Goal: Task Accomplishment & Management: Complete application form

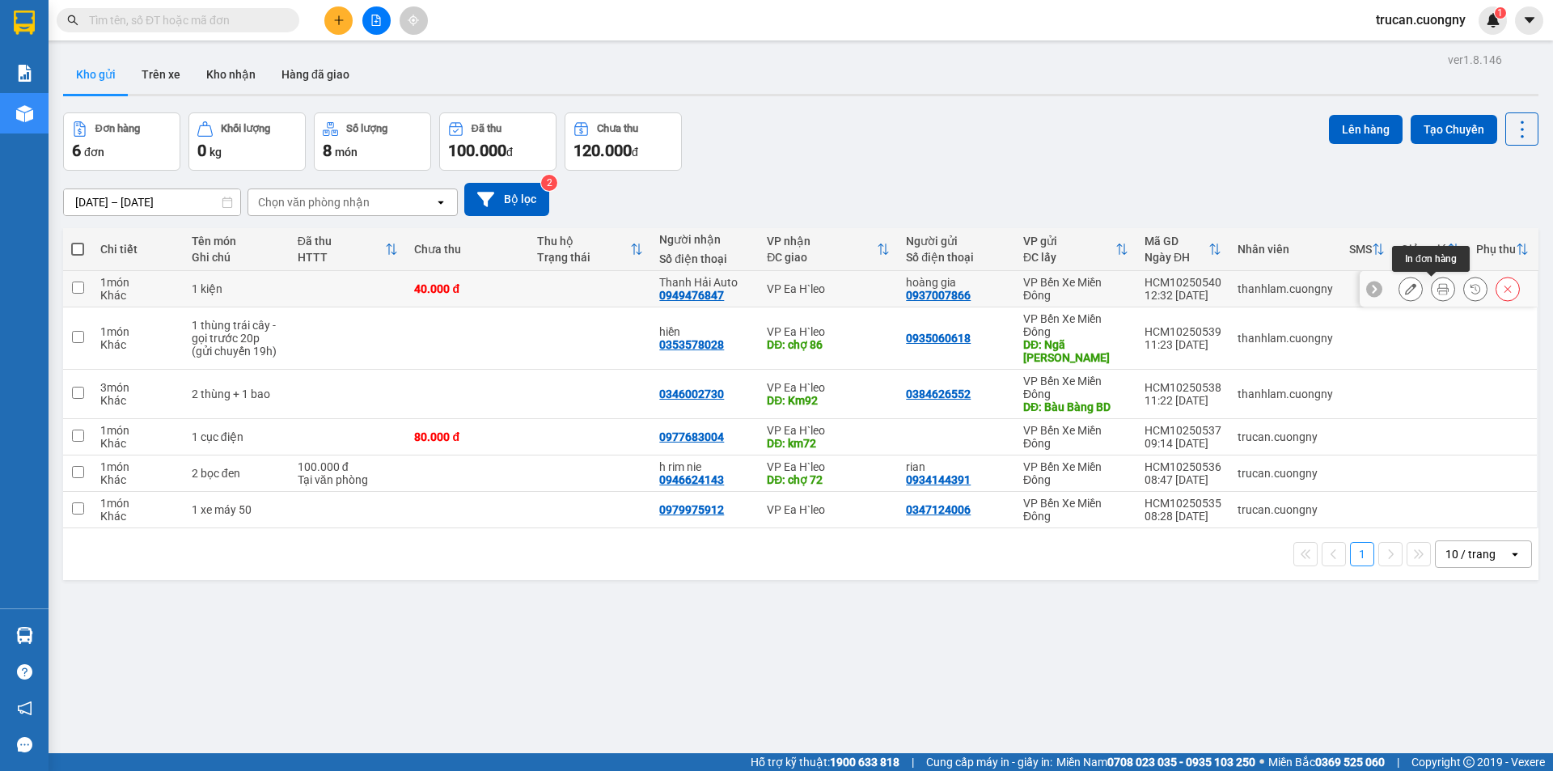
click at [1438, 286] on icon at bounding box center [1443, 288] width 11 height 11
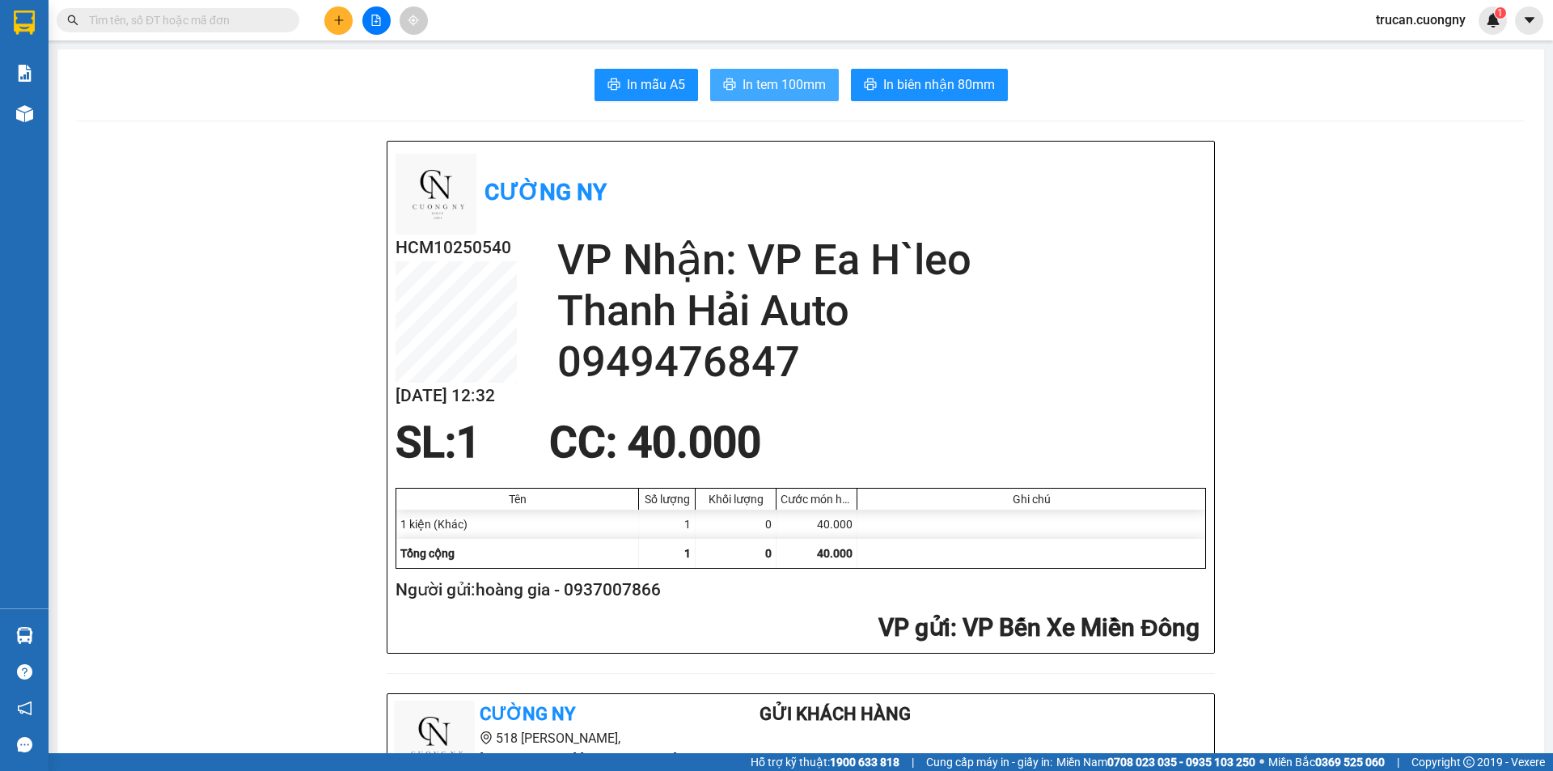
click at [748, 100] on button "In tem 100mm" at bounding box center [774, 85] width 129 height 32
click at [752, 83] on span "In tem 100mm" at bounding box center [784, 84] width 83 height 20
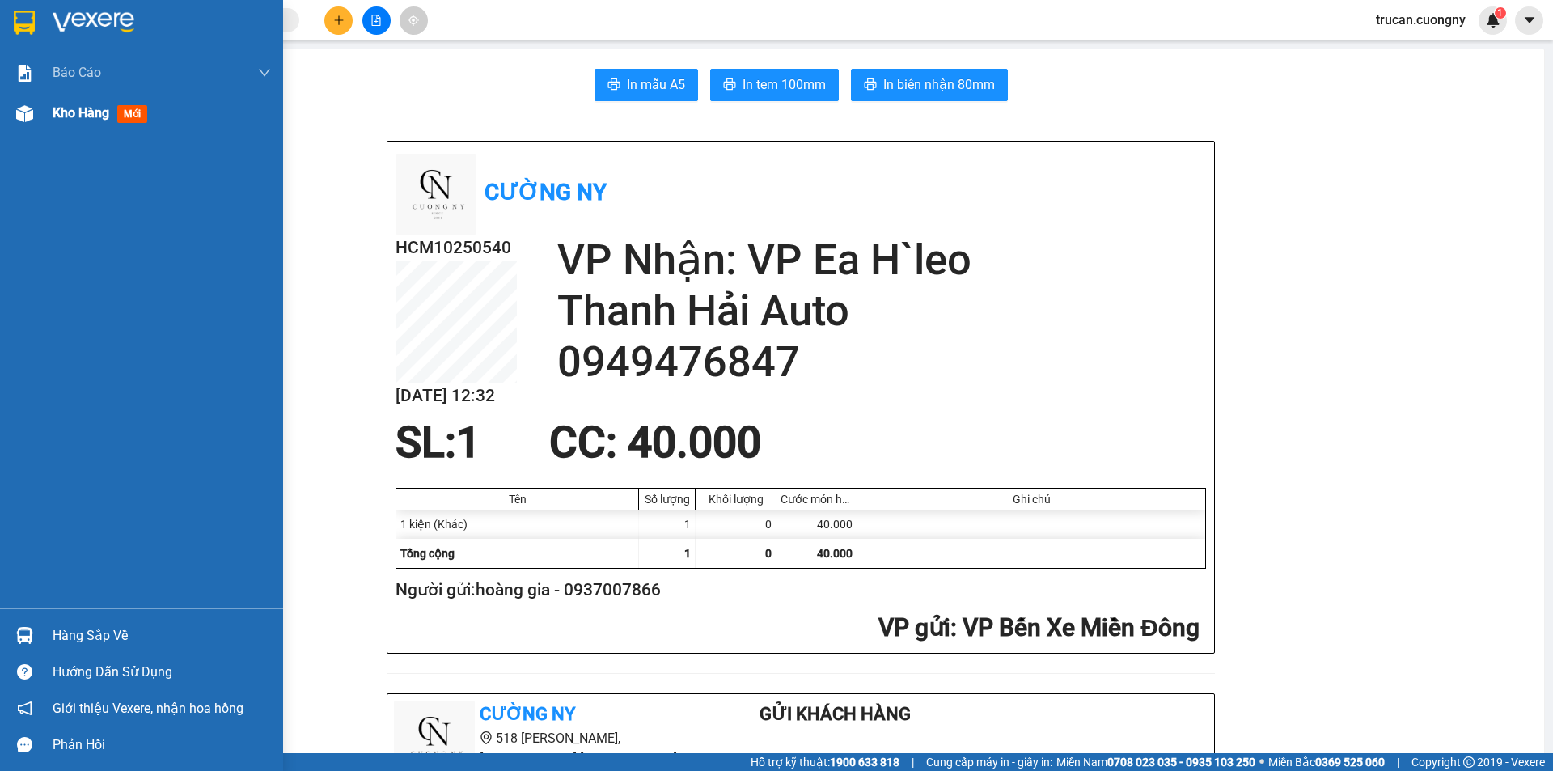
click at [83, 101] on div "Kho hàng mới" at bounding box center [162, 113] width 218 height 40
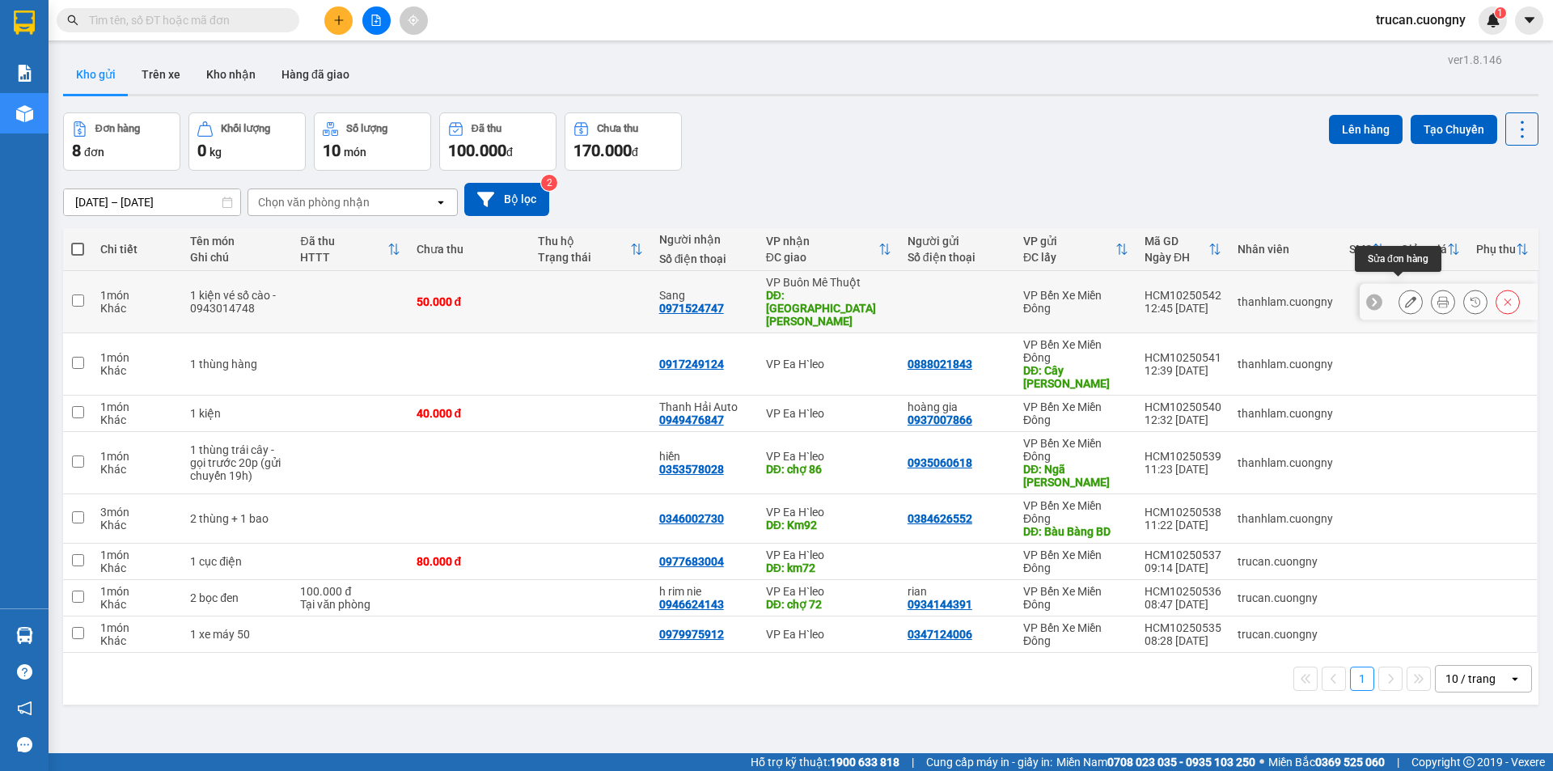
click at [1407, 291] on button at bounding box center [1411, 302] width 23 height 28
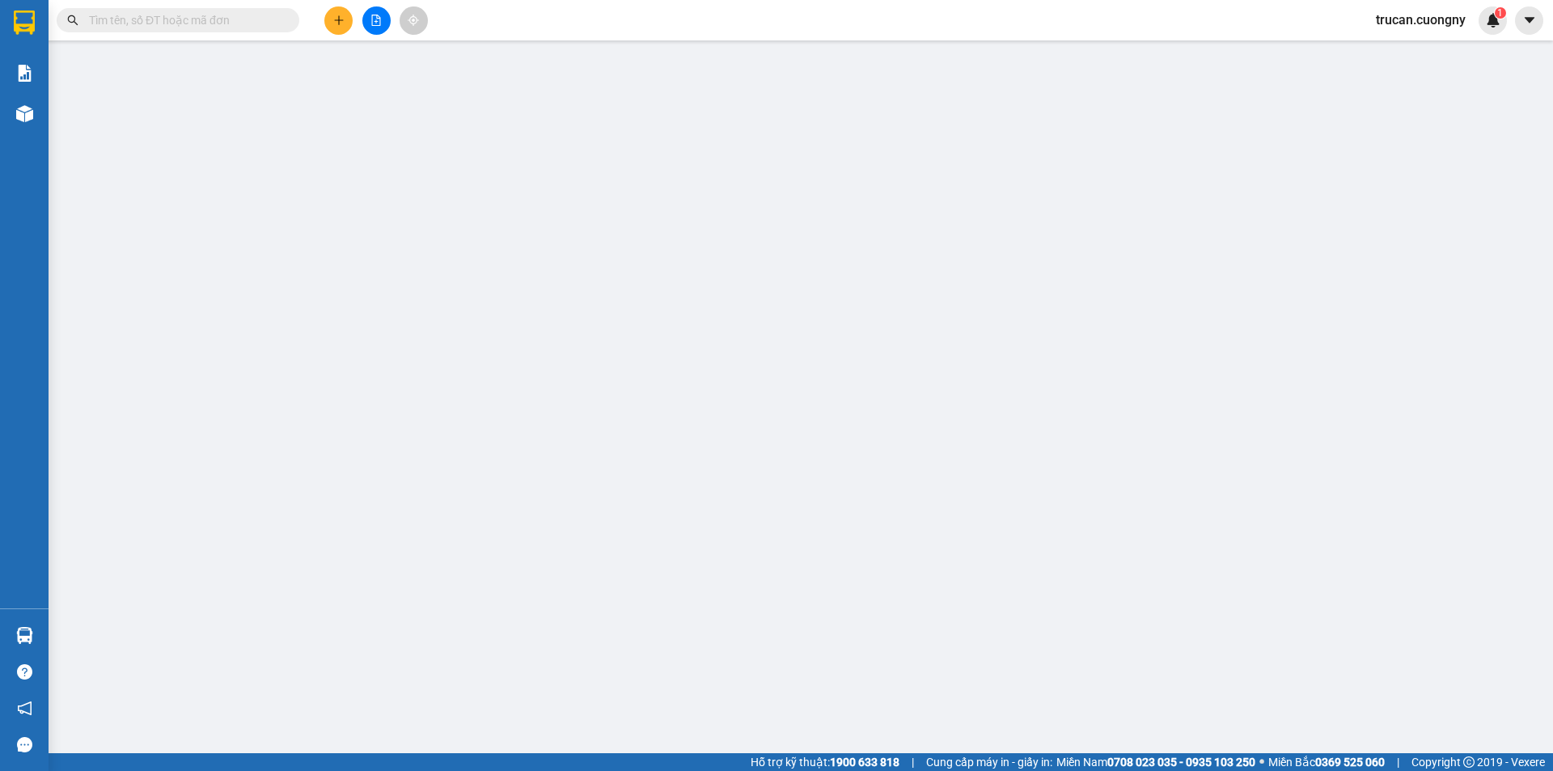
type input "0971524747"
type input "Sang"
type input "Cầu 14 Hòa Phú"
type input "50.000"
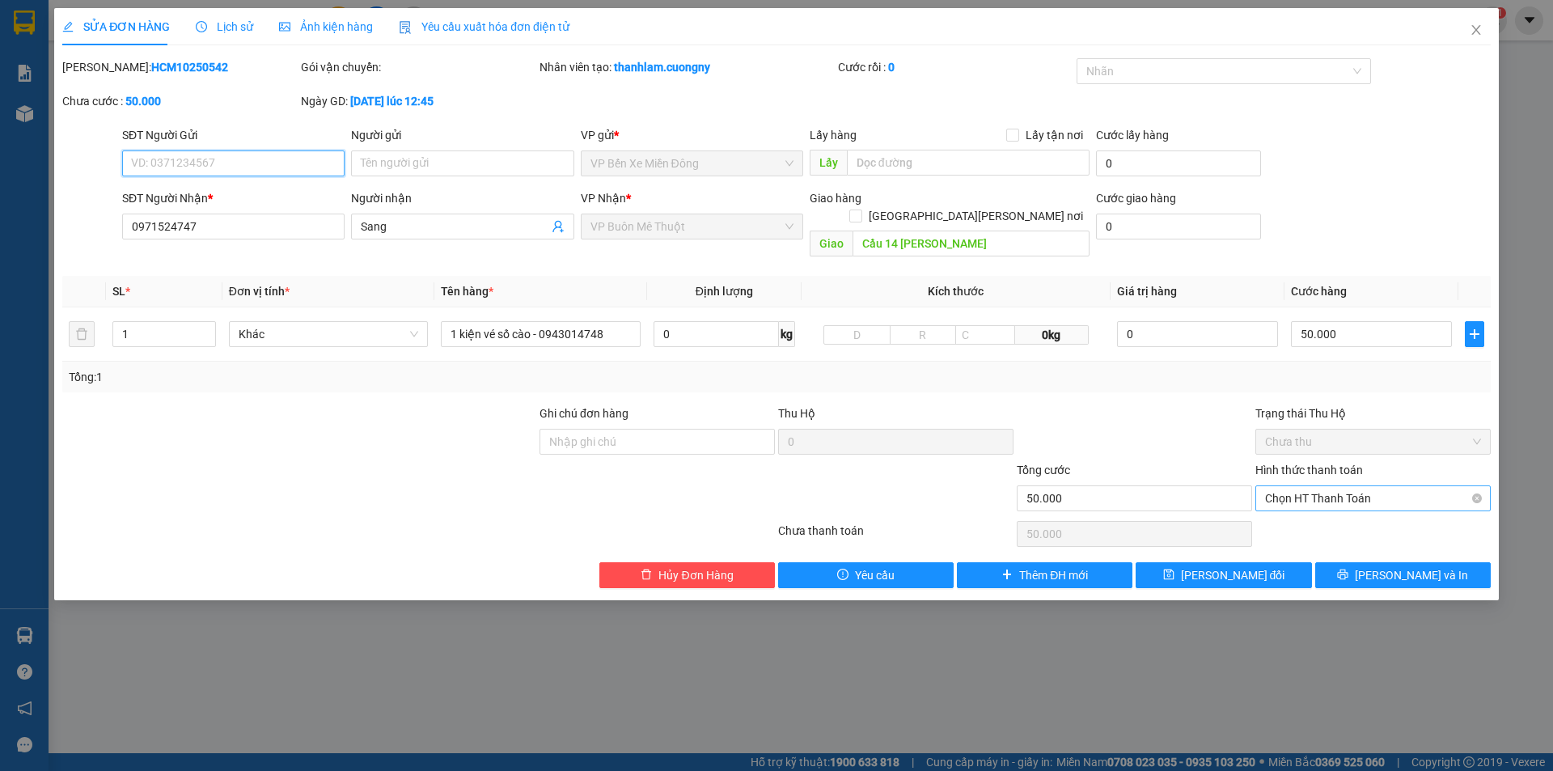
click at [1388, 486] on span "Chọn HT Thanh Toán" at bounding box center [1373, 498] width 216 height 24
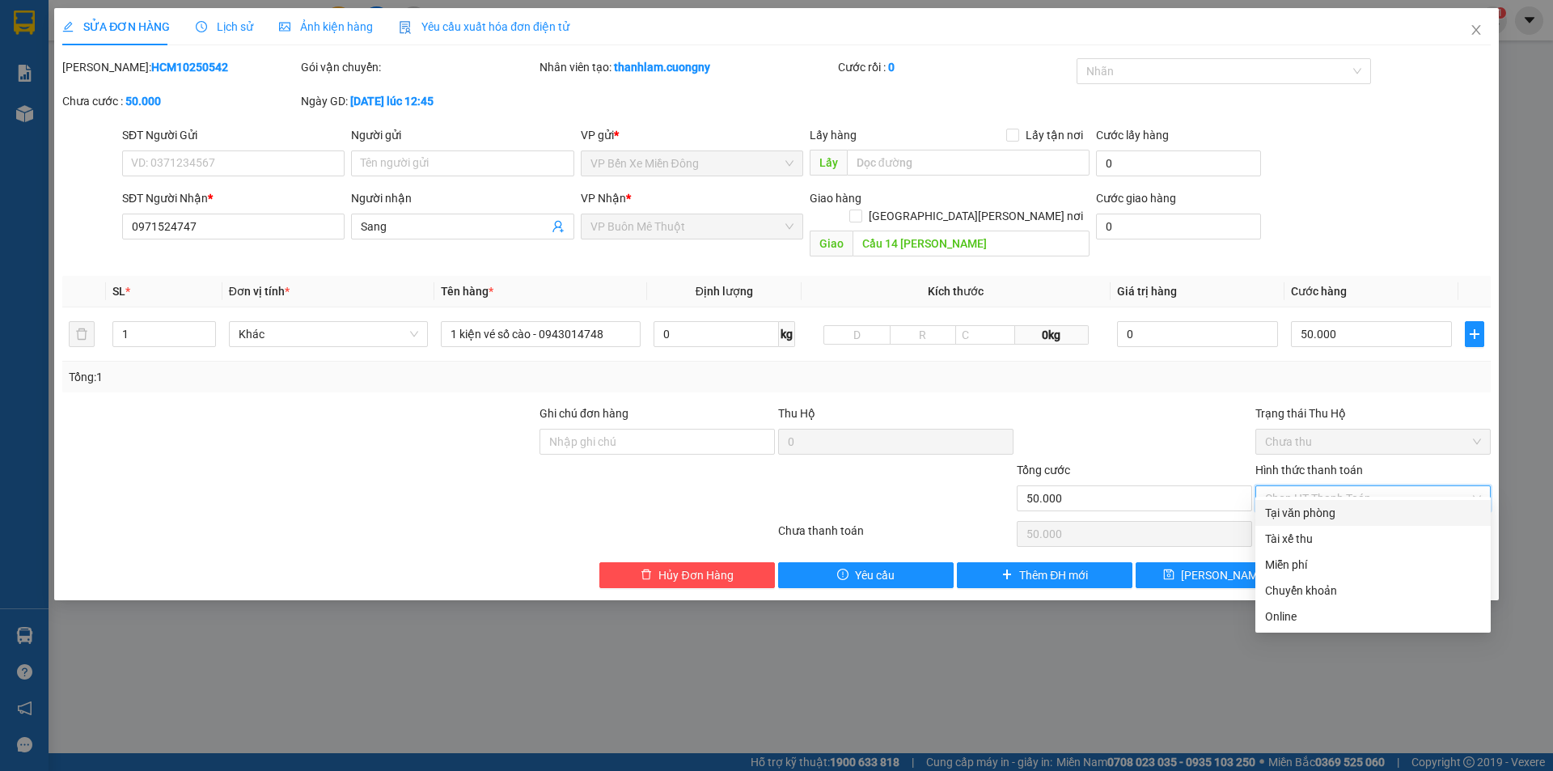
click at [1382, 506] on div "Tại văn phòng" at bounding box center [1373, 513] width 216 height 18
type input "0"
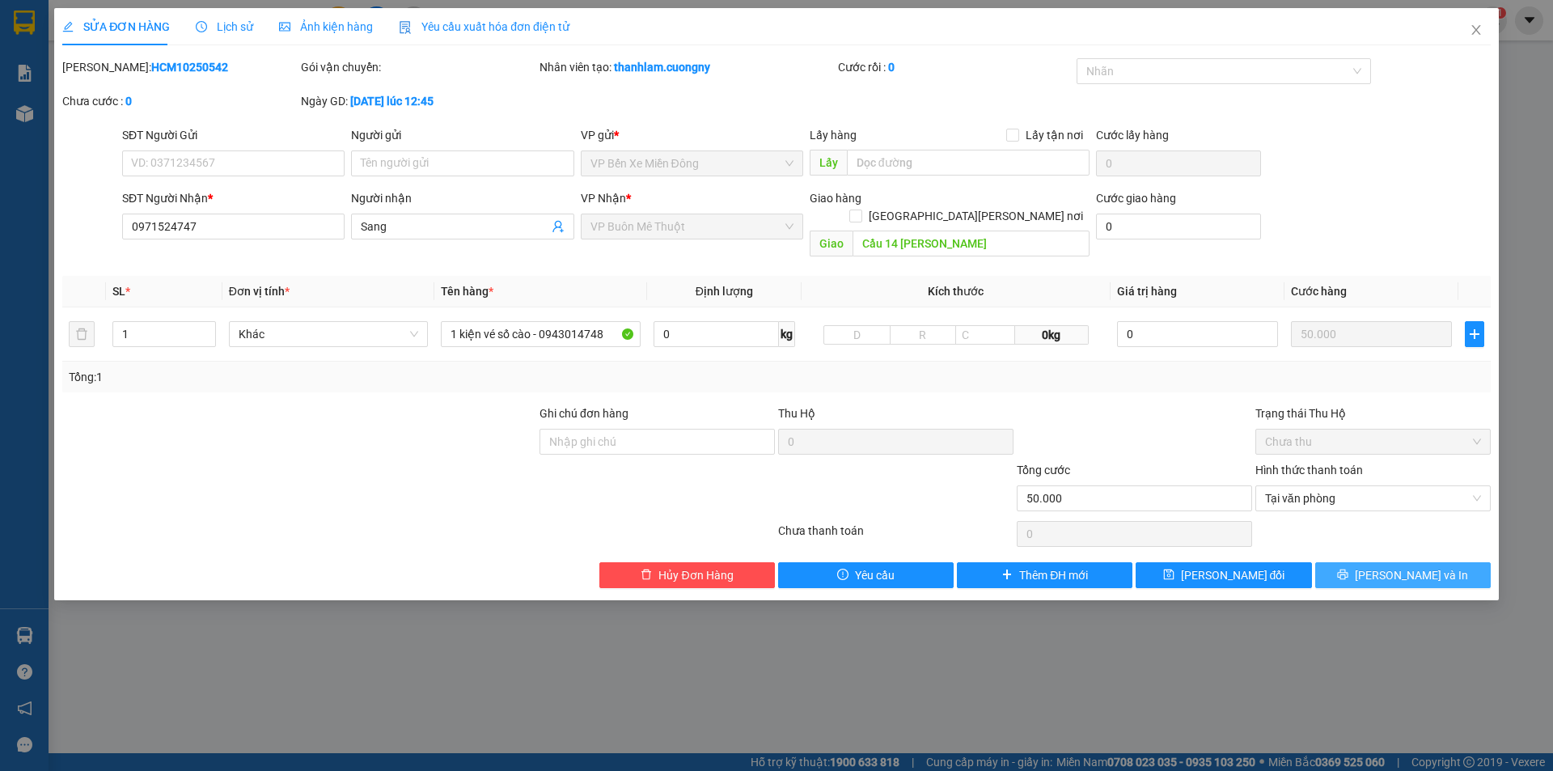
click at [1362, 562] on button "Lưu và In" at bounding box center [1404, 575] width 176 height 26
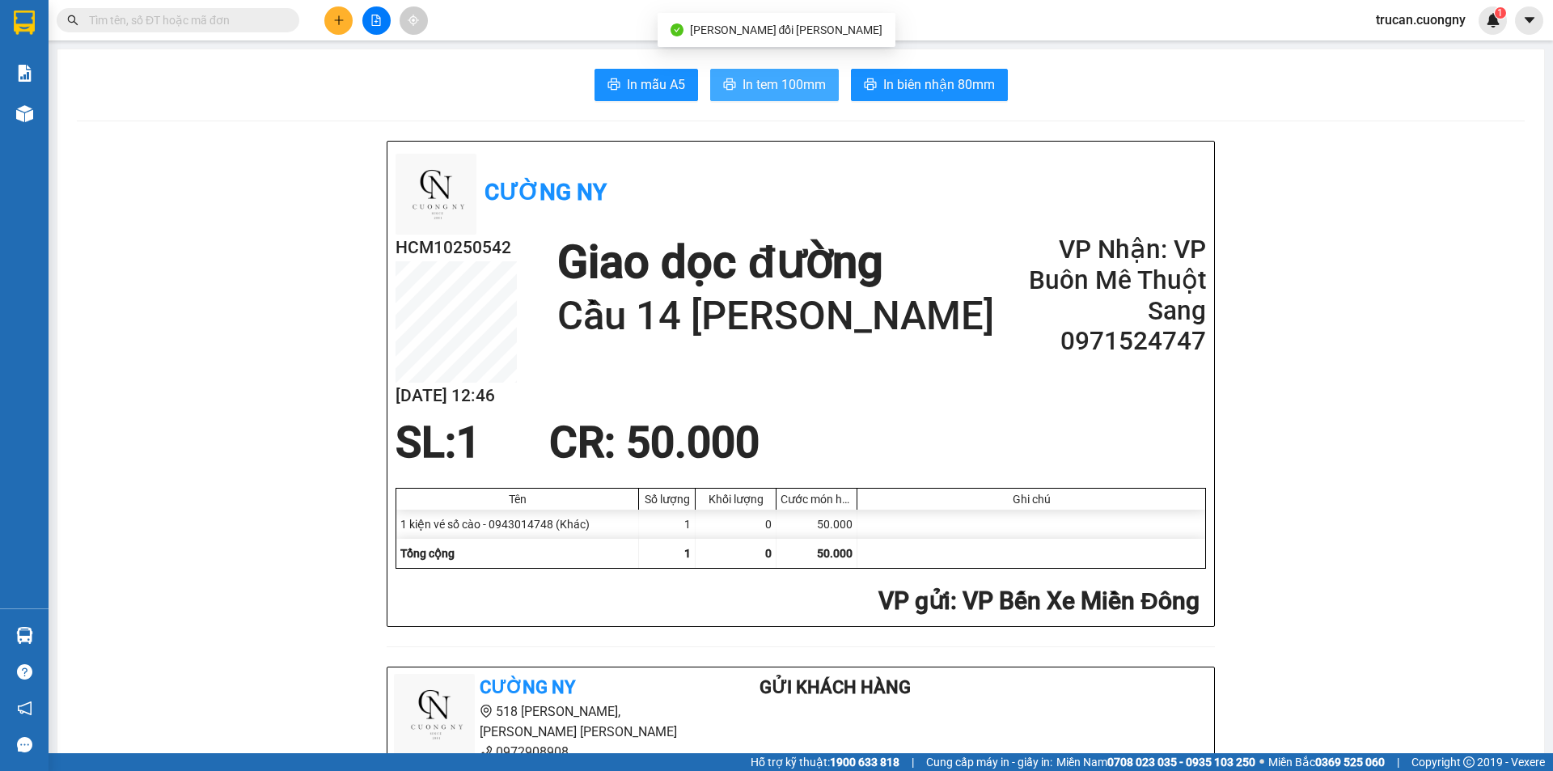
click at [798, 96] on button "In tem 100mm" at bounding box center [774, 85] width 129 height 32
click at [186, 17] on input "text" at bounding box center [184, 20] width 191 height 18
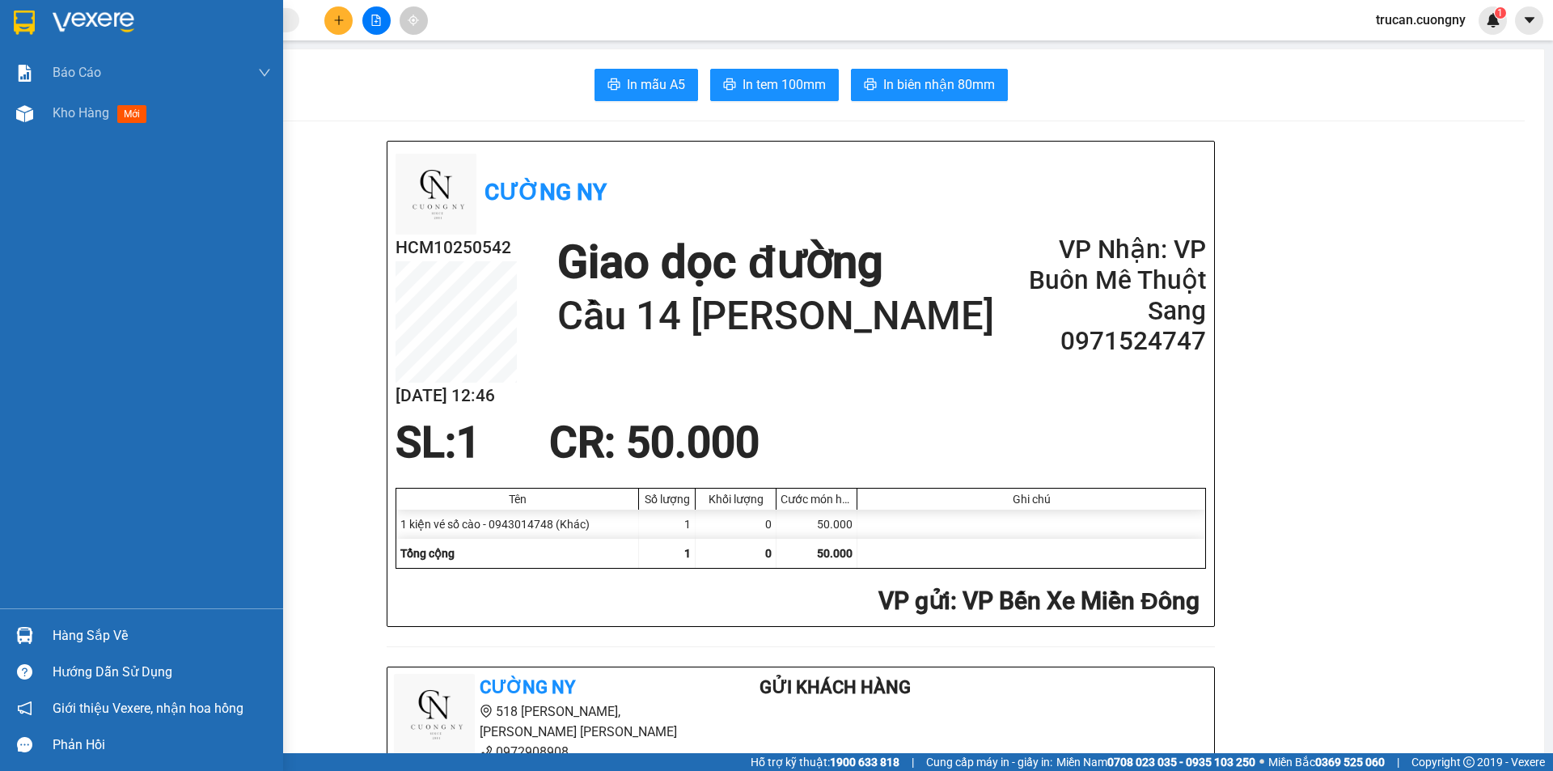
click at [21, 35] on div at bounding box center [25, 22] width 28 height 28
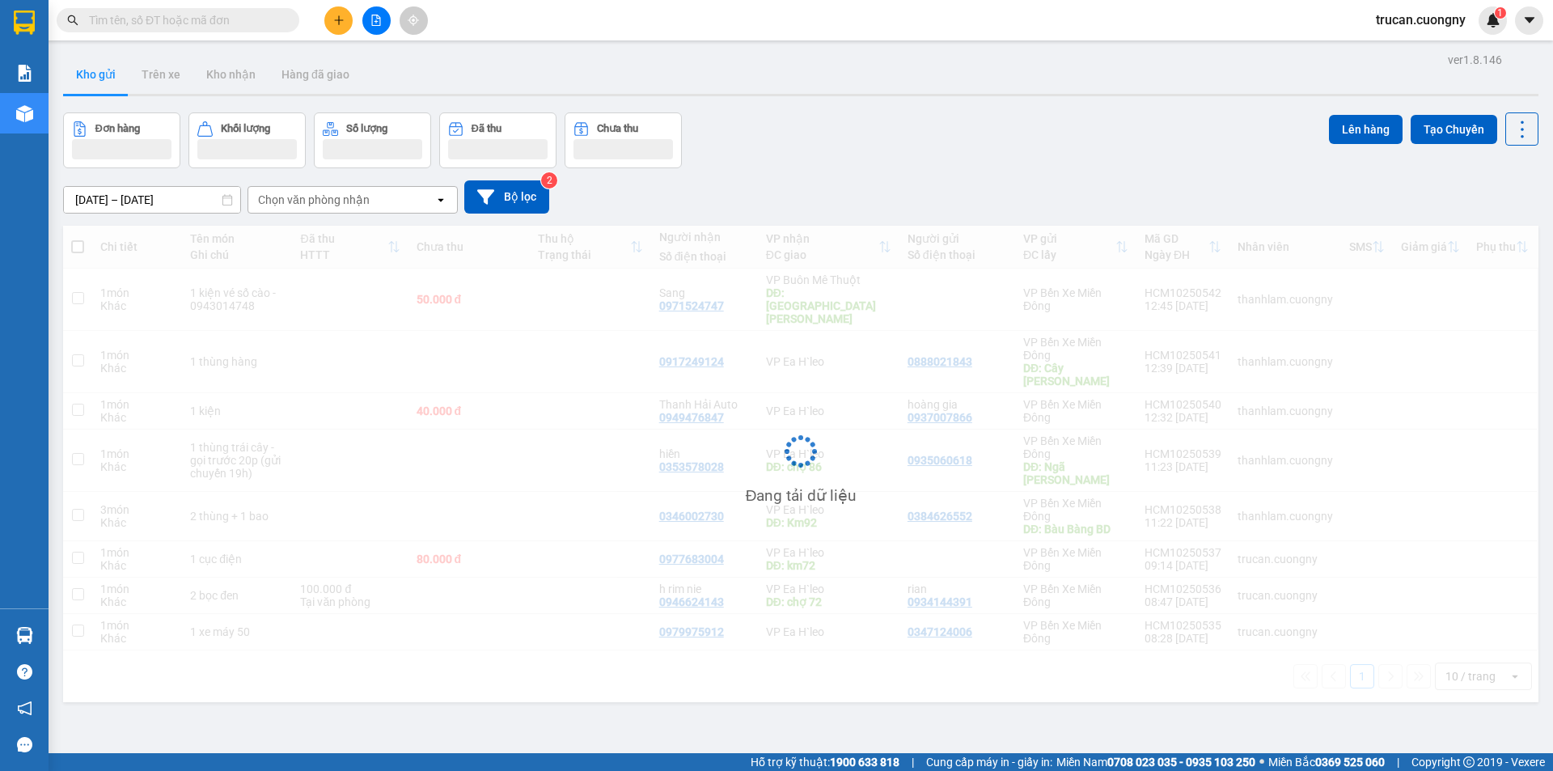
click at [284, 23] on span at bounding box center [288, 20] width 10 height 18
click at [271, 23] on input "text" at bounding box center [184, 20] width 191 height 18
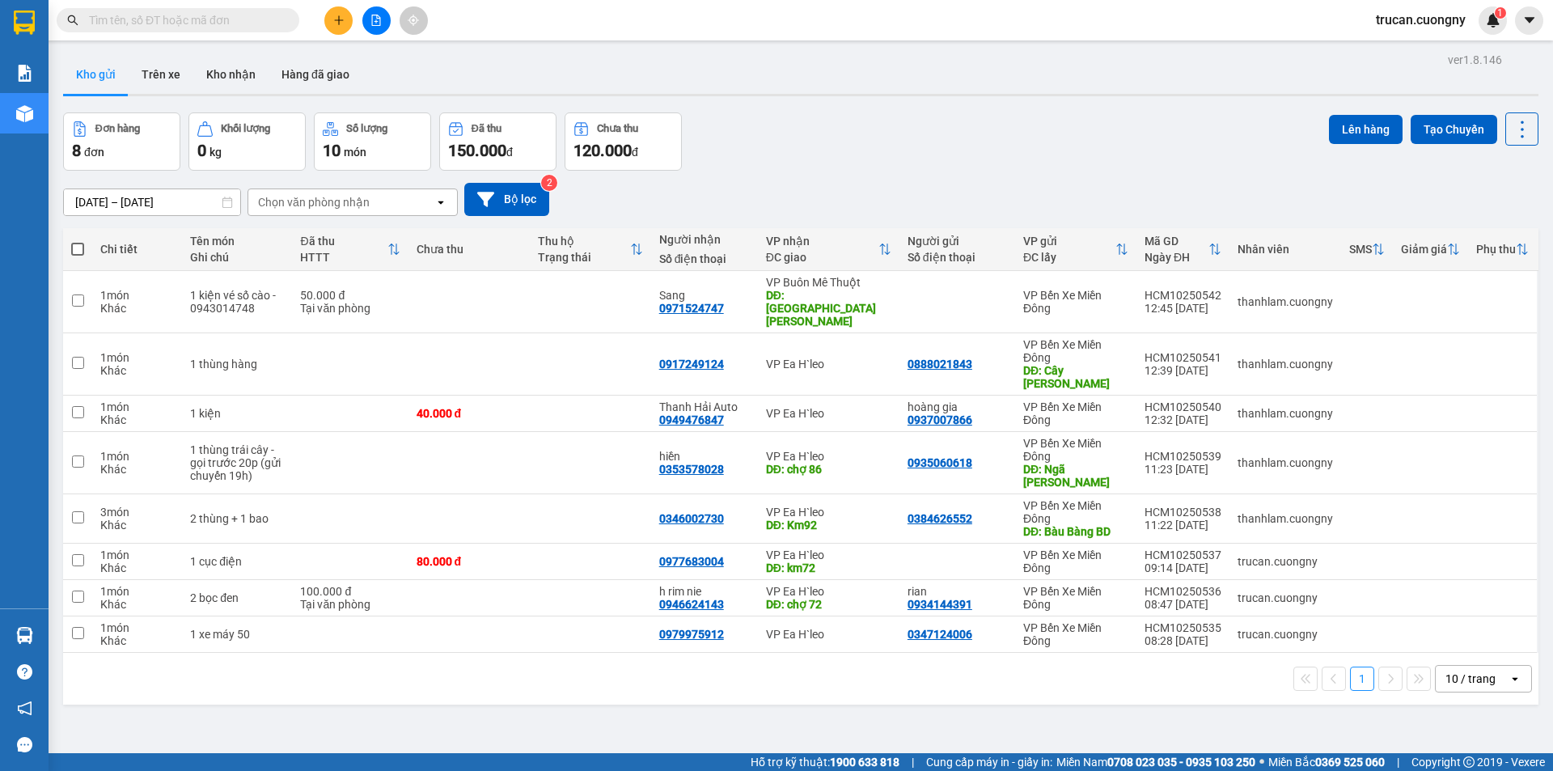
click at [172, 18] on input "text" at bounding box center [184, 20] width 191 height 18
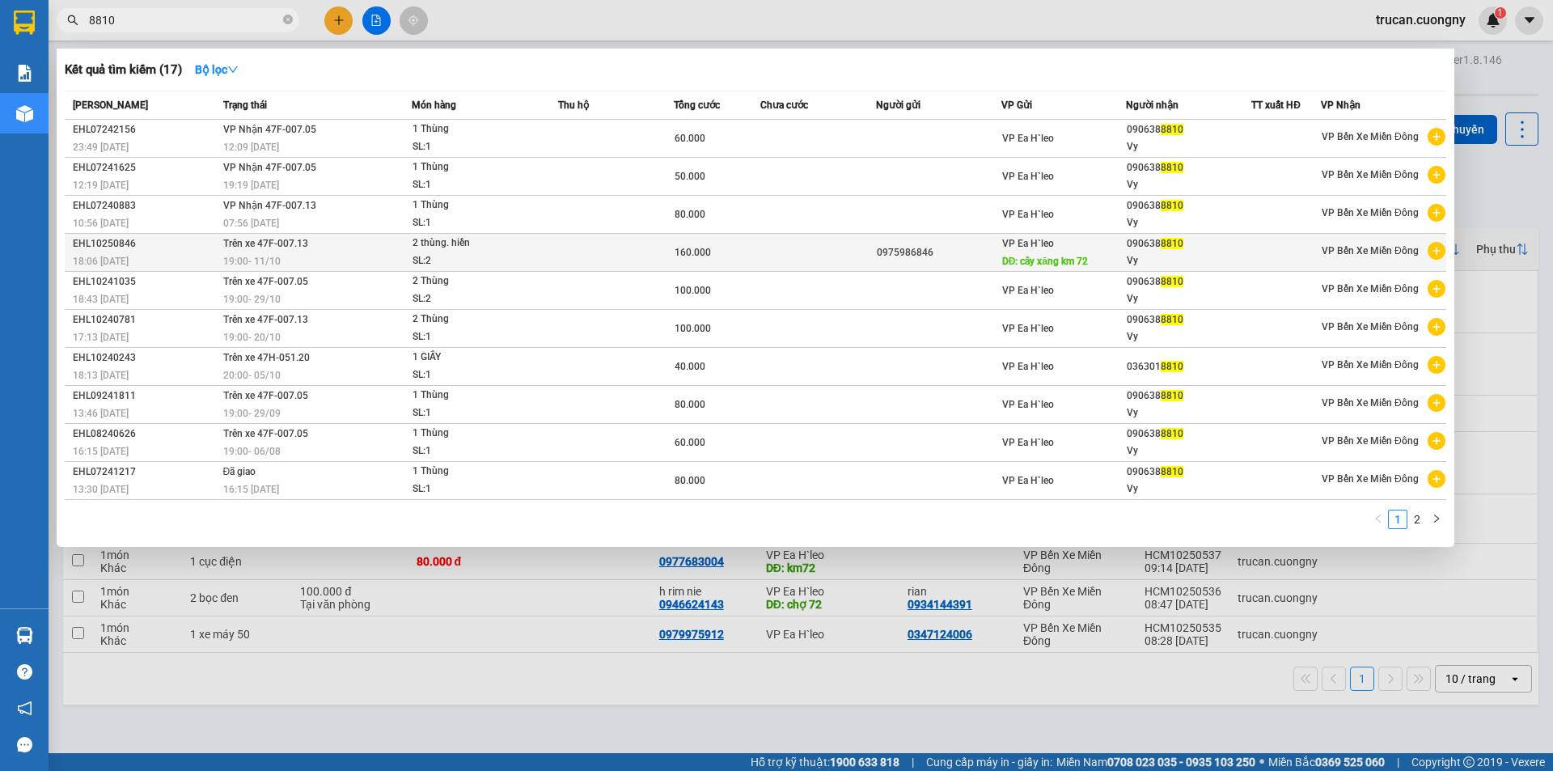
type input "8810"
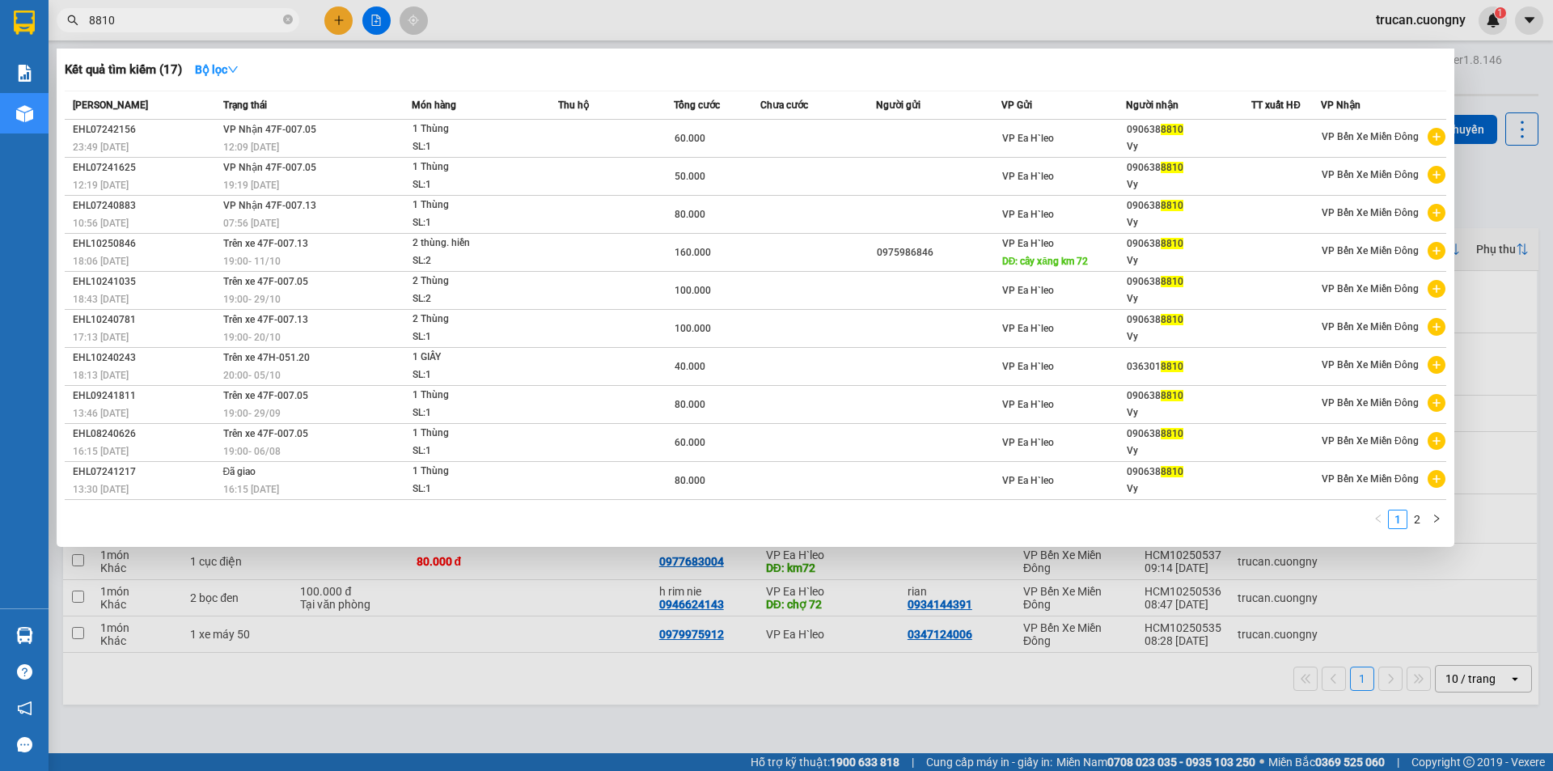
click at [279, 23] on input "8810" at bounding box center [184, 20] width 191 height 18
click at [286, 23] on icon "close-circle" at bounding box center [288, 20] width 10 height 10
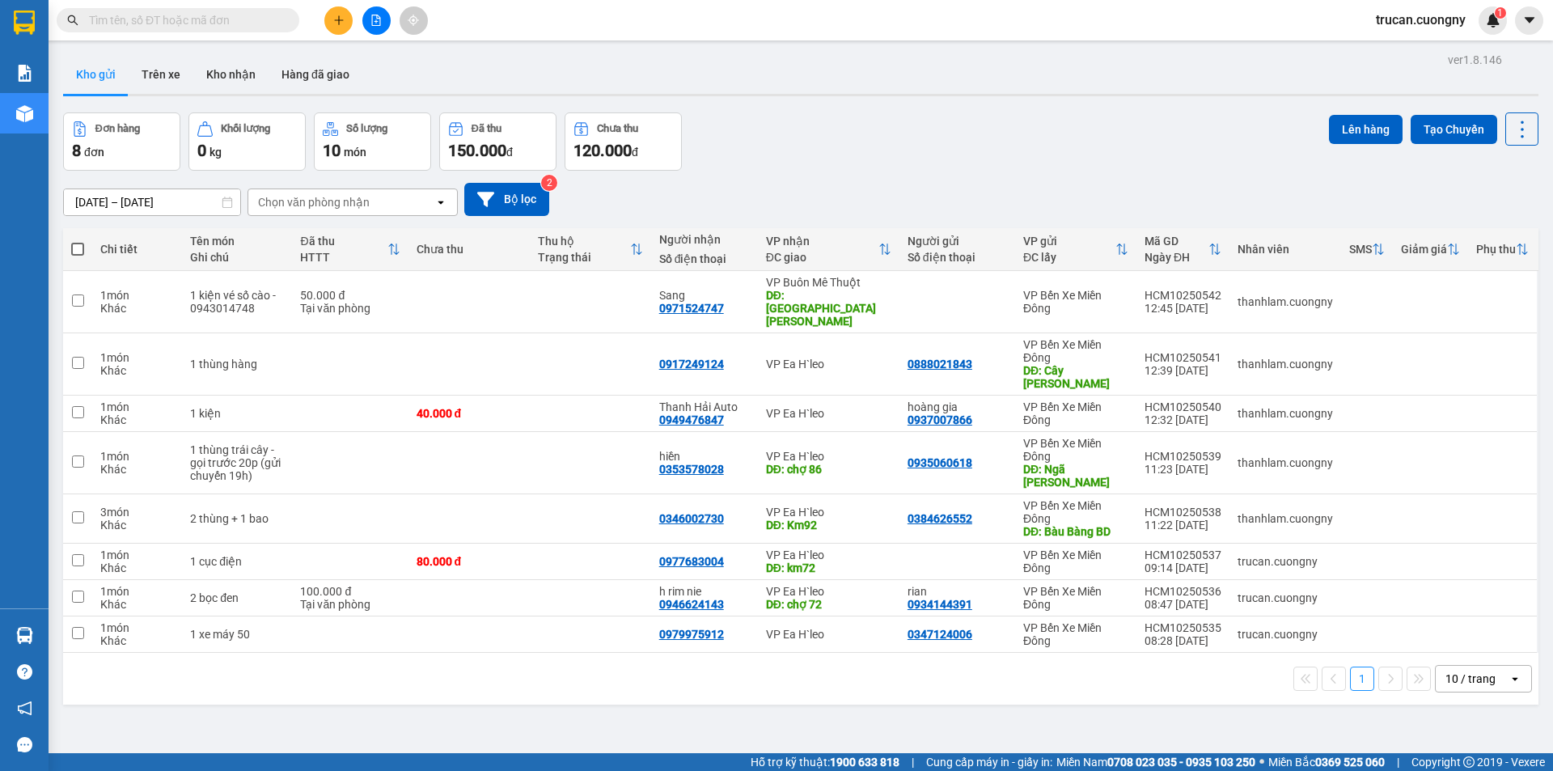
click at [508, 23] on div "Kết quả tìm kiếm ( 17 ) Bộ lọc Mã ĐH Trạng thái Món hàng Thu hộ Tổng cước Chưa …" at bounding box center [776, 20] width 1553 height 40
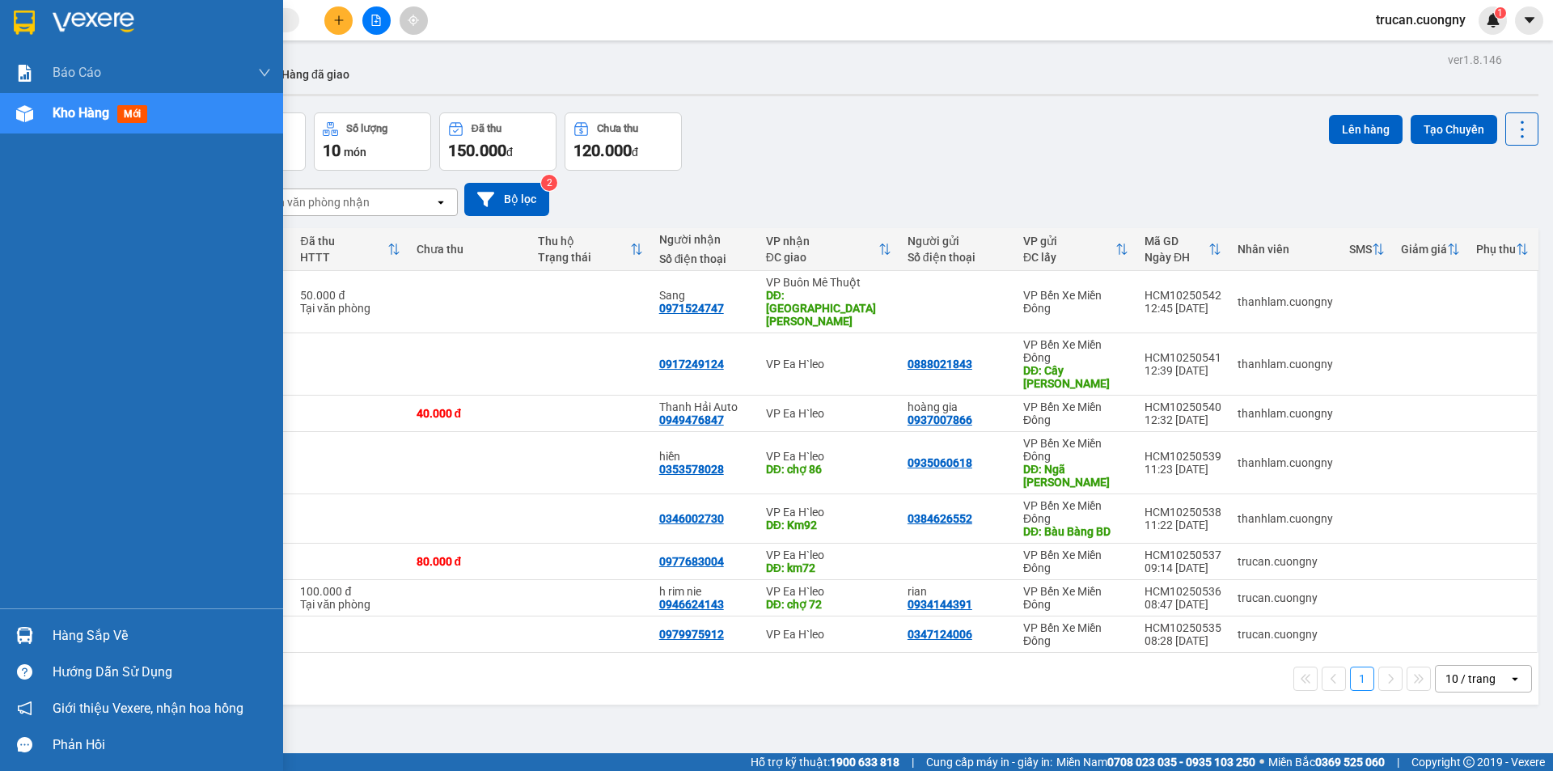
click at [44, 29] on div at bounding box center [141, 26] width 283 height 53
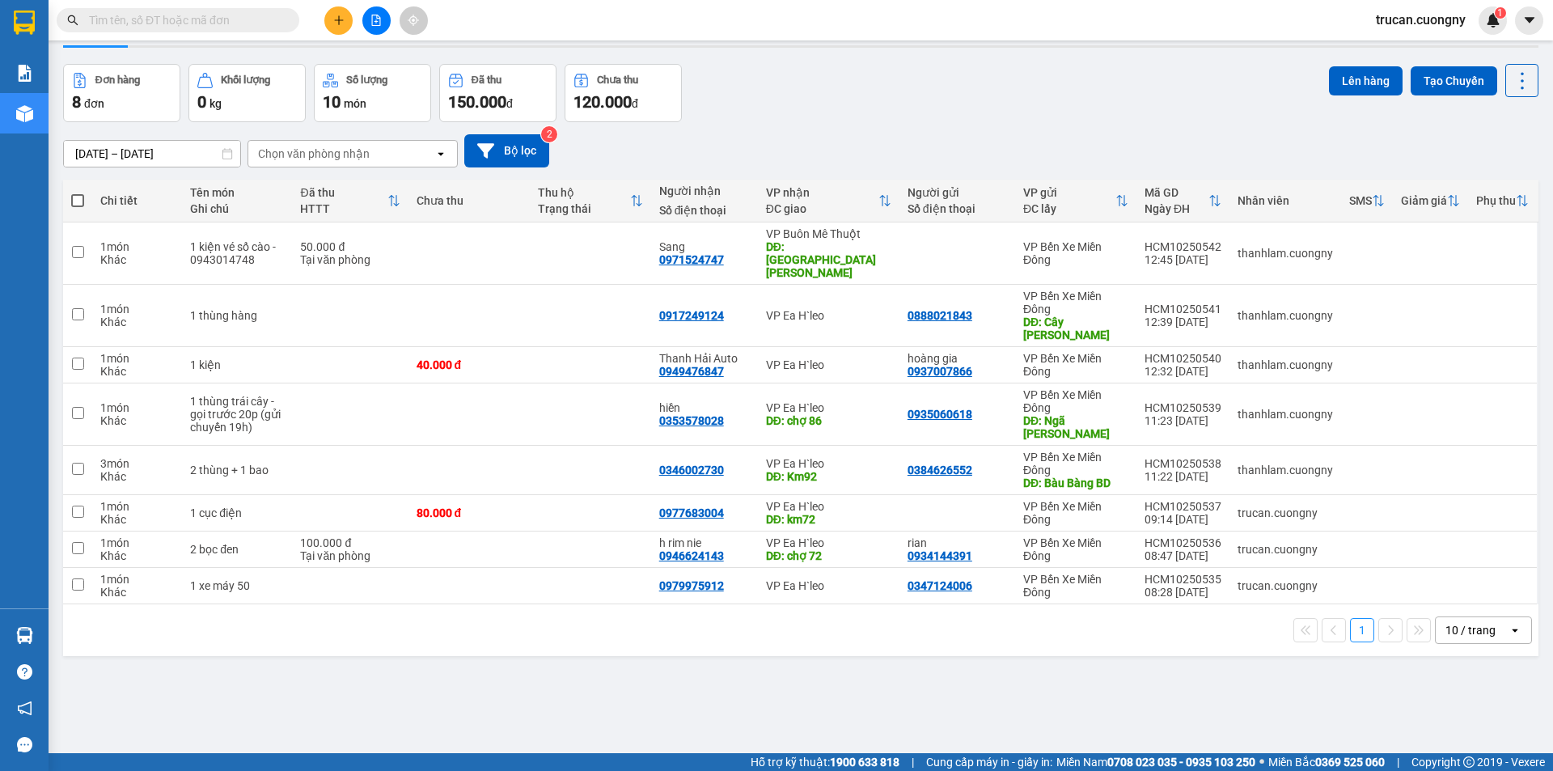
scroll to position [74, 0]
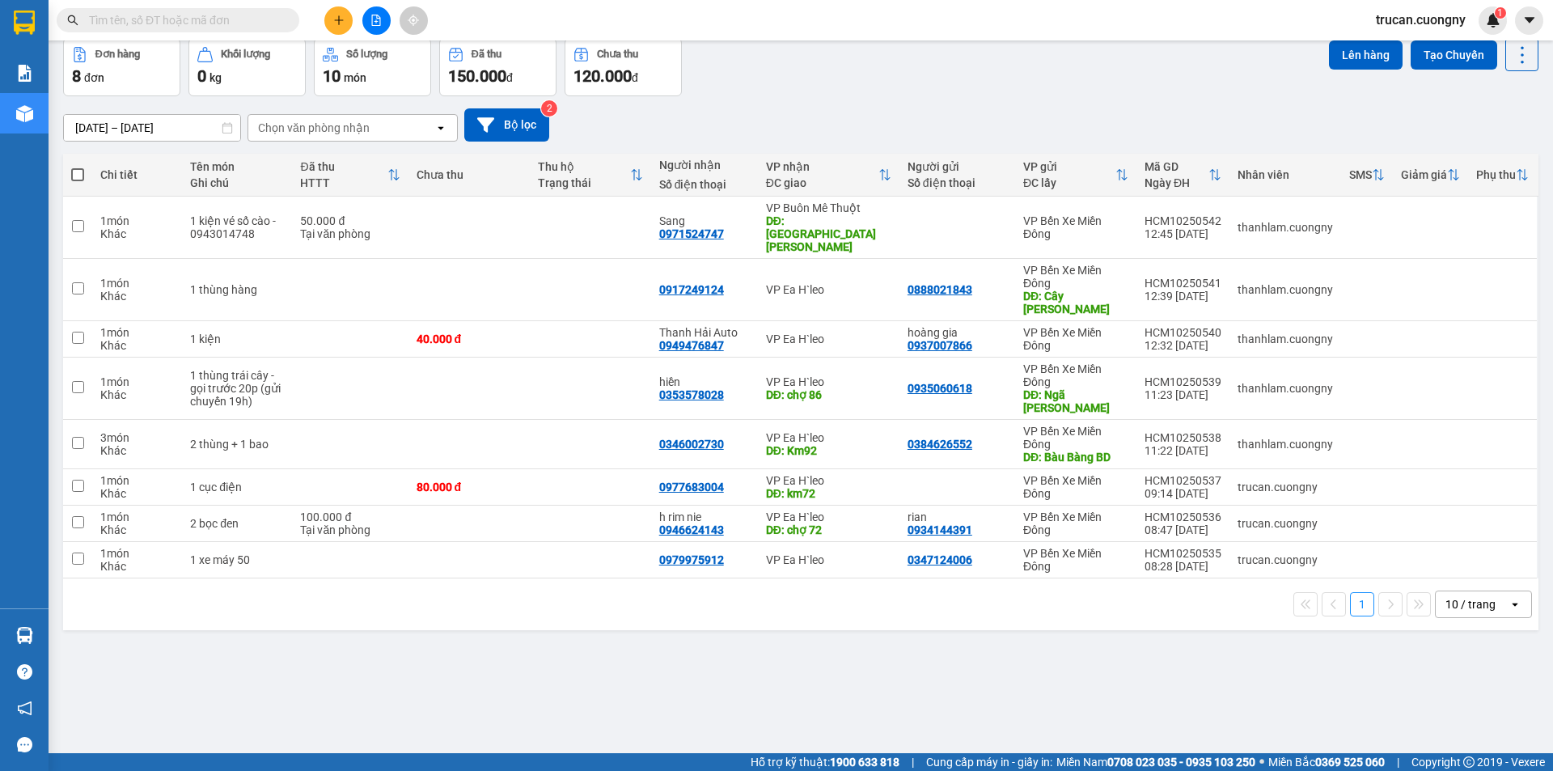
click at [133, 26] on input "text" at bounding box center [184, 20] width 191 height 18
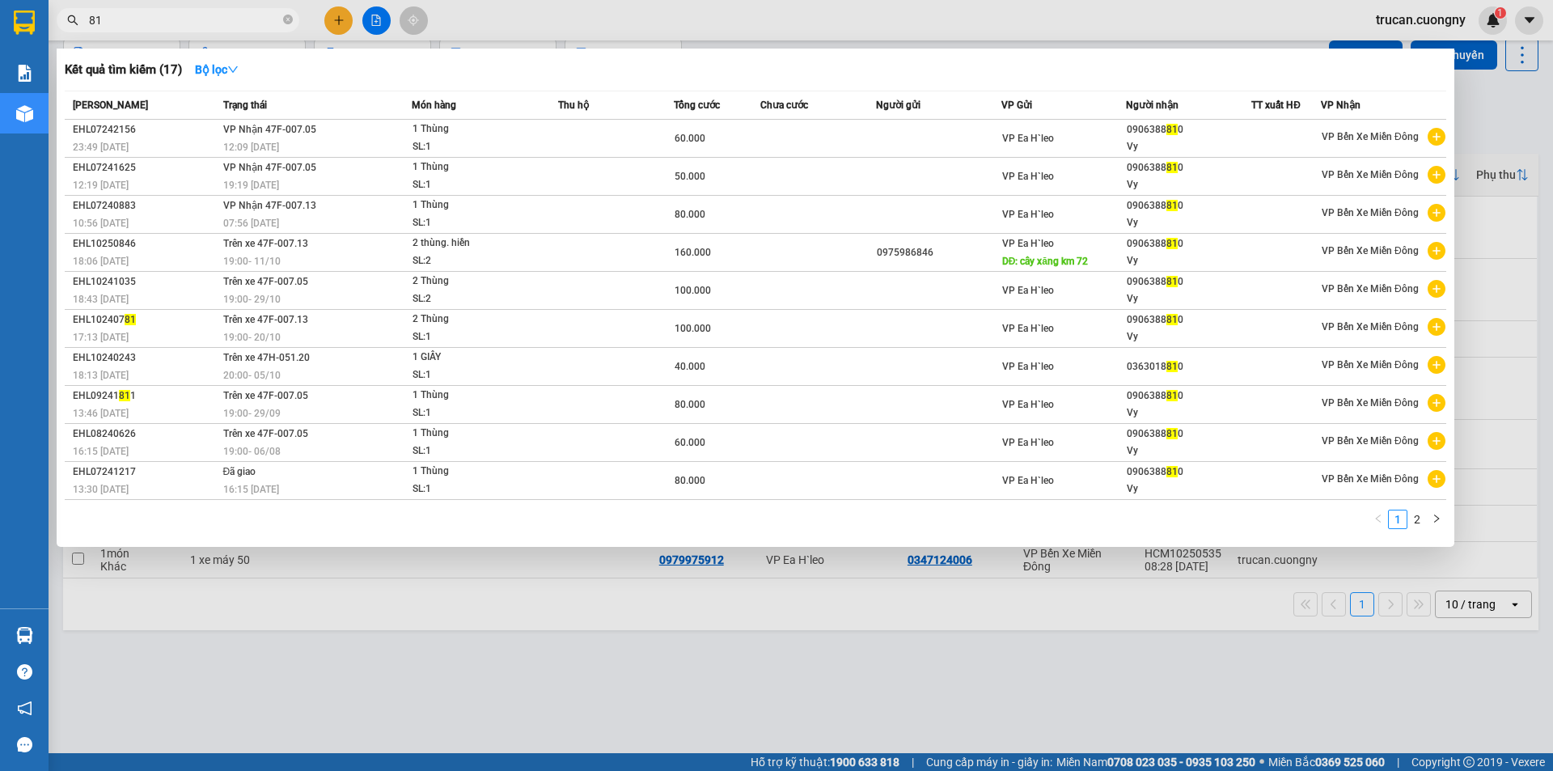
type input "8"
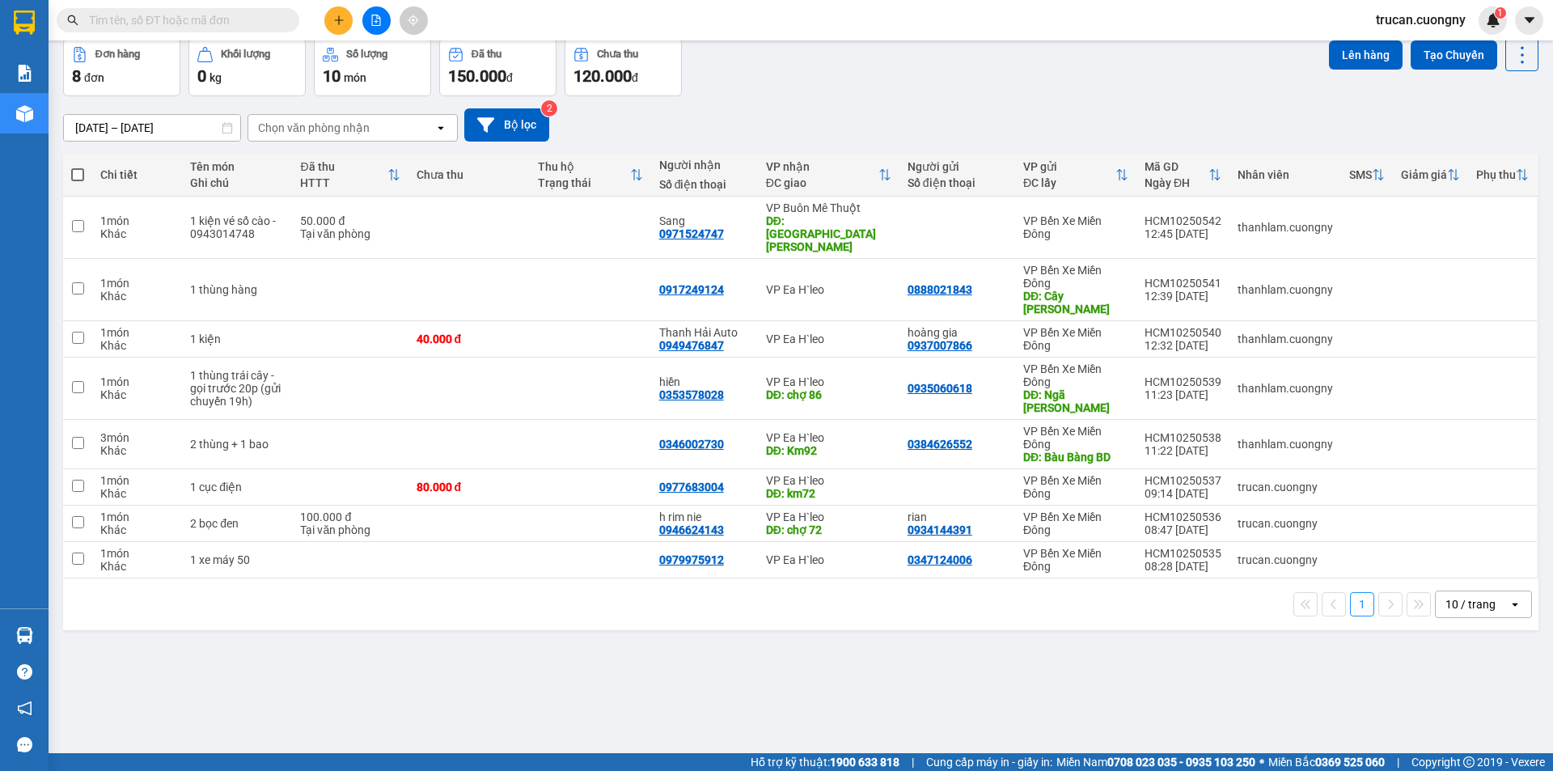
click at [337, 28] on button at bounding box center [338, 20] width 28 height 28
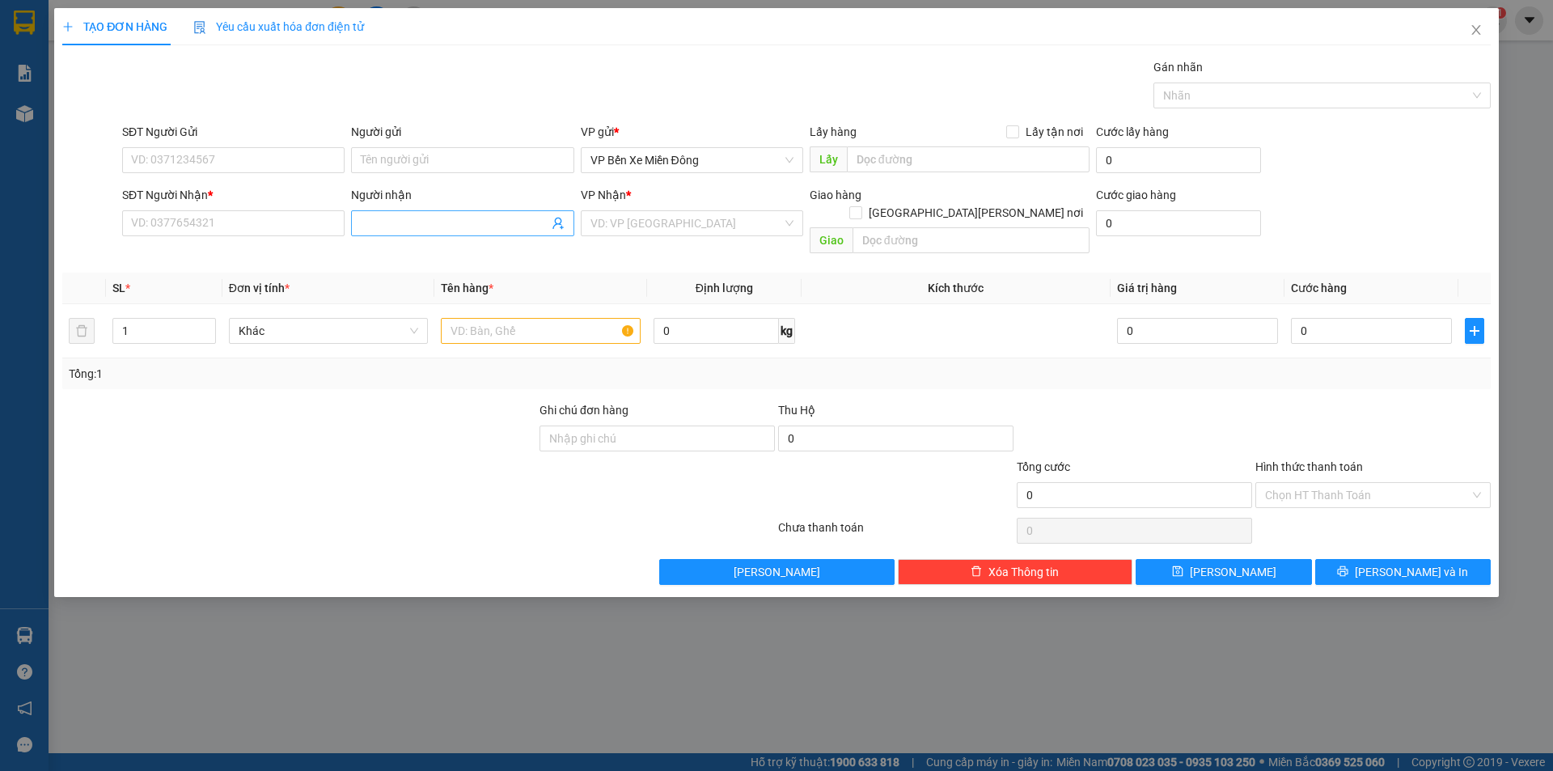
click at [512, 233] on span at bounding box center [462, 223] width 222 height 26
type input "n"
click at [455, 218] on input "Người nhận" at bounding box center [454, 223] width 187 height 18
type input "n"
type input "ngọc cháo"
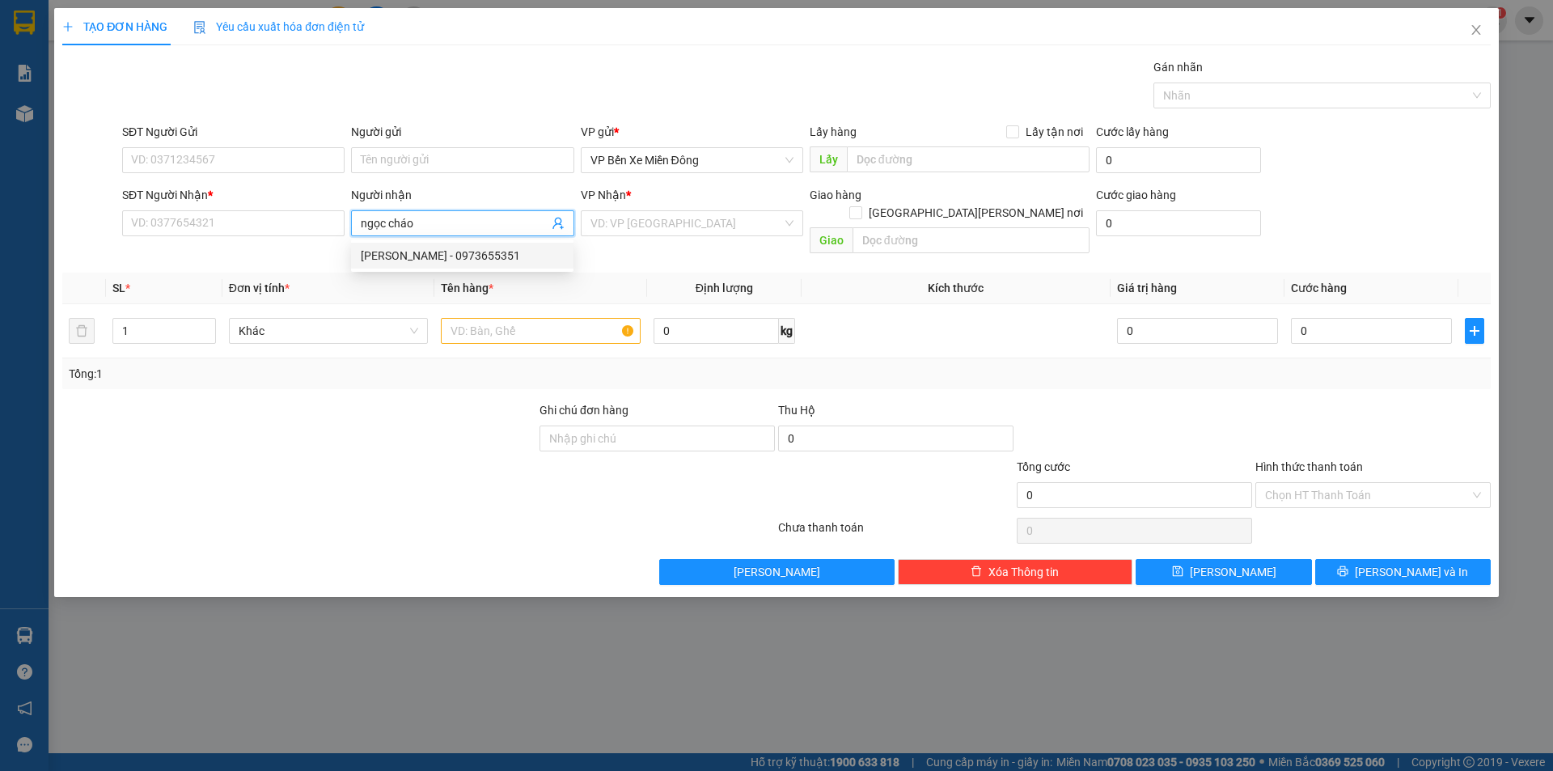
click at [441, 257] on div "ngọc cháo - 0973655351" at bounding box center [462, 256] width 203 height 18
type input "0973655351"
type input "ngọc cháo"
click at [631, 220] on input "search" at bounding box center [687, 223] width 192 height 24
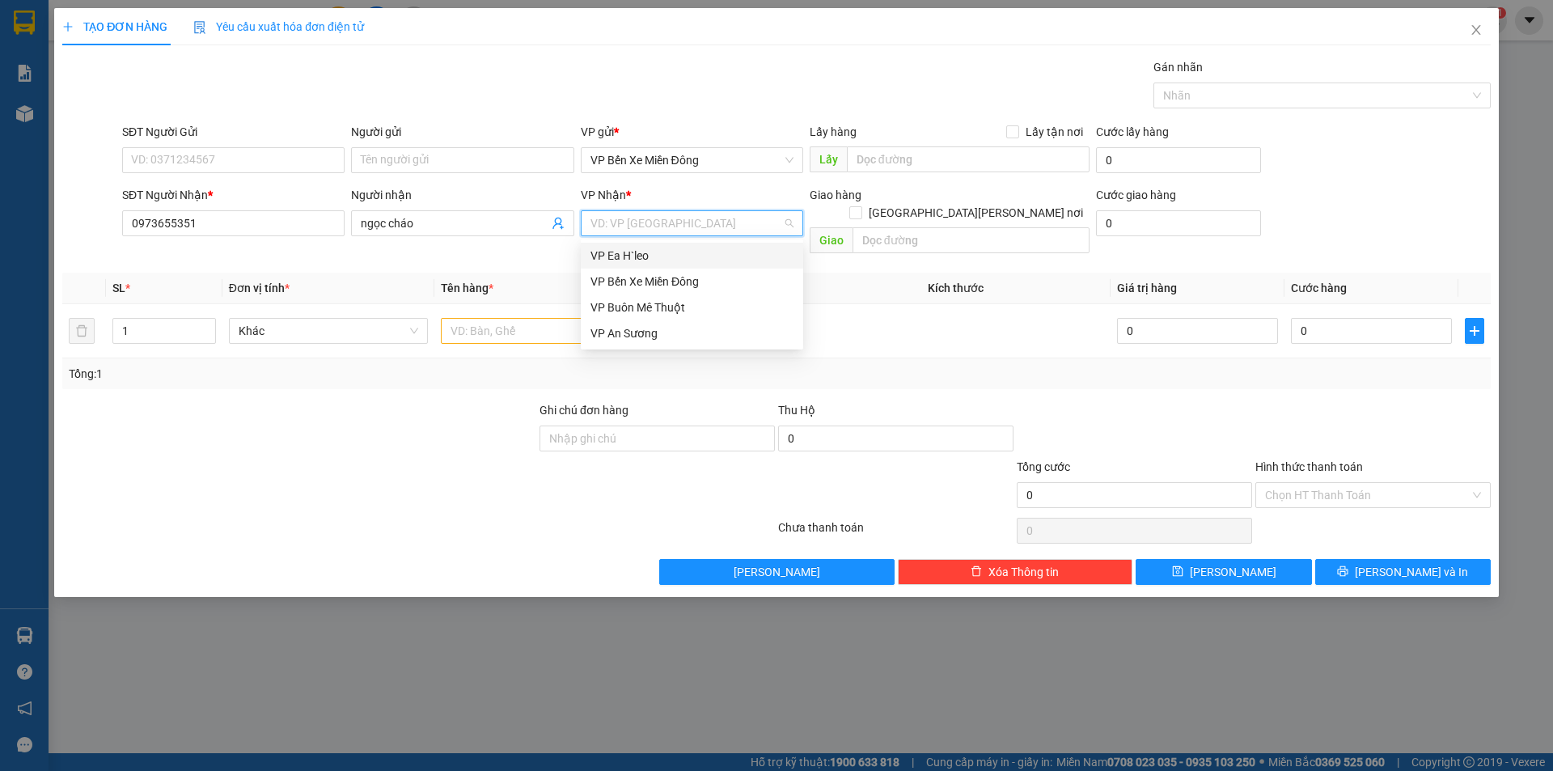
click at [625, 251] on div "VP Ea H`leo" at bounding box center [692, 256] width 203 height 18
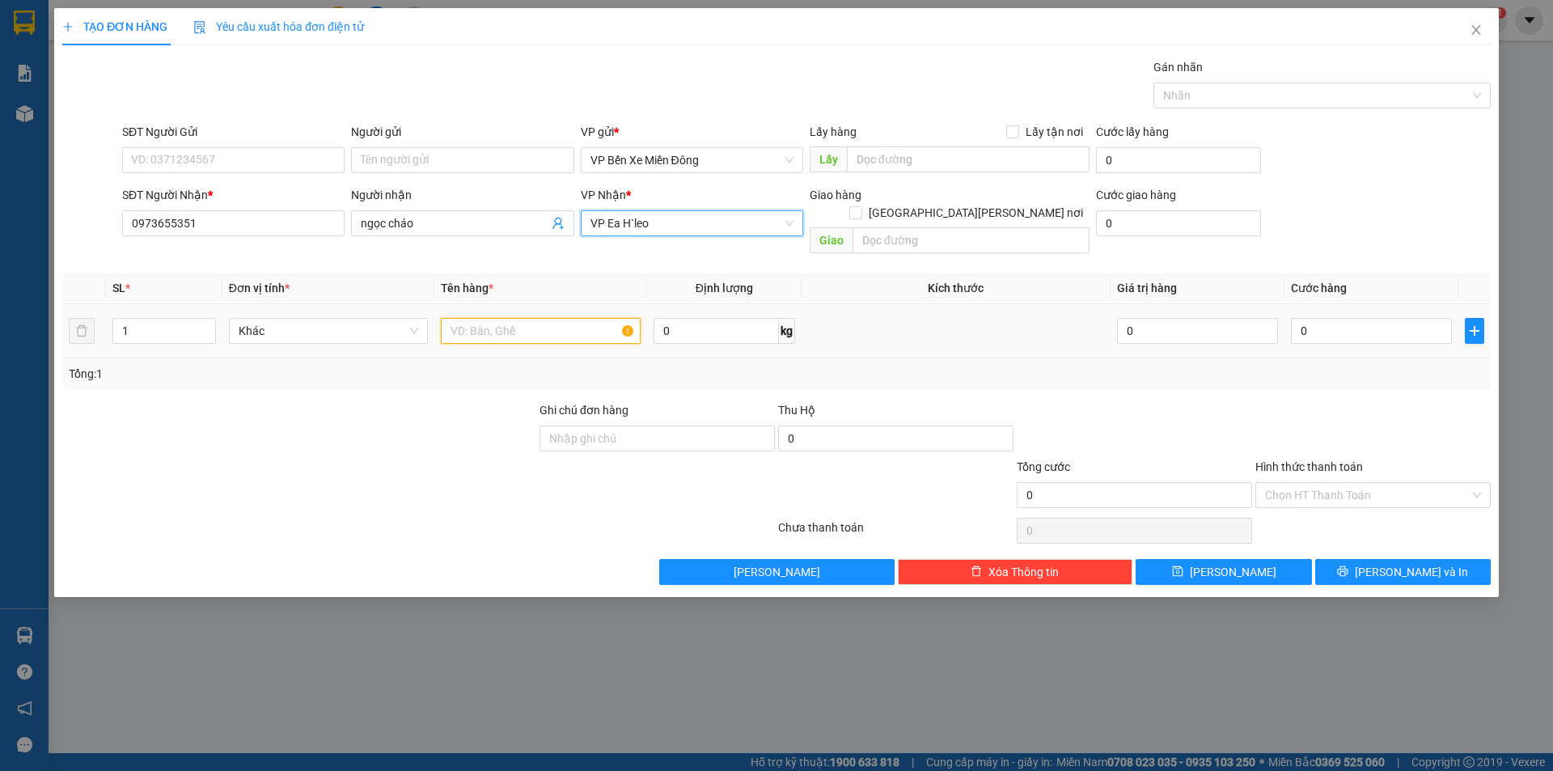
click at [550, 318] on input "text" at bounding box center [541, 331] width 200 height 26
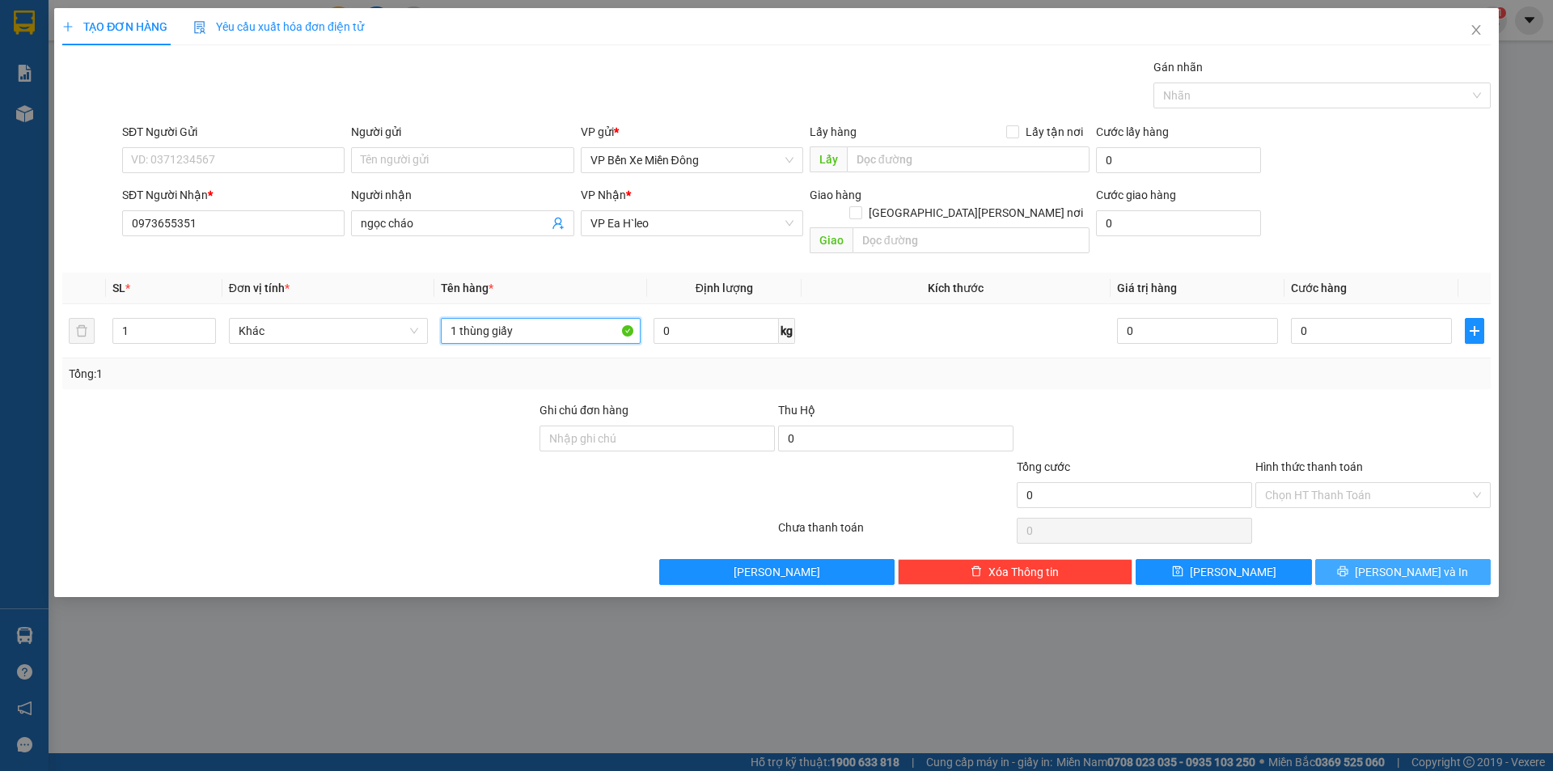
type input "1 thùng giấy"
click at [1372, 559] on button "Lưu và In" at bounding box center [1404, 572] width 176 height 26
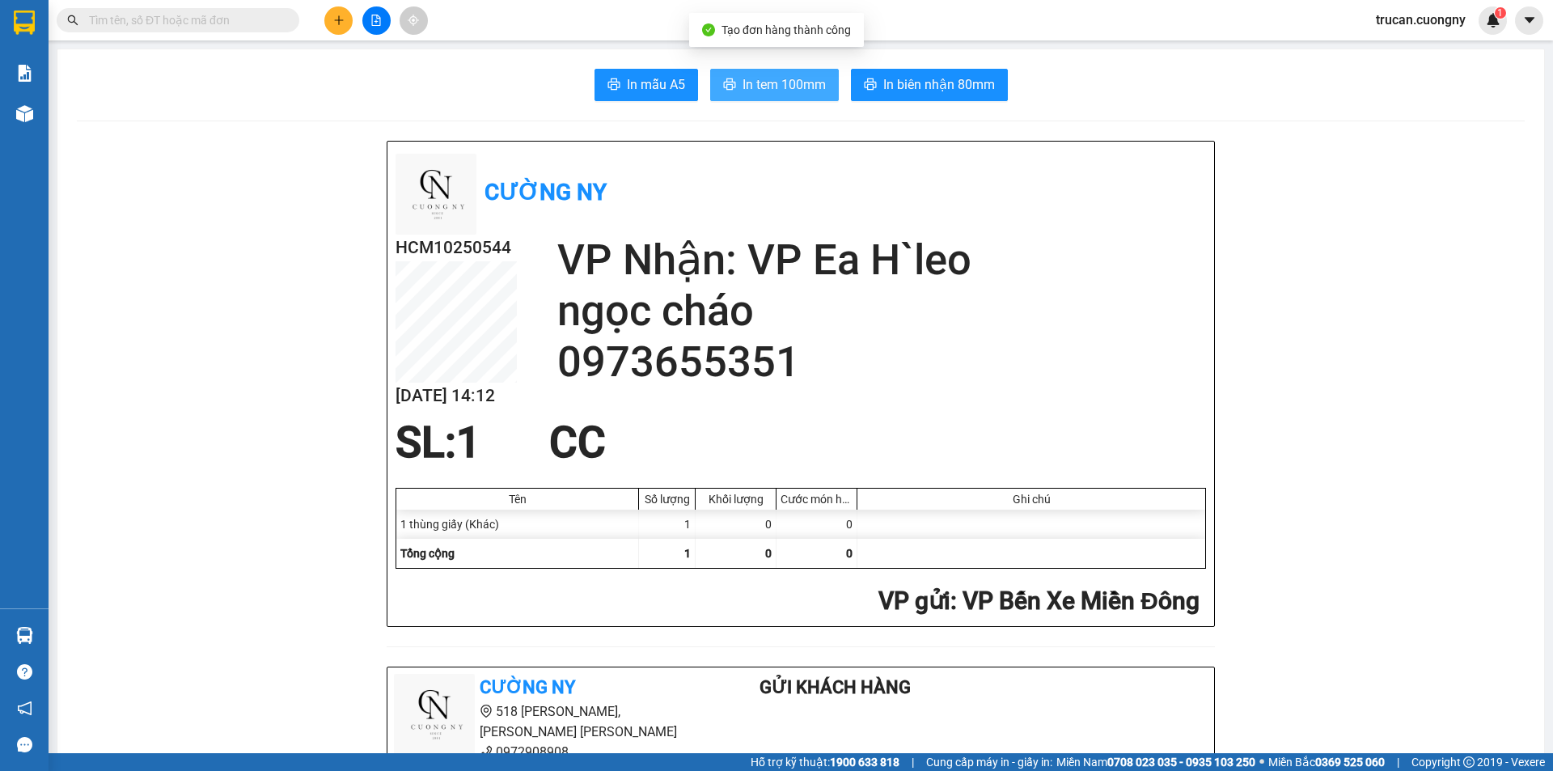
click at [743, 83] on span "In tem 100mm" at bounding box center [784, 84] width 83 height 20
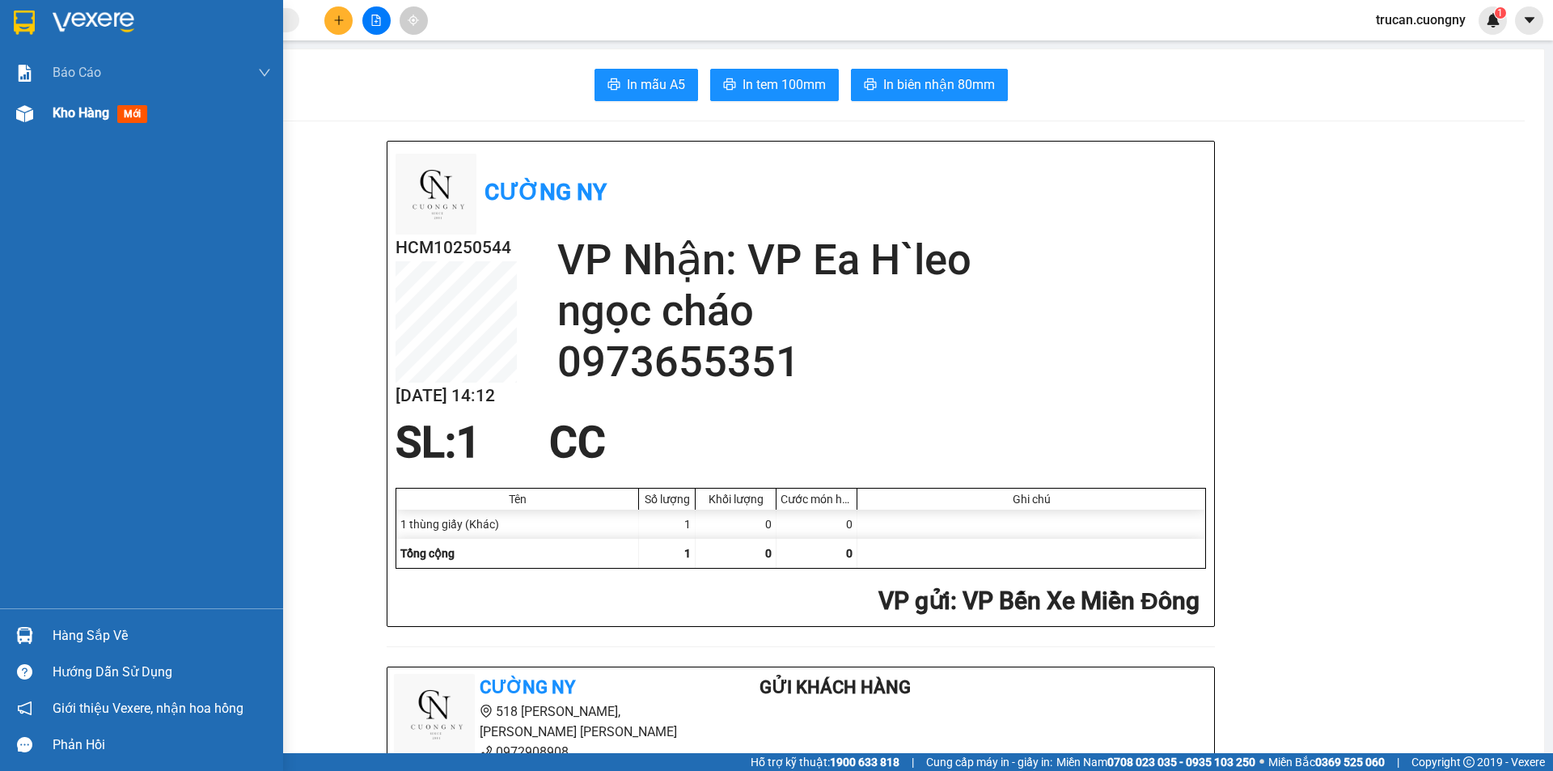
click at [129, 113] on span "mới" at bounding box center [132, 114] width 30 height 18
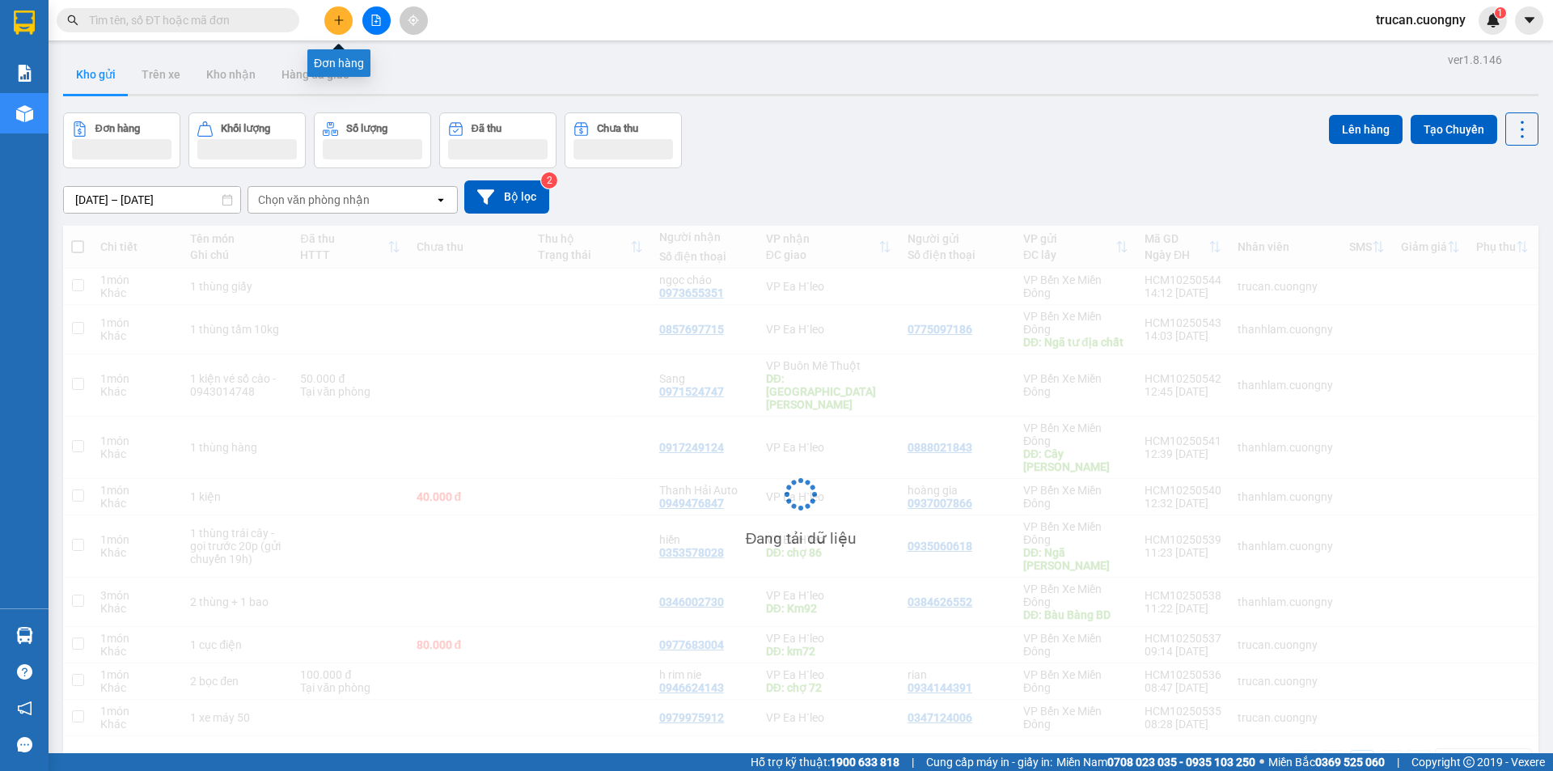
click at [334, 12] on button at bounding box center [338, 20] width 28 height 28
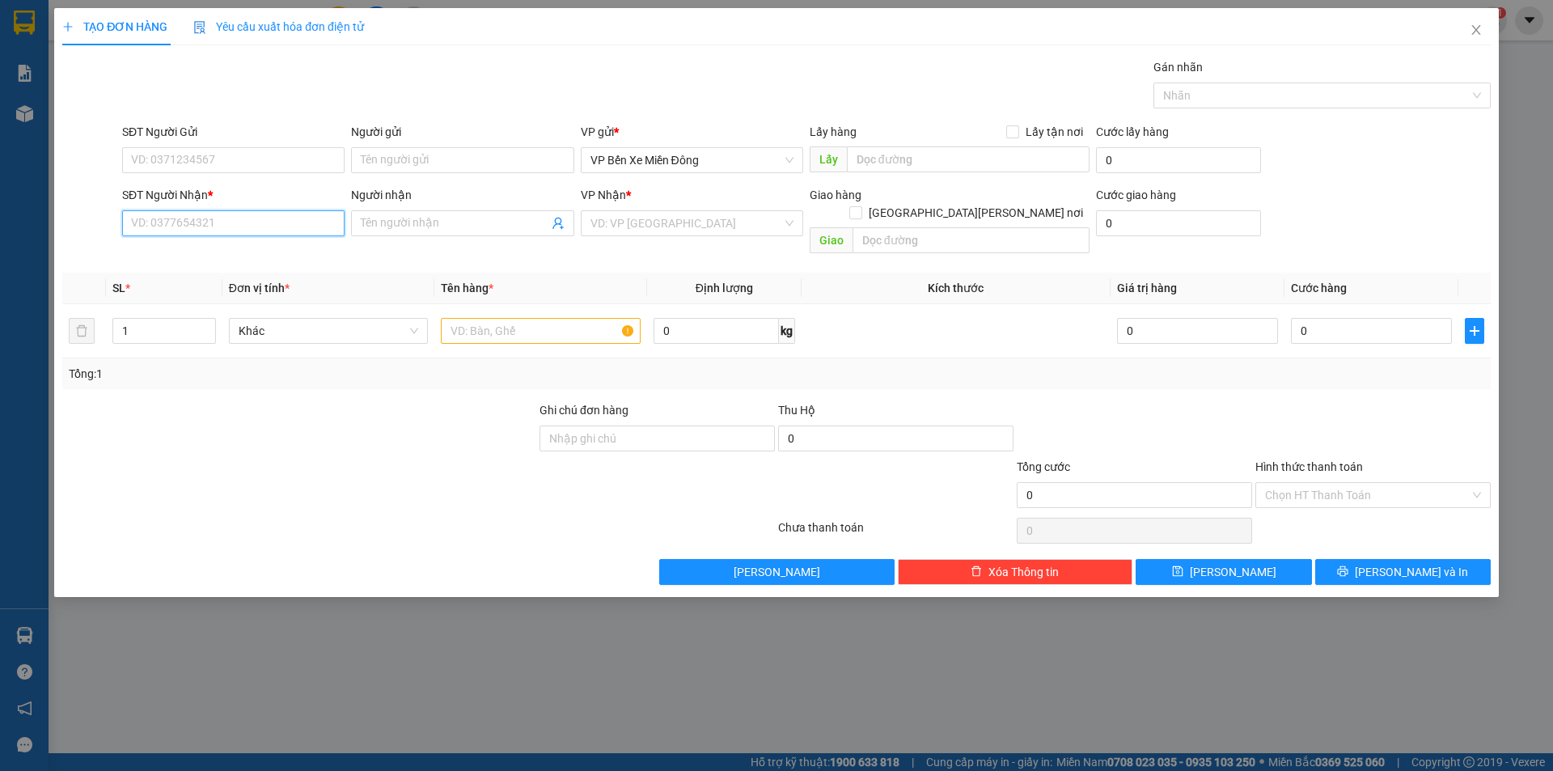
click at [244, 212] on input "SĐT Người Nhận *" at bounding box center [233, 223] width 222 height 26
type input "0"
click at [235, 158] on input "SĐT Người Gửi" at bounding box center [233, 160] width 222 height 26
type input "0938497815"
click at [256, 217] on input "0" at bounding box center [233, 223] width 222 height 26
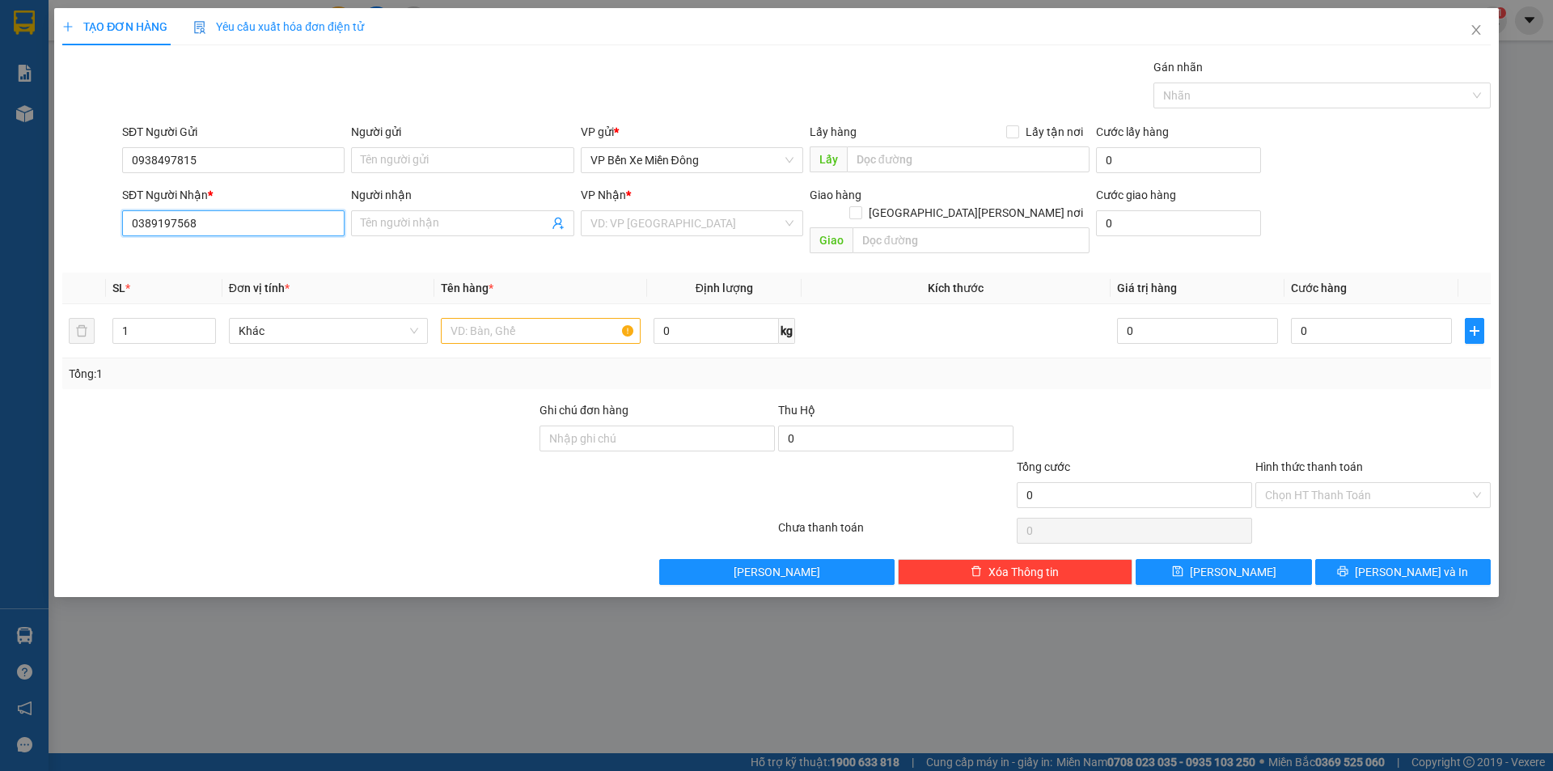
type input "0389197568"
click at [491, 210] on div "Người nhận" at bounding box center [462, 198] width 222 height 24
click at [481, 218] on input "Người nhận" at bounding box center [454, 223] width 187 height 18
click at [656, 222] on input "search" at bounding box center [687, 223] width 192 height 24
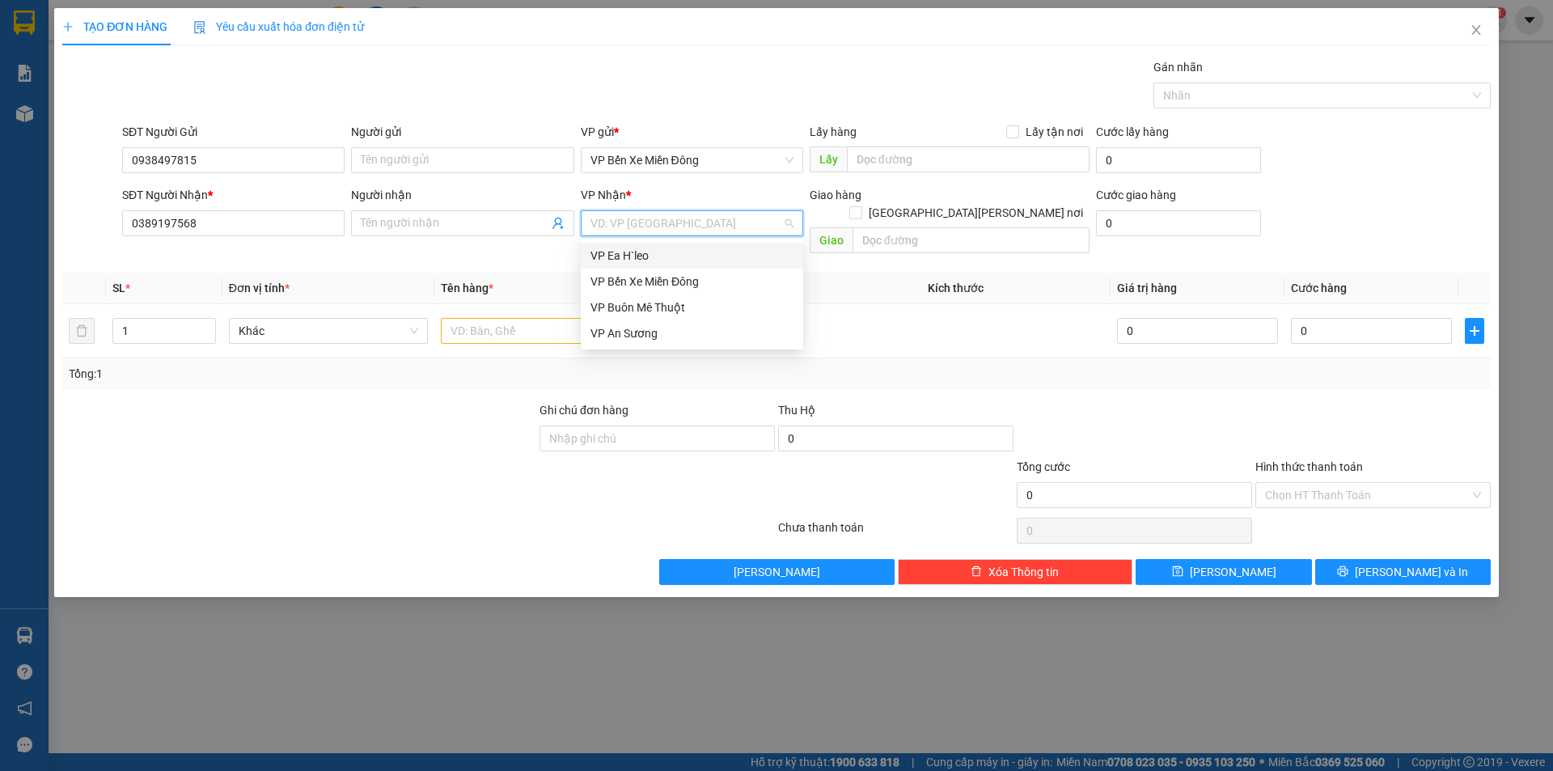
click at [641, 256] on div "VP Ea H`leo" at bounding box center [692, 256] width 203 height 18
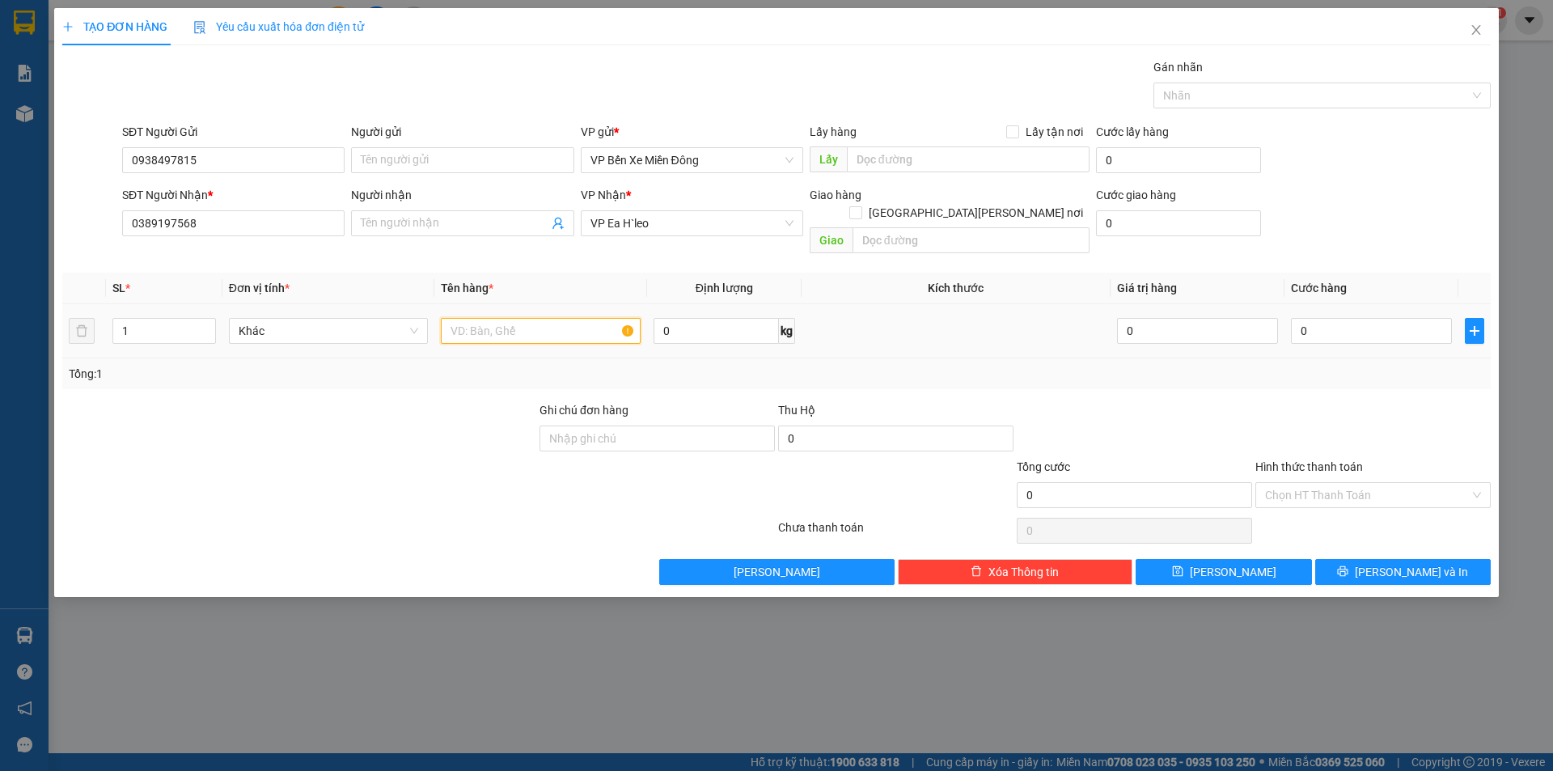
click at [540, 318] on input "text" at bounding box center [541, 331] width 200 height 26
type input "1 thùng giấy"
click at [1317, 318] on input "0" at bounding box center [1371, 331] width 161 height 26
click at [1341, 320] on input "0" at bounding box center [1371, 331] width 161 height 26
click at [1368, 318] on input "0" at bounding box center [1371, 331] width 161 height 26
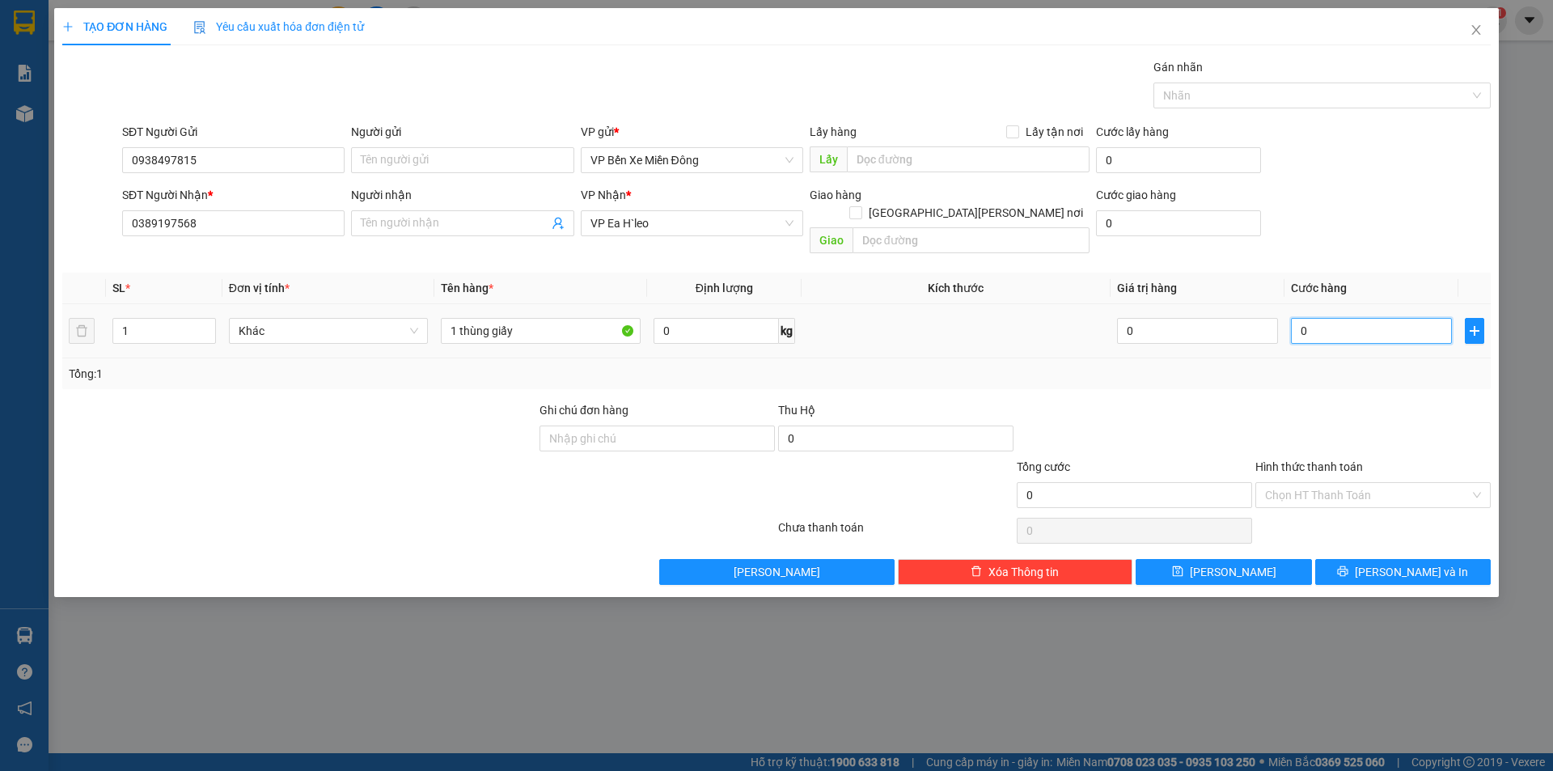
click at [1366, 318] on input "0" at bounding box center [1371, 331] width 161 height 26
type input "5"
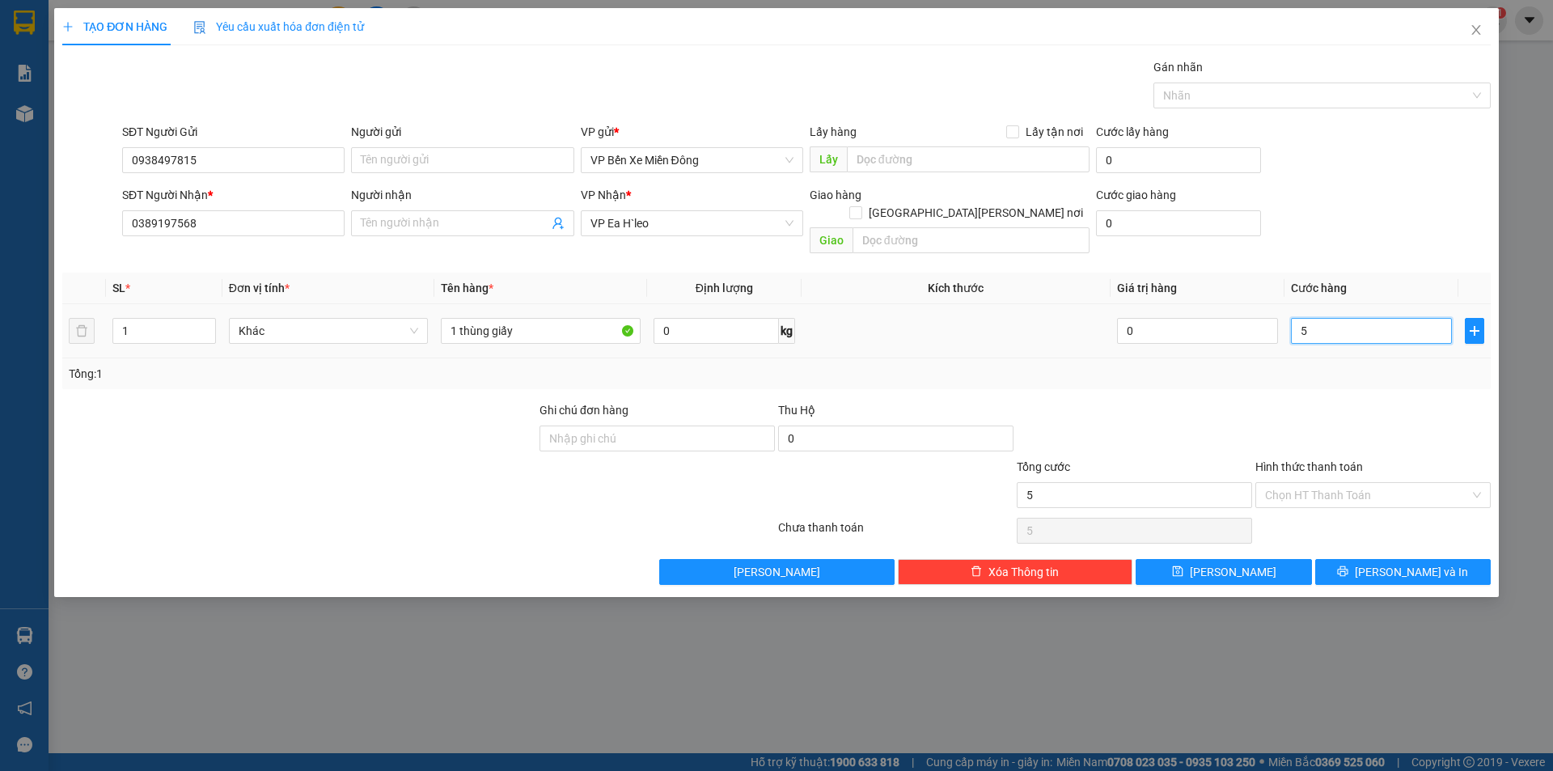
type input "50"
type input "500"
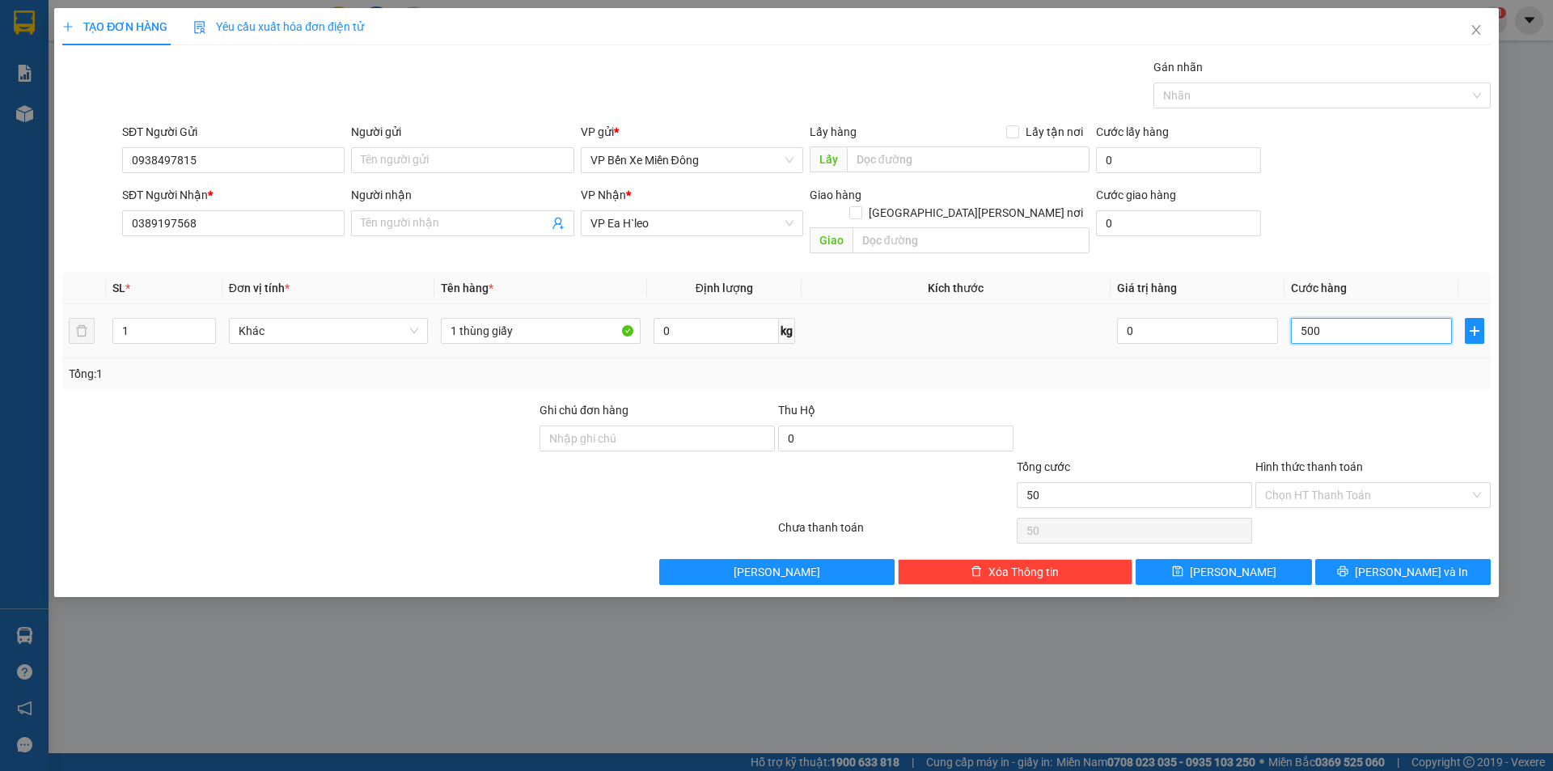
type input "500"
type input "5.000"
type input "50.000"
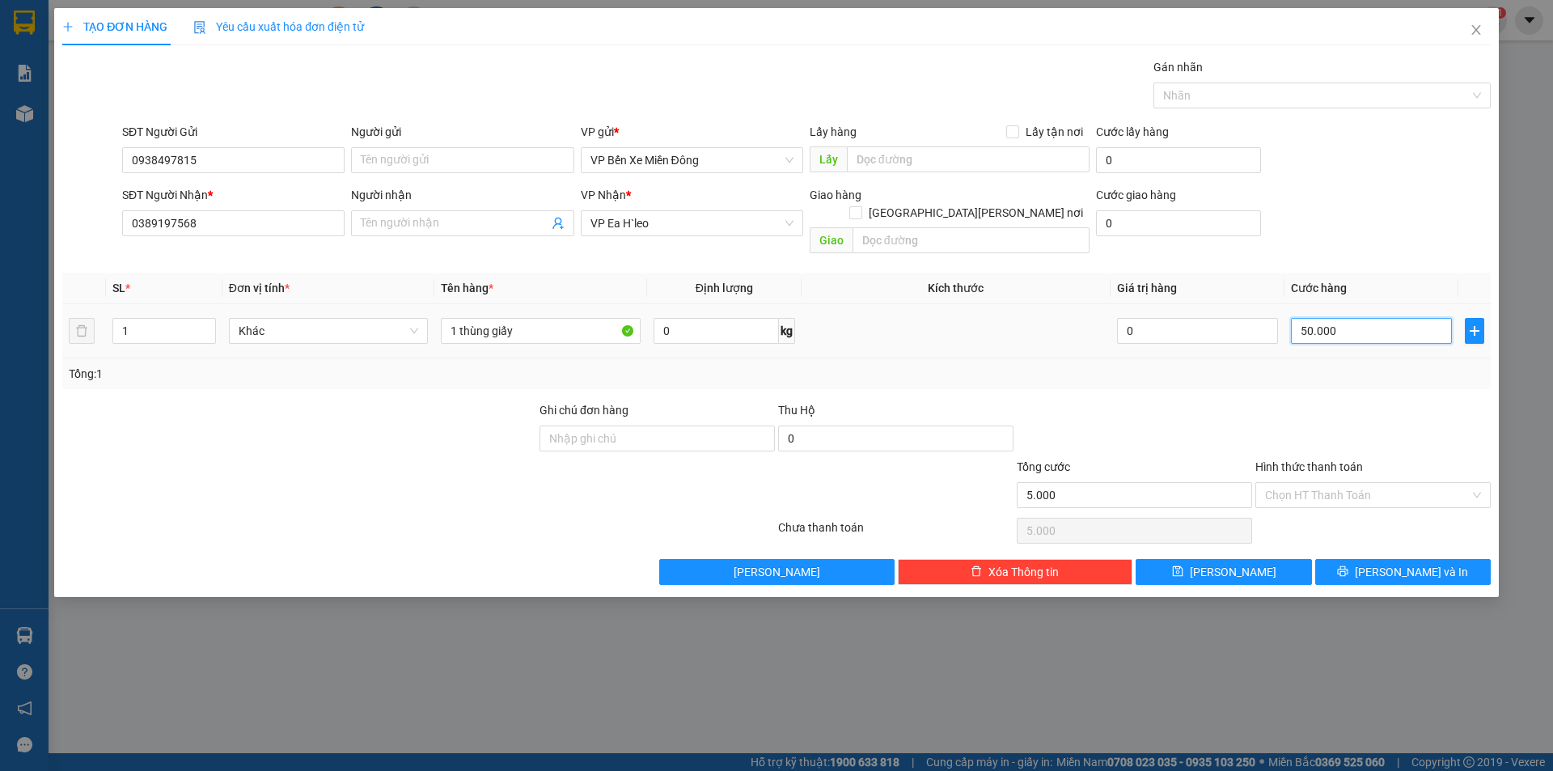
type input "50.000"
click at [1366, 483] on input "Hình thức thanh toán" at bounding box center [1367, 495] width 205 height 24
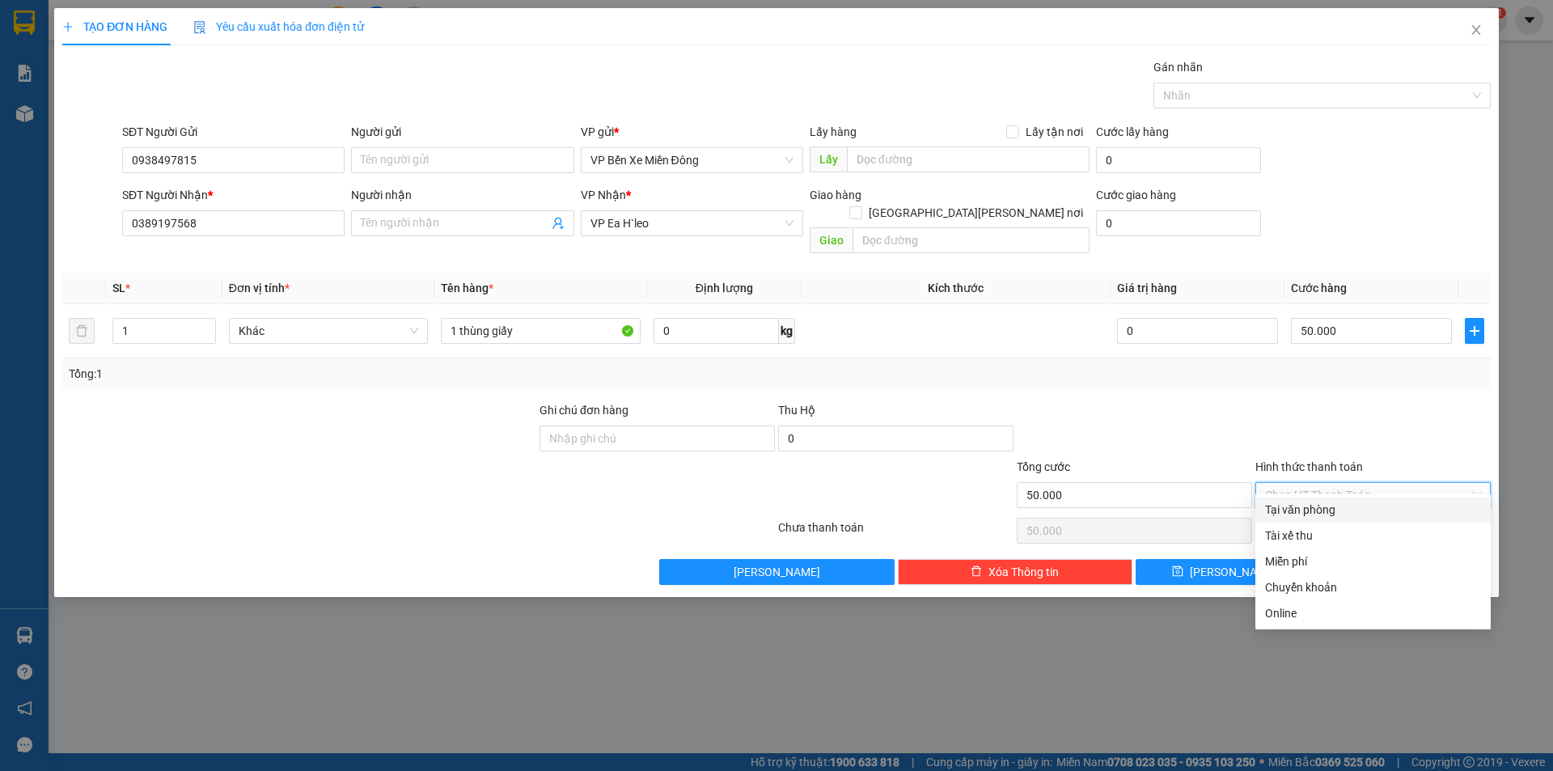
click at [1254, 401] on div at bounding box center [1373, 429] width 239 height 57
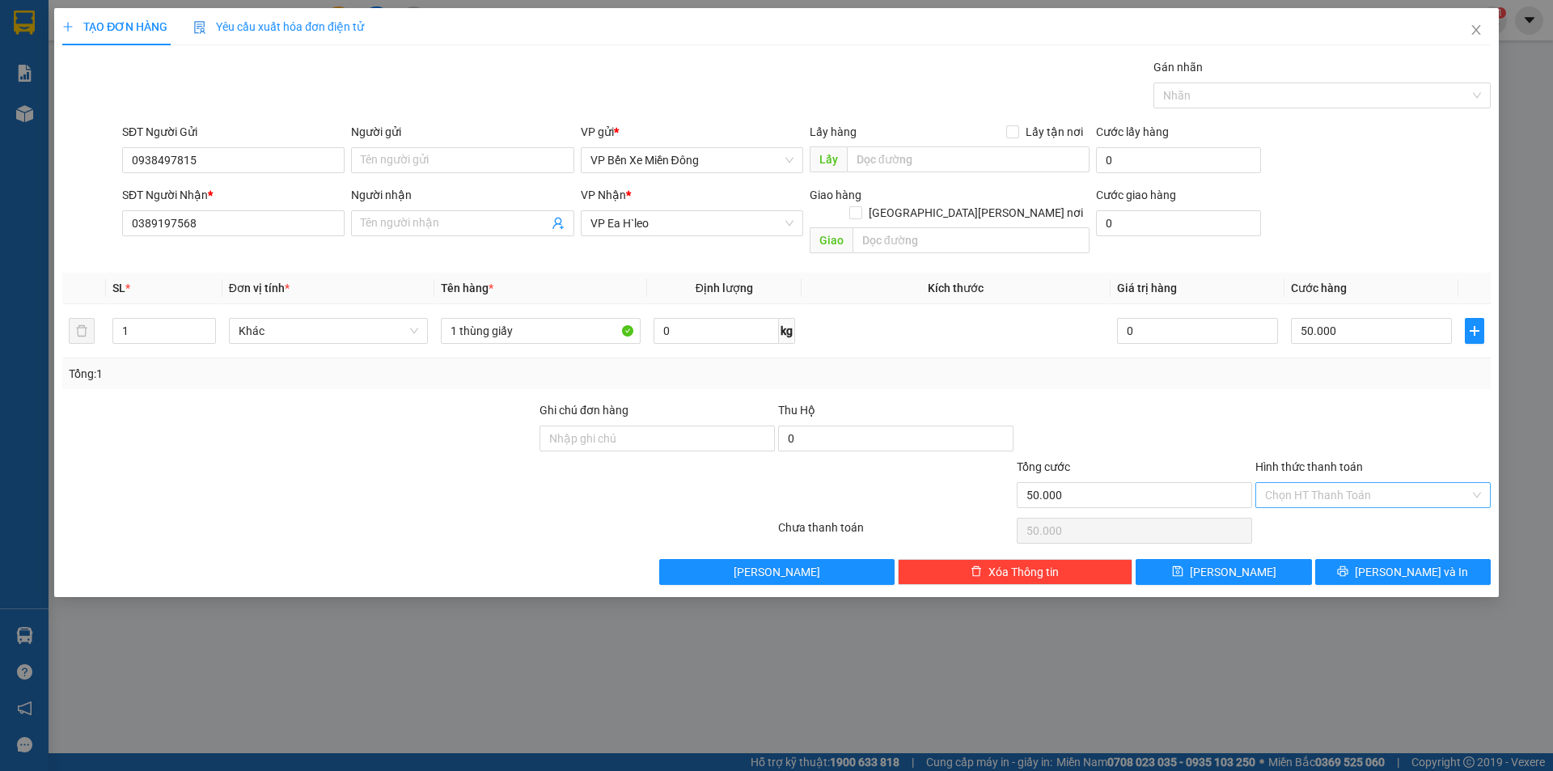
click at [1345, 483] on input "Hình thức thanh toán" at bounding box center [1367, 495] width 205 height 24
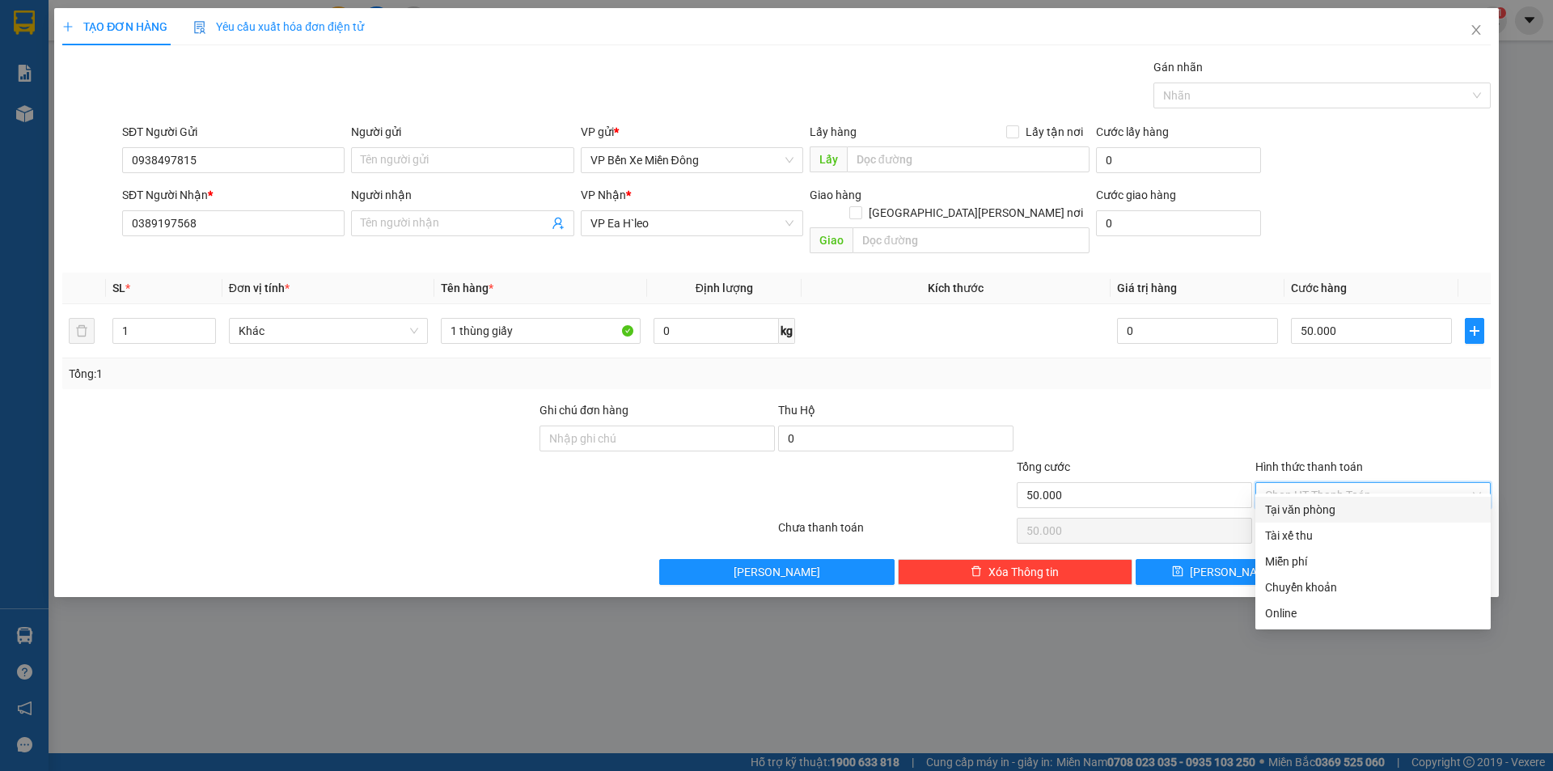
click at [1285, 508] on div "Tại văn phòng" at bounding box center [1373, 510] width 216 height 18
type input "0"
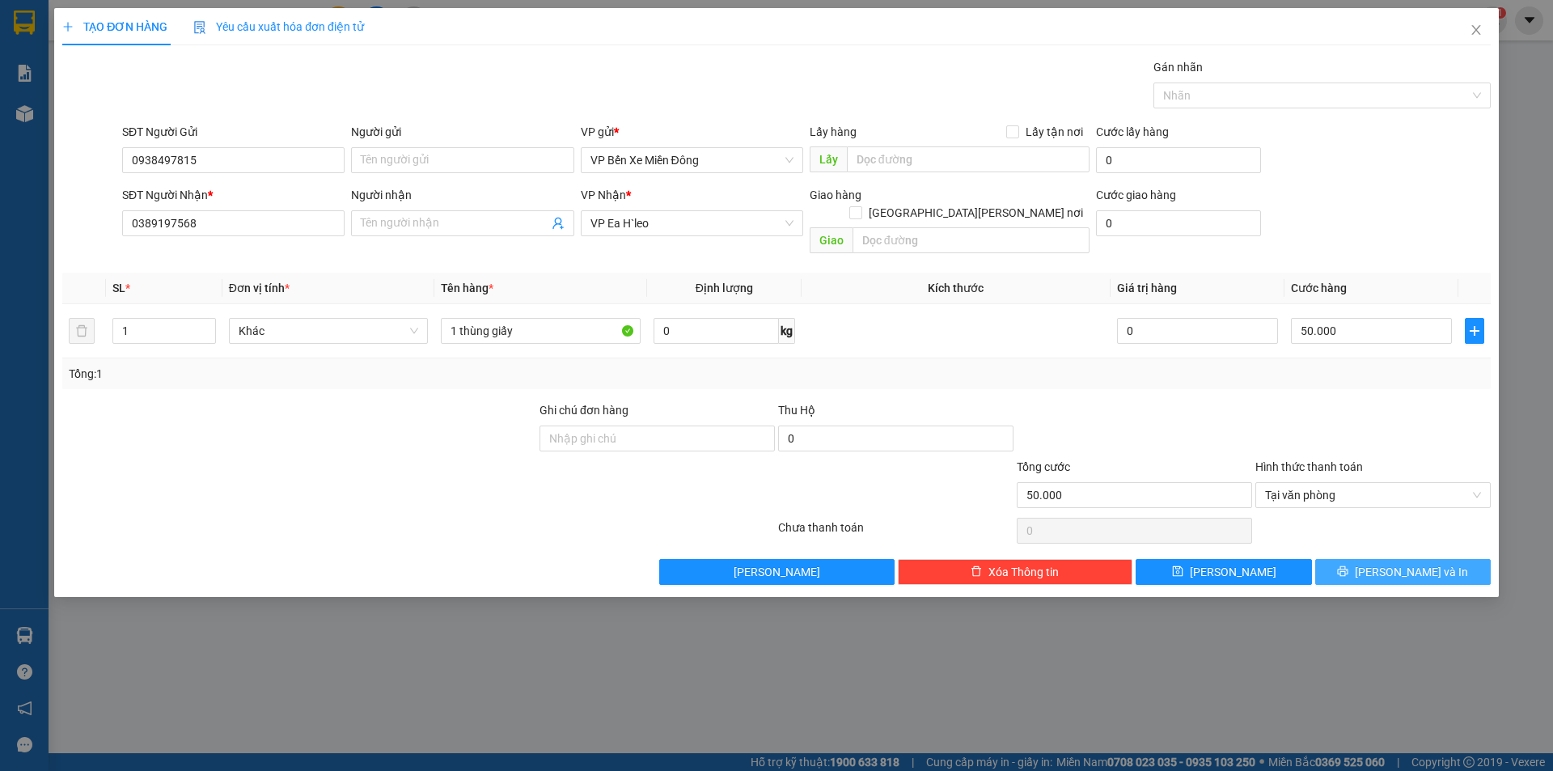
click at [1388, 559] on button "[PERSON_NAME] và In" at bounding box center [1404, 572] width 176 height 26
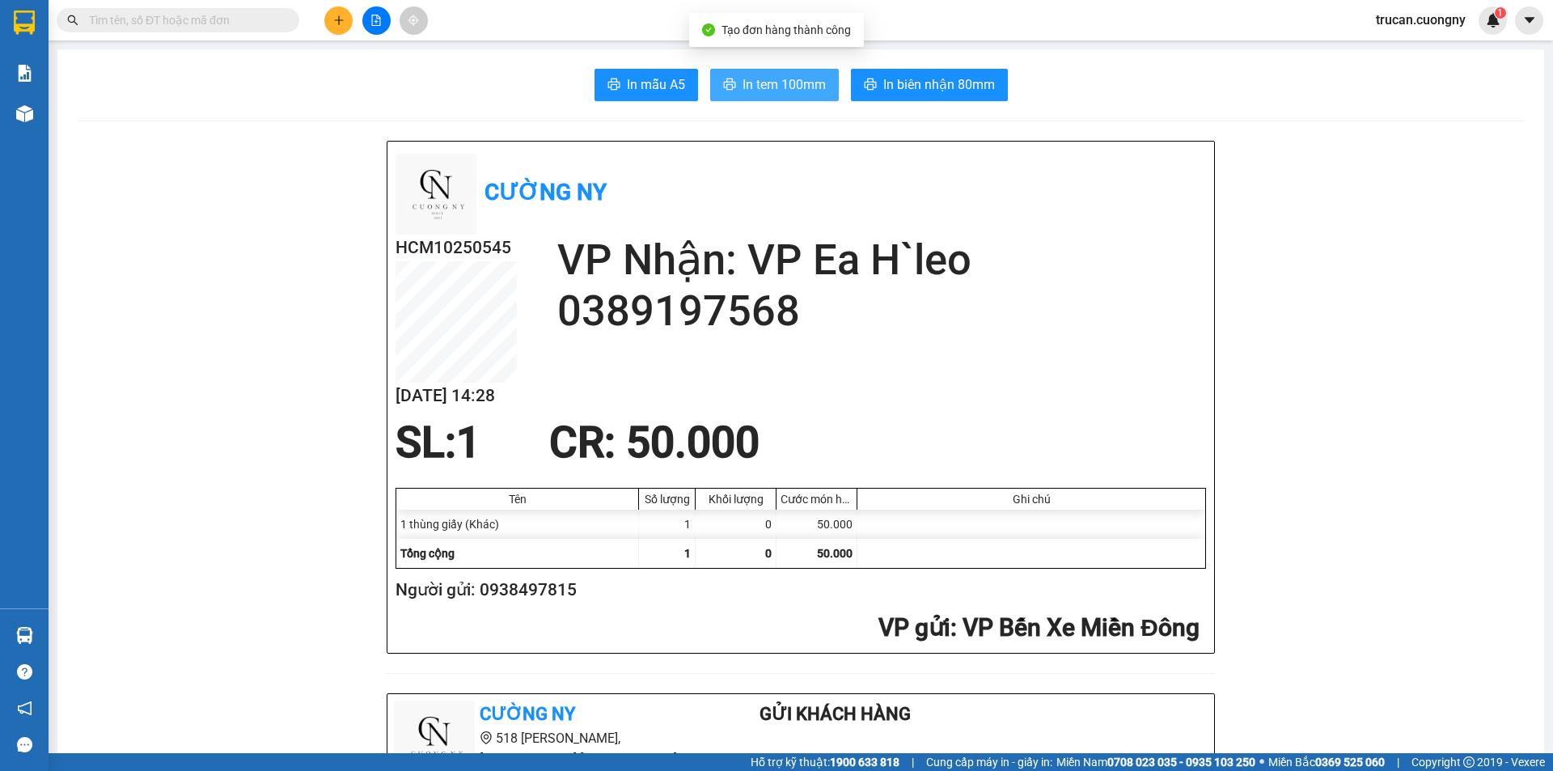
click at [789, 78] on span "In tem 100mm" at bounding box center [784, 84] width 83 height 20
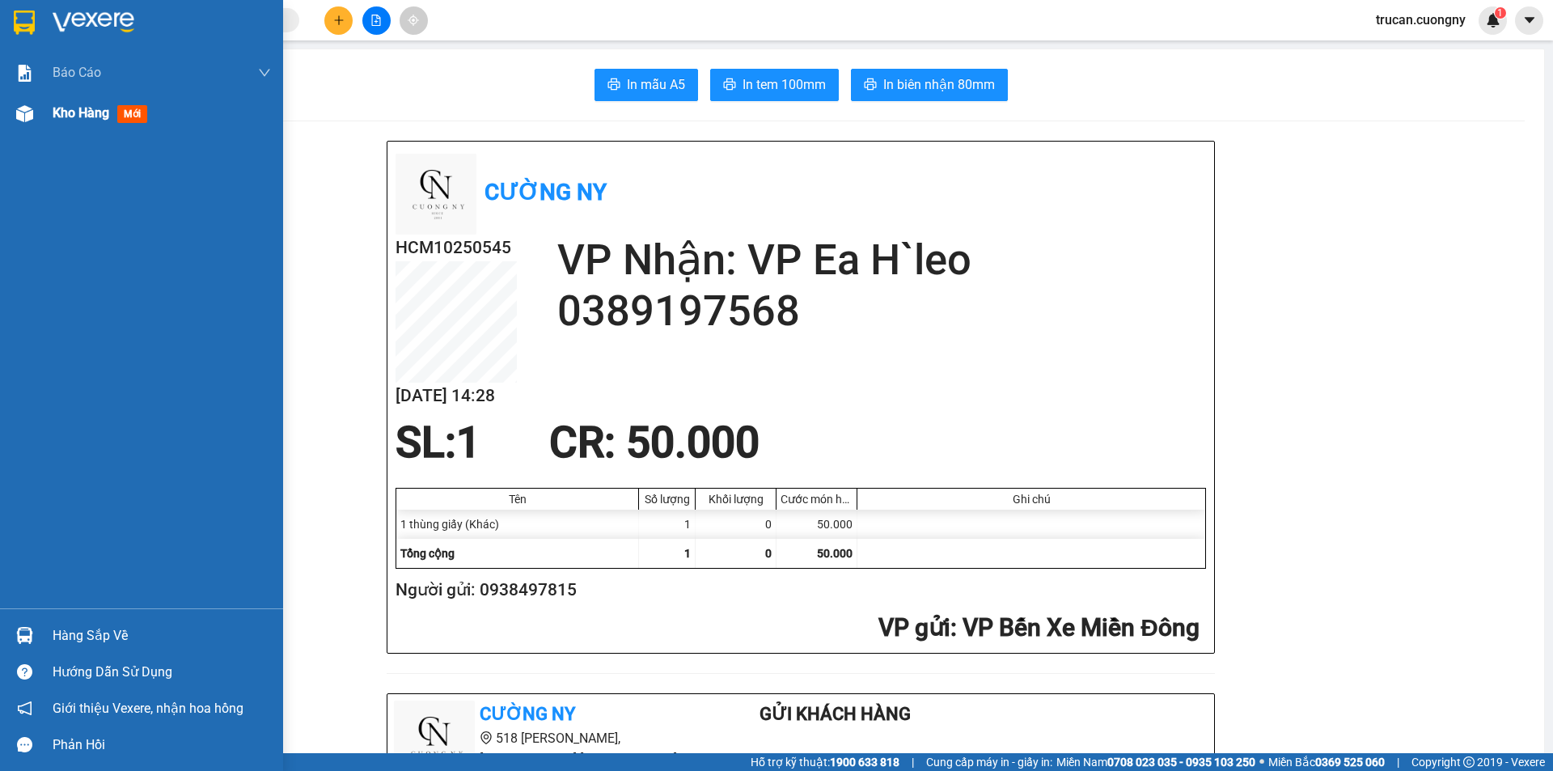
click at [84, 110] on span "Kho hàng" at bounding box center [81, 112] width 57 height 15
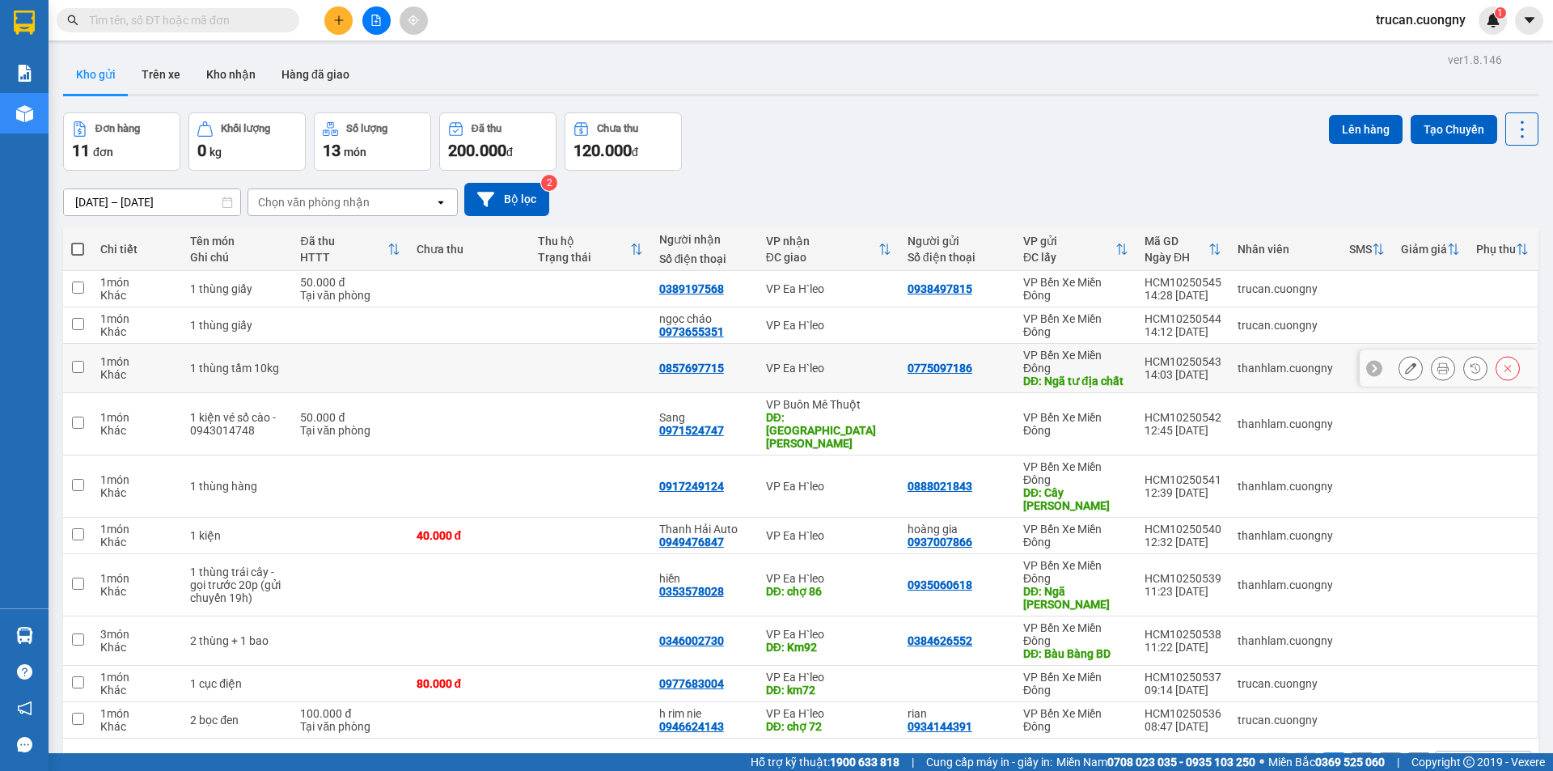
scroll to position [74, 0]
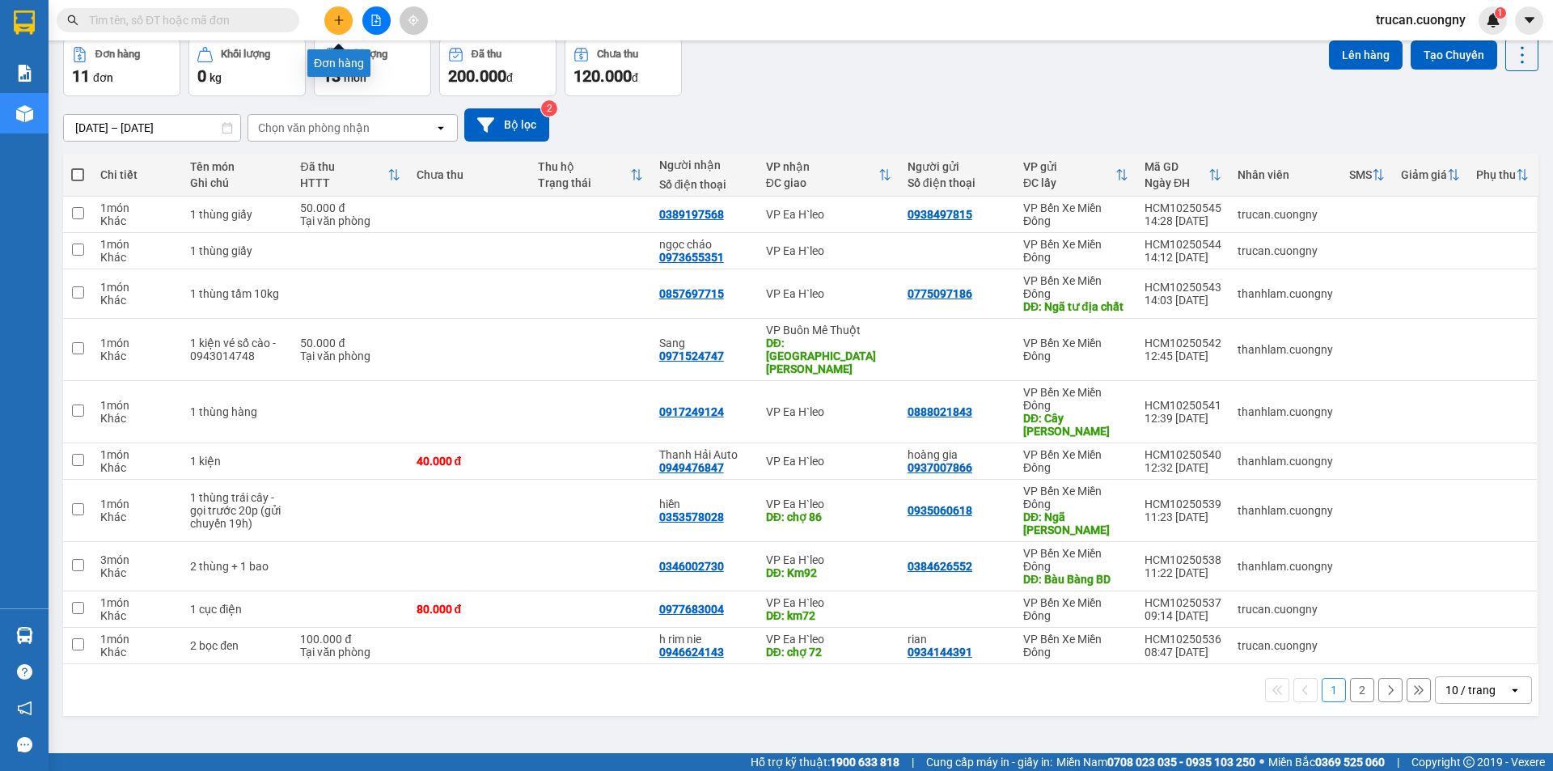
click at [345, 13] on button at bounding box center [338, 20] width 28 height 28
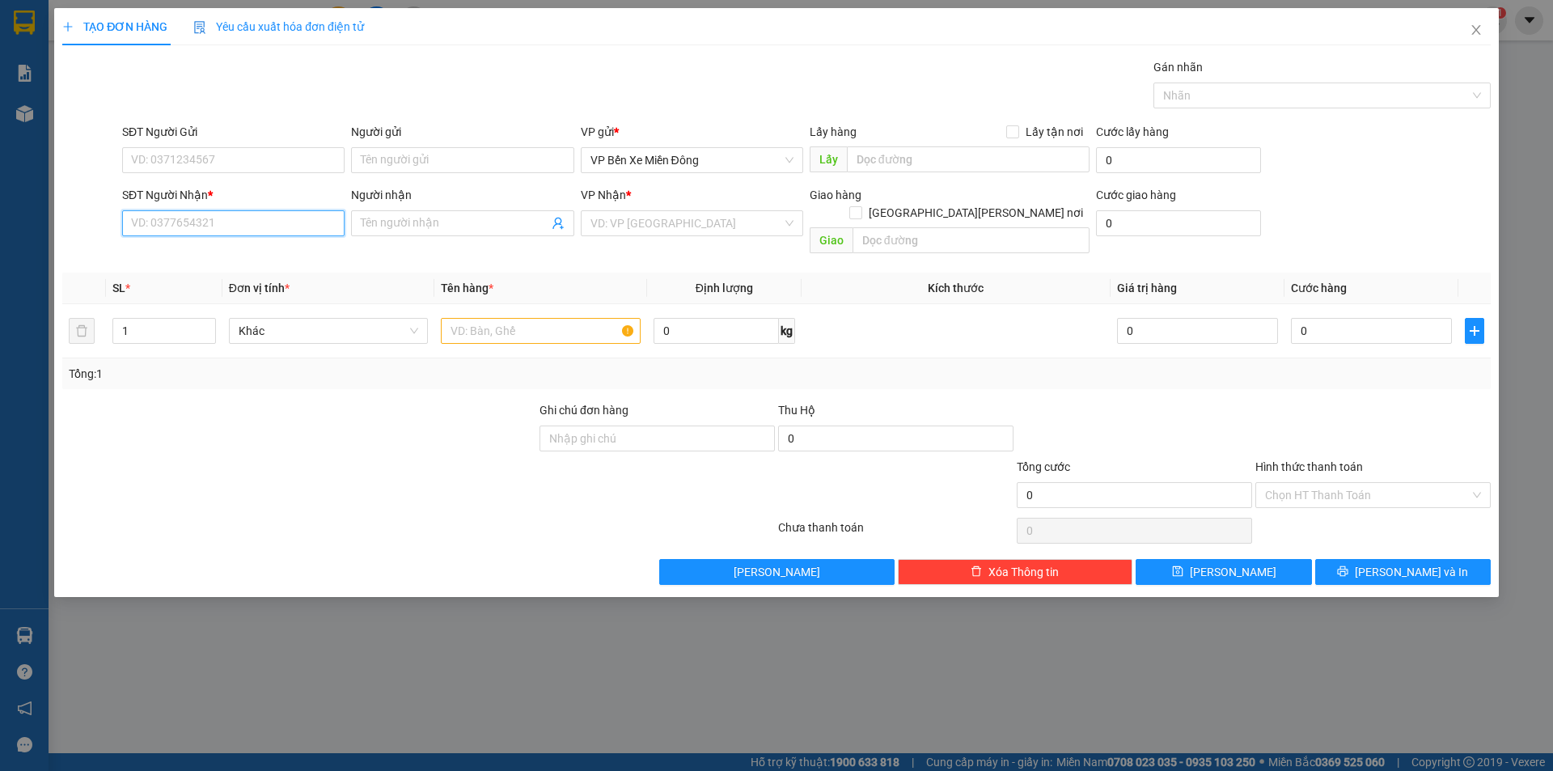
click at [176, 227] on input "SĐT Người Nhận *" at bounding box center [233, 223] width 222 height 26
click at [394, 219] on input "Người nhận" at bounding box center [454, 223] width 187 height 18
type input "c"
type input "B"
type input "b"
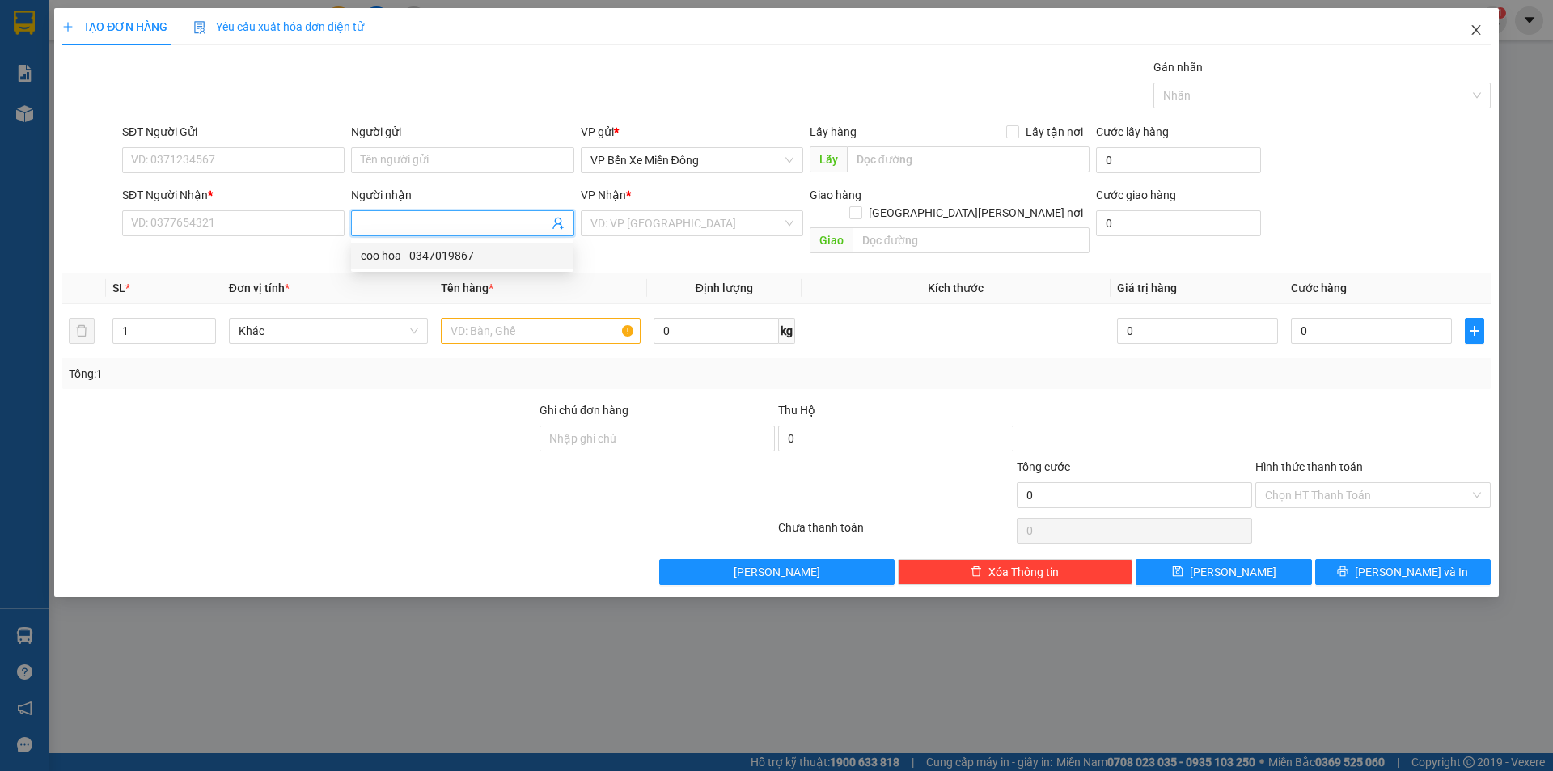
click at [1475, 32] on icon "close" at bounding box center [1476, 30] width 9 height 10
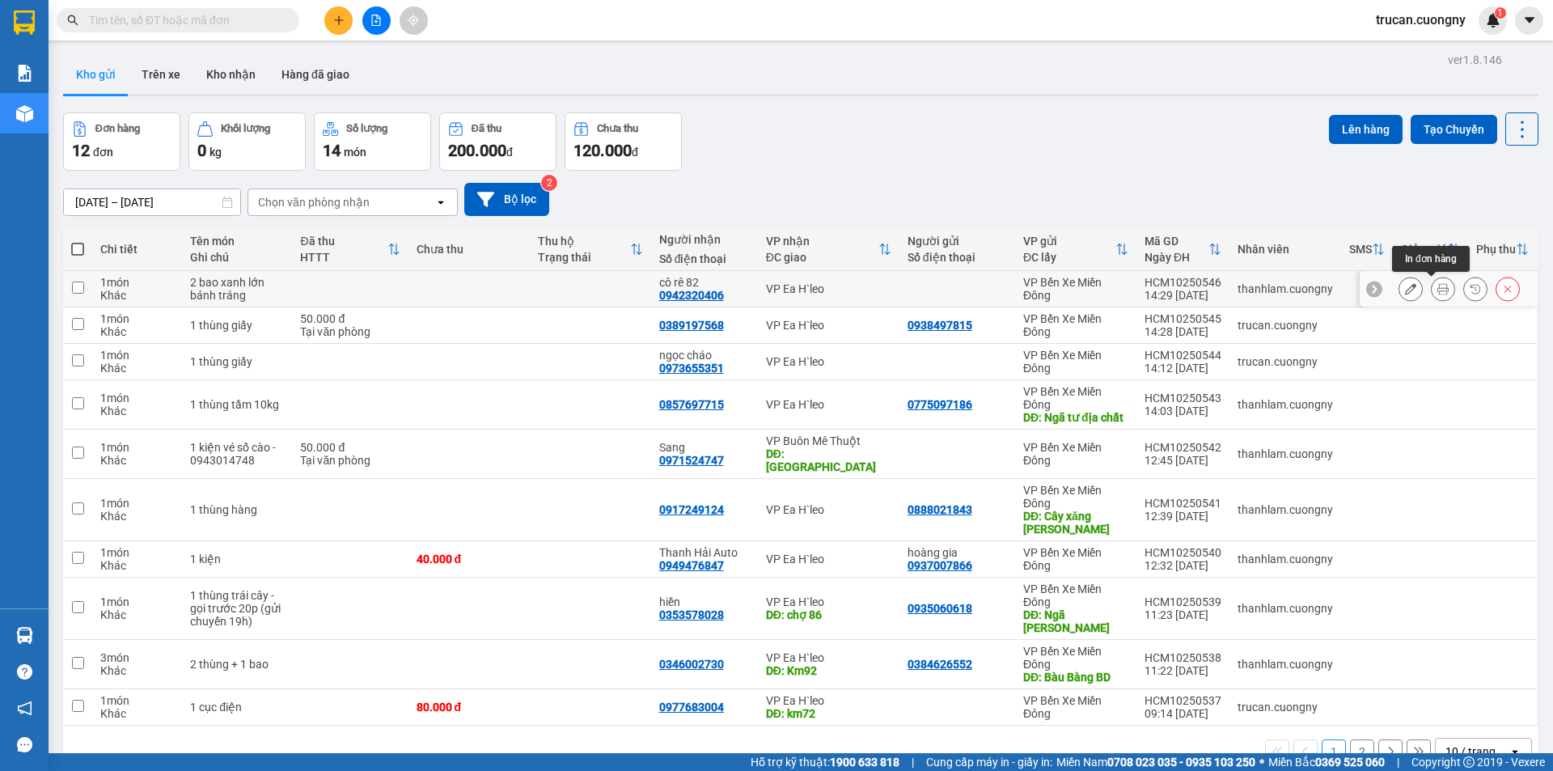
click at [1438, 288] on icon at bounding box center [1443, 288] width 11 height 11
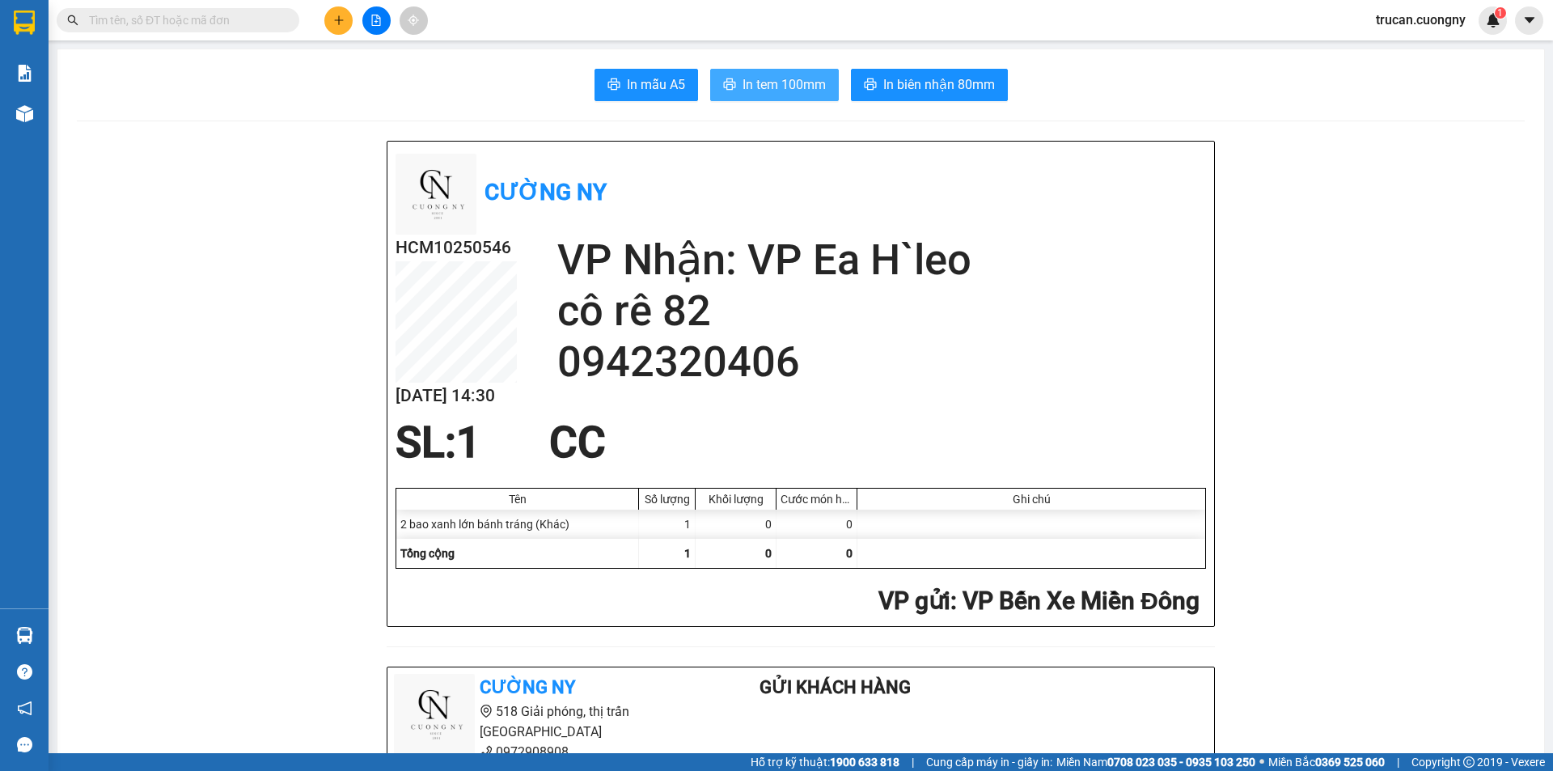
click at [773, 88] on span "In tem 100mm" at bounding box center [784, 84] width 83 height 20
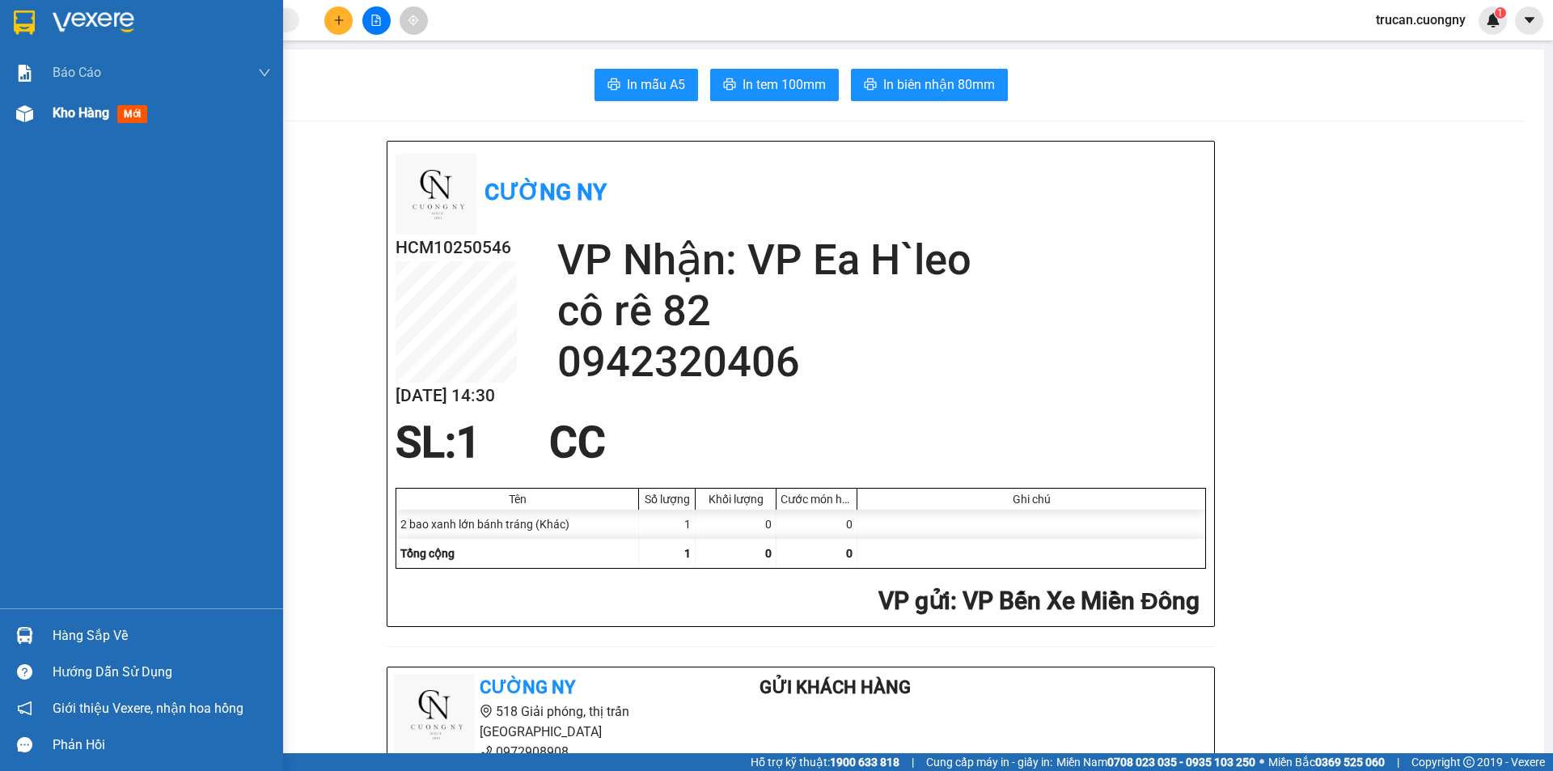
click at [77, 99] on div "Kho hàng mới" at bounding box center [162, 113] width 218 height 40
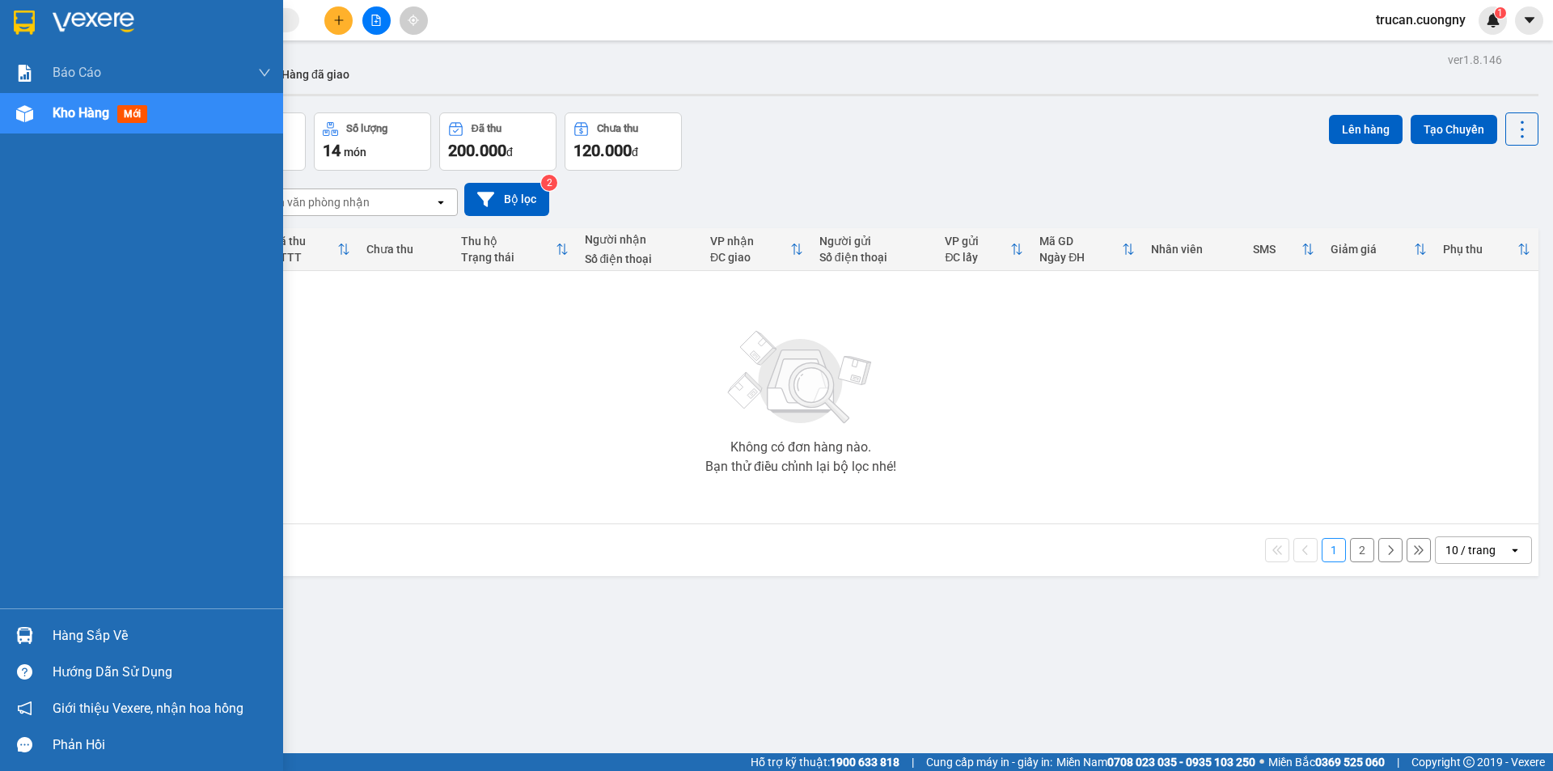
click at [29, 125] on div at bounding box center [25, 114] width 28 height 28
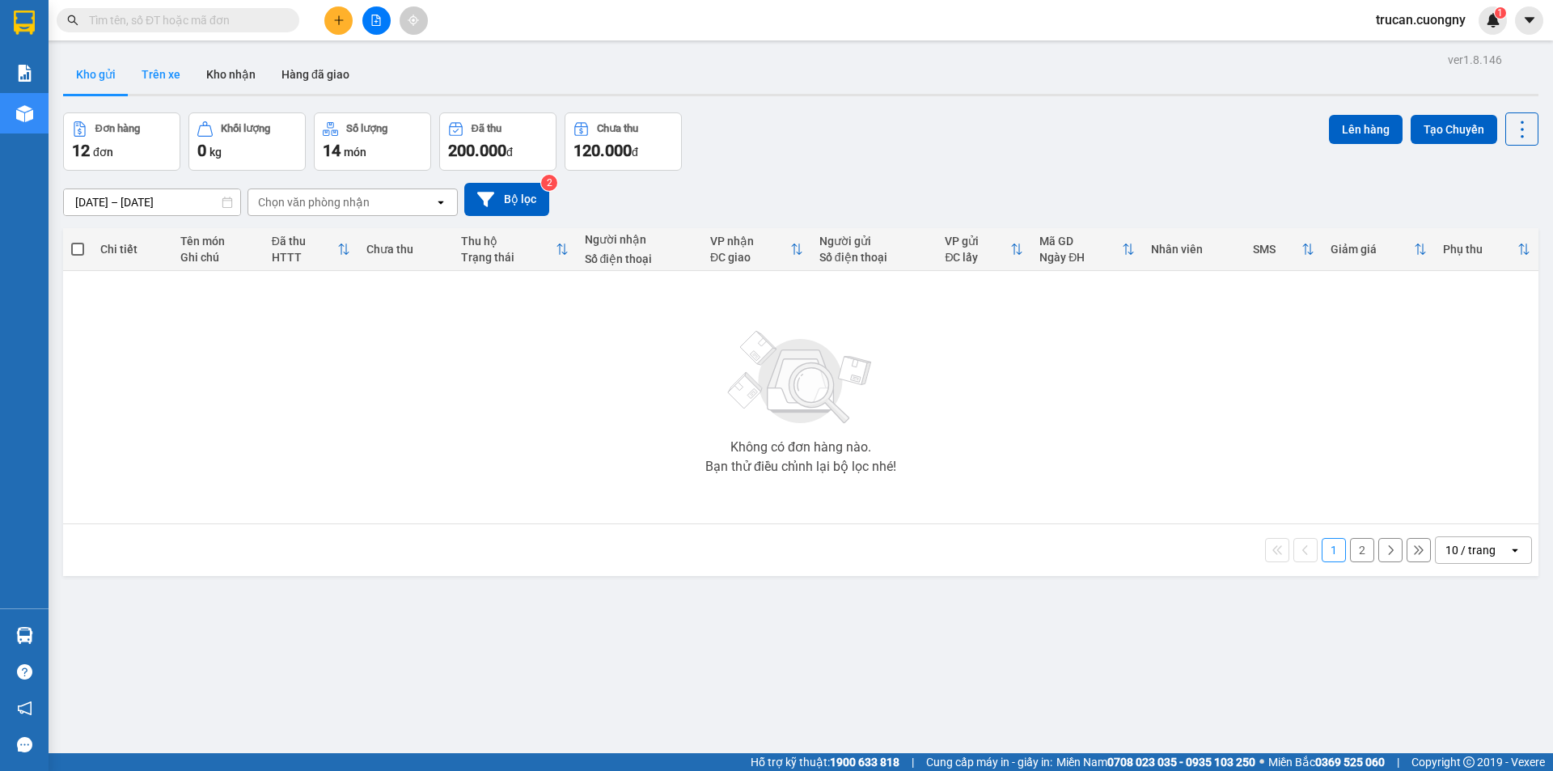
click at [153, 79] on button "Trên xe" at bounding box center [161, 74] width 65 height 39
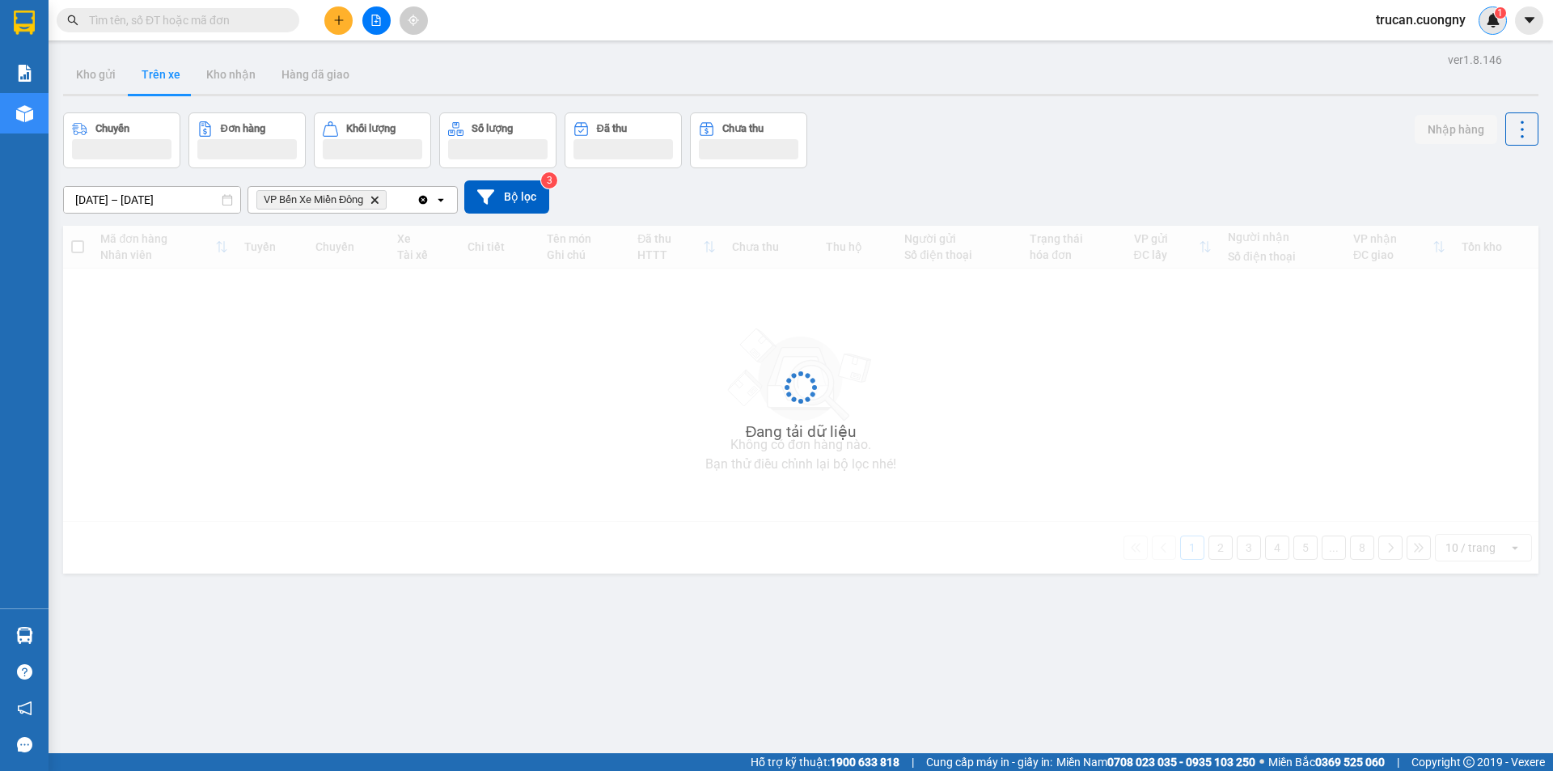
click at [1490, 11] on div "1" at bounding box center [1493, 20] width 28 height 28
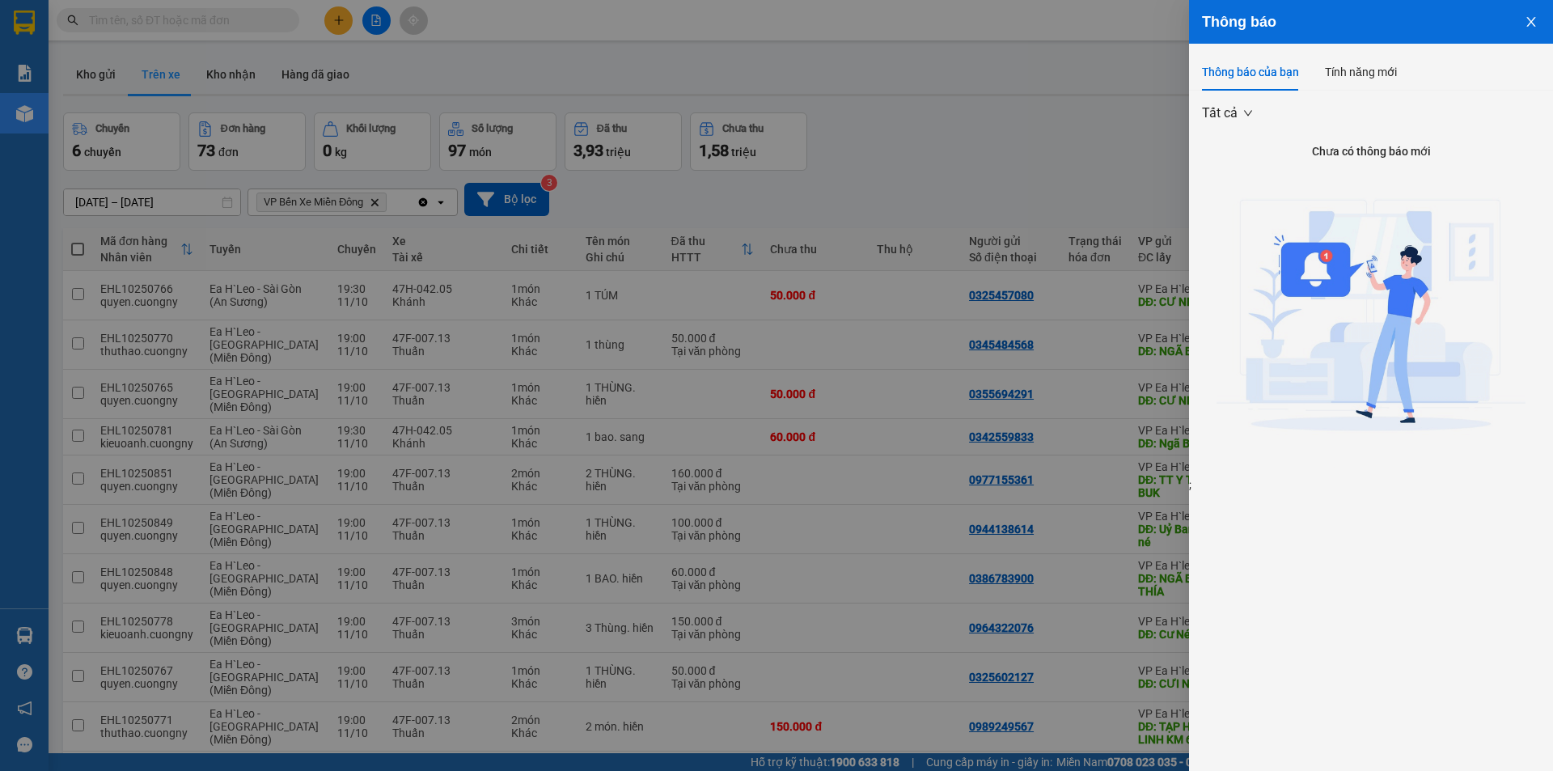
click at [955, 143] on div at bounding box center [776, 385] width 1553 height 771
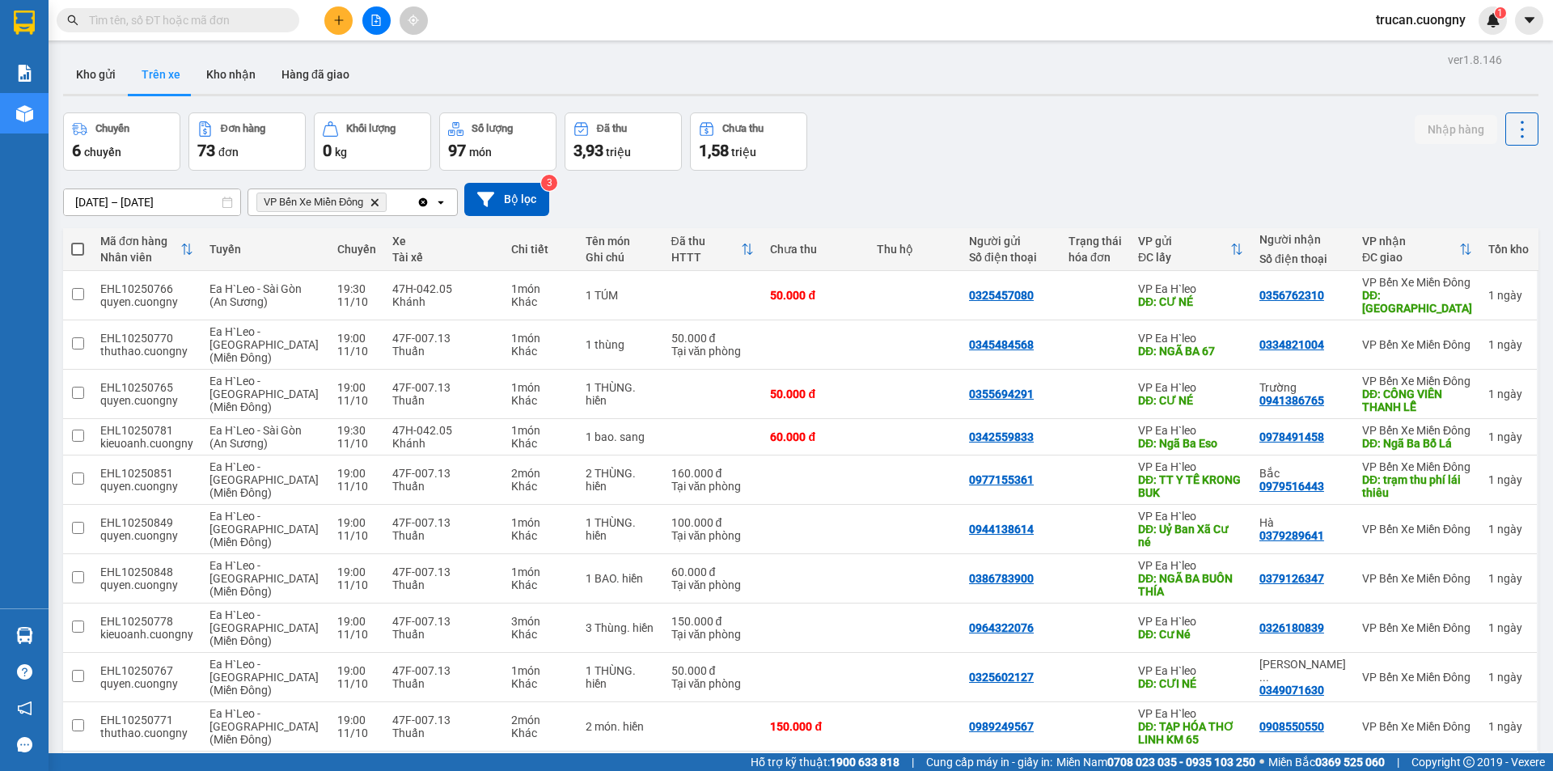
click at [130, 82] on button "Trên xe" at bounding box center [161, 74] width 65 height 39
click at [98, 79] on button "Kho gửi" at bounding box center [96, 74] width 66 height 39
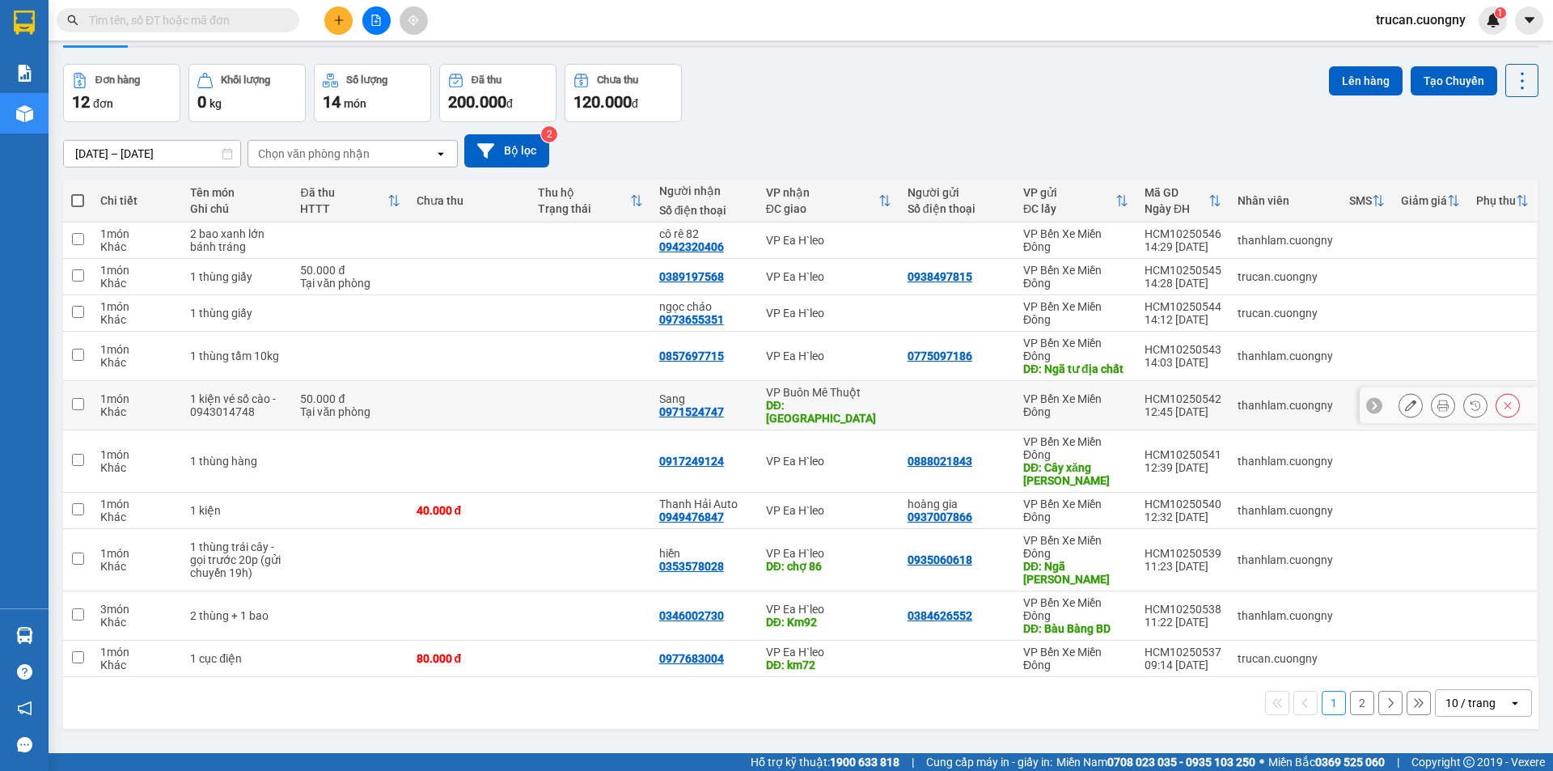
scroll to position [74, 0]
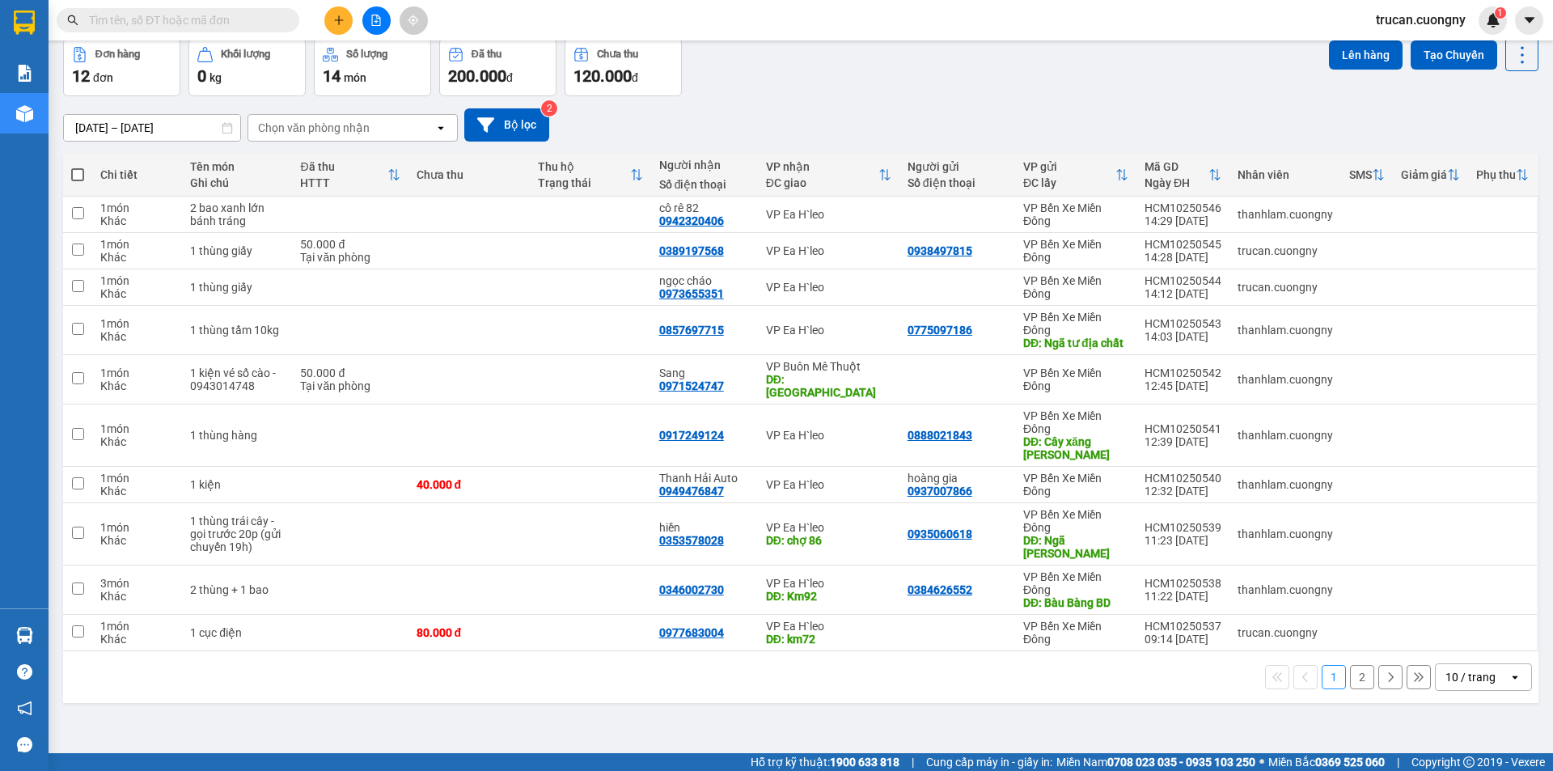
drag, startPoint x: 1465, startPoint y: 681, endPoint x: 1460, endPoint y: 691, distance: 11.2
click at [1466, 681] on div "10 / trang" at bounding box center [1471, 677] width 50 height 16
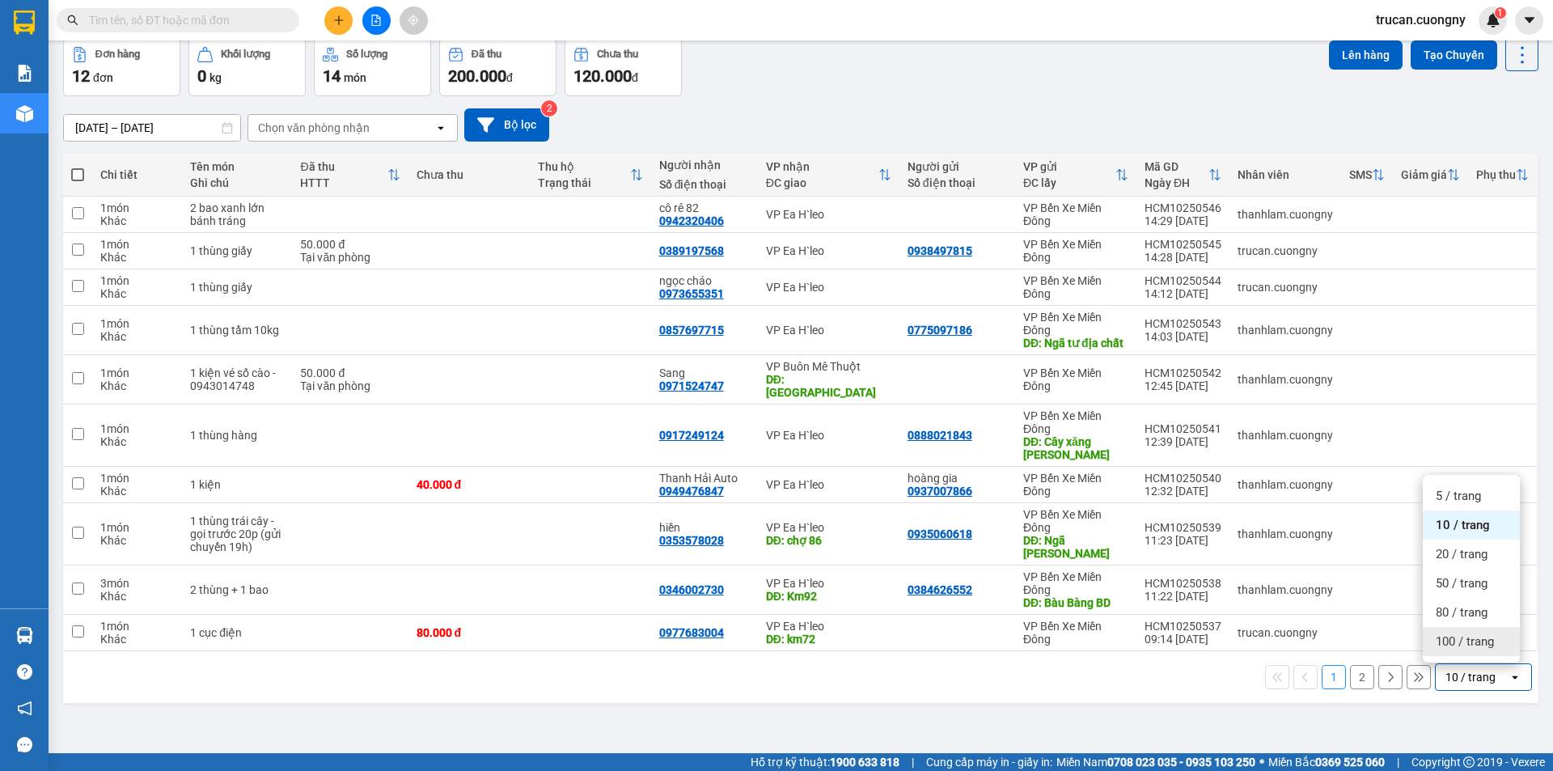
click at [1465, 631] on div "100 / trang" at bounding box center [1471, 641] width 97 height 29
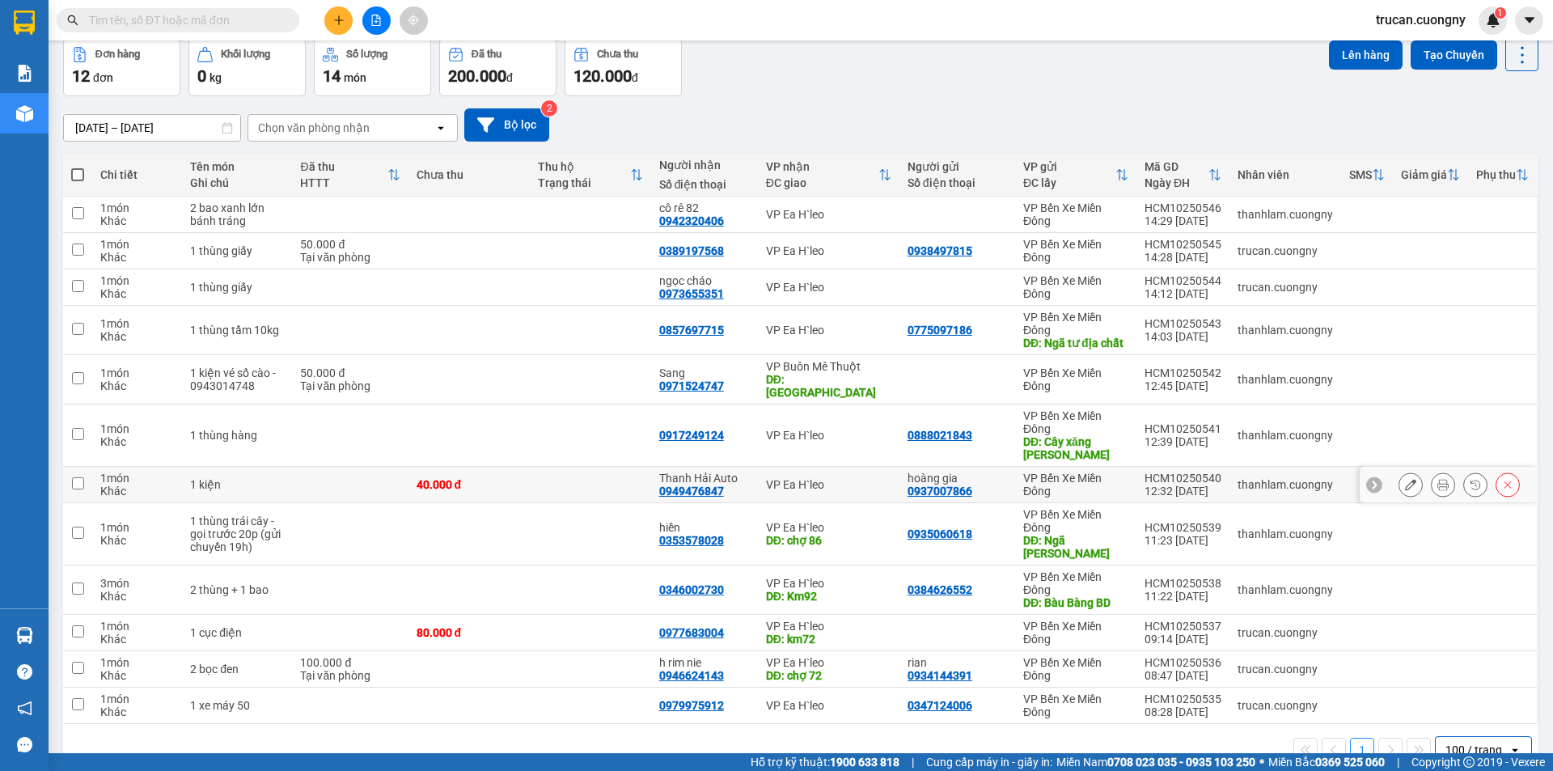
scroll to position [112, 0]
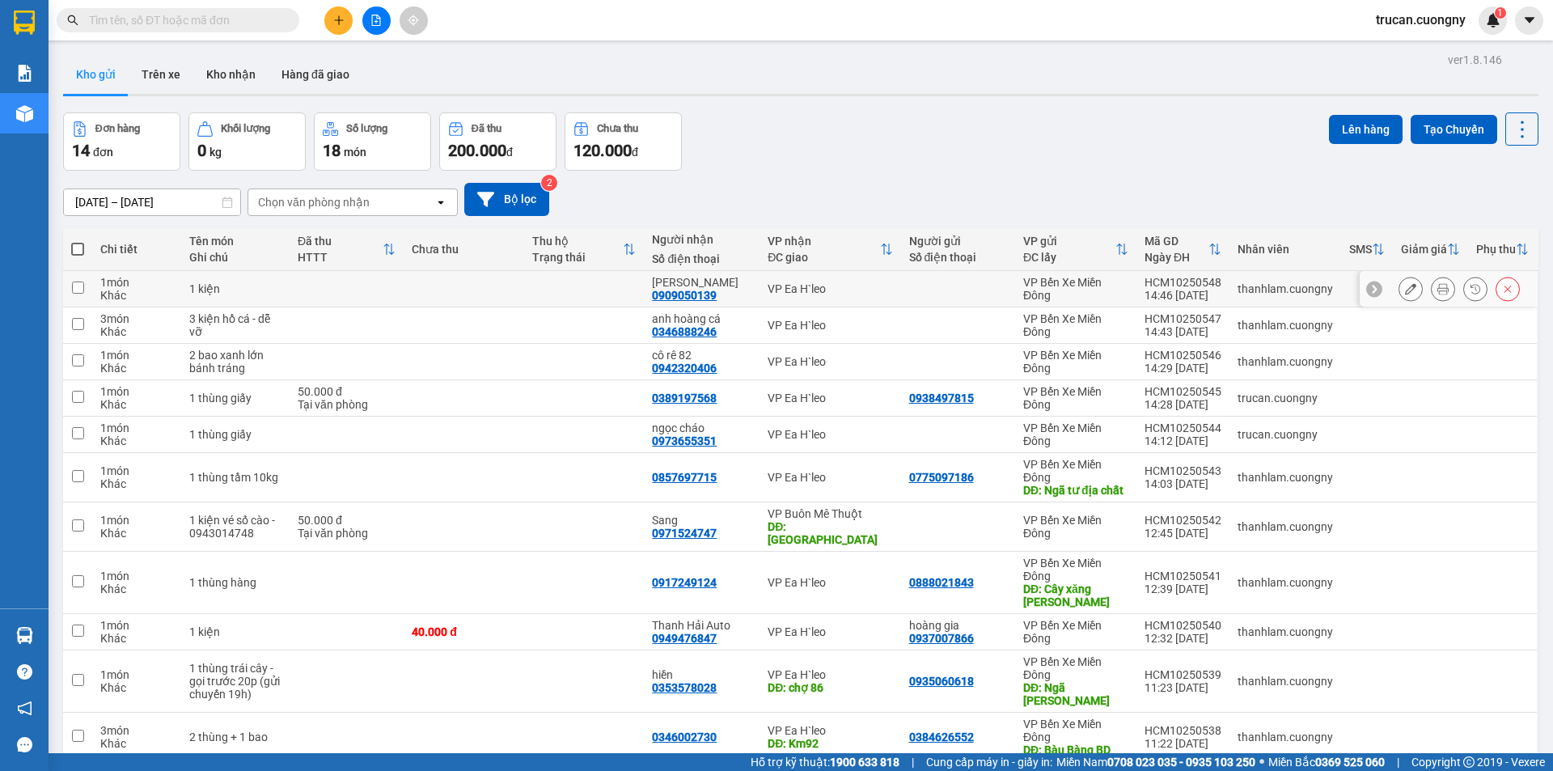
click at [1438, 291] on icon at bounding box center [1443, 288] width 11 height 11
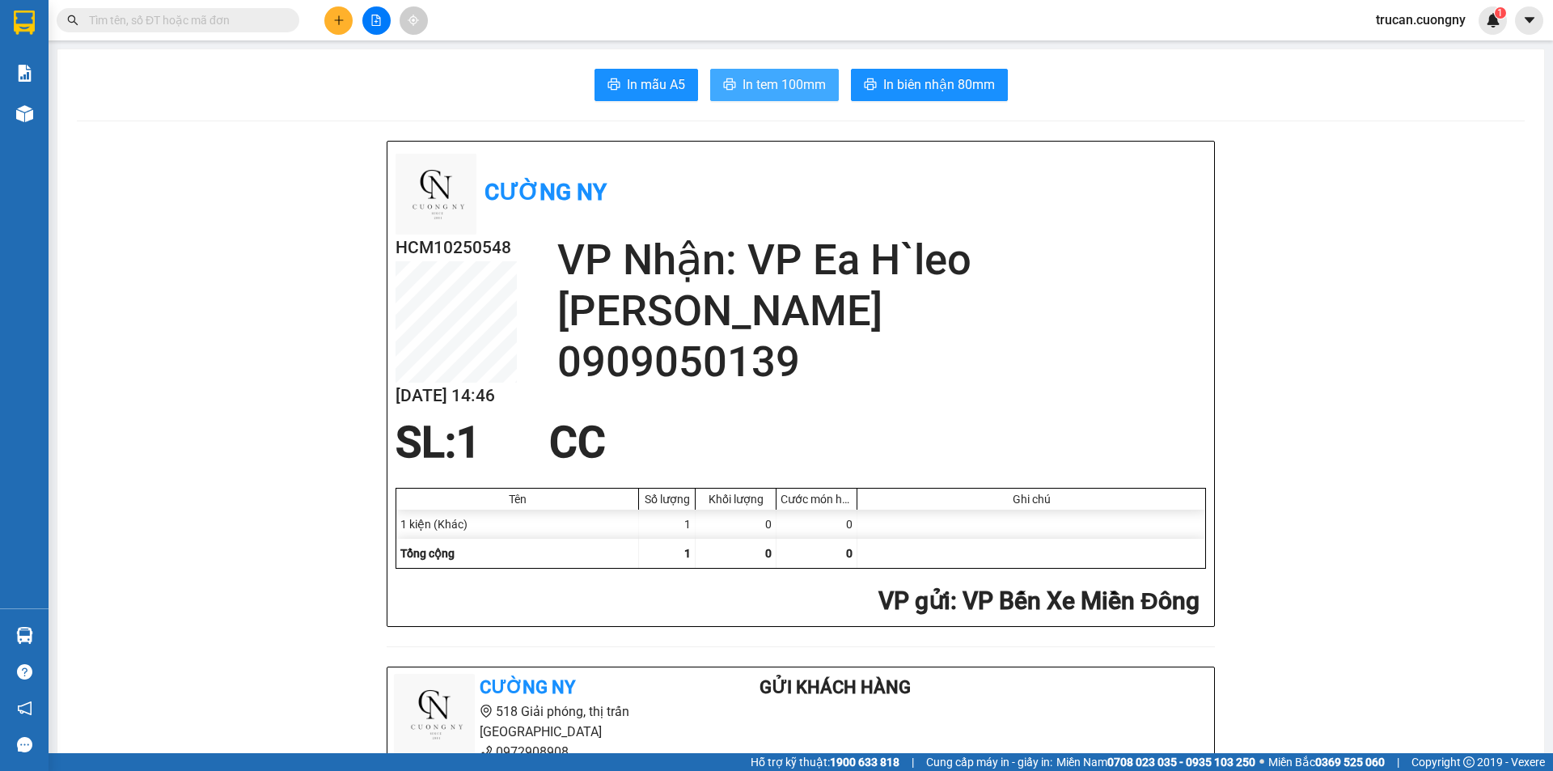
click at [784, 85] on span "In tem 100mm" at bounding box center [784, 84] width 83 height 20
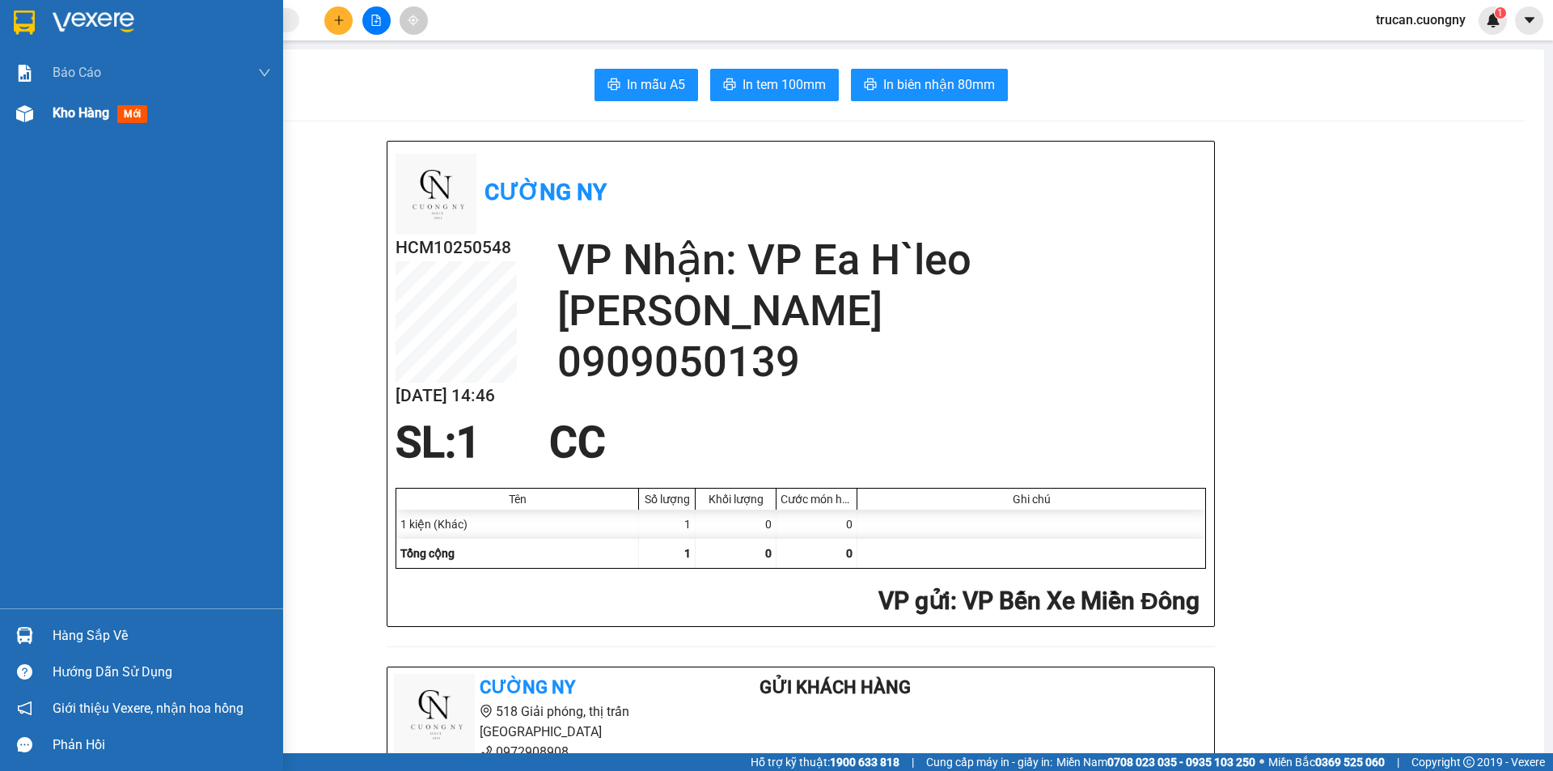
click at [71, 114] on span "Kho hàng" at bounding box center [81, 112] width 57 height 15
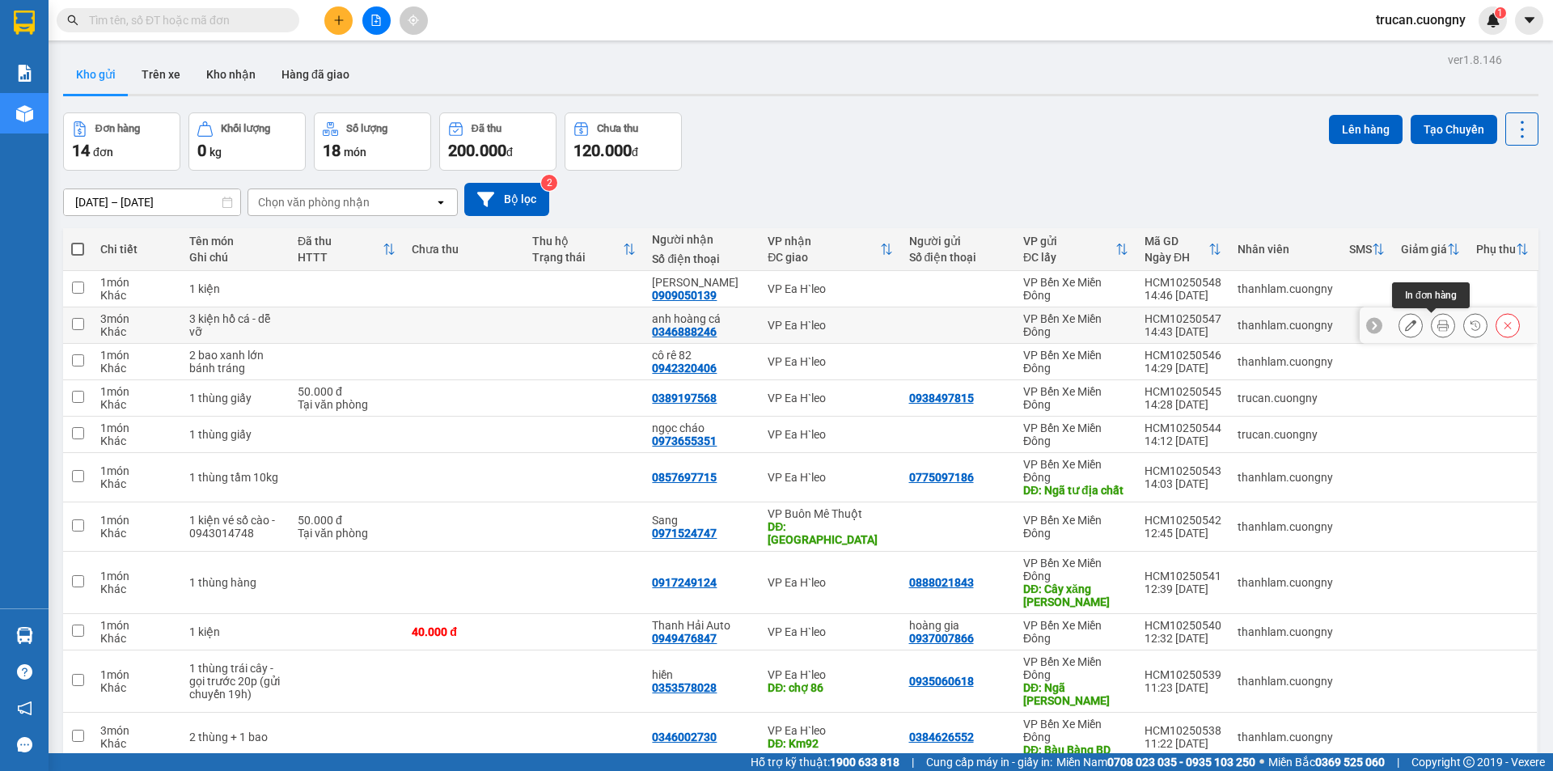
click at [1437, 321] on button at bounding box center [1443, 325] width 23 height 28
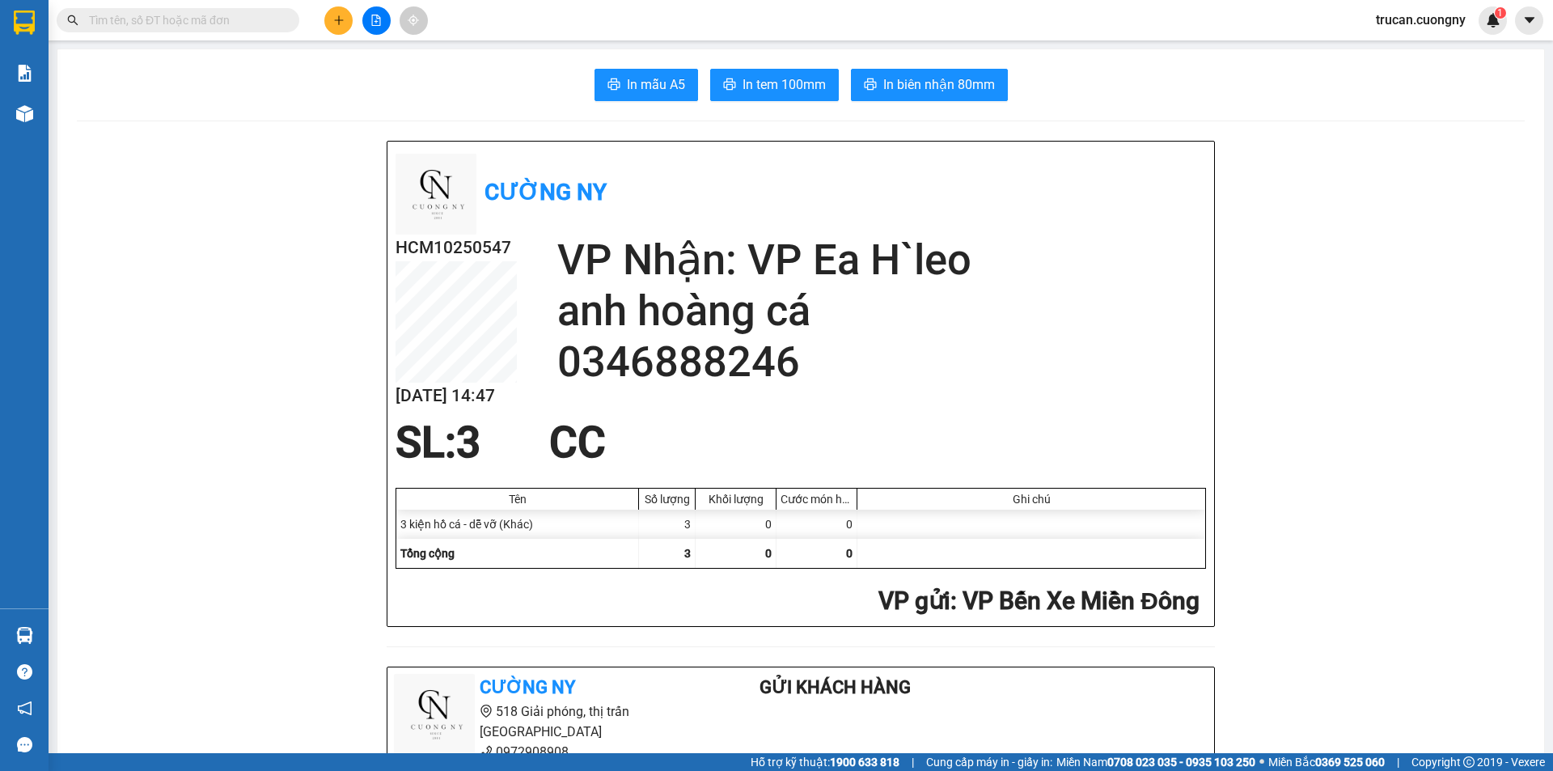
click at [769, 79] on span "In tem 100mm" at bounding box center [784, 84] width 83 height 20
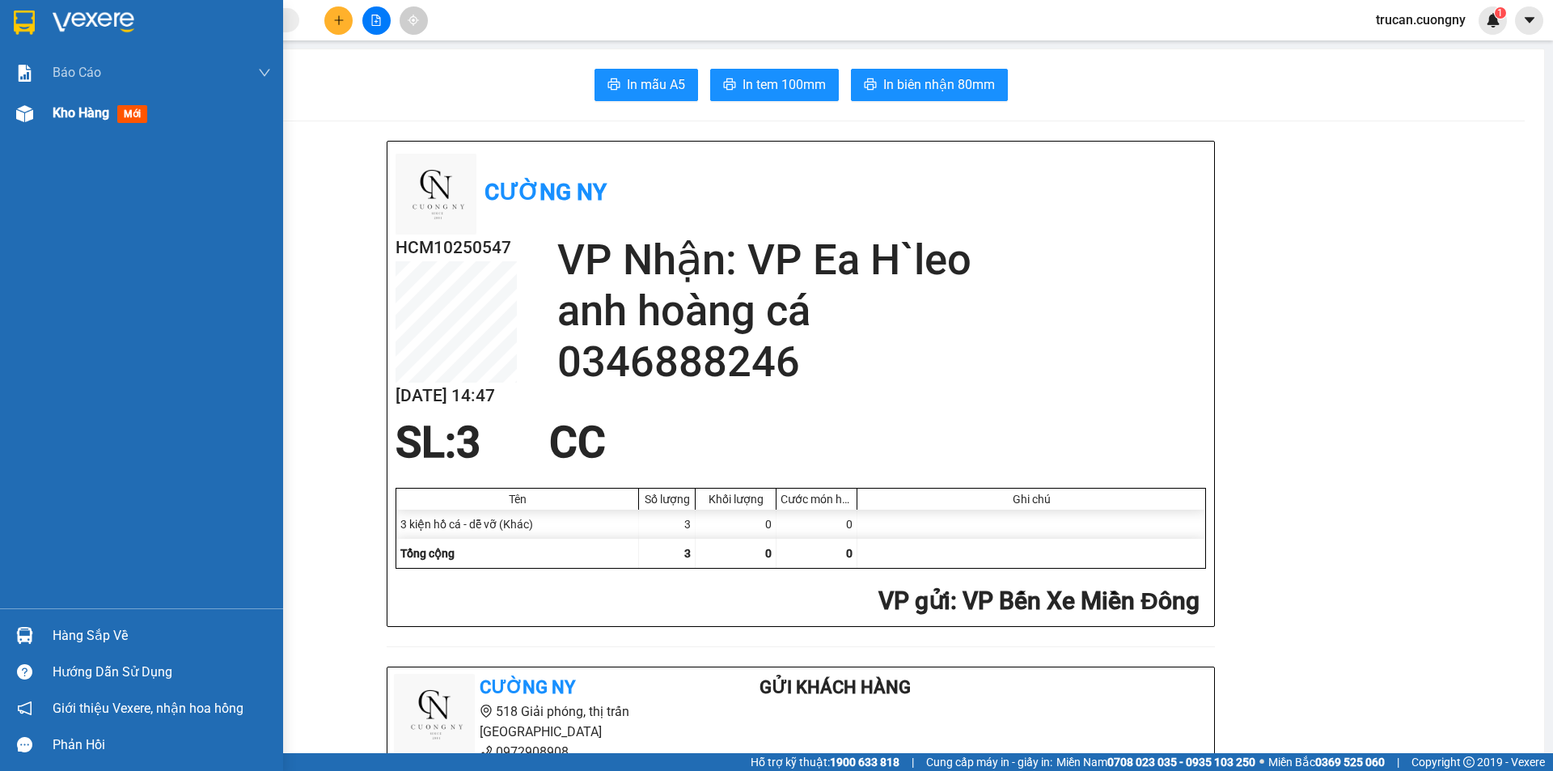
click at [87, 123] on div "Kho hàng mới" at bounding box center [103, 113] width 101 height 20
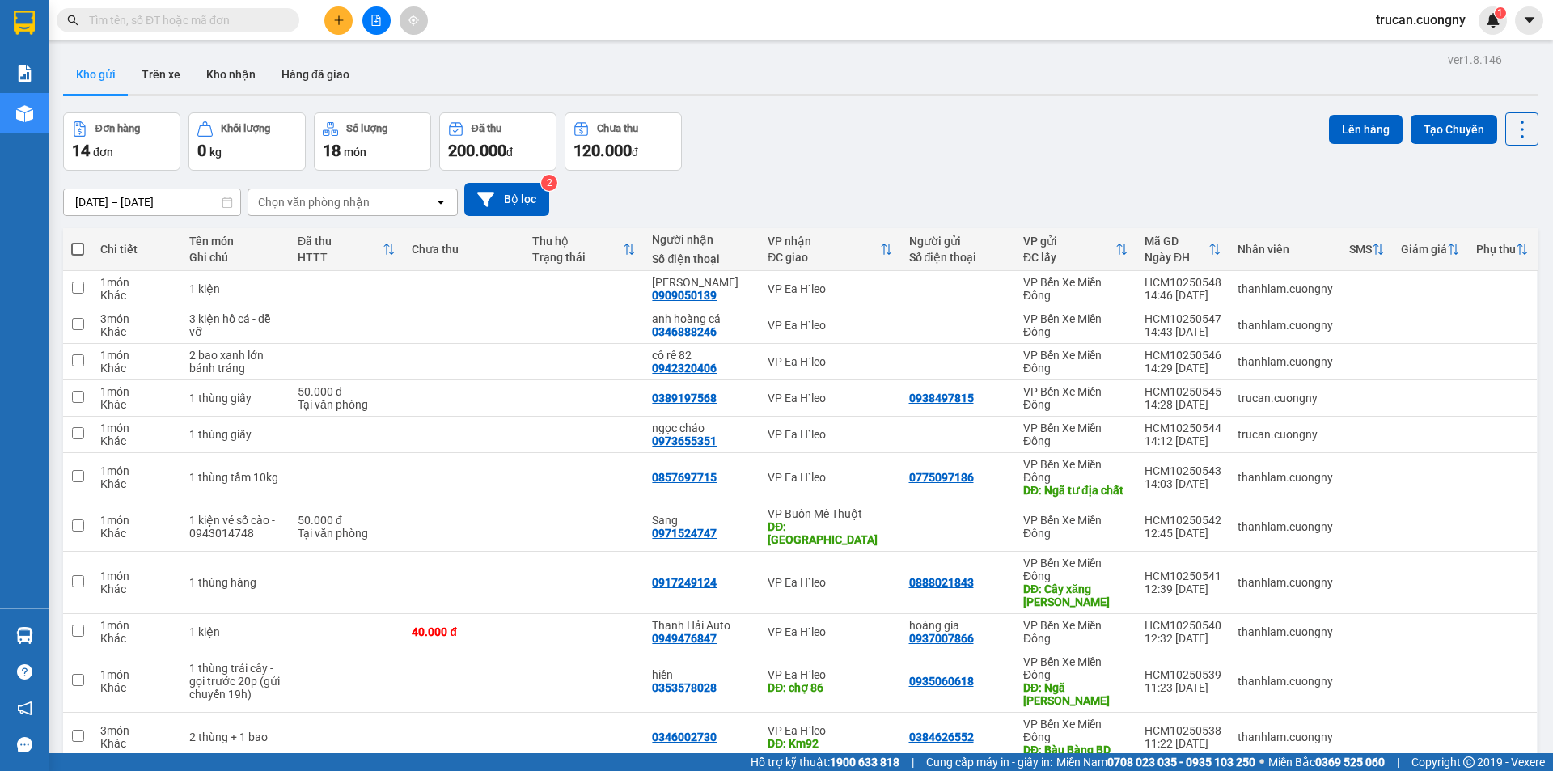
click at [342, 23] on icon "plus" at bounding box center [338, 20] width 11 height 11
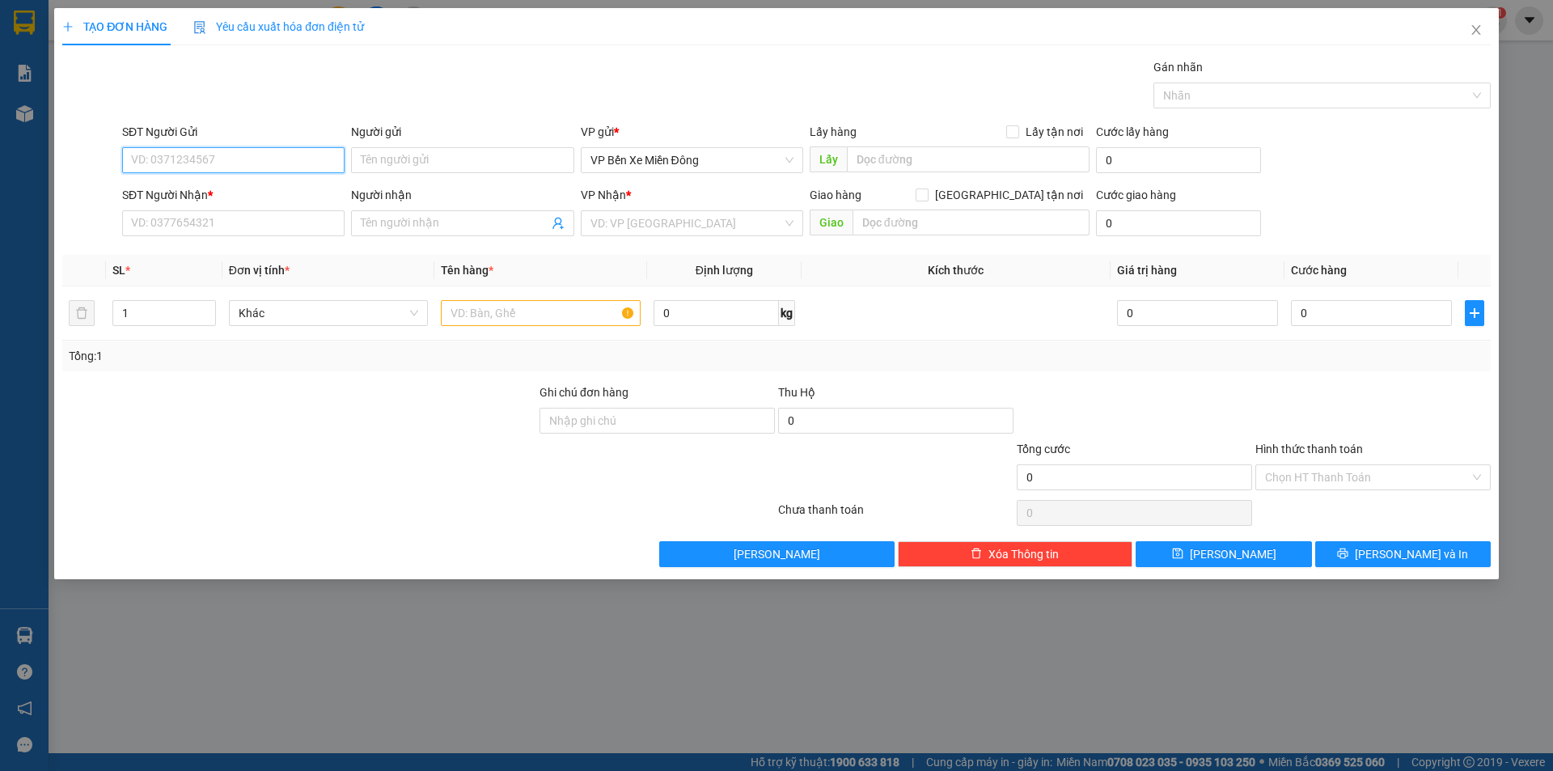
click at [232, 159] on input "SĐT Người Gửi" at bounding box center [233, 160] width 222 height 26
paste input "0966065953"
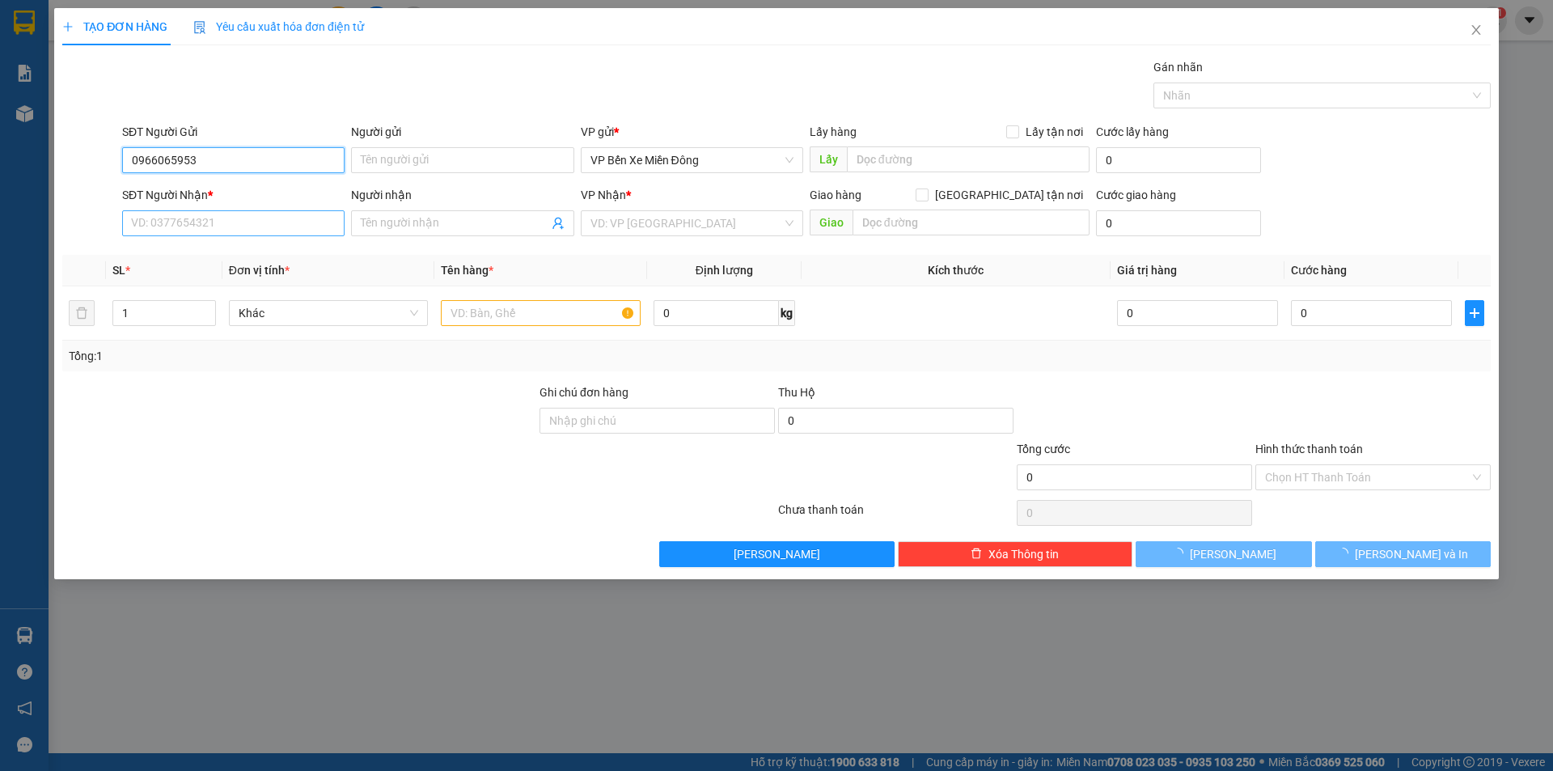
type input "0966065953"
click at [238, 219] on input "SĐT Người Nhận *" at bounding box center [233, 223] width 222 height 26
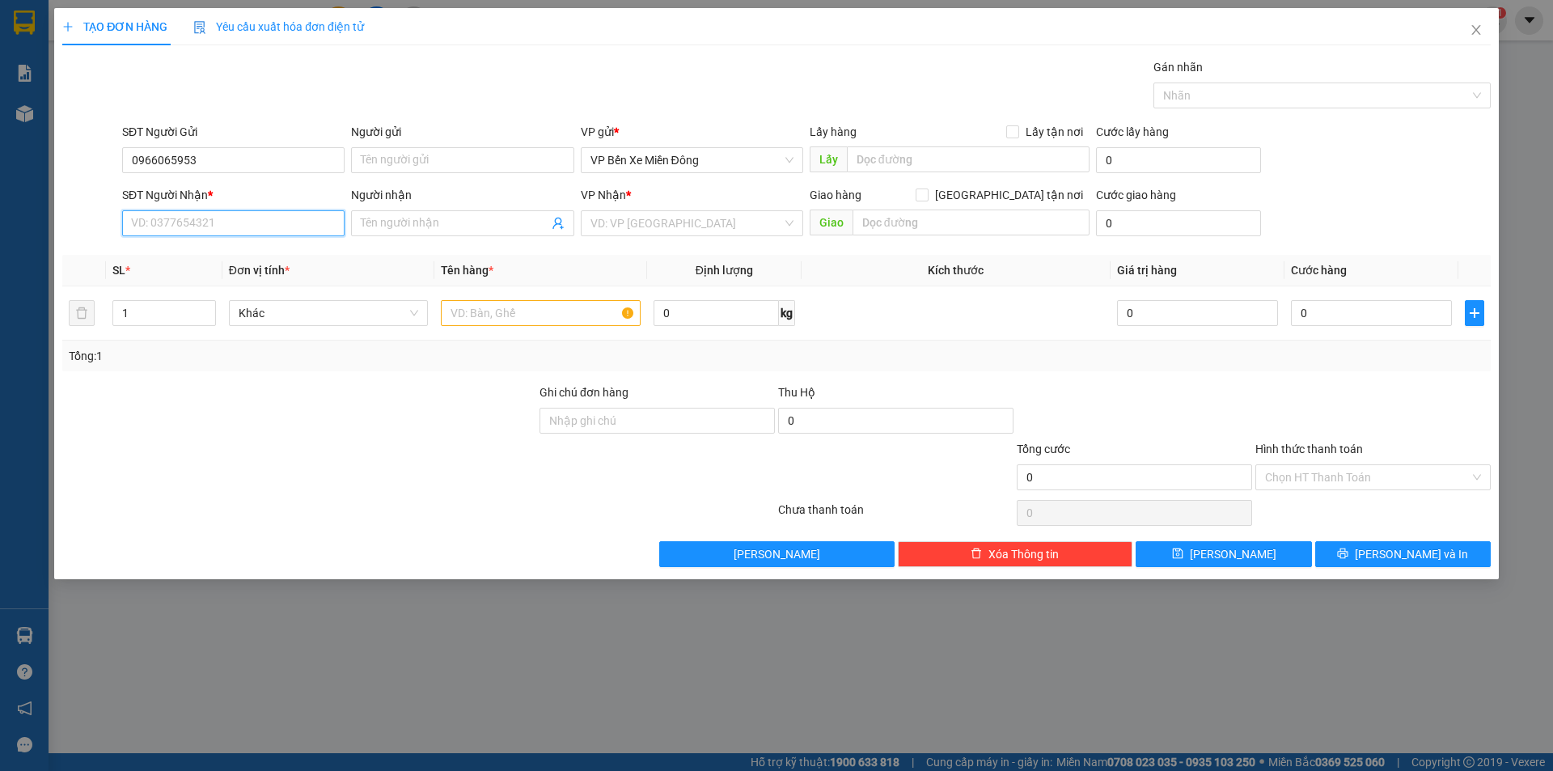
paste input "0828628680"
type input "0828628680"
click at [545, 323] on input "text" at bounding box center [541, 313] width 200 height 26
paste input "1 xe Sirius"
type input "1 xe Sirius"
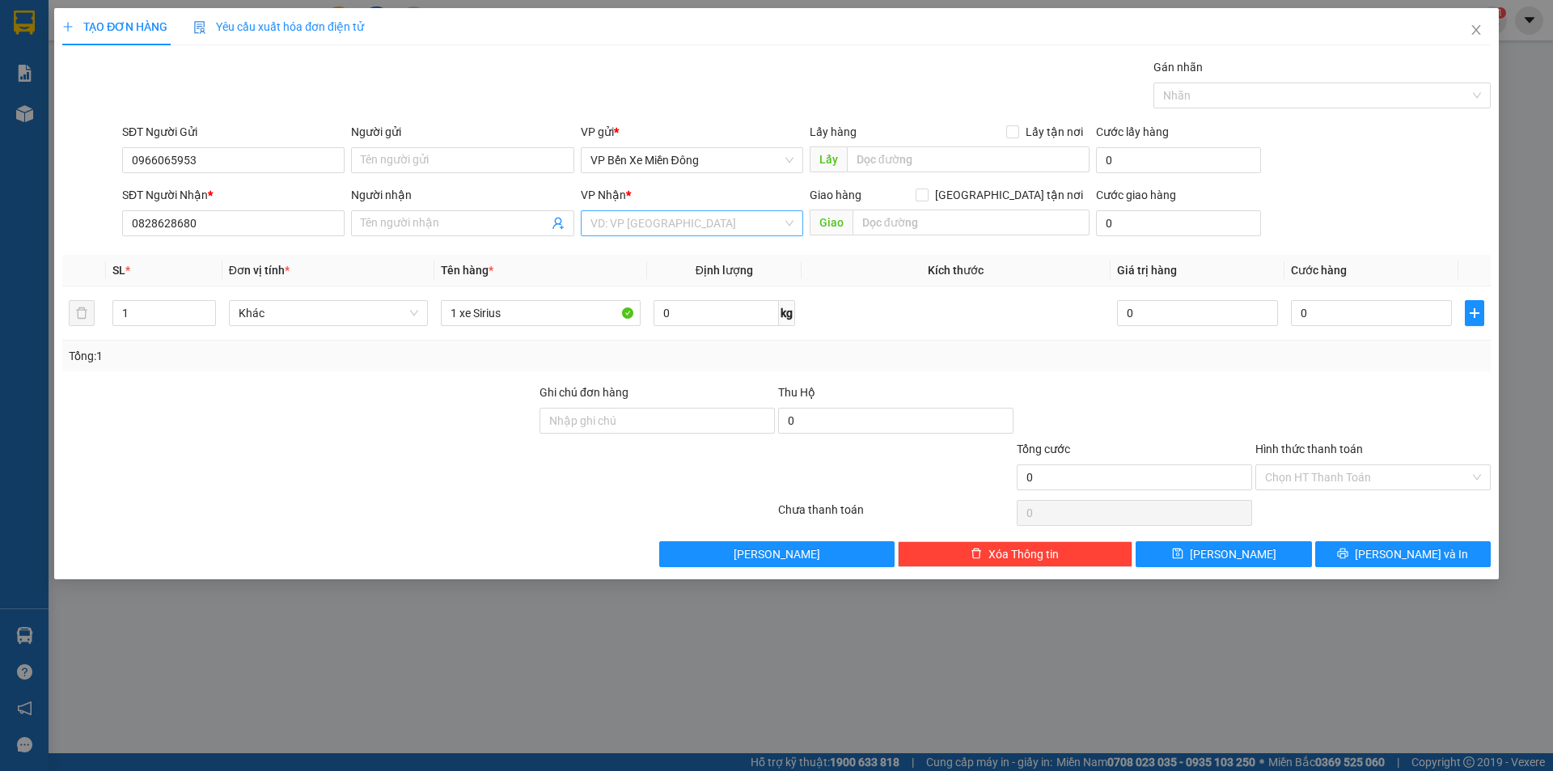
click at [666, 222] on input "search" at bounding box center [687, 223] width 192 height 24
click at [645, 223] on input "search" at bounding box center [687, 223] width 192 height 24
click at [415, 375] on div "Transit Pickup Surcharge Ids Transit Deliver Surcharge Ids Transit Deliver Surc…" at bounding box center [776, 312] width 1429 height 509
click at [985, 158] on input "text" at bounding box center [968, 159] width 243 height 26
paste input "Cầu Ông Bố"
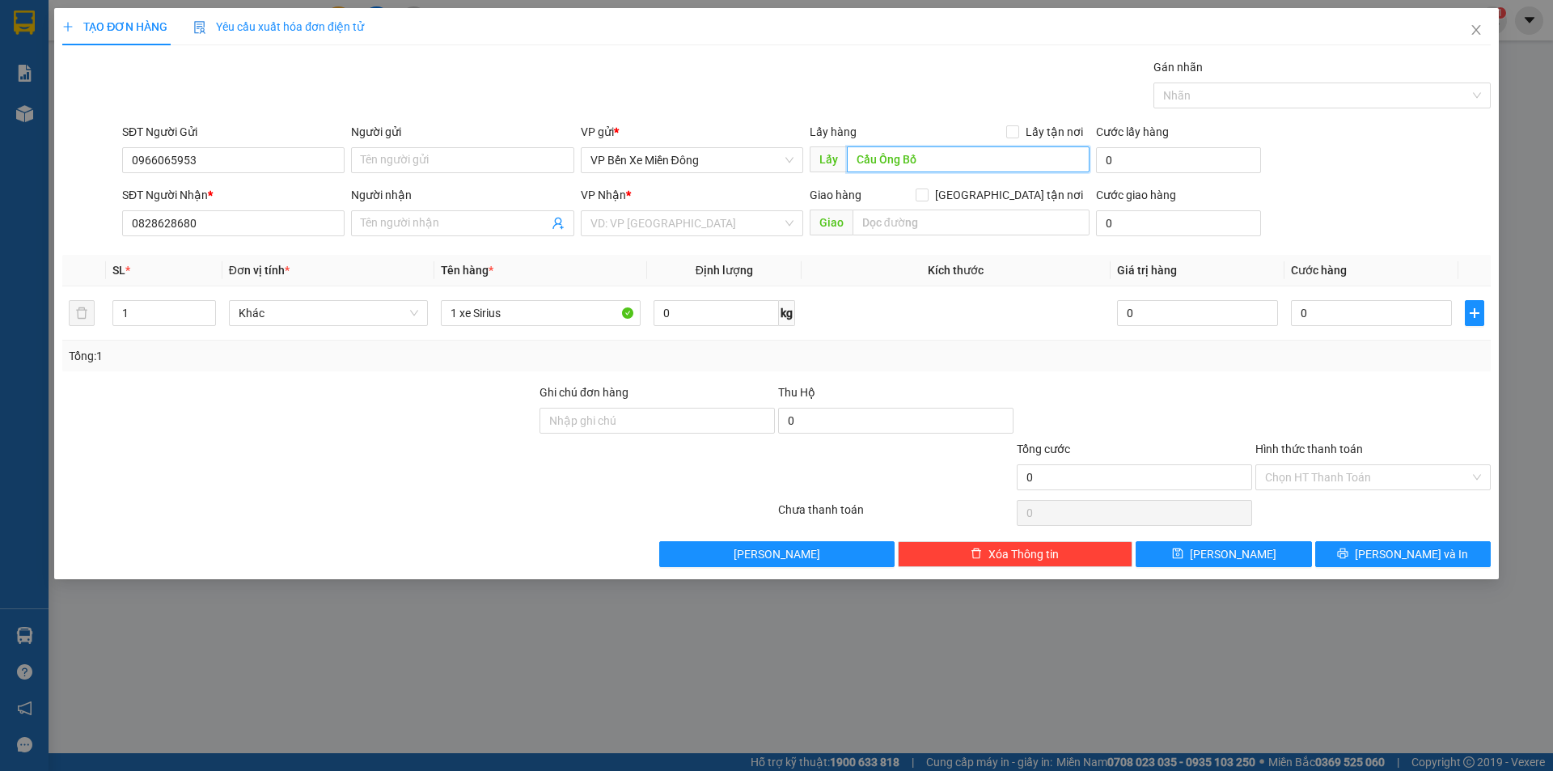
type input "Cầu Ông Bố"
click at [906, 220] on input "text" at bounding box center [971, 223] width 237 height 26
paste input "EAH"
type input "EAH"
click at [658, 221] on input "search" at bounding box center [687, 223] width 192 height 24
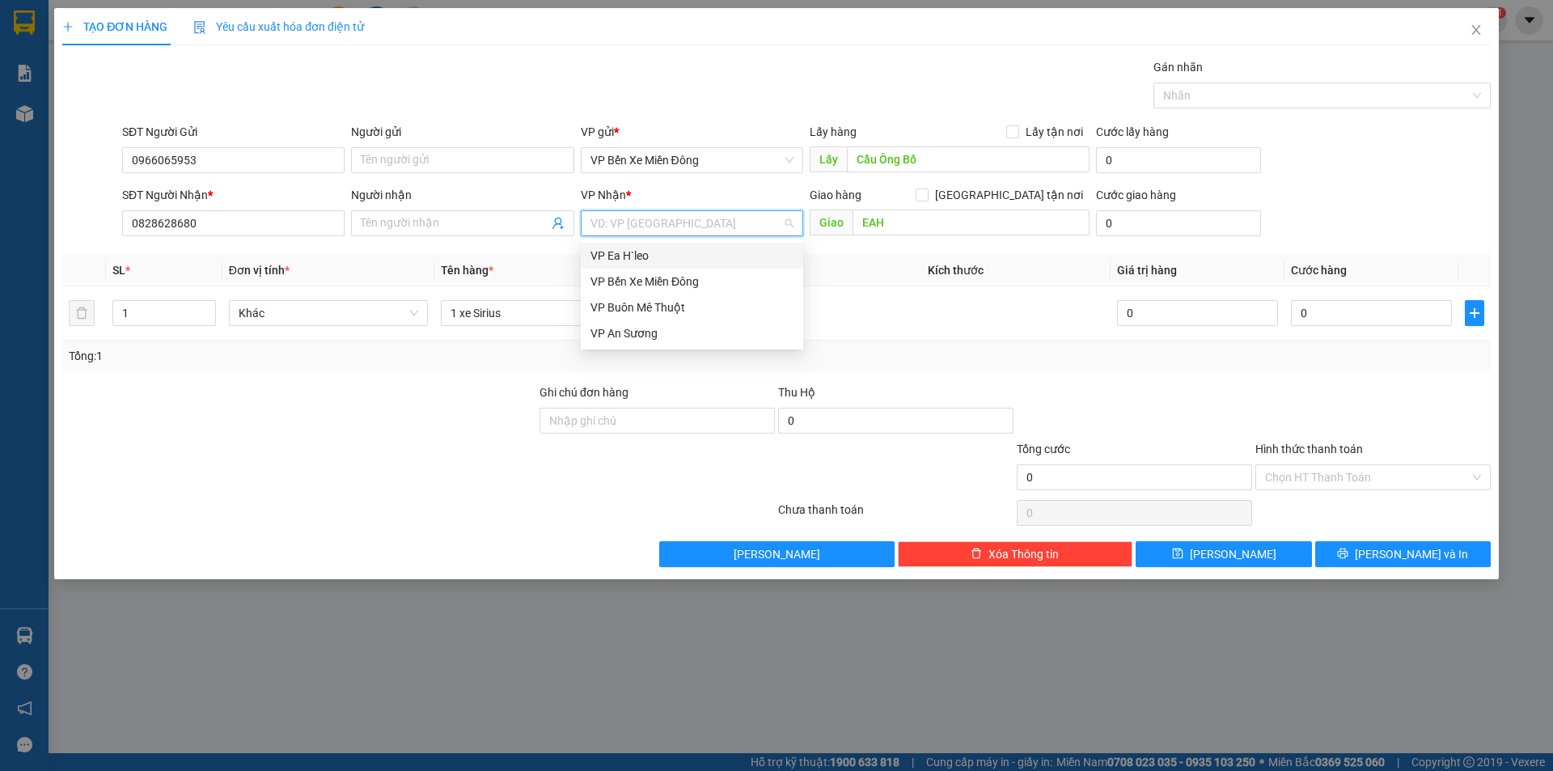
click at [656, 259] on div "VP Ea H`leo" at bounding box center [692, 256] width 203 height 18
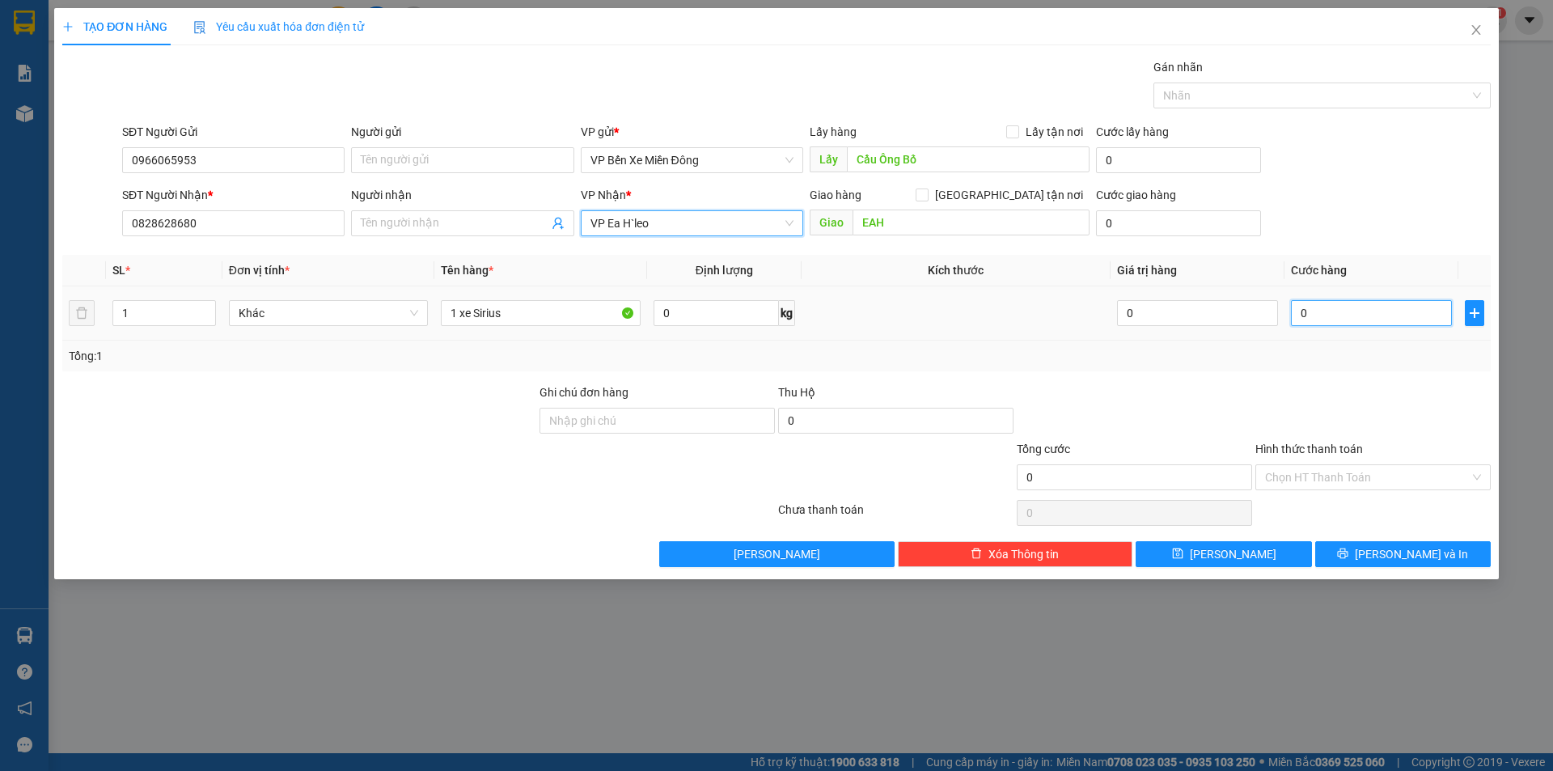
click at [1350, 320] on input "0" at bounding box center [1371, 313] width 161 height 26
click at [1348, 322] on input "0" at bounding box center [1371, 313] width 161 height 26
click at [1329, 323] on input "0" at bounding box center [1371, 313] width 161 height 26
type input "04"
type input "4"
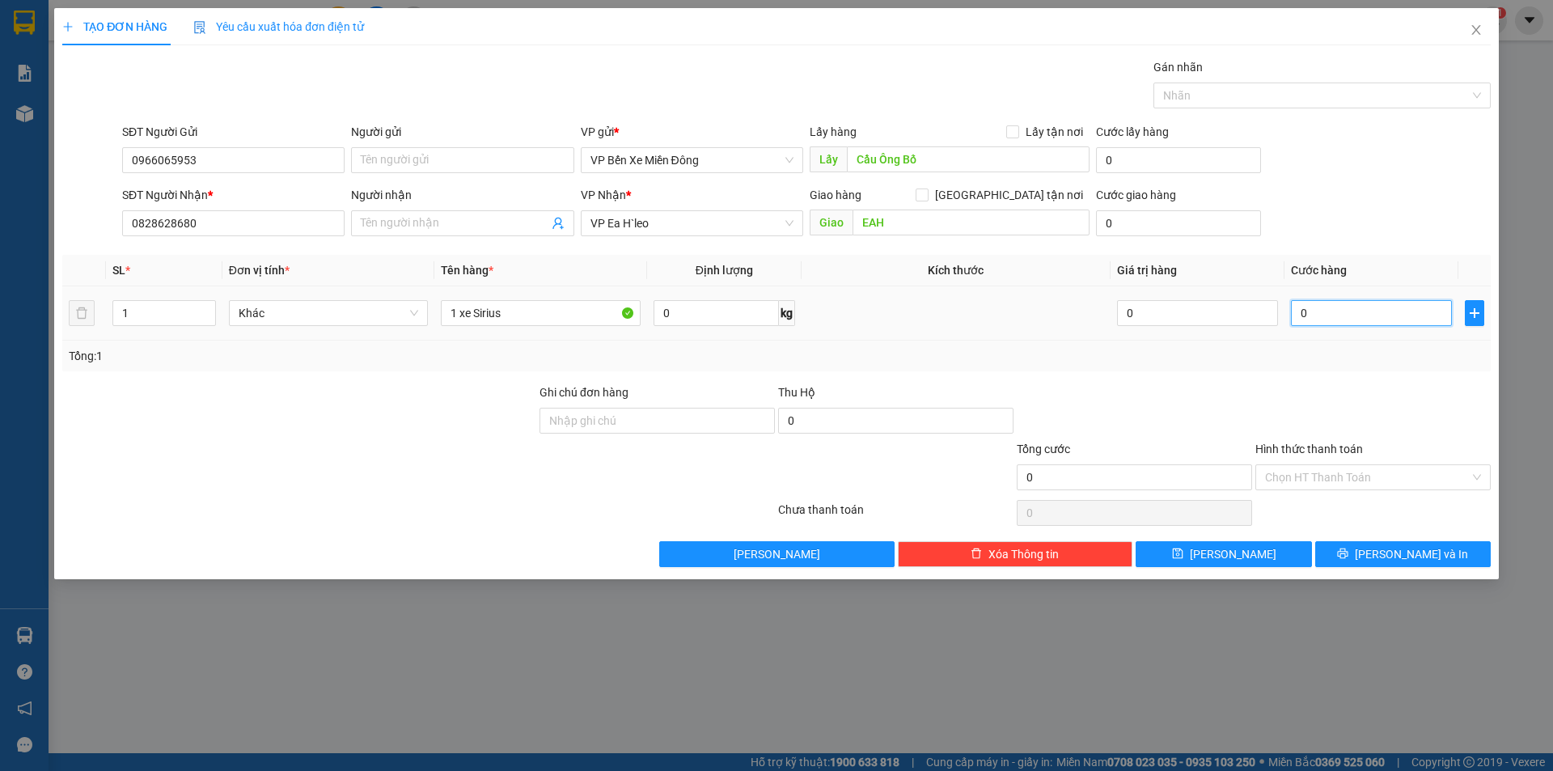
type input "4"
type input "040"
type input "40"
type input "0.400"
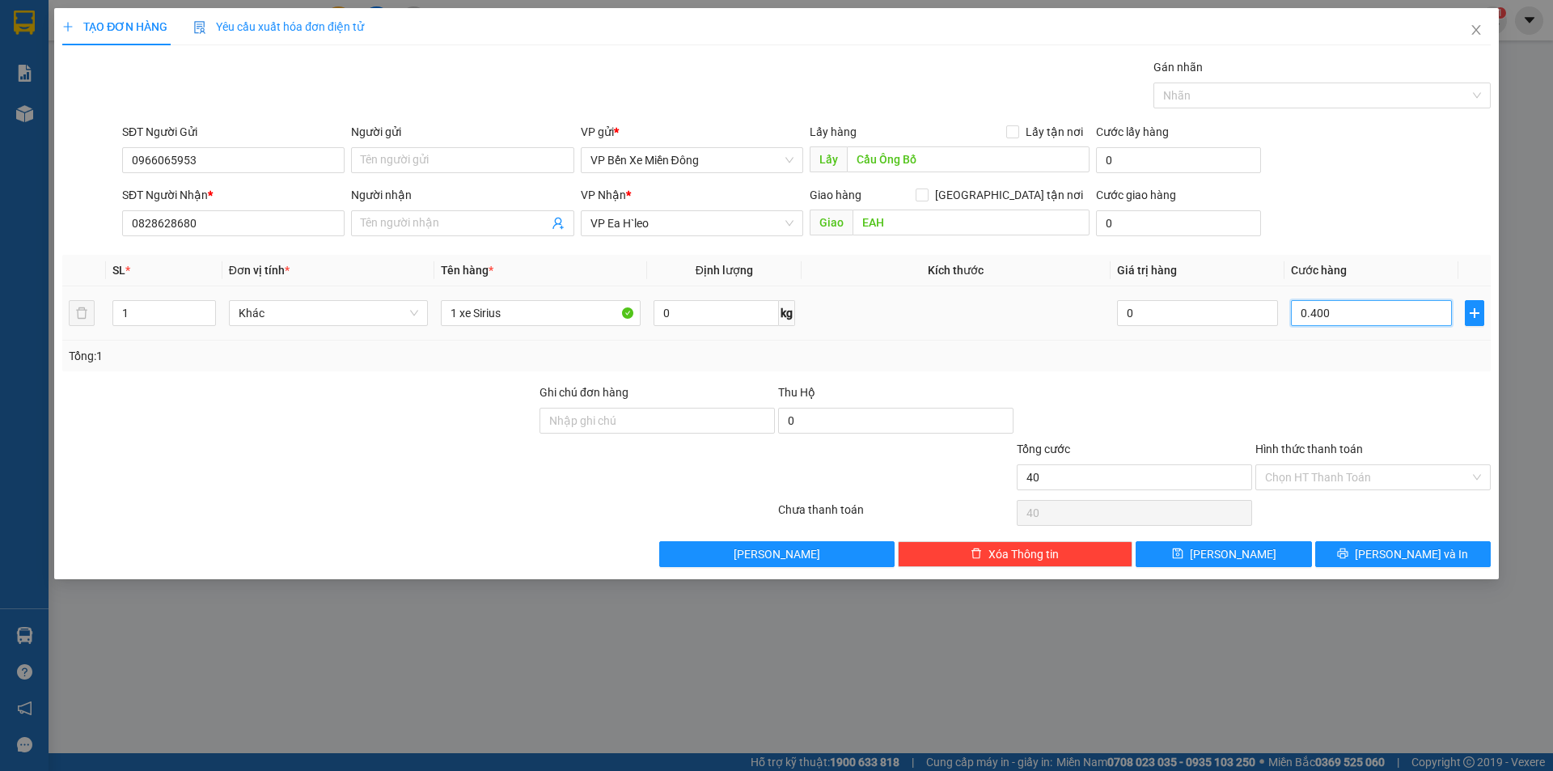
type input "400"
type input "04.000"
type input "4.000"
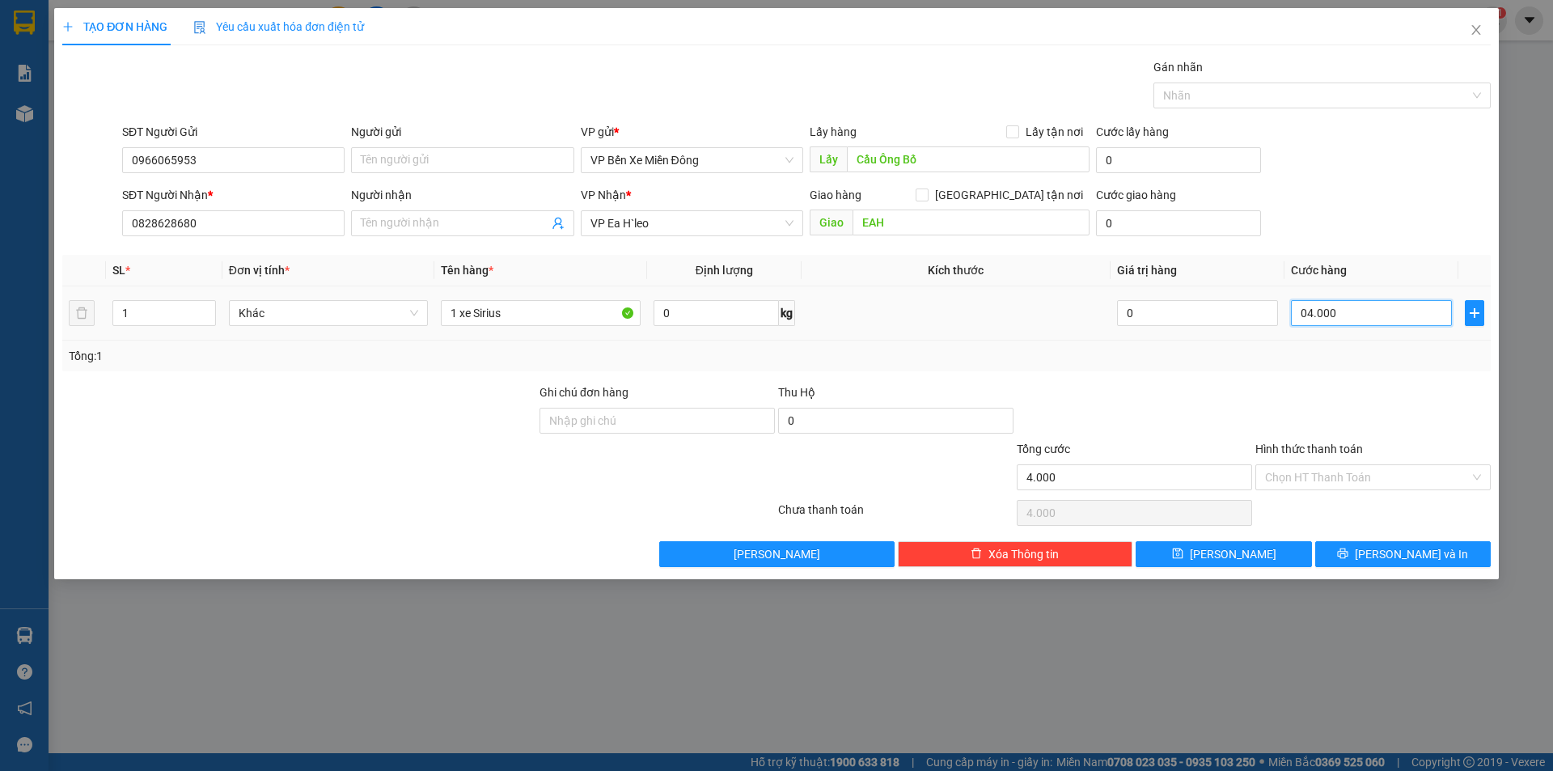
type input "040.000"
type input "40.000"
type input "0"
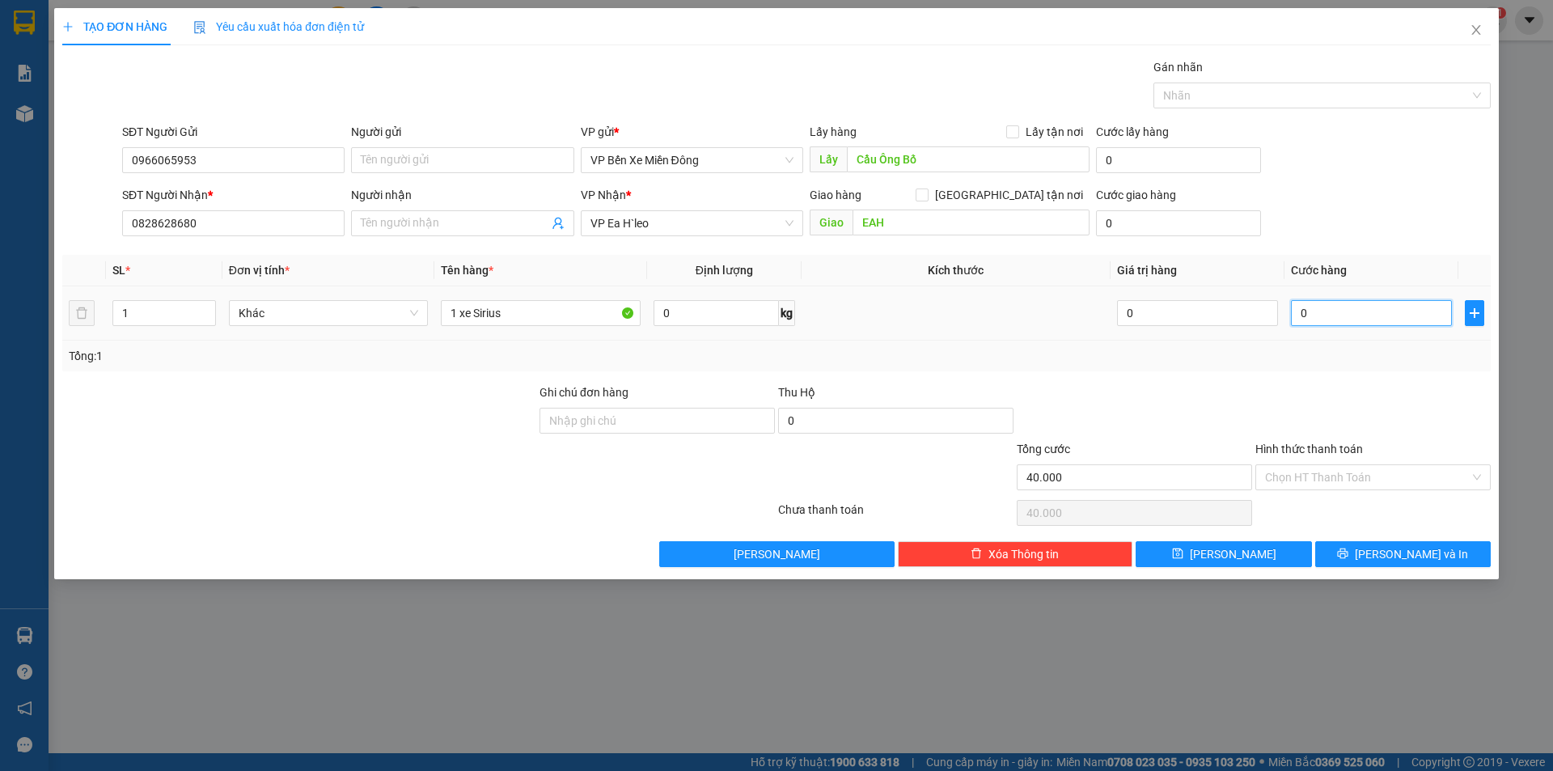
type input "0"
type input "04"
type input "4"
type input "040"
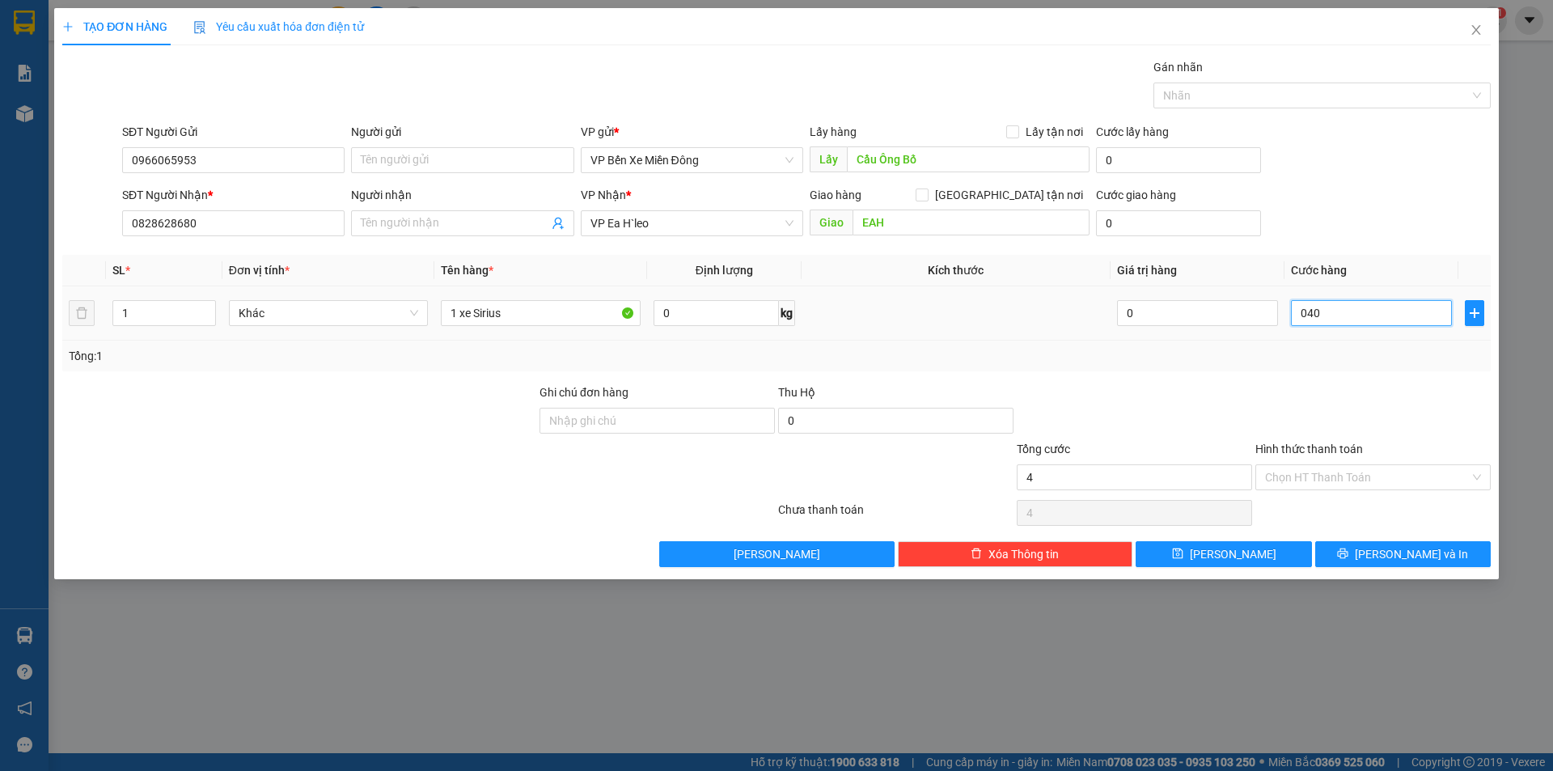
type input "40"
type input "0.400"
type input "400"
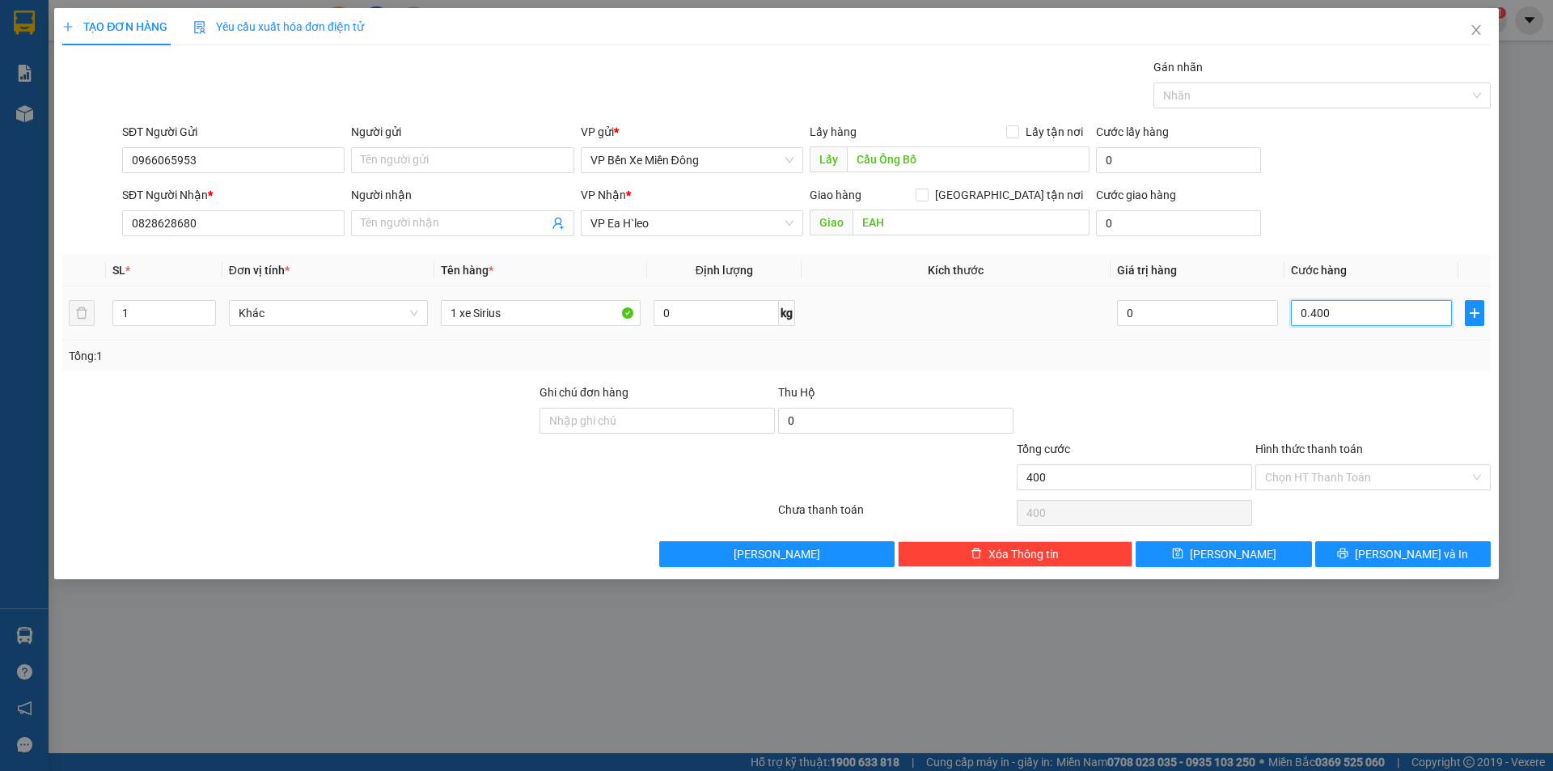
type input "04.000"
type input "4.000"
type input "040.000"
type input "40.000"
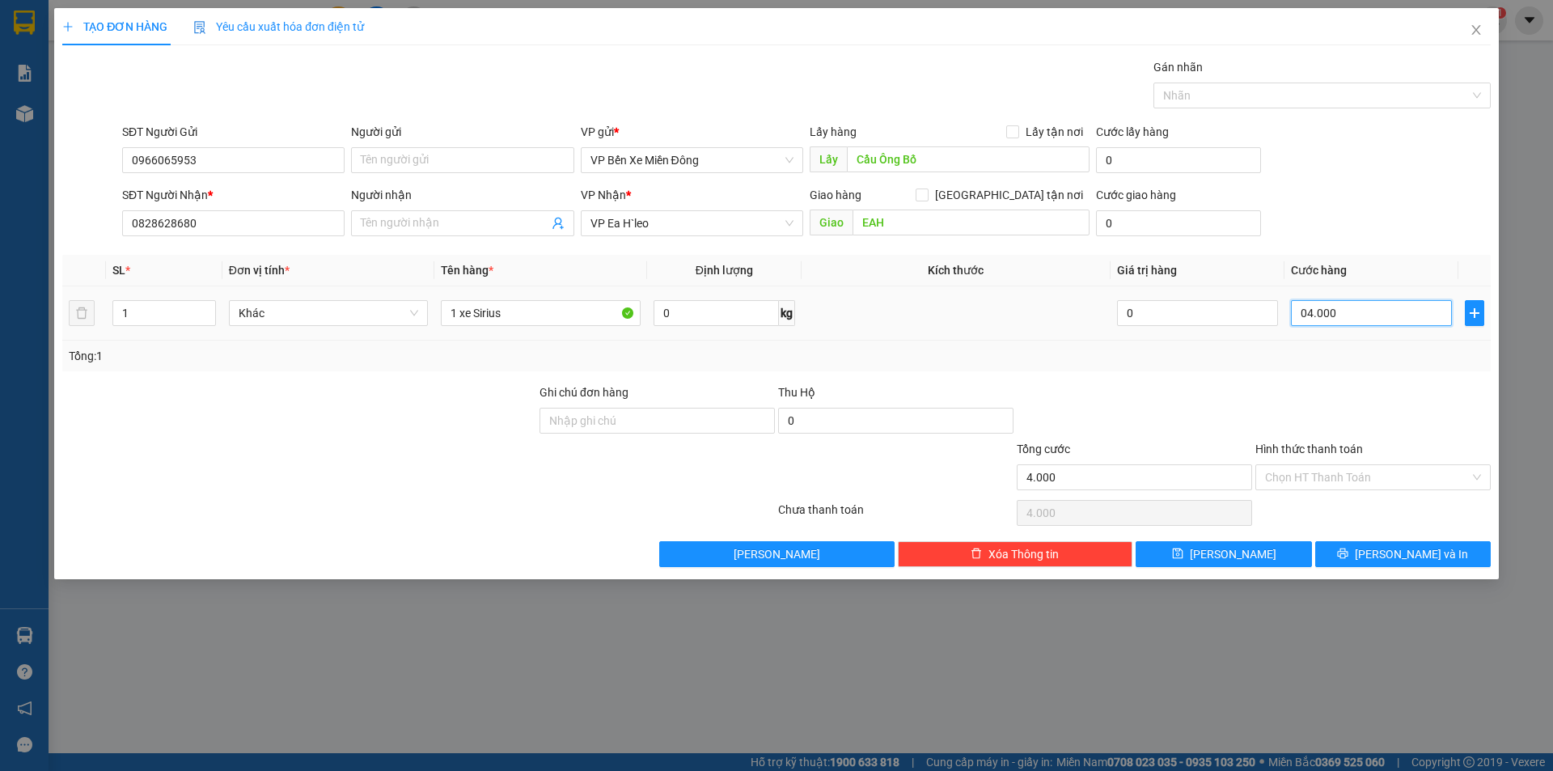
type input "40.000"
type input "0.400.000"
type input "400.000"
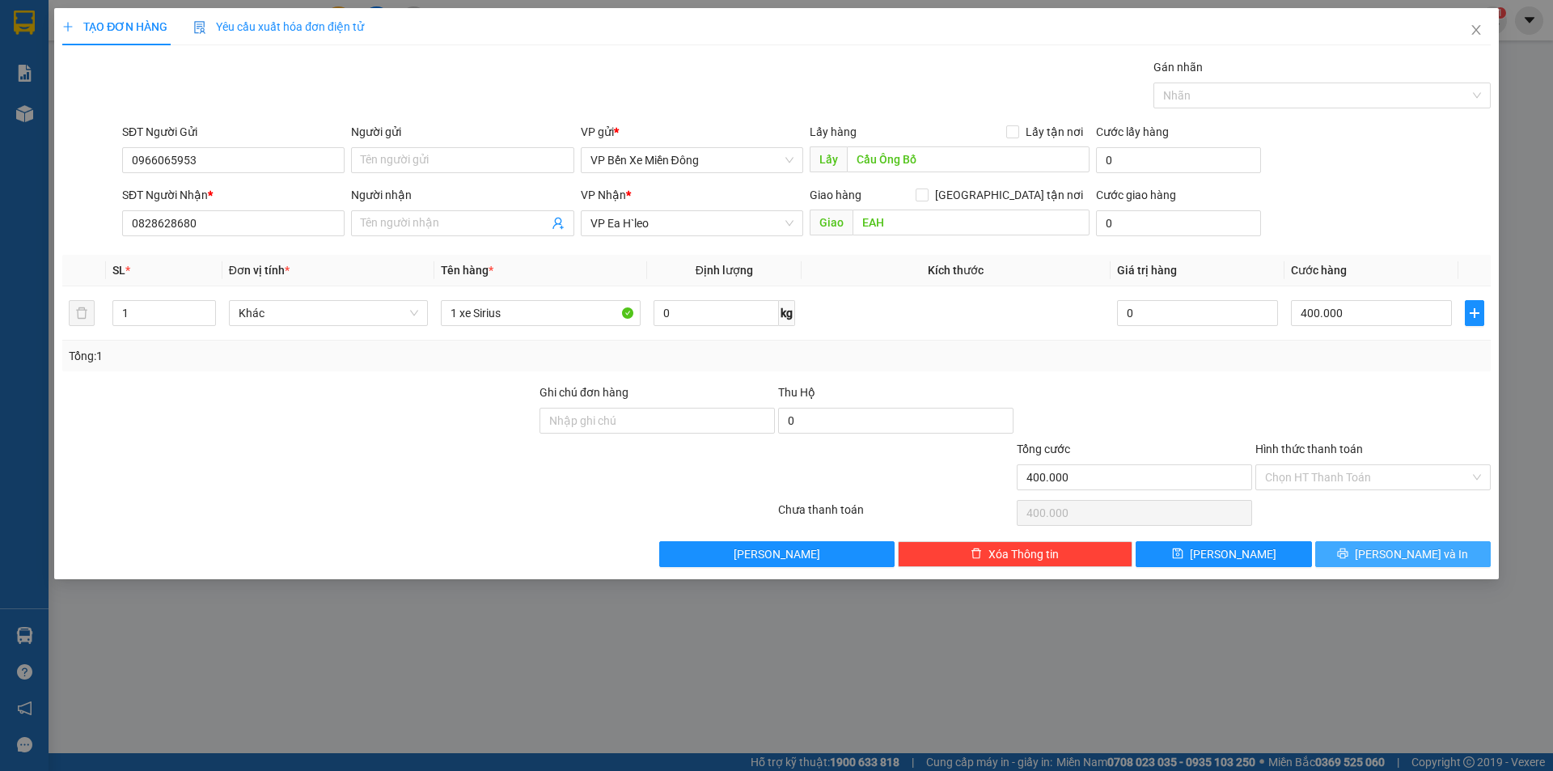
drag, startPoint x: 1409, startPoint y: 556, endPoint x: 1405, endPoint y: 540, distance: 16.9
click at [1407, 550] on span "[PERSON_NAME] và In" at bounding box center [1411, 554] width 113 height 18
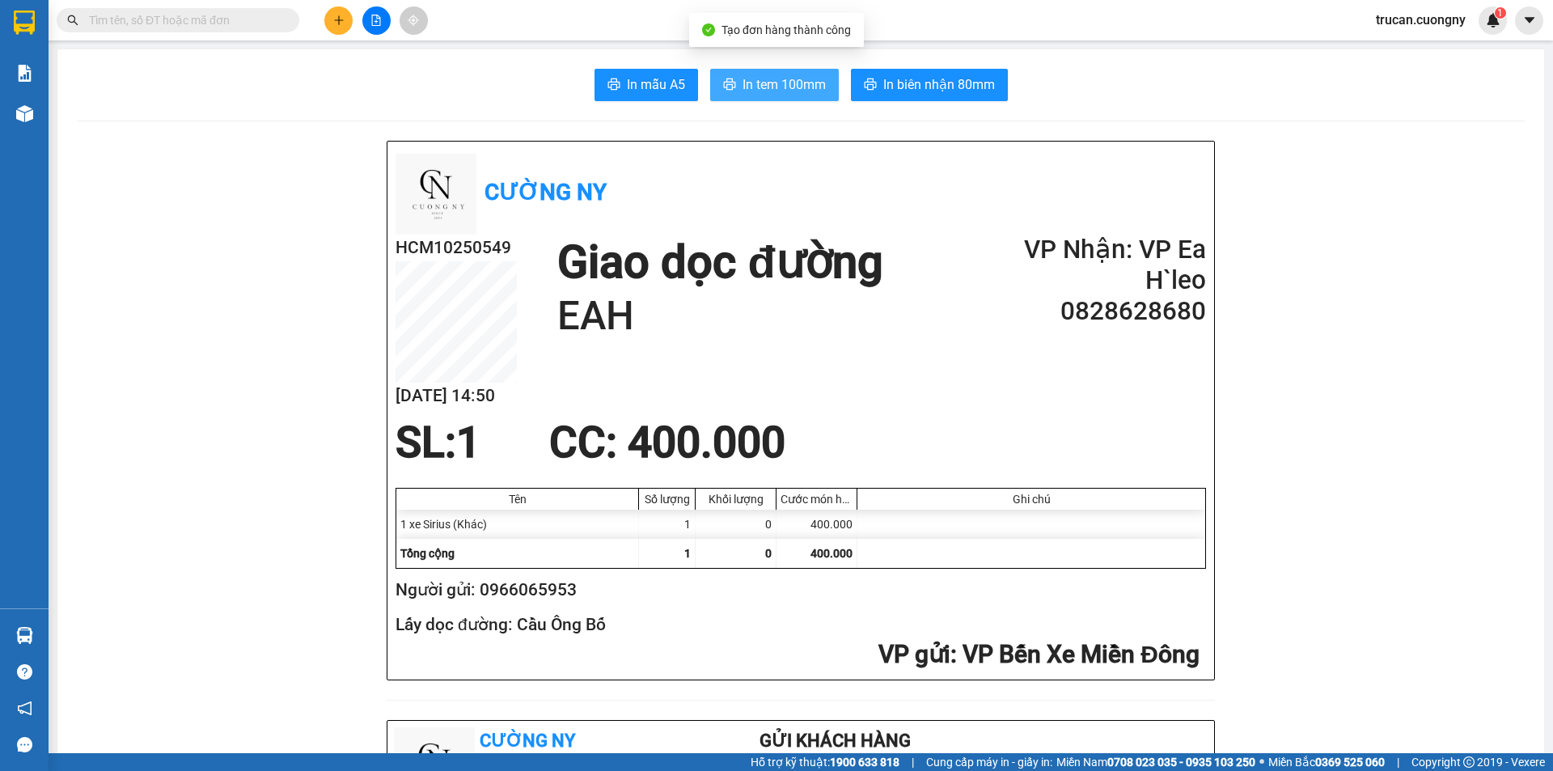
click at [761, 83] on span "In tem 100mm" at bounding box center [784, 84] width 83 height 20
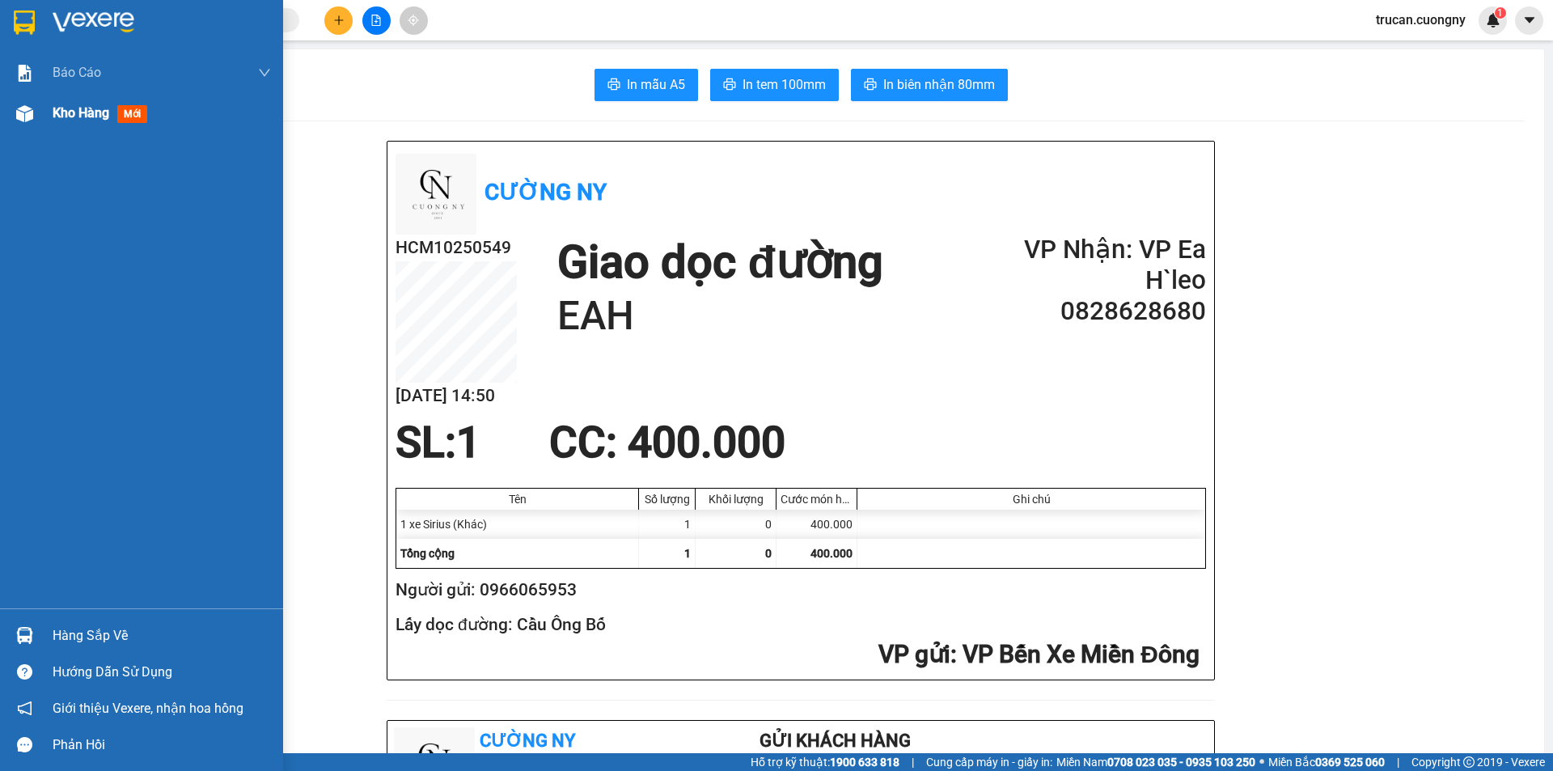
click at [82, 121] on div "Kho hàng mới" at bounding box center [103, 113] width 101 height 20
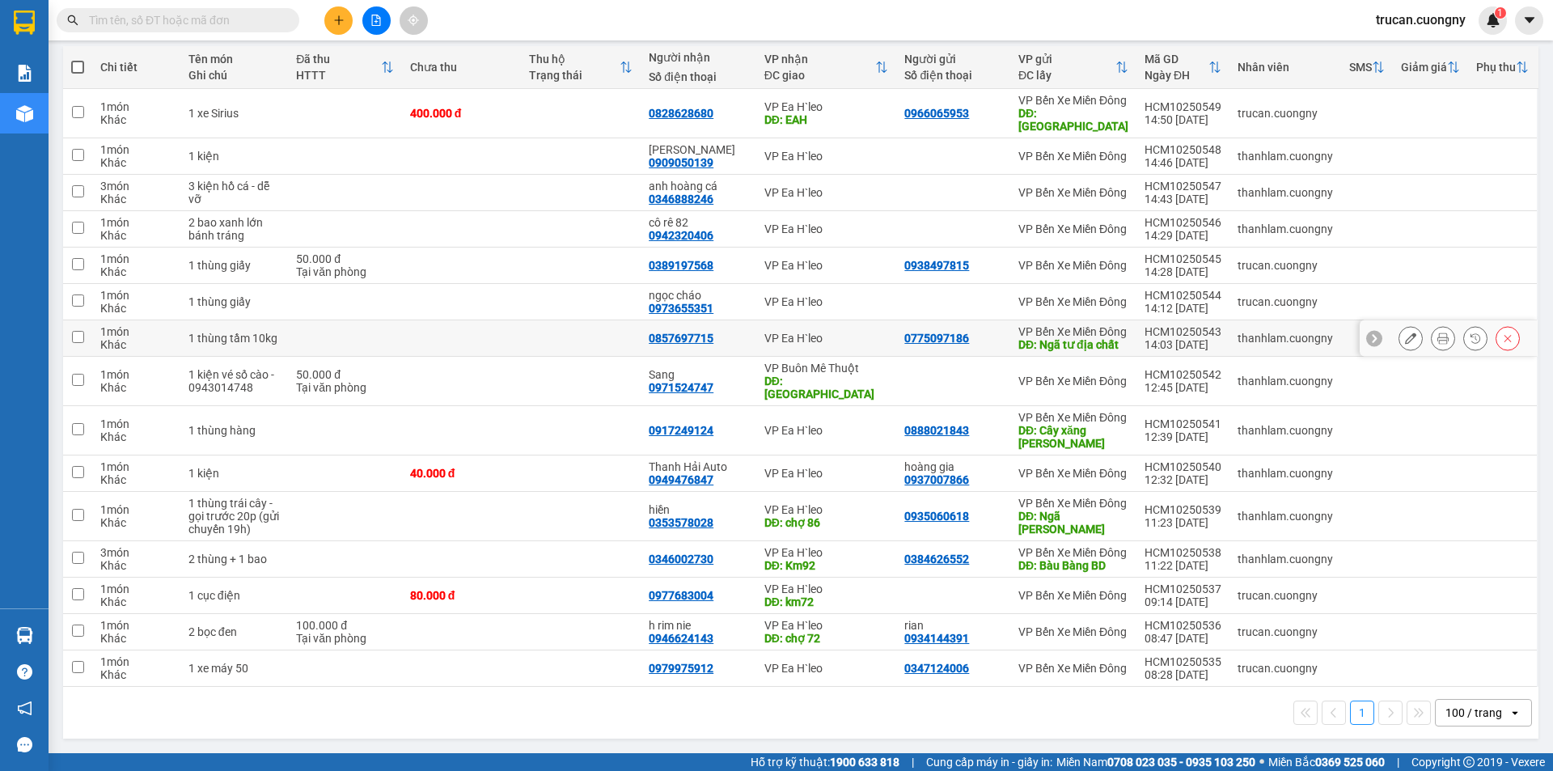
scroll to position [234, 0]
click at [1438, 663] on icon at bounding box center [1443, 668] width 11 height 11
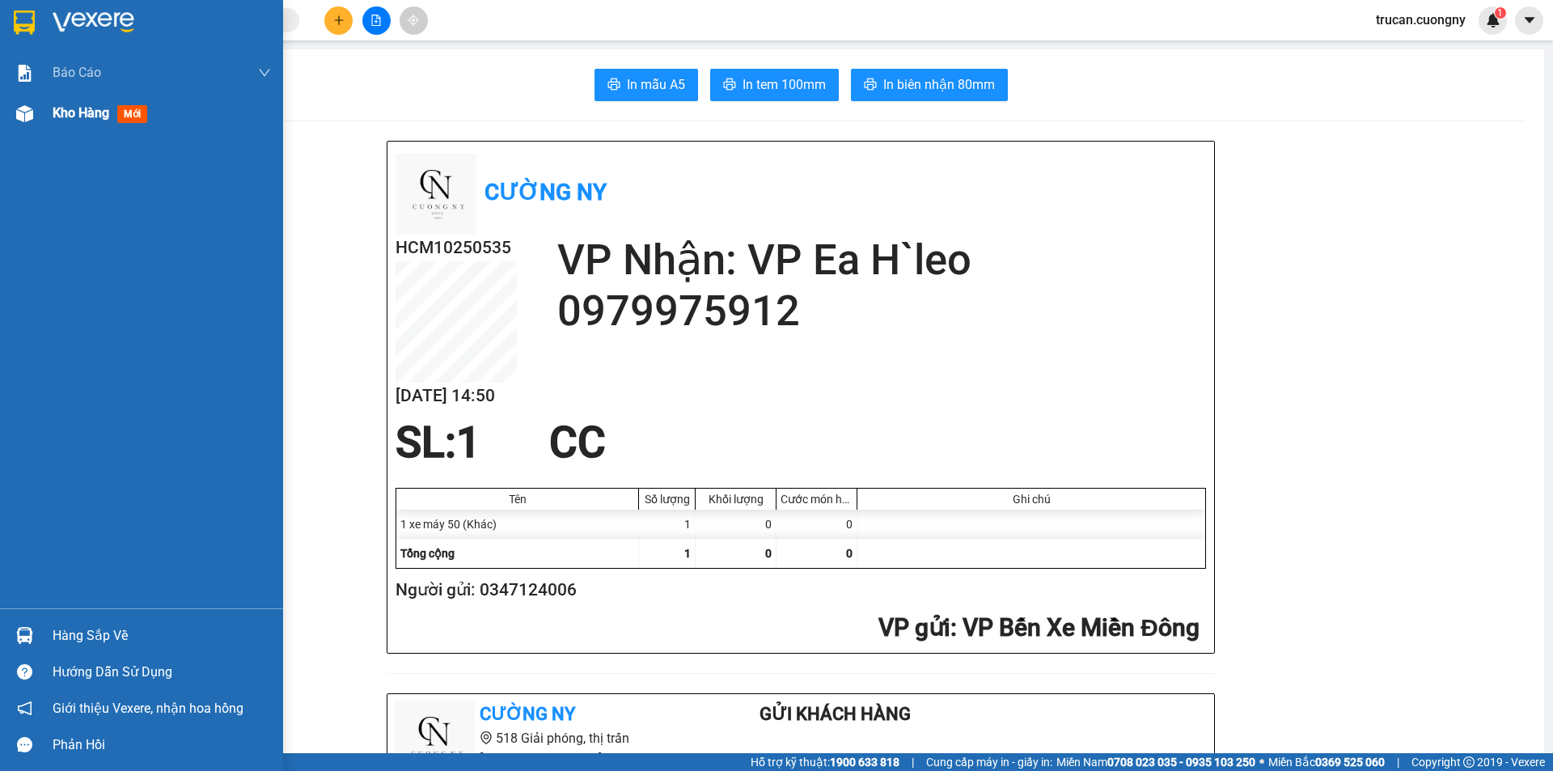
click at [71, 119] on span "Kho hàng" at bounding box center [81, 112] width 57 height 15
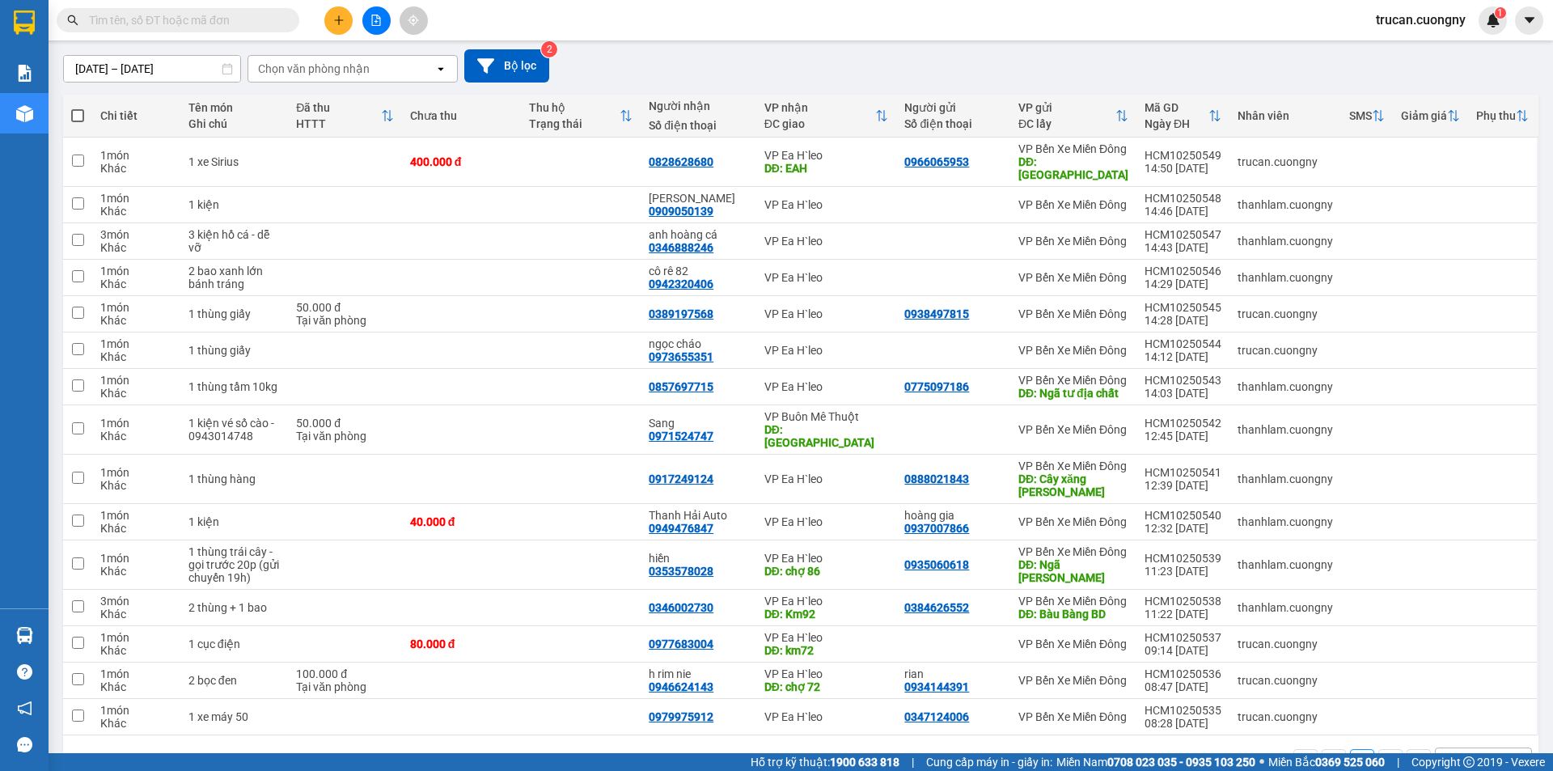
scroll to position [234, 0]
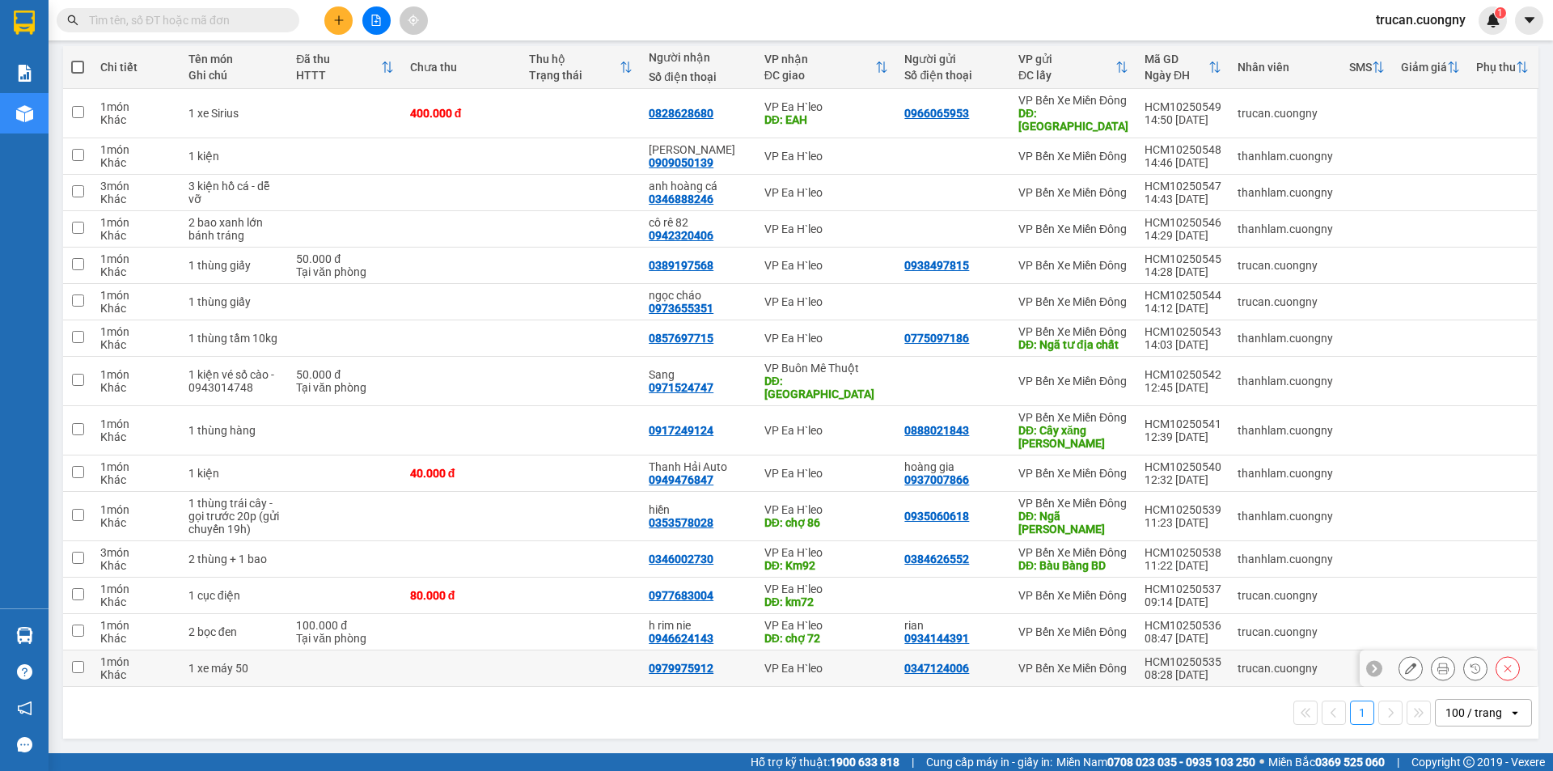
click at [1405, 667] on icon at bounding box center [1410, 668] width 11 height 11
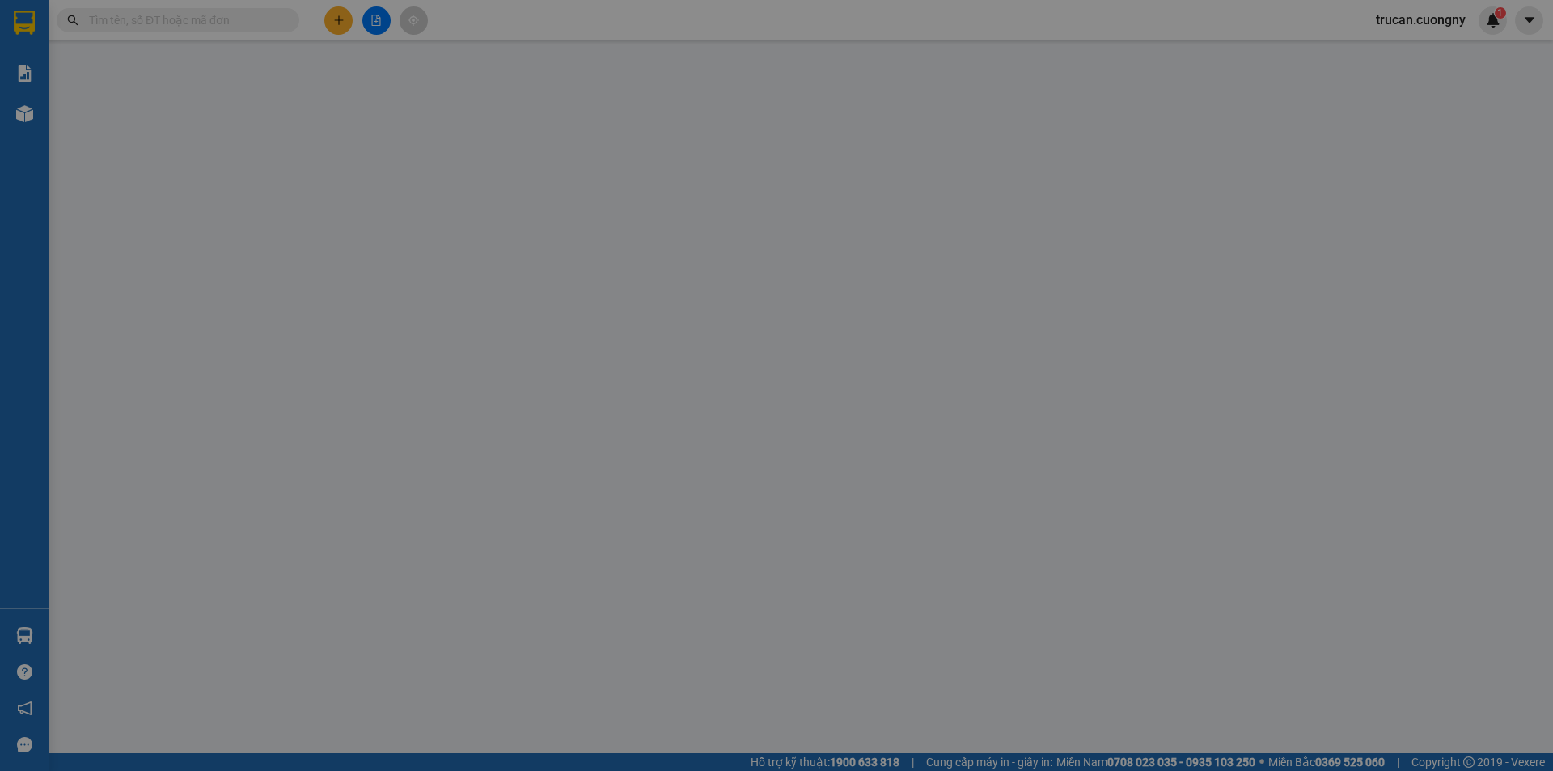
type input "0347124006"
type input "0979975912"
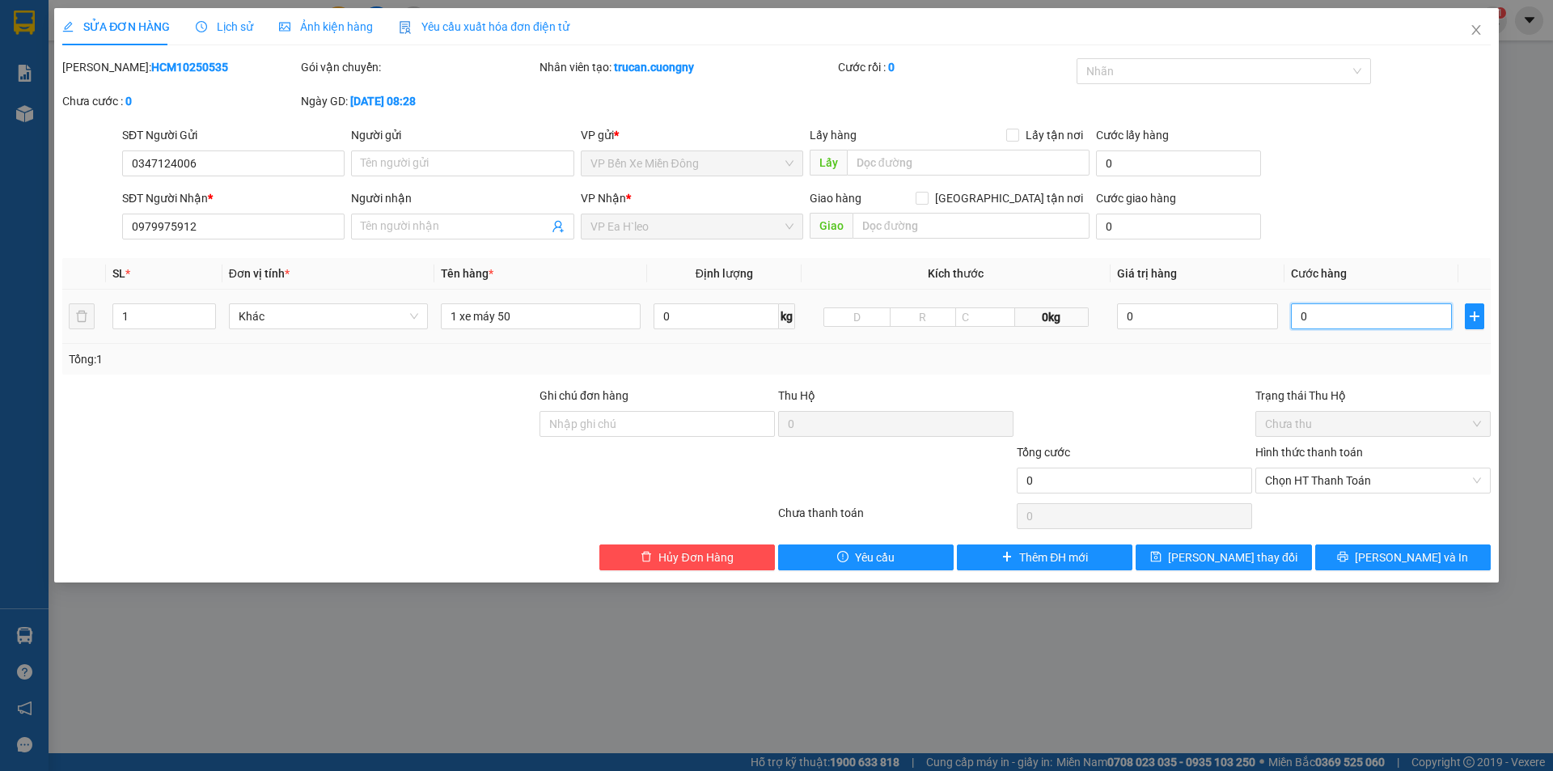
click at [1318, 313] on input "0" at bounding box center [1371, 316] width 161 height 26
type input "4"
type input "40"
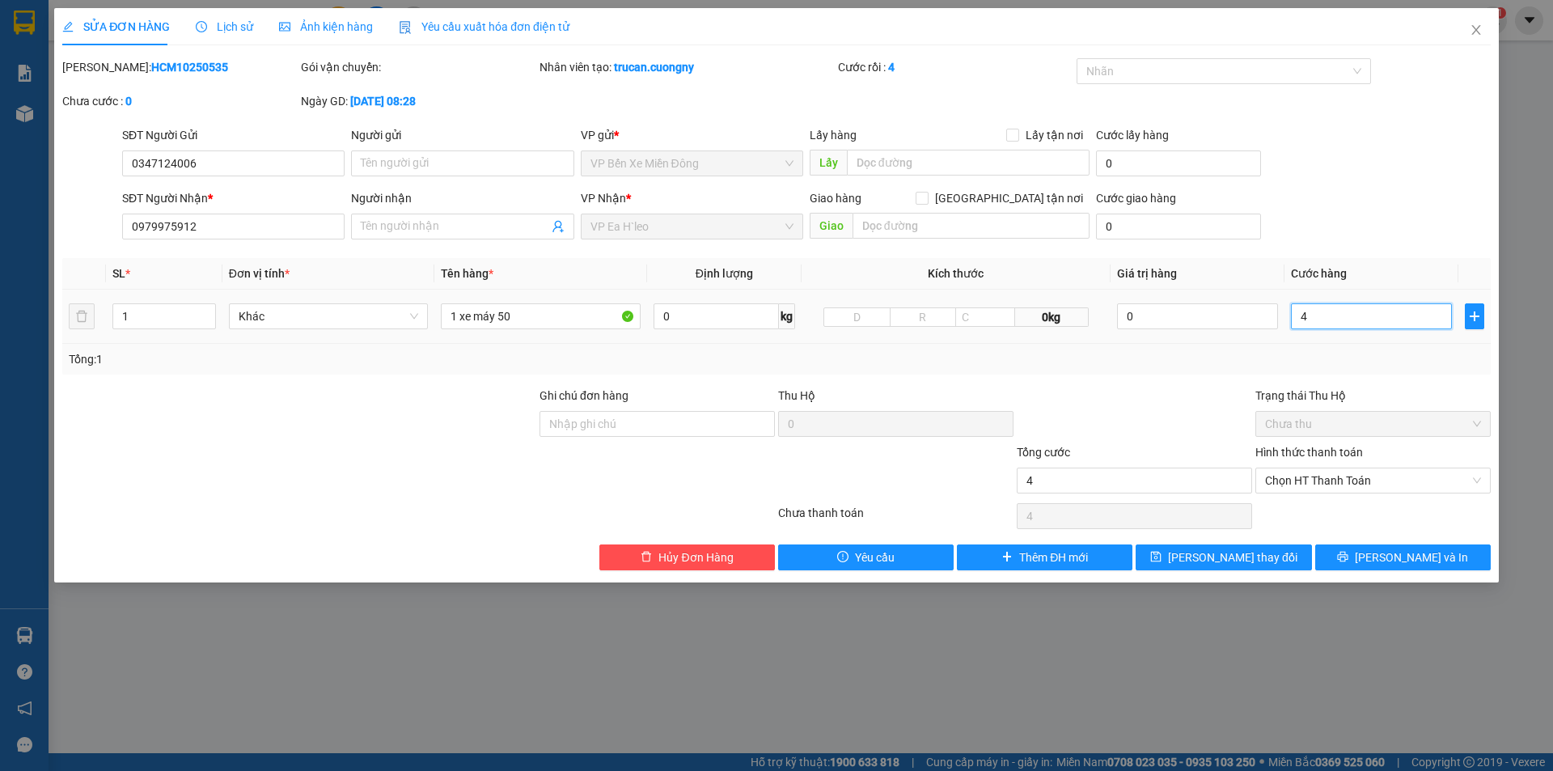
type input "40"
type input "400"
type input "4.000"
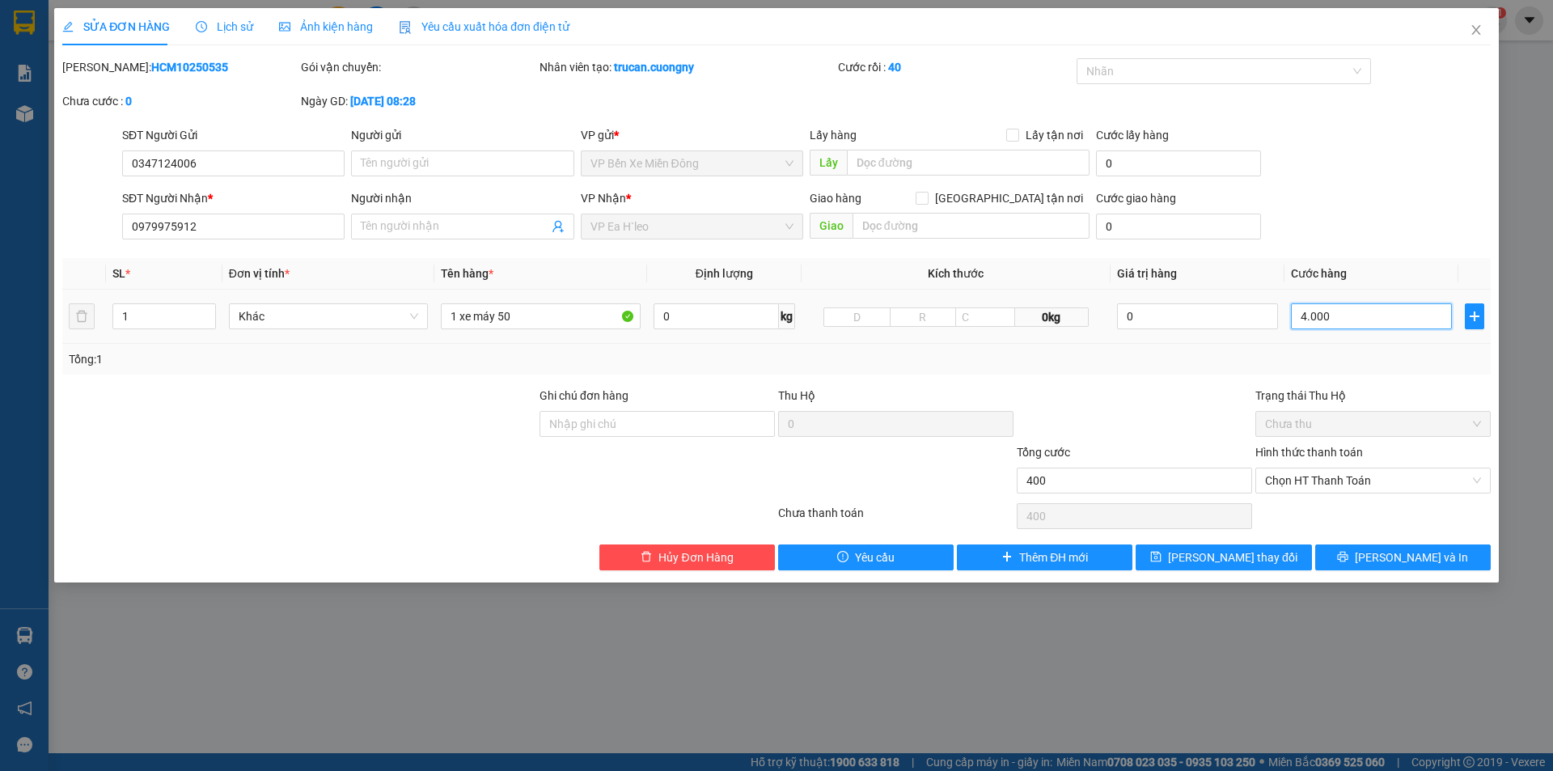
type input "4.000"
type input "40.000"
type input "400.000"
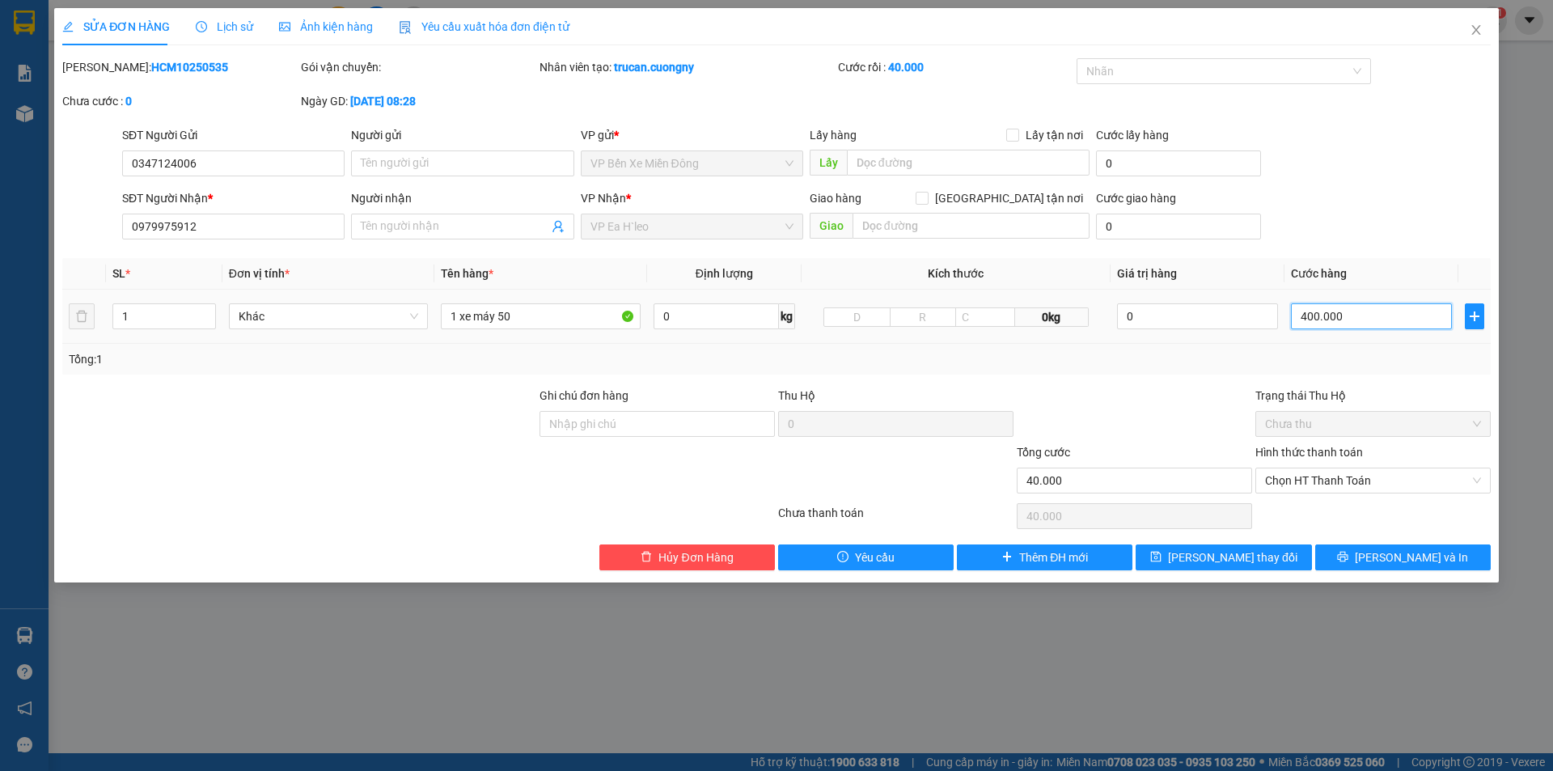
type input "400.000"
click at [1396, 566] on button "[PERSON_NAME] và In" at bounding box center [1404, 557] width 176 height 26
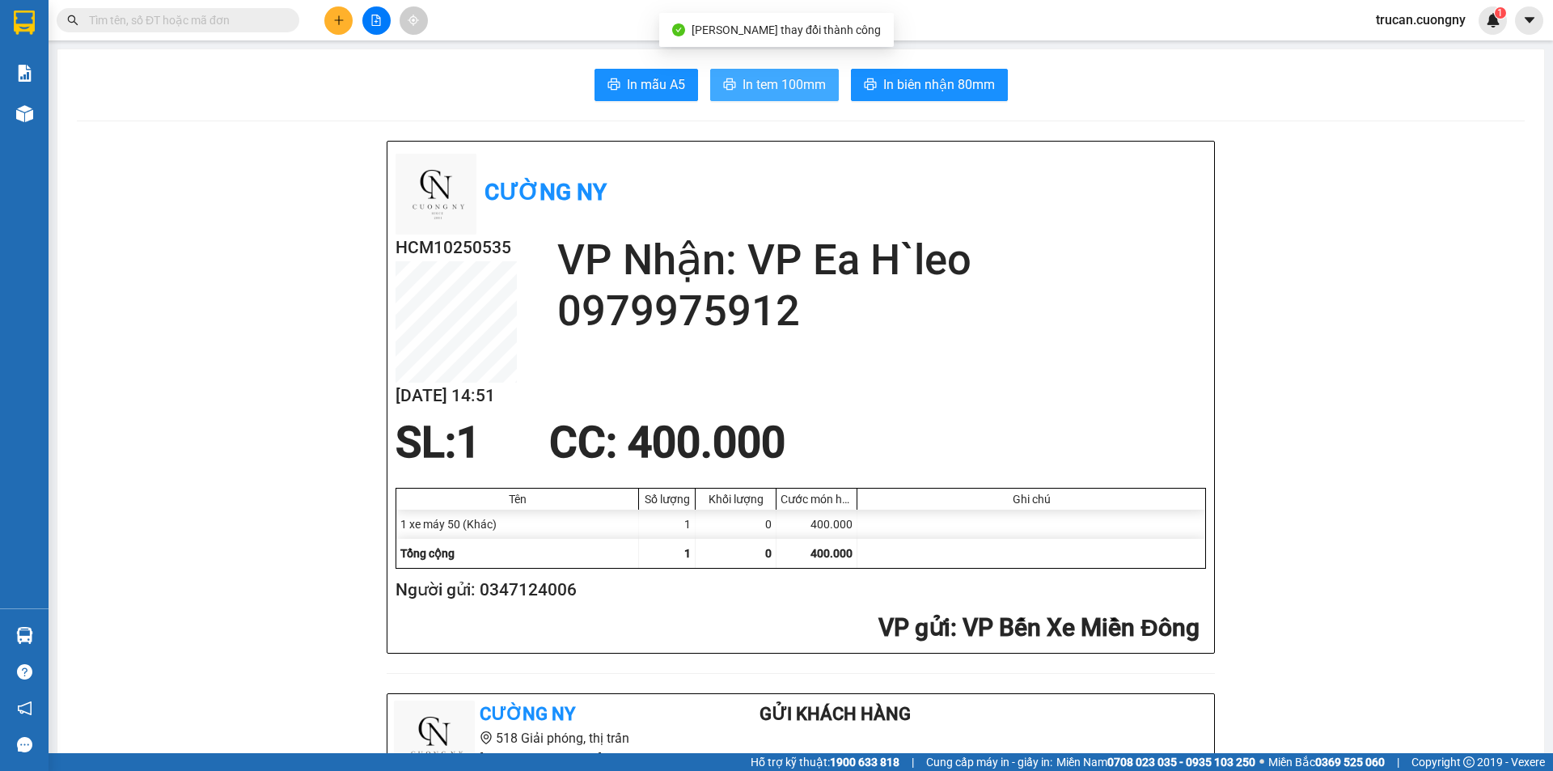
click at [792, 78] on span "In tem 100mm" at bounding box center [784, 84] width 83 height 20
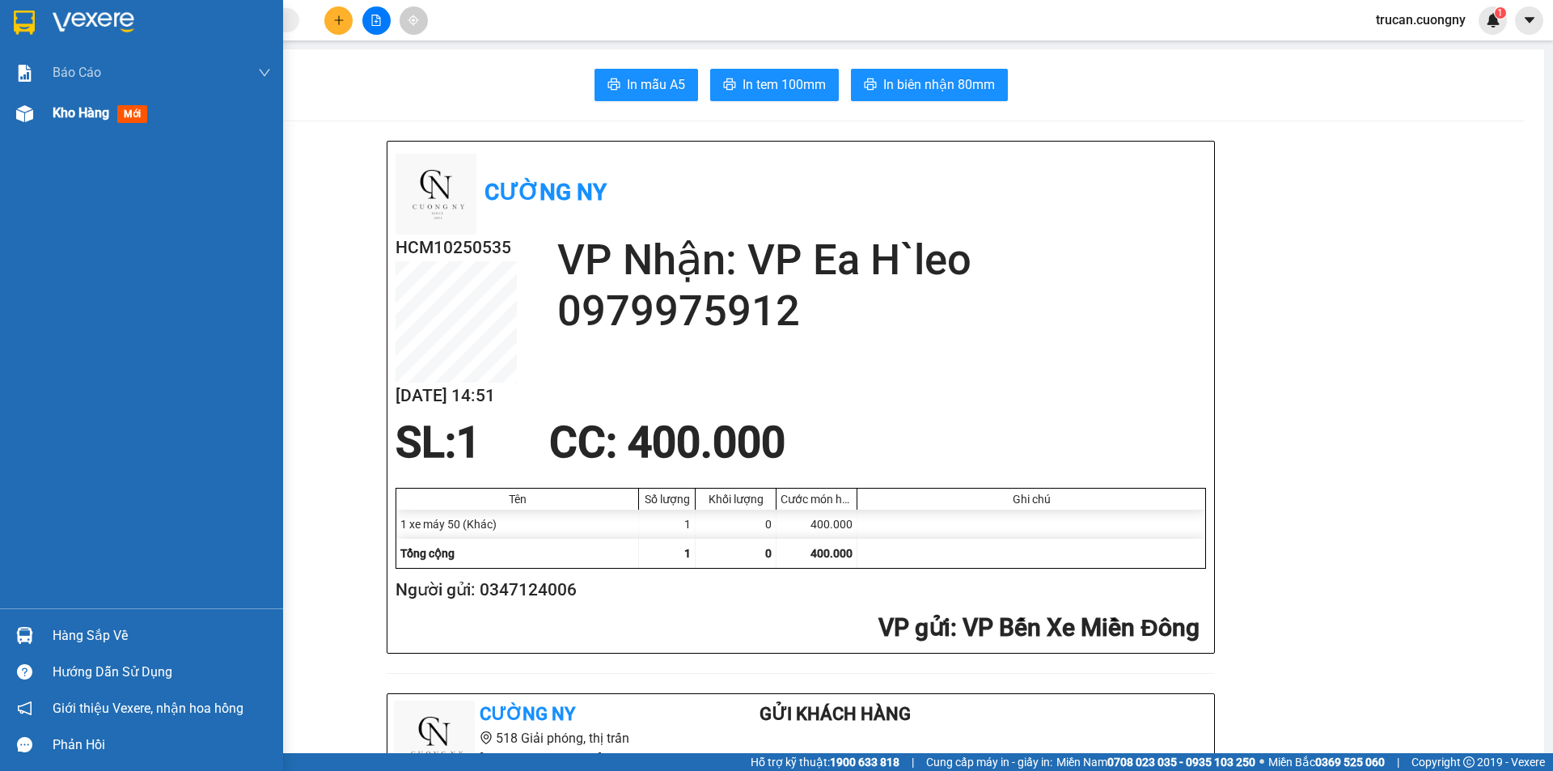
click at [84, 120] on span "Kho hàng" at bounding box center [81, 112] width 57 height 15
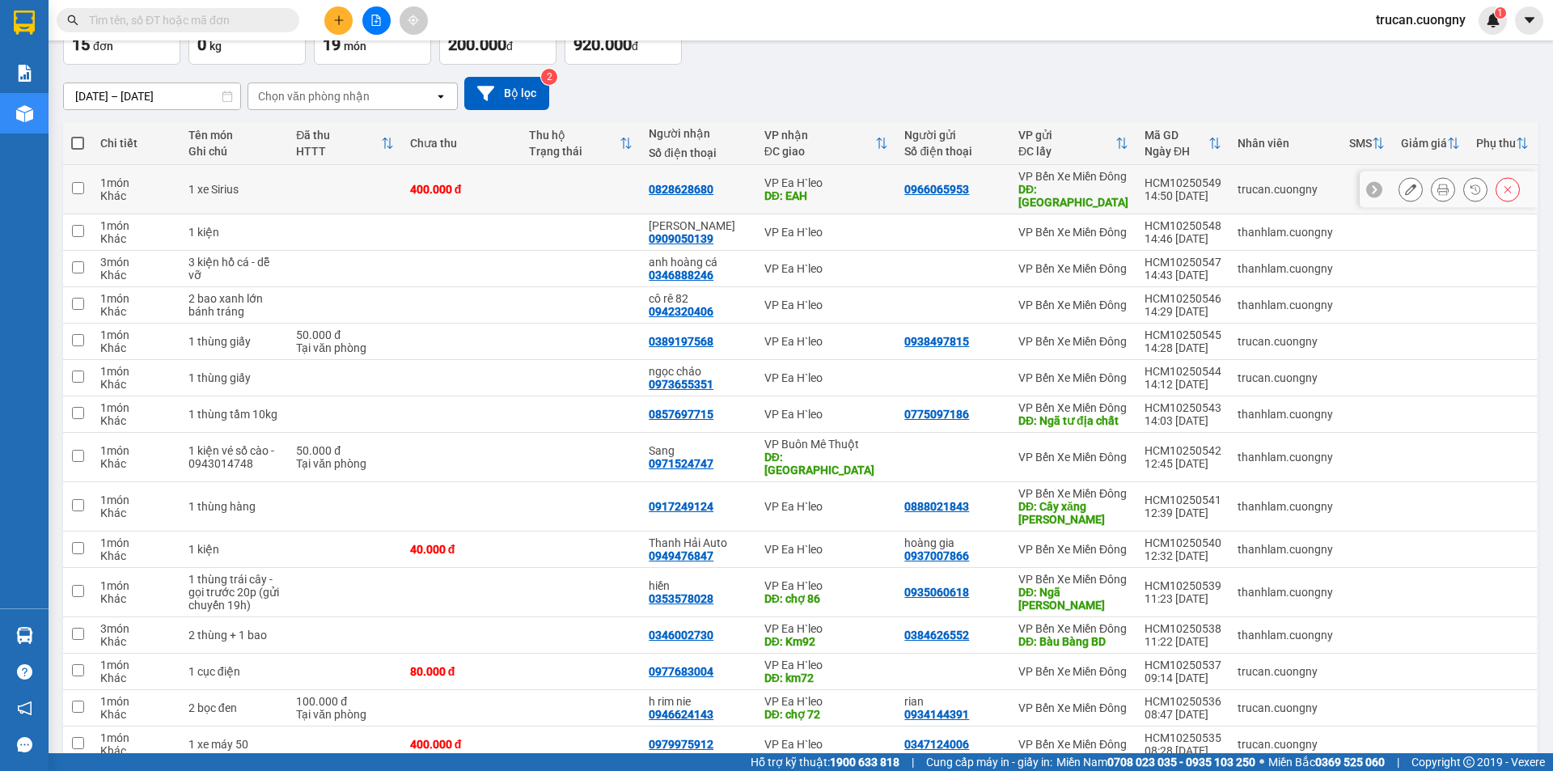
scroll to position [234, 0]
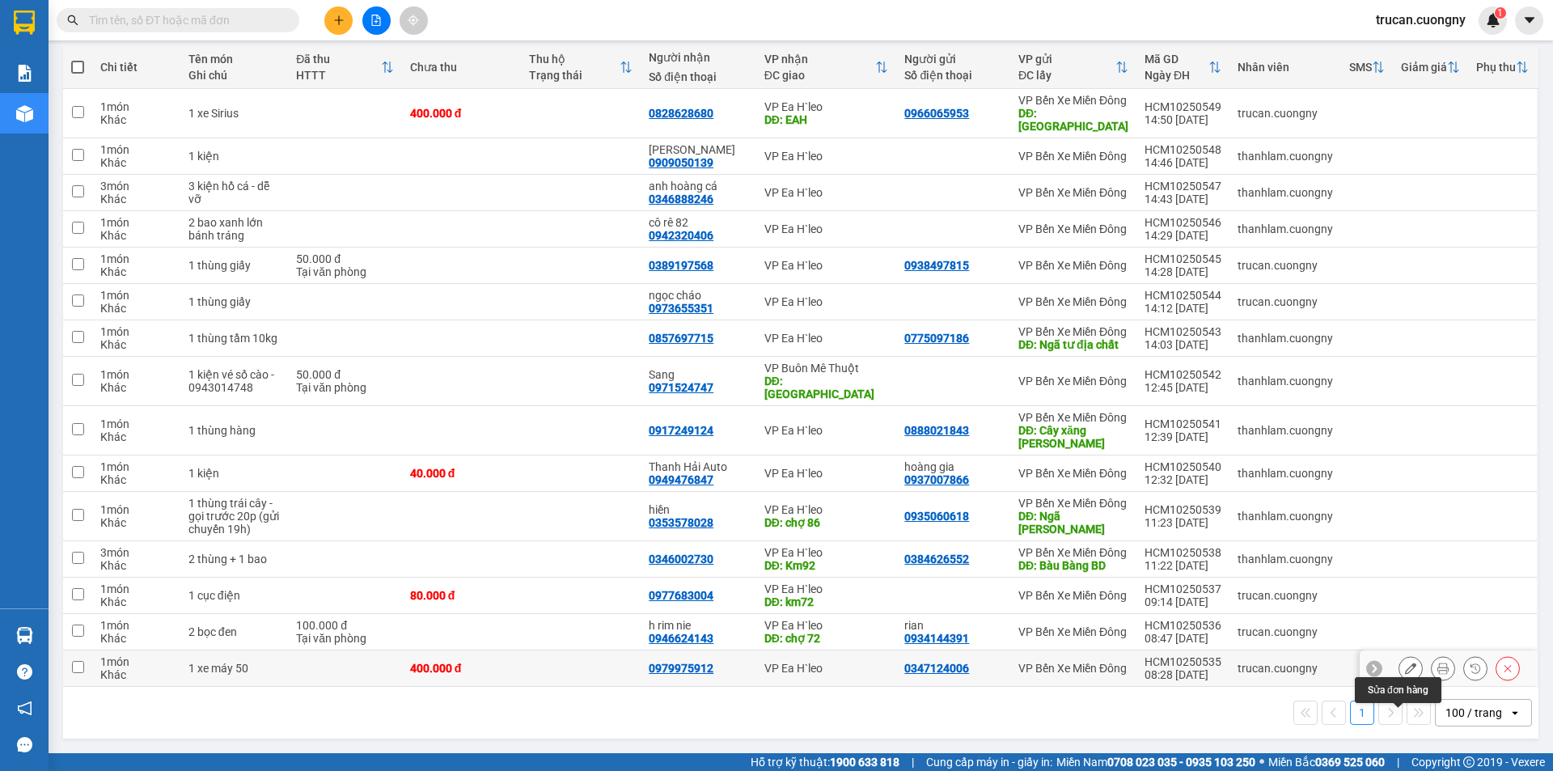
click at [1405, 667] on icon at bounding box center [1410, 668] width 11 height 11
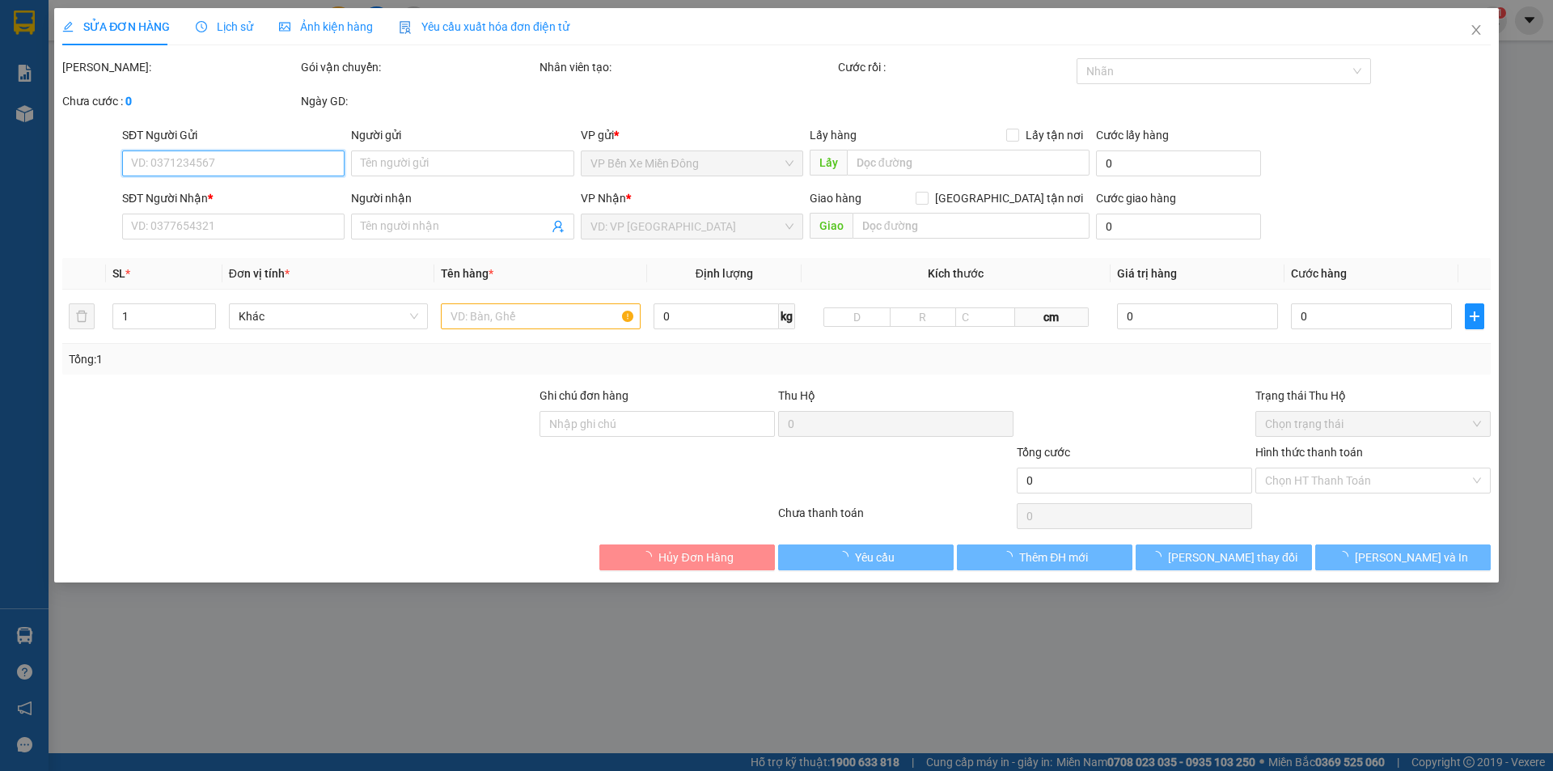
type input "0347124006"
type input "0979975912"
type input "400.000"
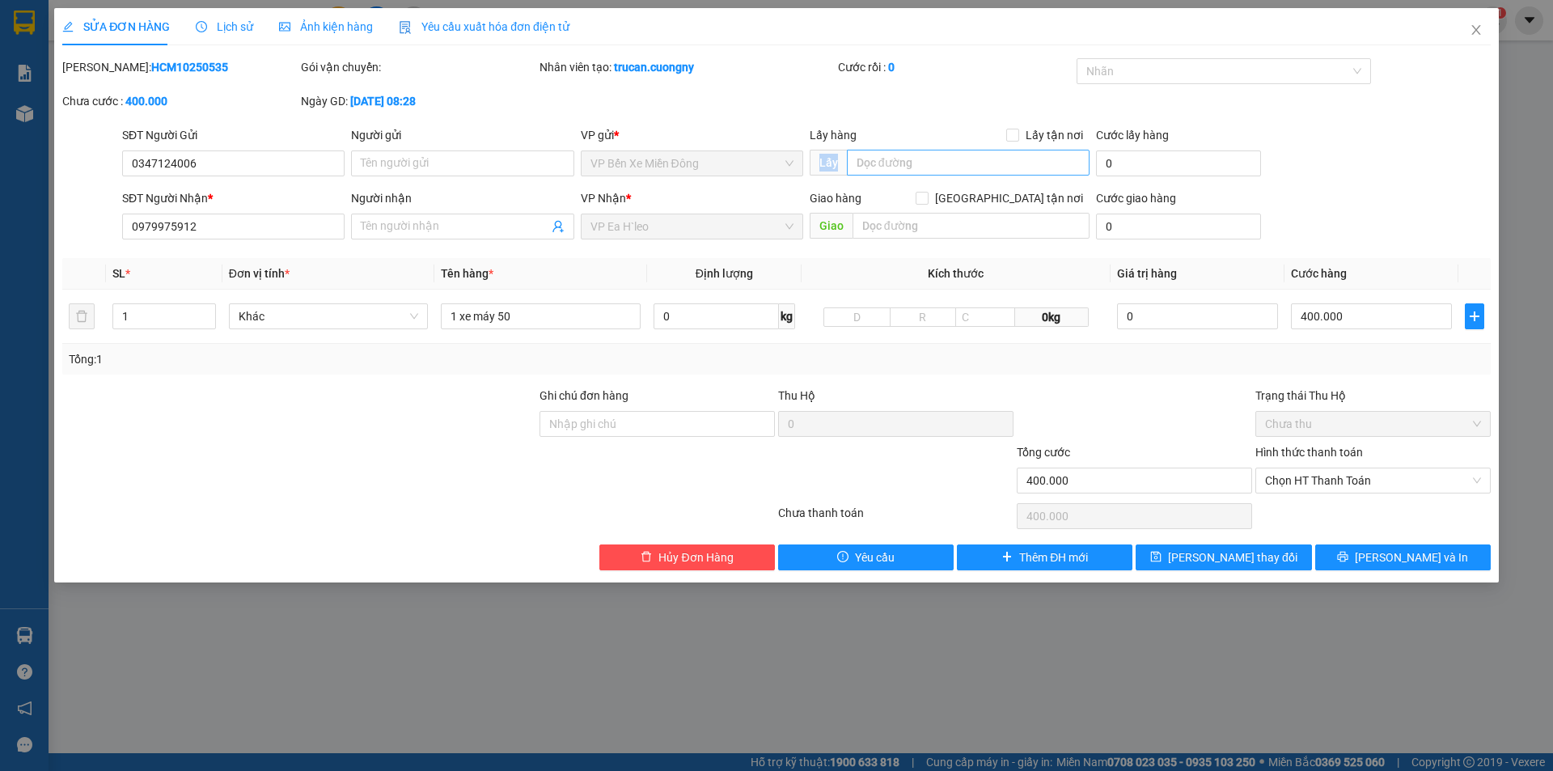
click at [940, 168] on div "Lấy" at bounding box center [950, 163] width 280 height 26
click at [942, 167] on input "text" at bounding box center [968, 163] width 243 height 26
type input "CX THU HÀ"
click at [967, 241] on div "Giao hàng Giao tận nơi Giao" at bounding box center [950, 217] width 280 height 57
click at [978, 235] on input "text" at bounding box center [971, 226] width 237 height 26
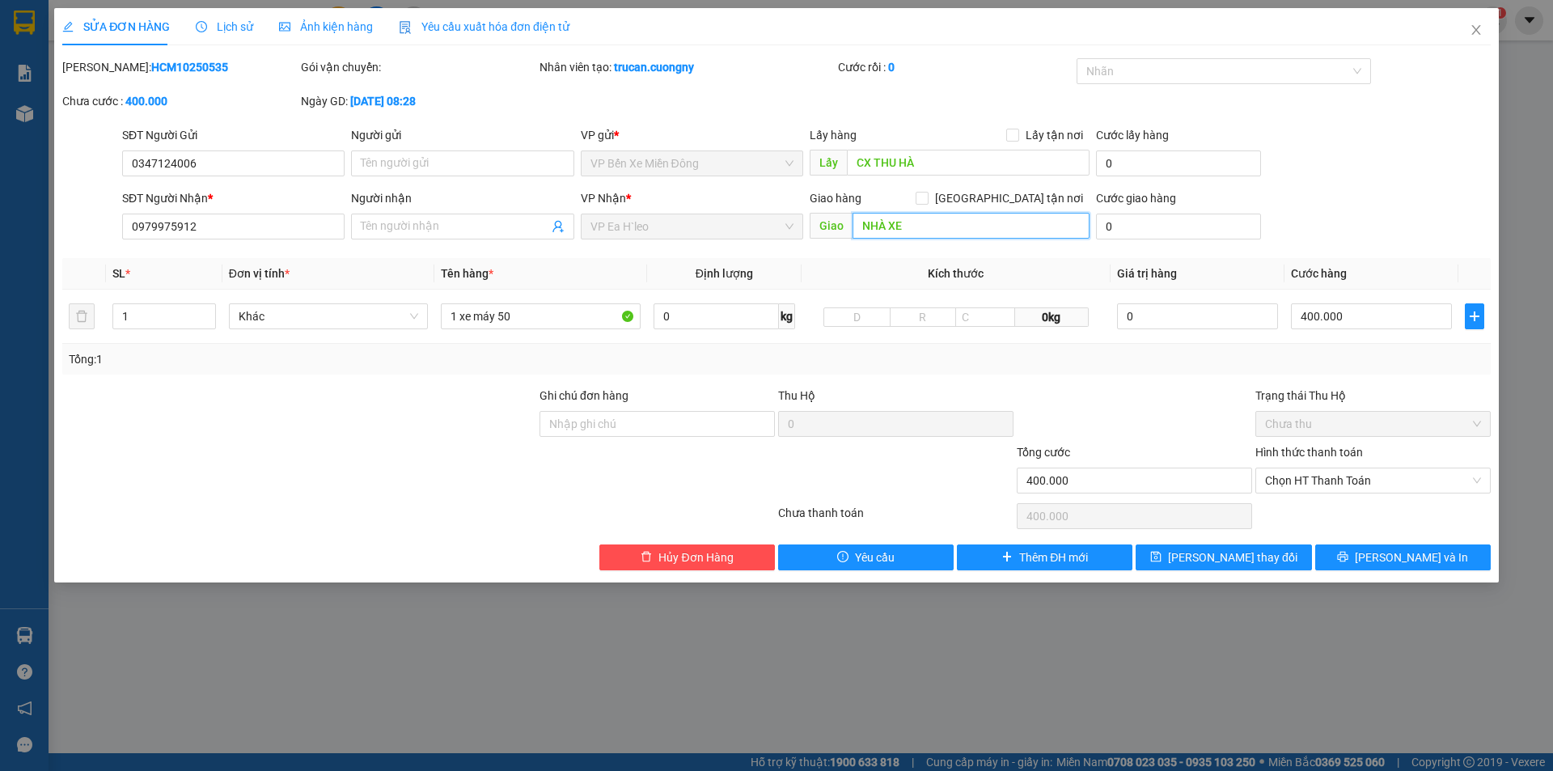
type input "NHÀ XE"
click at [1361, 552] on button "[PERSON_NAME] và In" at bounding box center [1404, 557] width 176 height 26
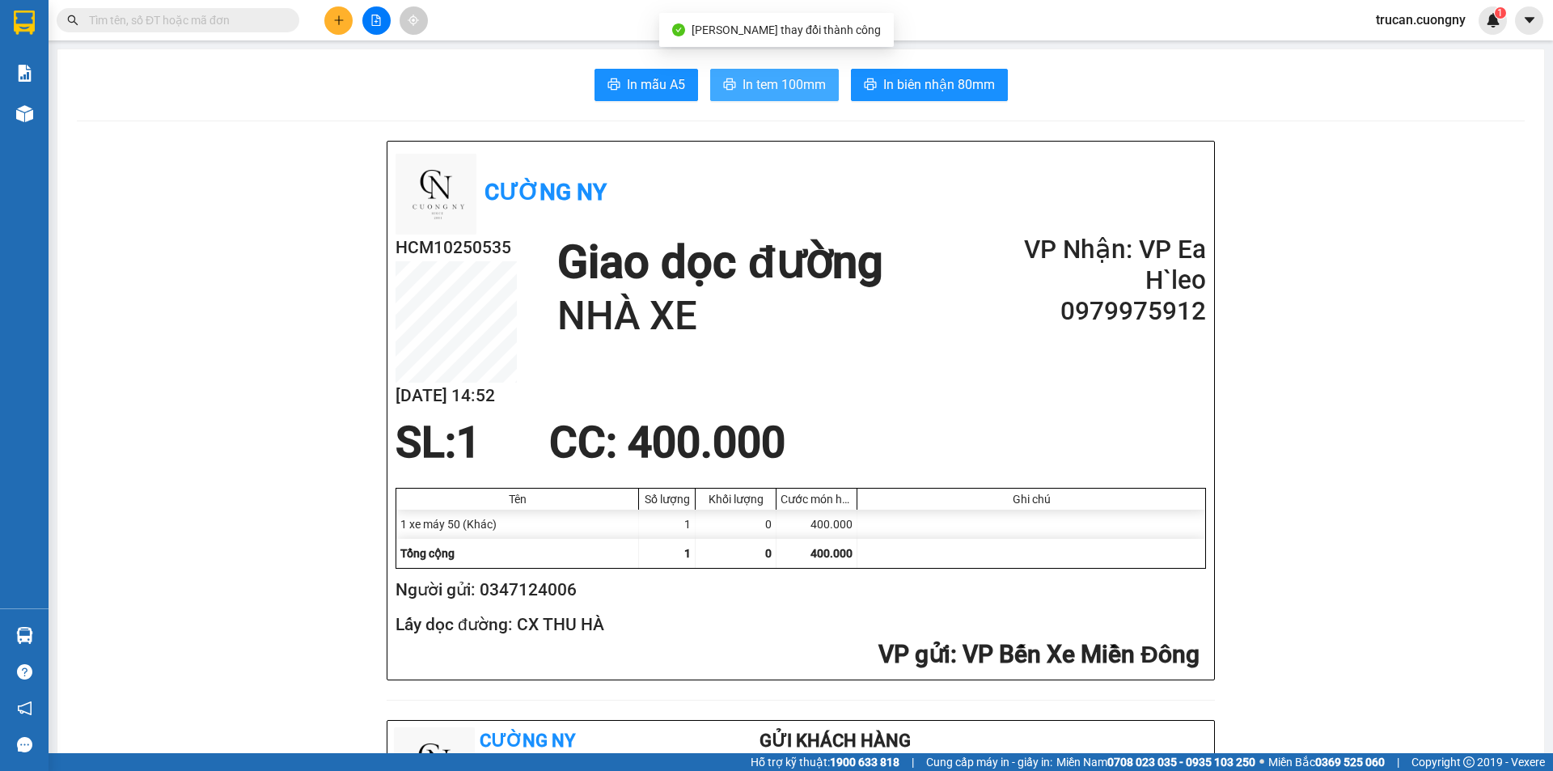
click at [793, 91] on span "In tem 100mm" at bounding box center [784, 84] width 83 height 20
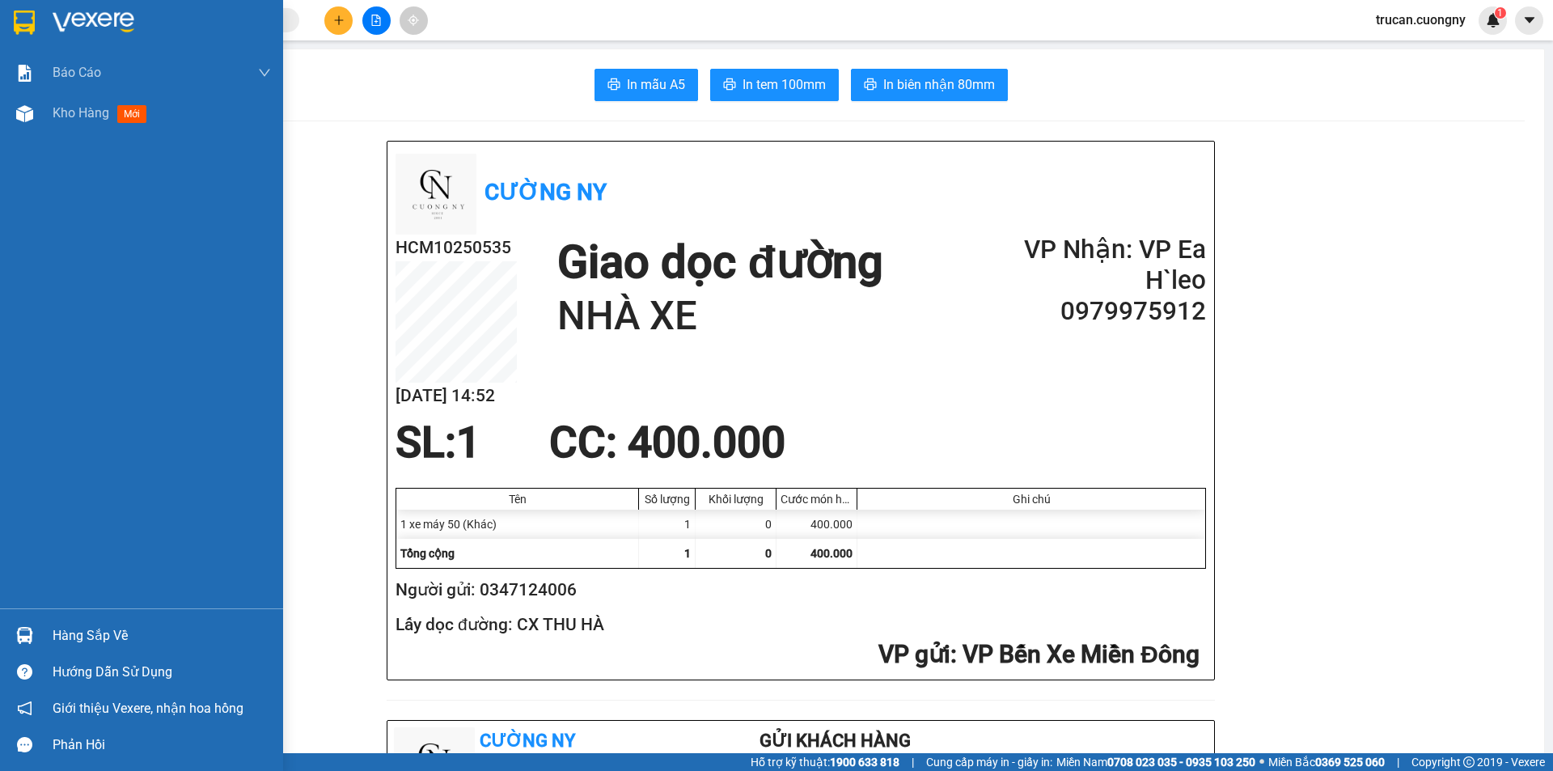
drag, startPoint x: 81, startPoint y: 121, endPoint x: 248, endPoint y: 732, distance: 634.2
click at [80, 121] on span "Kho hàng" at bounding box center [81, 112] width 57 height 15
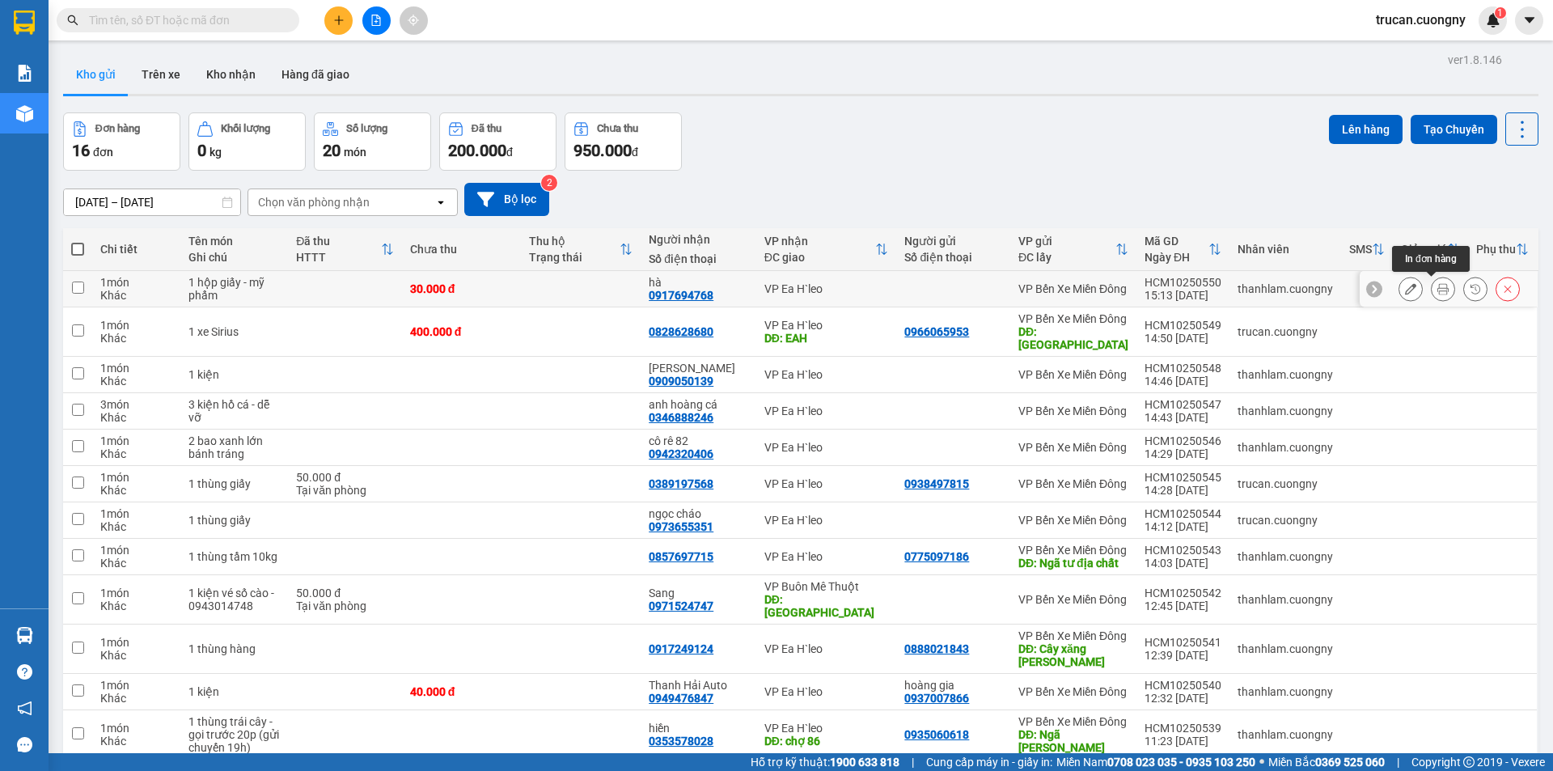
click at [1438, 285] on button at bounding box center [1443, 289] width 23 height 28
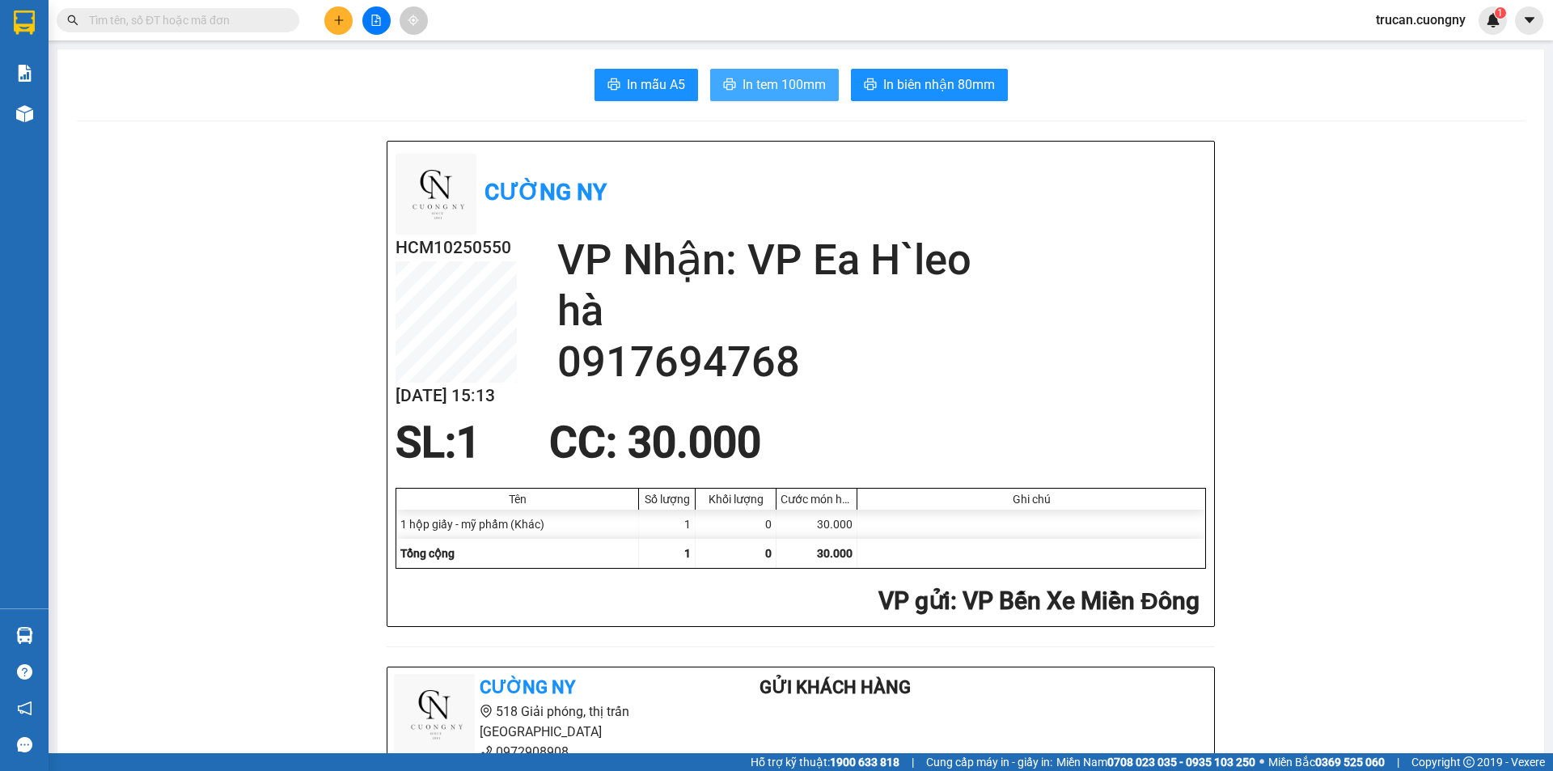
click at [761, 81] on span "In tem 100mm" at bounding box center [784, 84] width 83 height 20
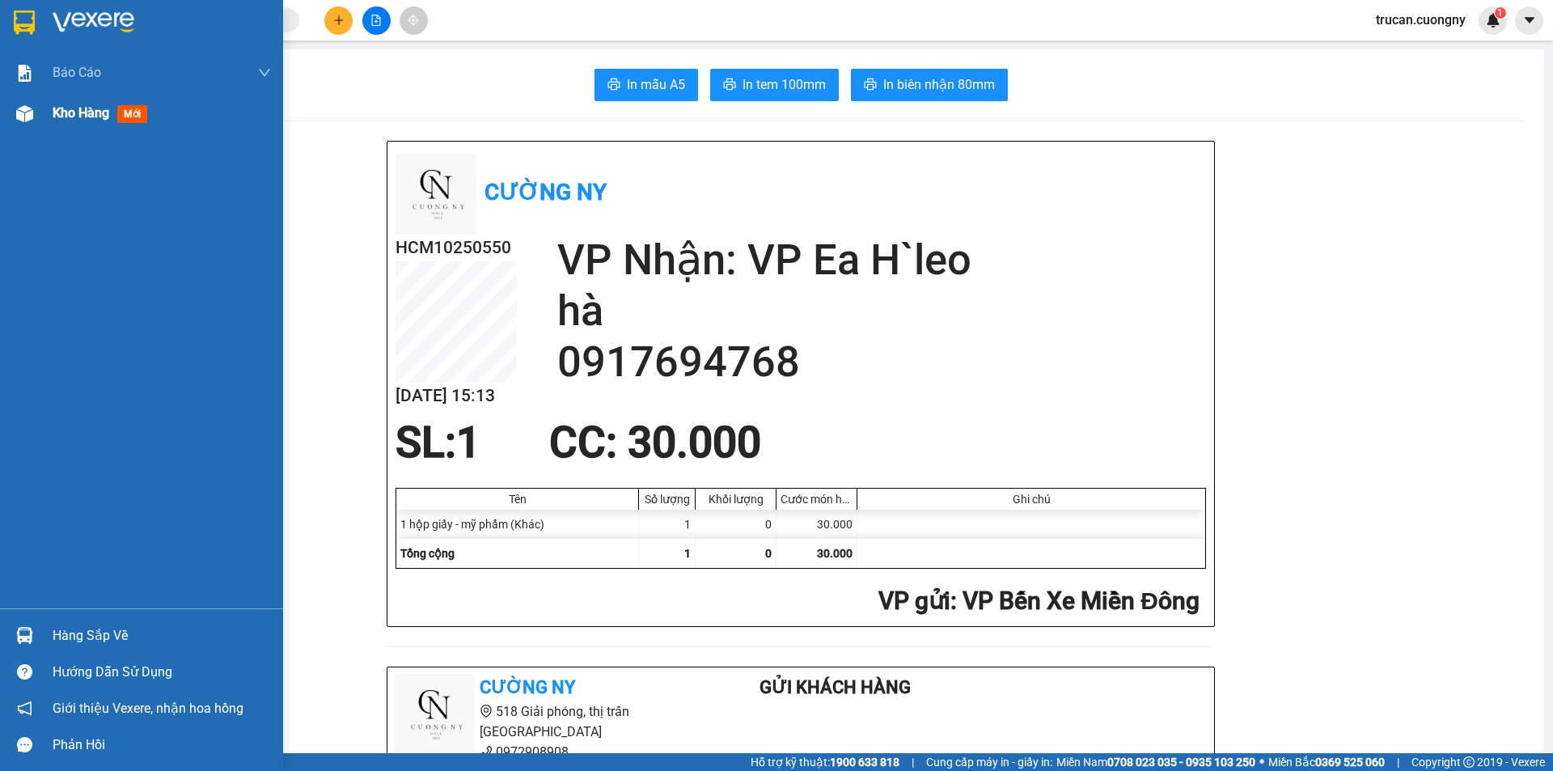
click at [33, 108] on div at bounding box center [25, 114] width 28 height 28
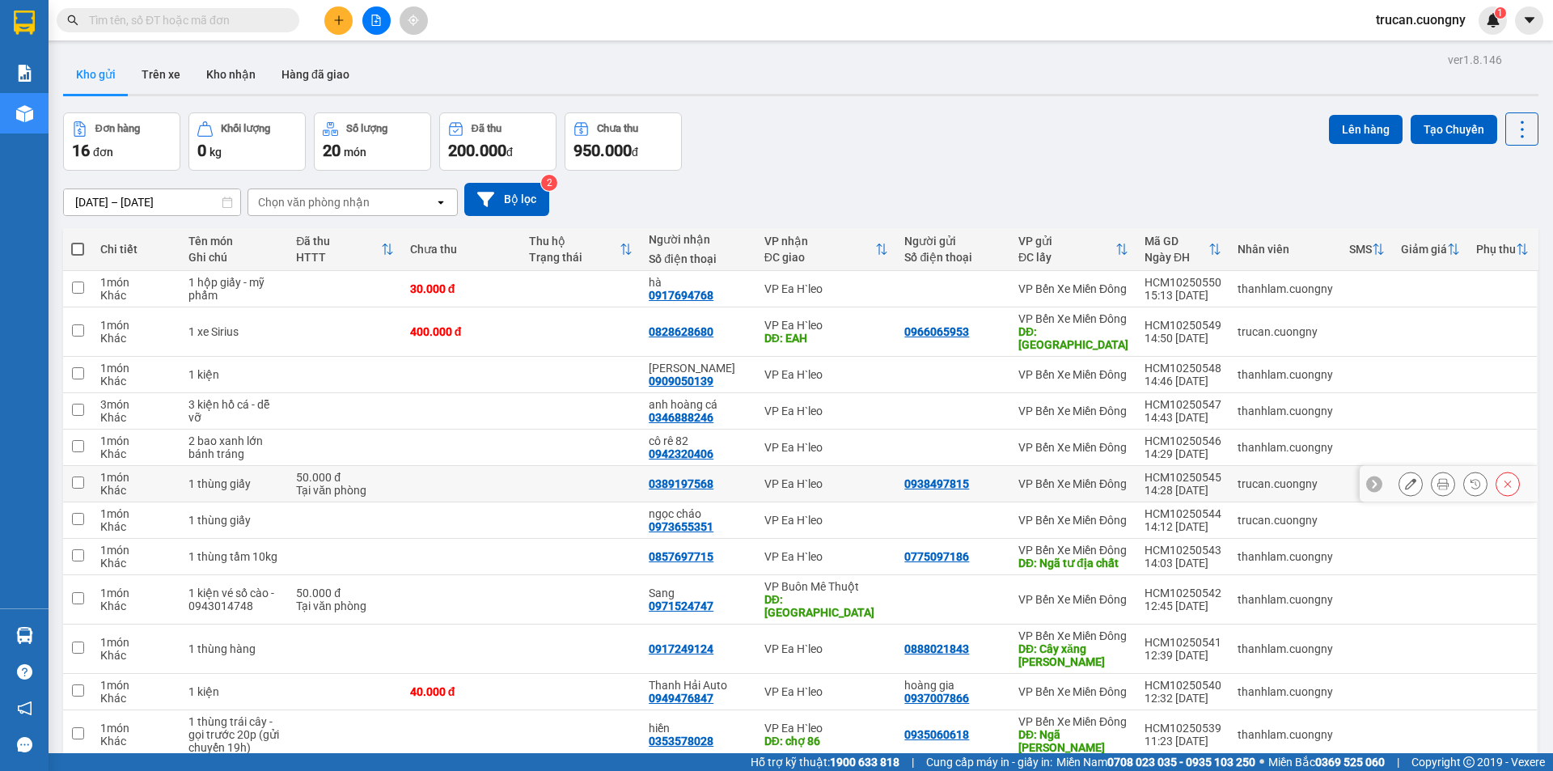
scroll to position [283, 0]
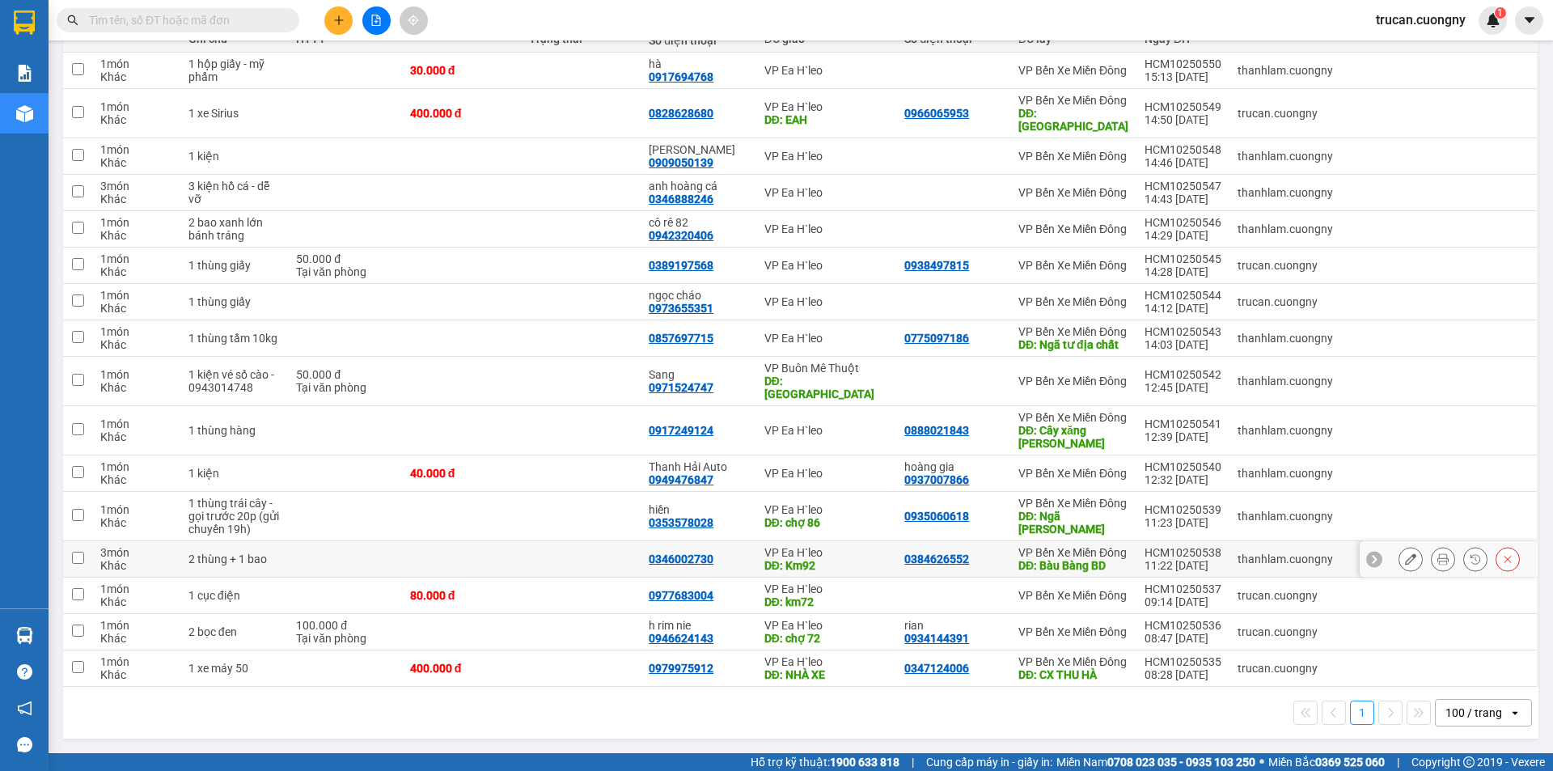
click at [1405, 553] on icon at bounding box center [1410, 558] width 11 height 11
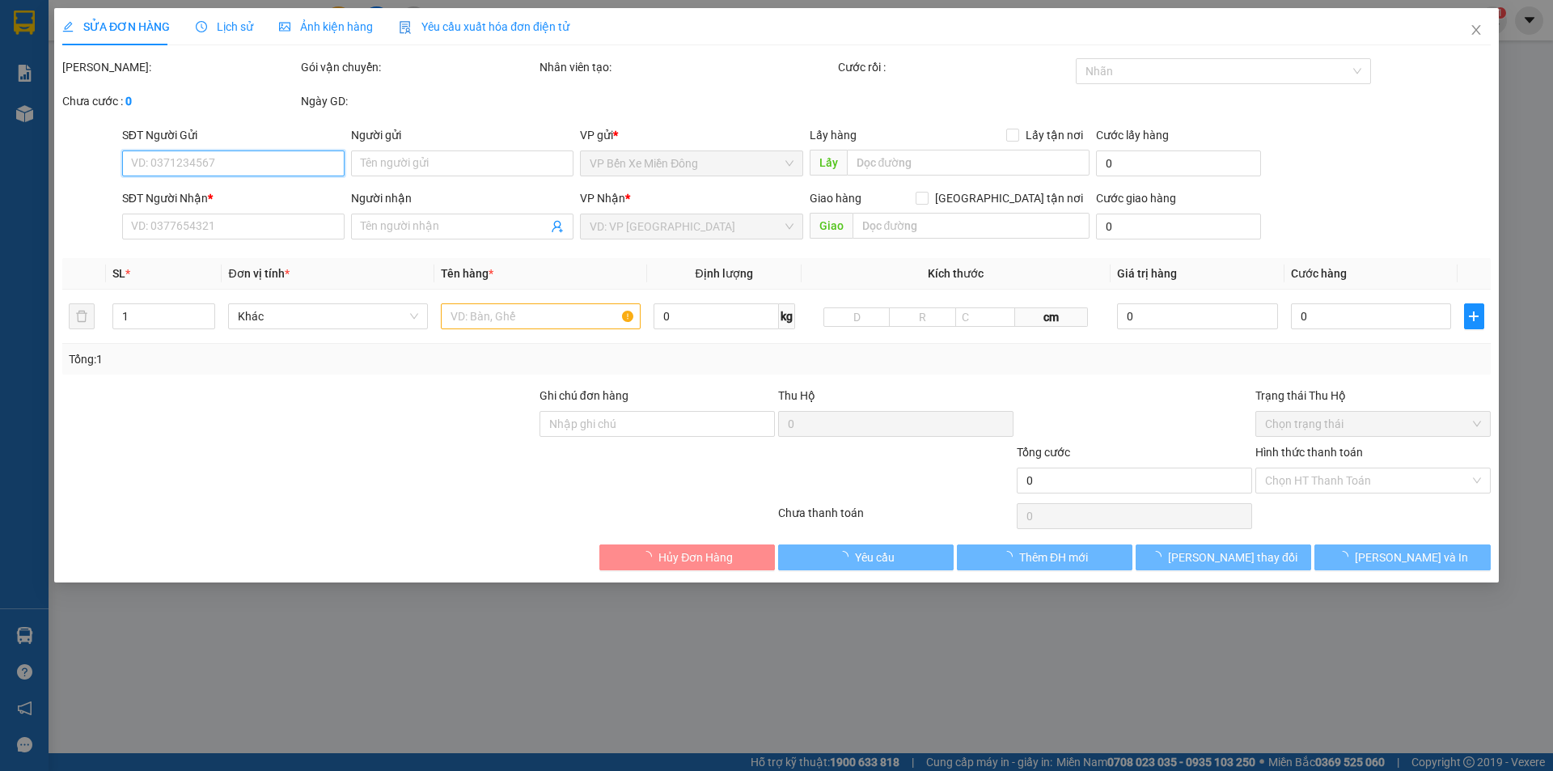
type input "0384626552"
type input "Bàu Bàng BD"
type input "0346002730"
type input "Km92"
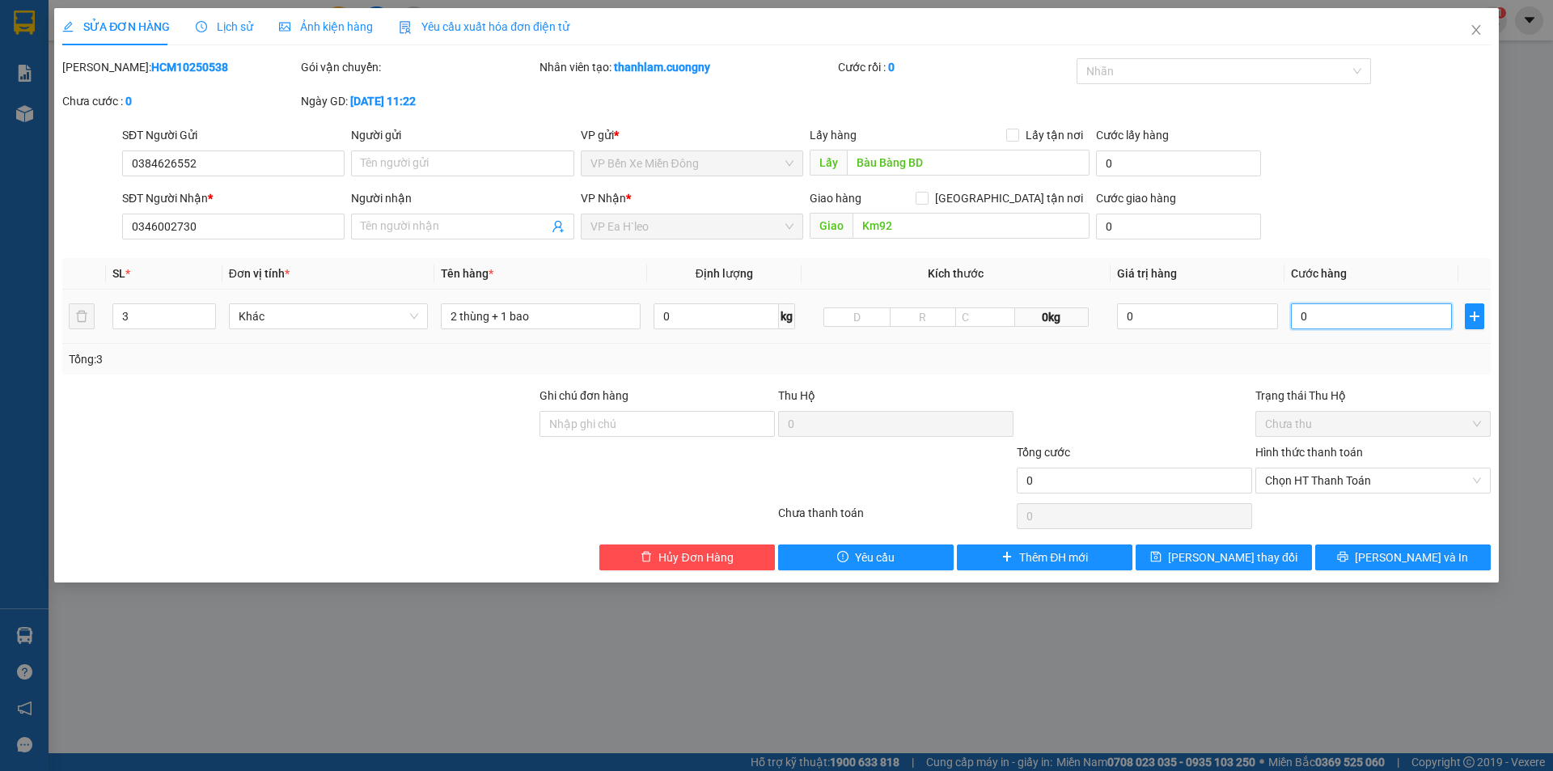
click at [1352, 322] on input "0" at bounding box center [1371, 316] width 161 height 26
drag, startPoint x: 977, startPoint y: 616, endPoint x: 1003, endPoint y: 587, distance: 39.0
click at [981, 612] on div "SỬA ĐƠN HÀNG Lịch sử Ảnh kiện hàng Yêu cầu xuất hóa đơn điện tử Total Paid Fee …" at bounding box center [776, 385] width 1553 height 771
click at [1324, 317] on input "0" at bounding box center [1371, 316] width 161 height 26
type input "2"
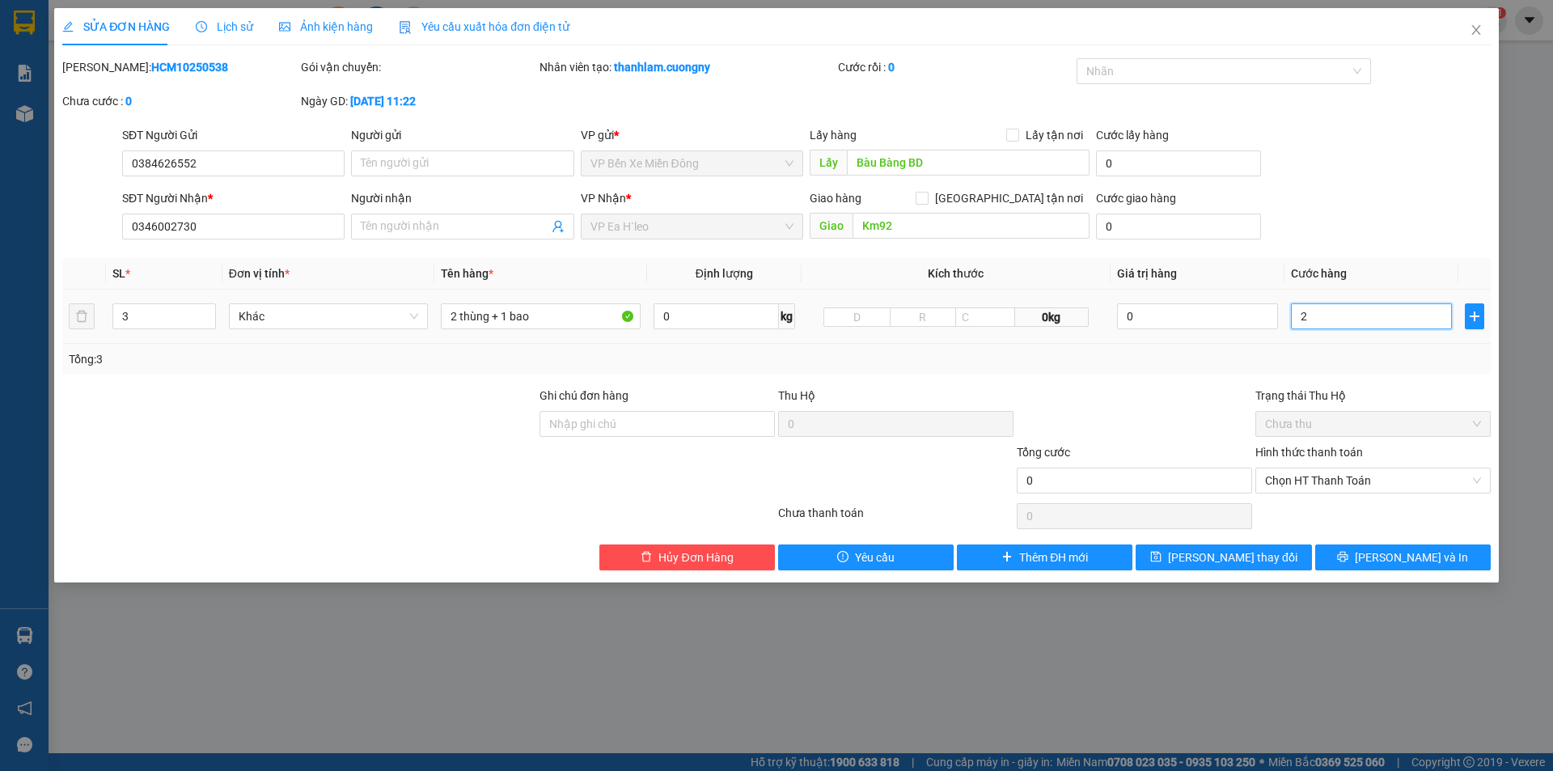
type input "2"
type input "20"
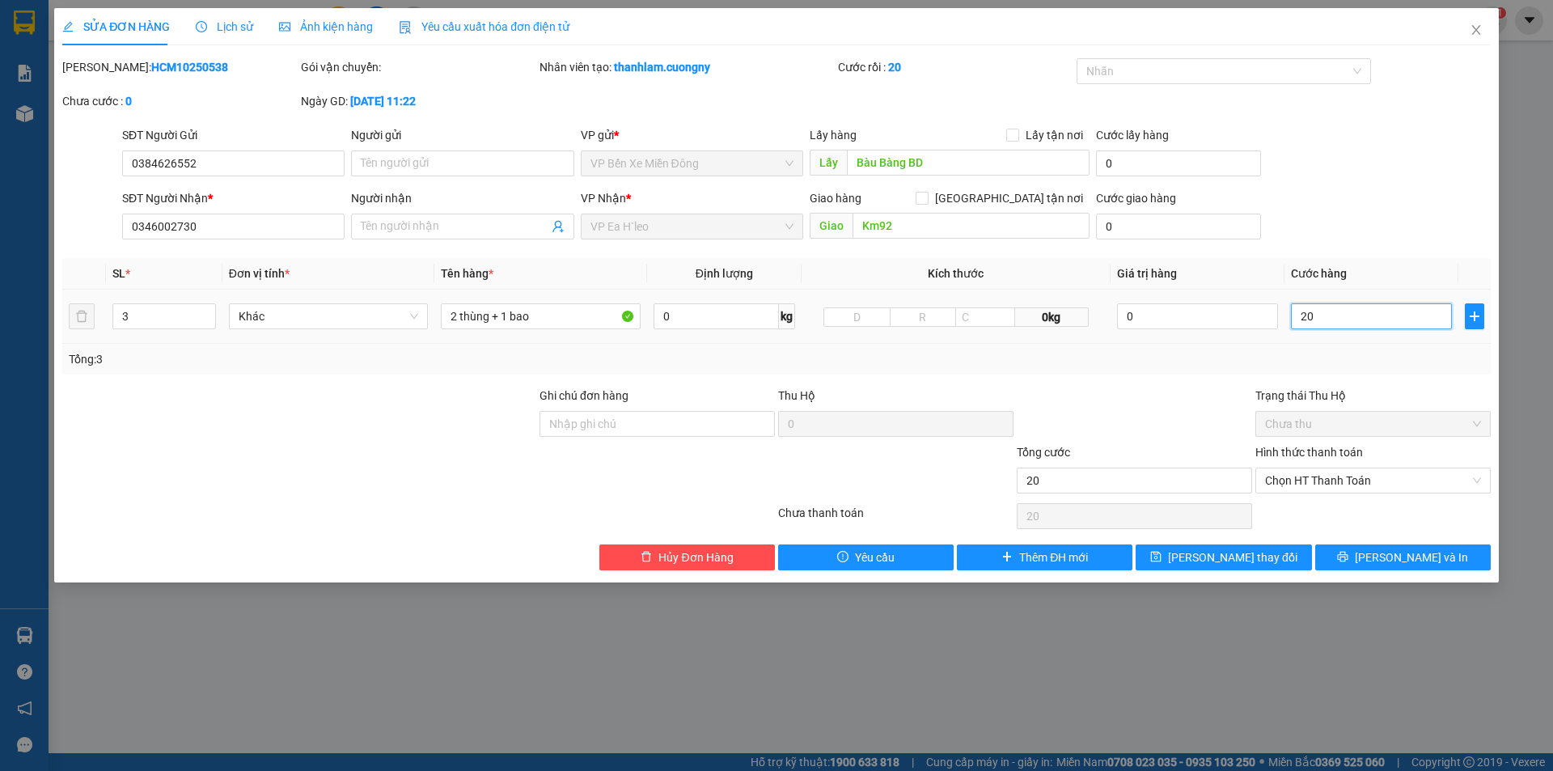
type input "200"
type input "2.000"
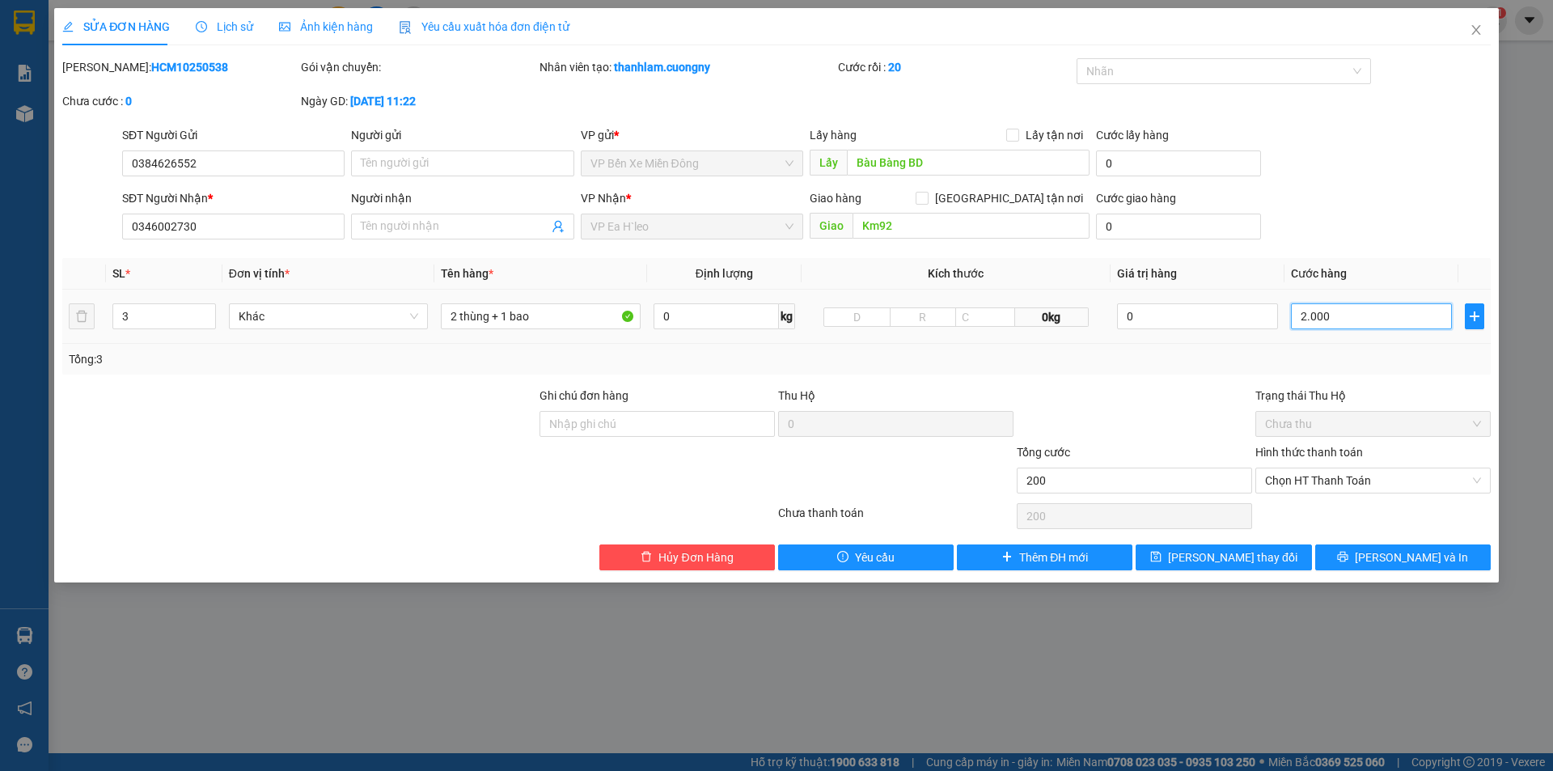
type input "2.000"
type input "20.000"
type input "200.000"
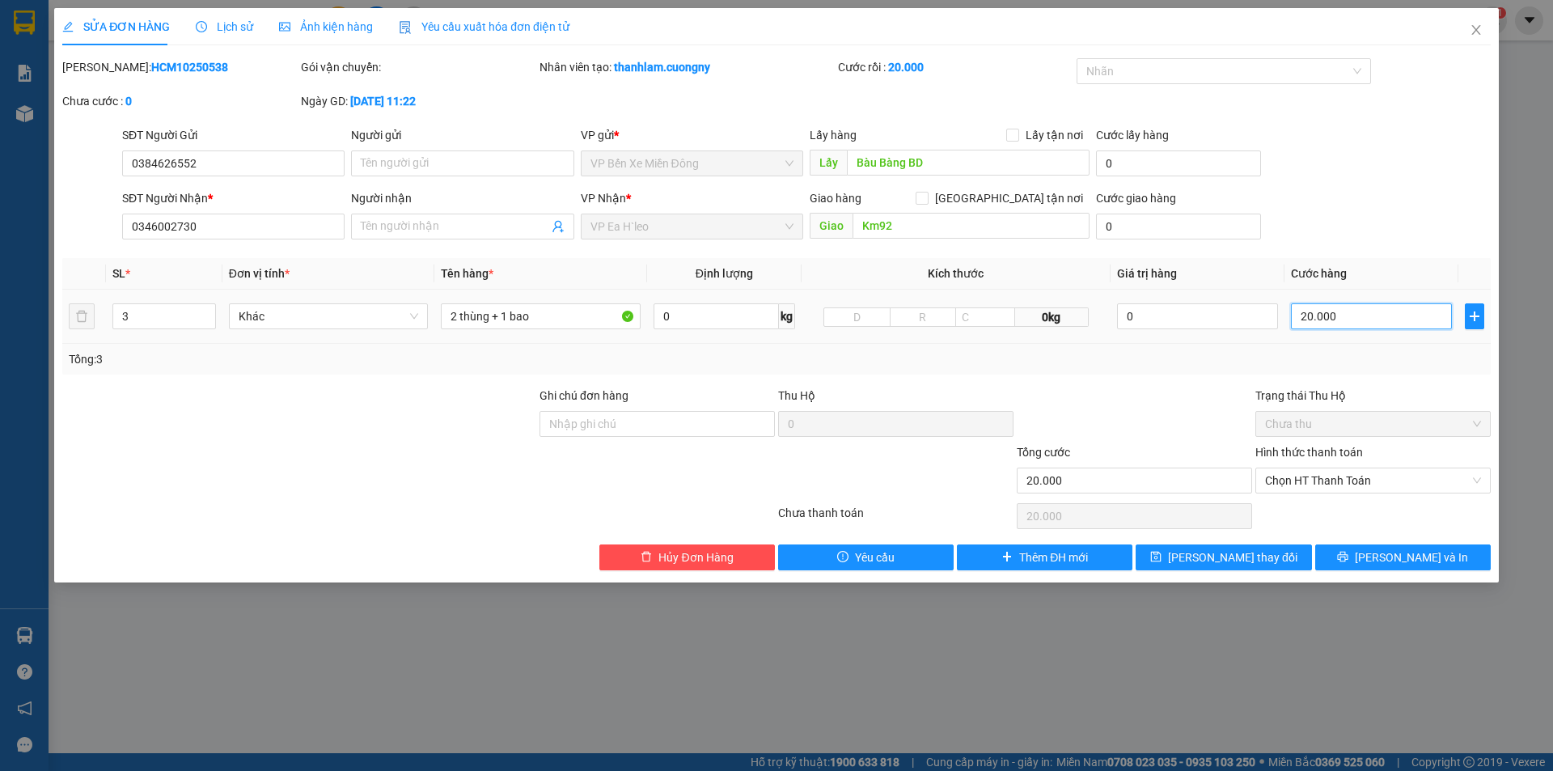
type input "200.000"
click at [1418, 564] on span "[PERSON_NAME] và In" at bounding box center [1411, 558] width 113 height 18
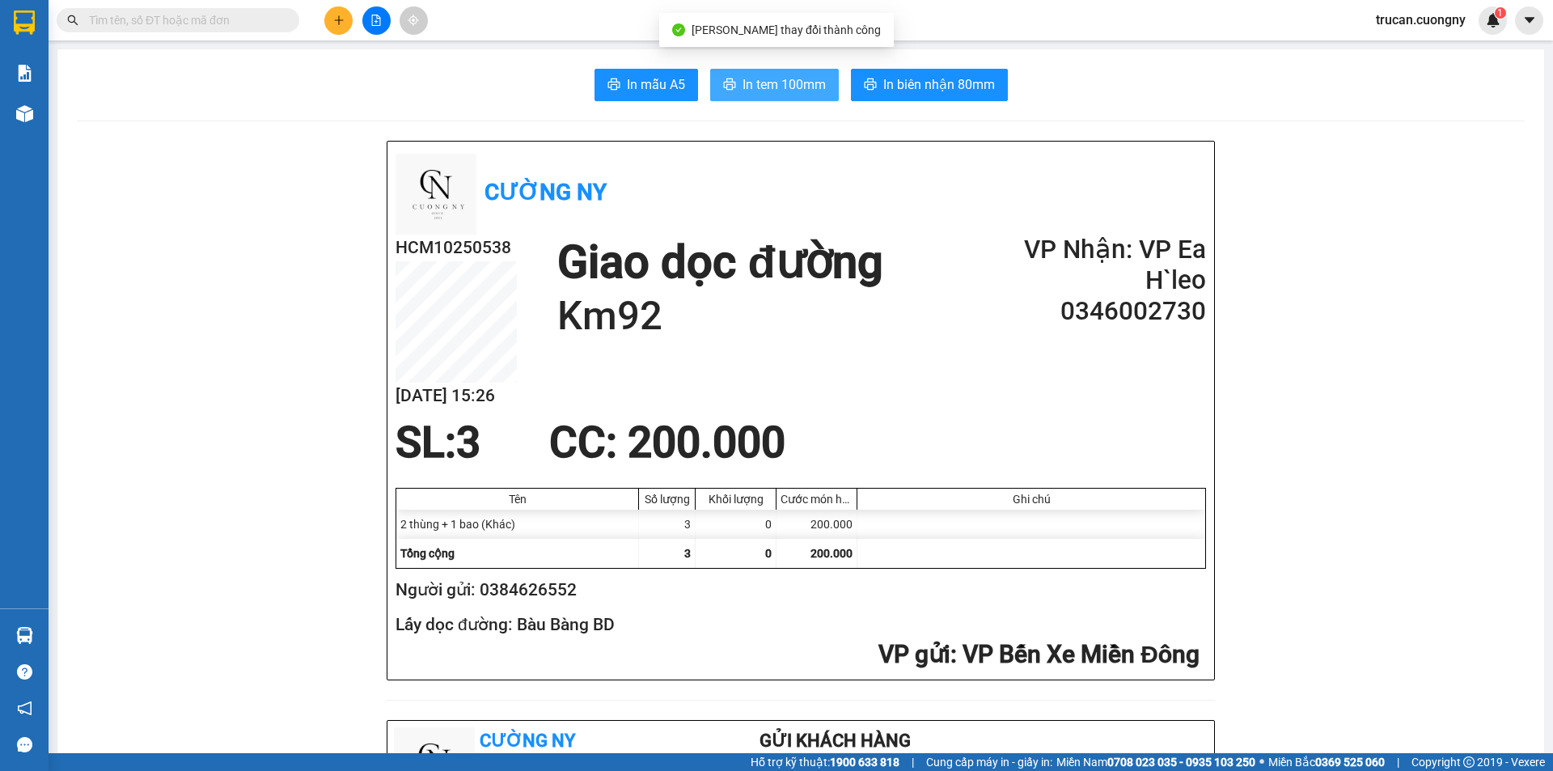
click at [779, 86] on span "In tem 100mm" at bounding box center [784, 84] width 83 height 20
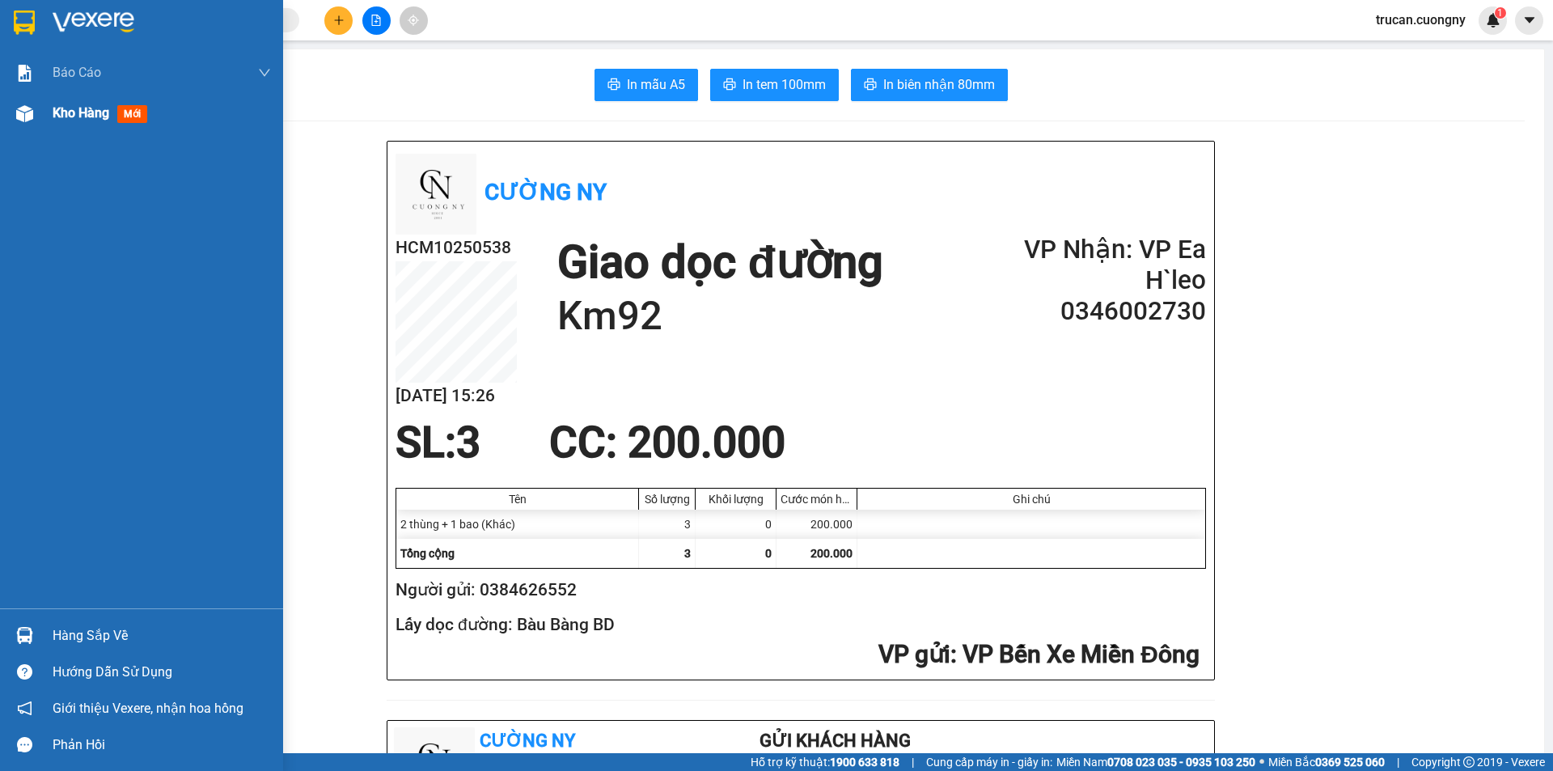
click at [50, 104] on div "Kho hàng mới" at bounding box center [141, 113] width 283 height 40
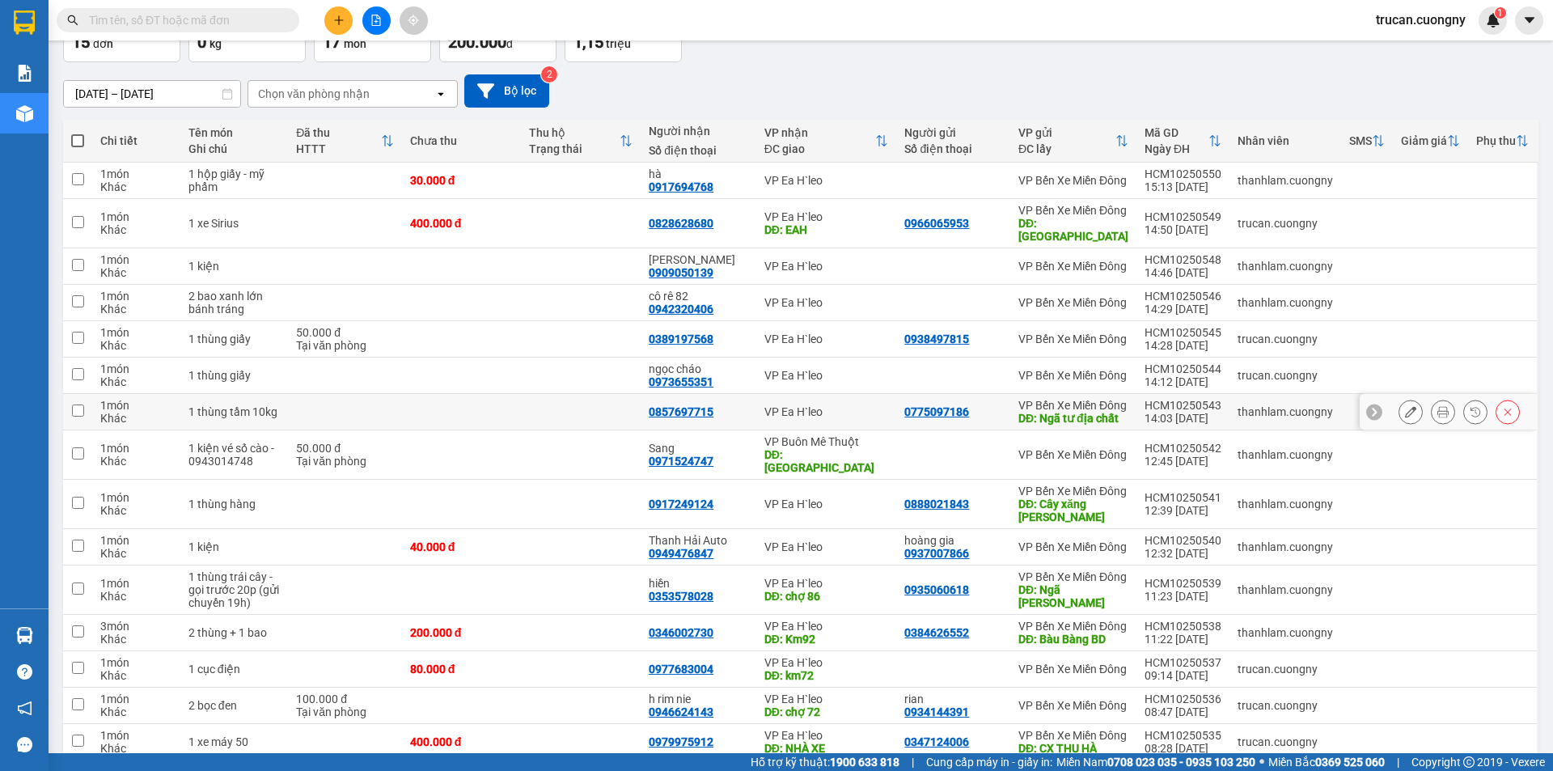
scroll to position [247, 0]
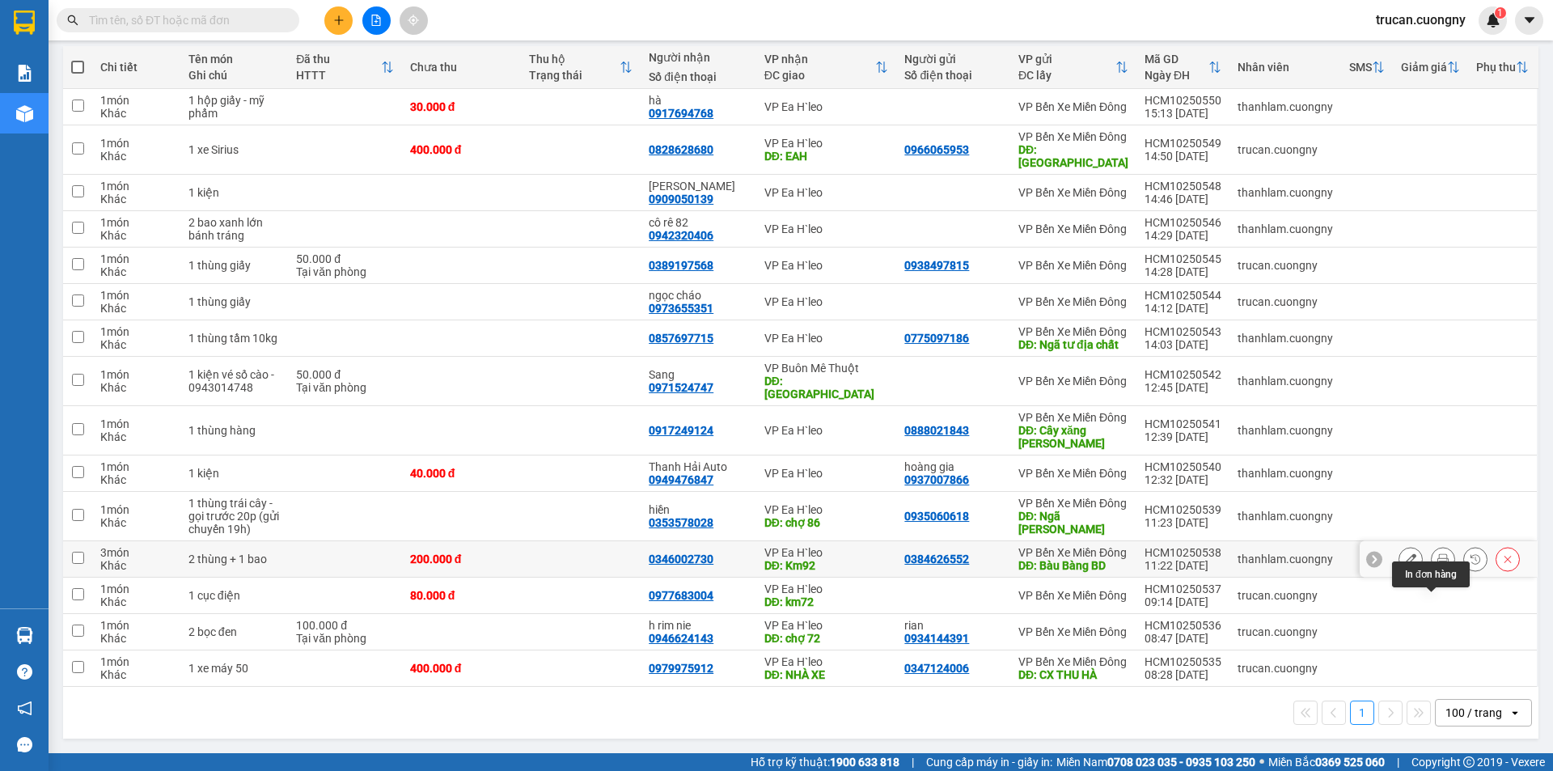
click at [1438, 553] on icon at bounding box center [1443, 558] width 11 height 11
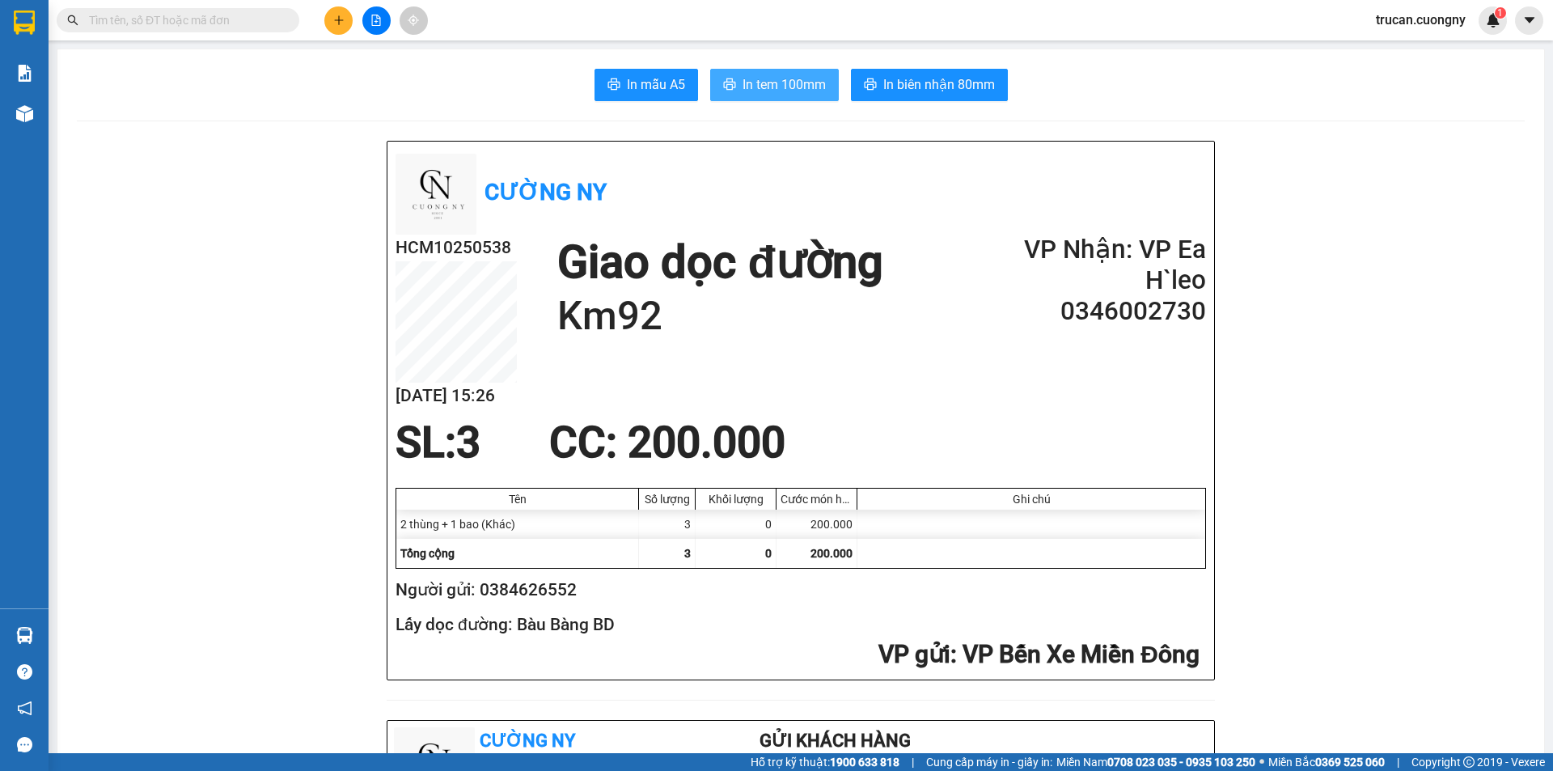
click at [792, 88] on span "In tem 100mm" at bounding box center [784, 84] width 83 height 20
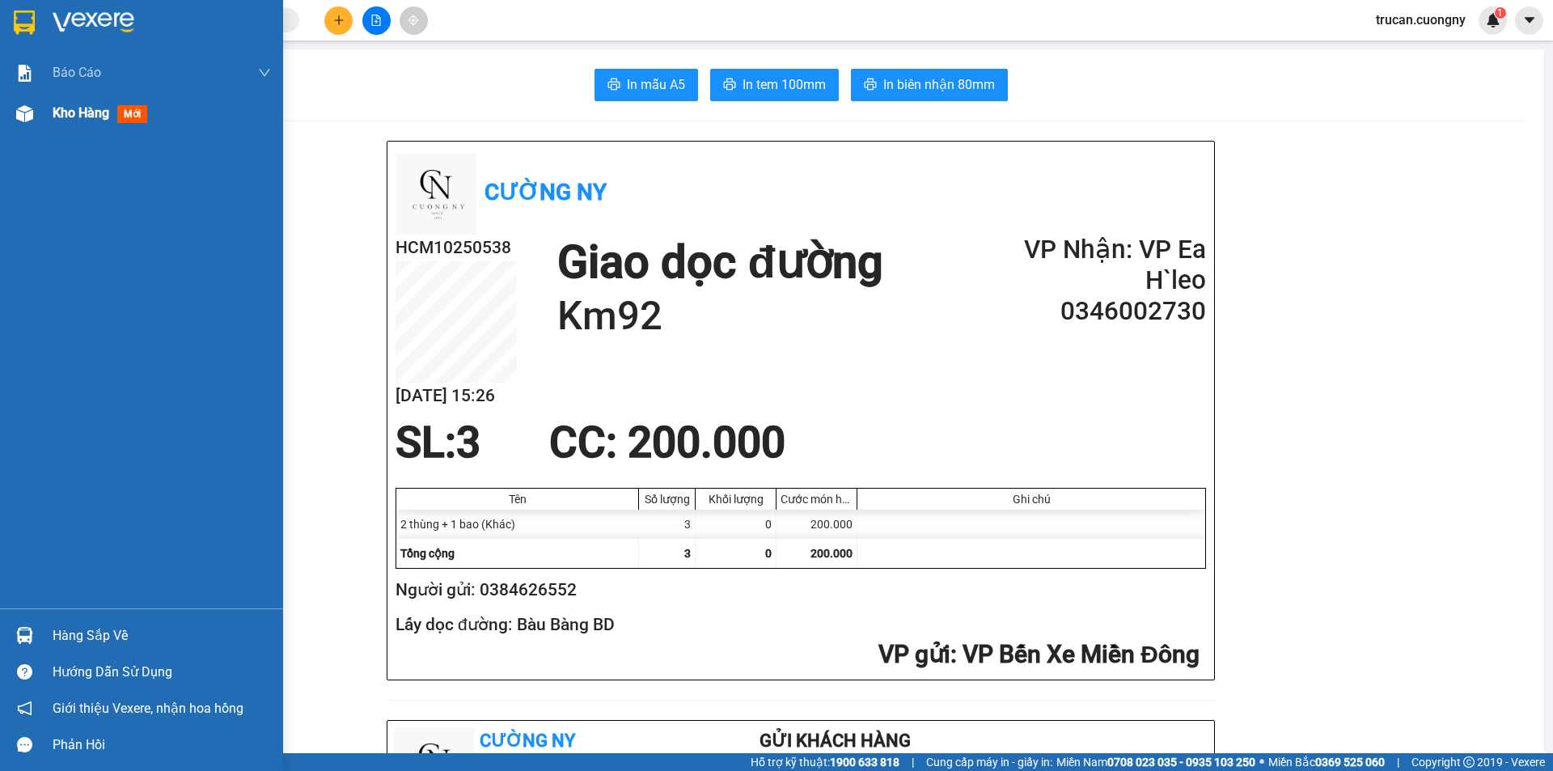
click at [43, 108] on div "Kho hàng mới" at bounding box center [141, 113] width 283 height 40
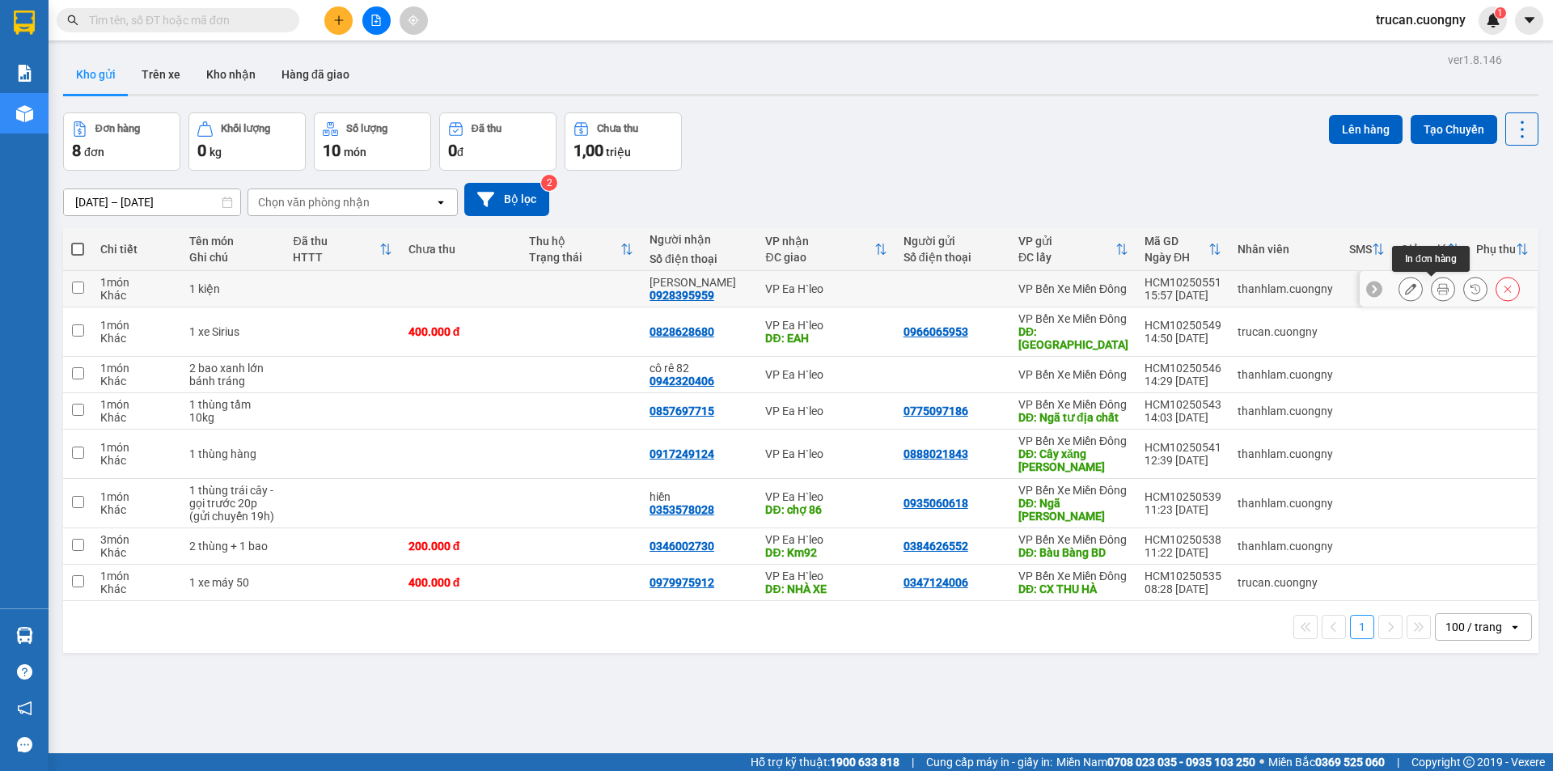
click at [1437, 290] on button at bounding box center [1443, 289] width 23 height 28
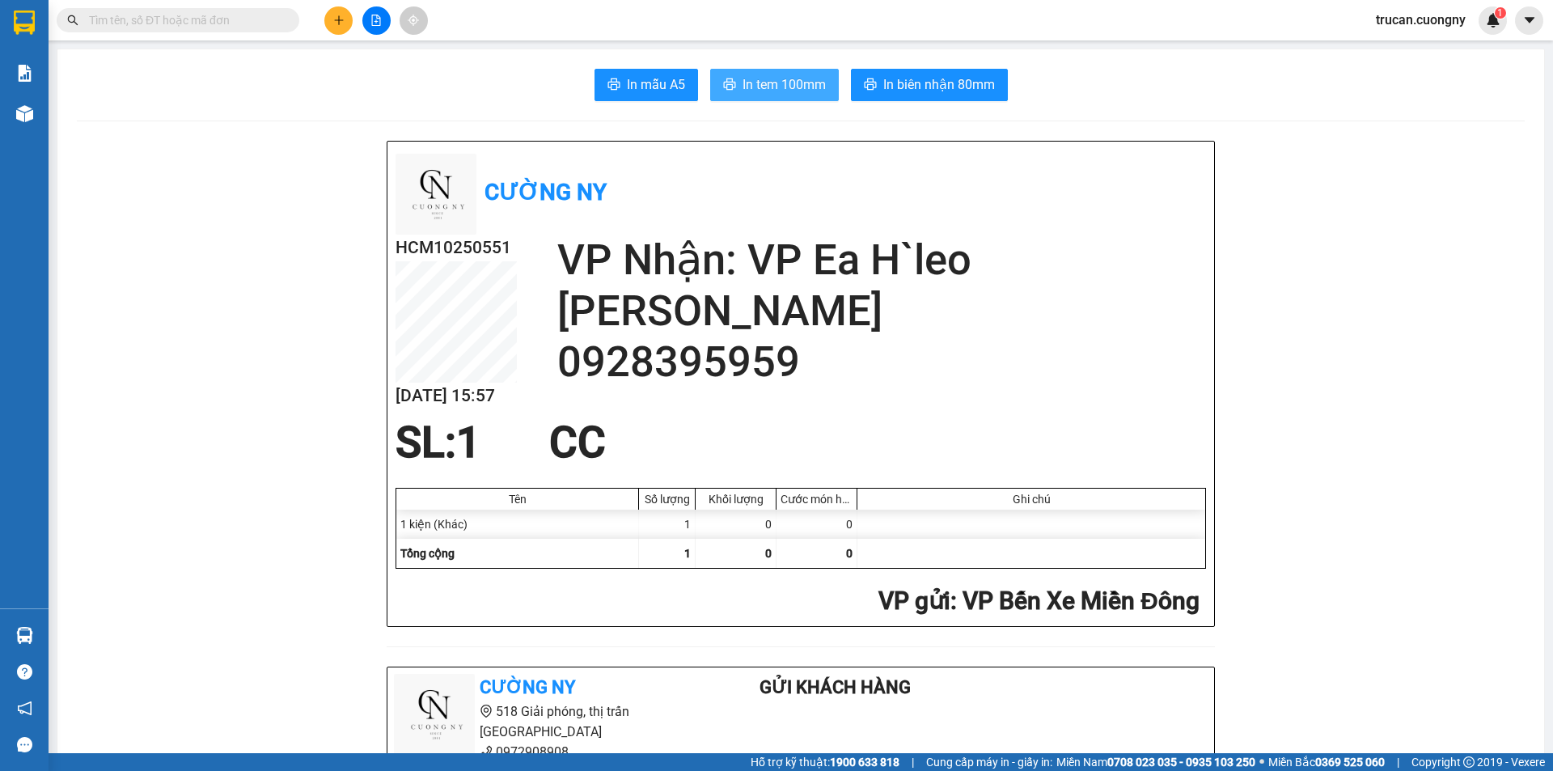
drag, startPoint x: 799, startPoint y: 77, endPoint x: 812, endPoint y: 93, distance: 20.7
click at [799, 76] on span "In tem 100mm" at bounding box center [784, 84] width 83 height 20
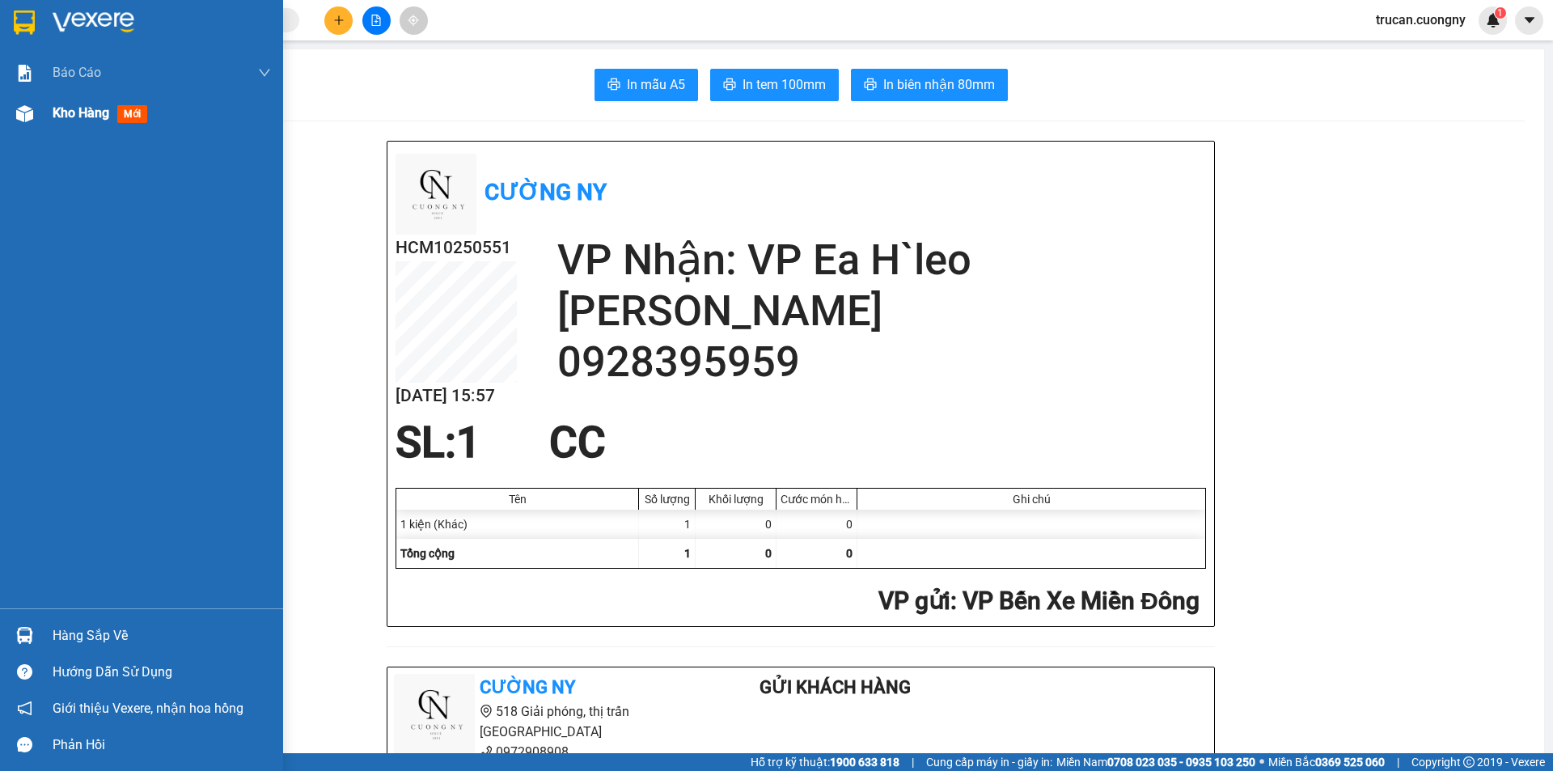
click at [23, 117] on img at bounding box center [24, 113] width 17 height 17
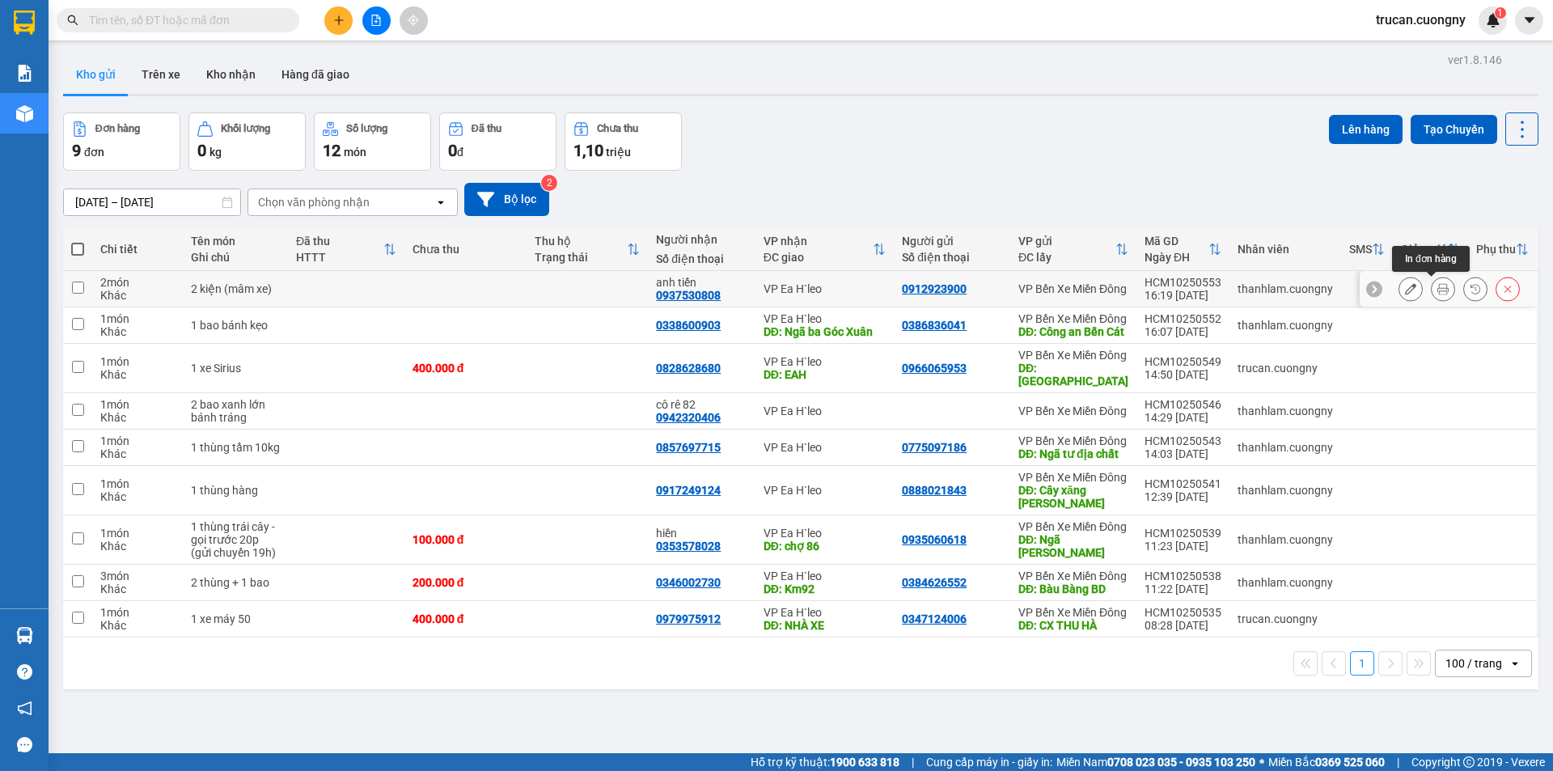
click at [1438, 291] on icon at bounding box center [1443, 288] width 11 height 11
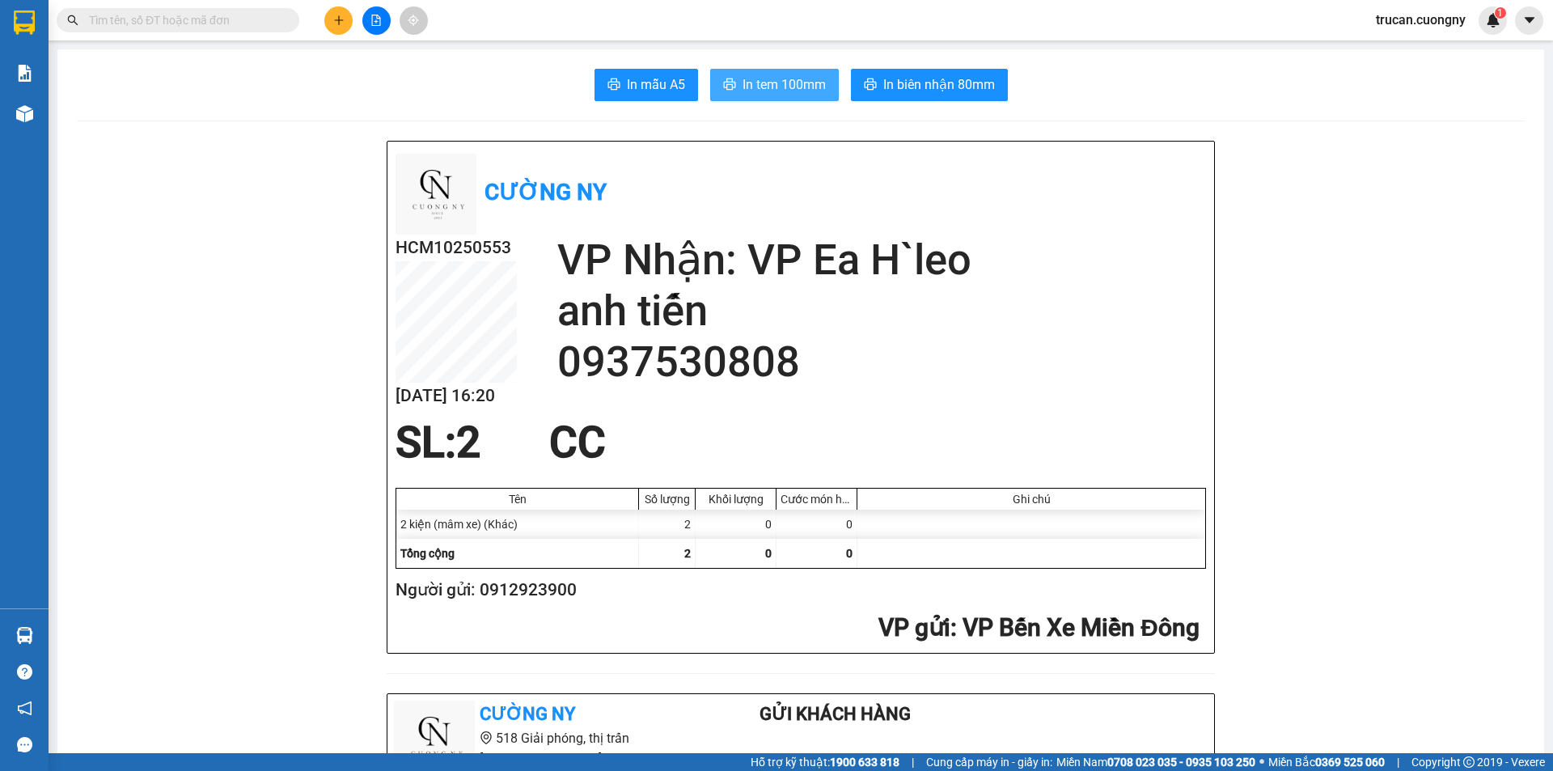
click at [804, 81] on span "In tem 100mm" at bounding box center [784, 84] width 83 height 20
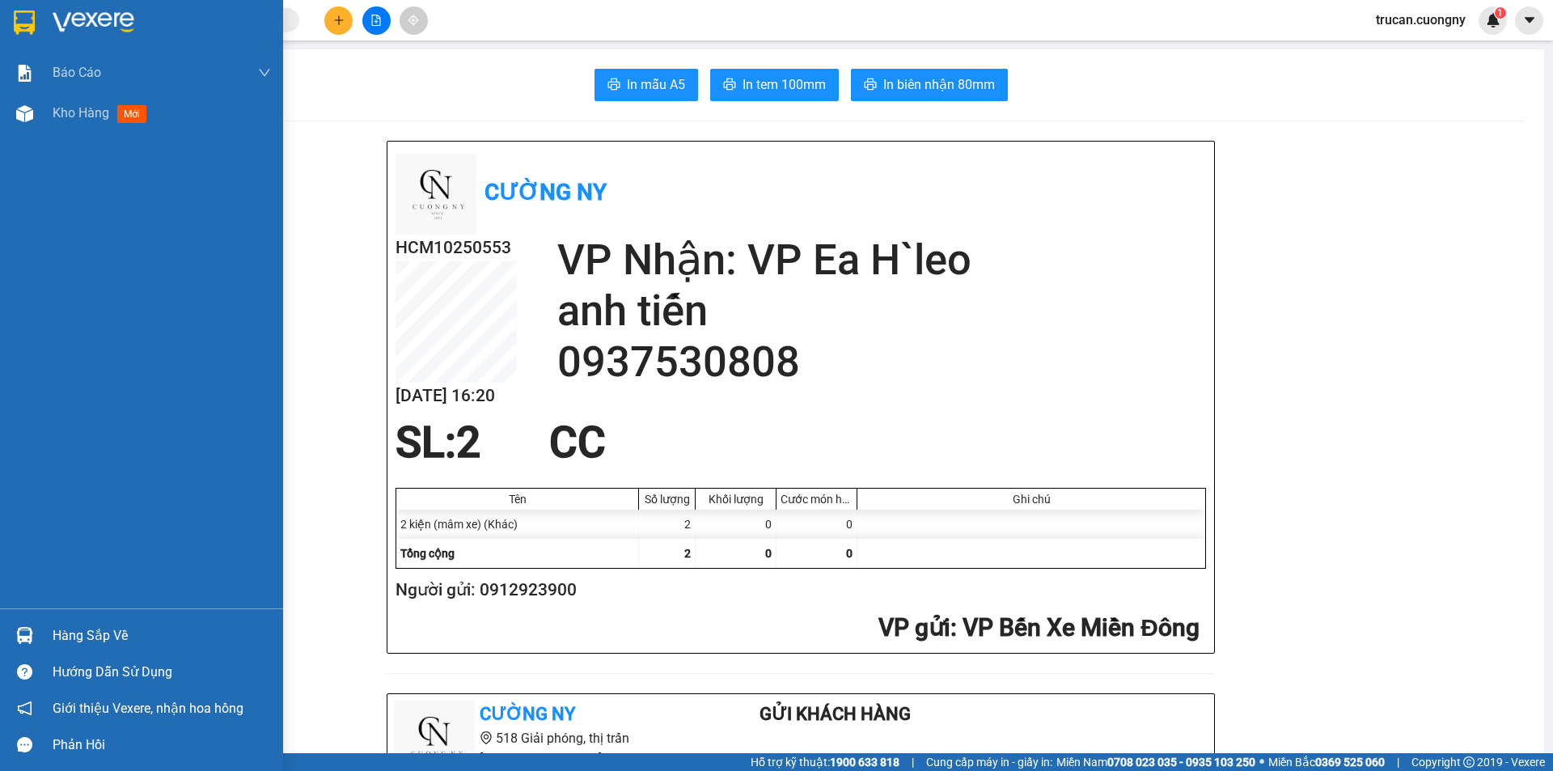
click at [96, 115] on span "Kho hàng" at bounding box center [81, 112] width 57 height 15
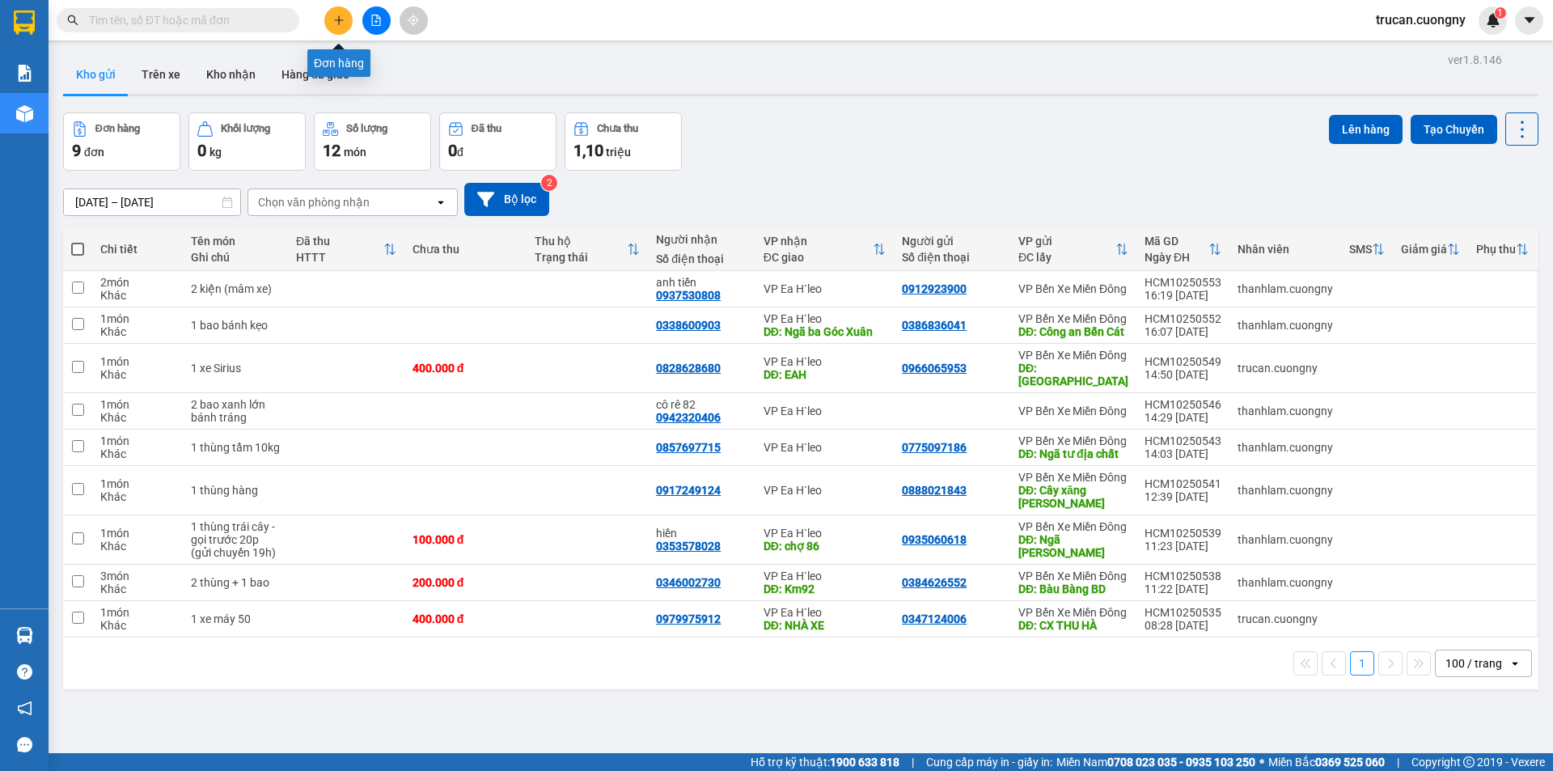
click at [342, 9] on button at bounding box center [338, 20] width 28 height 28
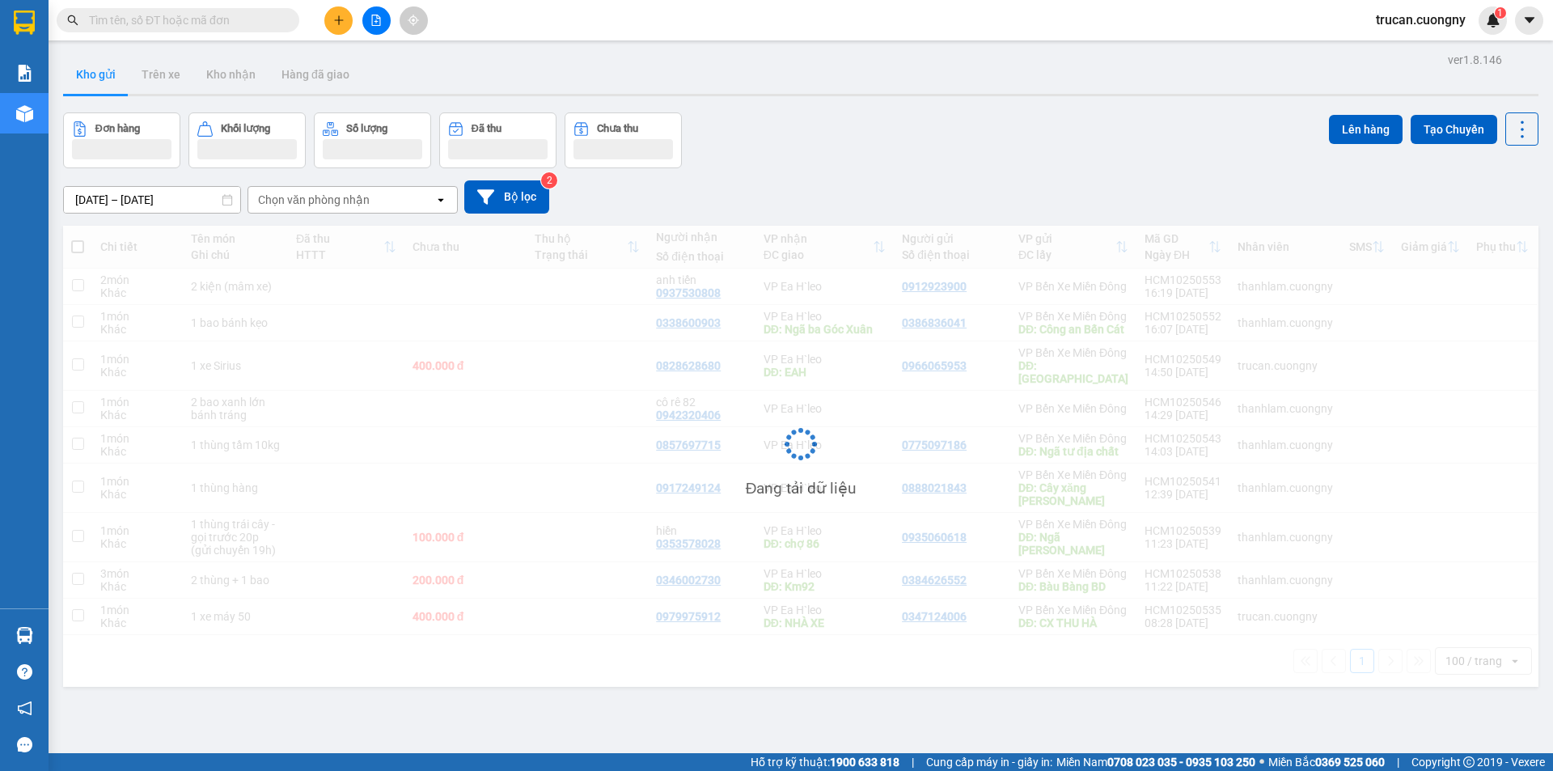
click at [434, 236] on div "Đang tải dữ liệu" at bounding box center [801, 456] width 1476 height 461
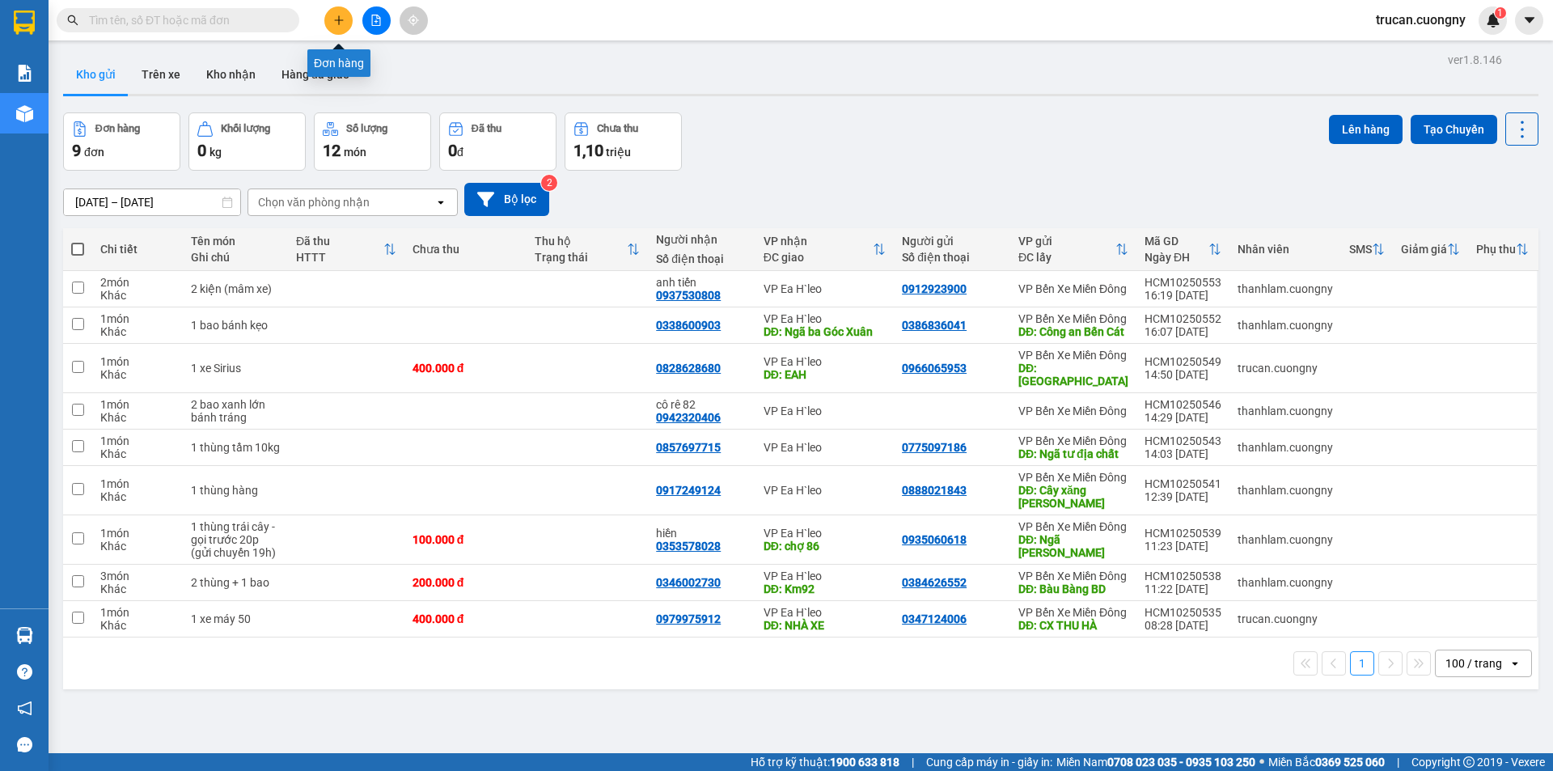
click at [347, 25] on button at bounding box center [338, 20] width 28 height 28
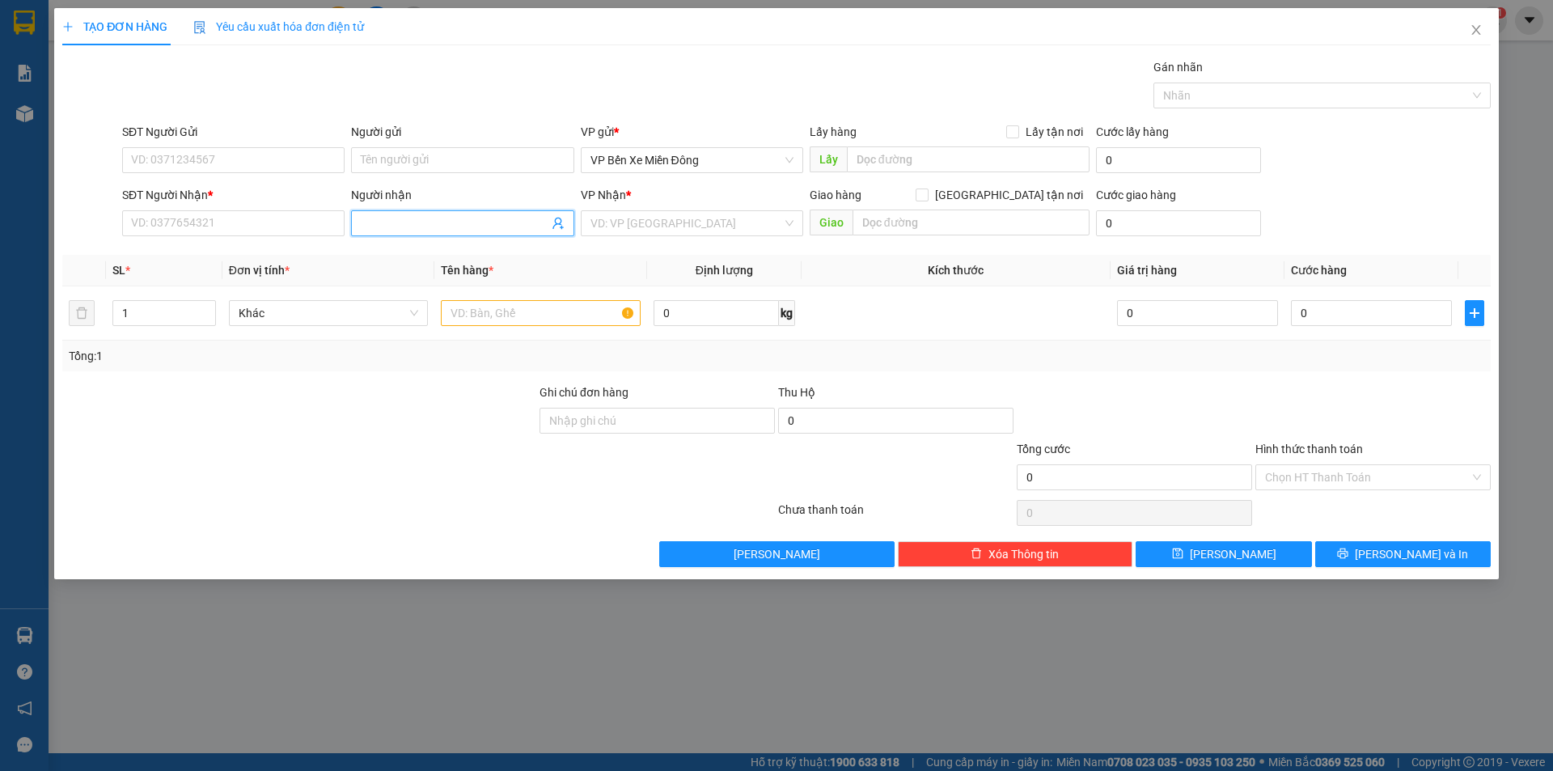
click at [434, 217] on input "Người nhận" at bounding box center [454, 223] width 187 height 18
type input "HOANG CA"
click at [416, 287] on div "Hoàng Cá - 0349888246" at bounding box center [462, 282] width 203 height 18
type input "0349888246"
type input "[PERSON_NAME]"
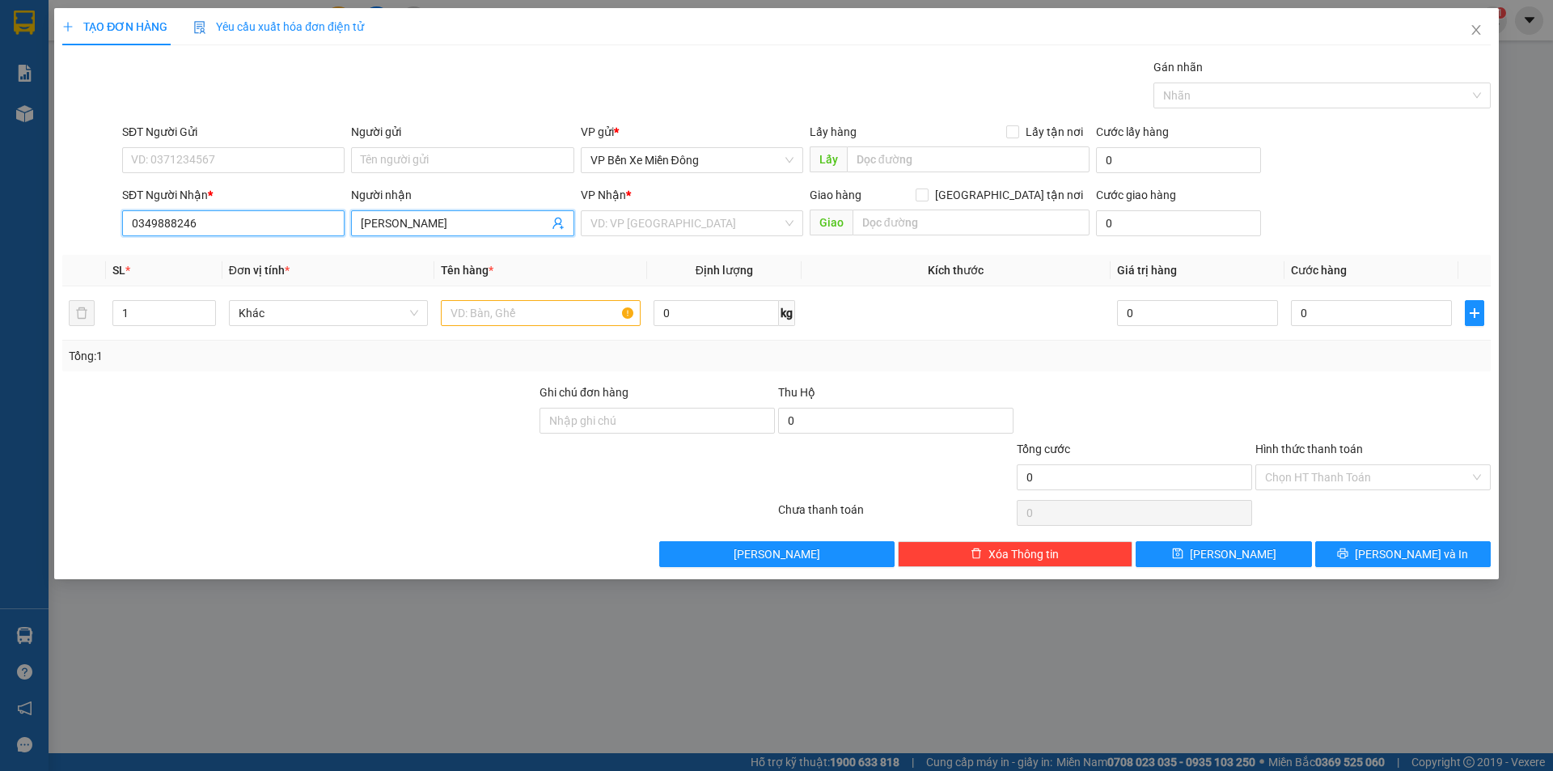
click at [235, 220] on input "0349888246" at bounding box center [233, 223] width 222 height 26
click at [661, 209] on div "VP Nhận *" at bounding box center [692, 198] width 222 height 24
click at [659, 221] on input "search" at bounding box center [687, 223] width 192 height 24
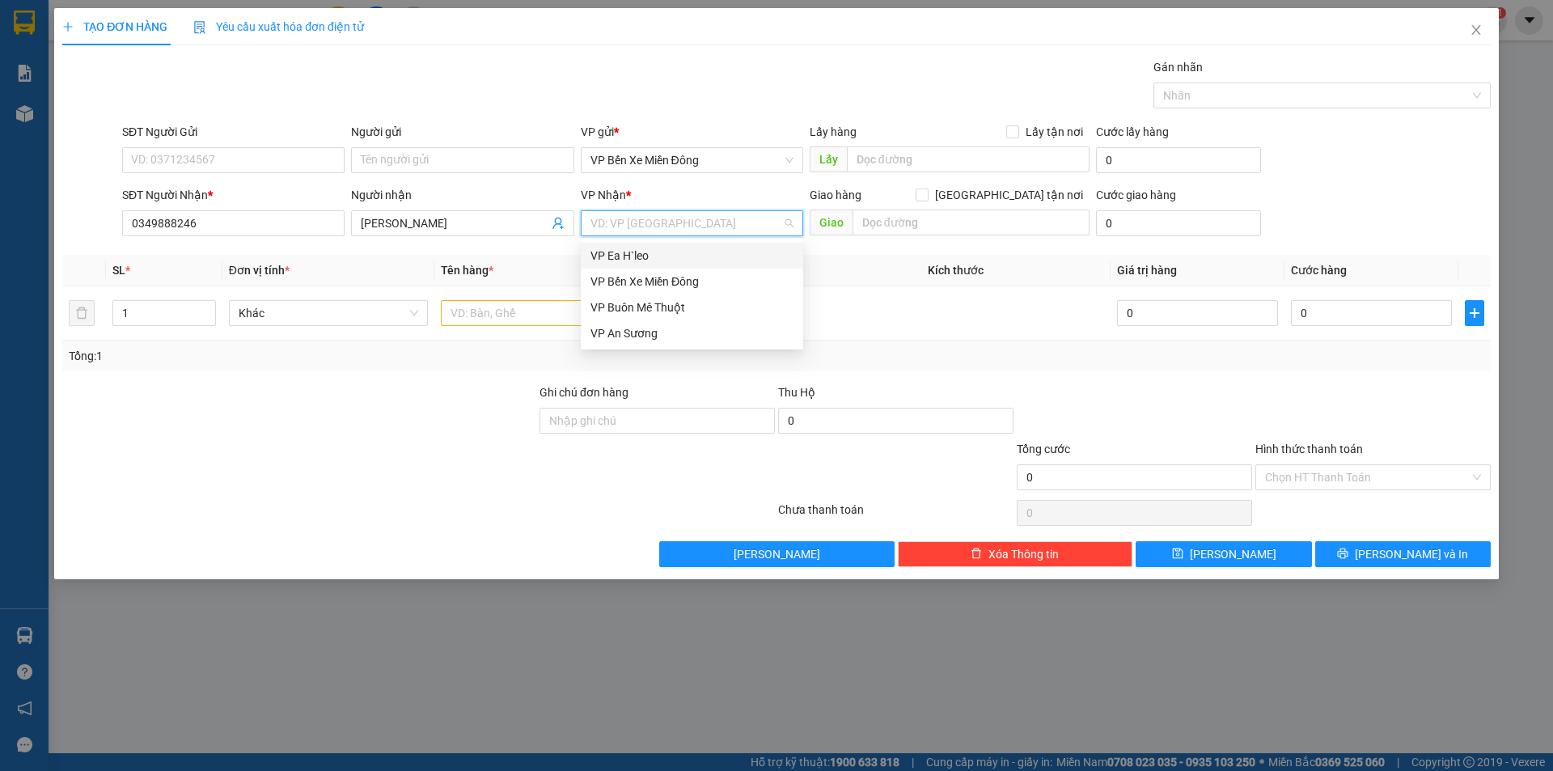
click at [636, 258] on div "VP Ea H`leo" at bounding box center [692, 256] width 203 height 18
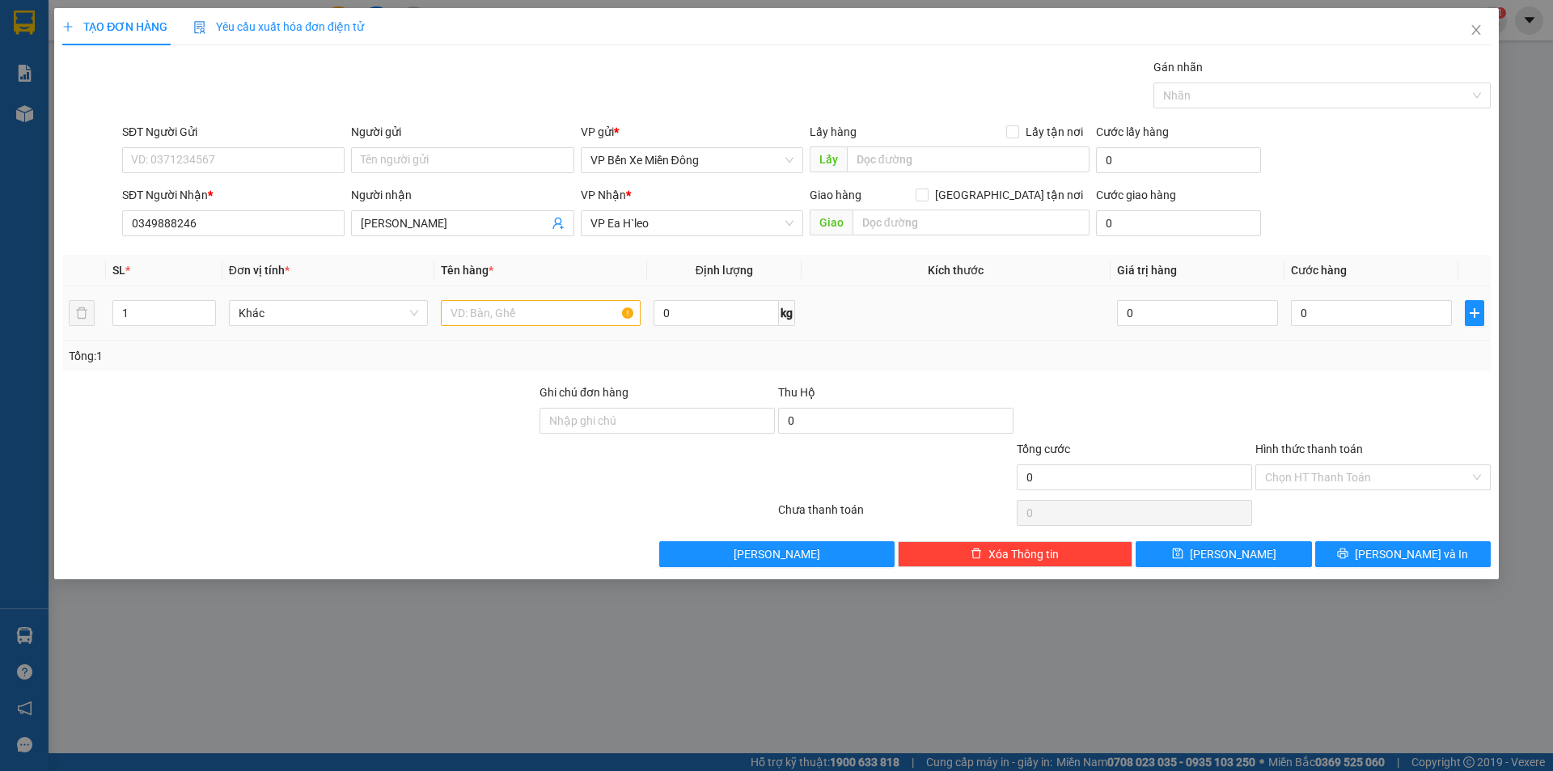
click at [166, 326] on div "1" at bounding box center [163, 313] width 103 height 32
click at [185, 321] on input "1" at bounding box center [163, 313] width 101 height 24
type input "2"
click at [519, 317] on input "text" at bounding box center [541, 313] width 200 height 26
click at [366, 220] on input "[PERSON_NAME]" at bounding box center [454, 223] width 187 height 18
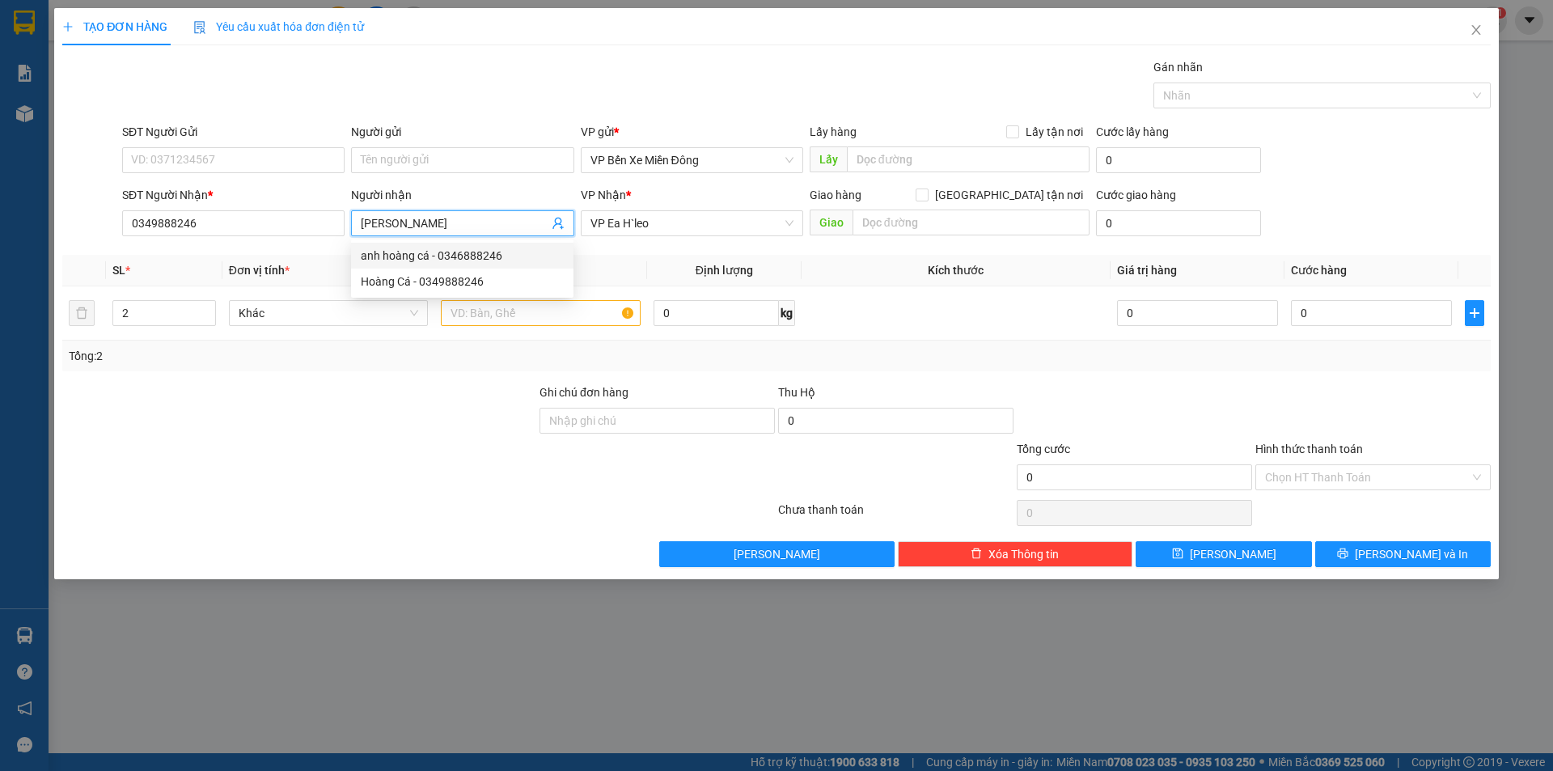
click at [506, 252] on div "anh hoàng cá - 0346888246" at bounding box center [462, 256] width 203 height 18
type input "0346888246"
type input "anh hoàng cá"
click at [492, 307] on input "text" at bounding box center [541, 313] width 200 height 26
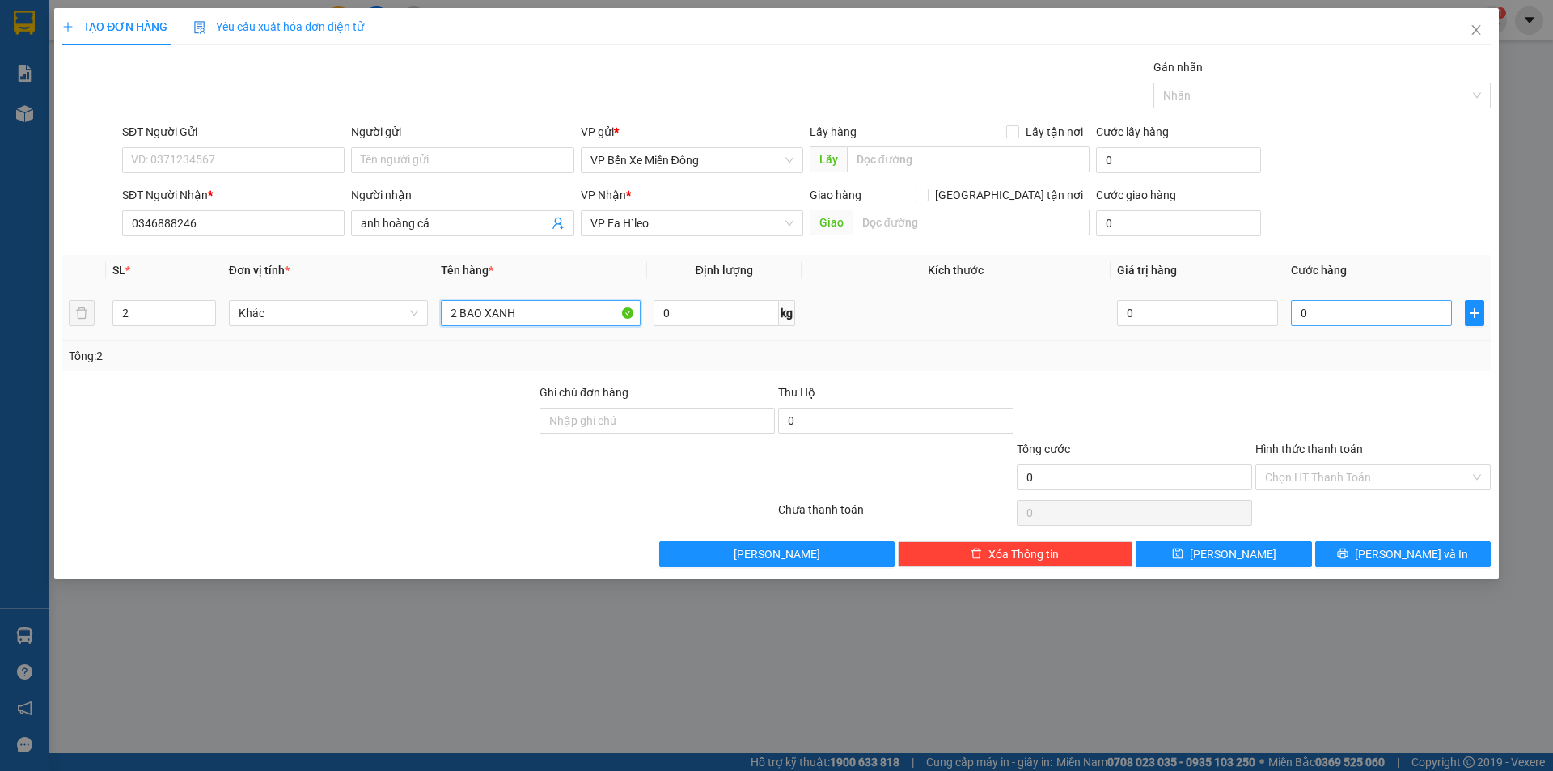
type input "2 BAO XANH"
click at [1327, 324] on input "0" at bounding box center [1371, 313] width 161 height 26
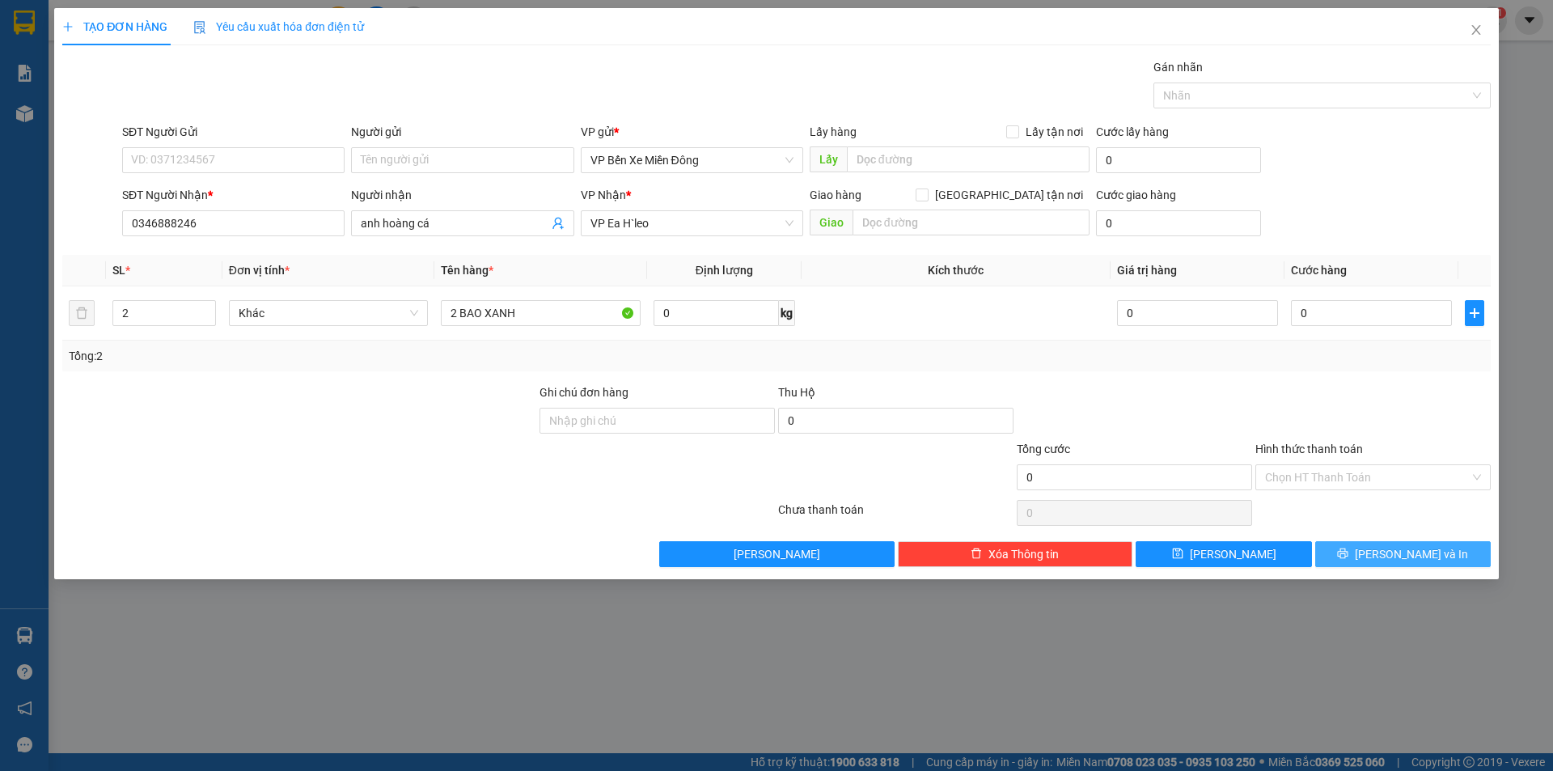
click at [1414, 550] on span "[PERSON_NAME] và In" at bounding box center [1411, 554] width 113 height 18
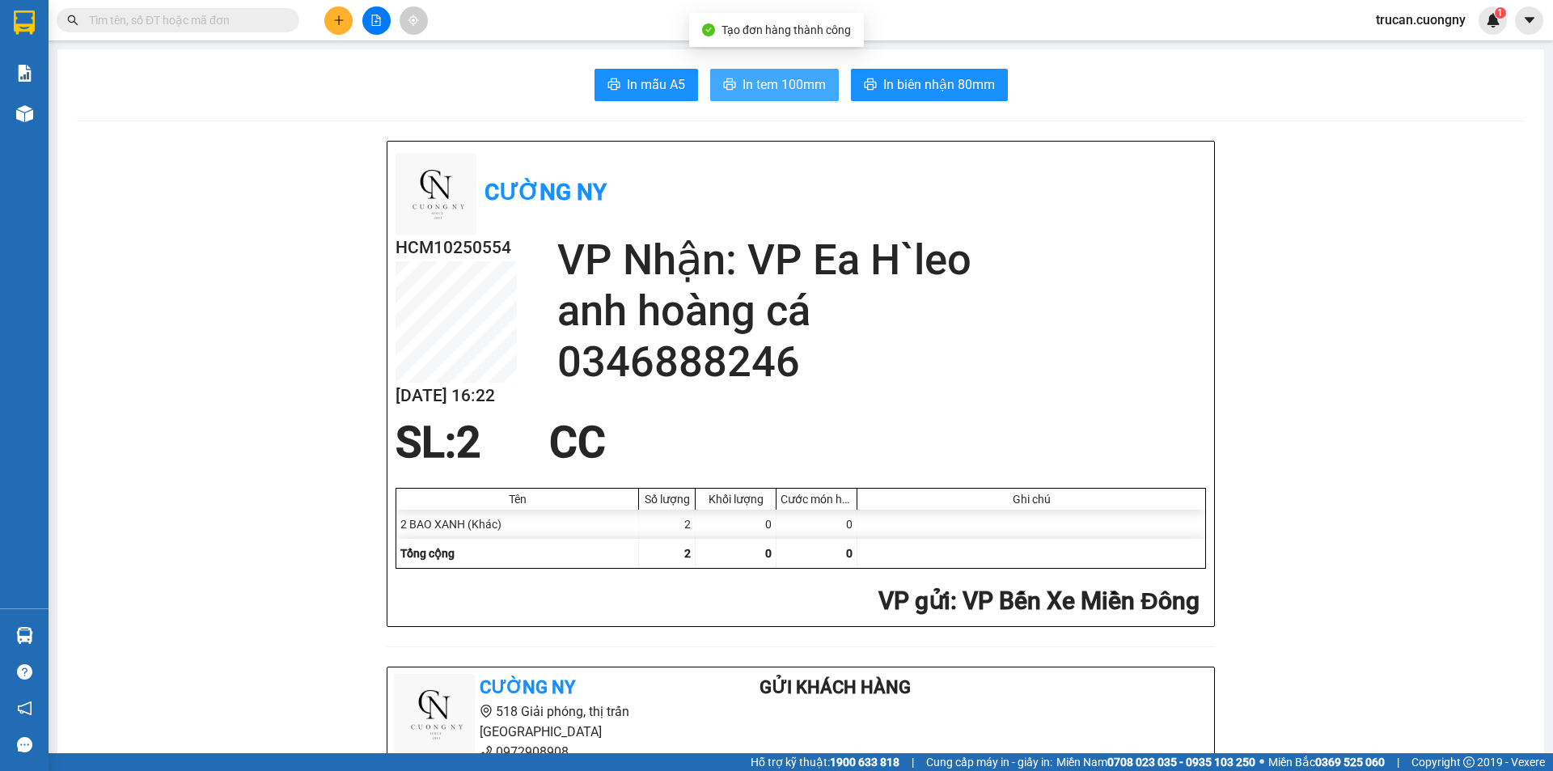
click at [761, 83] on span "In tem 100mm" at bounding box center [784, 84] width 83 height 20
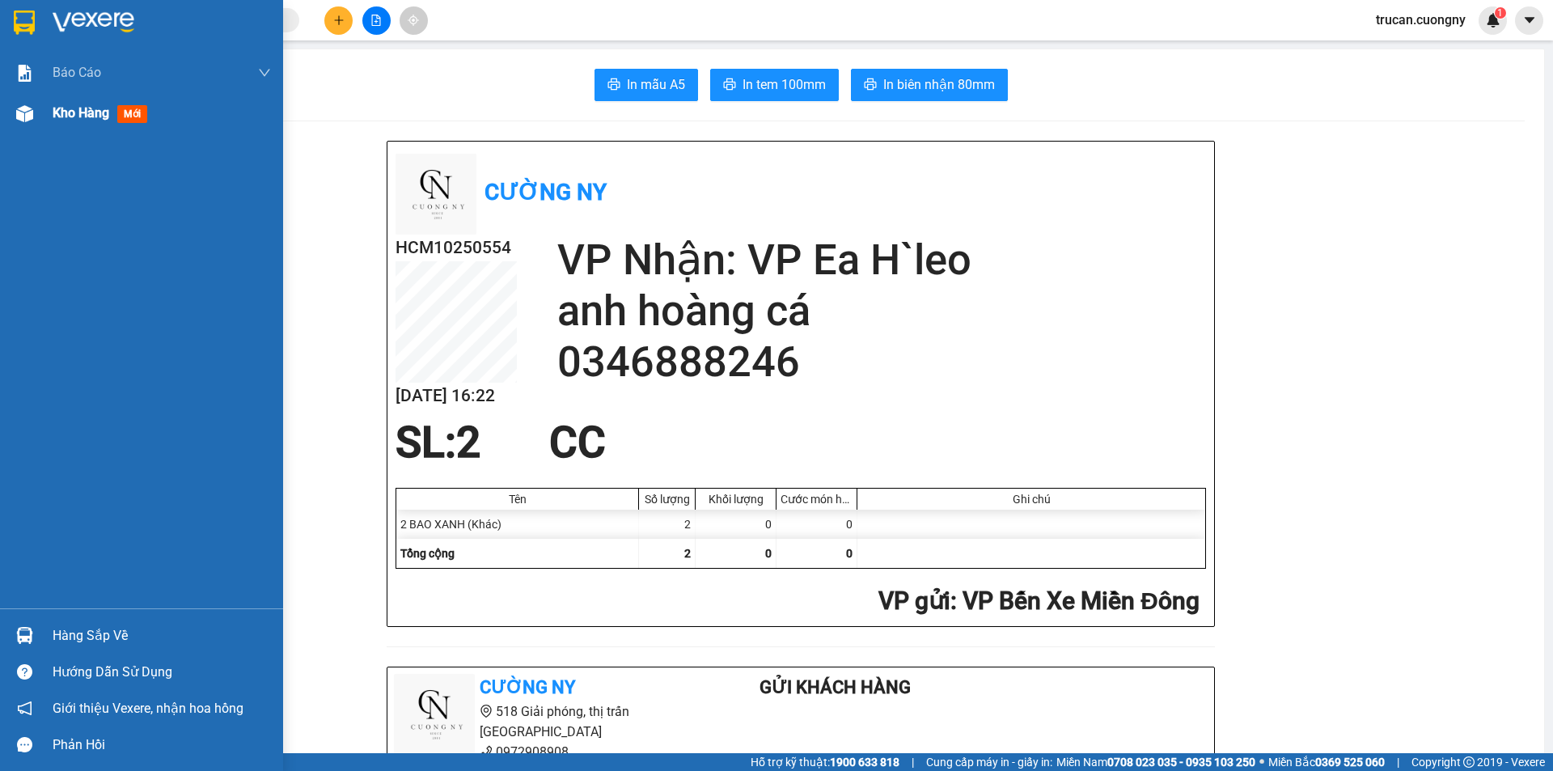
click at [67, 113] on span "Kho hàng" at bounding box center [81, 112] width 57 height 15
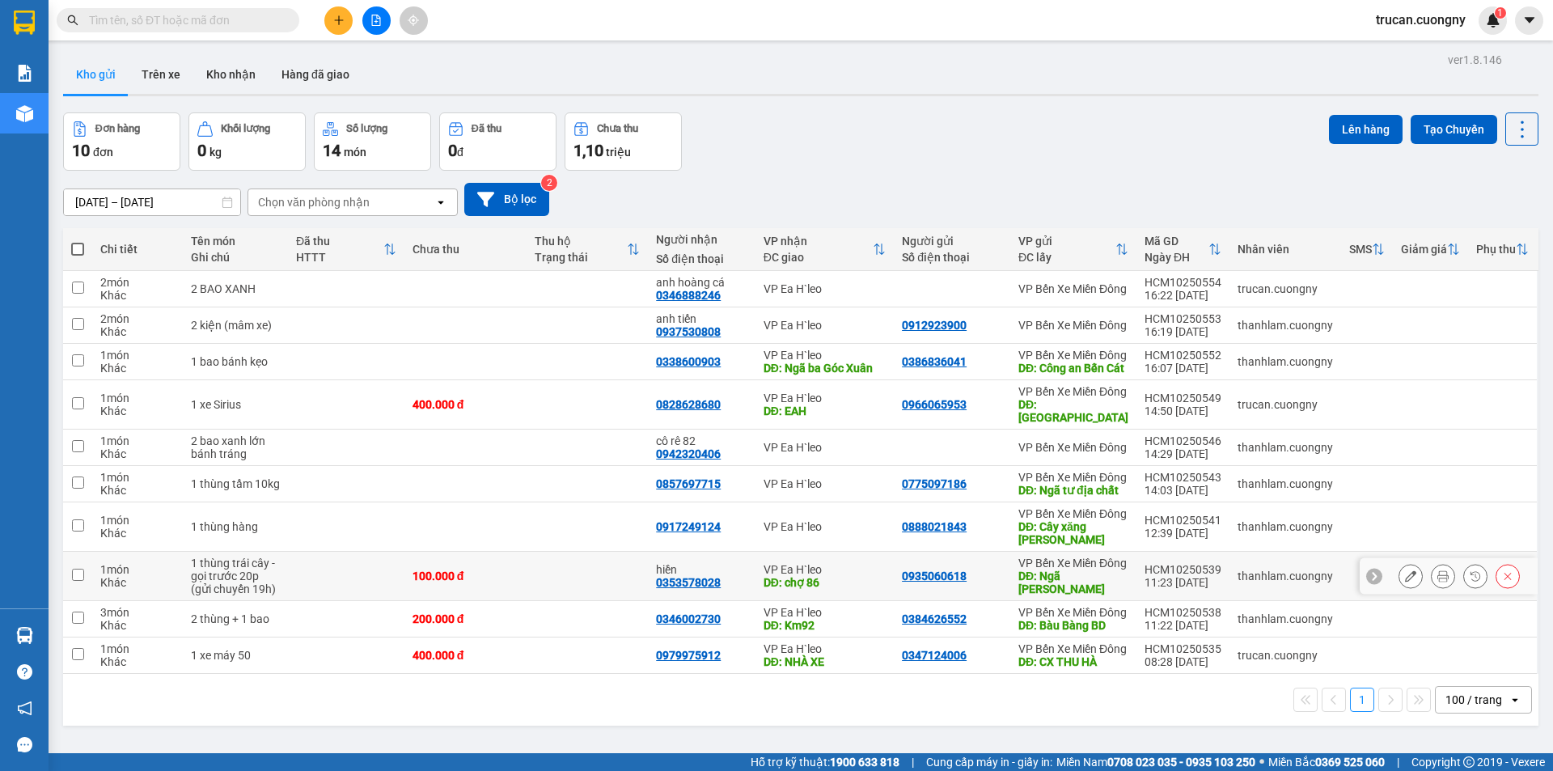
click at [1438, 570] on icon at bounding box center [1443, 575] width 11 height 11
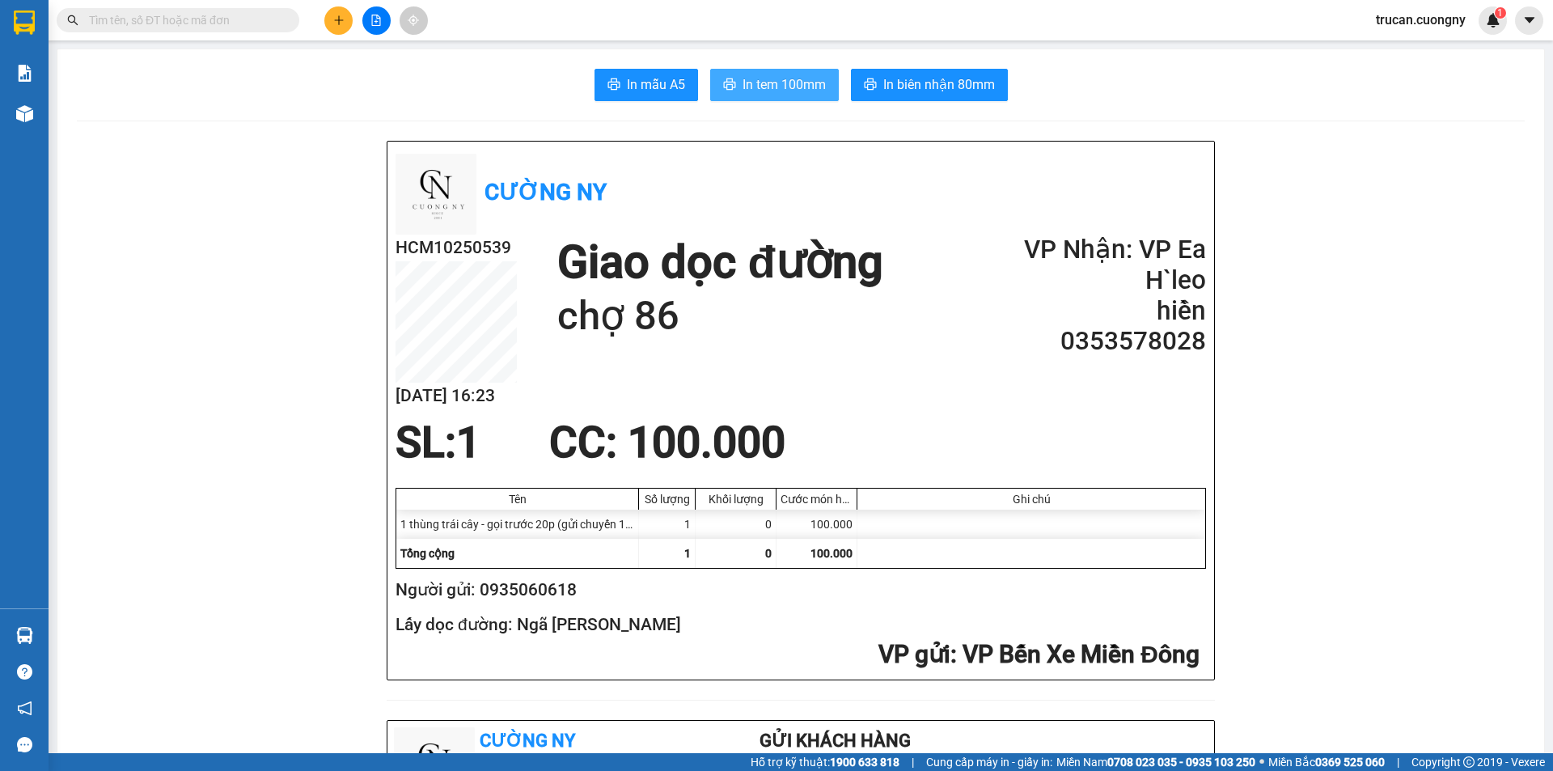
click at [801, 82] on span "In tem 100mm" at bounding box center [784, 84] width 83 height 20
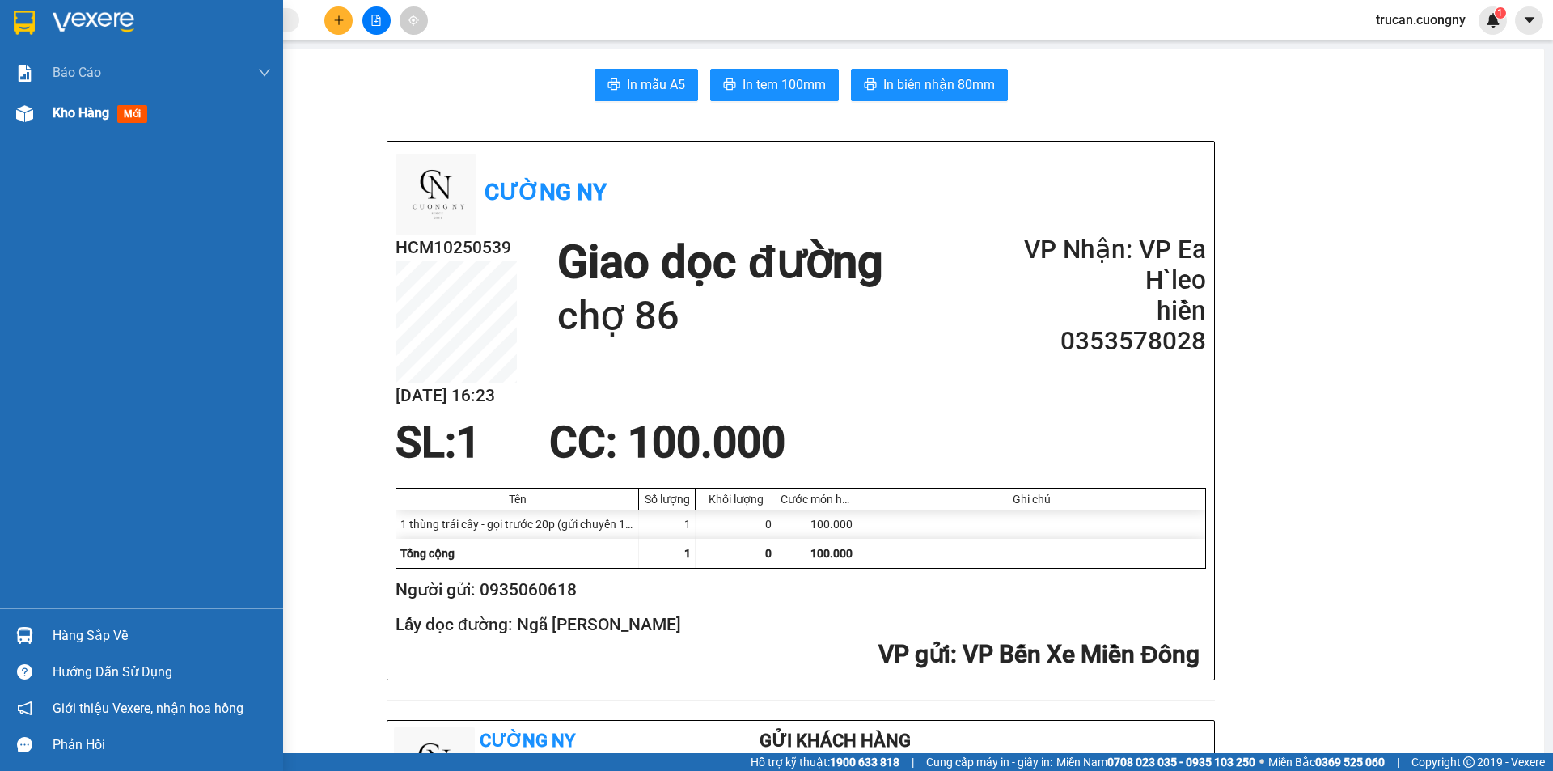
click at [35, 115] on div at bounding box center [25, 114] width 28 height 28
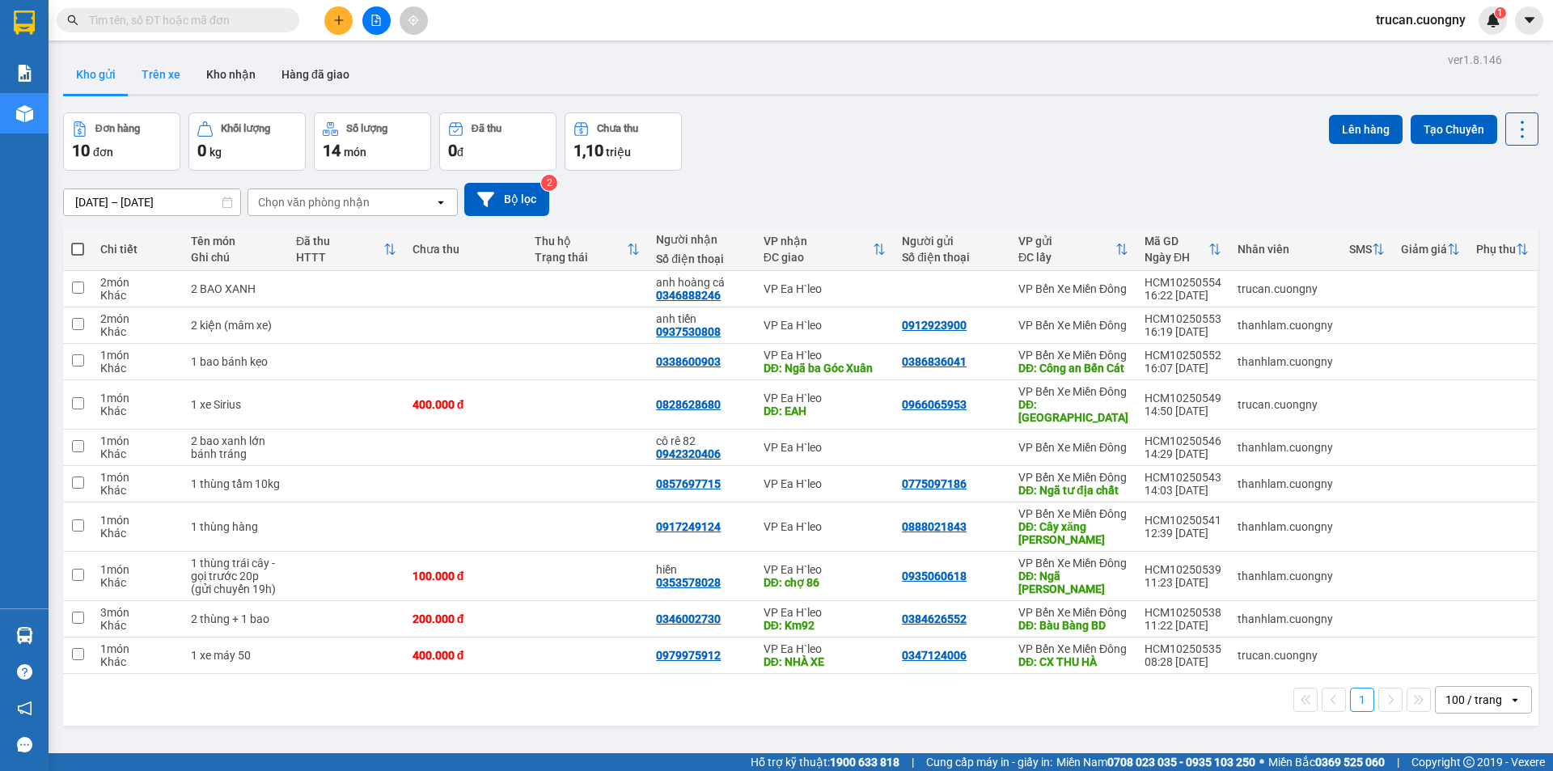
click at [162, 73] on button "Trên xe" at bounding box center [161, 74] width 65 height 39
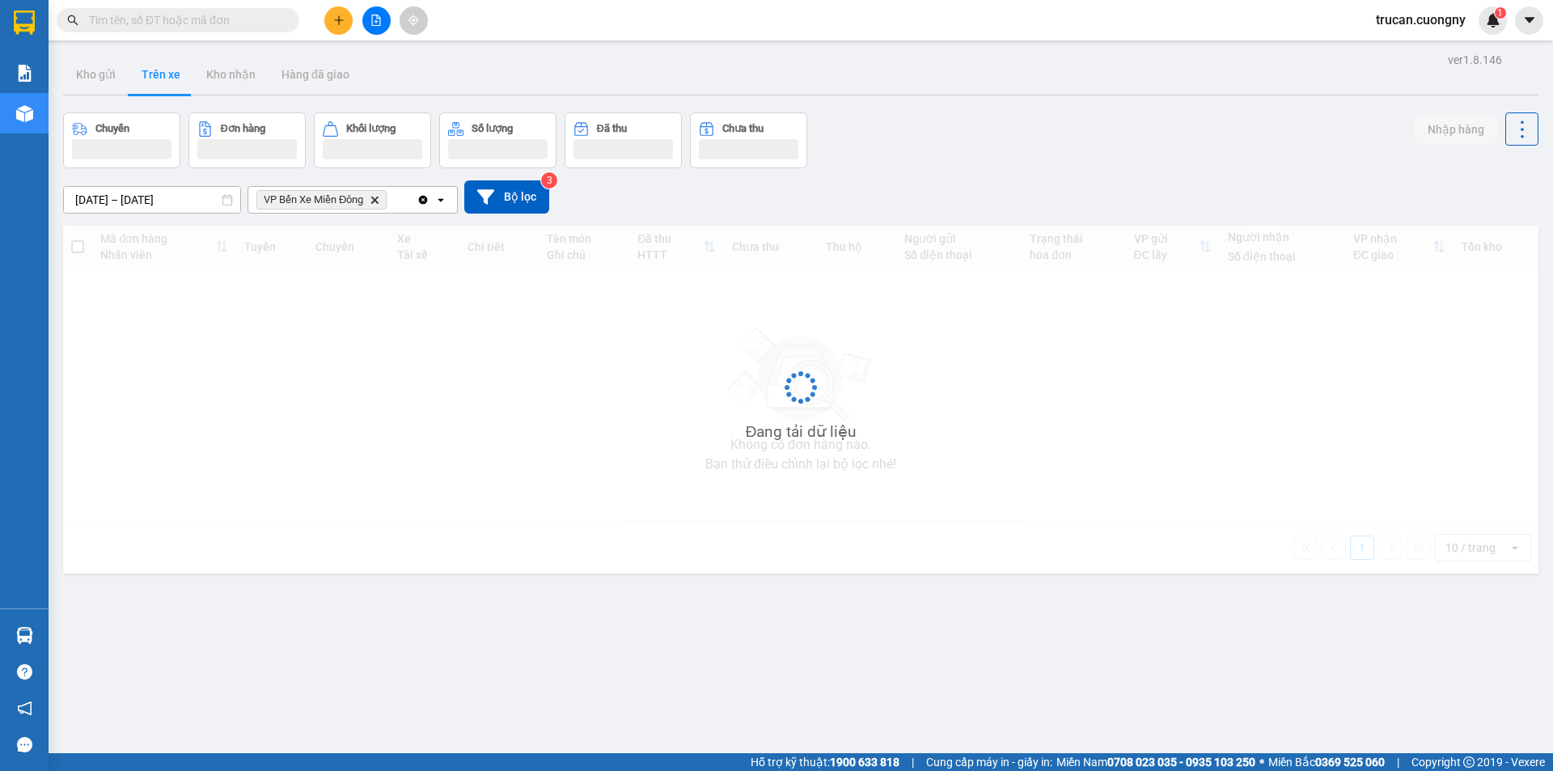
click at [83, 198] on input "[DATE] – [DATE]" at bounding box center [152, 200] width 176 height 26
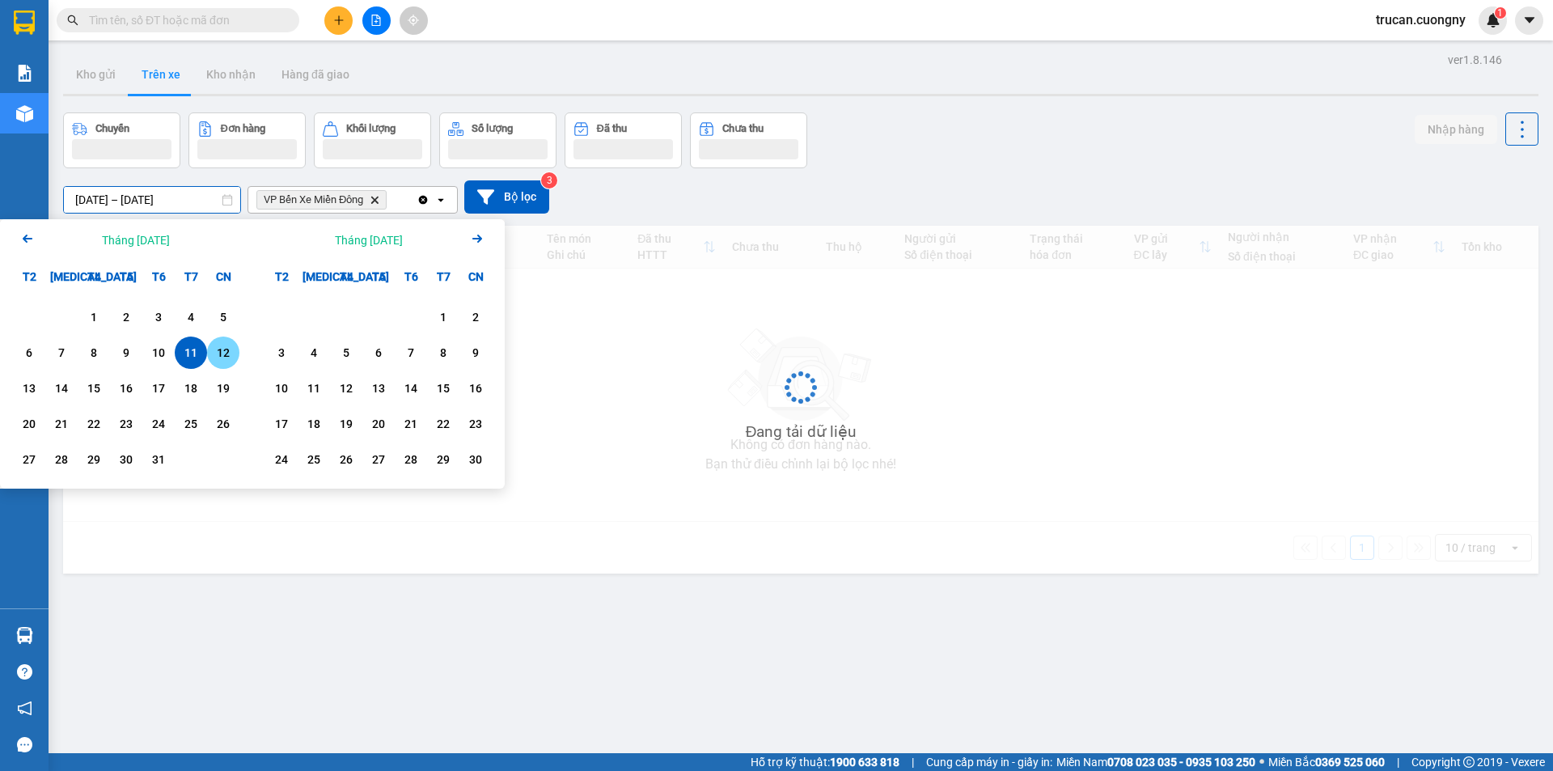
click at [217, 355] on div "12" at bounding box center [223, 352] width 23 height 19
type input "[DATE] – [DATE]"
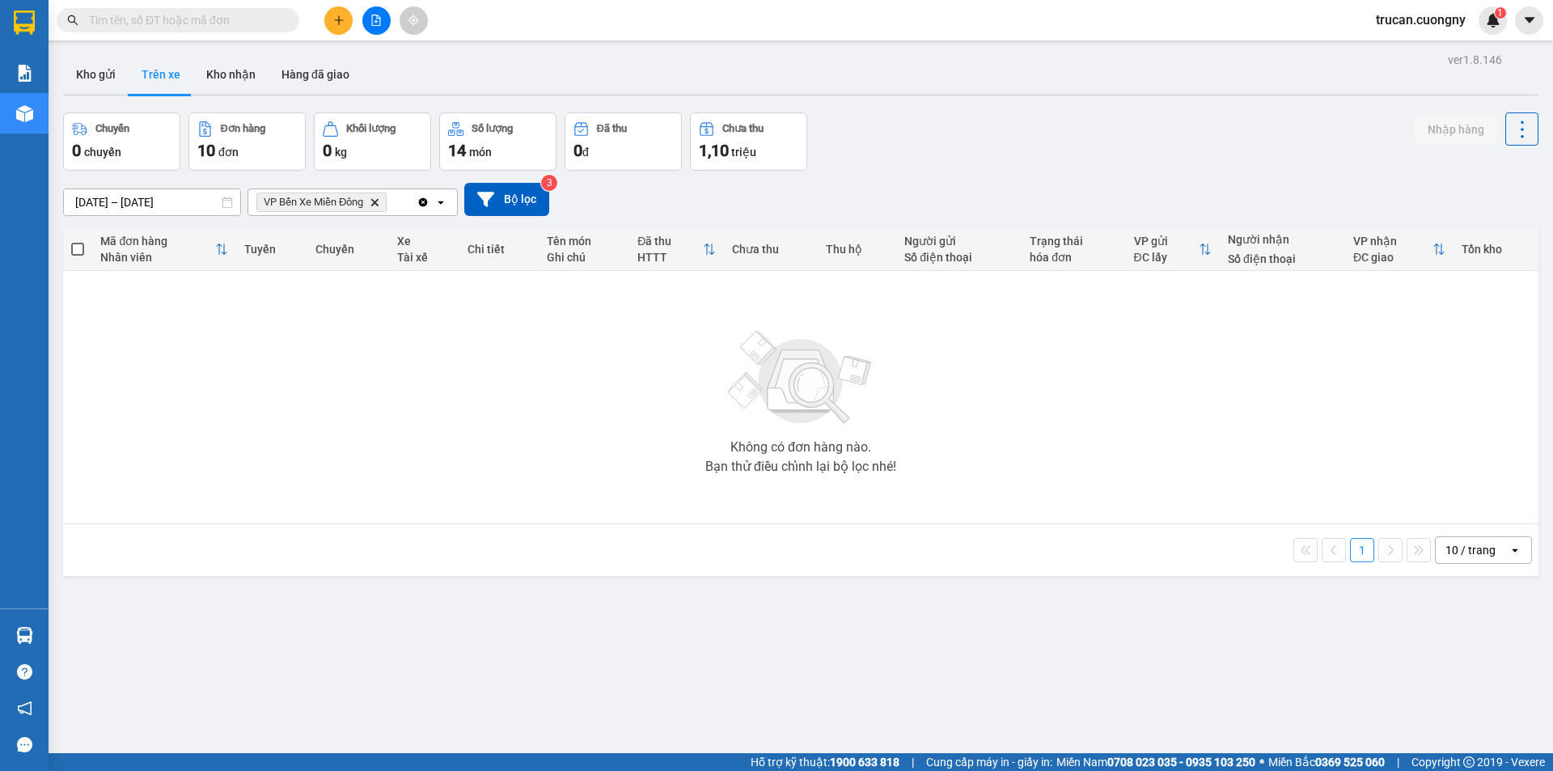
click at [379, 198] on icon "Delete" at bounding box center [375, 202] width 10 height 10
click at [379, 202] on div "Chọn văn phòng nhận" at bounding box center [341, 202] width 186 height 26
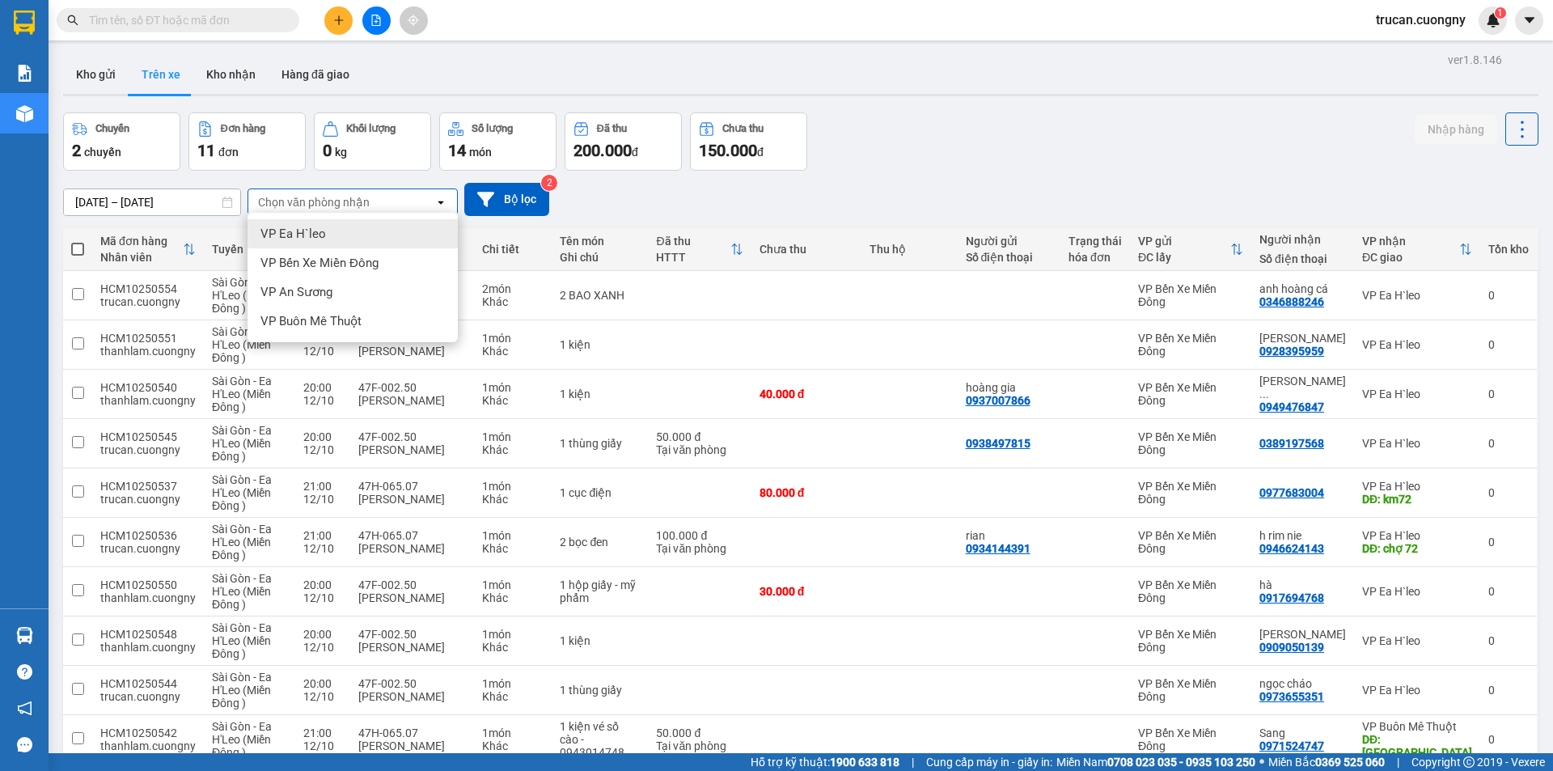
drag, startPoint x: 371, startPoint y: 239, endPoint x: 364, endPoint y: 219, distance: 20.5
click at [370, 237] on div "VP Ea H`leo" at bounding box center [353, 233] width 210 height 29
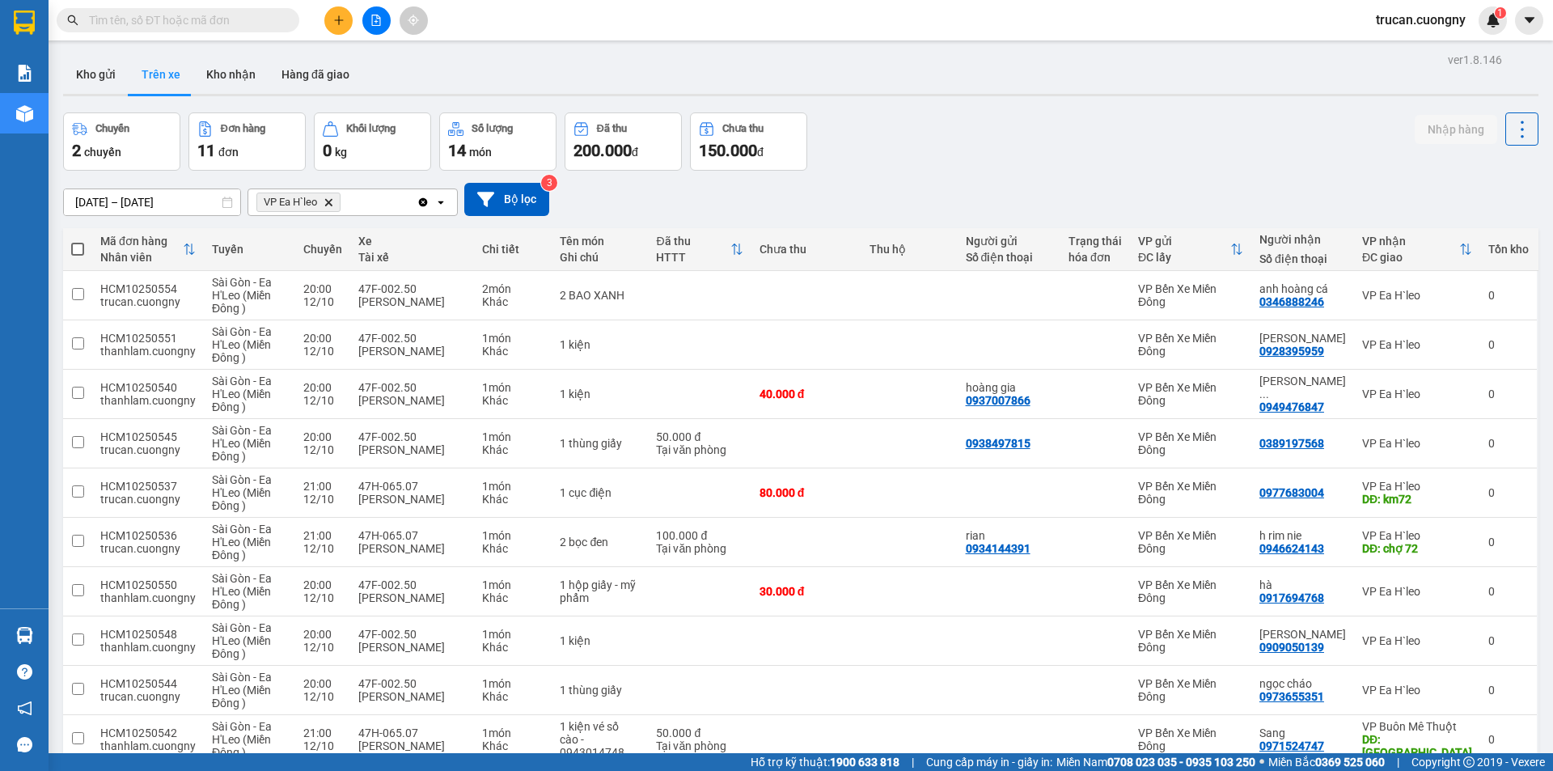
click at [359, 201] on div "VP Ea H`[PERSON_NAME]" at bounding box center [332, 202] width 168 height 26
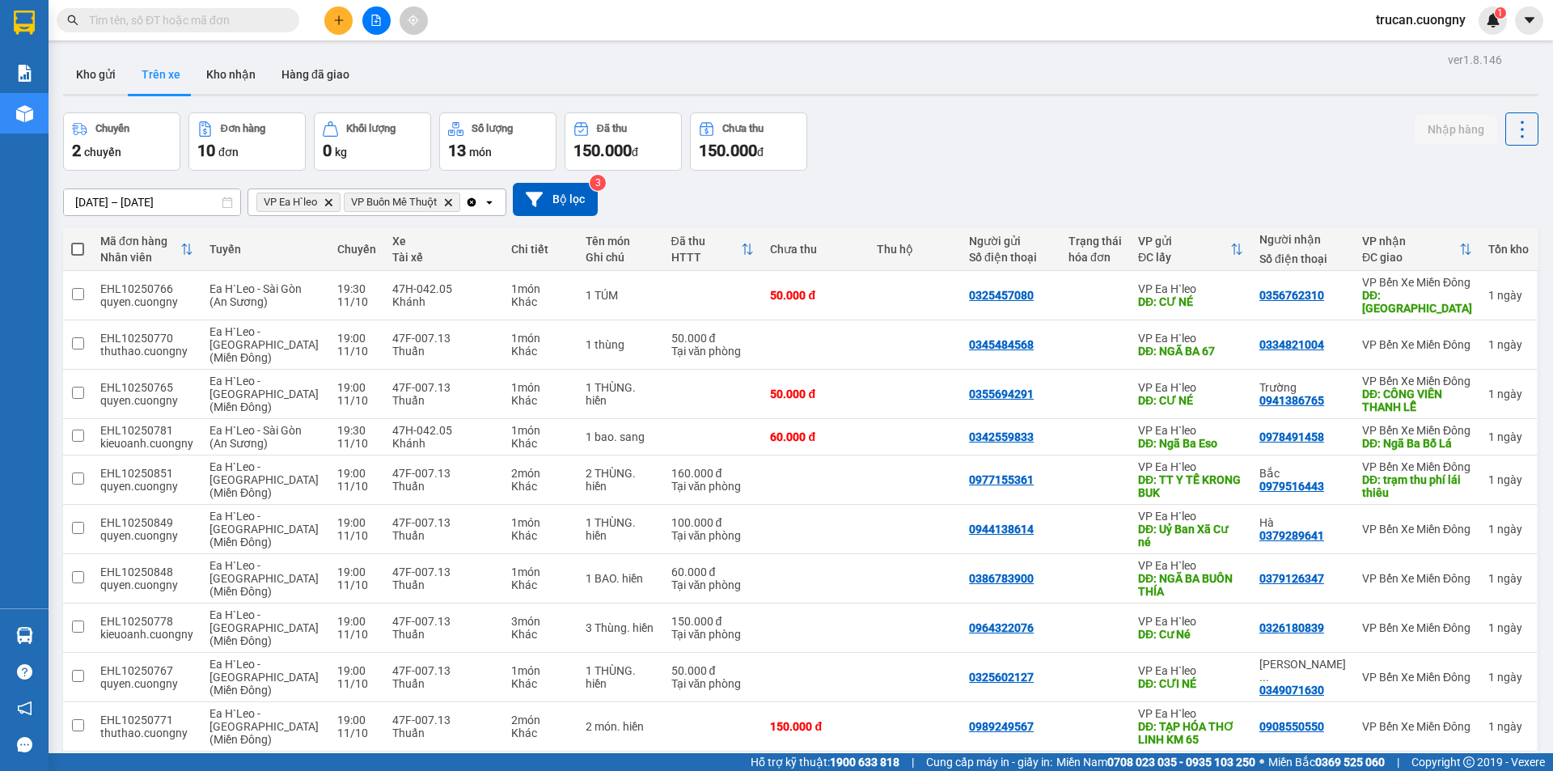
click at [937, 147] on div "Chuyến 2 chuyến Đơn hàng 10 đơn Khối lượng 0 kg Số lượng 13 món Đã thu 150.000 …" at bounding box center [801, 141] width 1476 height 58
click at [118, 71] on button "Kho gửi" at bounding box center [96, 74] width 66 height 39
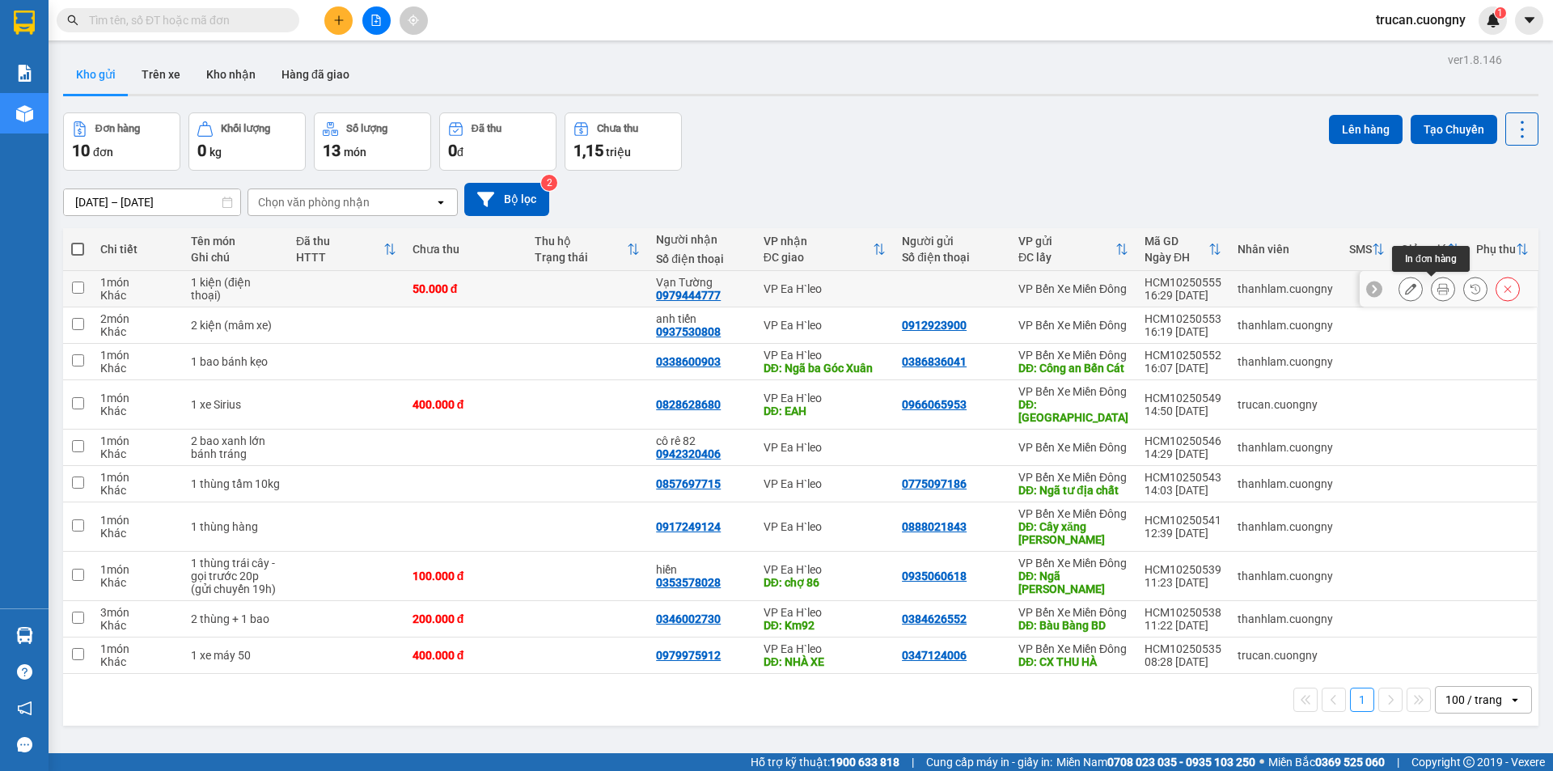
click at [1438, 285] on icon at bounding box center [1443, 288] width 11 height 11
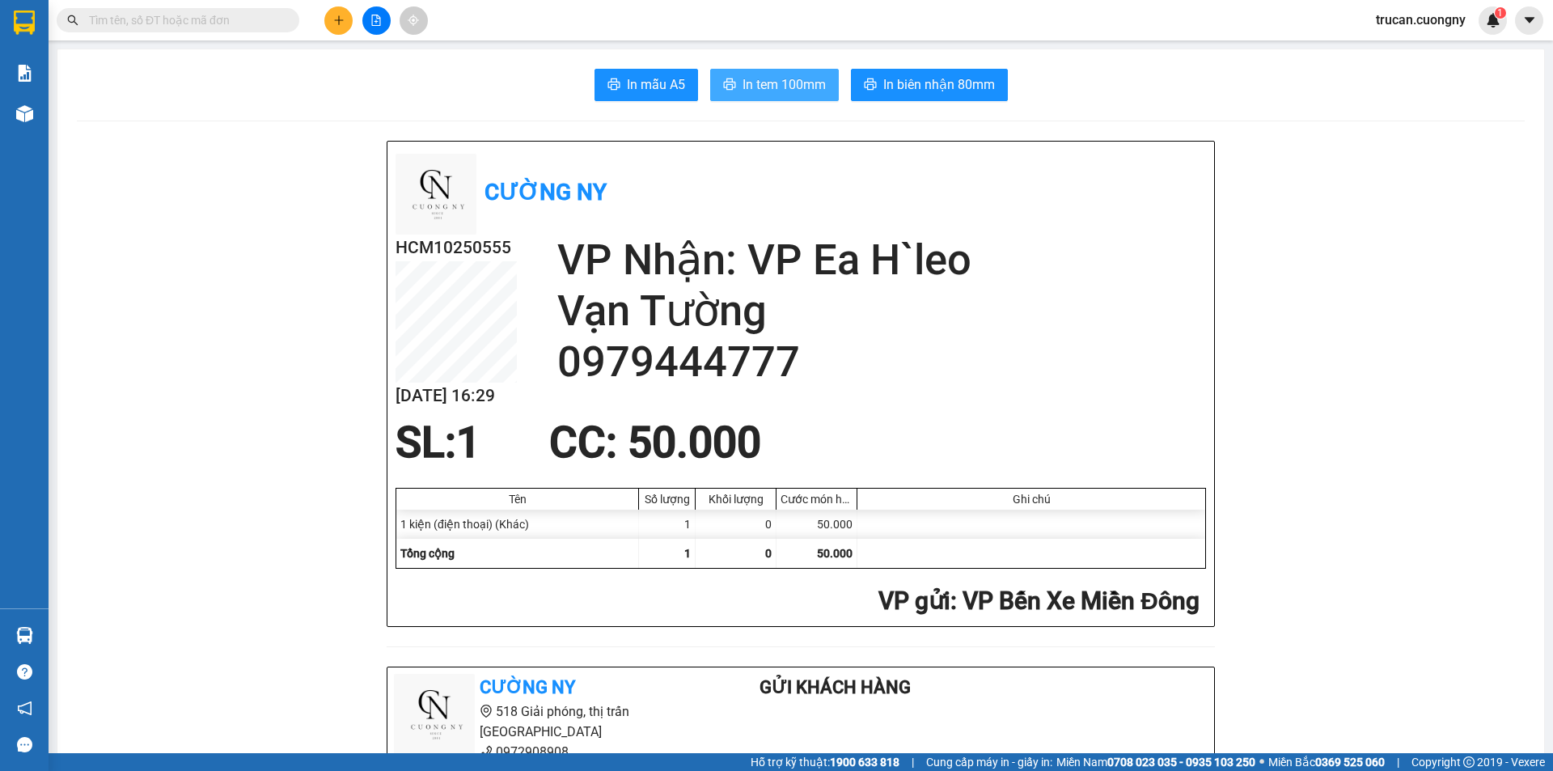
drag, startPoint x: 793, startPoint y: 87, endPoint x: 802, endPoint y: 84, distance: 9.5
click at [794, 87] on span "In tem 100mm" at bounding box center [784, 84] width 83 height 20
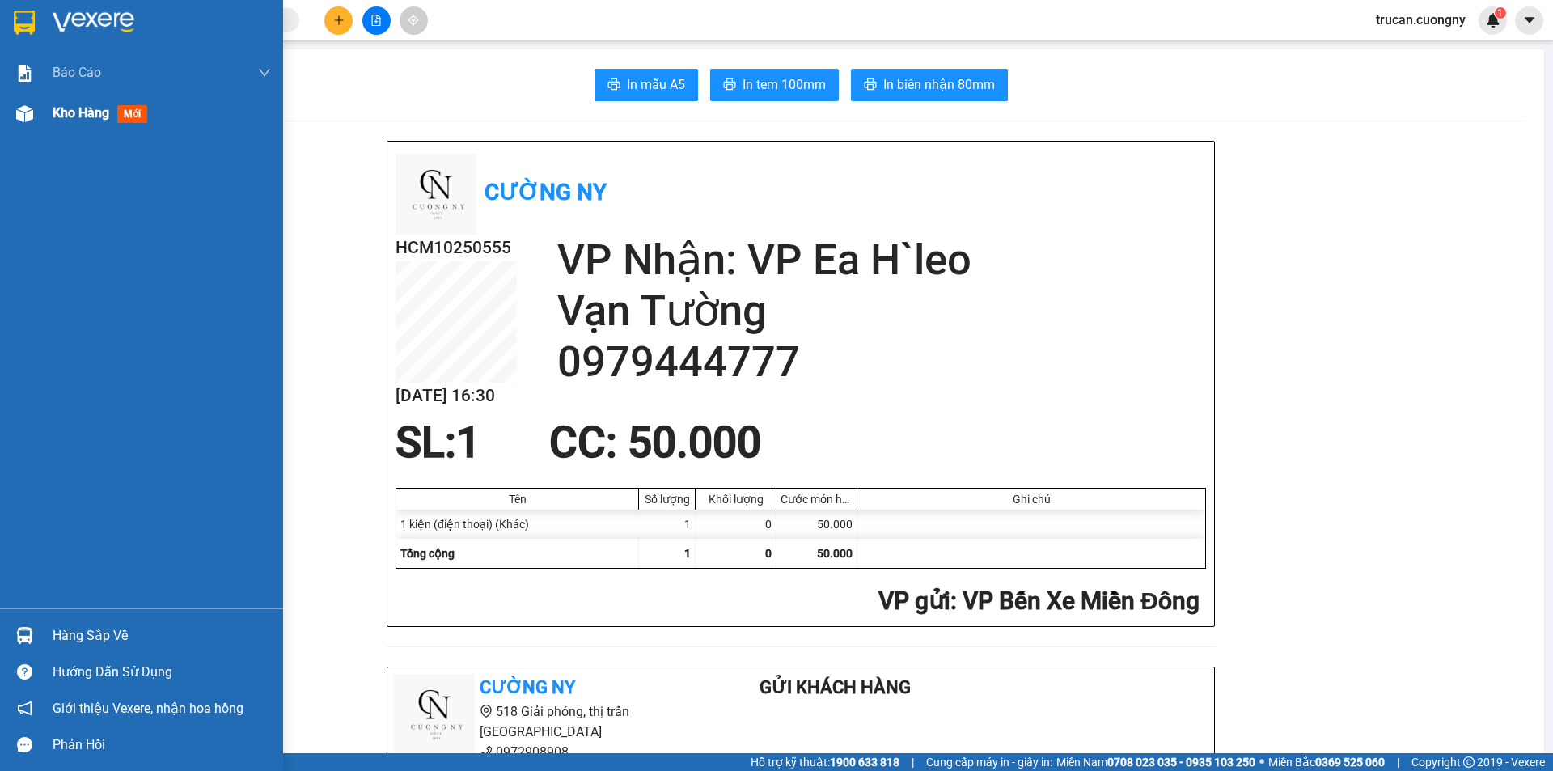
drag, startPoint x: 23, startPoint y: 119, endPoint x: 74, endPoint y: 125, distance: 51.3
click at [24, 119] on img at bounding box center [24, 113] width 17 height 17
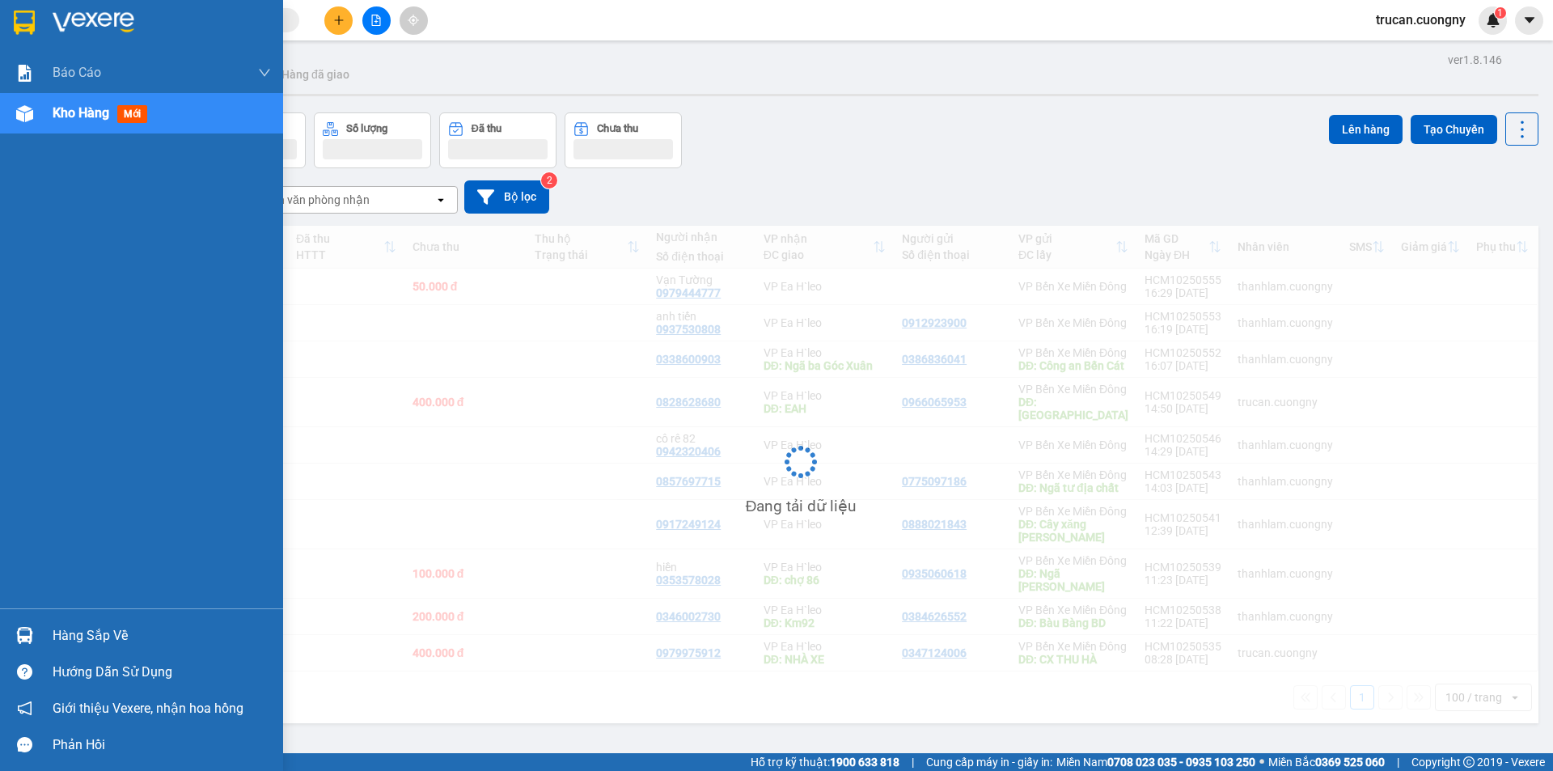
click at [77, 117] on span "Kho hàng" at bounding box center [81, 112] width 57 height 15
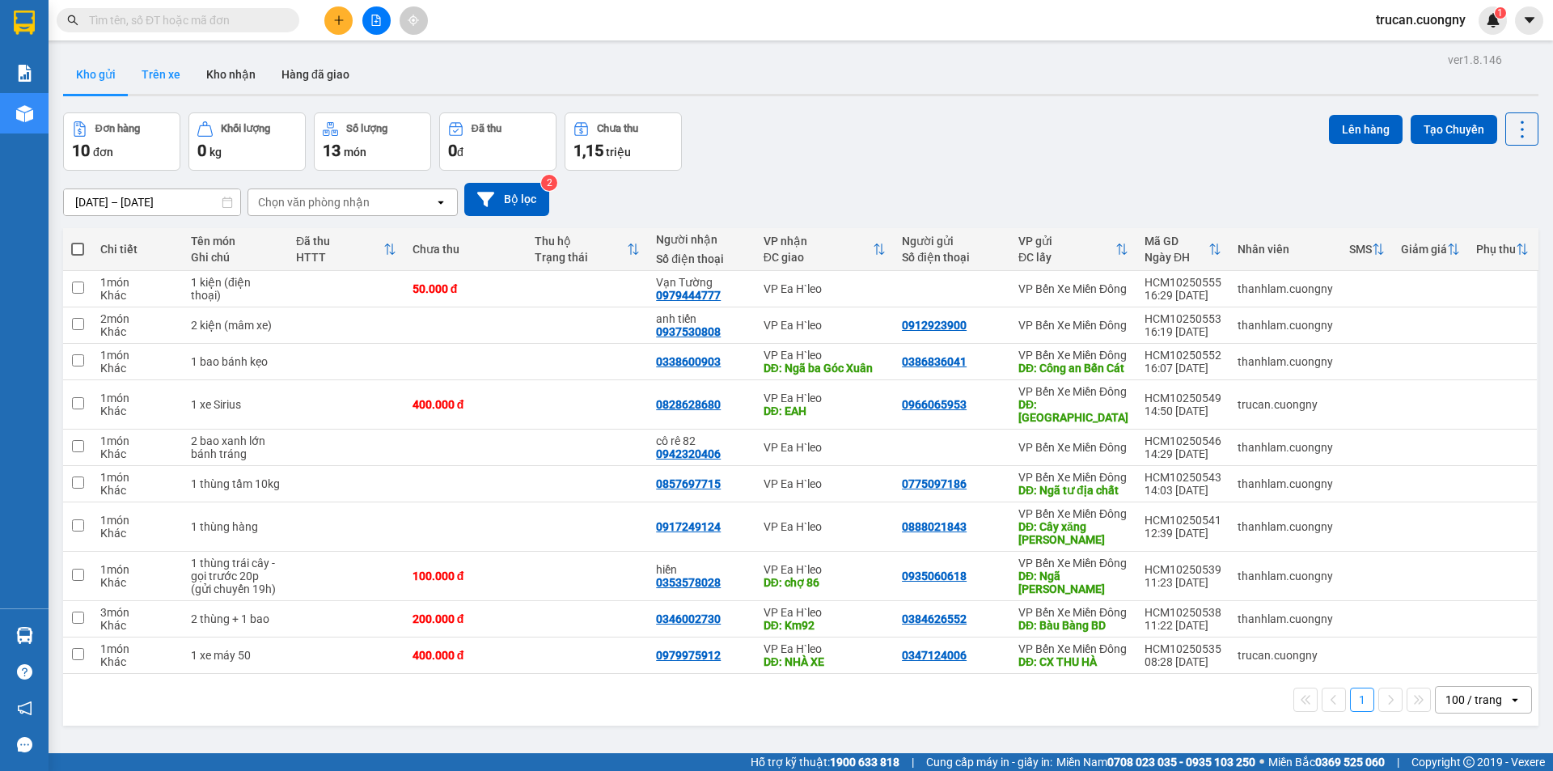
click at [157, 64] on button "Trên xe" at bounding box center [161, 74] width 65 height 39
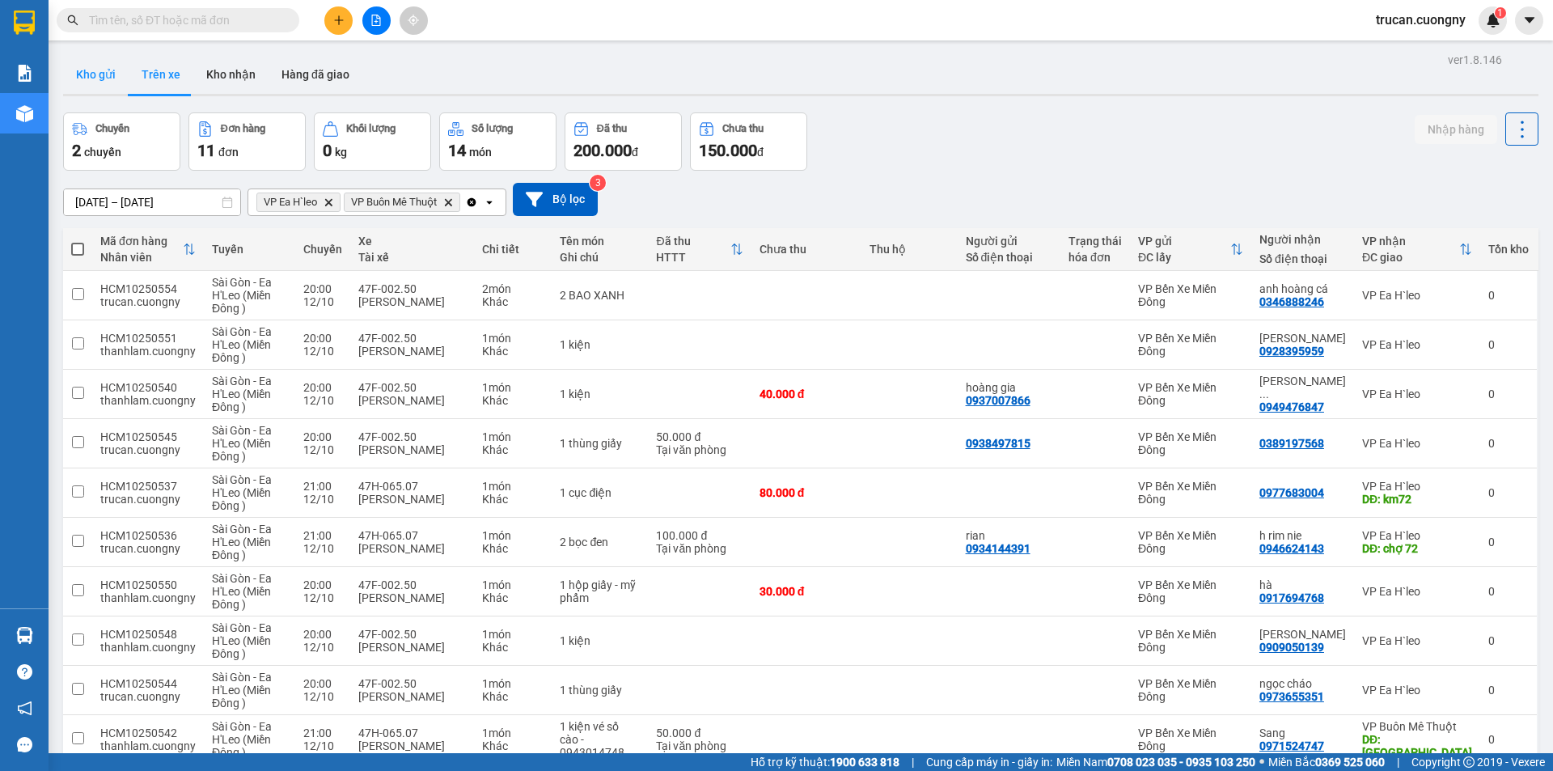
click at [79, 63] on button "Kho gửi" at bounding box center [96, 74] width 66 height 39
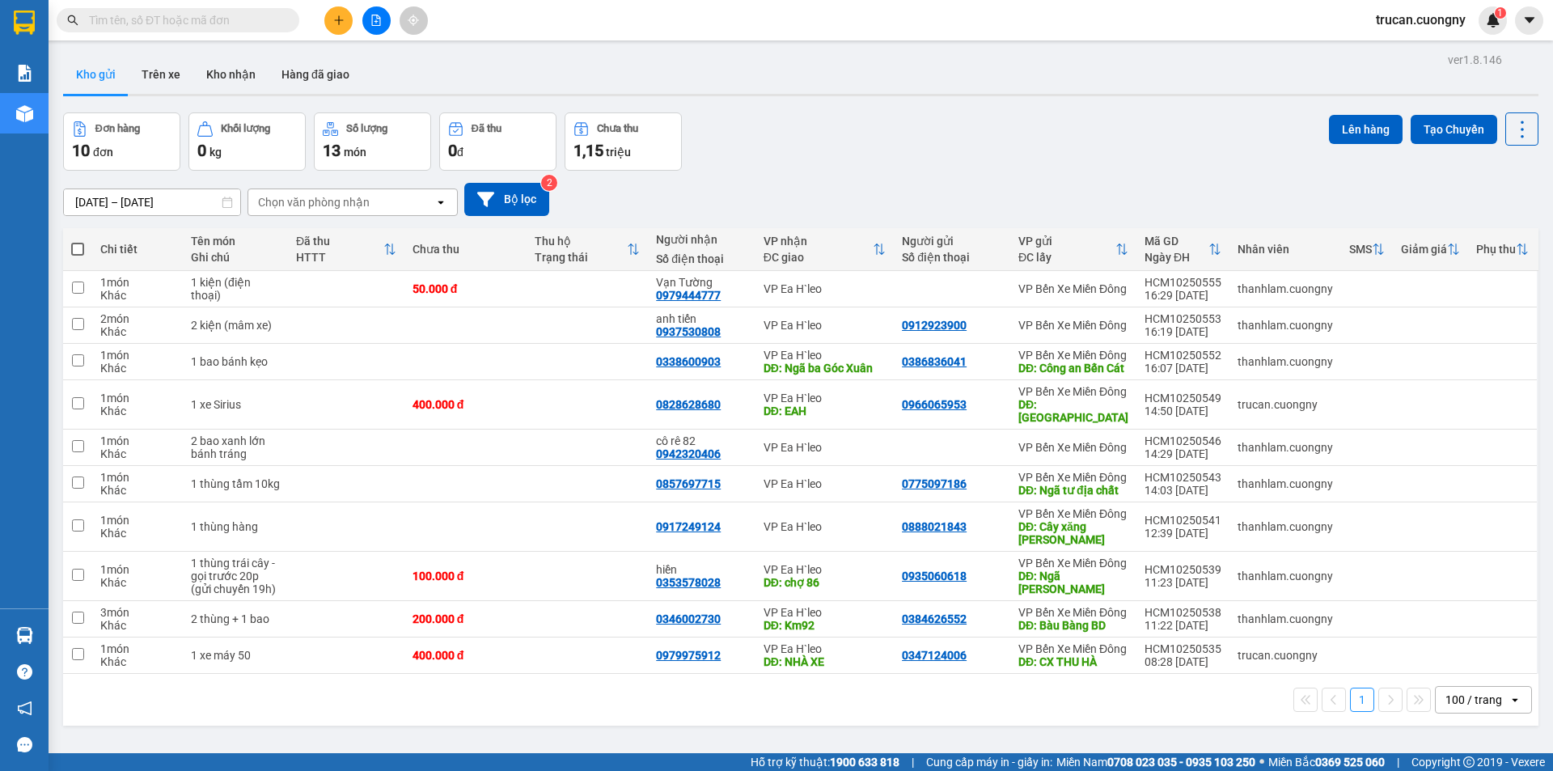
click at [163, 11] on span at bounding box center [178, 20] width 243 height 24
click at [162, 24] on input "text" at bounding box center [184, 20] width 191 height 18
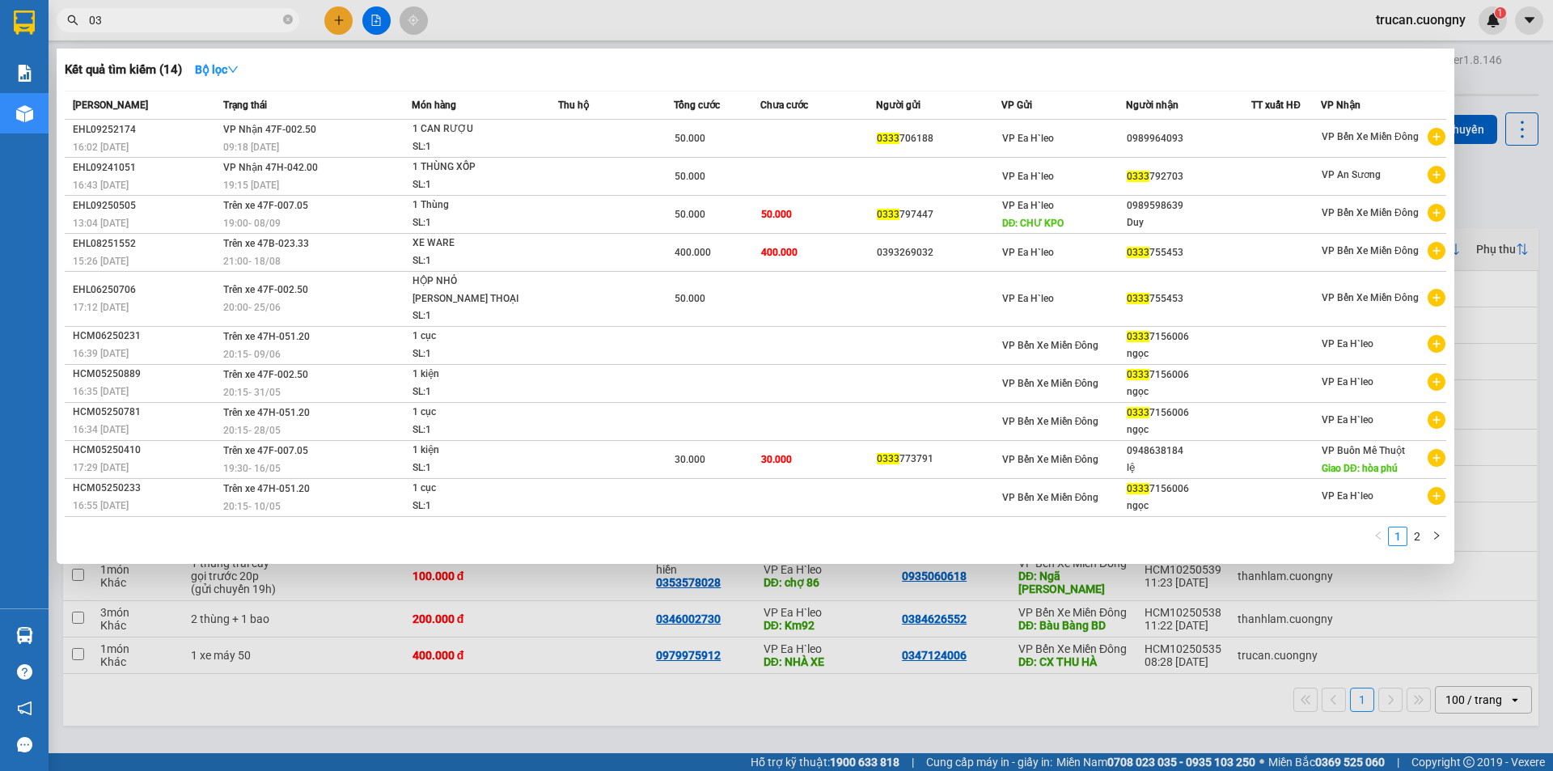
type input "0"
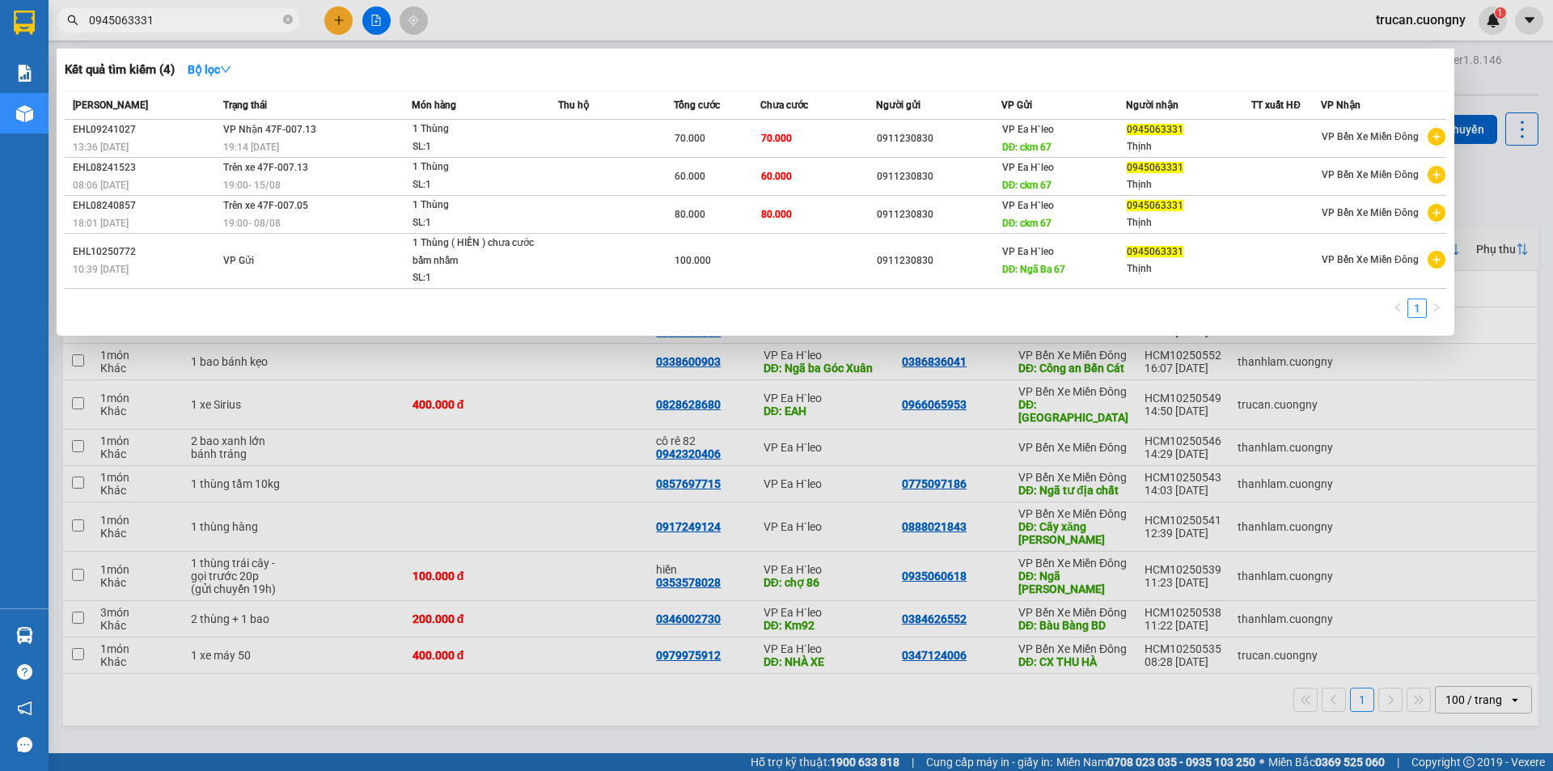
click at [1473, 457] on div at bounding box center [776, 385] width 1553 height 771
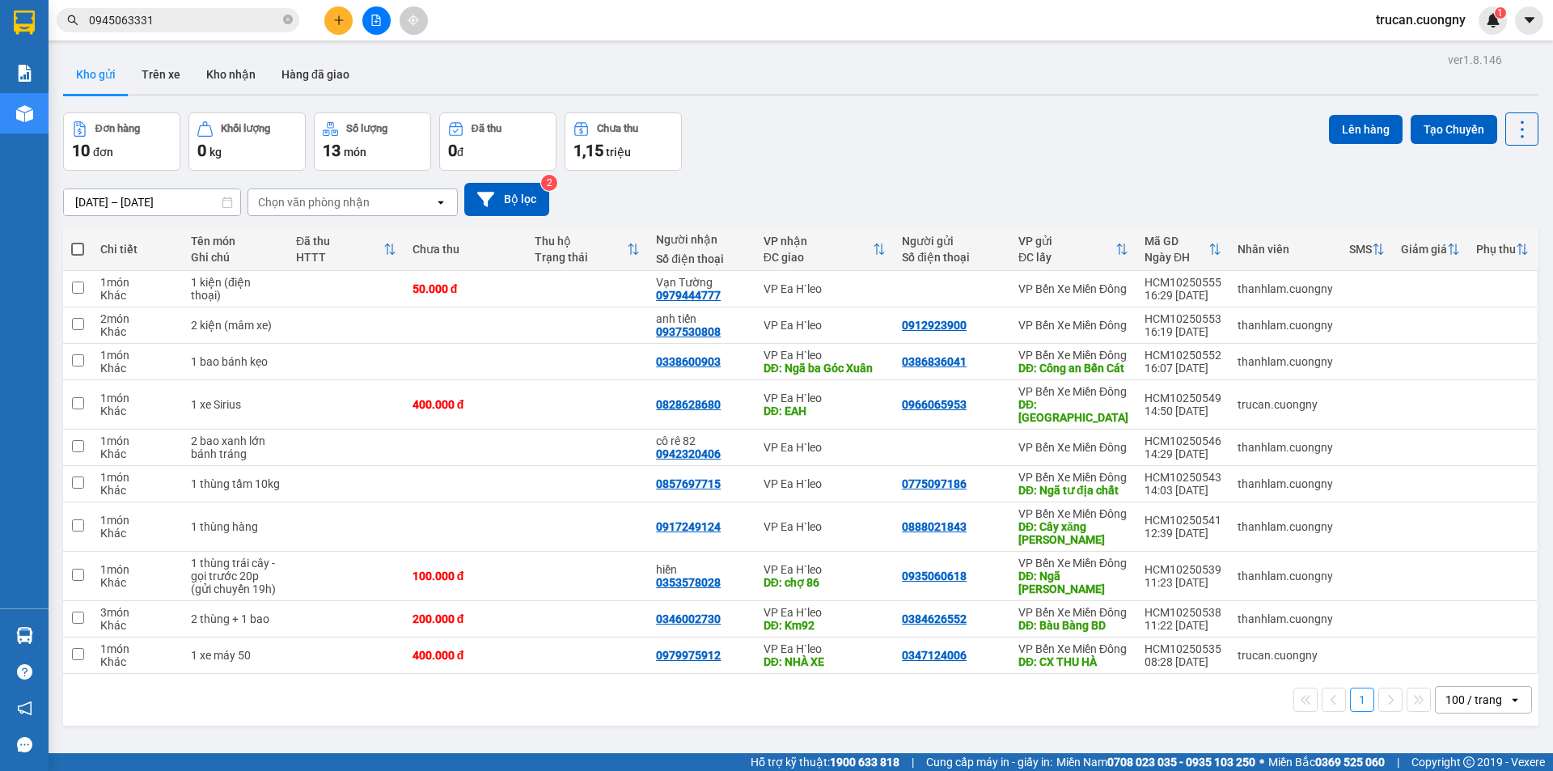
click at [181, 25] on input "0945063331" at bounding box center [184, 20] width 191 height 18
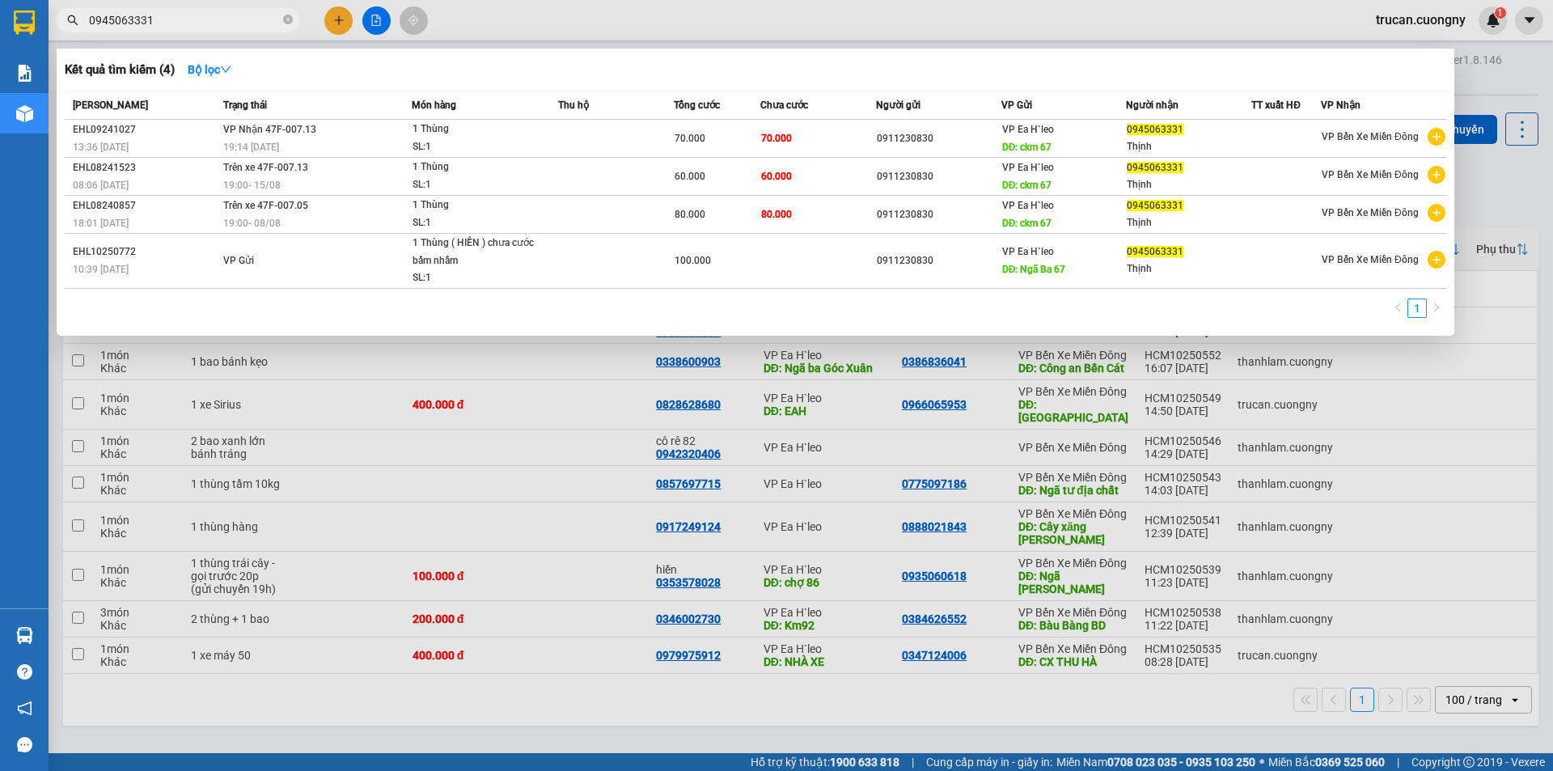
click at [181, 23] on input "0945063331" at bounding box center [184, 20] width 191 height 18
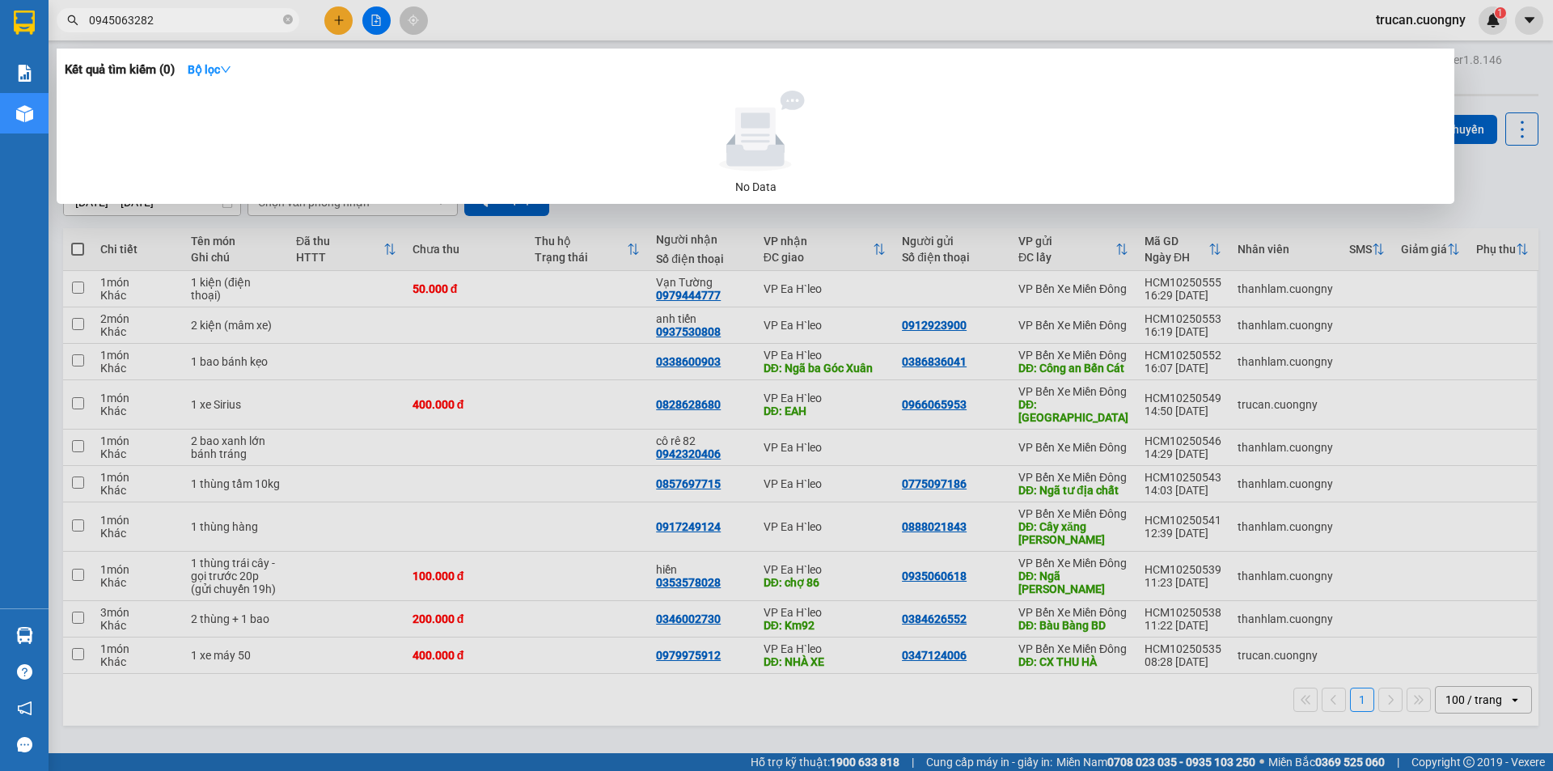
type input "09450632820"
drag, startPoint x: 193, startPoint y: 20, endPoint x: 52, endPoint y: 24, distance: 140.8
click at [52, 24] on div "09450632820" at bounding box center [158, 20] width 316 height 24
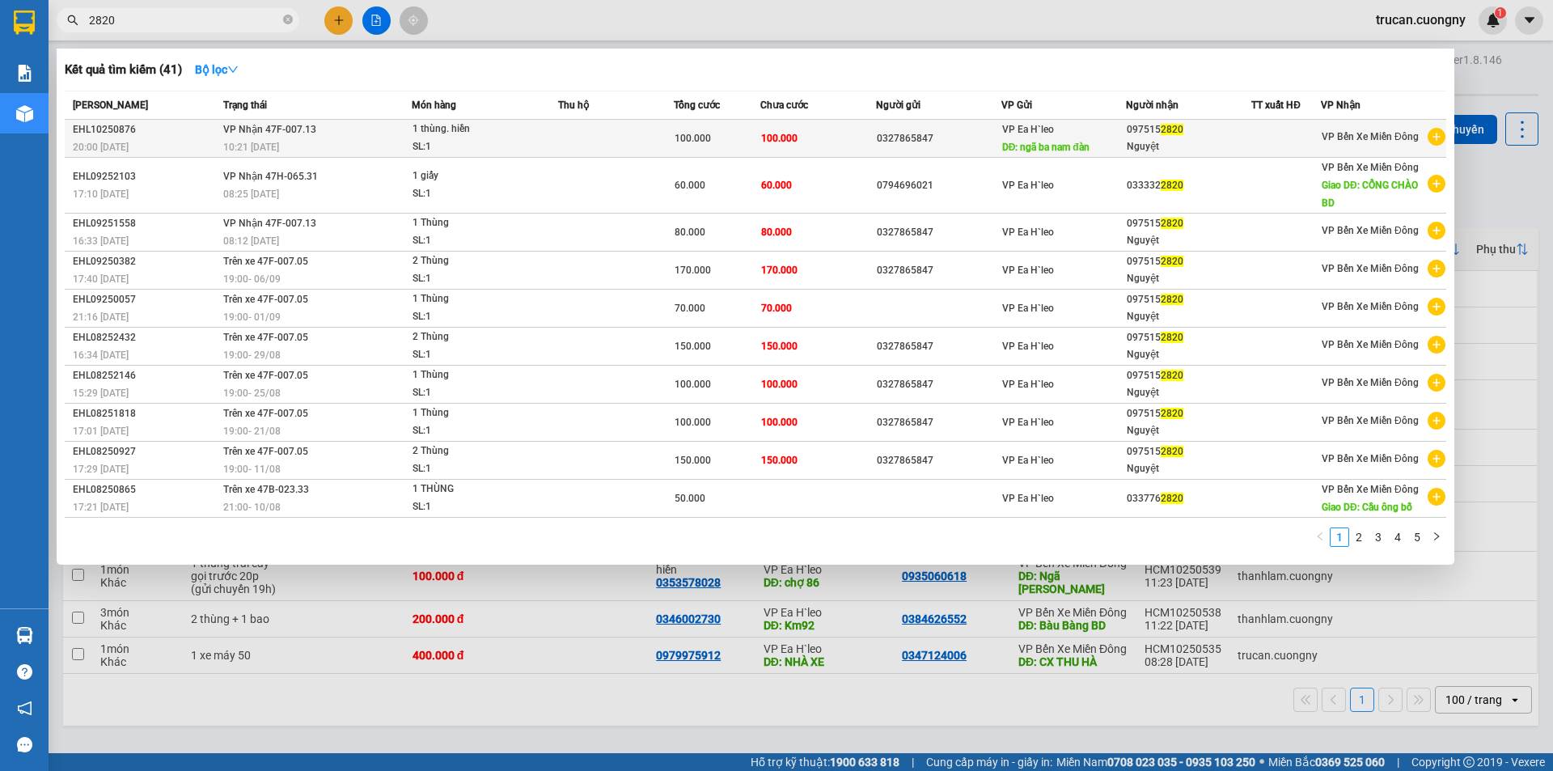
type input "2820"
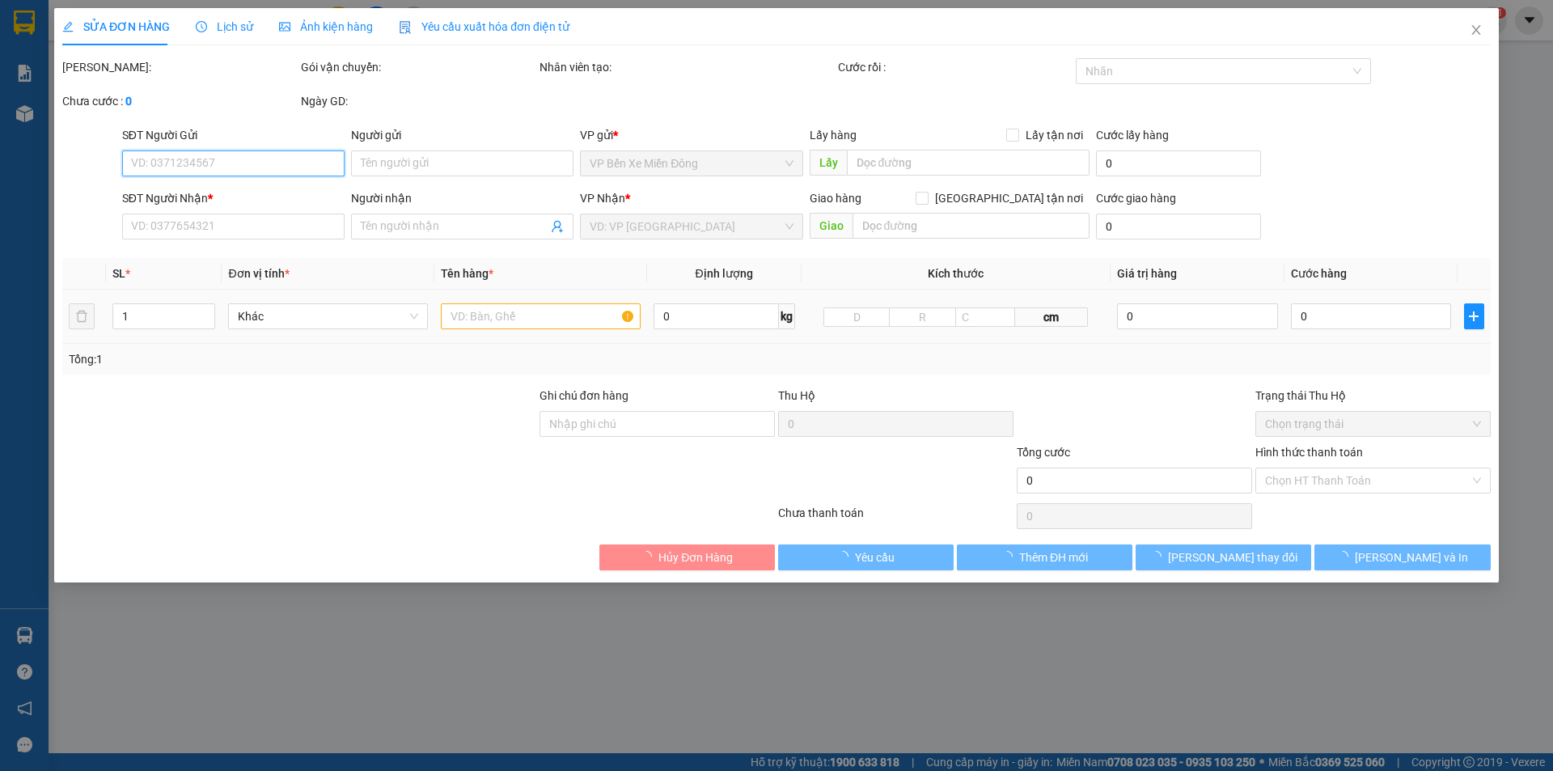
type input "0327865847"
type input "ngã ba nam đàn"
type input "0975152820"
type input "Nguyệt"
type input "100.000"
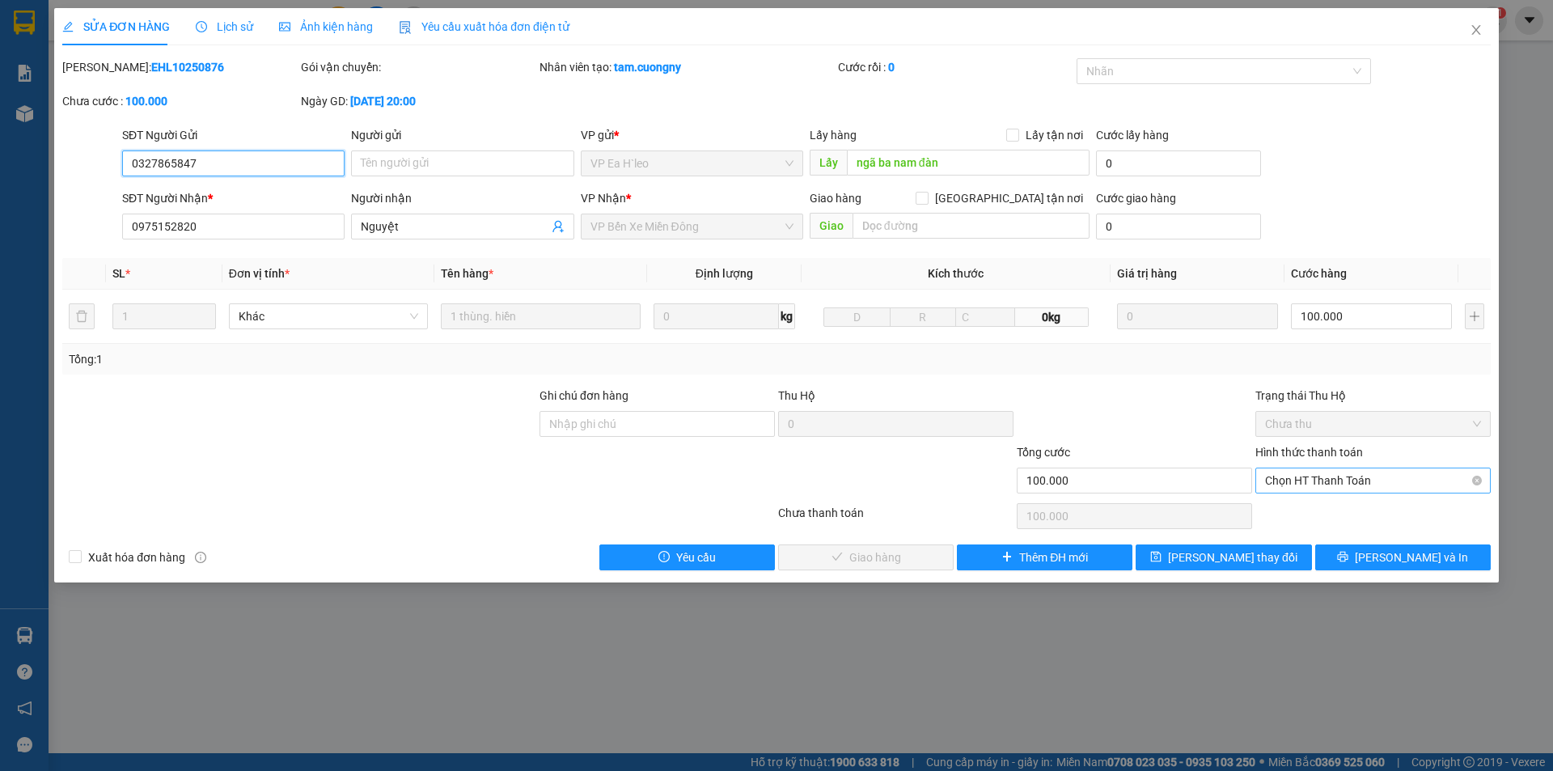
click at [1303, 485] on span "Chọn HT Thanh Toán" at bounding box center [1373, 480] width 216 height 24
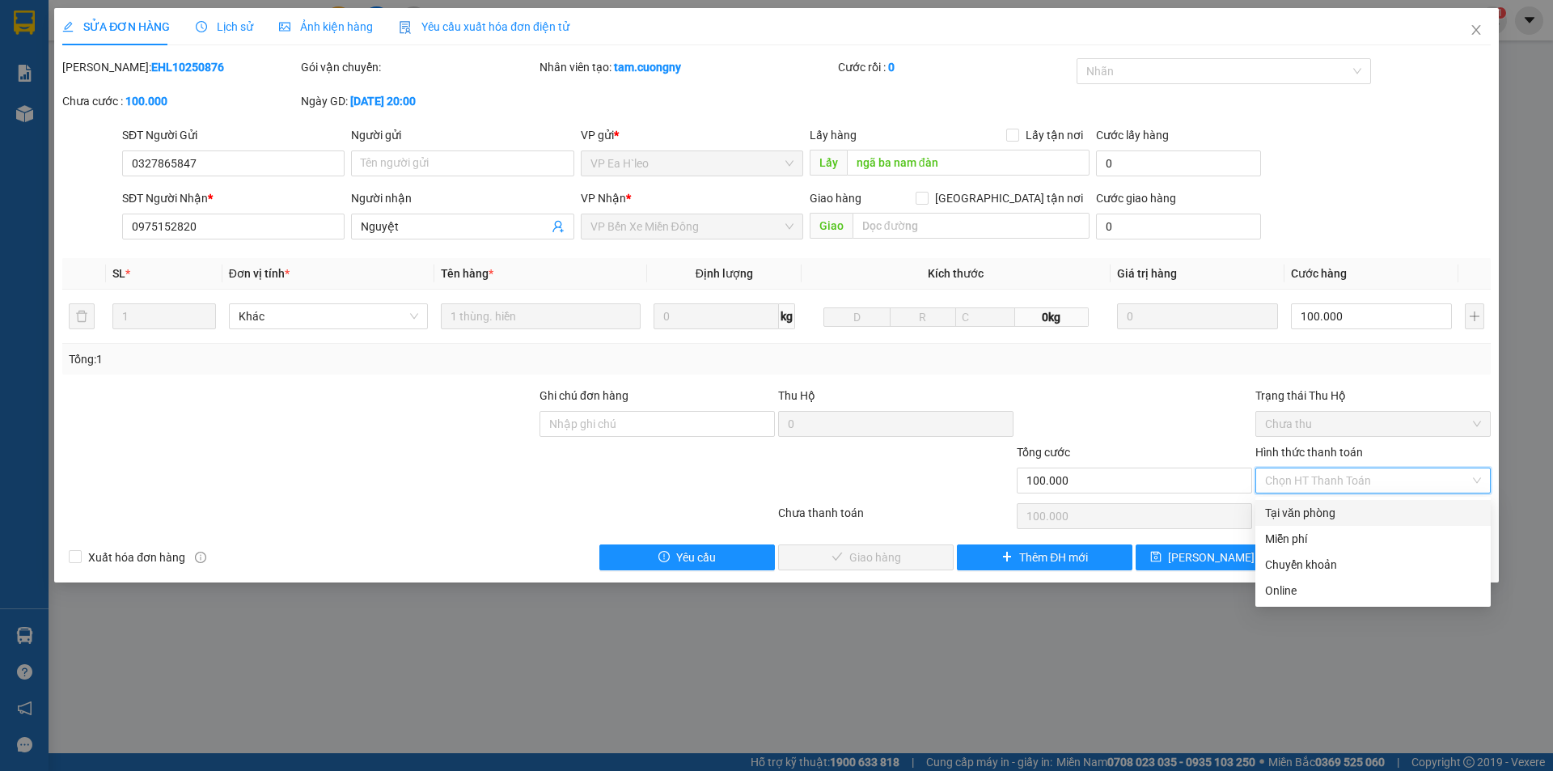
click at [1300, 505] on div "Tại văn phòng" at bounding box center [1373, 513] width 216 height 18
type input "0"
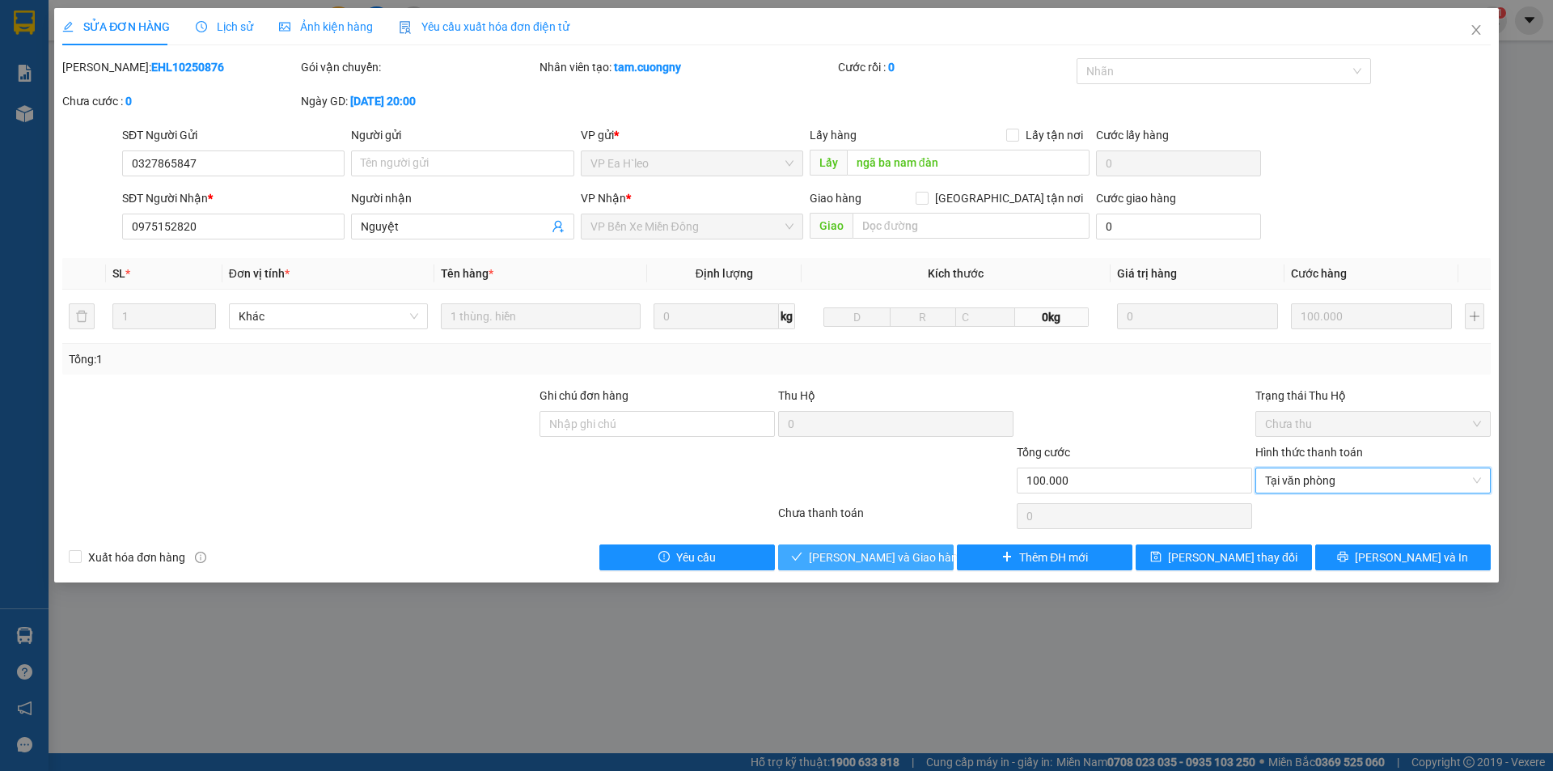
click at [886, 549] on span "Lưu và Giao hàng" at bounding box center [886, 558] width 155 height 18
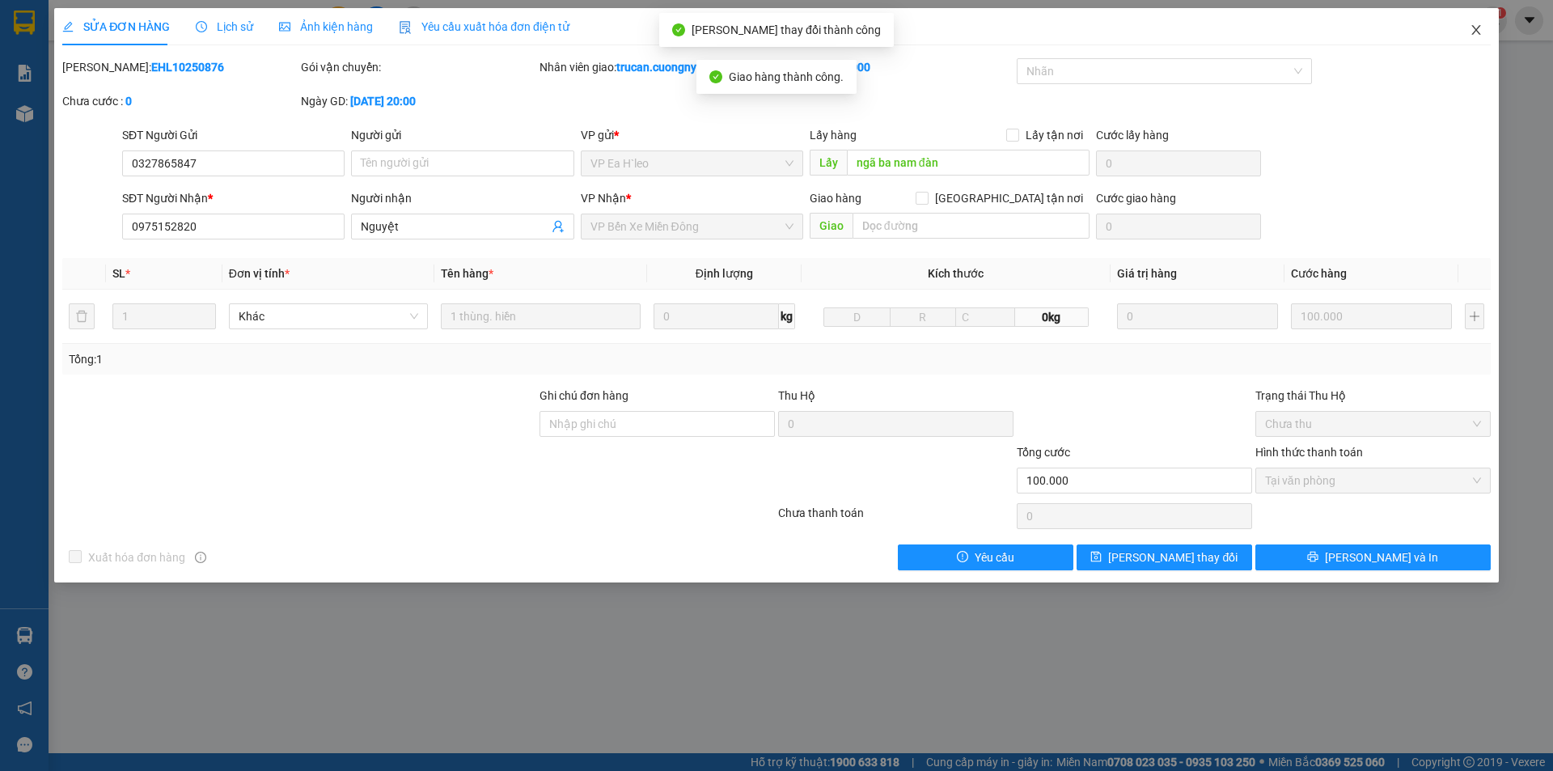
click at [1473, 27] on icon "close" at bounding box center [1476, 30] width 9 height 10
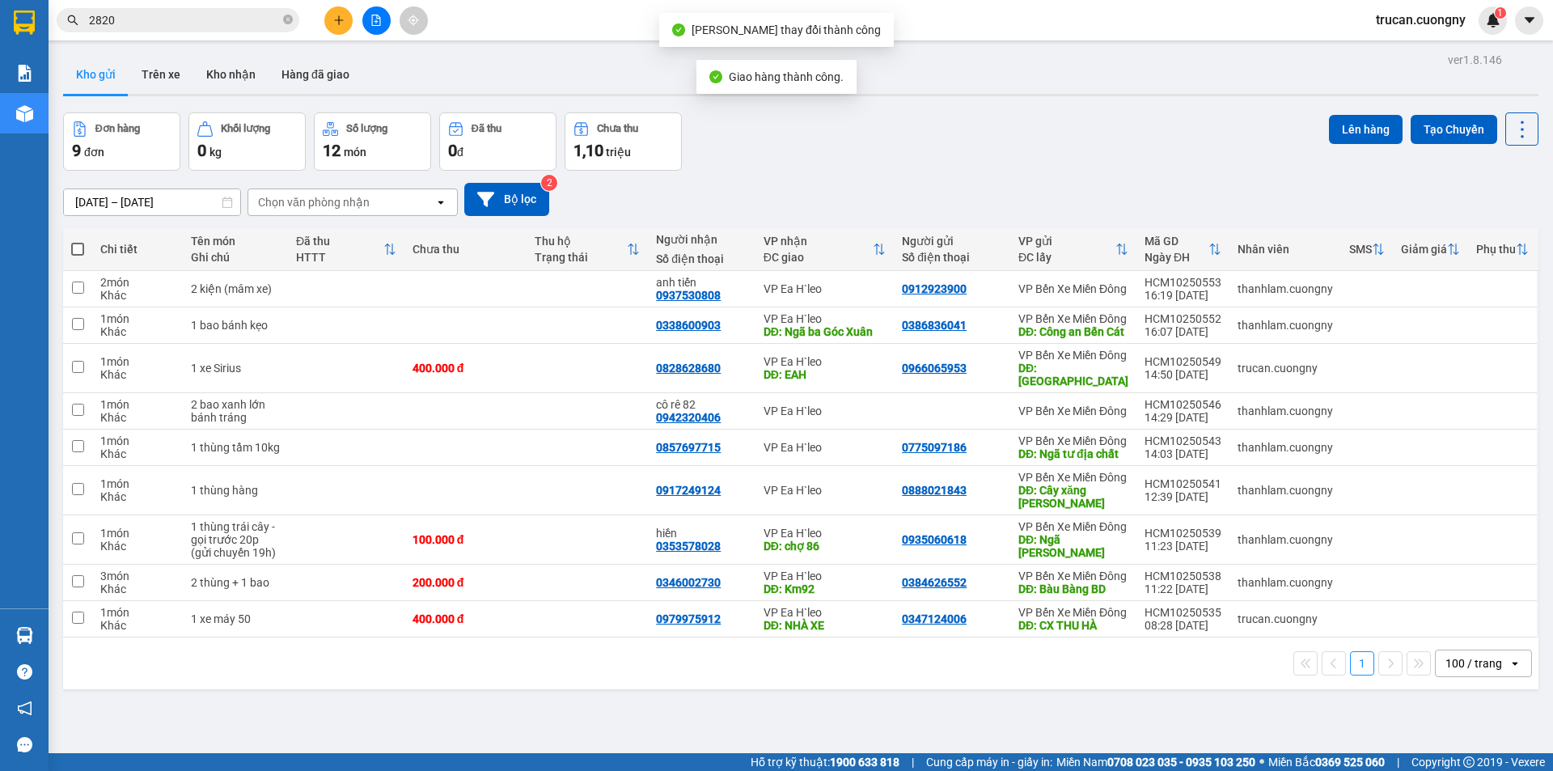
drag, startPoint x: 180, startPoint y: 37, endPoint x: 188, endPoint y: 28, distance: 12.0
click at [183, 33] on div "Kết quả tìm kiếm ( 41 ) Bộ lọc Mã ĐH Trạng thái Món hàng Thu hộ Tổng cước Chưa …" at bounding box center [776, 20] width 1553 height 40
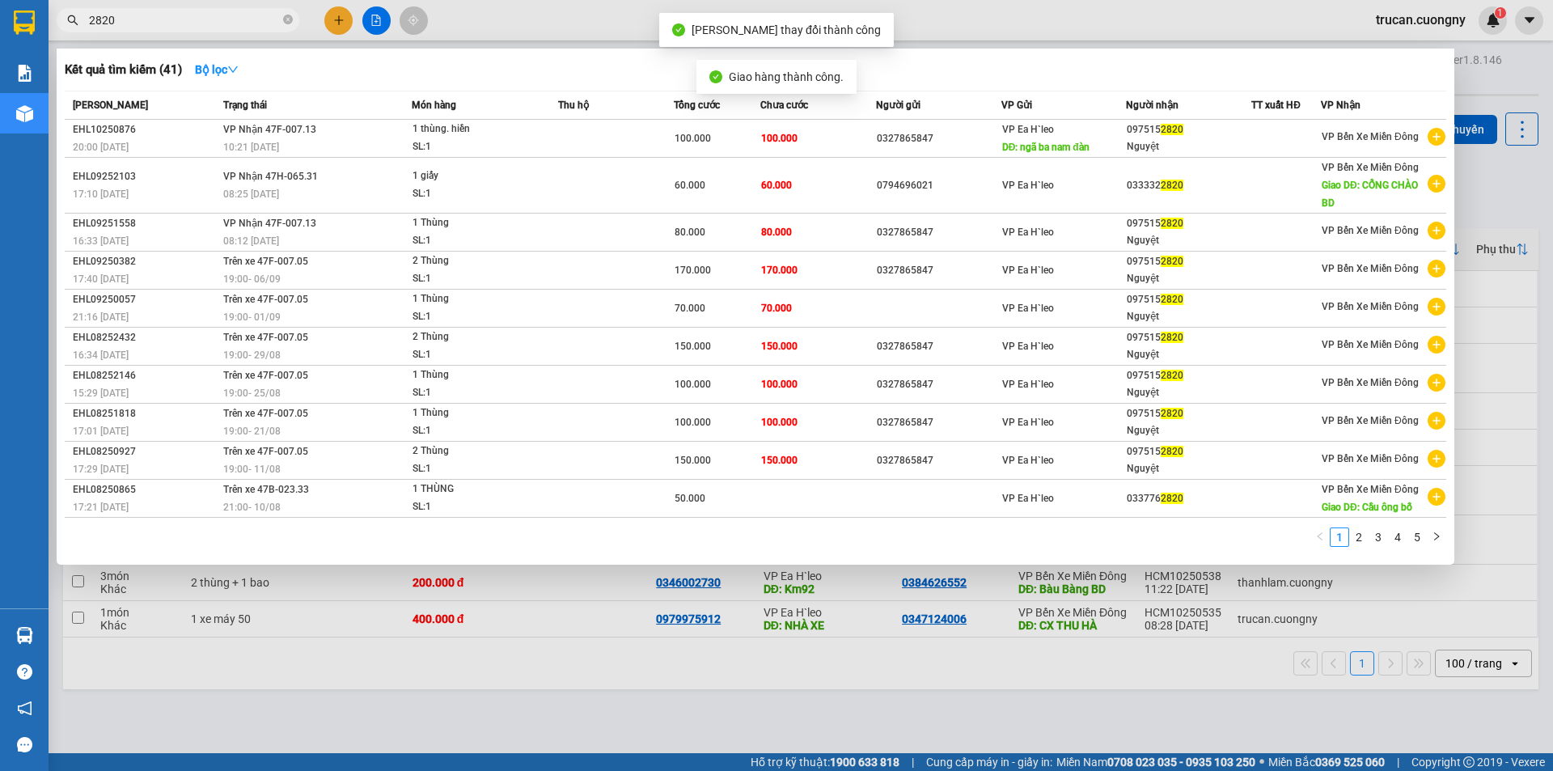
click at [189, 28] on input "2820" at bounding box center [184, 20] width 191 height 18
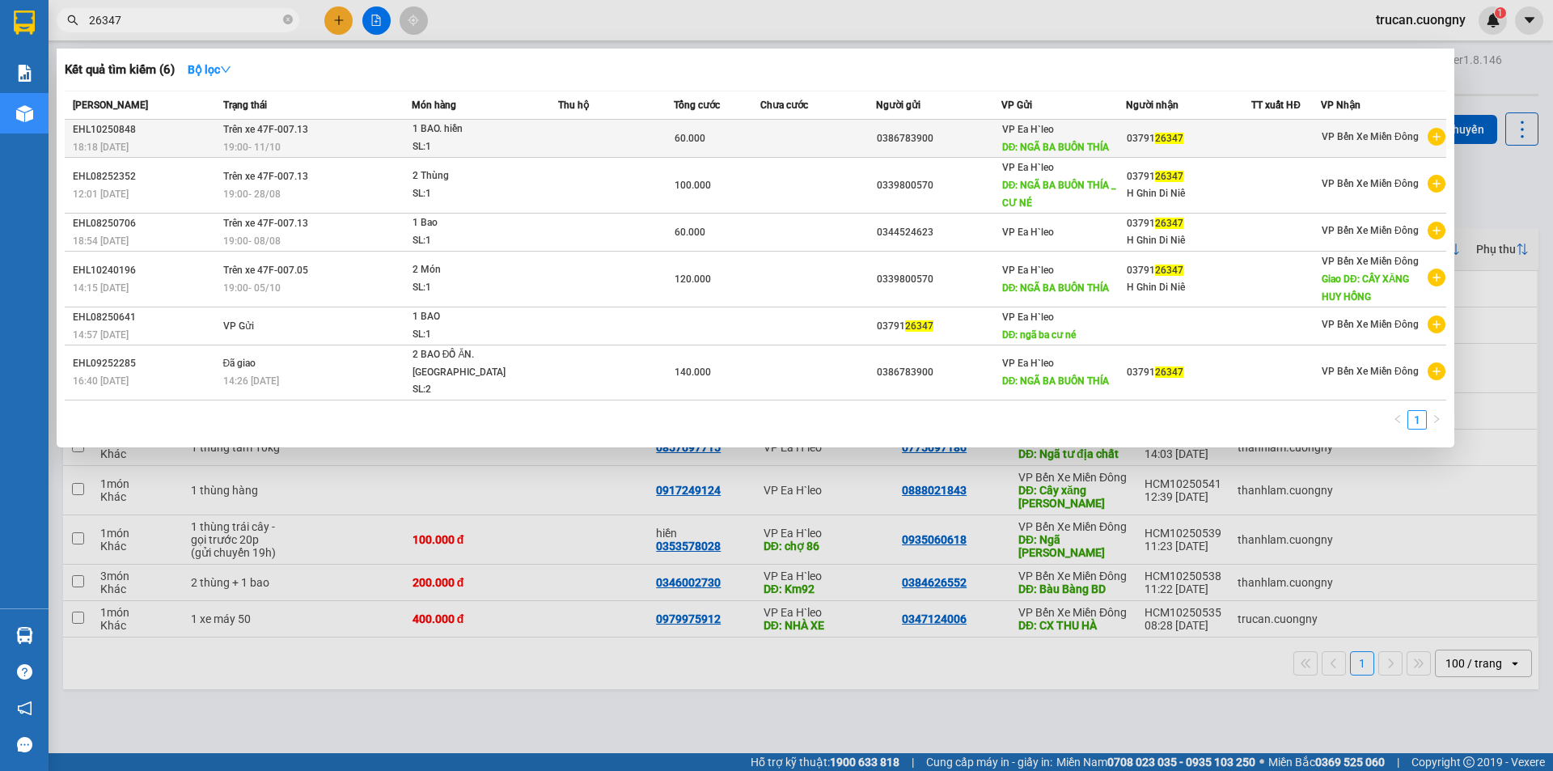
type input "26347"
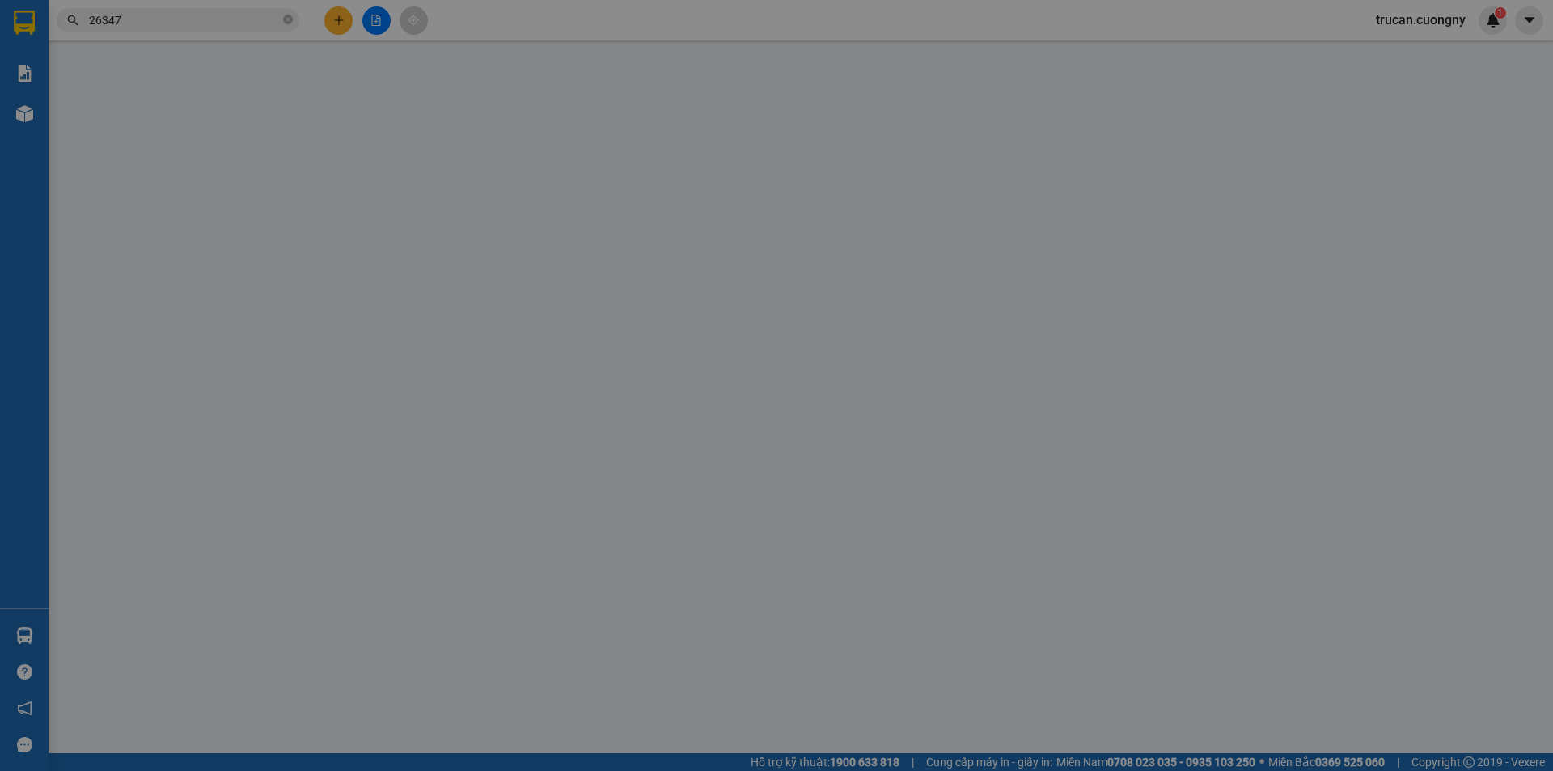
type input "0386783900"
type input "NGÃ BA BUÔN THÍA"
type input "0379126347"
type input "60.000"
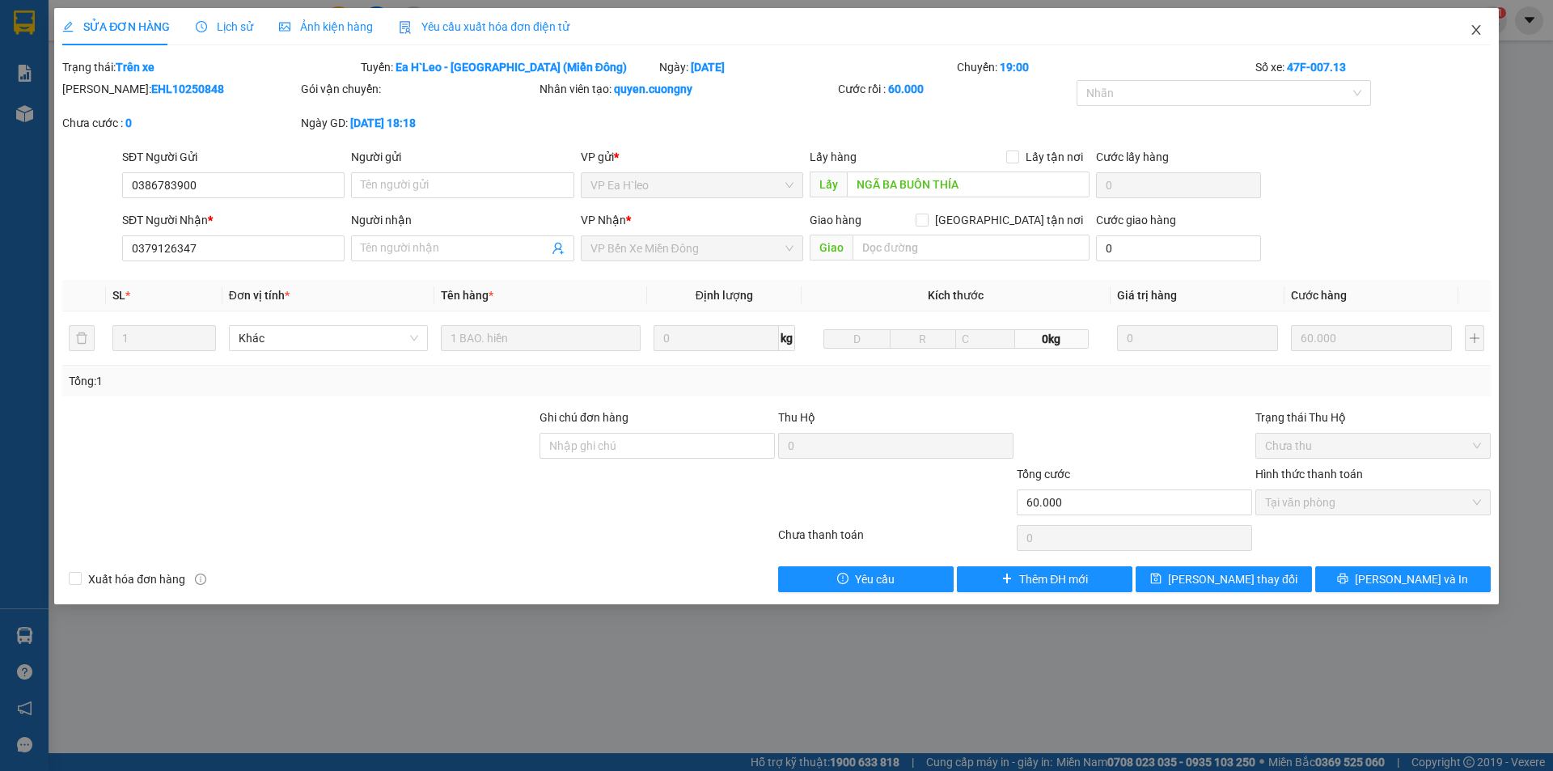
click at [1484, 28] on span "Close" at bounding box center [1476, 30] width 45 height 45
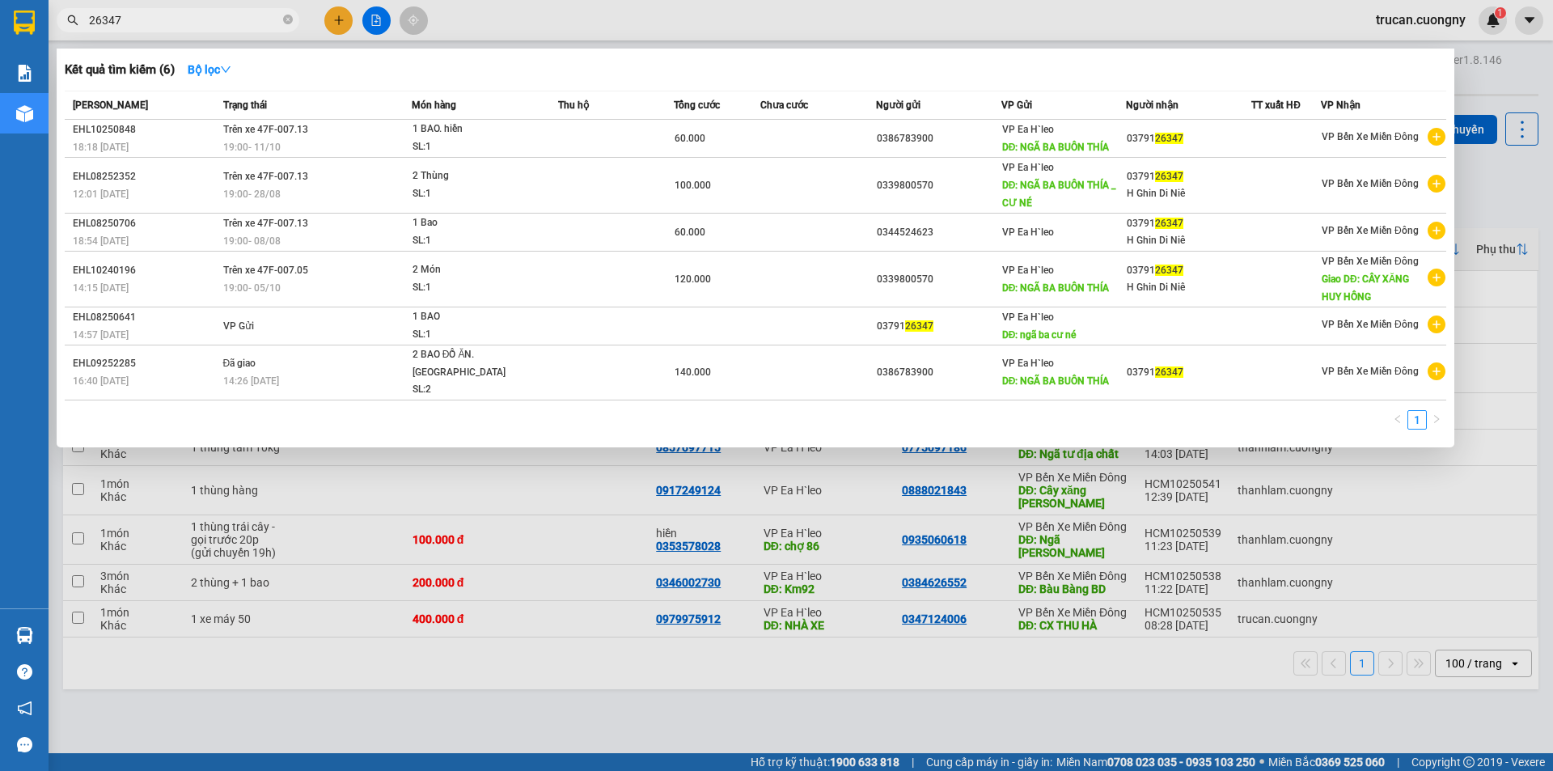
click at [202, 22] on input "26347" at bounding box center [184, 20] width 191 height 18
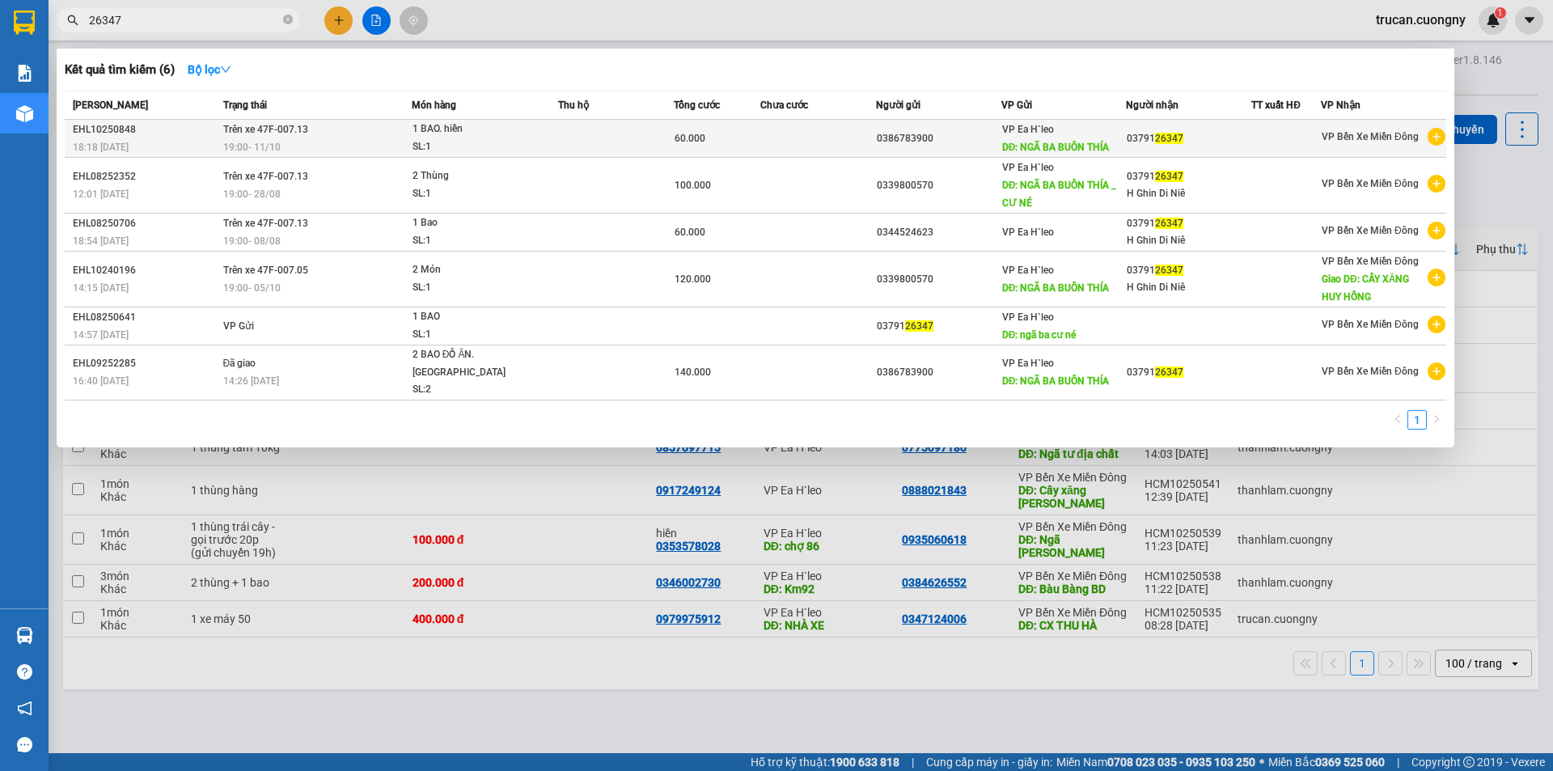
click at [248, 140] on span "19:00 - 11/10" at bounding box center [251, 146] width 57 height 13
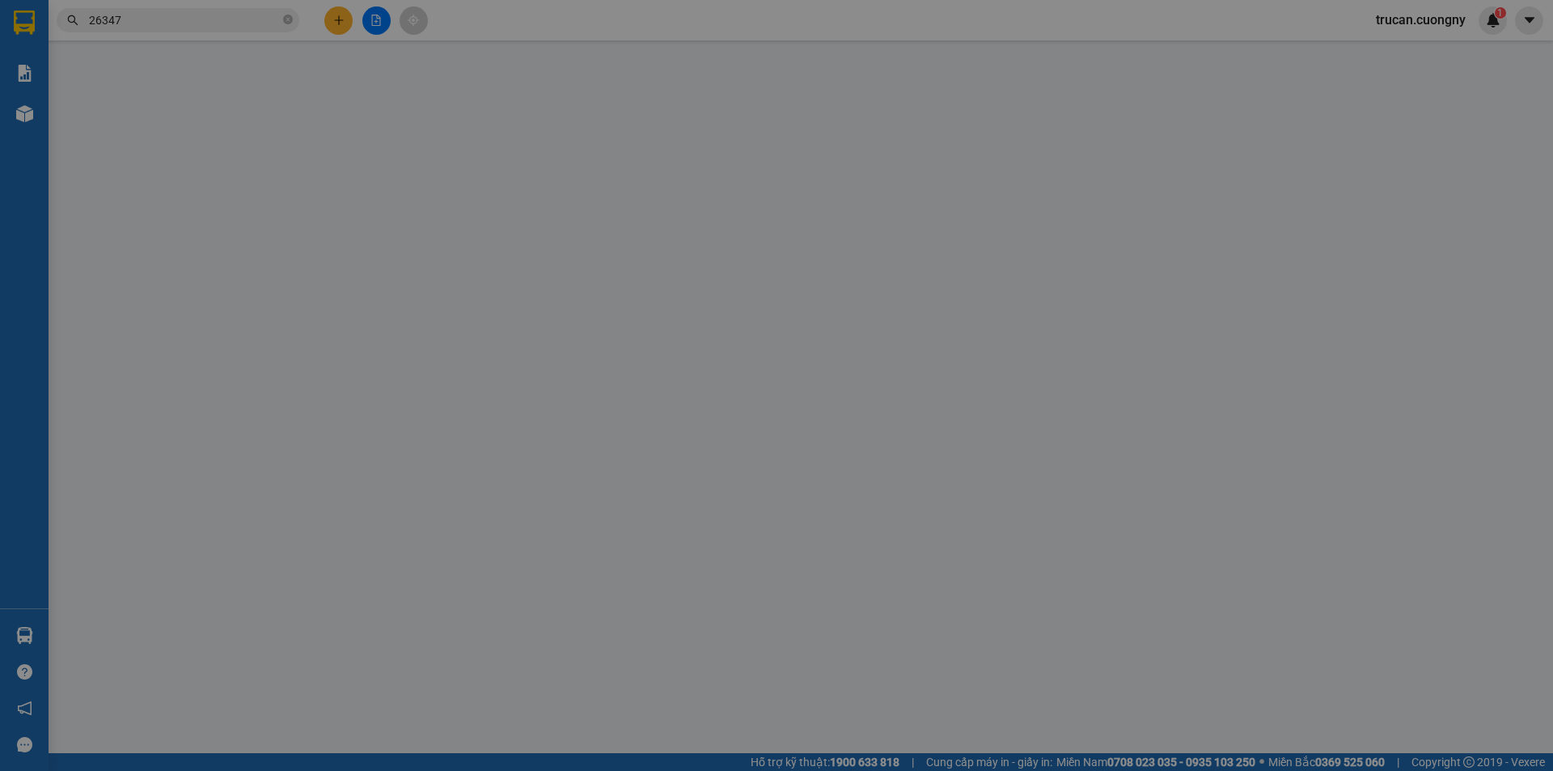
type input "0386783900"
type input "NGÃ BA BUÔN THÍA"
type input "0379126347"
type input "60.000"
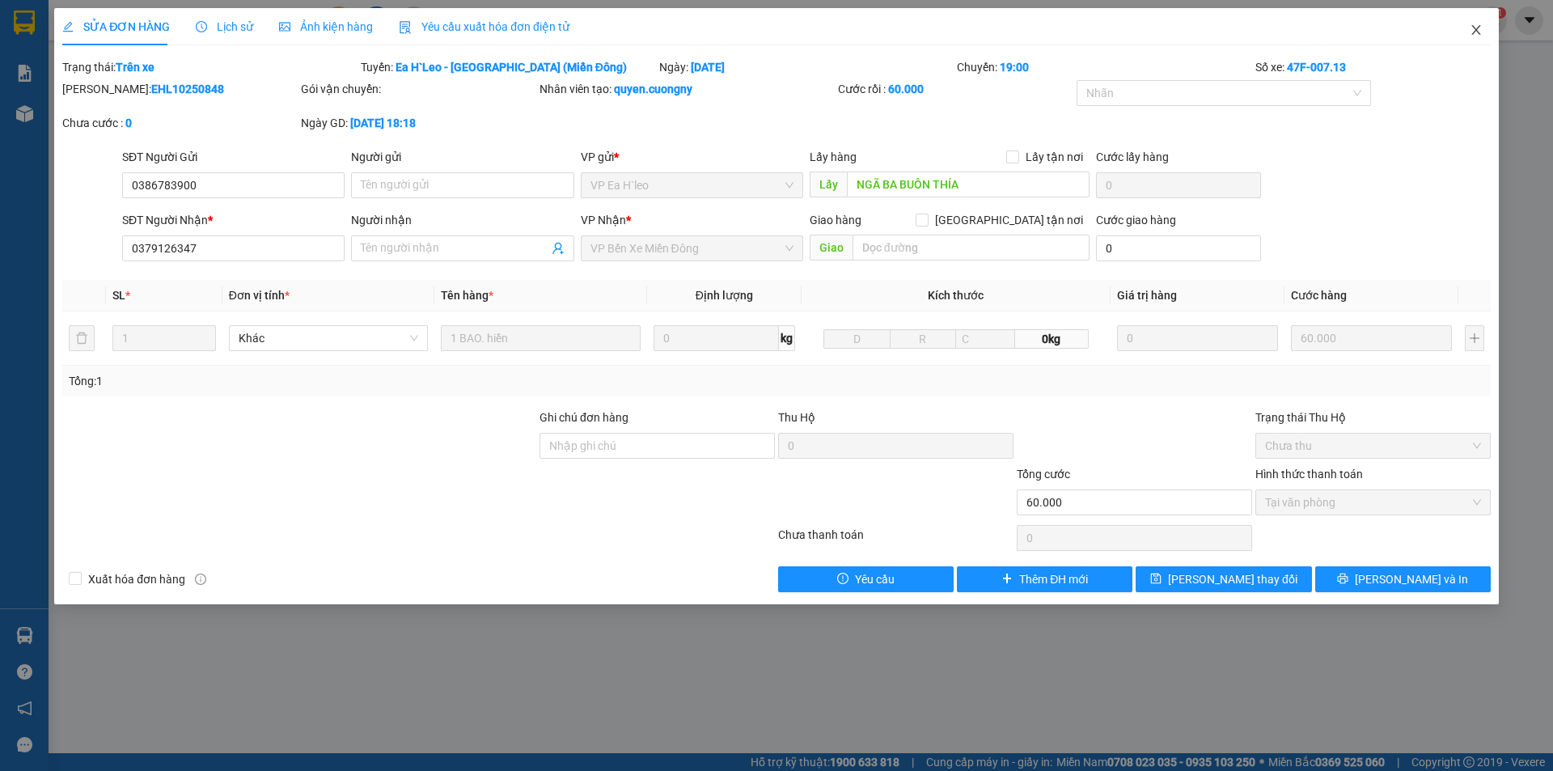
click at [1474, 27] on icon "close" at bounding box center [1476, 29] width 13 height 13
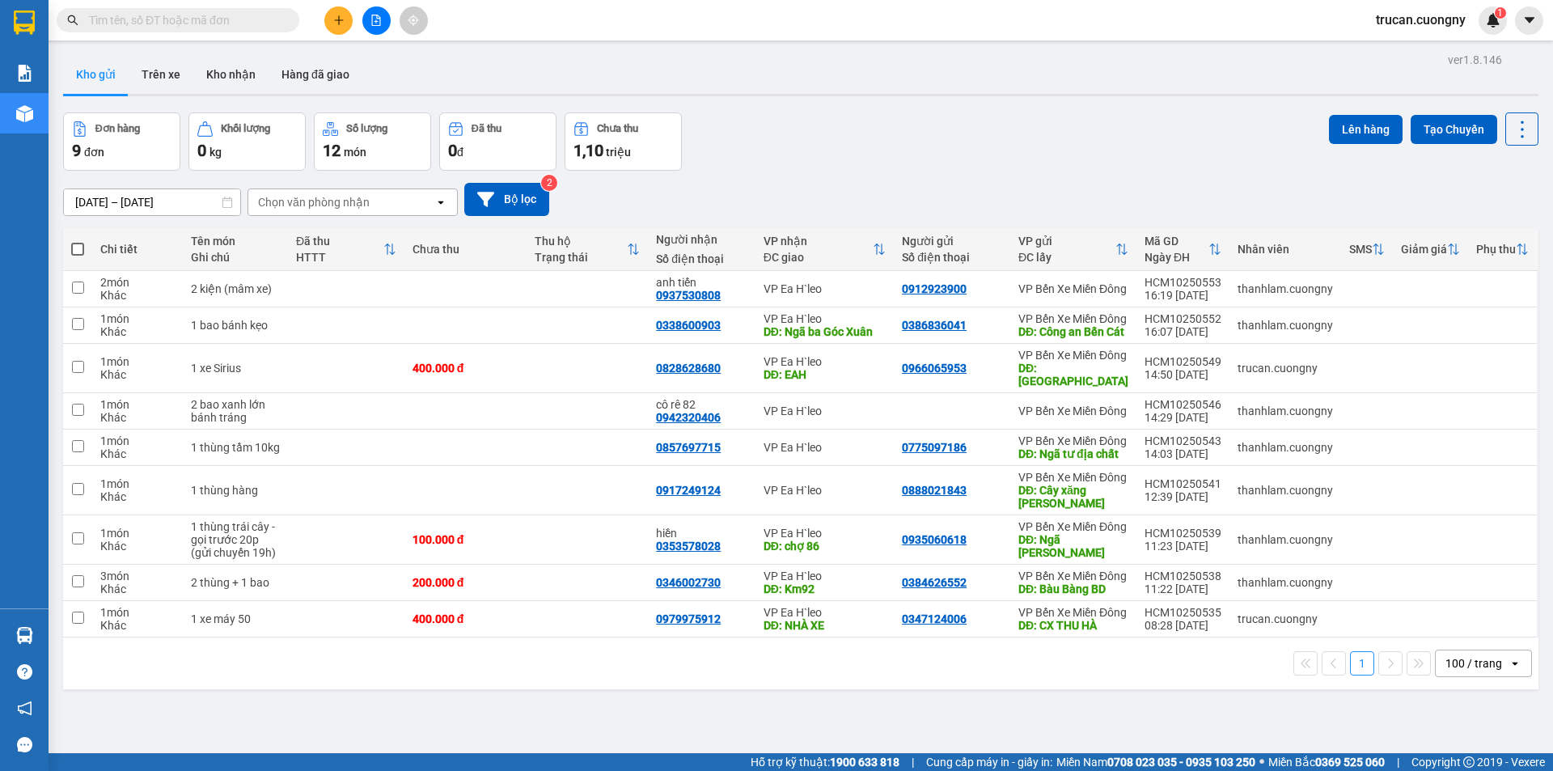
click at [194, 21] on input "text" at bounding box center [184, 20] width 191 height 18
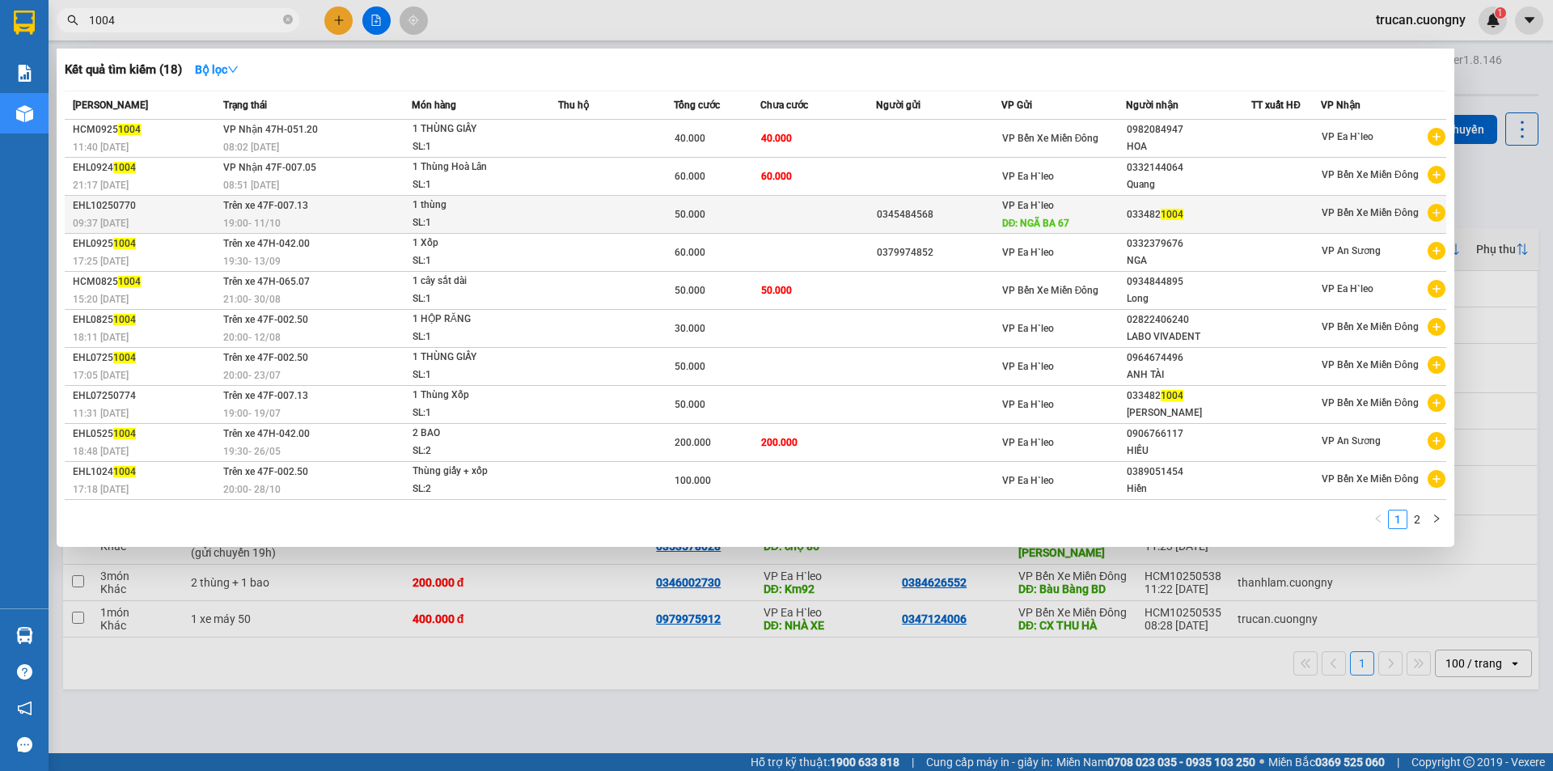
type input "1004"
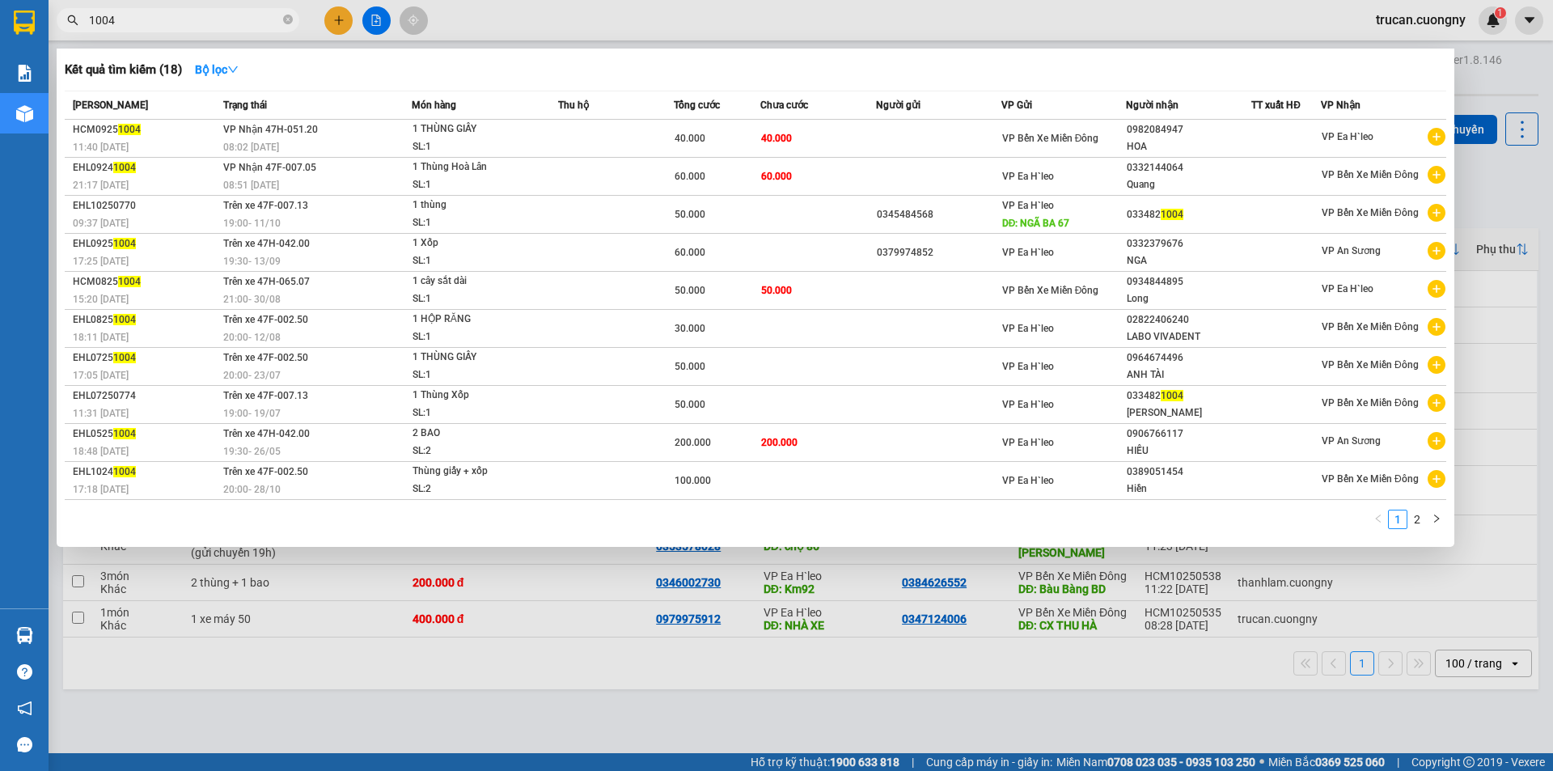
click at [340, 209] on td "Trên xe 47F-007.13 19:00 [DATE]" at bounding box center [315, 215] width 193 height 38
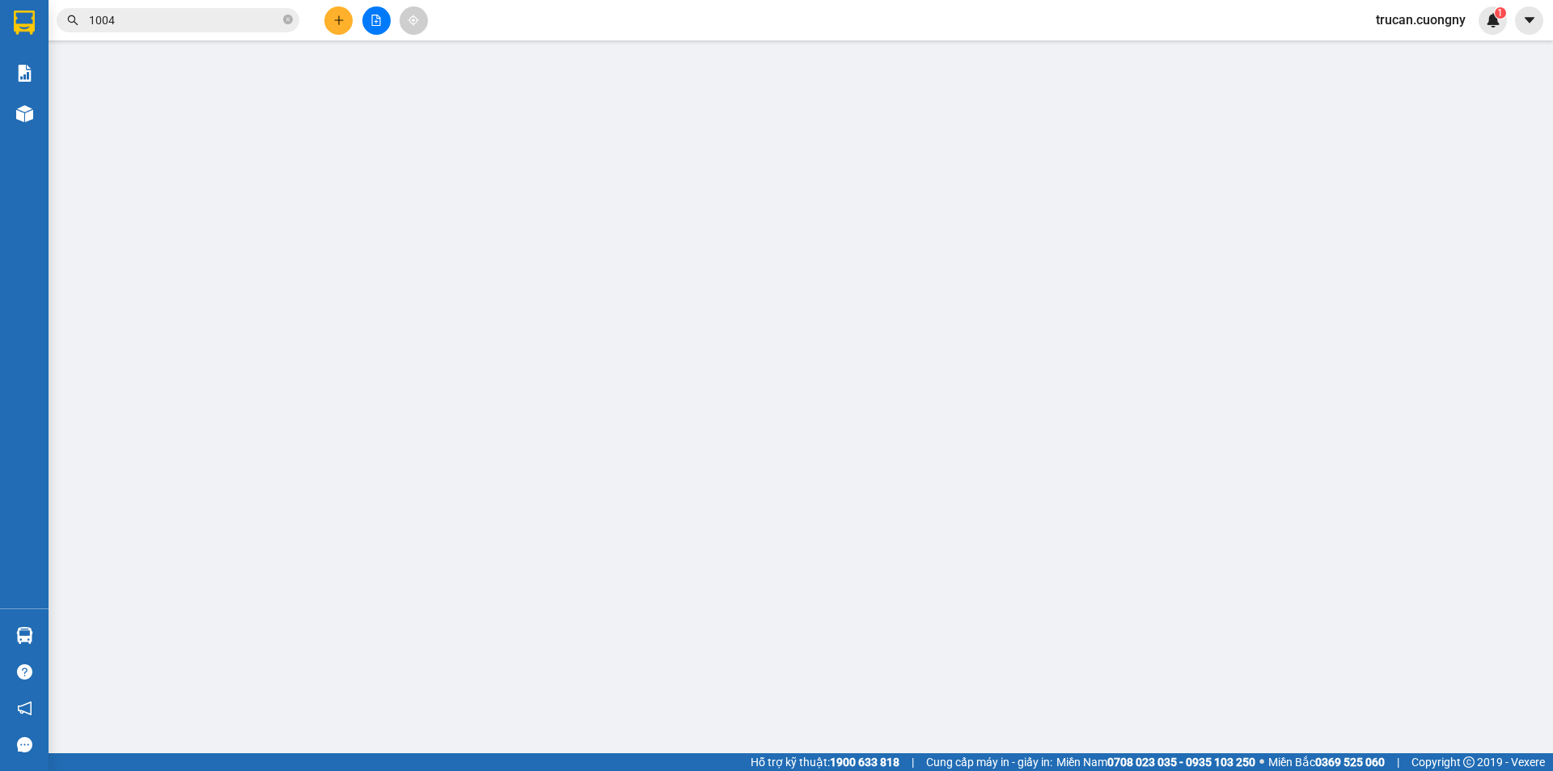
type input "0345484568"
type input "NGÃ BA 67"
type input "0334821004"
type input "50.000"
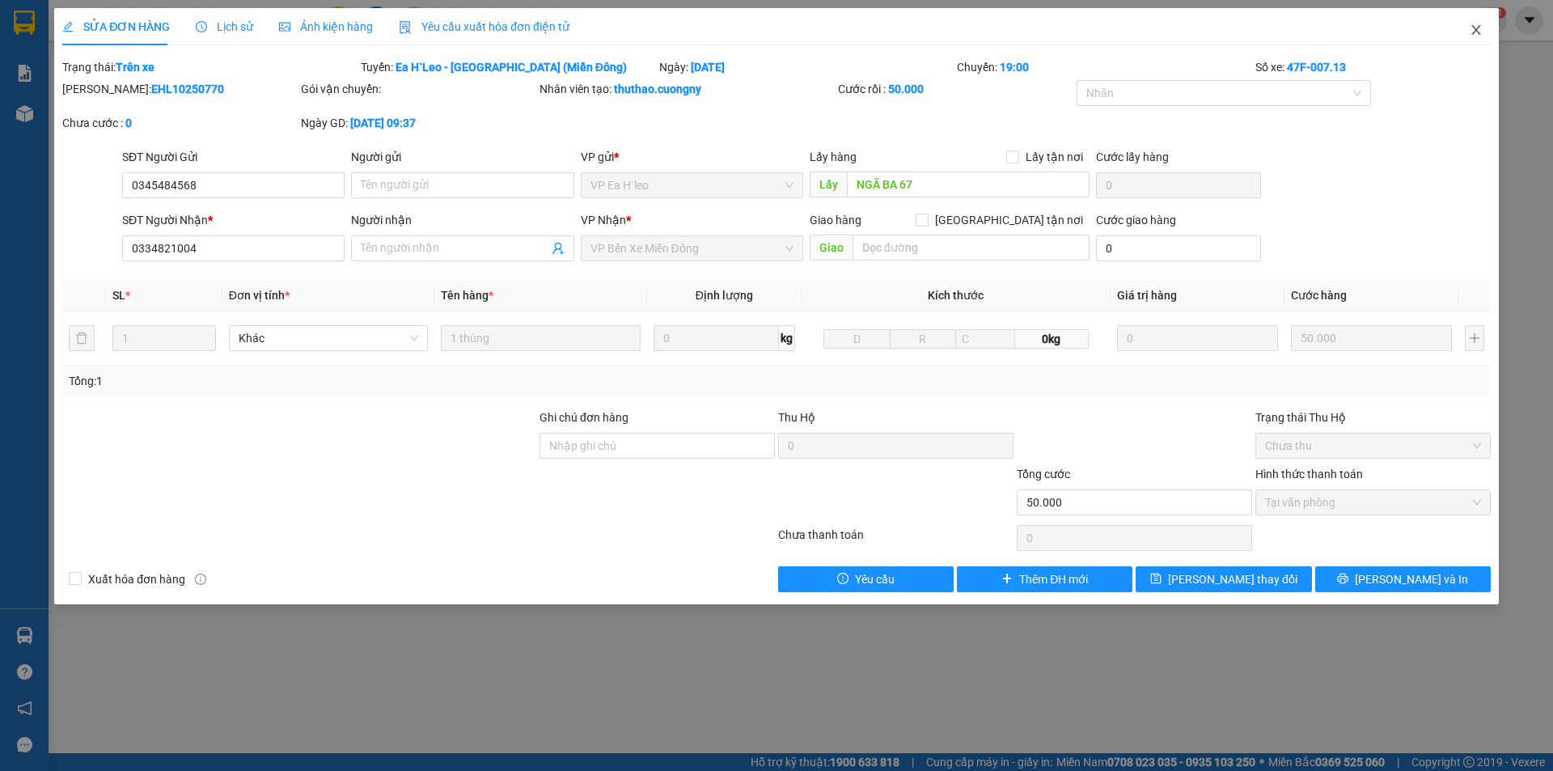
click at [1477, 26] on icon "close" at bounding box center [1476, 29] width 13 height 13
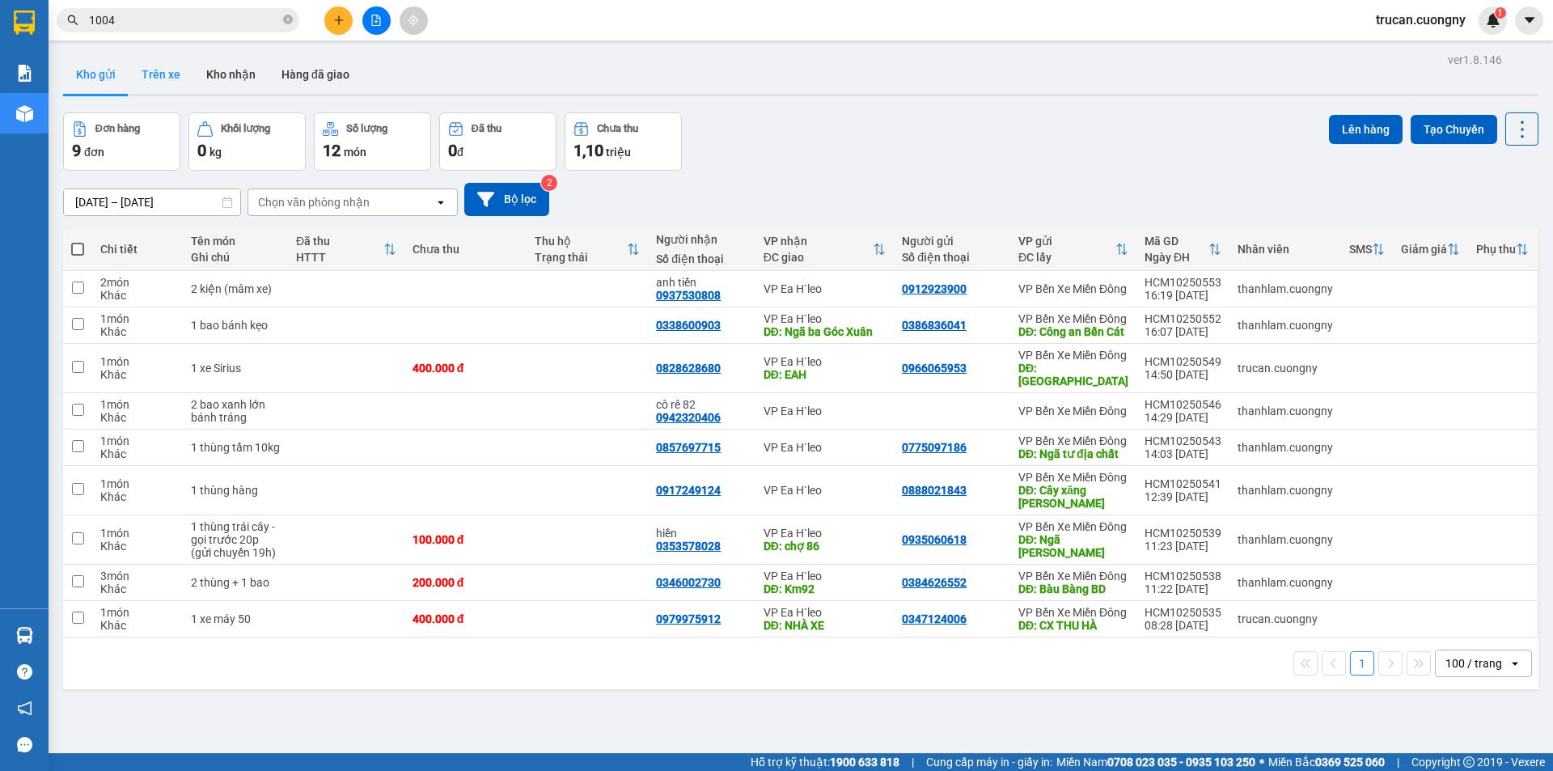
click at [145, 66] on button "Trên xe" at bounding box center [161, 74] width 65 height 39
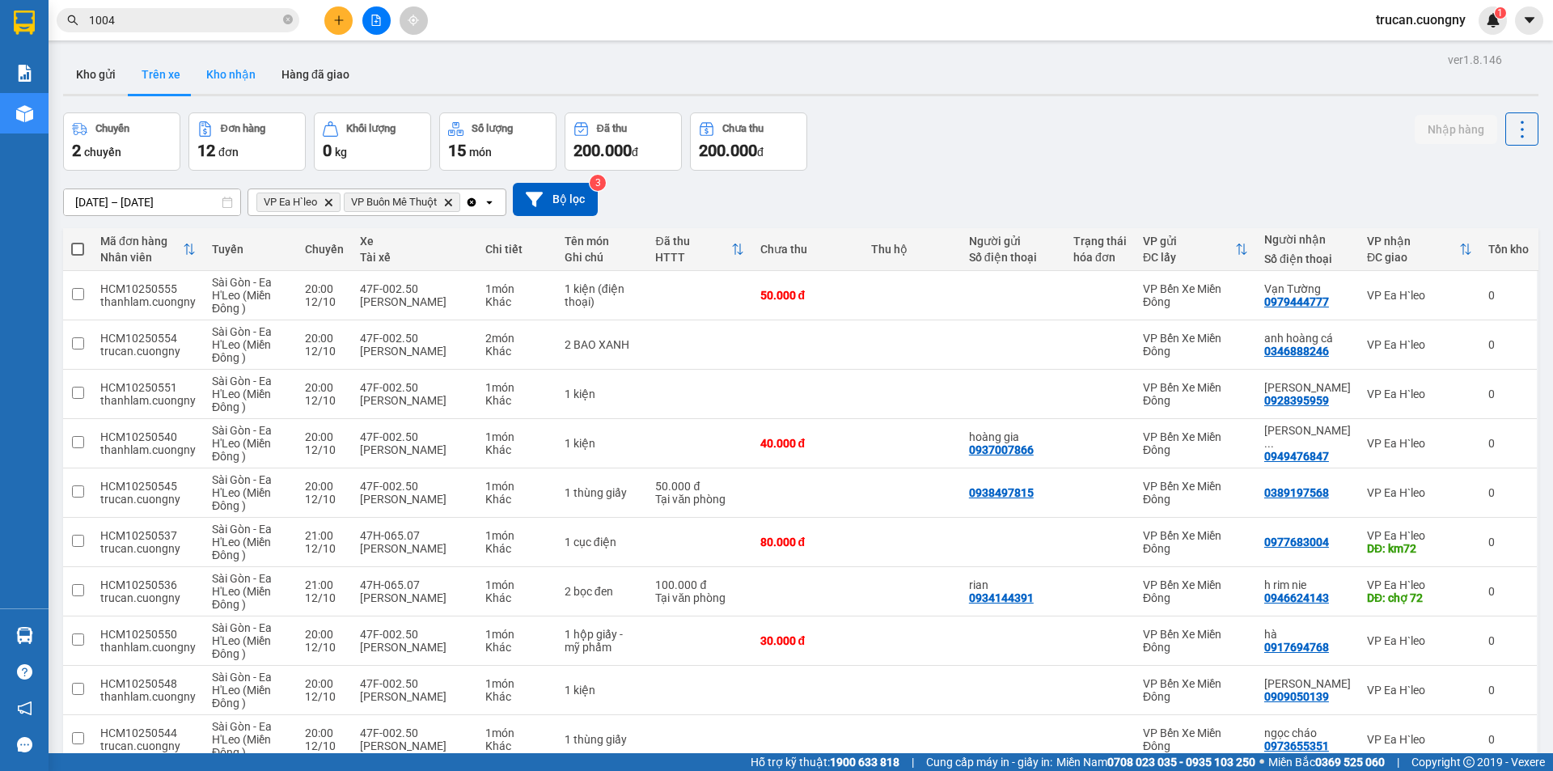
click at [239, 78] on button "Kho nhận" at bounding box center [230, 74] width 75 height 39
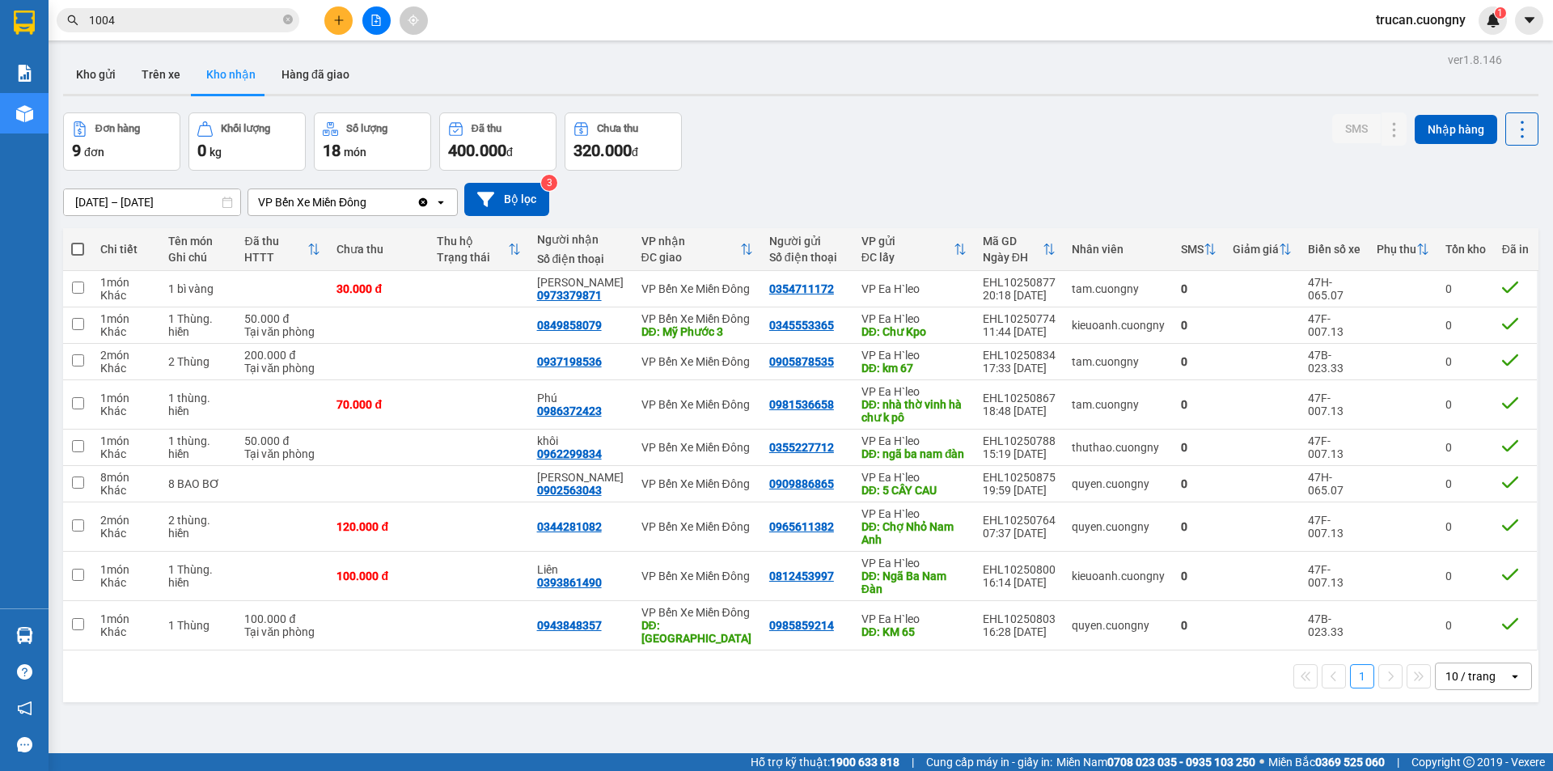
click at [173, 25] on input "1004" at bounding box center [184, 20] width 191 height 18
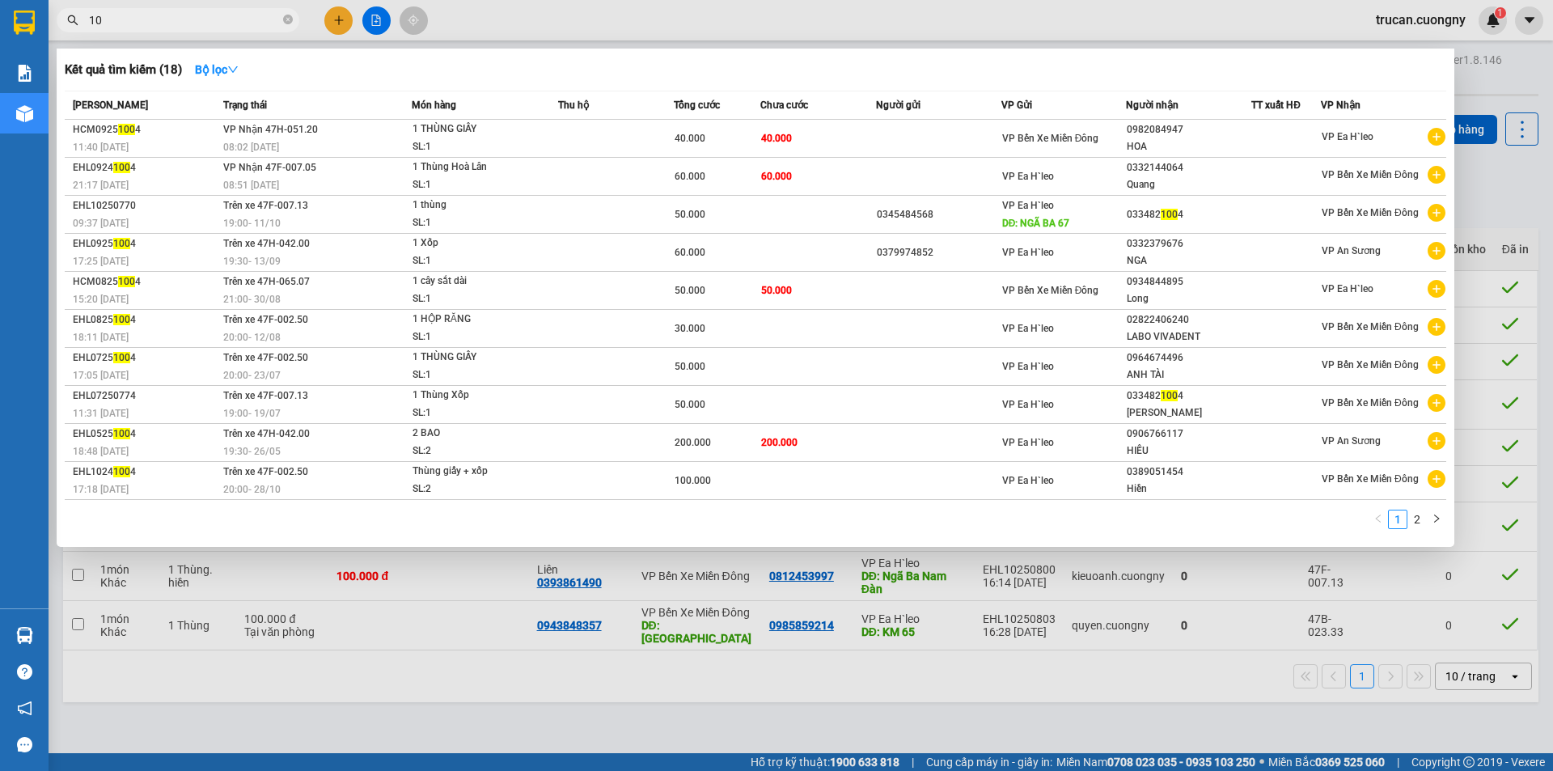
type input "1"
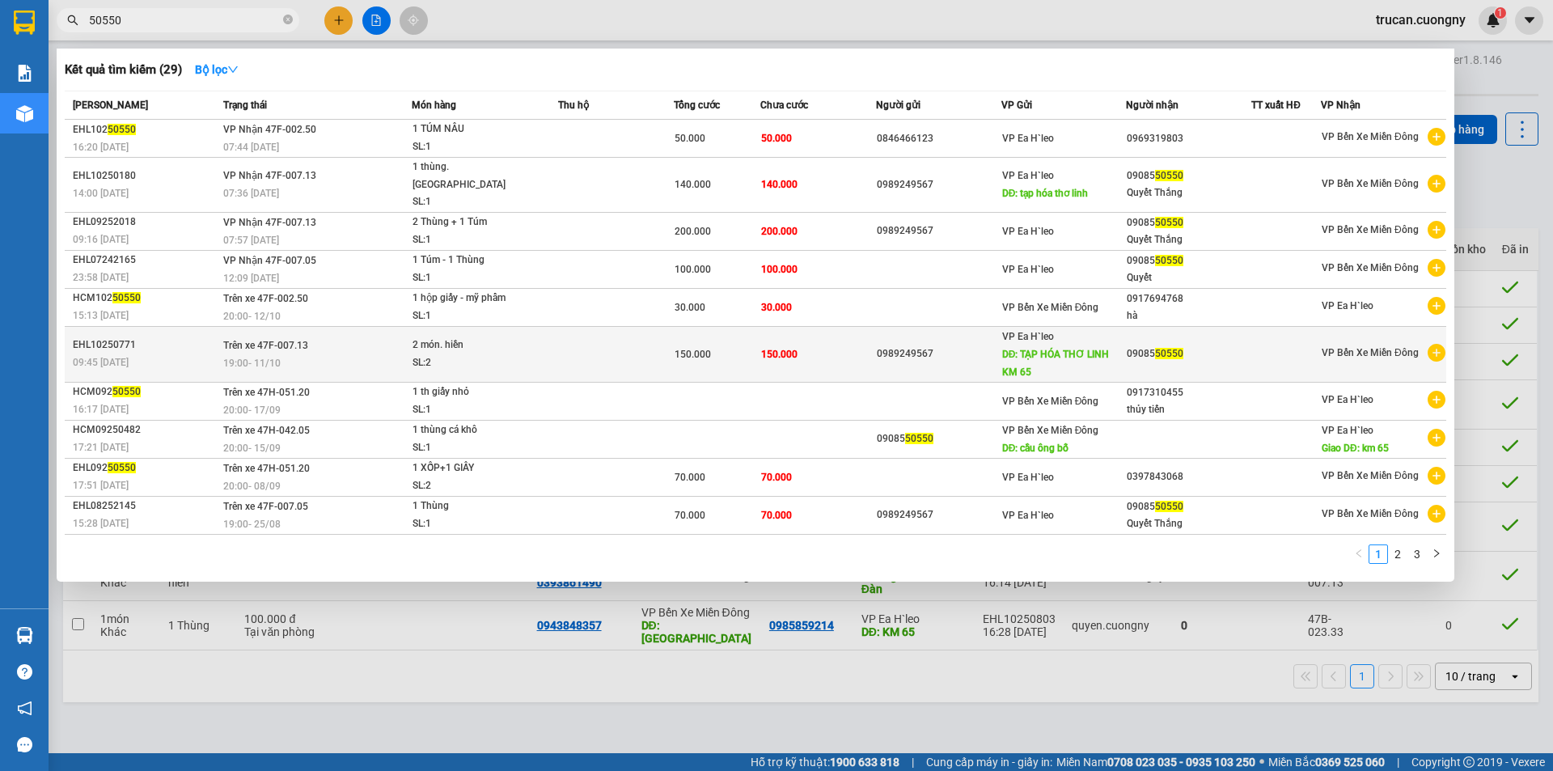
type input "50550"
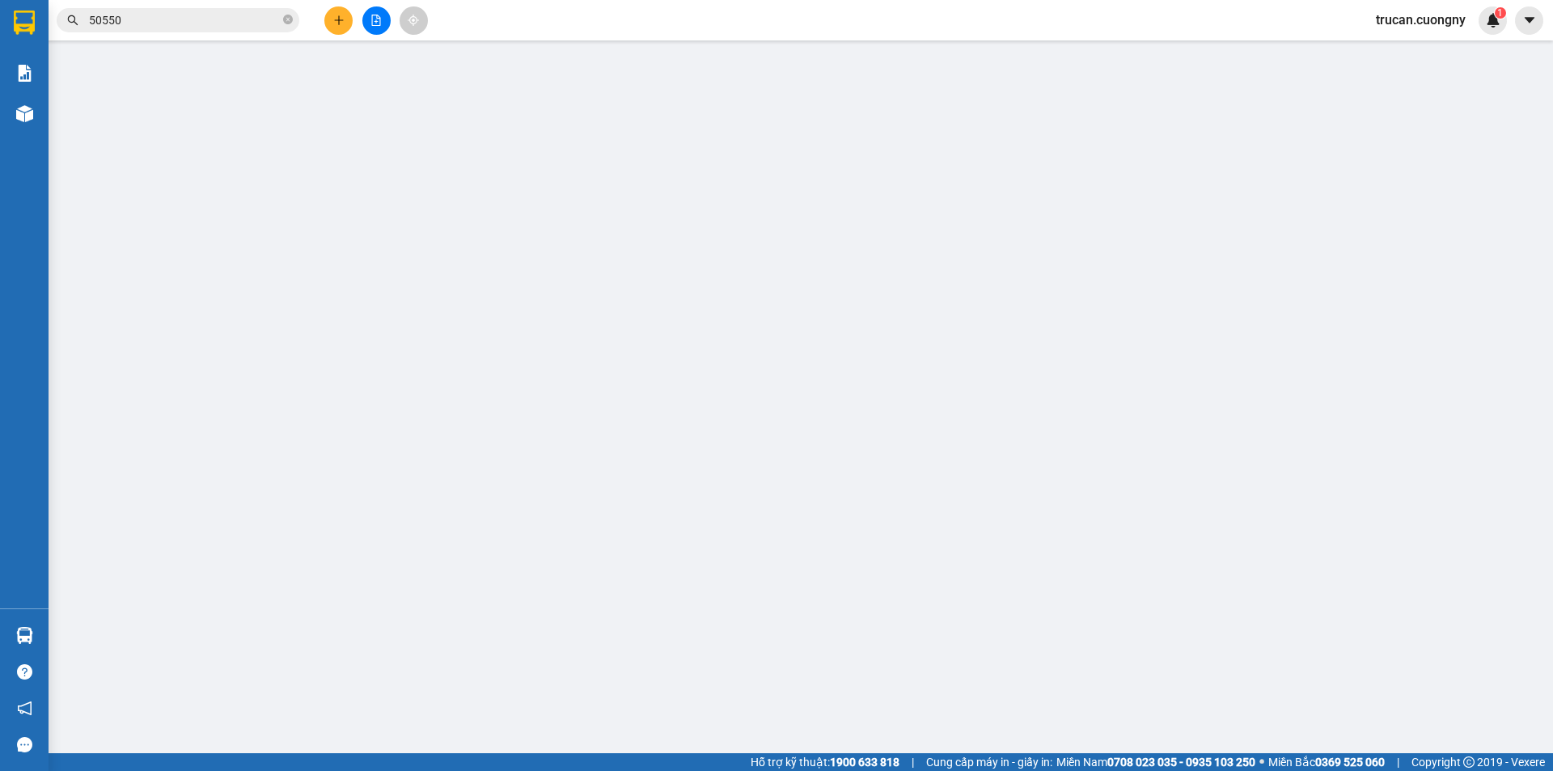
type input "0989249567"
type input "TẠP HÓA THƠ LINH KM 65"
type input "0908550550"
type input "150.000"
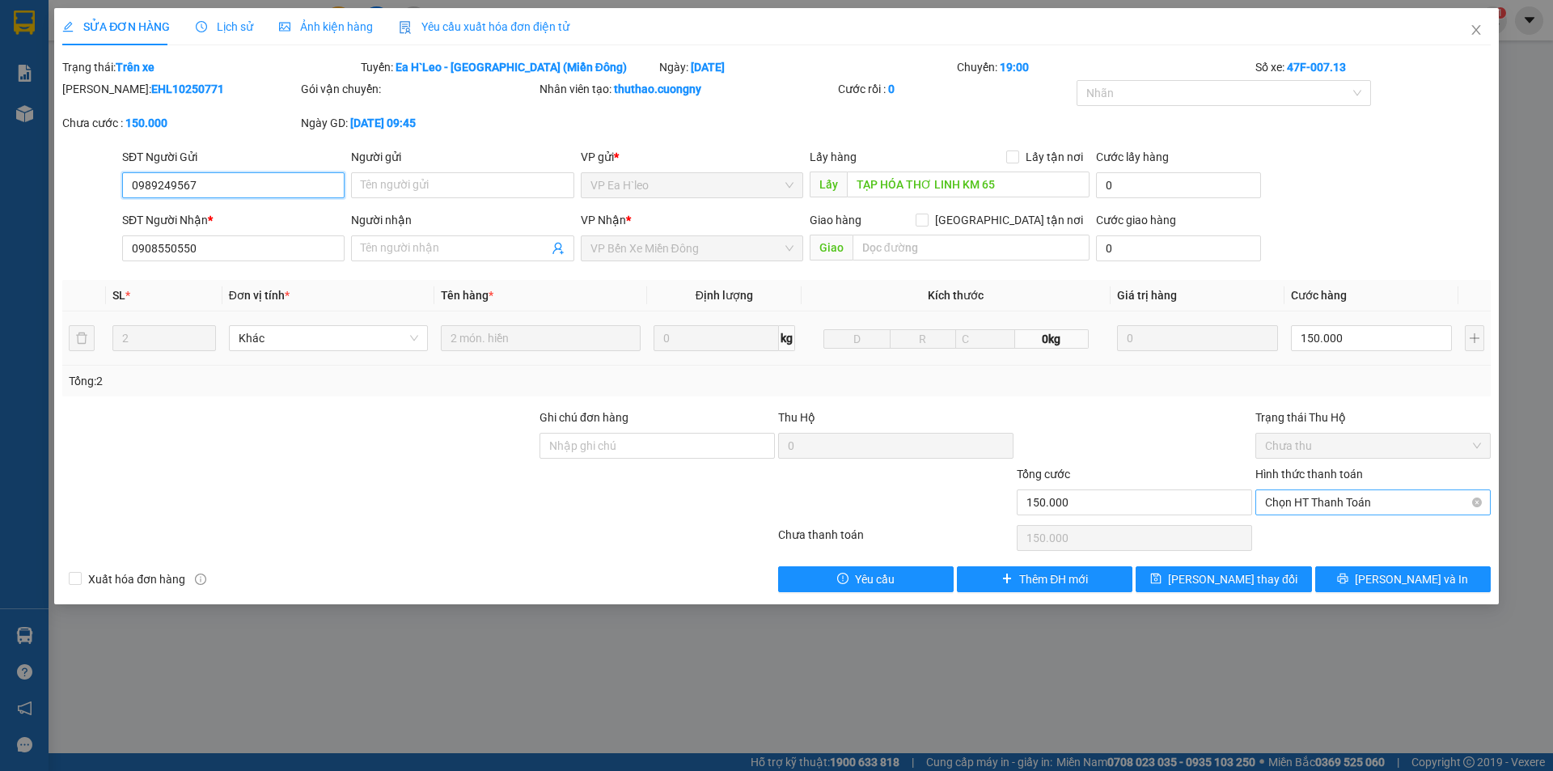
click at [1392, 492] on span "Chọn HT Thanh Toán" at bounding box center [1373, 502] width 216 height 24
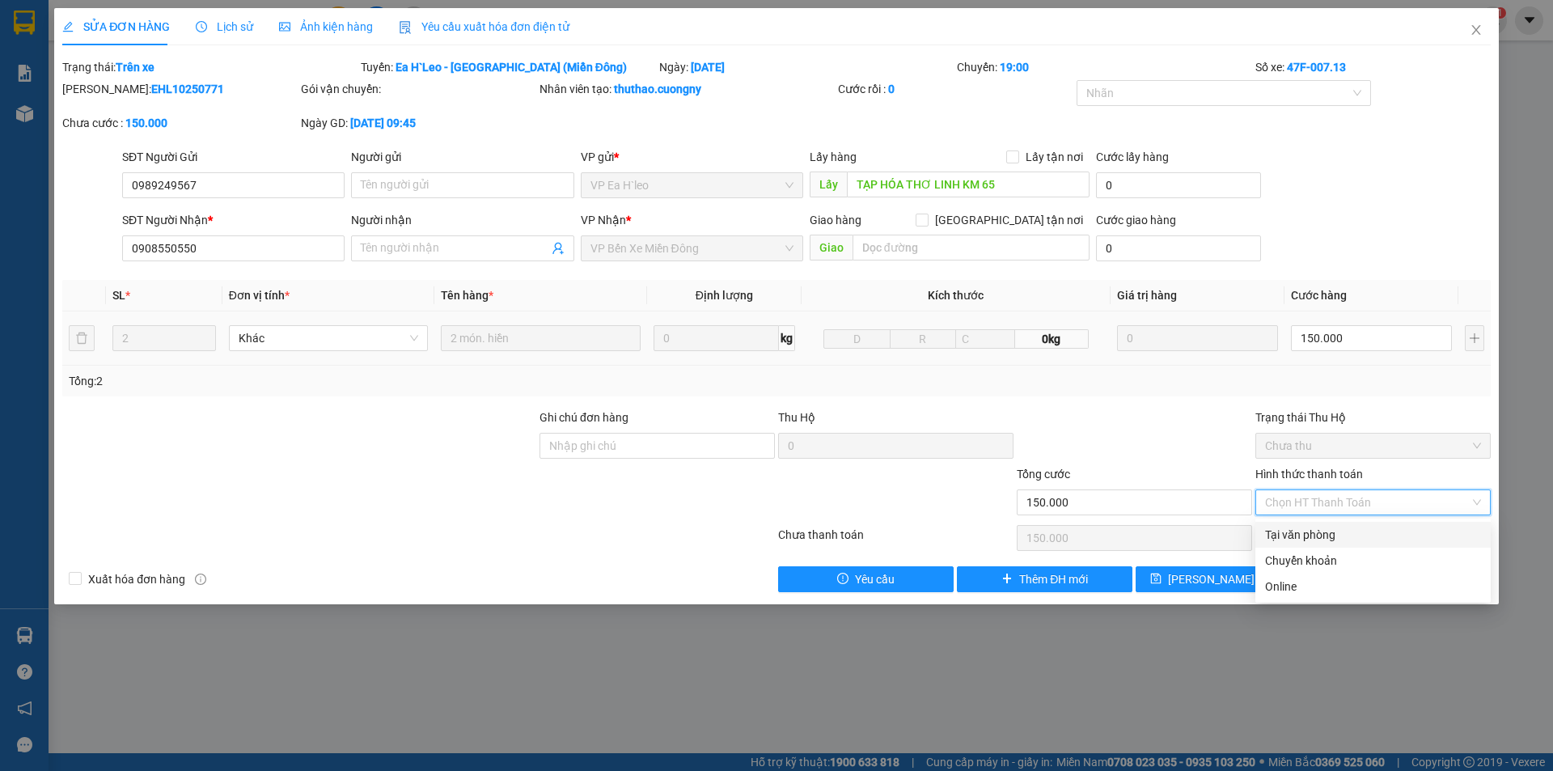
drag, startPoint x: 1357, startPoint y: 524, endPoint x: 1349, endPoint y: 515, distance: 12.0
click at [1356, 524] on div "Tại văn phòng" at bounding box center [1373, 535] width 235 height 26
type input "0"
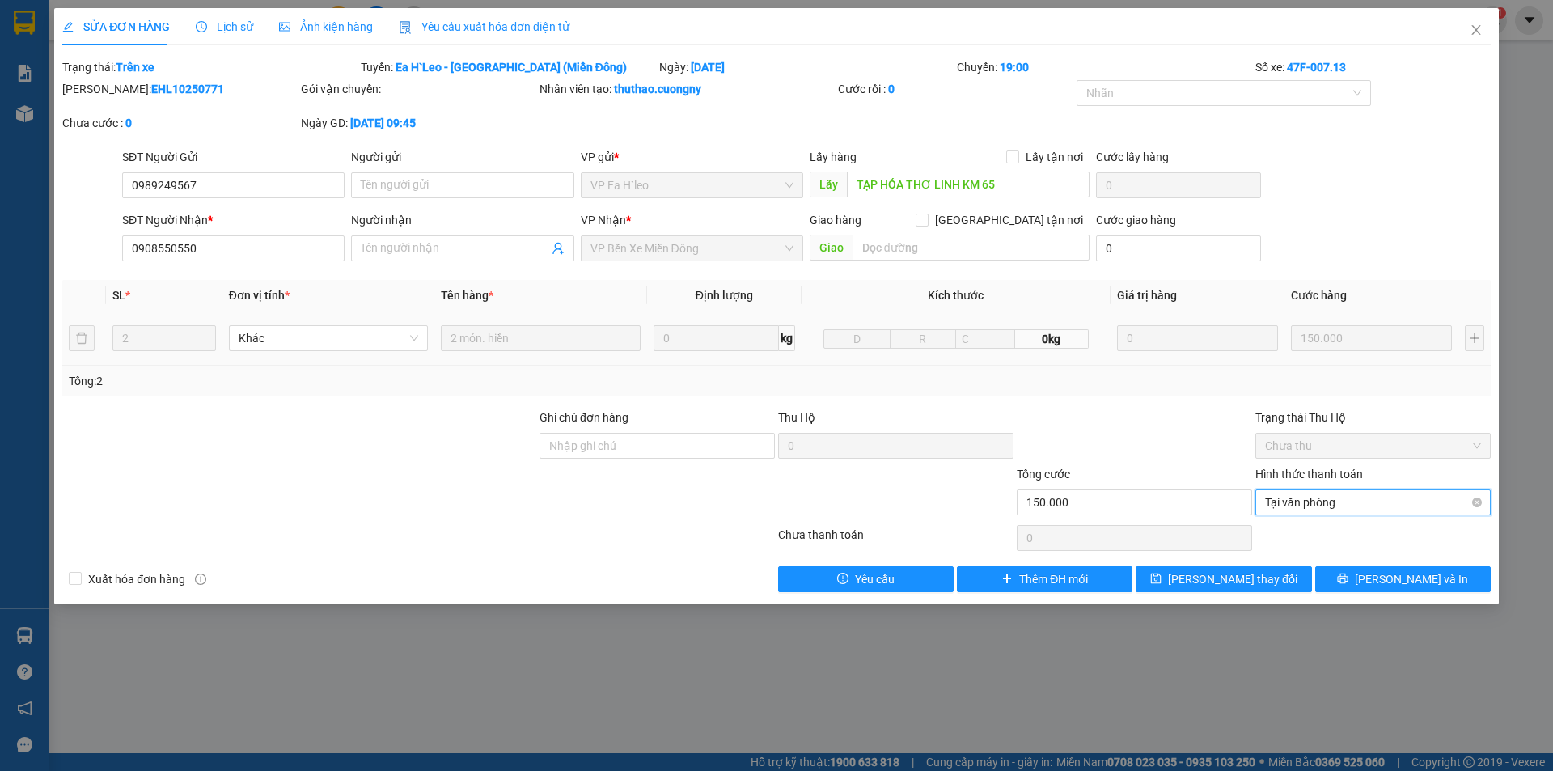
click at [1345, 506] on span "Tại văn phòng" at bounding box center [1373, 502] width 216 height 24
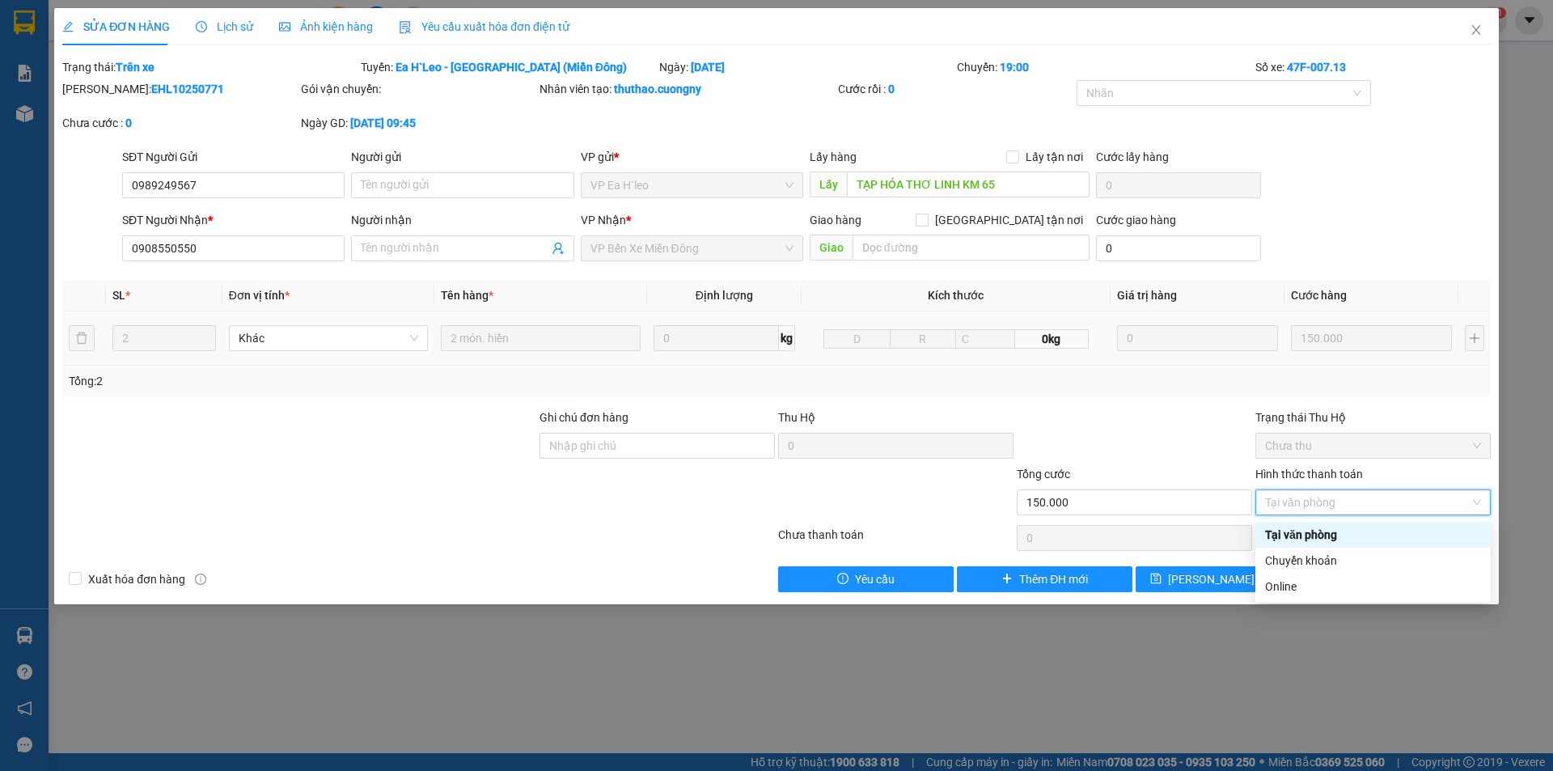
click at [1329, 533] on div "Tại văn phòng" at bounding box center [1373, 535] width 216 height 18
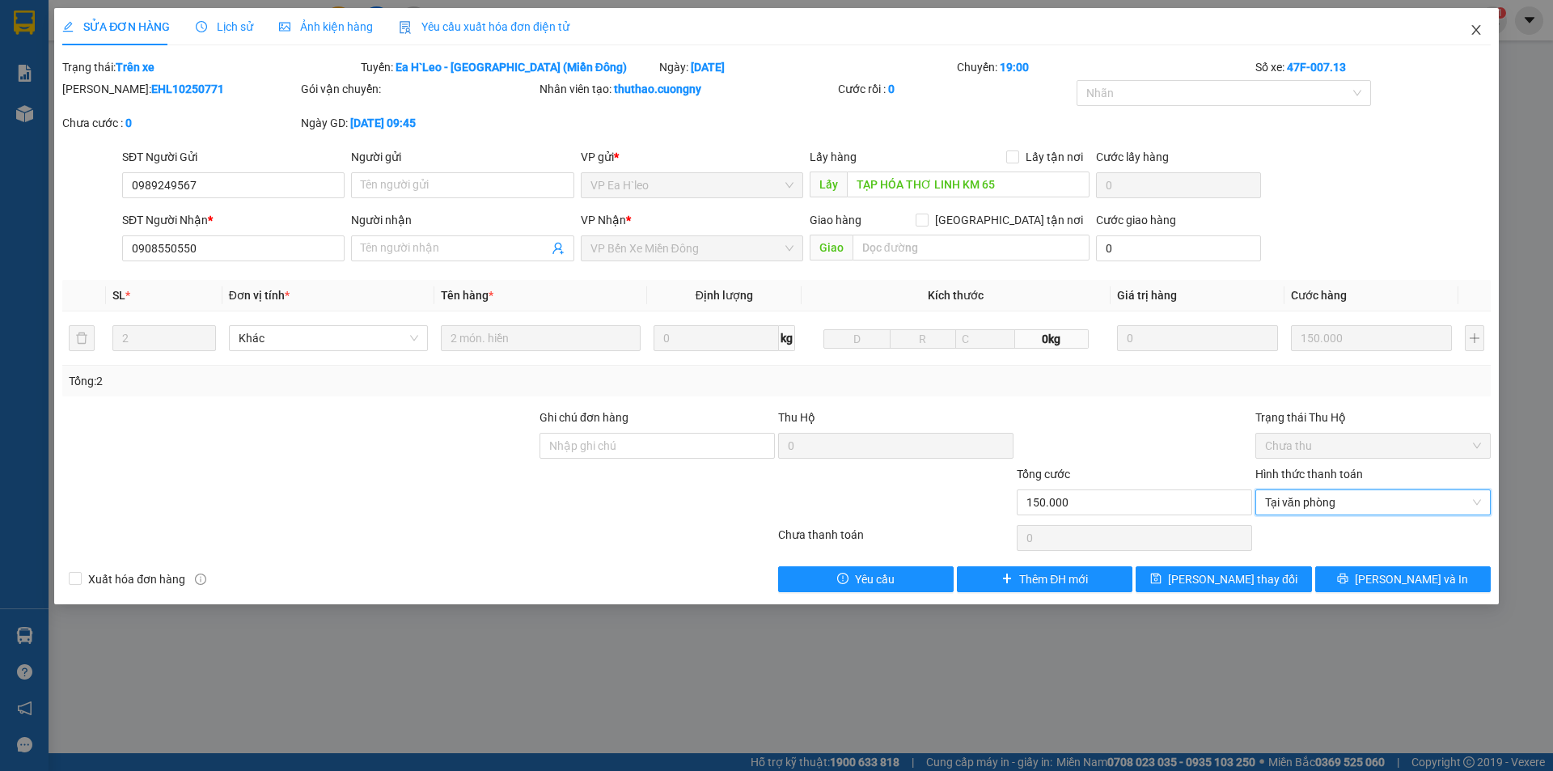
drag, startPoint x: 1483, startPoint y: 25, endPoint x: 1464, endPoint y: 37, distance: 22.9
click at [1483, 28] on span "Close" at bounding box center [1476, 30] width 45 height 45
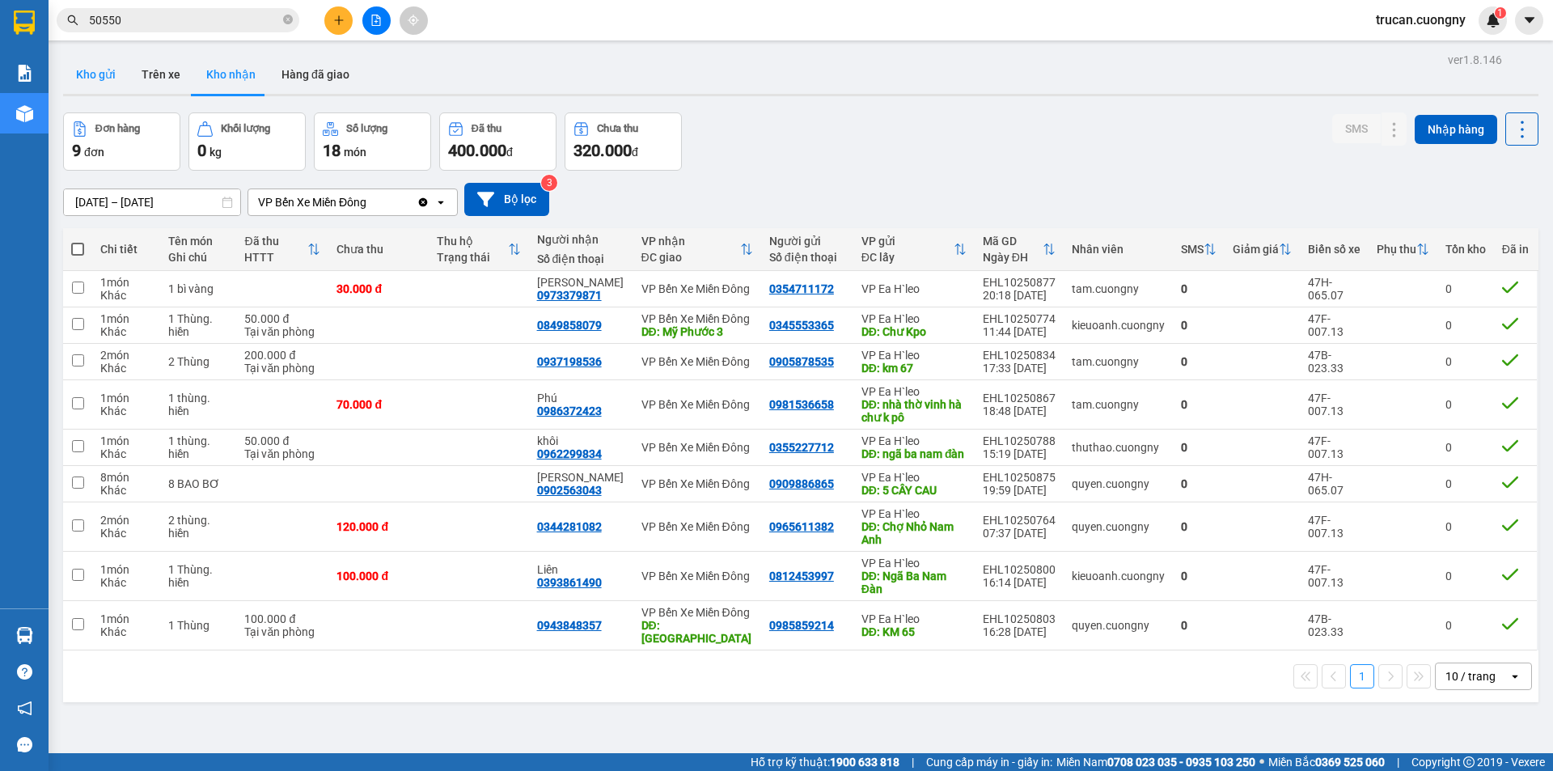
click at [87, 74] on button "Kho gửi" at bounding box center [96, 74] width 66 height 39
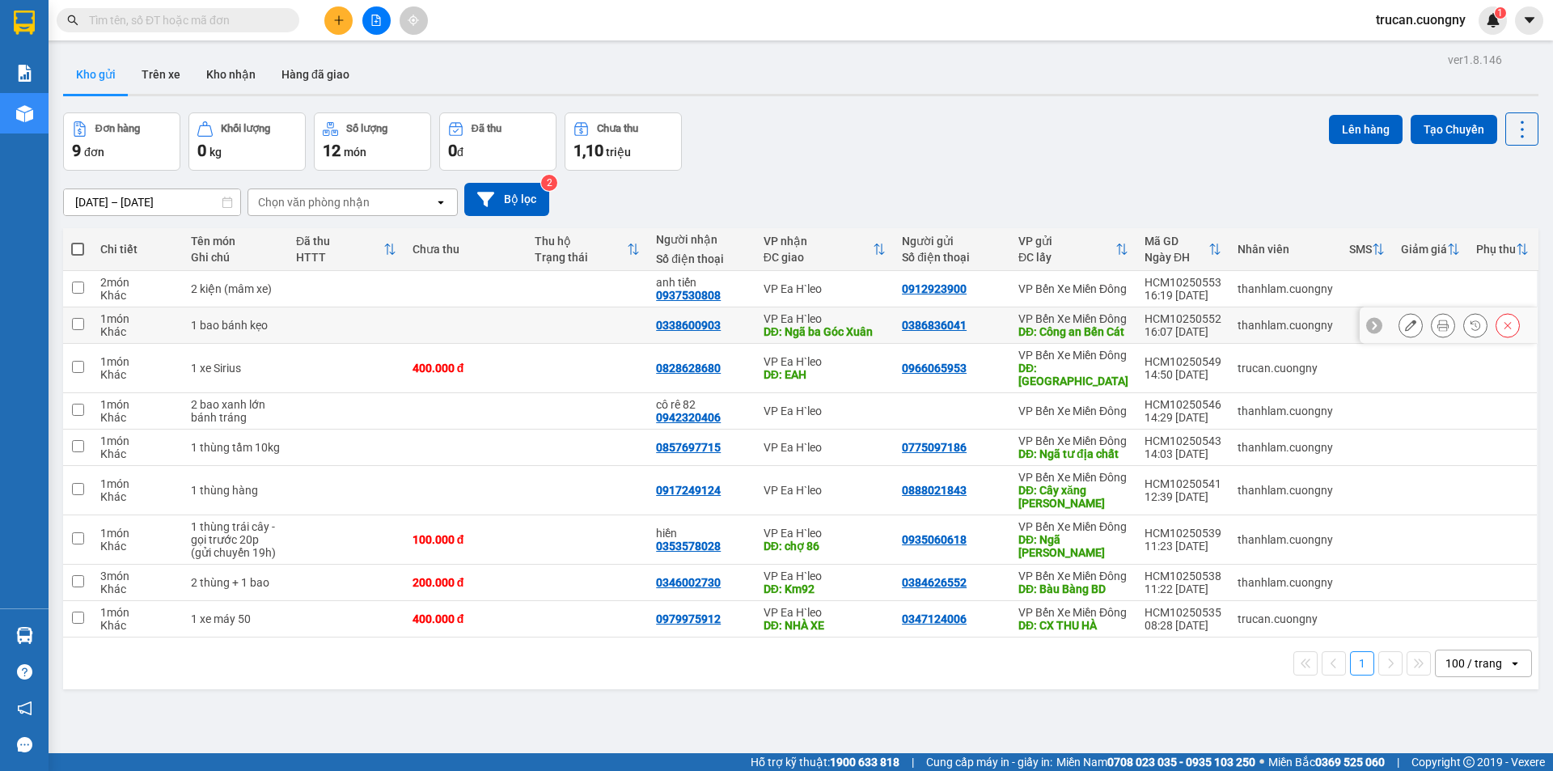
scroll to position [74, 0]
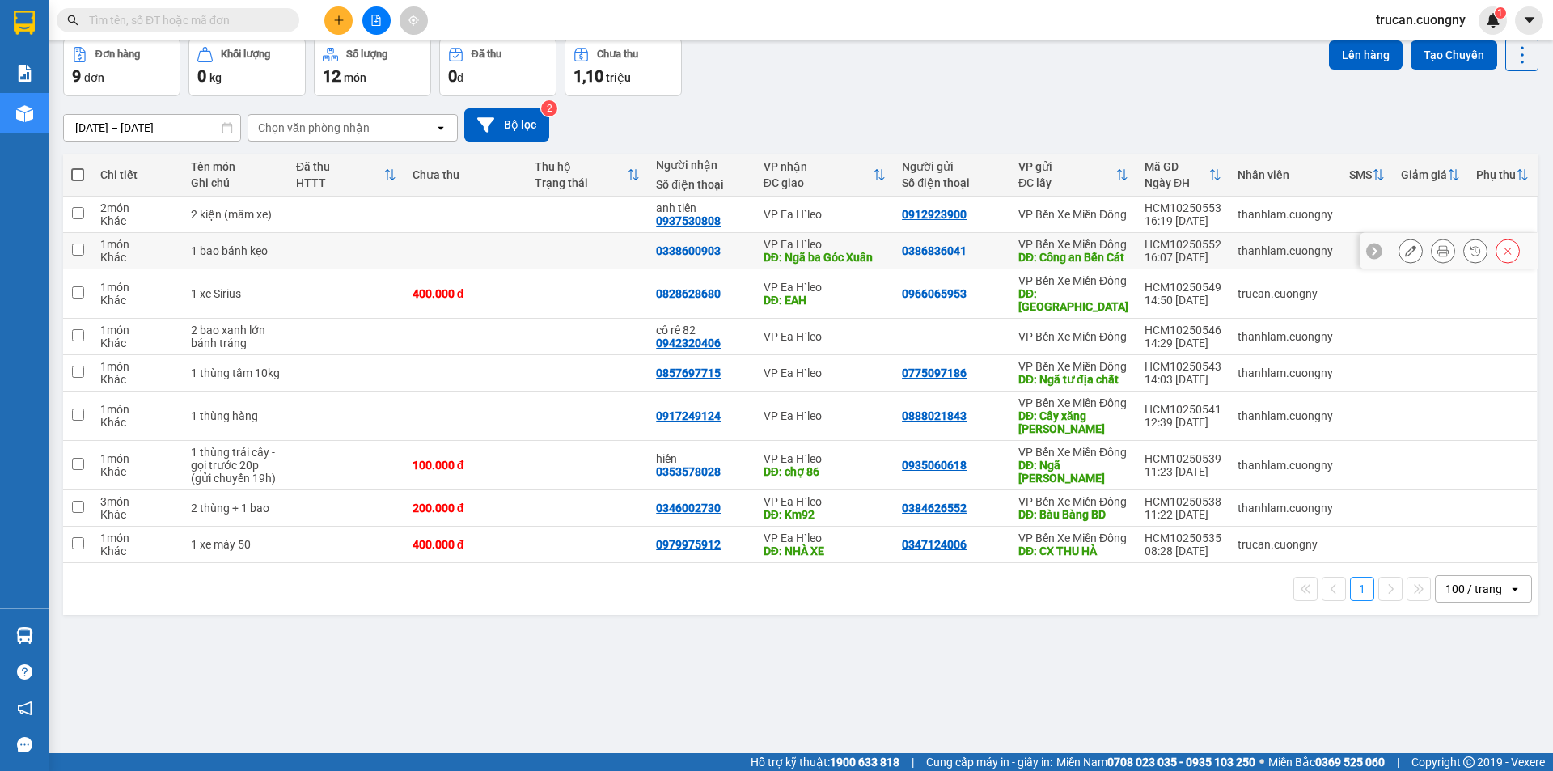
click at [1437, 262] on button at bounding box center [1443, 251] width 23 height 28
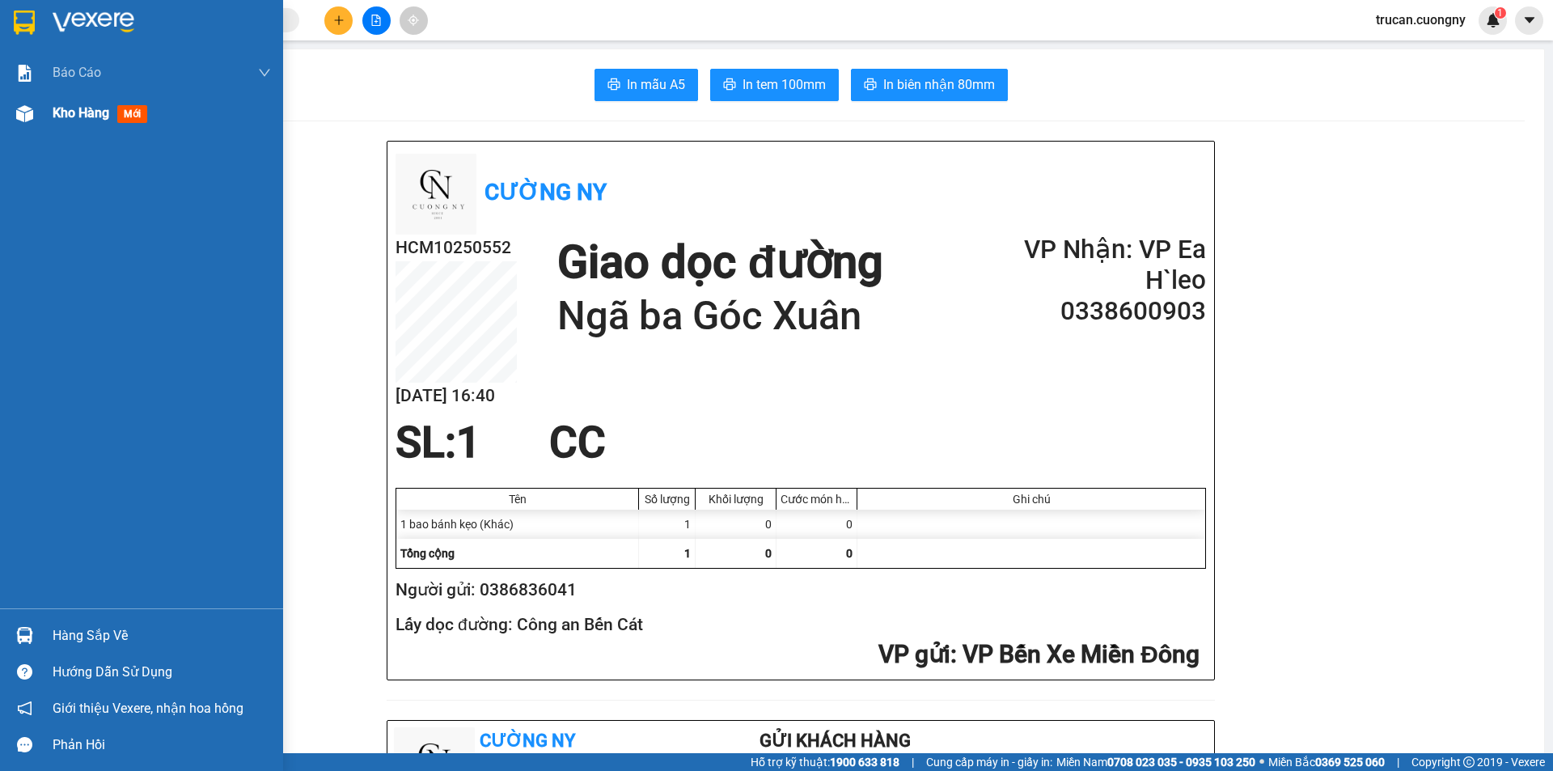
click at [126, 125] on div "Kho hàng mới" at bounding box center [162, 113] width 218 height 40
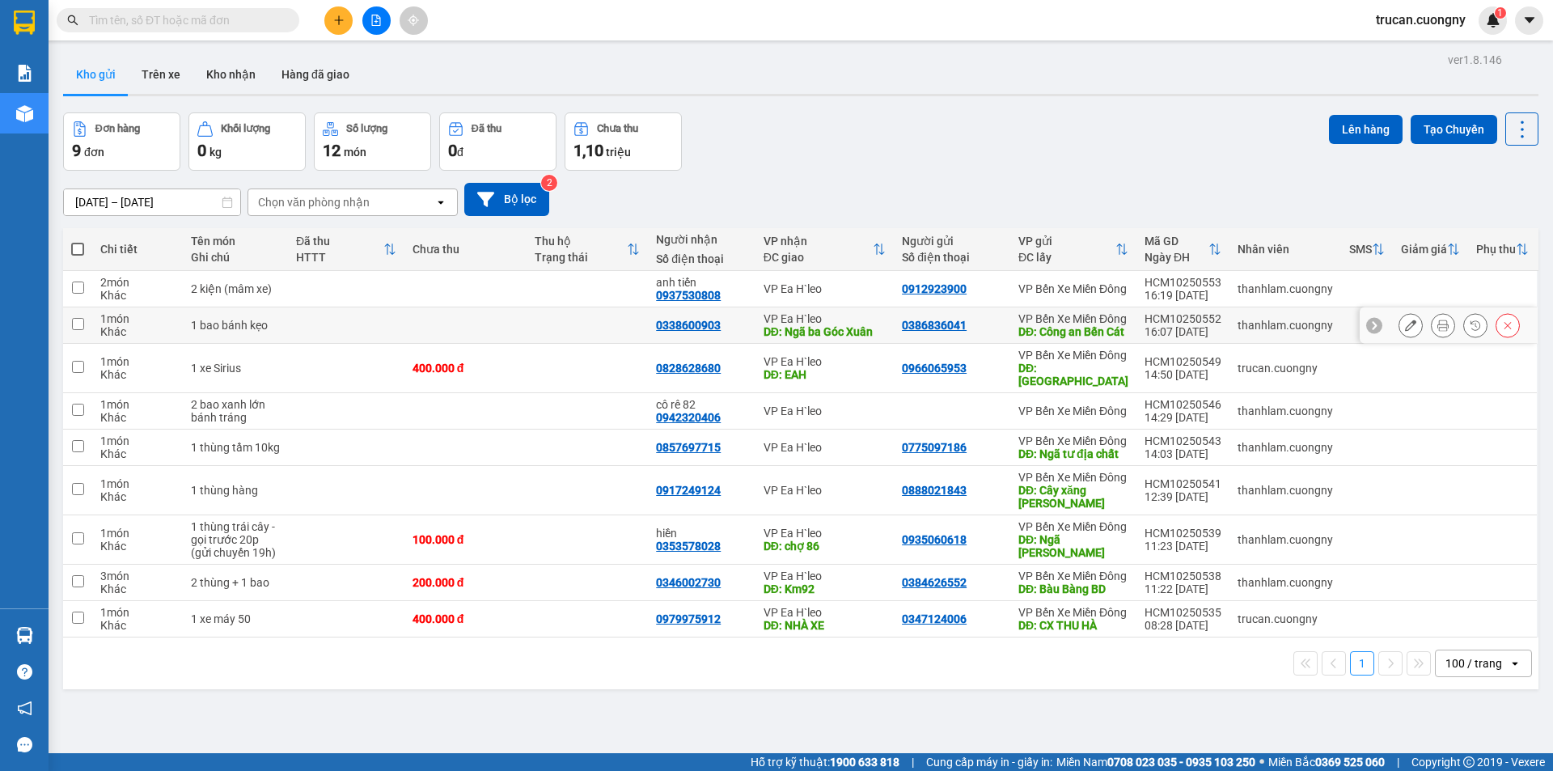
click at [1405, 331] on icon at bounding box center [1410, 325] width 11 height 11
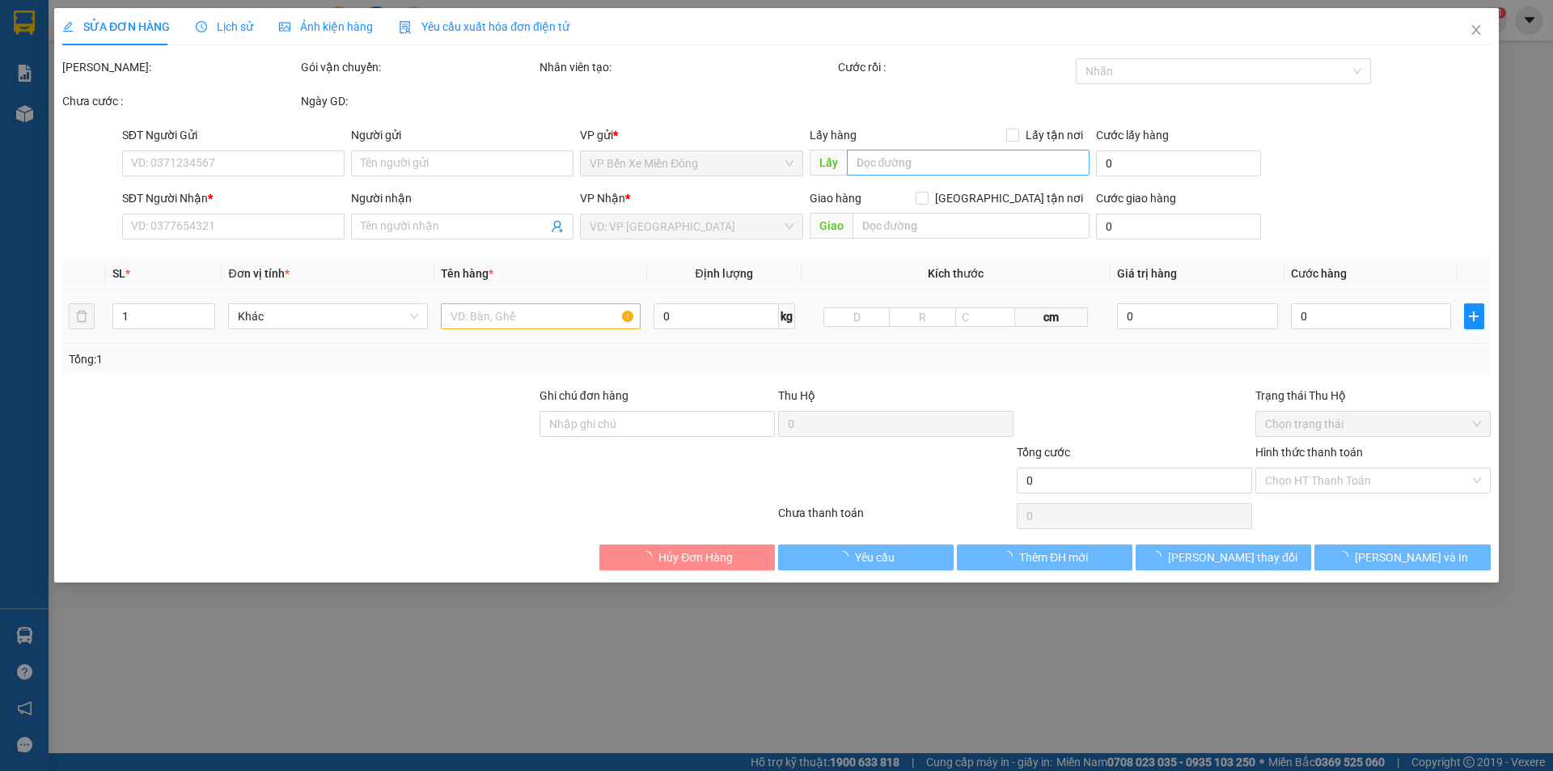
type input "0386836041"
type input "Công an Bến Cát"
type input "0338600903"
type input "Ngã ba Góc Xuân"
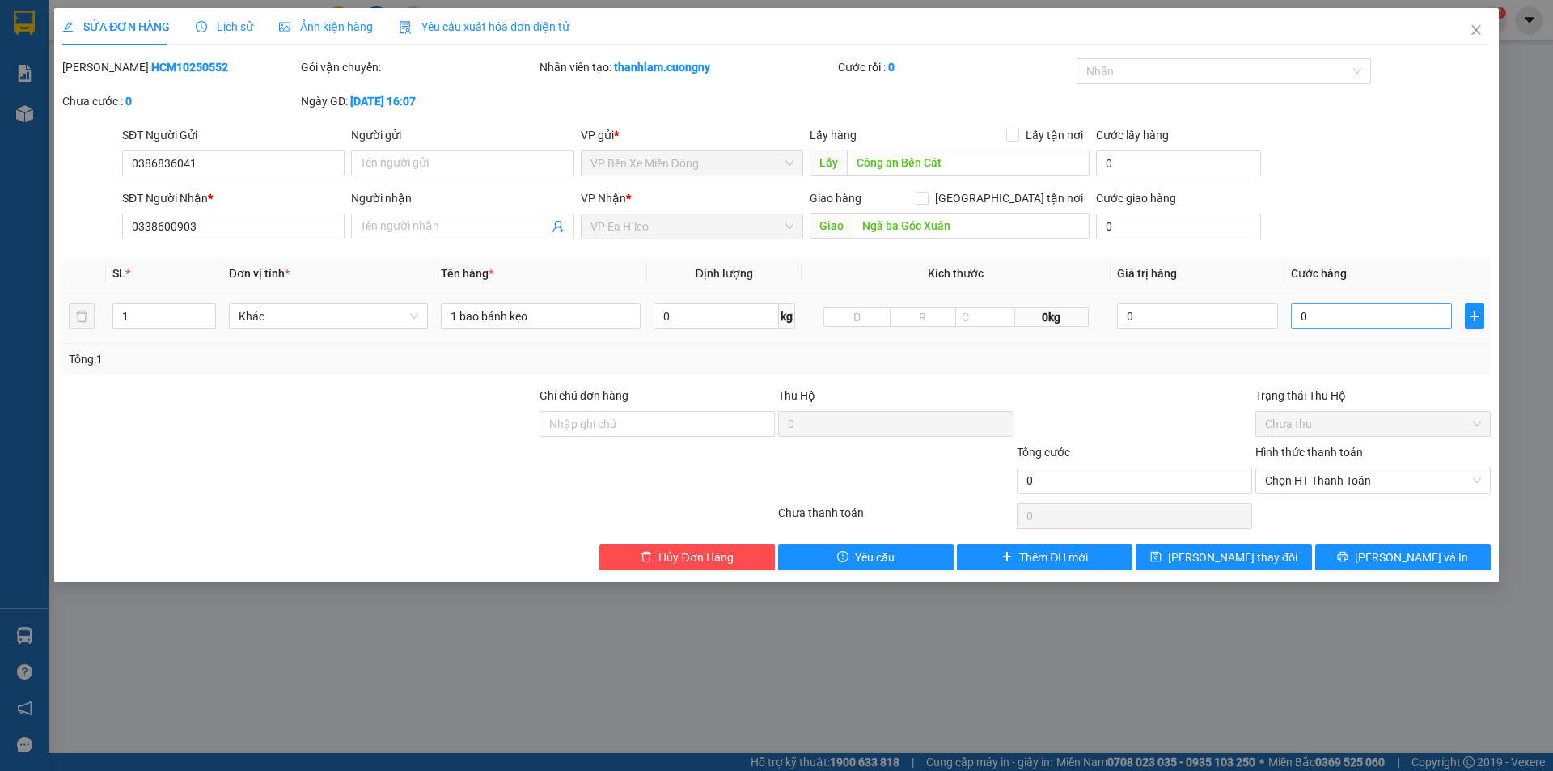
click at [1324, 318] on div "0" at bounding box center [1371, 316] width 161 height 32
click at [1310, 318] on input "0" at bounding box center [1371, 316] width 161 height 26
click at [1300, 317] on input "0" at bounding box center [1371, 316] width 161 height 26
type input "80"
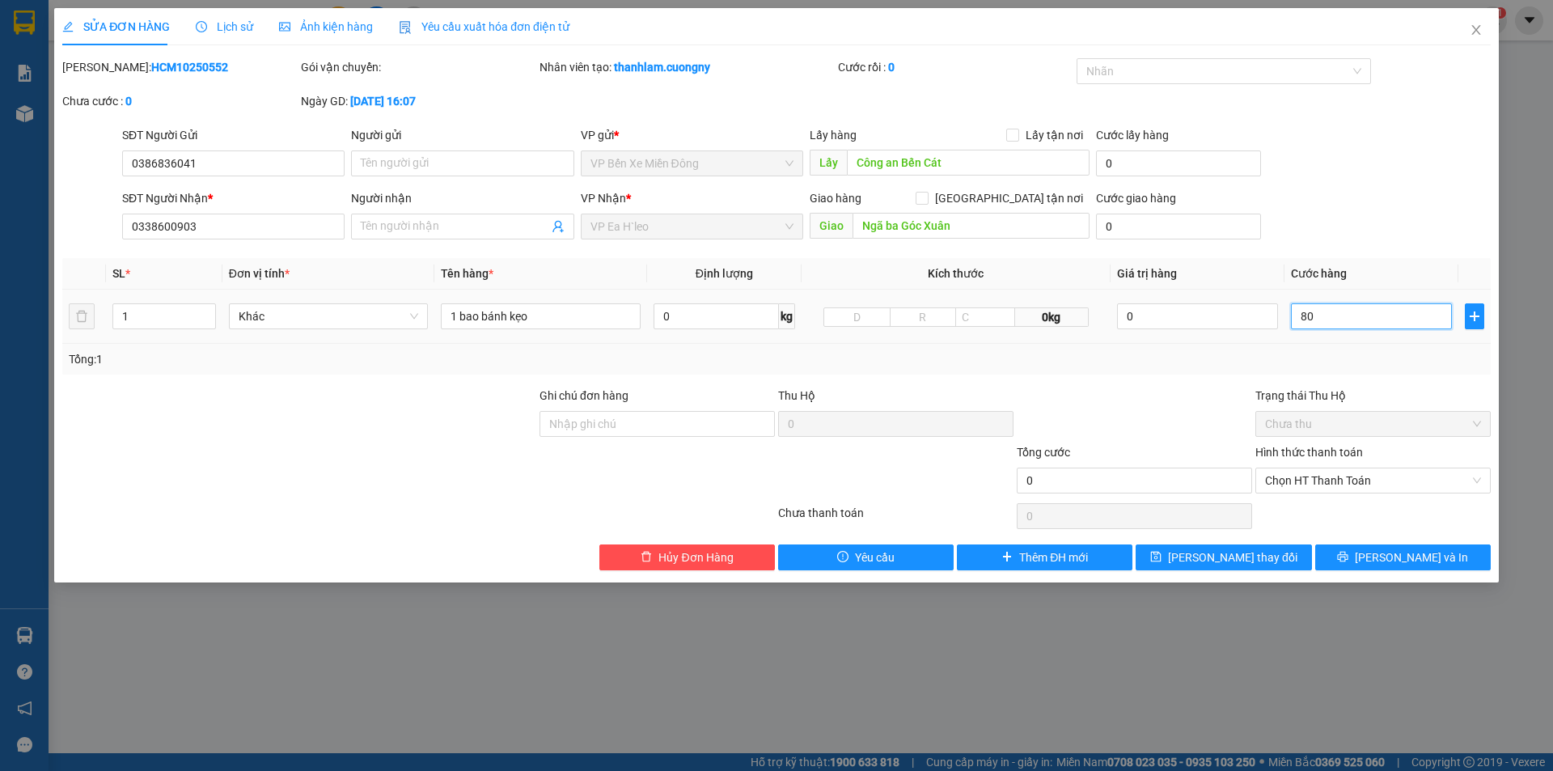
type input "80"
type input "800"
type input "8.000"
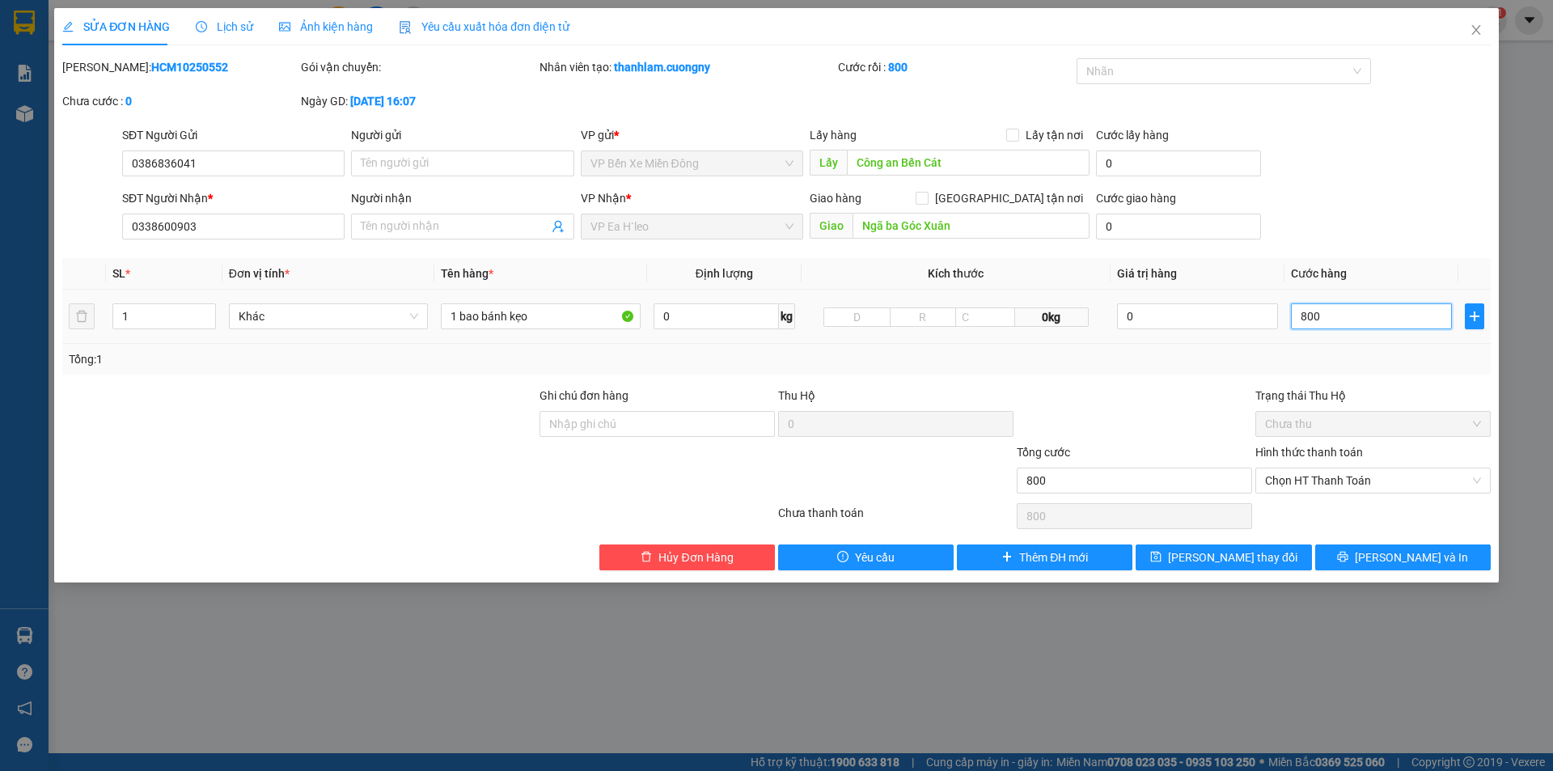
type input "8.000"
type input "80.000"
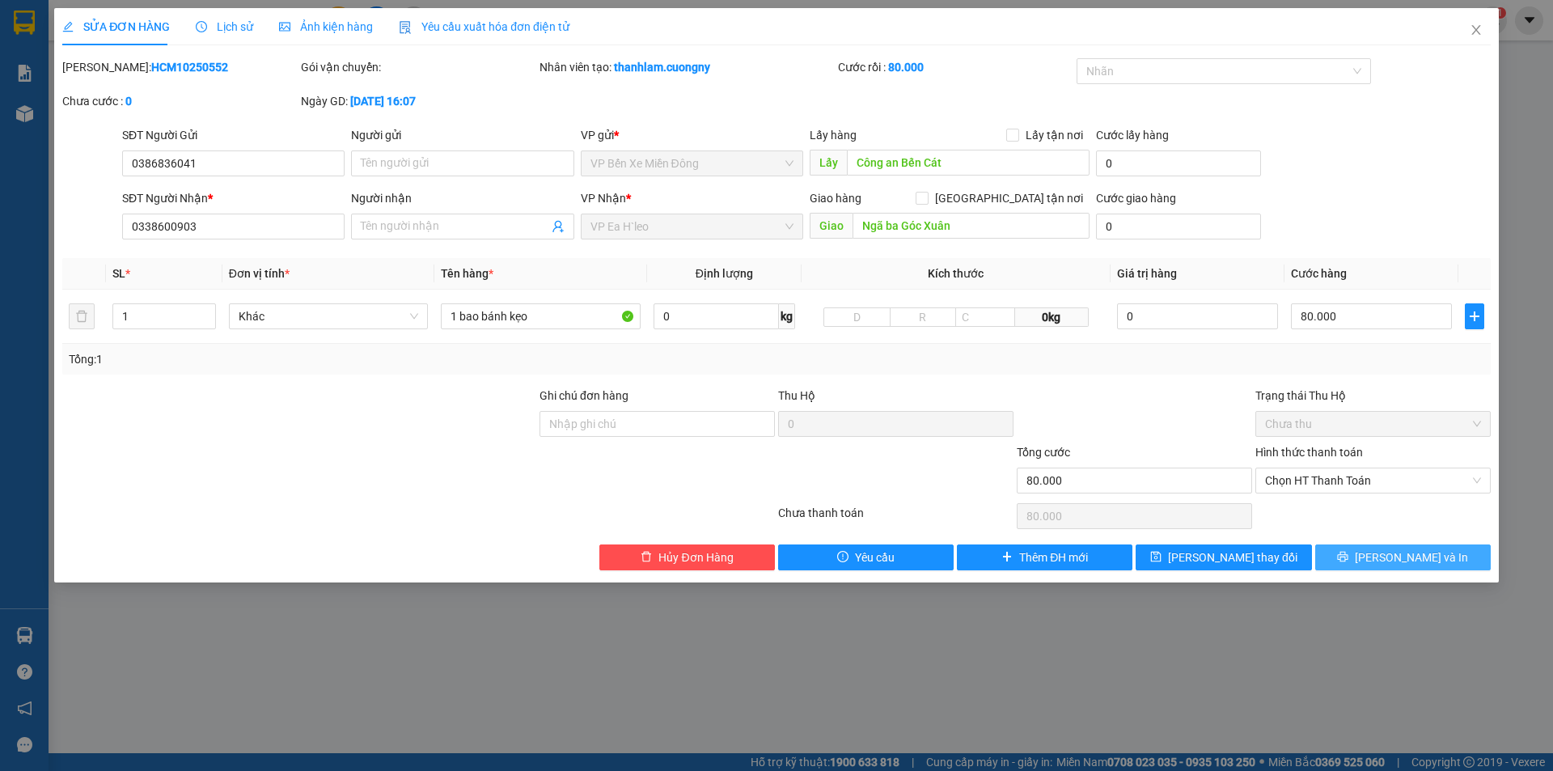
click at [1407, 552] on span "[PERSON_NAME] và In" at bounding box center [1411, 558] width 113 height 18
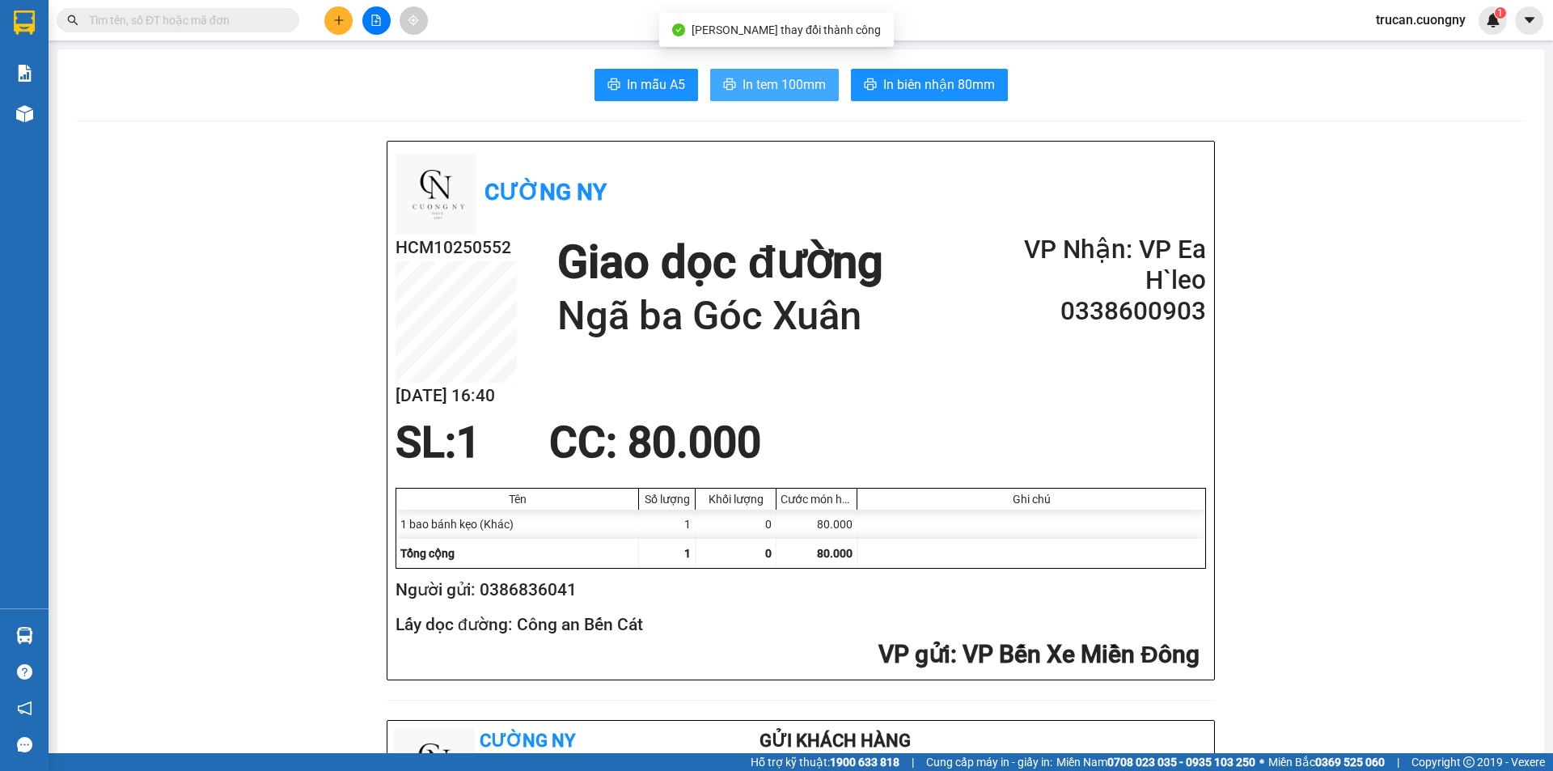
click at [748, 95] on span "In tem 100mm" at bounding box center [784, 84] width 83 height 20
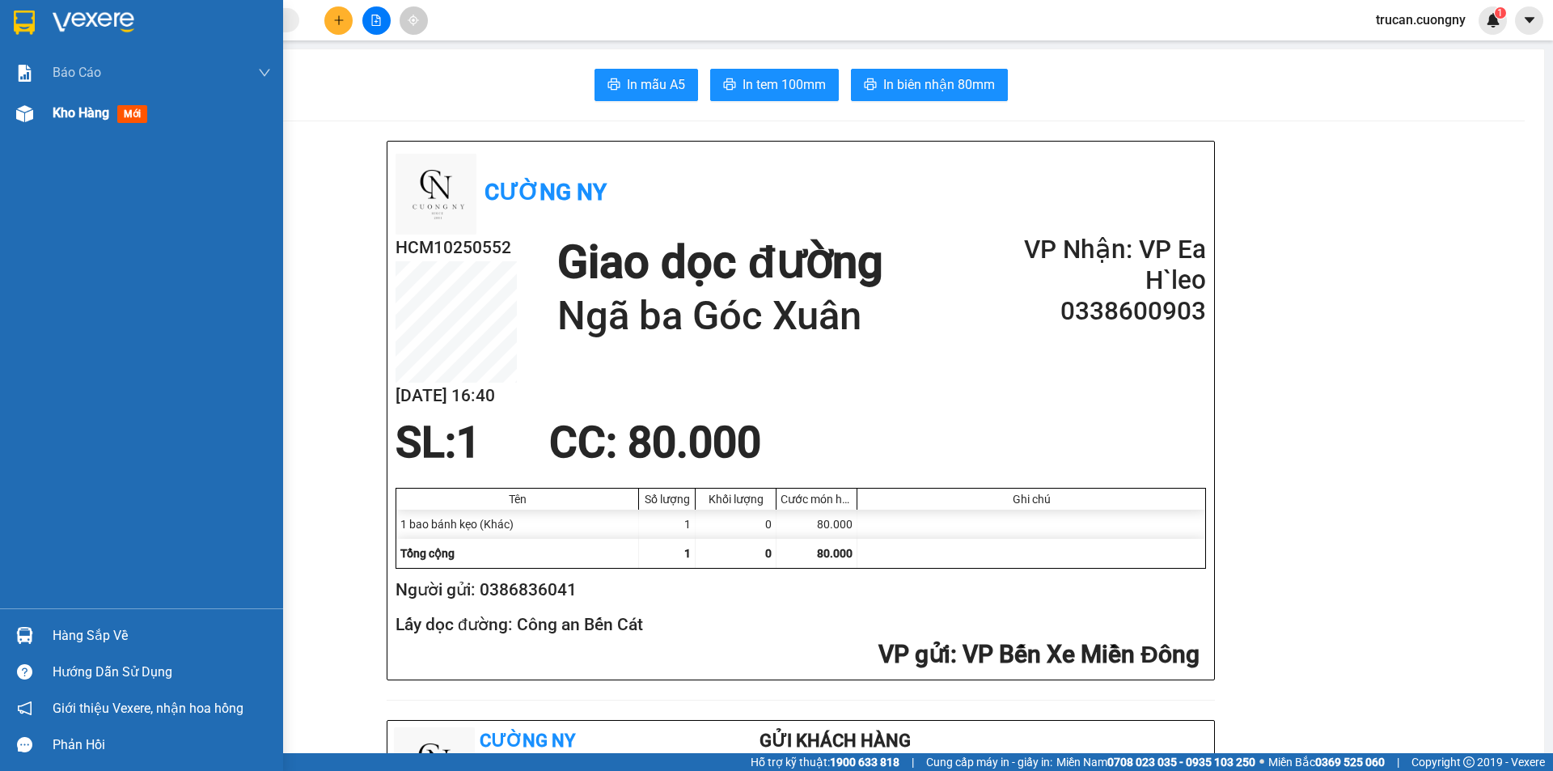
click at [60, 115] on span "Kho hàng" at bounding box center [81, 112] width 57 height 15
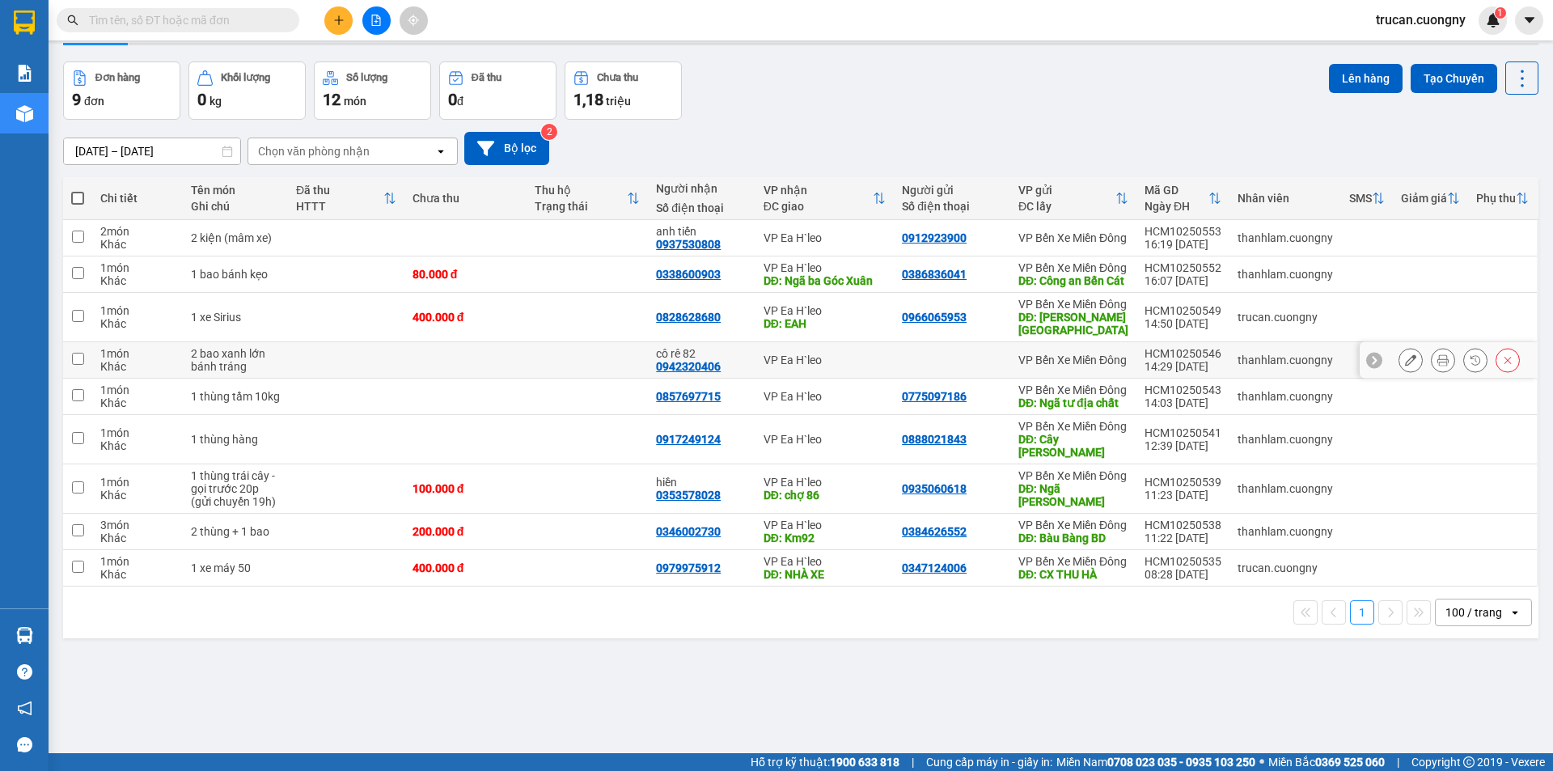
scroll to position [74, 0]
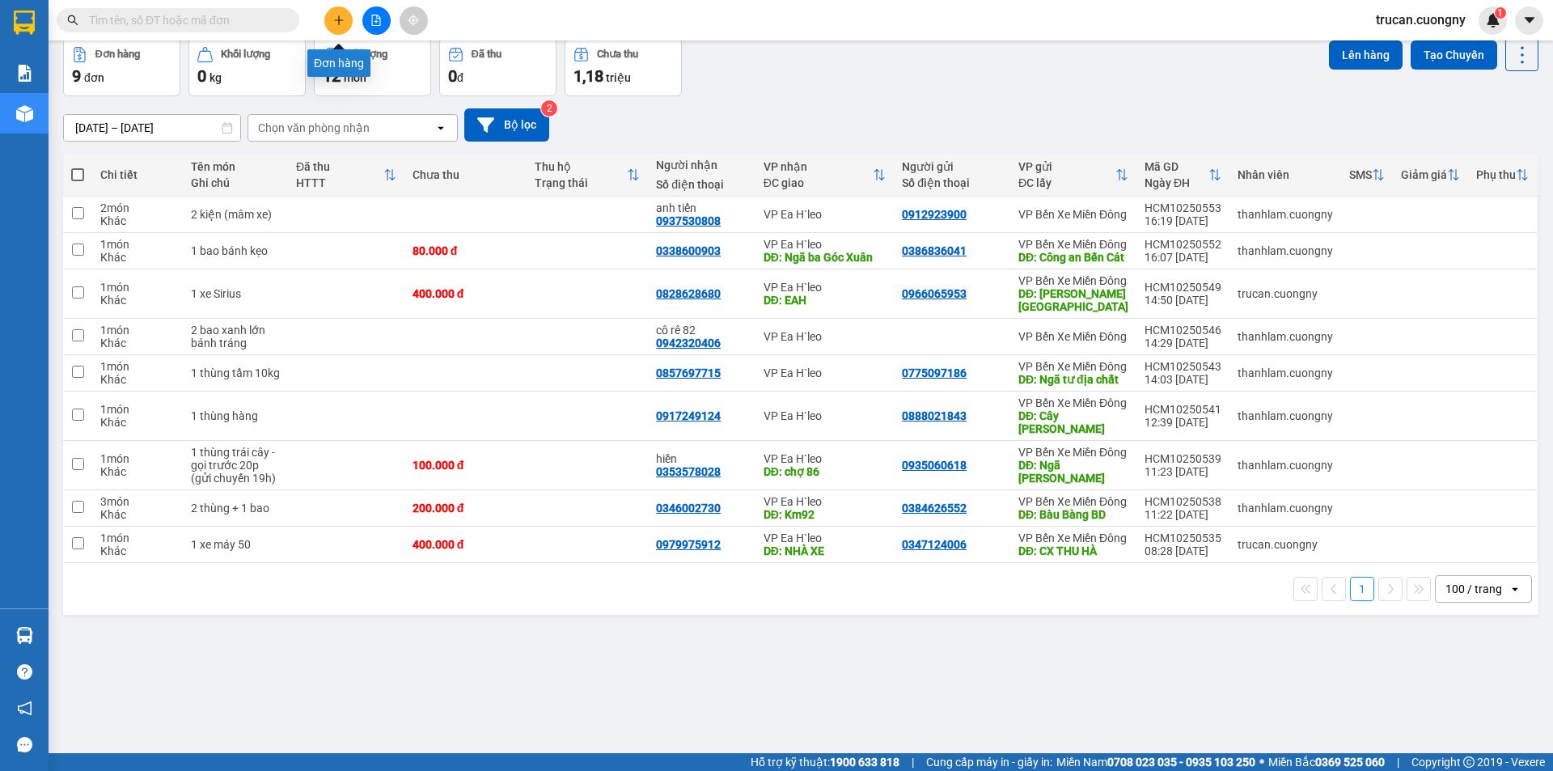
click at [336, 21] on icon "plus" at bounding box center [338, 20] width 11 height 11
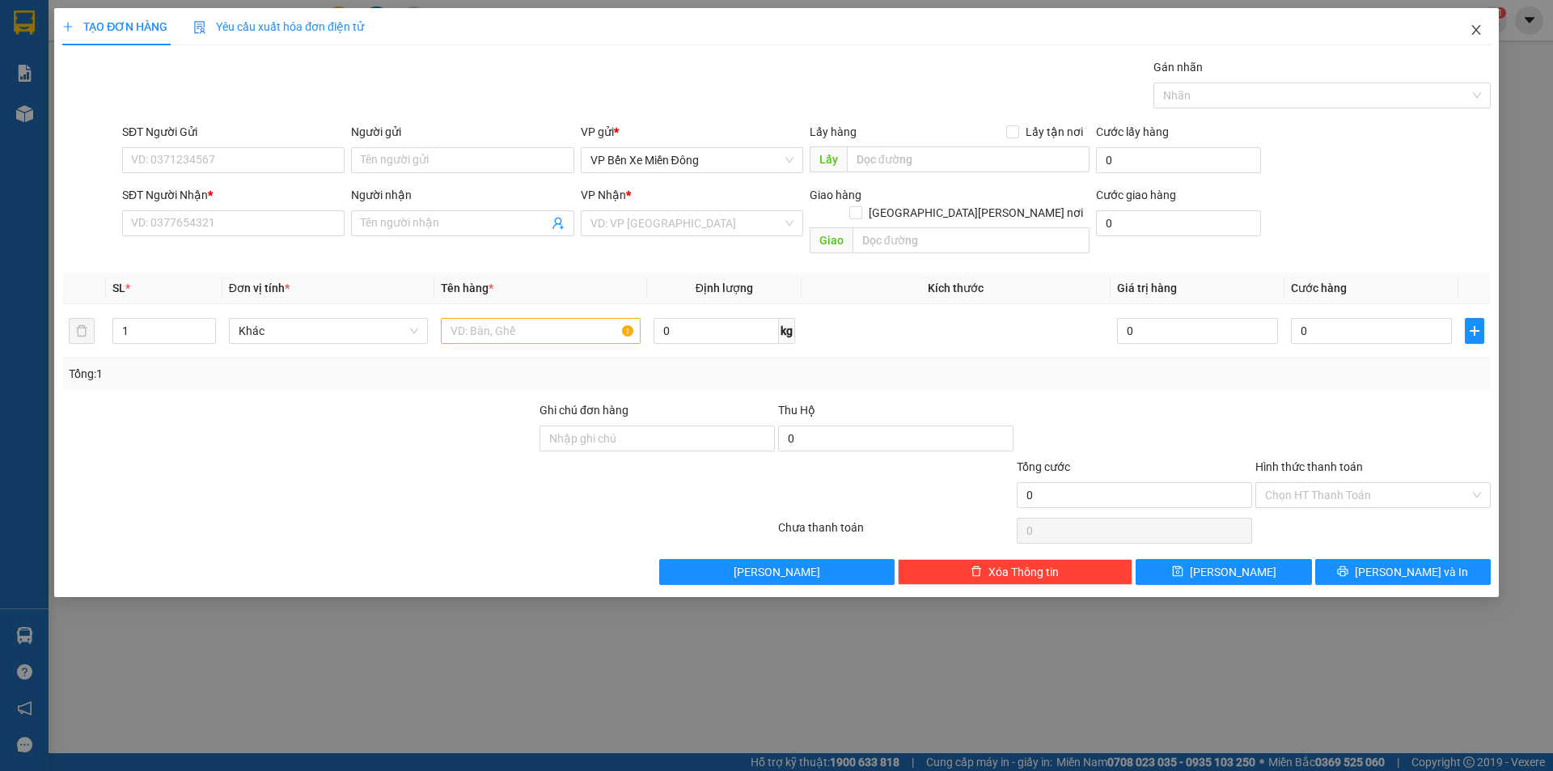
click at [1482, 31] on icon "close" at bounding box center [1476, 29] width 13 height 13
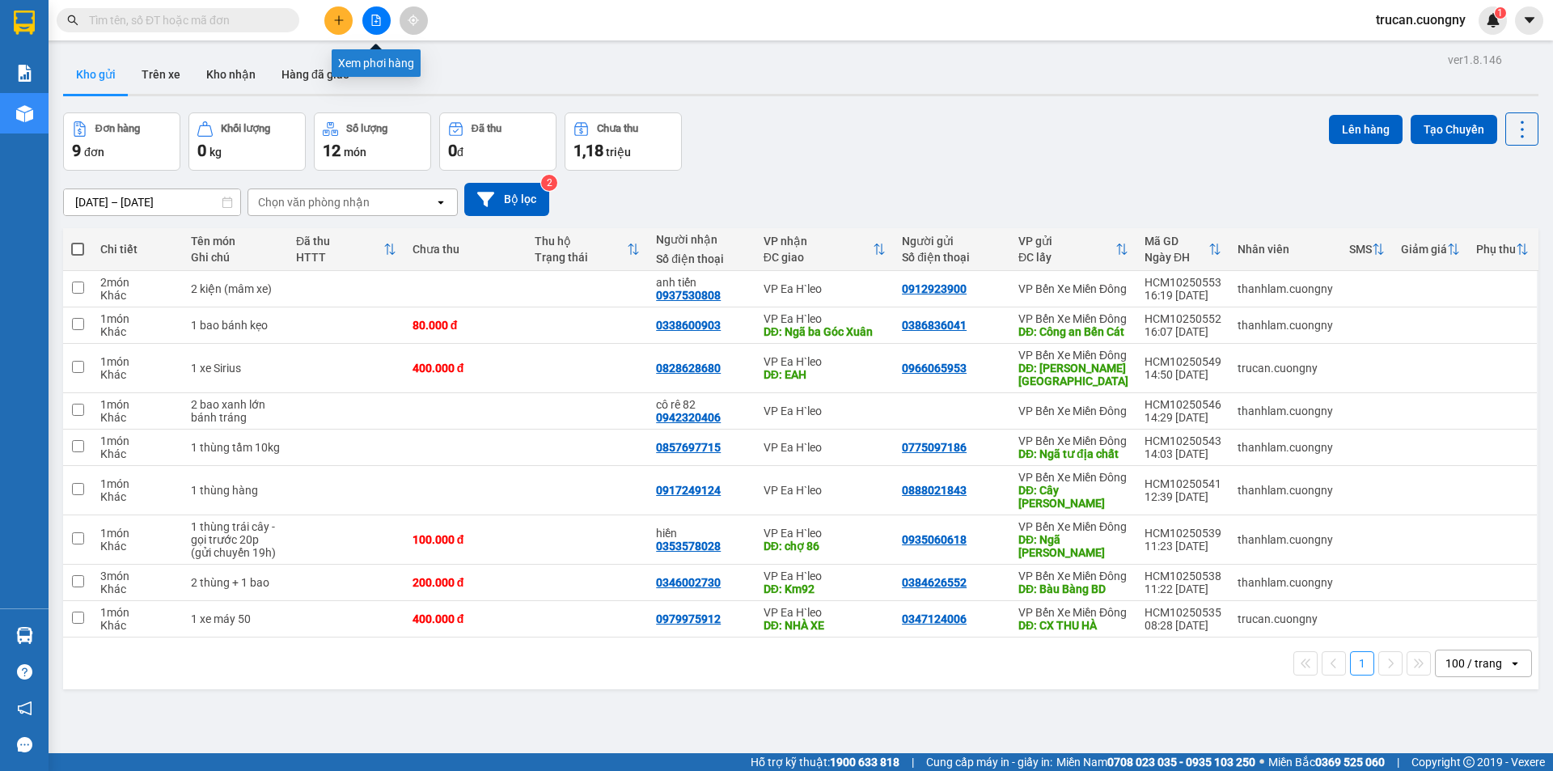
click at [384, 17] on button at bounding box center [376, 20] width 28 height 28
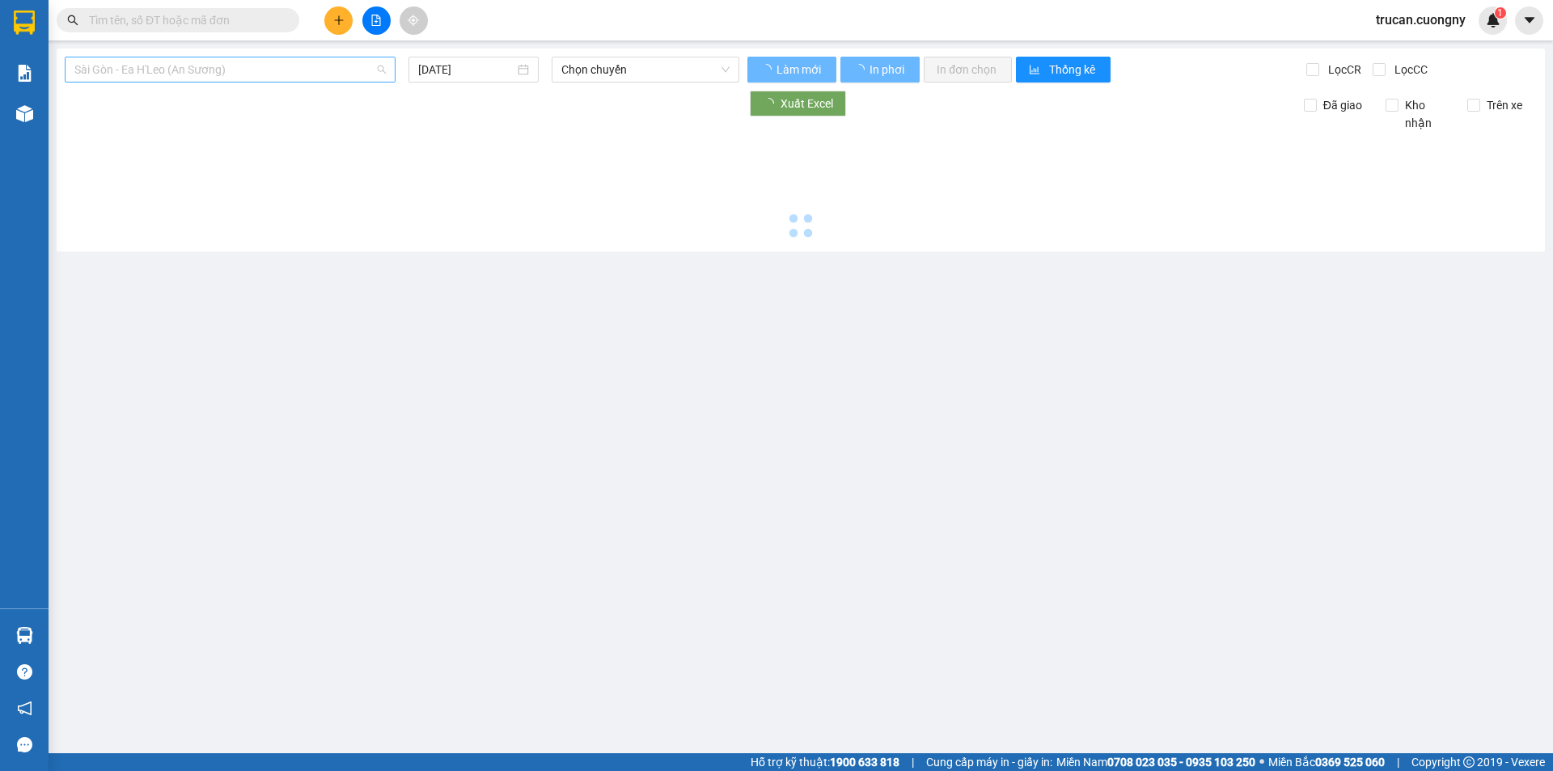
click at [290, 68] on span "Sài Gòn - Ea H'Leo (An Sương)" at bounding box center [229, 69] width 311 height 24
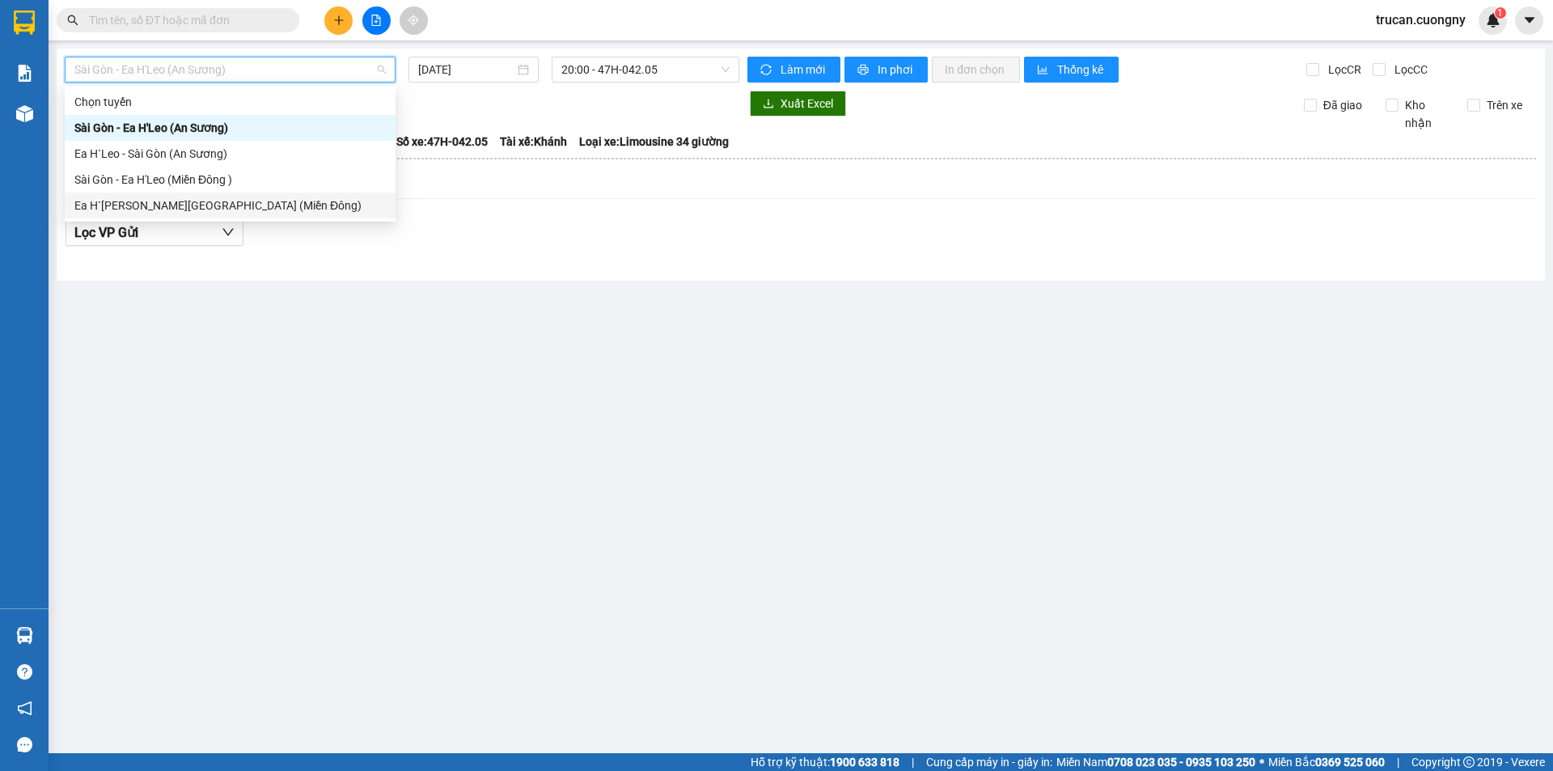
click at [215, 212] on div "Ea H`[PERSON_NAME][GEOGRAPHIC_DATA] (Miền Đông)" at bounding box center [229, 206] width 311 height 18
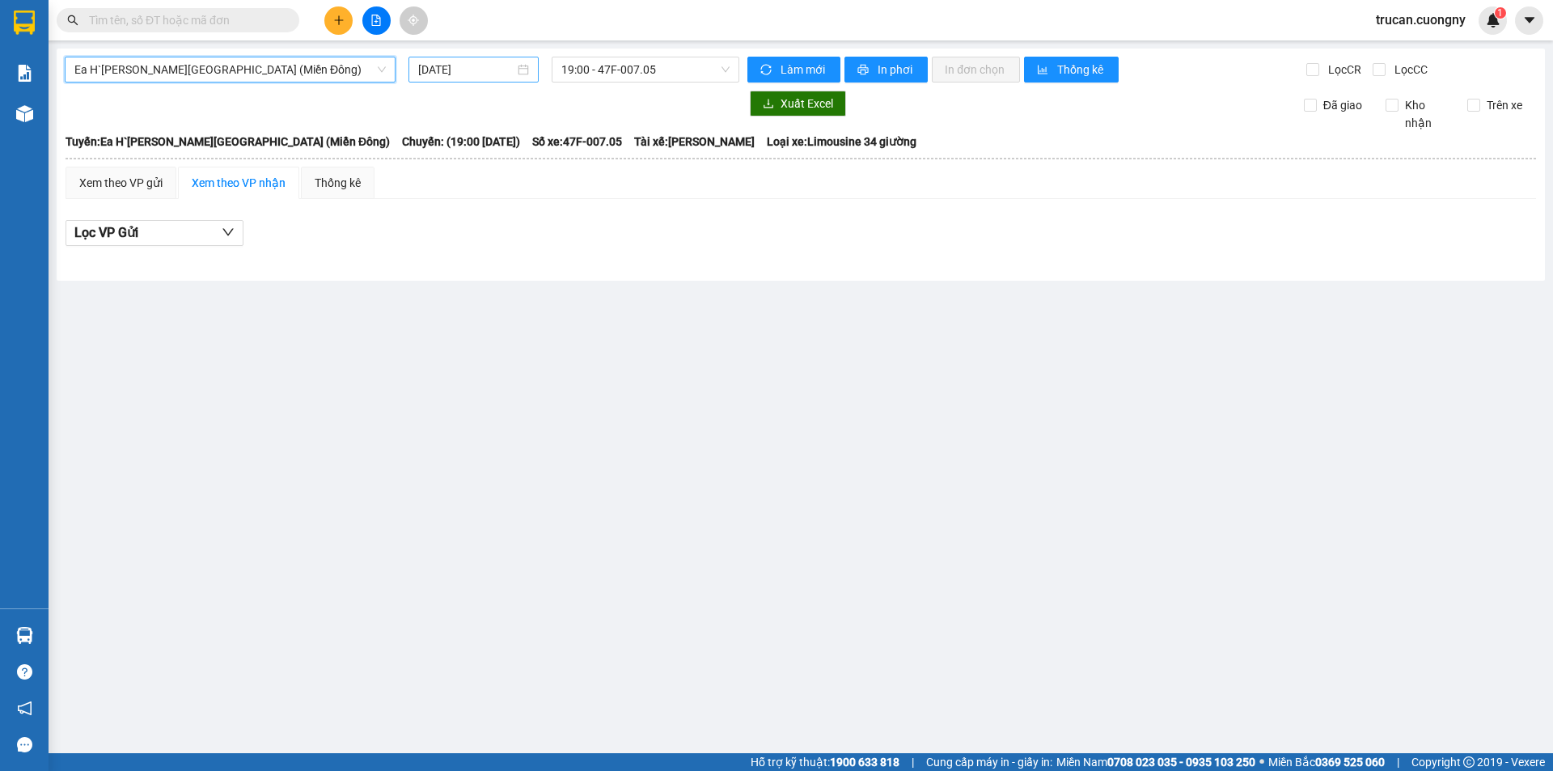
click at [482, 70] on input "[DATE]" at bounding box center [466, 70] width 96 height 18
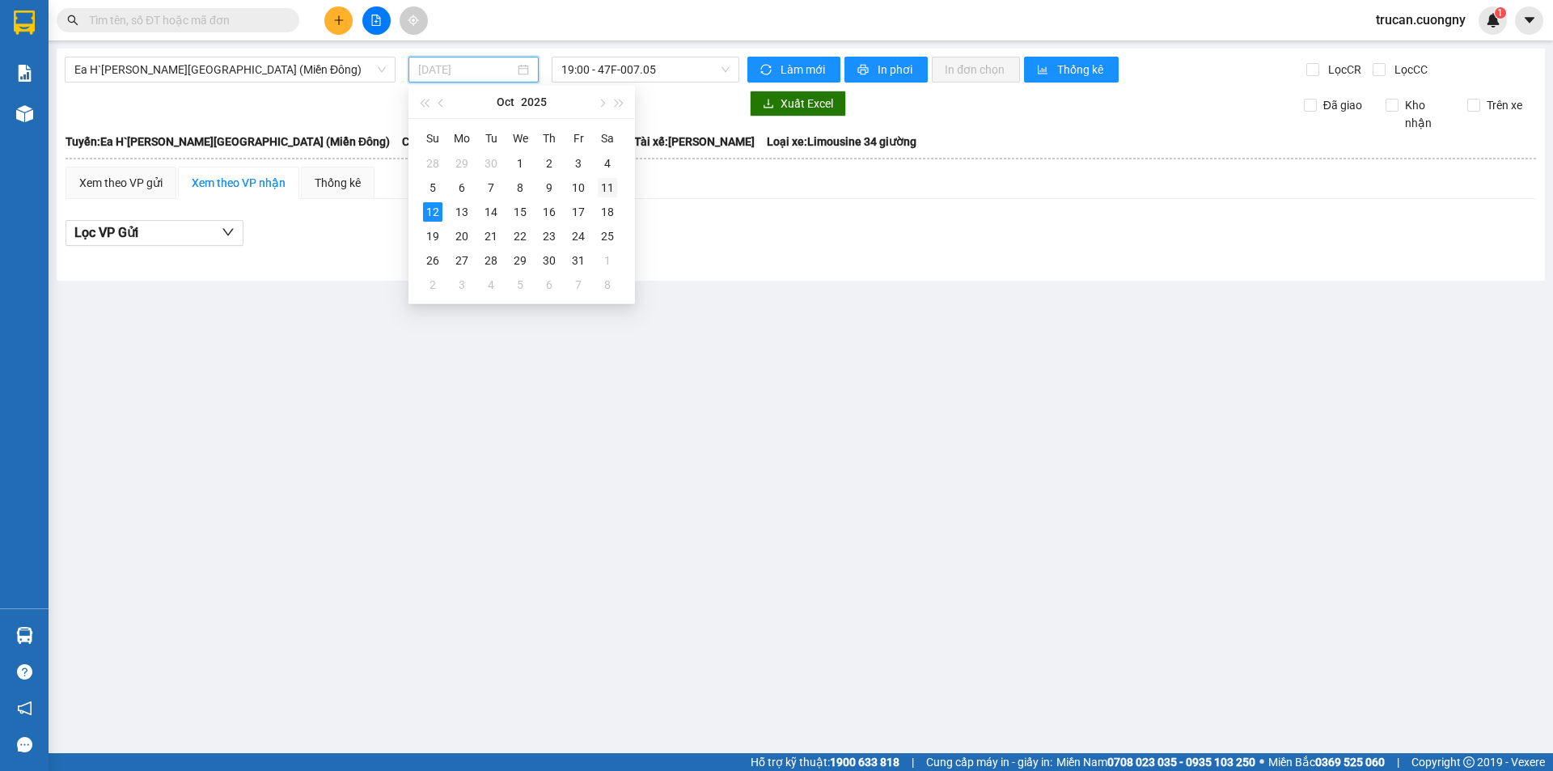
click at [603, 195] on div "11" at bounding box center [607, 187] width 19 height 19
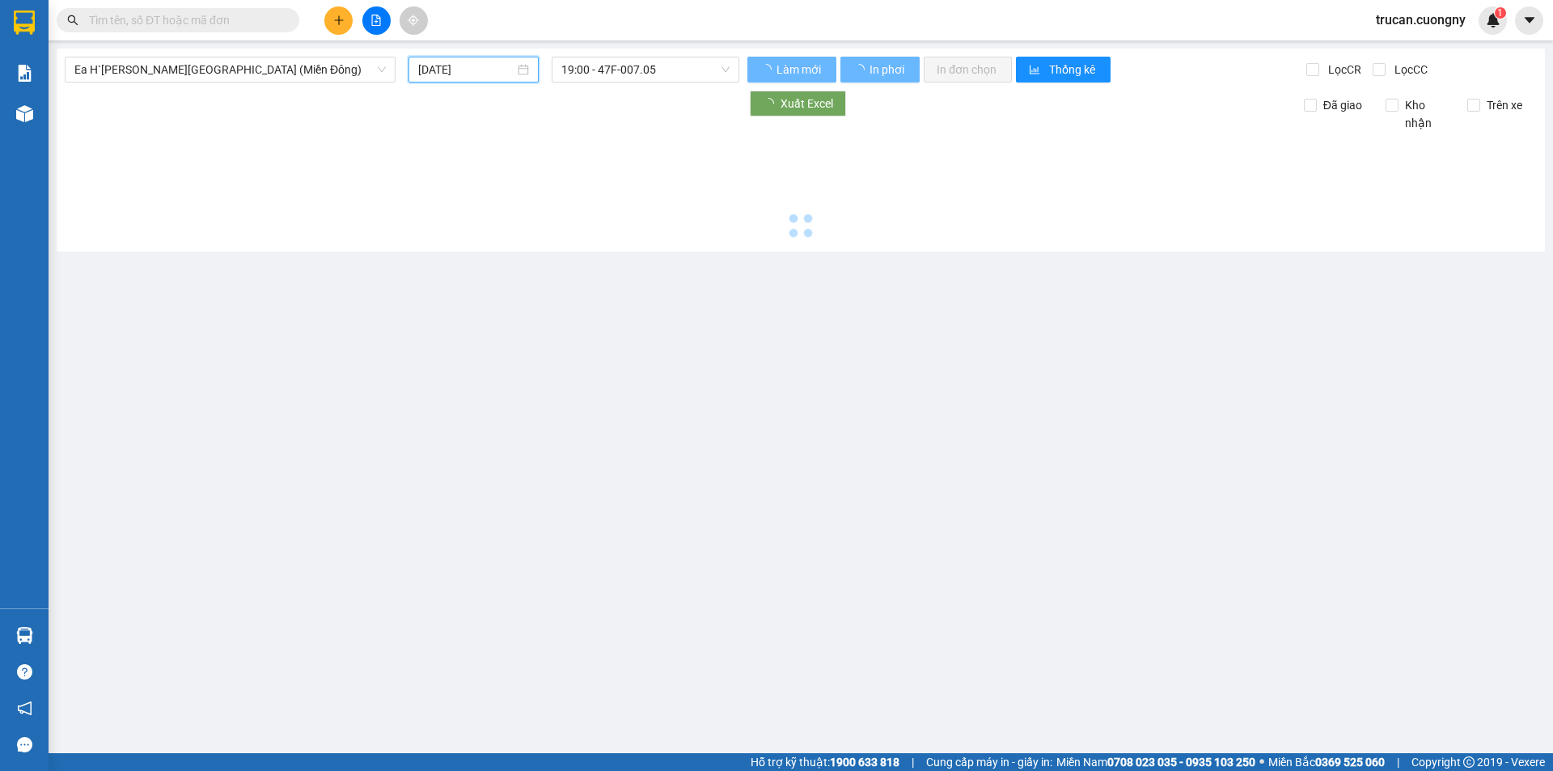
type input "[DATE]"
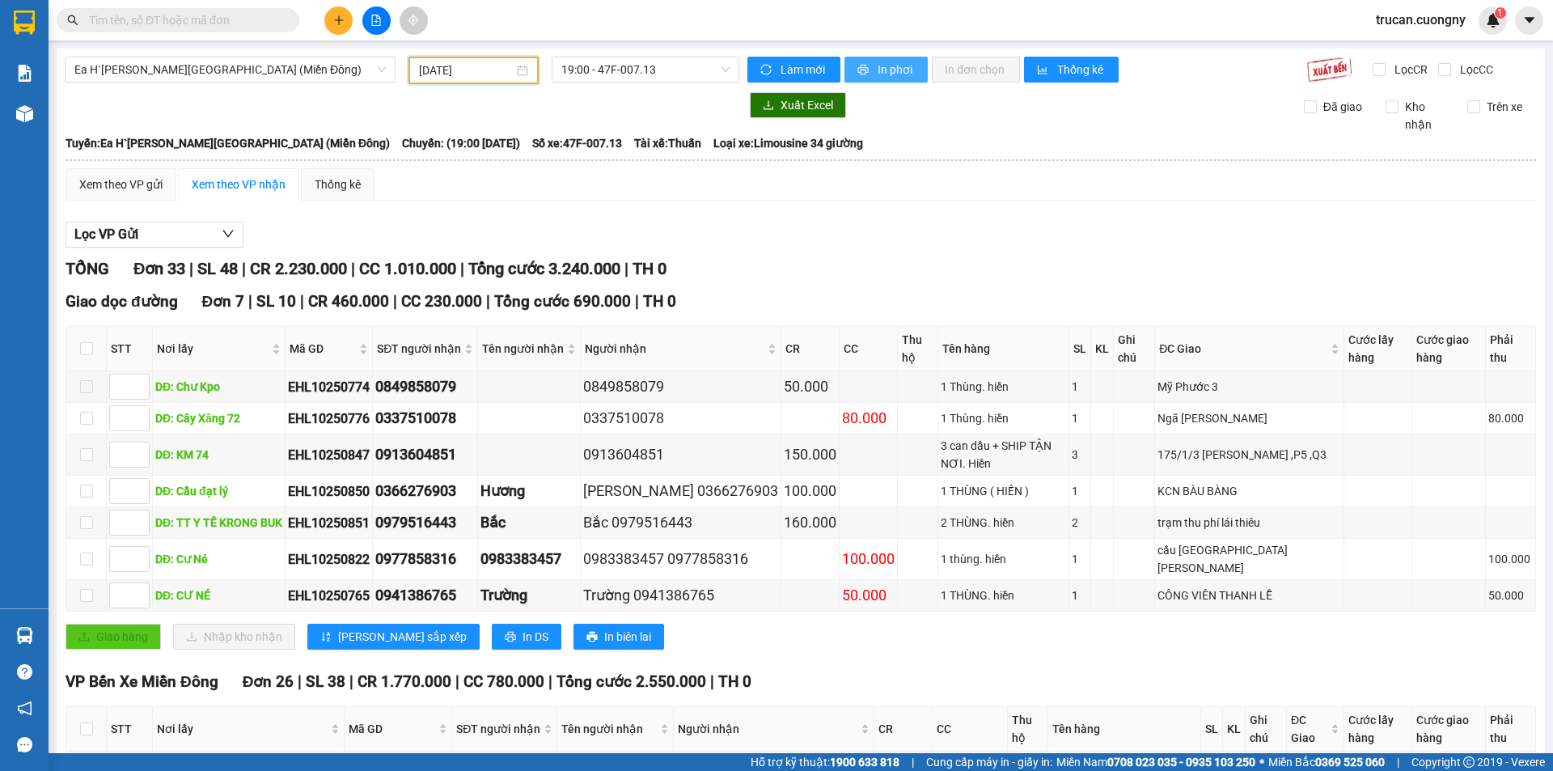
click at [878, 69] on span "In phơi" at bounding box center [896, 70] width 37 height 18
drag, startPoint x: 636, startPoint y: 70, endPoint x: 642, endPoint y: 83, distance: 14.9
click at [638, 70] on span "19:00 - 47F-007.13" at bounding box center [645, 69] width 168 height 24
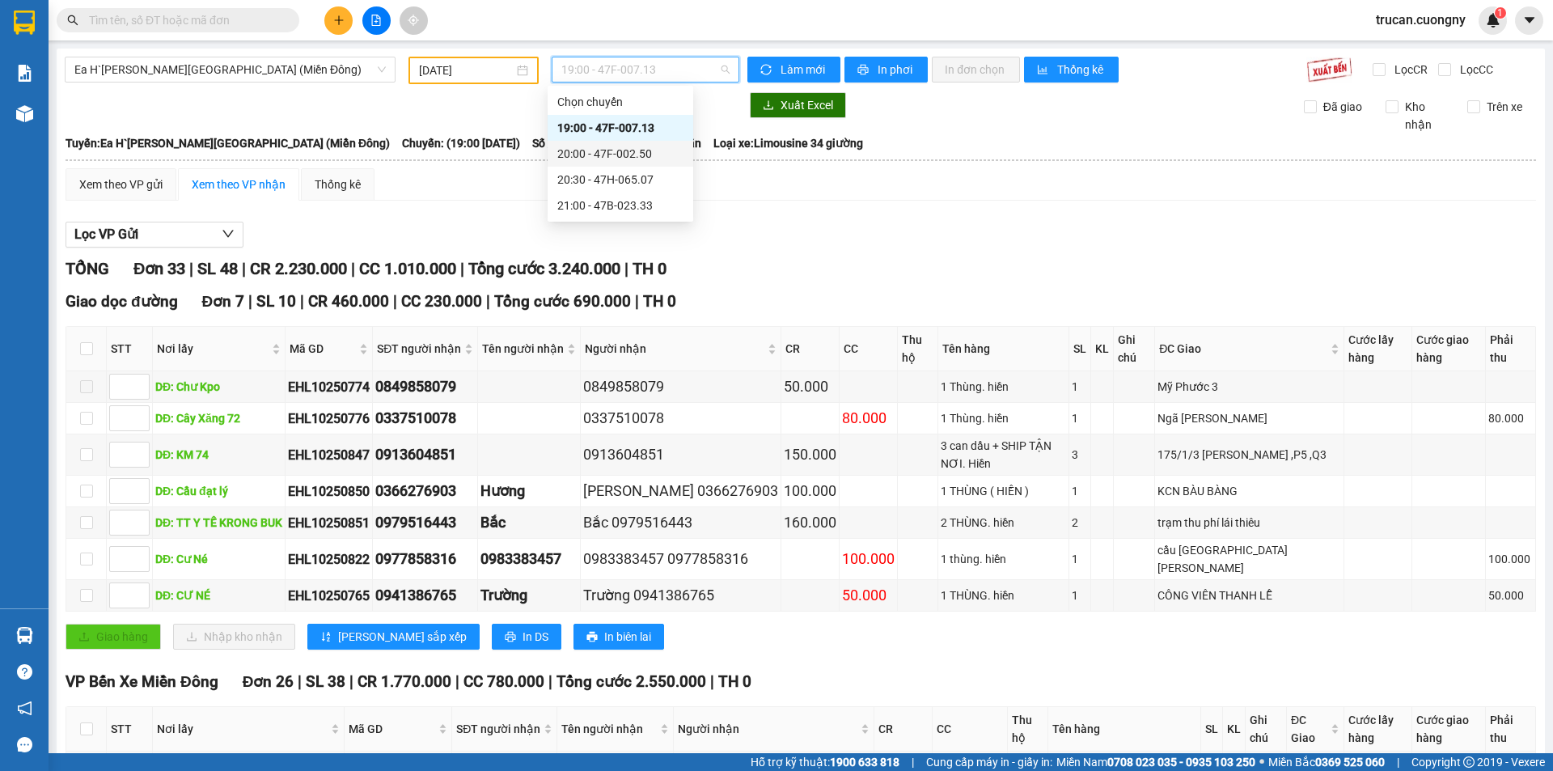
click at [625, 155] on div "20:00 - 47F-002.50" at bounding box center [620, 154] width 126 height 18
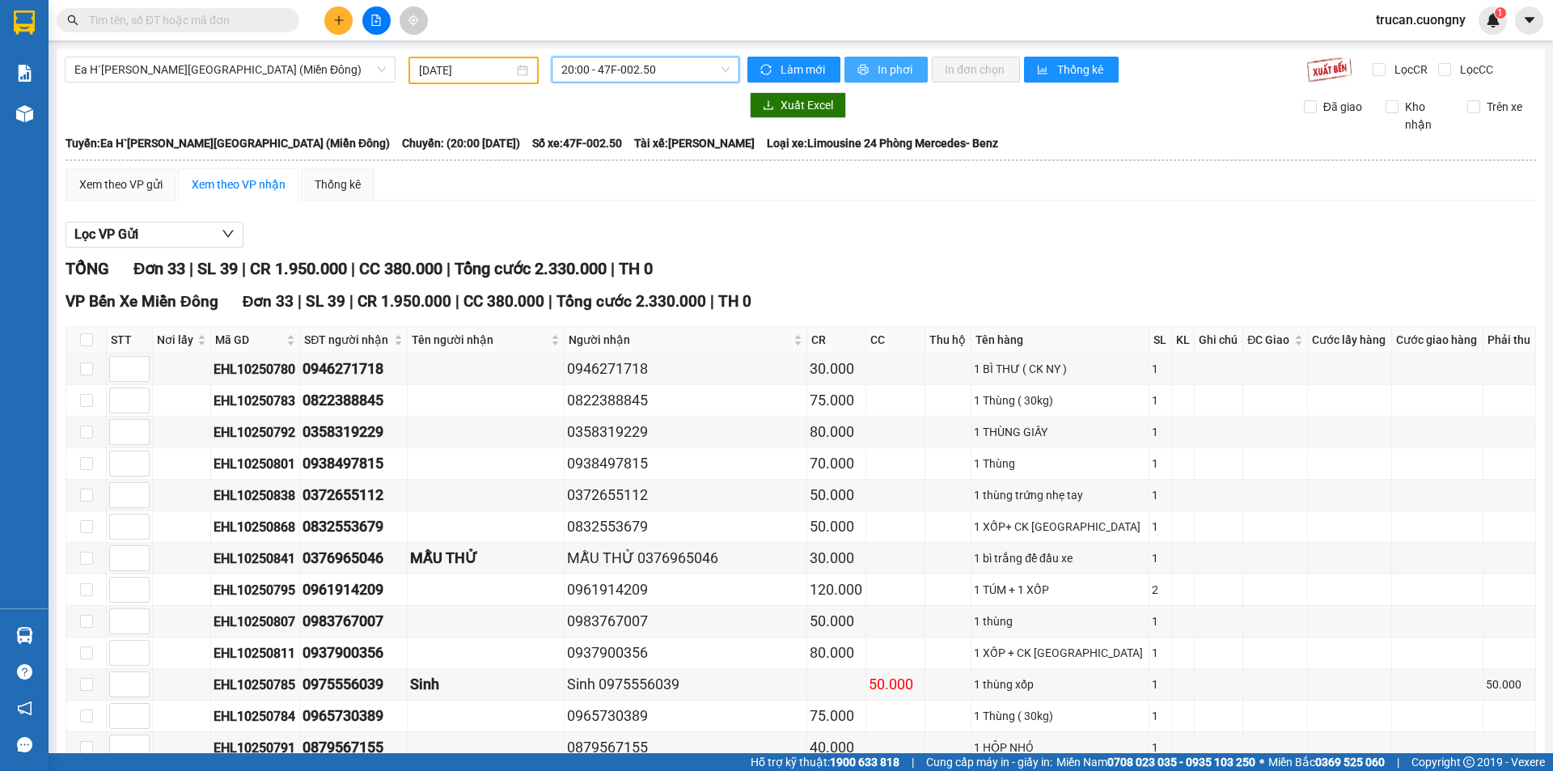
click at [885, 63] on span "In phơi" at bounding box center [896, 70] width 37 height 18
click at [617, 67] on span "20:00 - 47F-002.50" at bounding box center [645, 69] width 168 height 24
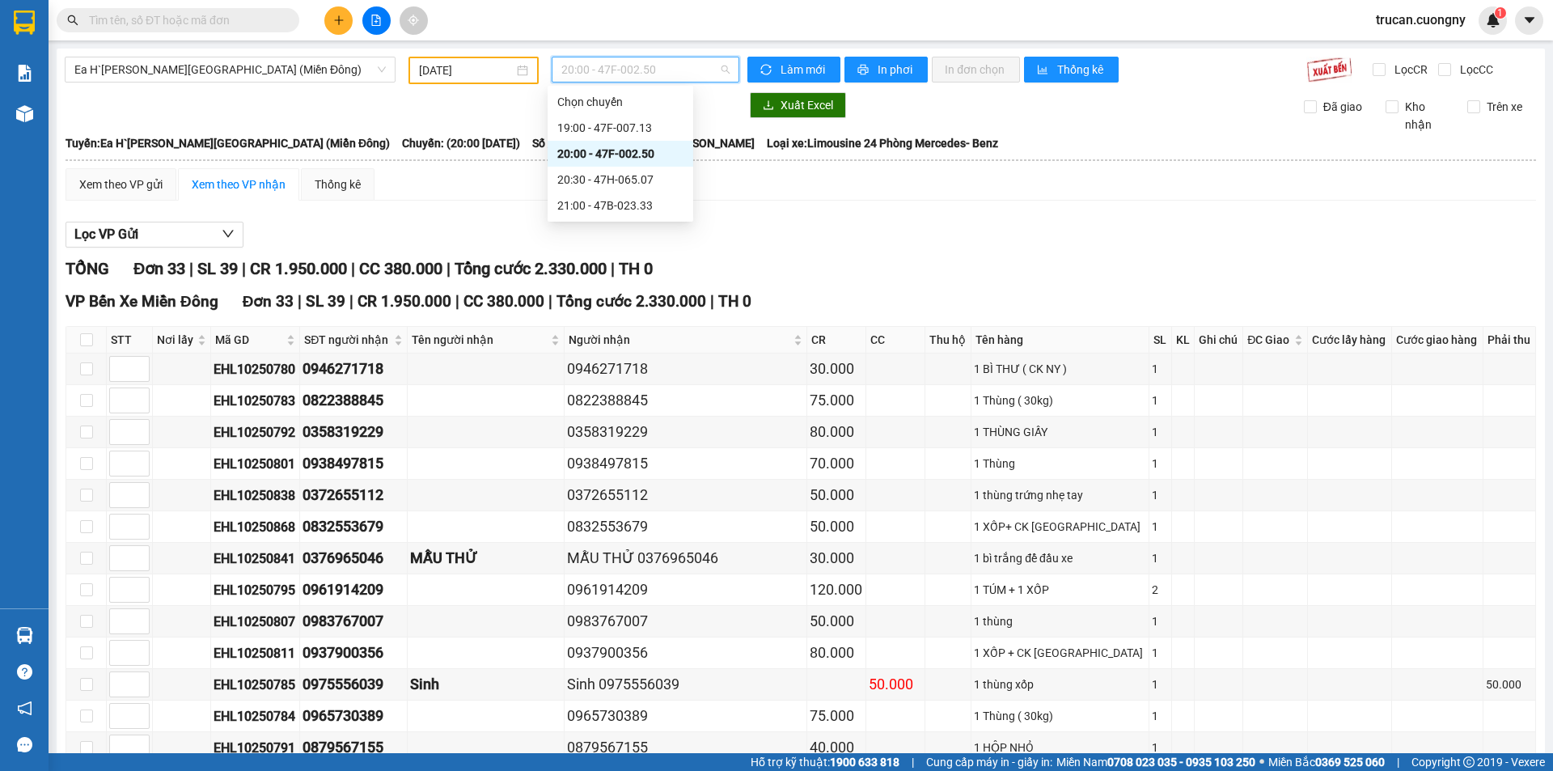
click at [604, 163] on div "20:00 - 47F-002.50" at bounding box center [621, 154] width 146 height 26
click at [621, 68] on span "20:00 - 47F-002.50" at bounding box center [645, 69] width 168 height 24
click at [617, 165] on div "20:00 - 47F-002.50" at bounding box center [621, 154] width 146 height 26
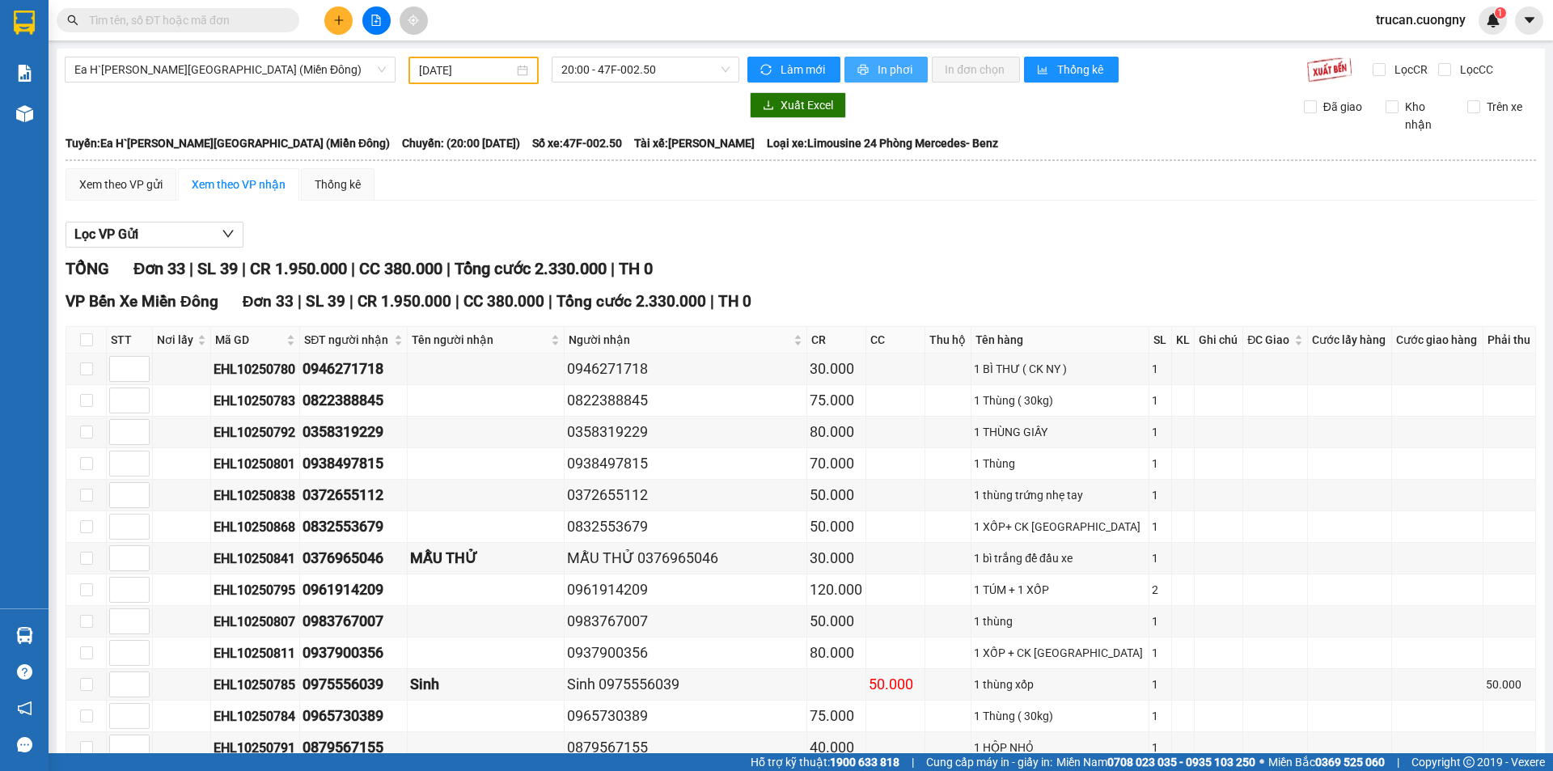
click at [867, 68] on button "In phơi" at bounding box center [886, 70] width 83 height 26
click at [667, 73] on span "20:00 - 47F-002.50" at bounding box center [645, 69] width 168 height 24
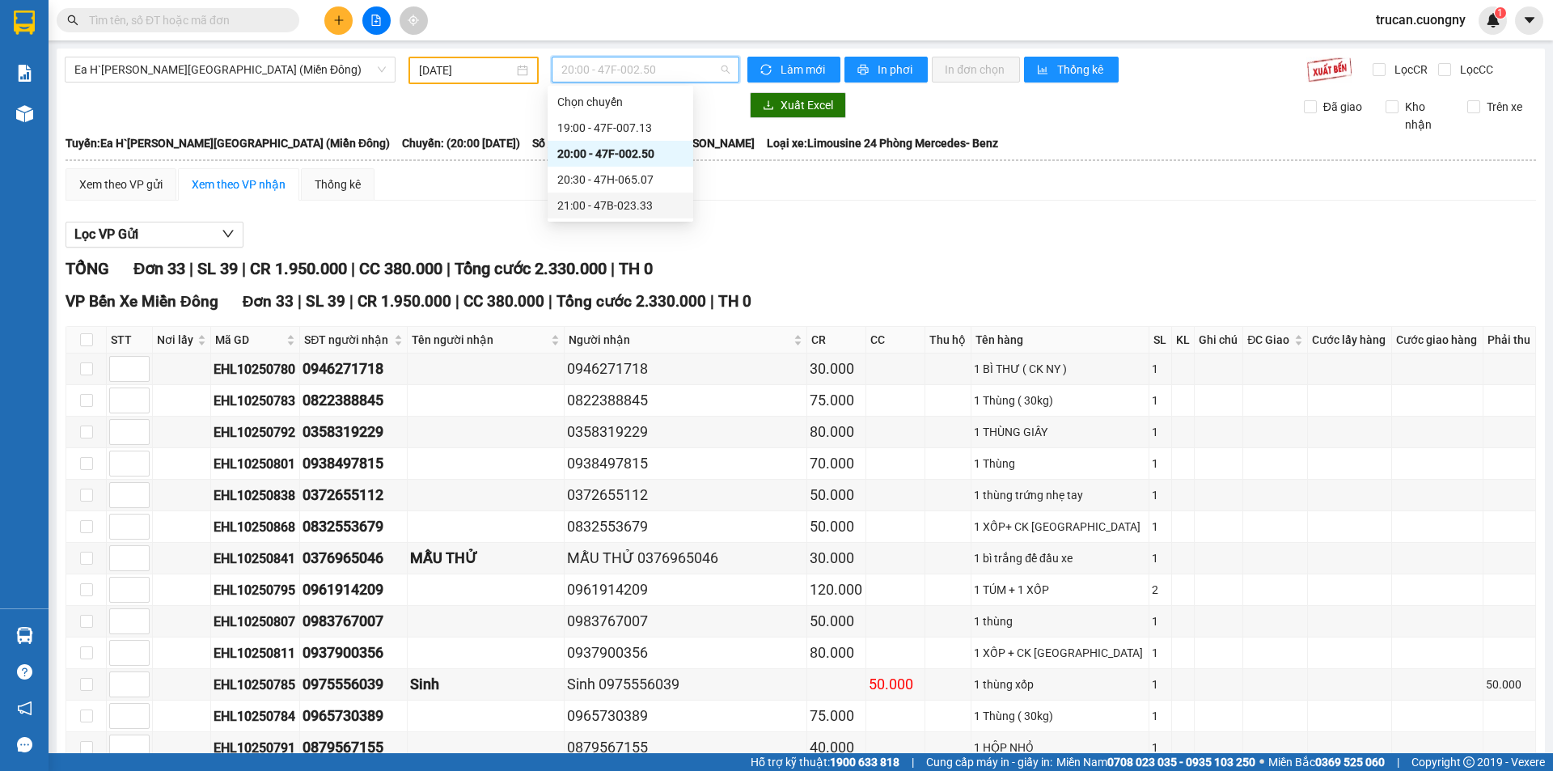
click at [604, 205] on div "21:00 - 47B-023.33" at bounding box center [620, 206] width 126 height 18
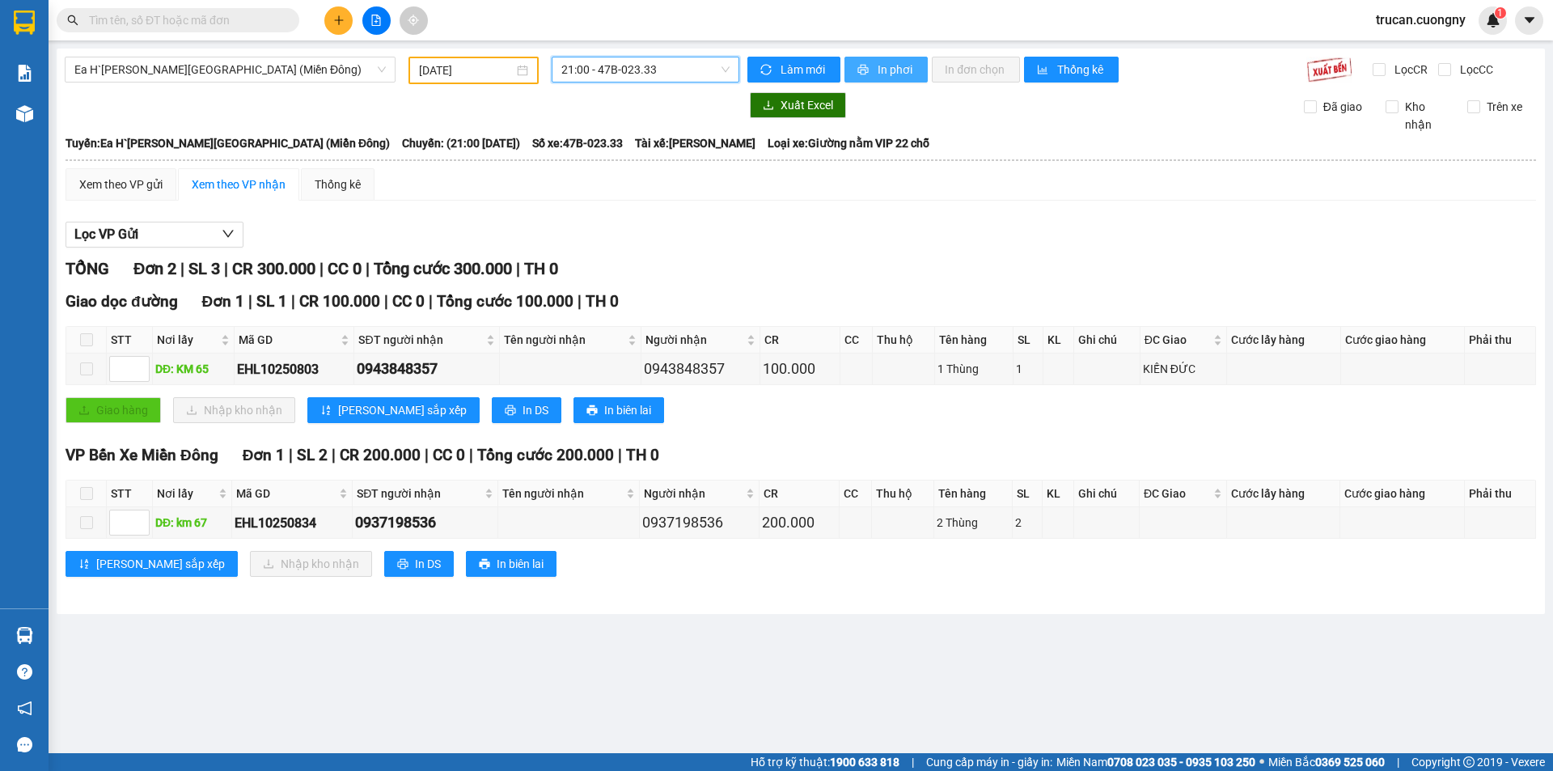
click at [896, 70] on span "In phơi" at bounding box center [896, 70] width 37 height 18
drag, startPoint x: 650, startPoint y: 70, endPoint x: 649, endPoint y: 87, distance: 17.0
click at [651, 70] on span "21:00 - 47B-023.33" at bounding box center [645, 69] width 168 height 24
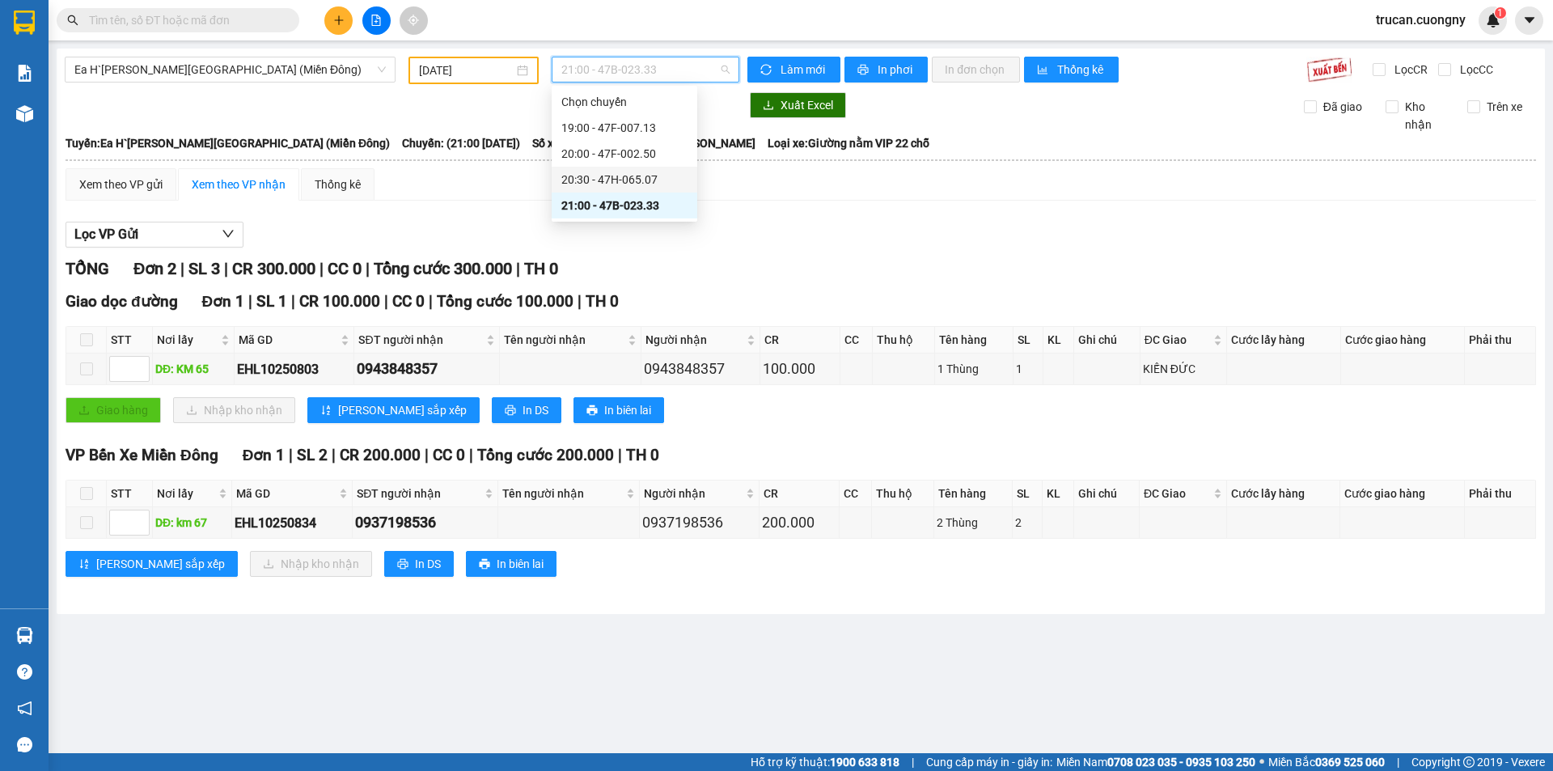
click at [613, 173] on div "20:30 - 47H-065.07" at bounding box center [624, 180] width 126 height 18
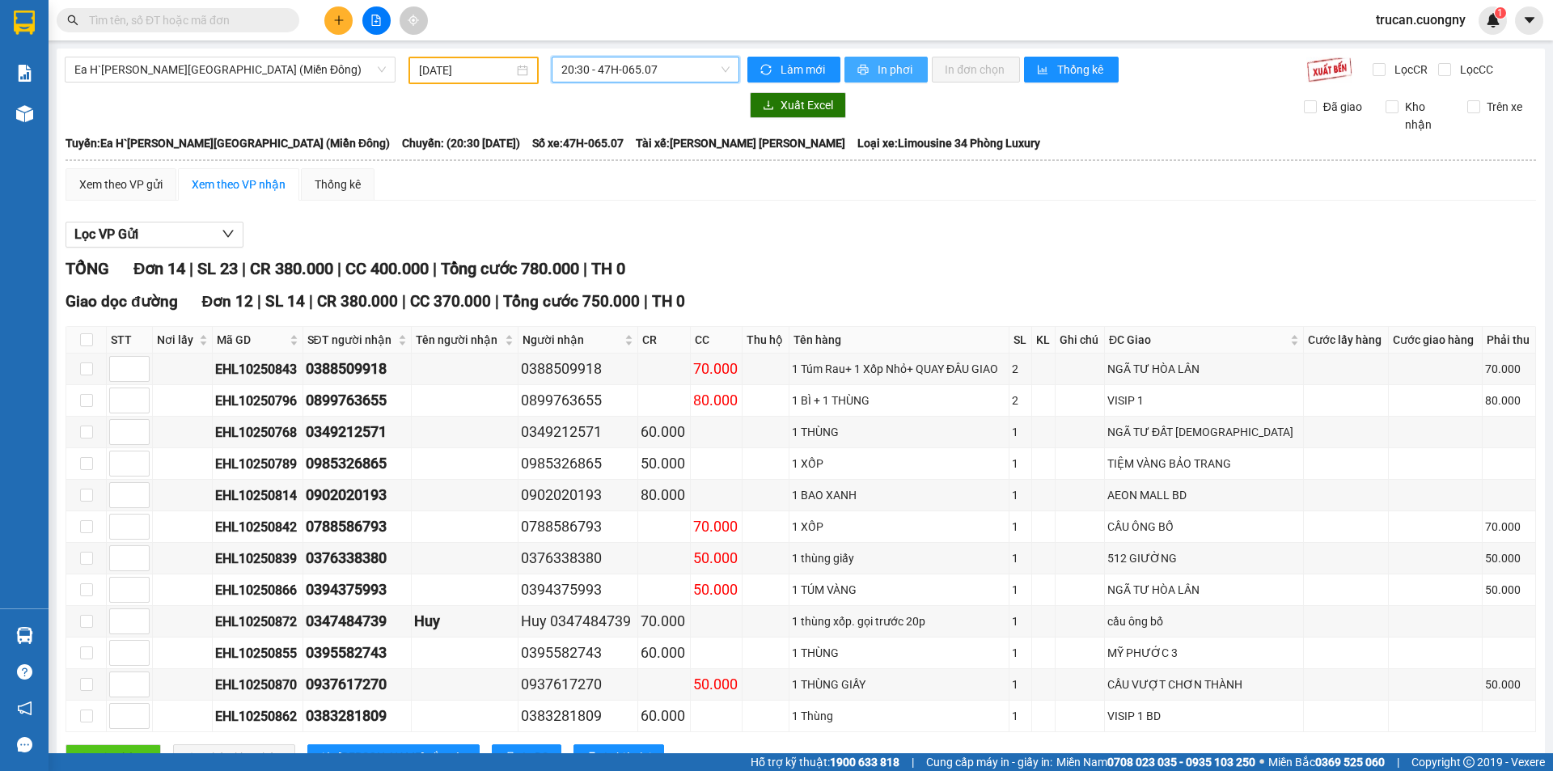
click at [897, 68] on span "In phơi" at bounding box center [896, 70] width 37 height 18
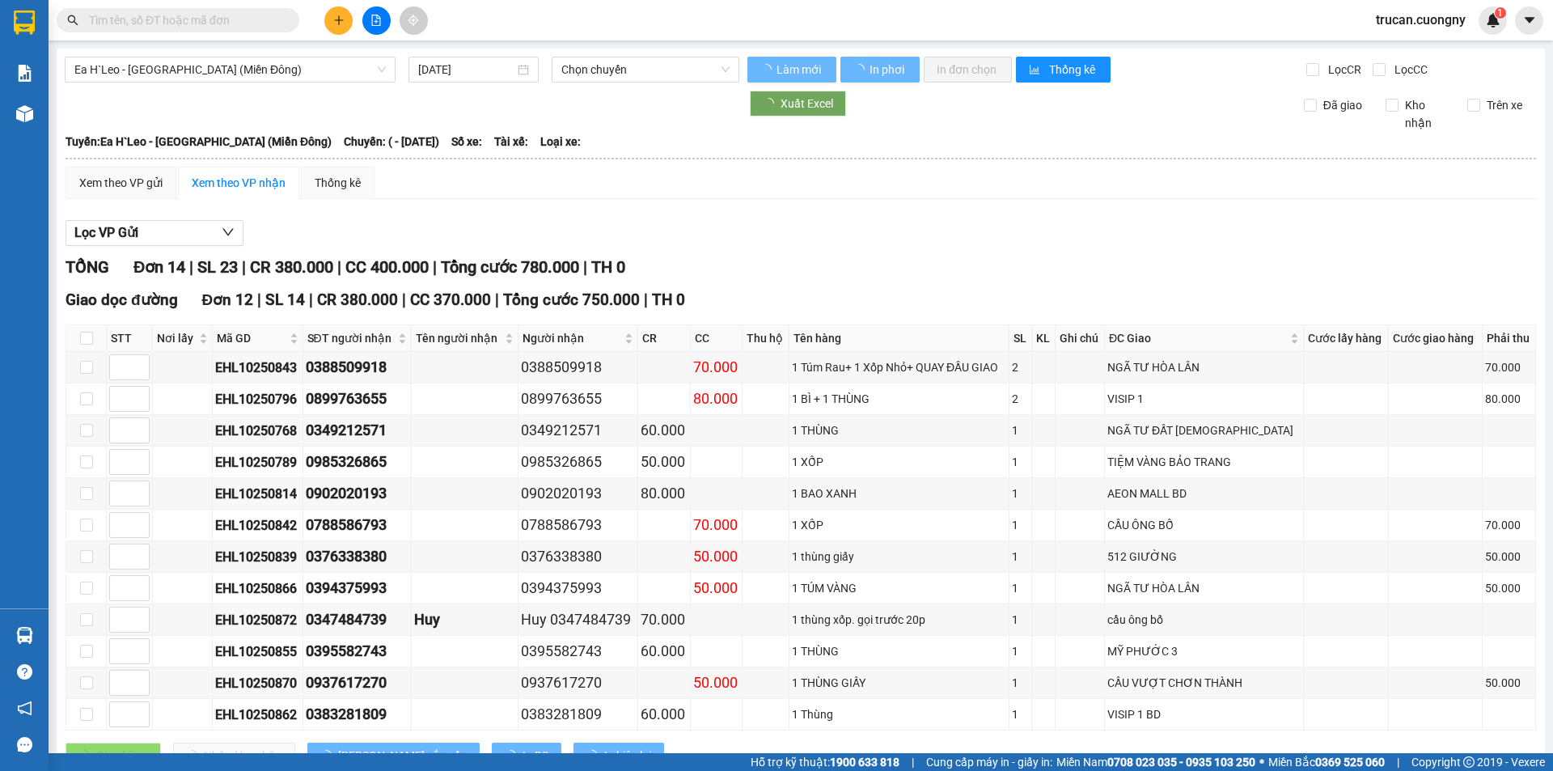
type input "[DATE]"
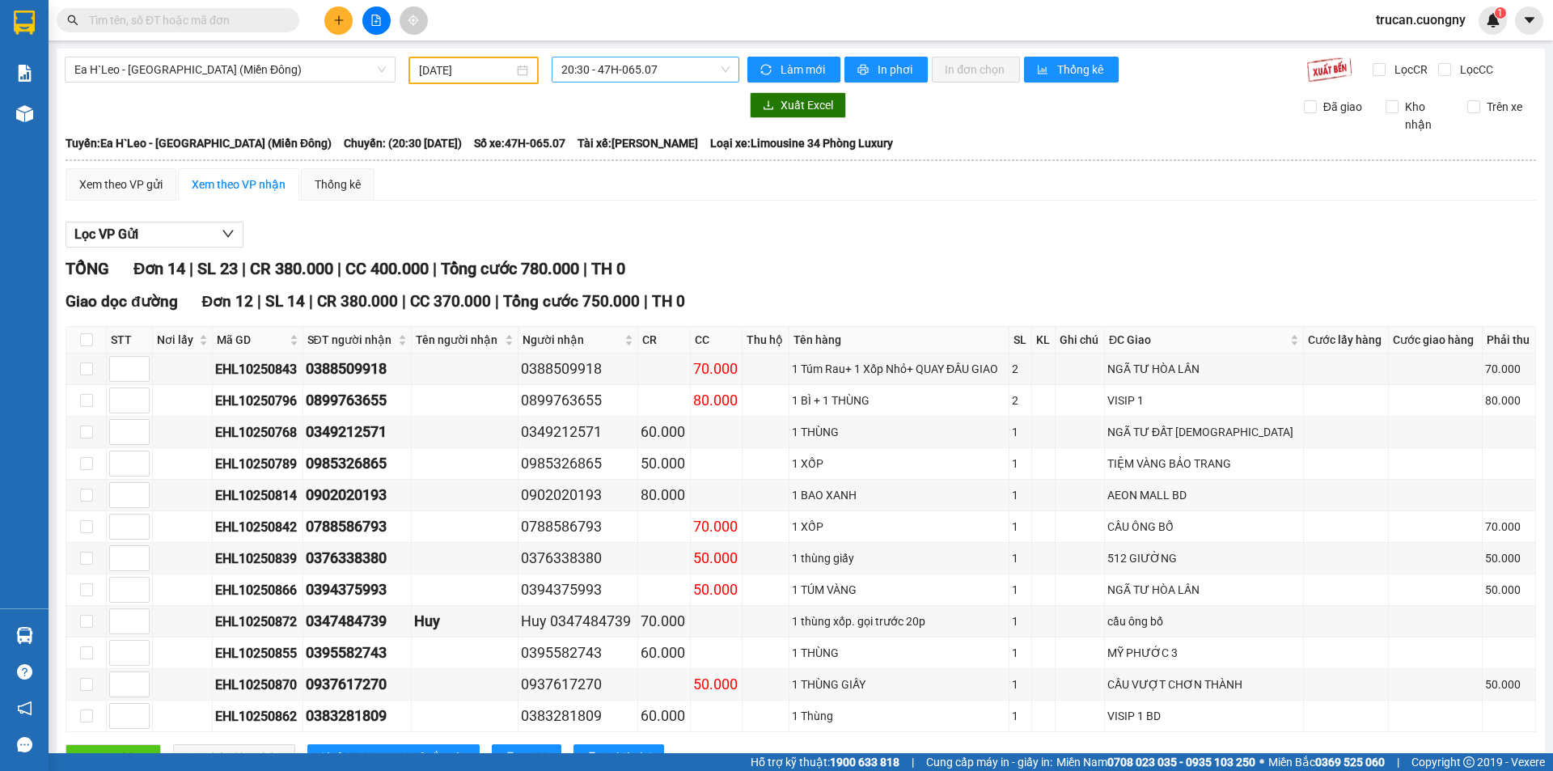
click at [589, 71] on span "20:30 - 47H-065.07" at bounding box center [645, 69] width 168 height 24
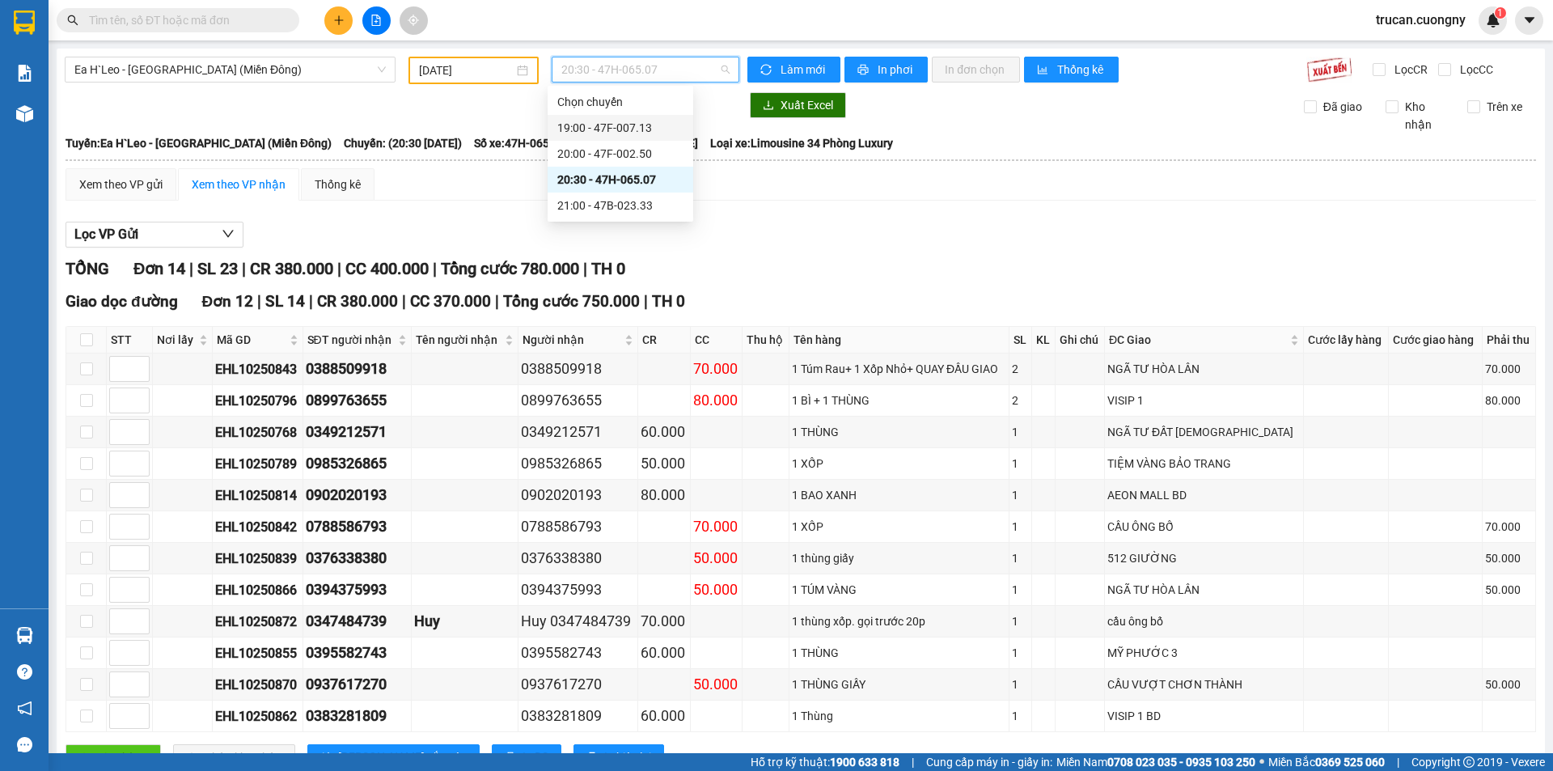
click at [601, 127] on div "19:00 - 47F-007.13" at bounding box center [620, 128] width 126 height 18
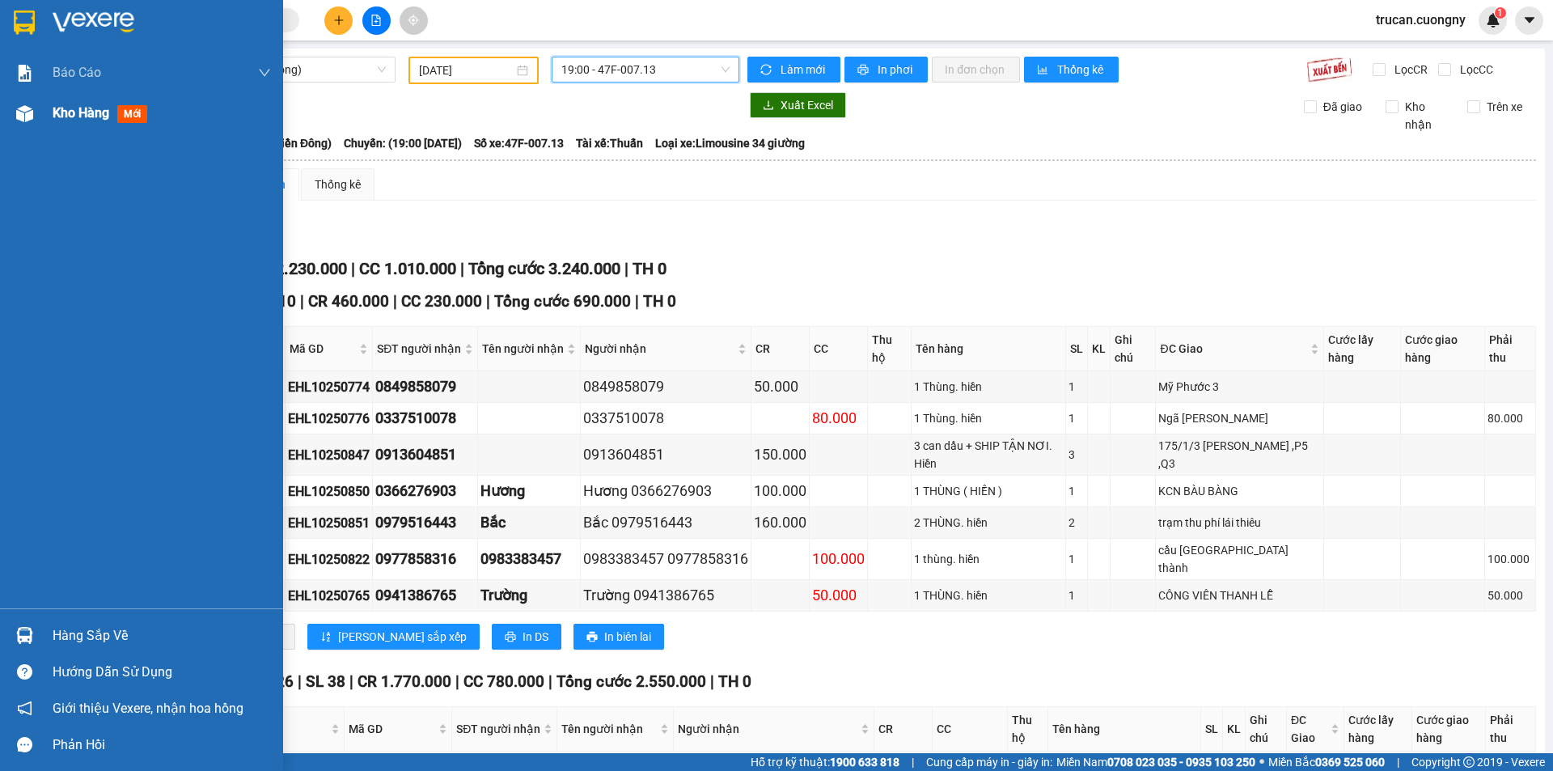
click at [64, 115] on span "Kho hàng" at bounding box center [81, 112] width 57 height 15
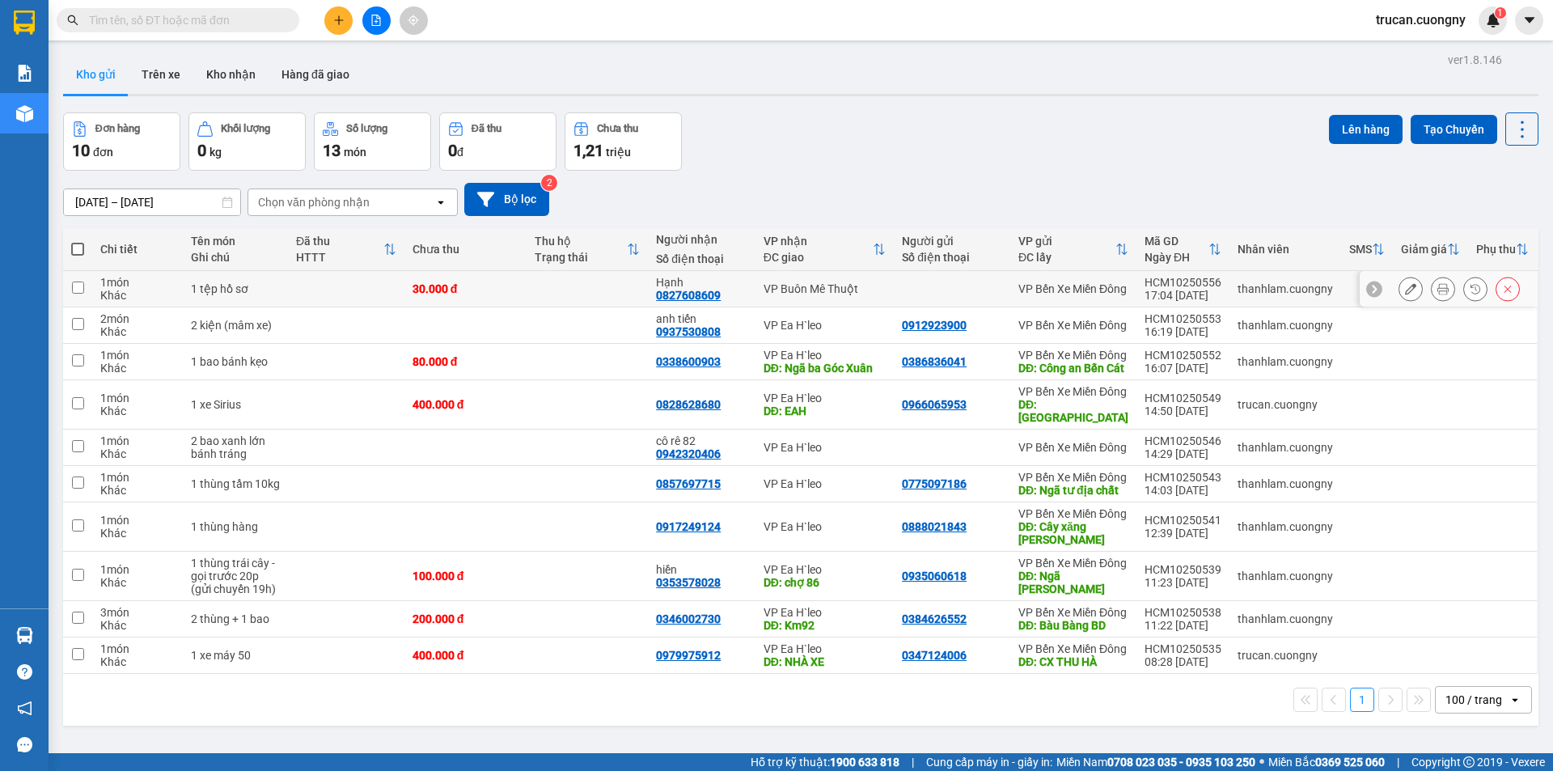
click at [1438, 289] on button at bounding box center [1443, 289] width 23 height 28
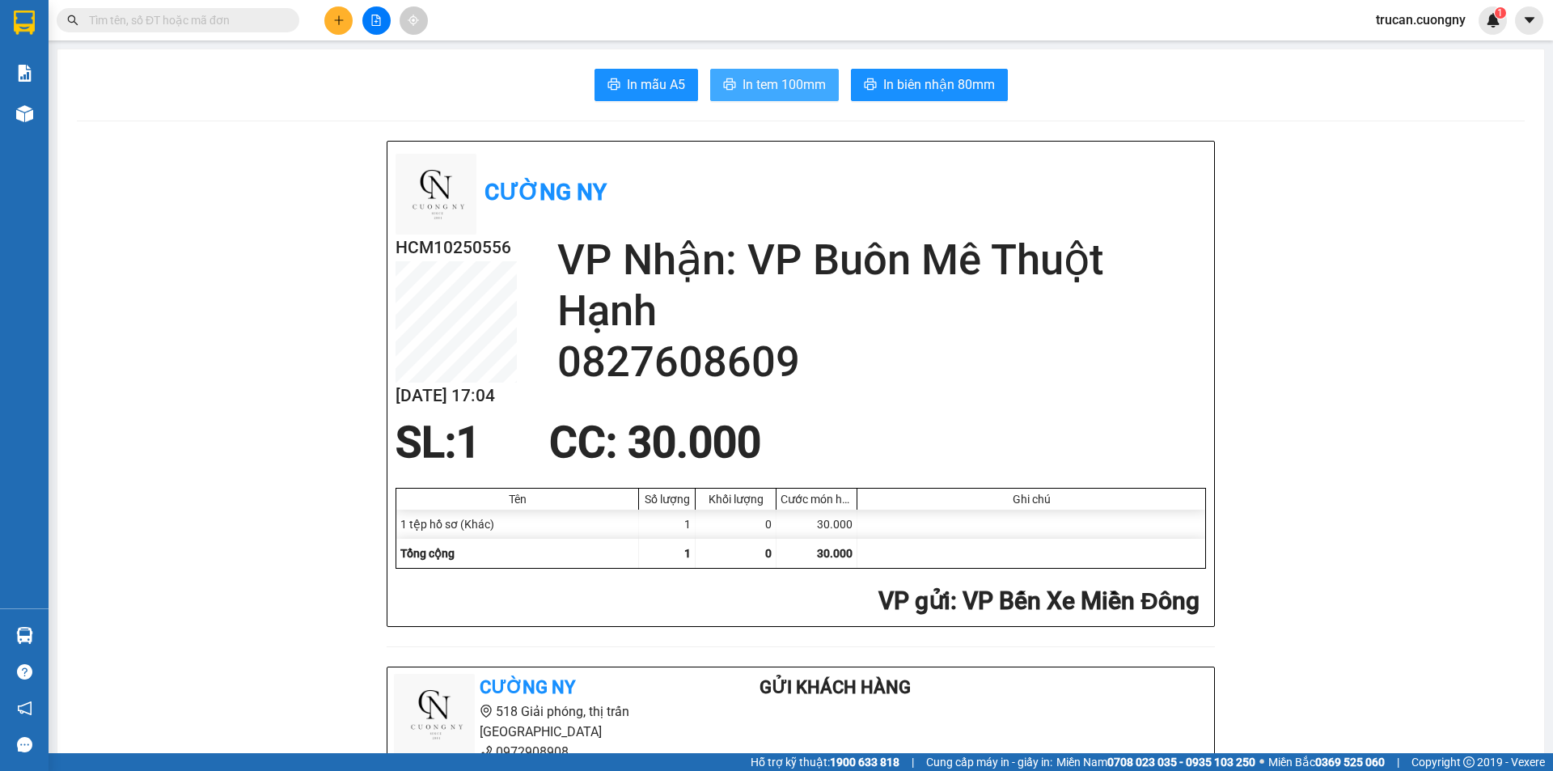
click at [769, 97] on button "In tem 100mm" at bounding box center [774, 85] width 129 height 32
click at [774, 81] on span "In tem 100mm" at bounding box center [784, 84] width 83 height 20
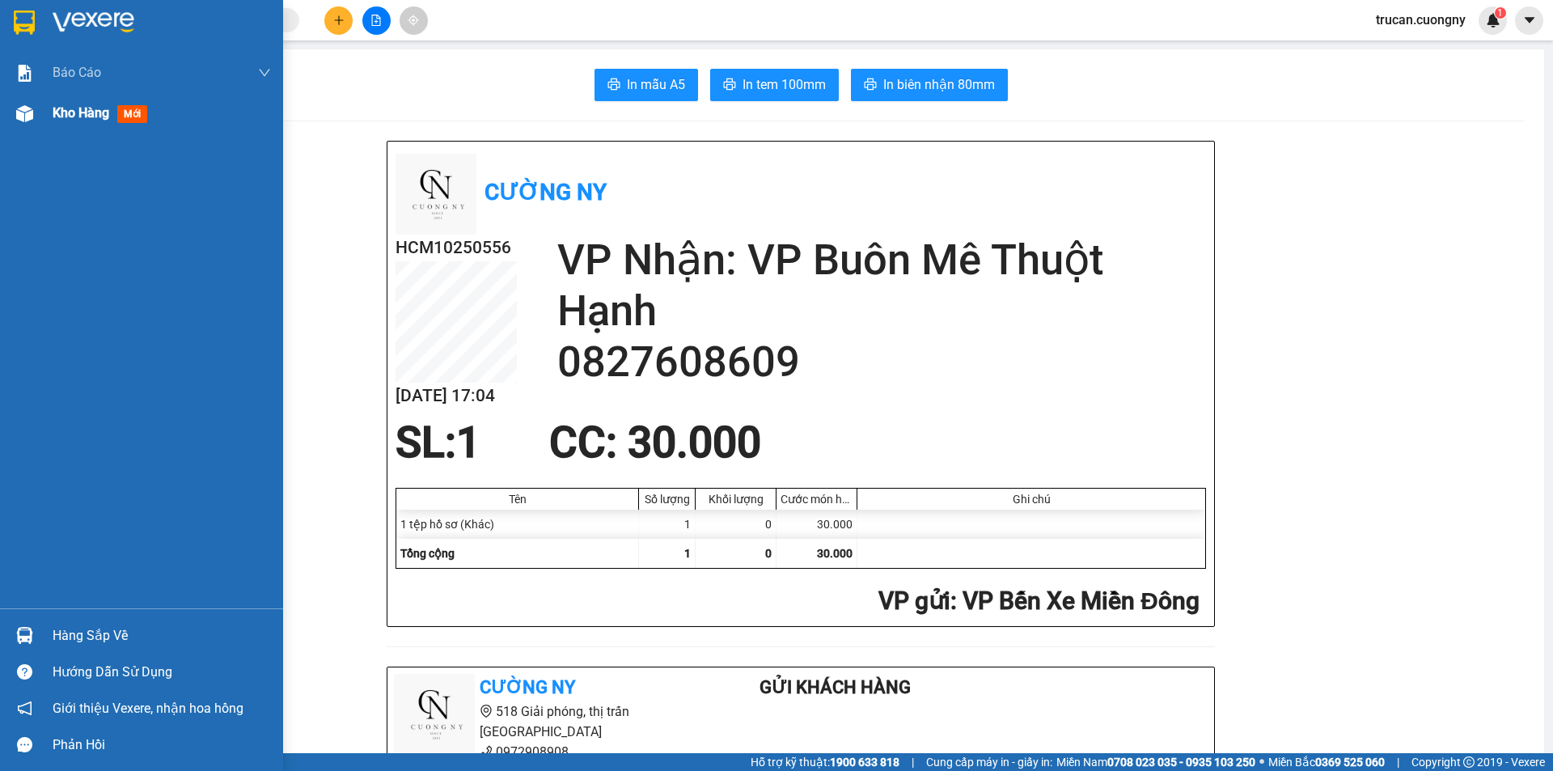
click at [175, 115] on div "Kho hàng mới" at bounding box center [162, 113] width 218 height 40
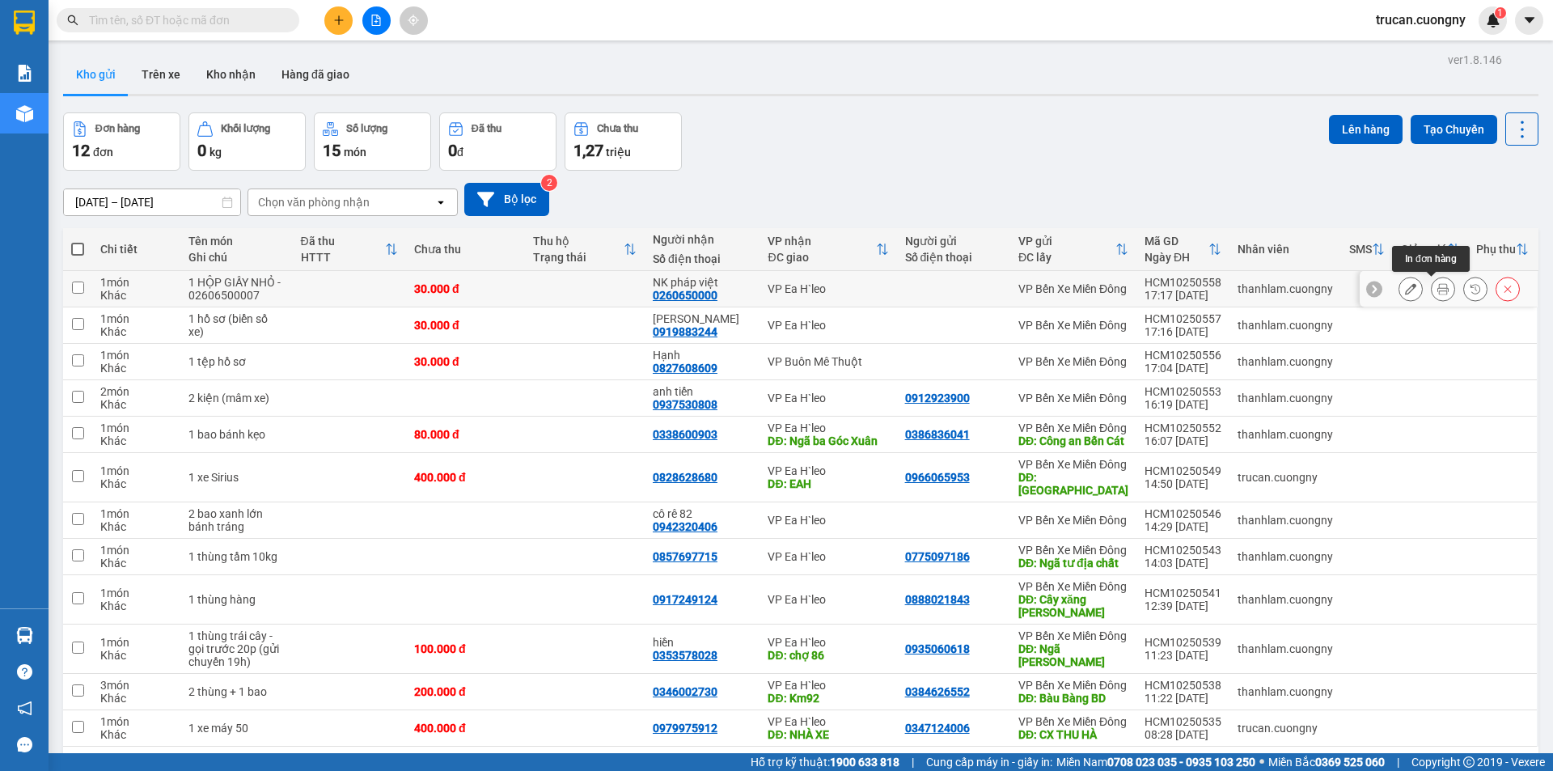
click at [1438, 287] on icon at bounding box center [1443, 288] width 11 height 11
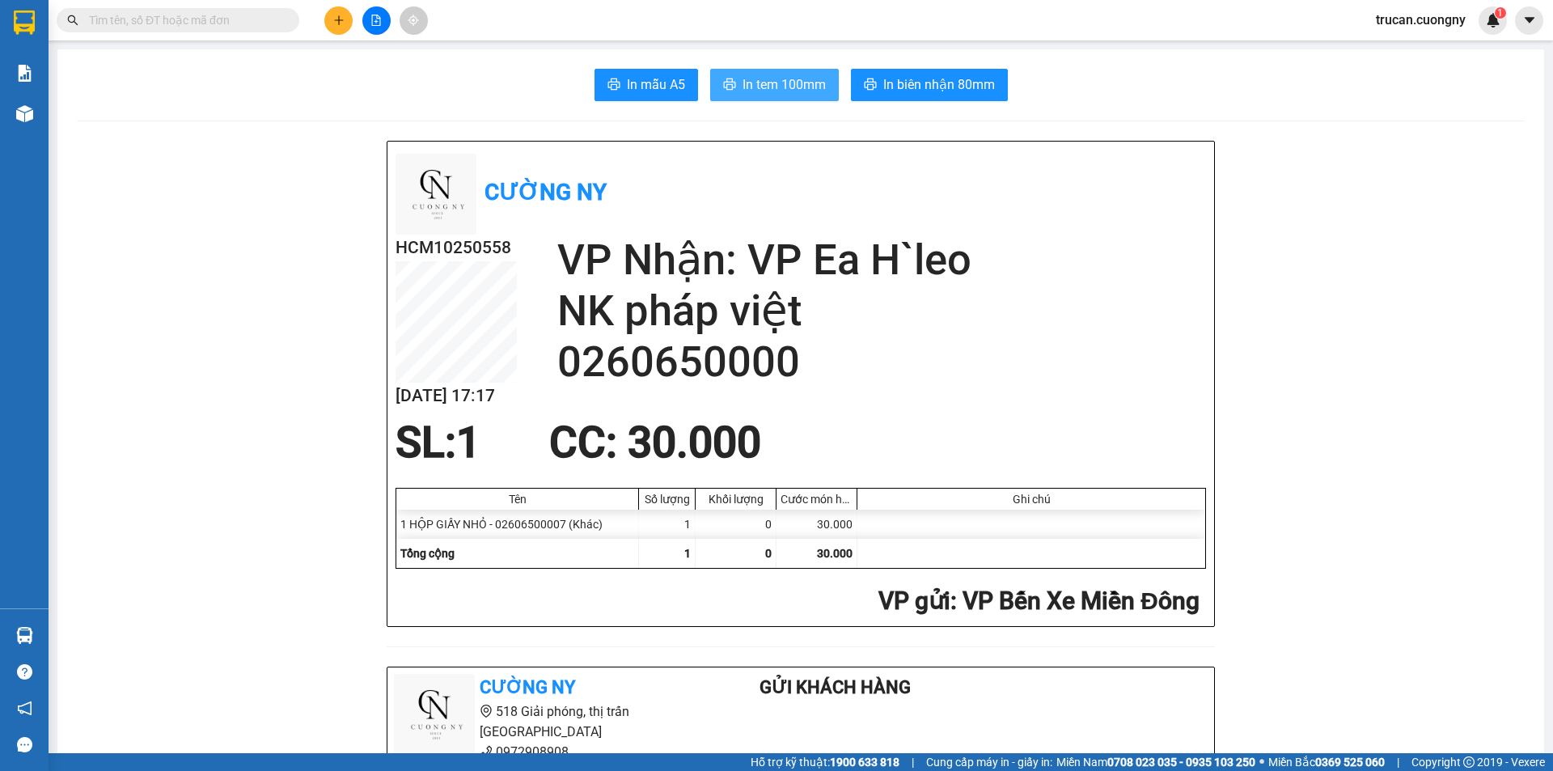
click at [794, 95] on button "In tem 100mm" at bounding box center [774, 85] width 129 height 32
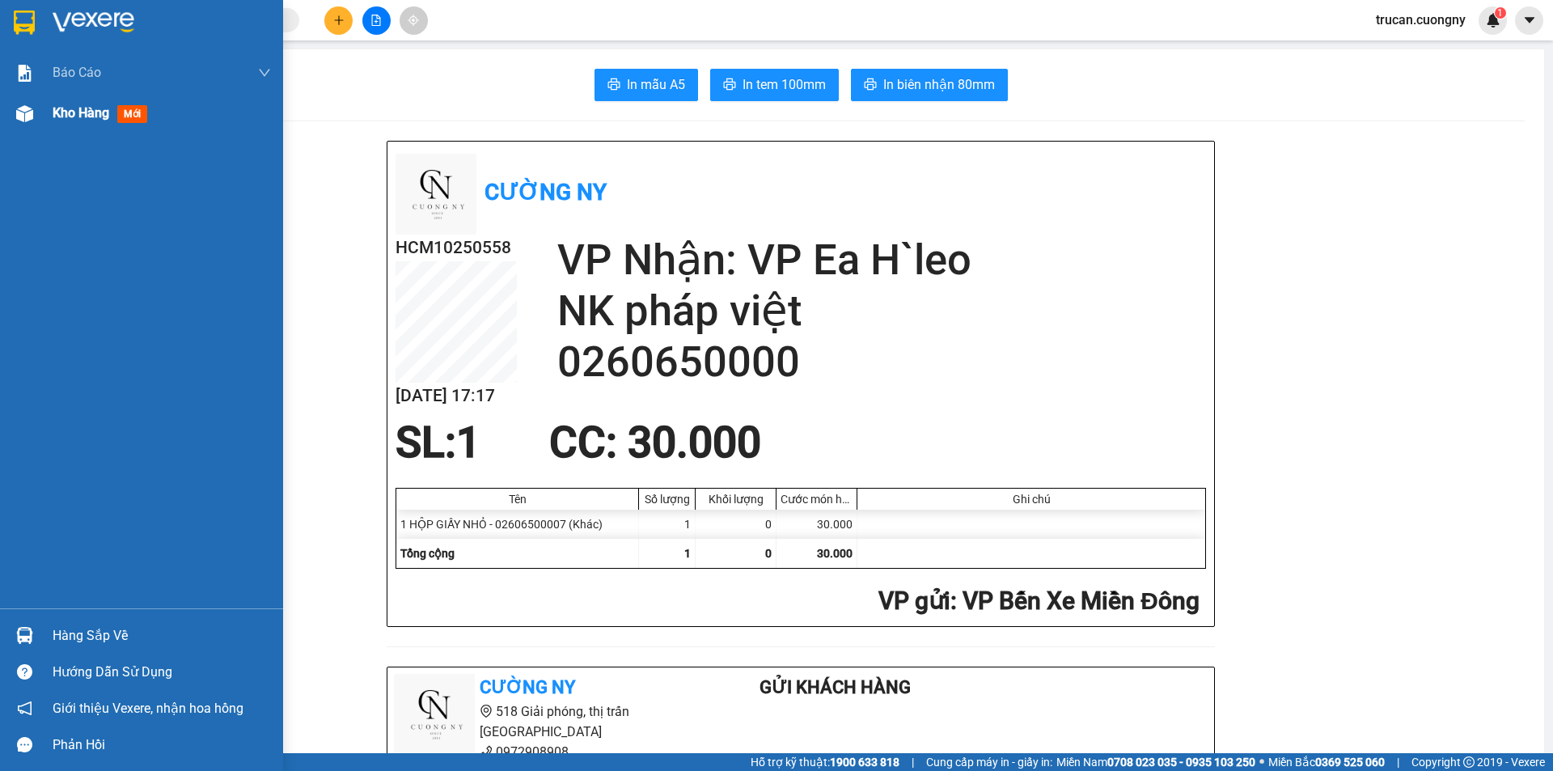
click at [42, 122] on div "Kho hàng mới" at bounding box center [141, 113] width 283 height 40
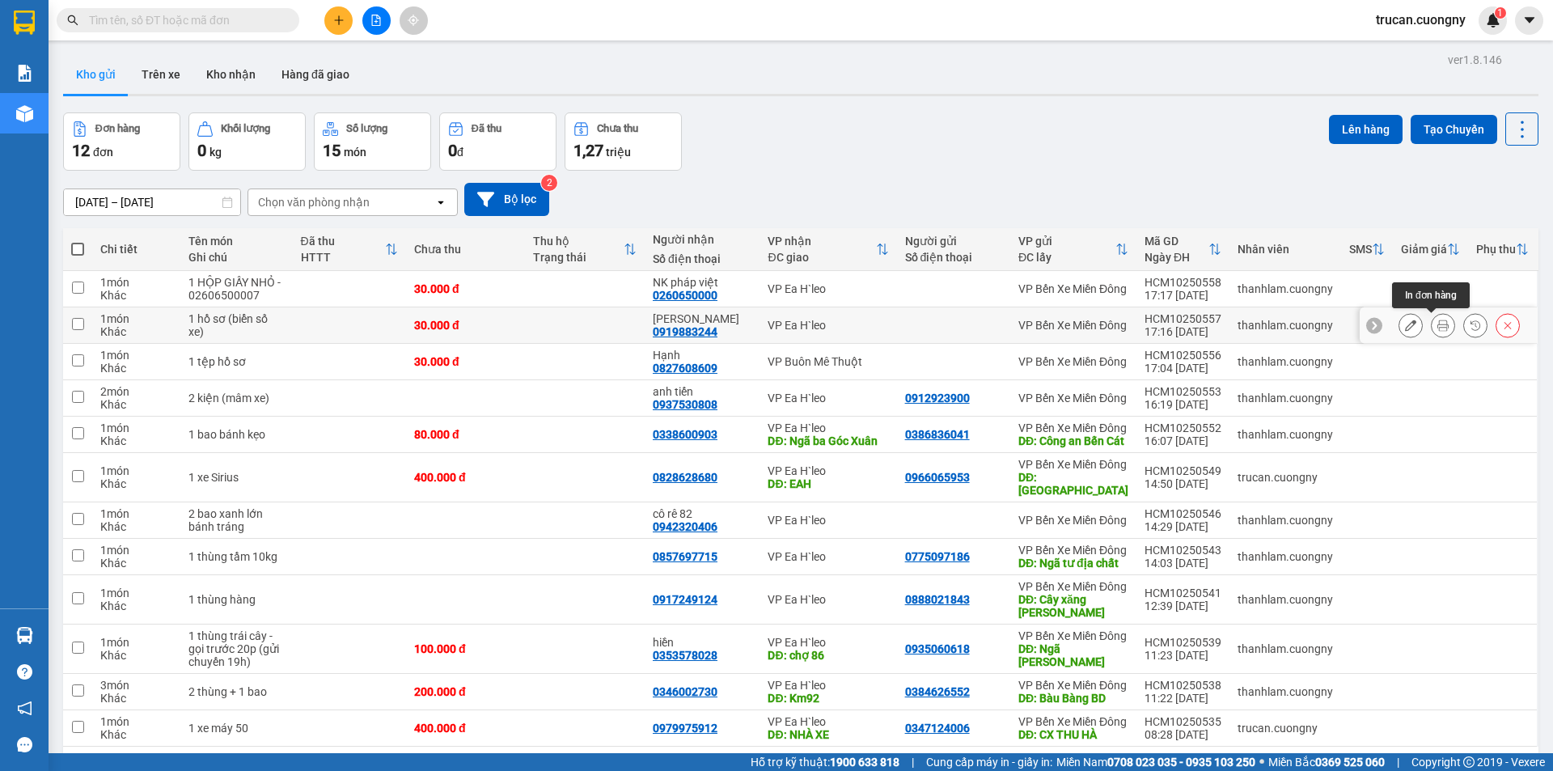
click at [1438, 324] on icon at bounding box center [1443, 325] width 11 height 11
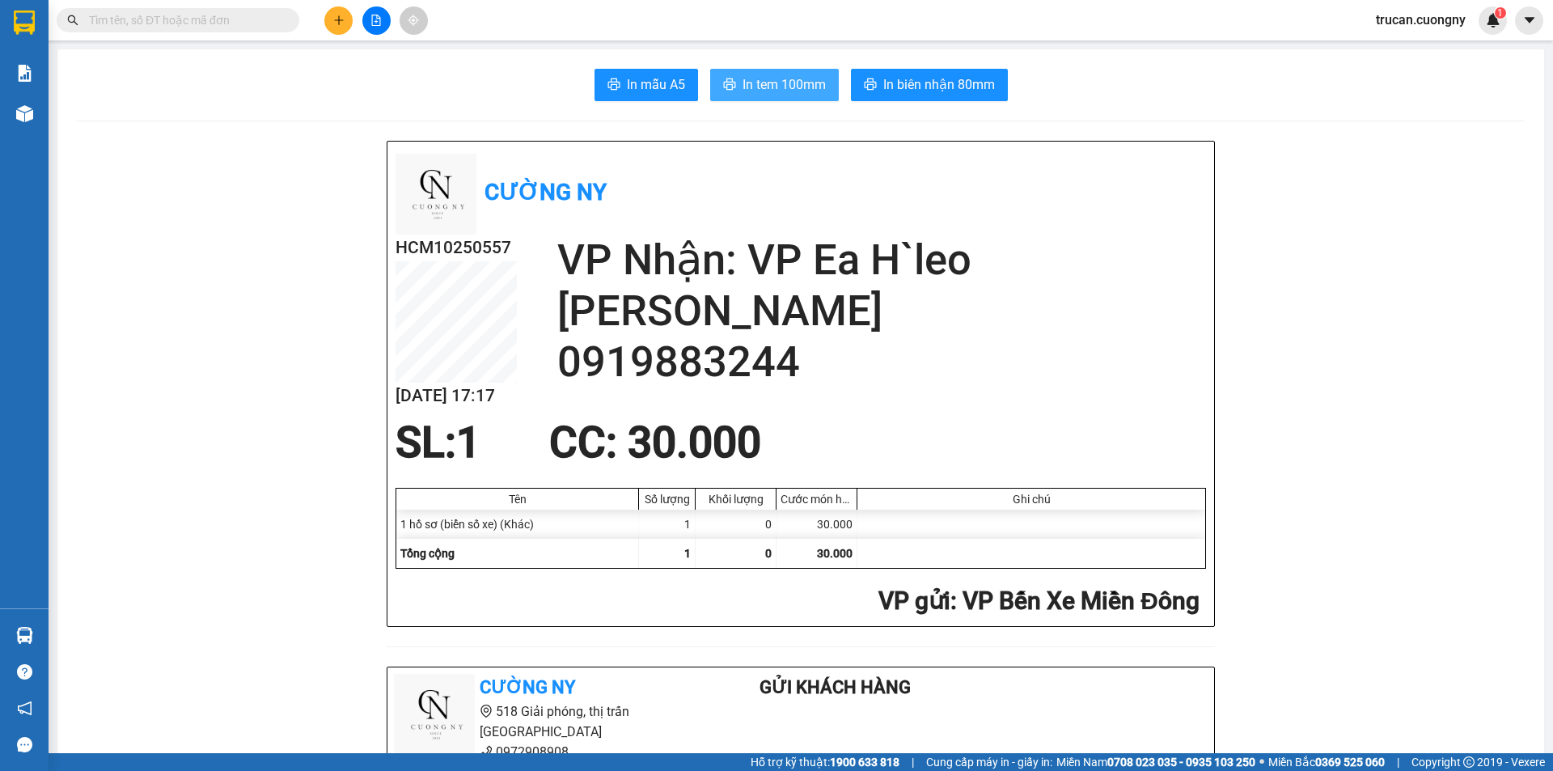
click at [732, 84] on button "In tem 100mm" at bounding box center [774, 85] width 129 height 32
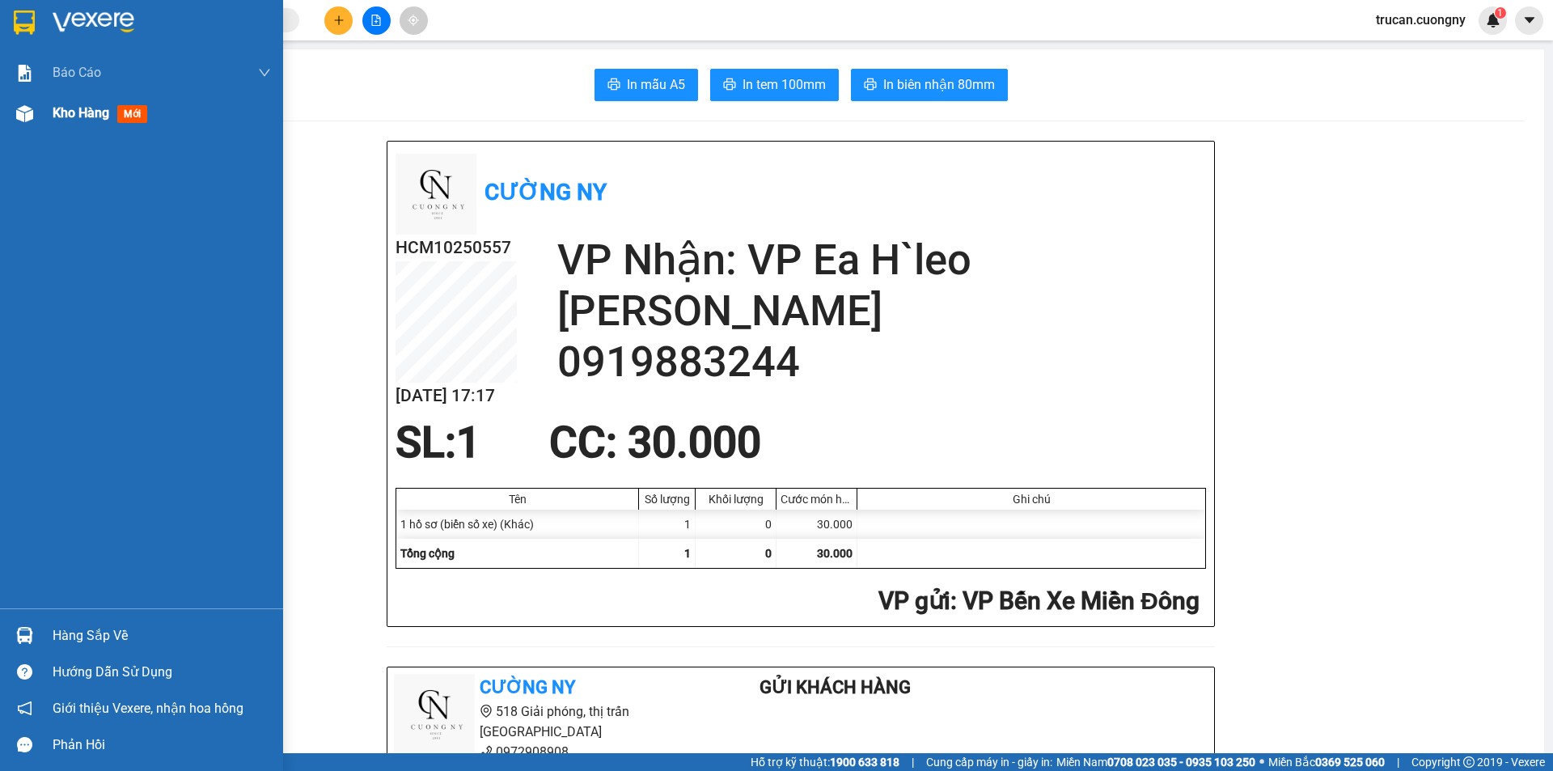
click at [61, 112] on span "Kho hàng" at bounding box center [81, 112] width 57 height 15
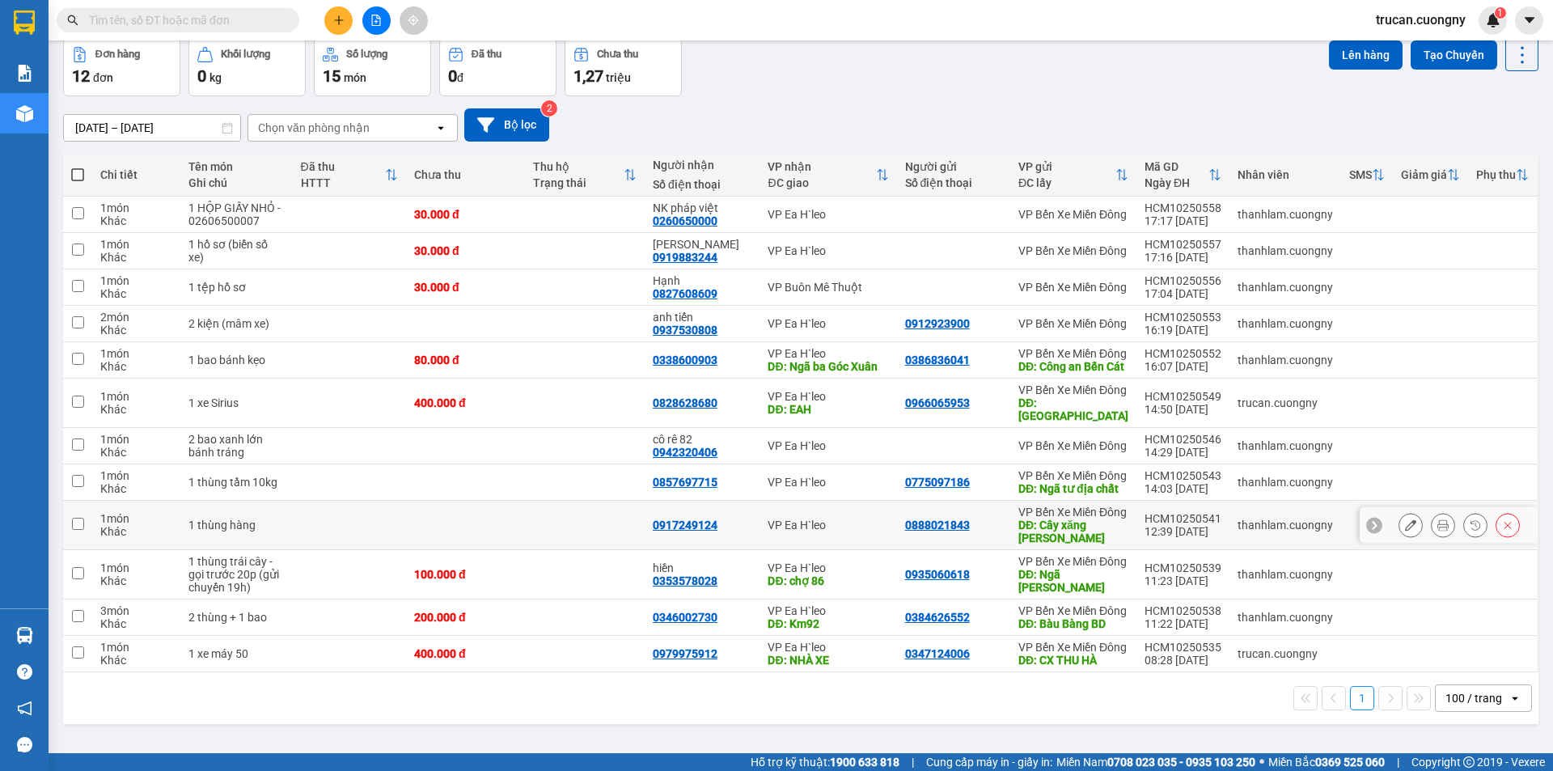
scroll to position [163, 0]
click at [1438, 519] on icon at bounding box center [1443, 524] width 11 height 11
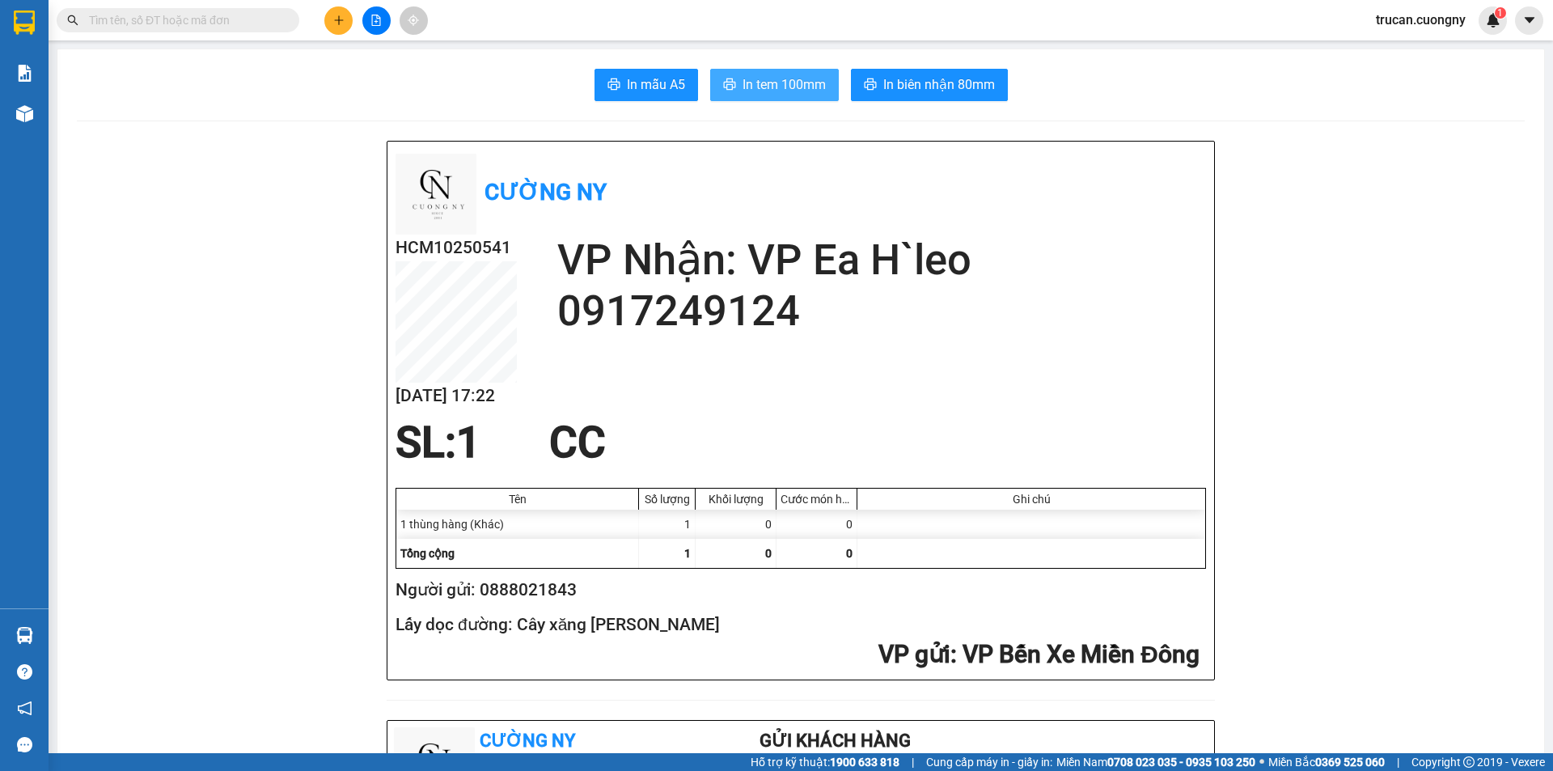
click at [787, 93] on span "In tem 100mm" at bounding box center [784, 84] width 83 height 20
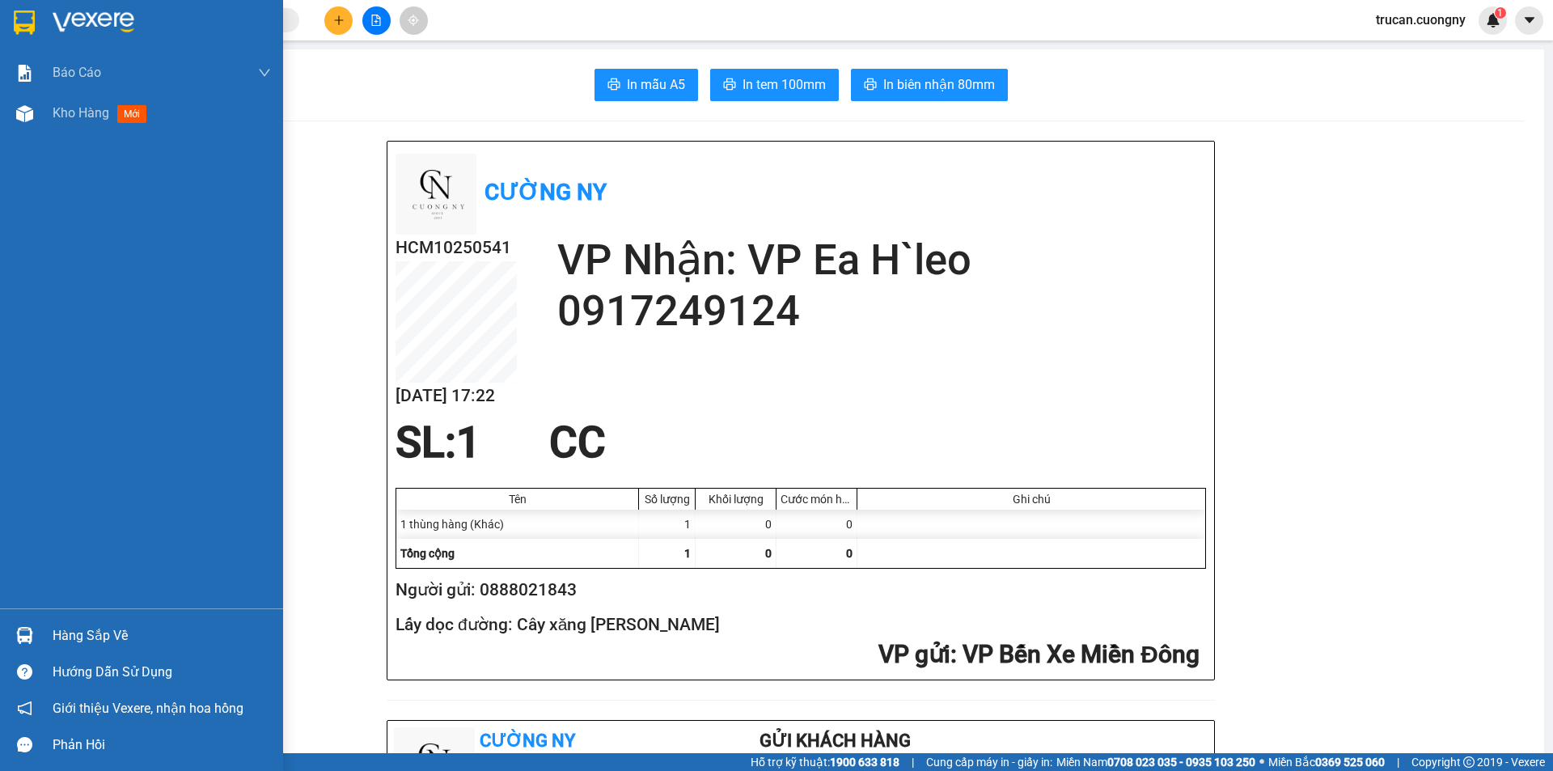
drag, startPoint x: 38, startPoint y: 125, endPoint x: 82, endPoint y: 138, distance: 45.8
click at [39, 124] on div "Kho hàng mới" at bounding box center [141, 113] width 283 height 40
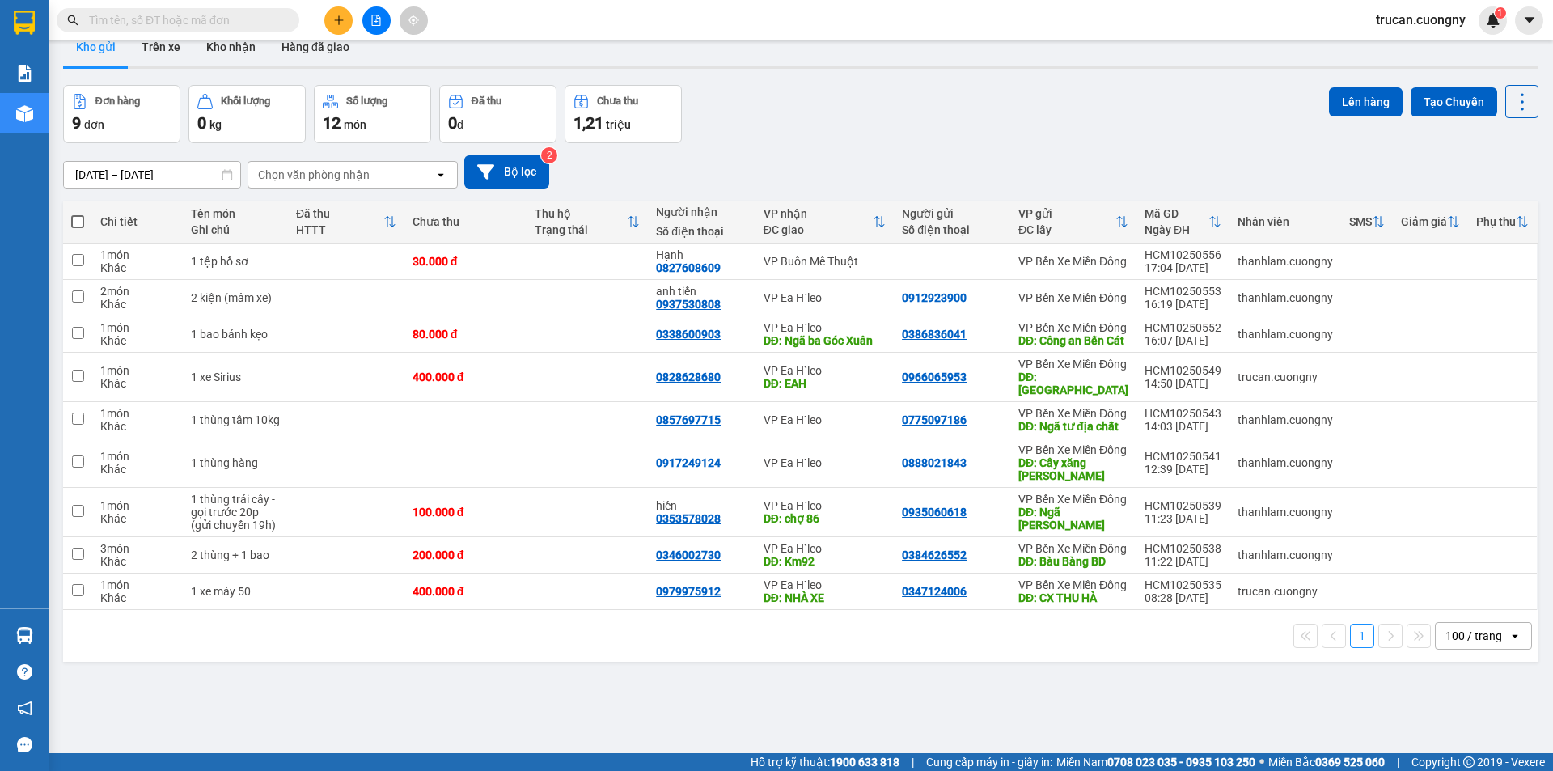
scroll to position [74, 0]
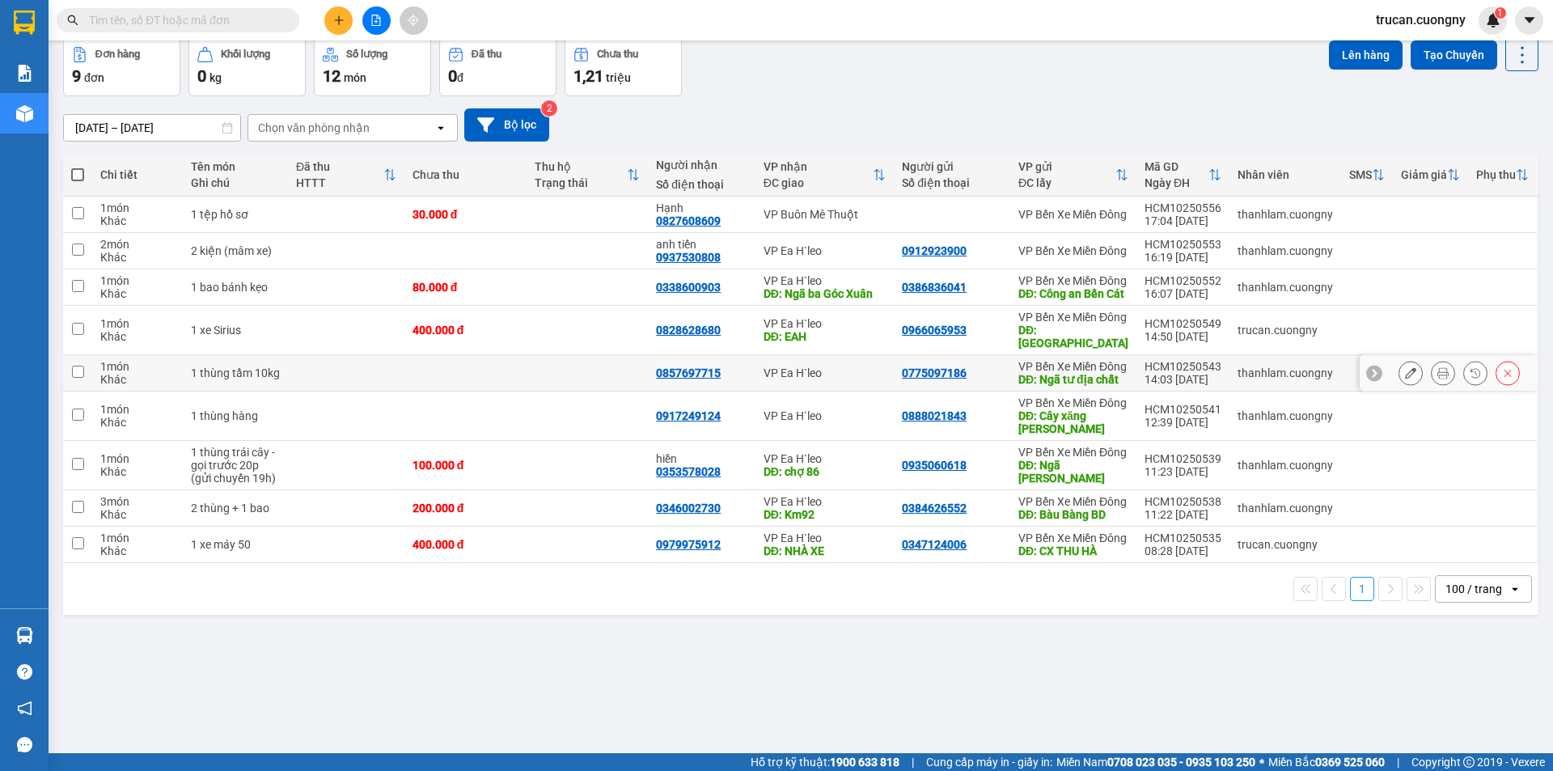
click at [1438, 379] on icon at bounding box center [1443, 372] width 11 height 11
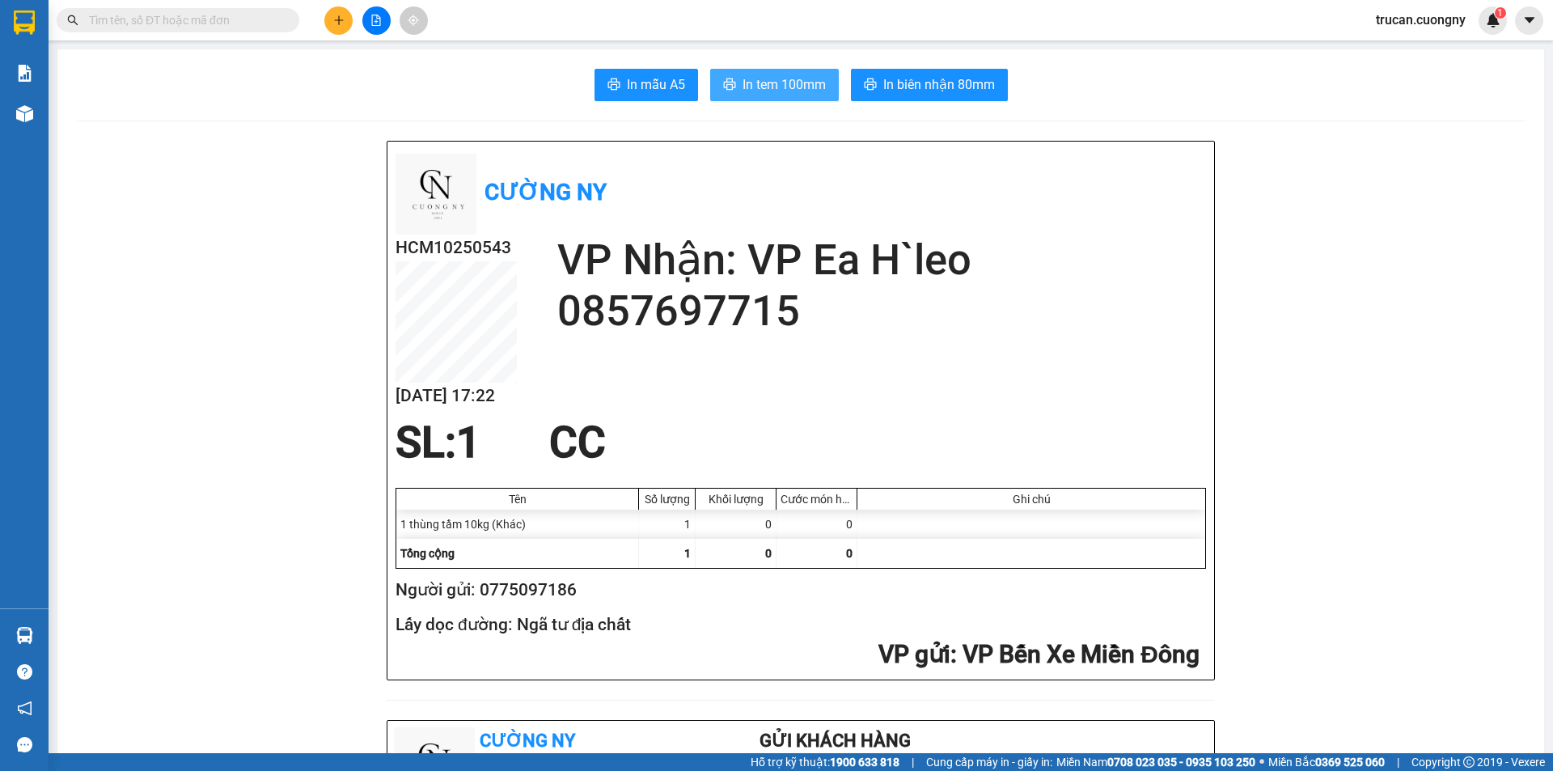
click at [761, 87] on span "In tem 100mm" at bounding box center [784, 84] width 83 height 20
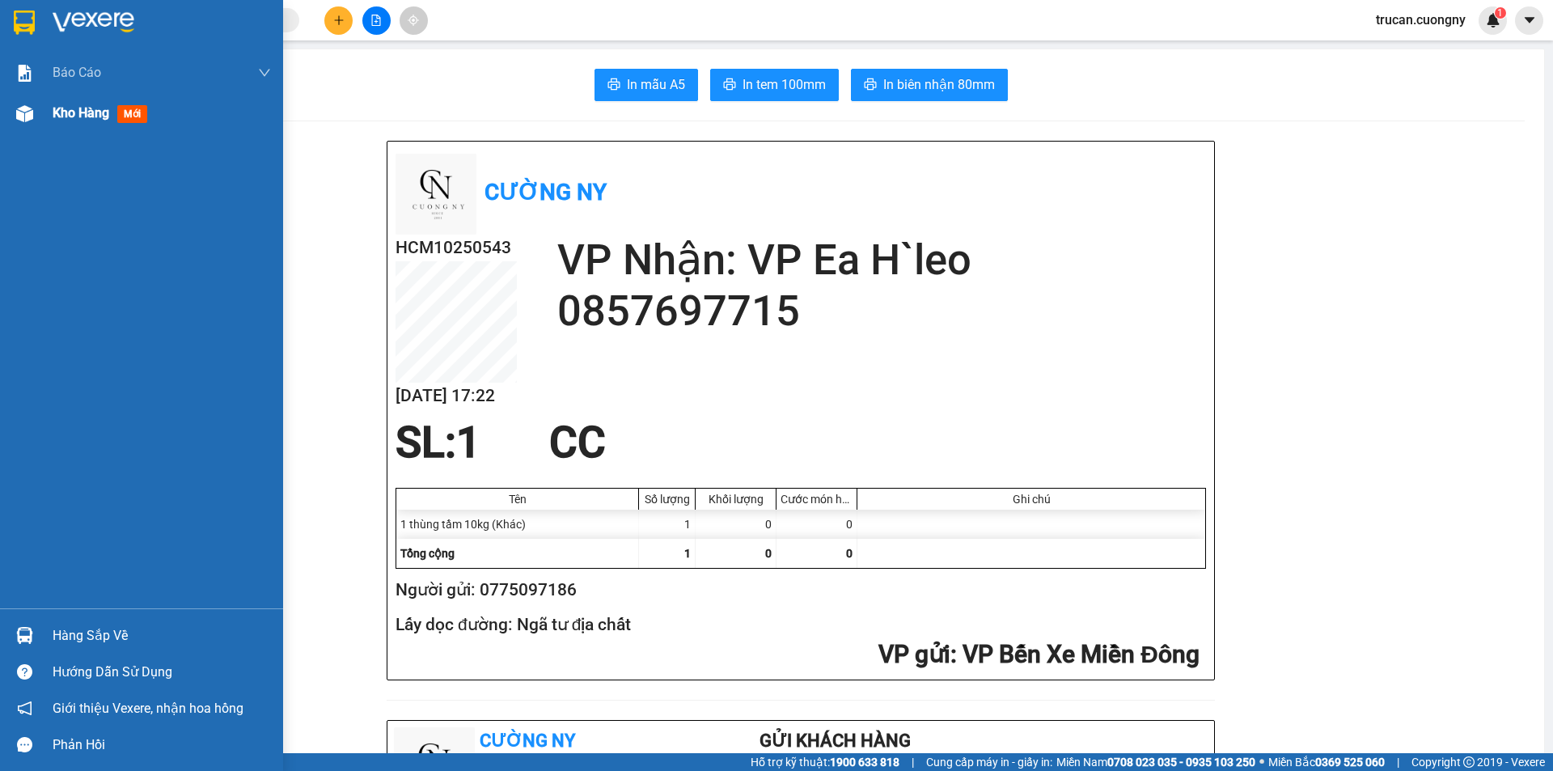
click at [89, 129] on div "Kho hàng mới" at bounding box center [162, 113] width 218 height 40
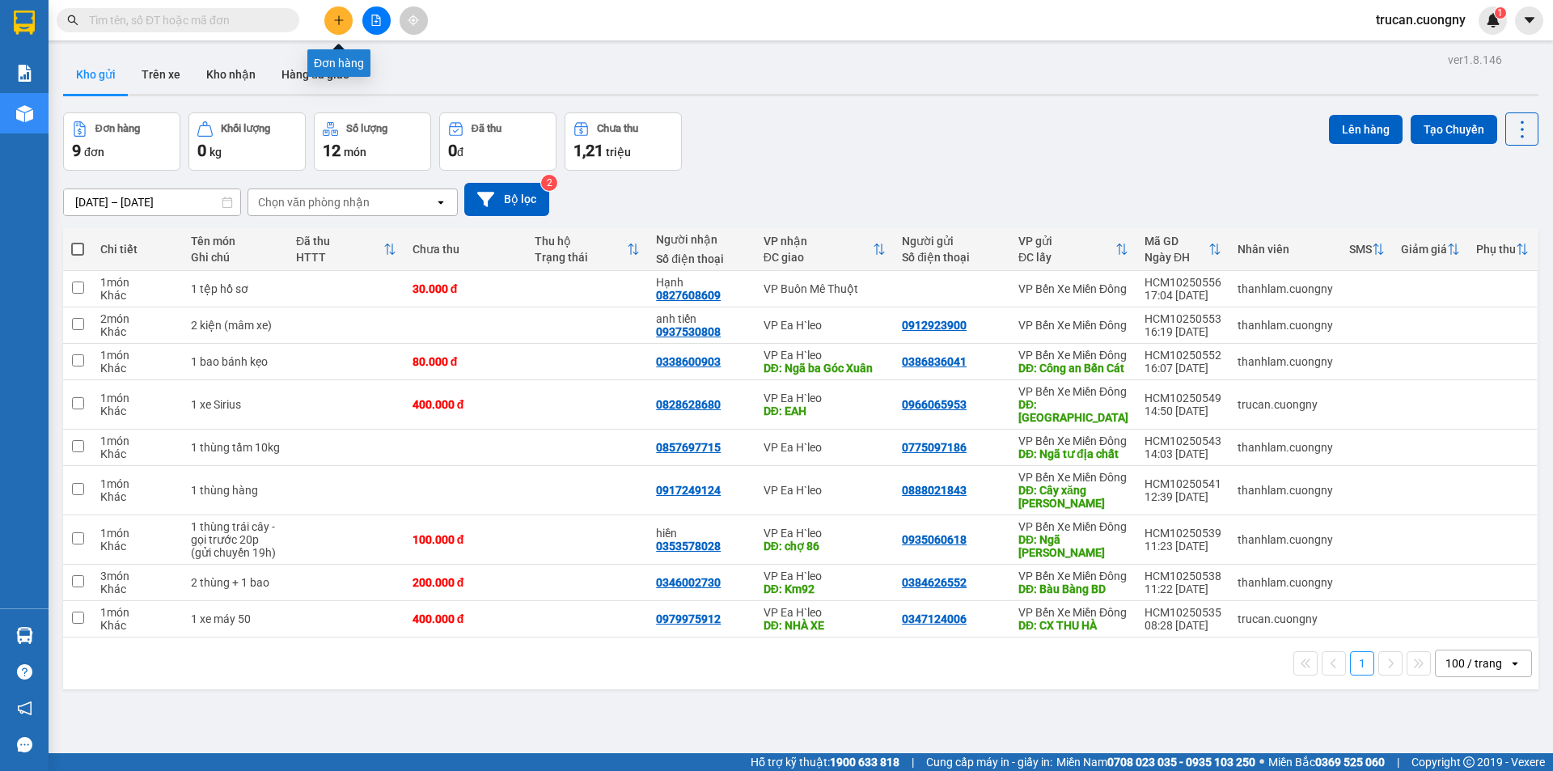
click at [329, 18] on button at bounding box center [338, 20] width 28 height 28
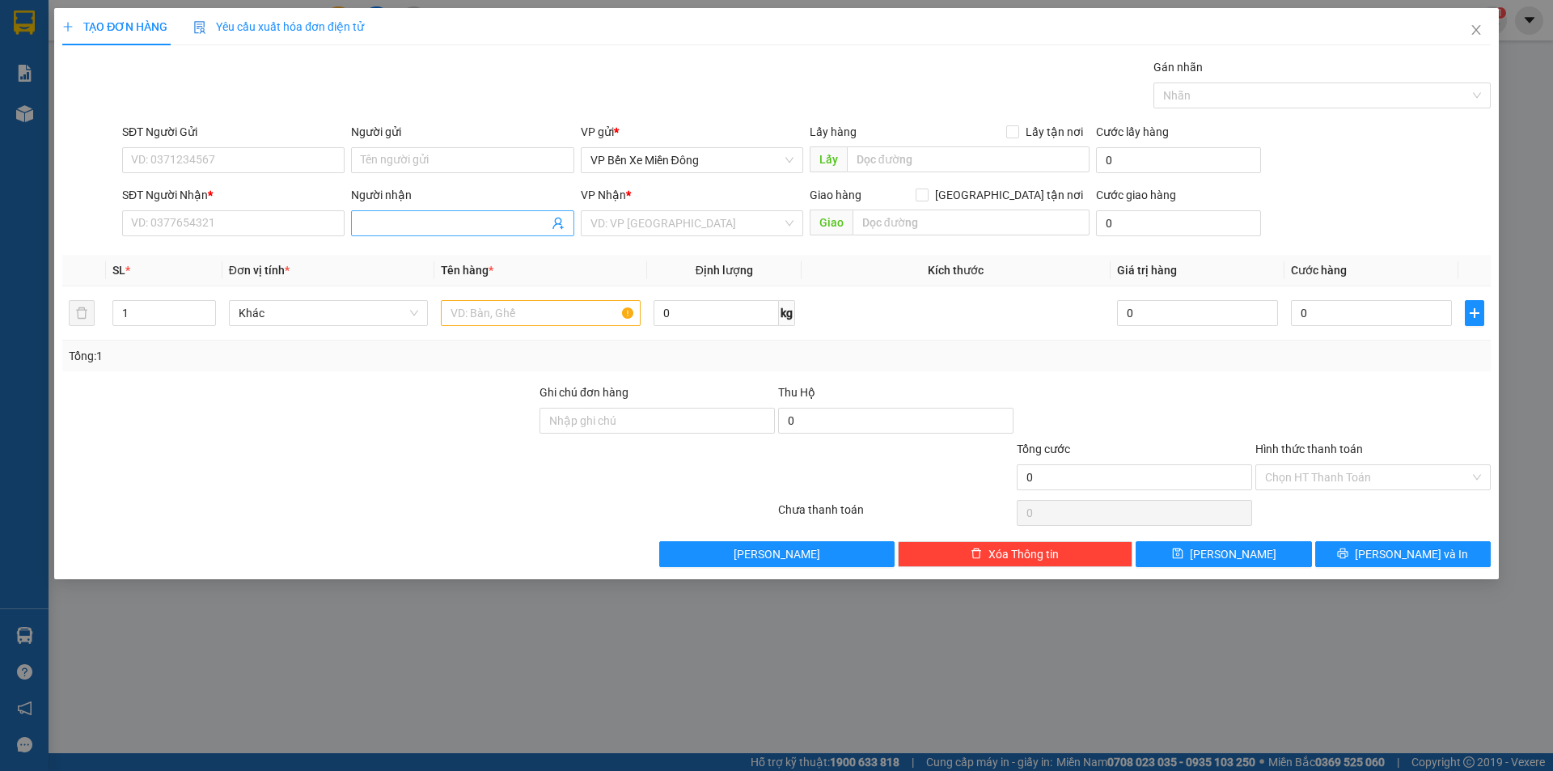
click at [410, 231] on input "Người nhận" at bounding box center [454, 223] width 187 height 18
click at [392, 226] on input "VUOWNG THU" at bounding box center [454, 223] width 187 height 18
type input "VUONG THU"
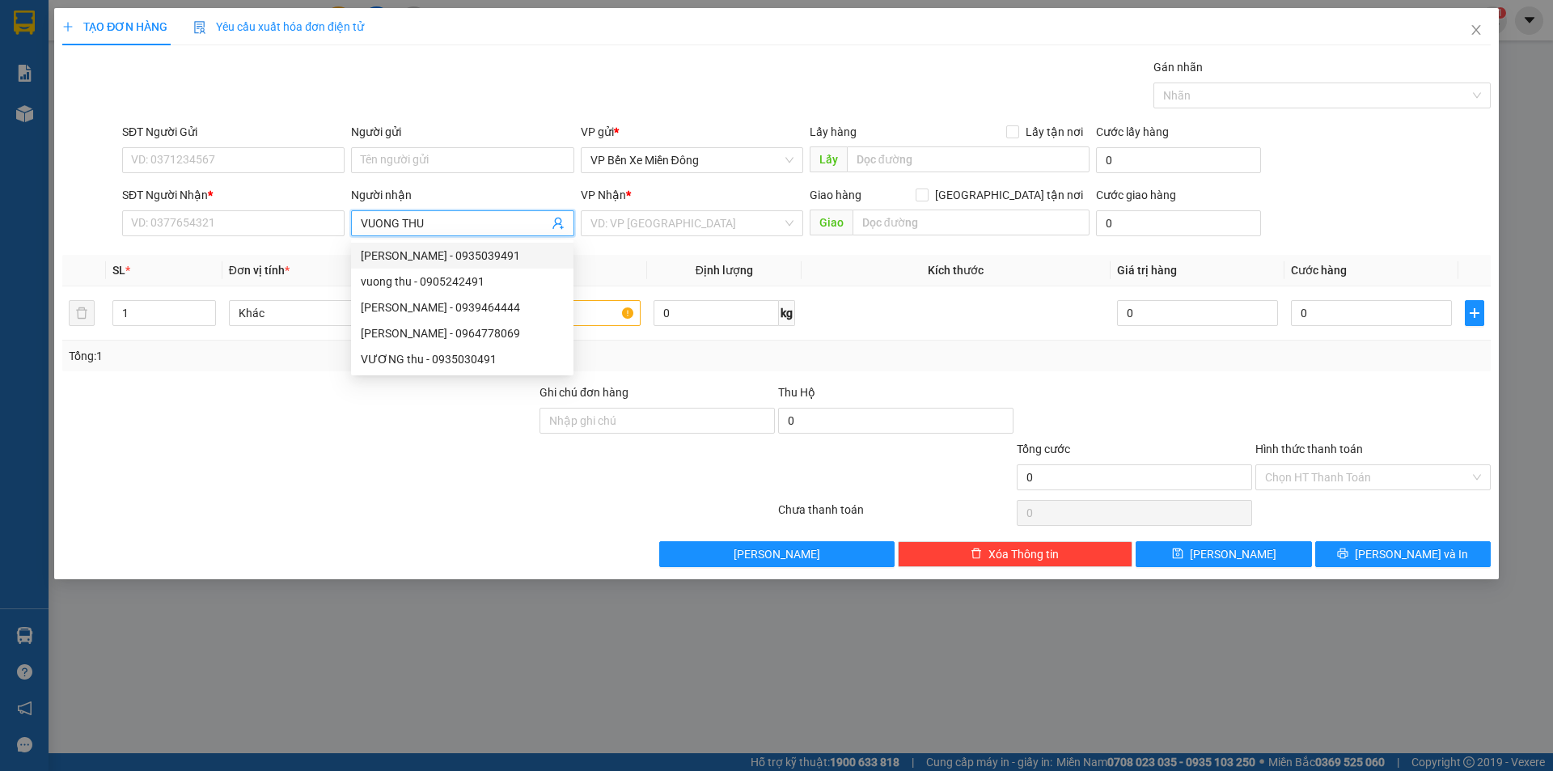
click at [405, 248] on div "VƯƠNG THU - 0935039491" at bounding box center [462, 256] width 203 height 18
type input "0935039491"
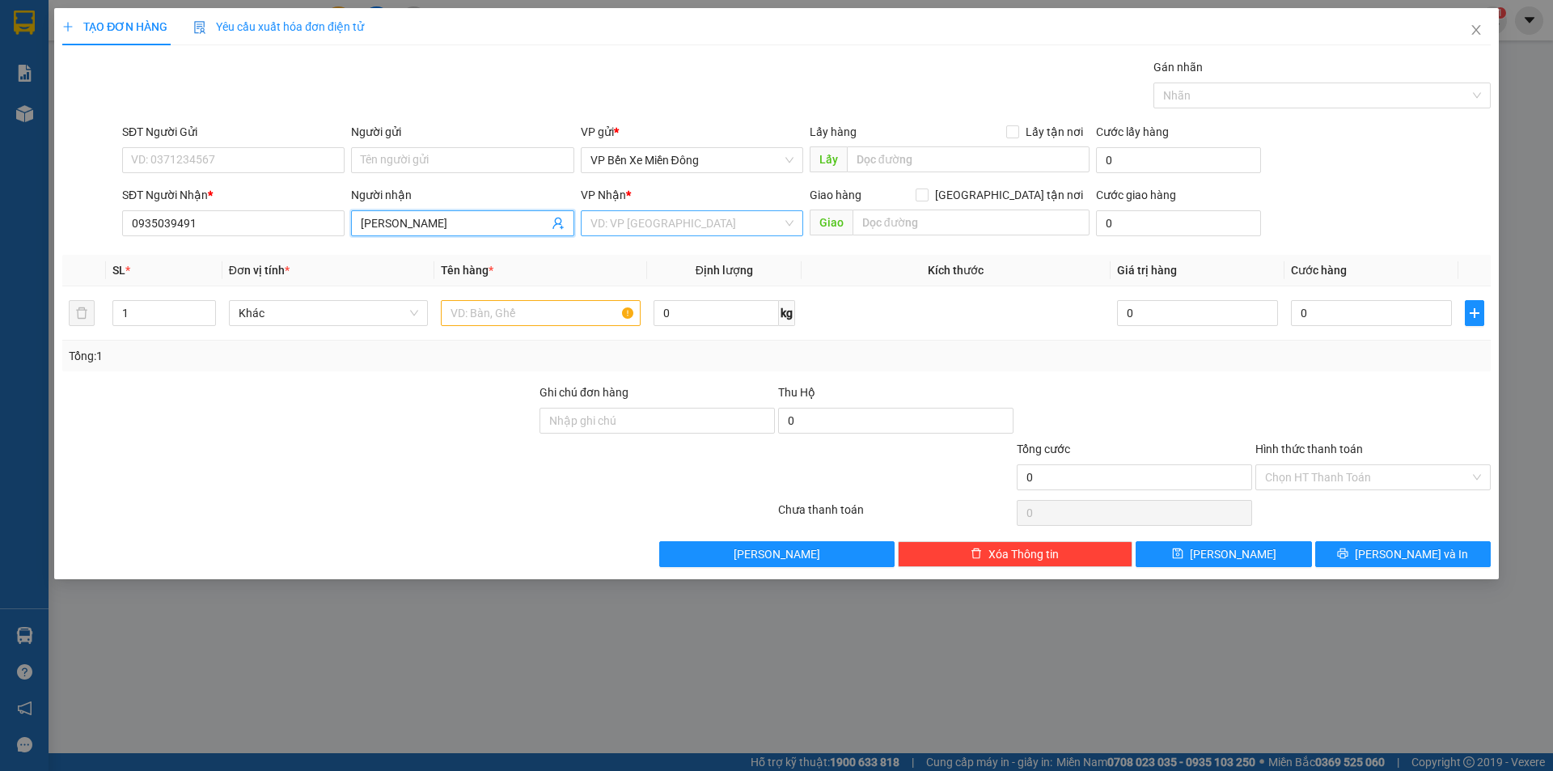
type input "[PERSON_NAME]"
click at [617, 222] on input "search" at bounding box center [687, 223] width 192 height 24
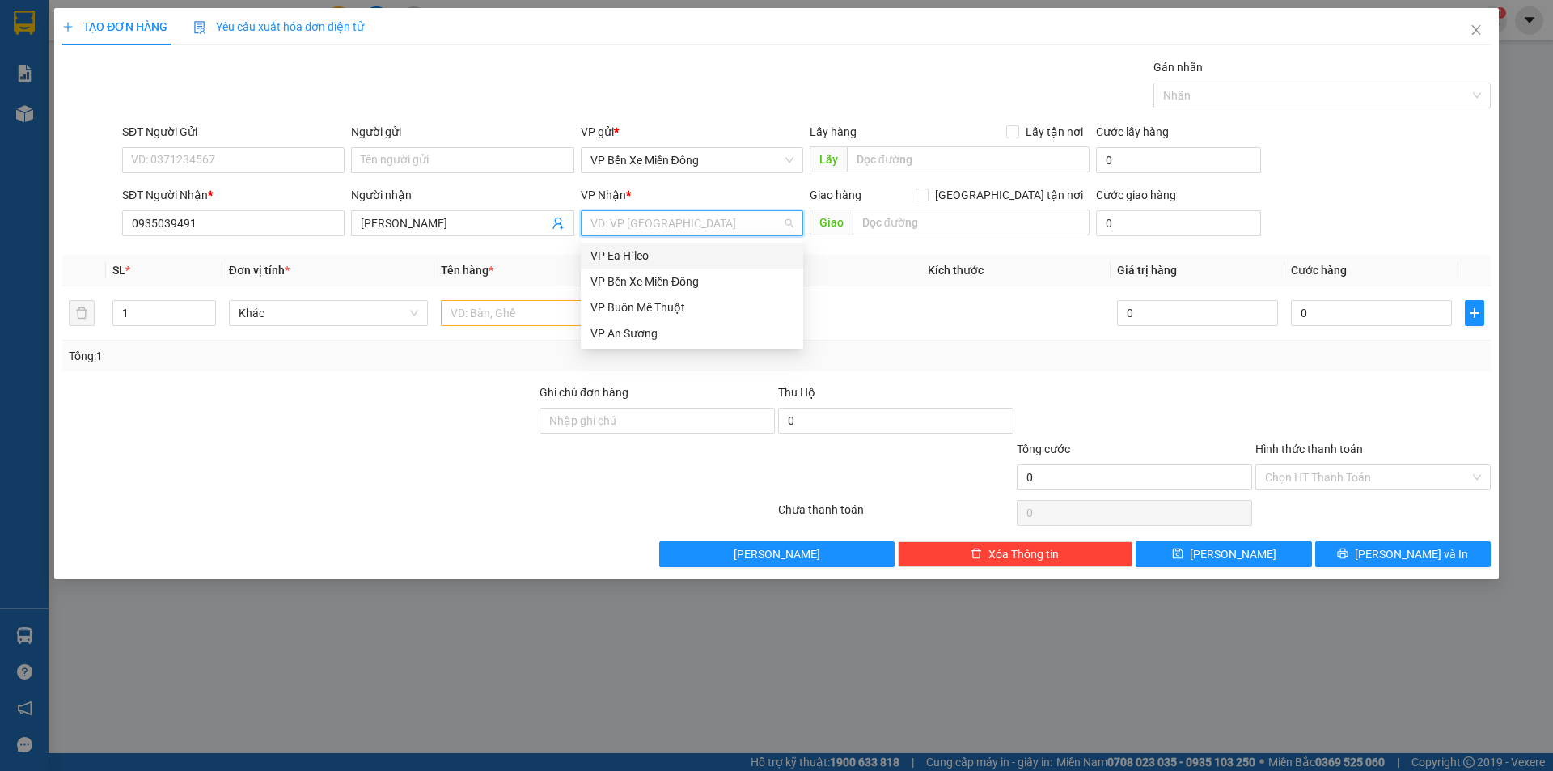
click at [621, 260] on div "VP Ea H`leo" at bounding box center [692, 256] width 203 height 18
click at [522, 318] on input "text" at bounding box center [541, 313] width 200 height 26
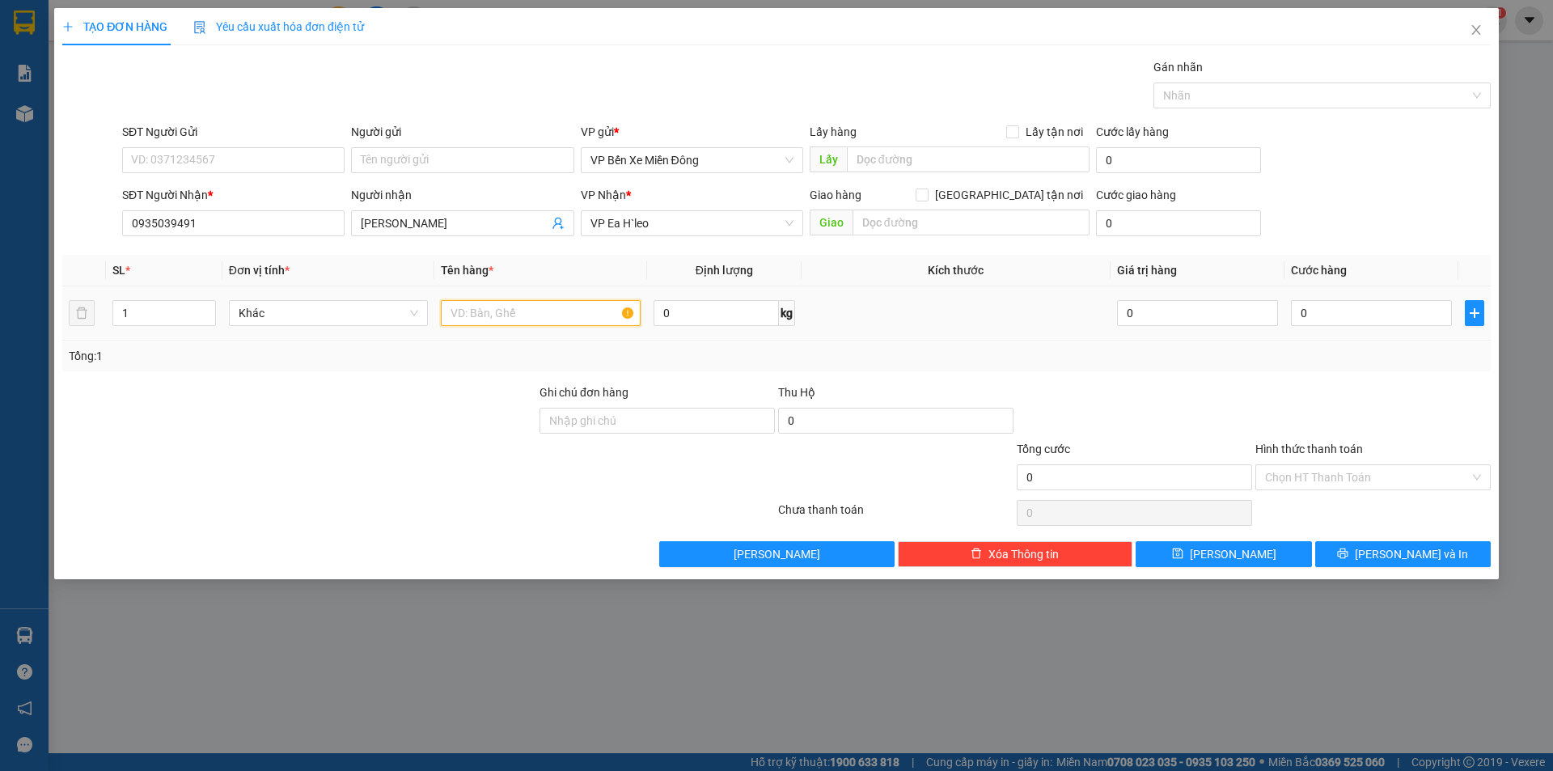
type input "Q"
type input "Ă"
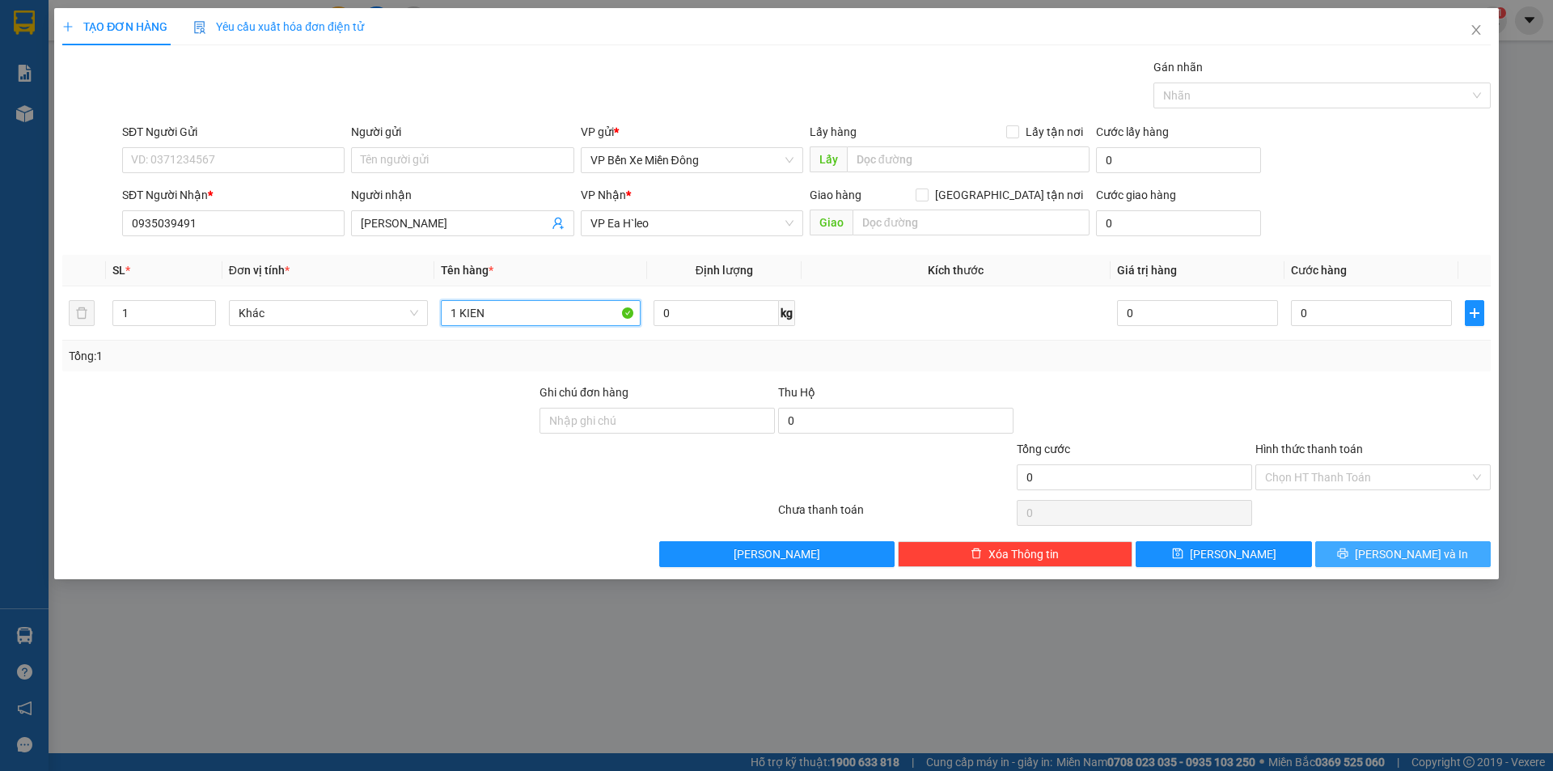
type input "1 KIEN"
click at [1362, 550] on button "[PERSON_NAME] và In" at bounding box center [1404, 554] width 176 height 26
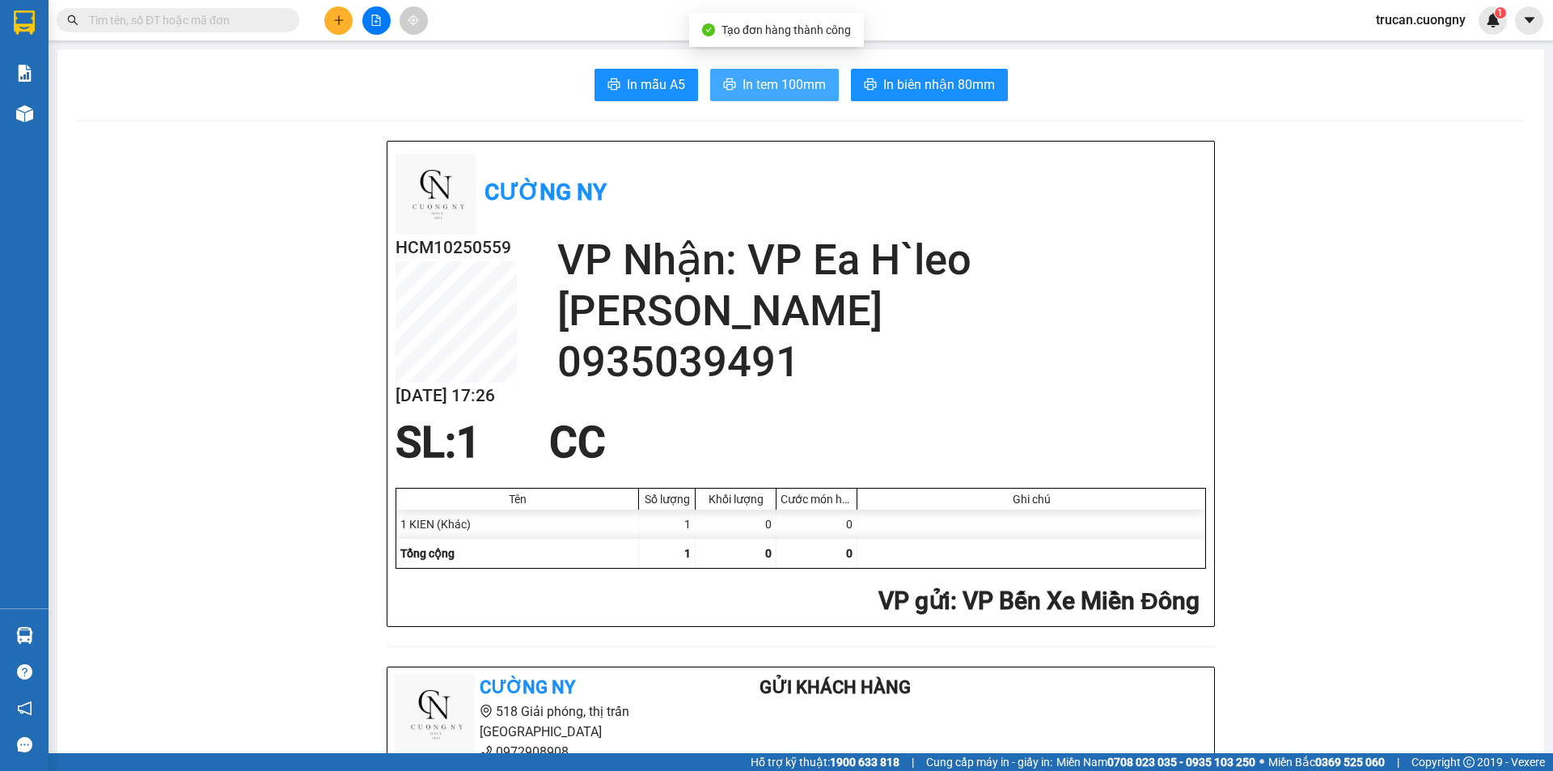
click at [803, 91] on span "In tem 100mm" at bounding box center [784, 84] width 83 height 20
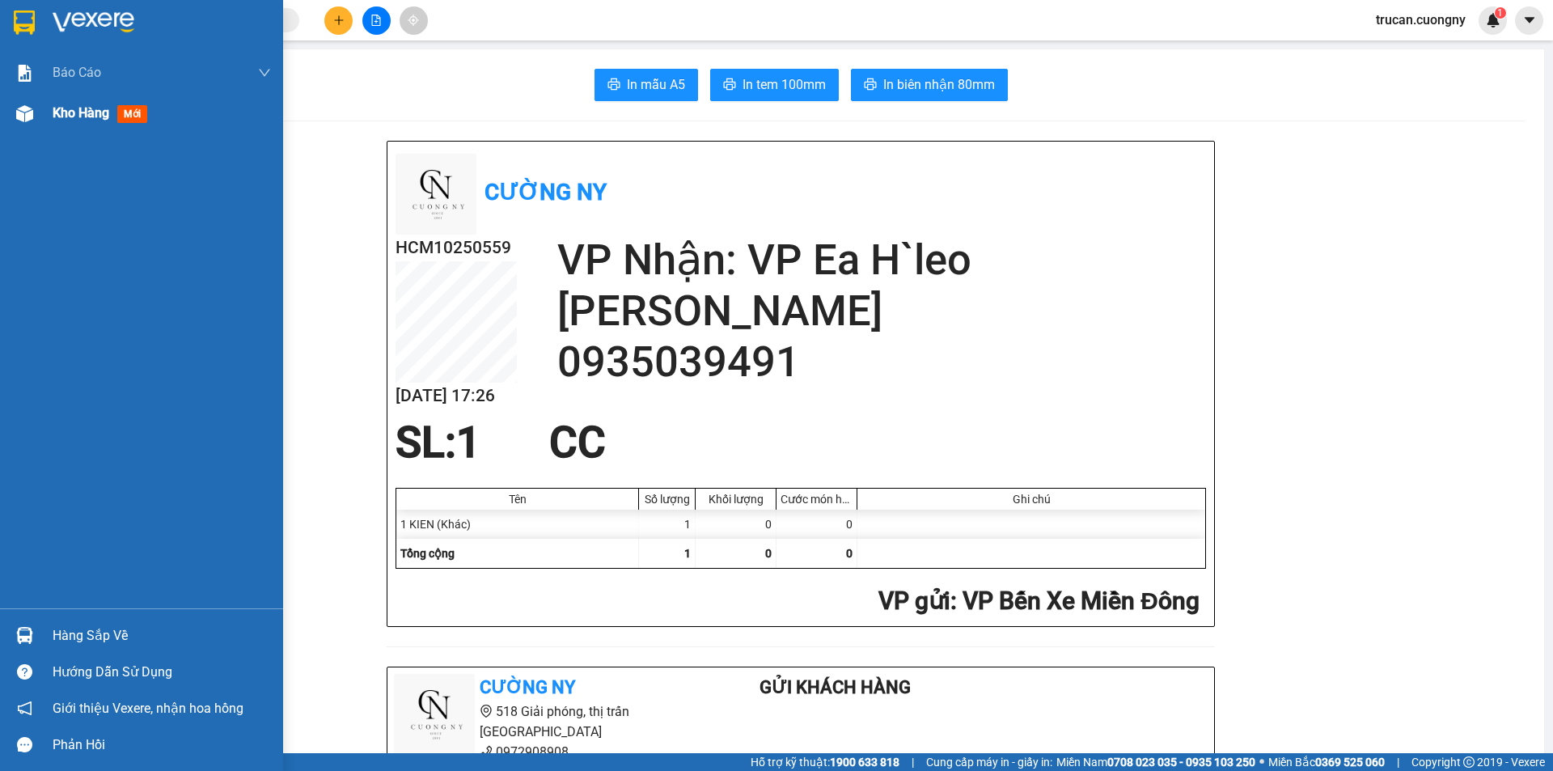
click at [36, 121] on div at bounding box center [25, 114] width 28 height 28
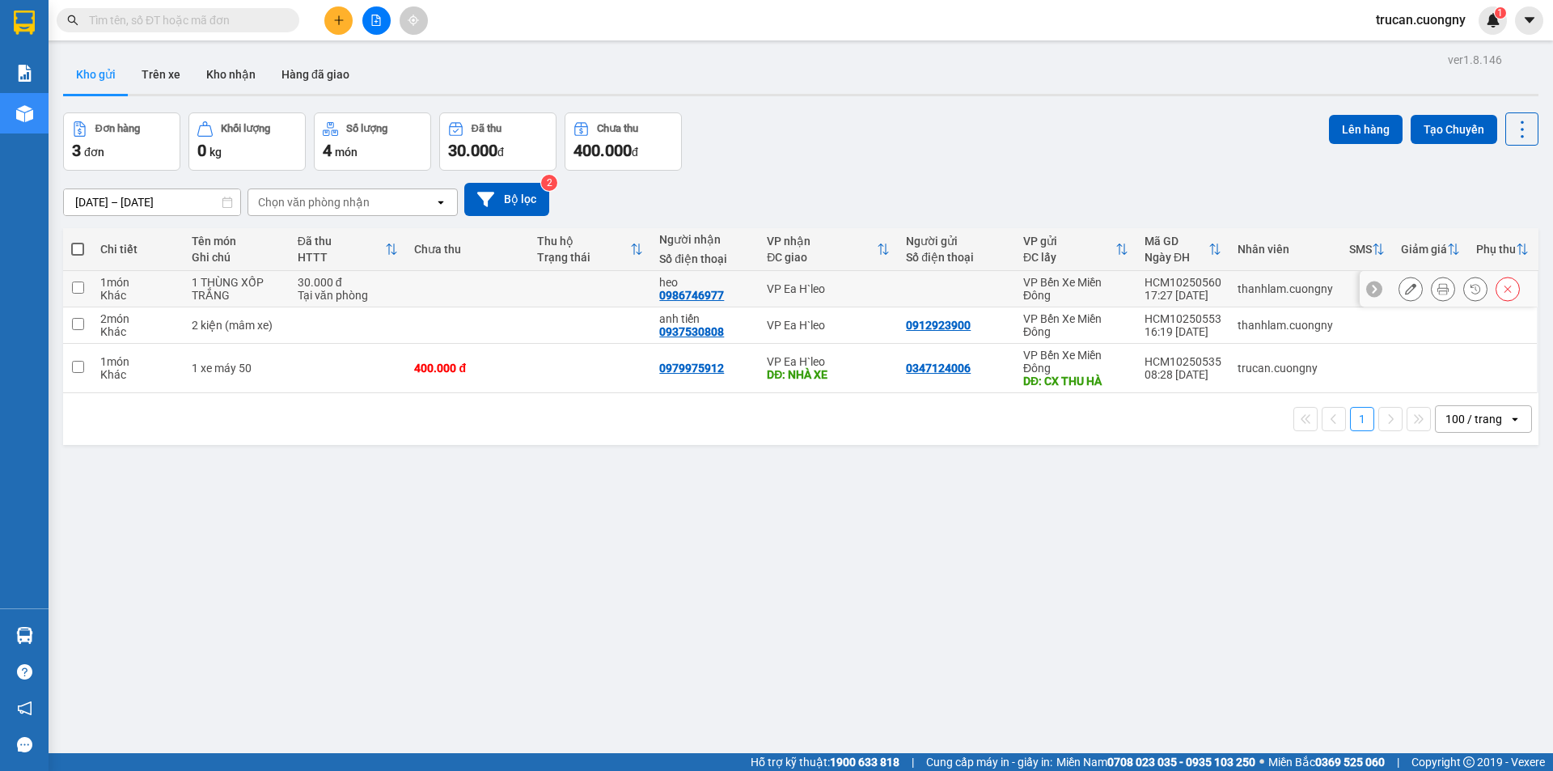
click at [1438, 294] on icon at bounding box center [1443, 288] width 11 height 11
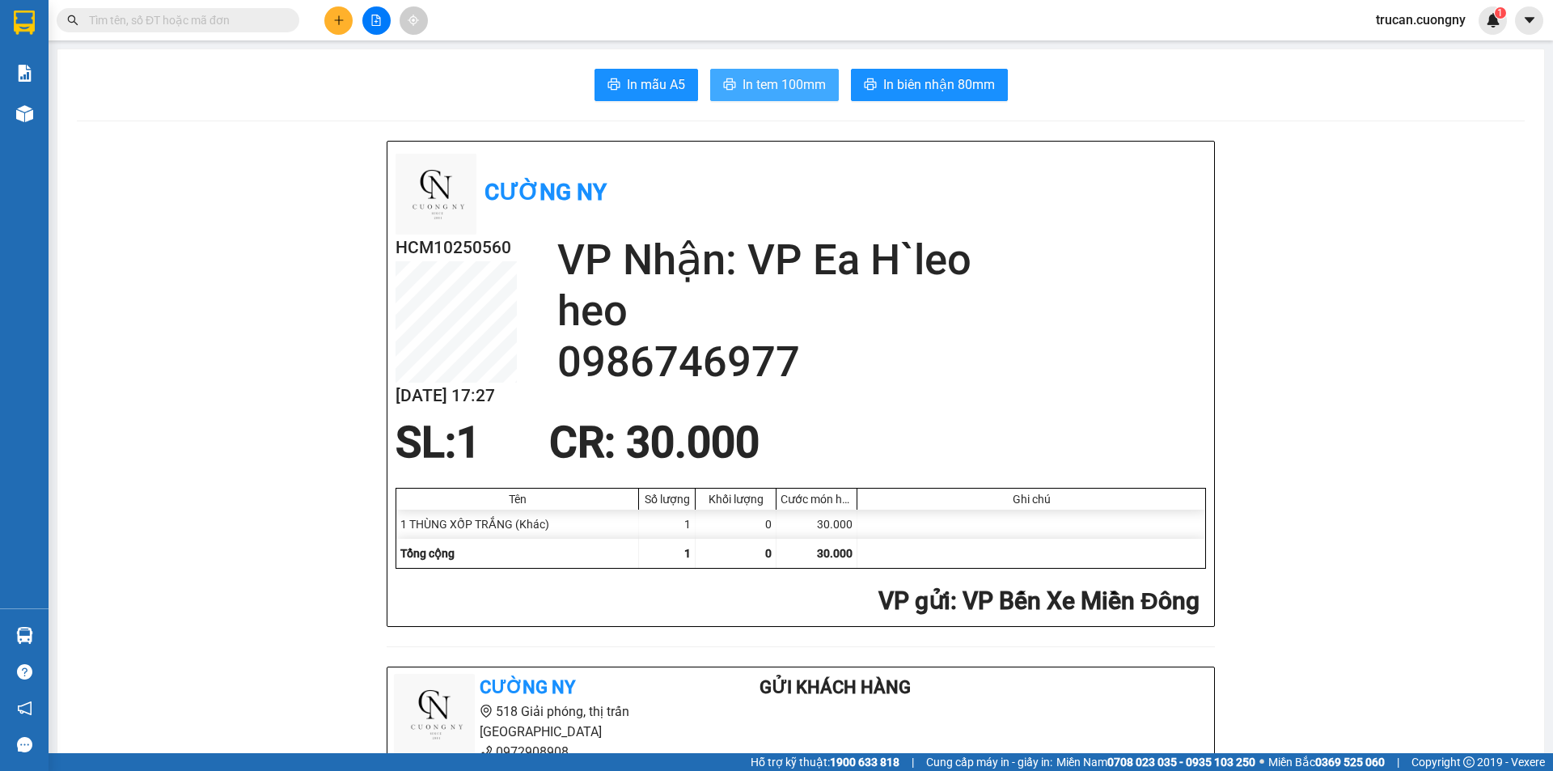
click at [752, 96] on button "In tem 100mm" at bounding box center [774, 85] width 129 height 32
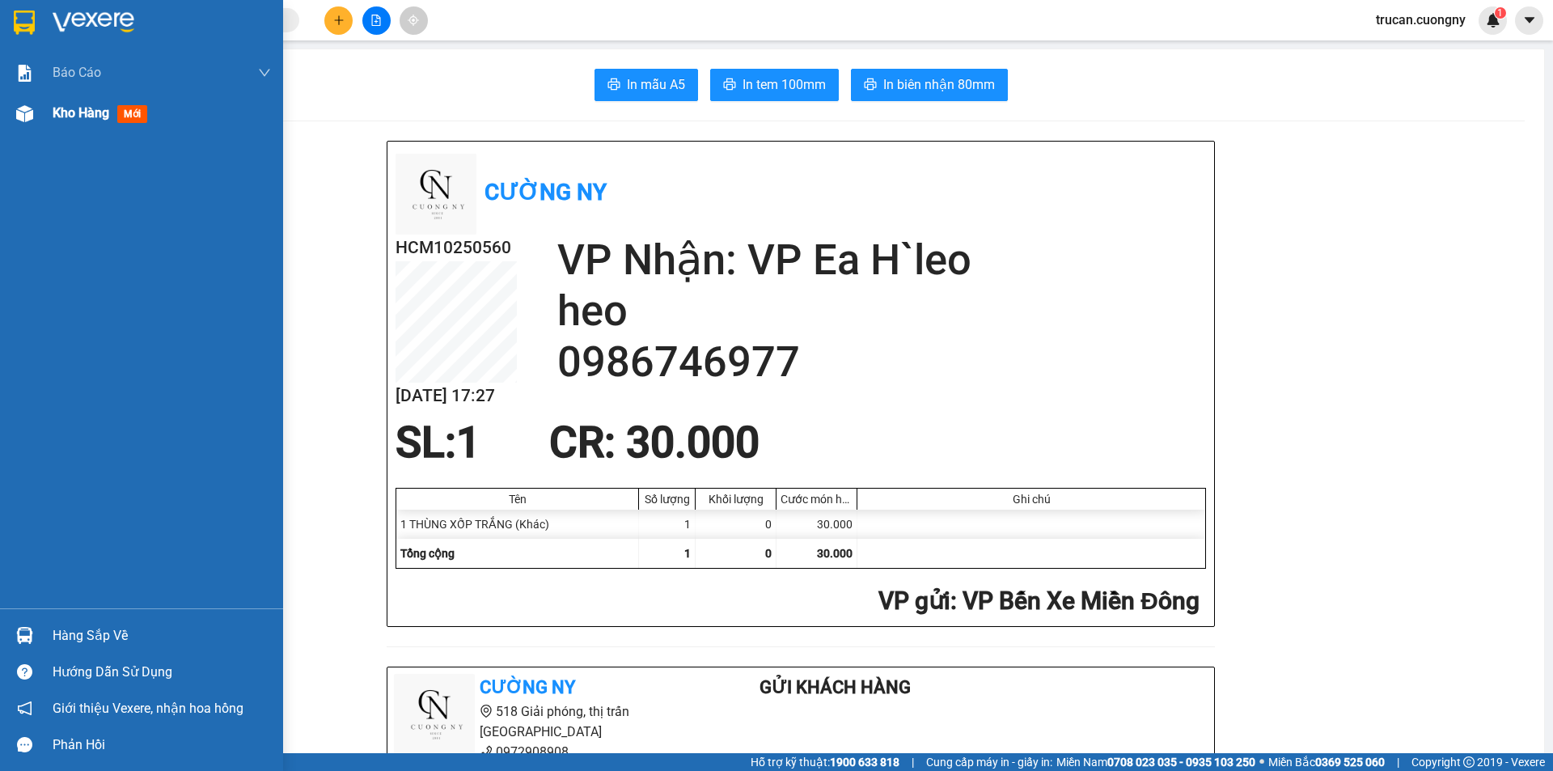
click at [83, 110] on span "Kho hàng" at bounding box center [81, 112] width 57 height 15
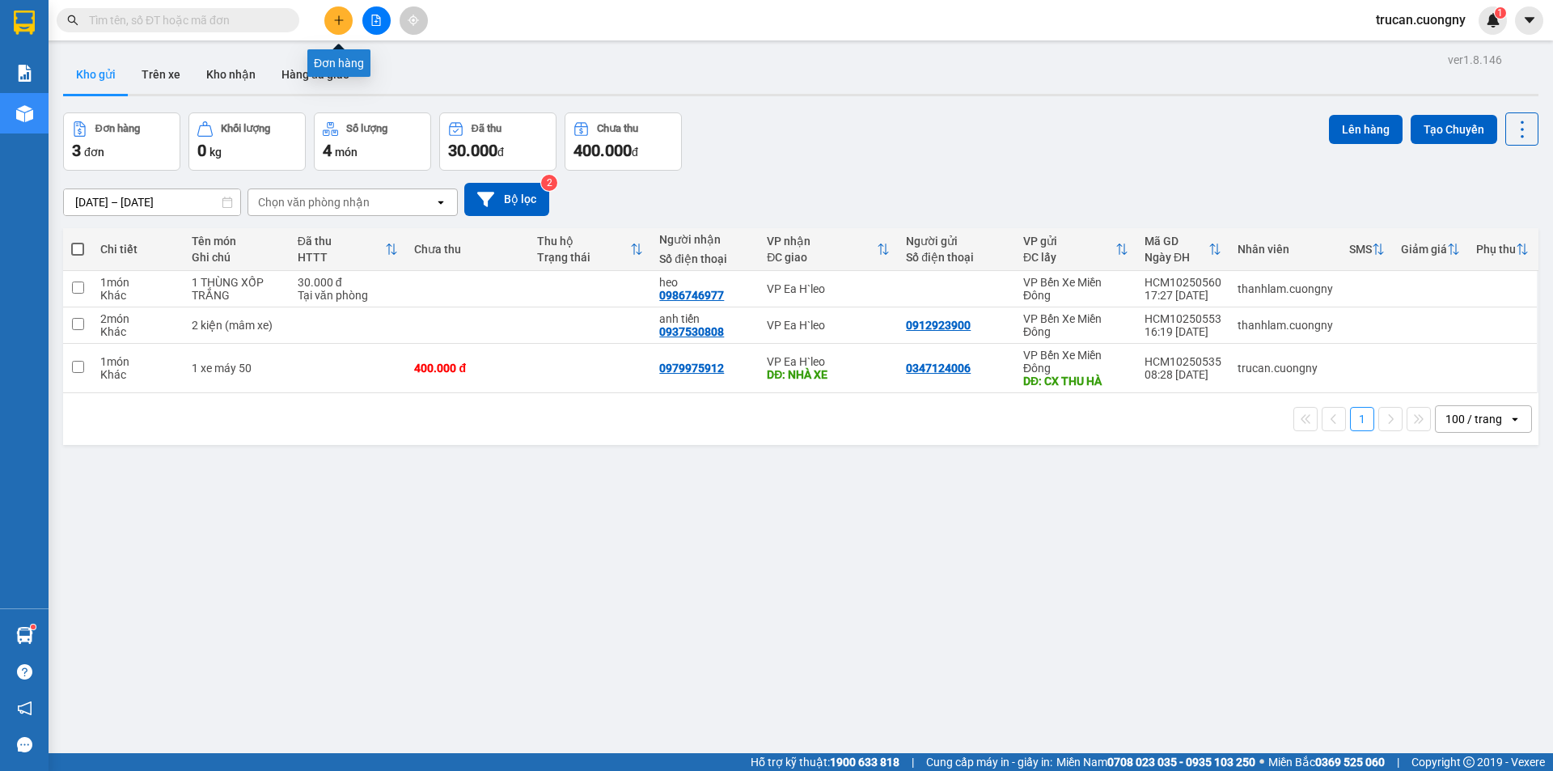
click at [337, 18] on icon "plus" at bounding box center [338, 20] width 11 height 11
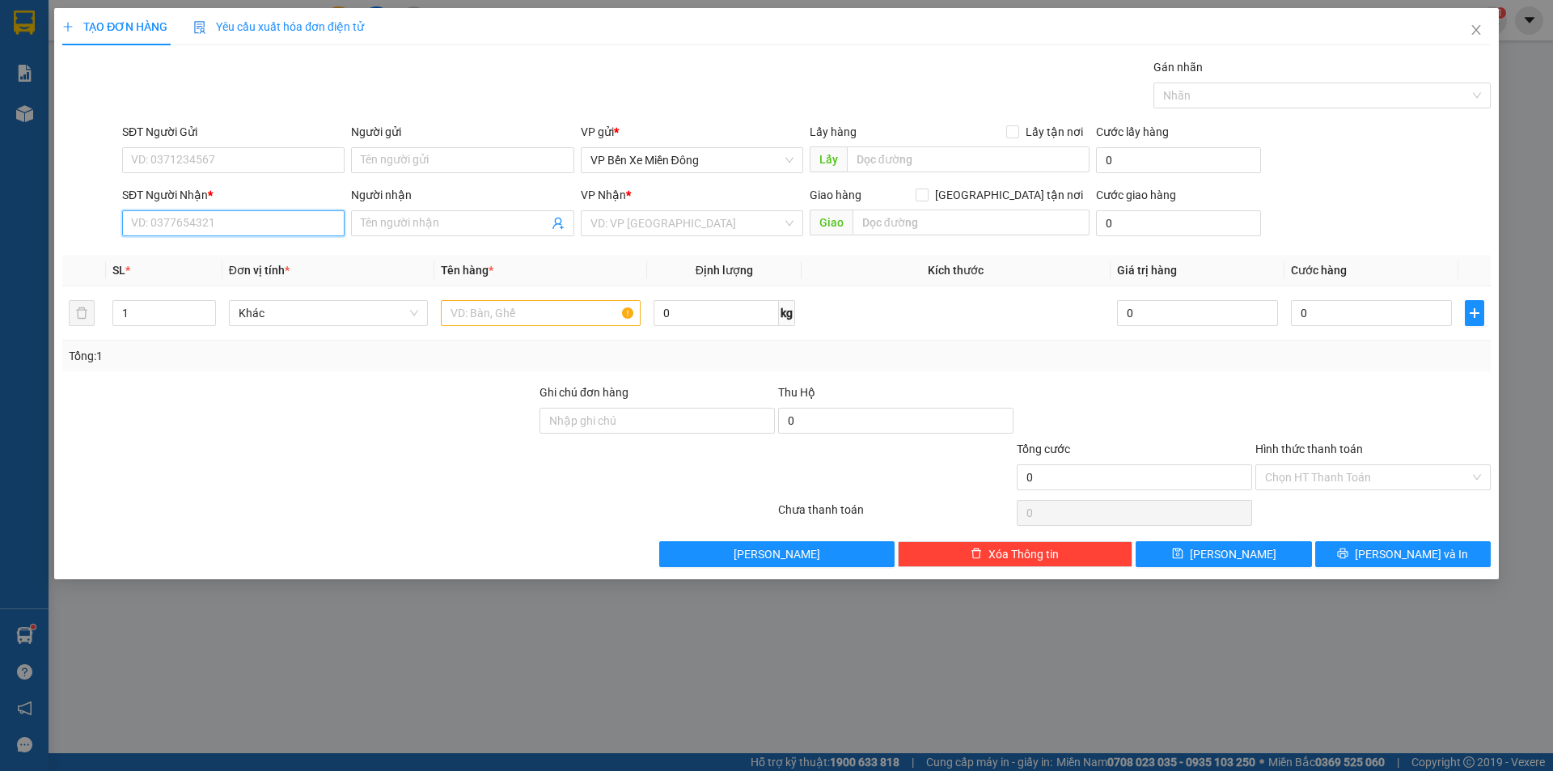
click at [212, 220] on input "SĐT Người Nhận *" at bounding box center [233, 223] width 222 height 26
click at [469, 221] on input "Người nhận" at bounding box center [454, 223] width 187 height 18
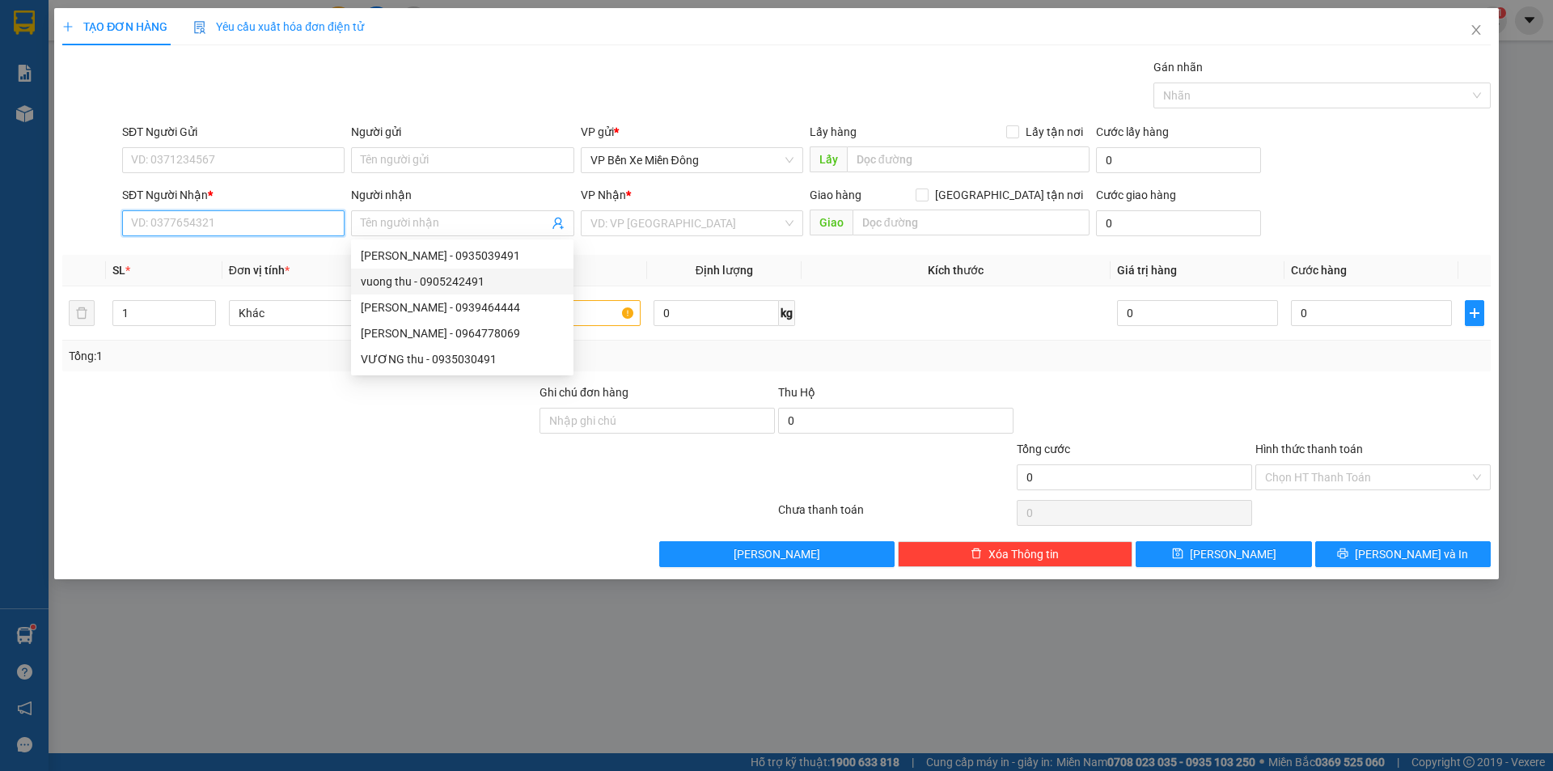
click at [205, 214] on input "SĐT Người Nhận *" at bounding box center [233, 223] width 222 height 26
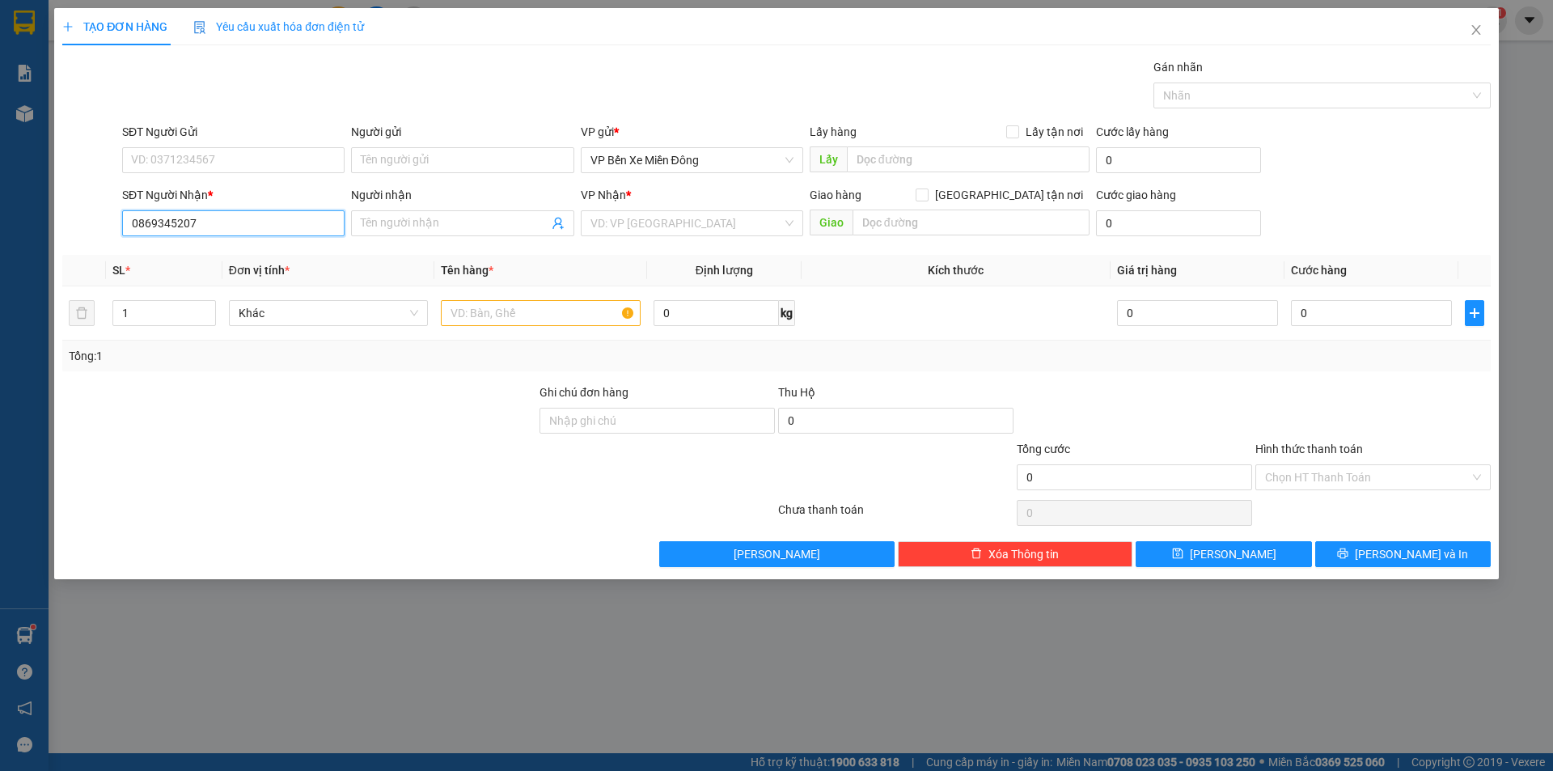
drag, startPoint x: 214, startPoint y: 220, endPoint x: 135, endPoint y: 230, distance: 79.9
click at [135, 230] on input "0869345207" at bounding box center [233, 223] width 222 height 26
type input "0869345207"
click at [212, 162] on input "SĐT Người Gửi" at bounding box center [233, 160] width 222 height 26
paste input "869345207"
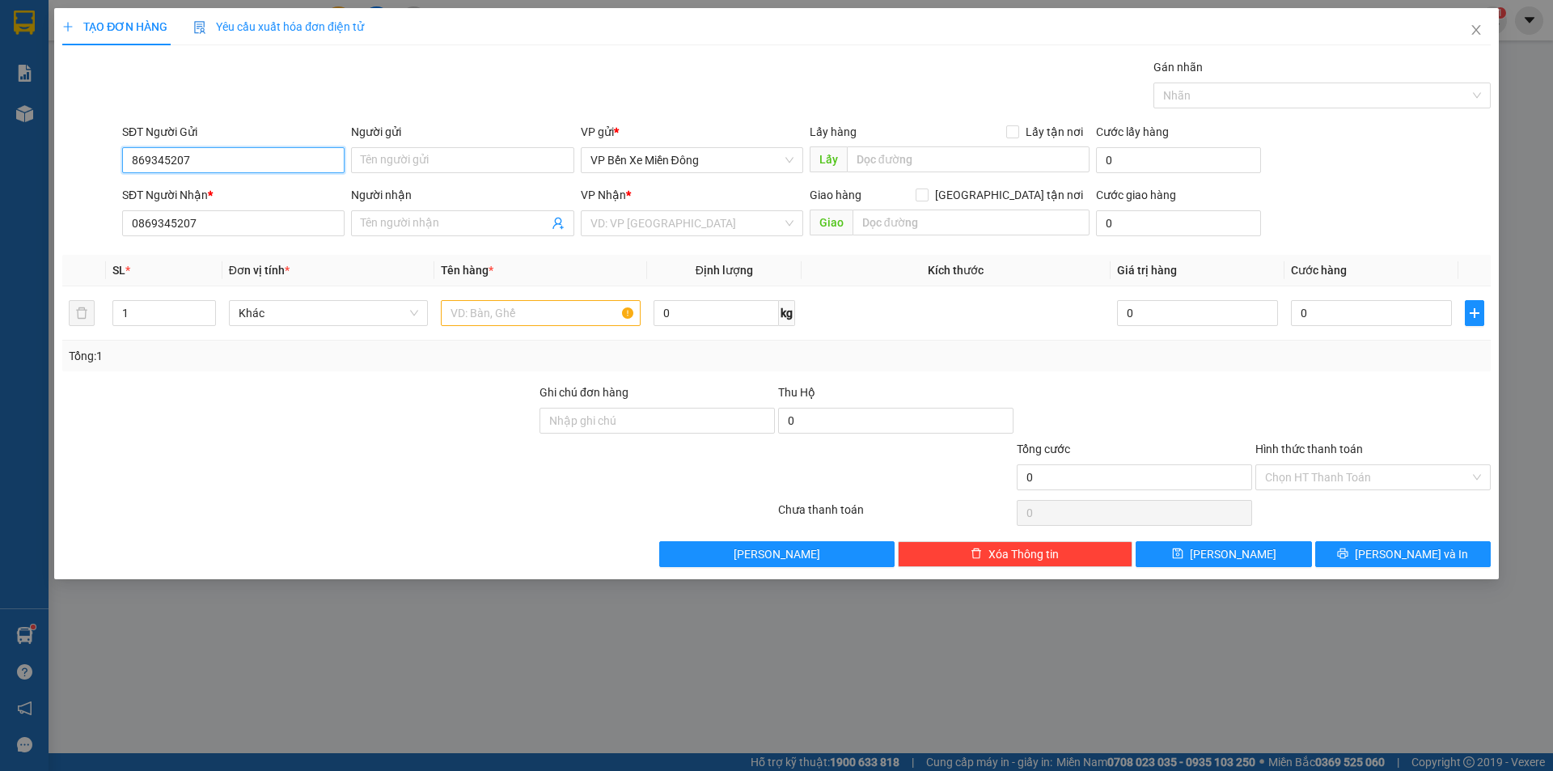
click at [136, 159] on input "869345207" at bounding box center [233, 160] width 222 height 26
type input "0869345207"
click at [209, 220] on input "0869345207" at bounding box center [233, 223] width 222 height 26
type input "0359400570"
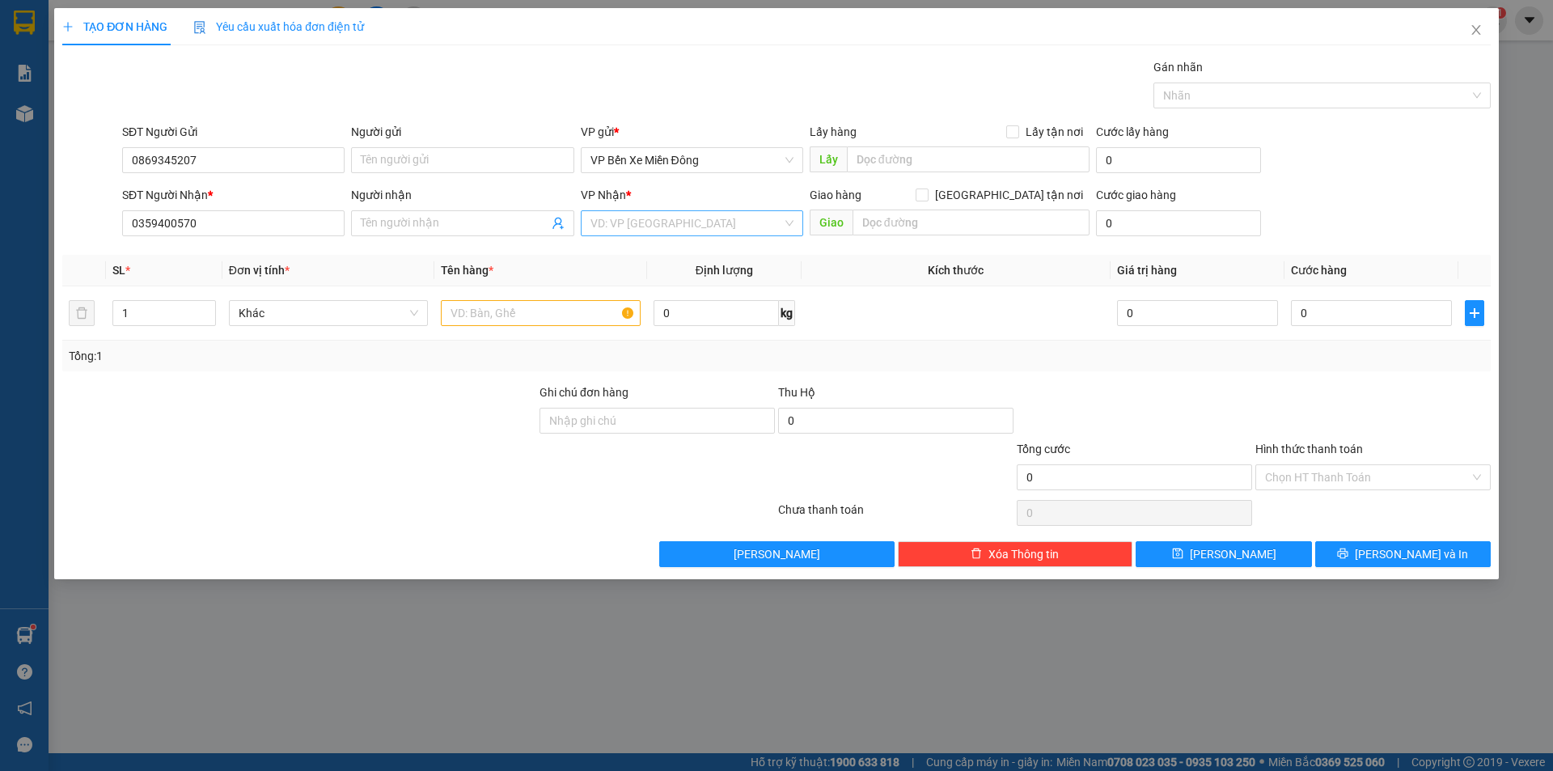
click at [697, 227] on input "search" at bounding box center [687, 223] width 192 height 24
drag, startPoint x: 661, startPoint y: 256, endPoint x: 180, endPoint y: 252, distance: 480.6
click at [660, 256] on div "VP Ea H`leo" at bounding box center [692, 256] width 203 height 18
click at [918, 222] on input "text" at bounding box center [971, 223] width 237 height 26
type input "E sol"
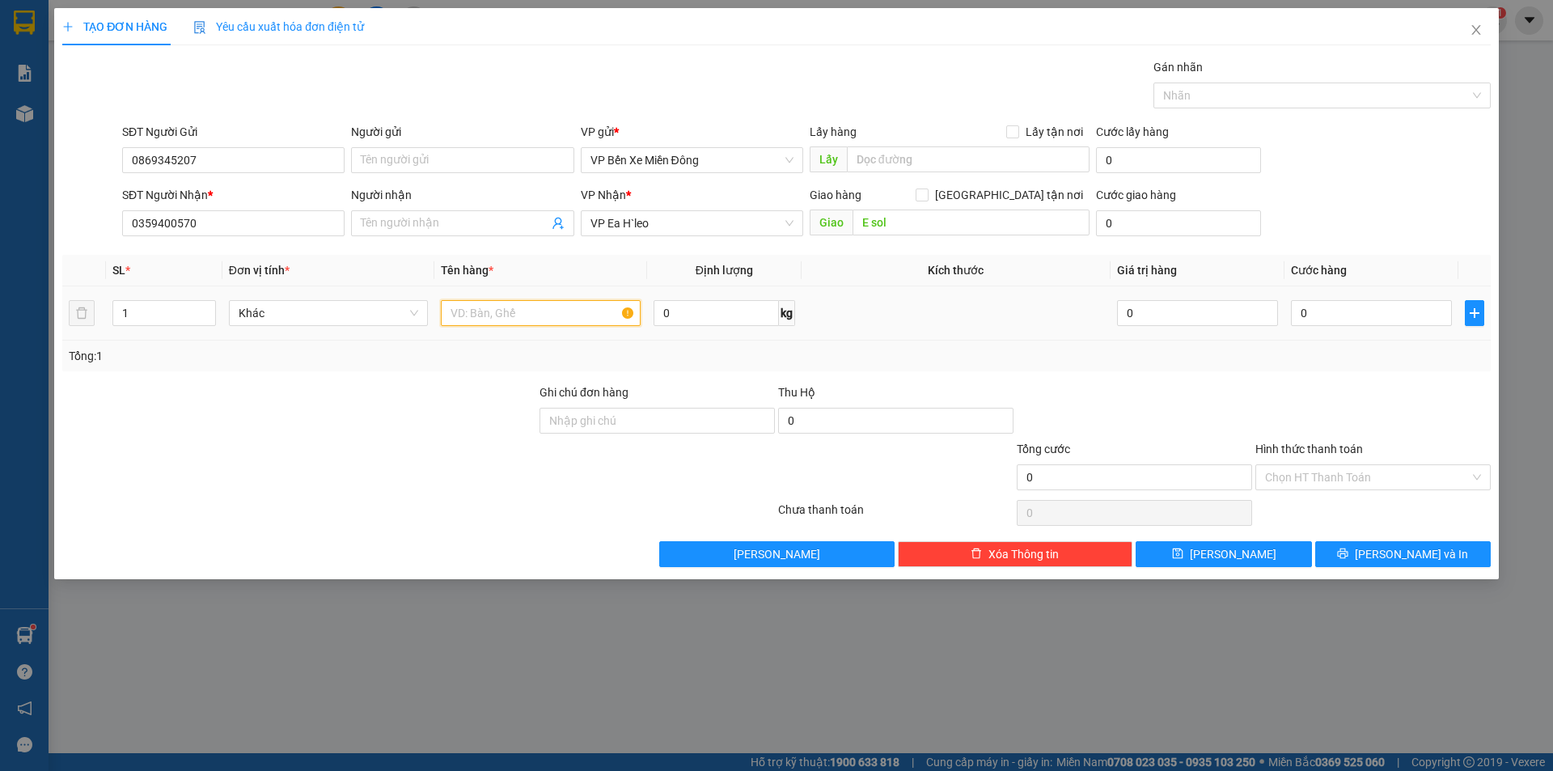
click at [472, 306] on input "text" at bounding box center [541, 313] width 200 height 26
type input "ă"
type input "1 t"
click at [1337, 311] on input "0" at bounding box center [1371, 313] width 161 height 26
type input "3"
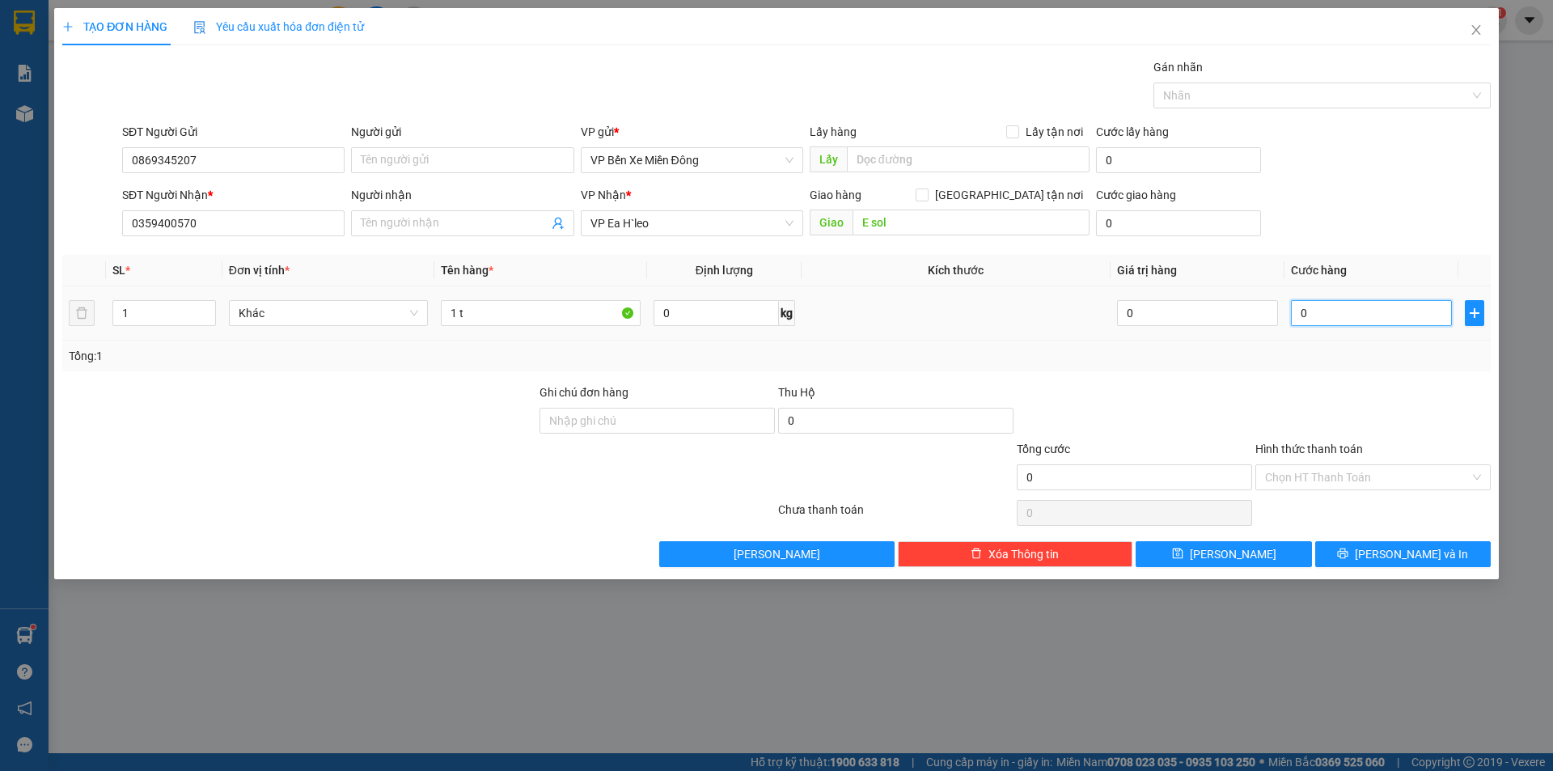
type input "3"
type input "30"
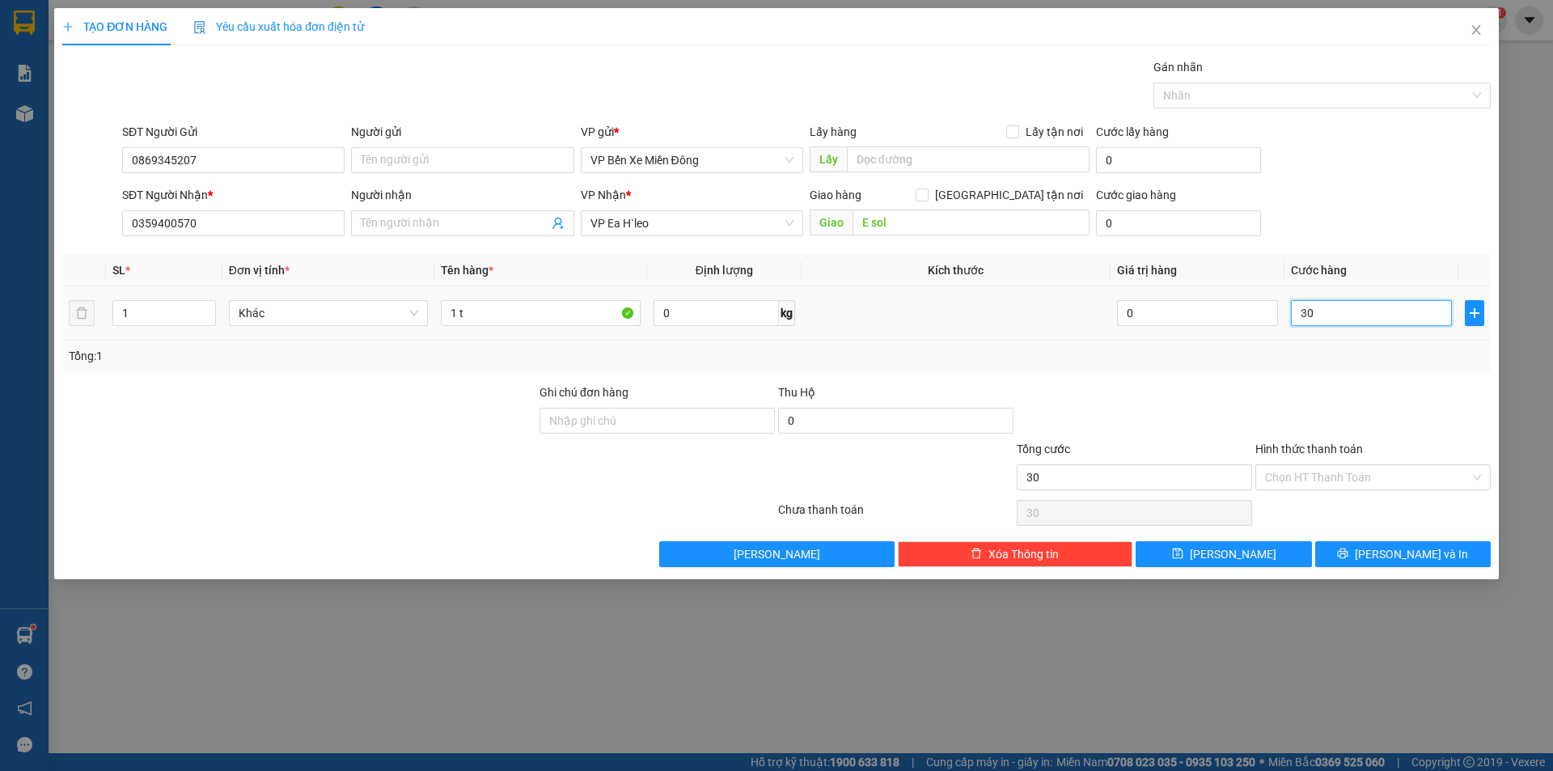
type input "300"
type input "3.000"
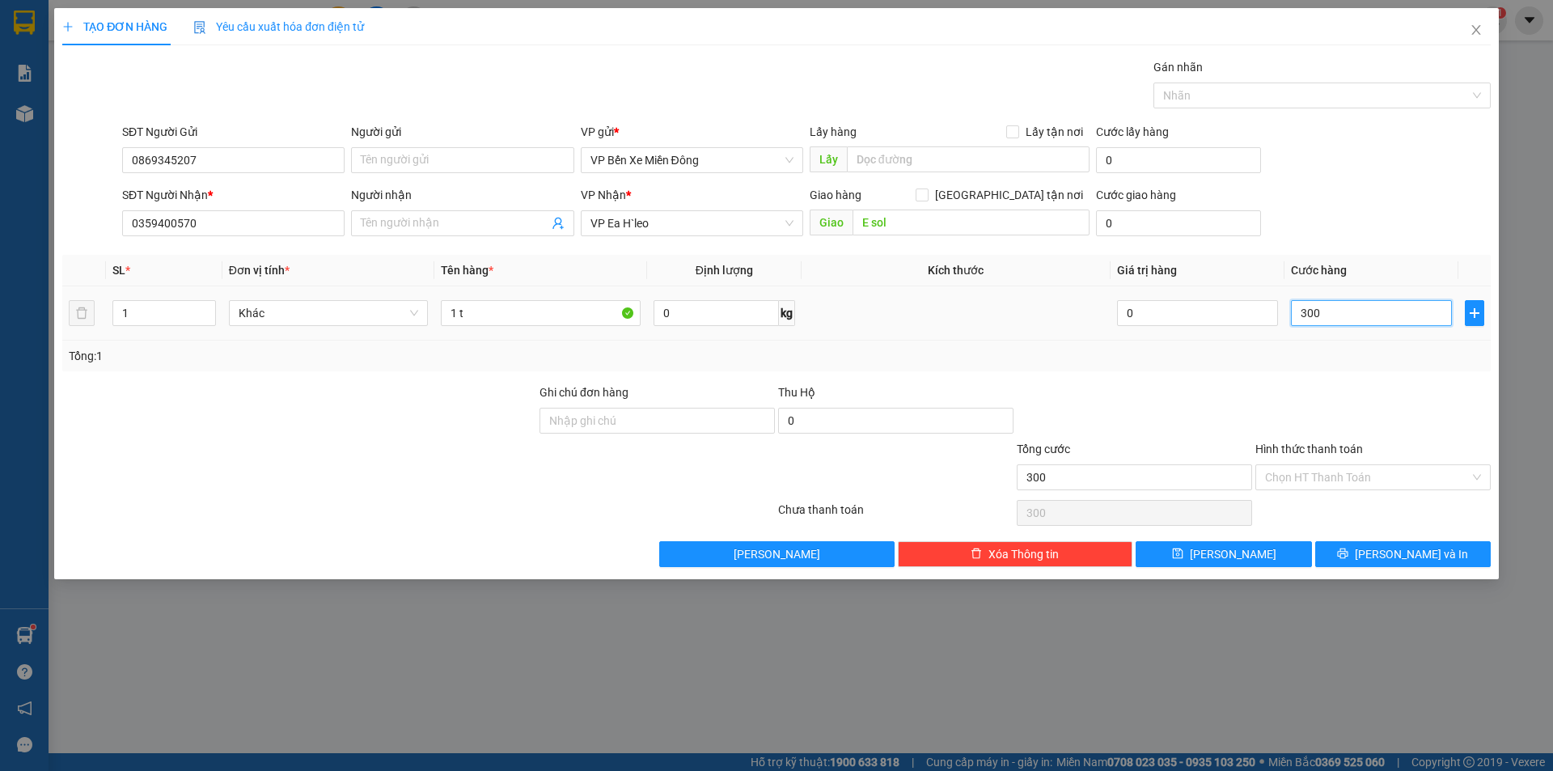
type input "3.000"
type input "30.000"
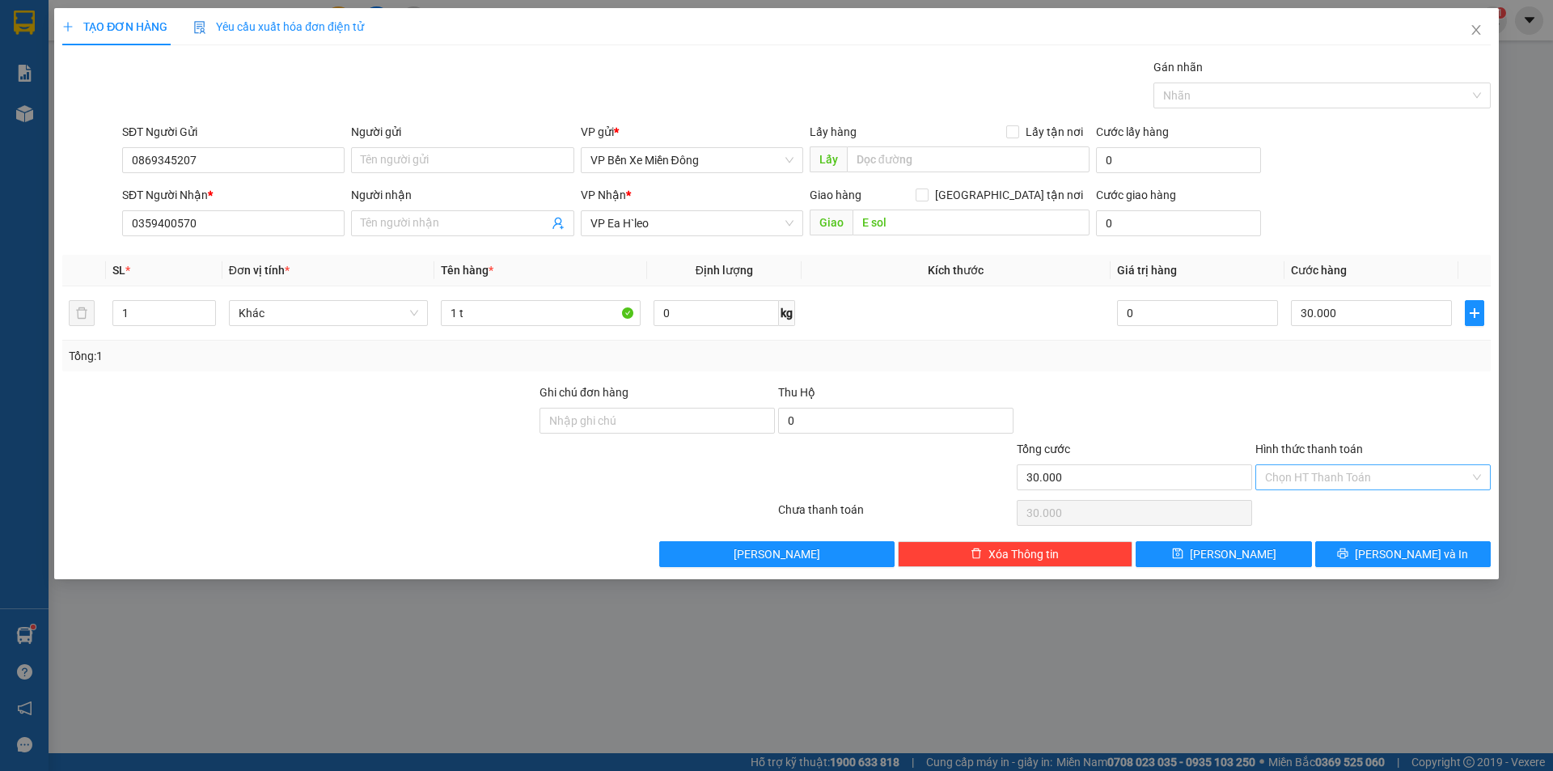
click at [1345, 469] on input "Hình thức thanh toán" at bounding box center [1367, 477] width 205 height 24
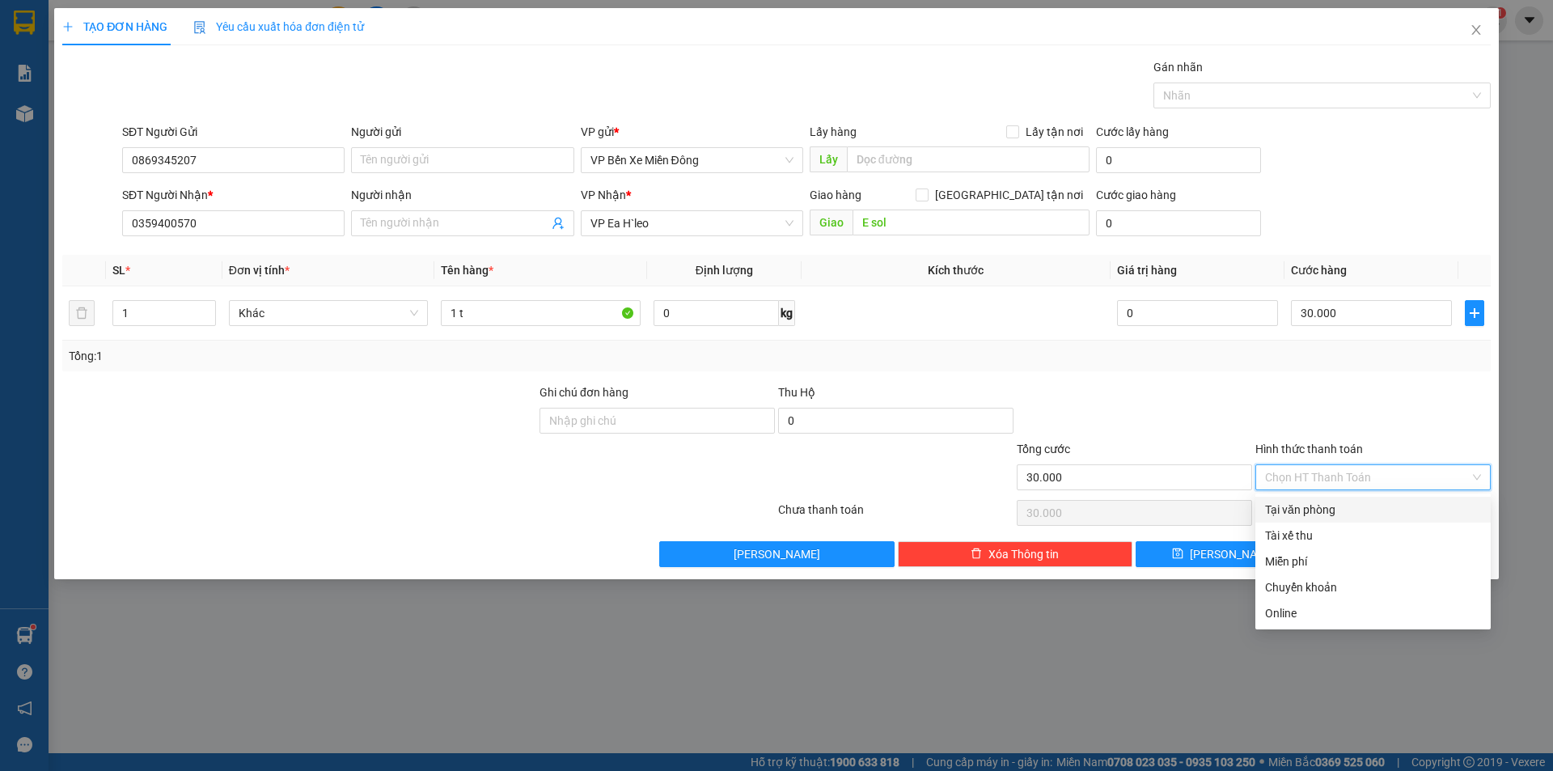
click at [1333, 509] on div "Tại văn phòng" at bounding box center [1373, 510] width 216 height 18
type input "0"
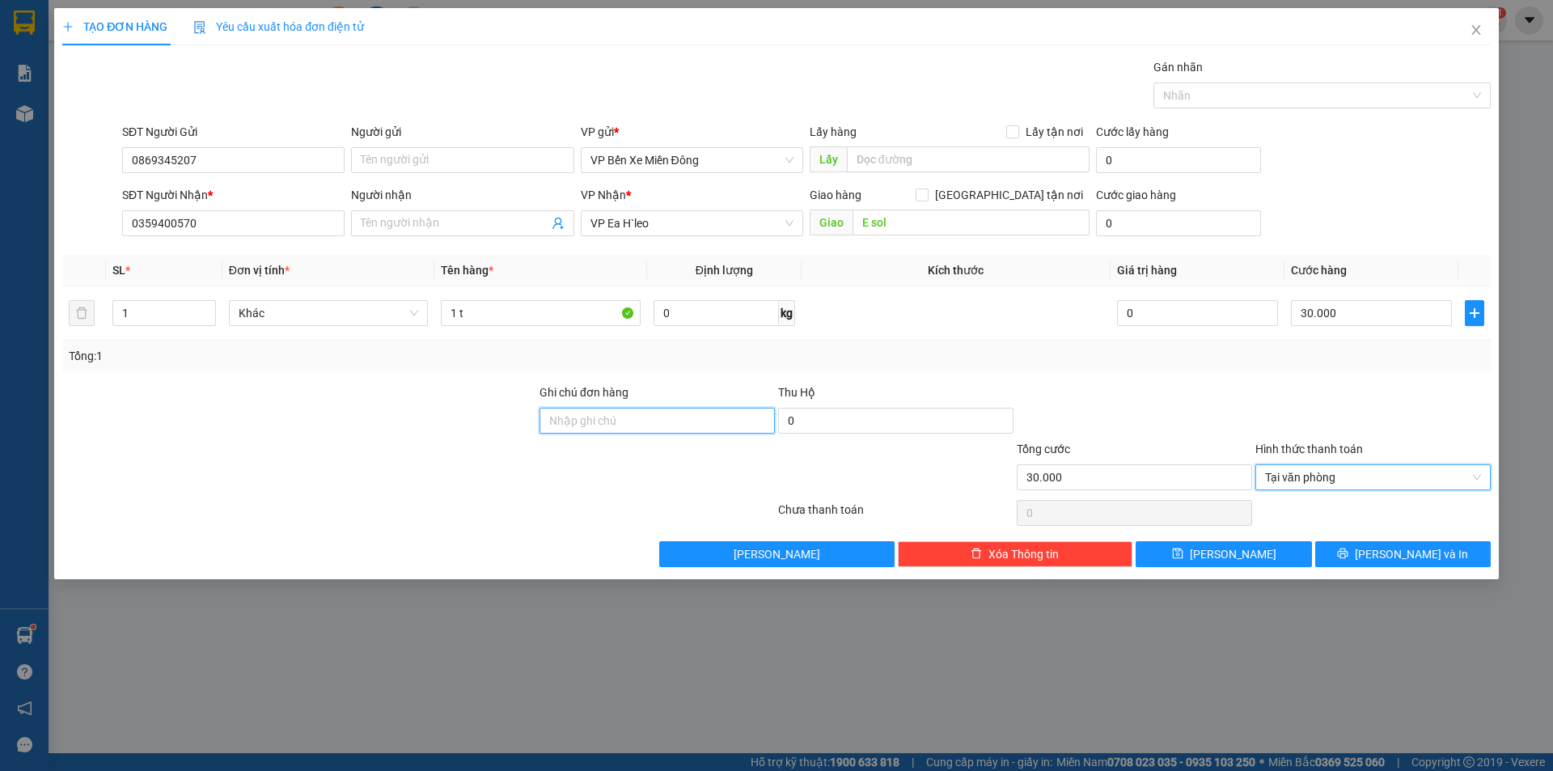
drag, startPoint x: 686, startPoint y: 419, endPoint x: 673, endPoint y: 434, distance: 19.5
click at [684, 419] on input "Ghi chú đơn hàng" at bounding box center [657, 421] width 235 height 26
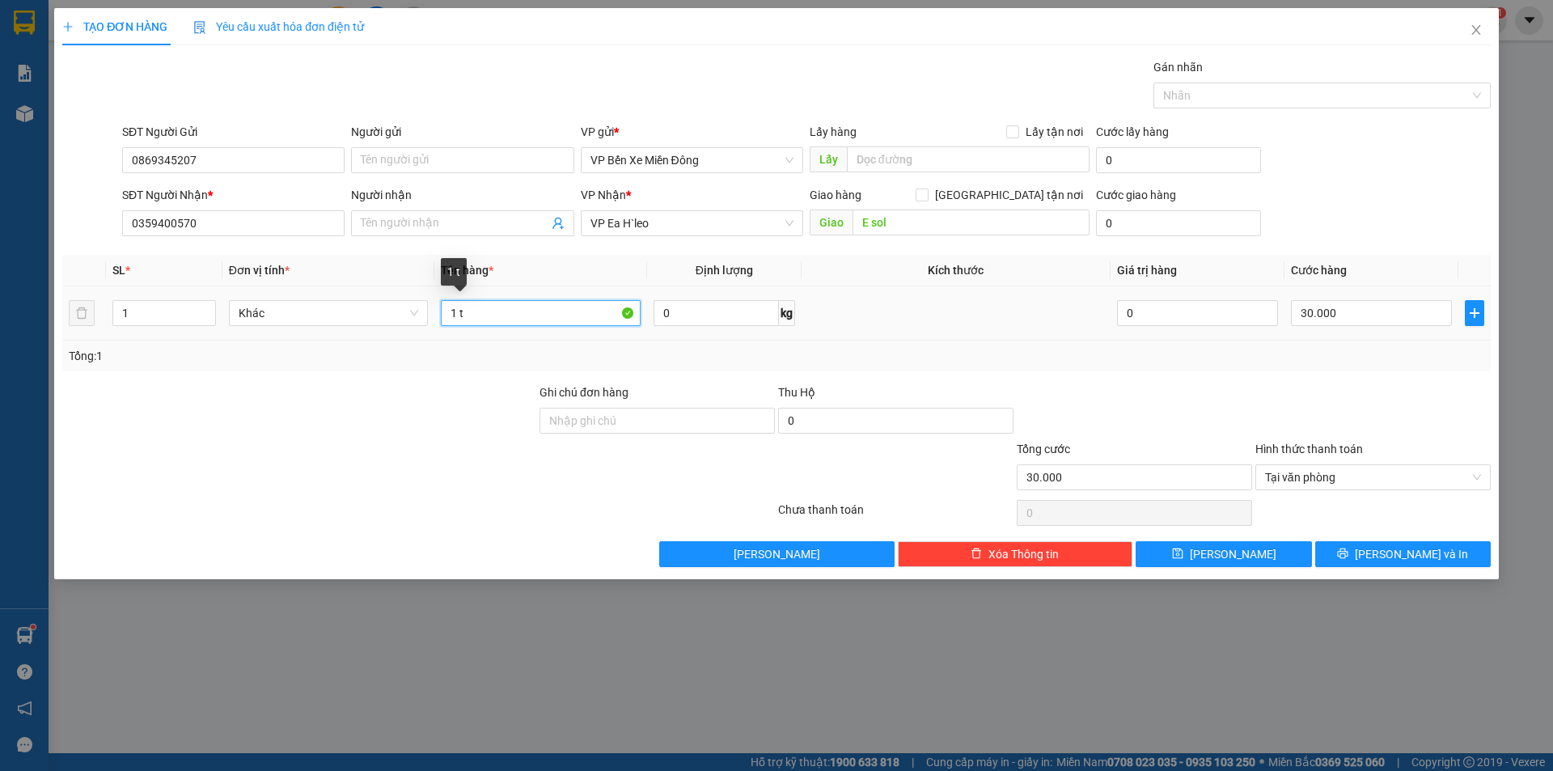
click at [507, 316] on input "1 t" at bounding box center [541, 313] width 200 height 26
type input "1 tệp hồ sơ"
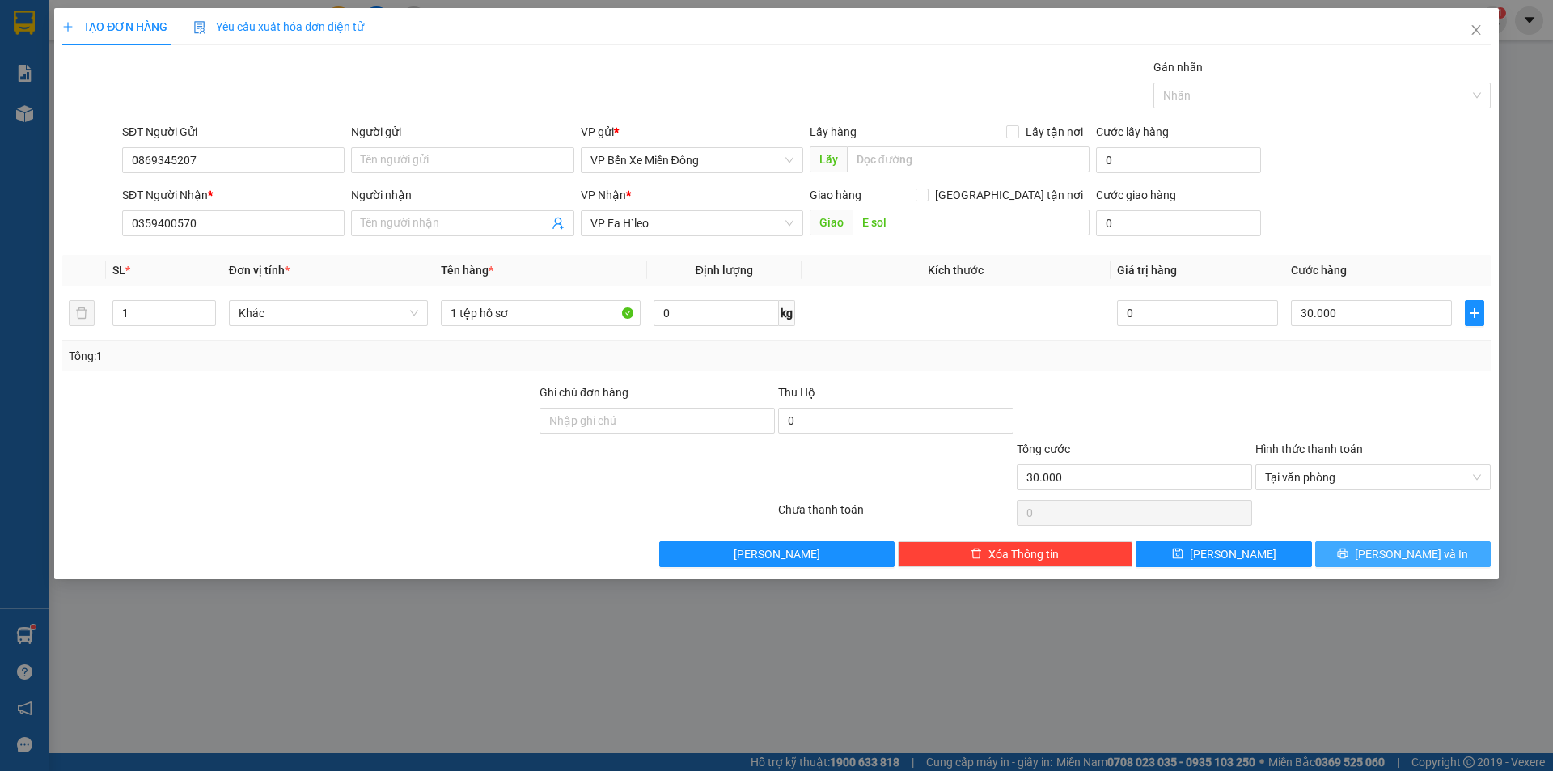
click at [1413, 549] on span "[PERSON_NAME] và In" at bounding box center [1411, 554] width 113 height 18
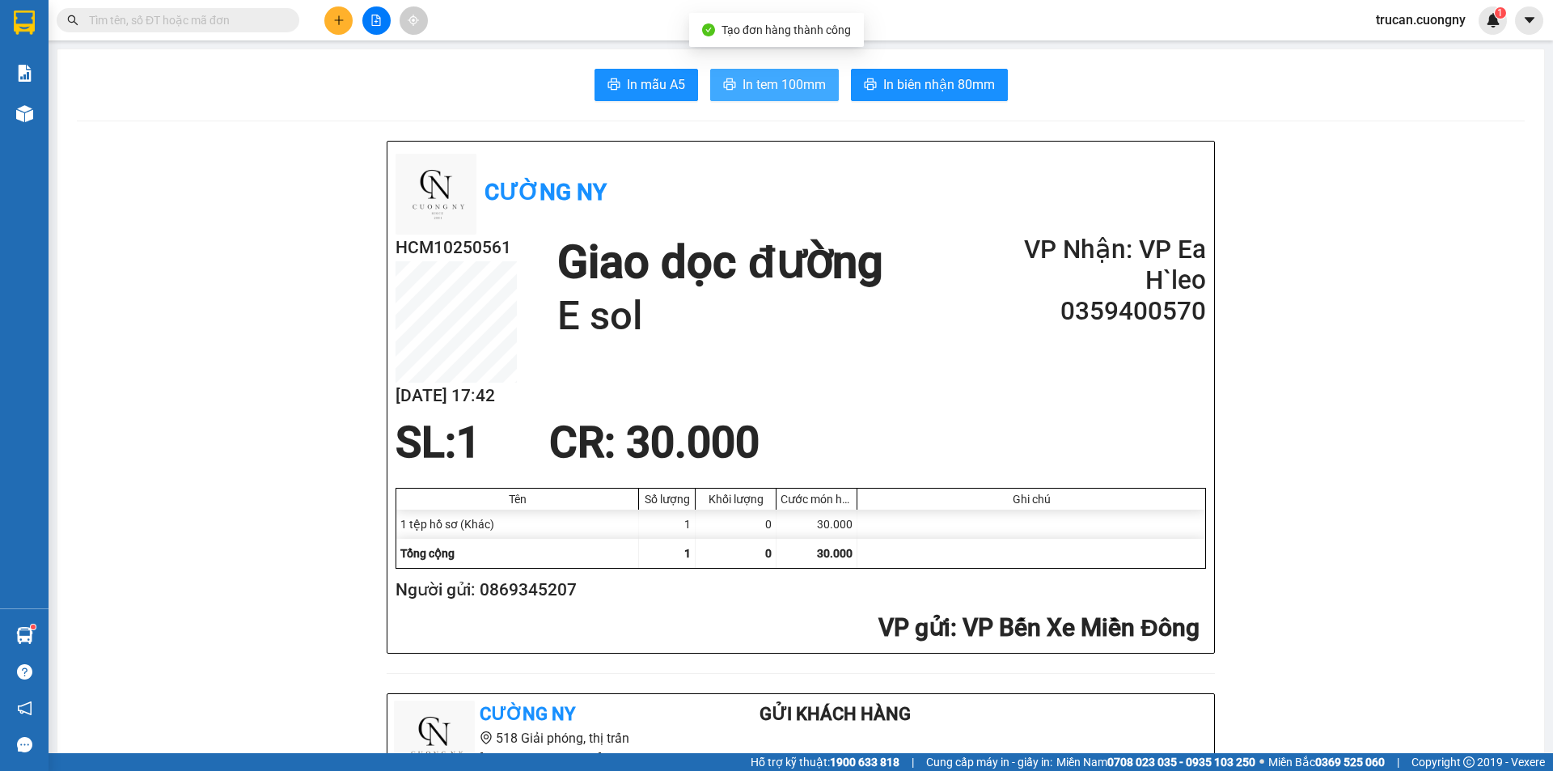
click at [787, 79] on span "In tem 100mm" at bounding box center [784, 84] width 83 height 20
click at [786, 85] on span "In tem 100mm" at bounding box center [784, 84] width 83 height 20
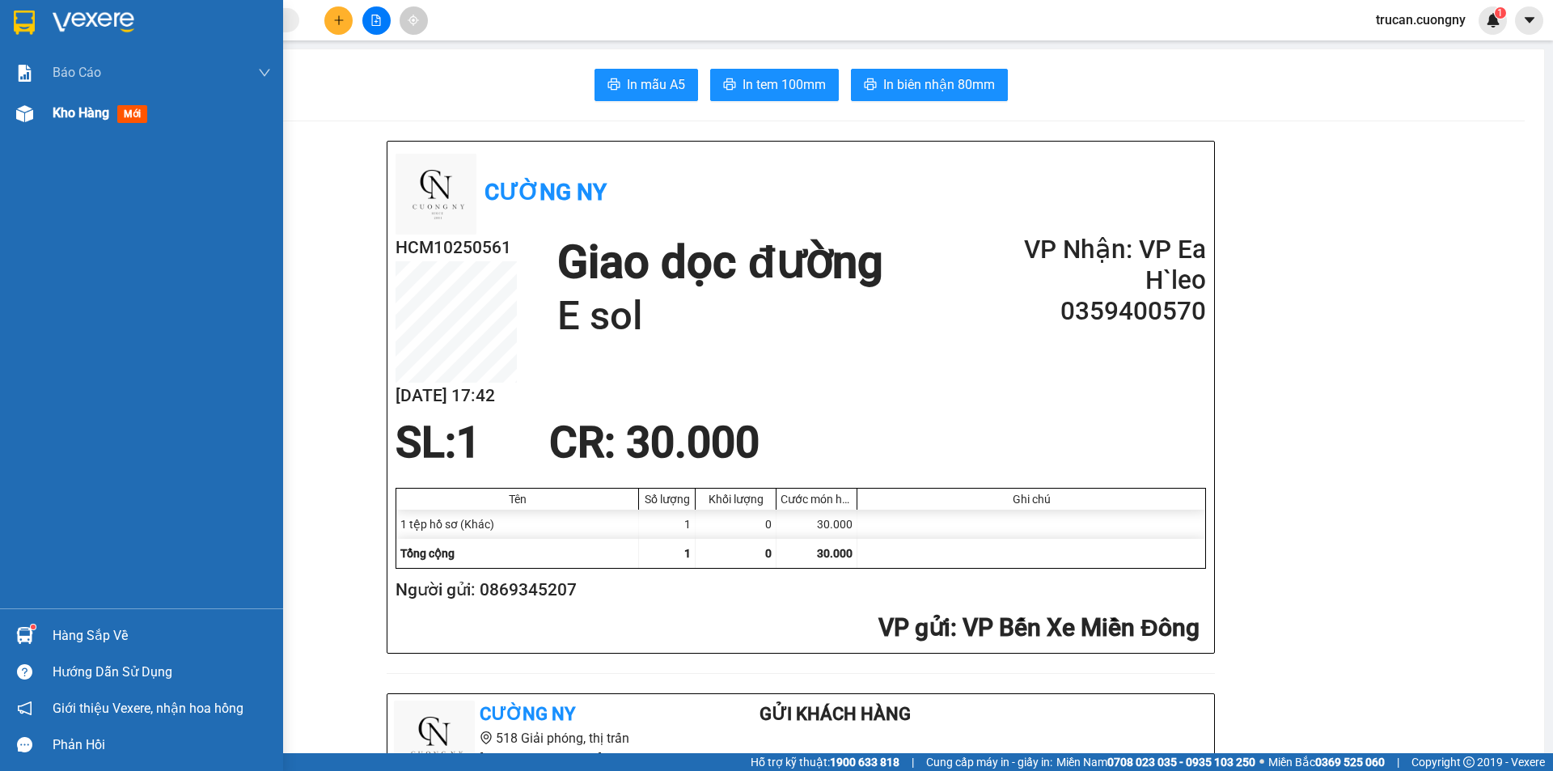
click at [71, 117] on span "Kho hàng" at bounding box center [81, 112] width 57 height 15
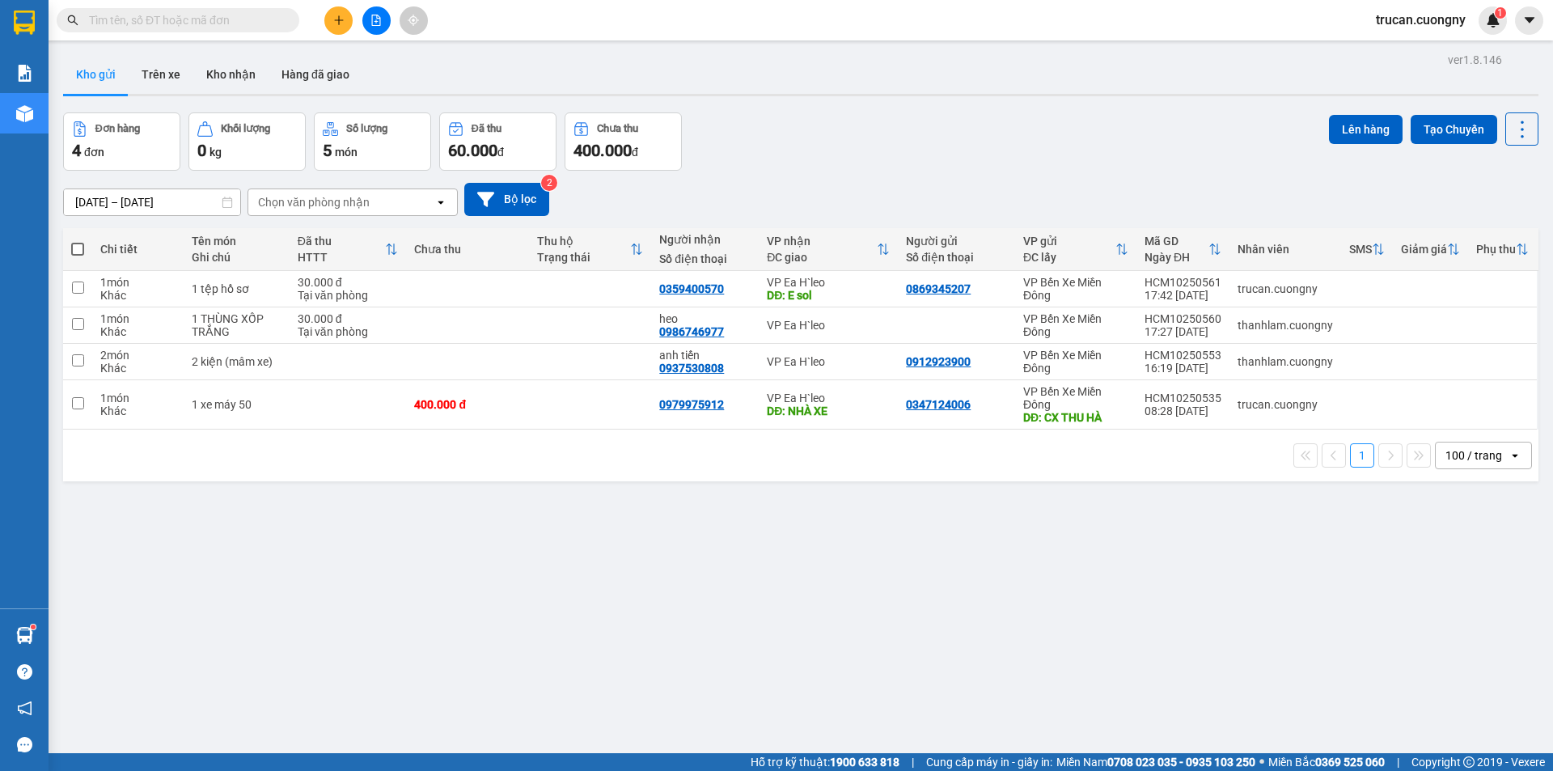
click at [288, 25] on span at bounding box center [288, 20] width 10 height 18
click at [284, 18] on span at bounding box center [288, 20] width 10 height 18
click at [235, 20] on input "text" at bounding box center [184, 20] width 191 height 18
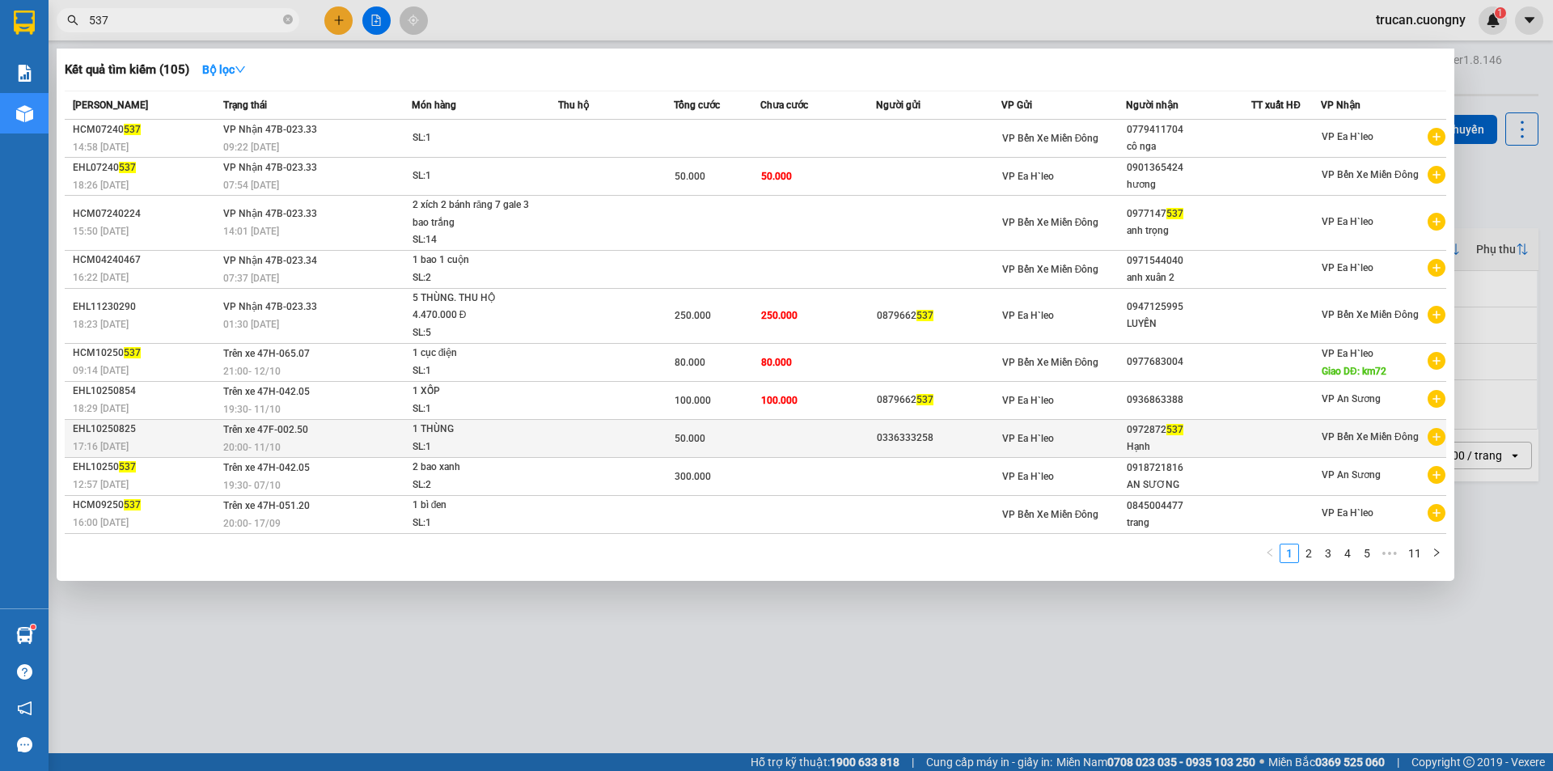
type input "537"
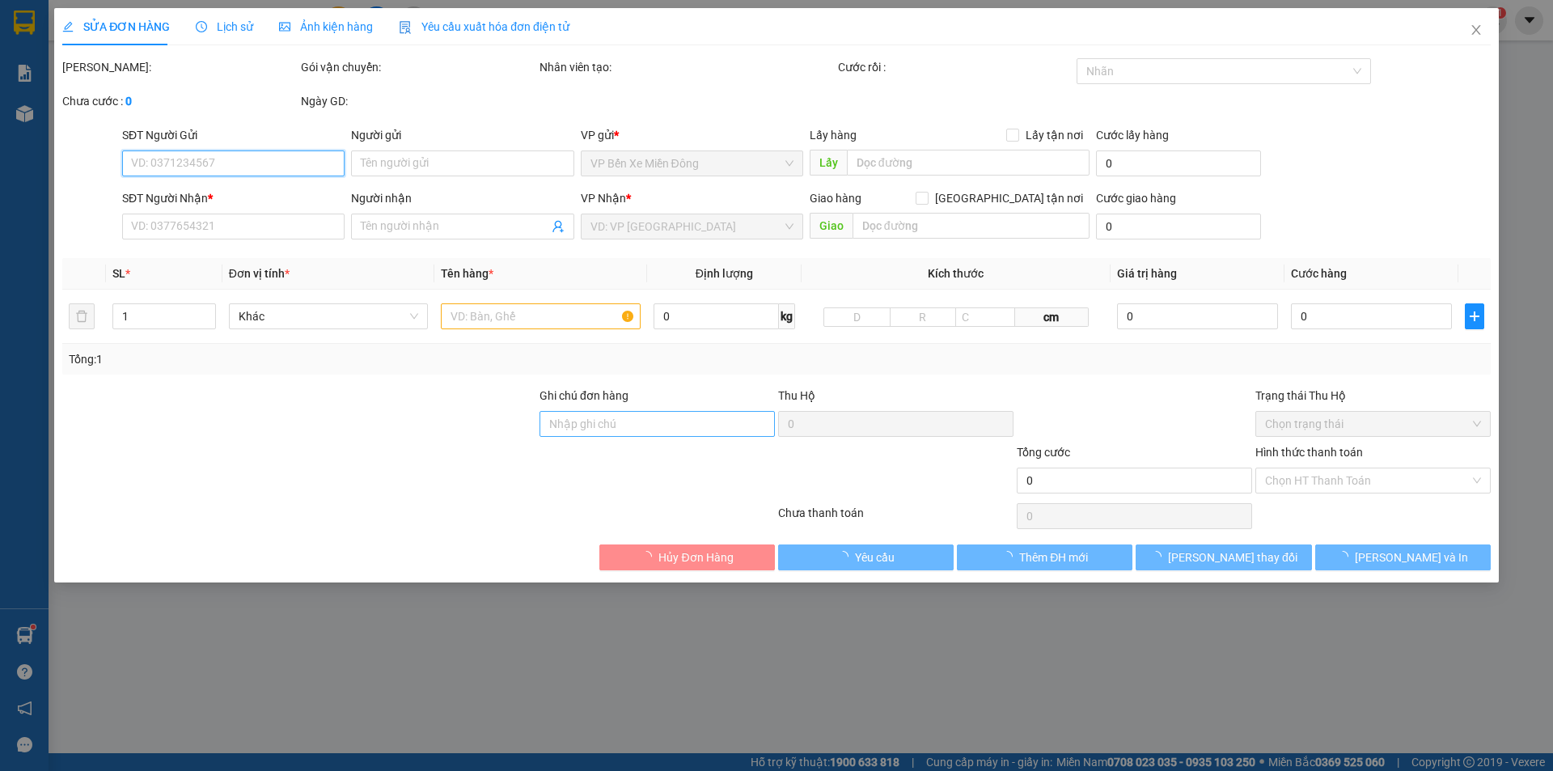
type input "0336333258"
type input "0972872537"
type input "Hạnh"
type input "50.000"
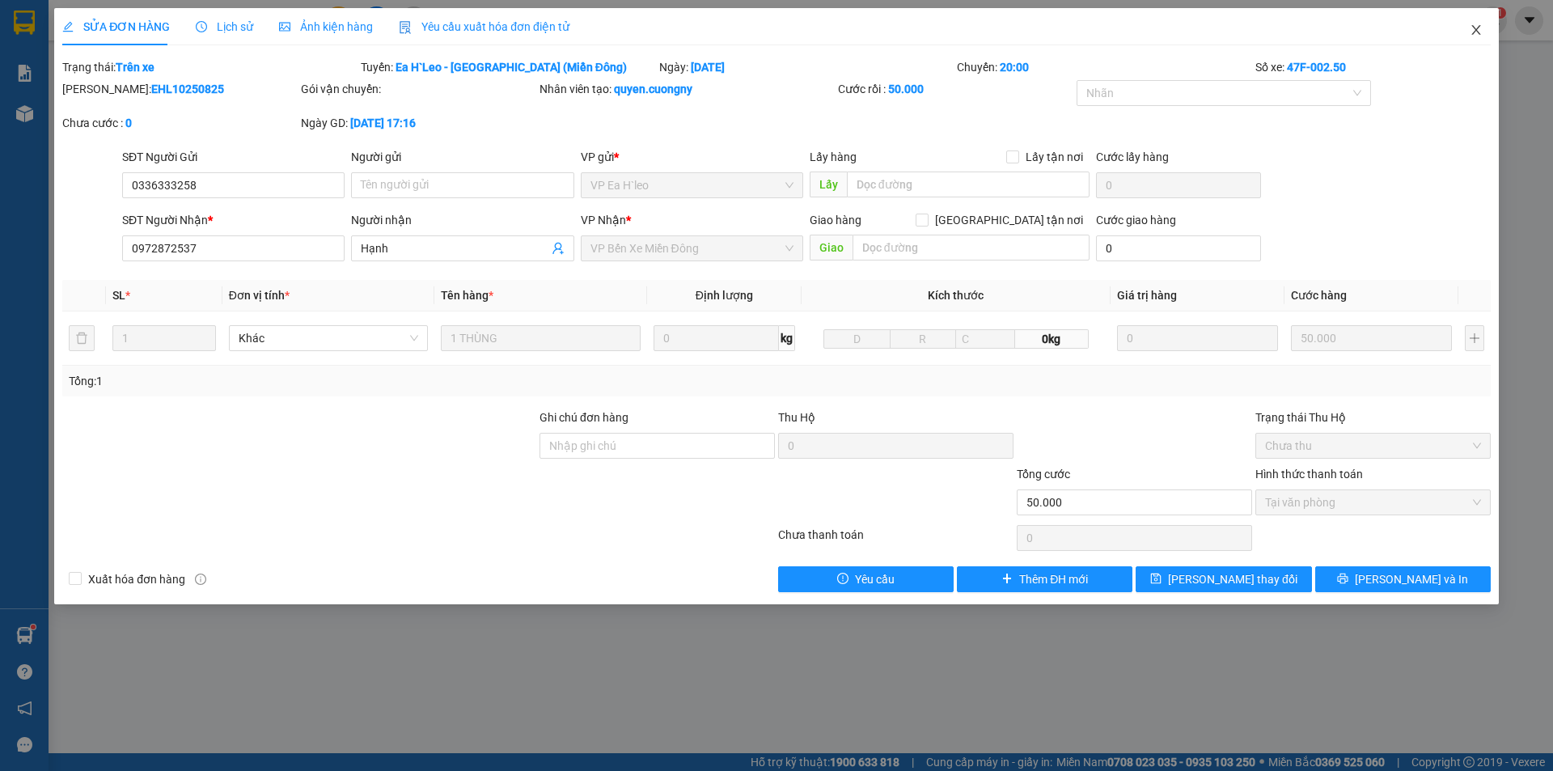
click at [1478, 32] on icon "close" at bounding box center [1476, 30] width 9 height 10
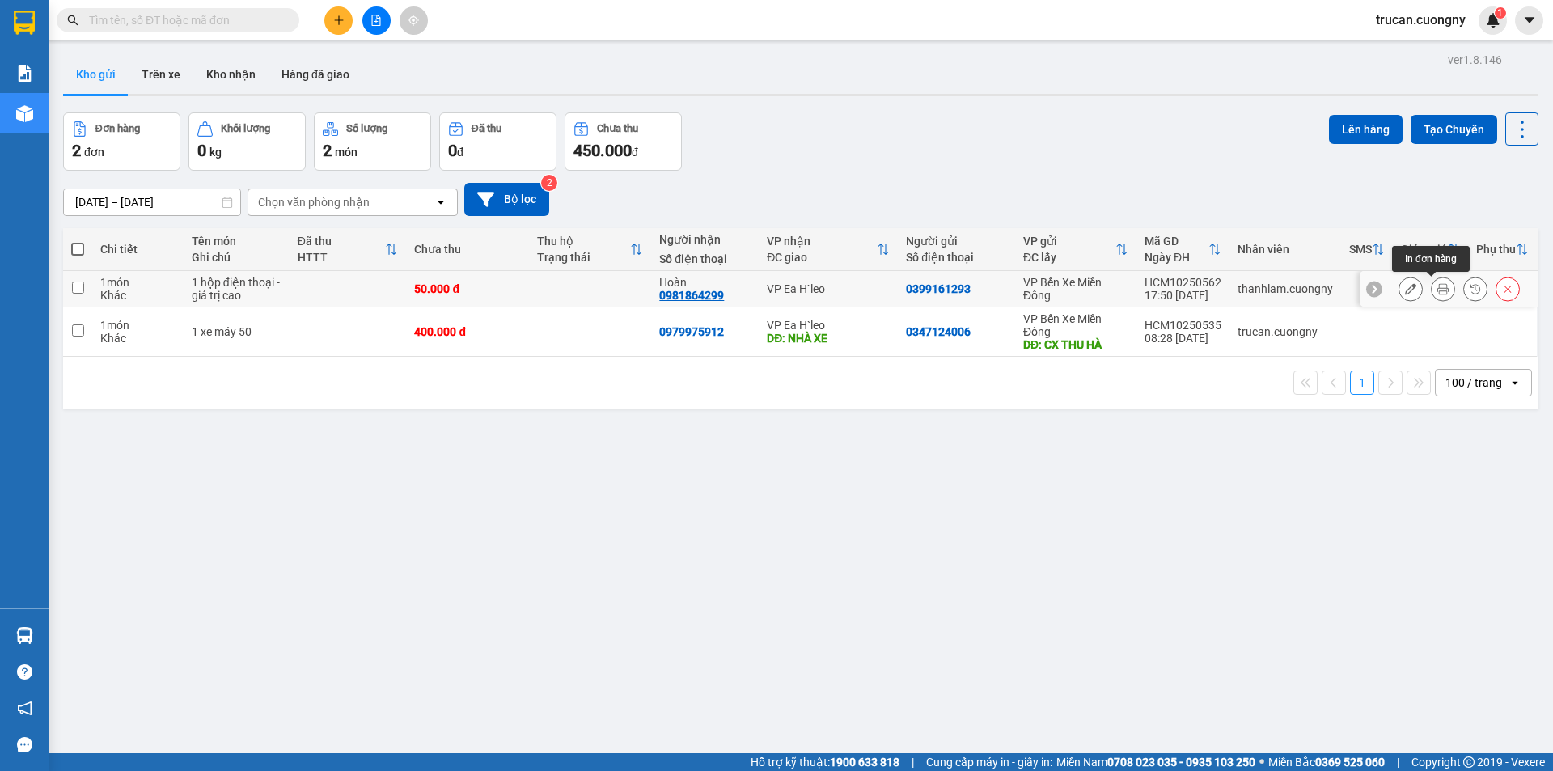
click at [1438, 288] on icon at bounding box center [1443, 288] width 11 height 11
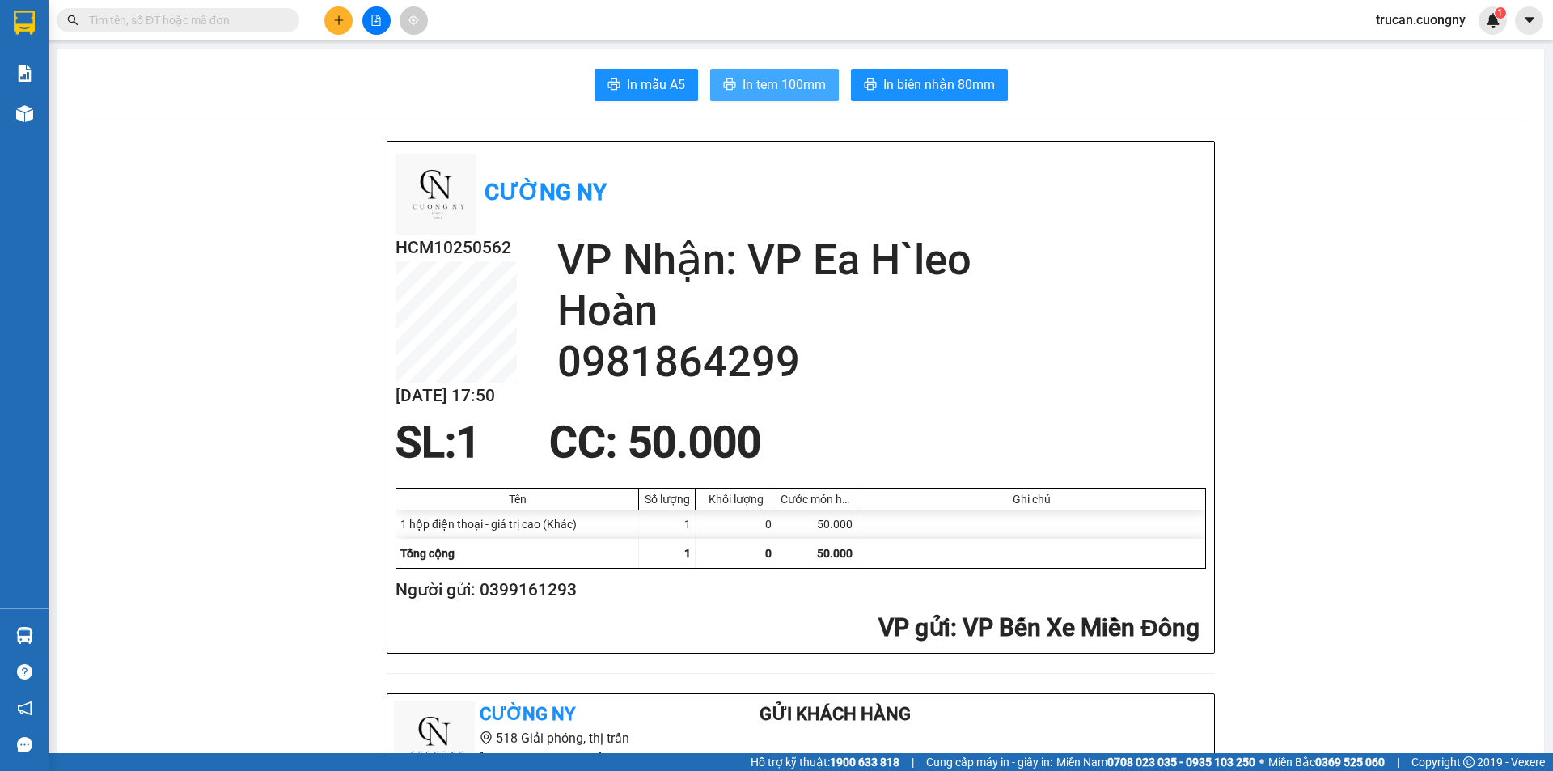
click at [756, 78] on span "In tem 100mm" at bounding box center [784, 84] width 83 height 20
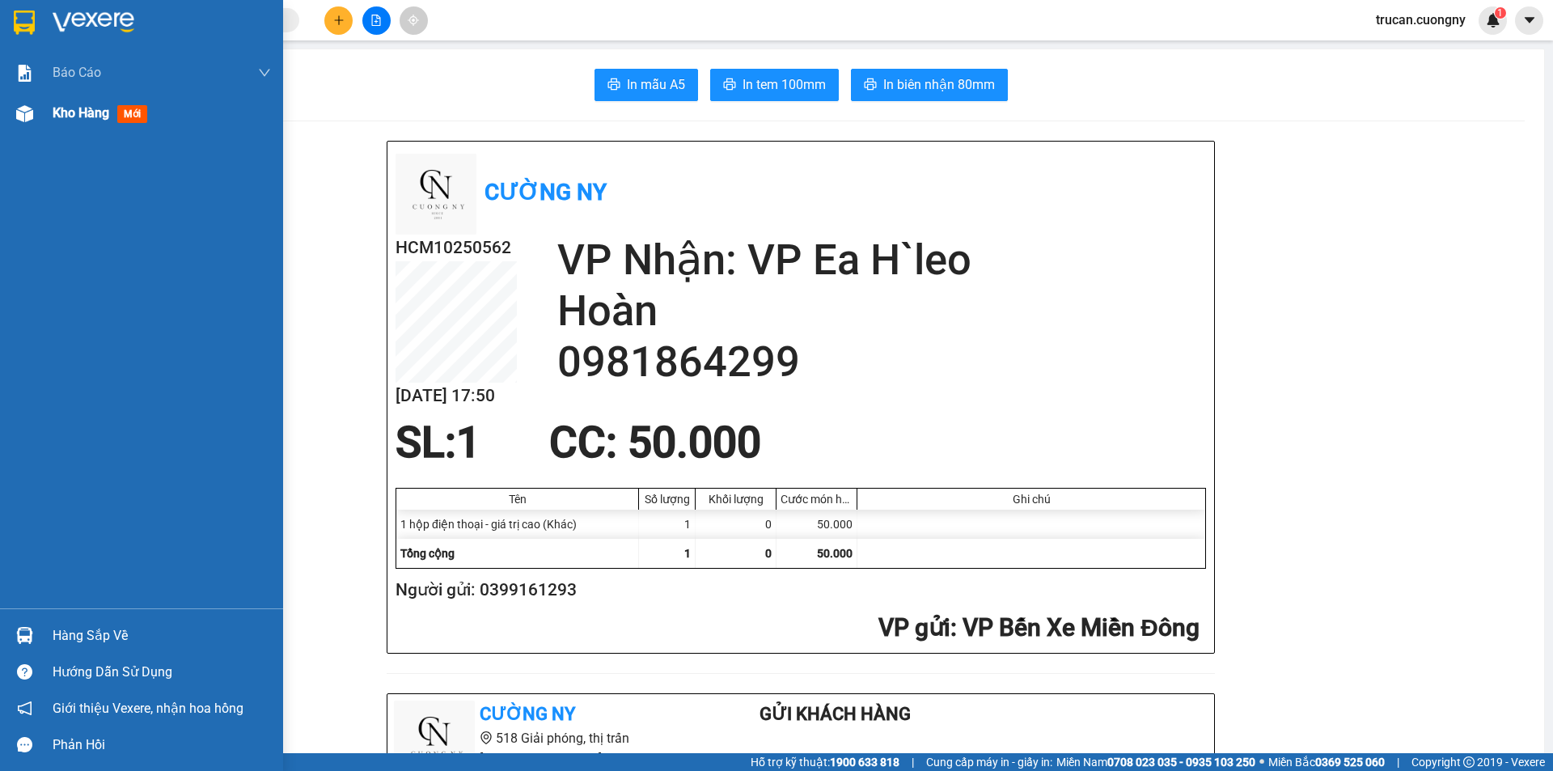
click at [36, 120] on div at bounding box center [25, 114] width 28 height 28
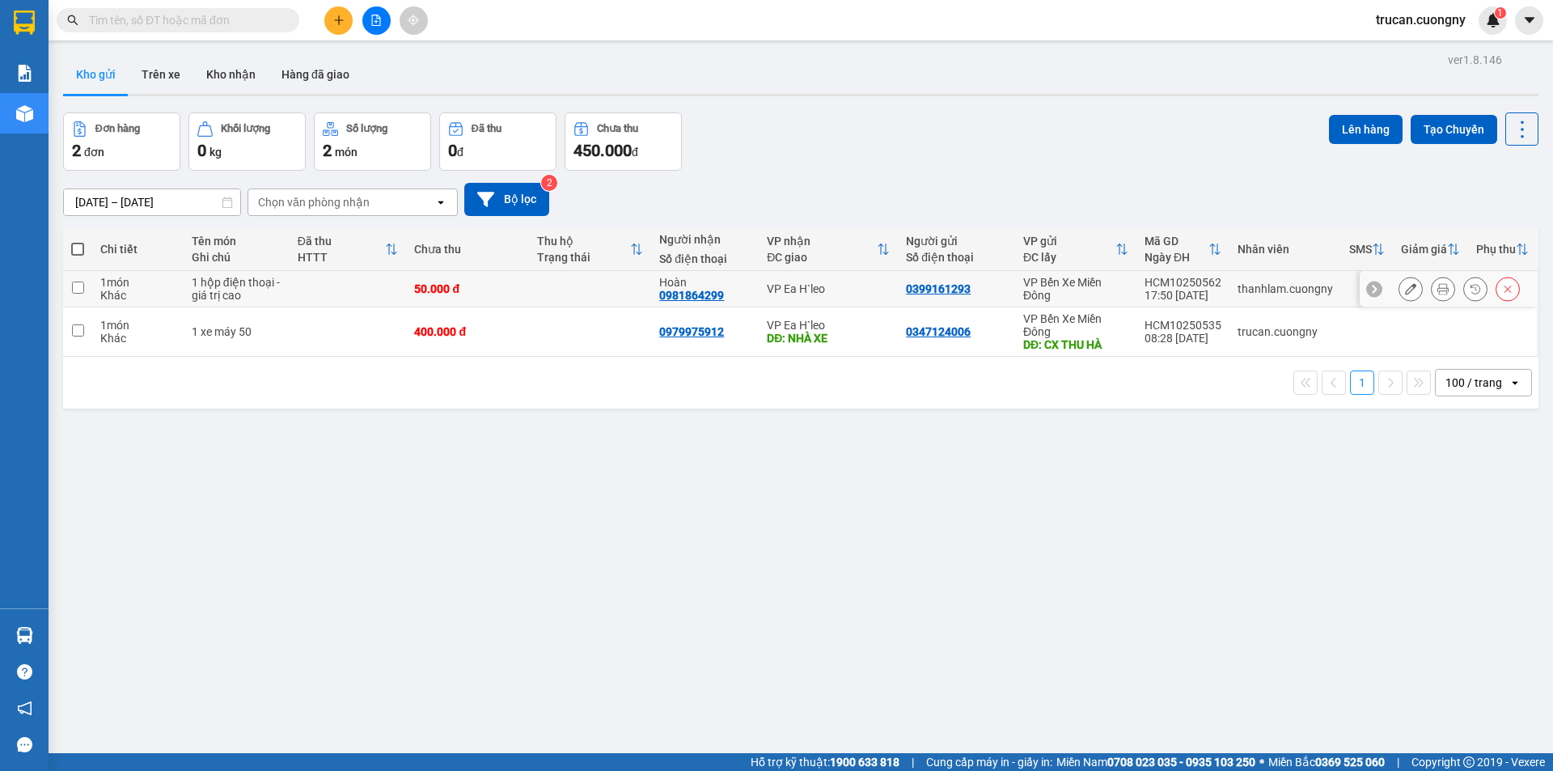
click at [597, 289] on td at bounding box center [590, 289] width 122 height 36
checkbox input "true"
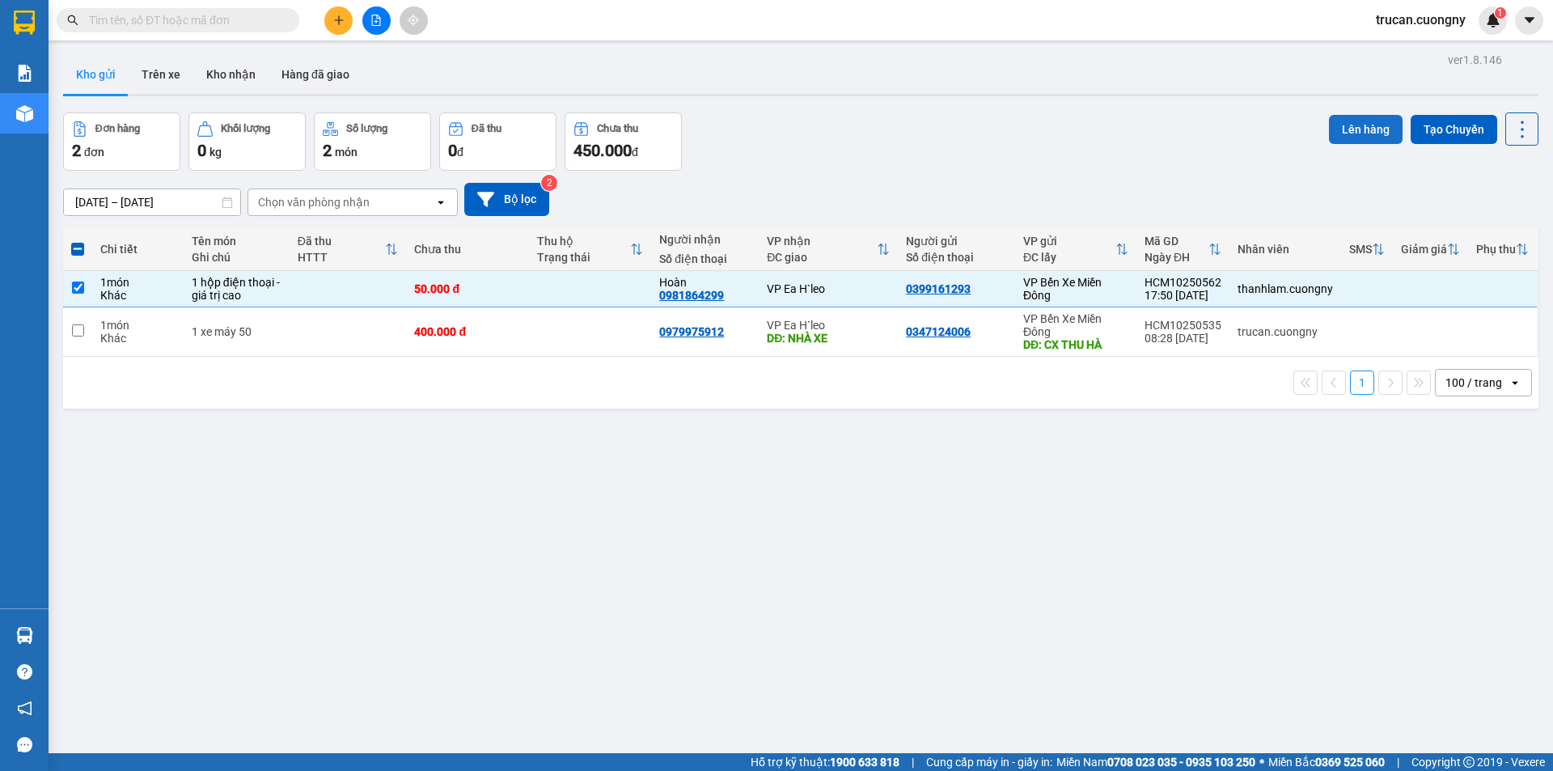
click at [1334, 120] on button "Lên hàng" at bounding box center [1366, 129] width 74 height 29
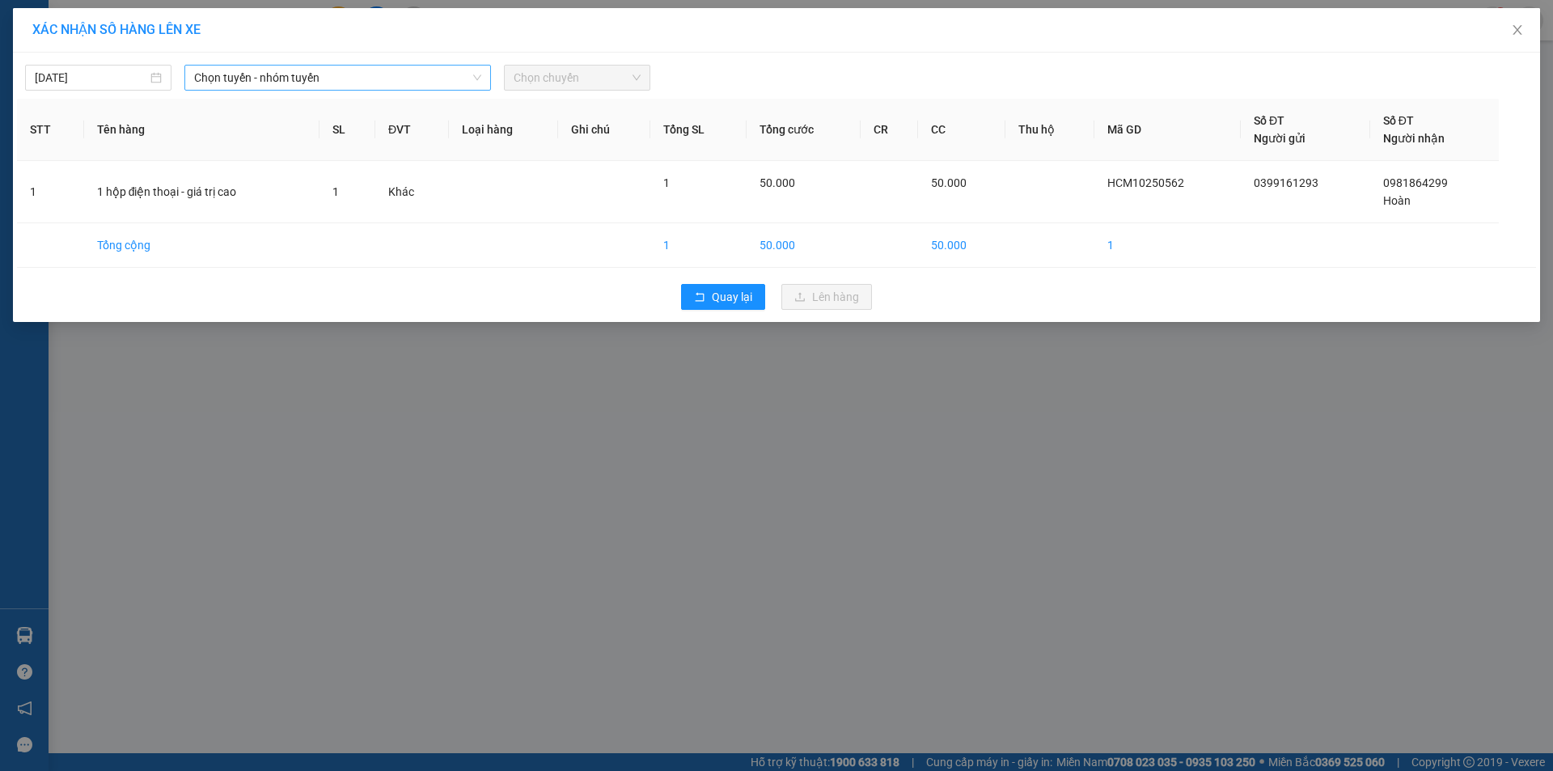
click at [392, 83] on span "Chọn tuyến - nhóm tuyến" at bounding box center [337, 78] width 287 height 24
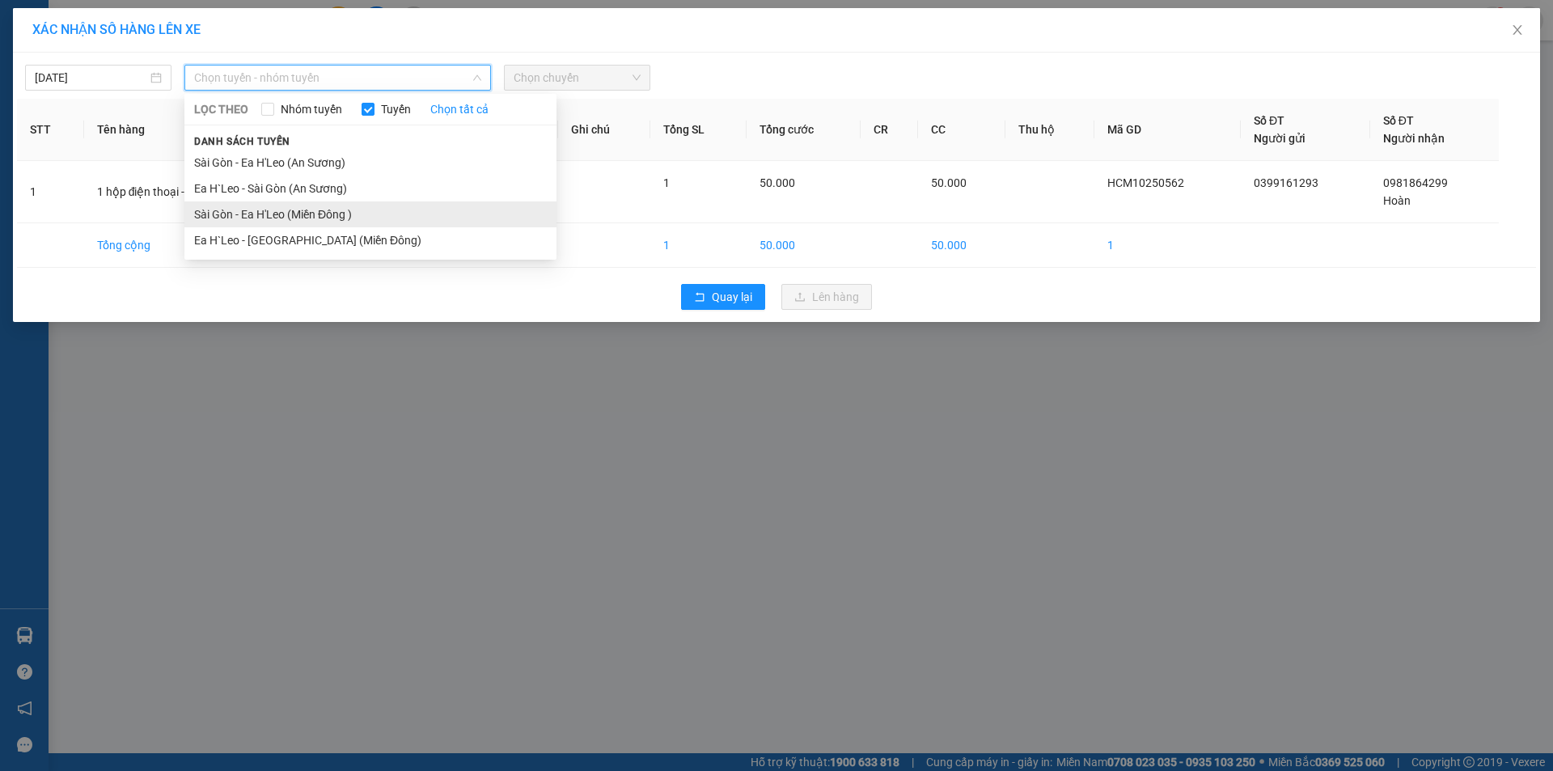
click at [362, 214] on li "Sài Gòn - Ea H'Leo (Miền Đông )" at bounding box center [370, 214] width 372 height 26
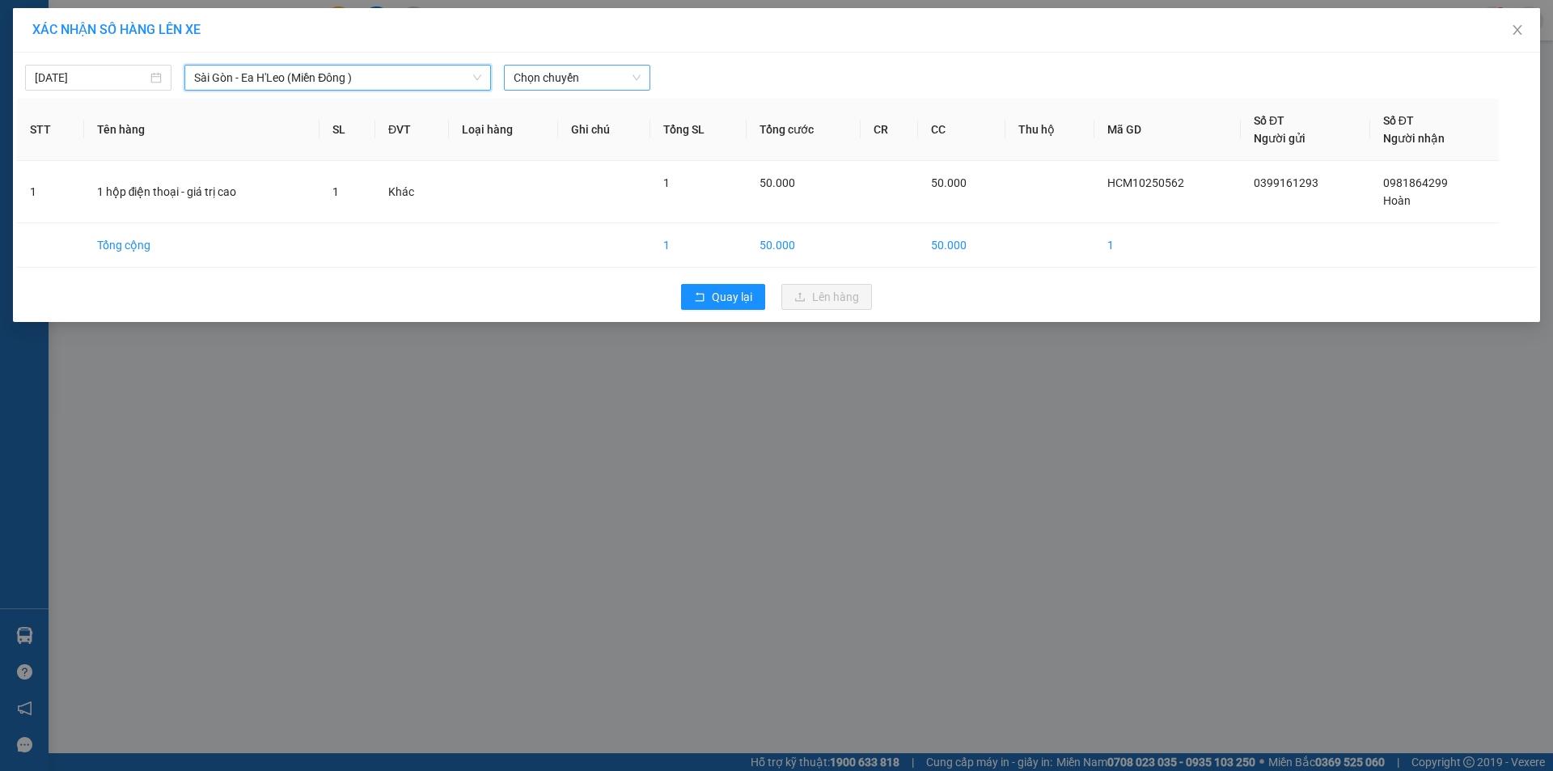
click at [558, 82] on span "Chọn chuyến" at bounding box center [577, 78] width 127 height 24
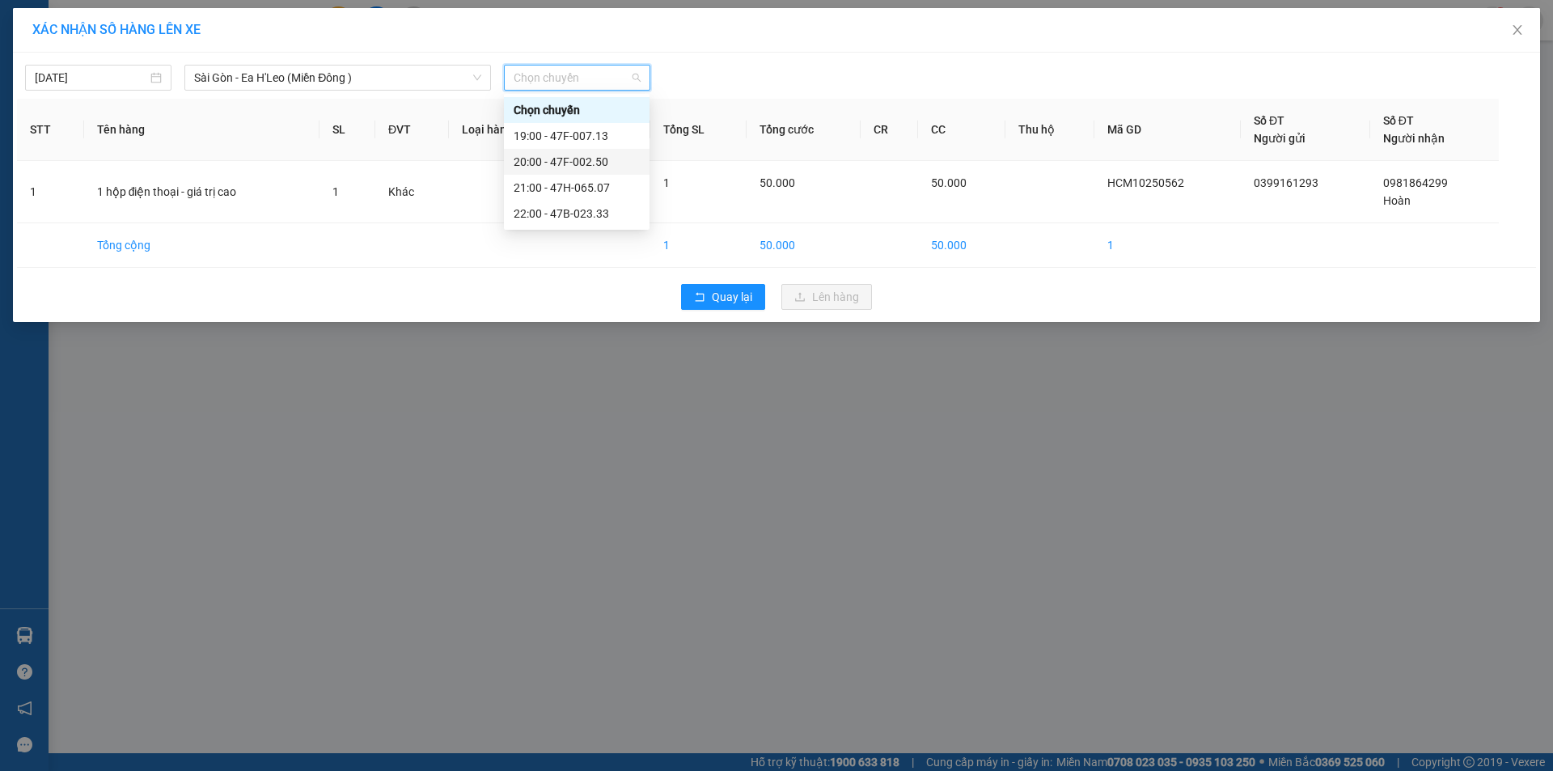
click at [555, 157] on div "20:00 - 47F-002.50" at bounding box center [577, 162] width 126 height 18
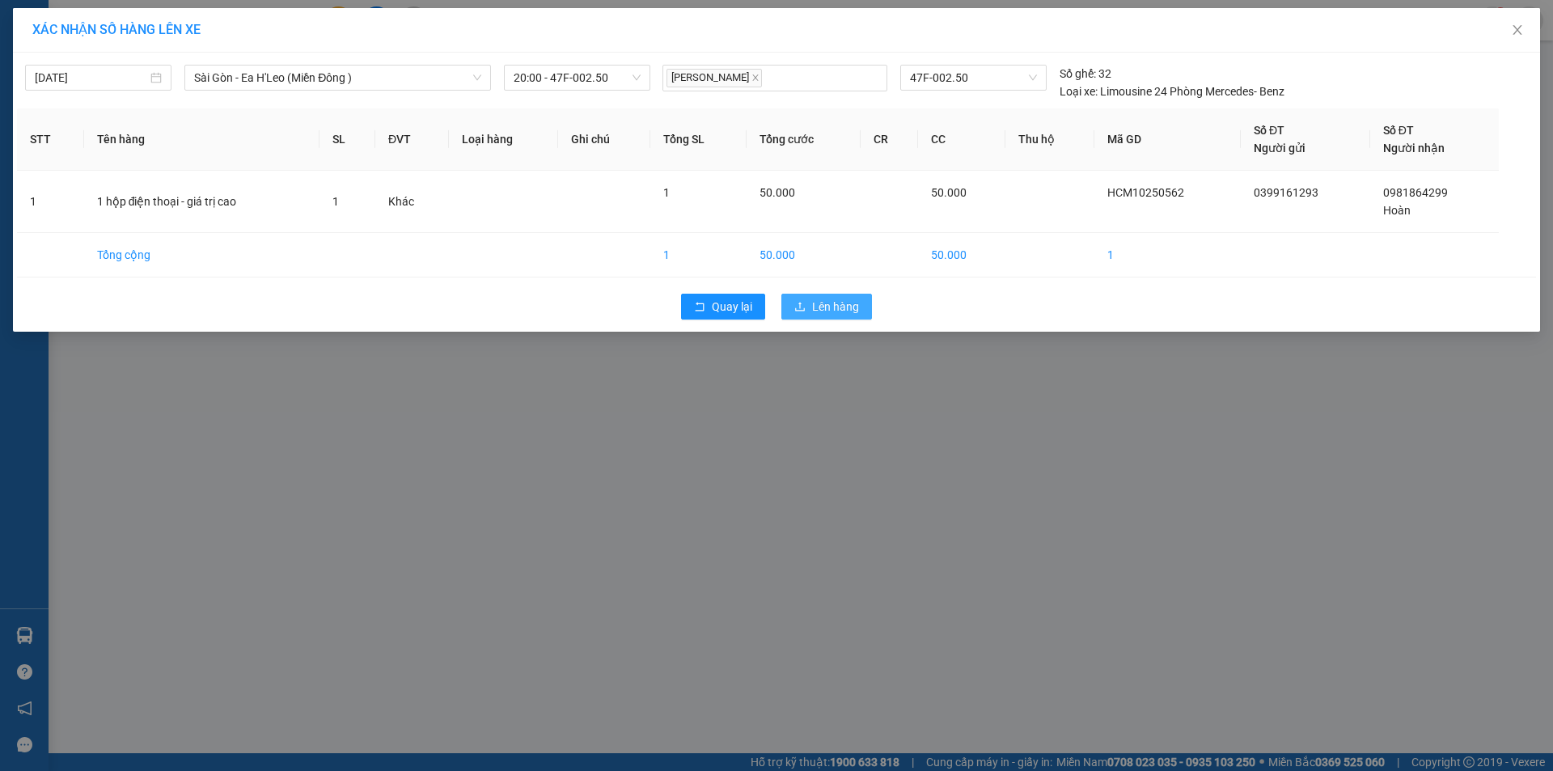
click at [840, 305] on span "Lên hàng" at bounding box center [835, 307] width 47 height 18
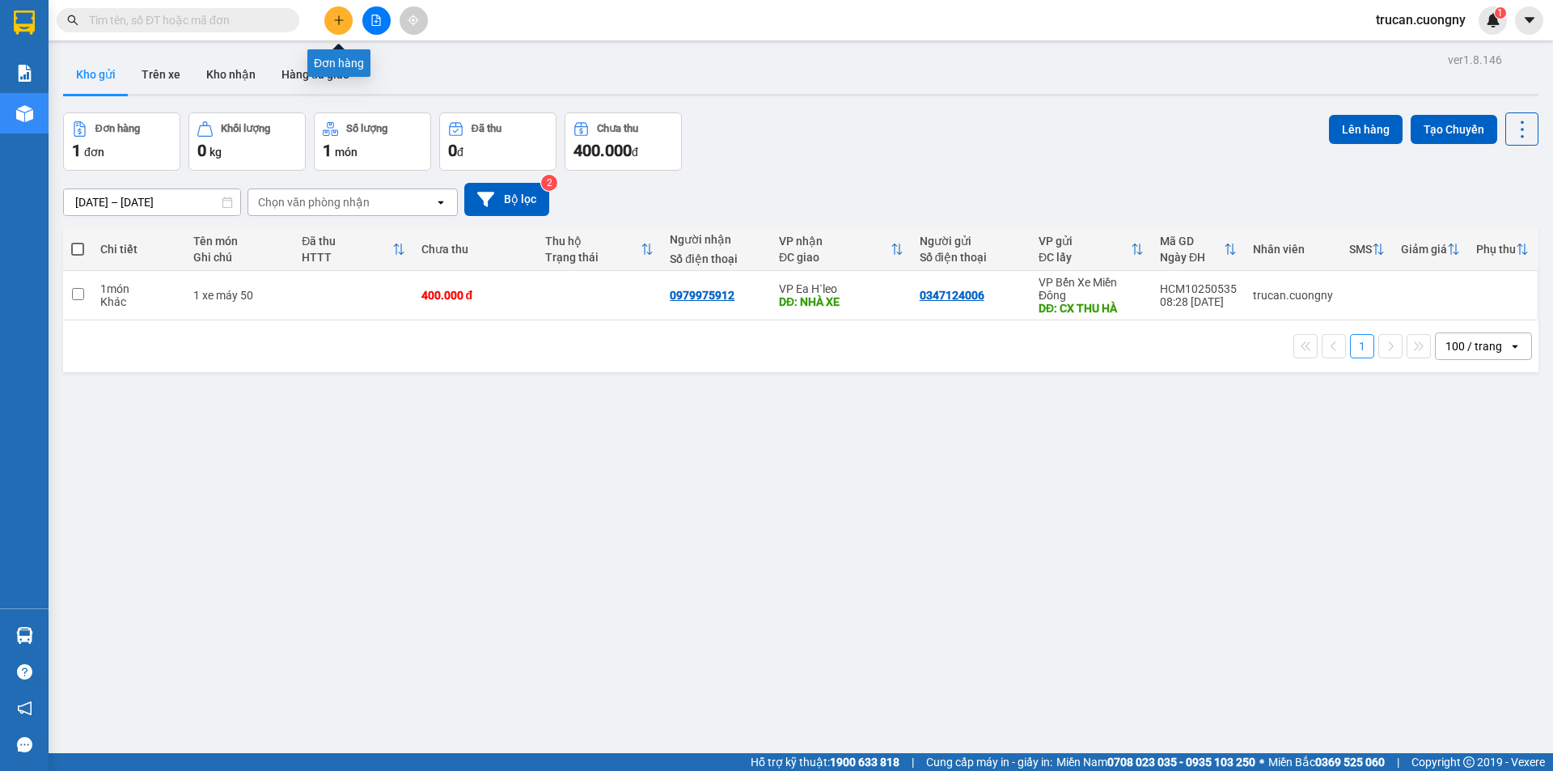
click at [343, 29] on button at bounding box center [338, 20] width 28 height 28
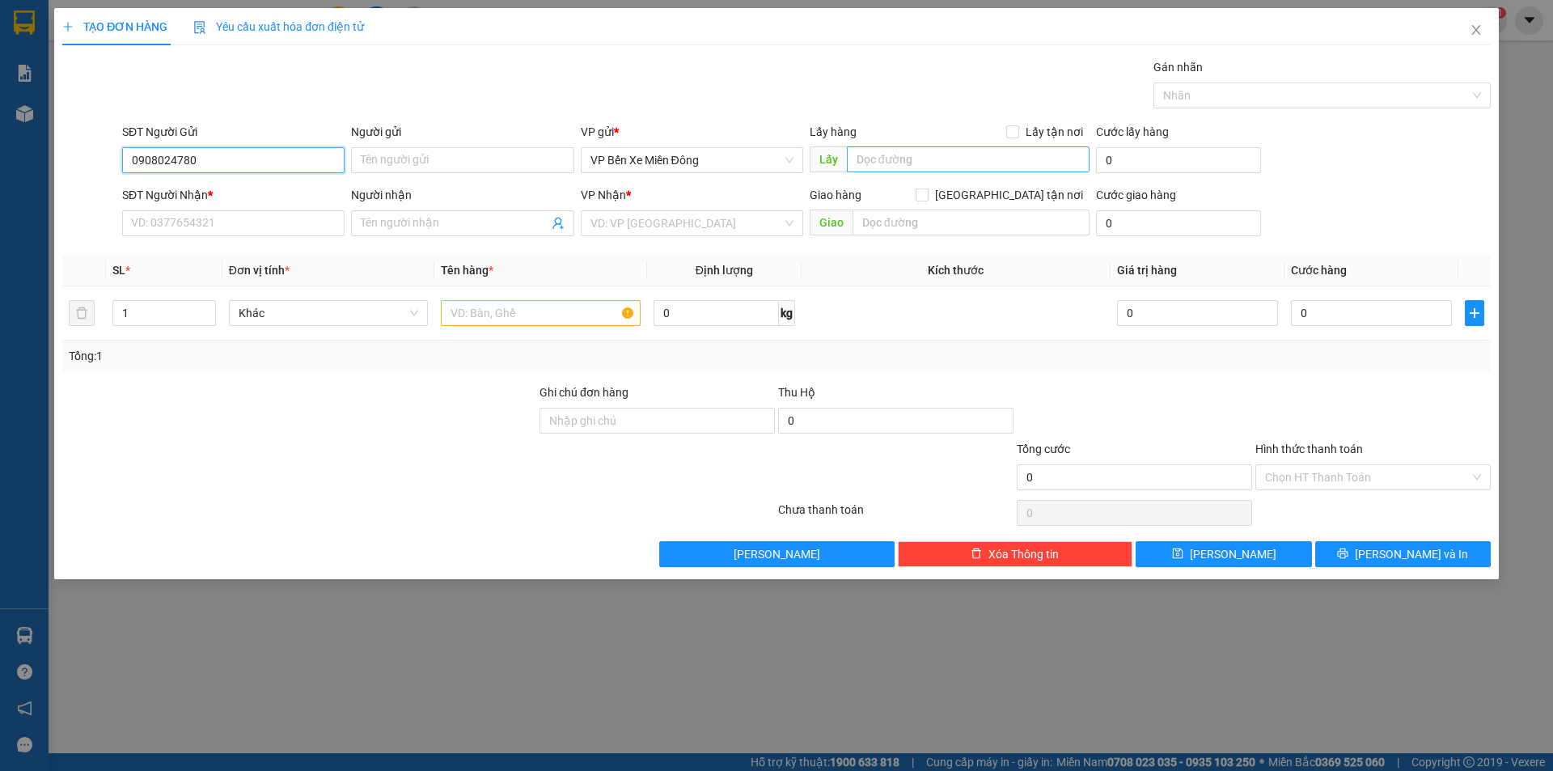
type input "0908024780"
click at [900, 169] on input "text" at bounding box center [968, 159] width 243 height 26
type input "Cầu Ông Bố"
click at [735, 235] on input "search" at bounding box center [687, 223] width 192 height 24
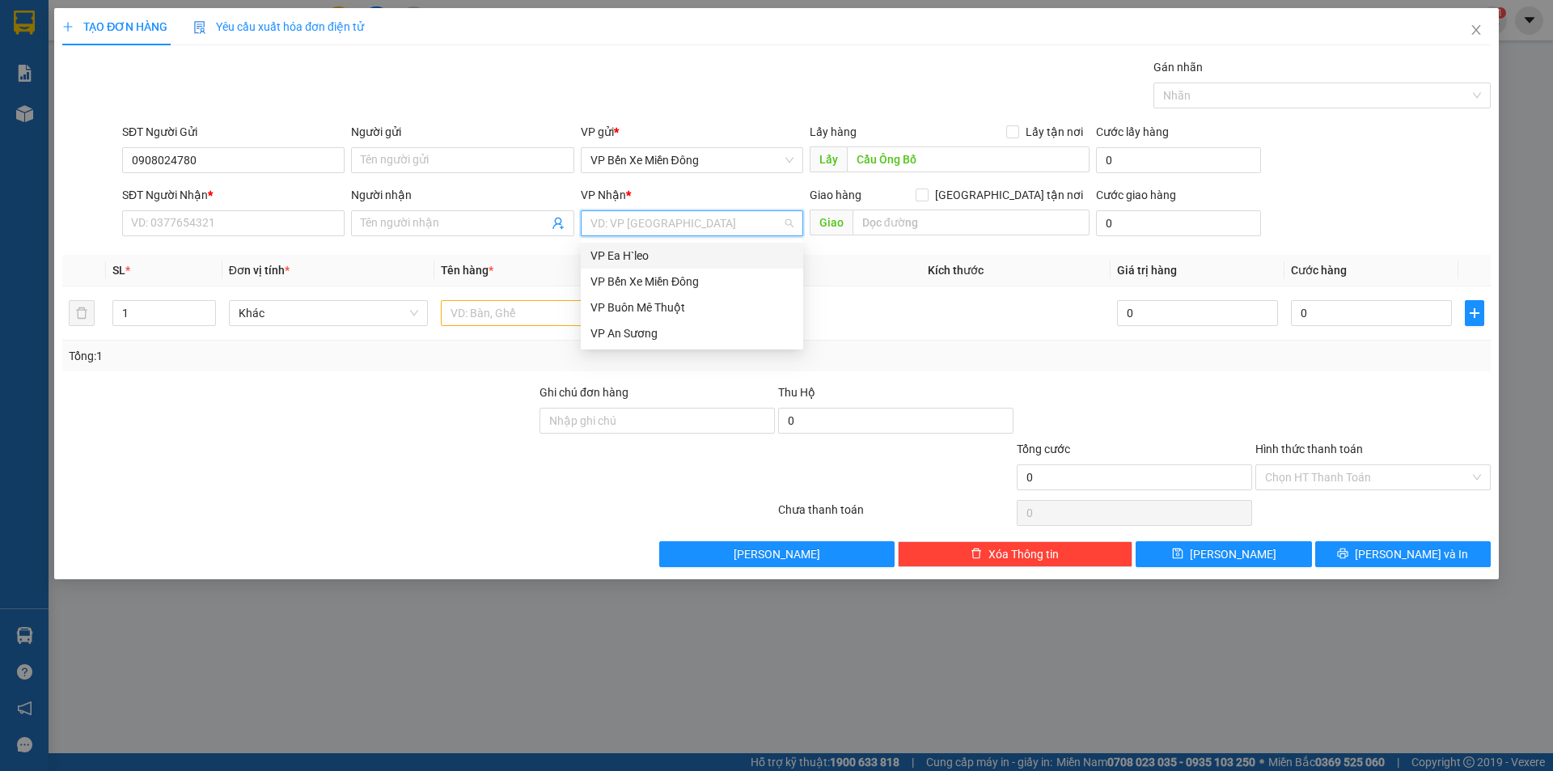
click at [726, 256] on div "VP Ea H`leo" at bounding box center [692, 256] width 203 height 18
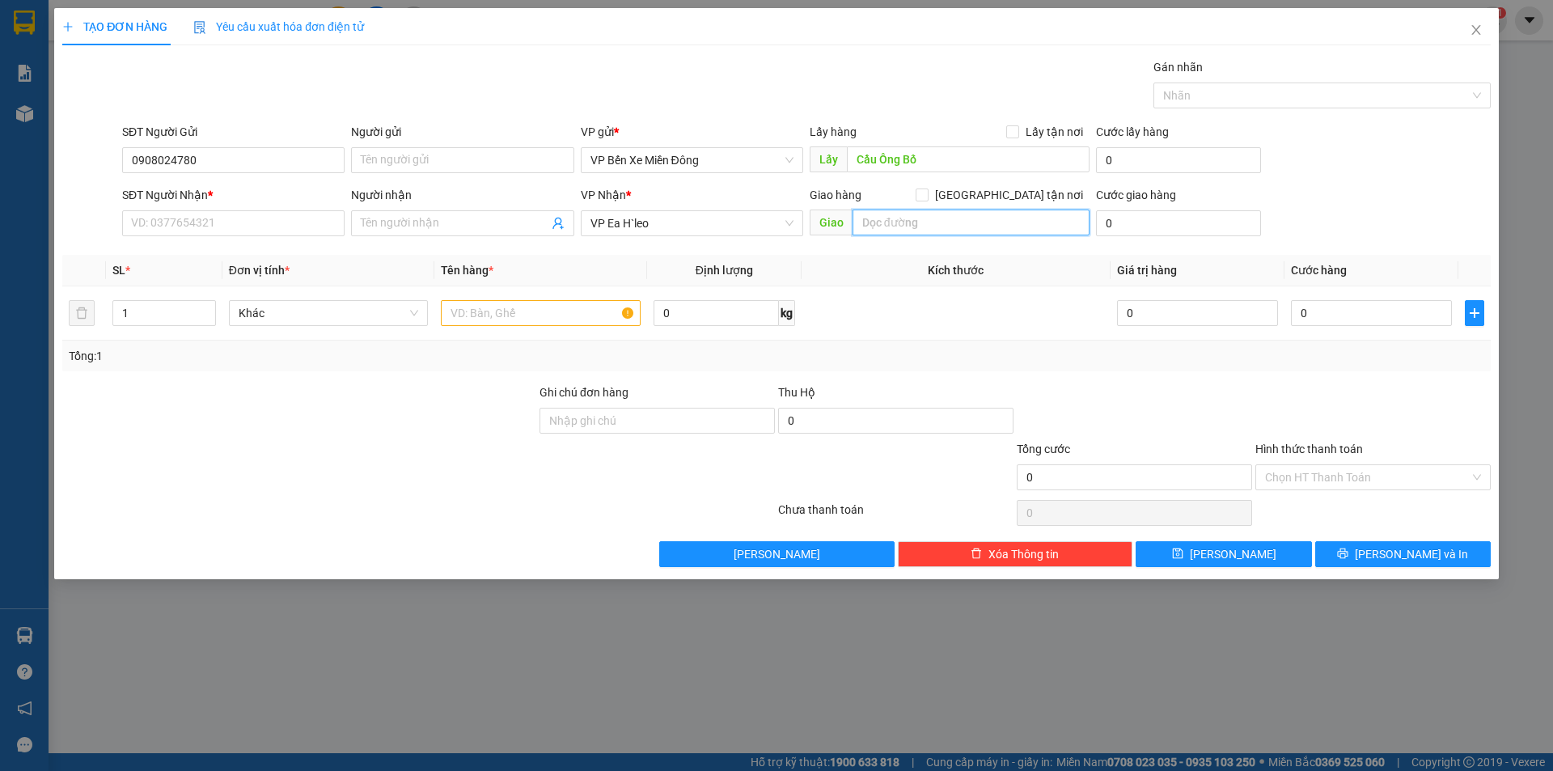
click at [934, 214] on input "text" at bounding box center [971, 223] width 237 height 26
type input "nhà xe"
click at [191, 220] on input "SĐT Người Nhận *" at bounding box center [233, 223] width 222 height 26
drag, startPoint x: 214, startPoint y: 156, endPoint x: 125, endPoint y: 173, distance: 90.6
click at [125, 173] on div "SĐT Người Gửi 0908024780 0908024780" at bounding box center [233, 151] width 222 height 57
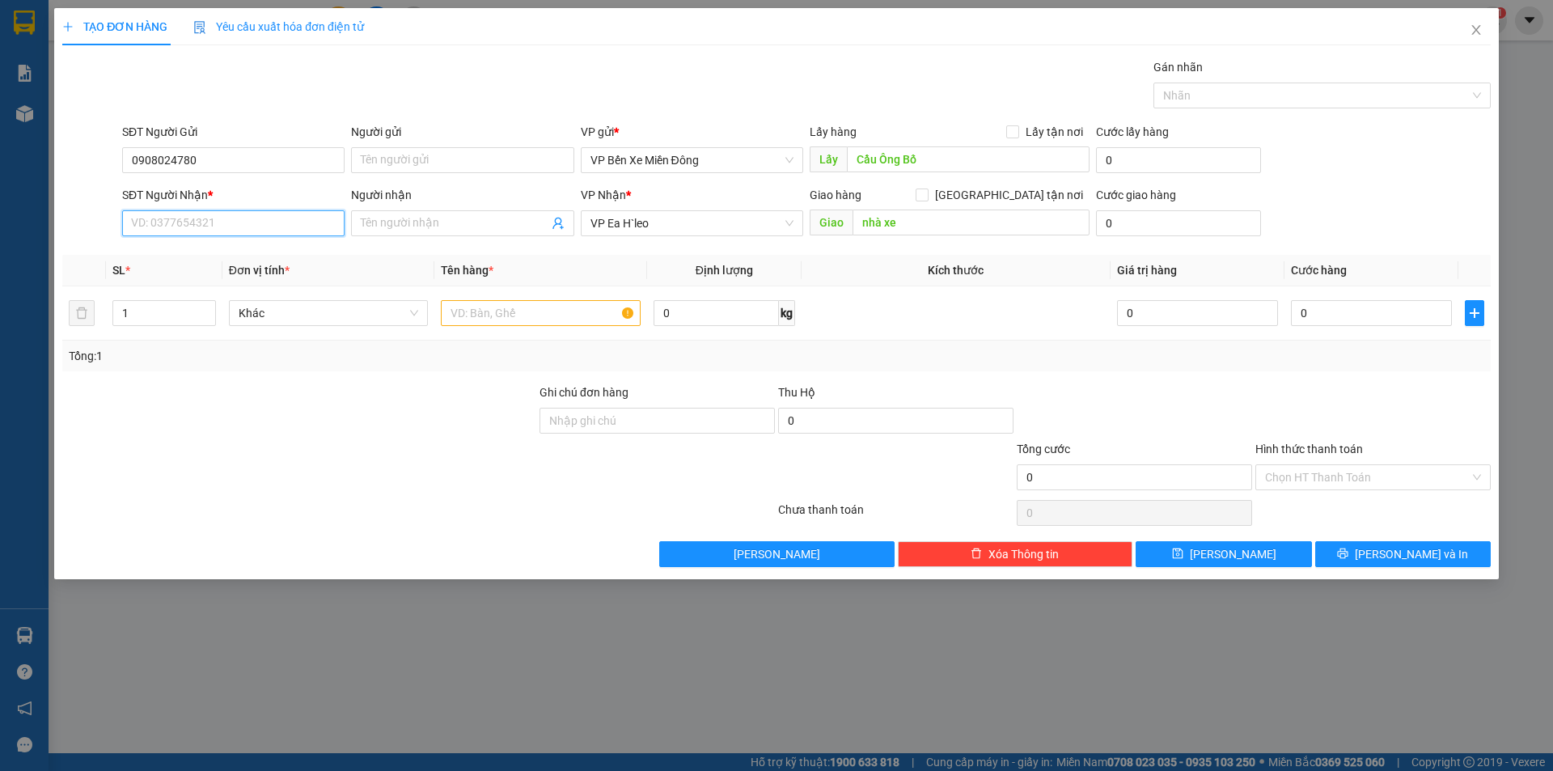
click at [139, 220] on input "SĐT Người Nhận *" at bounding box center [233, 223] width 222 height 26
paste input "0908024780"
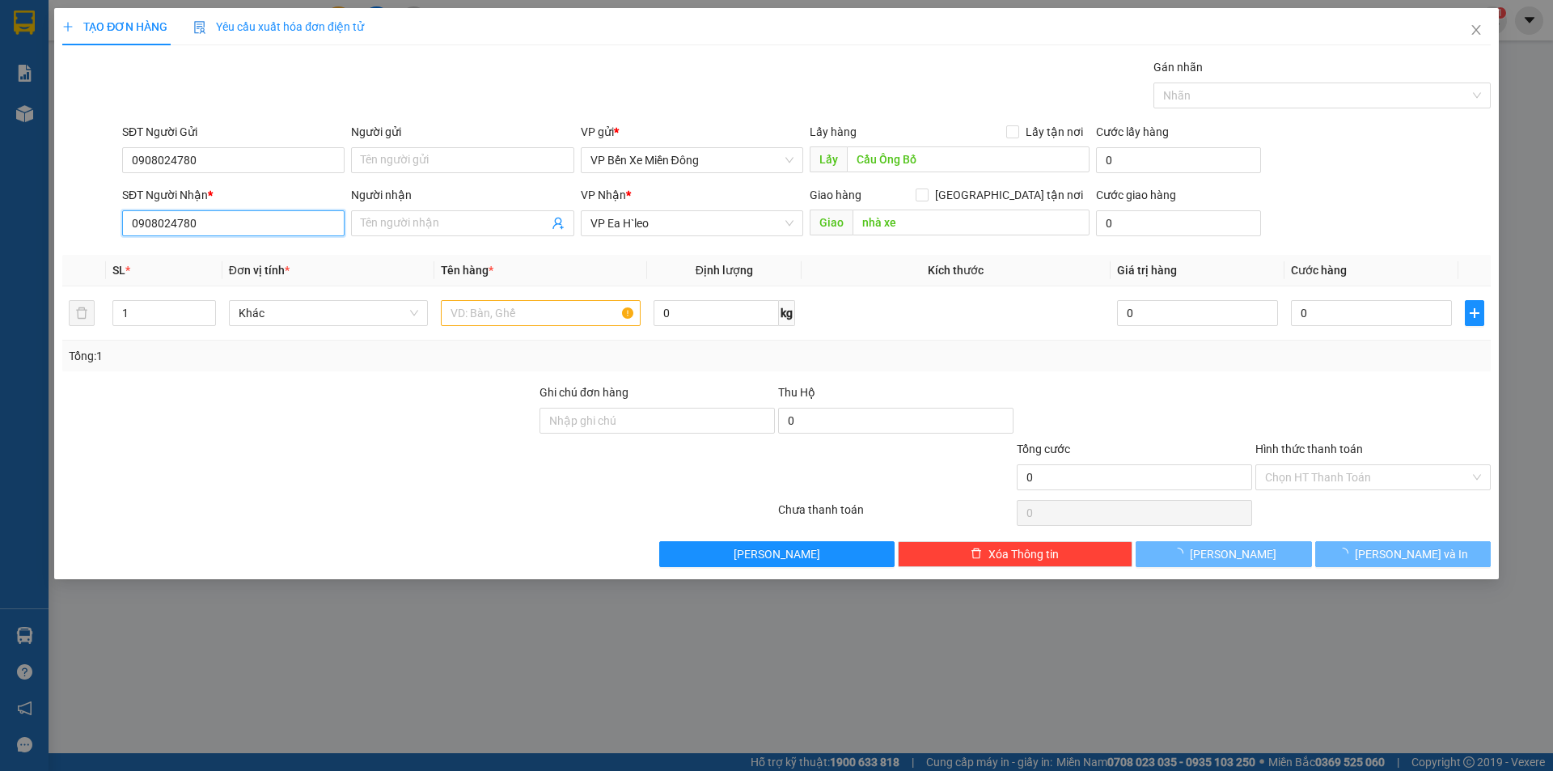
type input "0908024780"
click at [176, 391] on div at bounding box center [299, 411] width 477 height 57
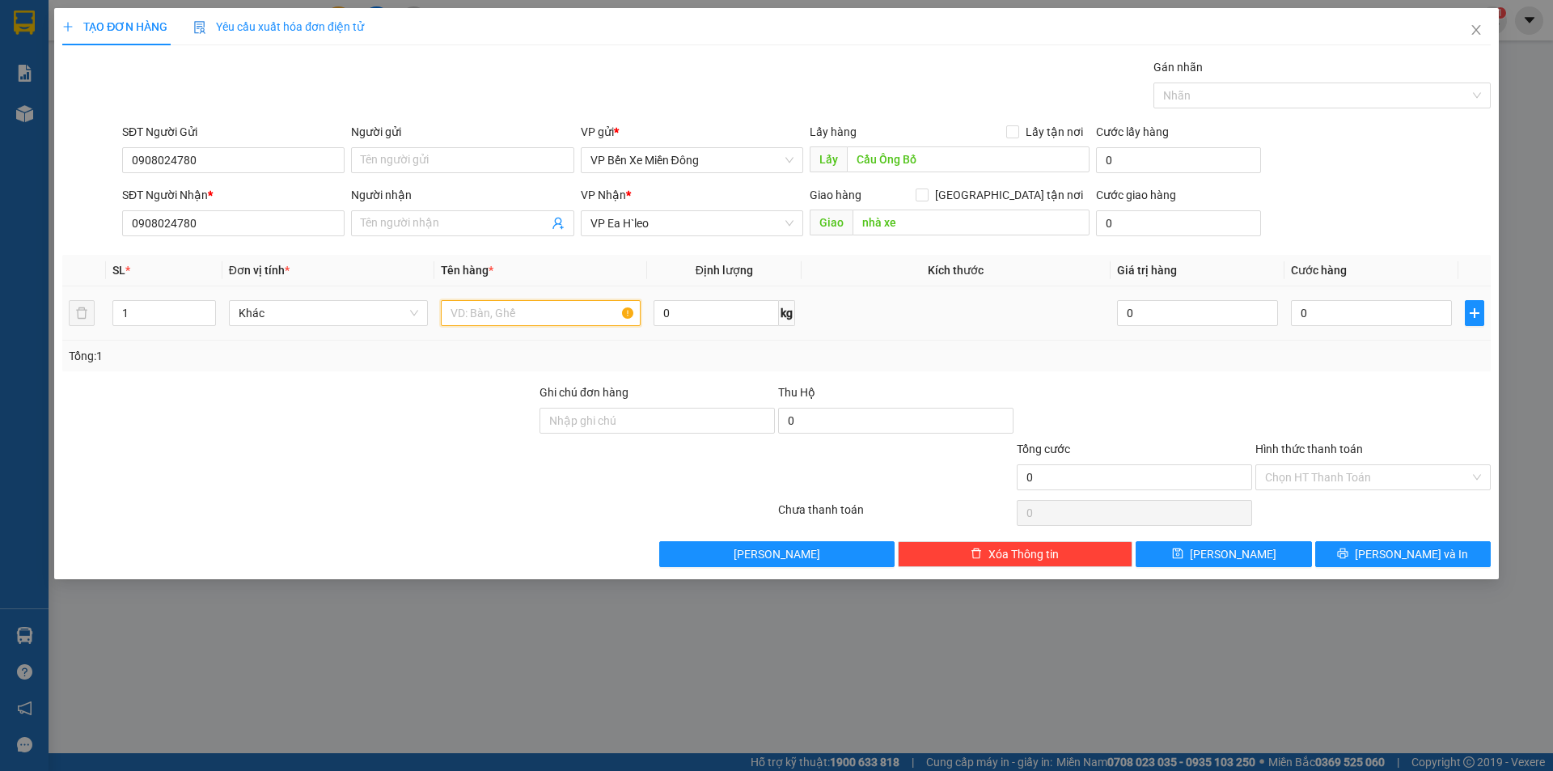
click at [491, 317] on input "text" at bounding box center [541, 313] width 200 height 26
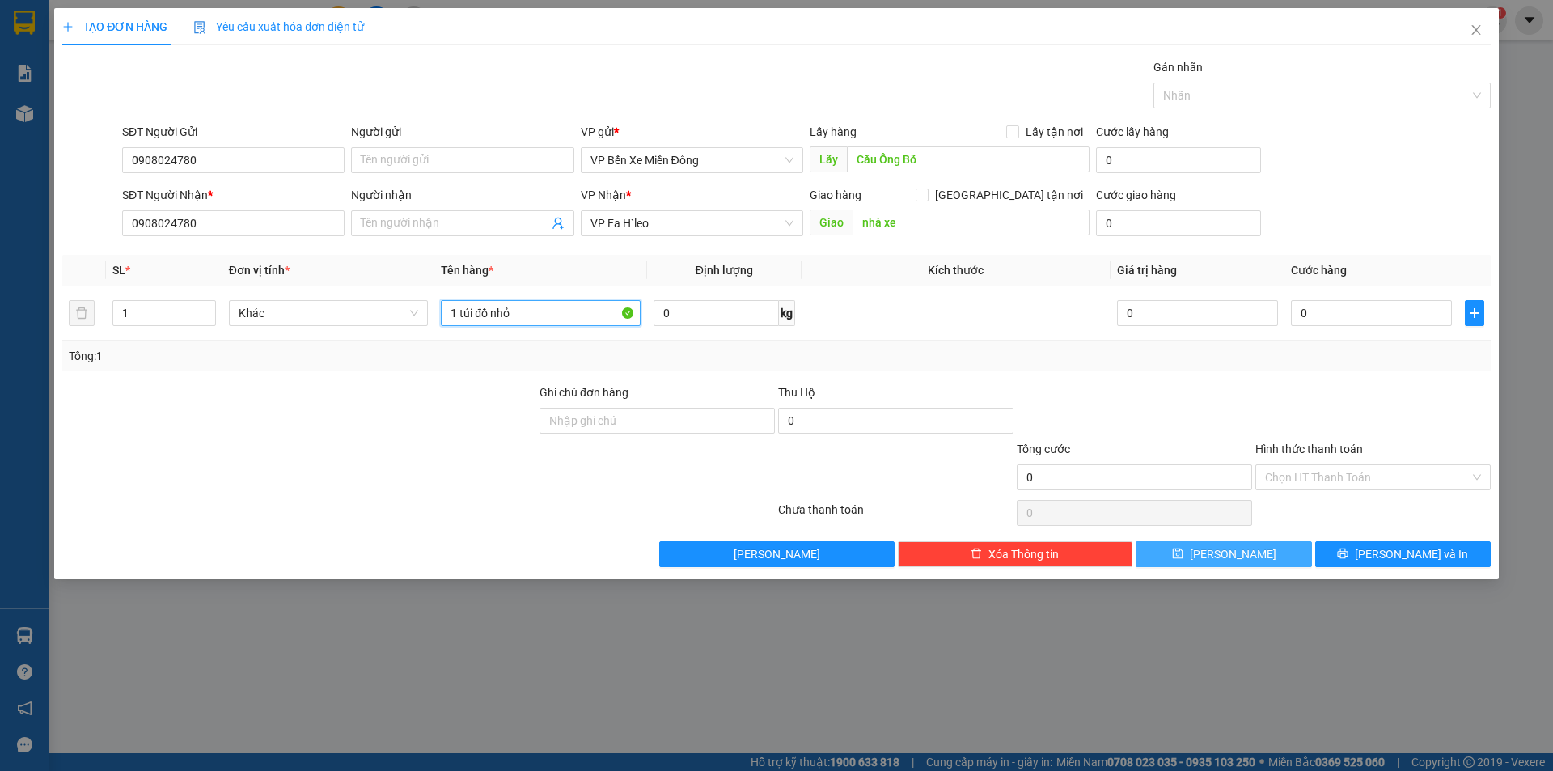
type input "1 túi đồ nhỏ"
click at [1187, 546] on button "[PERSON_NAME]" at bounding box center [1224, 554] width 176 height 26
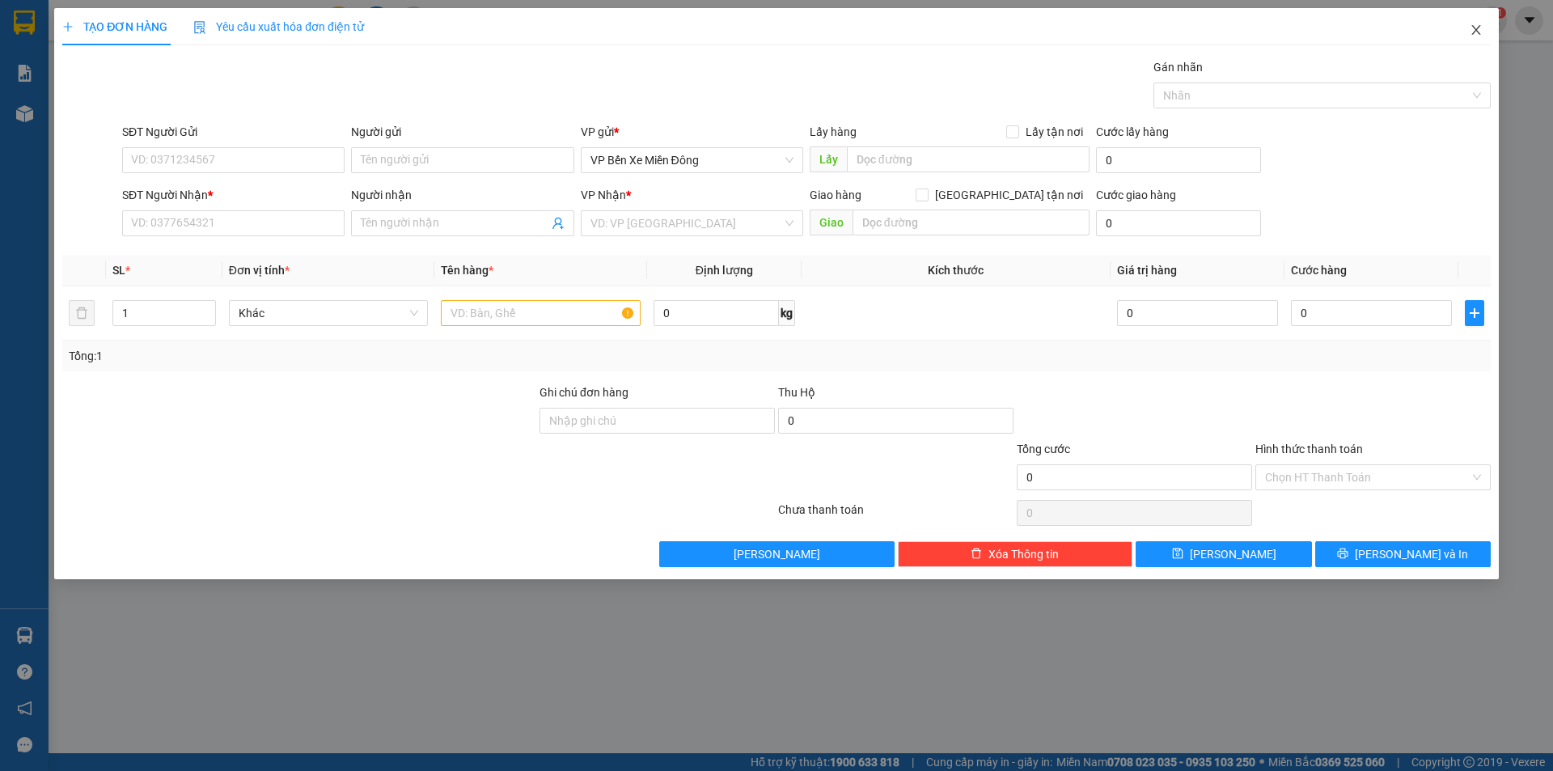
click at [1485, 26] on span "Close" at bounding box center [1476, 30] width 45 height 45
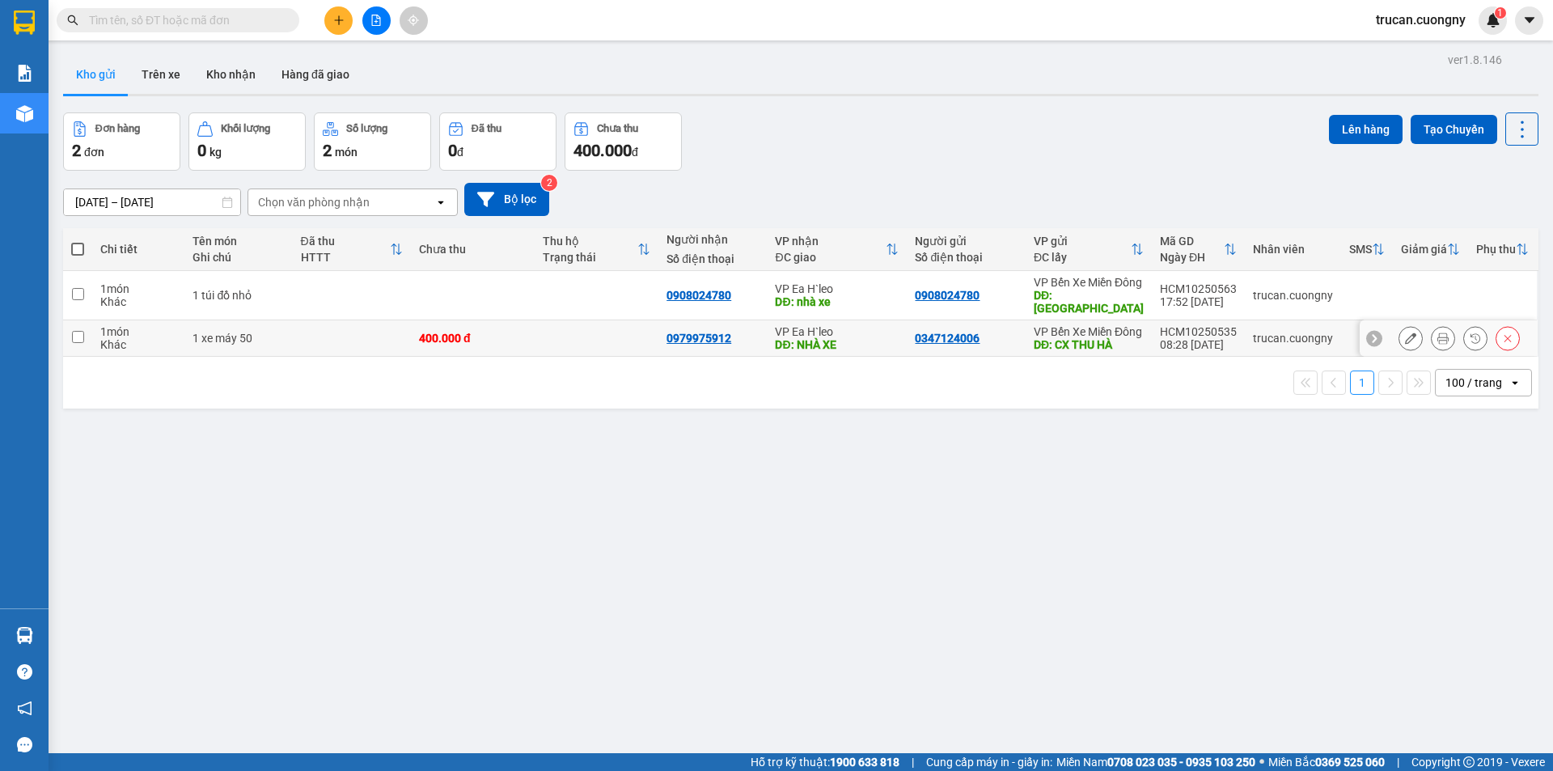
click at [1411, 320] on td at bounding box center [1430, 338] width 75 height 36
checkbox input "true"
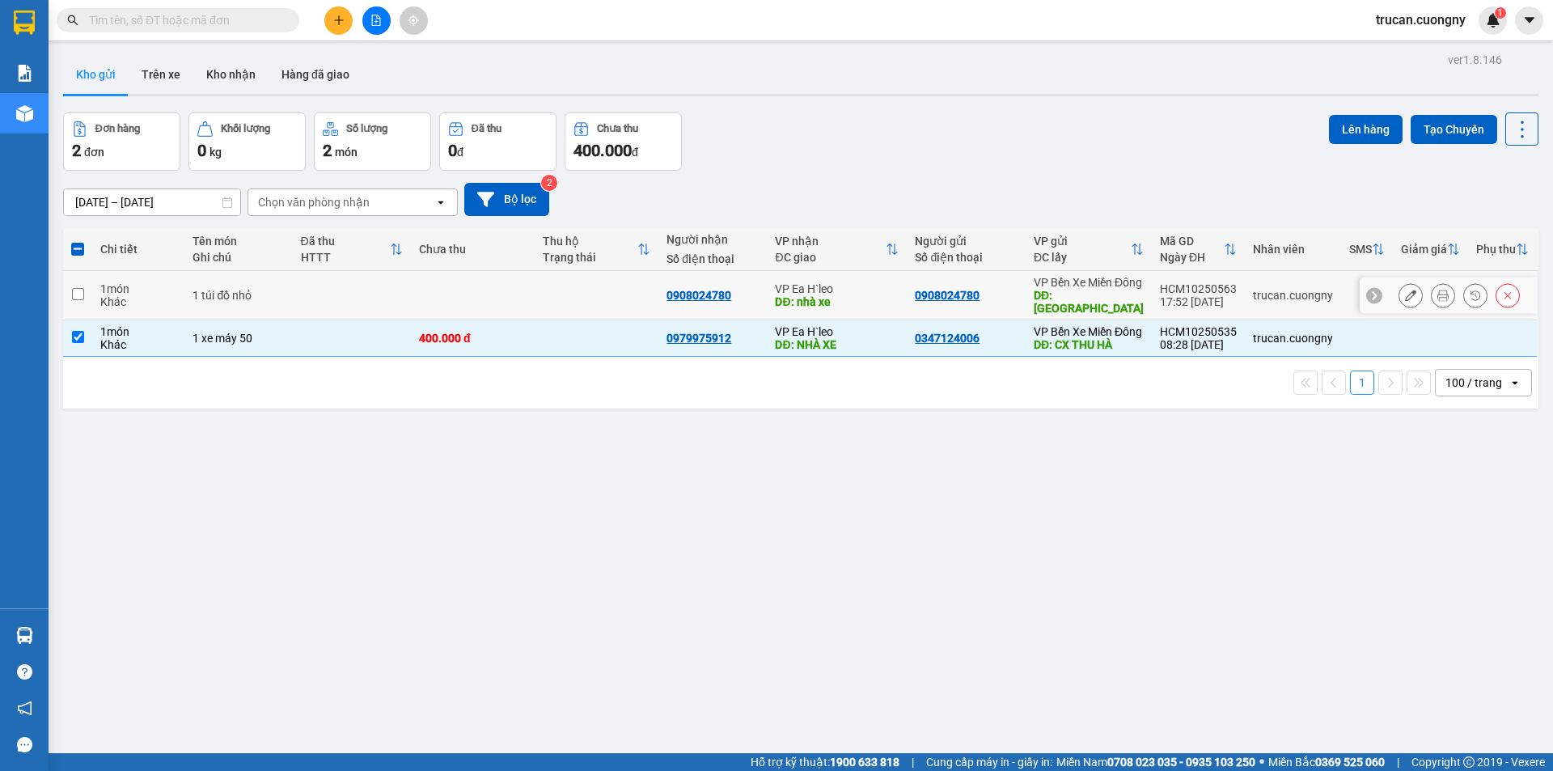
click at [1405, 296] on button at bounding box center [1411, 296] width 23 height 28
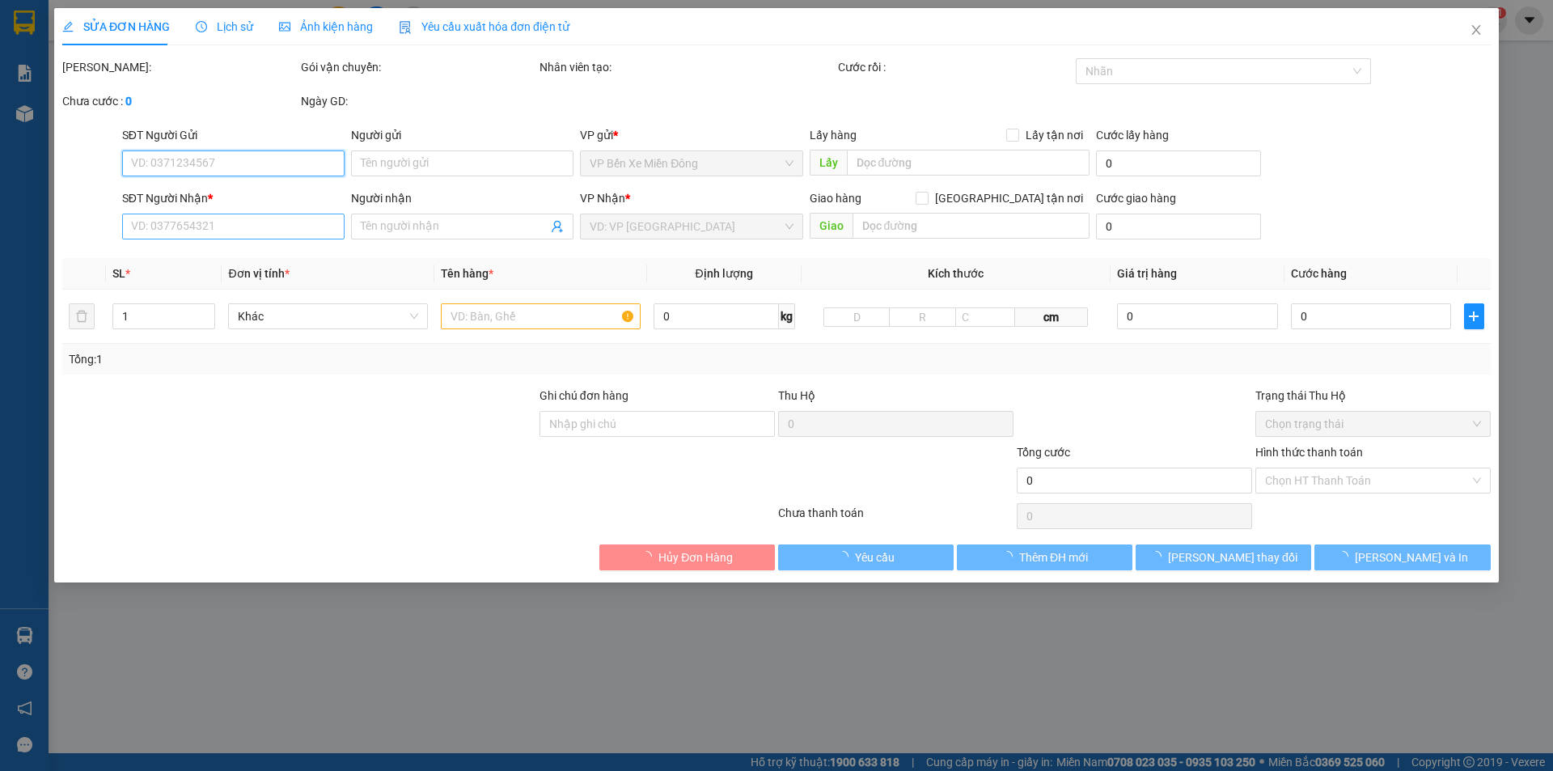
type input "0908024780"
type input "Cầu Ông Bố"
type input "0908024780"
type input "nhà xe"
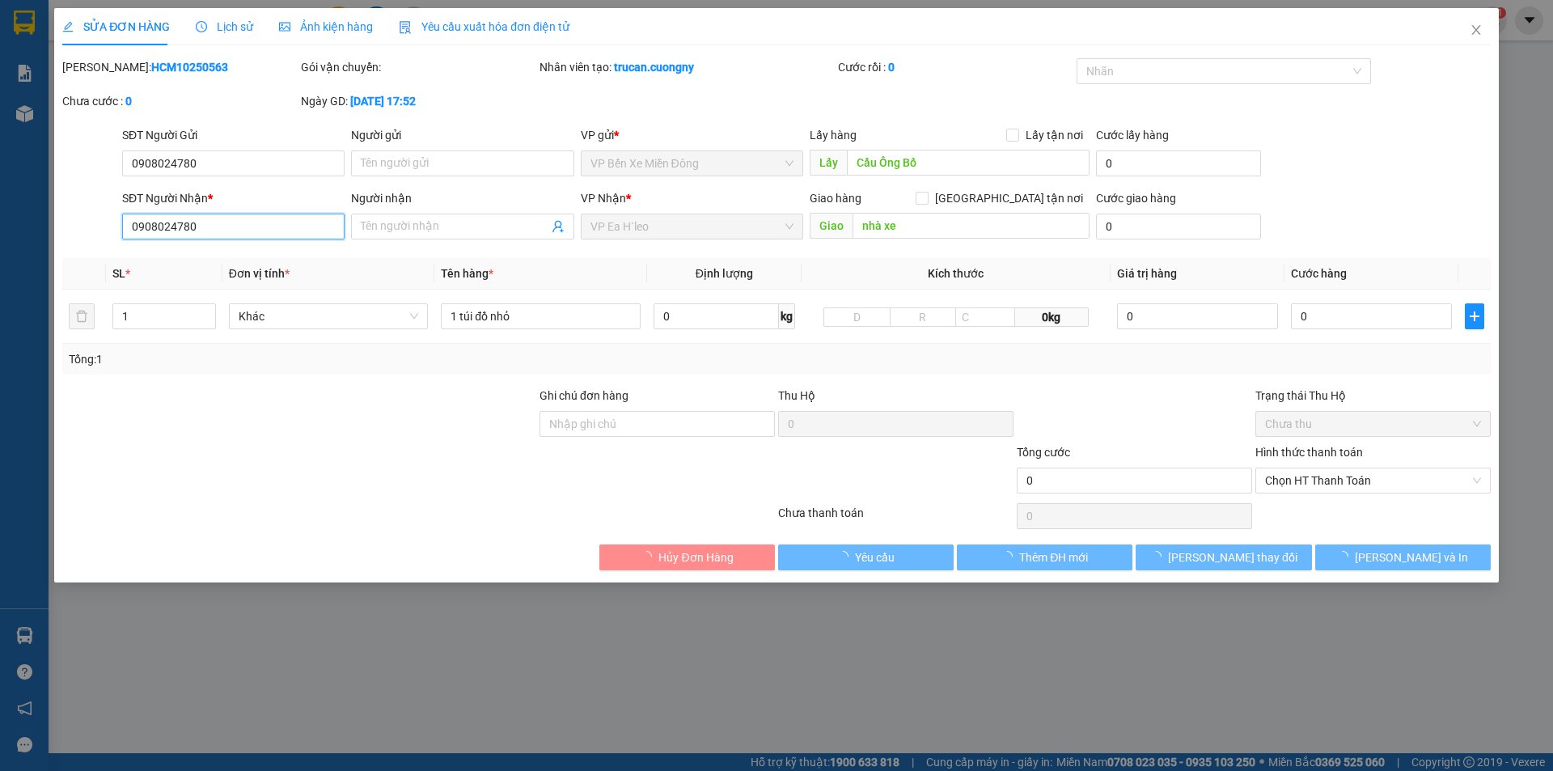
click at [237, 230] on input "0908024780" at bounding box center [233, 227] width 222 height 26
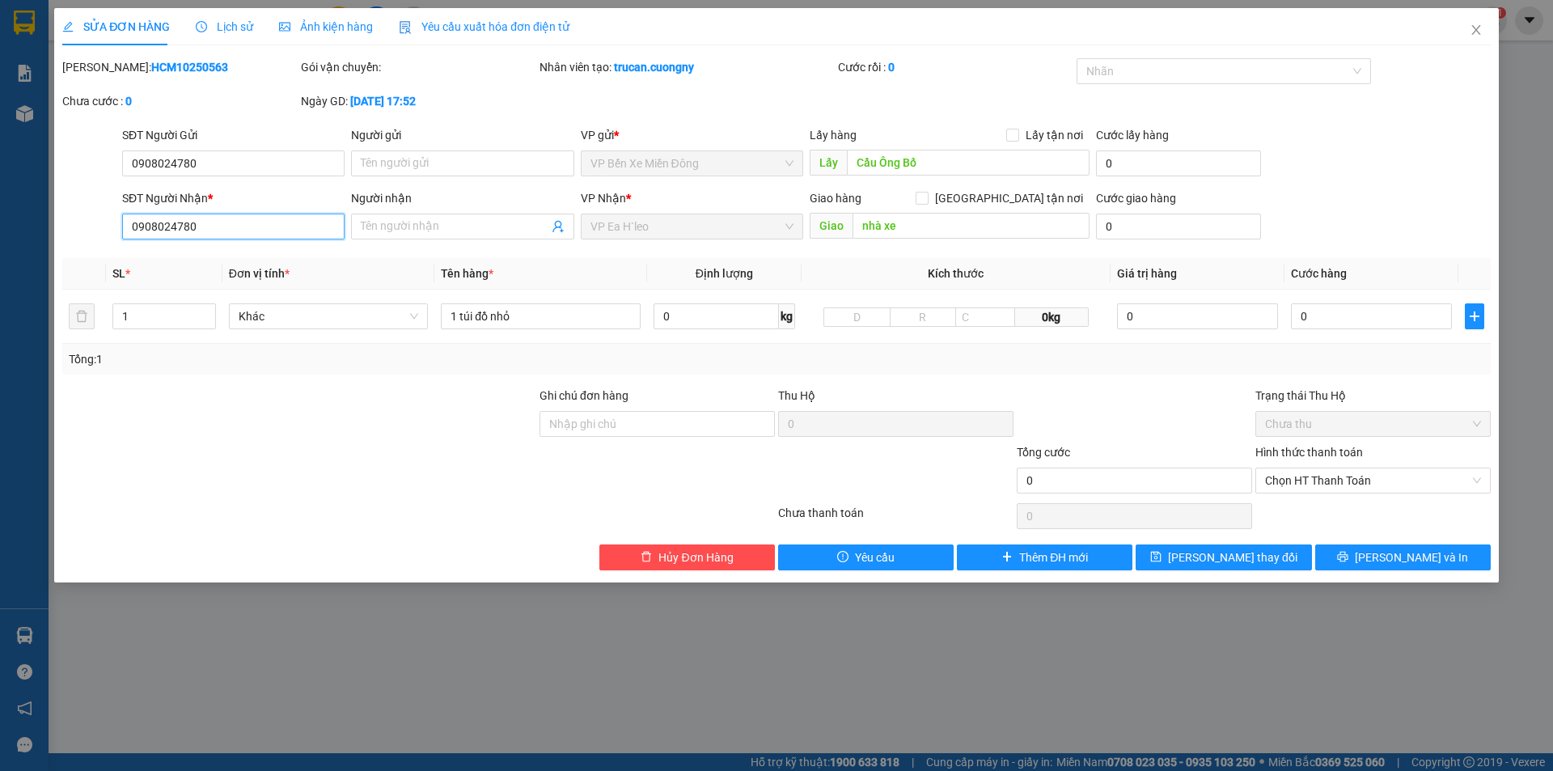
drag, startPoint x: 239, startPoint y: 229, endPoint x: 193, endPoint y: 227, distance: 46.1
click at [193, 227] on input "0908024780" at bounding box center [233, 227] width 222 height 26
type input "0775647079"
click at [415, 216] on span at bounding box center [462, 227] width 222 height 26
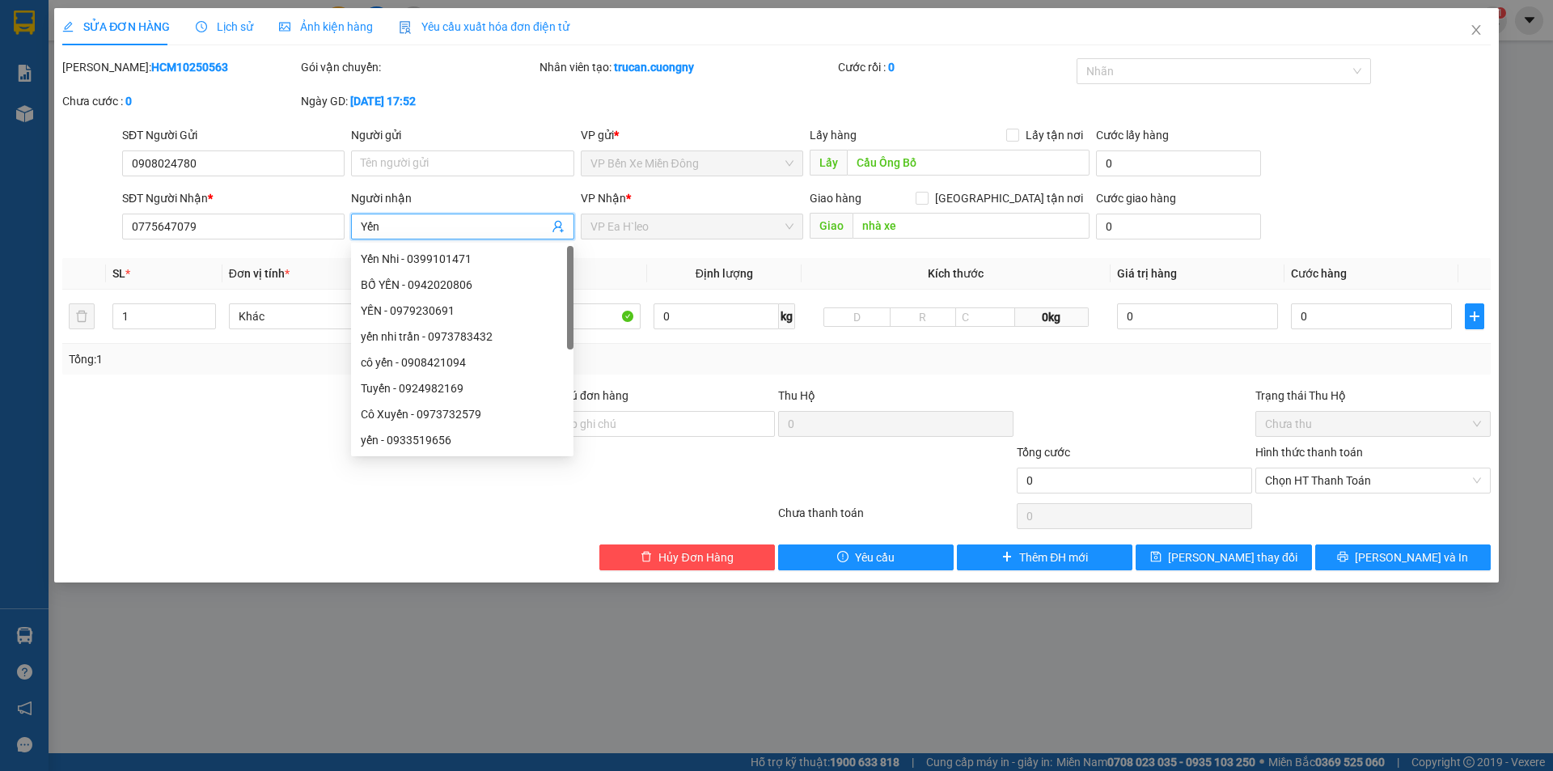
type input "Yến"
click at [307, 389] on div at bounding box center [299, 415] width 477 height 57
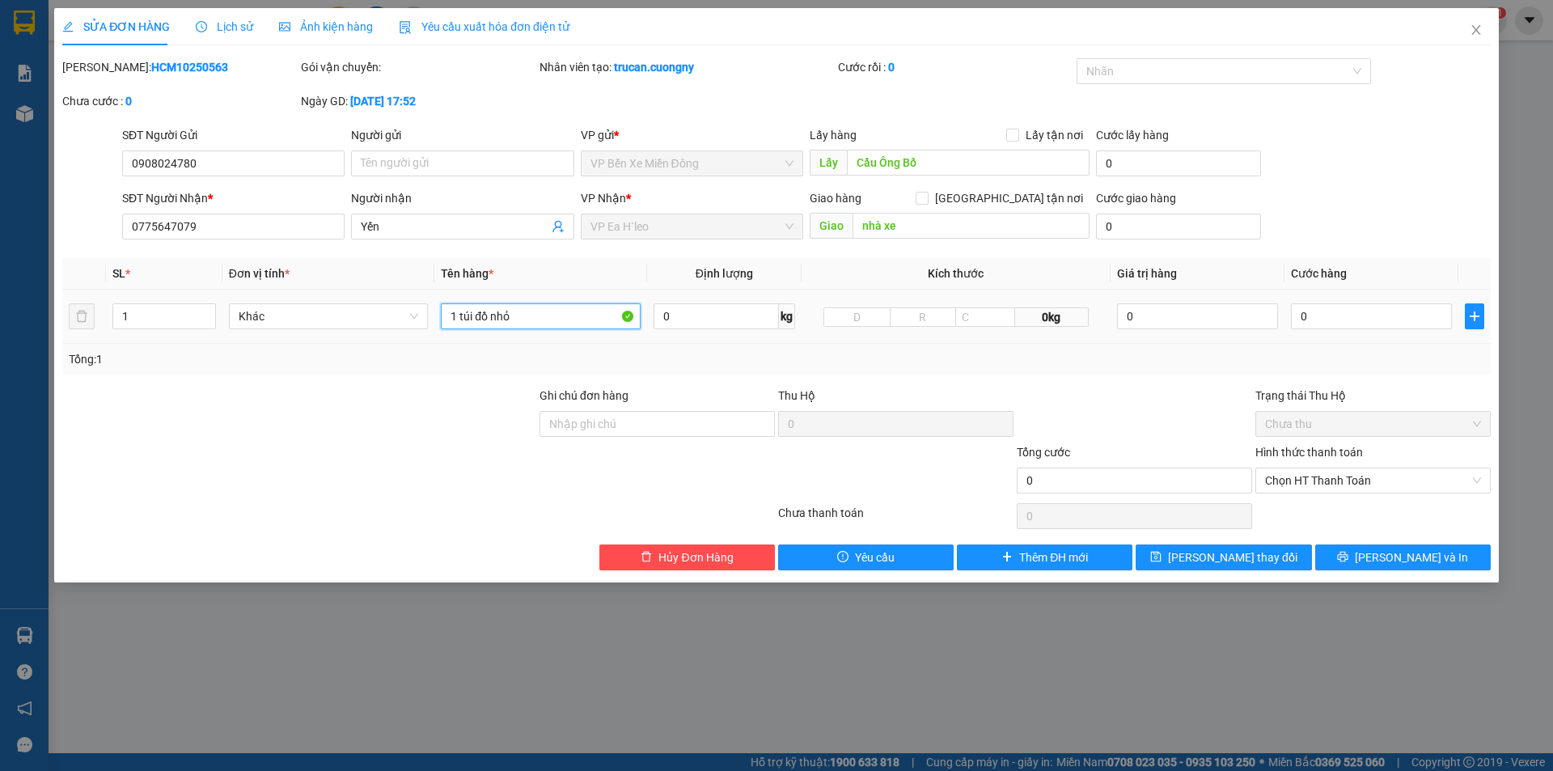
click at [552, 321] on input "1 túi đồ nhỏ" at bounding box center [541, 316] width 200 height 26
type input "1 túi đồ nhỏ - quần áo"
click at [410, 526] on div at bounding box center [419, 516] width 716 height 32
click at [1354, 557] on button "[PERSON_NAME] và In" at bounding box center [1404, 557] width 176 height 26
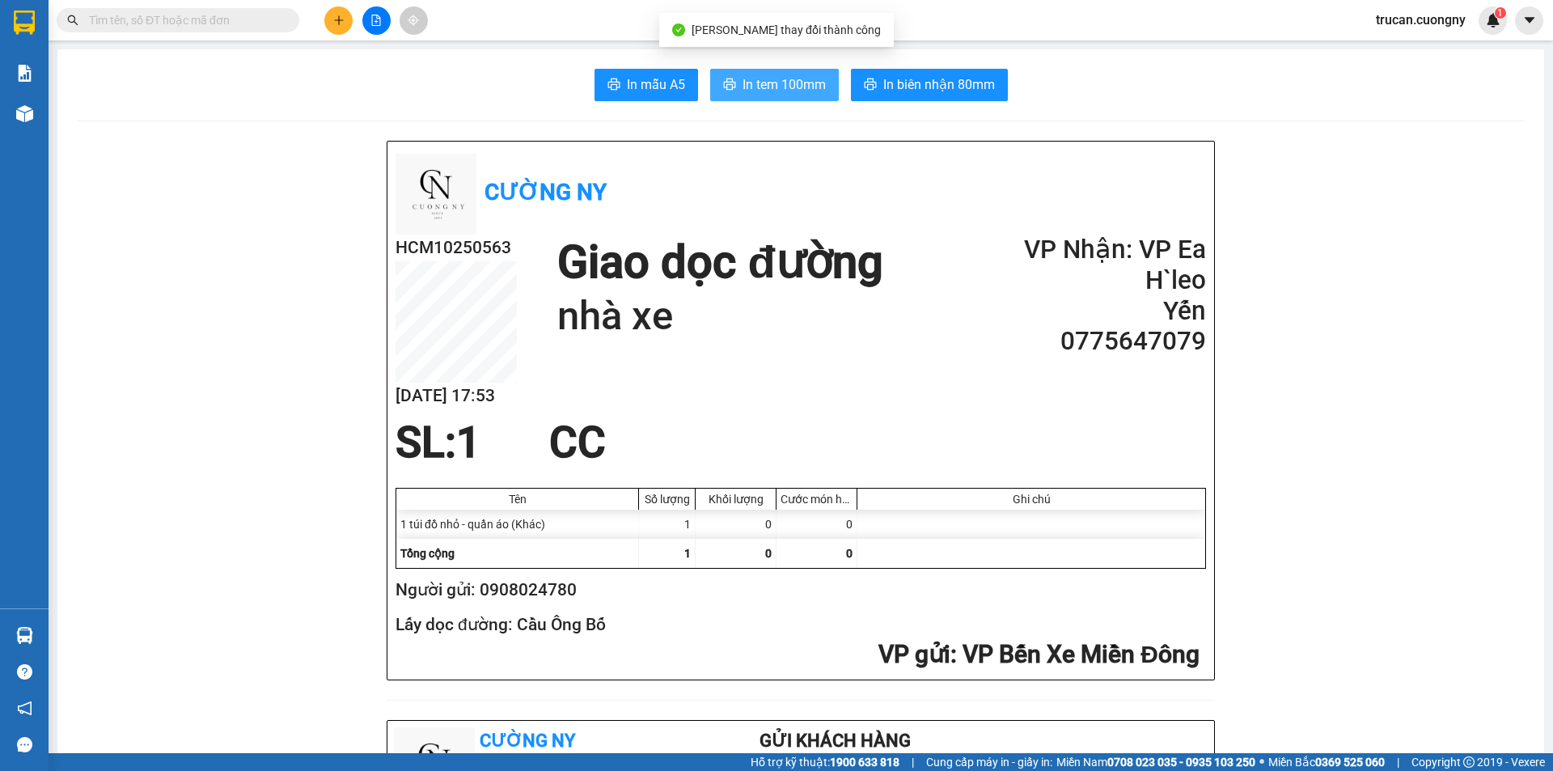
click at [786, 90] on span "In tem 100mm" at bounding box center [784, 84] width 83 height 20
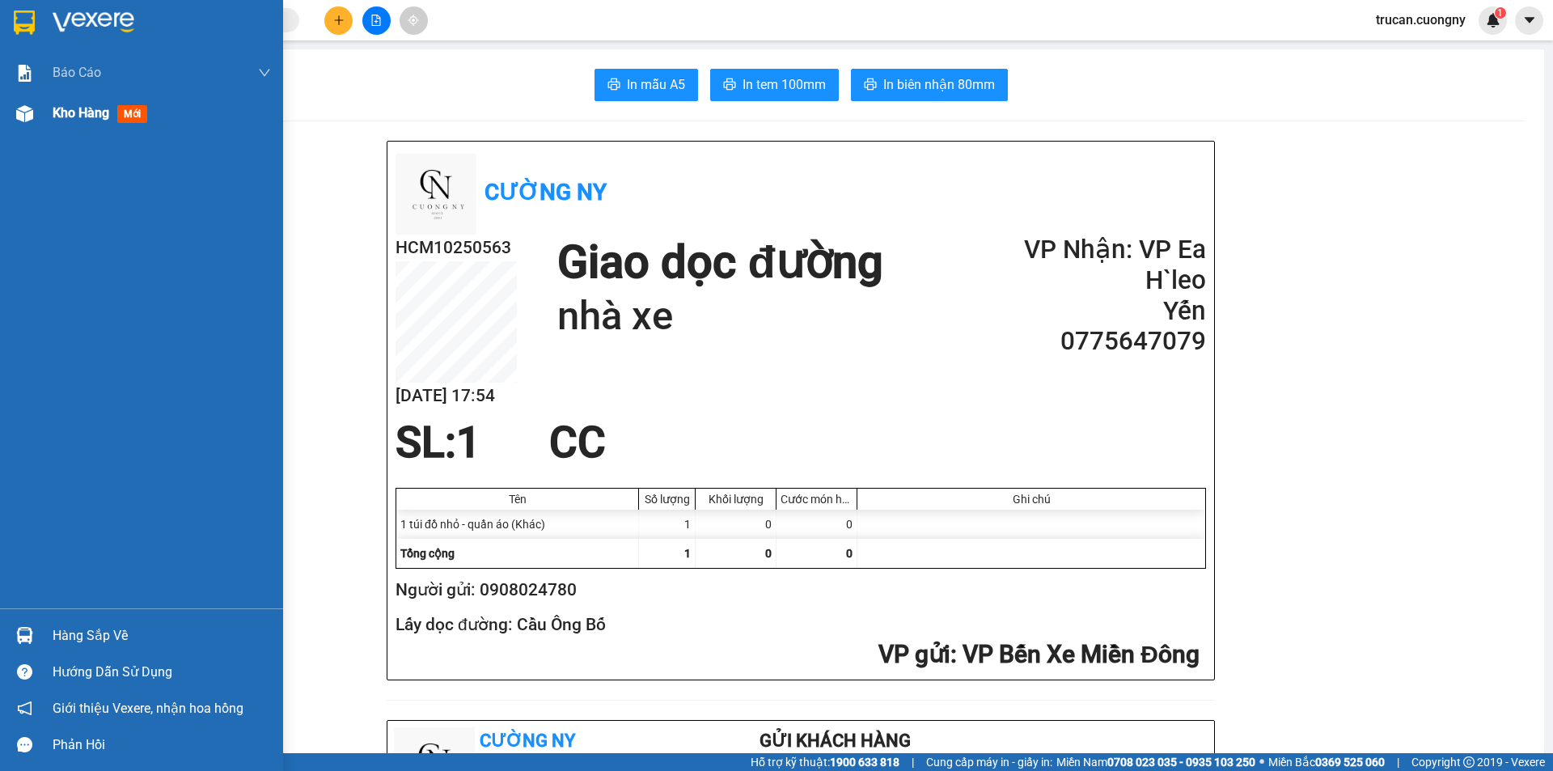
click at [25, 100] on div at bounding box center [25, 114] width 28 height 28
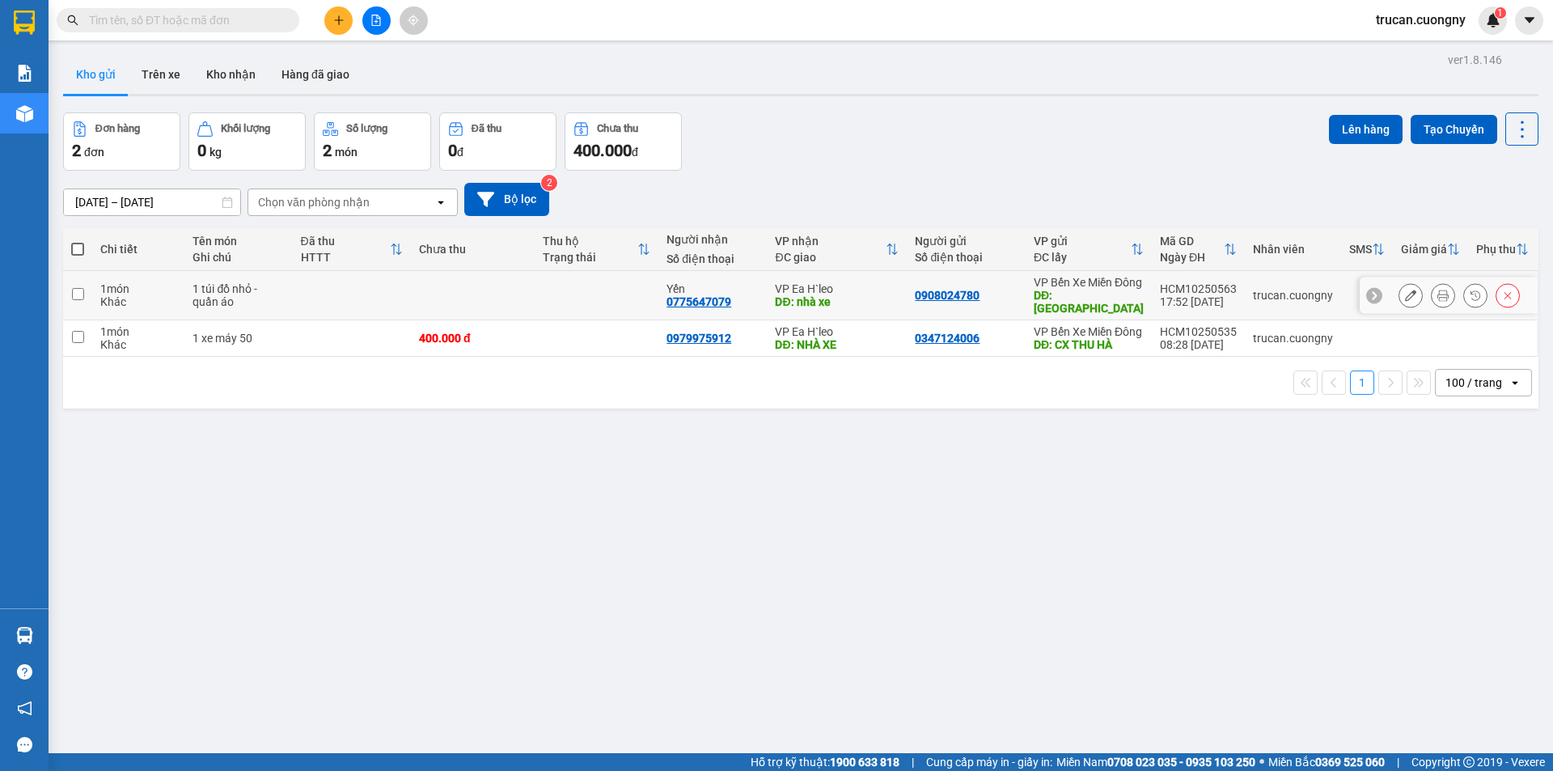
click at [451, 298] on td at bounding box center [473, 295] width 124 height 49
checkbox input "true"
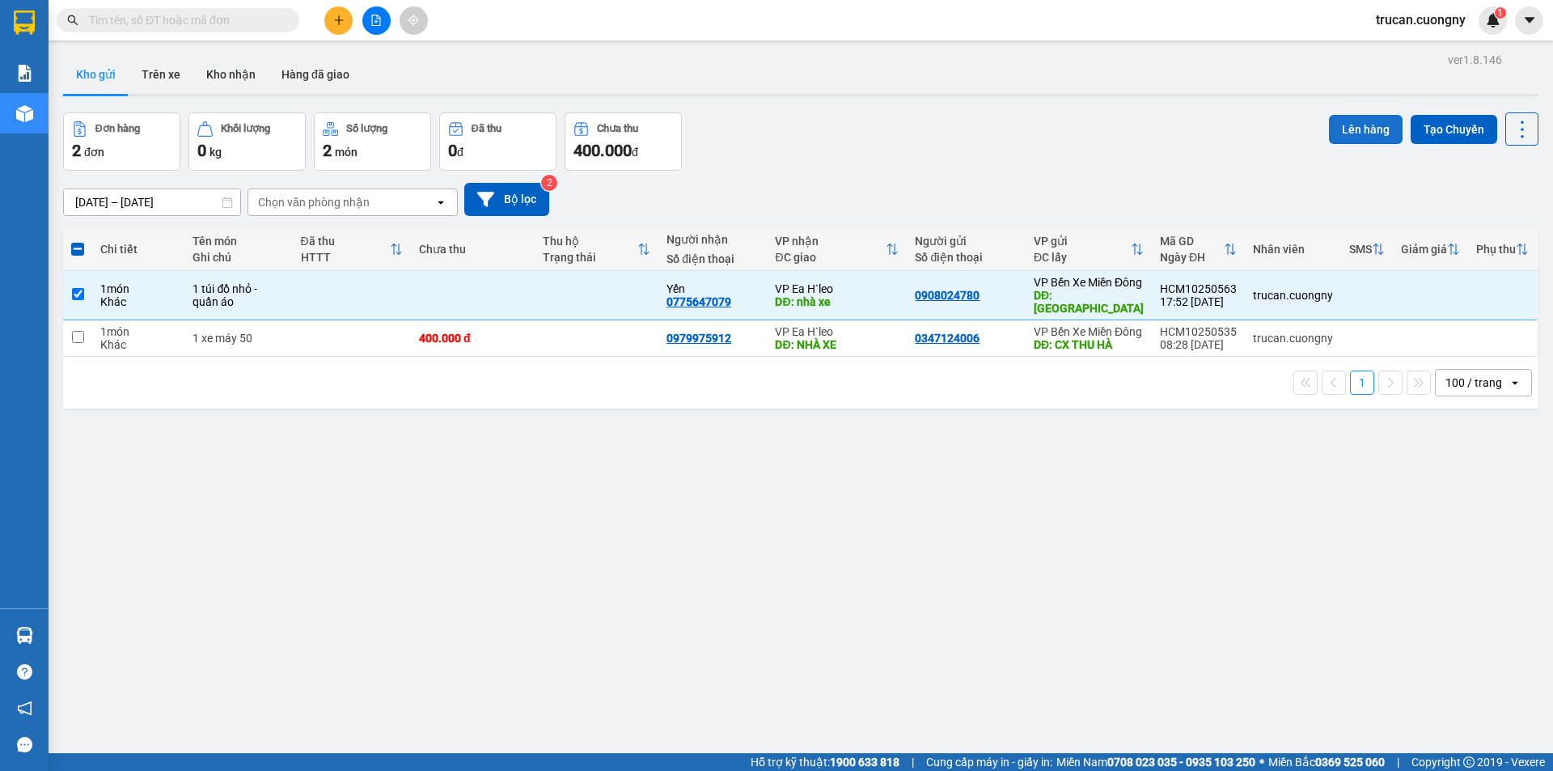
click at [1338, 129] on button "Lên hàng" at bounding box center [1366, 129] width 74 height 29
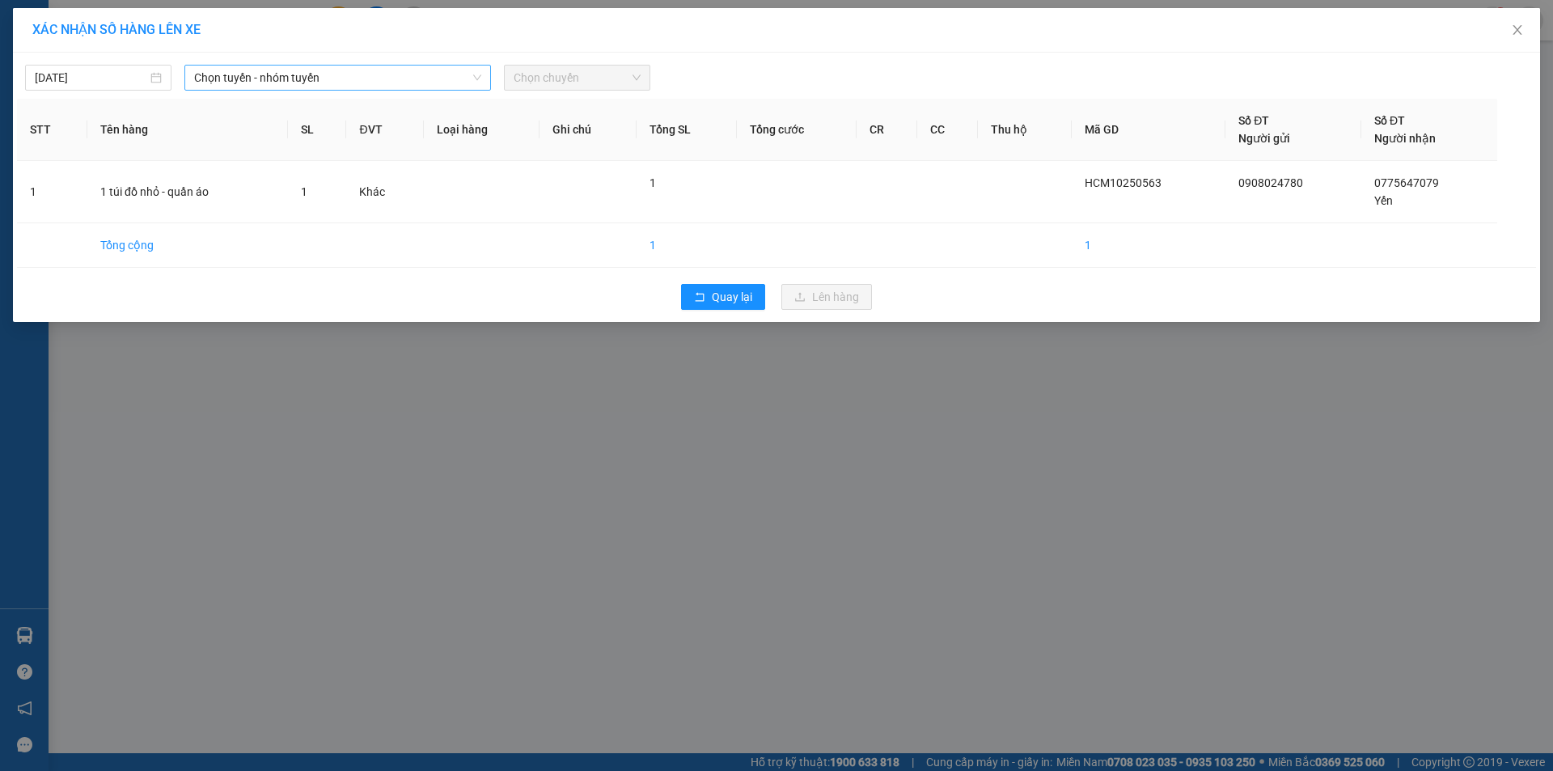
click at [345, 76] on span "Chọn tuyến - nhóm tuyến" at bounding box center [337, 78] width 287 height 24
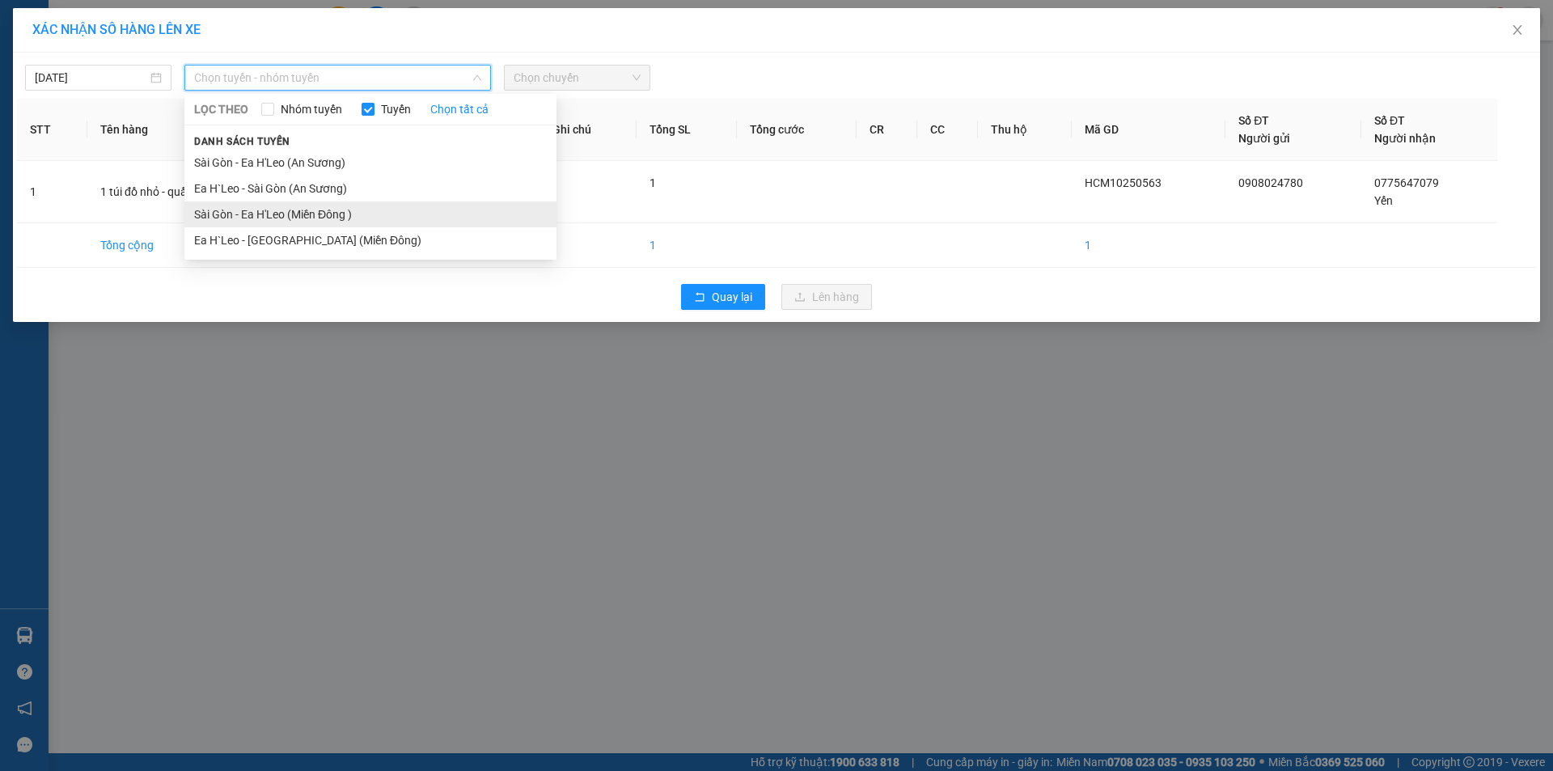
click at [337, 205] on li "Sài Gòn - Ea H'Leo (Miền Đông )" at bounding box center [370, 214] width 372 height 26
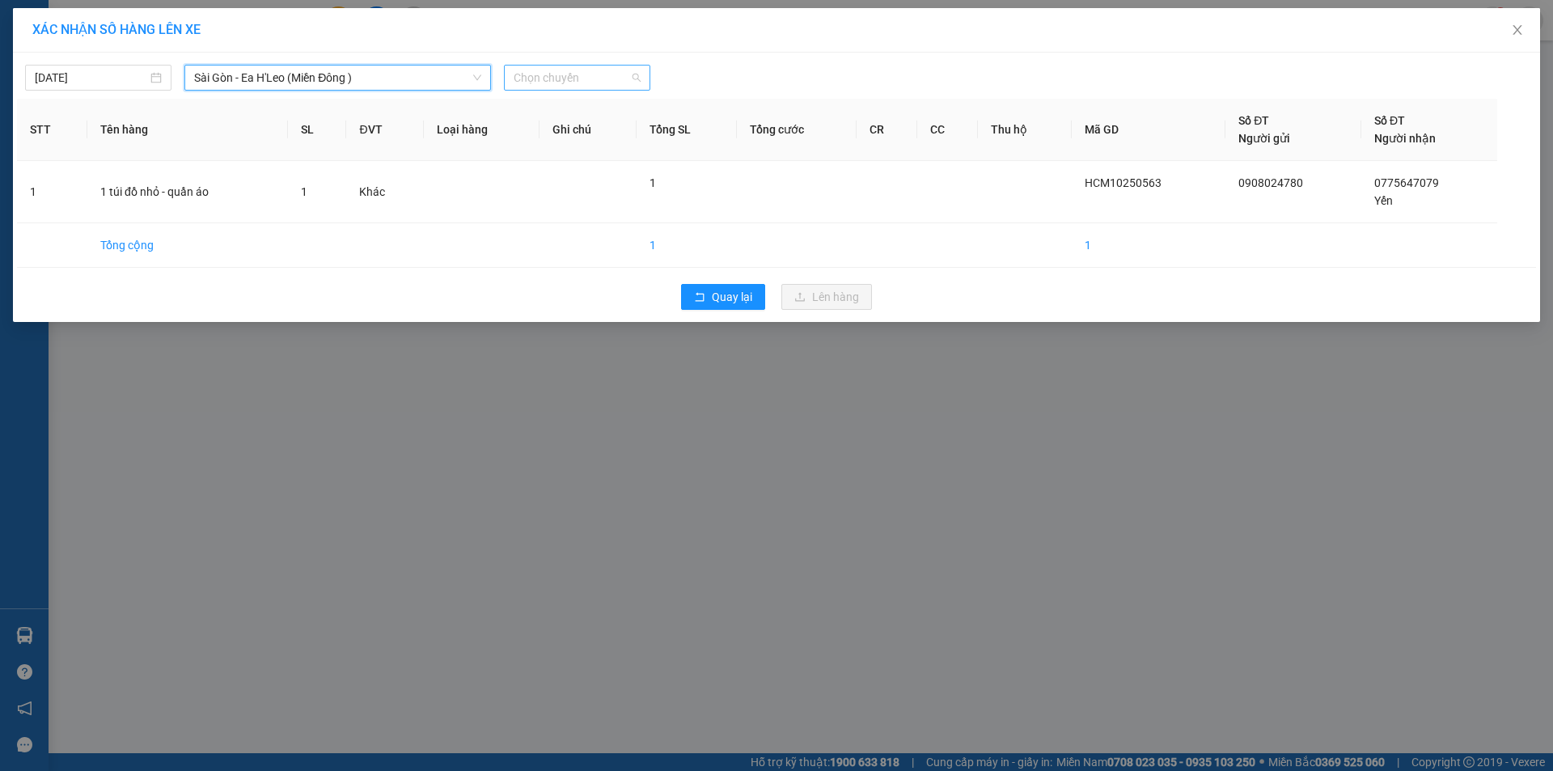
click at [616, 87] on span "Chọn chuyến" at bounding box center [577, 78] width 127 height 24
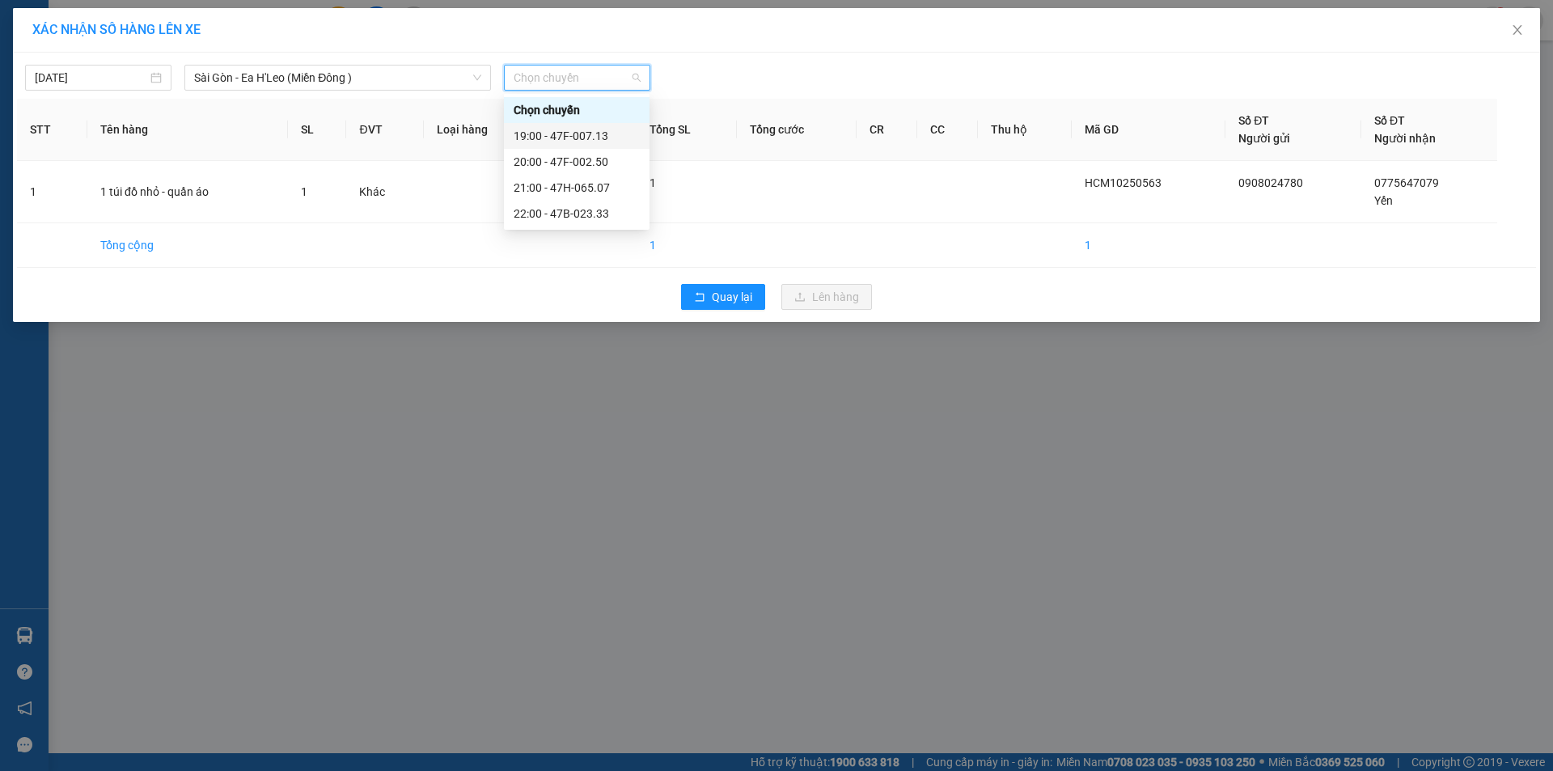
click at [595, 137] on div "19:00 - 47F-007.13" at bounding box center [577, 136] width 126 height 18
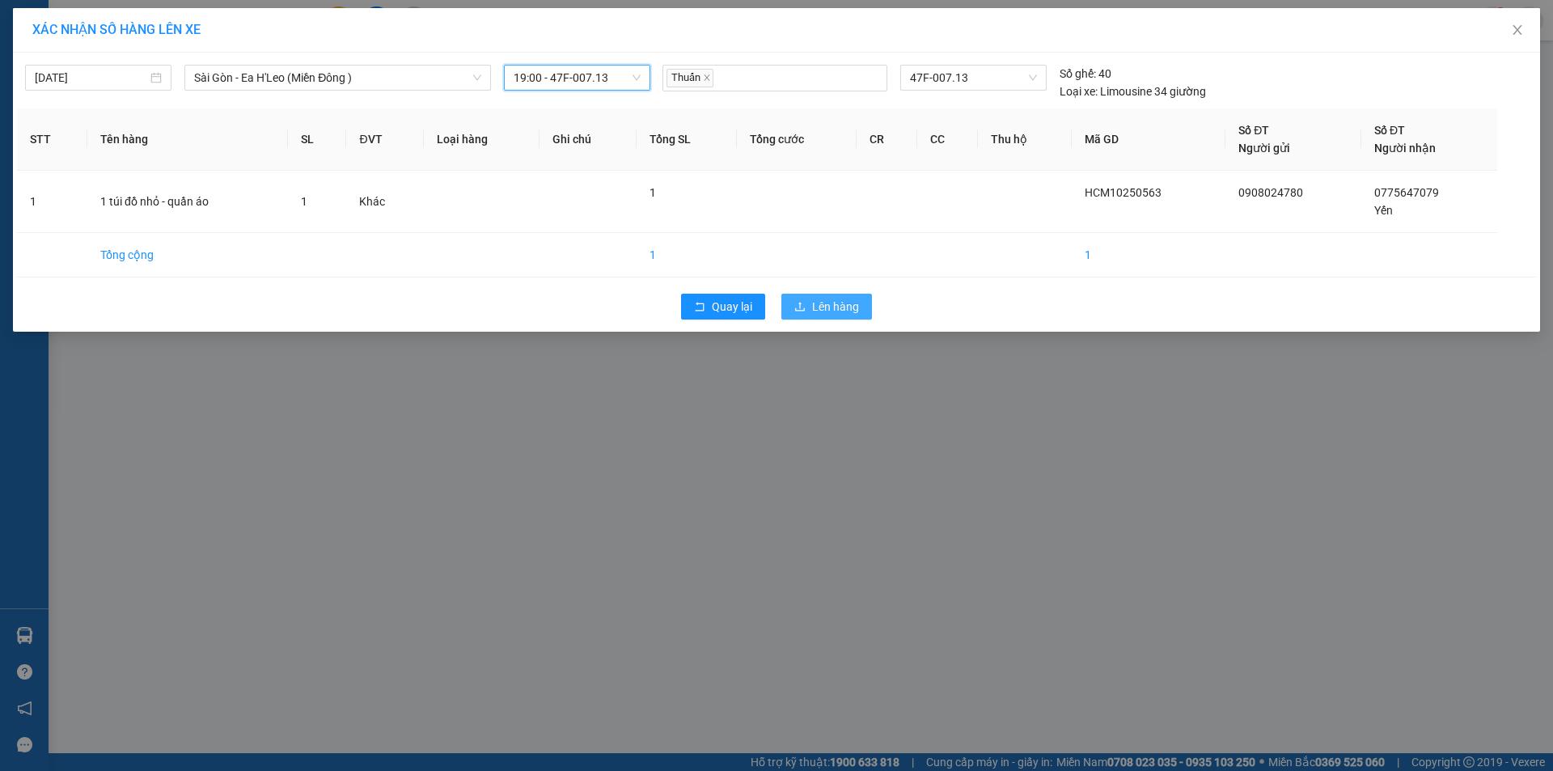
click at [830, 303] on span "Lên hàng" at bounding box center [835, 307] width 47 height 18
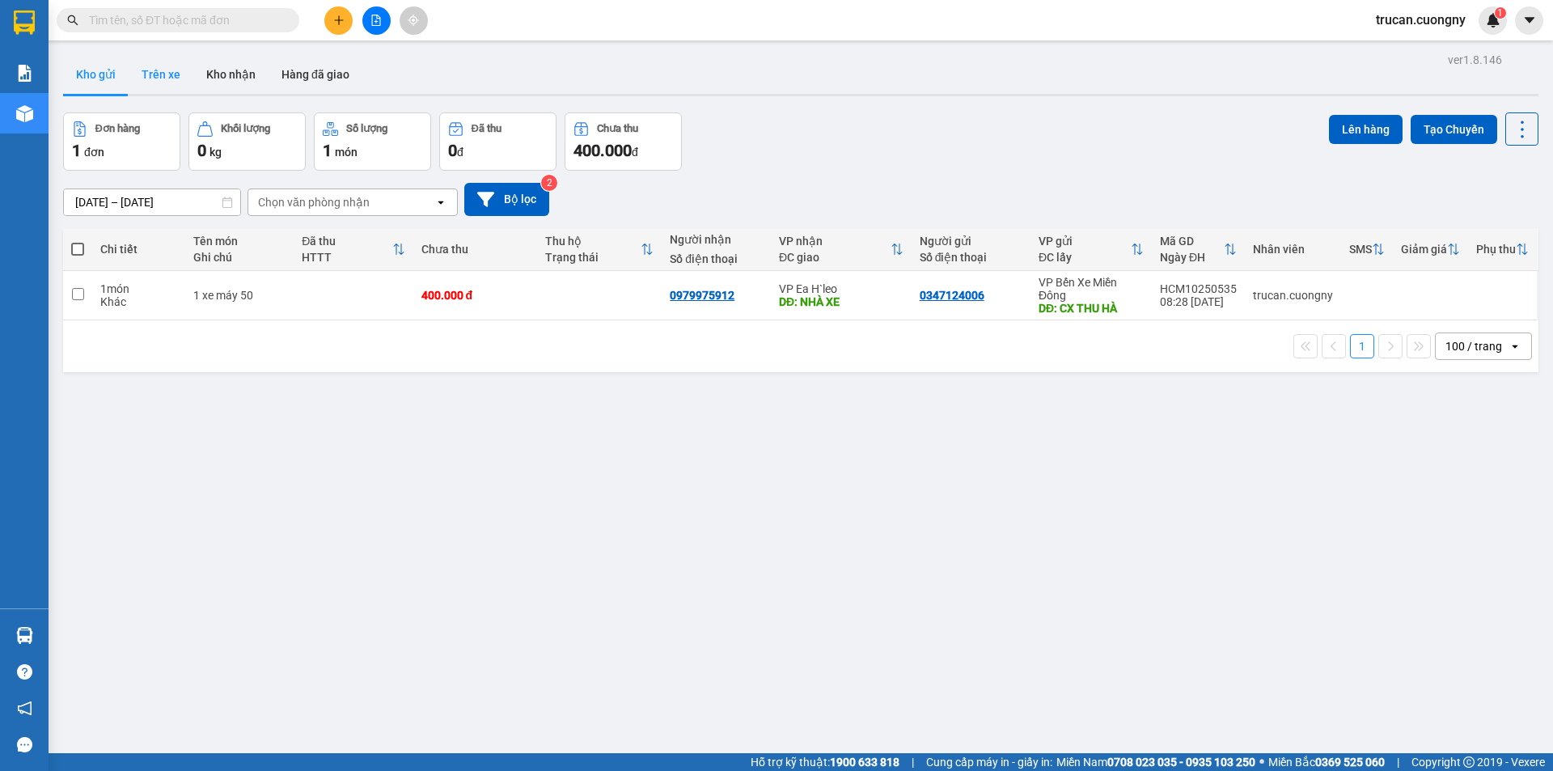
click at [155, 70] on button "Trên xe" at bounding box center [161, 74] width 65 height 39
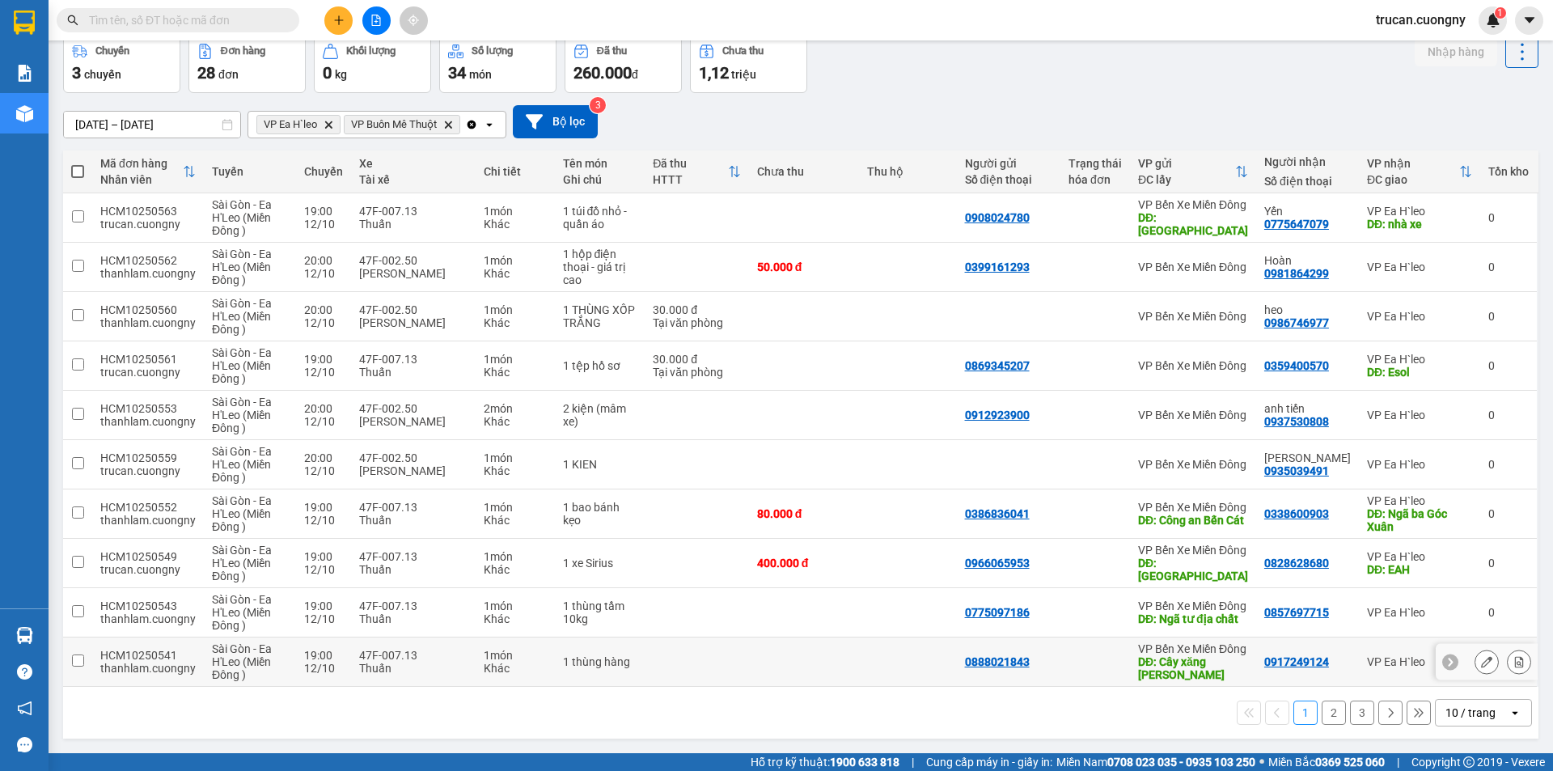
scroll to position [117, 0]
click at [1481, 658] on icon at bounding box center [1486, 661] width 11 height 11
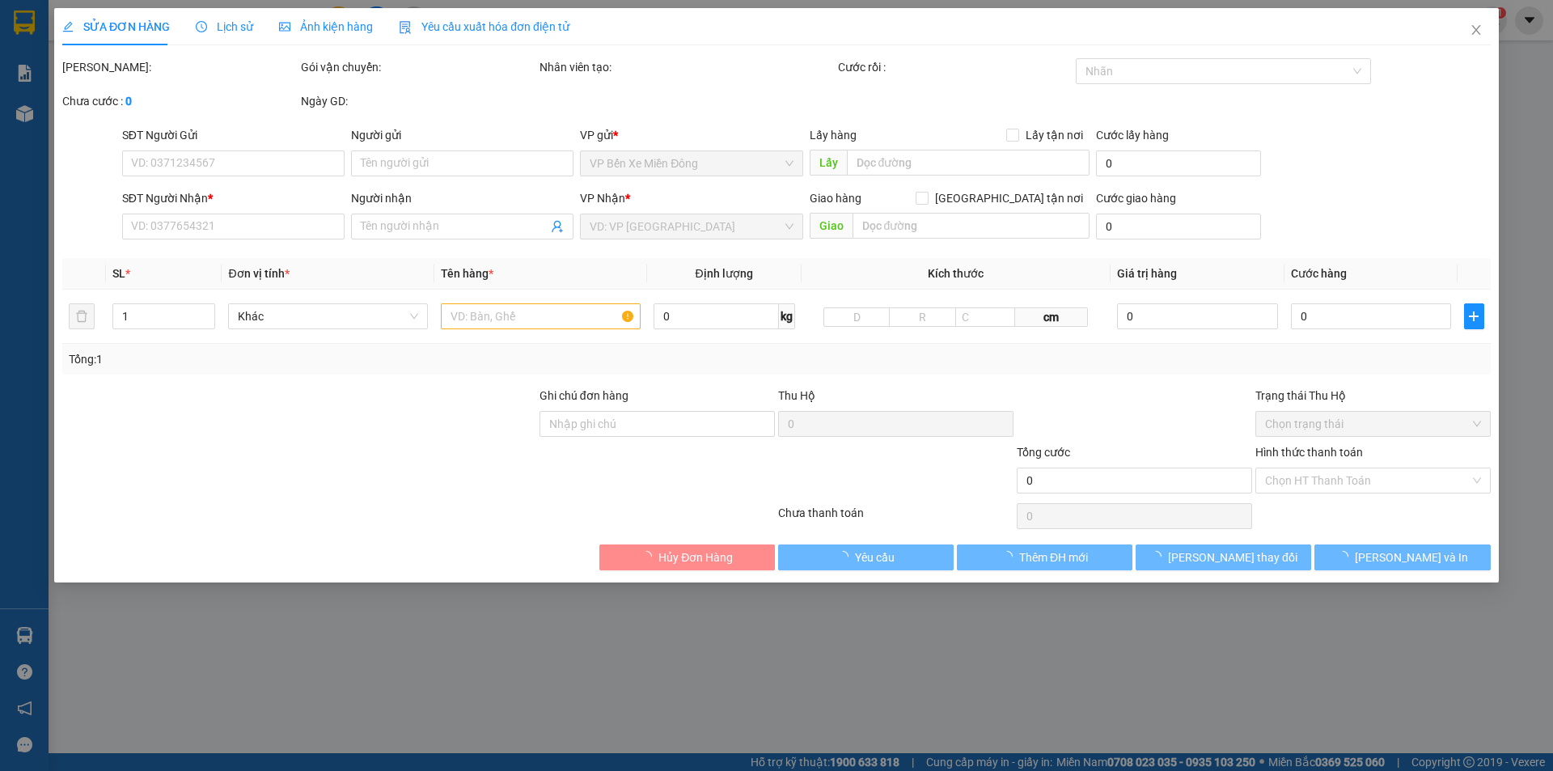
type input "0888021843"
type input "Cây xăng Huy Hồng"
type input "0917249124"
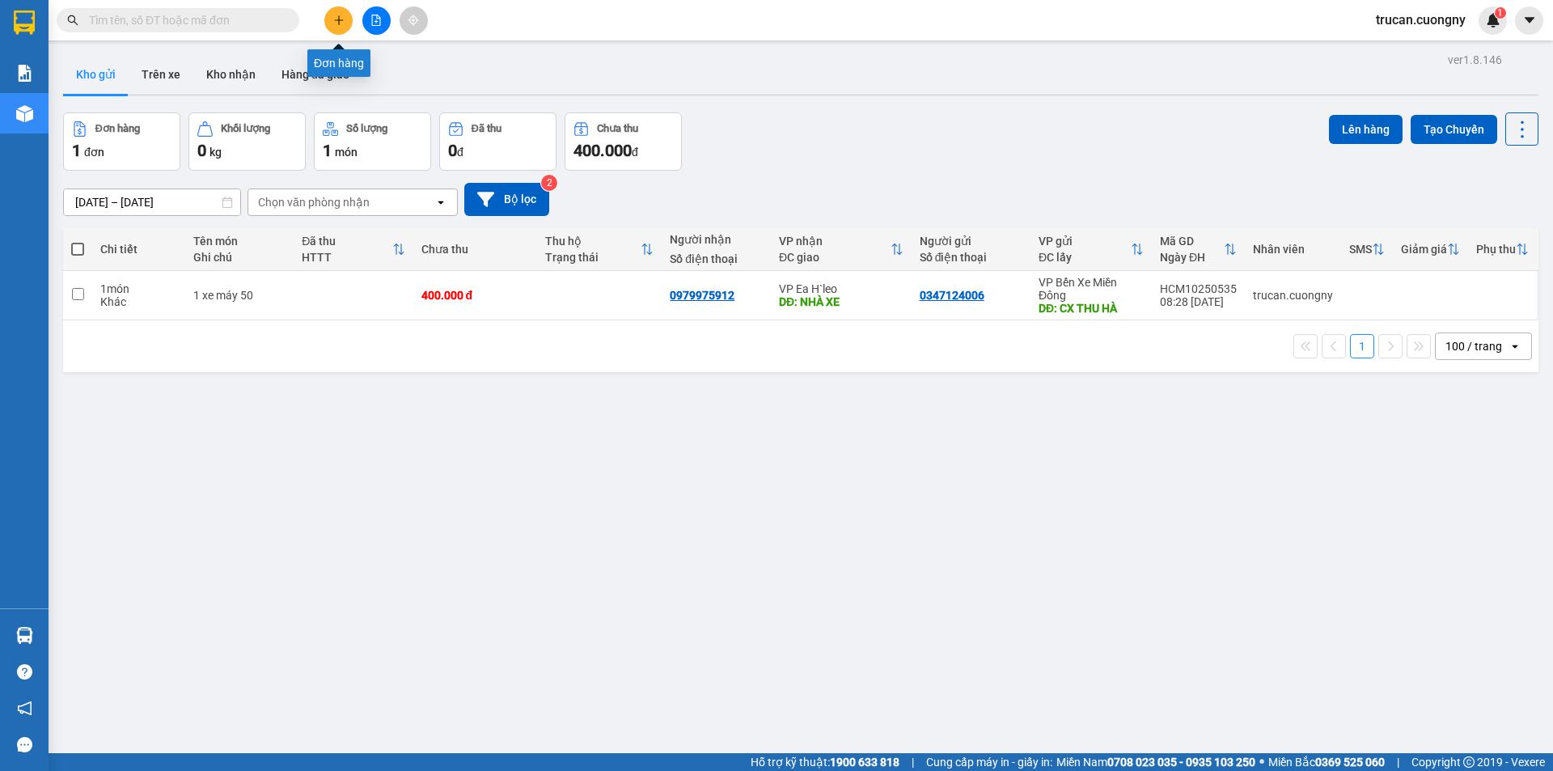
click at [342, 20] on icon "plus" at bounding box center [338, 19] width 9 height 1
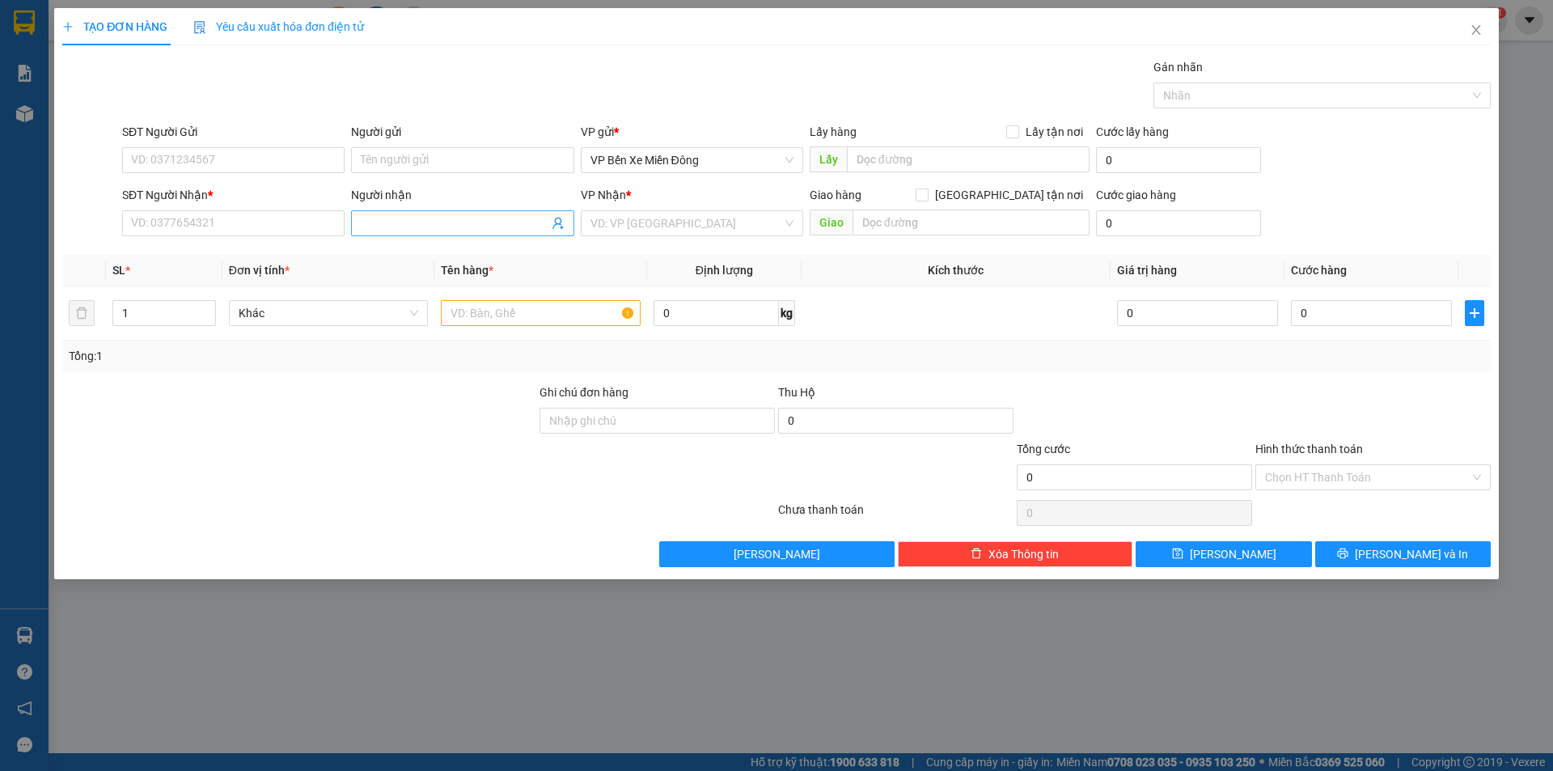
click at [436, 224] on input "Người nhận" at bounding box center [454, 223] width 187 height 18
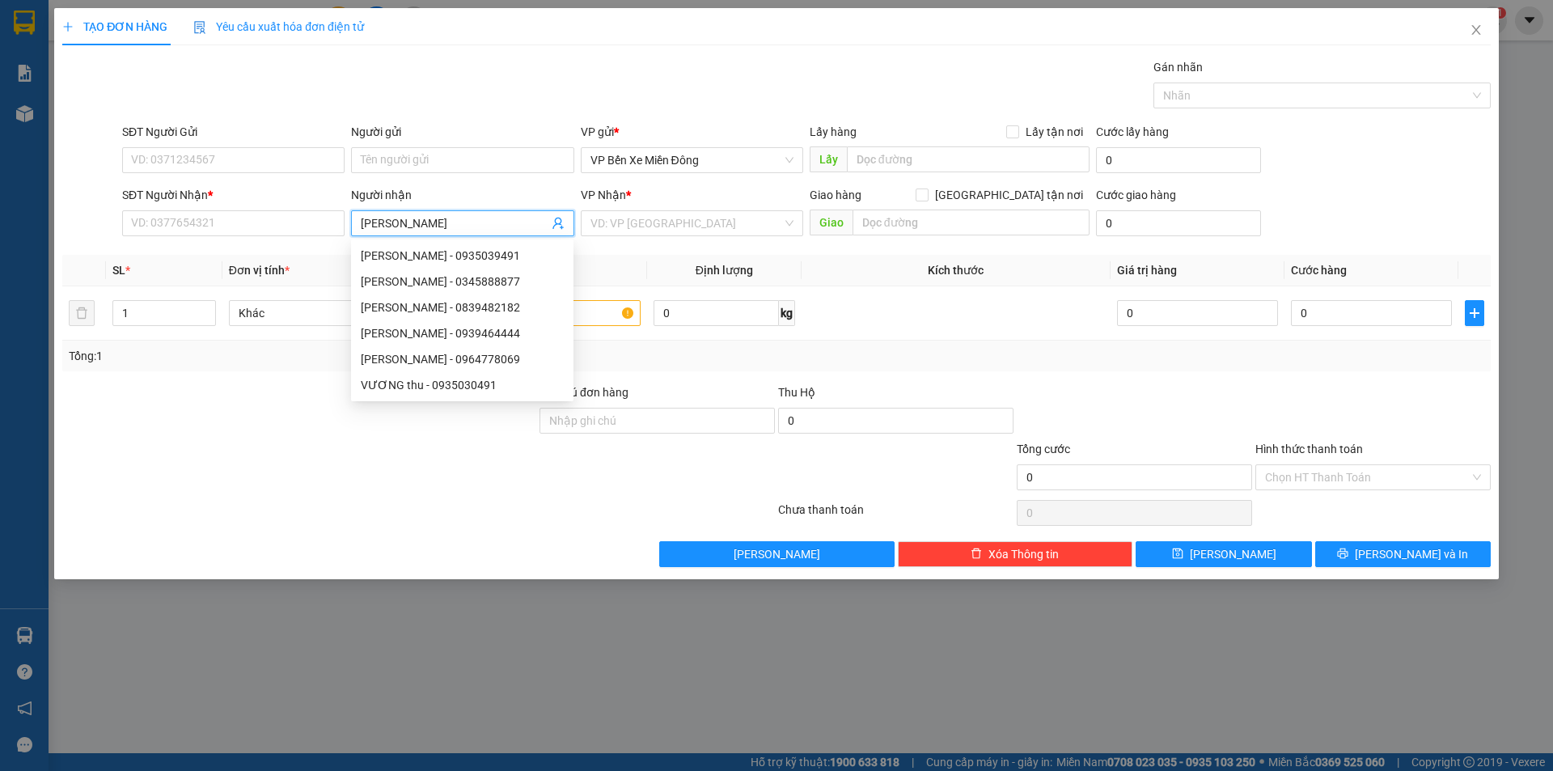
type input "vương thu"
click at [436, 246] on div "VƯƠNG THU - 0935039491" at bounding box center [462, 256] width 222 height 26
type input "0935039491"
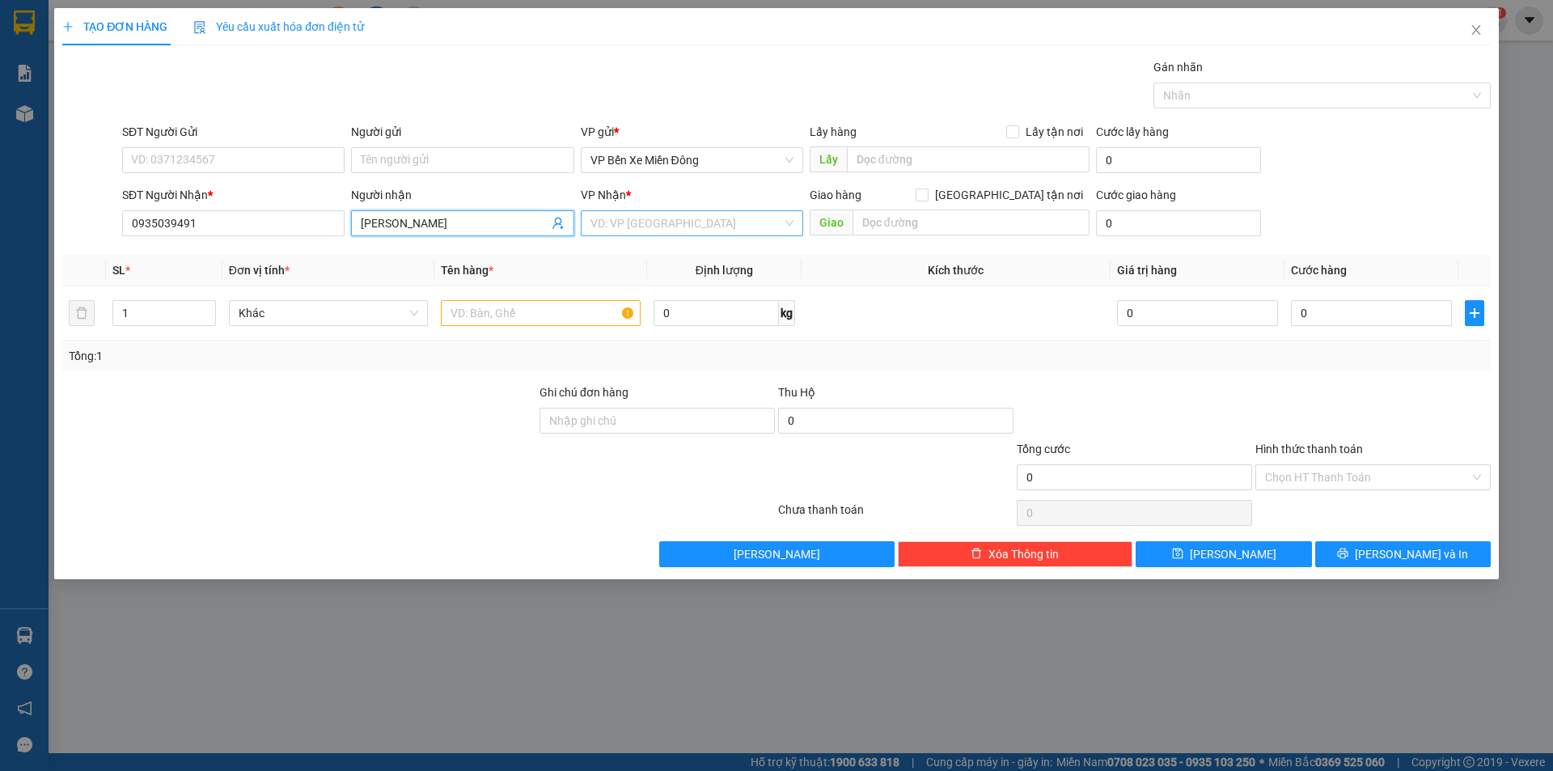
type input "[PERSON_NAME]"
click at [608, 218] on input "search" at bounding box center [687, 223] width 192 height 24
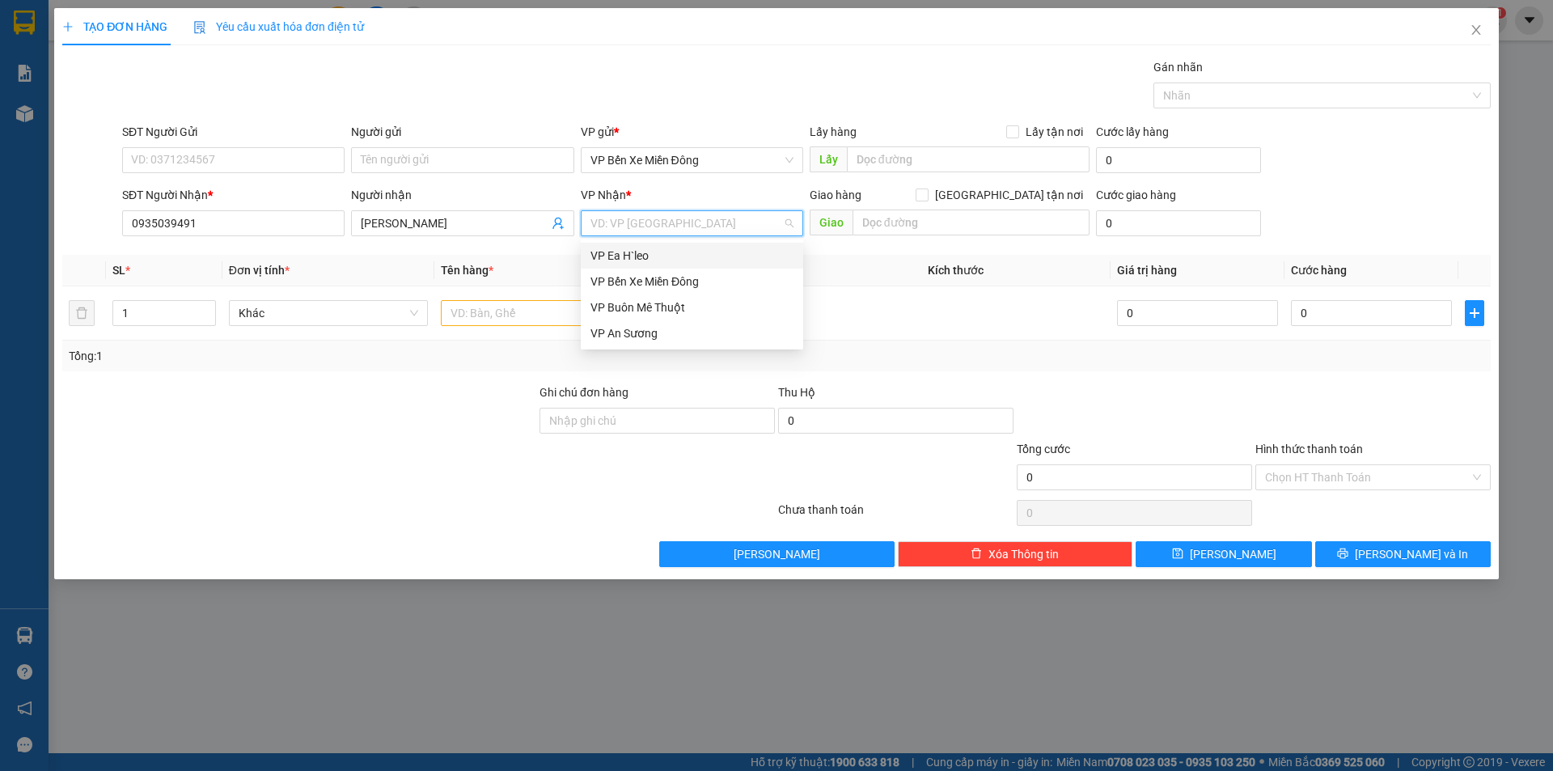
click at [613, 254] on div "VP Ea H`leo" at bounding box center [692, 256] width 203 height 18
click at [547, 322] on input "text" at bounding box center [541, 313] width 200 height 26
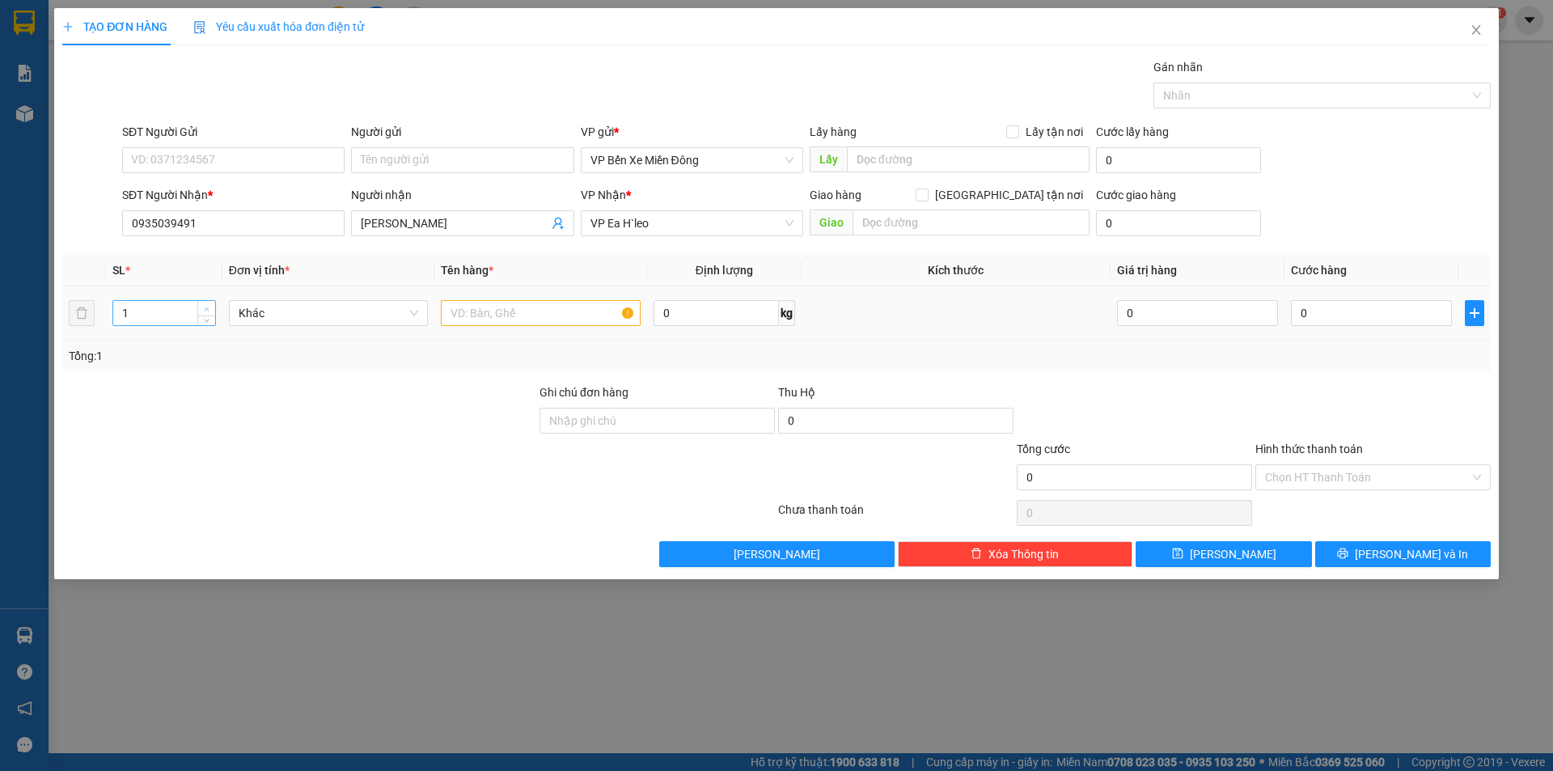
type input "2"
click at [201, 307] on span "Increase Value" at bounding box center [206, 308] width 18 height 15
click at [466, 310] on input "text" at bounding box center [541, 313] width 200 height 26
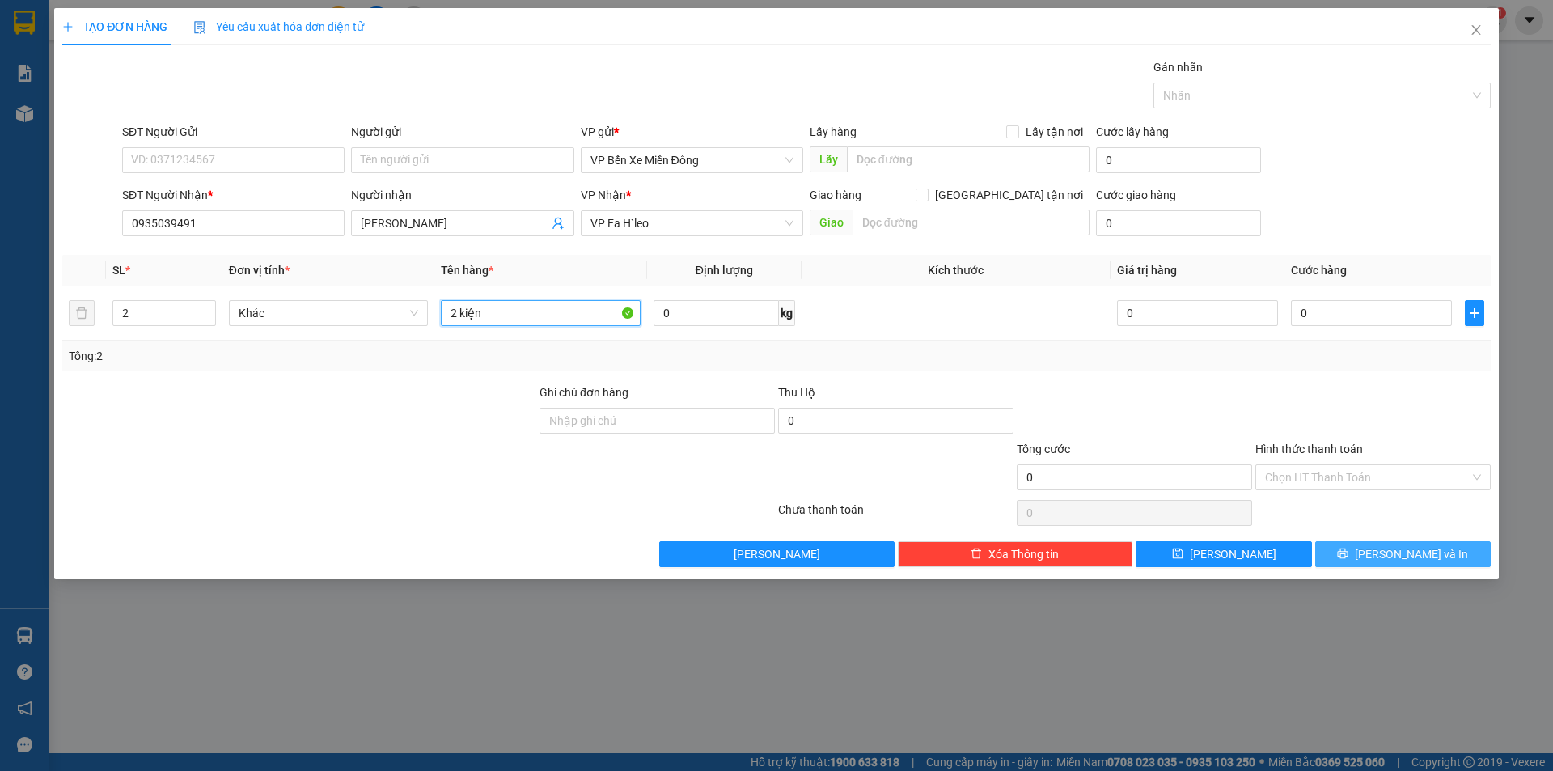
type input "2 kiện"
click at [1358, 557] on button "[PERSON_NAME] và In" at bounding box center [1404, 554] width 176 height 26
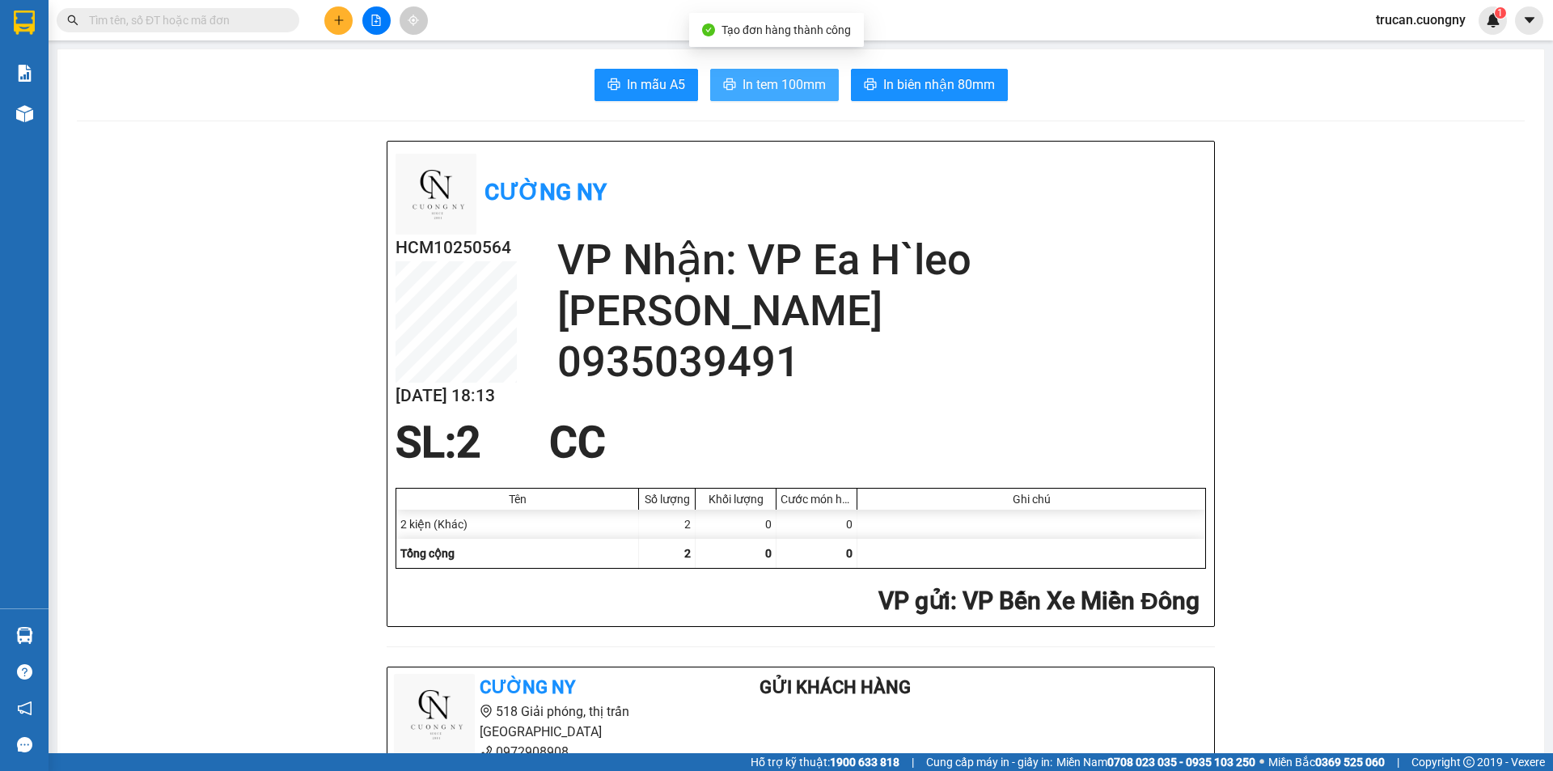
click at [786, 95] on span "In tem 100mm" at bounding box center [784, 84] width 83 height 20
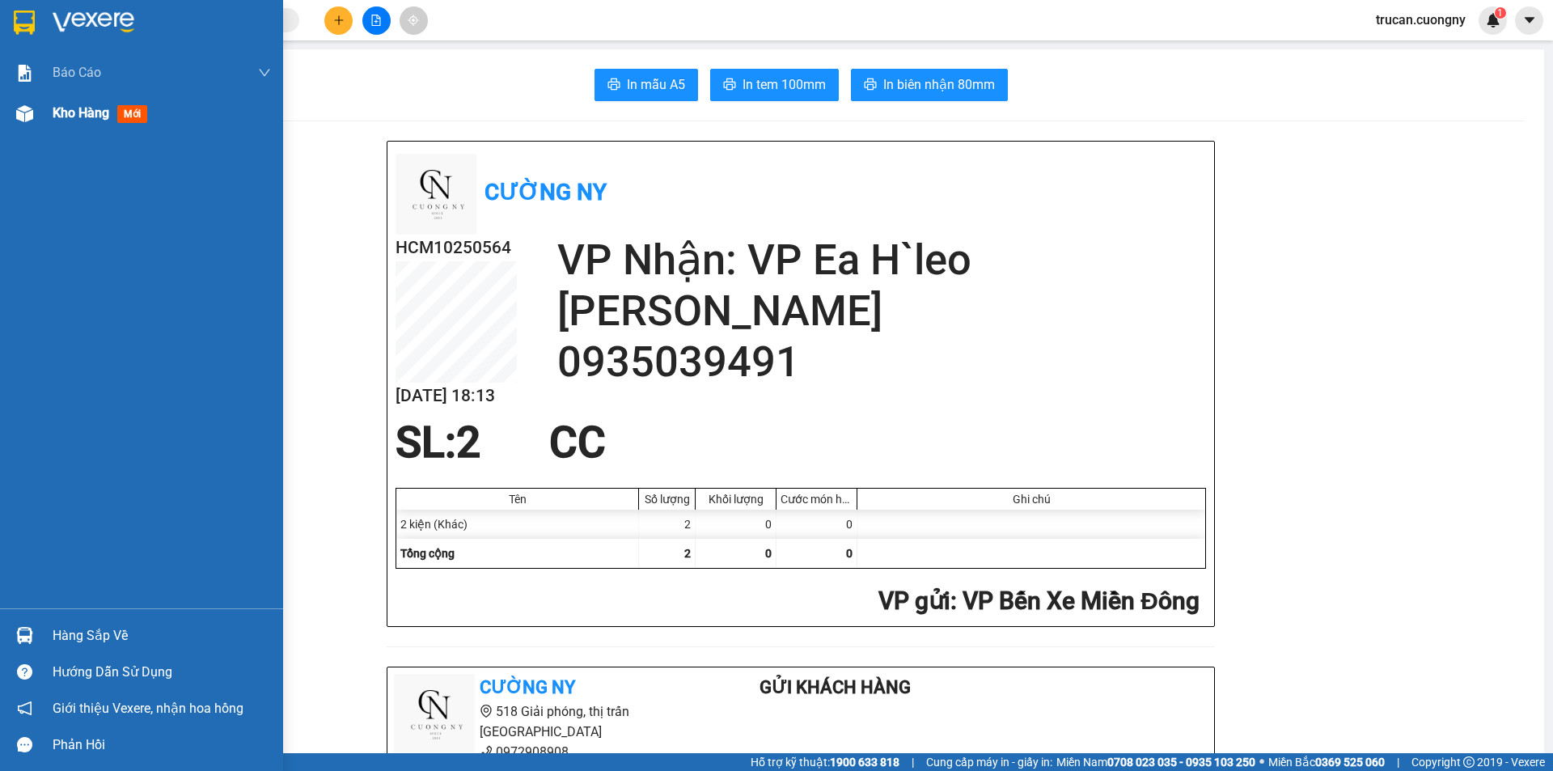
click at [83, 118] on span "Kho hàng" at bounding box center [81, 112] width 57 height 15
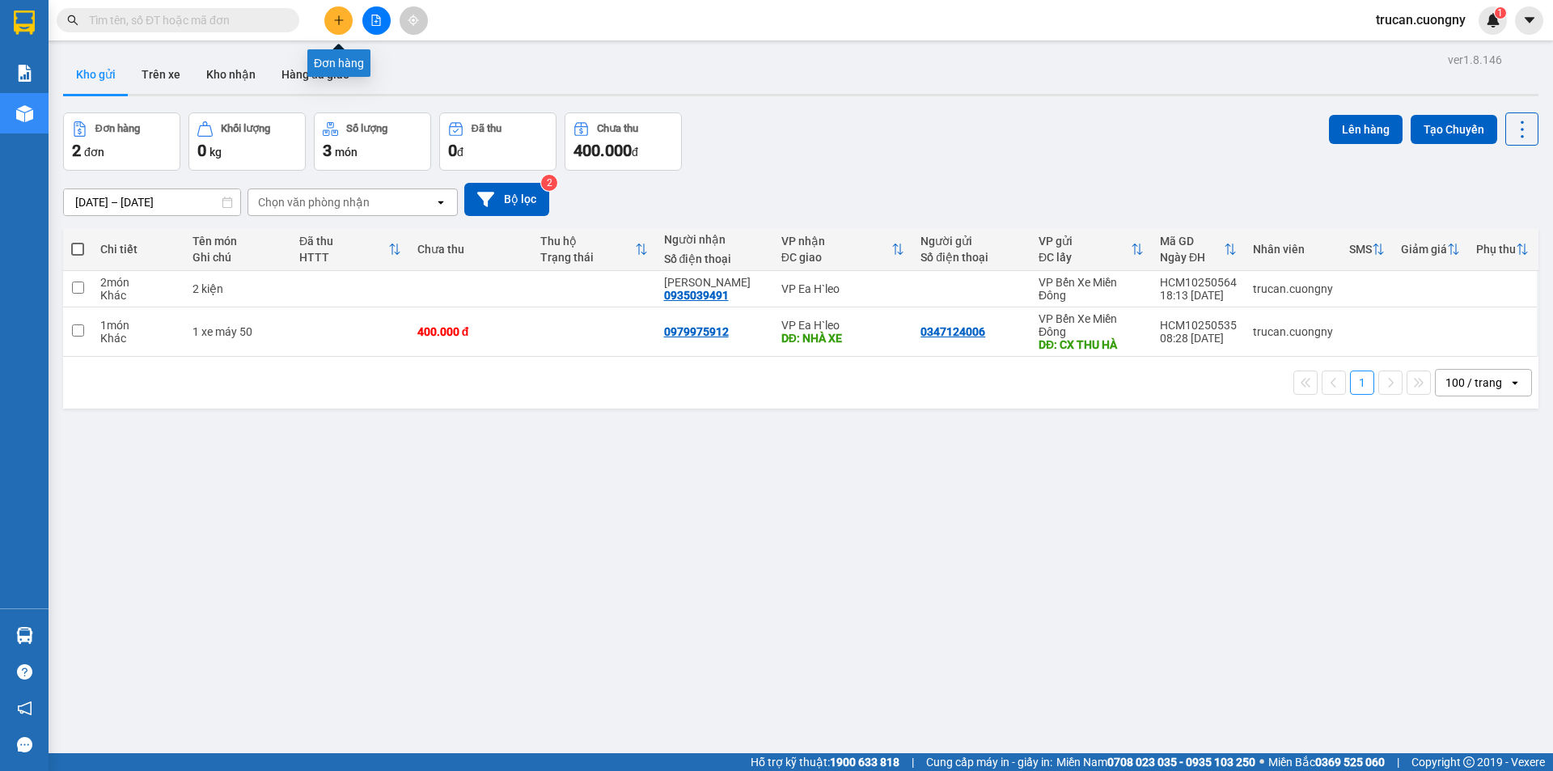
click at [342, 19] on icon "plus" at bounding box center [338, 20] width 11 height 11
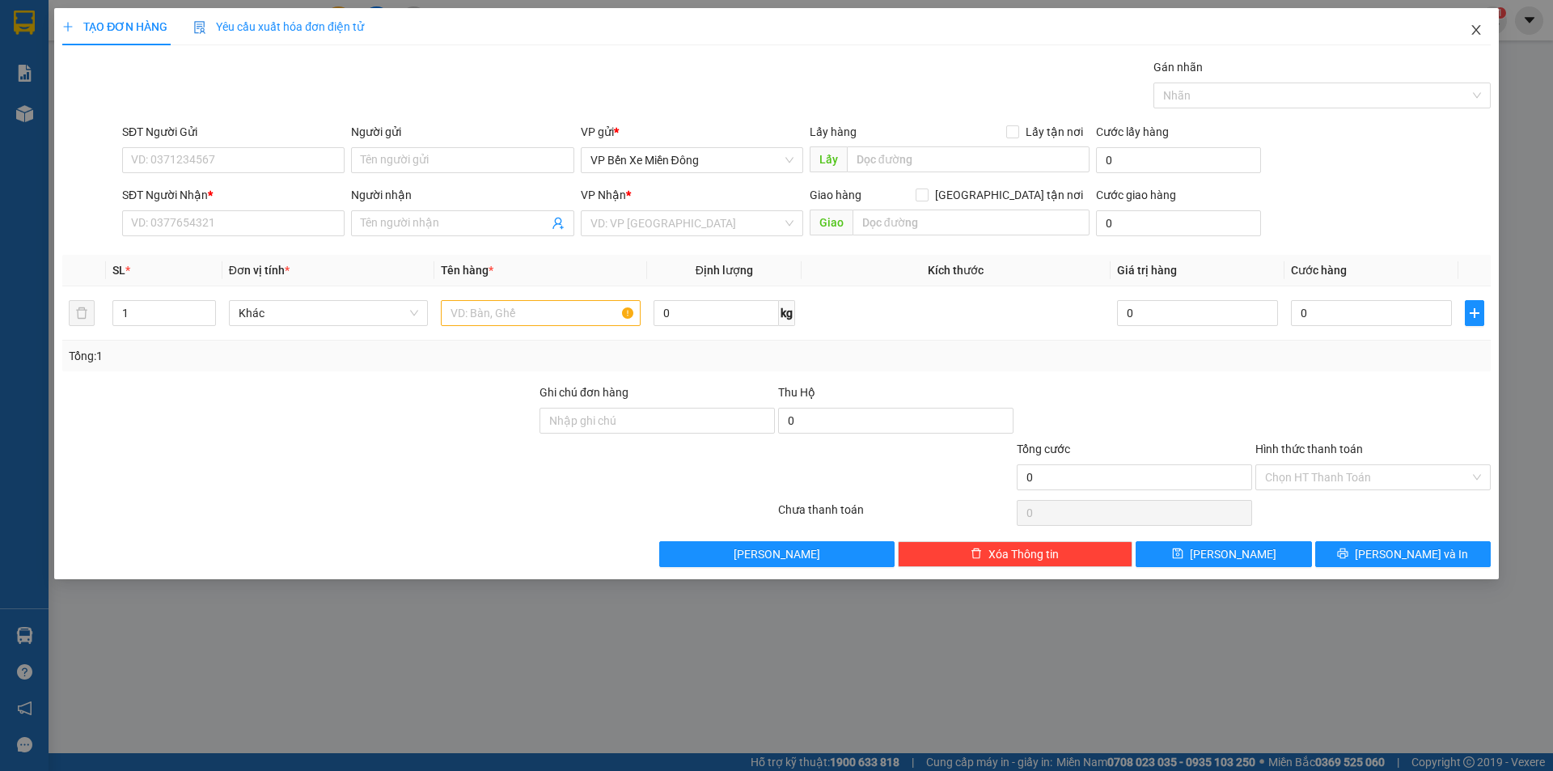
click at [1485, 32] on span "Close" at bounding box center [1476, 30] width 45 height 45
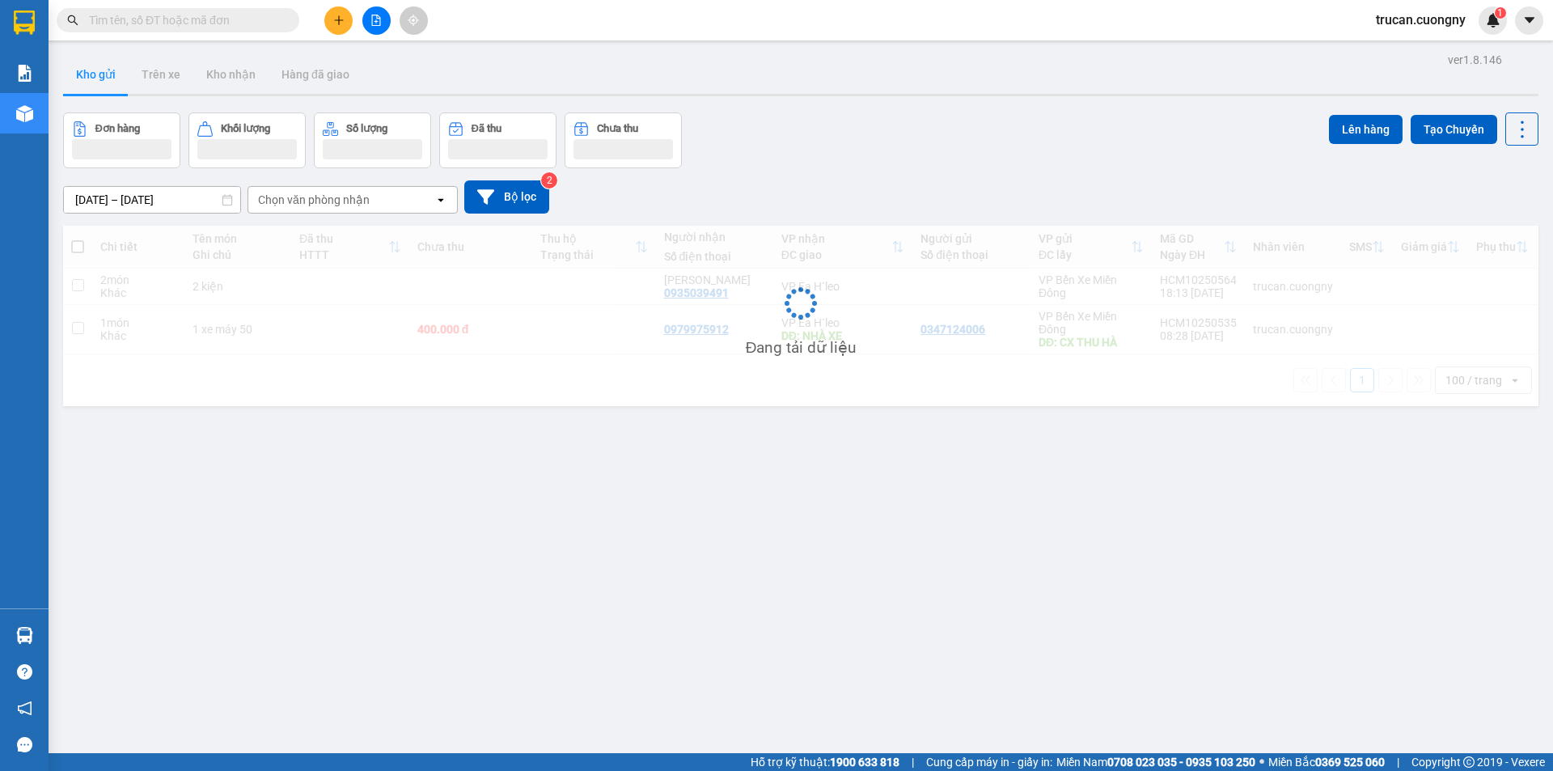
click at [241, 23] on input "text" at bounding box center [184, 20] width 191 height 18
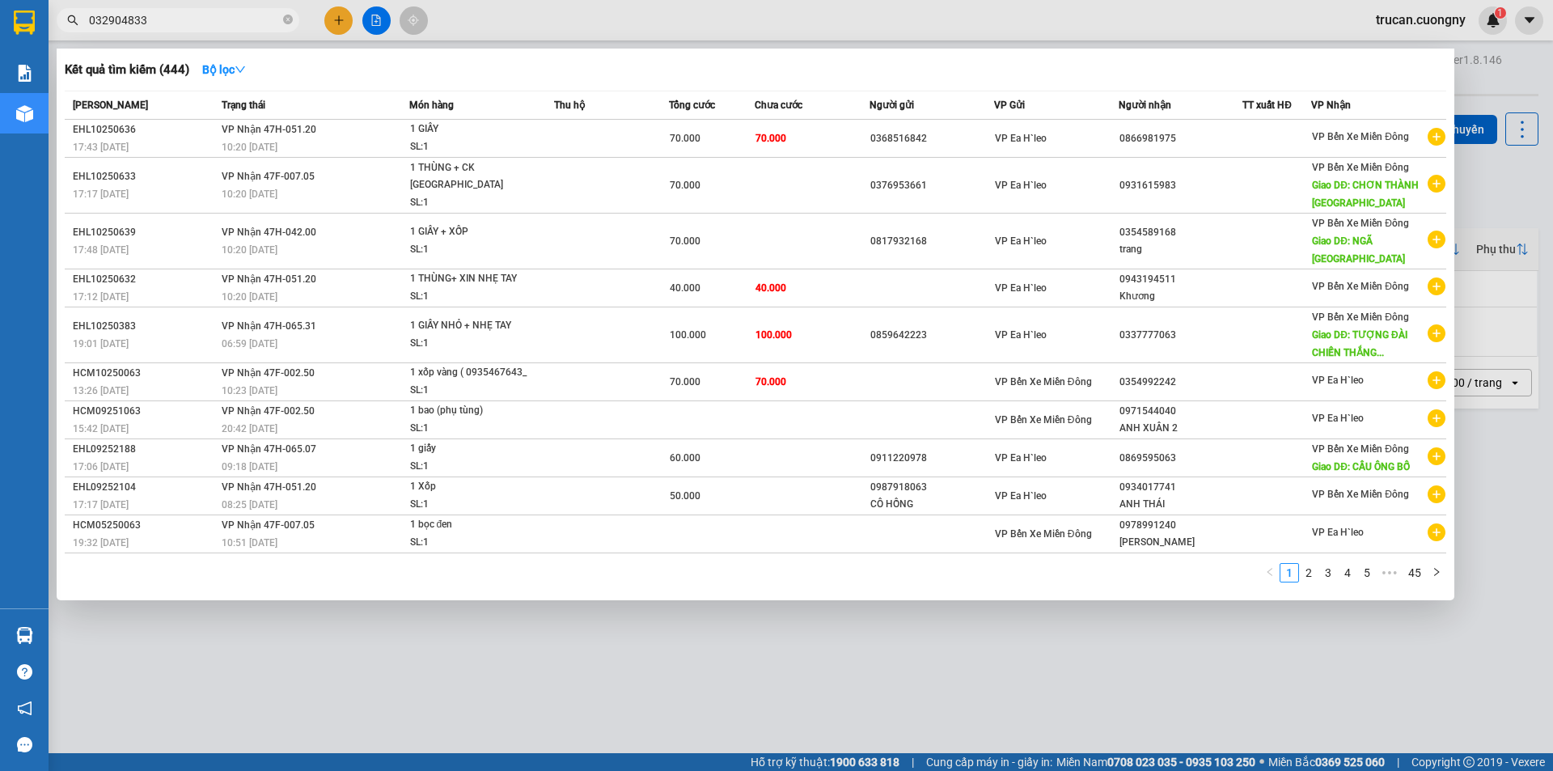
type input "0329048333"
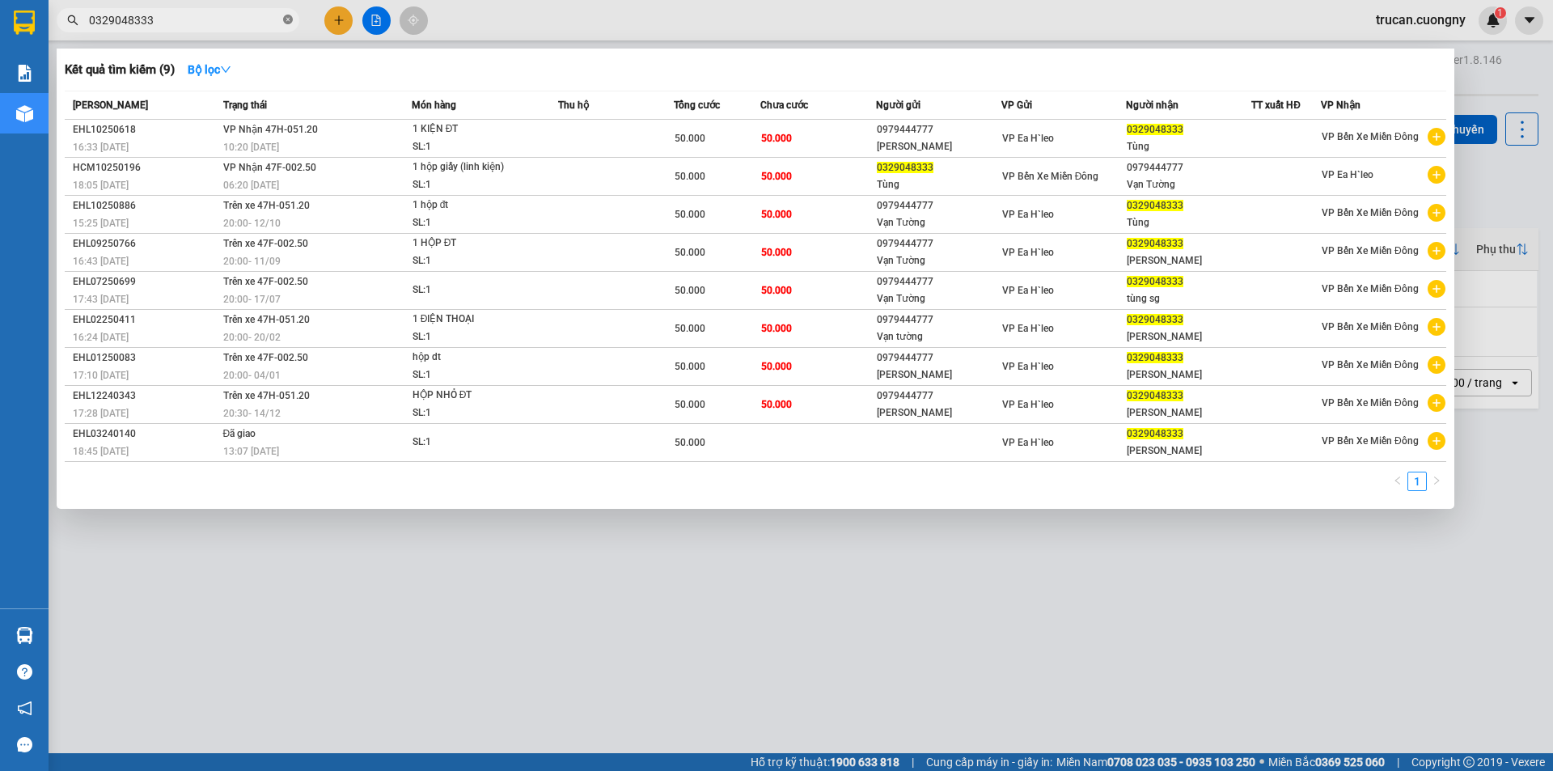
click at [285, 19] on icon "close-circle" at bounding box center [288, 20] width 10 height 10
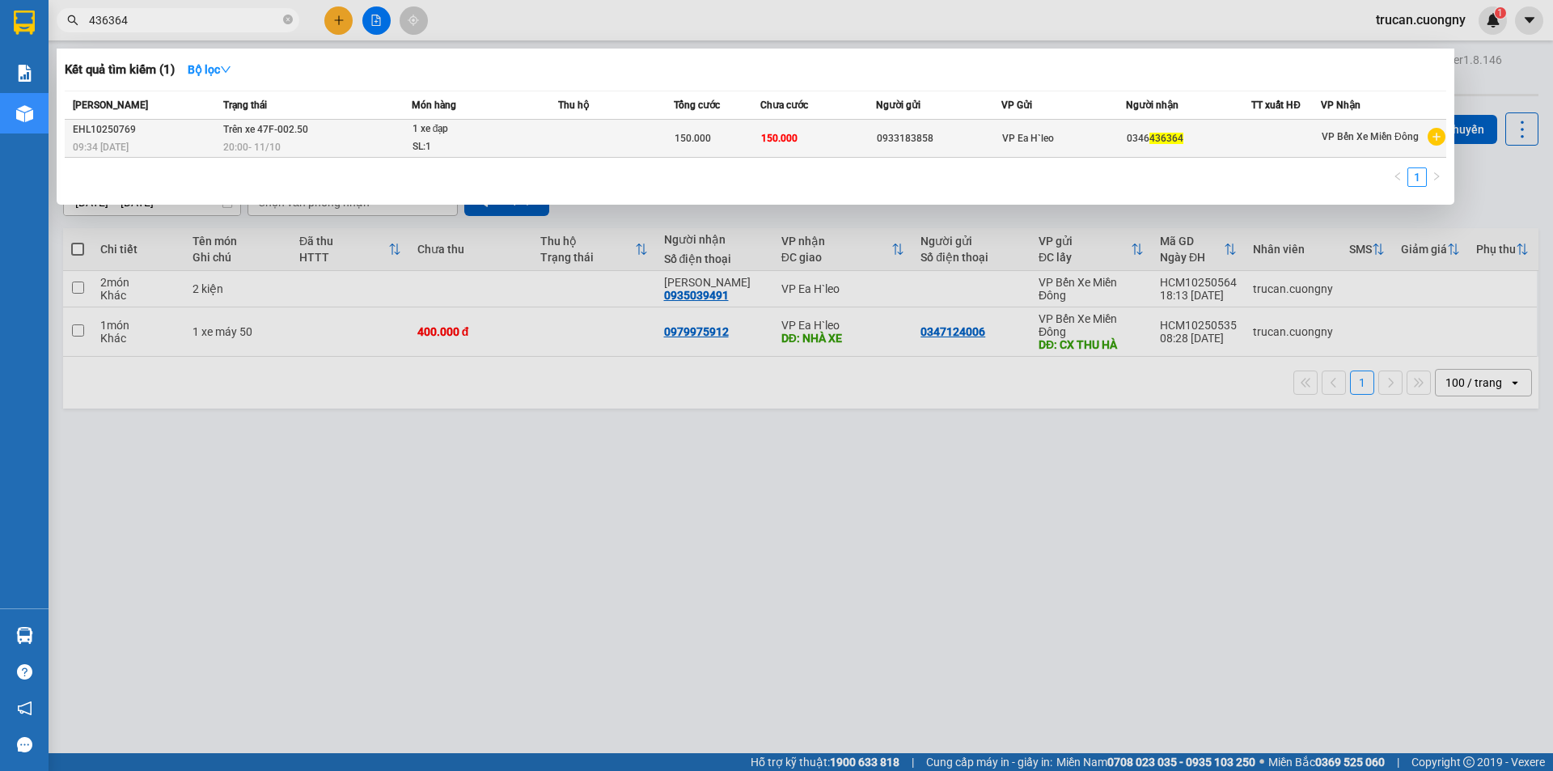
type input "436364"
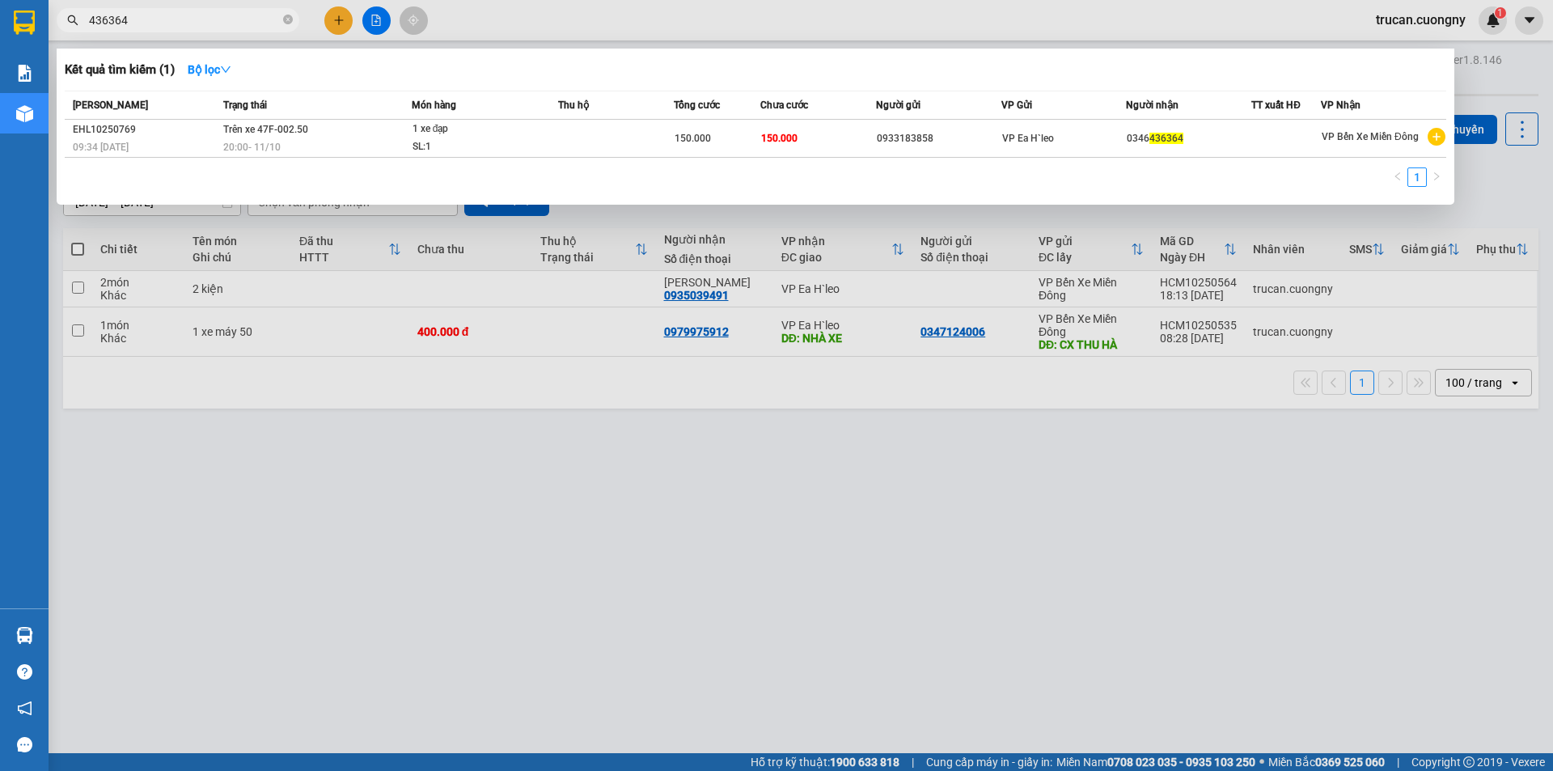
click at [388, 126] on td "Trên xe 47F-002.50 20:00 - 11/10" at bounding box center [315, 139] width 193 height 38
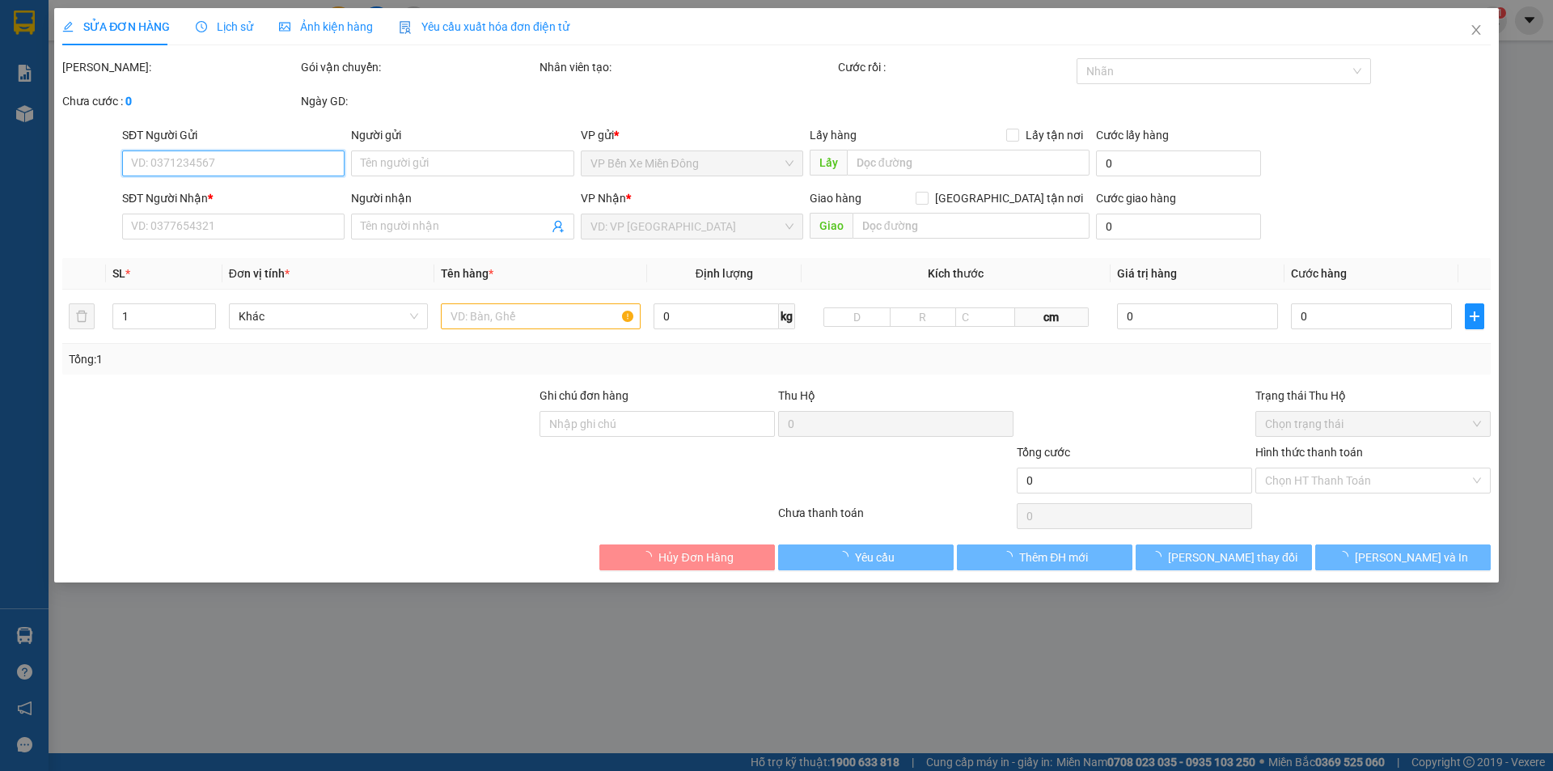
type input "0933183858"
type input "0346436364"
type input "150.000"
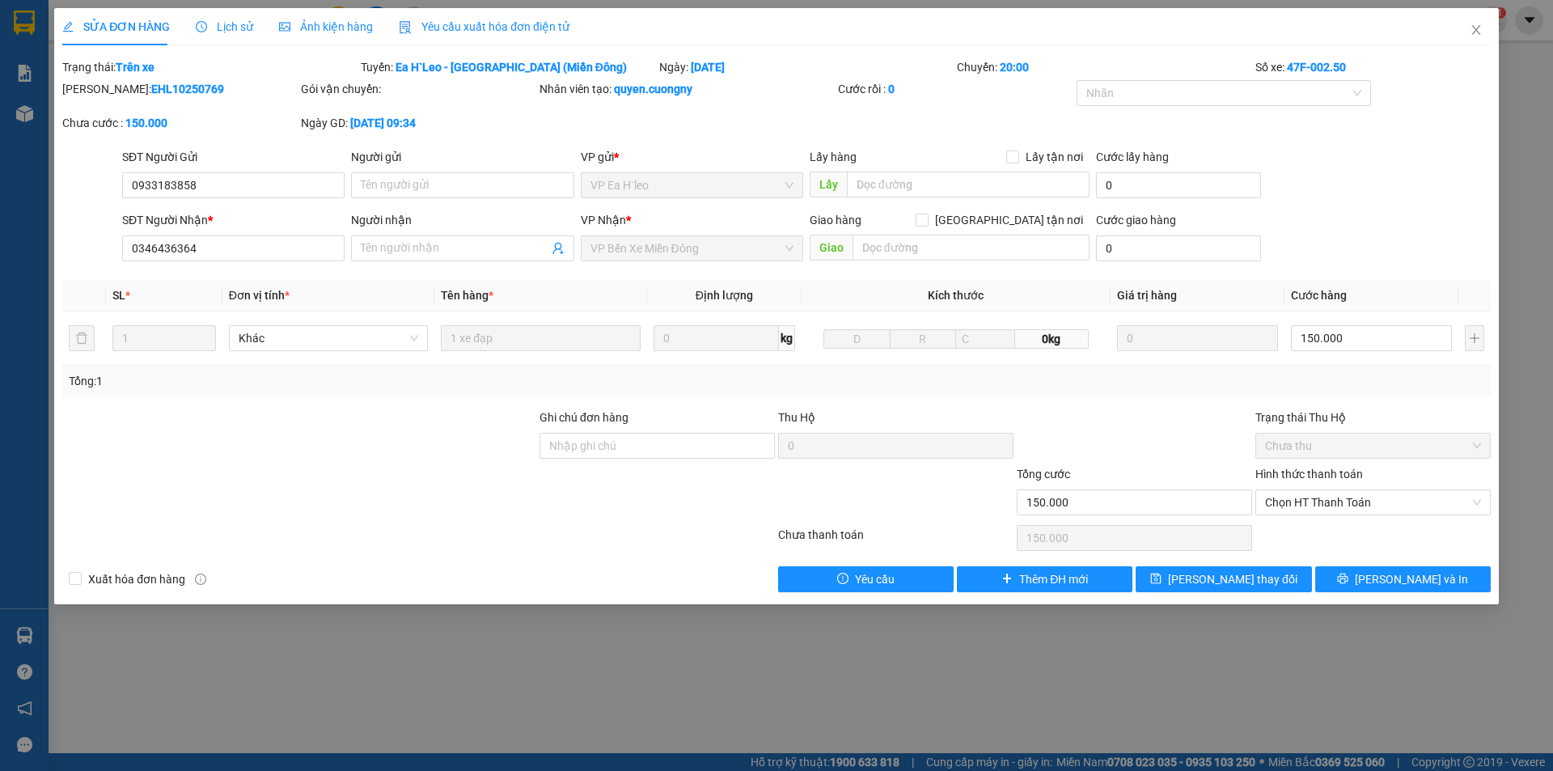
click at [327, 453] on div at bounding box center [299, 437] width 477 height 57
click at [1485, 37] on span "Close" at bounding box center [1476, 30] width 45 height 45
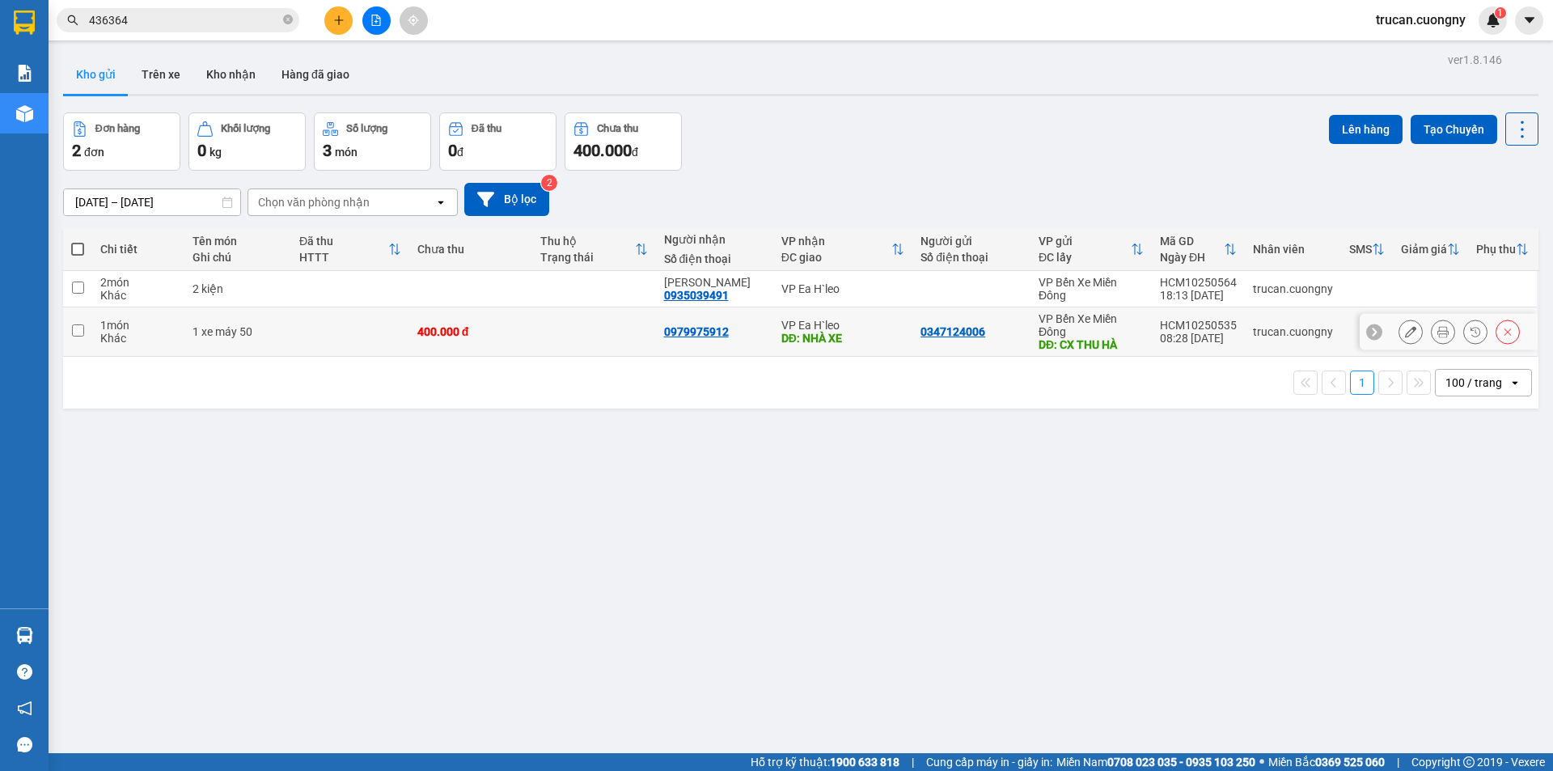
click at [358, 324] on td at bounding box center [350, 331] width 118 height 49
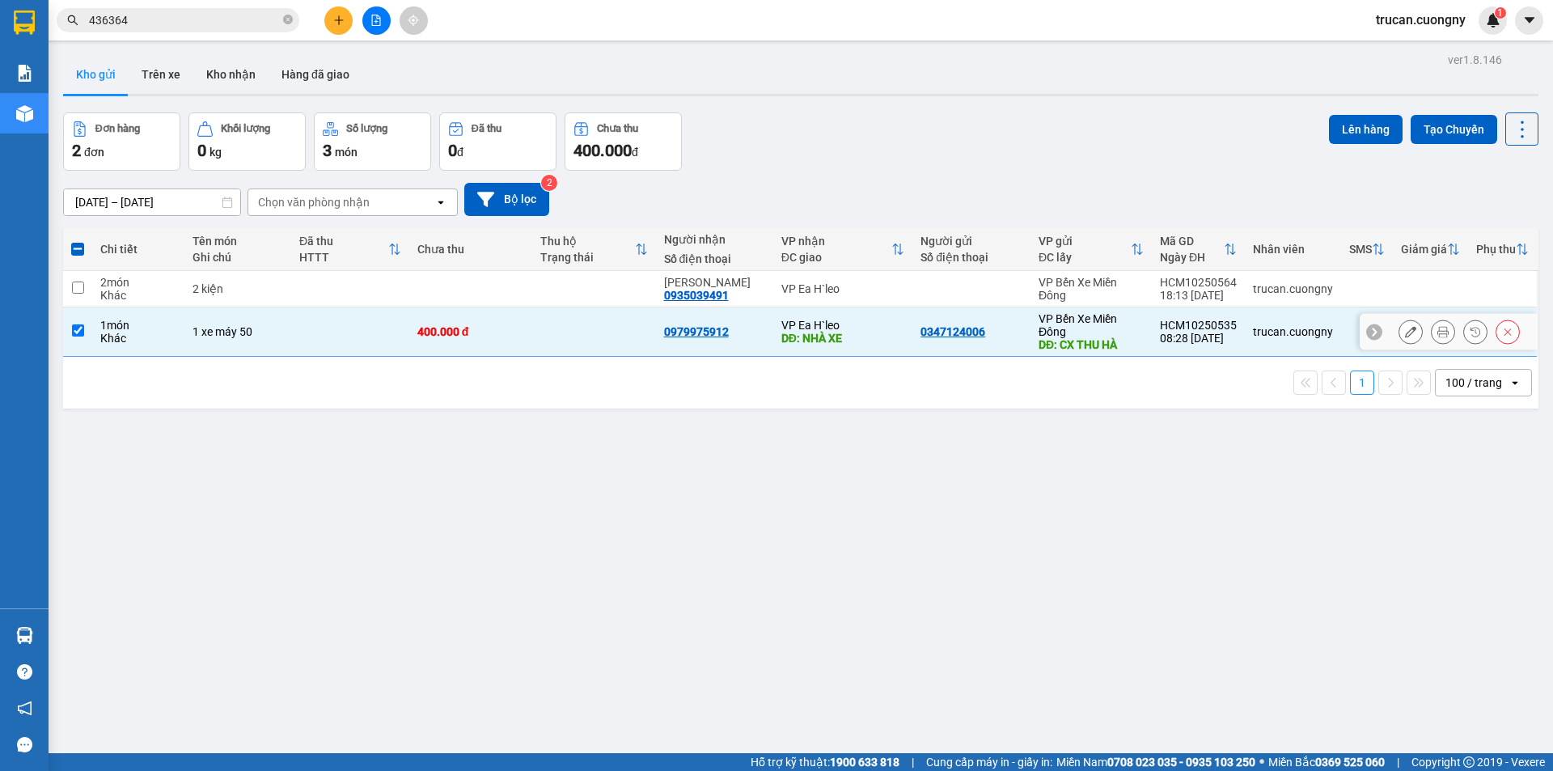
click at [566, 346] on td at bounding box center [593, 331] width 123 height 49
checkbox input "false"
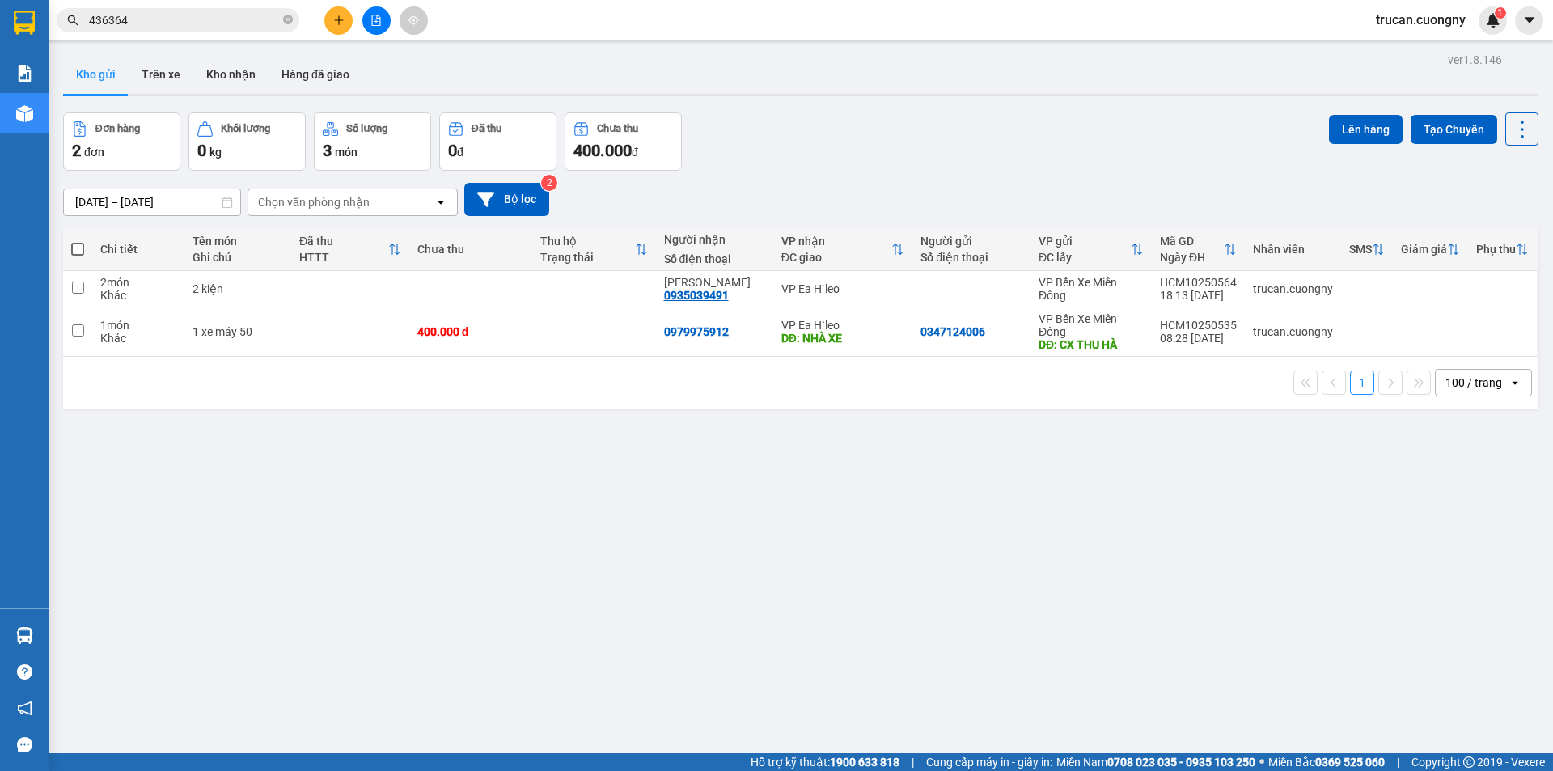
click at [382, 658] on div "ver 1.8.146 Kho gửi Trên xe Kho nhận Hàng đã giao Đơn hàng 2 đơn Khối lượng 0 k…" at bounding box center [801, 434] width 1489 height 771
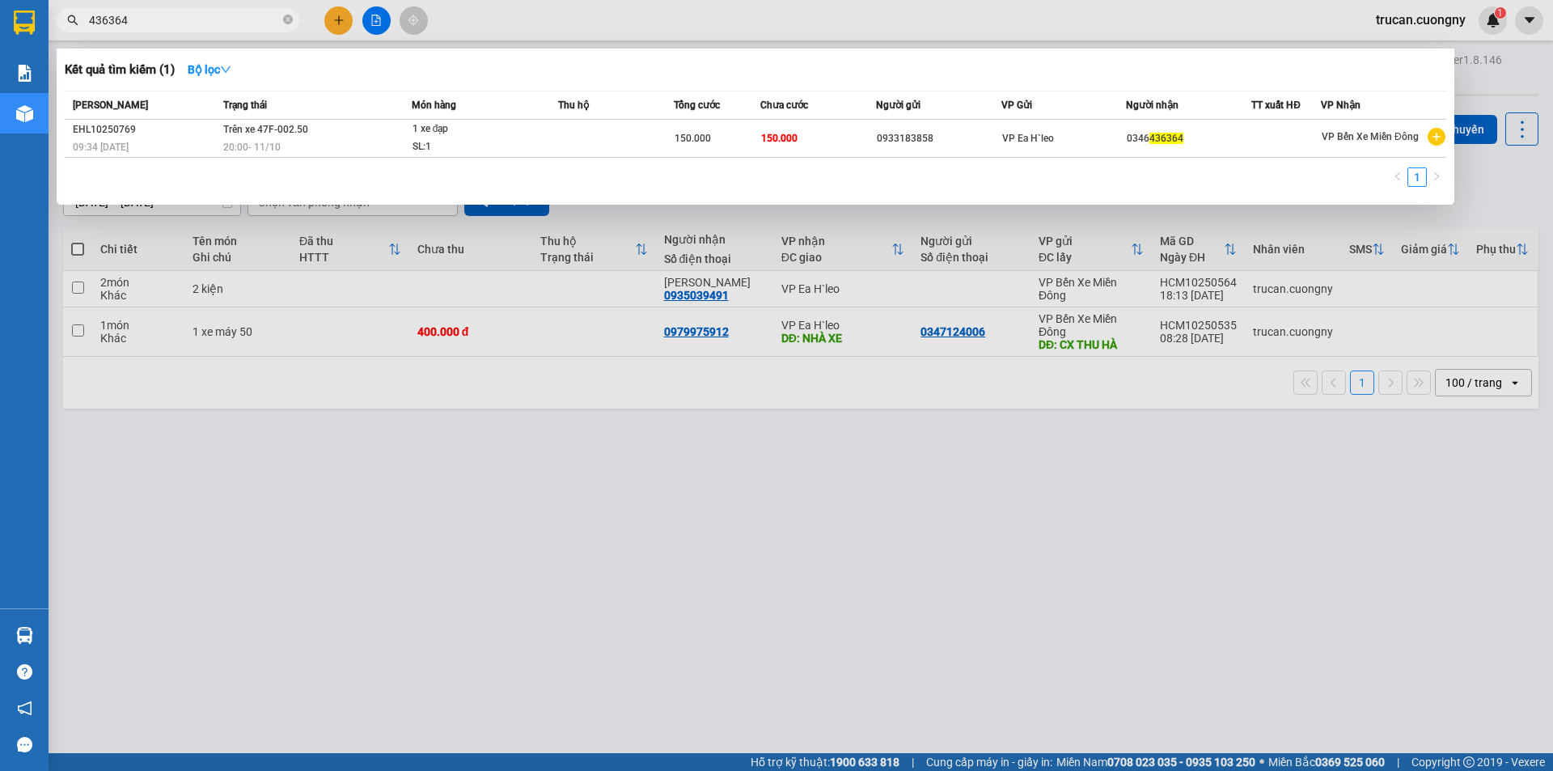
click at [292, 20] on icon "close-circle" at bounding box center [288, 20] width 10 height 10
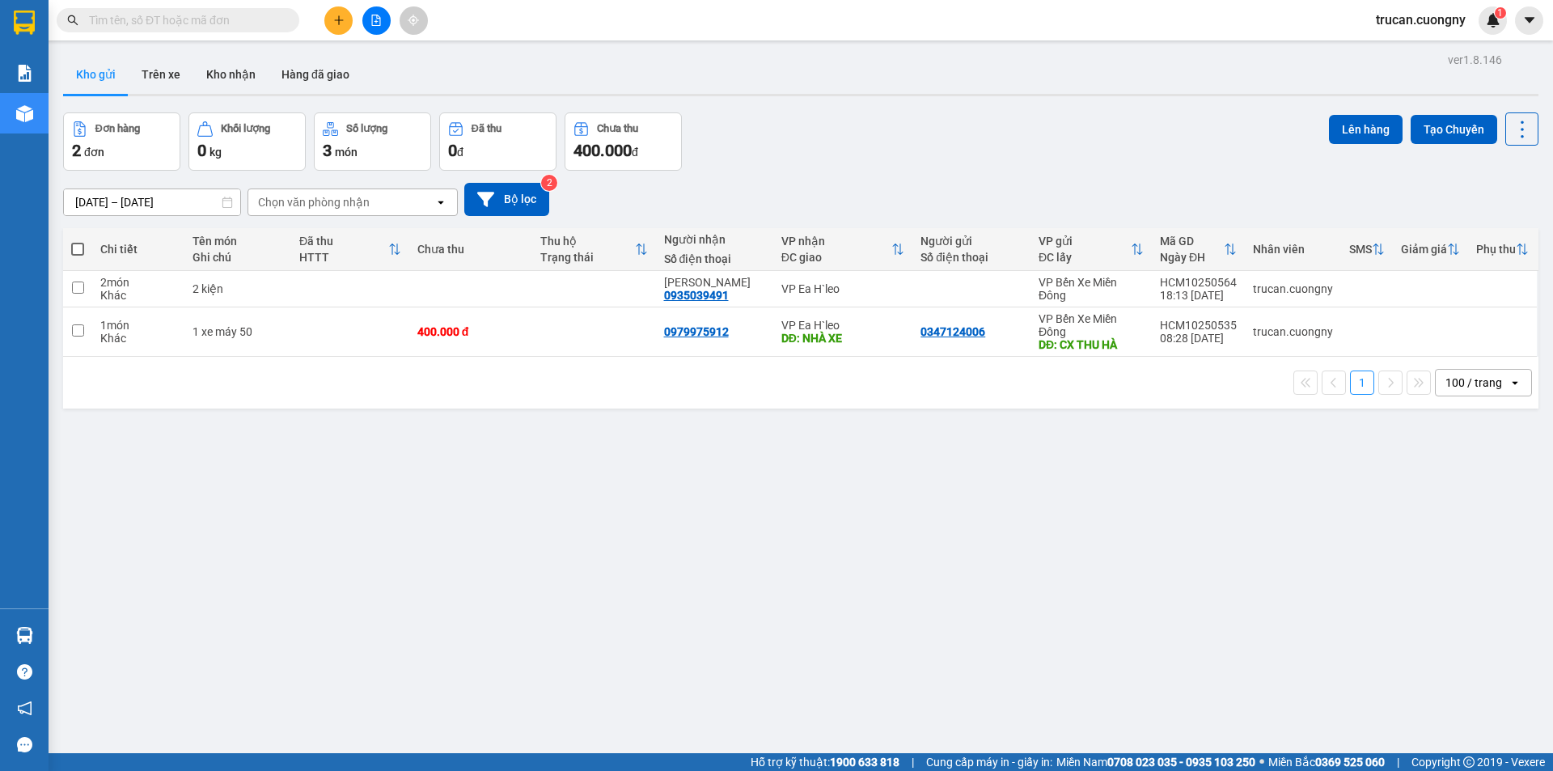
click at [259, 21] on input "text" at bounding box center [184, 20] width 191 height 18
paste input "0917249124"
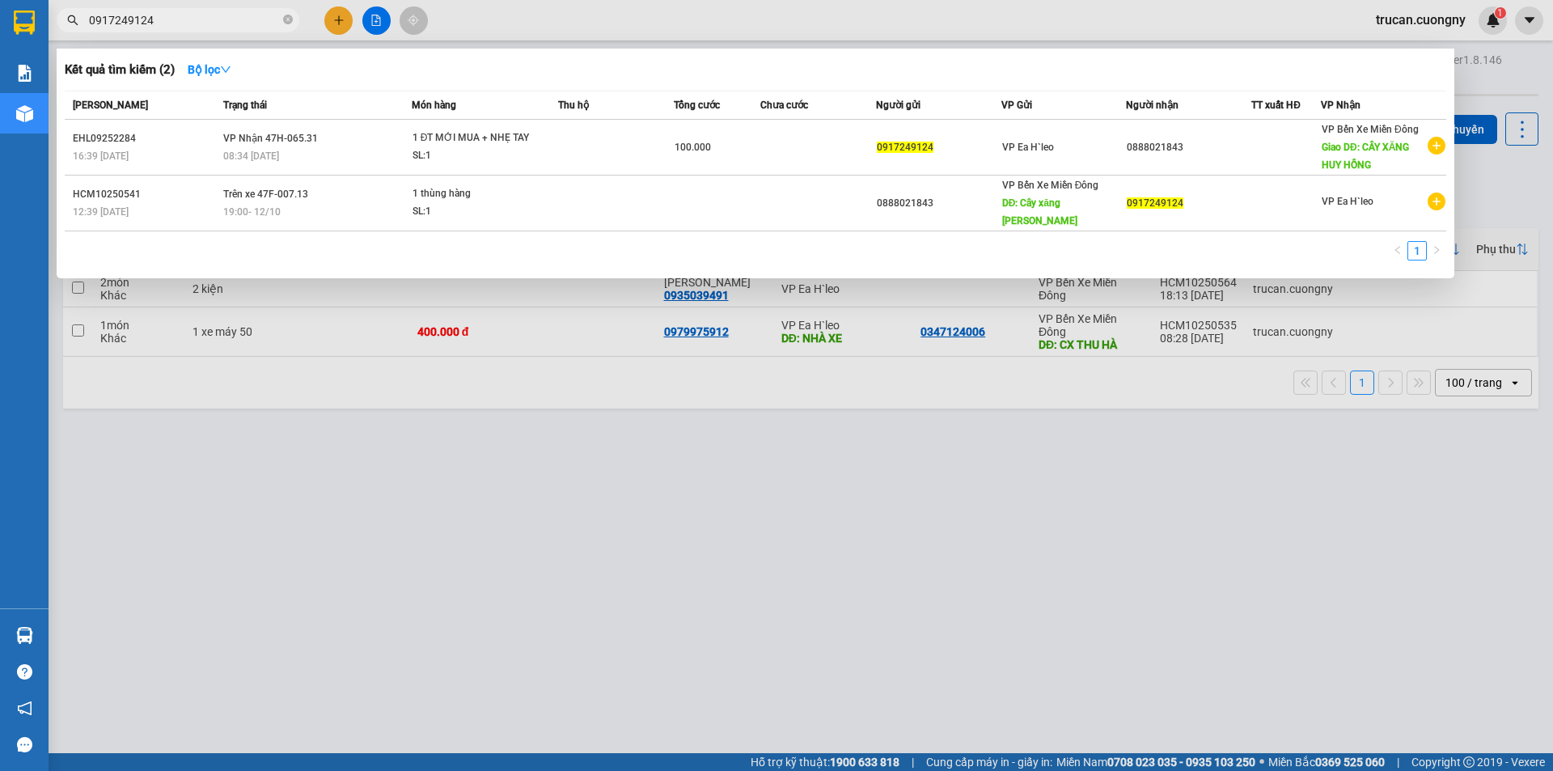
type input "0917249124"
click at [607, 738] on div at bounding box center [776, 385] width 1553 height 771
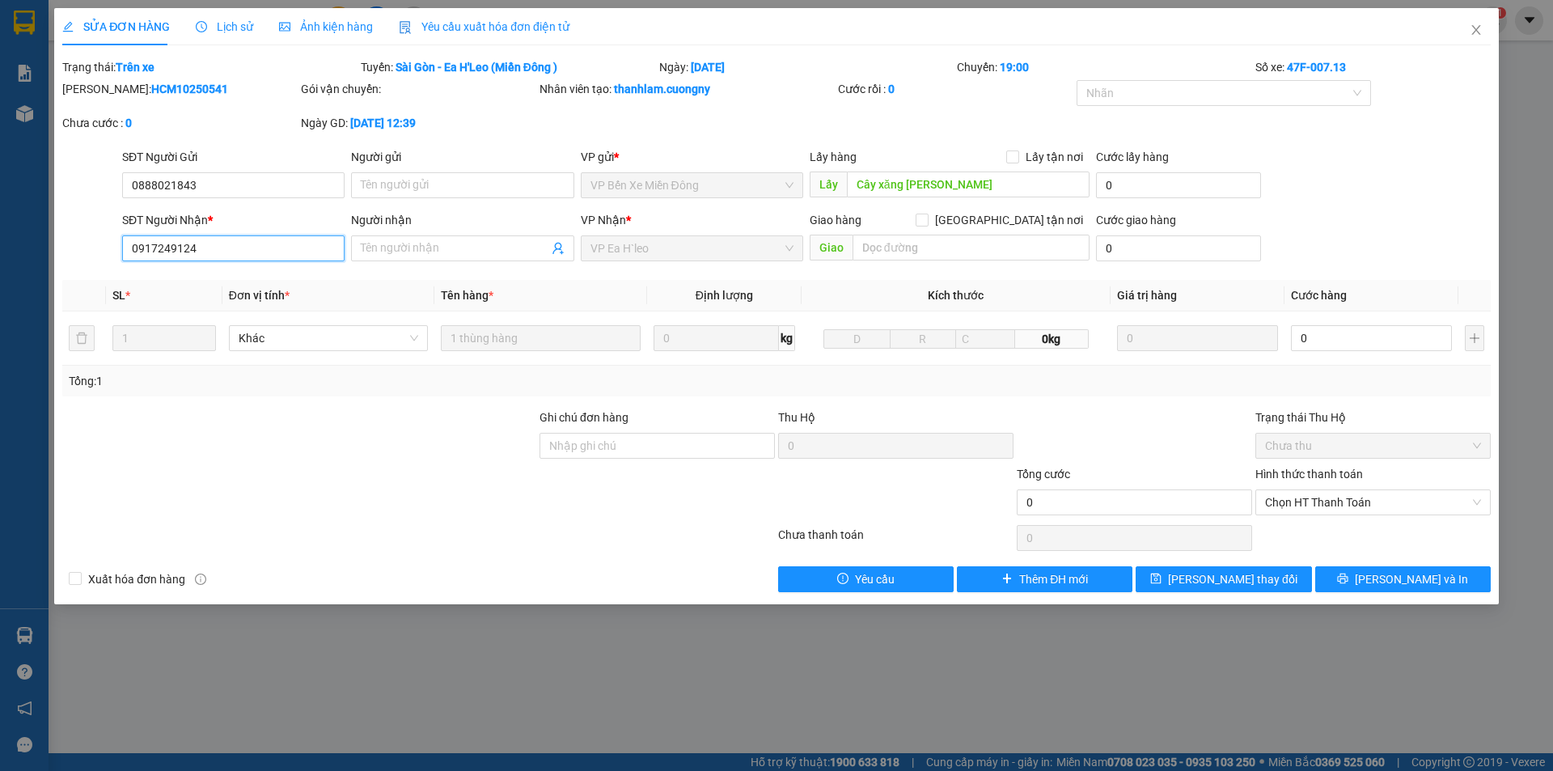
drag, startPoint x: 233, startPoint y: 248, endPoint x: 123, endPoint y: 263, distance: 111.0
click at [123, 263] on div "SĐT Người Nhận * 0917249124 0917249124" at bounding box center [233, 239] width 222 height 57
click at [1470, 31] on icon "close" at bounding box center [1476, 29] width 13 height 13
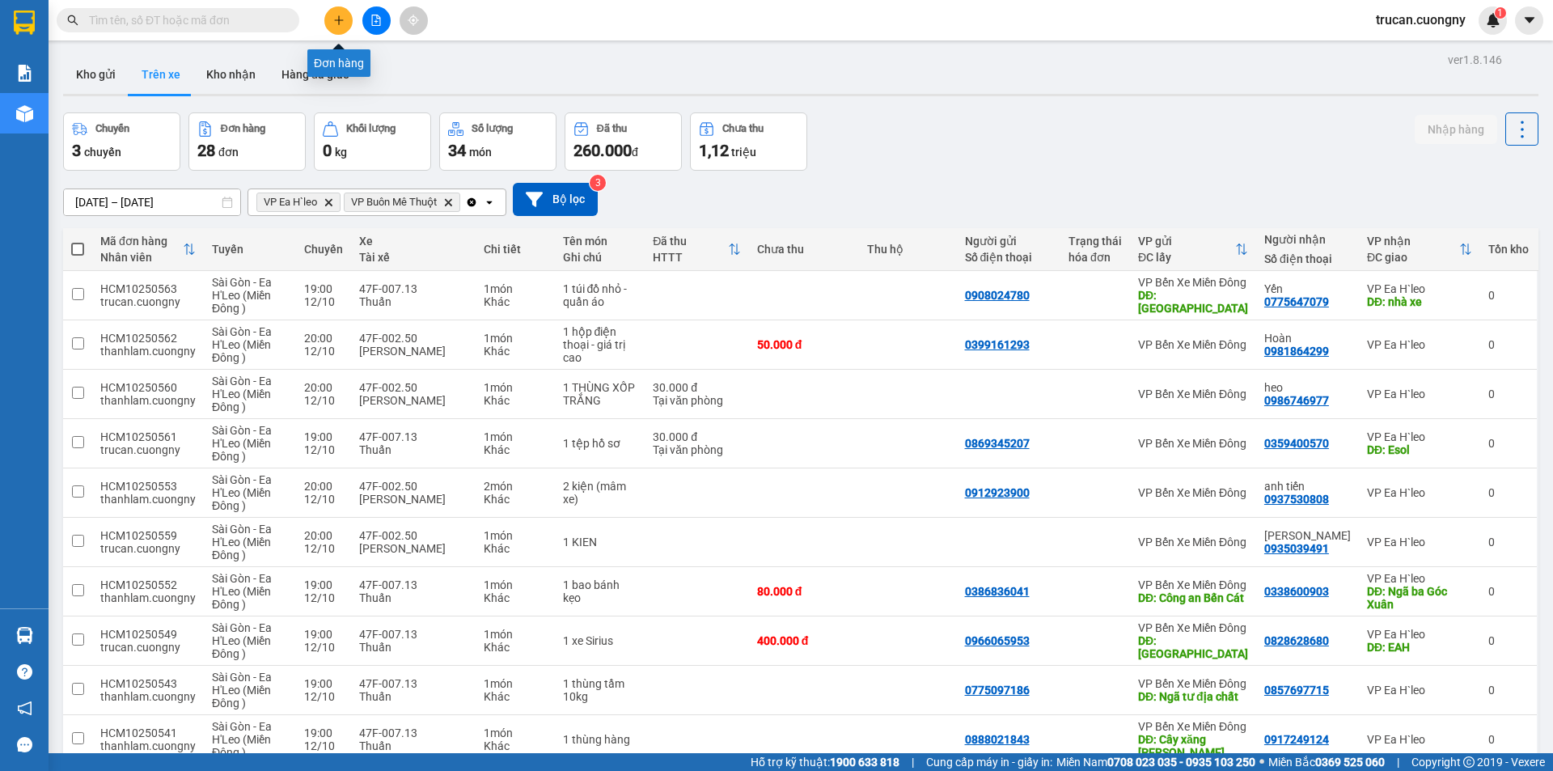
click at [342, 7] on button at bounding box center [338, 20] width 28 height 28
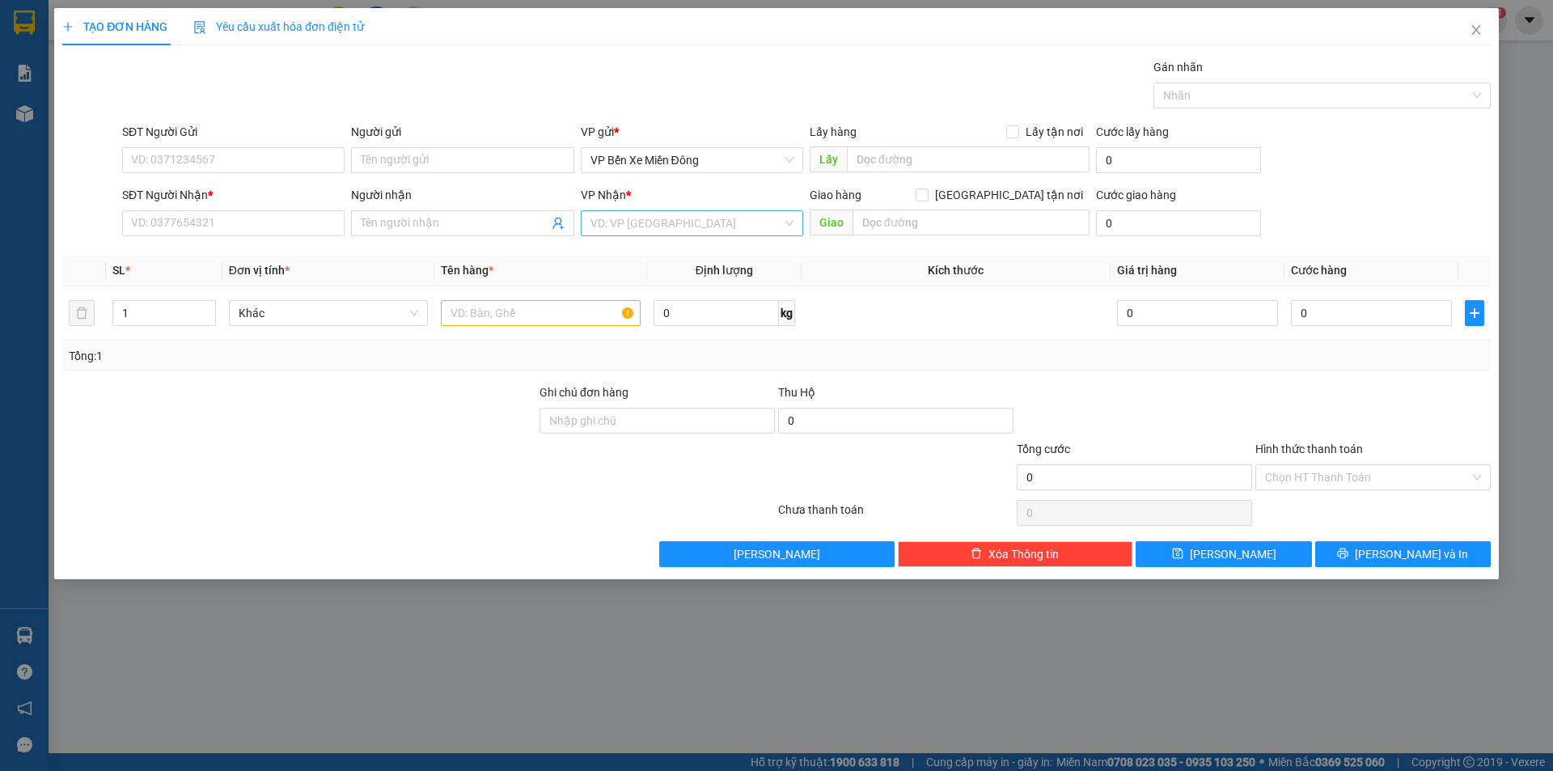
click at [600, 215] on input "search" at bounding box center [687, 223] width 192 height 24
click at [625, 312] on div "VP Buôn Mê Thuột" at bounding box center [692, 308] width 203 height 18
click at [502, 218] on input "Người nhận" at bounding box center [454, 223] width 187 height 18
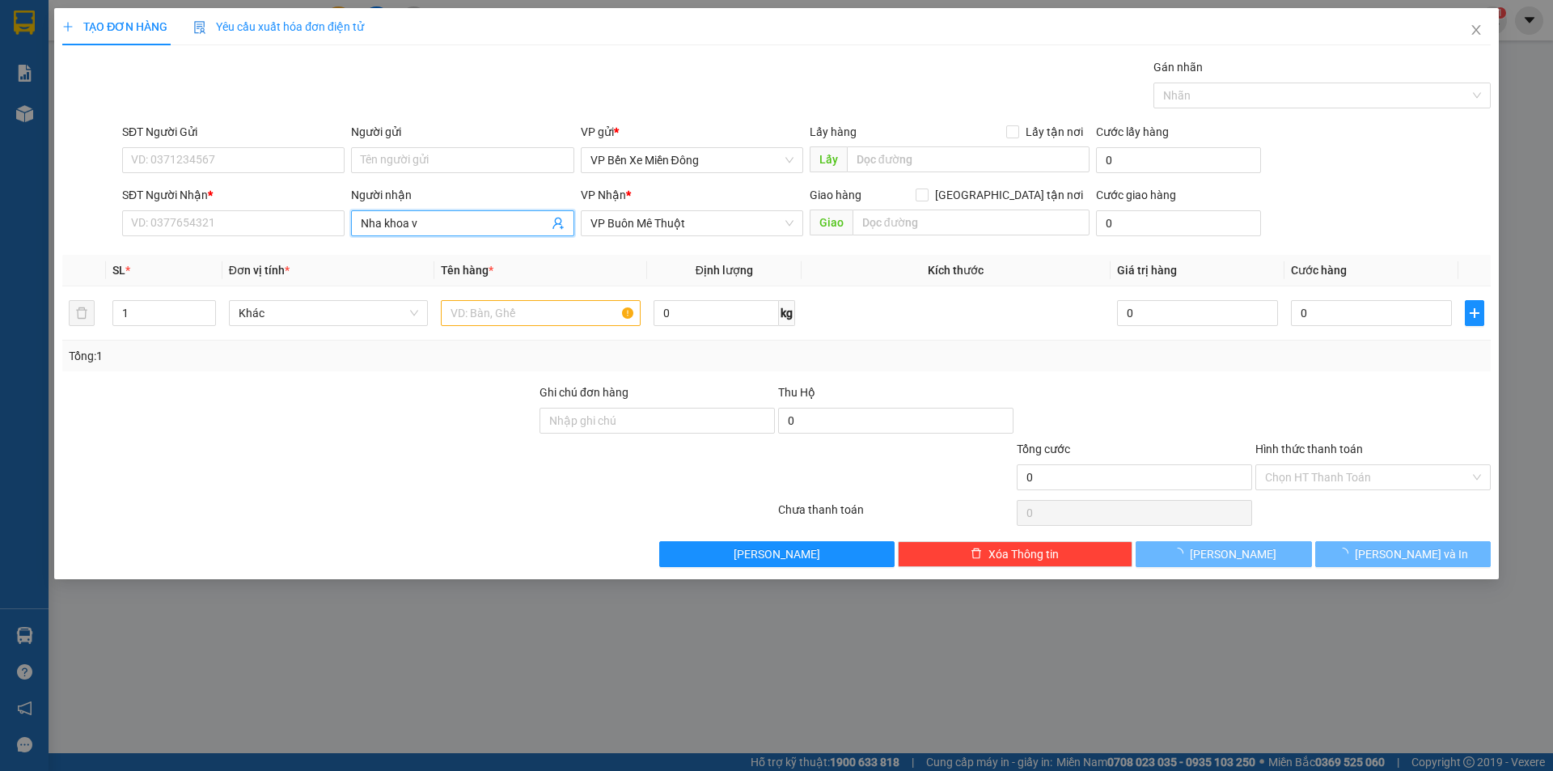
type input "Nha khoa va"
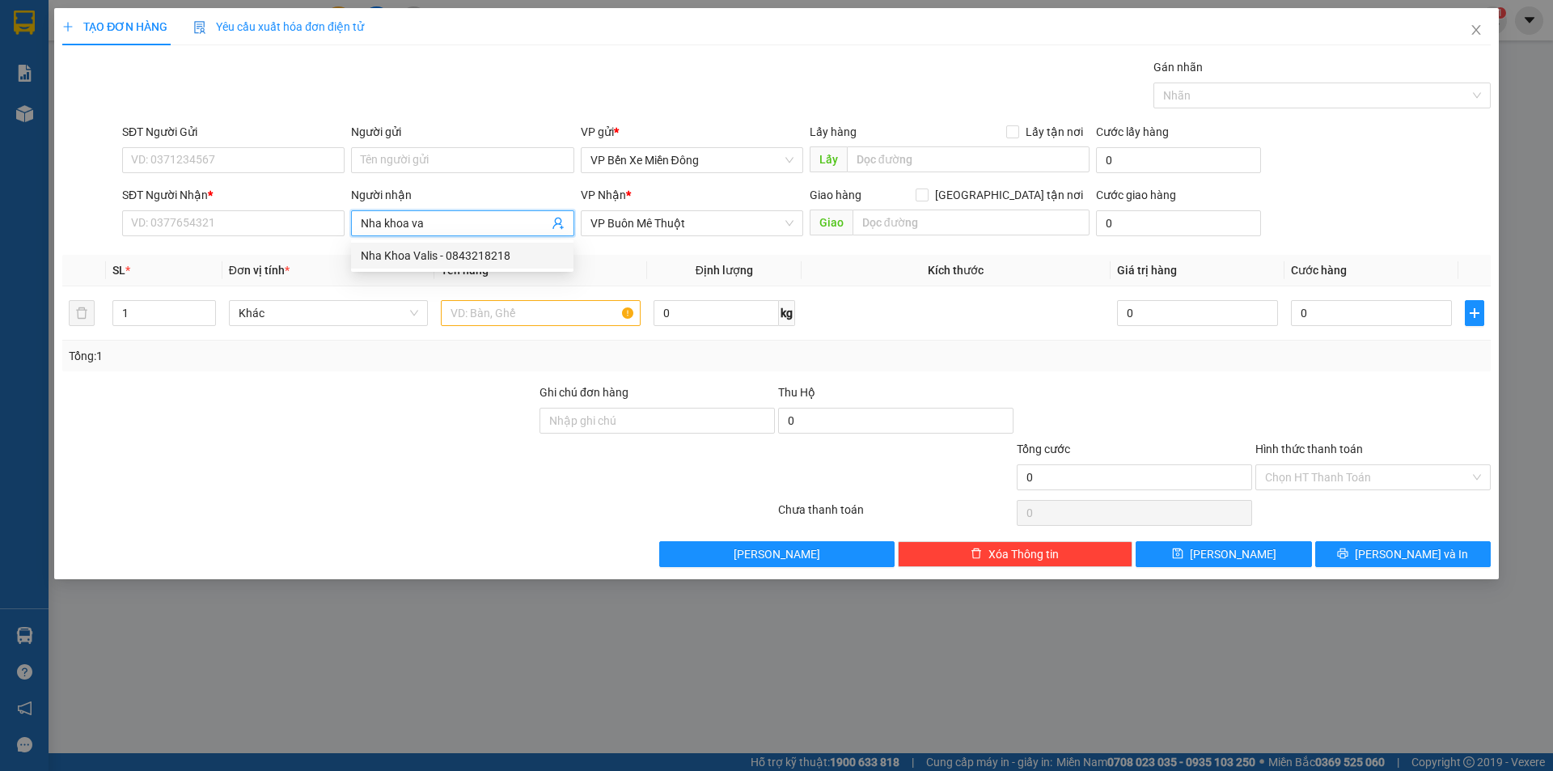
click at [506, 248] on div "Nha Khoa Valis - 0843218218" at bounding box center [462, 256] width 203 height 18
type input "0843218218"
type input "Nha Khoa Valis"
click at [471, 324] on input "text" at bounding box center [541, 313] width 200 height 26
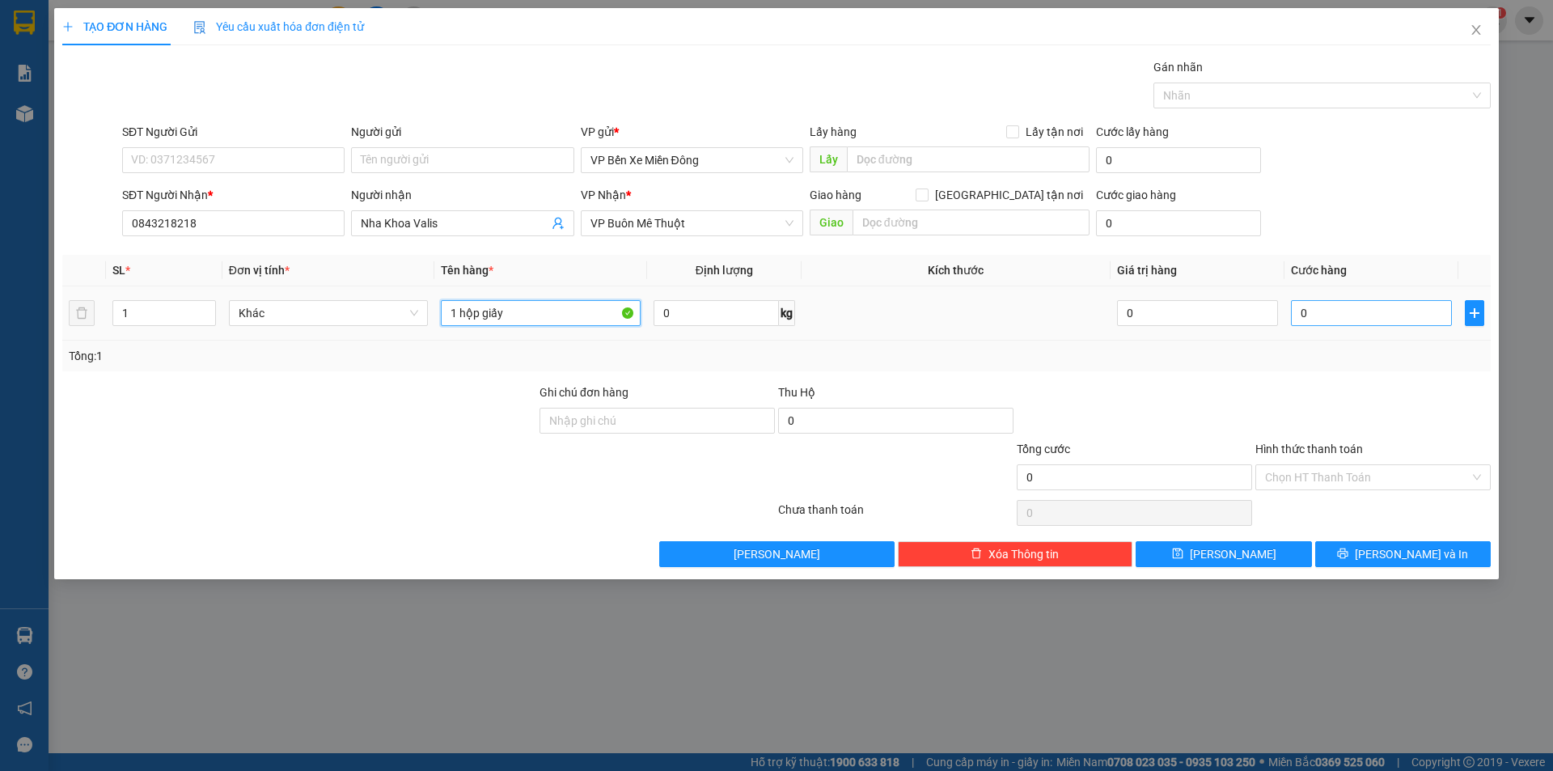
type input "1 hộp giấy"
click at [1395, 317] on input "0" at bounding box center [1371, 313] width 161 height 26
click at [1248, 342] on div "Tổng: 1" at bounding box center [776, 356] width 1429 height 31
click at [1055, 703] on div "TẠO ĐƠN HÀNG Yêu cầu xuất hóa đơn điện tử Transit Pickup Surcharge Ids Transit …" at bounding box center [776, 385] width 1553 height 771
drag, startPoint x: 1285, startPoint y: 290, endPoint x: 1307, endPoint y: 304, distance: 25.8
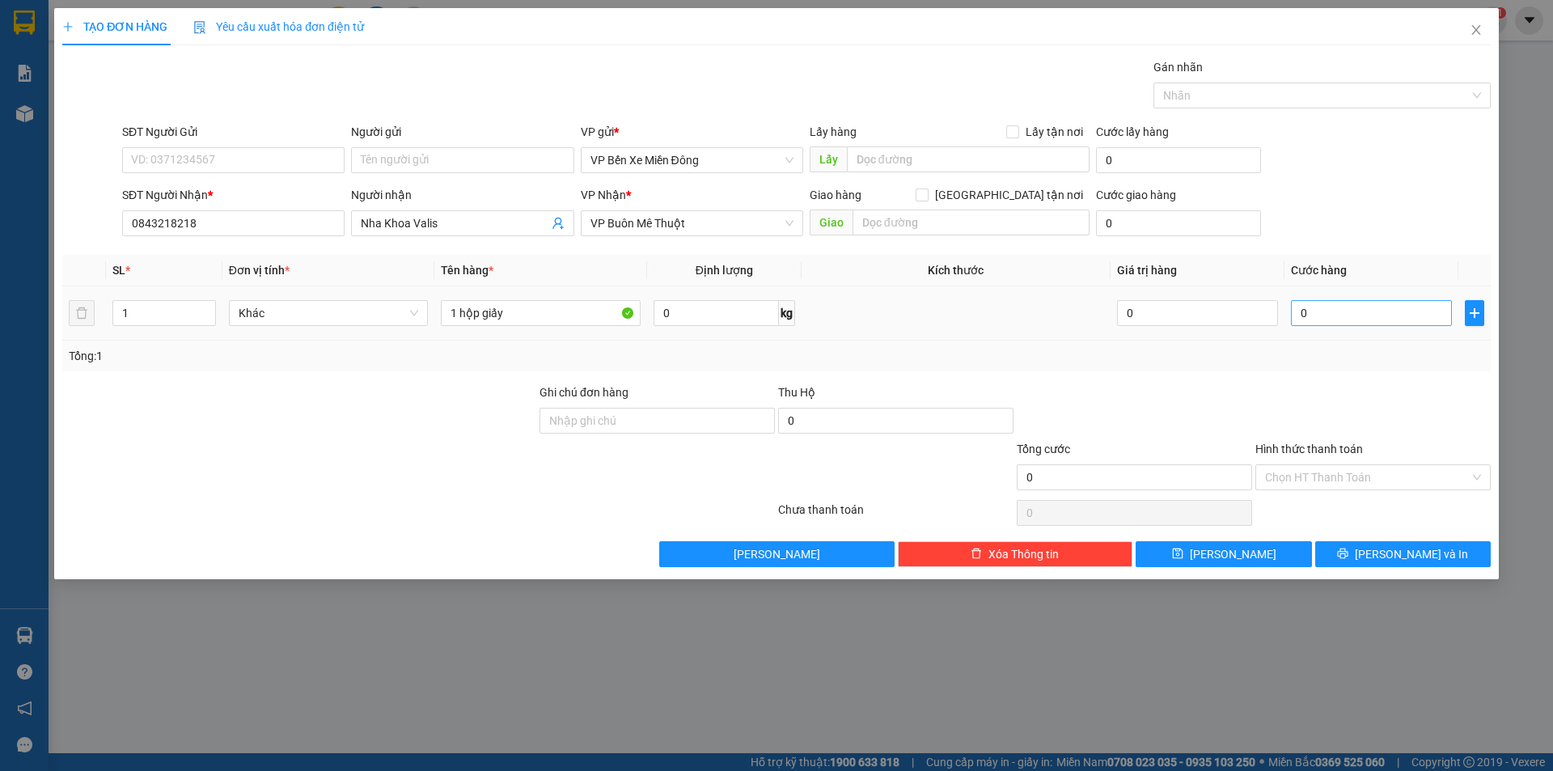
click at [1286, 290] on td "0" at bounding box center [1372, 313] width 174 height 54
click at [1307, 304] on input "0" at bounding box center [1371, 313] width 161 height 26
type input "3"
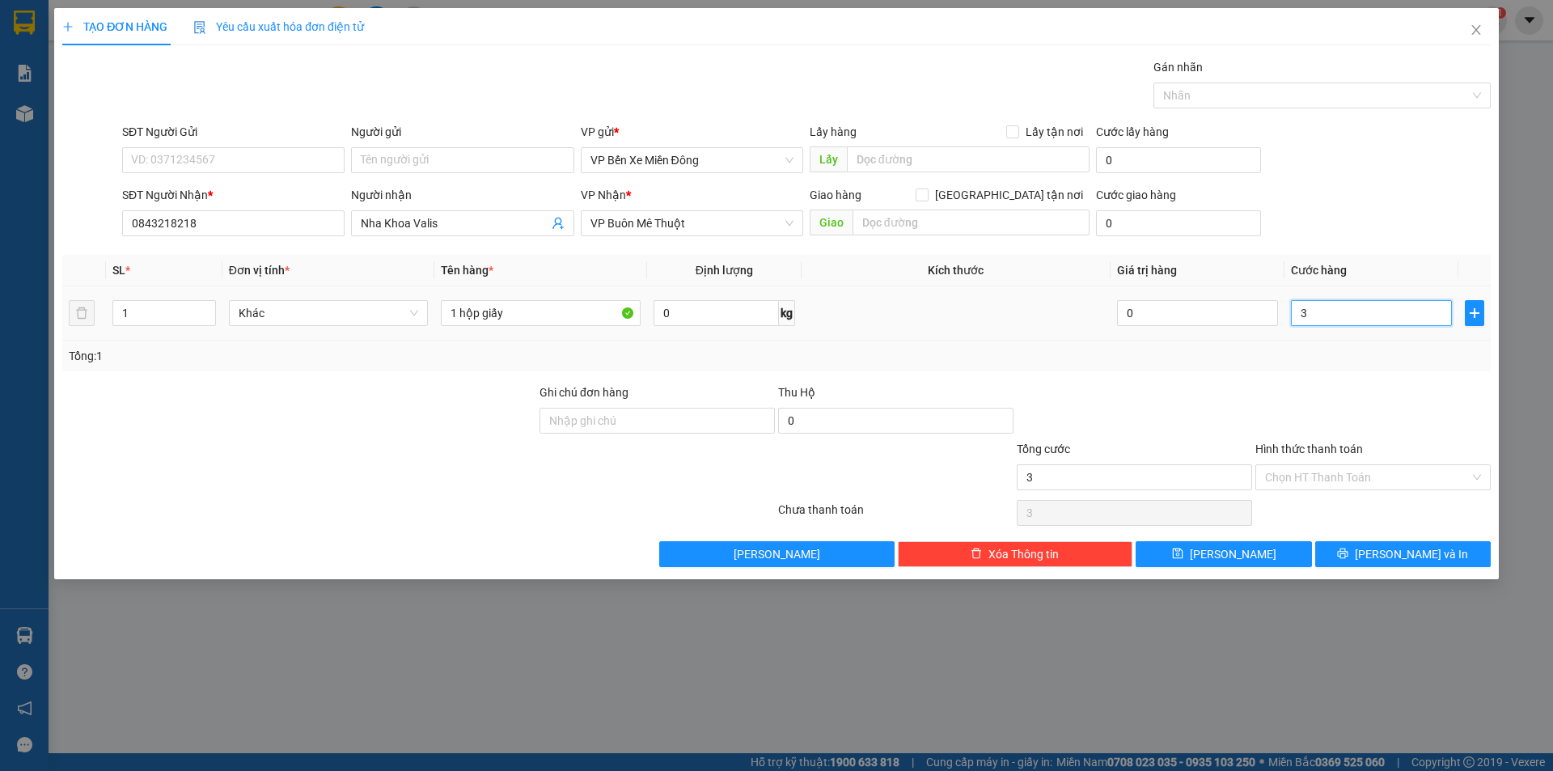
type input "30"
type input "300"
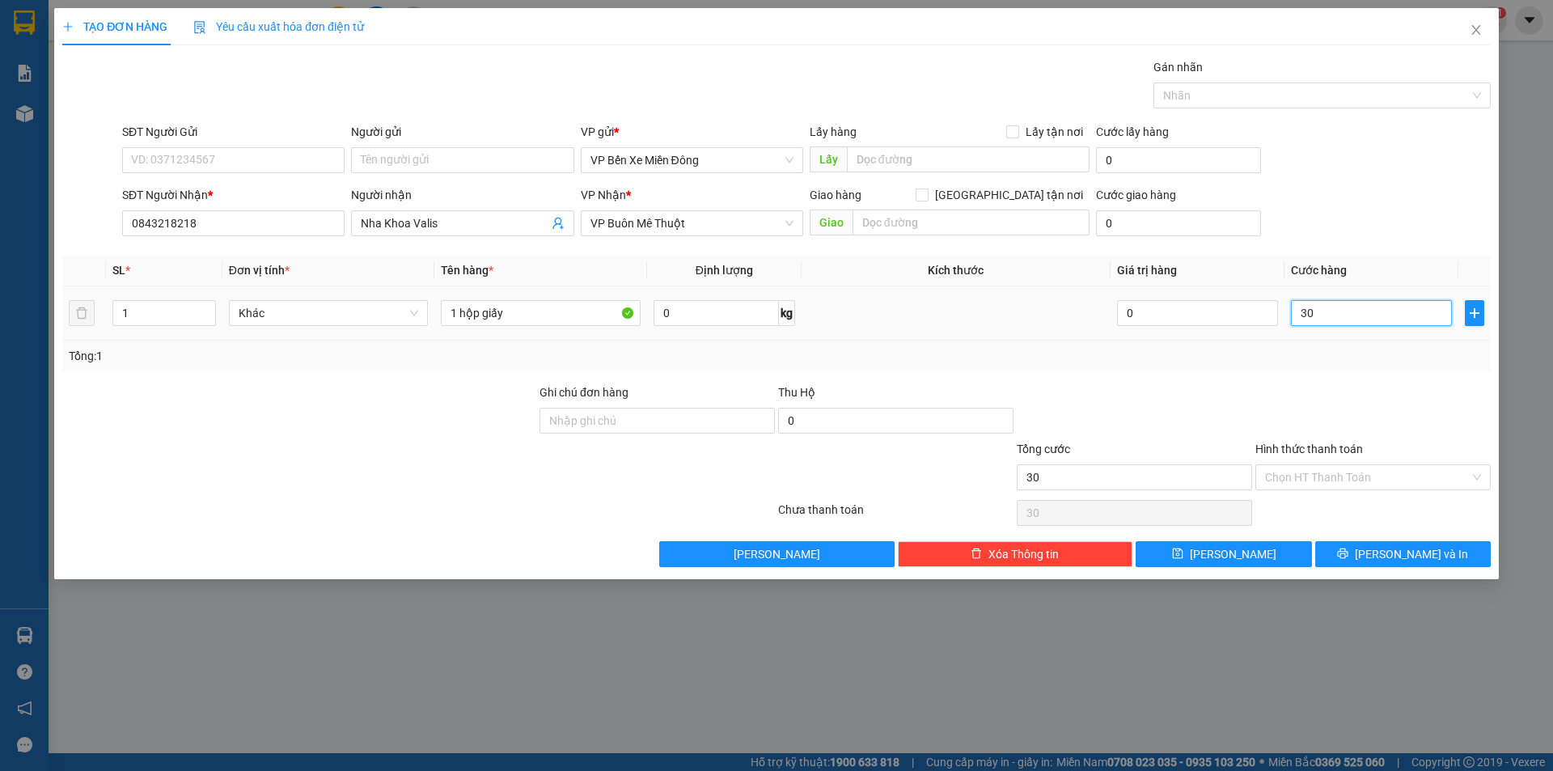
type input "300"
type input "3.000"
type input "30.000"
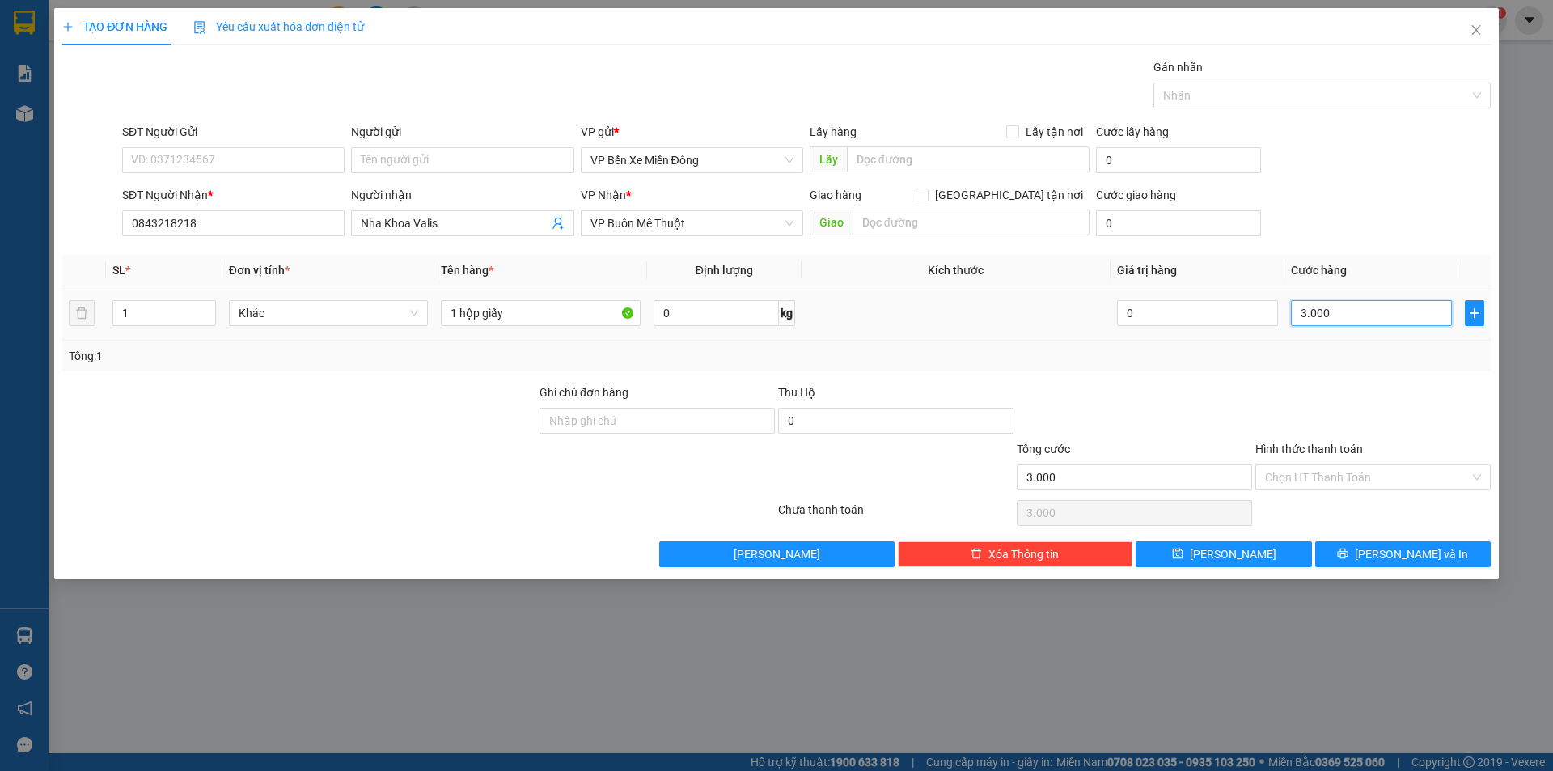
type input "30.000"
click at [1421, 561] on span "[PERSON_NAME] và In" at bounding box center [1411, 554] width 113 height 18
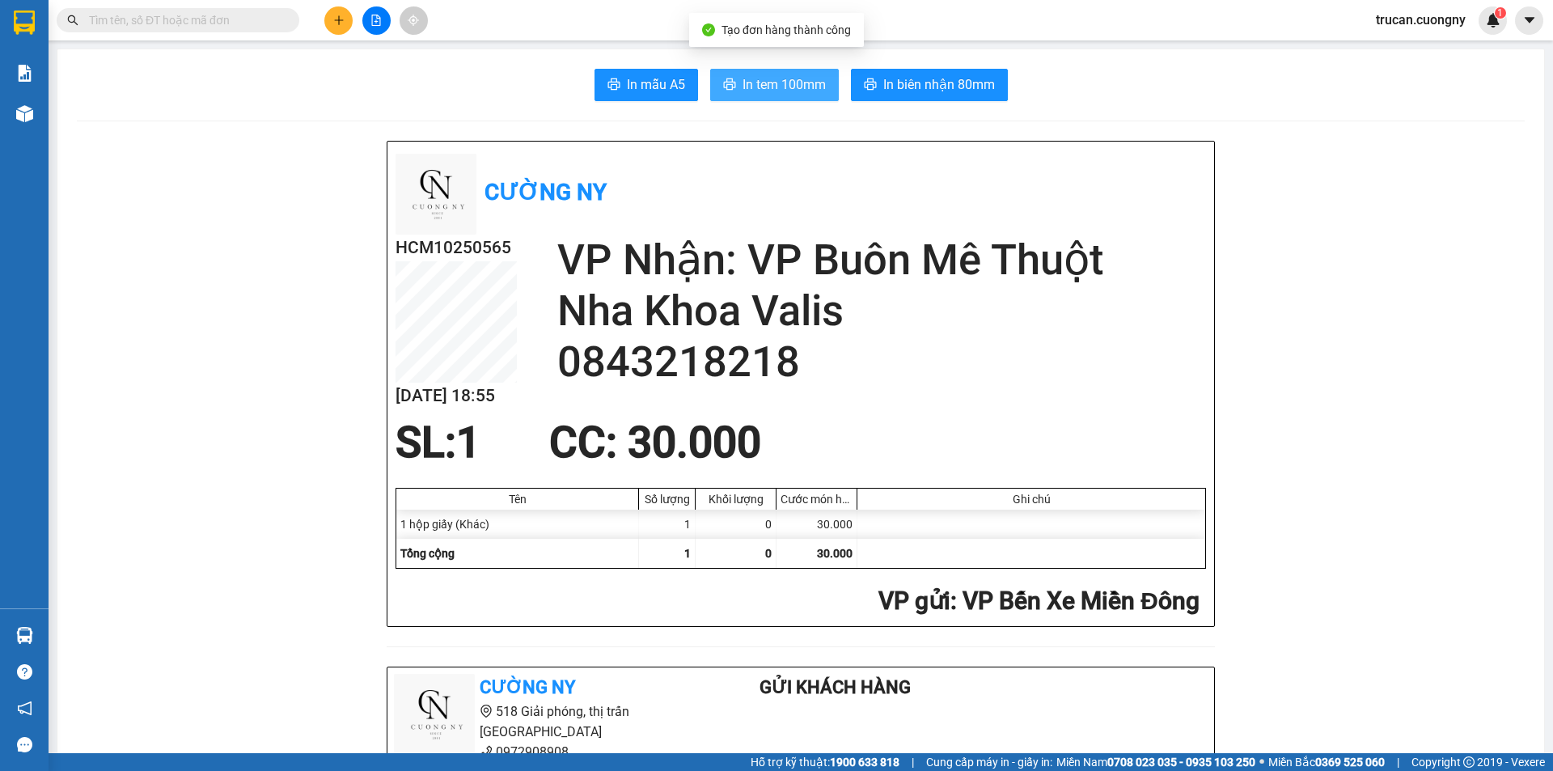
click at [767, 87] on span "In tem 100mm" at bounding box center [784, 84] width 83 height 20
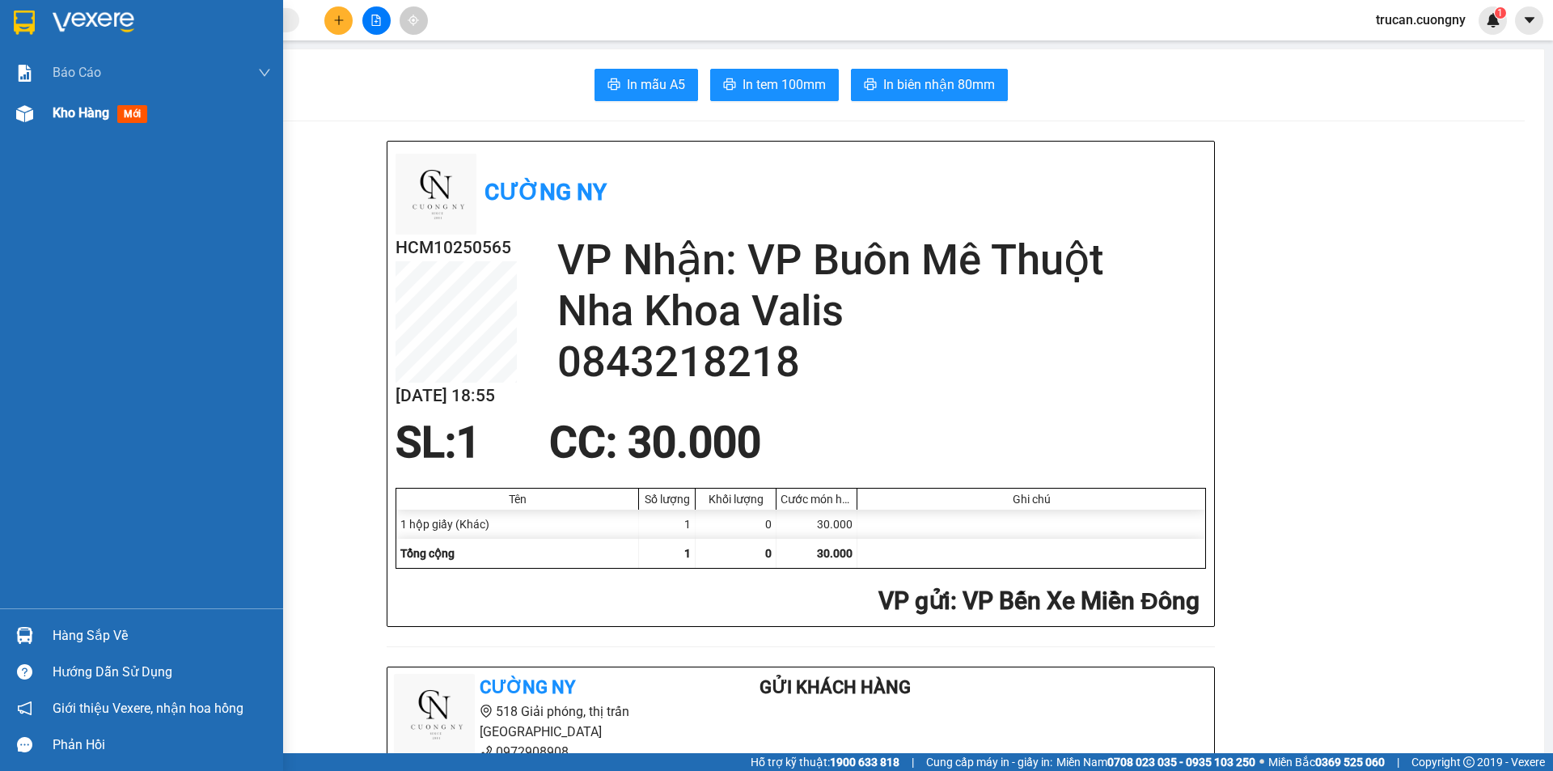
click at [58, 123] on div "Kho hàng mới" at bounding box center [103, 113] width 101 height 20
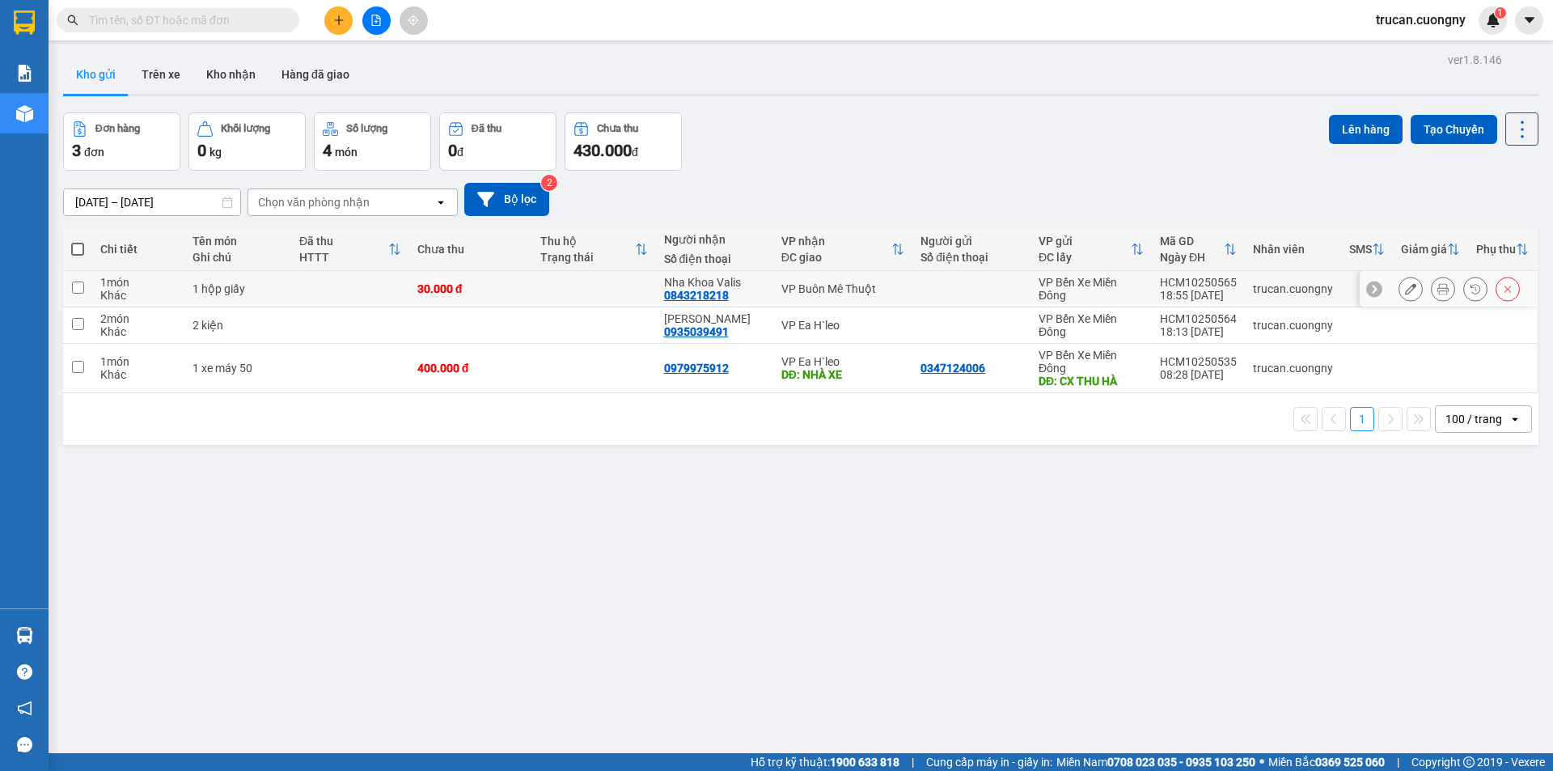
click at [330, 276] on td at bounding box center [350, 289] width 118 height 36
checkbox input "true"
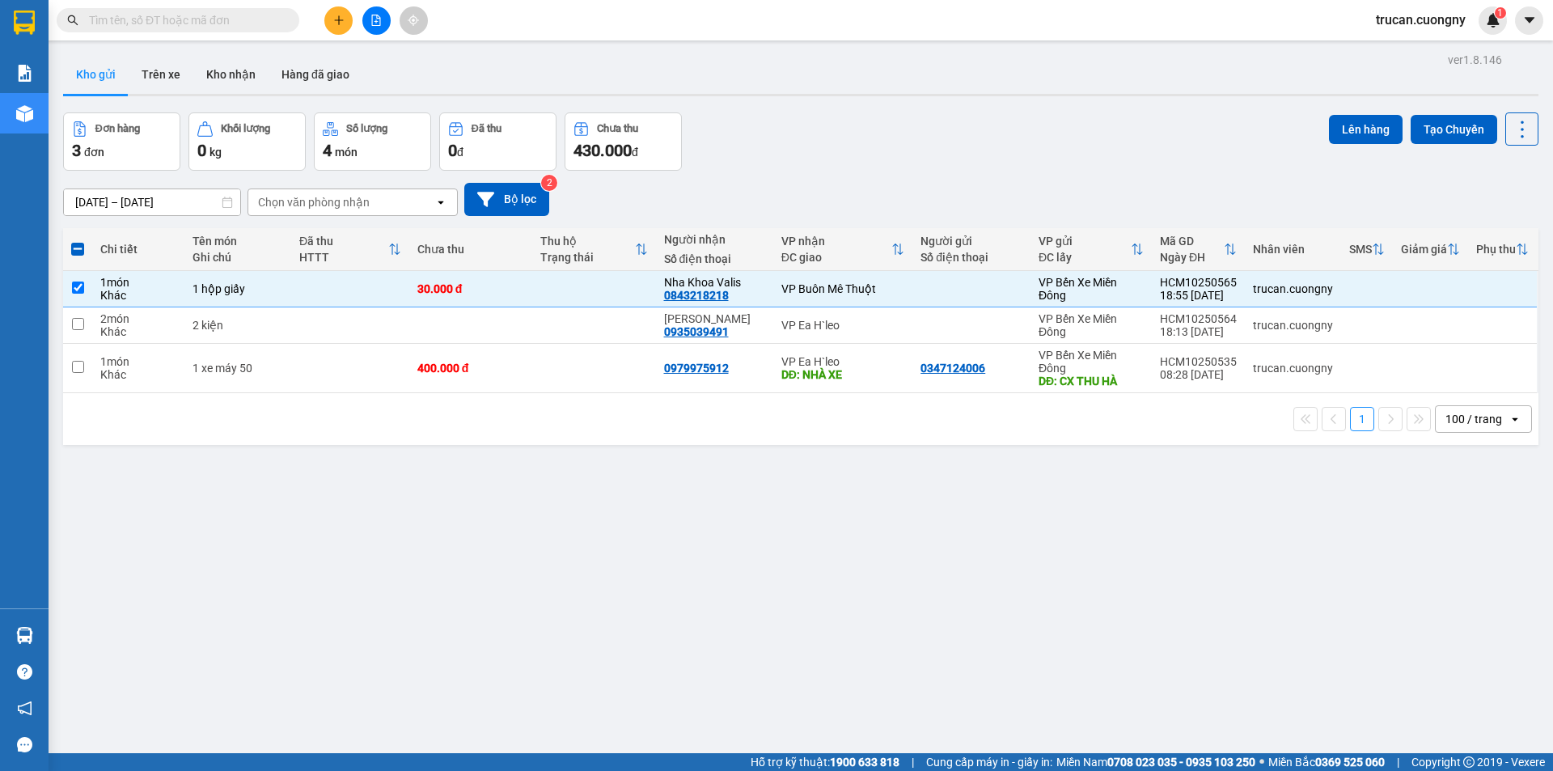
click at [1343, 144] on div "Lên hàng Tạo Chuyến" at bounding box center [1434, 128] width 210 height 33
click at [1335, 128] on button "Lên hàng" at bounding box center [1366, 129] width 74 height 29
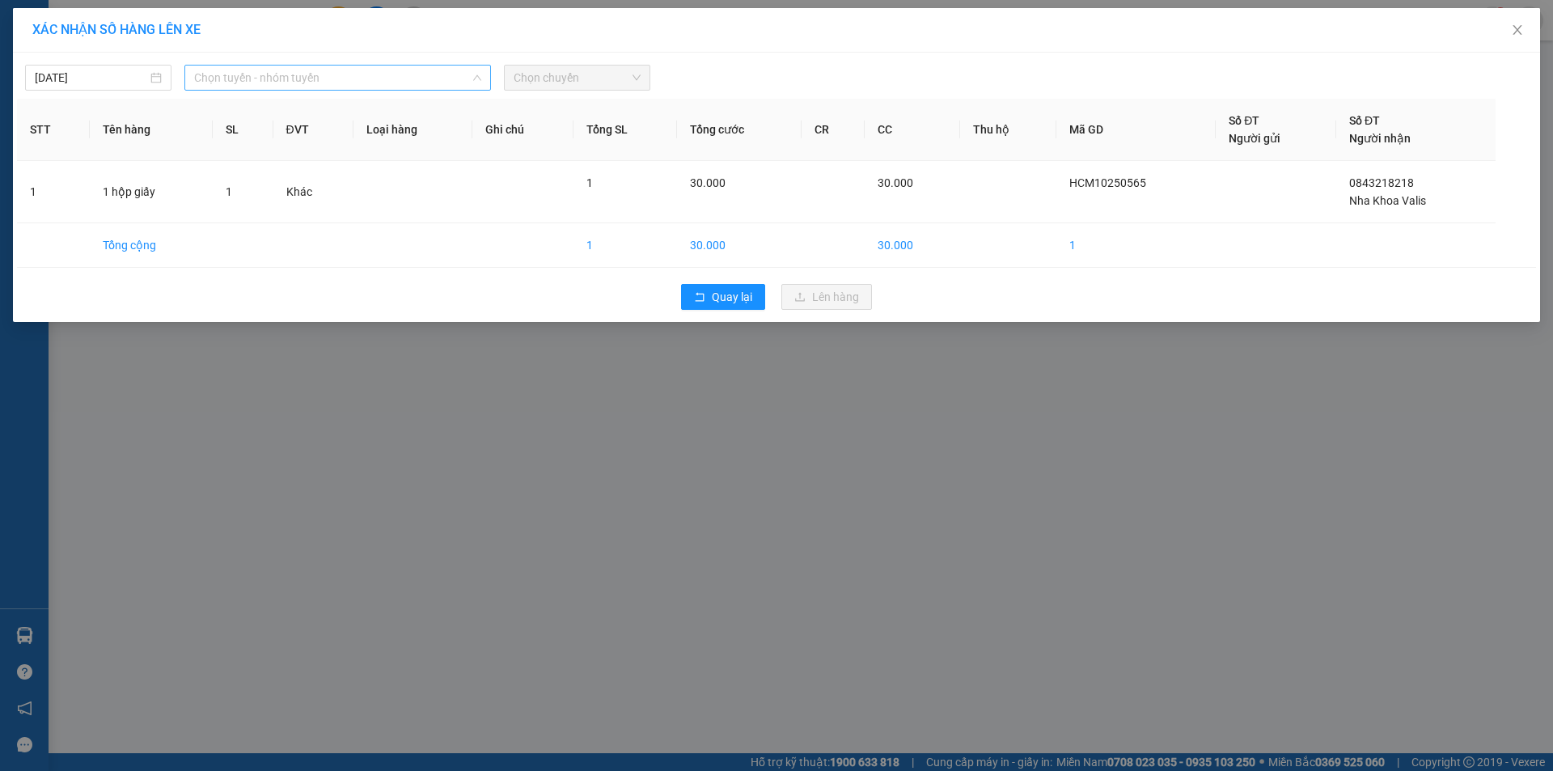
drag, startPoint x: 255, startPoint y: 79, endPoint x: 271, endPoint y: 111, distance: 35.5
click at [256, 78] on span "Chọn tuyến - nhóm tuyến" at bounding box center [337, 78] width 287 height 24
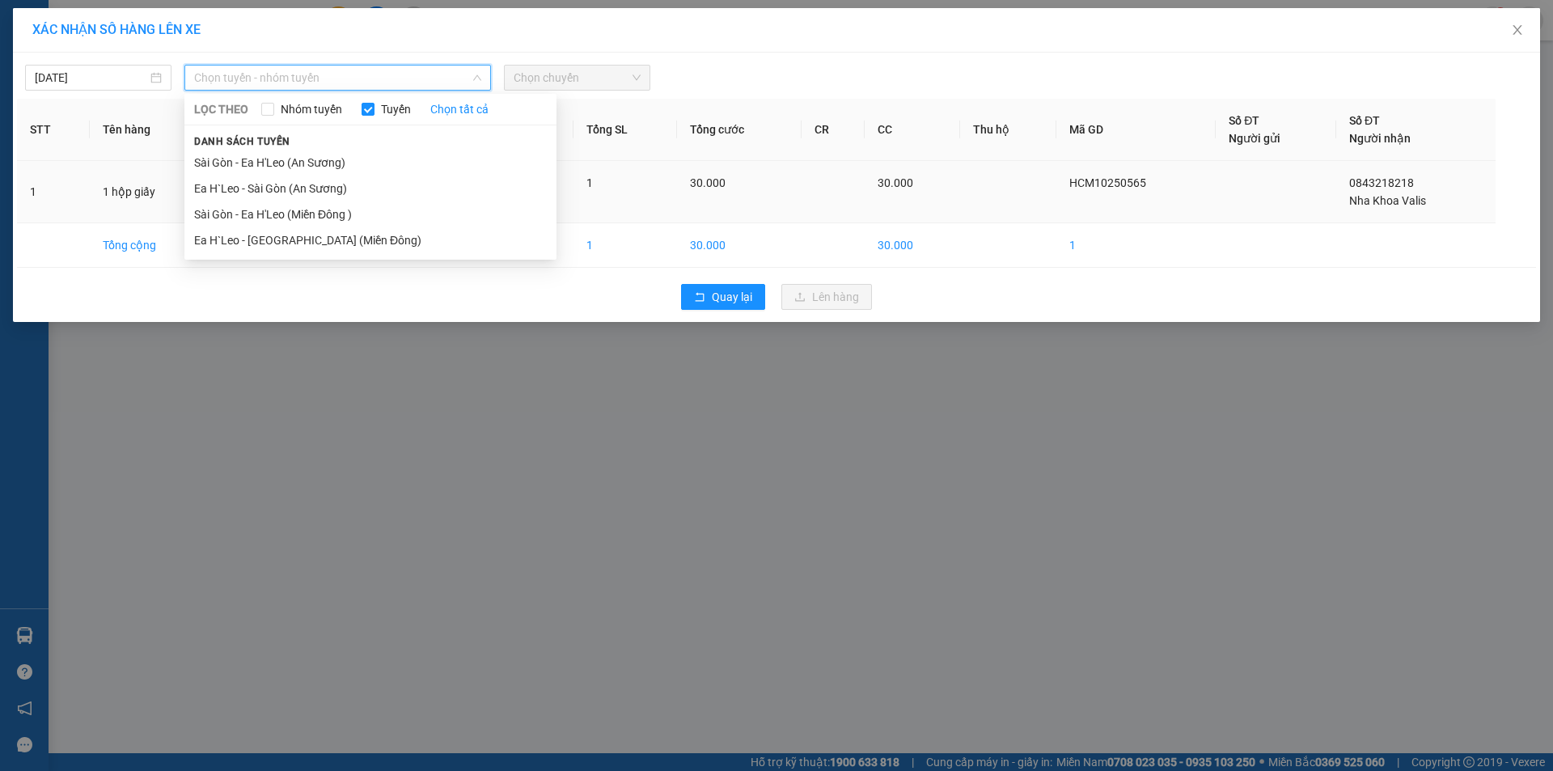
click at [305, 211] on li "Sài Gòn - Ea H'Leo (Miền Đông )" at bounding box center [370, 214] width 372 height 26
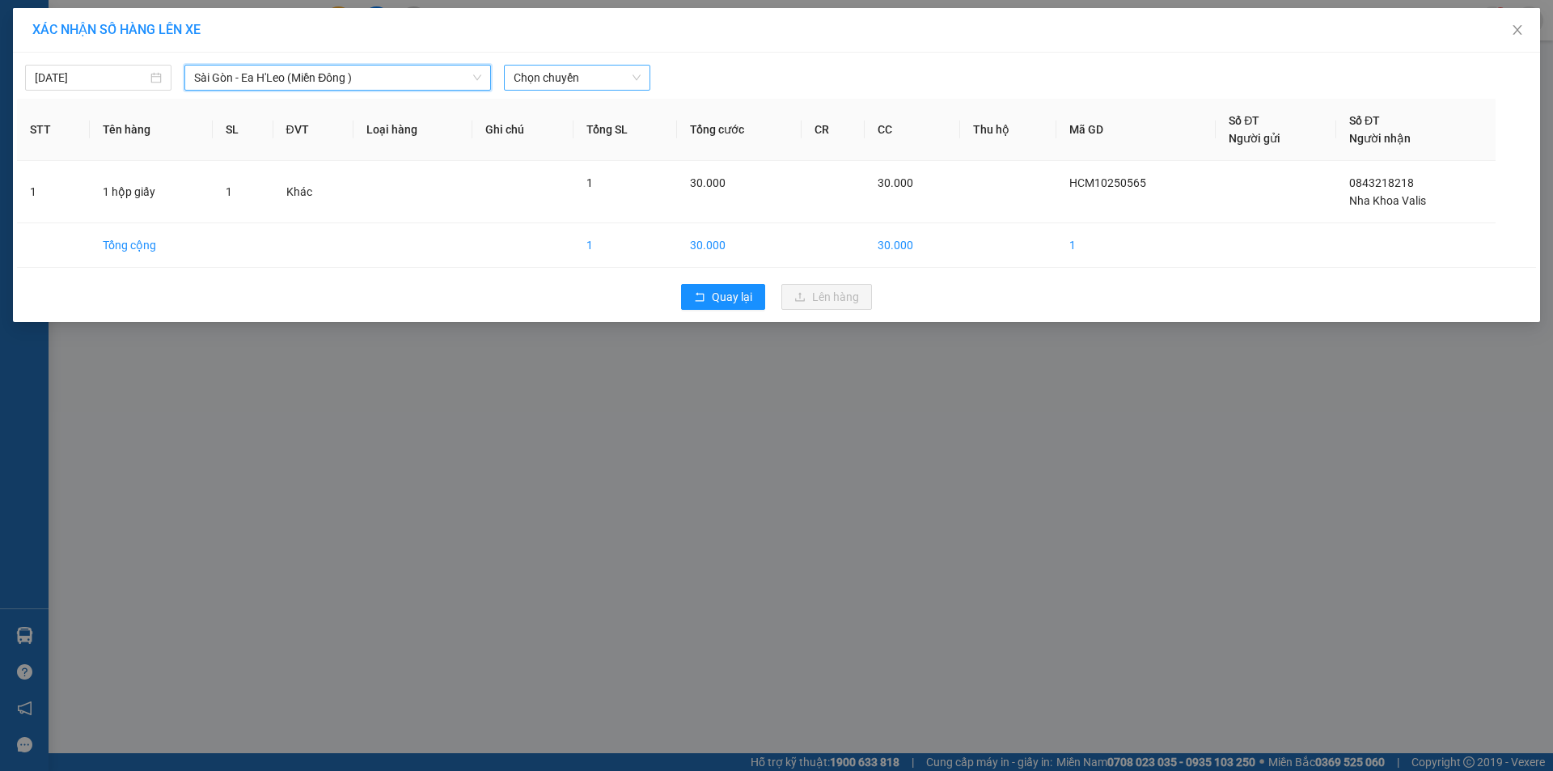
click at [611, 68] on span "Chọn chuyến" at bounding box center [577, 78] width 127 height 24
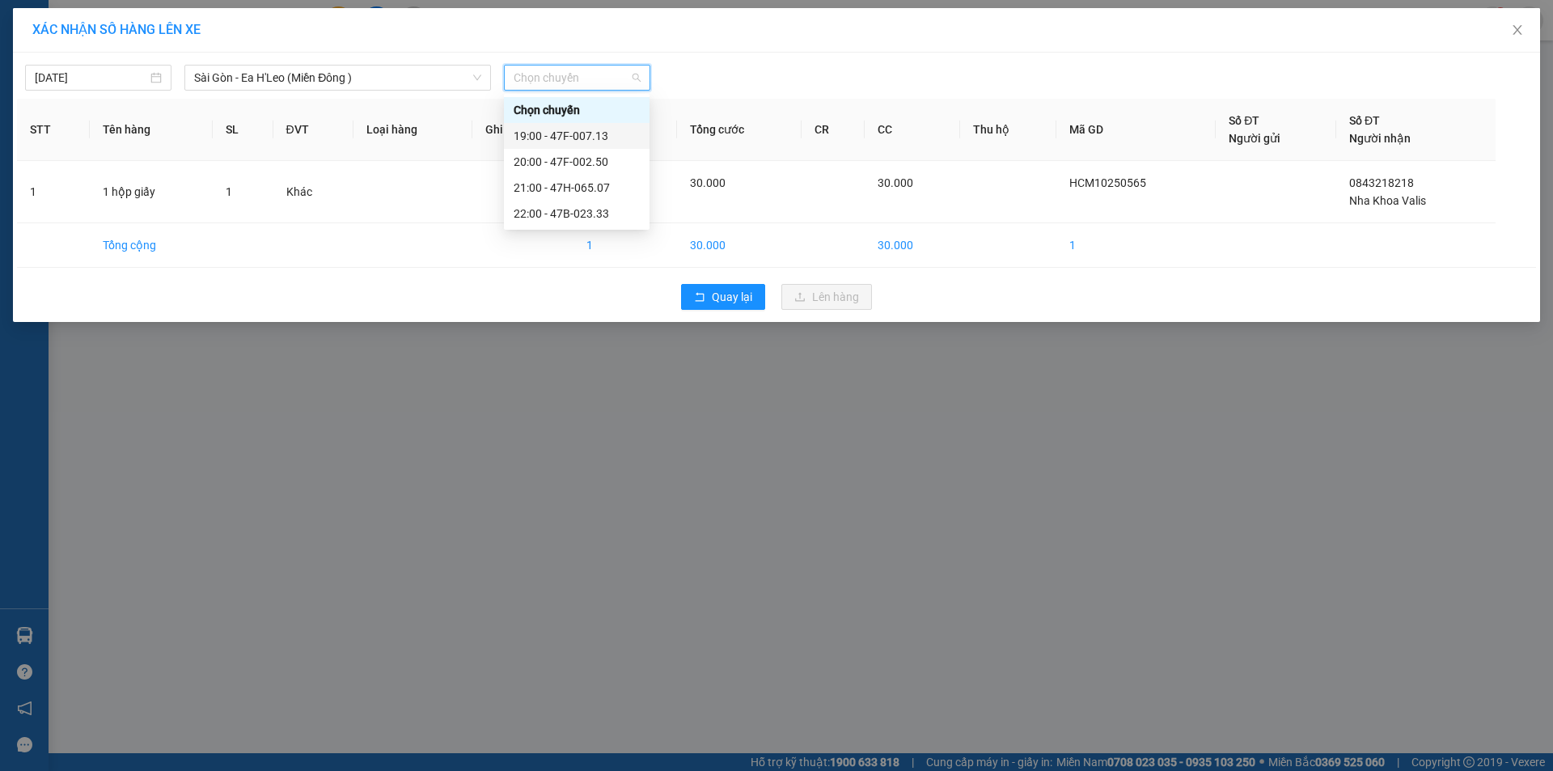
click at [612, 127] on div "19:00 - 47F-007.13" at bounding box center [577, 136] width 126 height 18
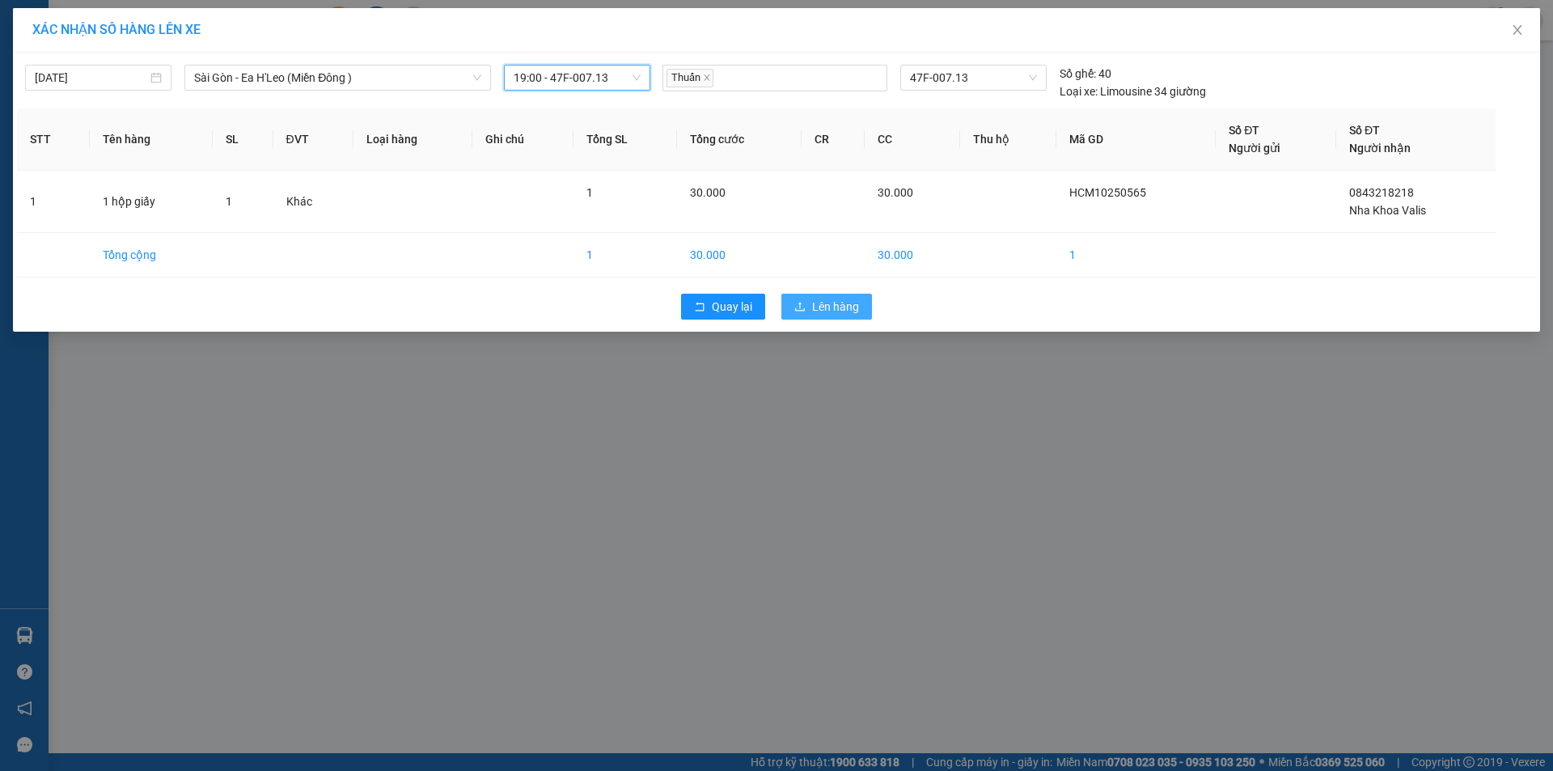
click at [807, 299] on button "Lên hàng" at bounding box center [827, 307] width 91 height 26
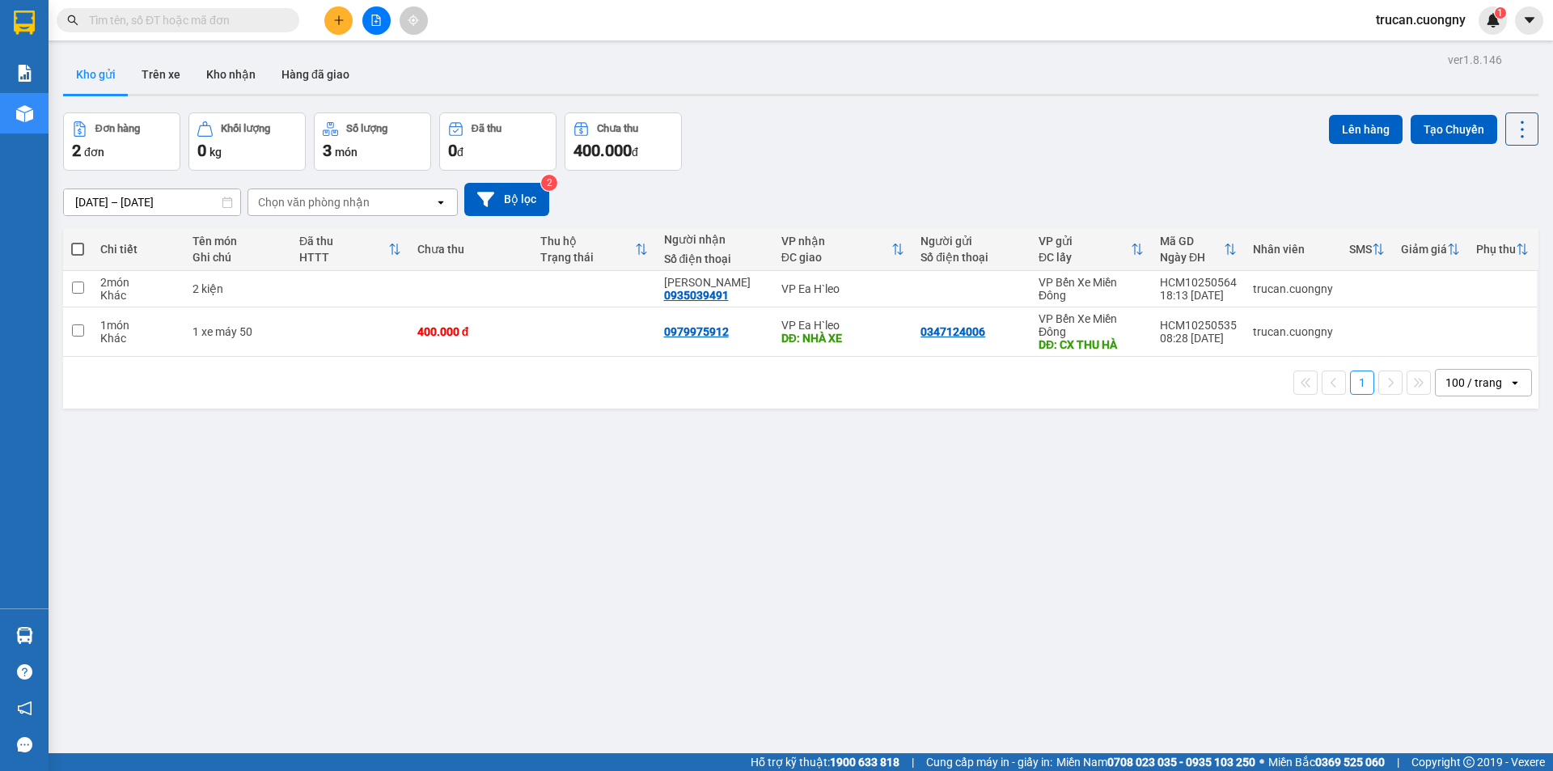
click at [347, 31] on button at bounding box center [338, 20] width 28 height 28
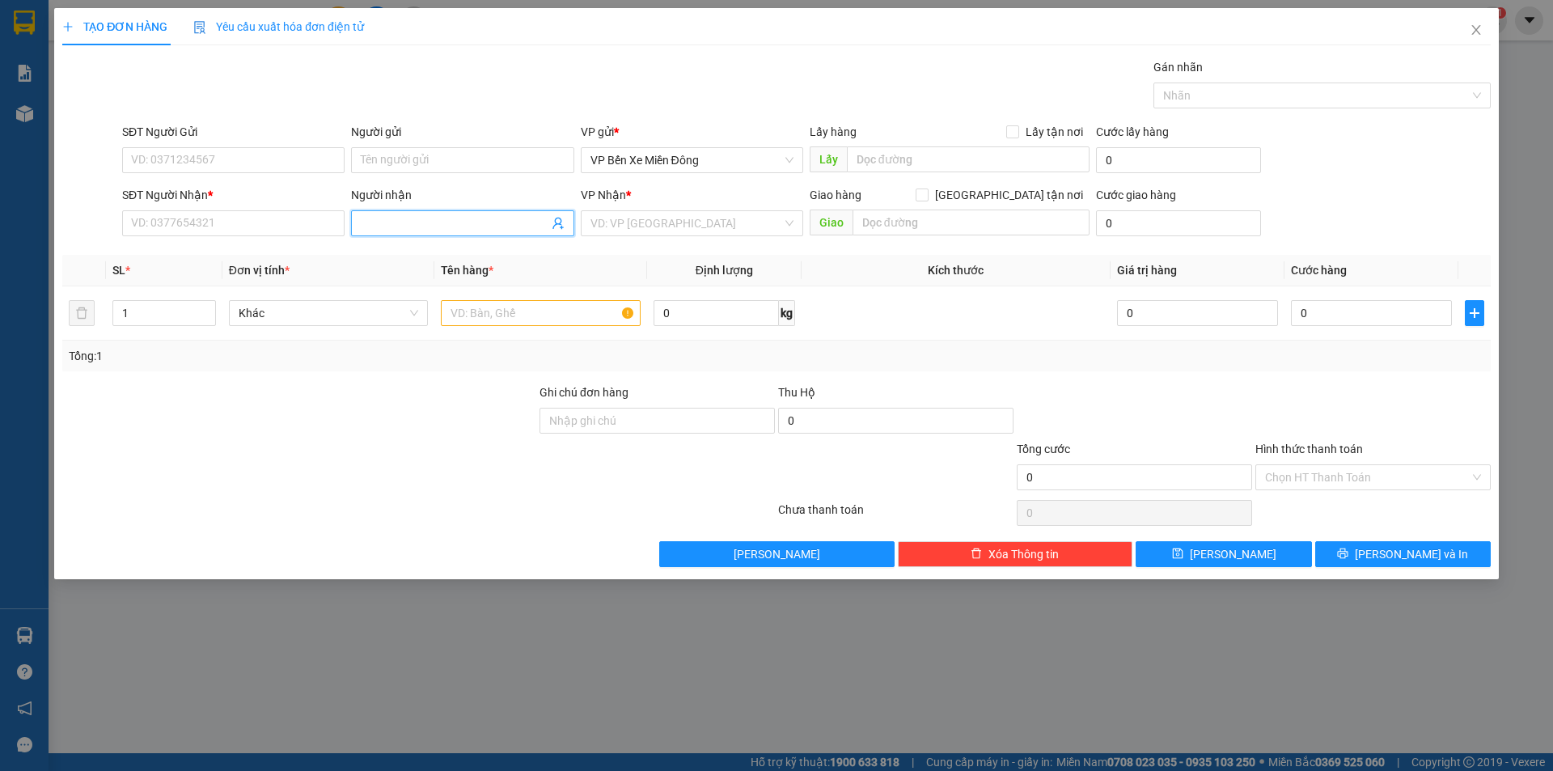
click at [386, 219] on input "Người nhận" at bounding box center [454, 223] width 187 height 18
click at [392, 222] on input "vuowng thu" at bounding box center [454, 223] width 187 height 18
click at [385, 224] on input "vuowng thu" at bounding box center [454, 223] width 187 height 18
type input "vuong thu"
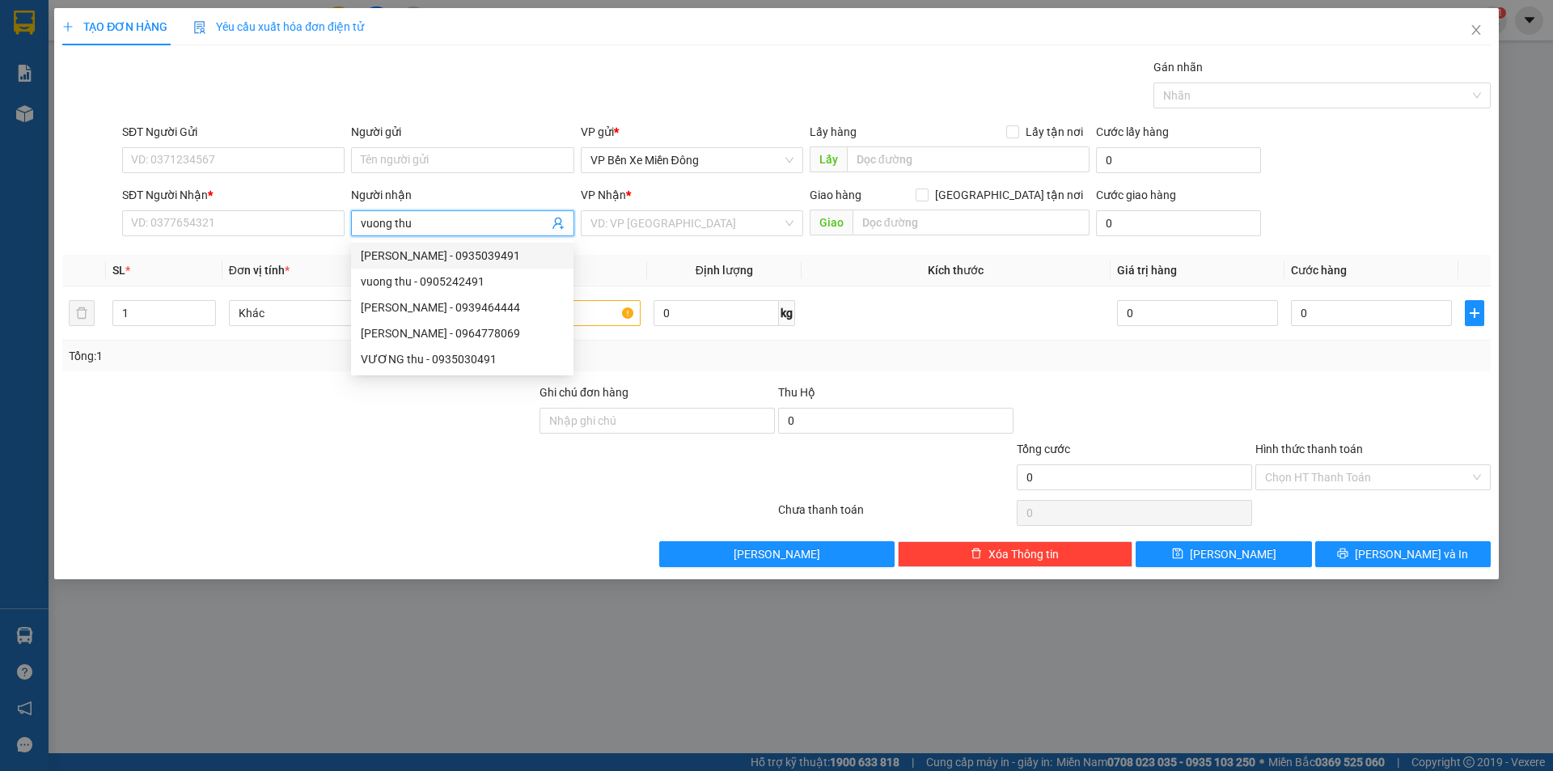
click at [393, 249] on div "[PERSON_NAME] - 0935039491" at bounding box center [462, 256] width 203 height 18
type input "0935039491"
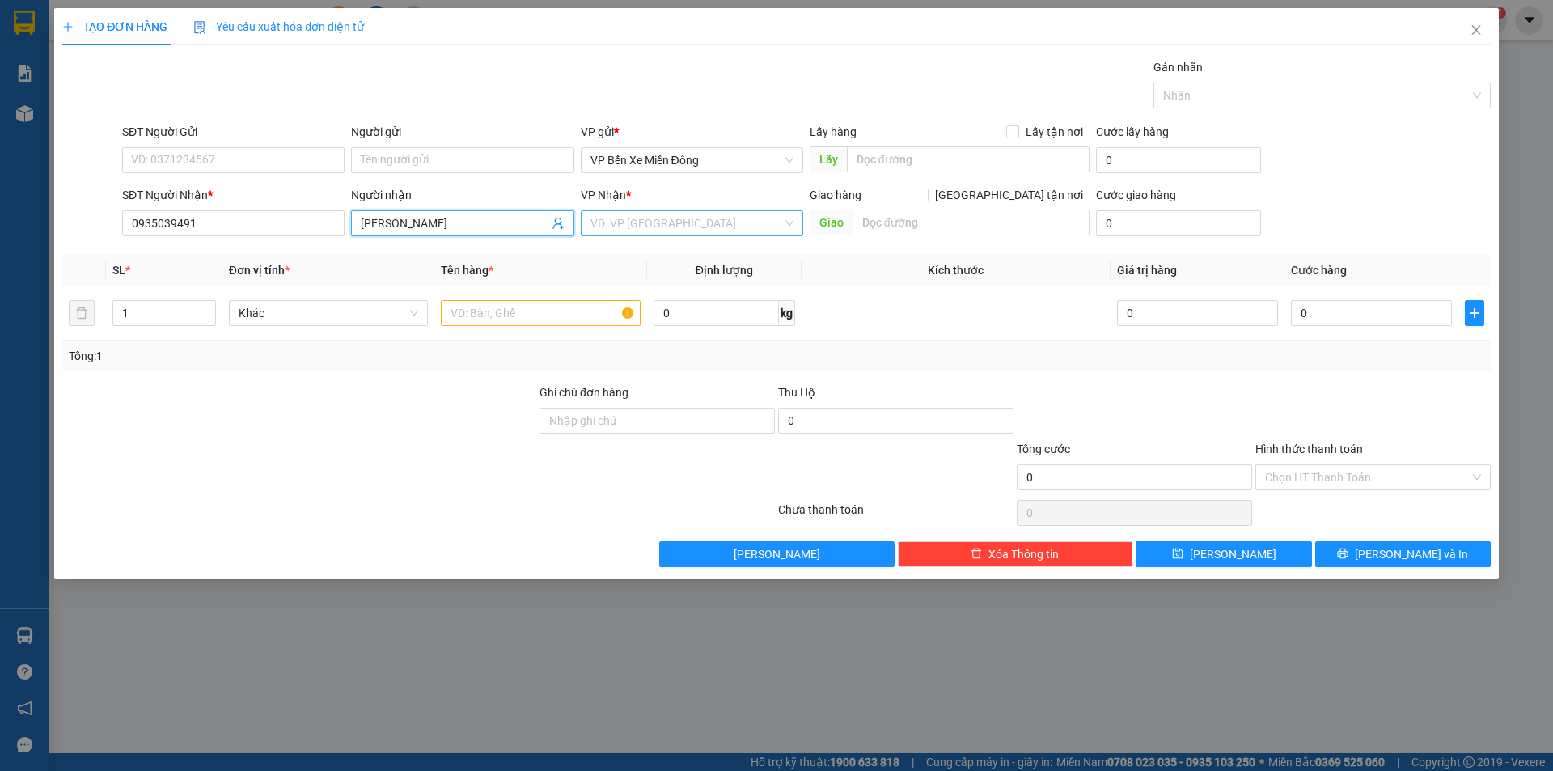
type input "[PERSON_NAME]"
click at [694, 214] on input "search" at bounding box center [687, 223] width 192 height 24
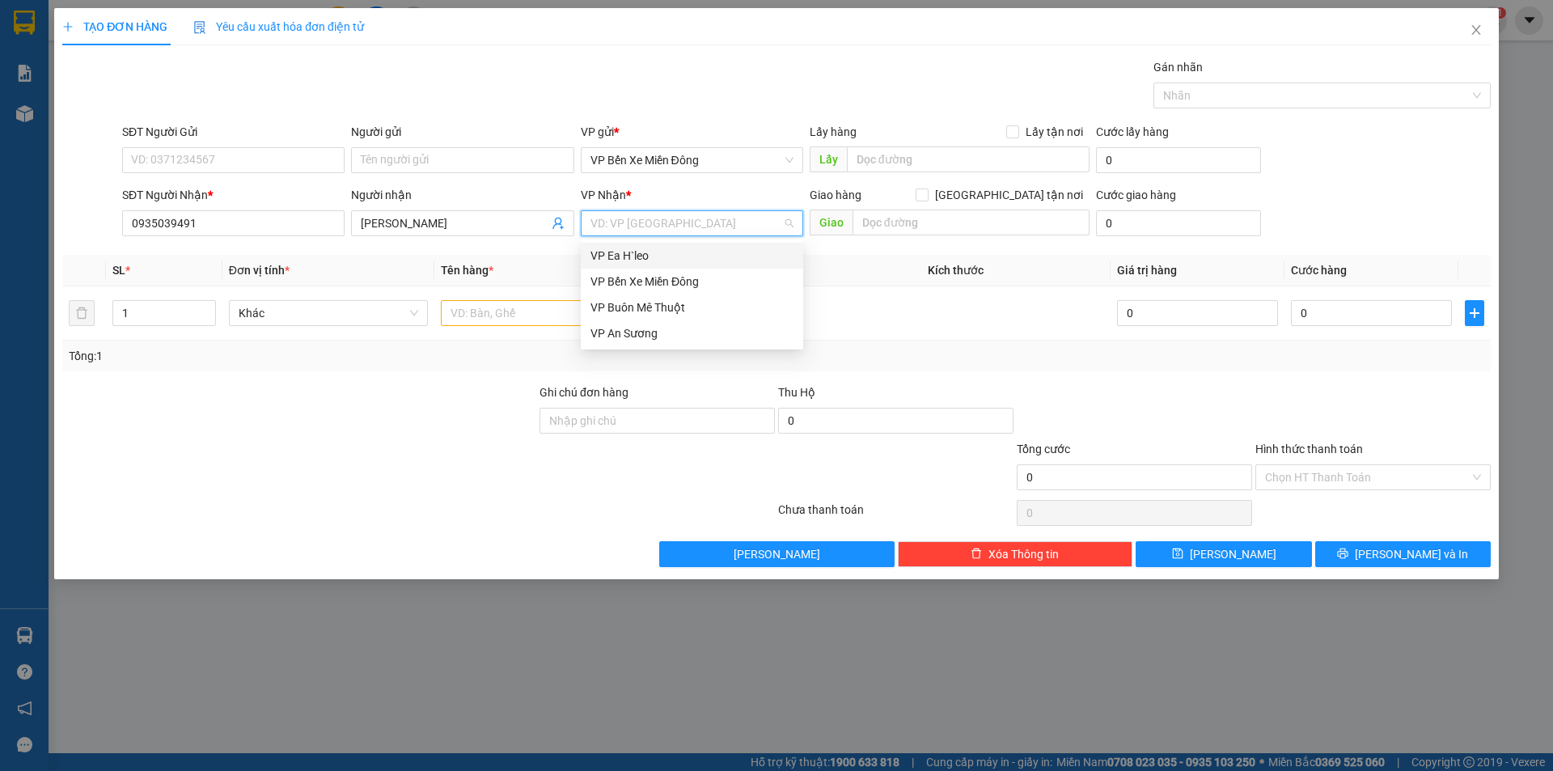
click at [693, 259] on div "VP Ea H`leo" at bounding box center [692, 256] width 203 height 18
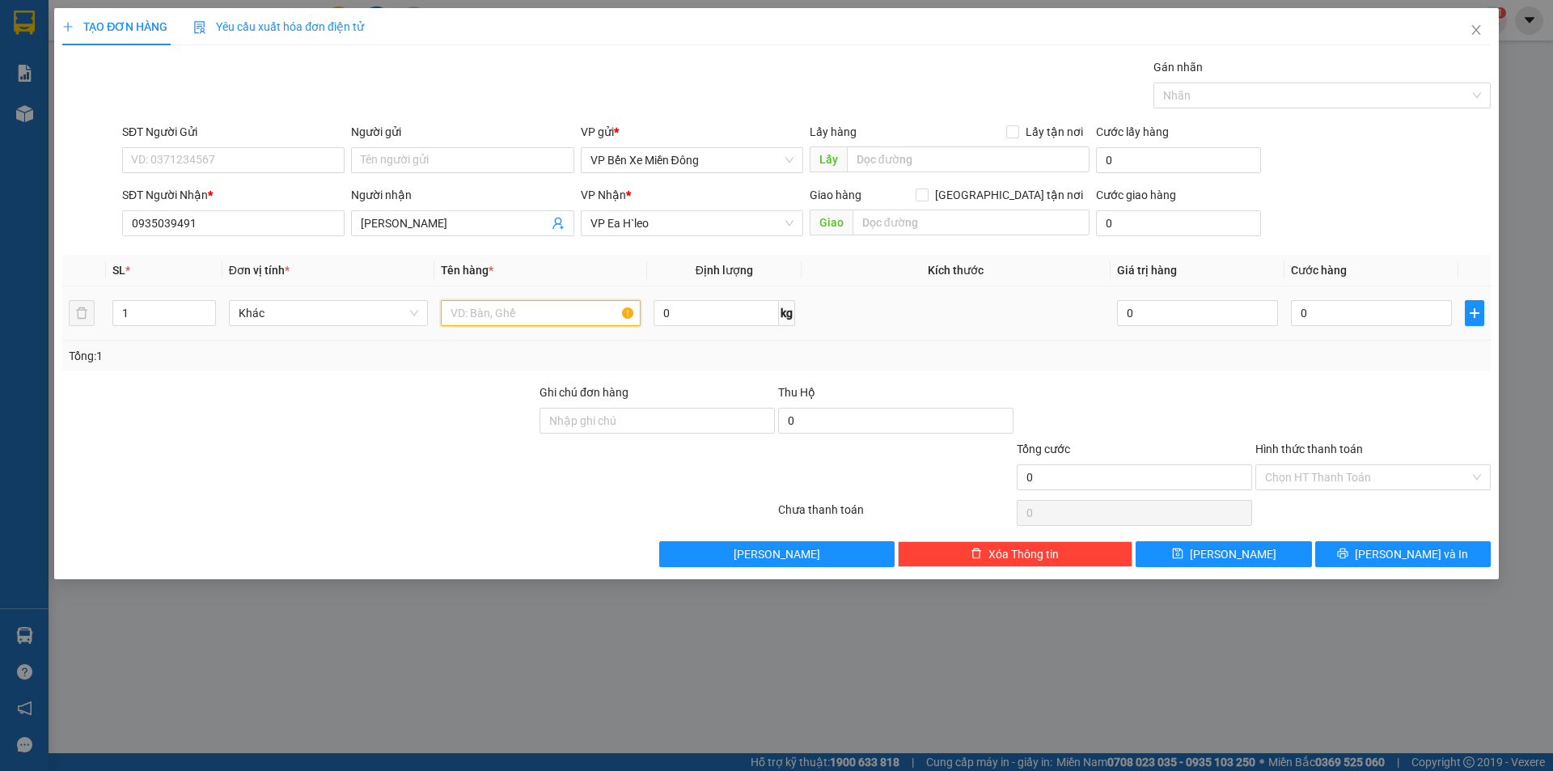
click at [496, 316] on input "text" at bounding box center [541, 313] width 200 height 26
type input "2"
click at [205, 307] on icon "up" at bounding box center [207, 310] width 6 height 6
click at [516, 301] on input "text" at bounding box center [541, 313] width 200 height 26
type input "â"
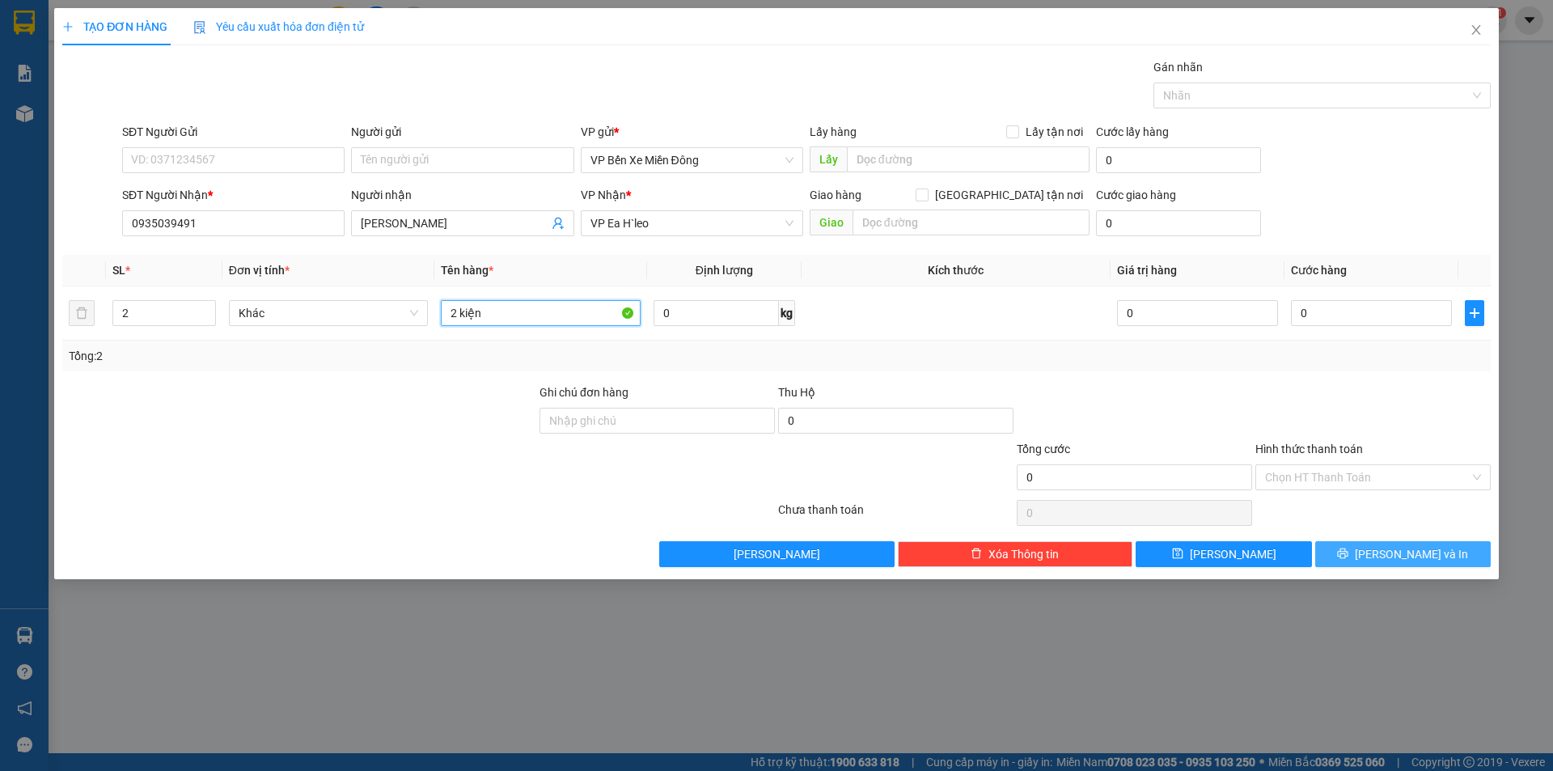
type input "2 kiện"
click at [1381, 545] on button "[PERSON_NAME] và In" at bounding box center [1404, 554] width 176 height 26
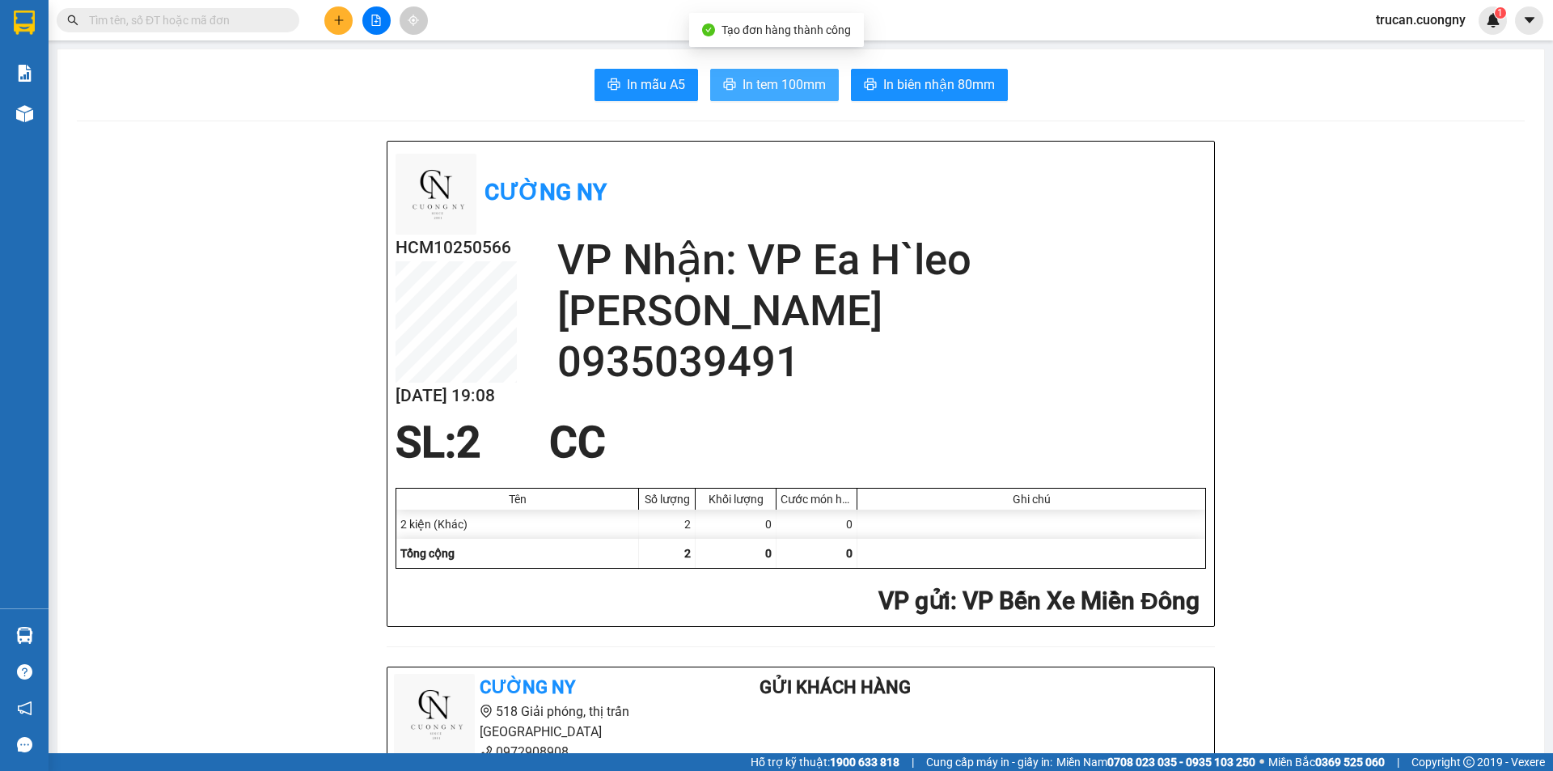
click at [743, 77] on span "In tem 100mm" at bounding box center [784, 84] width 83 height 20
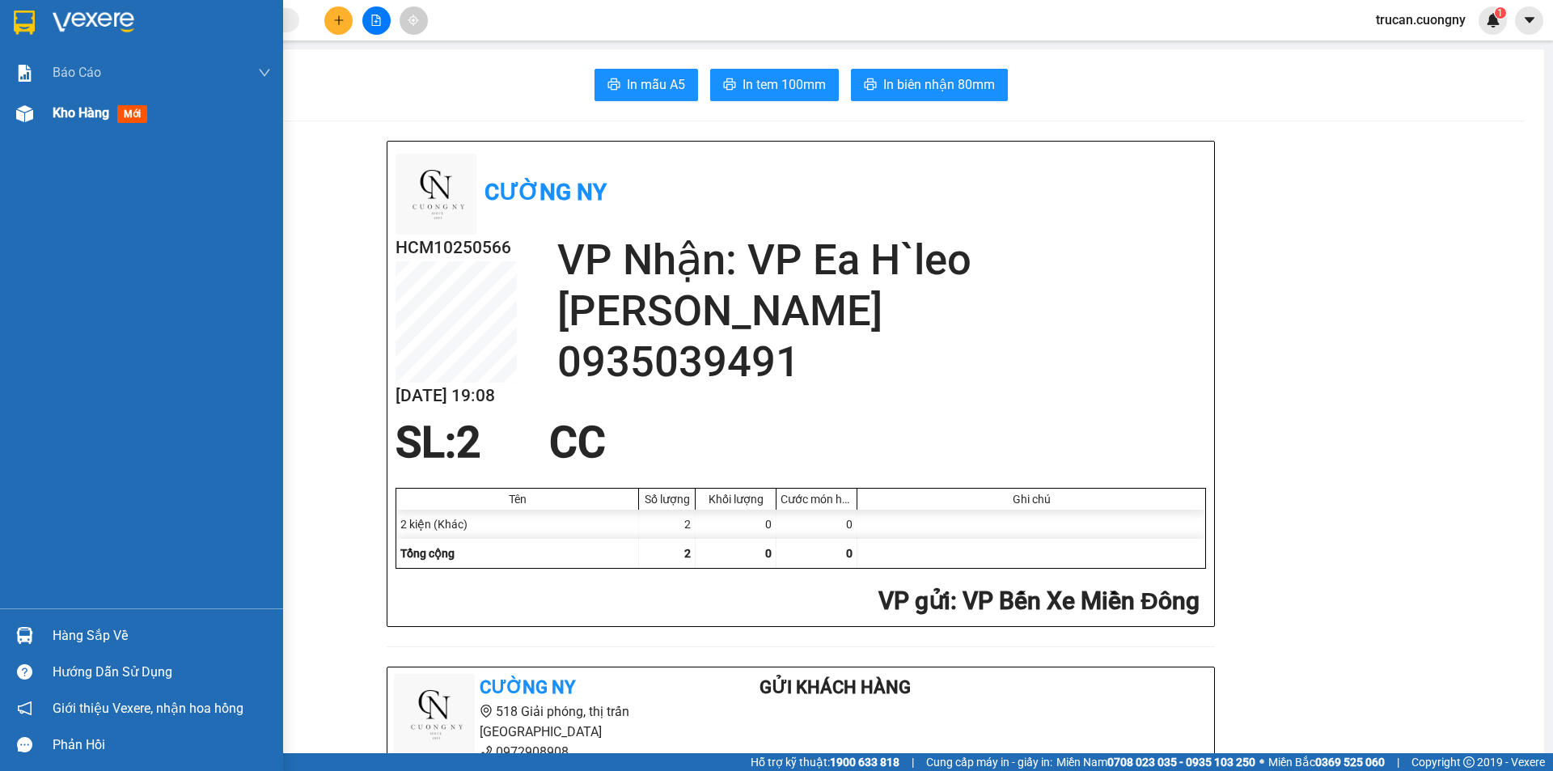
click at [40, 117] on div "Kho hàng mới" at bounding box center [141, 113] width 283 height 40
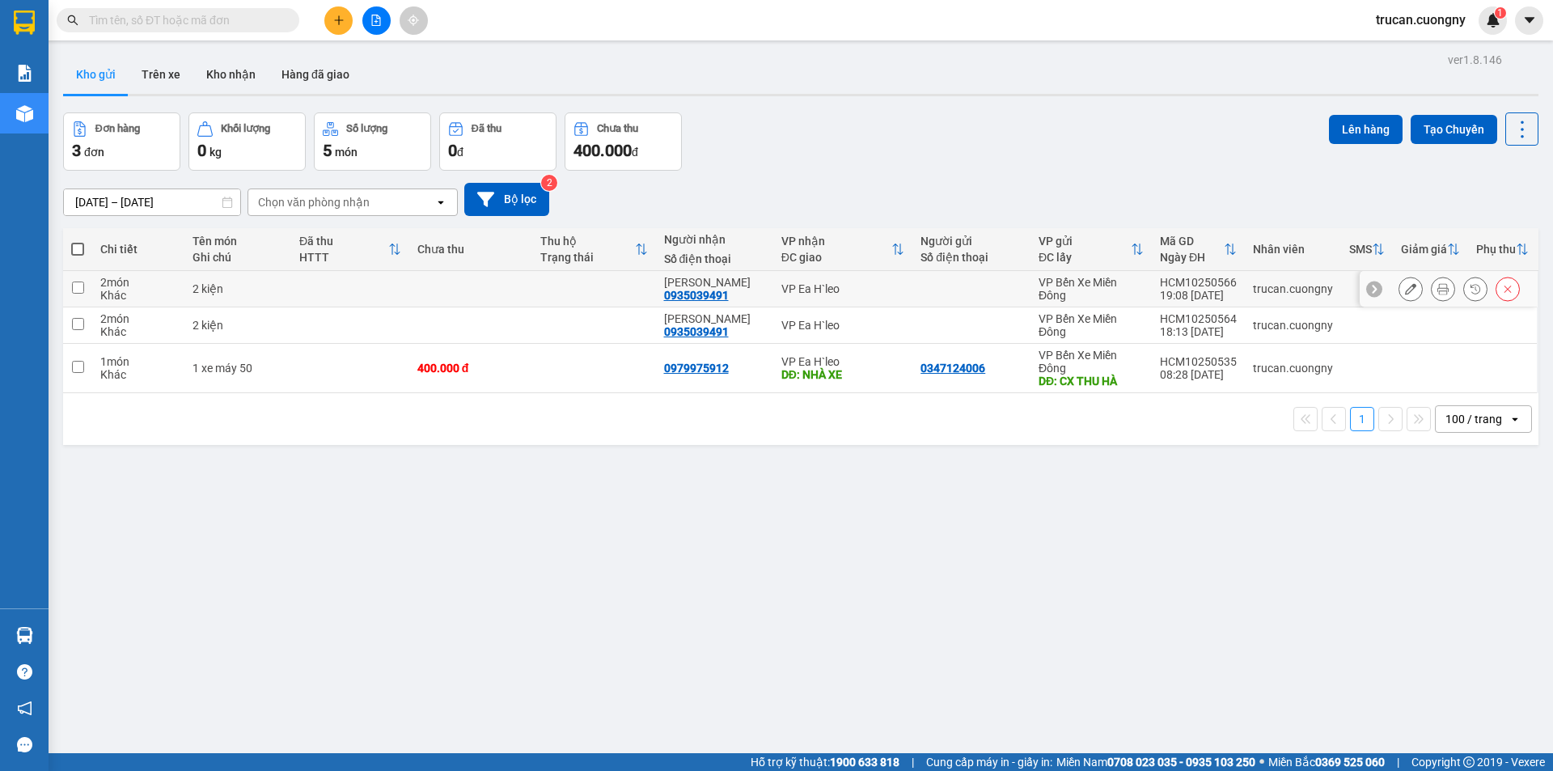
click at [519, 289] on td at bounding box center [470, 289] width 123 height 36
checkbox input "true"
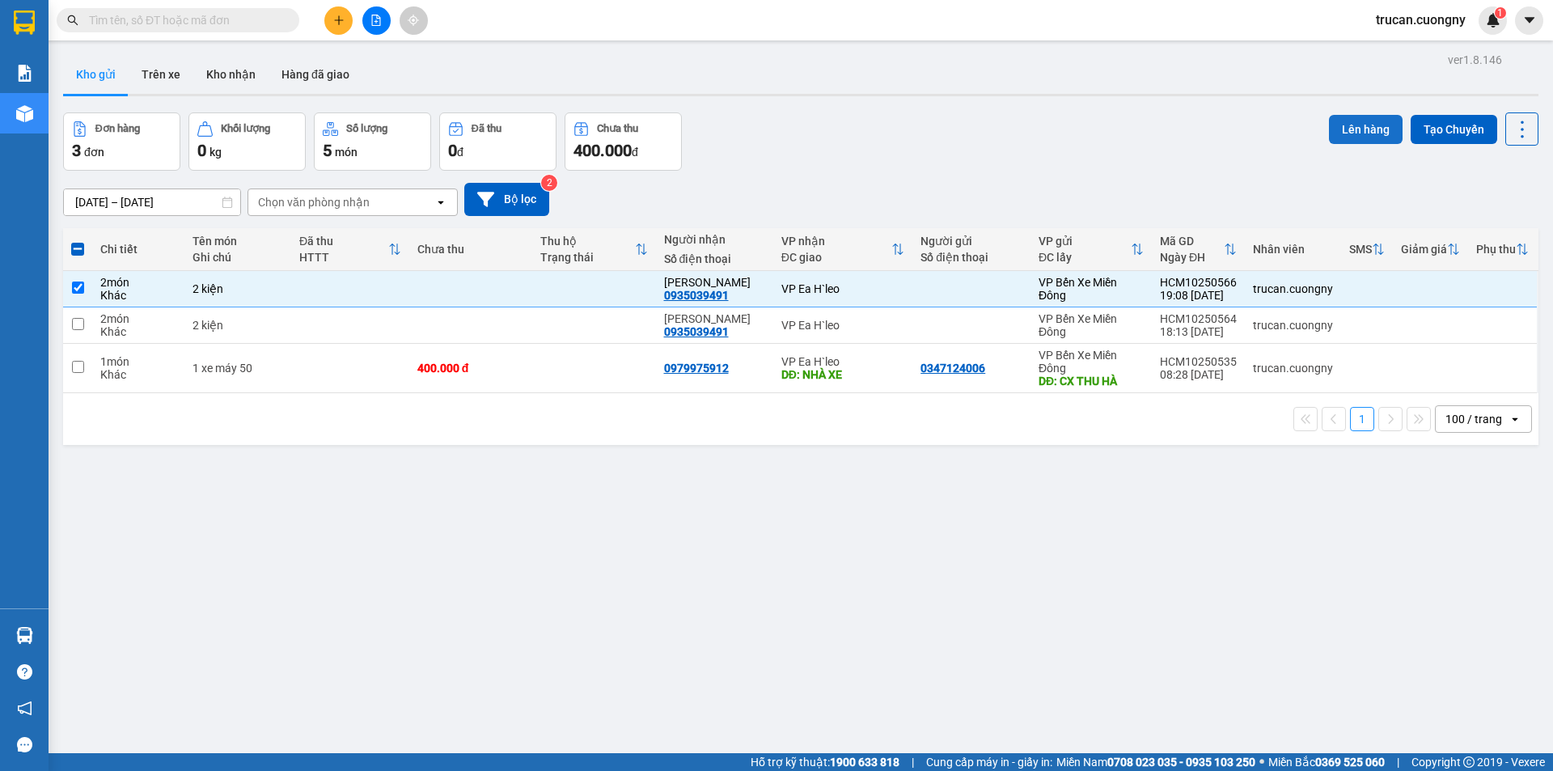
click at [1337, 121] on button "Lên hàng" at bounding box center [1366, 129] width 74 height 29
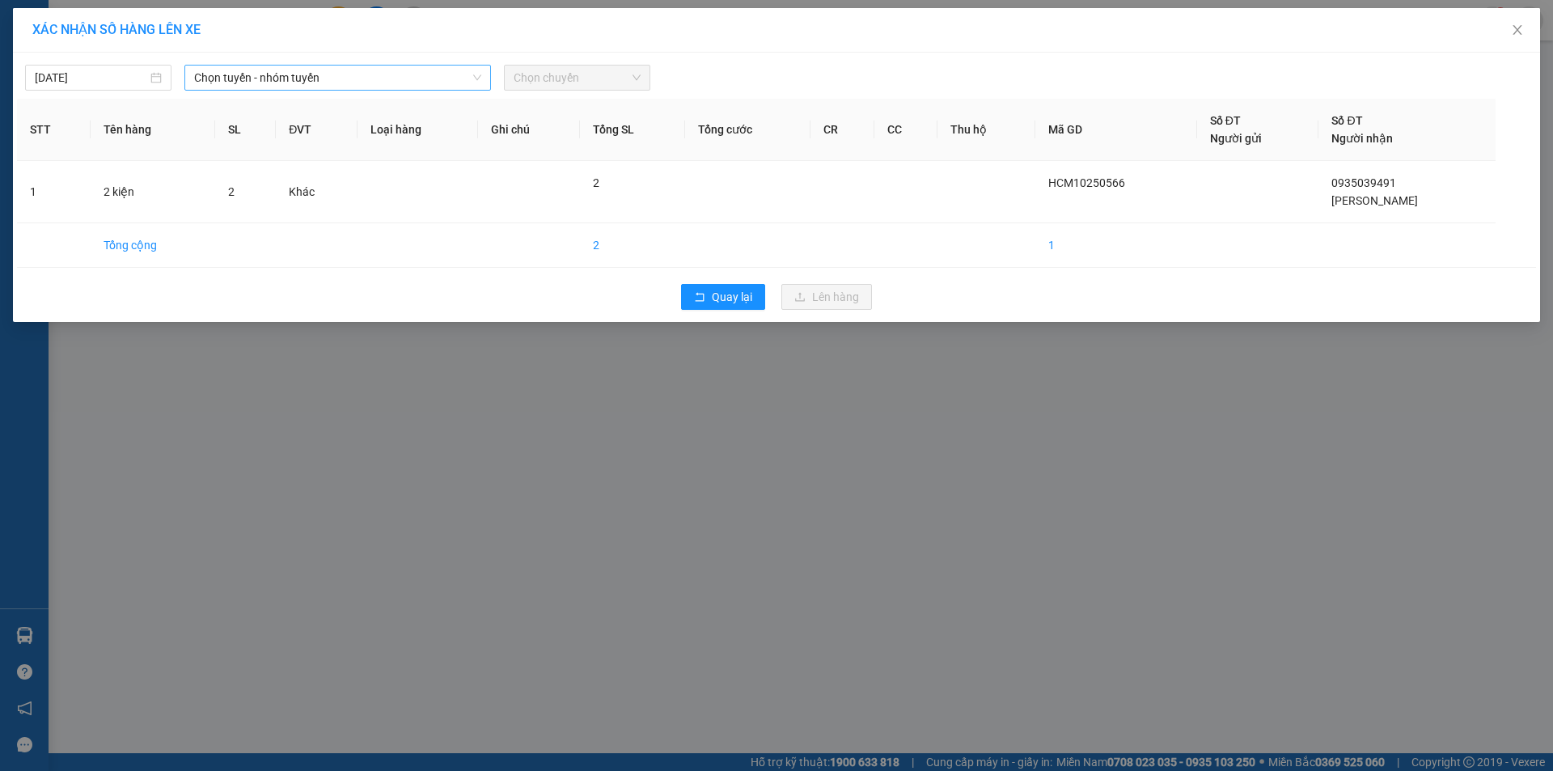
click at [409, 76] on span "Chọn tuyến - nhóm tuyến" at bounding box center [337, 78] width 287 height 24
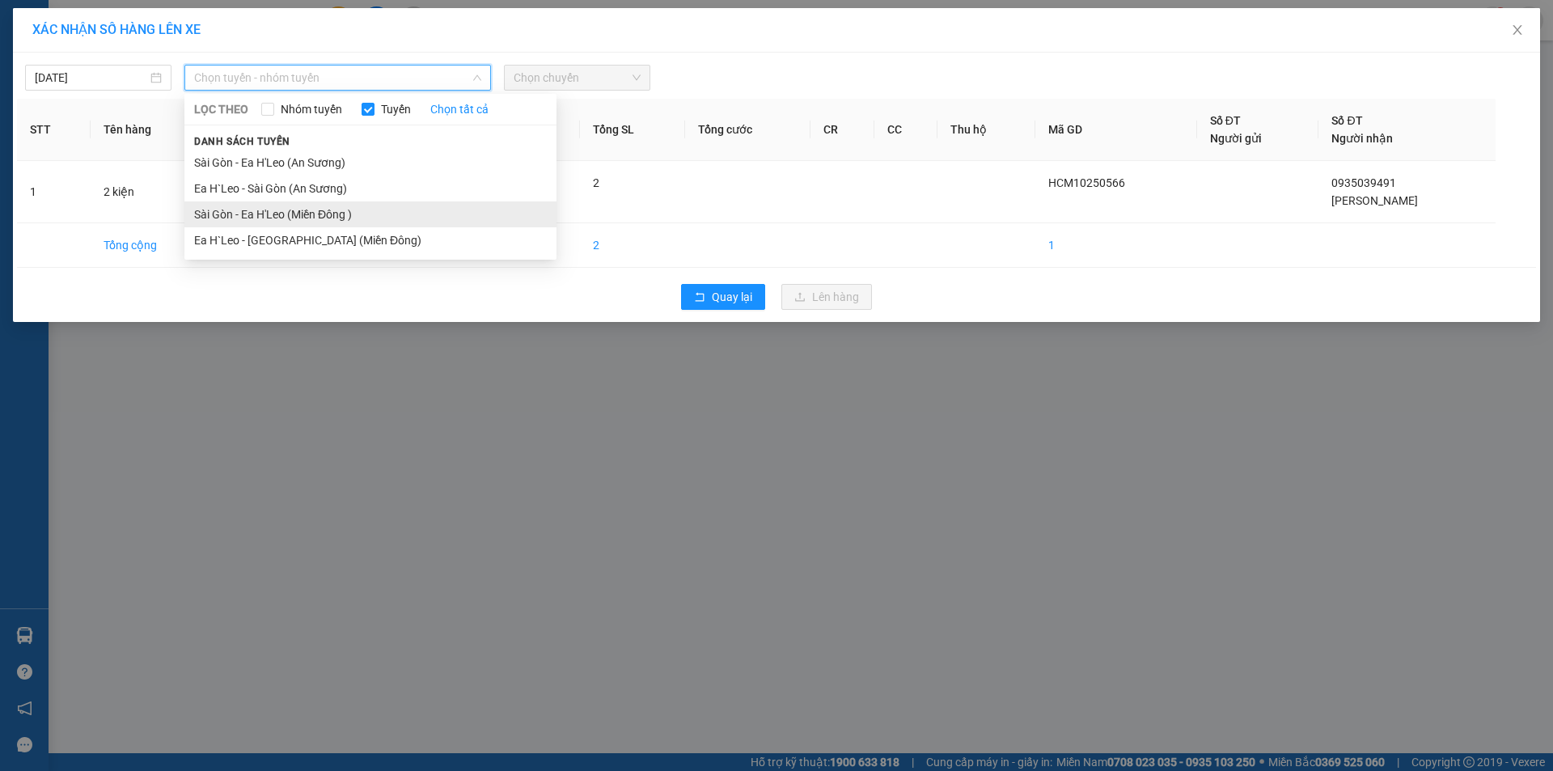
click at [401, 210] on li "Sài Gòn - Ea H'Leo (Miền Đông )" at bounding box center [370, 214] width 372 height 26
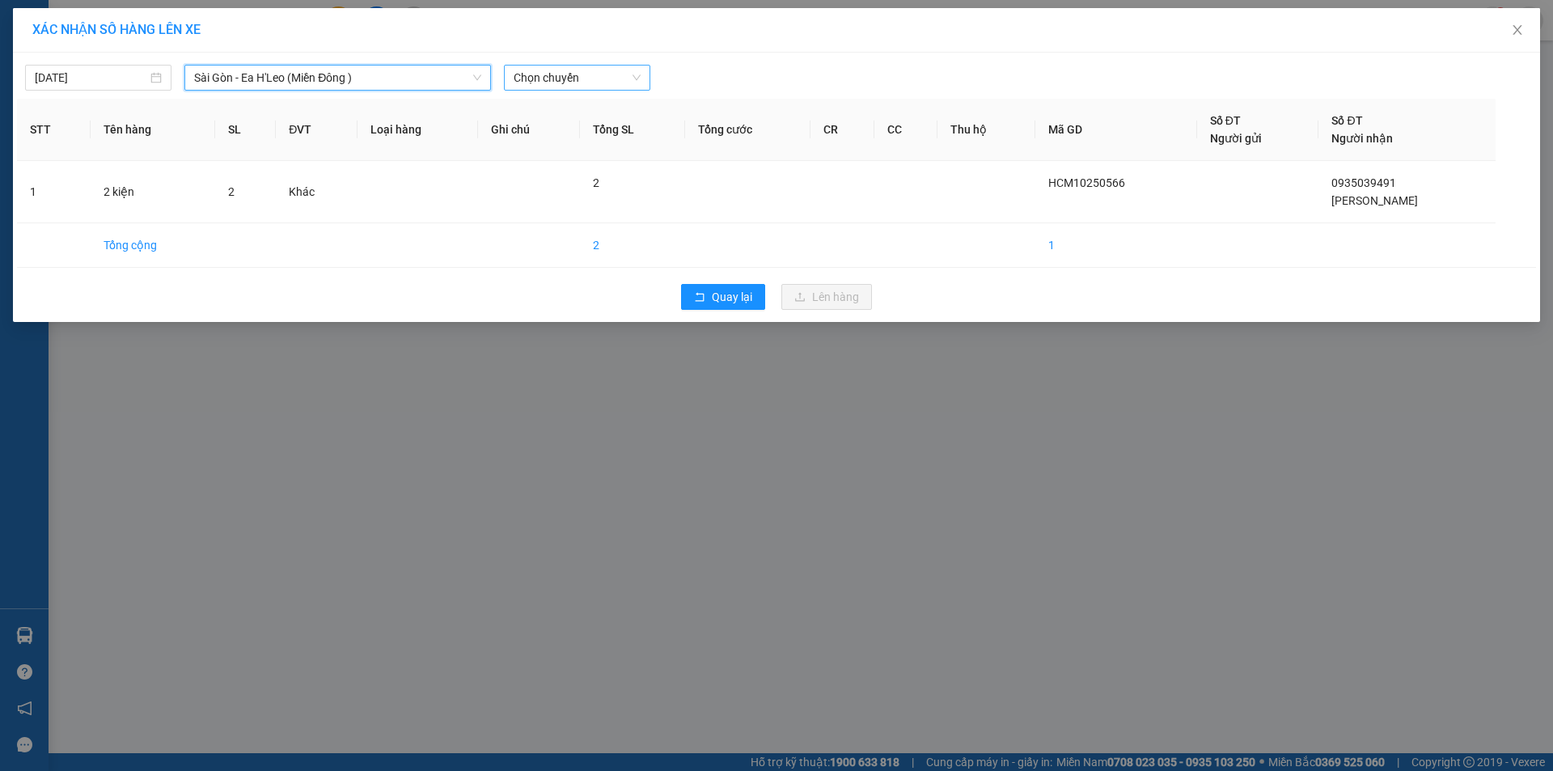
click at [536, 87] on span "Chọn chuyến" at bounding box center [577, 78] width 127 height 24
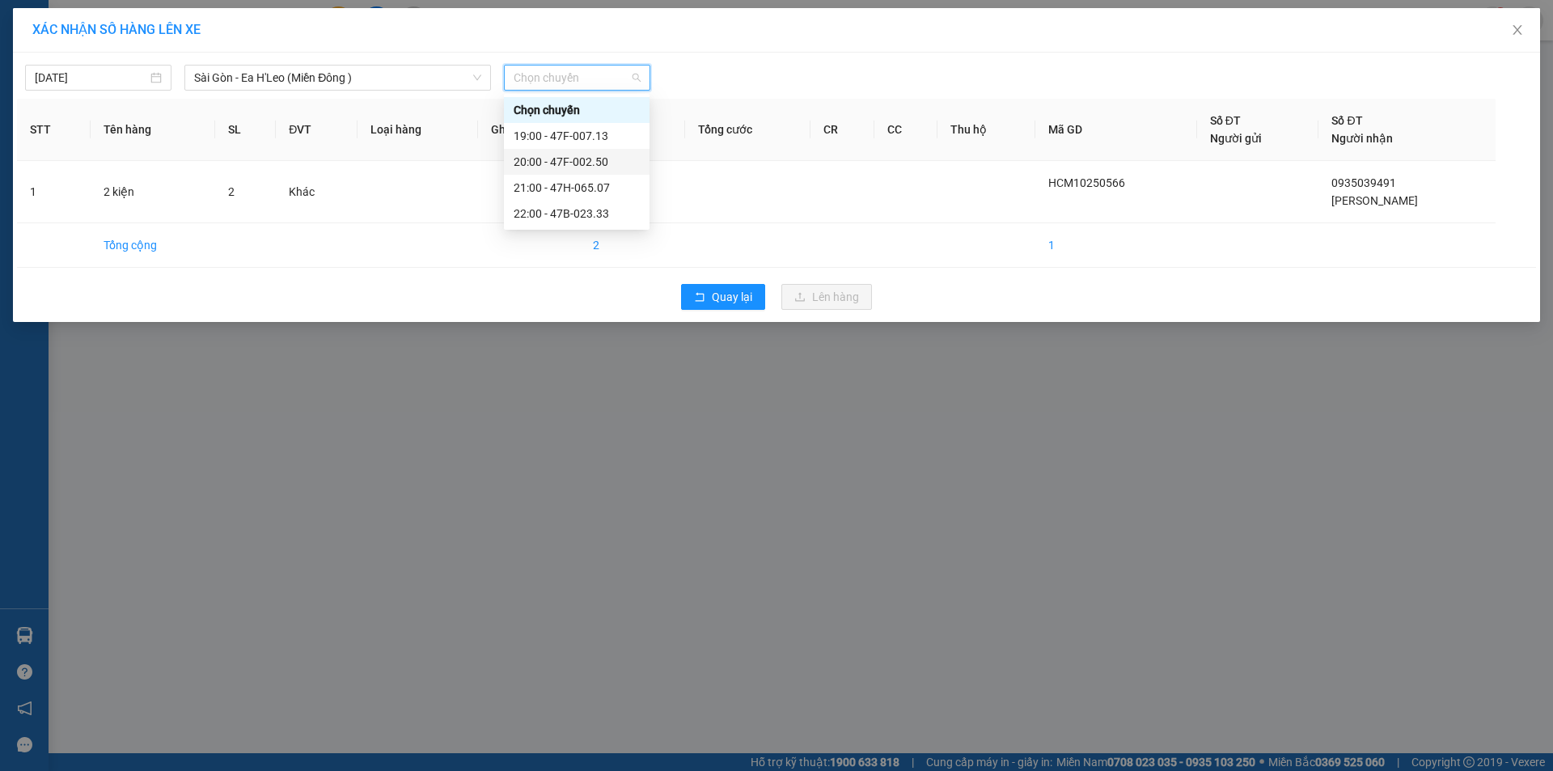
click at [566, 154] on div "20:00 - 47F-002.50" at bounding box center [577, 162] width 126 height 18
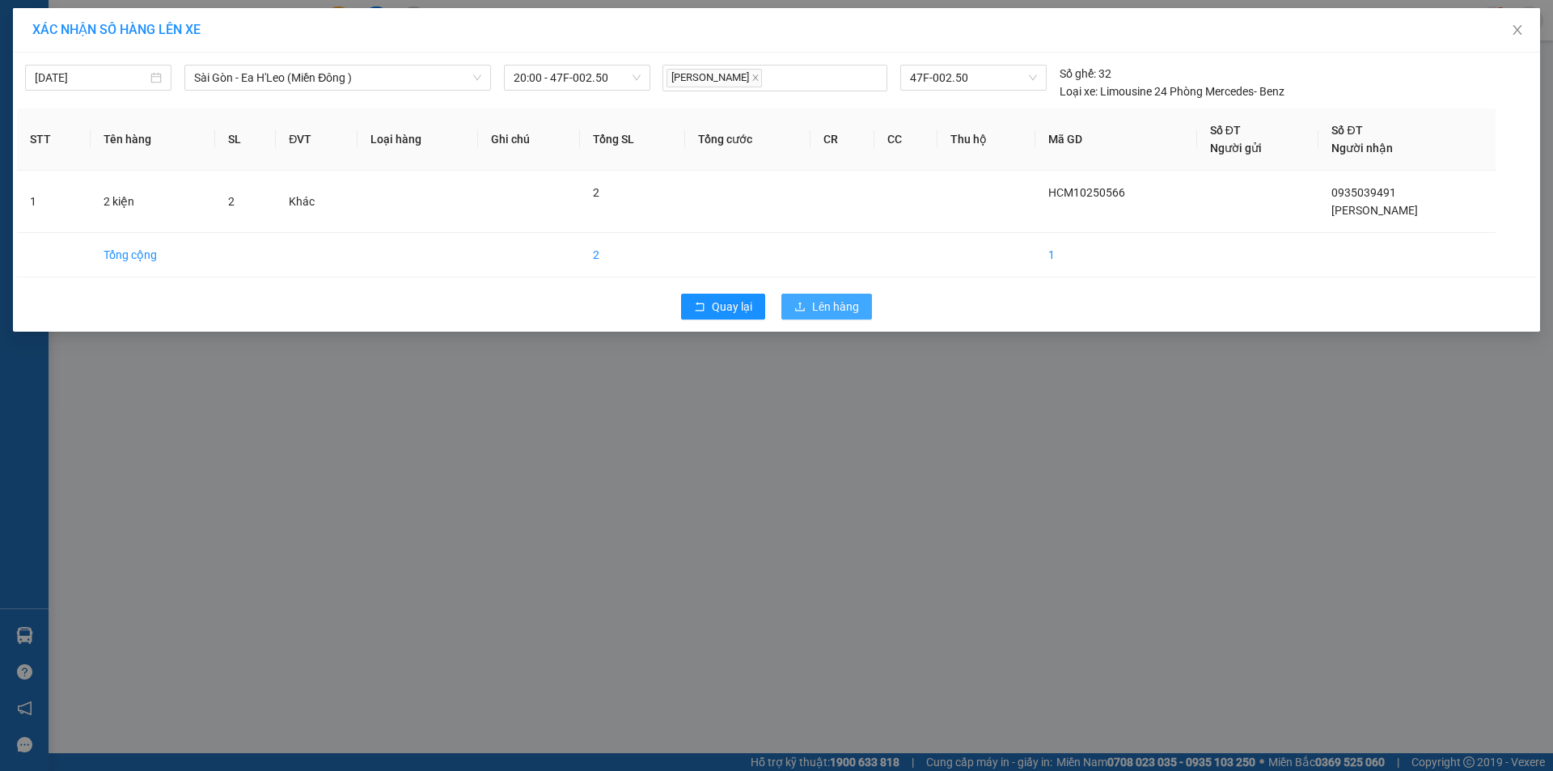
click at [820, 303] on span "Lên hàng" at bounding box center [835, 307] width 47 height 18
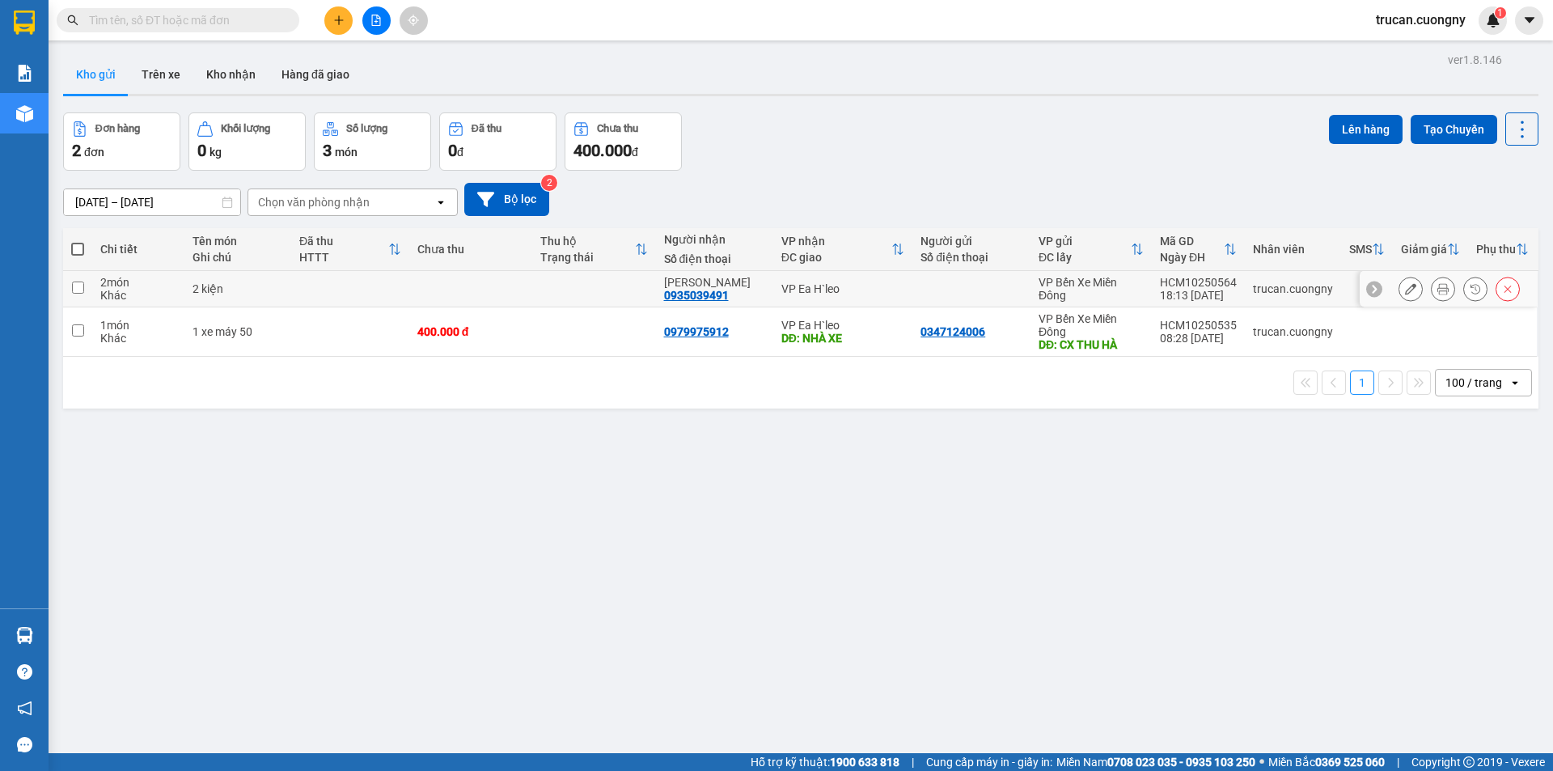
click at [283, 282] on div "2 kiện" at bounding box center [238, 288] width 91 height 13
checkbox input "true"
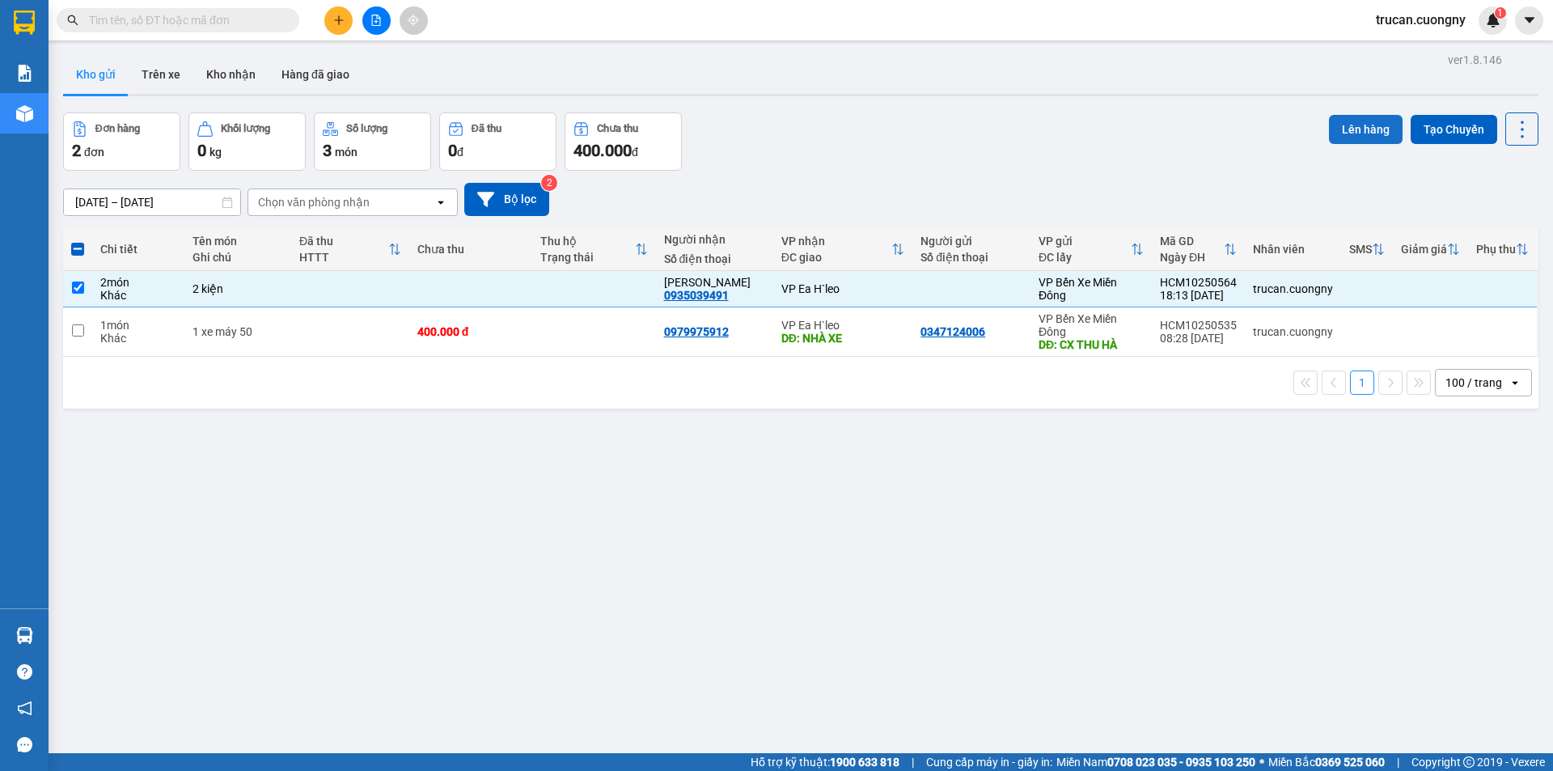
click at [1364, 138] on button "Lên hàng" at bounding box center [1366, 129] width 74 height 29
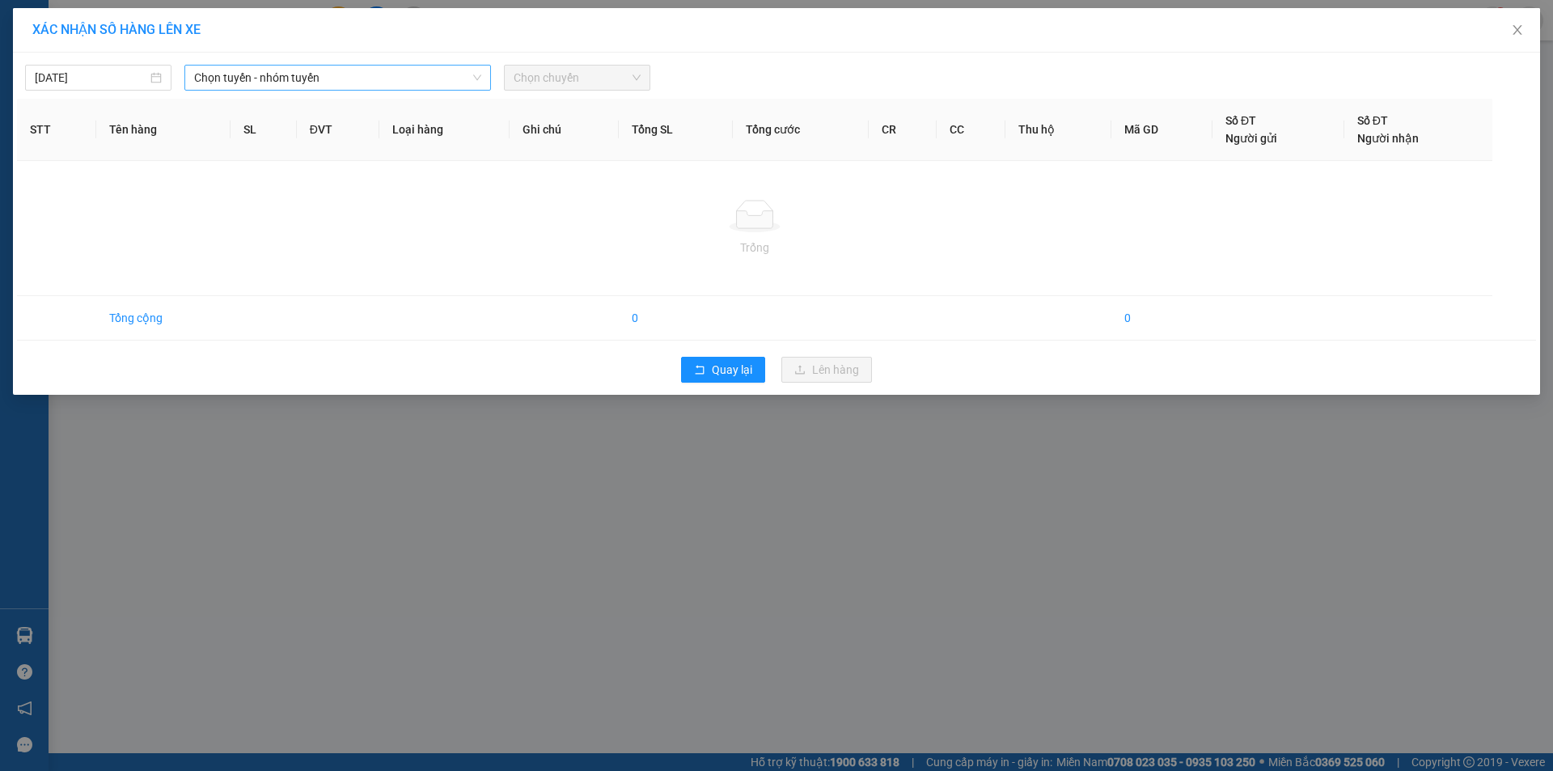
click at [445, 80] on span "Chọn tuyến - nhóm tuyến" at bounding box center [337, 78] width 287 height 24
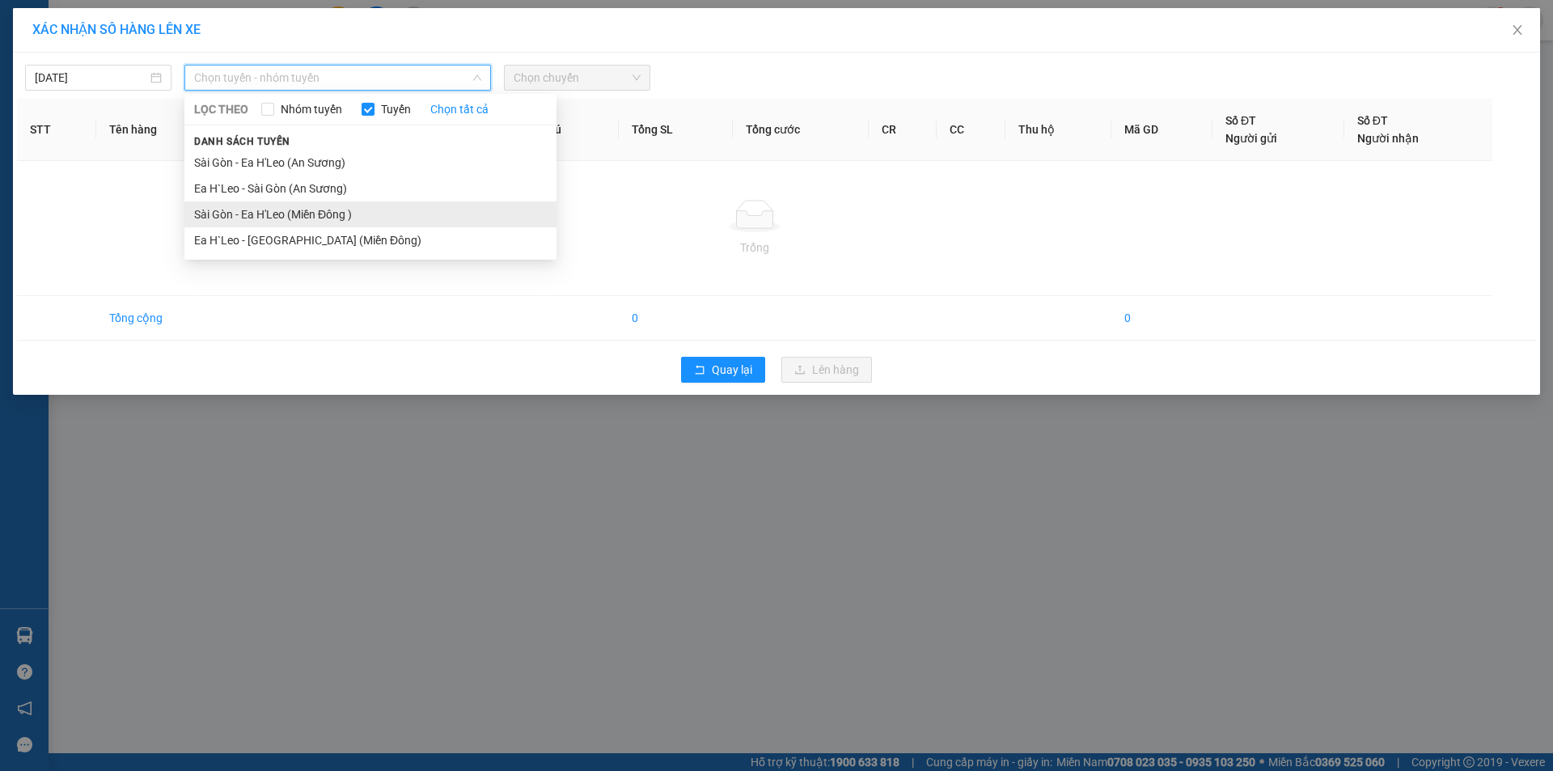
click at [447, 205] on li "Sài Gòn - Ea H'Leo (Miền Đông )" at bounding box center [370, 214] width 372 height 26
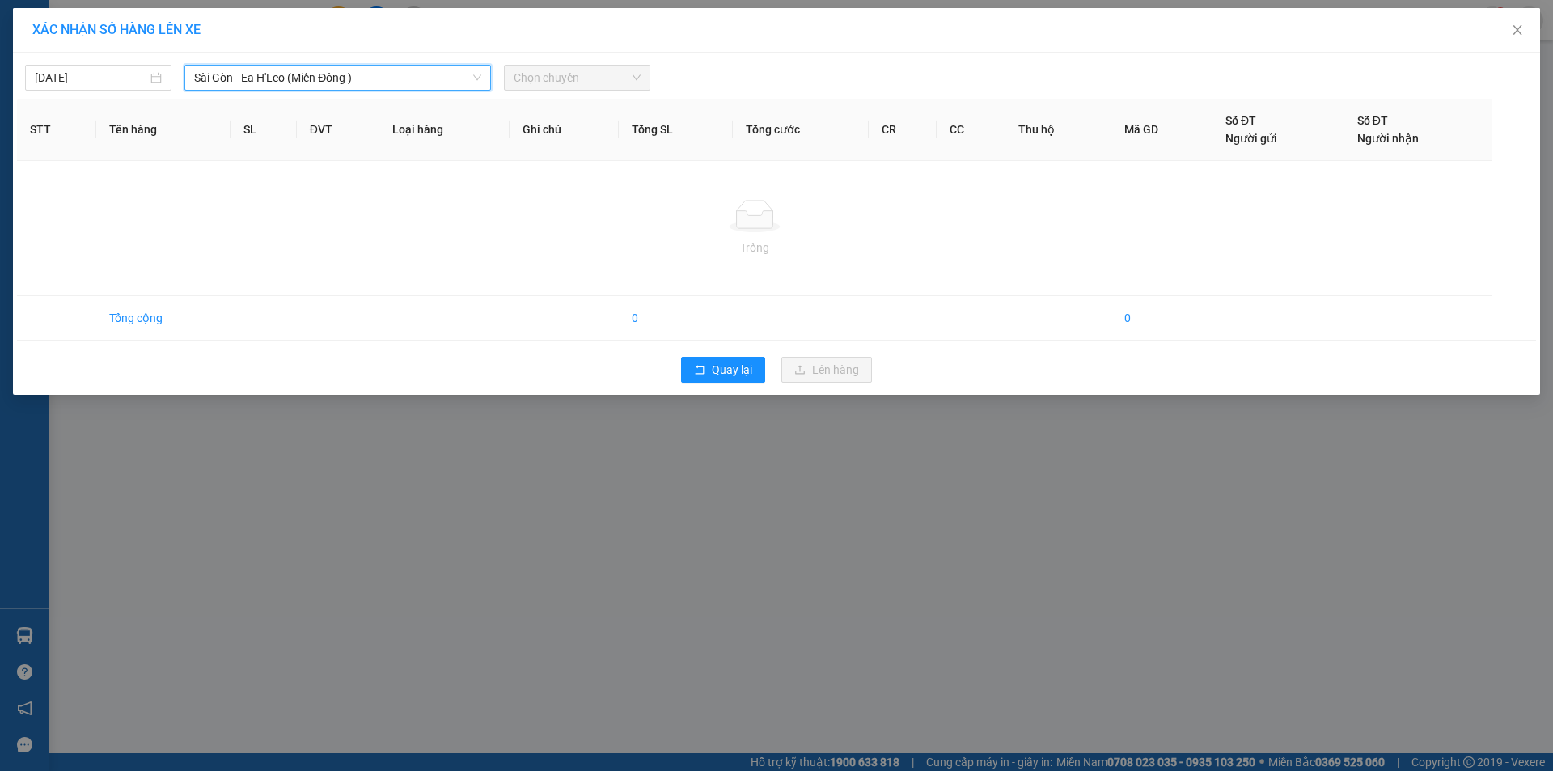
click at [566, 79] on span "Chọn chuyến" at bounding box center [577, 78] width 127 height 24
click at [1508, 31] on span "Close" at bounding box center [1517, 30] width 45 height 45
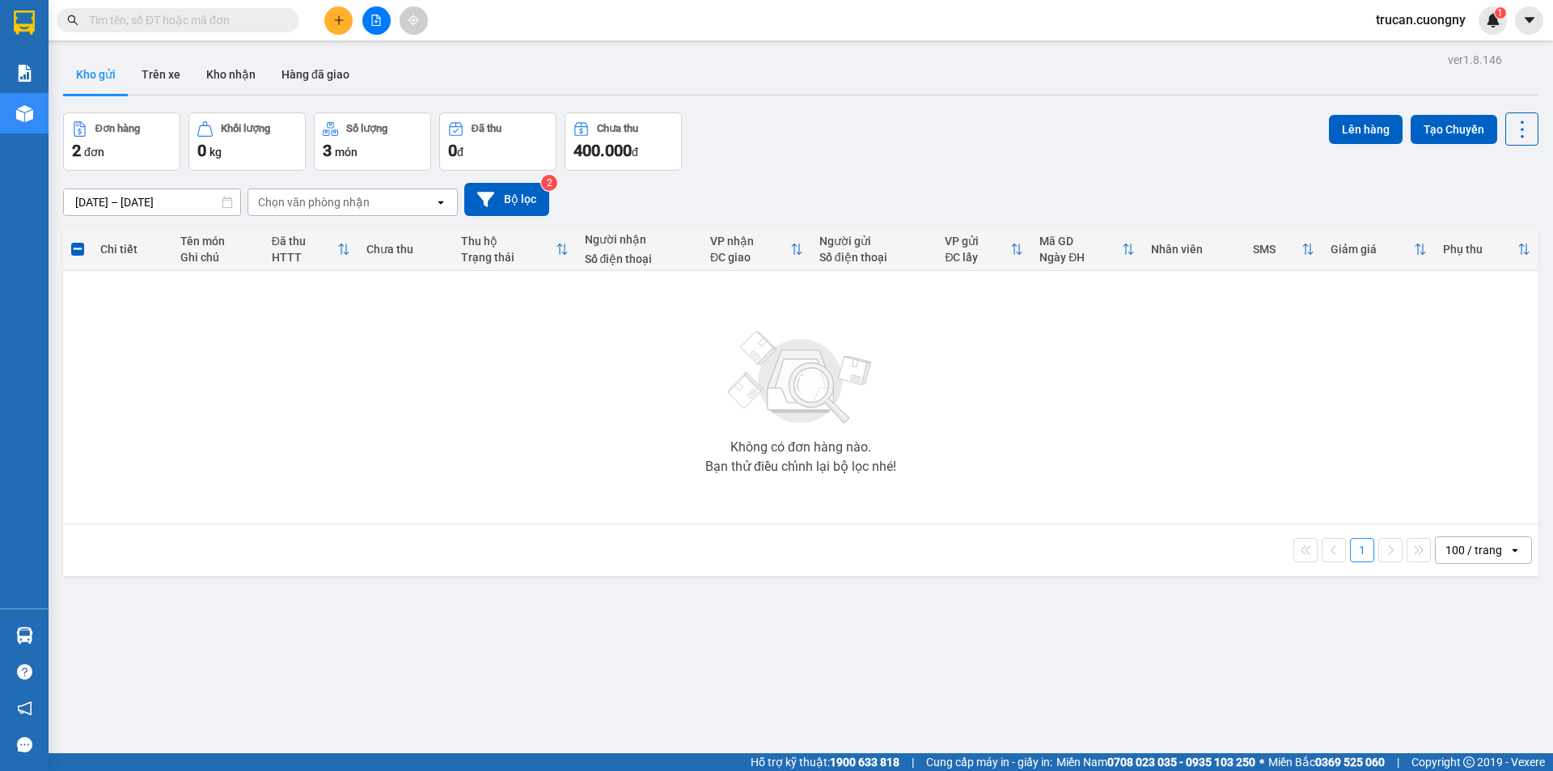
click at [110, 80] on button "Kho gửi" at bounding box center [96, 74] width 66 height 39
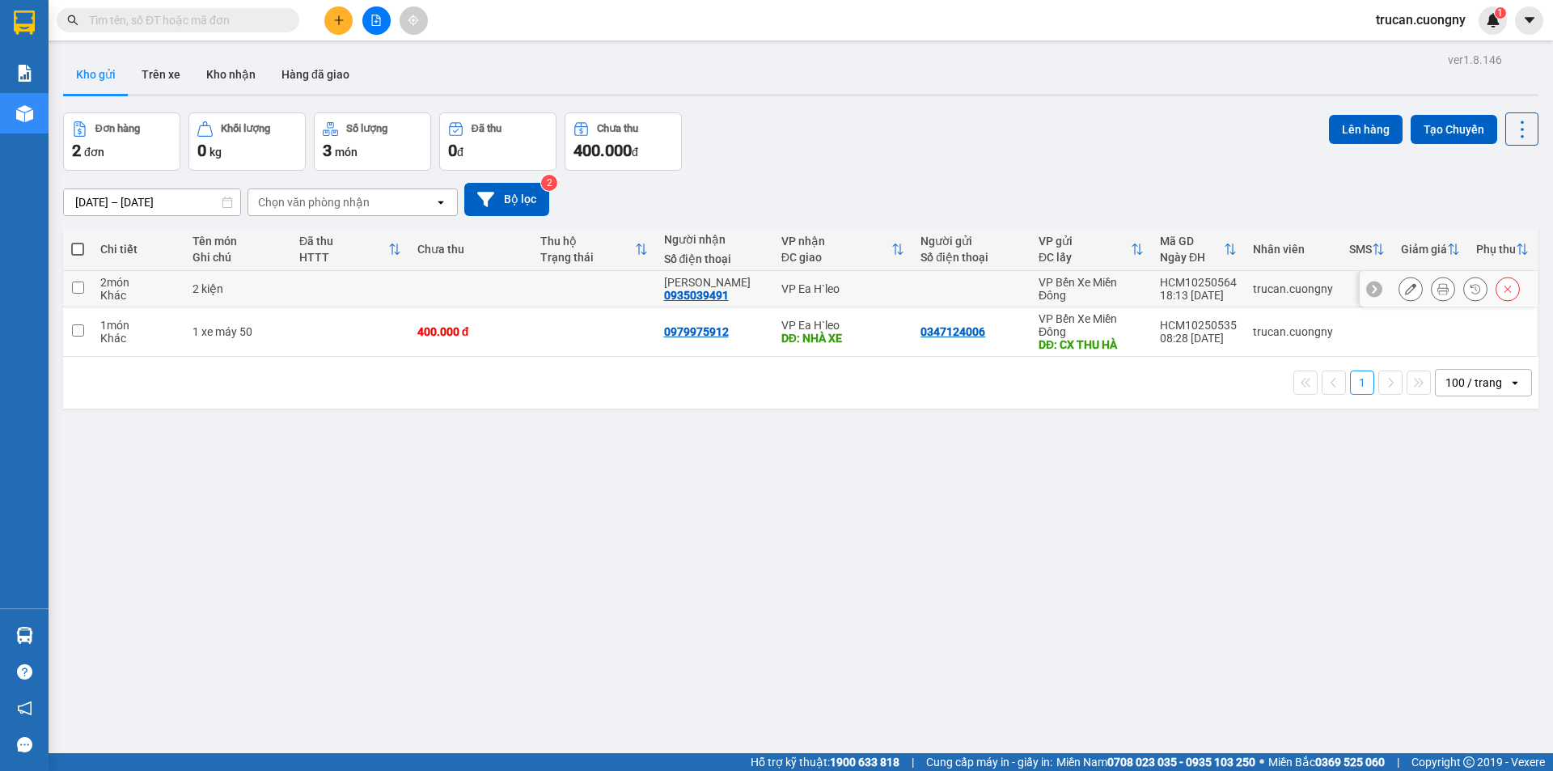
click at [222, 291] on div "2 kiện" at bounding box center [238, 288] width 91 height 13
checkbox input "true"
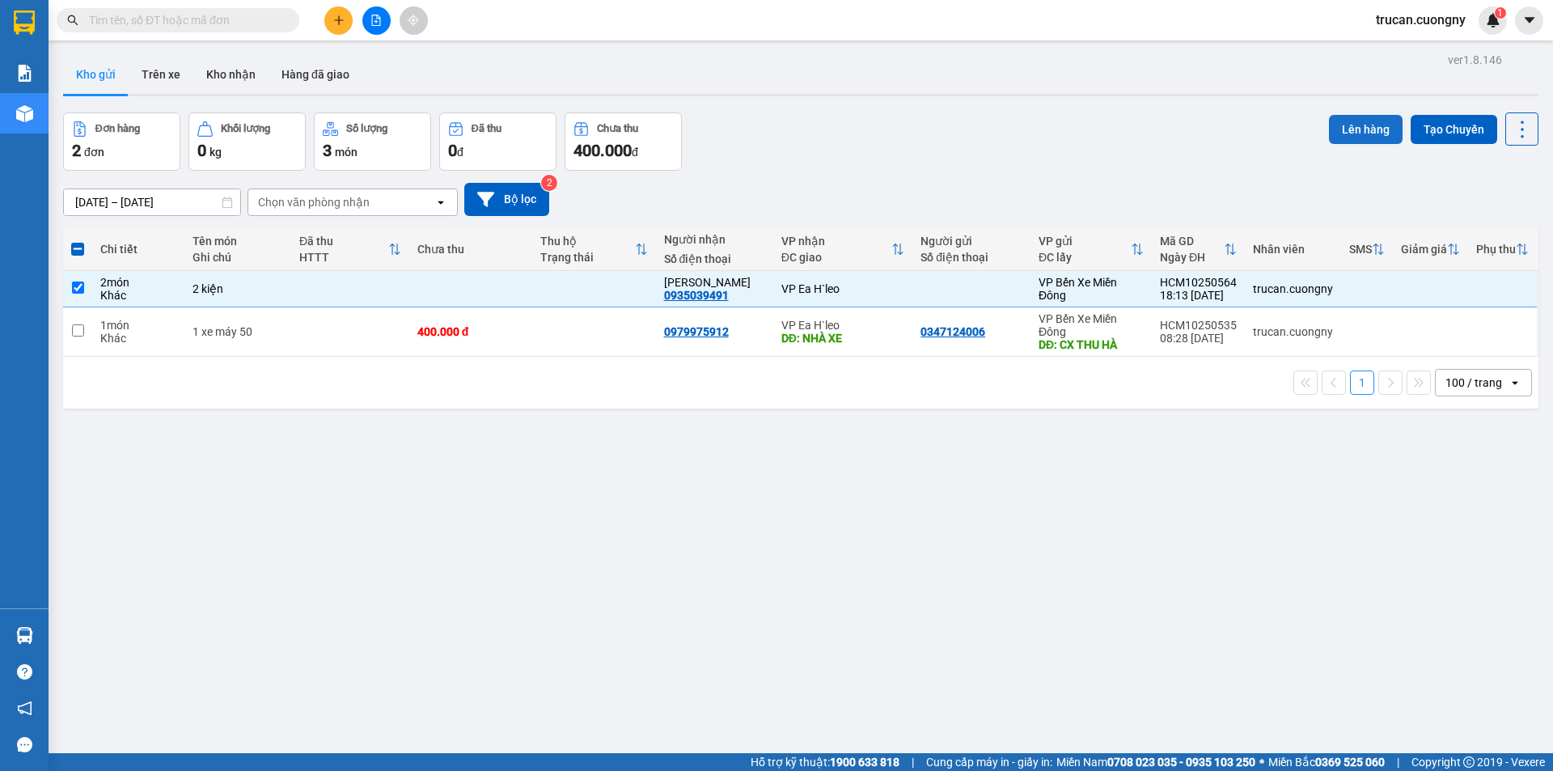
click at [1366, 129] on button "Lên hàng" at bounding box center [1366, 129] width 74 height 29
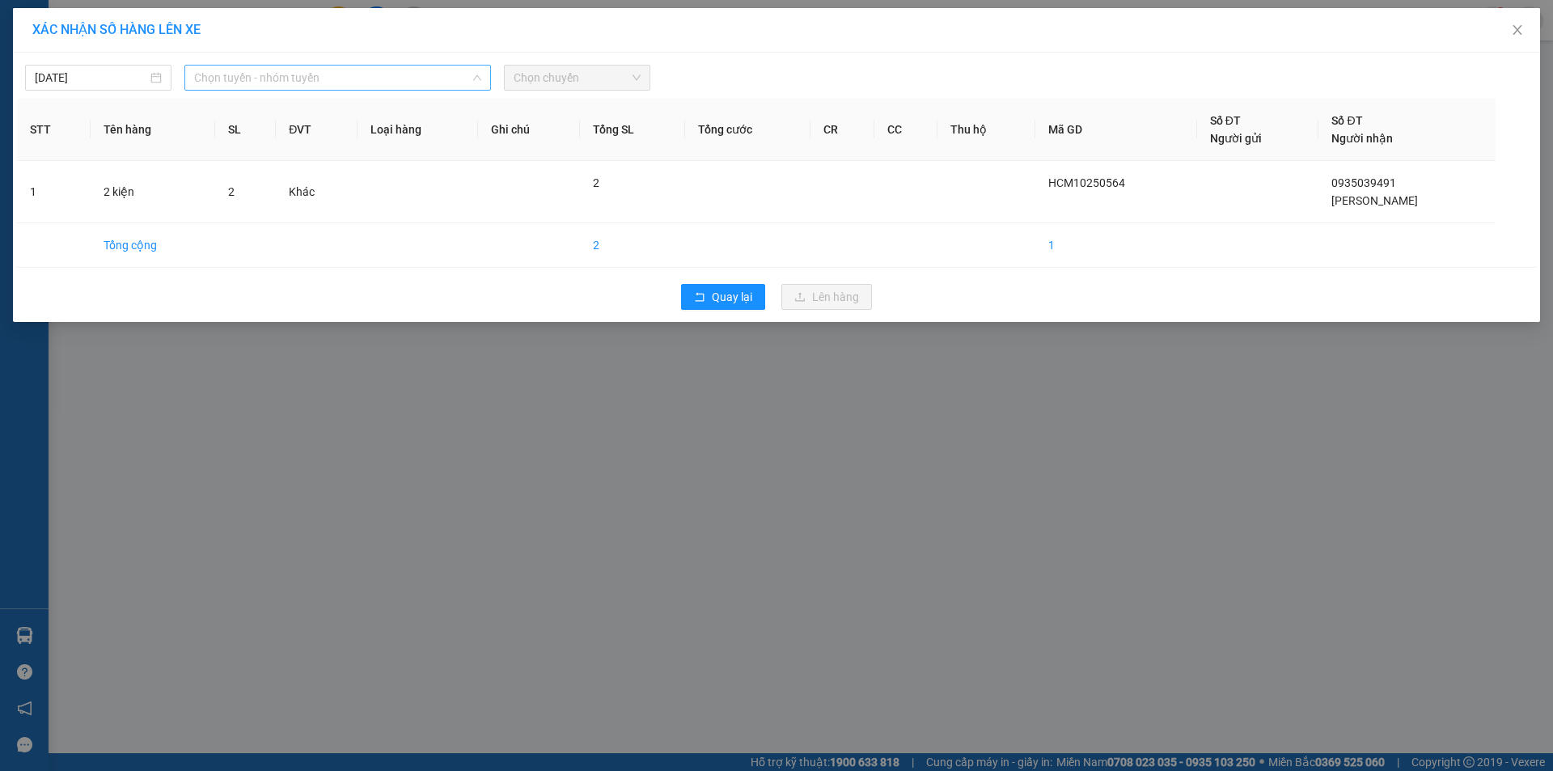
click at [262, 76] on span "Chọn tuyến - nhóm tuyến" at bounding box center [337, 78] width 287 height 24
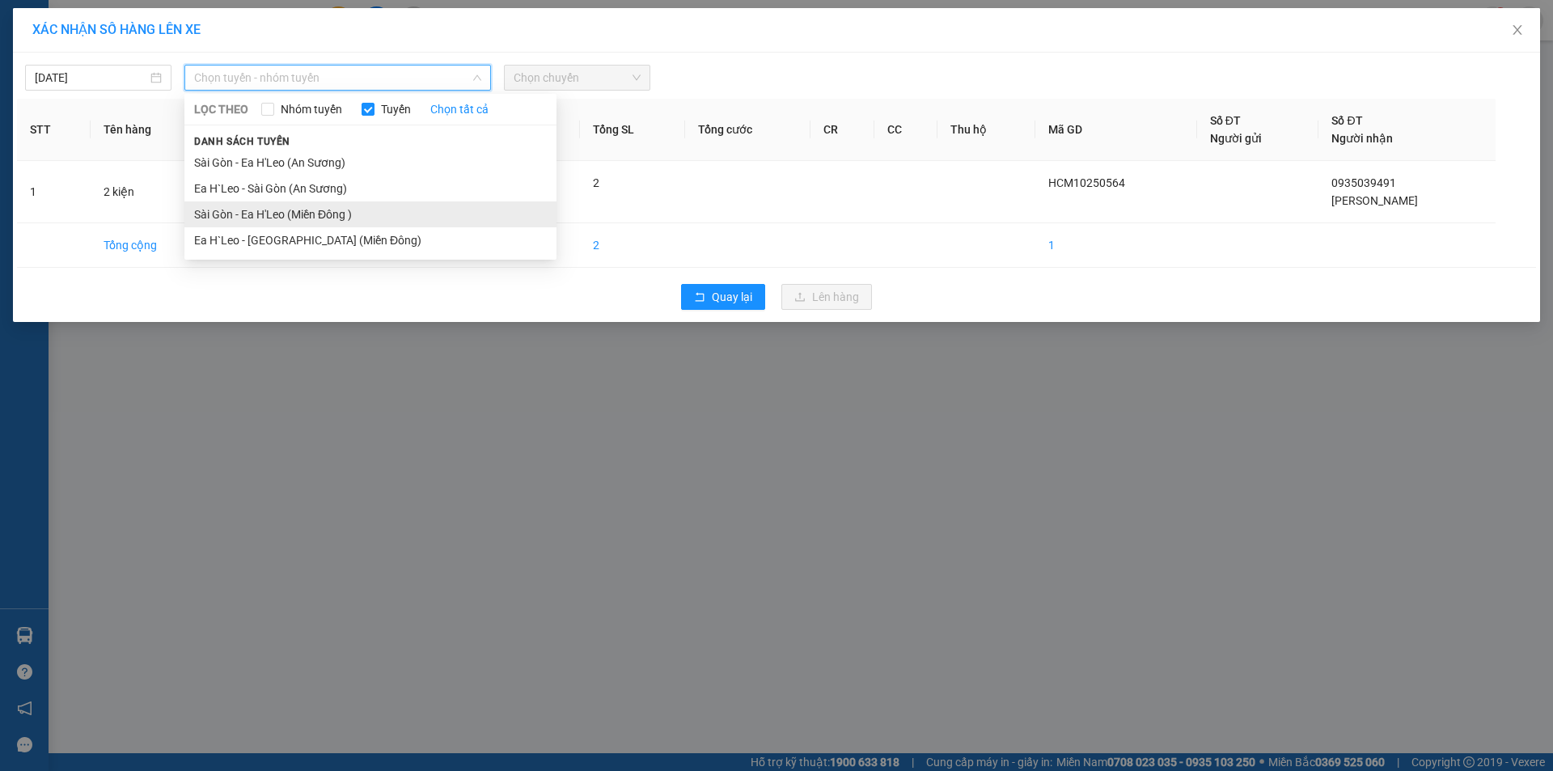
click at [303, 217] on li "Sài Gòn - Ea H'Leo (Miền Đông )" at bounding box center [370, 214] width 372 height 26
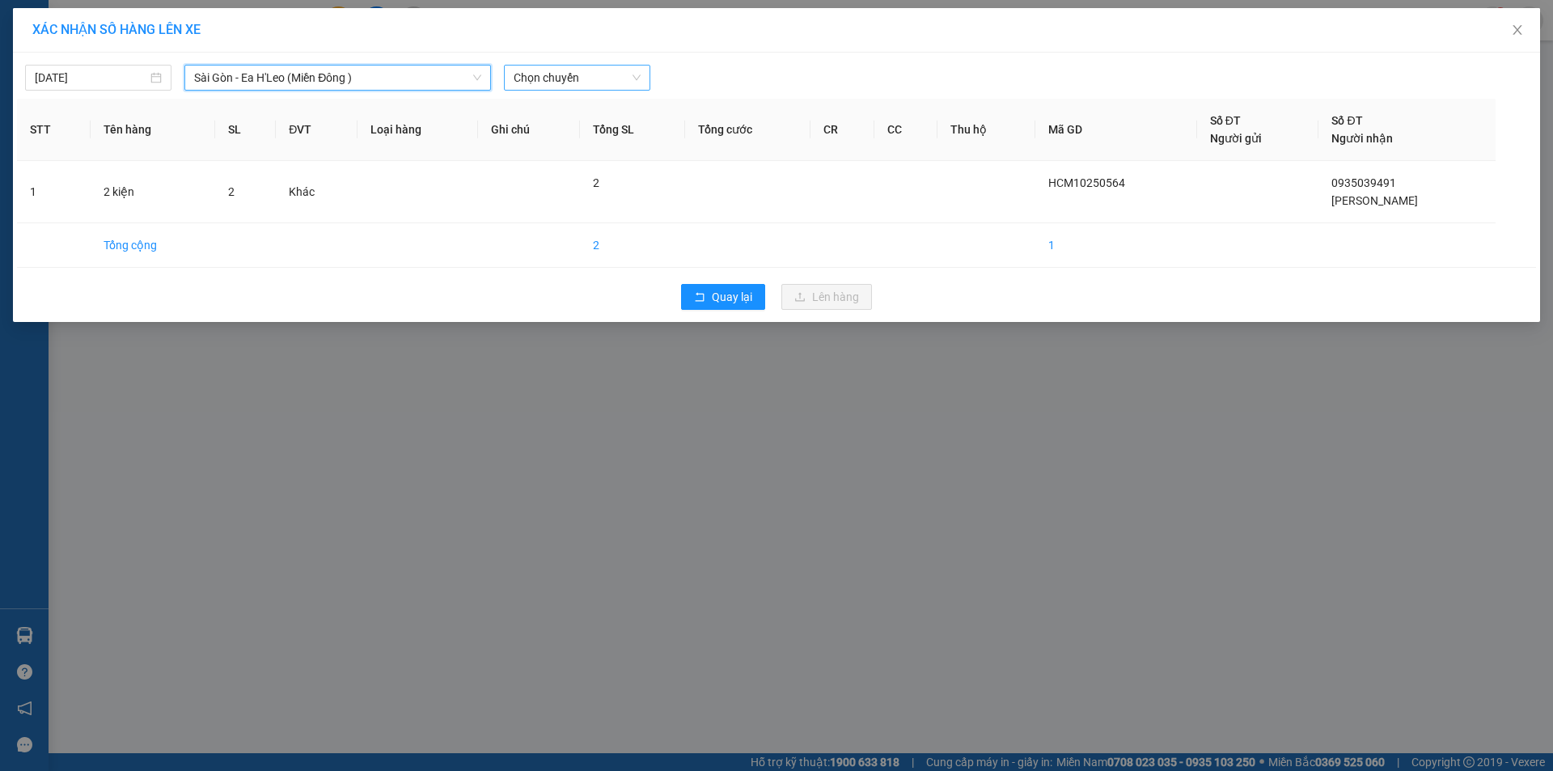
click at [544, 81] on span "Chọn chuyến" at bounding box center [577, 78] width 127 height 24
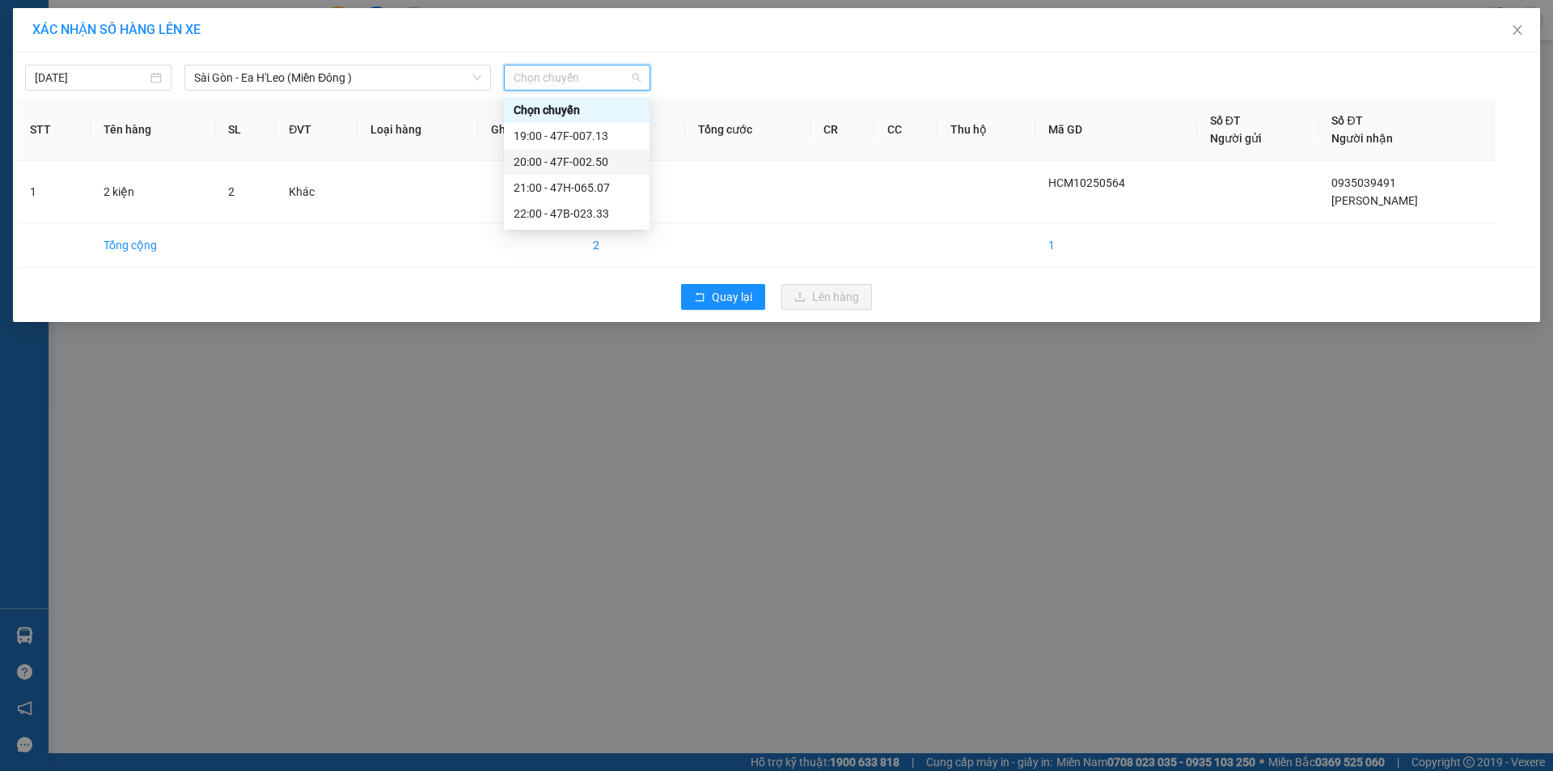
click at [564, 167] on div "20:00 - 47F-002.50" at bounding box center [577, 162] width 126 height 18
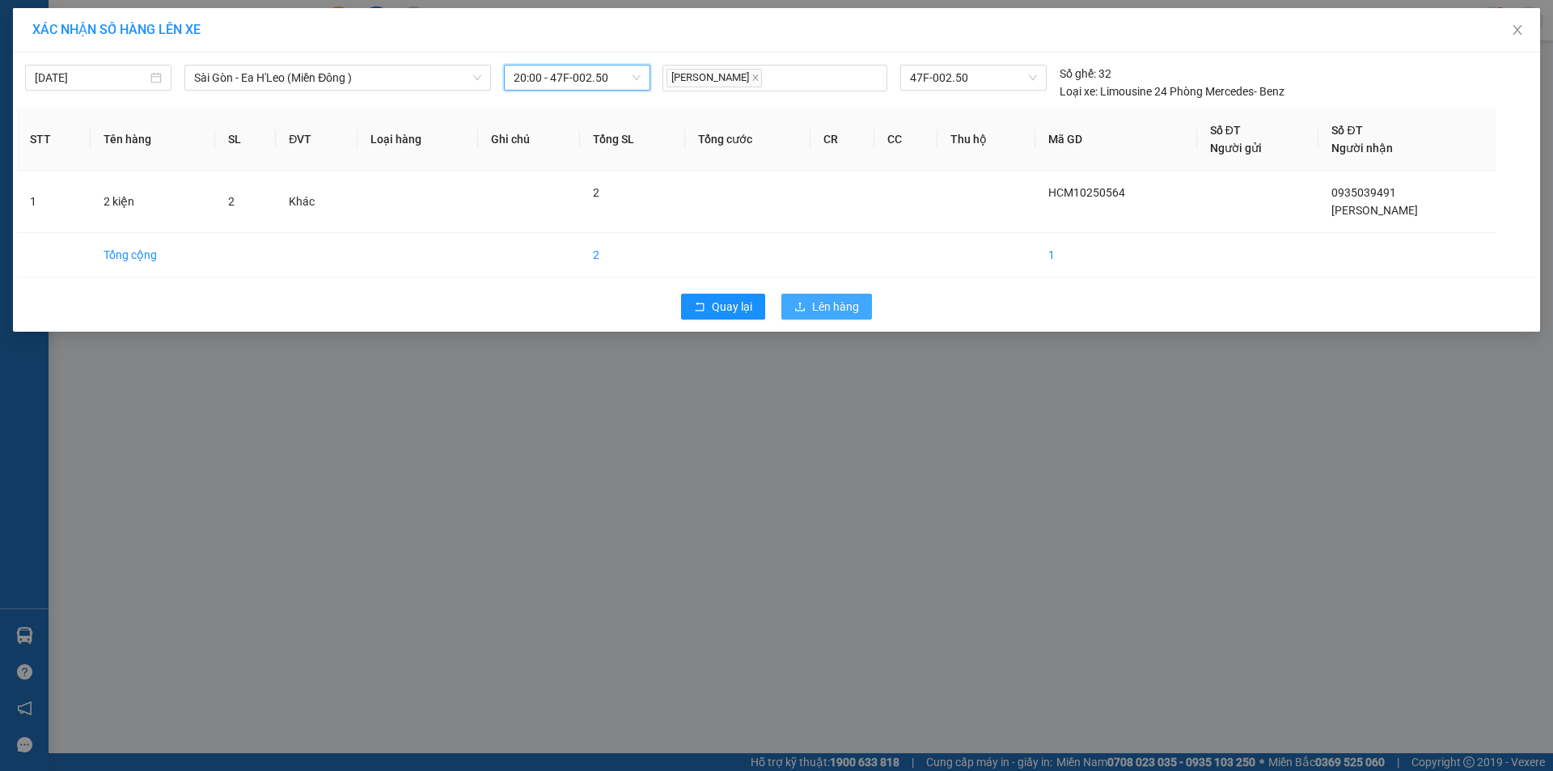
click at [800, 305] on icon "upload" at bounding box center [799, 306] width 11 height 11
click at [818, 297] on button "Lên hàng" at bounding box center [827, 307] width 91 height 26
click at [1524, 33] on span "Close" at bounding box center [1517, 30] width 45 height 45
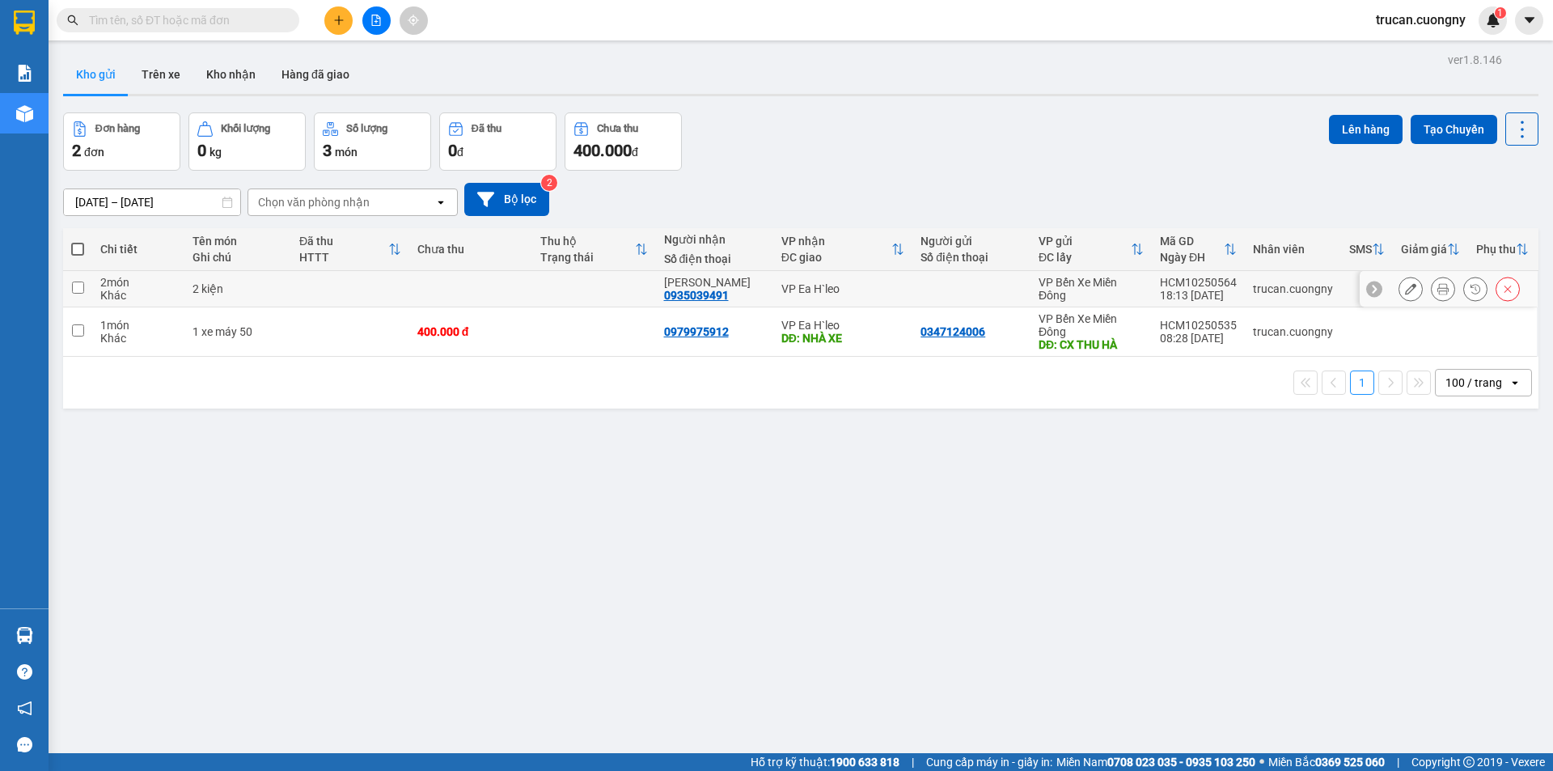
click at [303, 286] on td at bounding box center [350, 289] width 118 height 36
checkbox input "true"
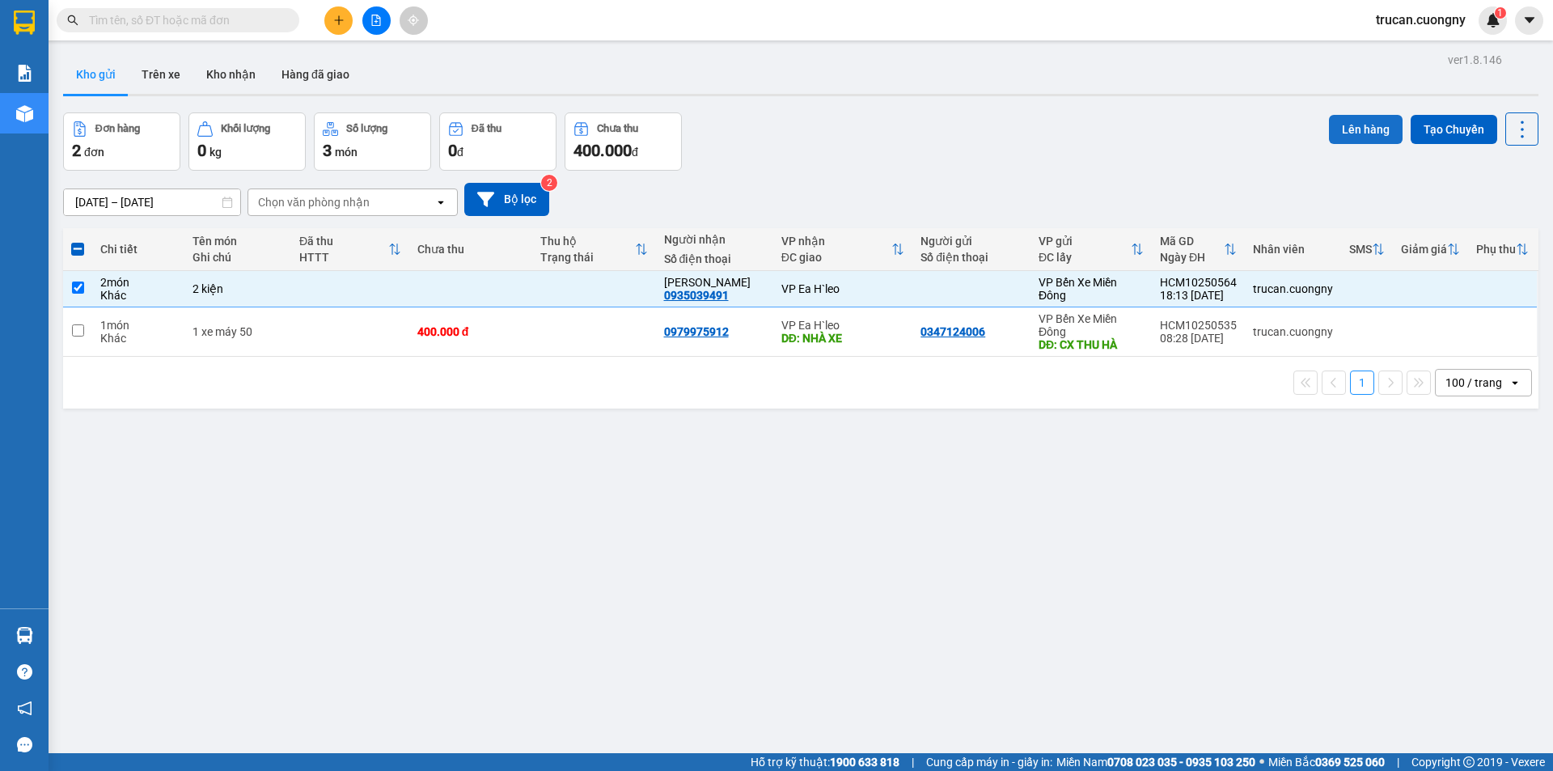
click at [1363, 110] on div "ver 1.8.146 Kho gửi Trên xe Kho nhận Hàng đã giao Đơn hàng 2 đơn Khối lượng 0 k…" at bounding box center [801, 434] width 1489 height 771
click at [1361, 118] on button "Lên hàng" at bounding box center [1366, 129] width 74 height 29
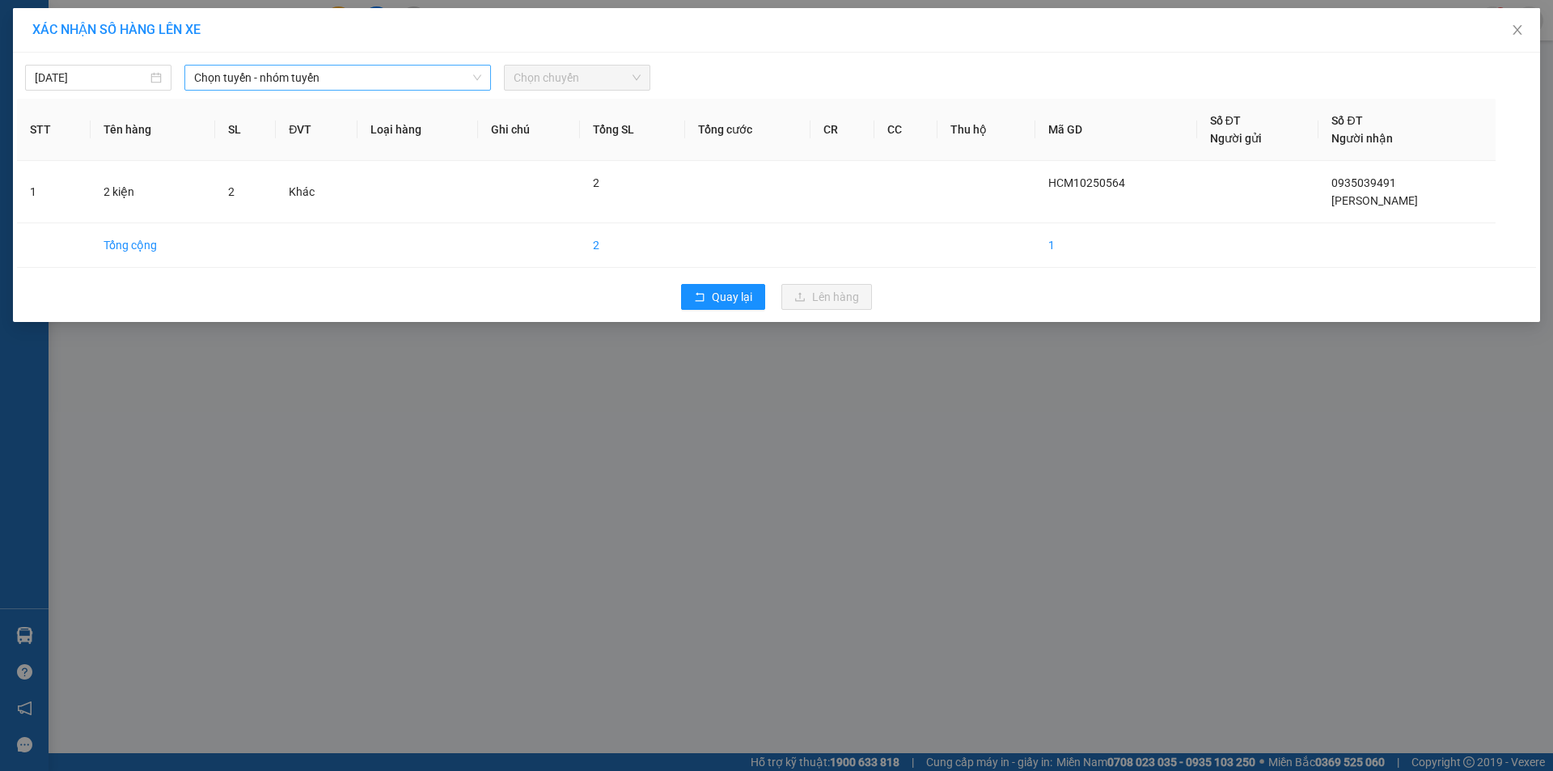
click at [470, 75] on span "Chọn tuyến - nhóm tuyến" at bounding box center [337, 78] width 287 height 24
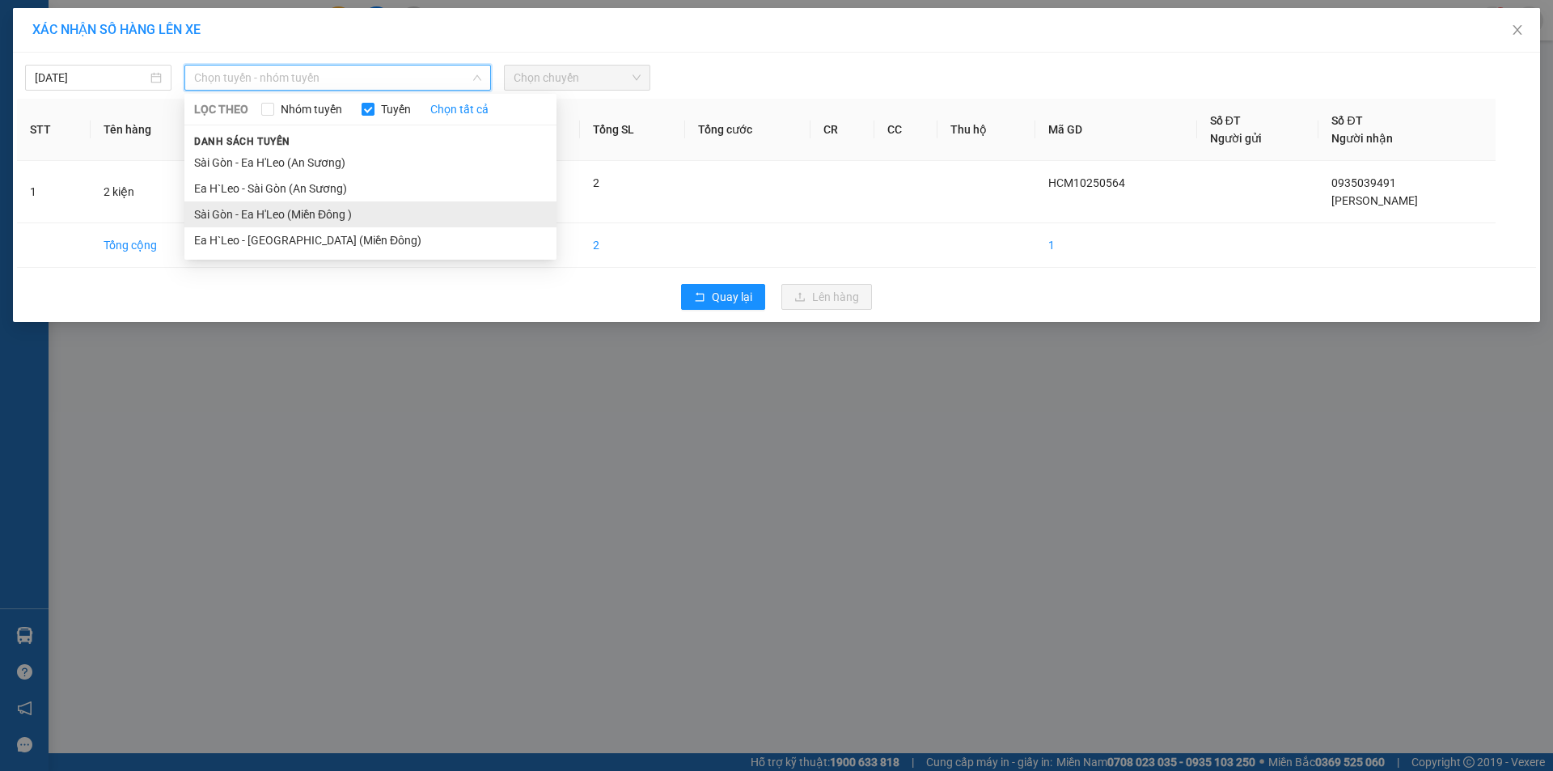
click at [441, 211] on li "Sài Gòn - Ea H'Leo (Miền Đông )" at bounding box center [370, 214] width 372 height 26
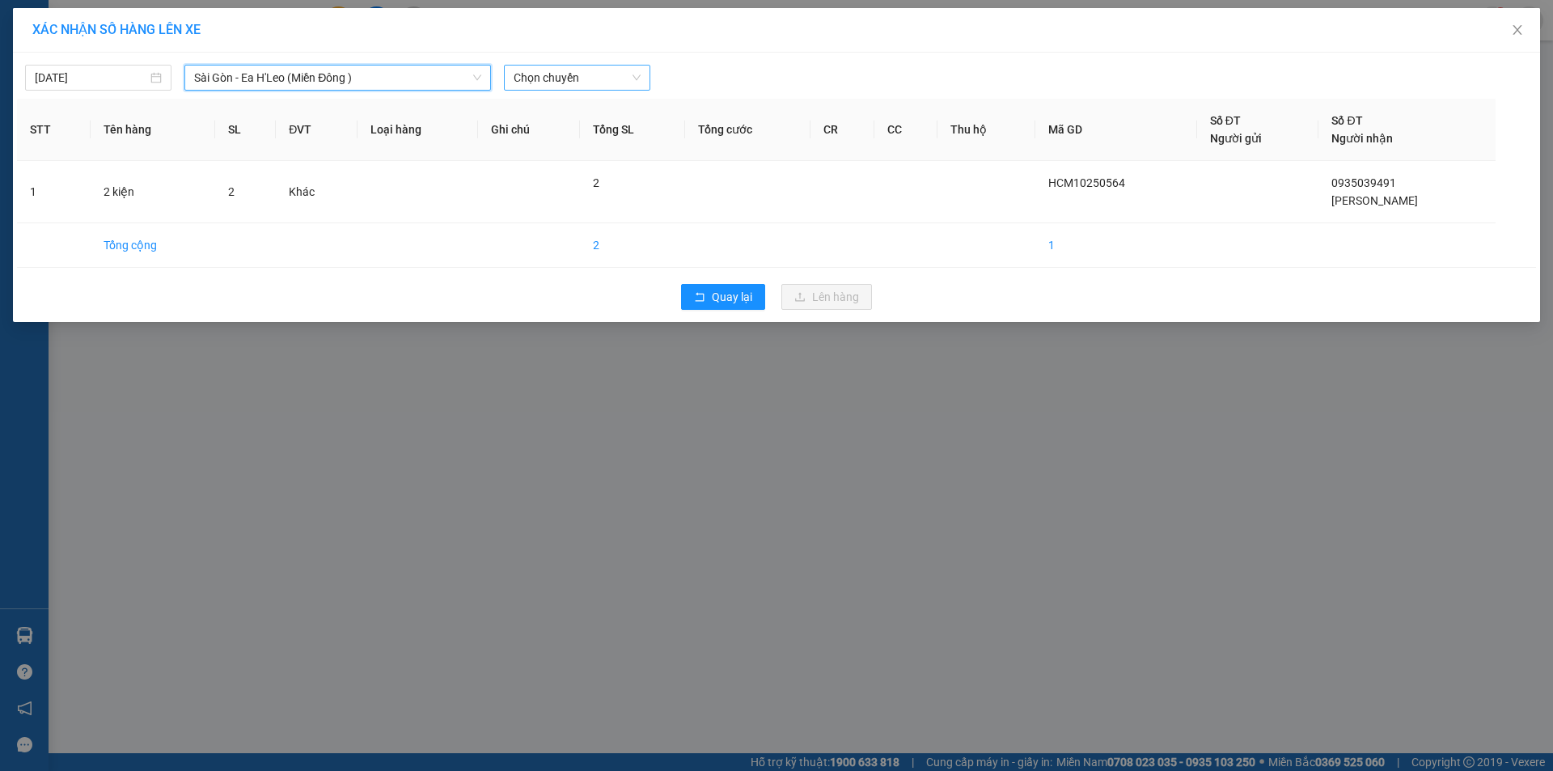
click at [561, 83] on span "Chọn chuyến" at bounding box center [577, 78] width 127 height 24
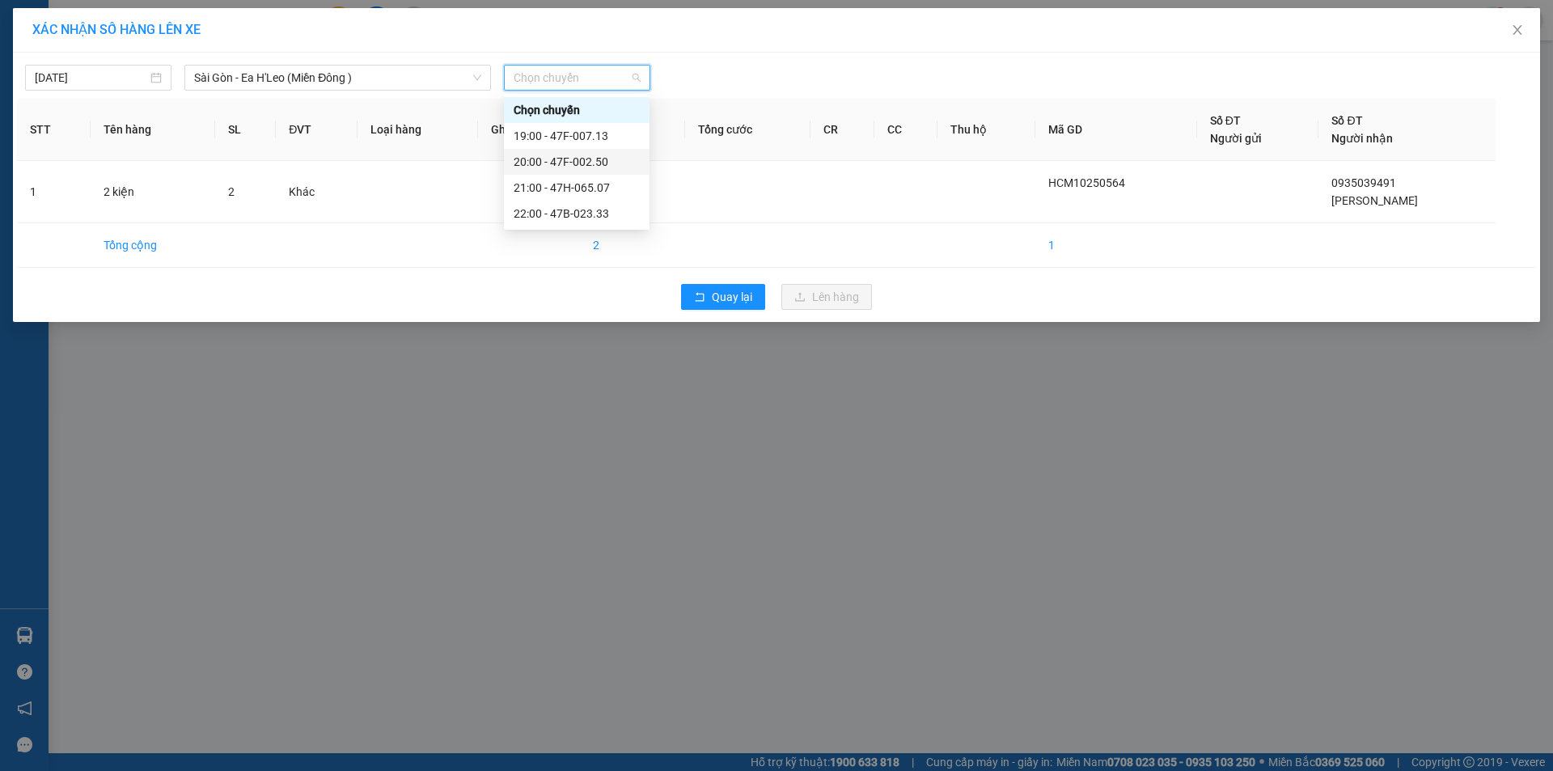
click at [574, 163] on div "20:00 - 47F-002.50" at bounding box center [577, 162] width 126 height 18
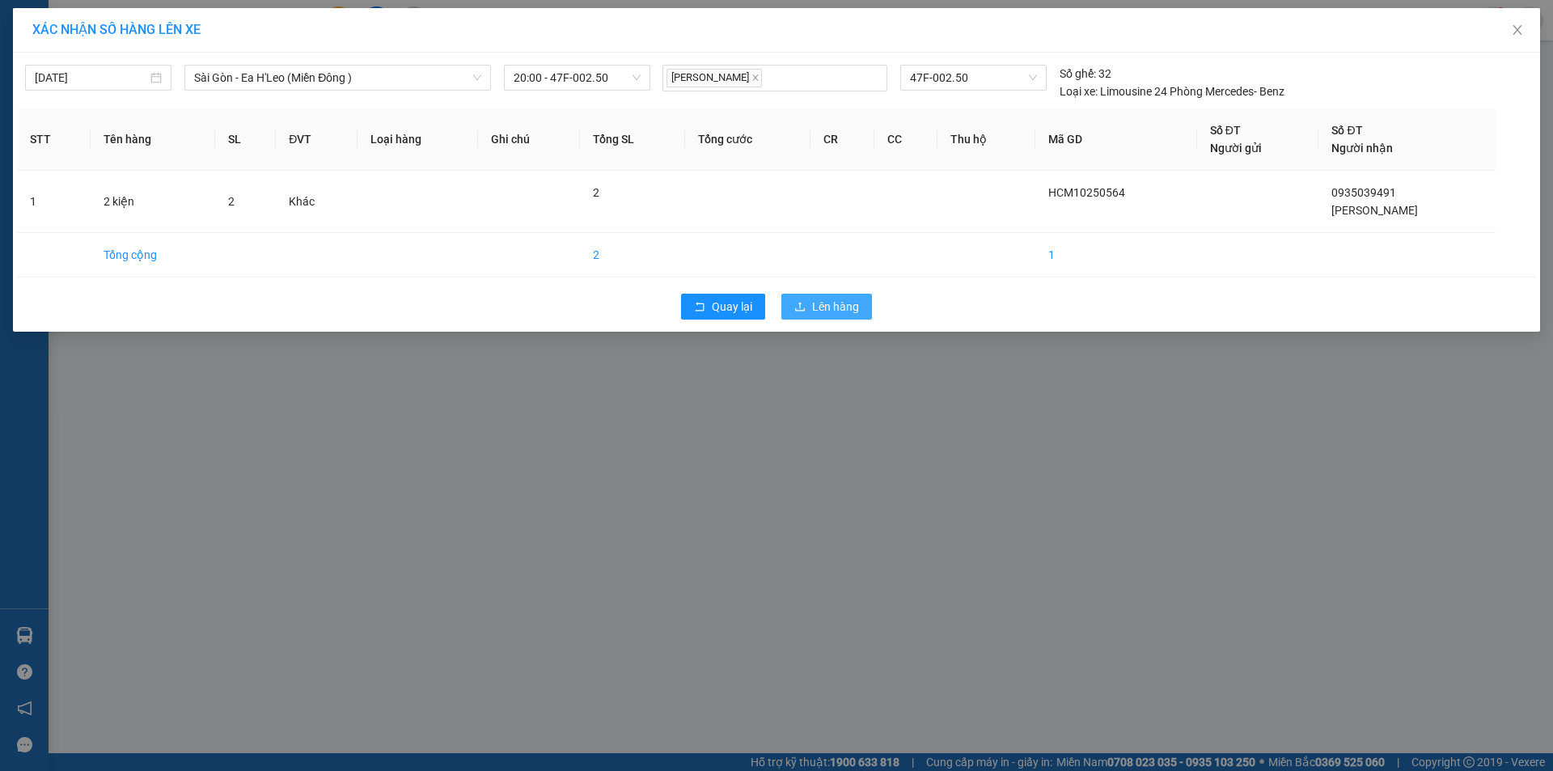
click at [815, 305] on span "Lên hàng" at bounding box center [835, 307] width 47 height 18
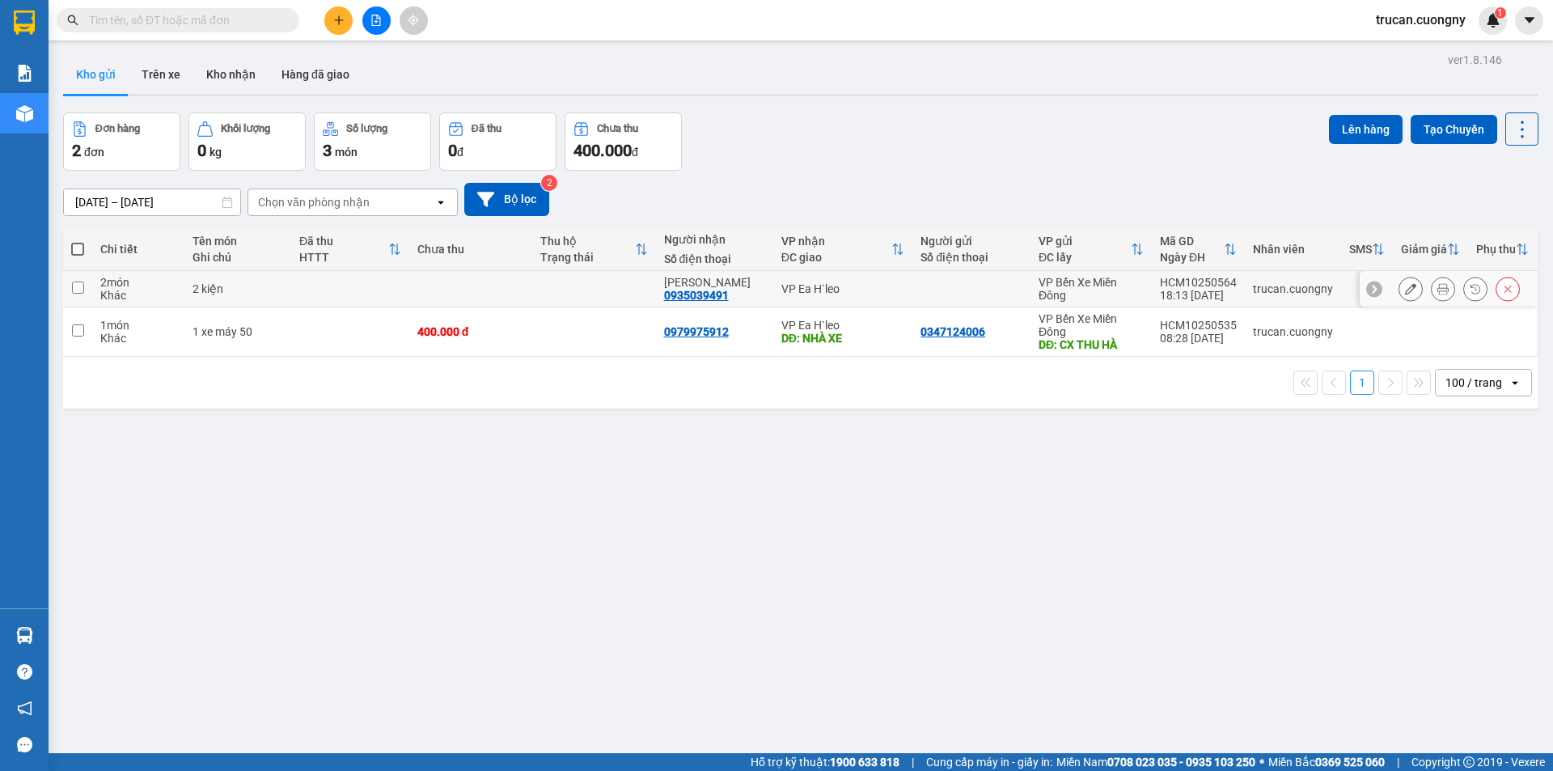
click at [245, 280] on td "2 kiện" at bounding box center [237, 289] width 107 height 36
checkbox input "true"
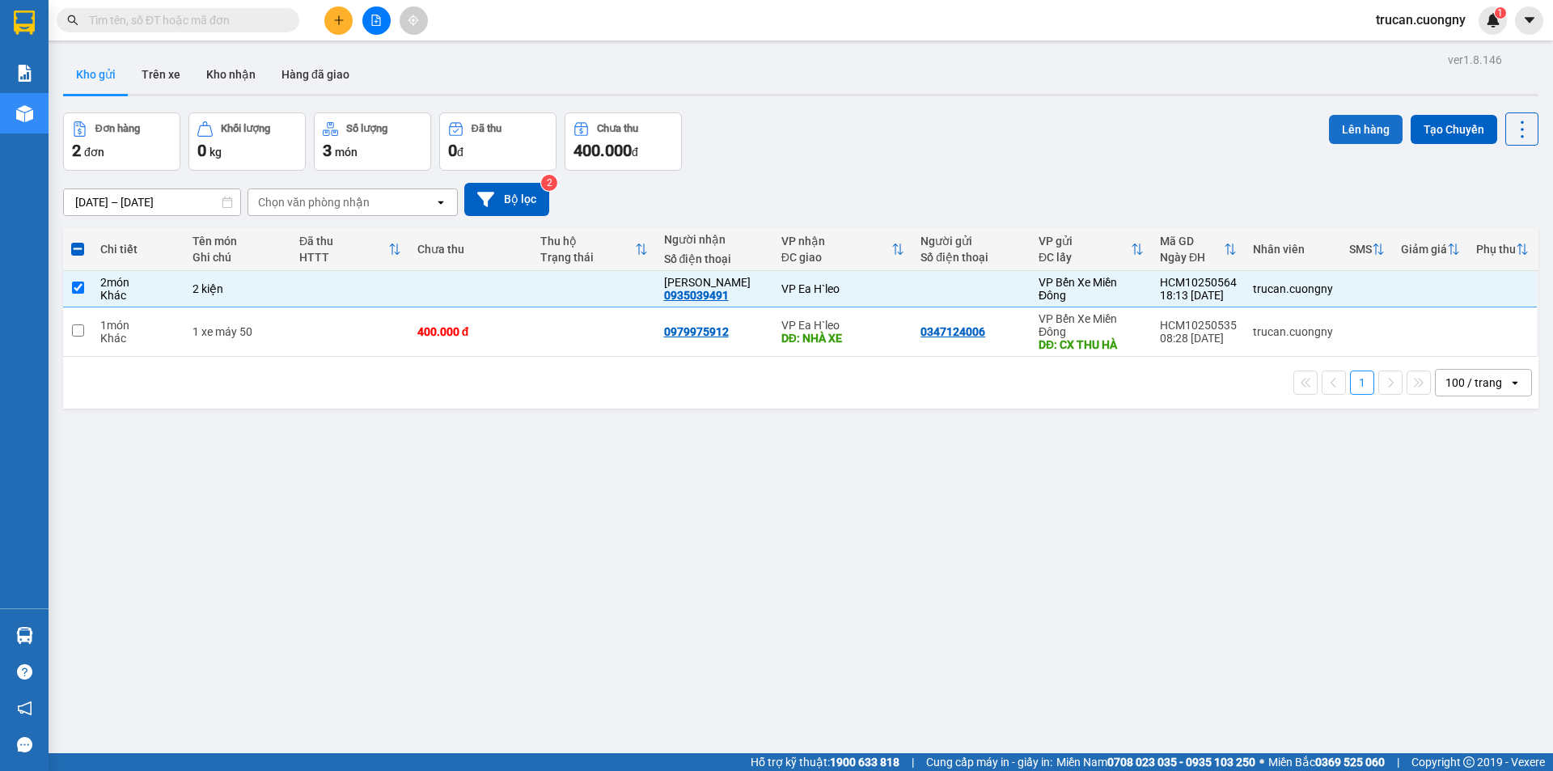
click at [1377, 134] on button "Lên hàng" at bounding box center [1366, 129] width 74 height 29
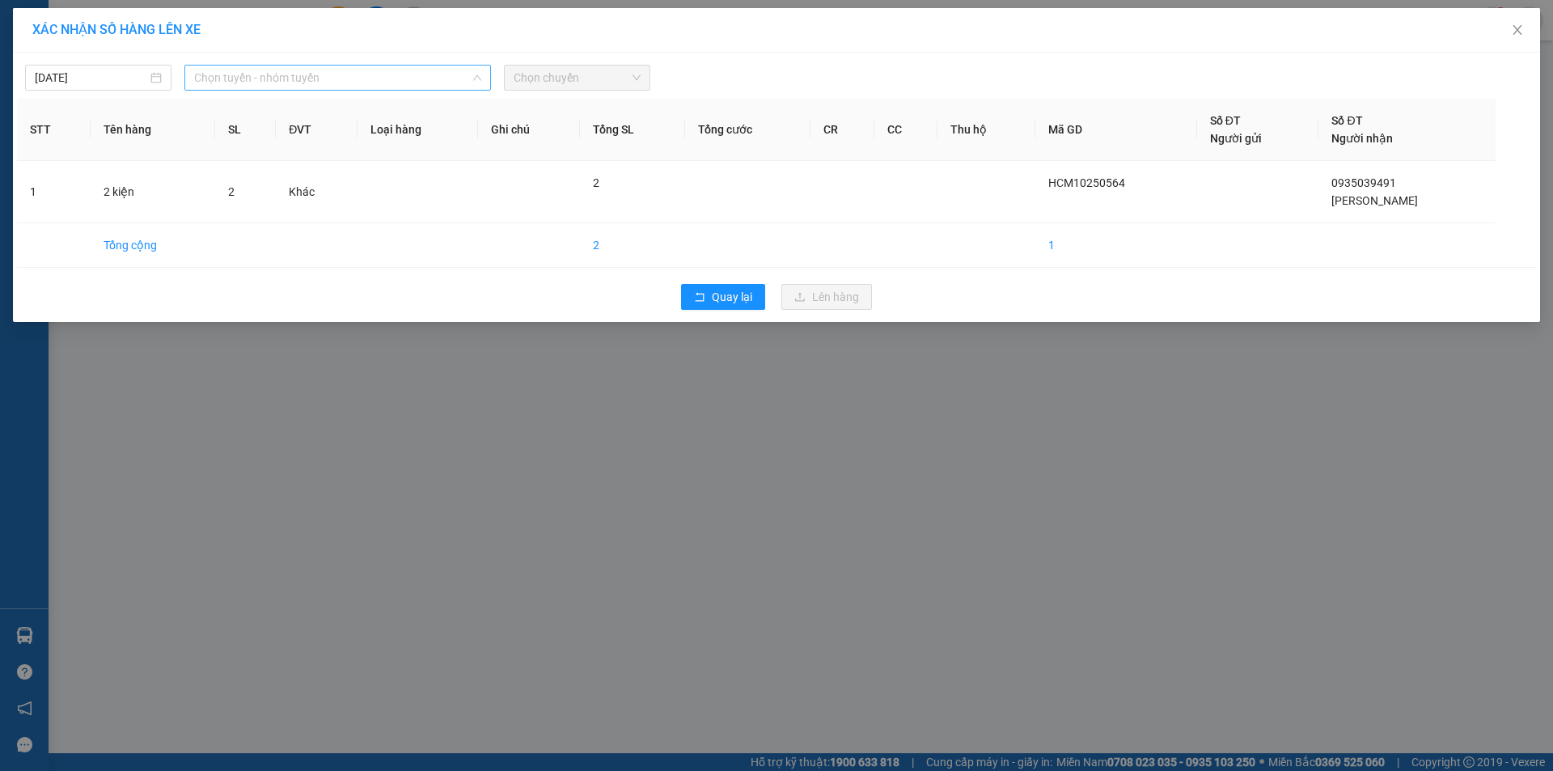
click at [460, 74] on span "Chọn tuyến - nhóm tuyến" at bounding box center [337, 78] width 287 height 24
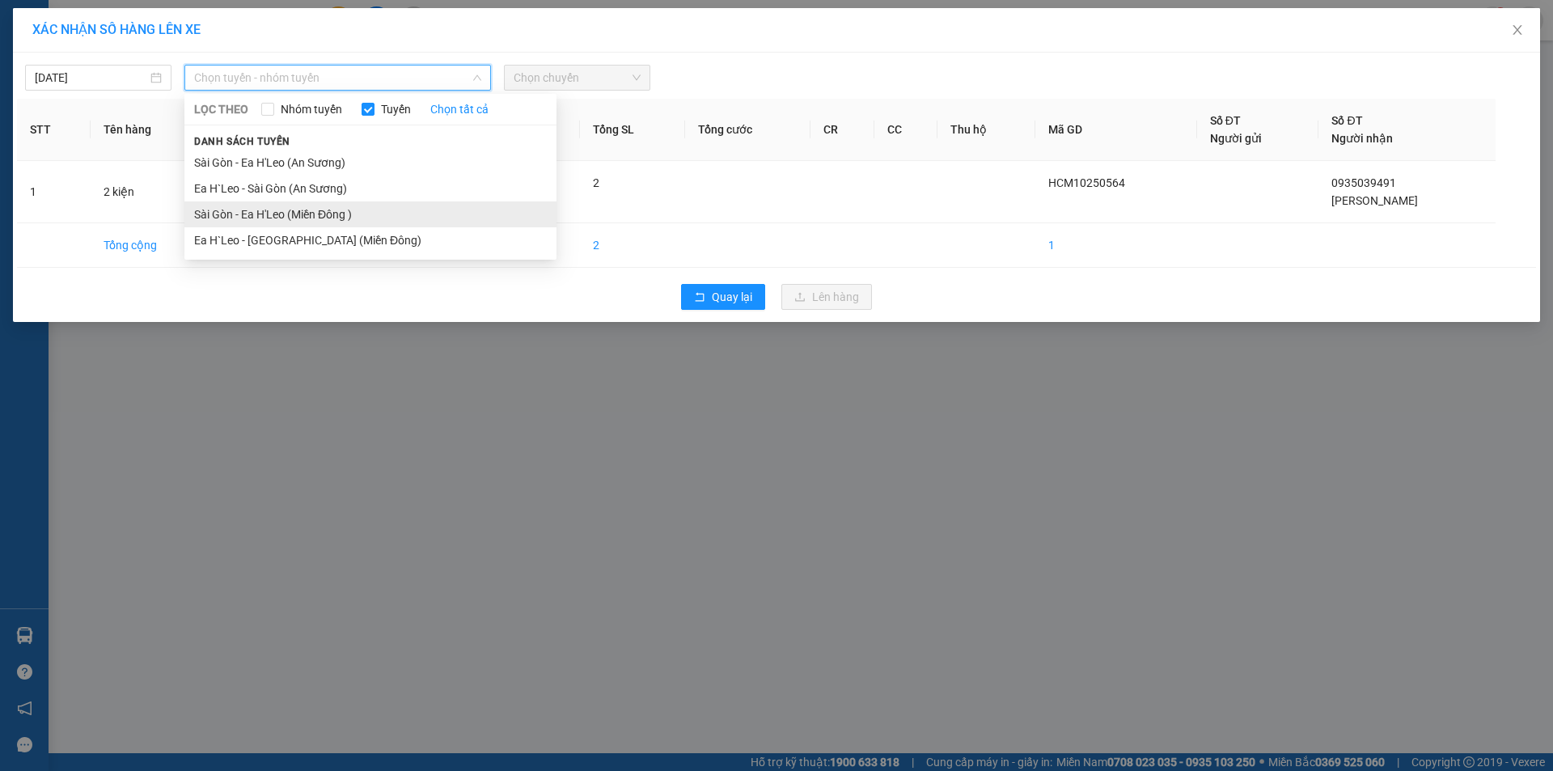
click at [425, 202] on li "Sài Gòn - Ea H'Leo (Miền Đông )" at bounding box center [370, 214] width 372 height 26
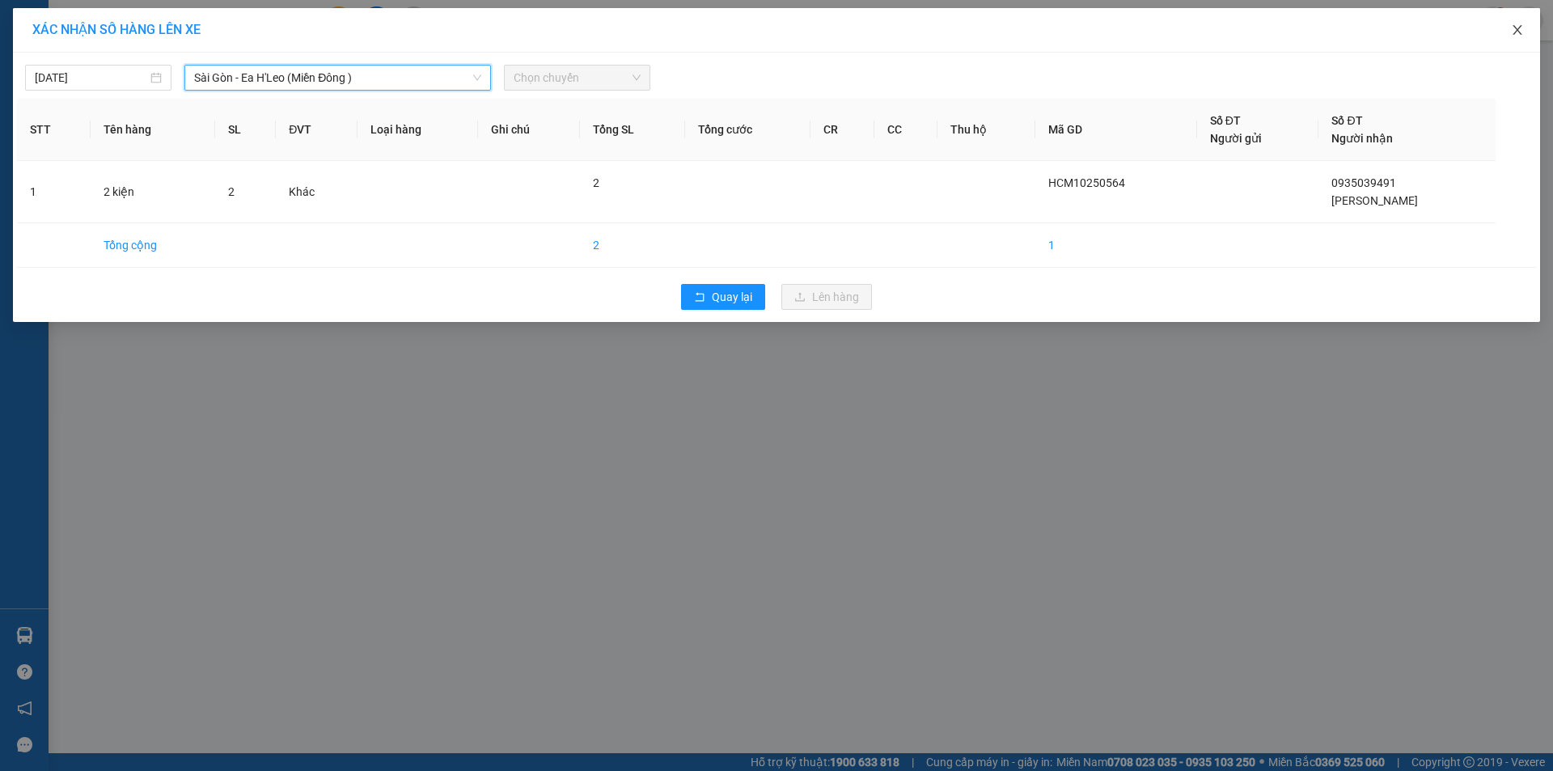
click at [1518, 25] on icon "close" at bounding box center [1517, 29] width 13 height 13
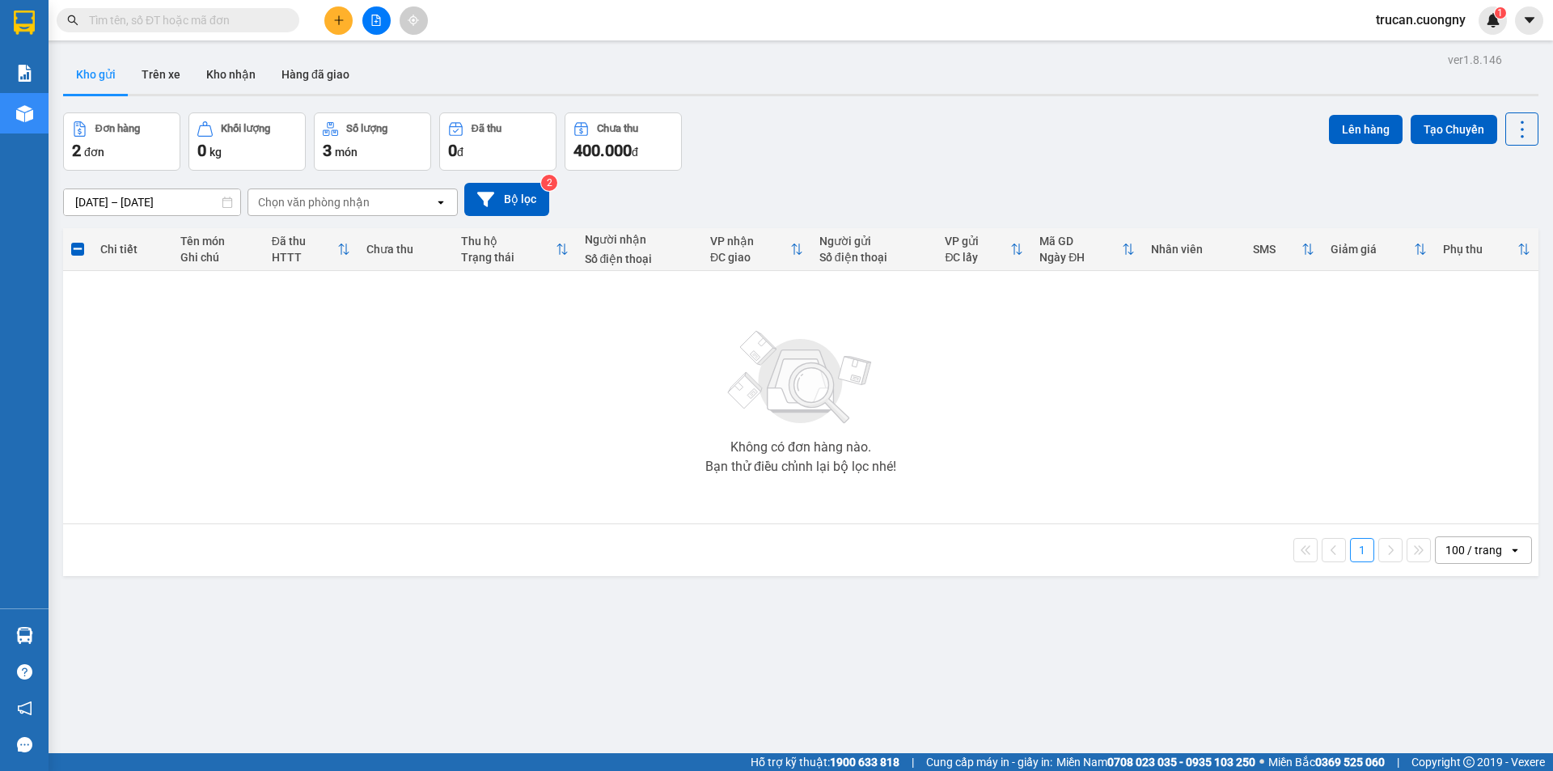
click at [82, 246] on span at bounding box center [77, 249] width 13 height 13
click at [78, 241] on input "checkbox" at bounding box center [78, 241] width 0 height 0
click at [379, 24] on icon "file-add" at bounding box center [376, 20] width 11 height 11
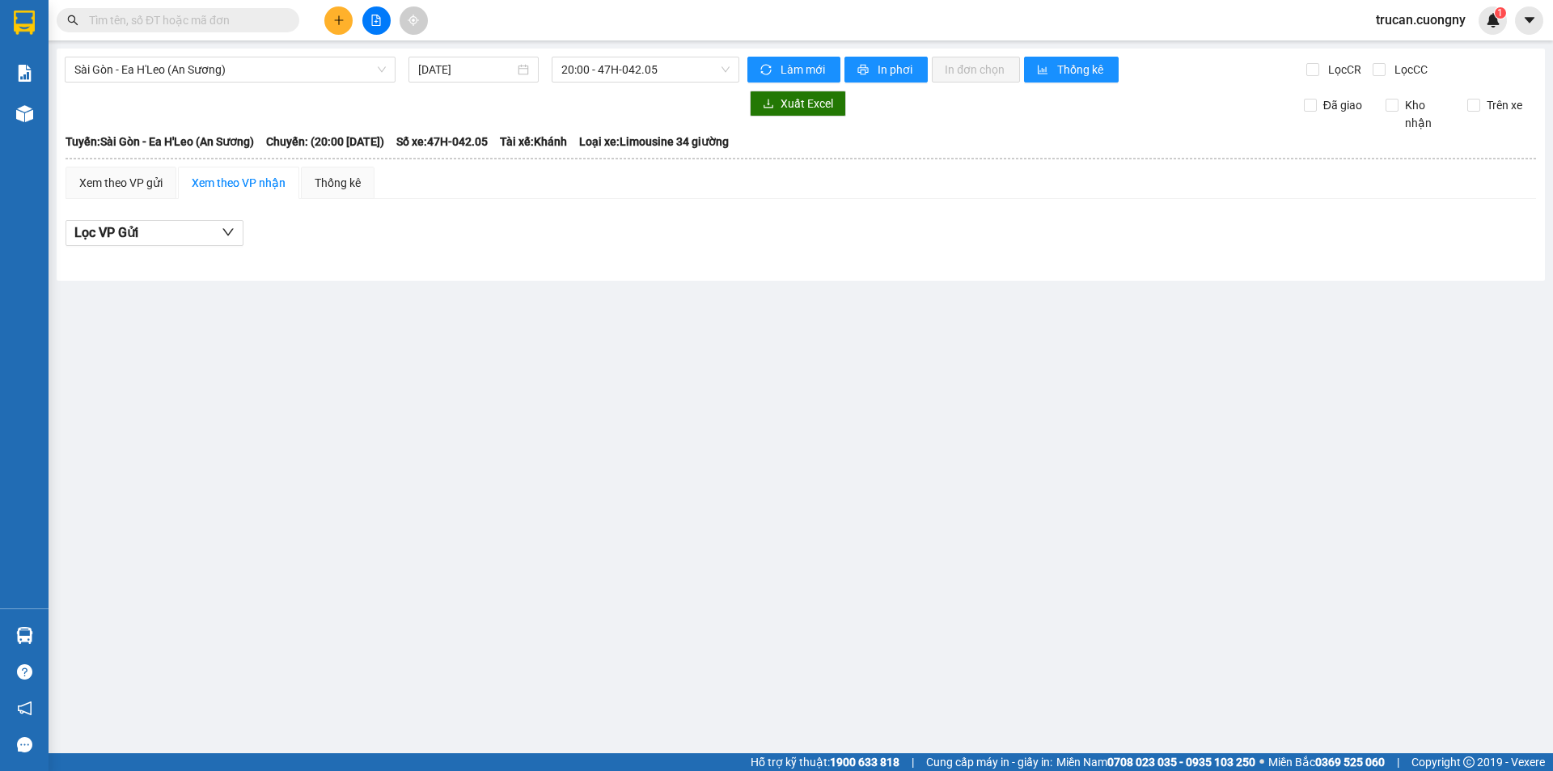
click at [133, 27] on input "text" at bounding box center [184, 20] width 191 height 18
click at [383, 25] on button at bounding box center [376, 20] width 28 height 28
click at [353, 74] on div "Xem phơi hàng" at bounding box center [376, 63] width 89 height 28
click at [226, 65] on span "Sài Gòn - Ea H'Leo (An Sương)" at bounding box center [229, 69] width 311 height 24
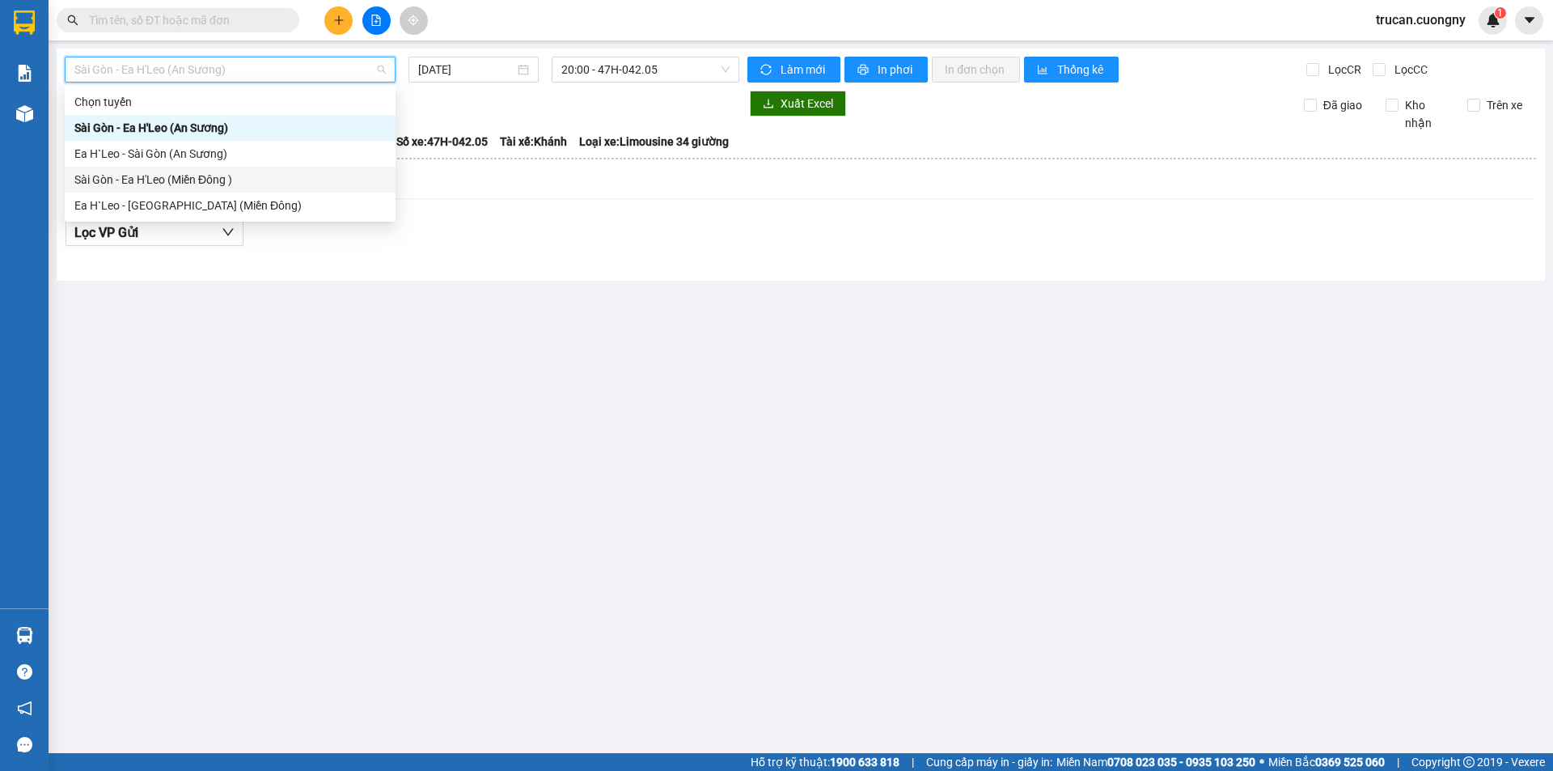
click at [221, 175] on div "Sài Gòn - Ea H'Leo (Miền Đông )" at bounding box center [229, 180] width 311 height 18
type input "[DATE]"
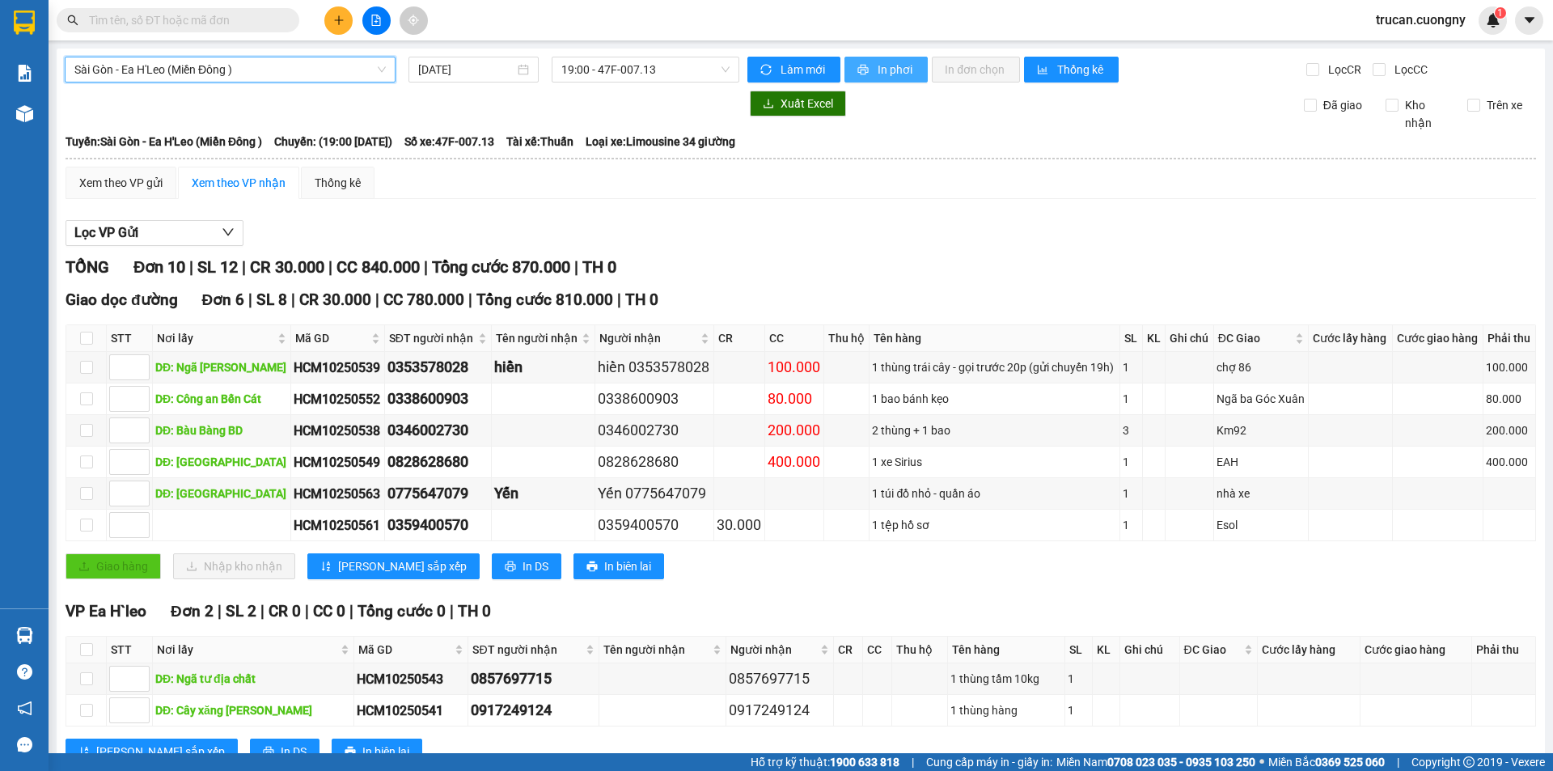
click at [864, 70] on span "printer" at bounding box center [865, 70] width 14 height 13
click at [378, 32] on button at bounding box center [376, 20] width 28 height 28
click at [638, 64] on span "19:00 - 47F-007.13" at bounding box center [645, 69] width 168 height 24
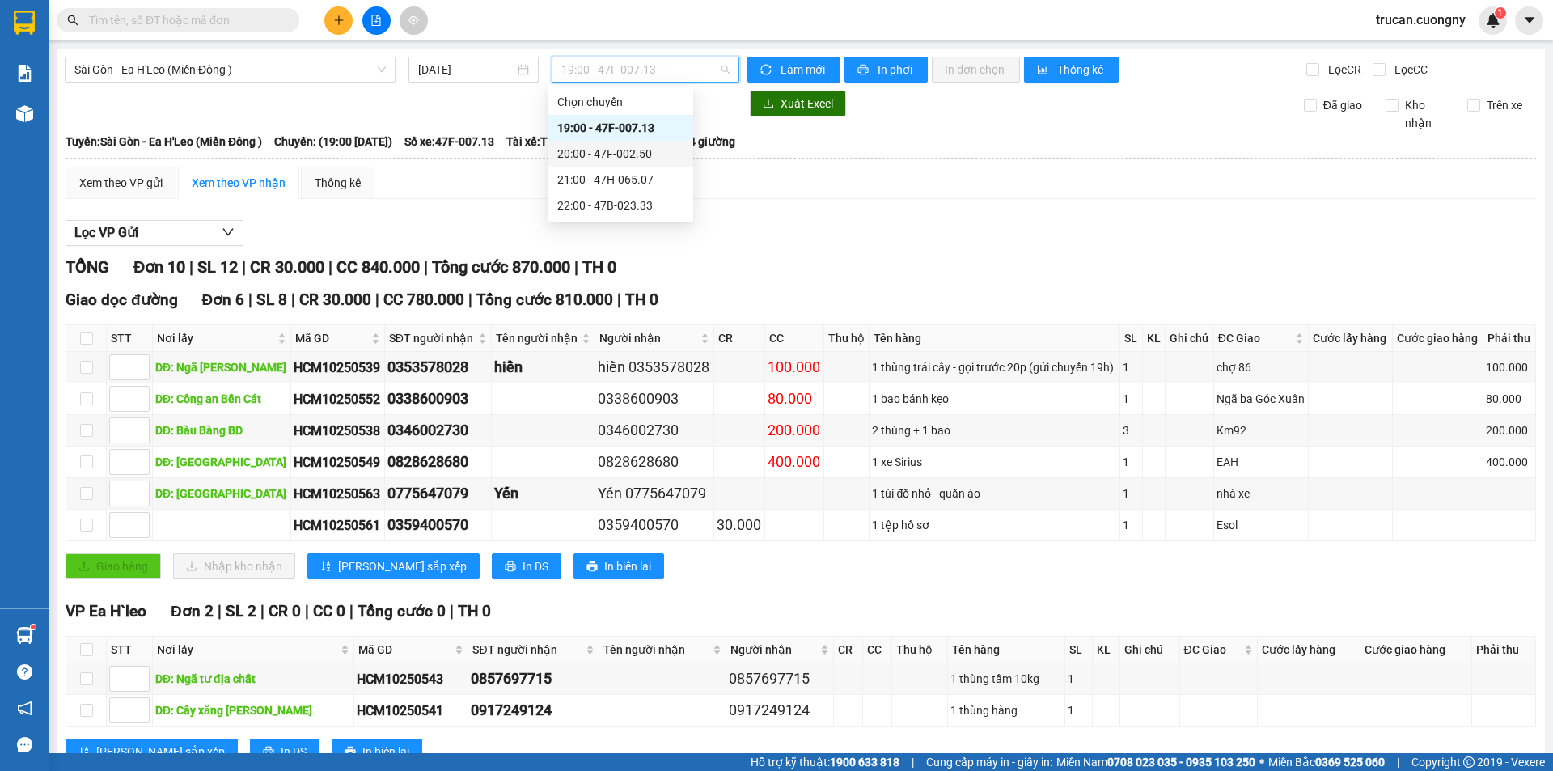
click at [642, 150] on div "20:00 - 47F-002.50" at bounding box center [620, 154] width 126 height 18
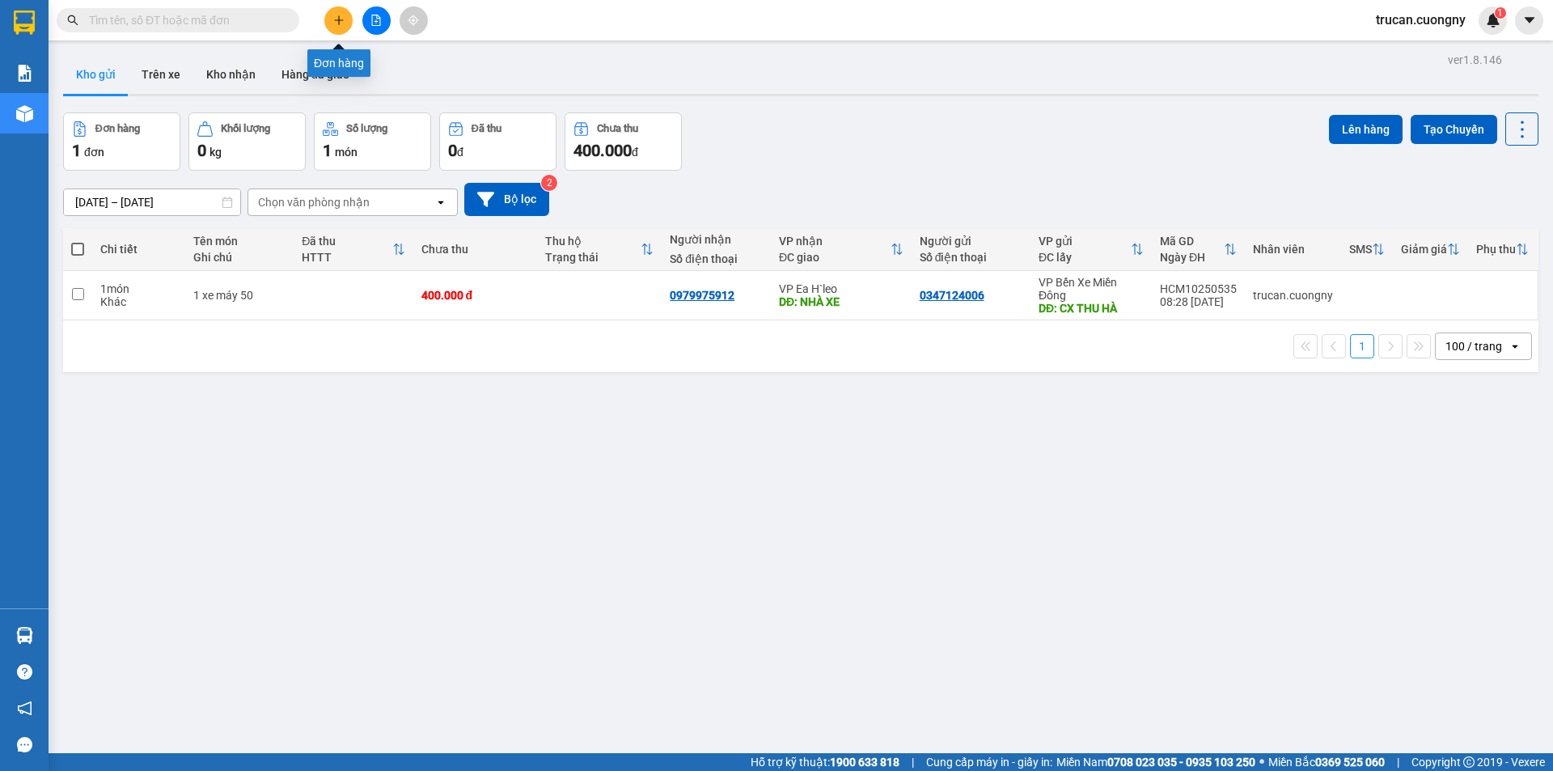
click at [345, 24] on button at bounding box center [338, 20] width 28 height 28
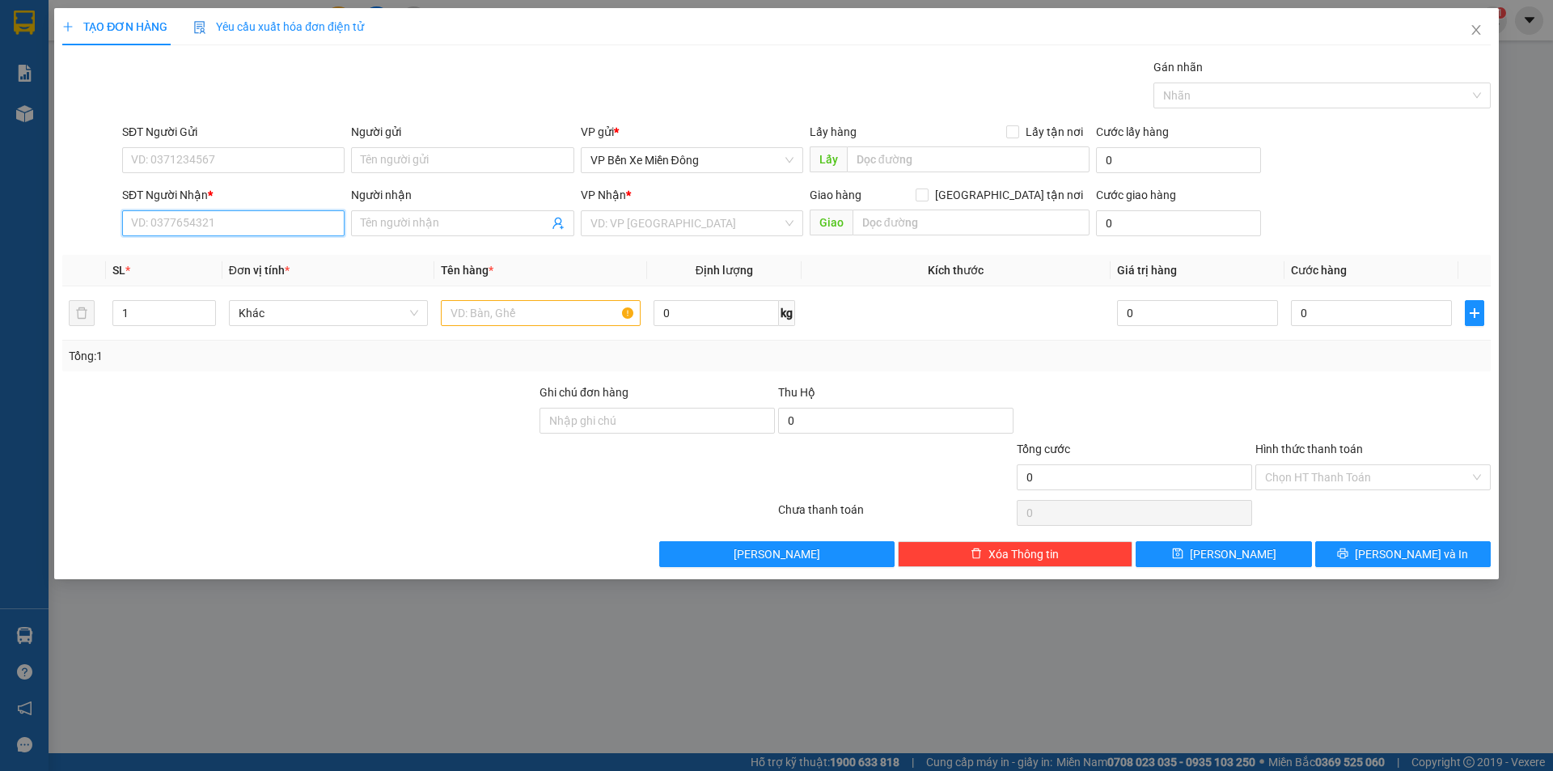
click at [315, 235] on input "SĐT Người Nhận *" at bounding box center [233, 223] width 222 height 26
type input "0847191097"
click at [411, 204] on div "Người nhận" at bounding box center [462, 198] width 222 height 24
click at [414, 221] on input "Người nhận" at bounding box center [454, 223] width 187 height 18
click at [621, 210] on div "VD: VP Sài Gòn" at bounding box center [692, 223] width 222 height 26
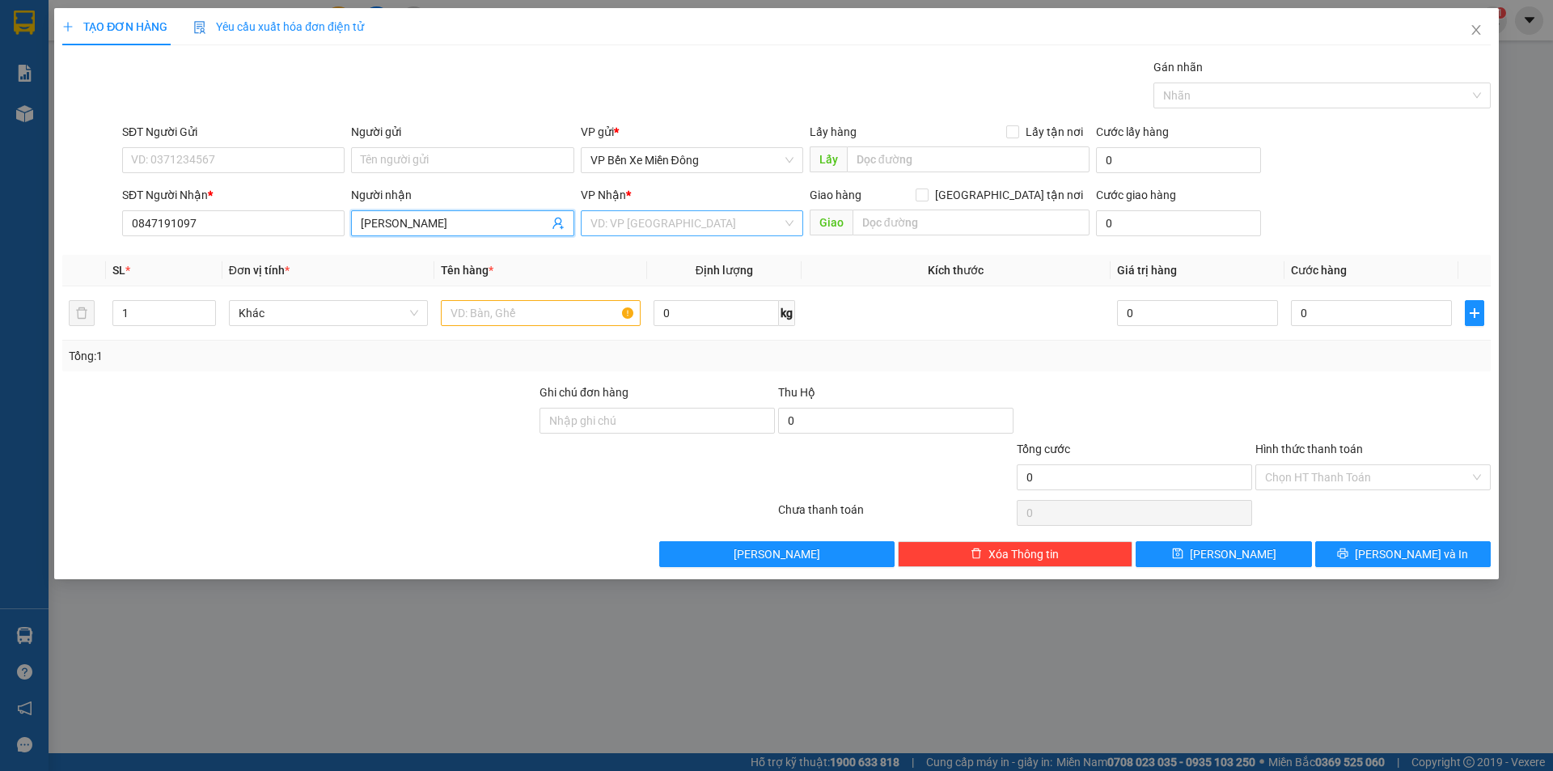
type input "[PERSON_NAME]"
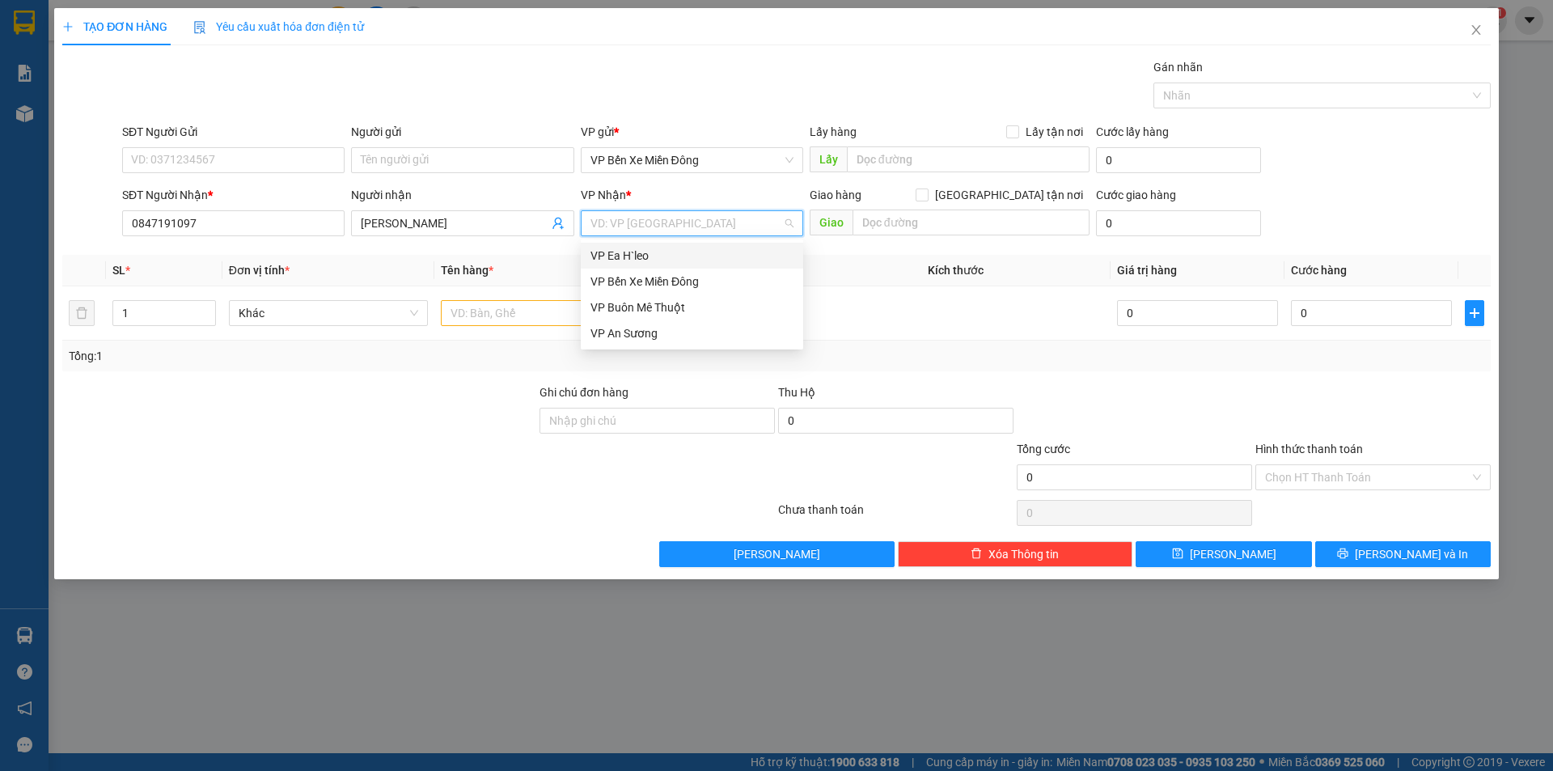
click at [628, 255] on div "VP Ea H`leo" at bounding box center [692, 256] width 203 height 18
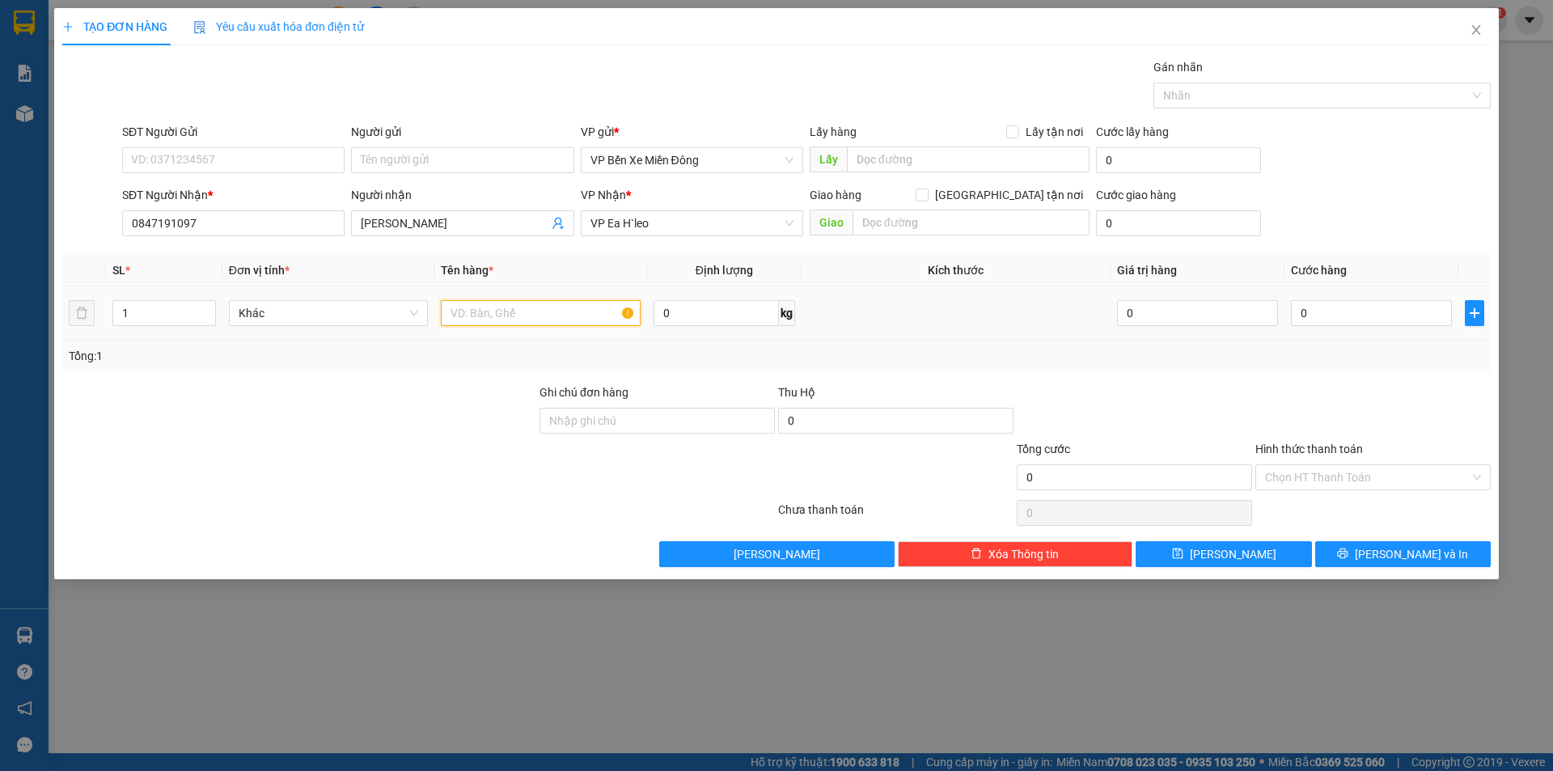
click at [513, 311] on input "text" at bounding box center [541, 313] width 200 height 26
type input "1 kiện (túi xách)"
click at [1351, 304] on input "0" at bounding box center [1371, 313] width 161 height 26
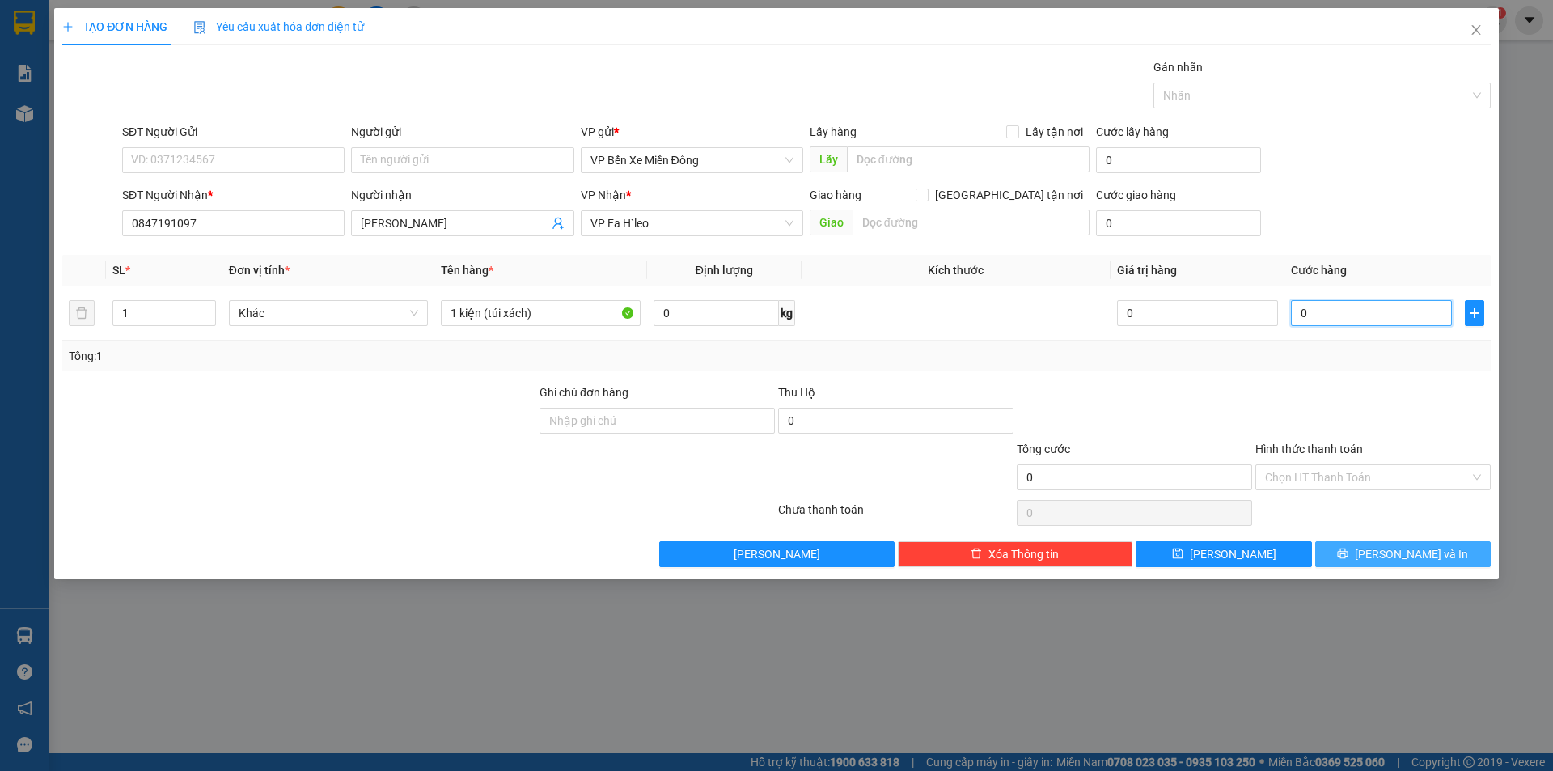
type input "4"
type input "40"
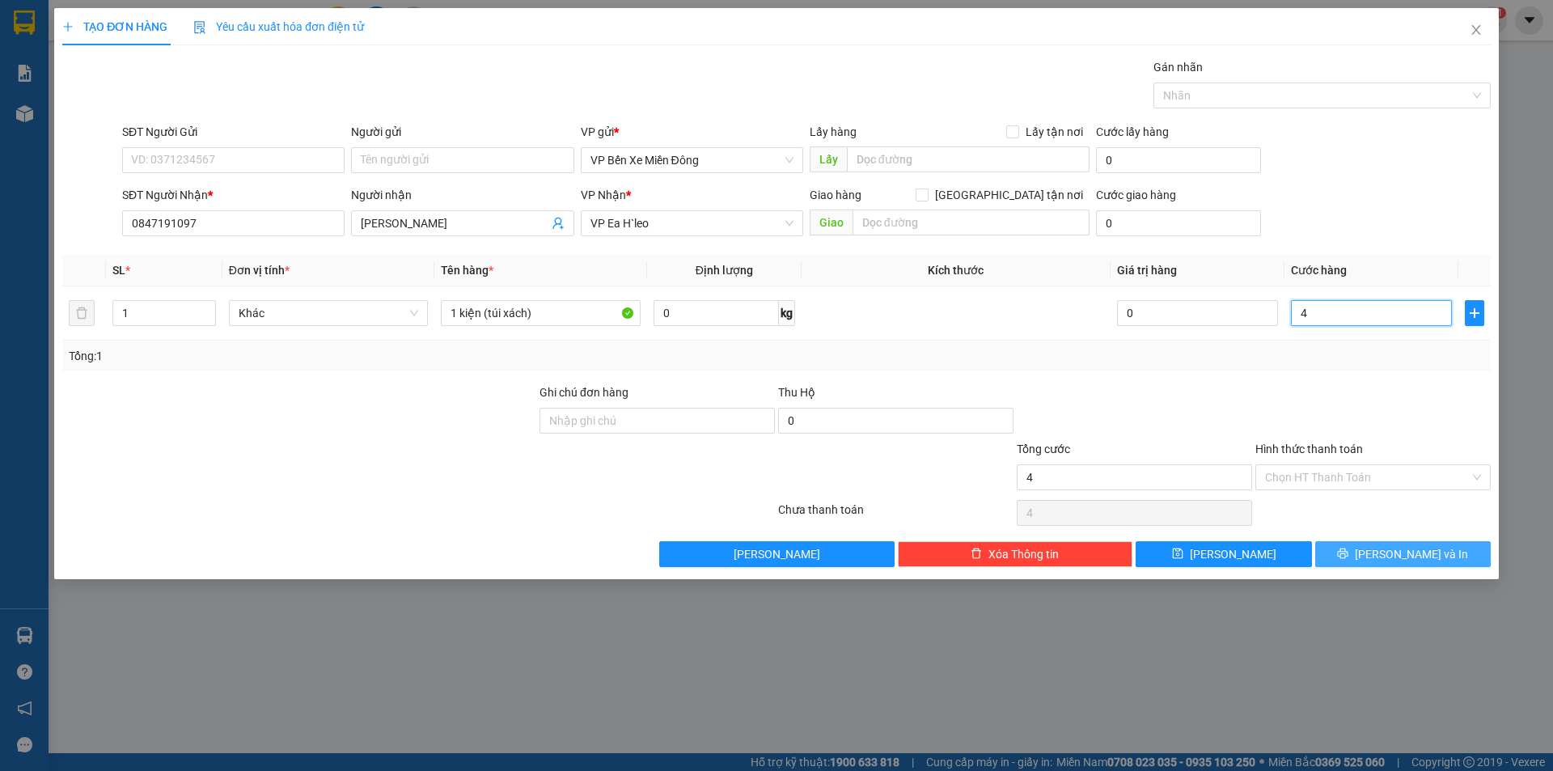
type input "40"
type input "400"
type input "4.000"
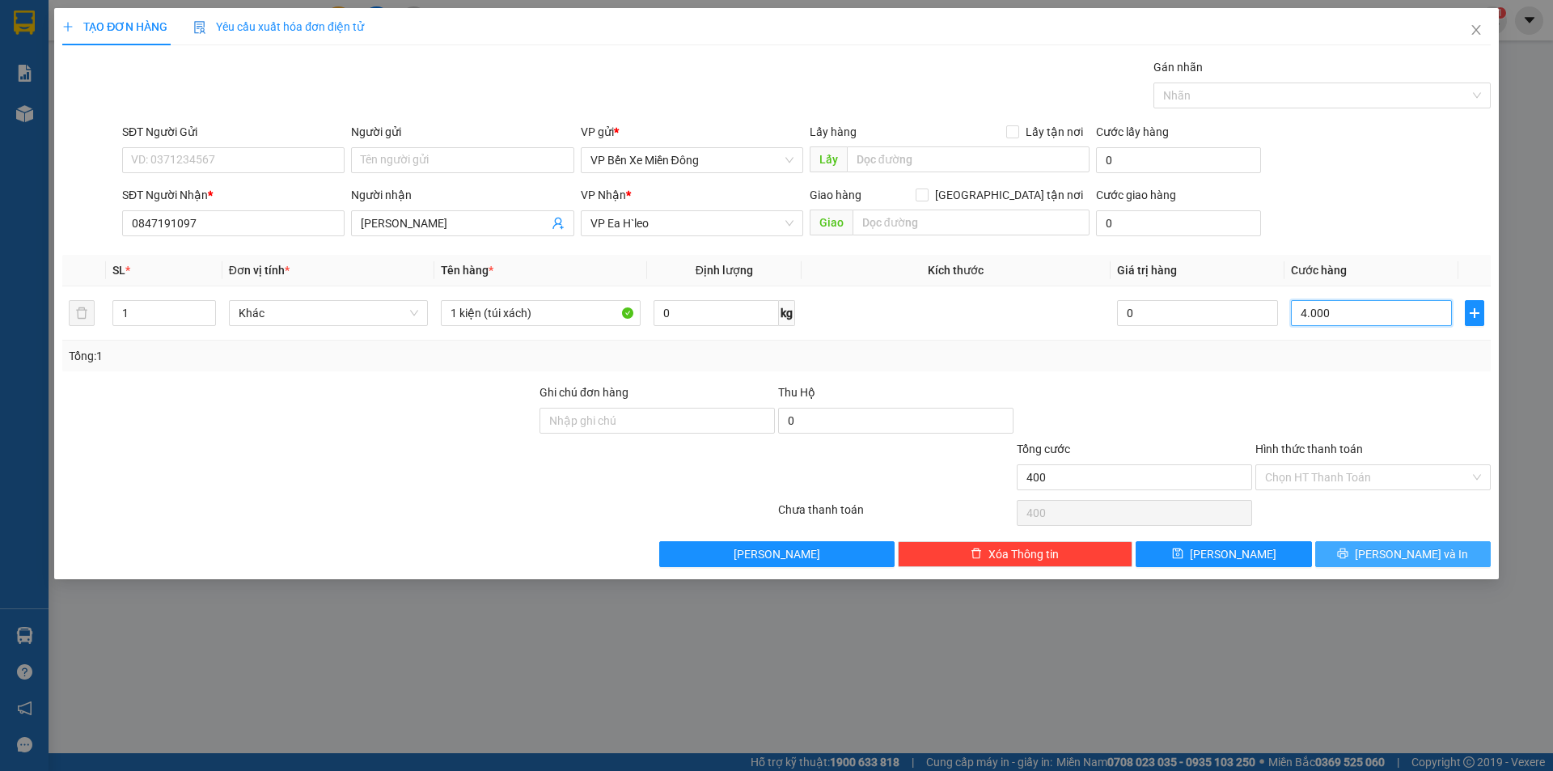
type input "4.000"
type input "40.000"
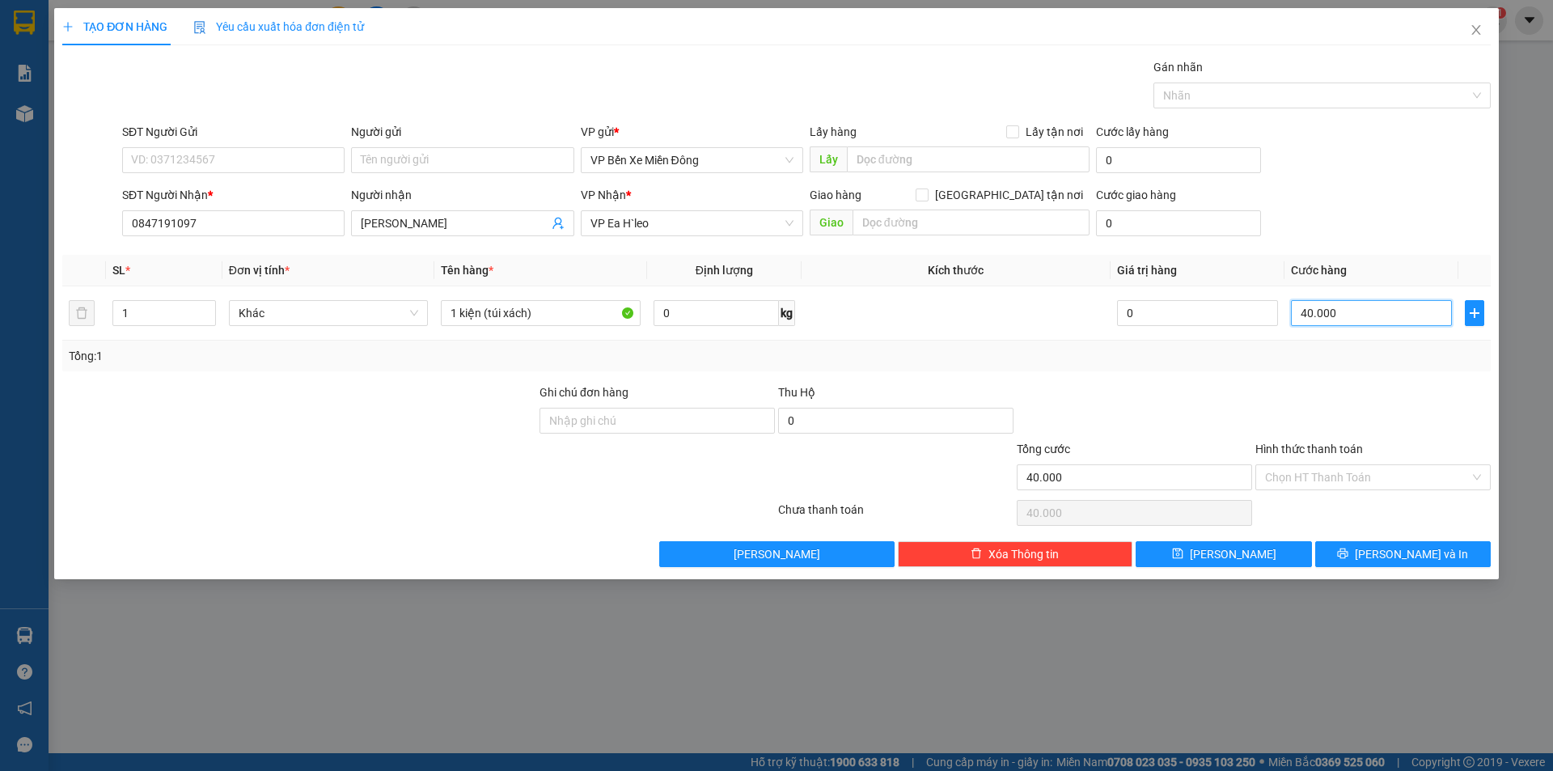
type input "40.000"
click at [1196, 406] on div at bounding box center [1134, 411] width 239 height 57
click at [1307, 464] on div "Chọn HT Thanh Toán" at bounding box center [1373, 477] width 235 height 26
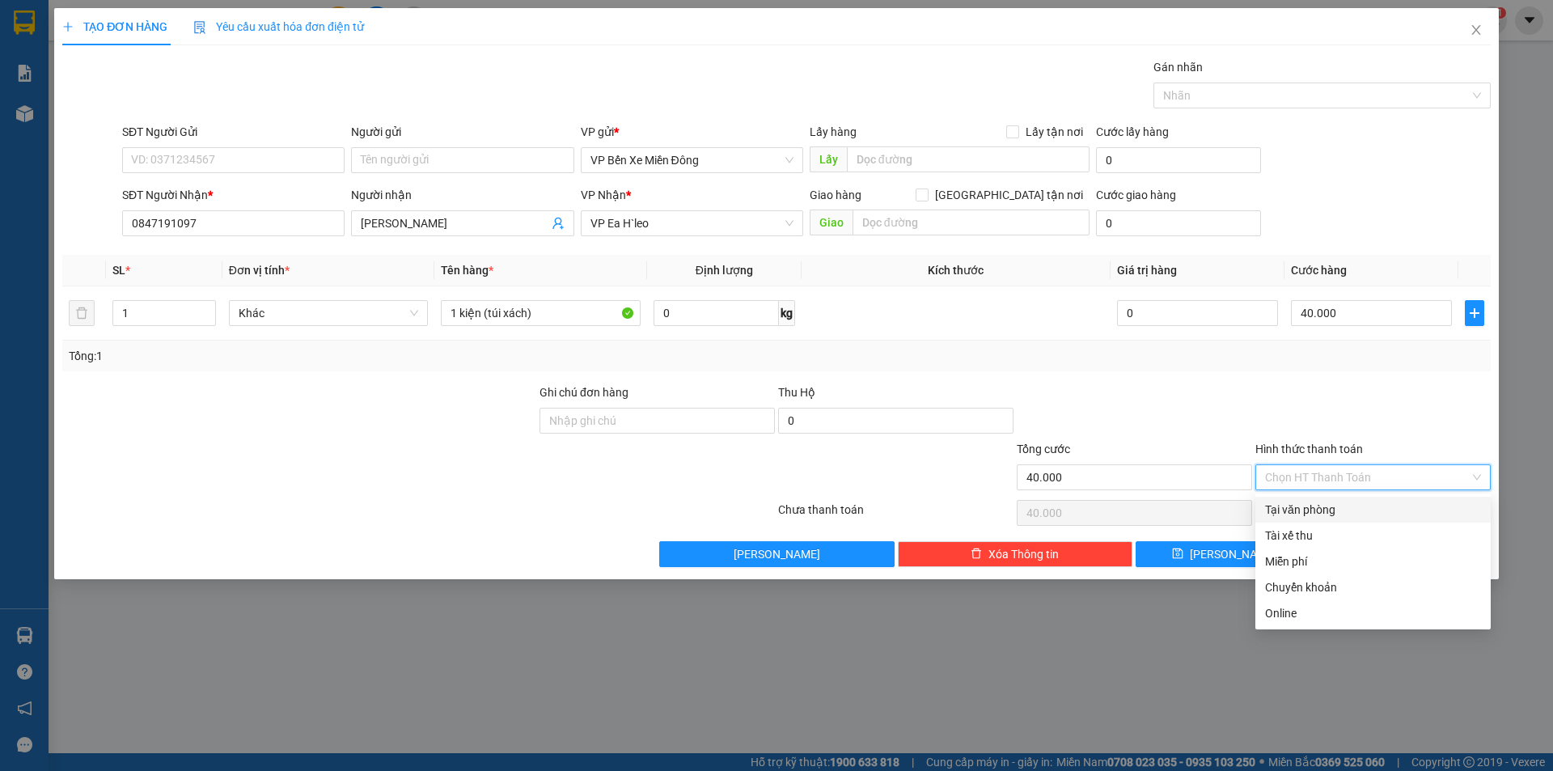
click at [1311, 506] on div "Tại văn phòng" at bounding box center [1373, 510] width 216 height 18
type input "0"
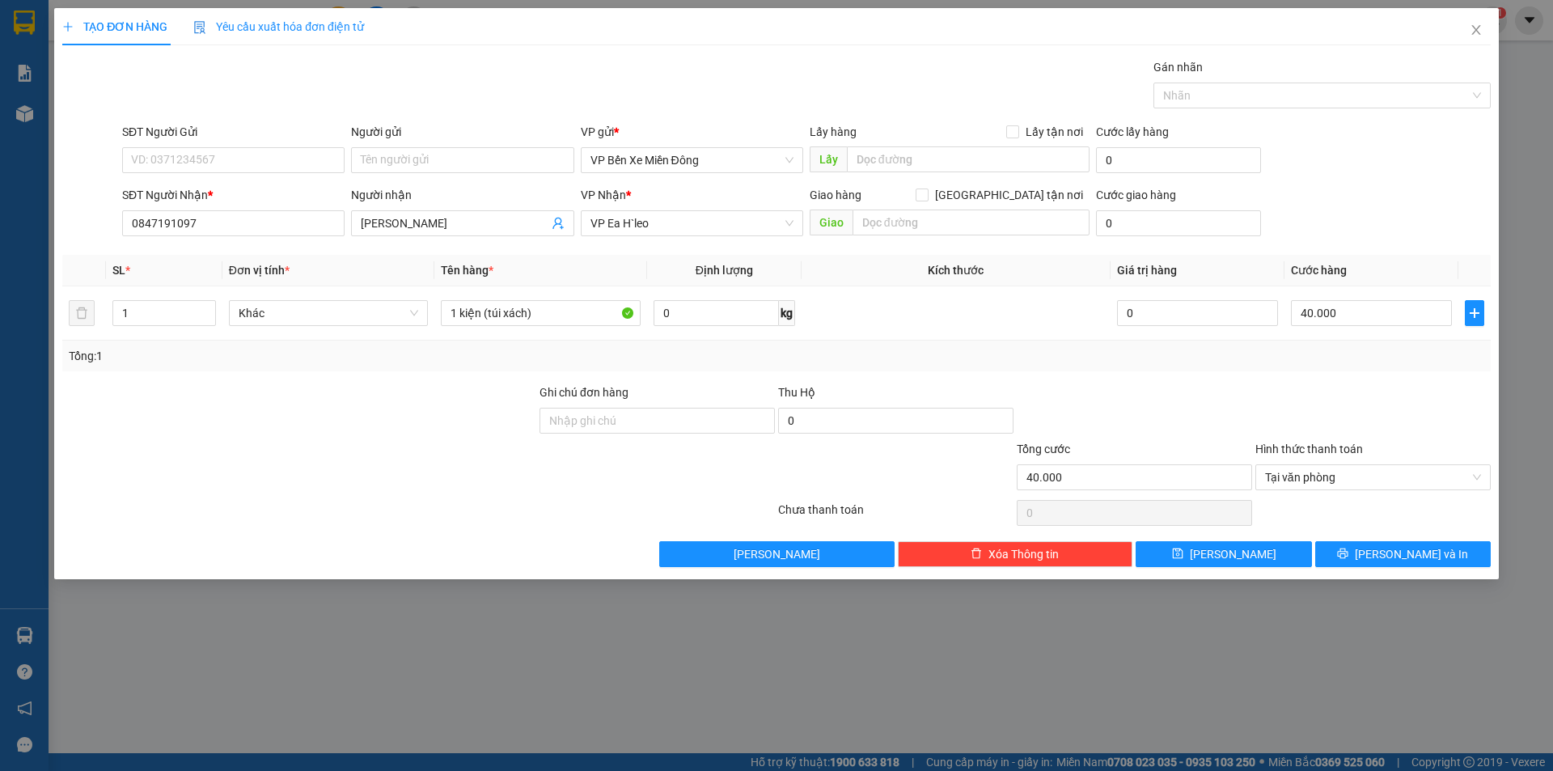
click at [1164, 383] on div at bounding box center [1134, 411] width 239 height 57
click at [1336, 549] on button "Lưu và In" at bounding box center [1404, 554] width 176 height 26
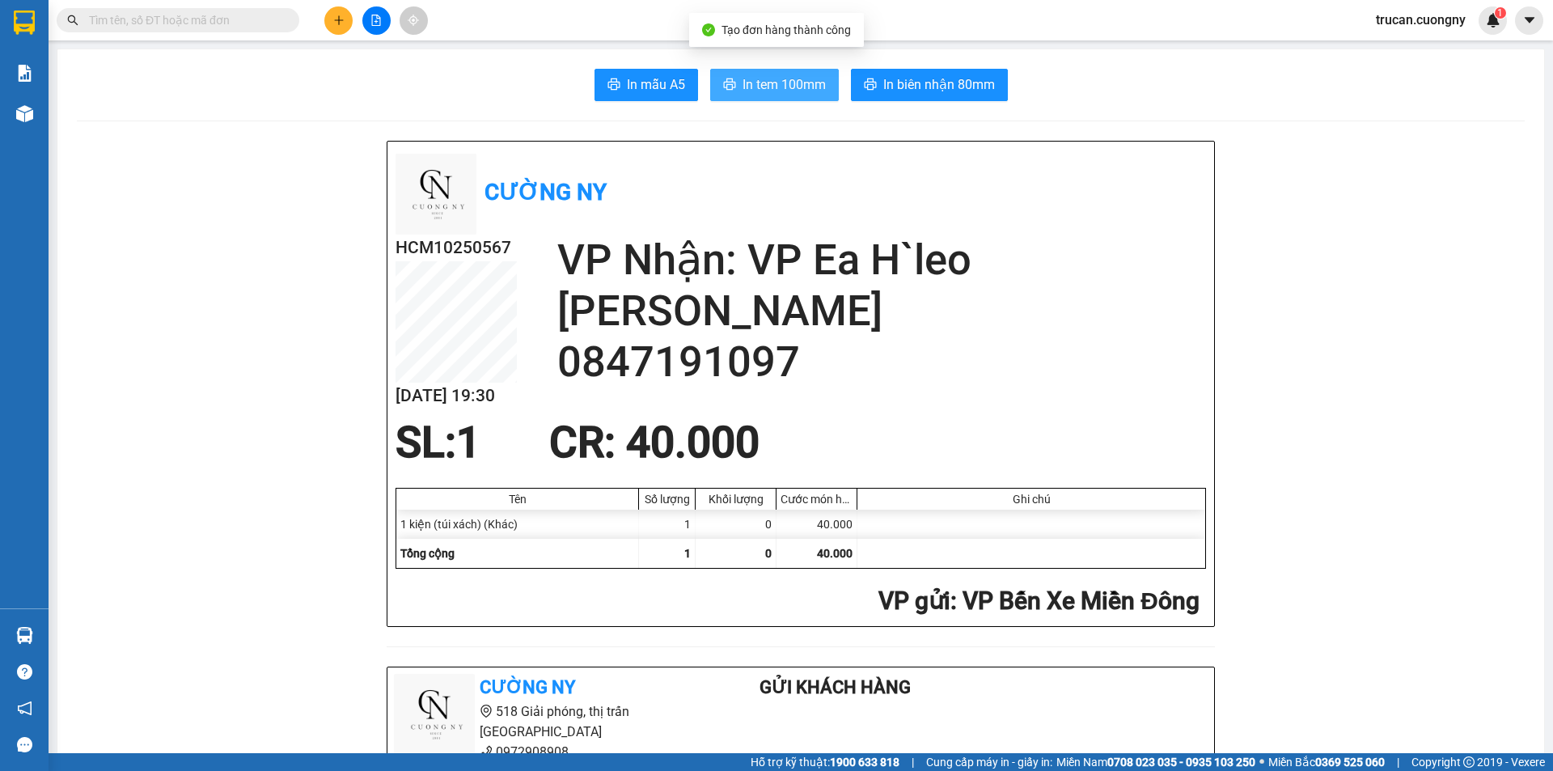
click at [766, 93] on span "In tem 100mm" at bounding box center [784, 84] width 83 height 20
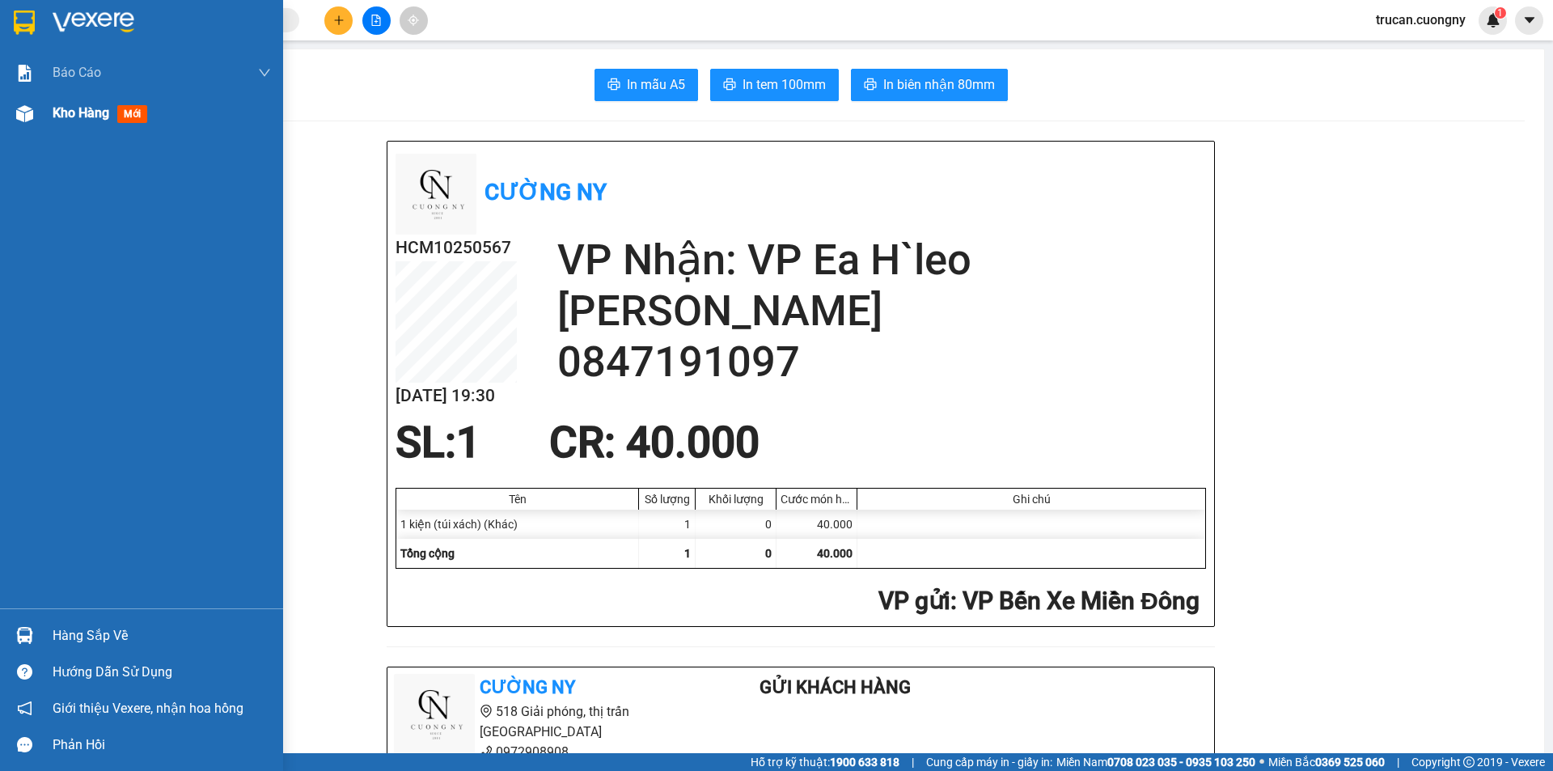
click at [40, 108] on div "Kho hàng mới" at bounding box center [141, 113] width 283 height 40
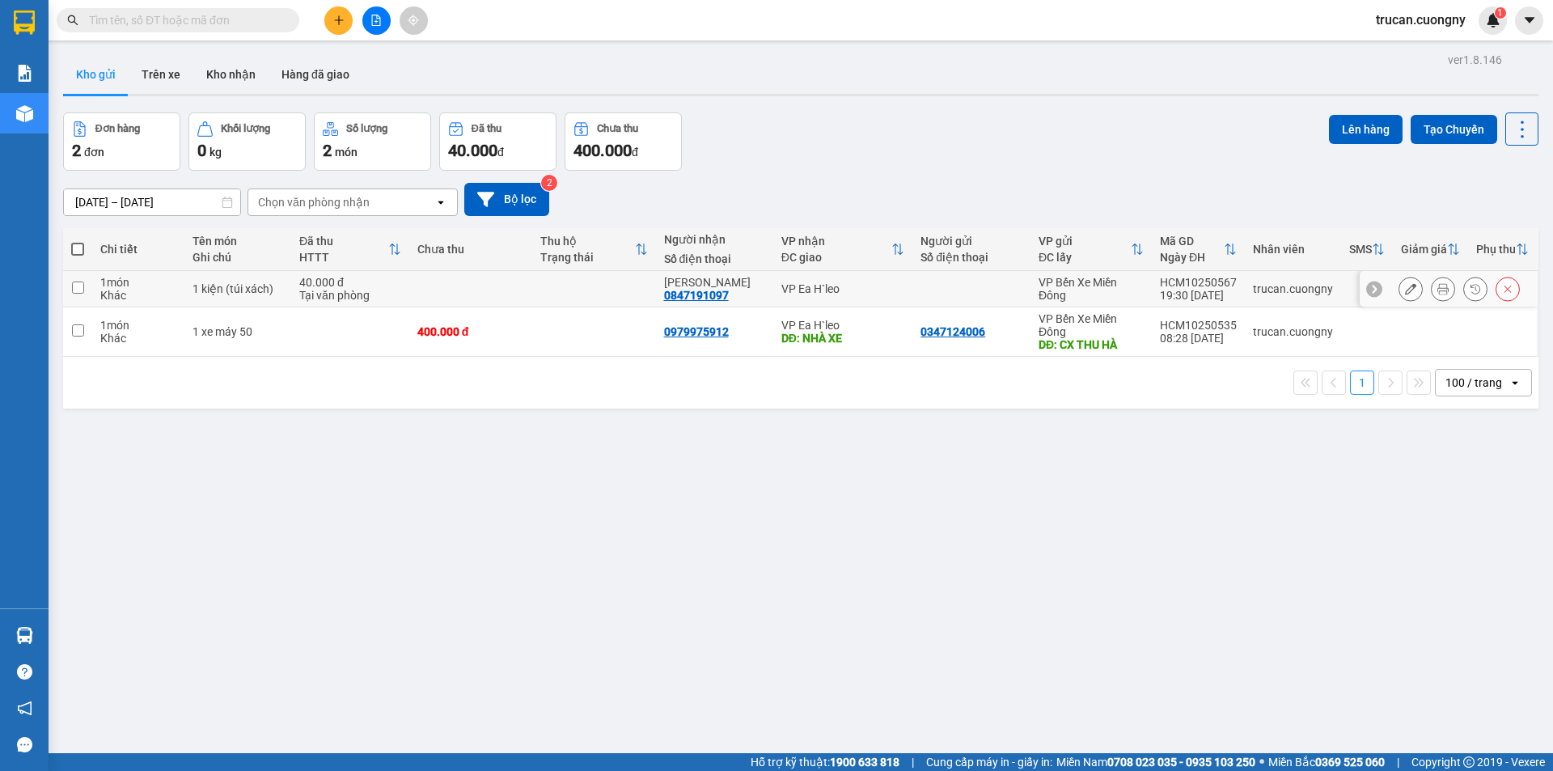
click at [198, 294] on div "1 kiện (túi xách)" at bounding box center [238, 288] width 91 height 13
checkbox input "true"
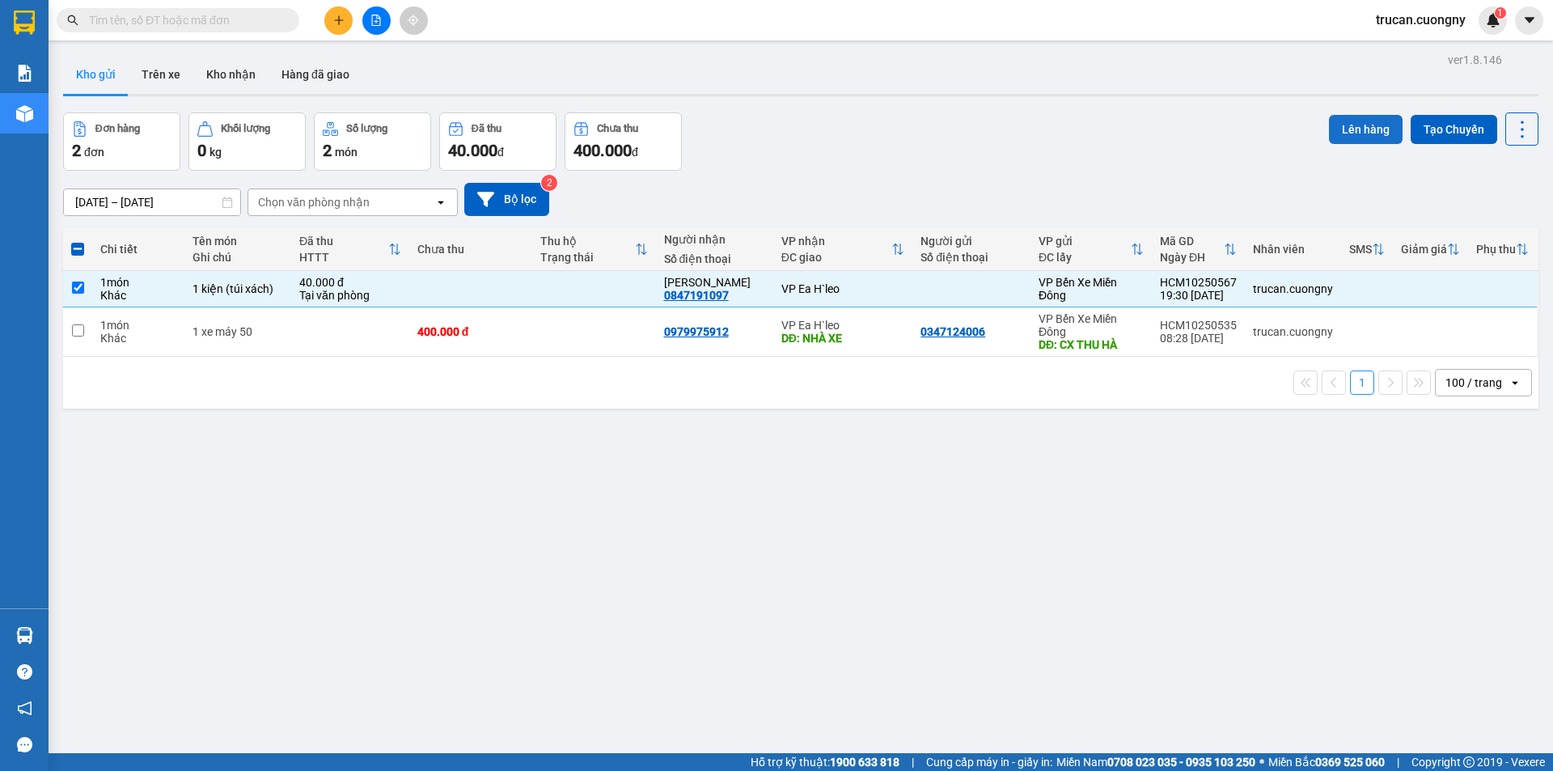
click at [1366, 129] on button "Lên hàng" at bounding box center [1366, 129] width 74 height 29
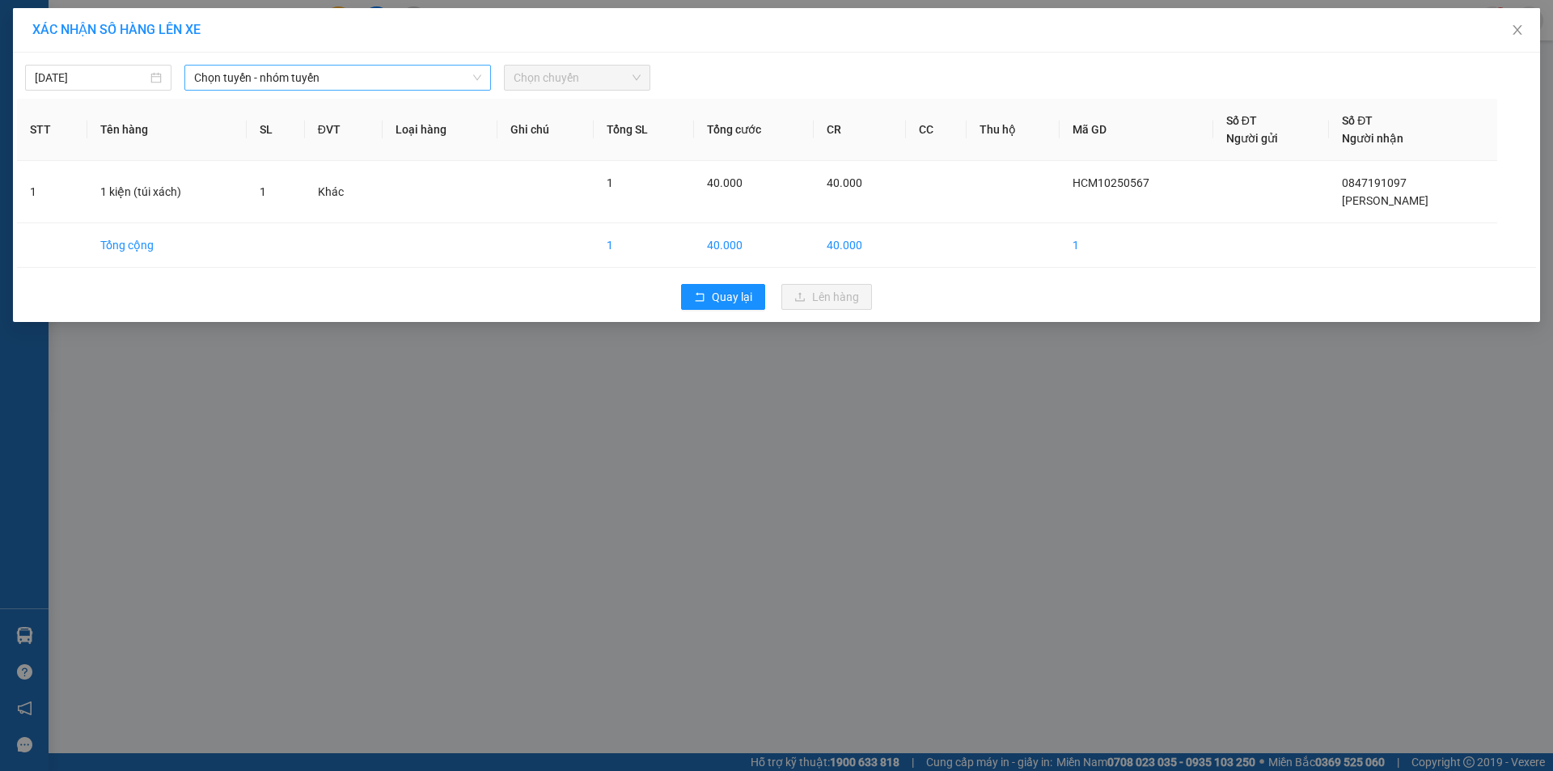
click at [351, 81] on span "Chọn tuyến - nhóm tuyến" at bounding box center [337, 78] width 287 height 24
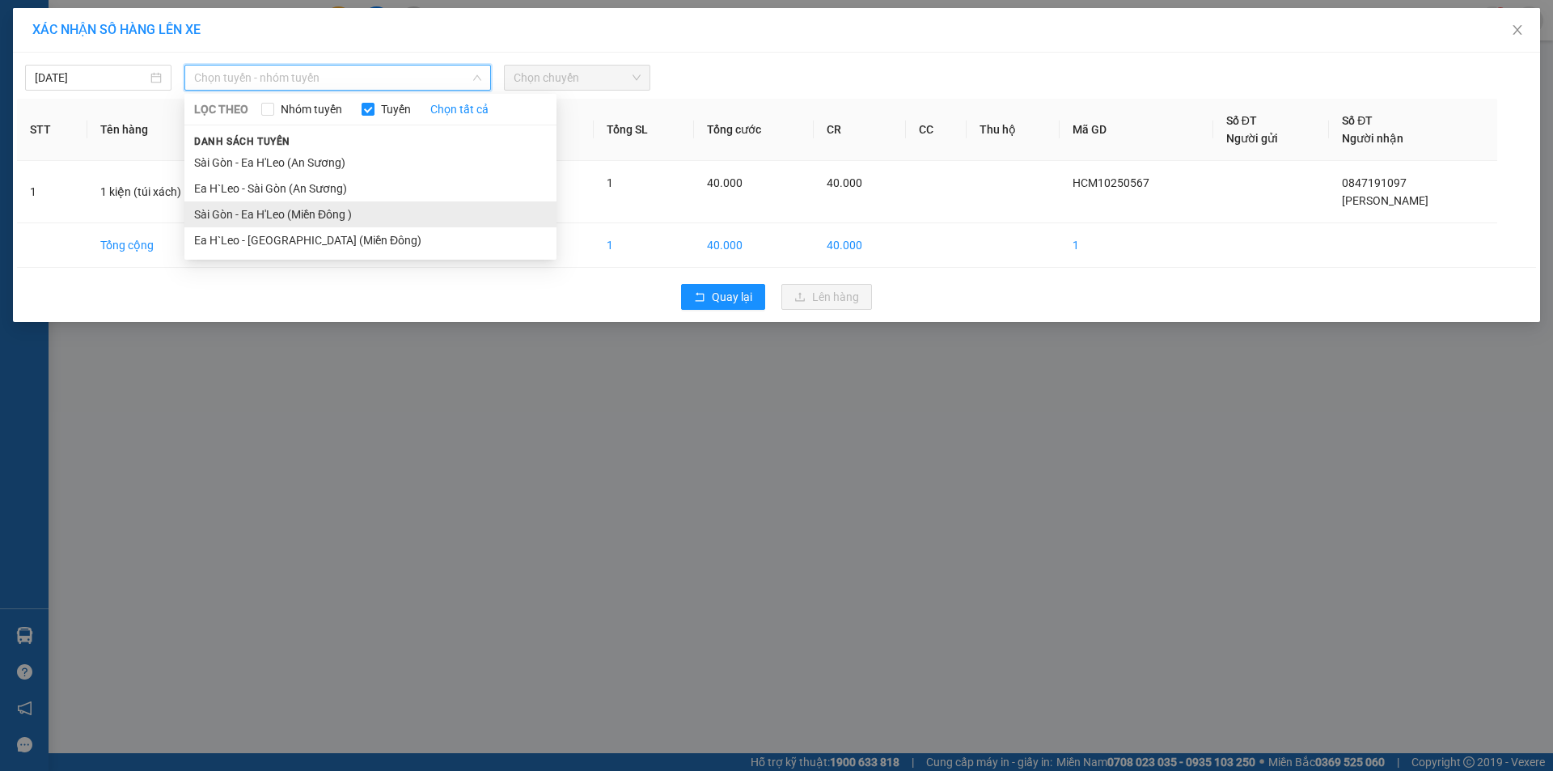
click at [373, 216] on li "Sài Gòn - Ea H'Leo (Miền Đông )" at bounding box center [370, 214] width 372 height 26
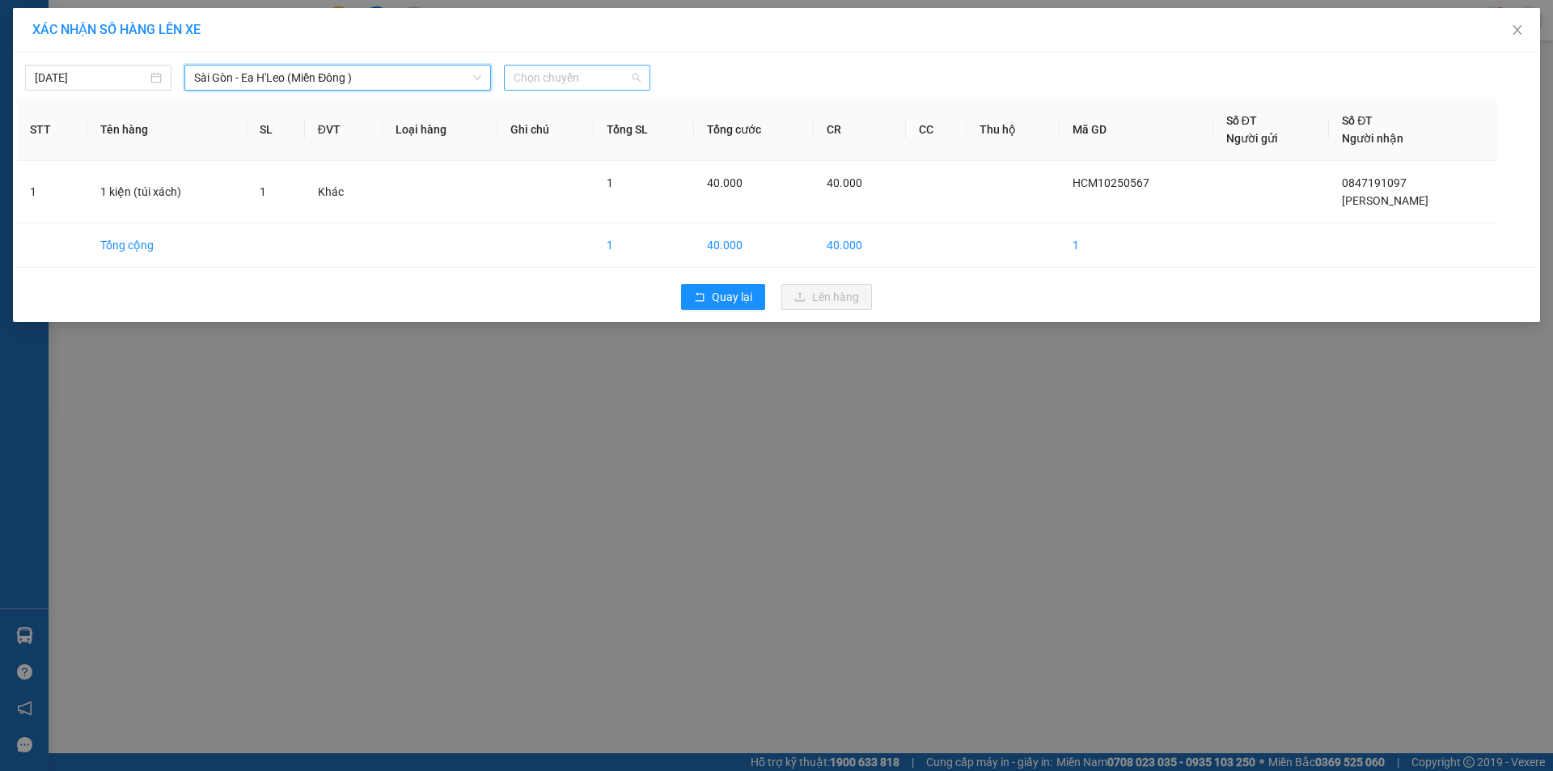
click at [550, 74] on span "Chọn chuyến" at bounding box center [577, 78] width 127 height 24
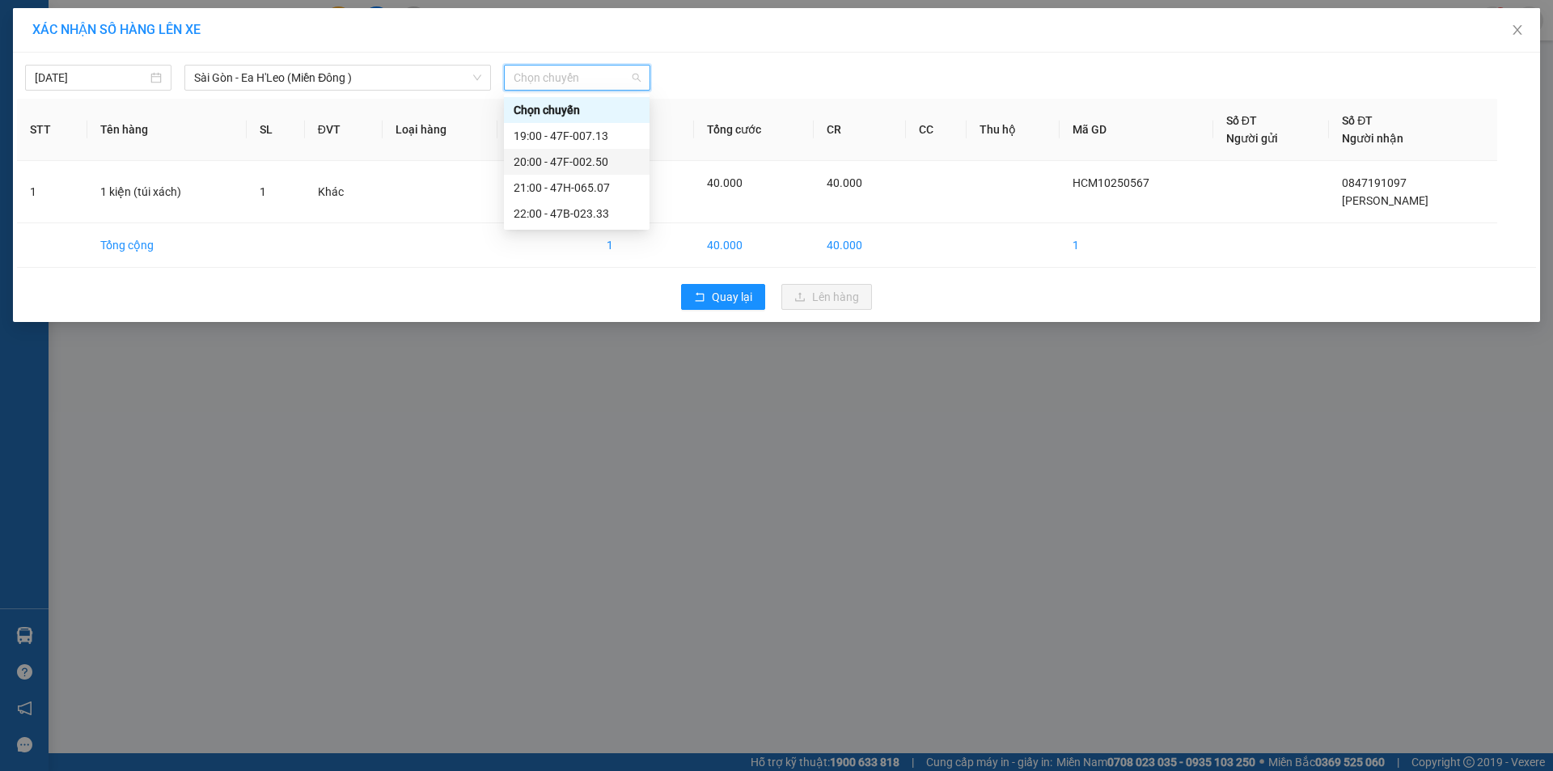
click at [553, 170] on div "20:00 - 47F-002.50" at bounding box center [577, 162] width 126 height 18
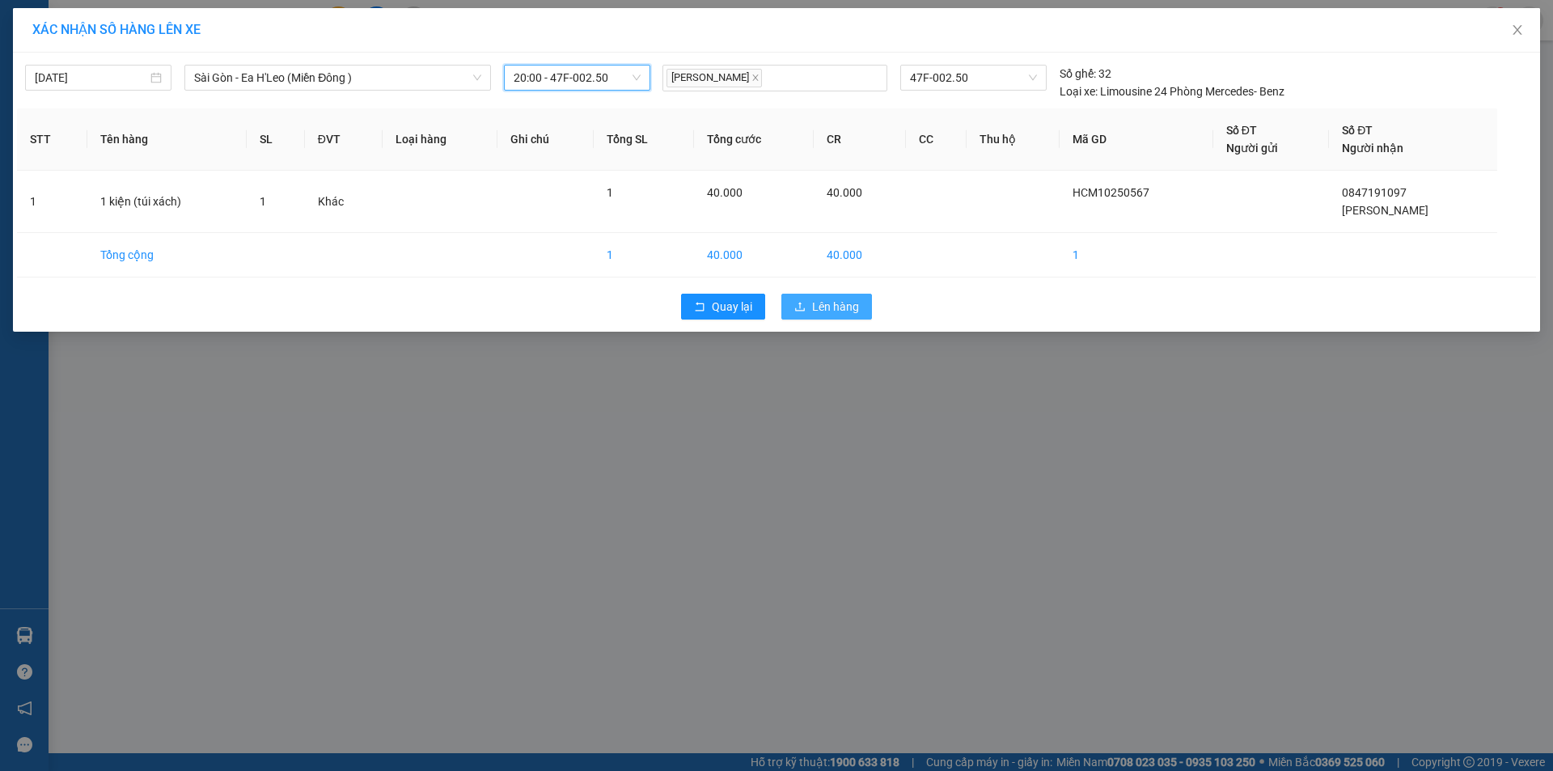
click at [812, 314] on span "Lên hàng" at bounding box center [835, 307] width 47 height 18
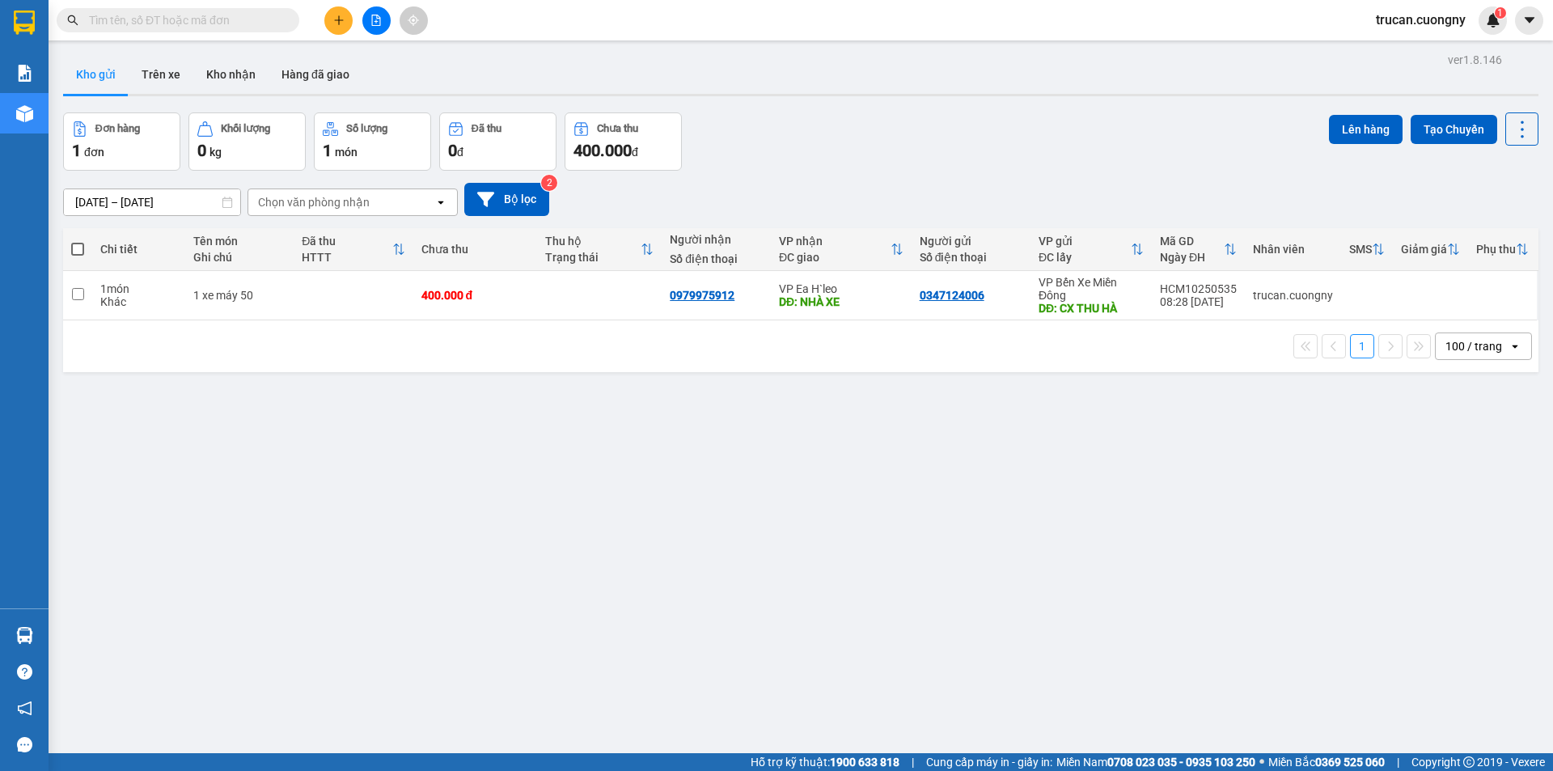
click at [348, 21] on button at bounding box center [338, 20] width 28 height 28
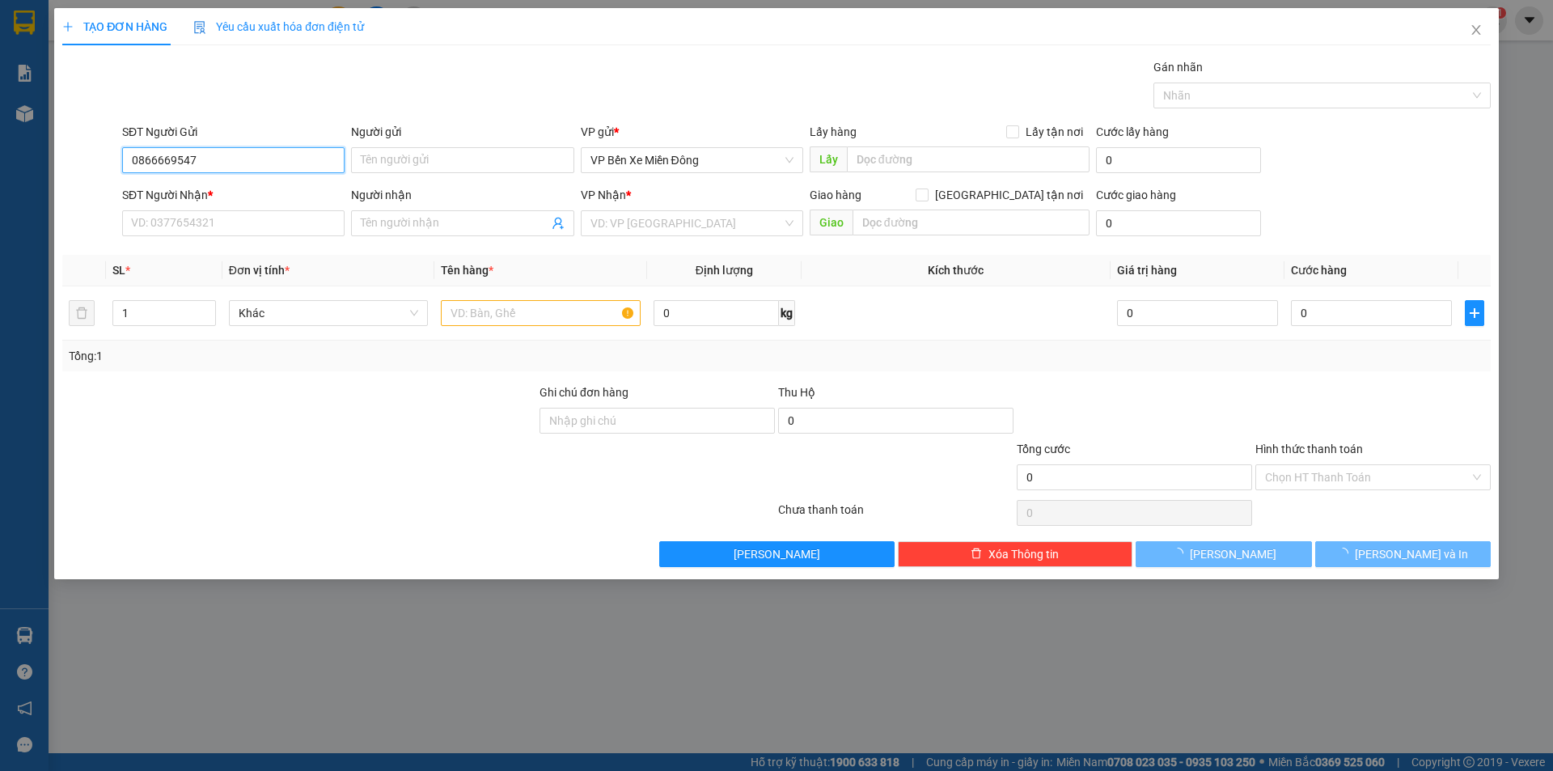
type input "0866669547"
click at [291, 208] on div "SĐT Người Nhận *" at bounding box center [233, 198] width 222 height 24
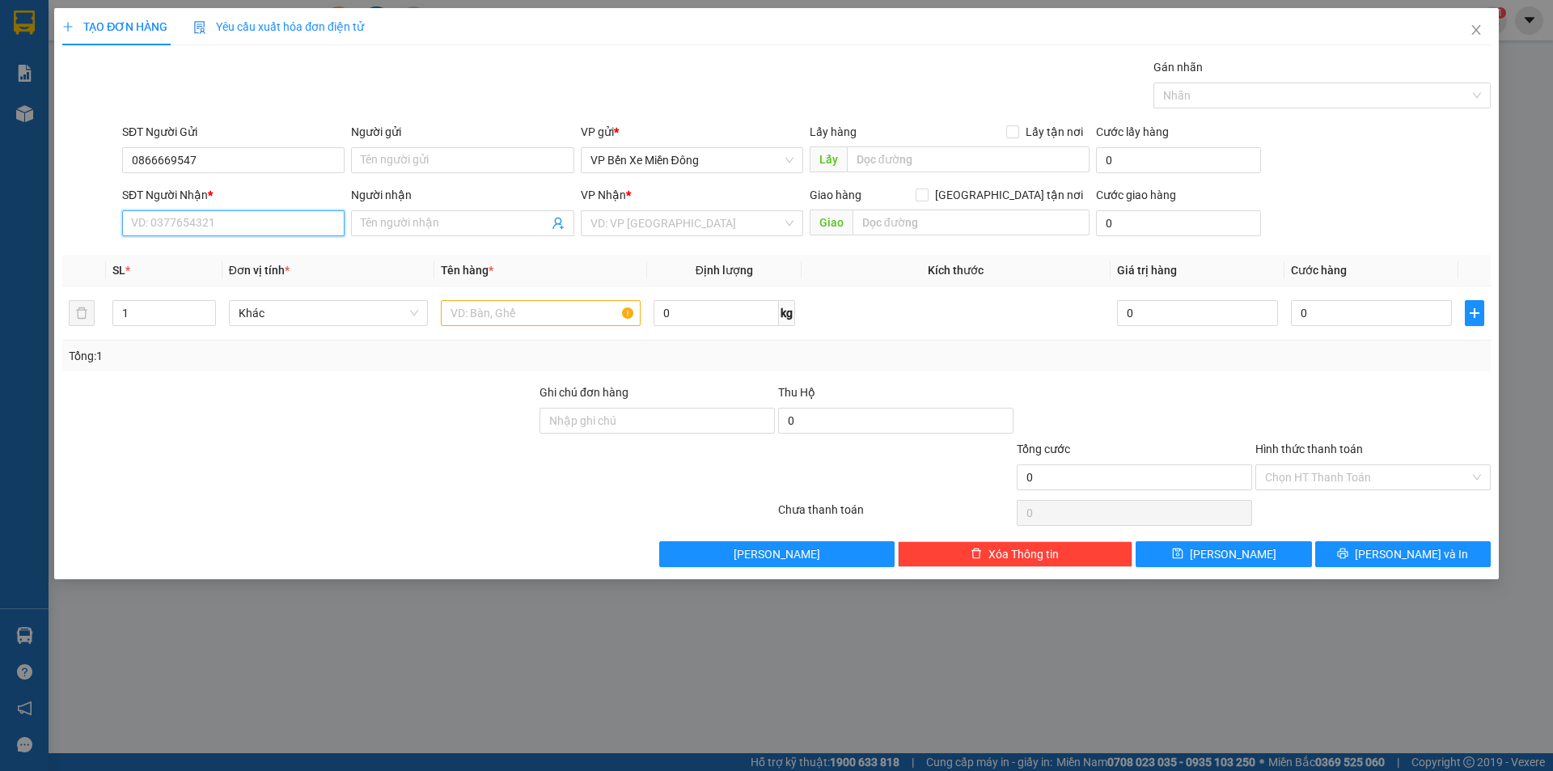
click at [290, 227] on input "SĐT Người Nhận *" at bounding box center [233, 223] width 222 height 26
drag, startPoint x: 157, startPoint y: 167, endPoint x: 118, endPoint y: 175, distance: 39.7
click at [119, 175] on div "SĐT Người Gửi 0866669547 0866669547" at bounding box center [233, 151] width 229 height 57
click at [203, 201] on div "SĐT Người Nhận *" at bounding box center [233, 195] width 222 height 18
click at [203, 210] on input "SĐT Người Nhận *" at bounding box center [233, 223] width 222 height 26
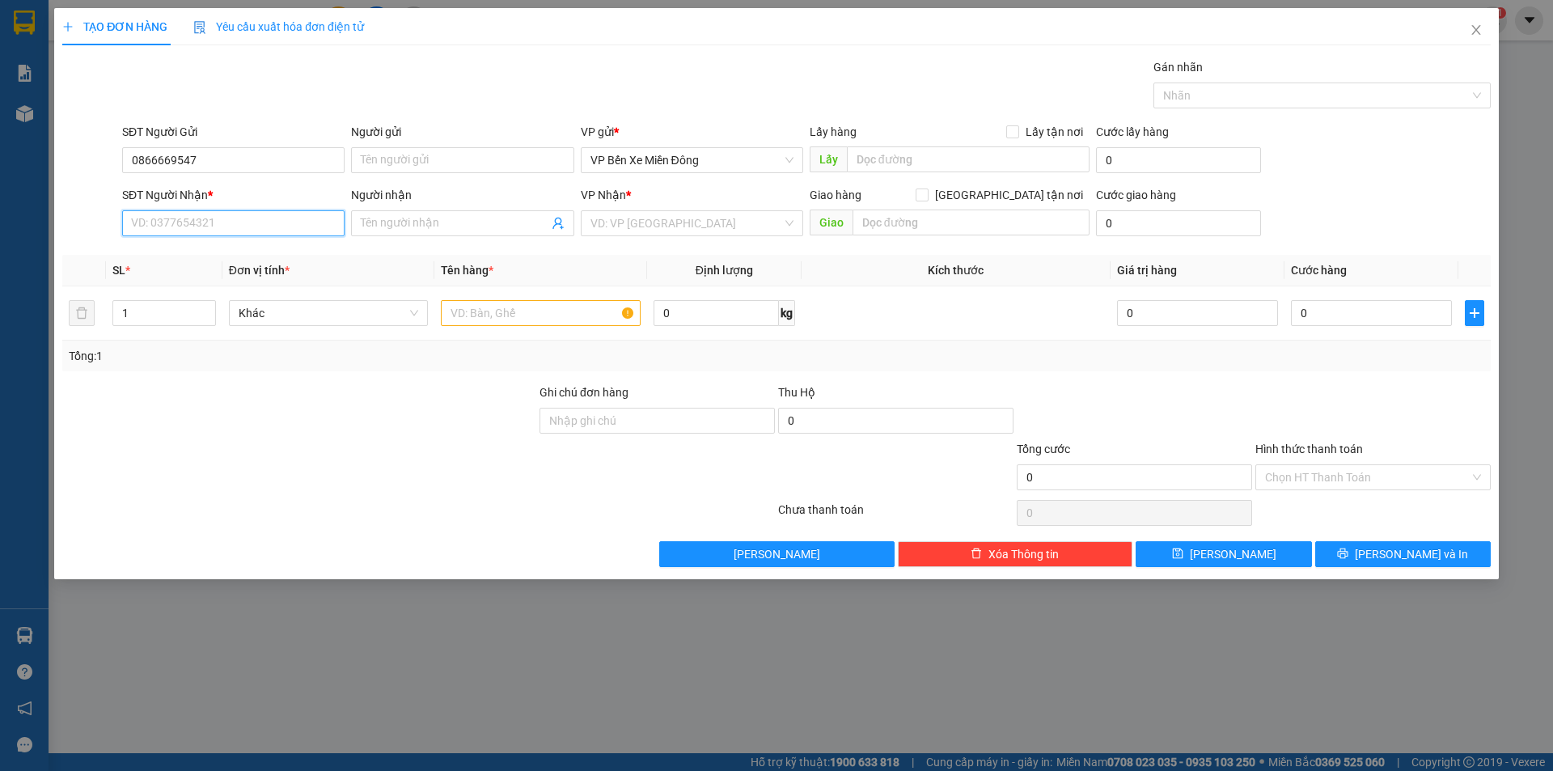
click at [201, 216] on input "SĐT Người Nhận *" at bounding box center [233, 223] width 222 height 26
paste input "0866669547"
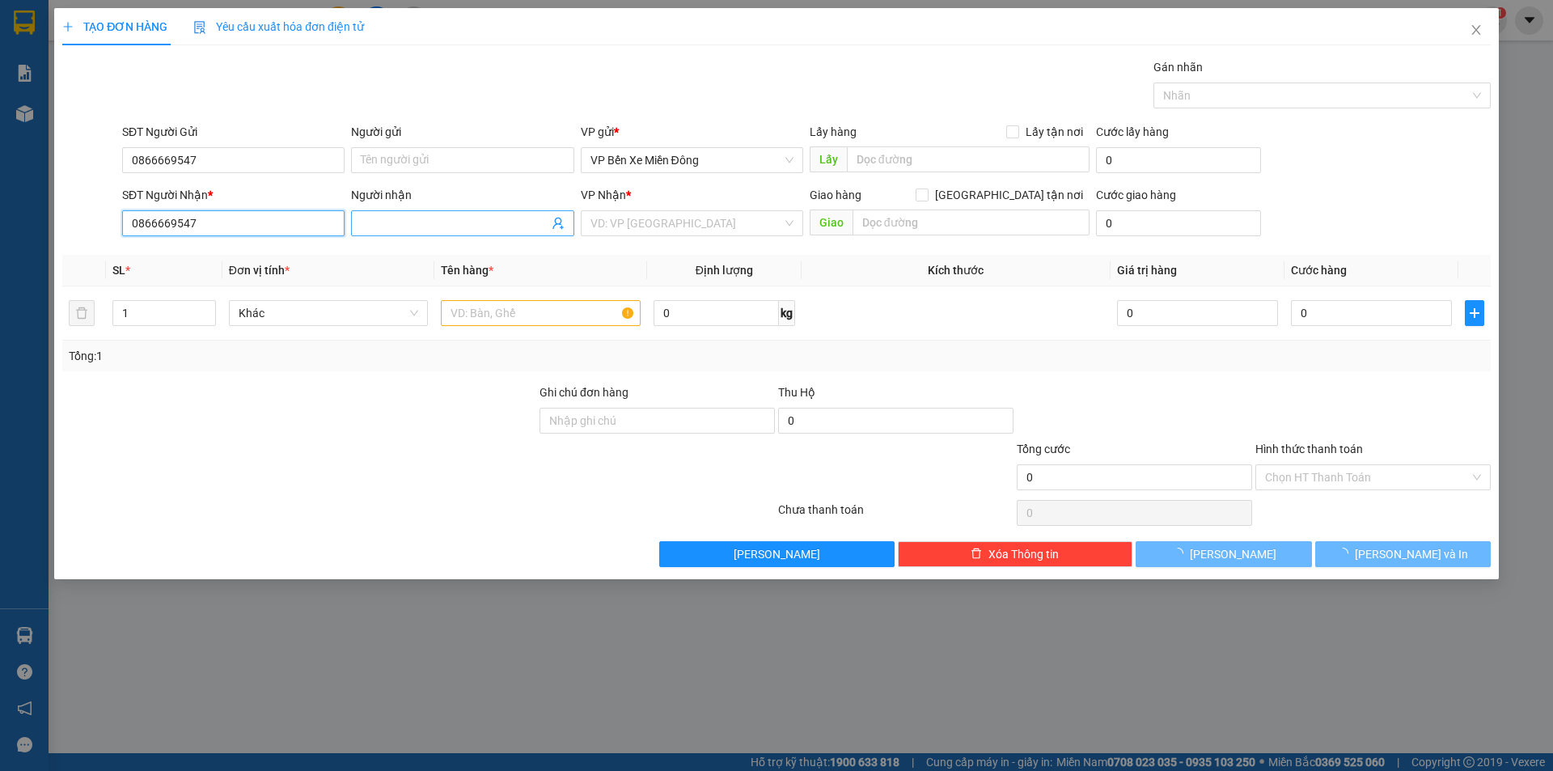
type input "0866669547"
click at [426, 211] on span at bounding box center [462, 223] width 222 height 26
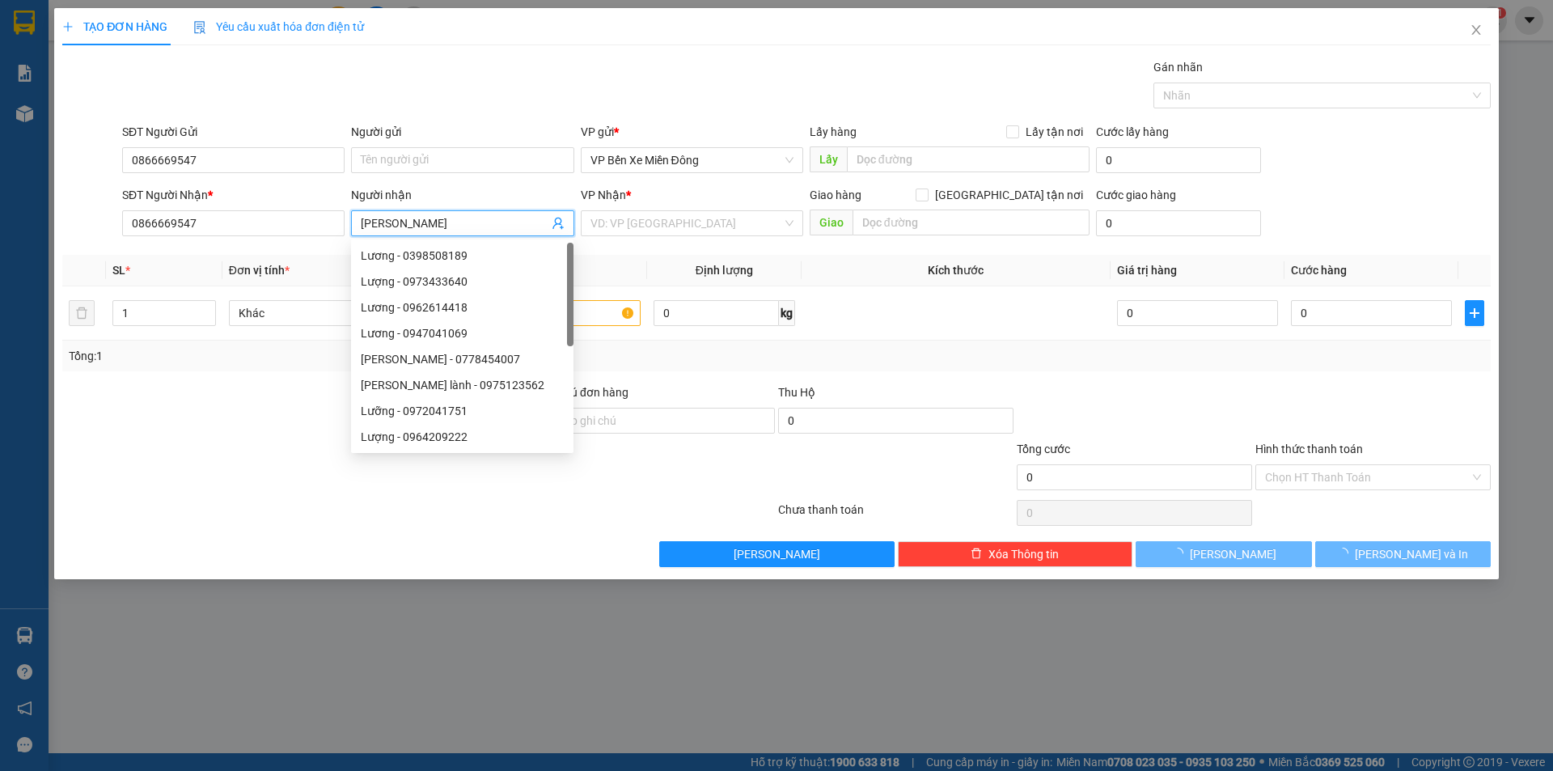
type input "[PERSON_NAME]"
click at [330, 559] on div "Lưu nháp Xóa Thông tin Lưu Lưu và In" at bounding box center [777, 554] width 1432 height 26
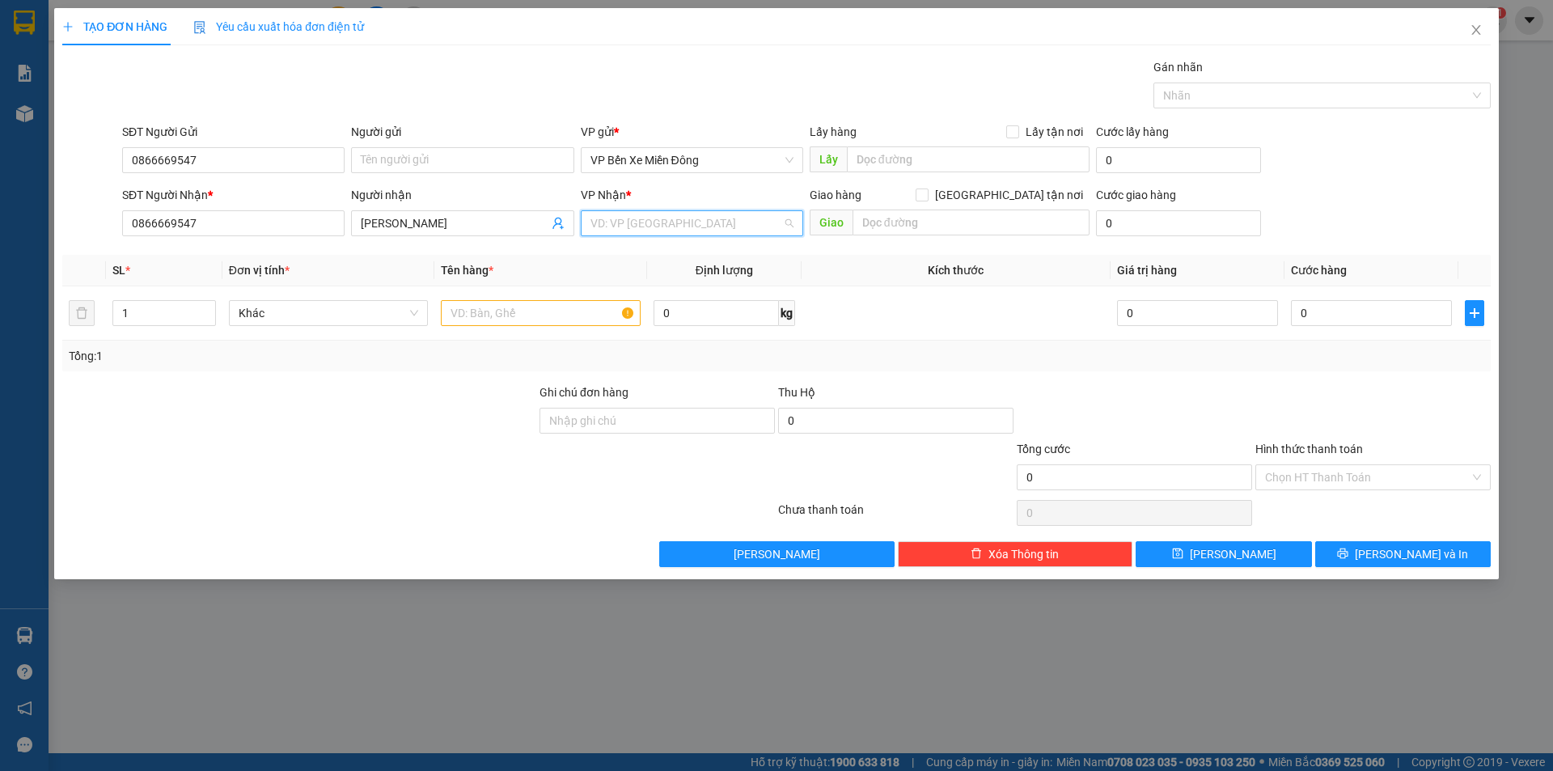
click at [675, 215] on input "search" at bounding box center [687, 223] width 192 height 24
click at [667, 253] on div "VP Ea H`leo" at bounding box center [692, 256] width 203 height 18
click at [532, 316] on input "text" at bounding box center [541, 313] width 200 height 26
type input "1 tệp hồ sơ khám bệnh"
click at [1320, 328] on div "0" at bounding box center [1371, 313] width 161 height 32
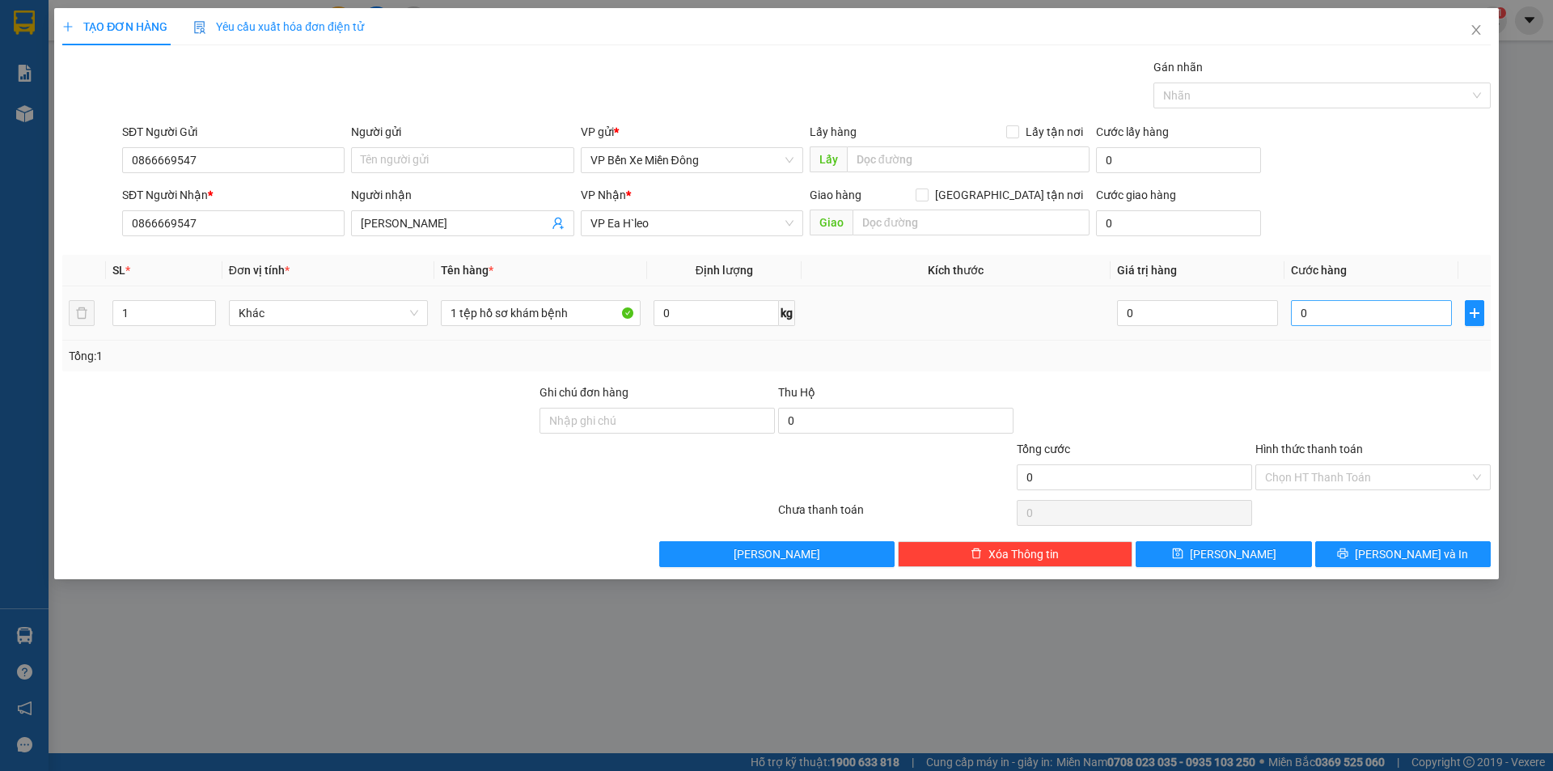
click at [1321, 325] on div "0" at bounding box center [1371, 313] width 161 height 32
click at [1324, 316] on input "0" at bounding box center [1371, 313] width 161 height 26
click at [1376, 466] on input "Hình thức thanh toán" at bounding box center [1367, 477] width 205 height 24
click at [1333, 312] on input "0" at bounding box center [1371, 313] width 161 height 26
type input "3"
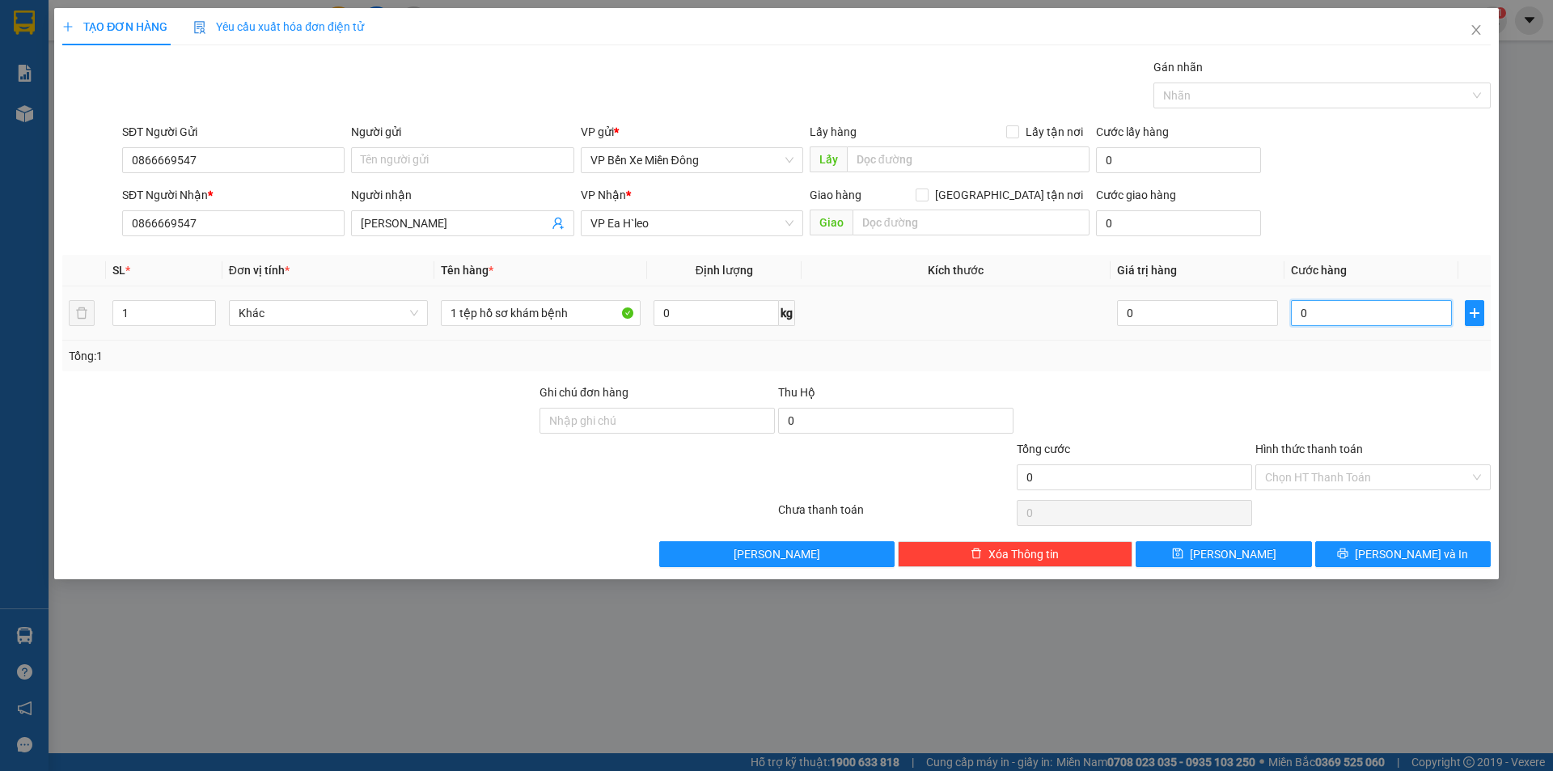
type input "3"
type input "30"
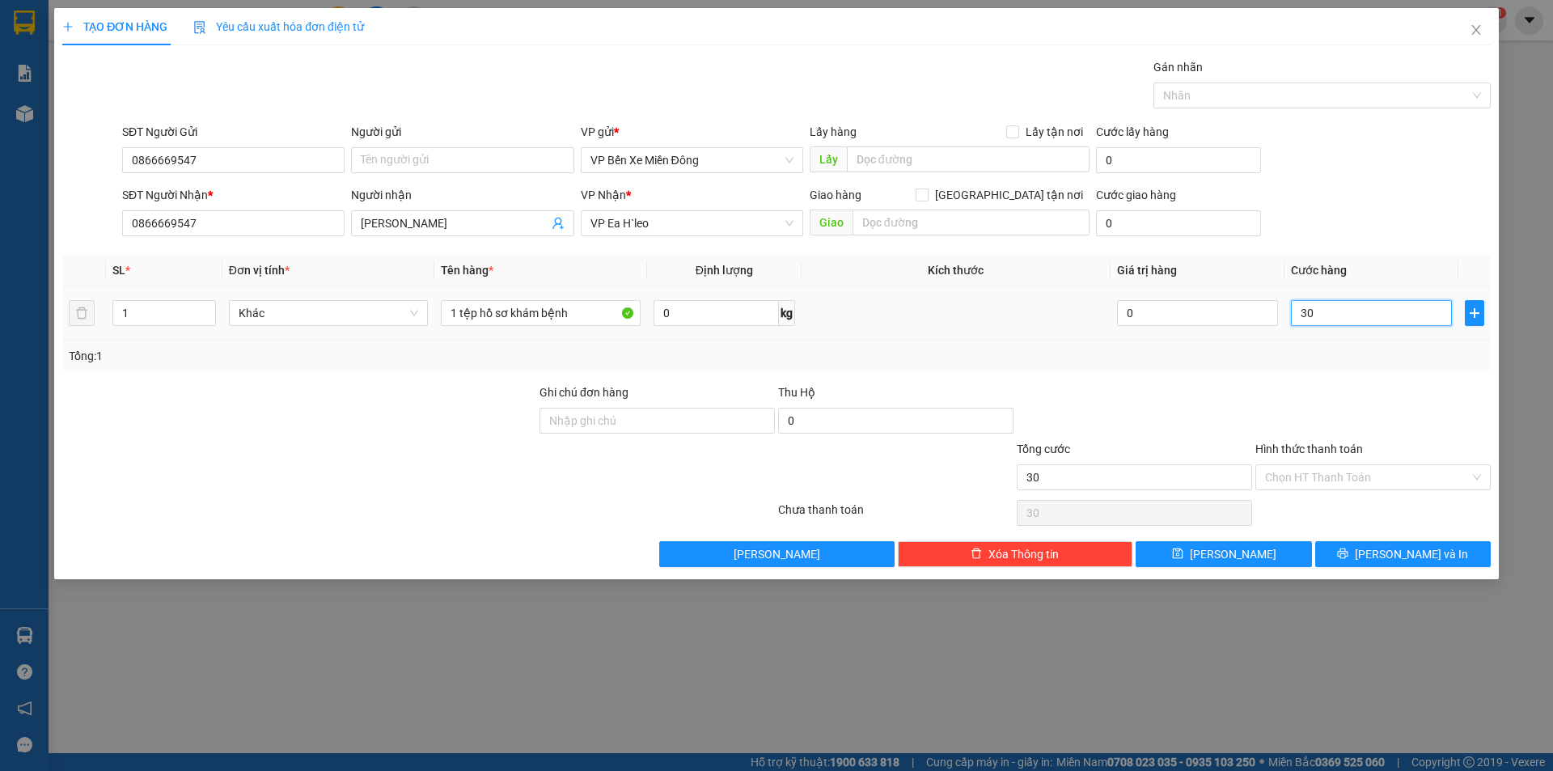
type input "300"
type input "3.000"
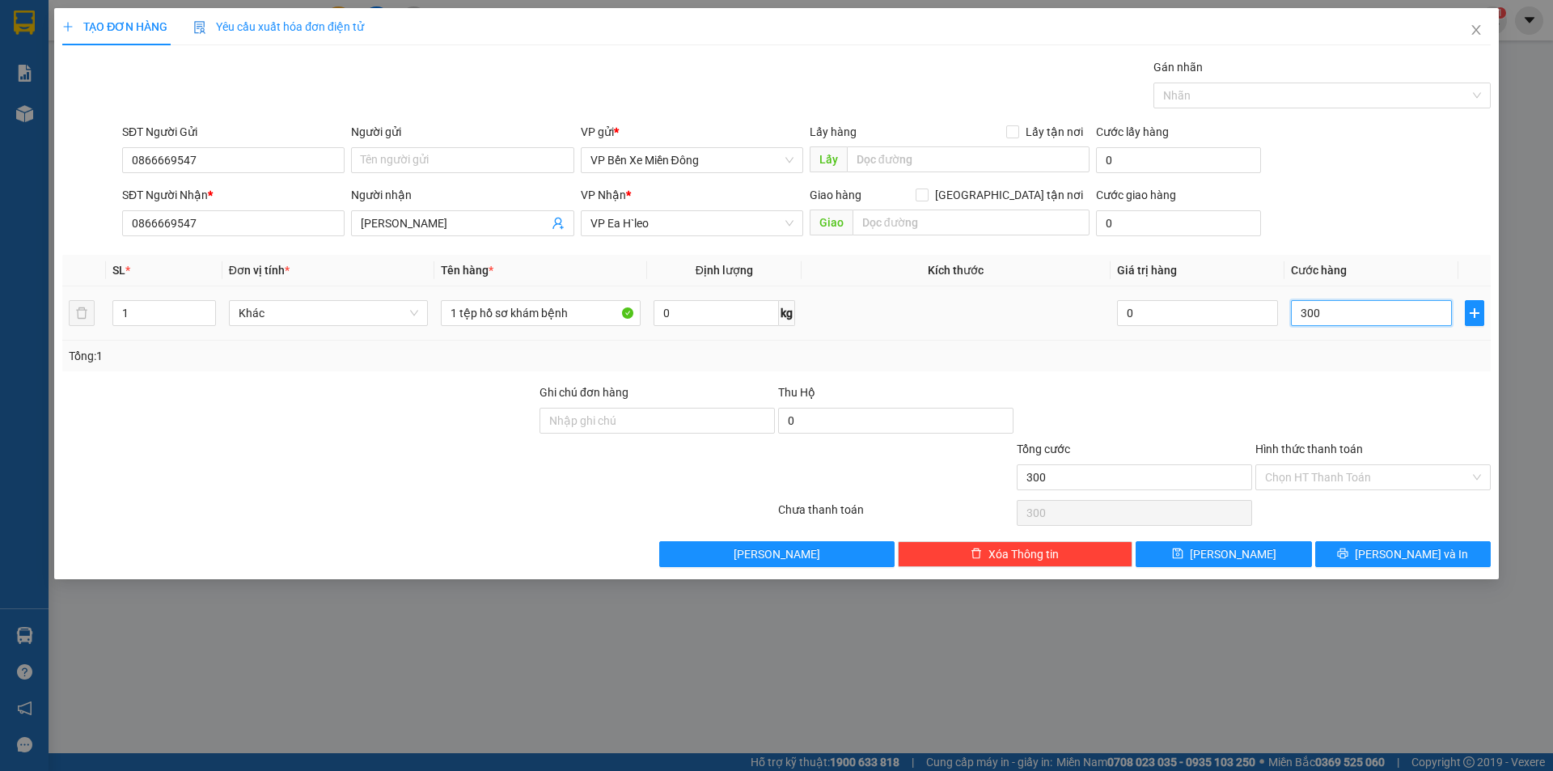
type input "3.000"
type input "30.000"
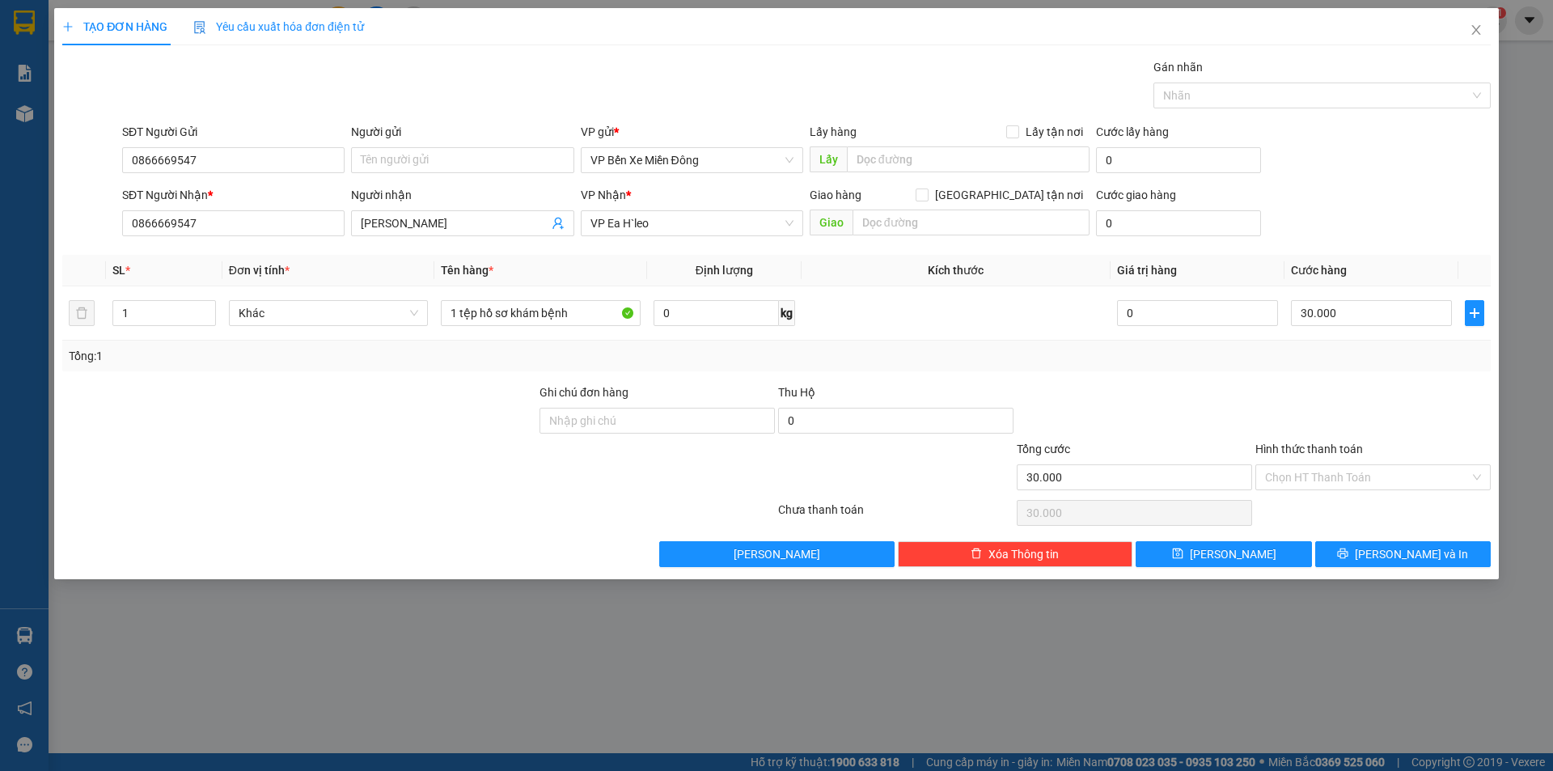
click at [1299, 439] on div at bounding box center [1373, 411] width 239 height 57
click at [1304, 485] on input "Hình thức thanh toán" at bounding box center [1367, 477] width 205 height 24
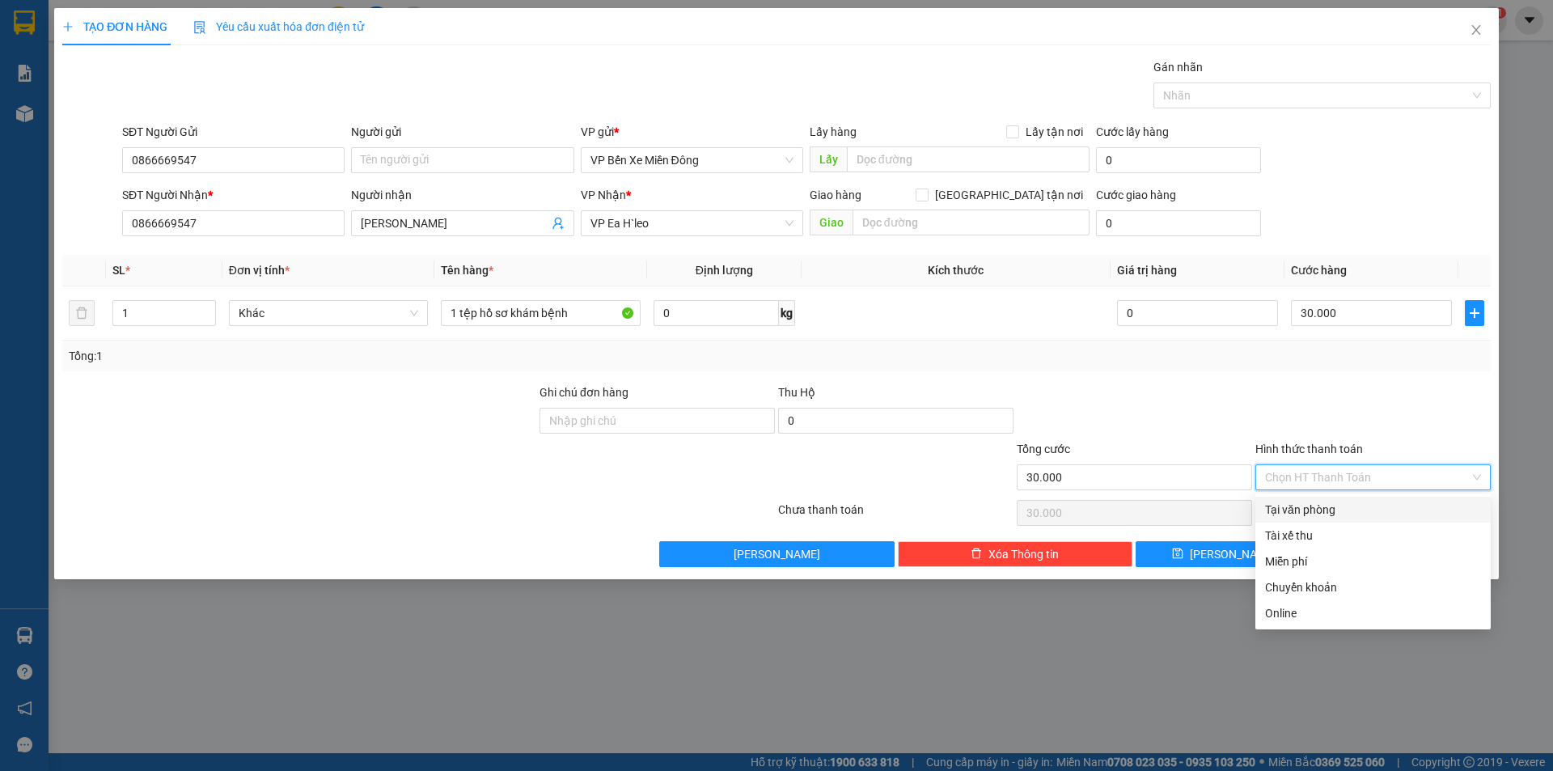
click at [1304, 514] on div "Tại văn phòng" at bounding box center [1373, 510] width 216 height 18
type input "0"
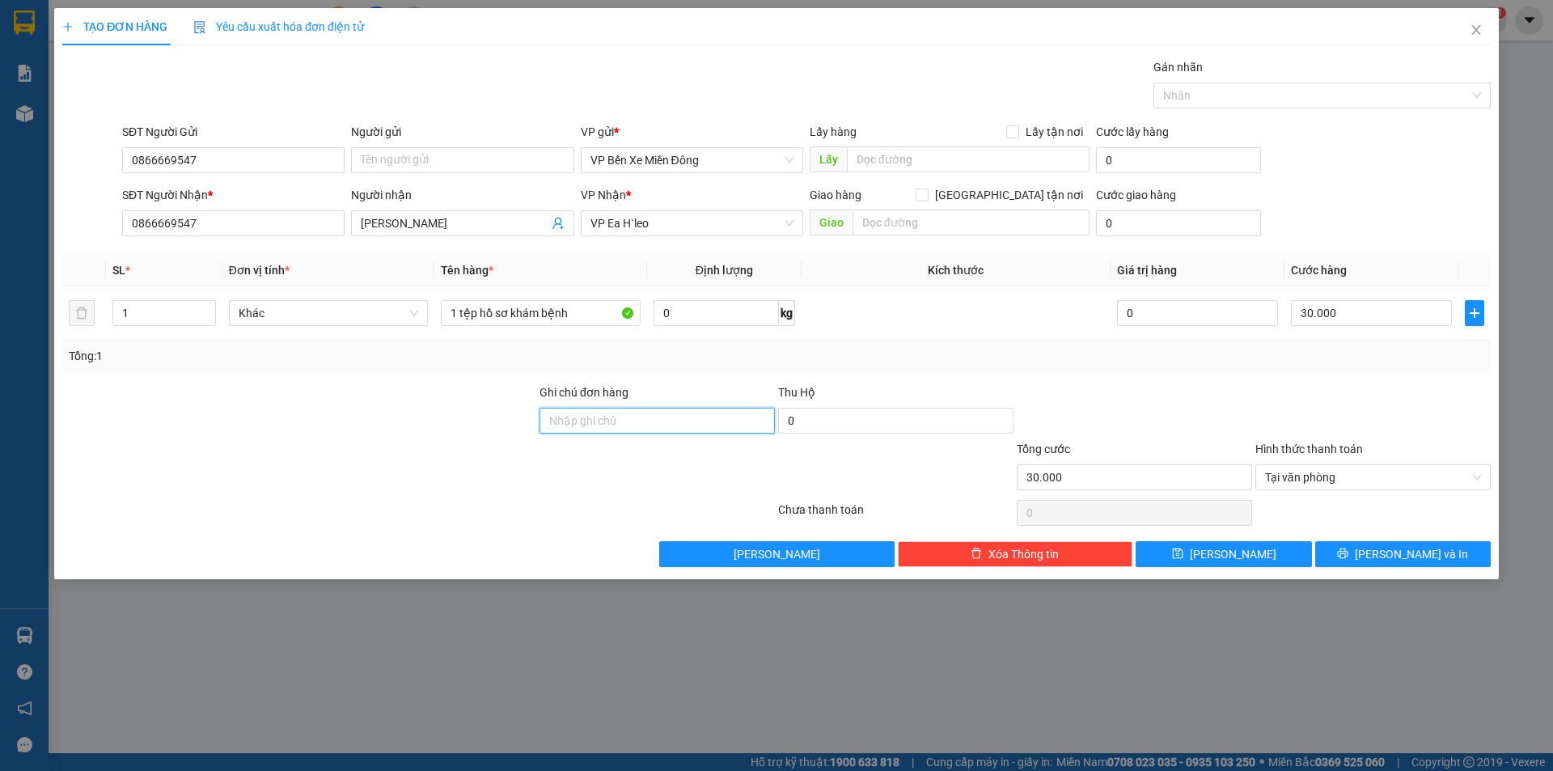
click at [683, 423] on input "Ghi chú đơn hàng" at bounding box center [657, 421] width 235 height 26
type input "ck cho Đạt"
click at [1366, 551] on button "[PERSON_NAME] và In" at bounding box center [1404, 554] width 176 height 26
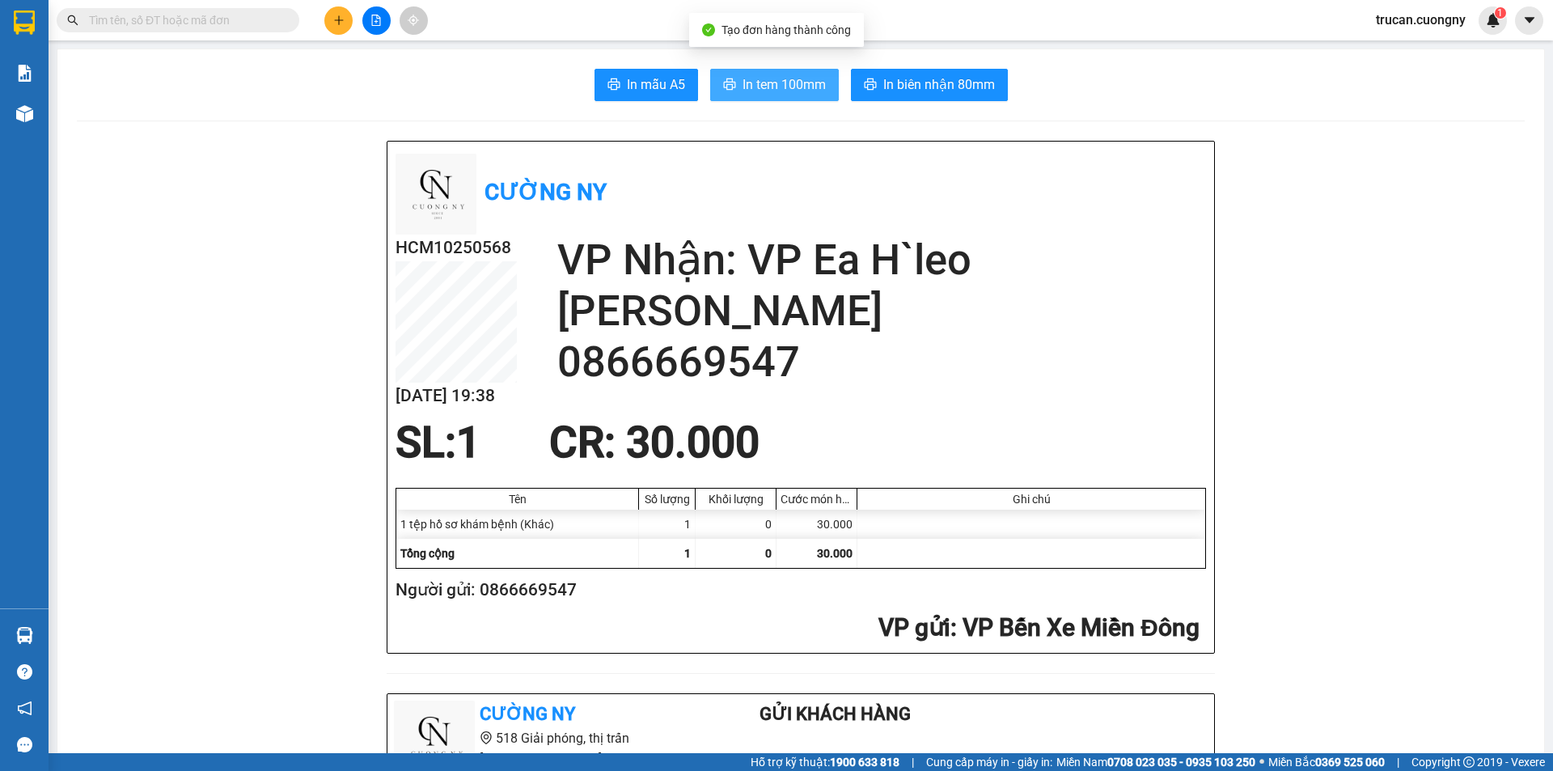
click at [755, 95] on span "In tem 100mm" at bounding box center [784, 84] width 83 height 20
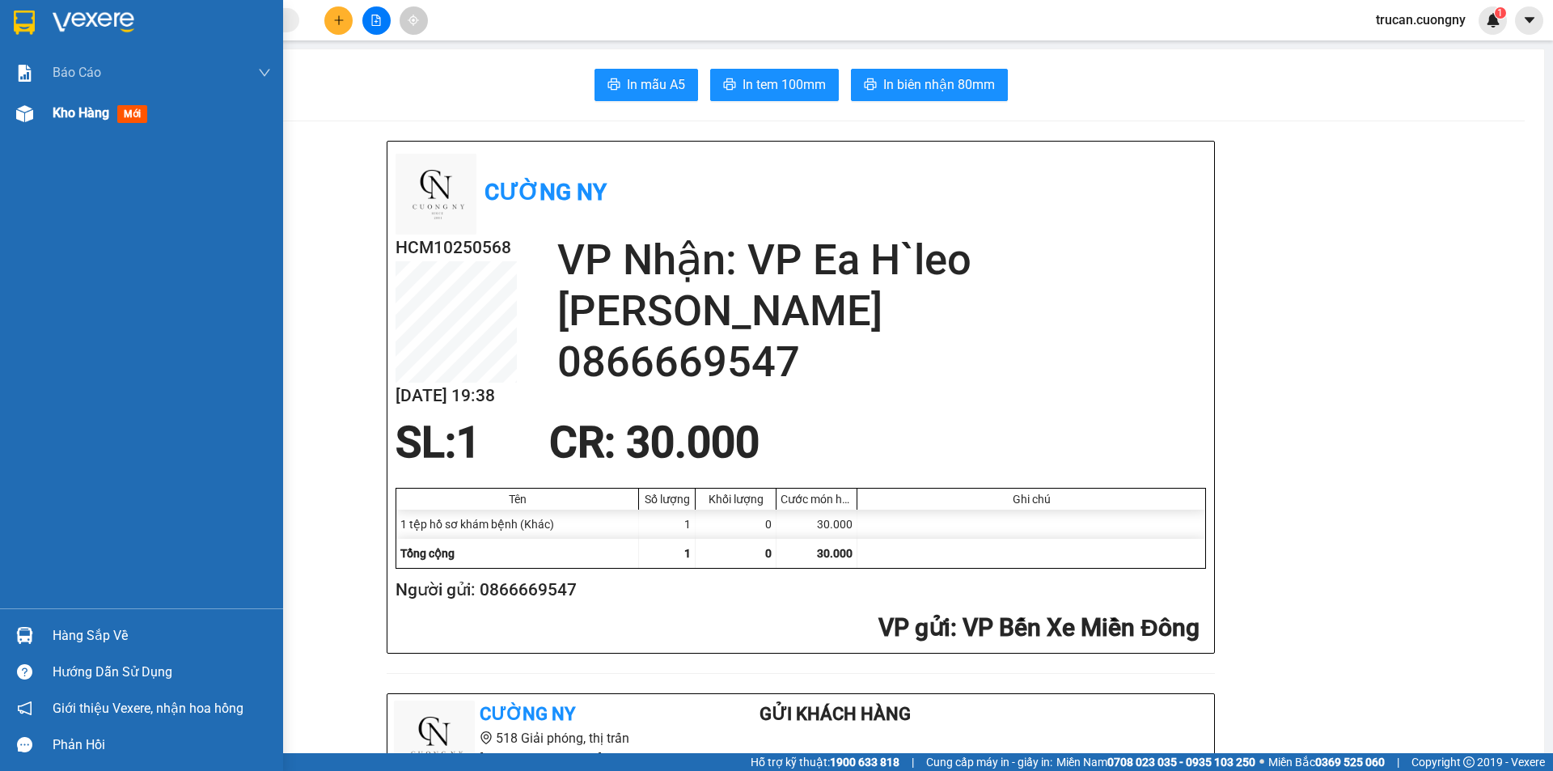
click at [70, 111] on span "Kho hàng" at bounding box center [81, 112] width 57 height 15
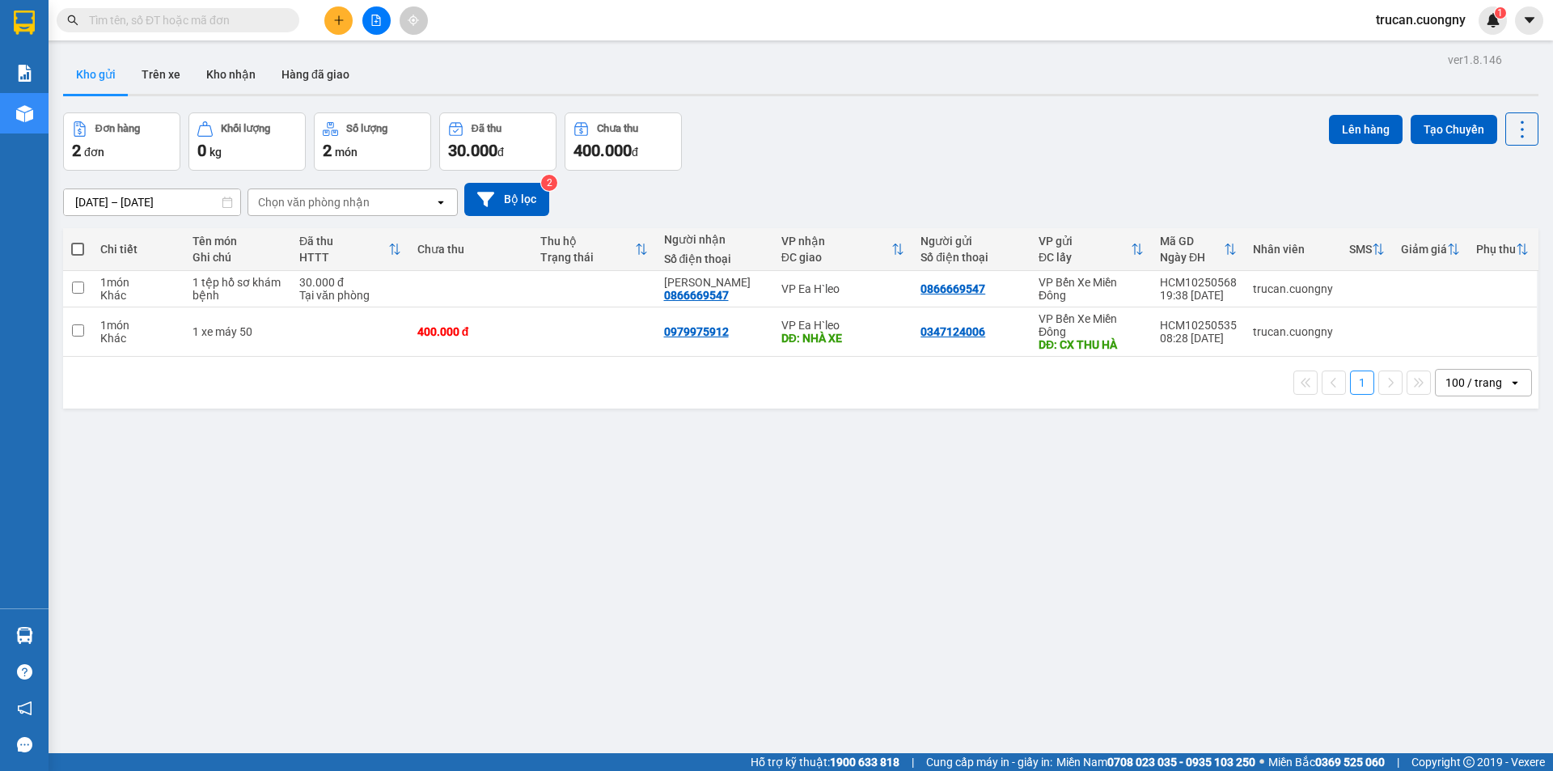
click at [324, 267] on th "Đã thu HTTT" at bounding box center [350, 249] width 118 height 43
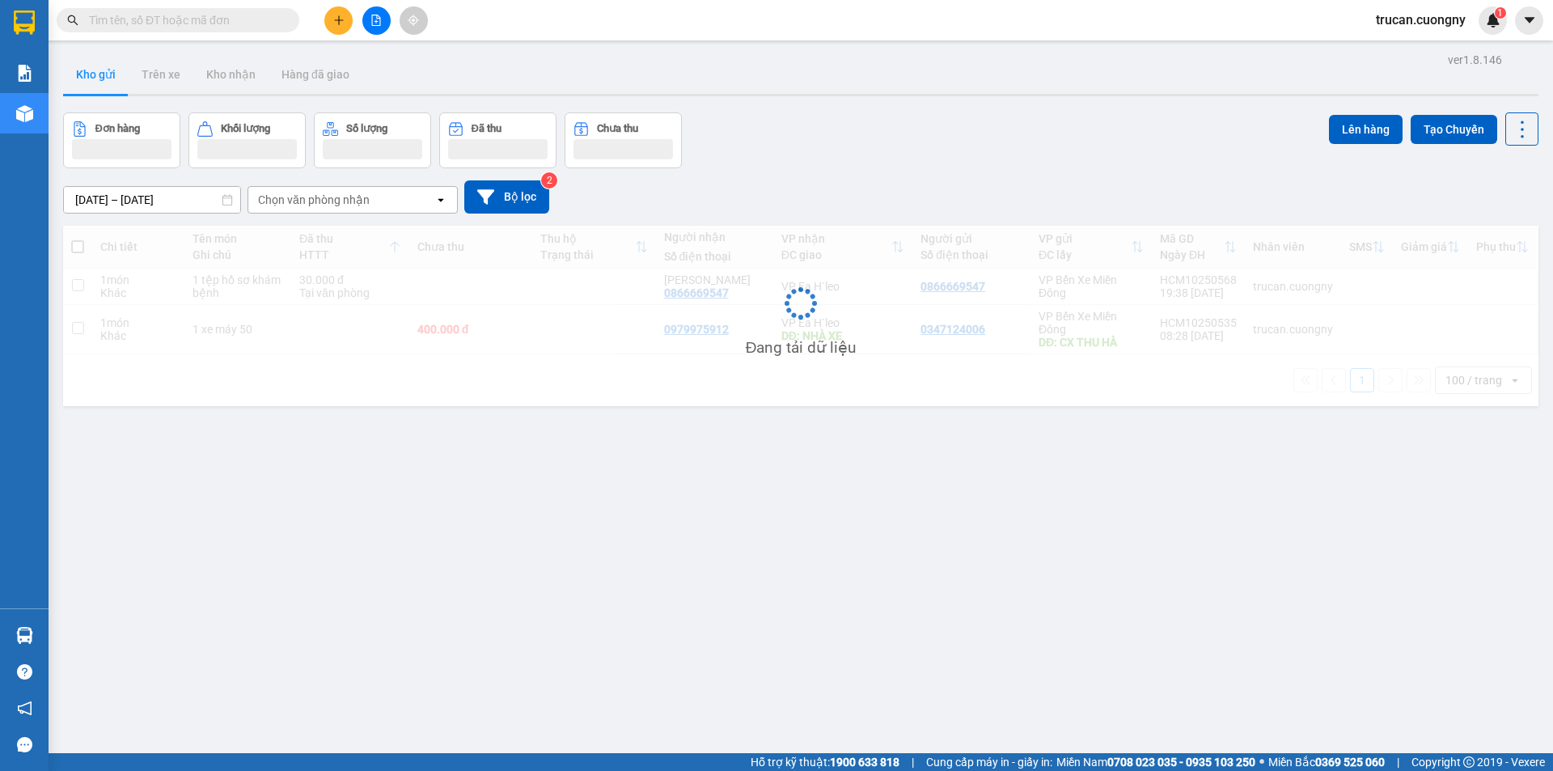
click at [322, 287] on div "Đang tải dữ liệu" at bounding box center [801, 316] width 1476 height 180
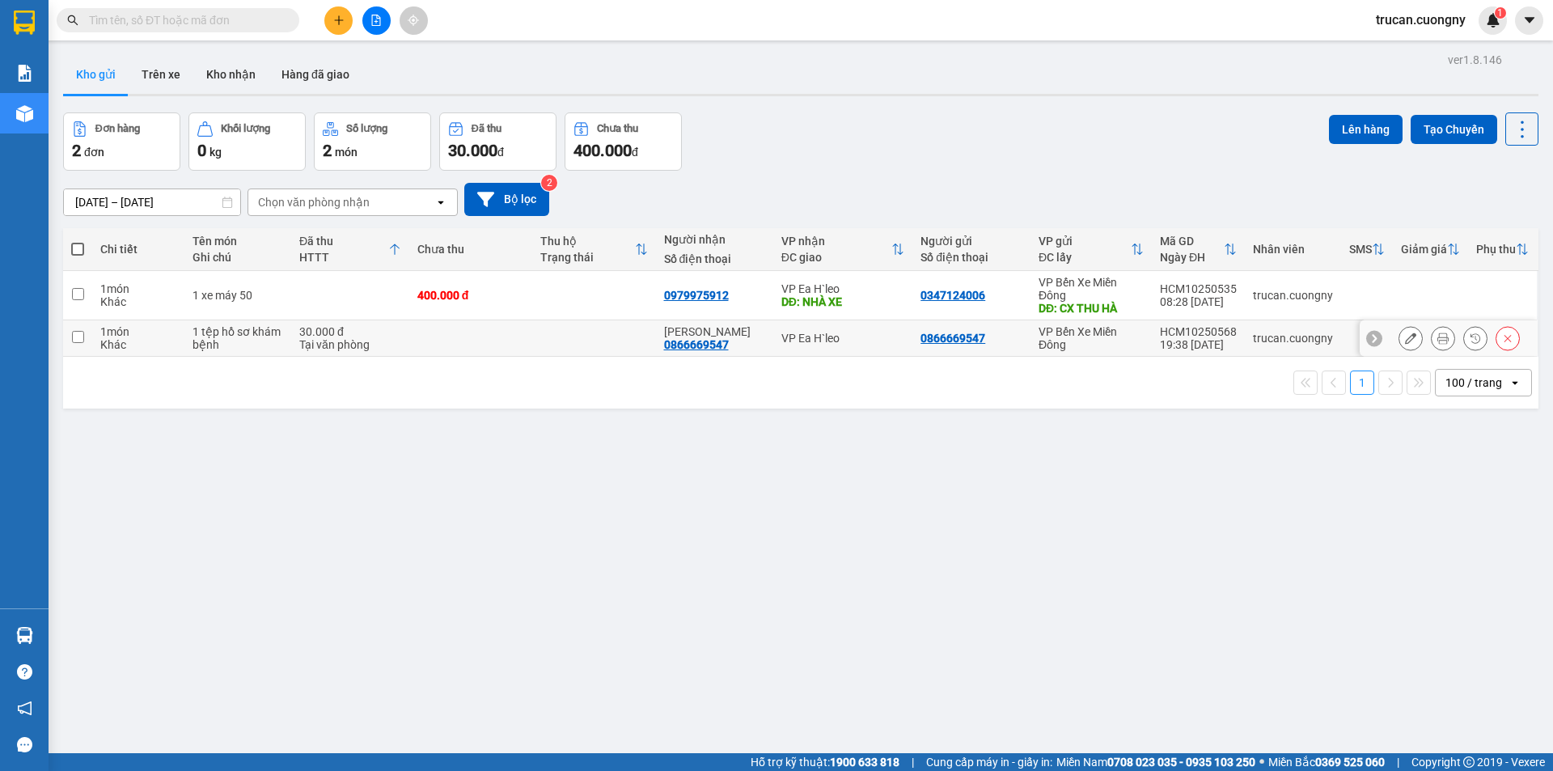
drag, startPoint x: 313, startPoint y: 337, endPoint x: 323, endPoint y: 337, distance: 9.7
click at [313, 338] on div "Tại văn phòng" at bounding box center [350, 344] width 102 height 13
checkbox input "true"
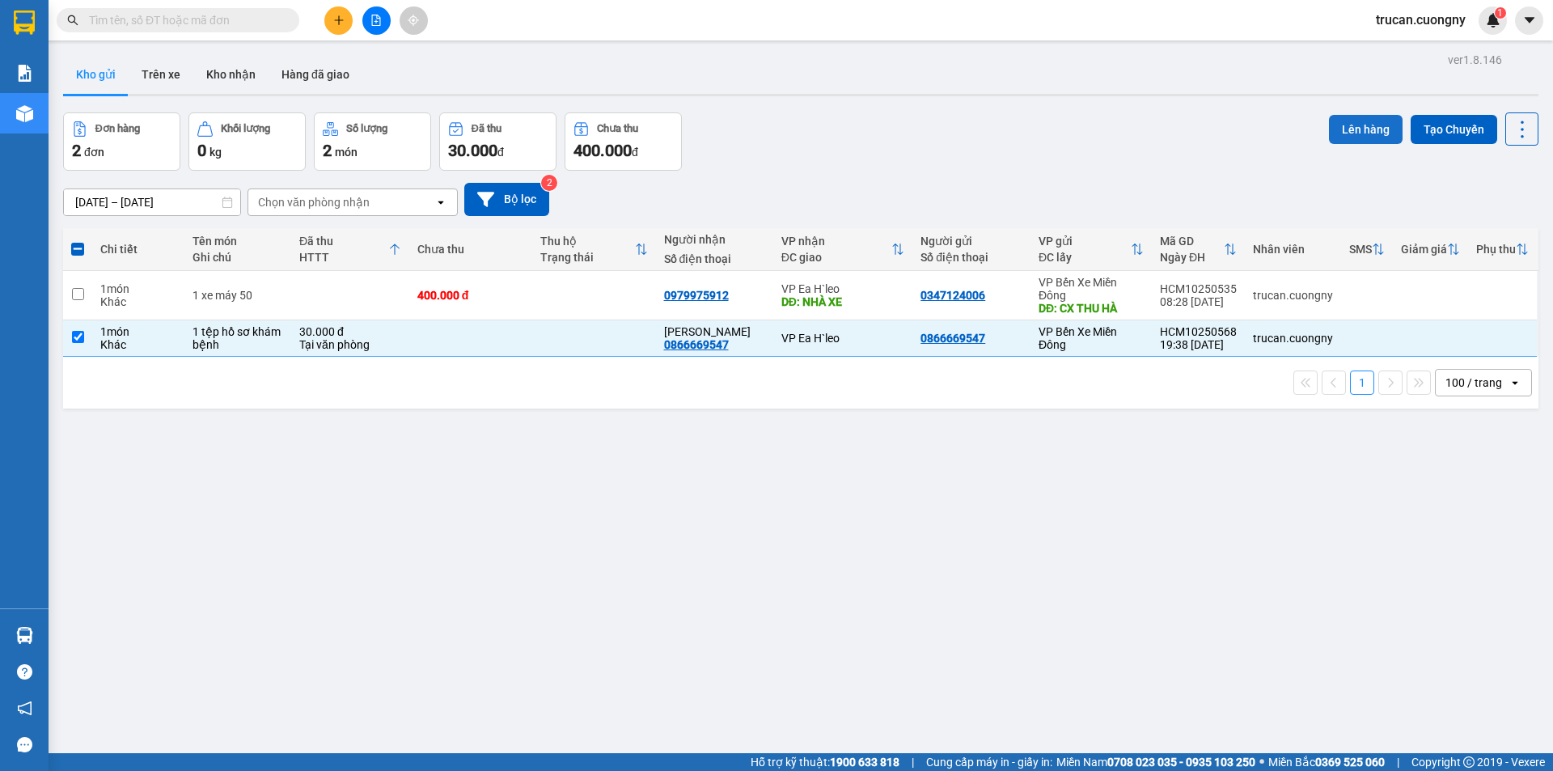
click at [1329, 129] on button "Lên hàng" at bounding box center [1366, 129] width 74 height 29
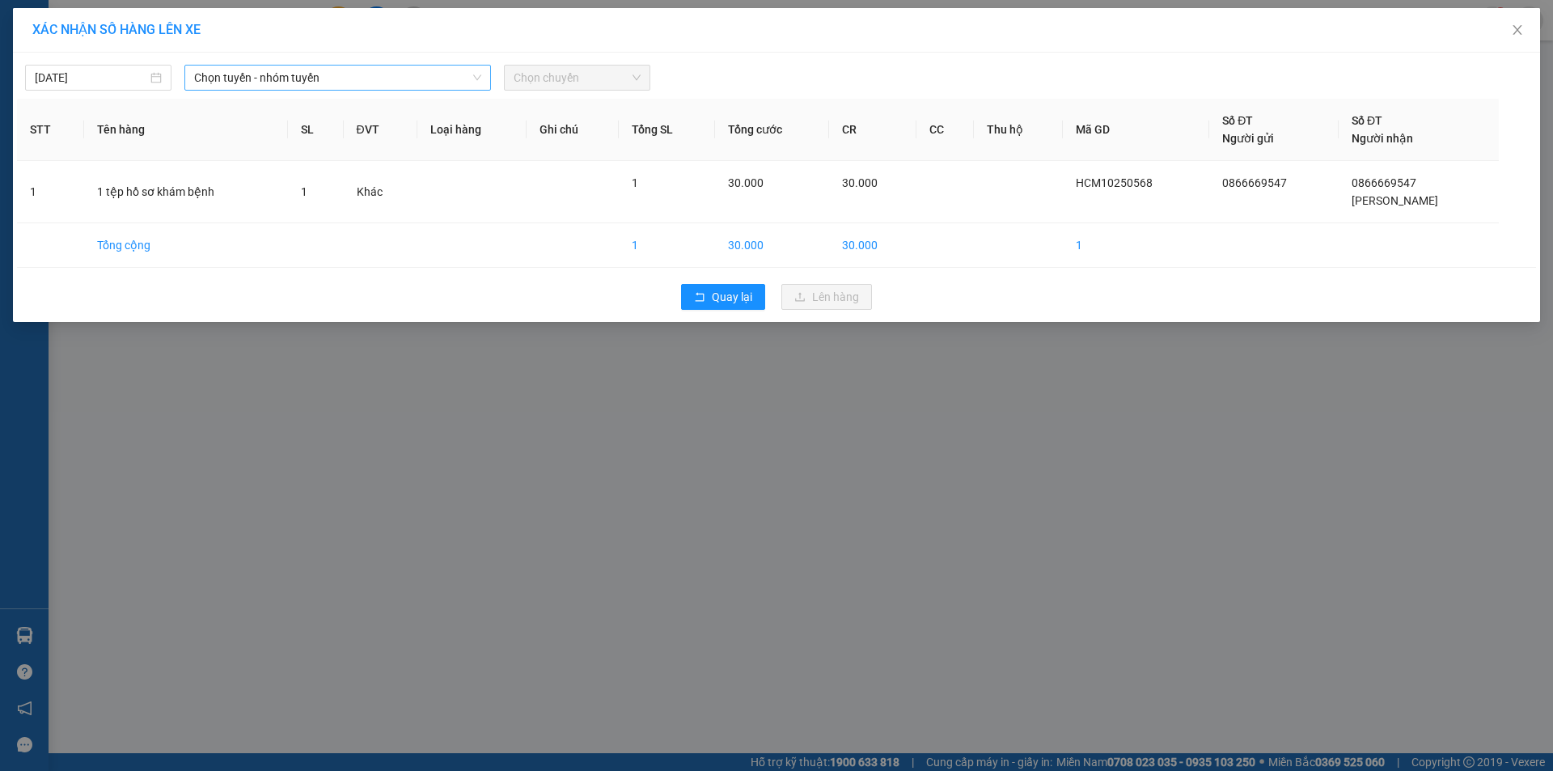
click at [299, 69] on span "Chọn tuyến - nhóm tuyến" at bounding box center [337, 78] width 287 height 24
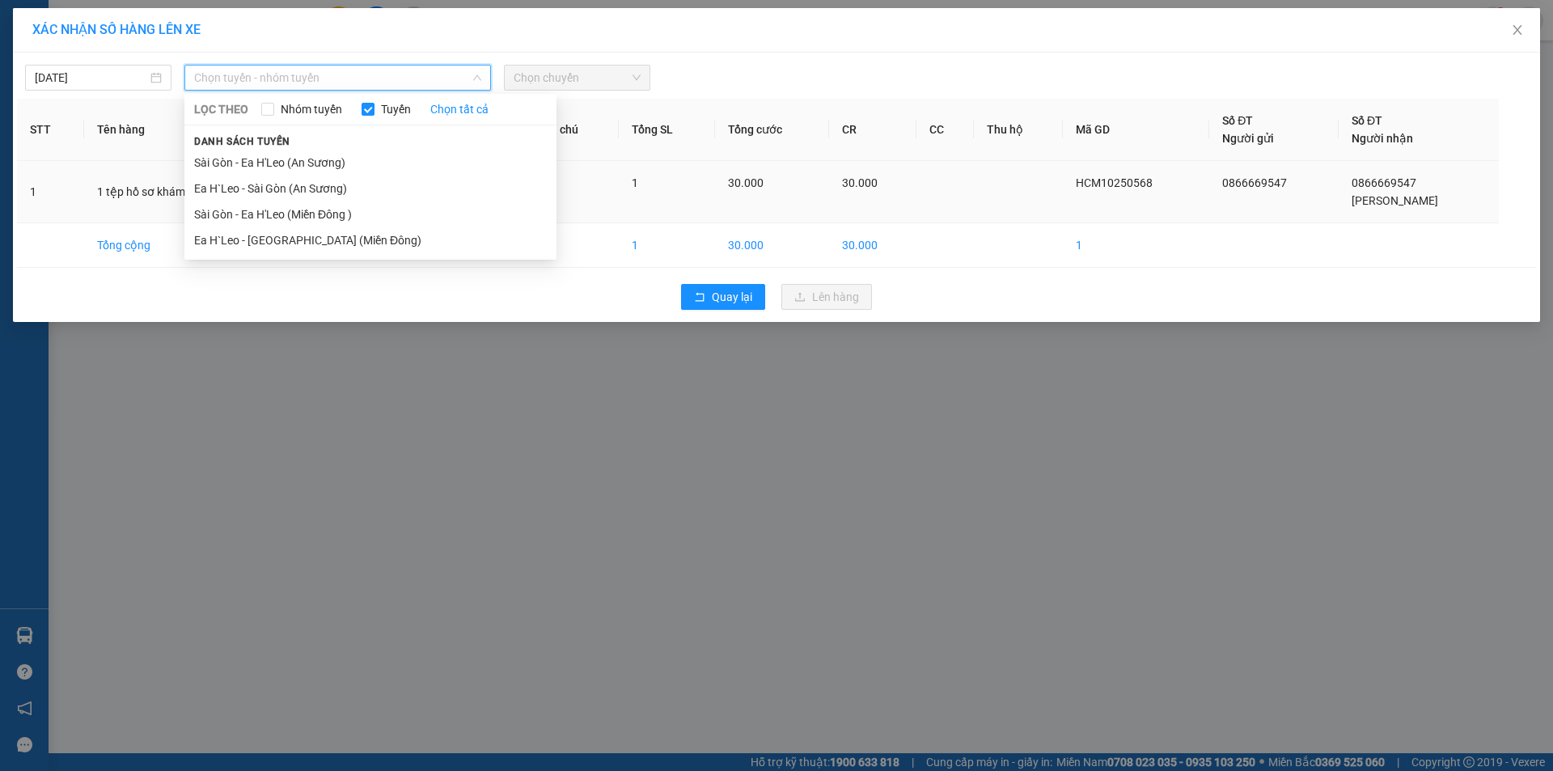
click at [324, 210] on li "Sài Gòn - Ea H'Leo (Miền Đông )" at bounding box center [370, 214] width 372 height 26
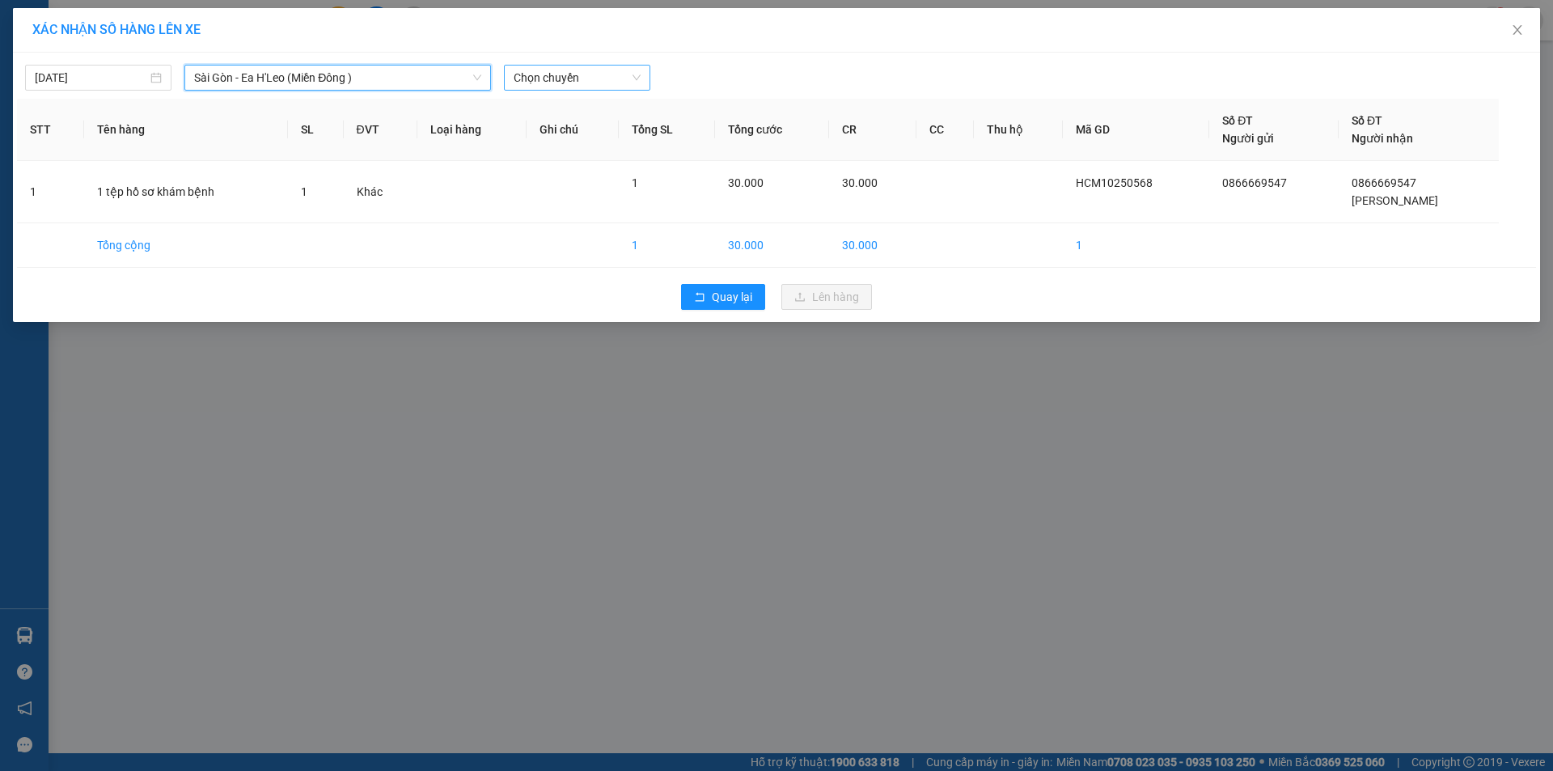
click at [600, 73] on span "Chọn chuyến" at bounding box center [577, 78] width 127 height 24
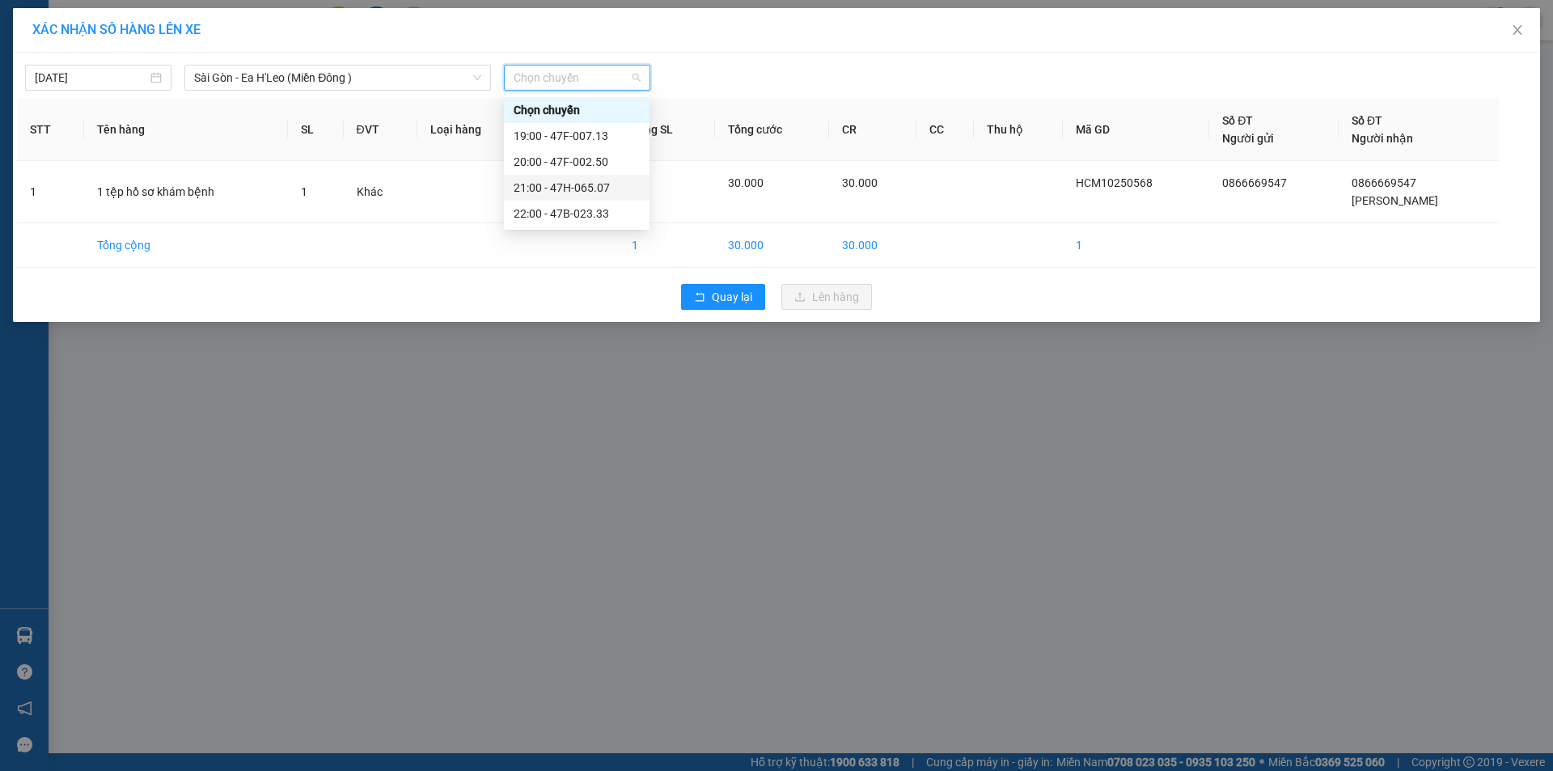
click at [604, 191] on div "21:00 - 47H-065.07" at bounding box center [577, 188] width 126 height 18
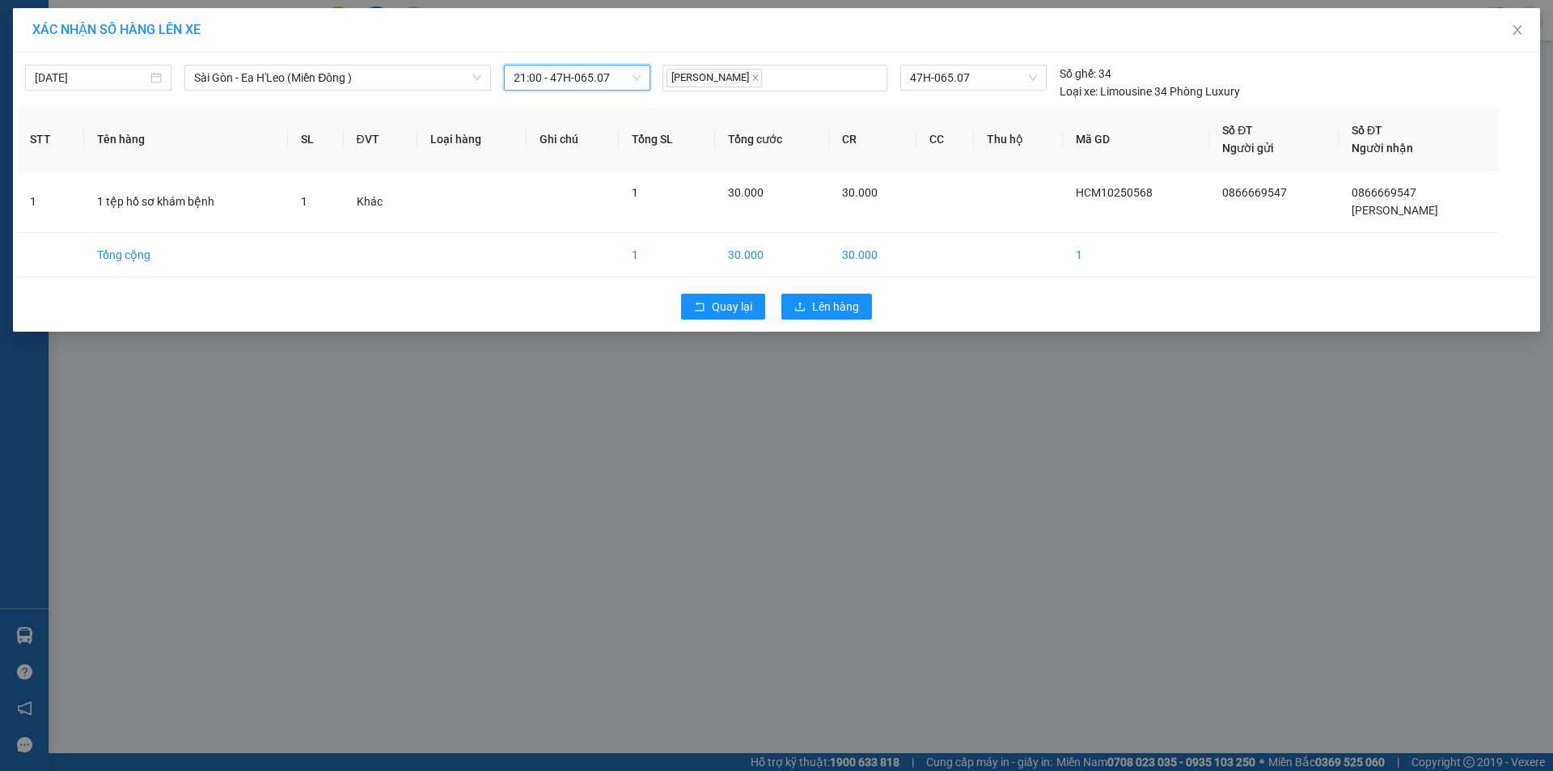
click at [604, 70] on span "21:00 - 47H-065.07" at bounding box center [577, 78] width 127 height 24
click at [601, 154] on div "20:00 - 47F-002.50" at bounding box center [577, 162] width 126 height 18
click at [827, 307] on span "Lên hàng" at bounding box center [835, 307] width 47 height 18
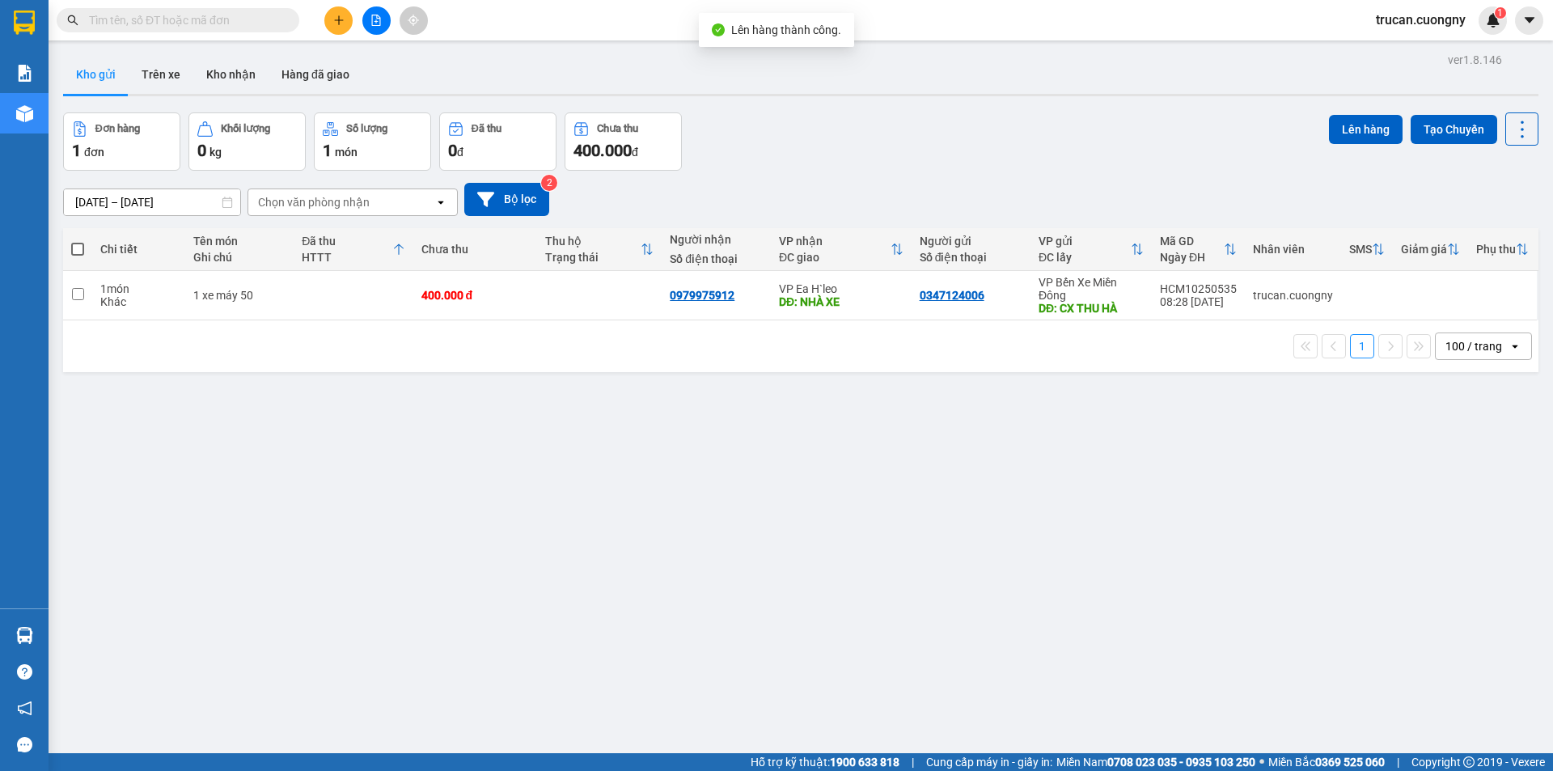
click at [776, 448] on div "ver 1.8.146 Kho gửi Trên xe Kho nhận Hàng đã giao Đơn hàng 1 đơn Khối lượng 0 k…" at bounding box center [801, 434] width 1489 height 771
click at [350, 31] on div at bounding box center [376, 20] width 121 height 28
click at [345, 28] on button at bounding box center [338, 20] width 28 height 28
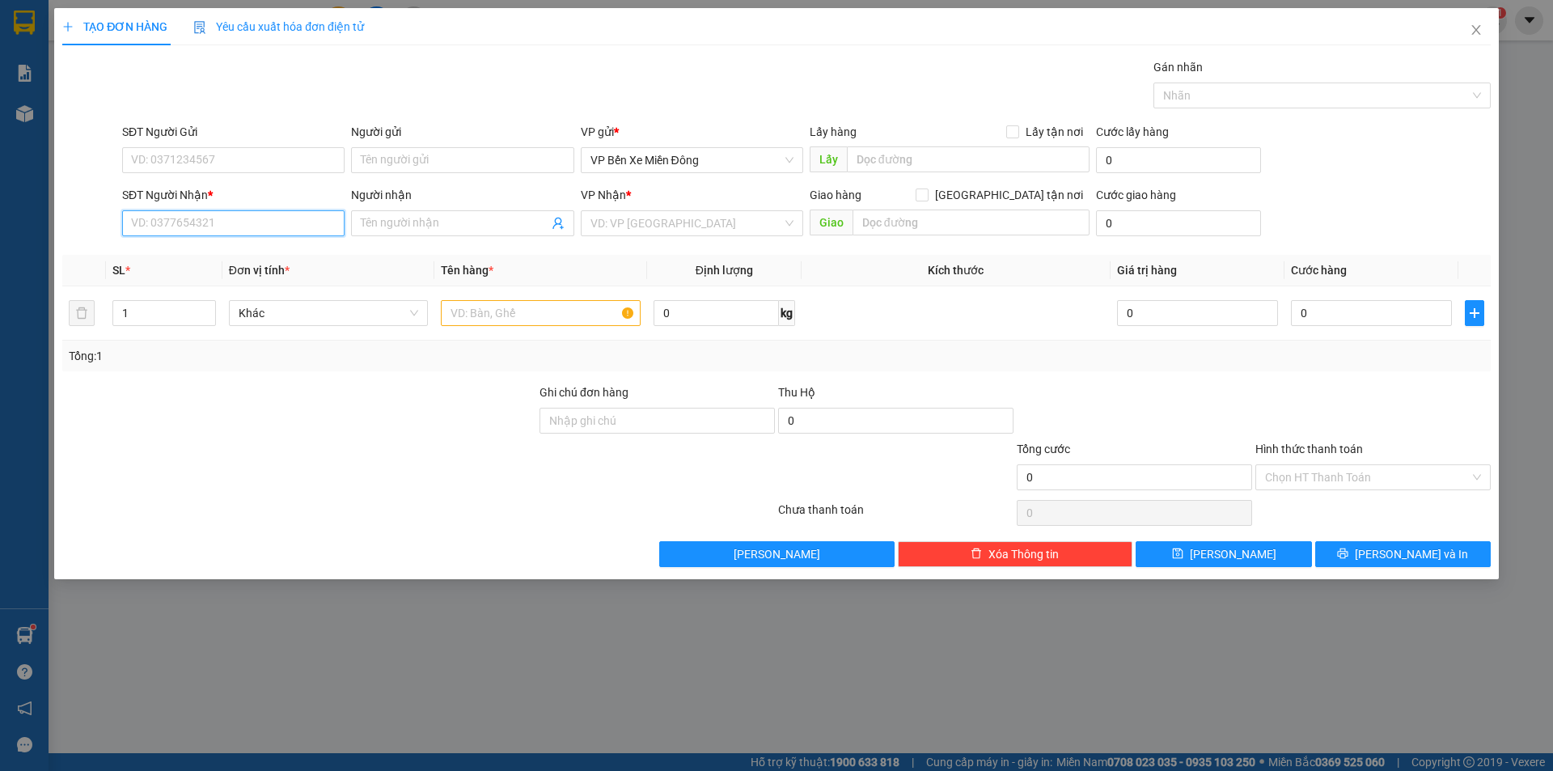
click at [334, 227] on input "SĐT Người Nhận *" at bounding box center [233, 223] width 222 height 26
click at [307, 227] on input "SĐT Người Nhận *" at bounding box center [233, 223] width 222 height 26
type input "0338944478"
click at [379, 222] on input "Người nhận" at bounding box center [454, 223] width 187 height 18
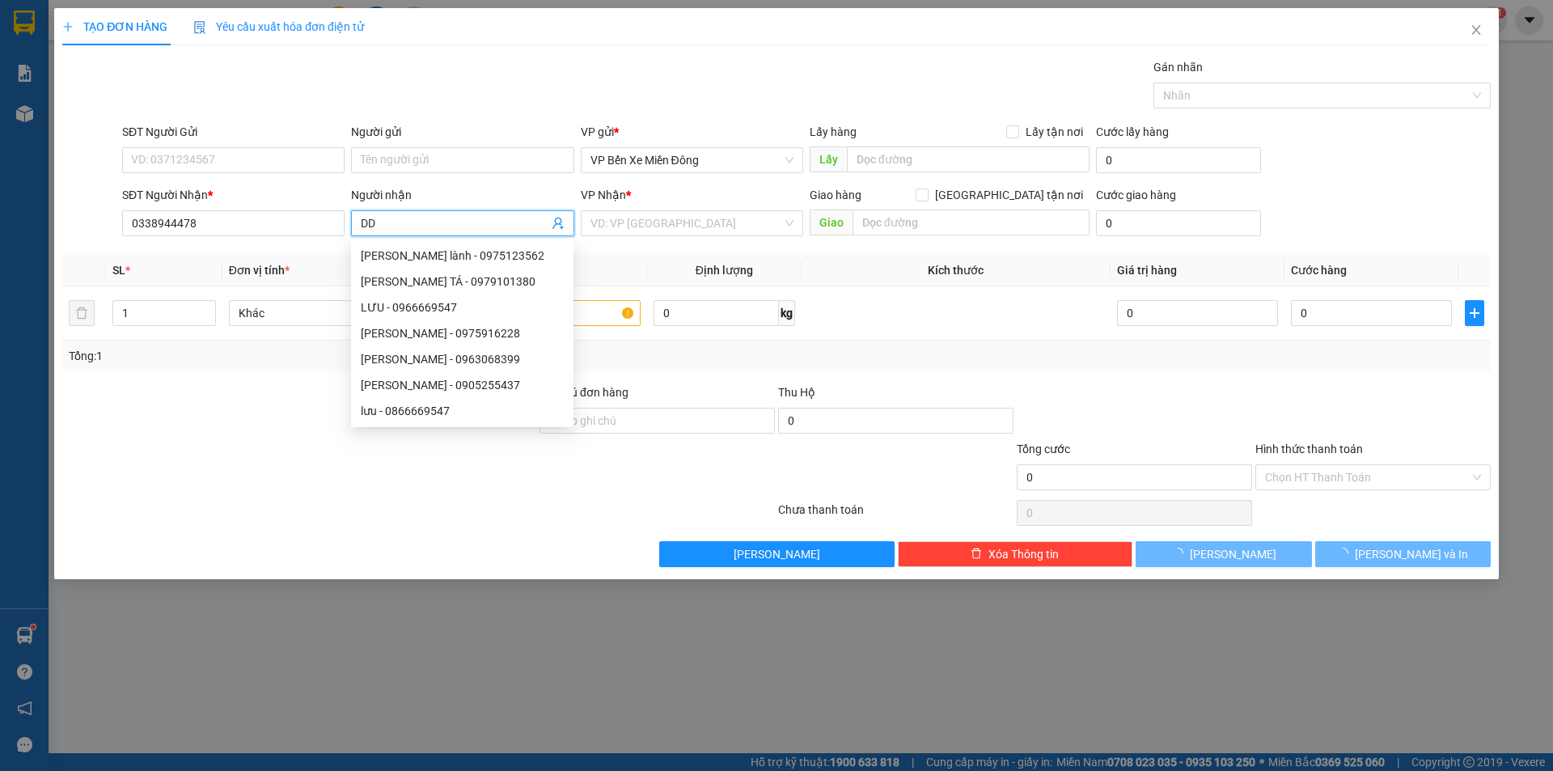
type input "D"
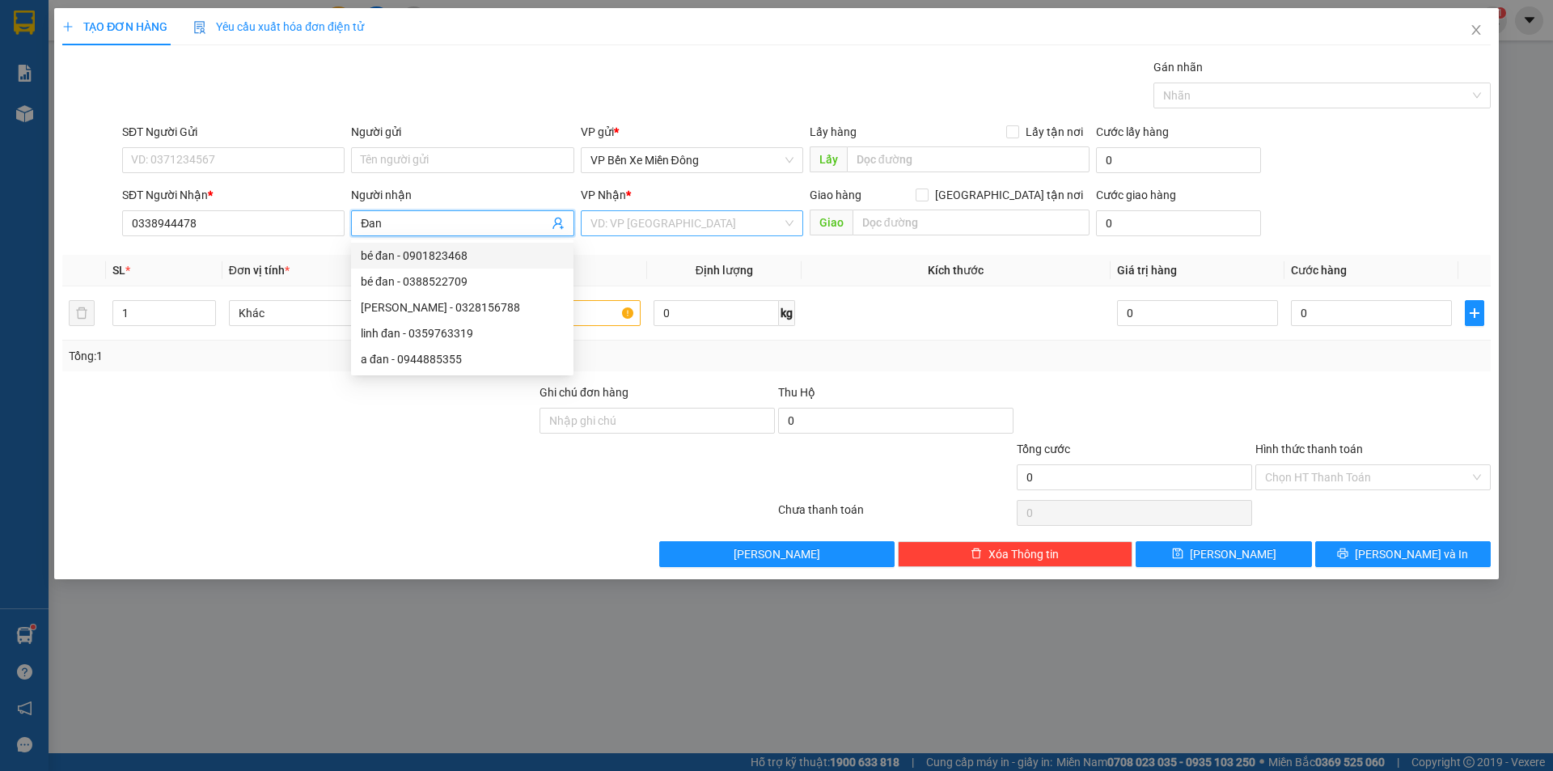
type input "Đan"
click at [635, 220] on input "search" at bounding box center [687, 223] width 192 height 24
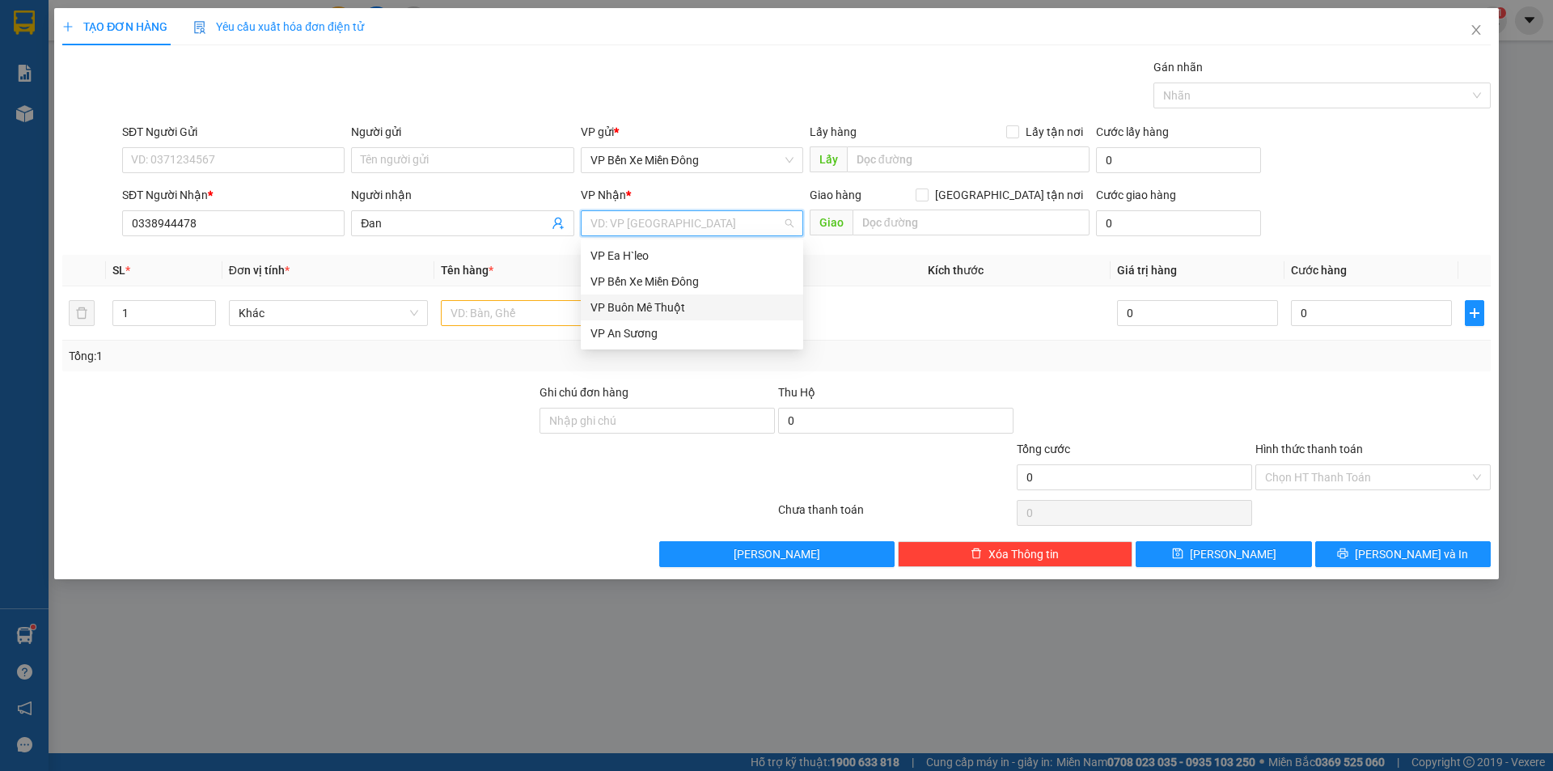
click at [650, 304] on div "VP Buôn Mê Thuột" at bounding box center [692, 308] width 203 height 18
click at [512, 399] on div at bounding box center [299, 411] width 477 height 57
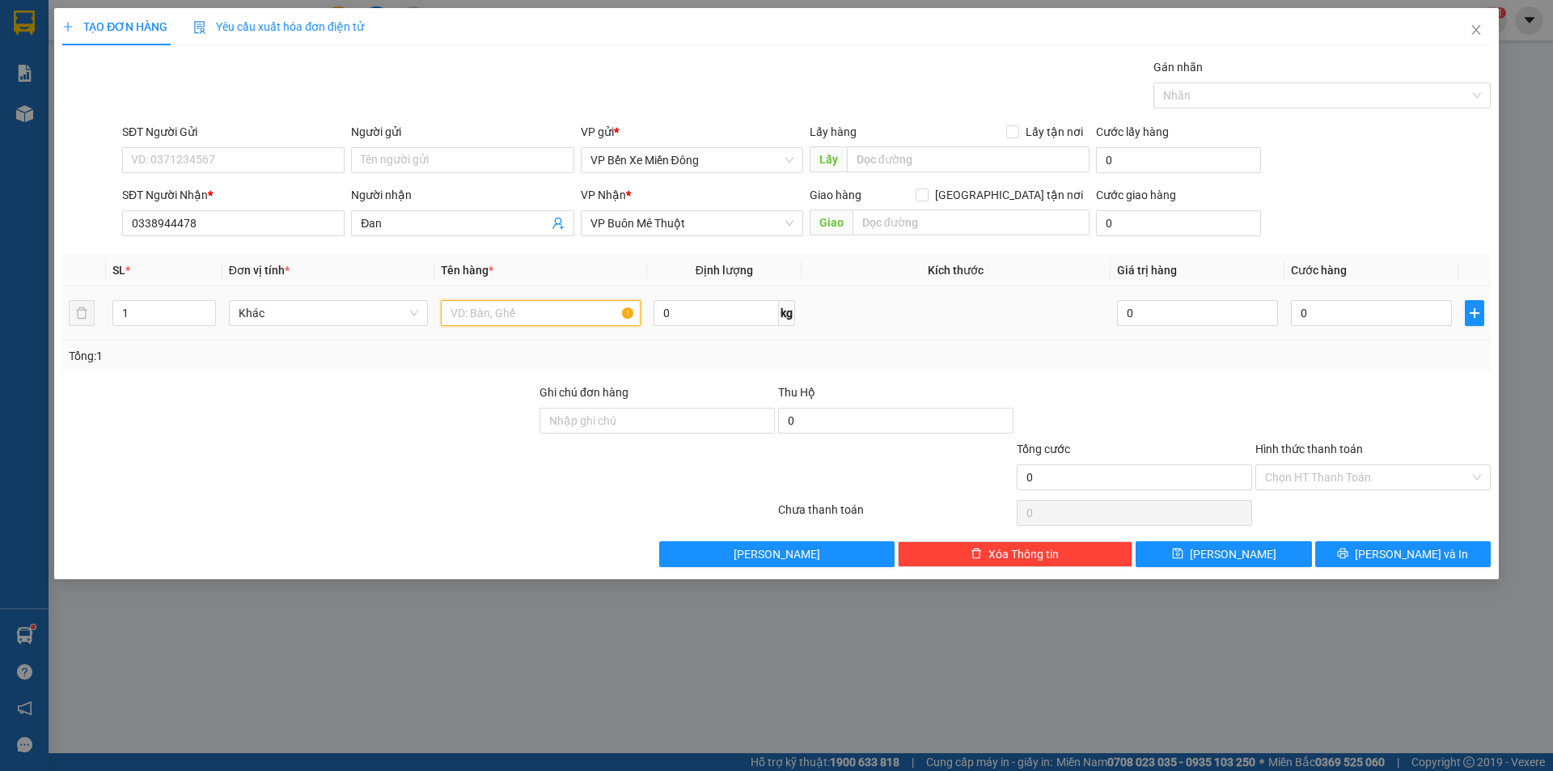
click at [519, 318] on input "text" at bounding box center [541, 313] width 200 height 26
type input "1 bì thư"
click at [1336, 325] on input "0" at bounding box center [1371, 313] width 161 height 26
type input "3"
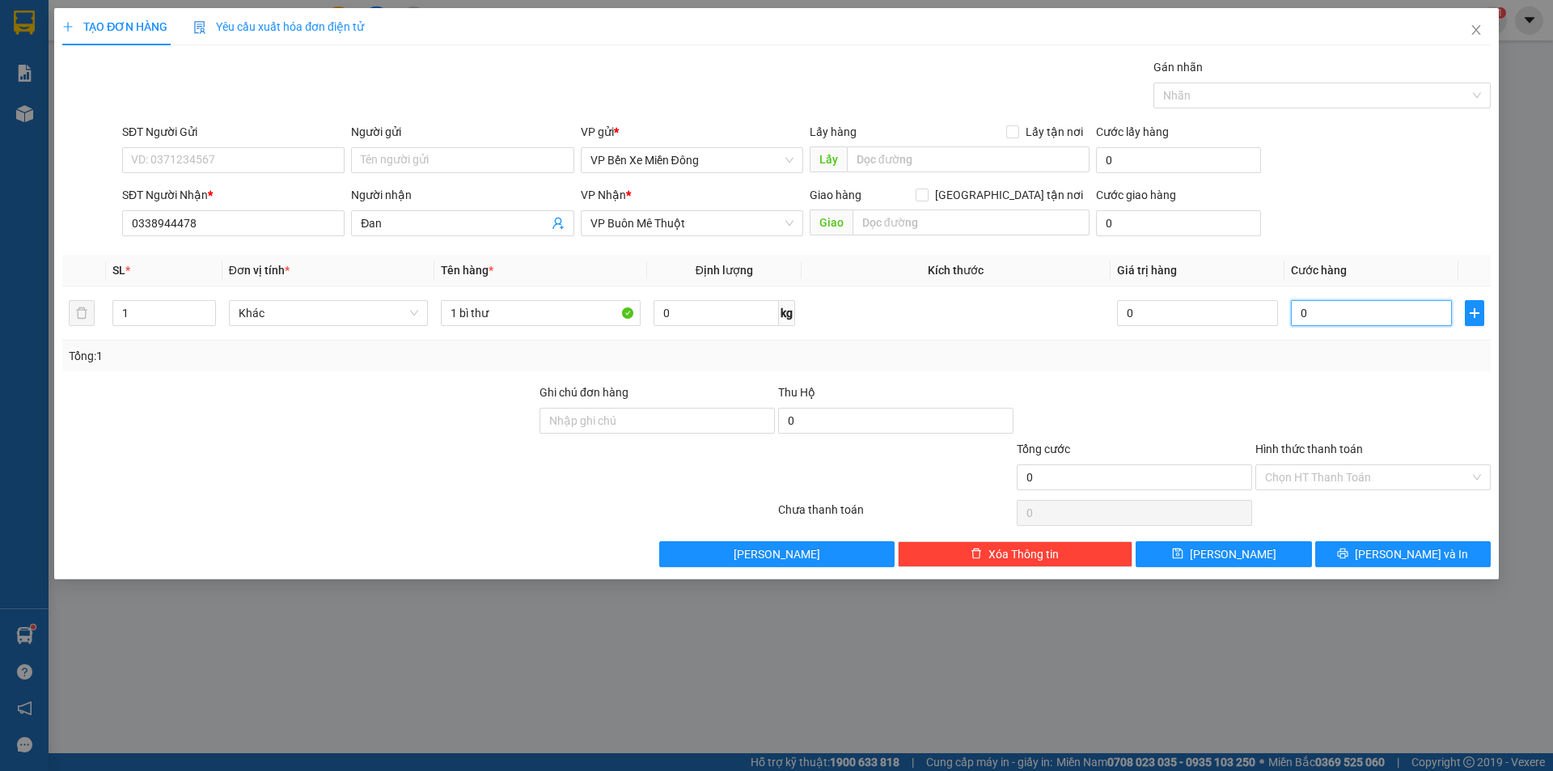
type input "3"
type input "30"
type input "300"
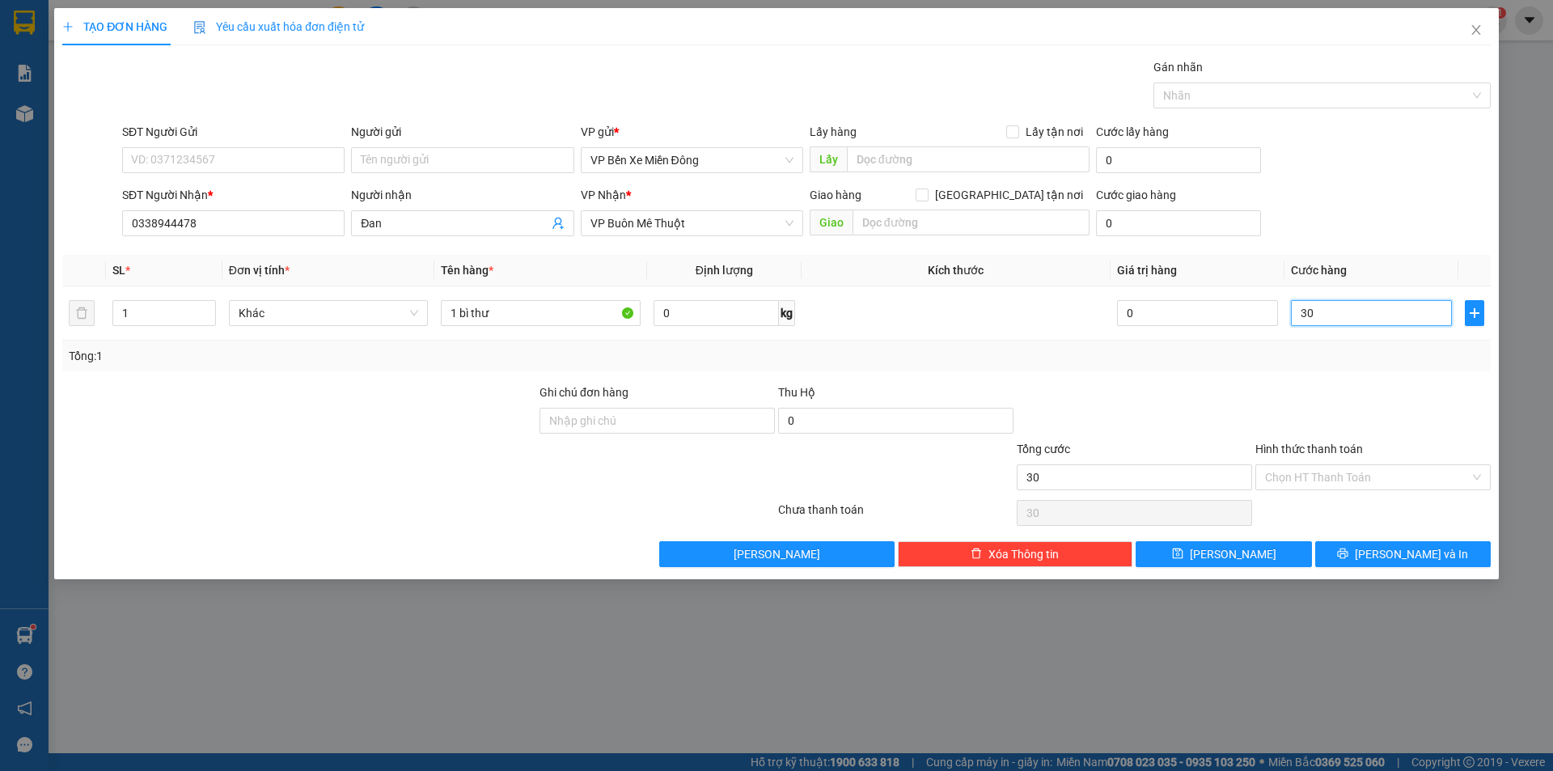
type input "300"
type input "3.000"
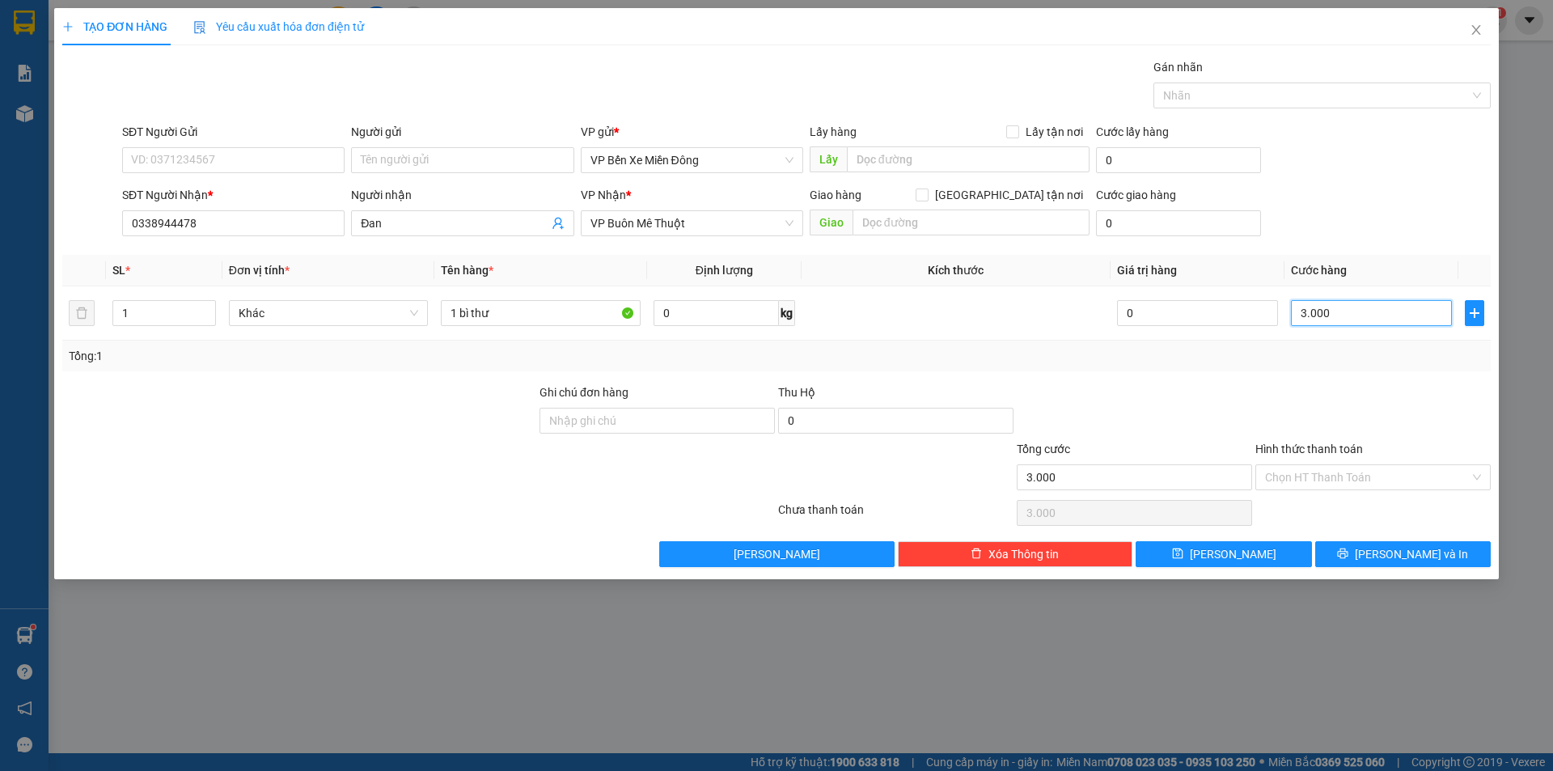
type input "30.000"
click at [1282, 639] on div "TẠO ĐƠN HÀNG Yêu cầu xuất hóa đơn điện tử Transit Pickup Surcharge Ids Transit …" at bounding box center [776, 385] width 1553 height 771
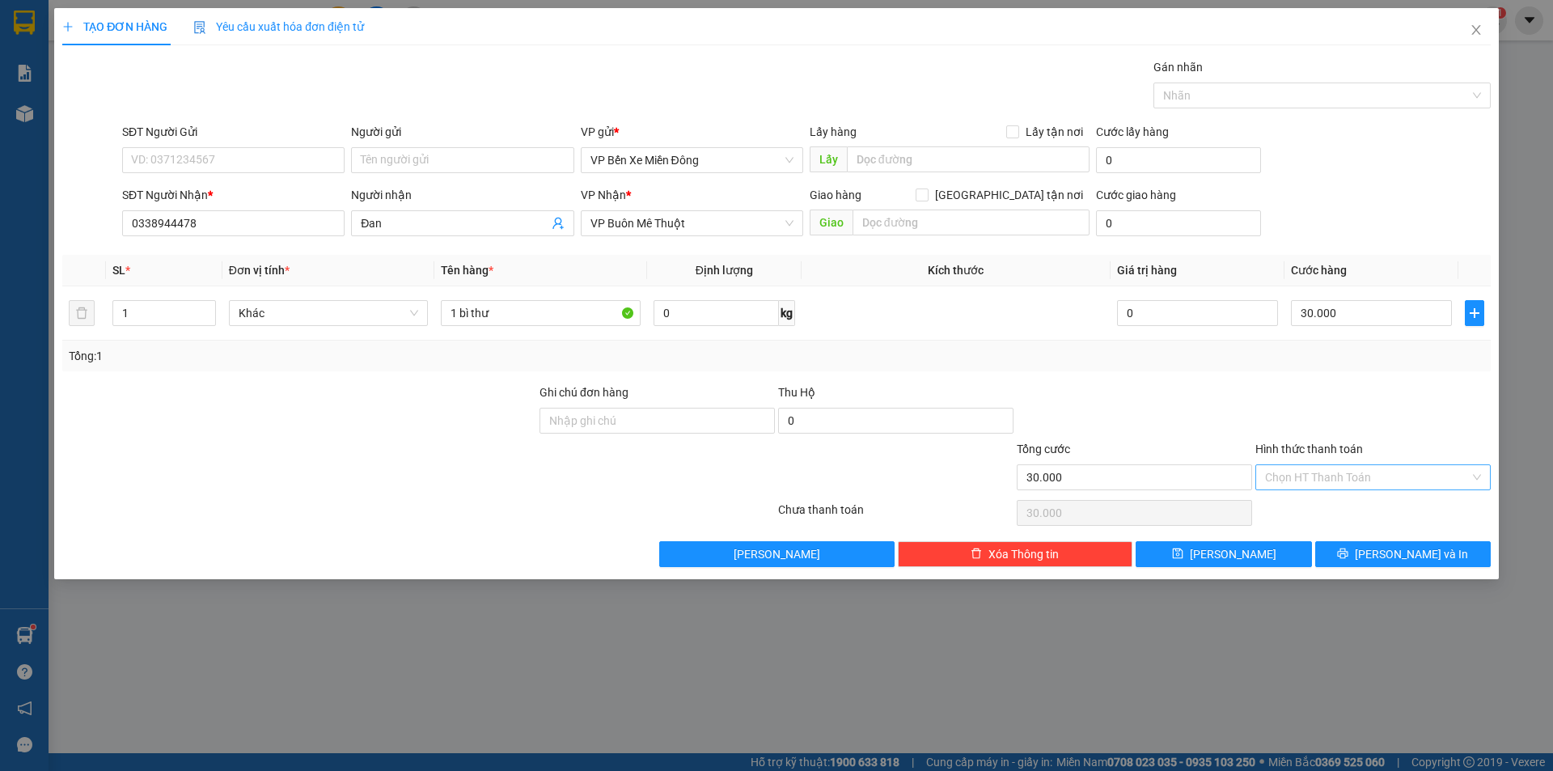
click at [1289, 469] on input "Hình thức thanh toán" at bounding box center [1367, 477] width 205 height 24
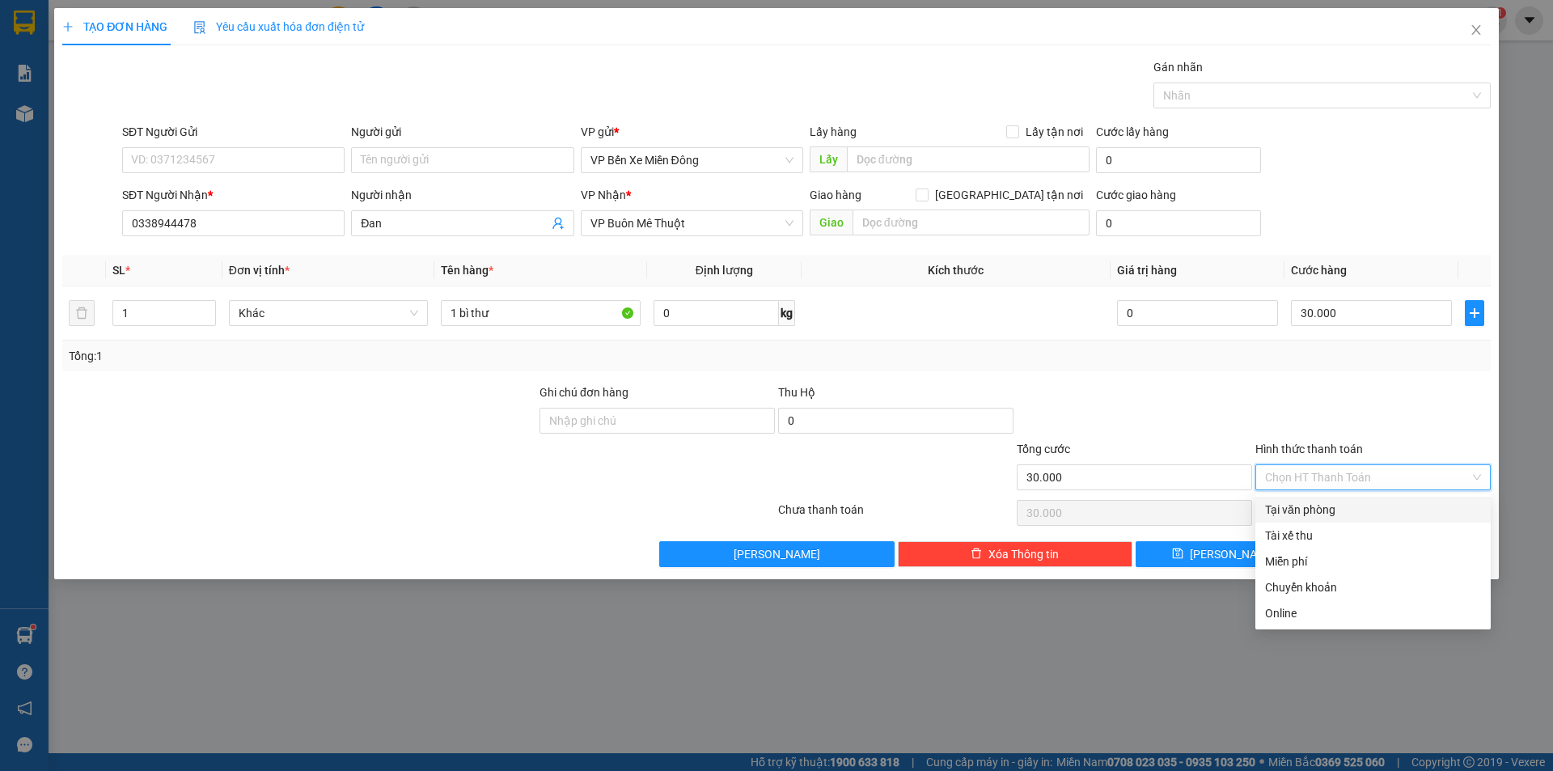
click at [1290, 511] on div "Tại văn phòng" at bounding box center [1373, 510] width 216 height 18
type input "0"
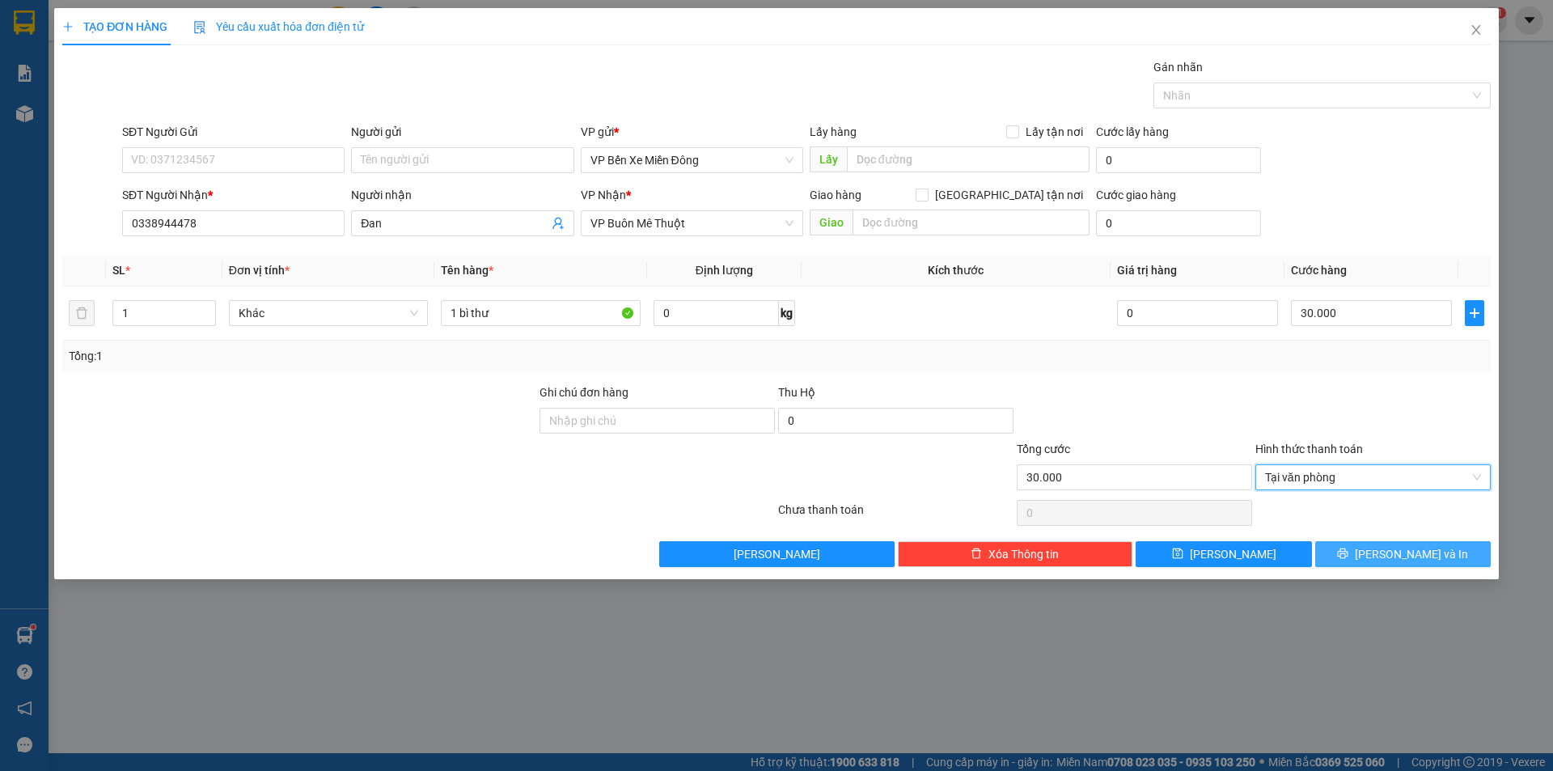
click at [1362, 556] on button "[PERSON_NAME] và In" at bounding box center [1404, 554] width 176 height 26
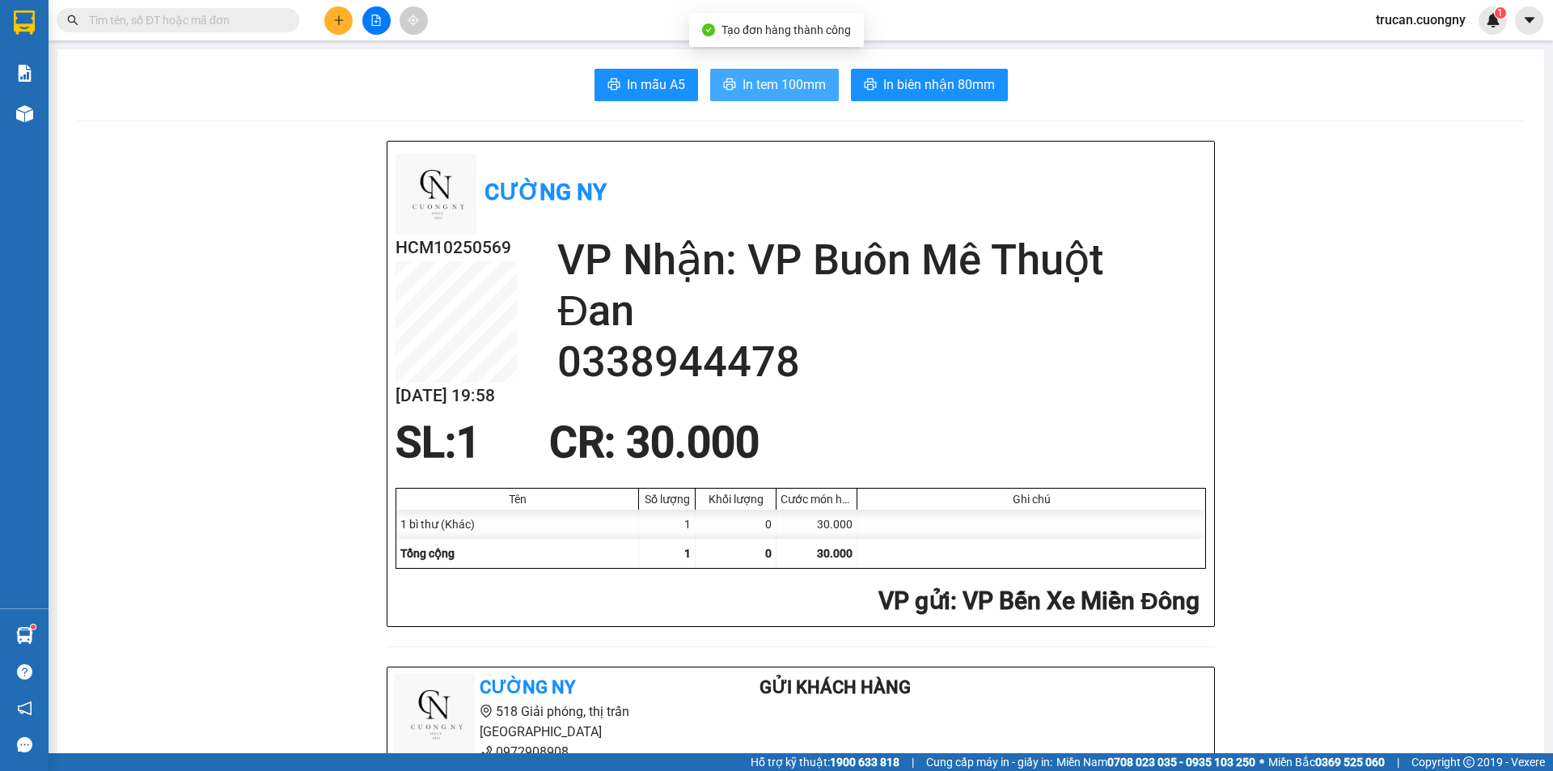
click at [799, 91] on span "In tem 100mm" at bounding box center [784, 84] width 83 height 20
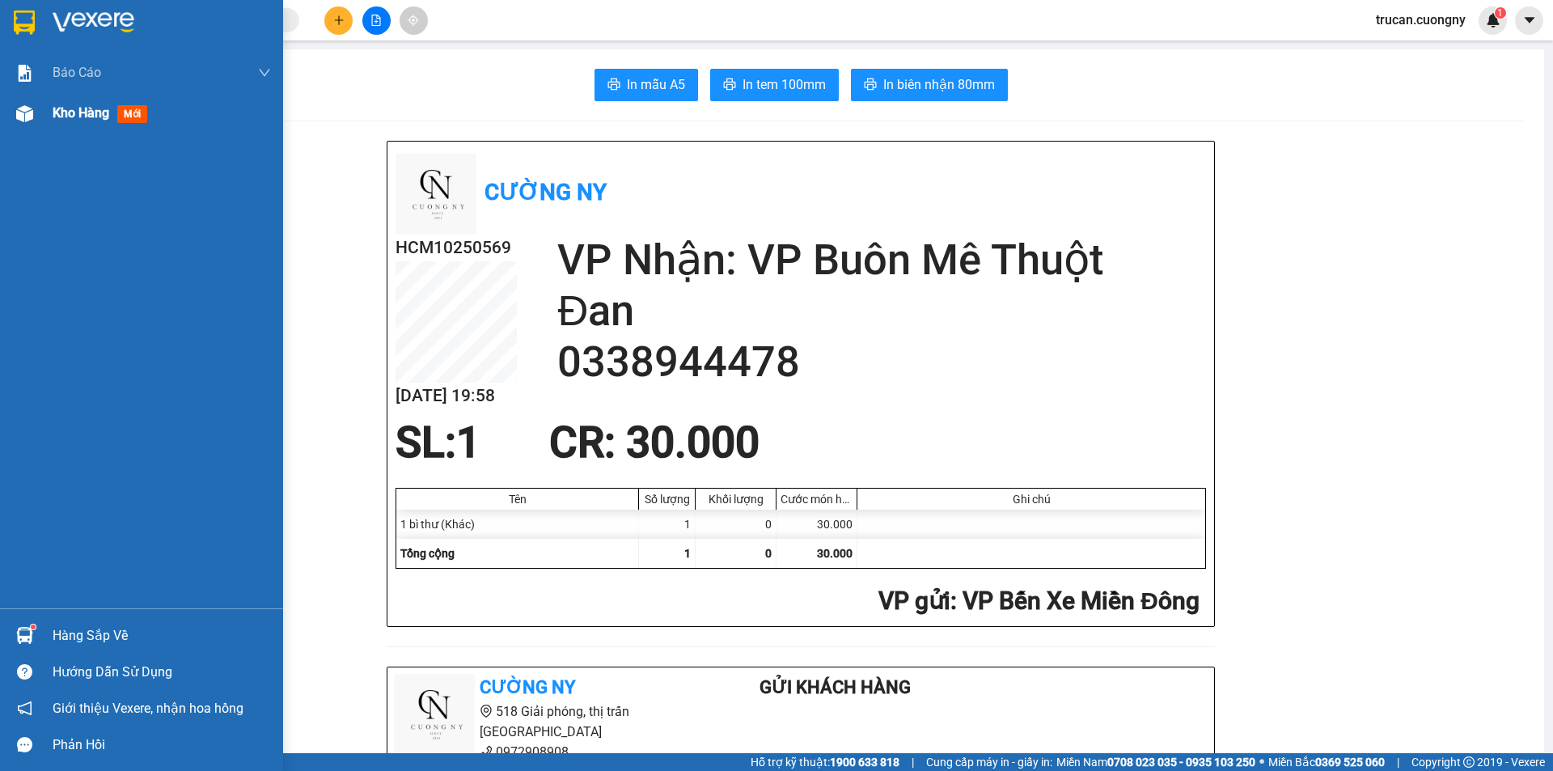
click at [56, 123] on div "Kho hàng mới" at bounding box center [103, 113] width 101 height 20
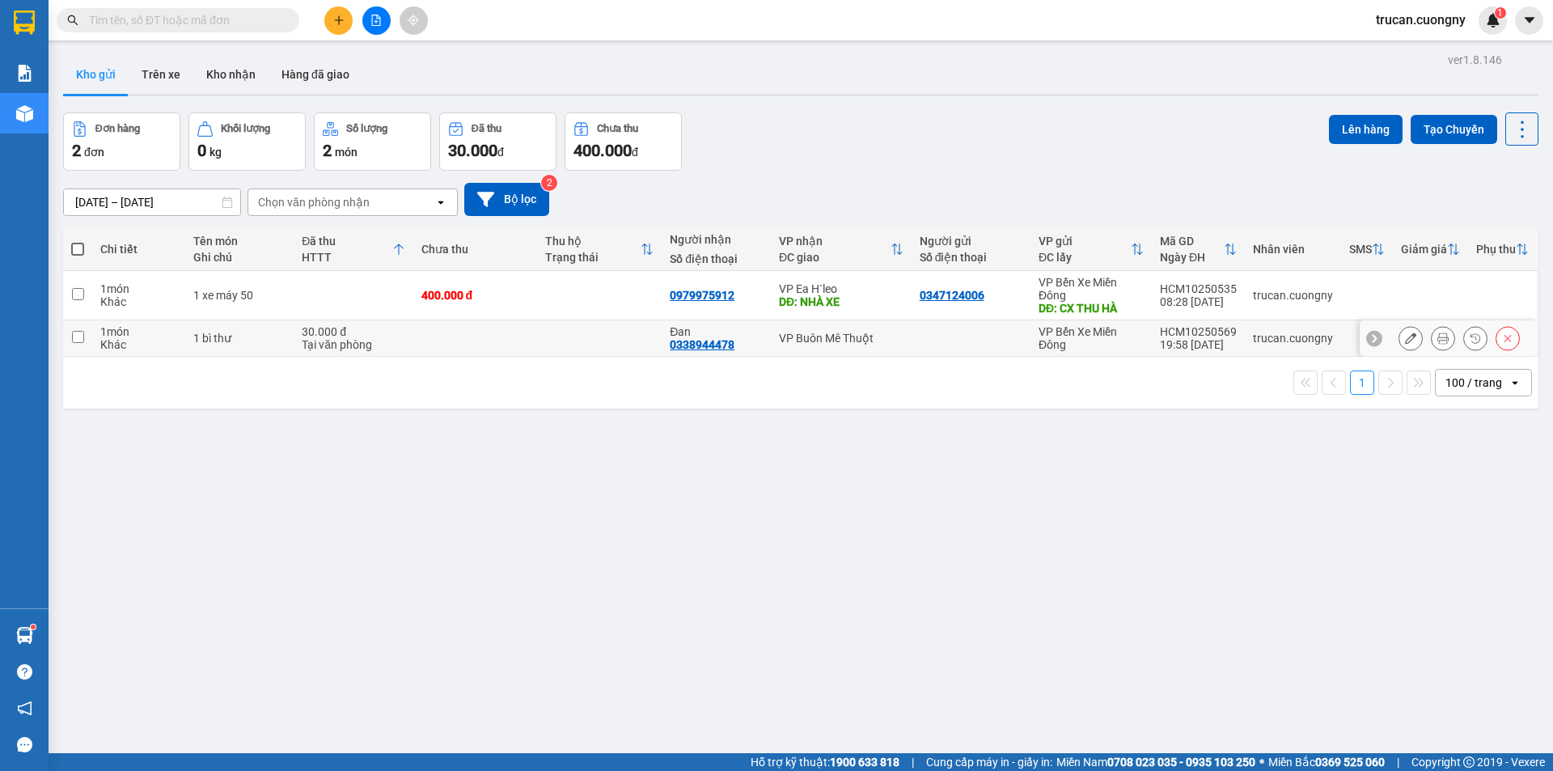
click at [338, 328] on div "30.000 đ" at bounding box center [353, 331] width 103 height 13
checkbox input "true"
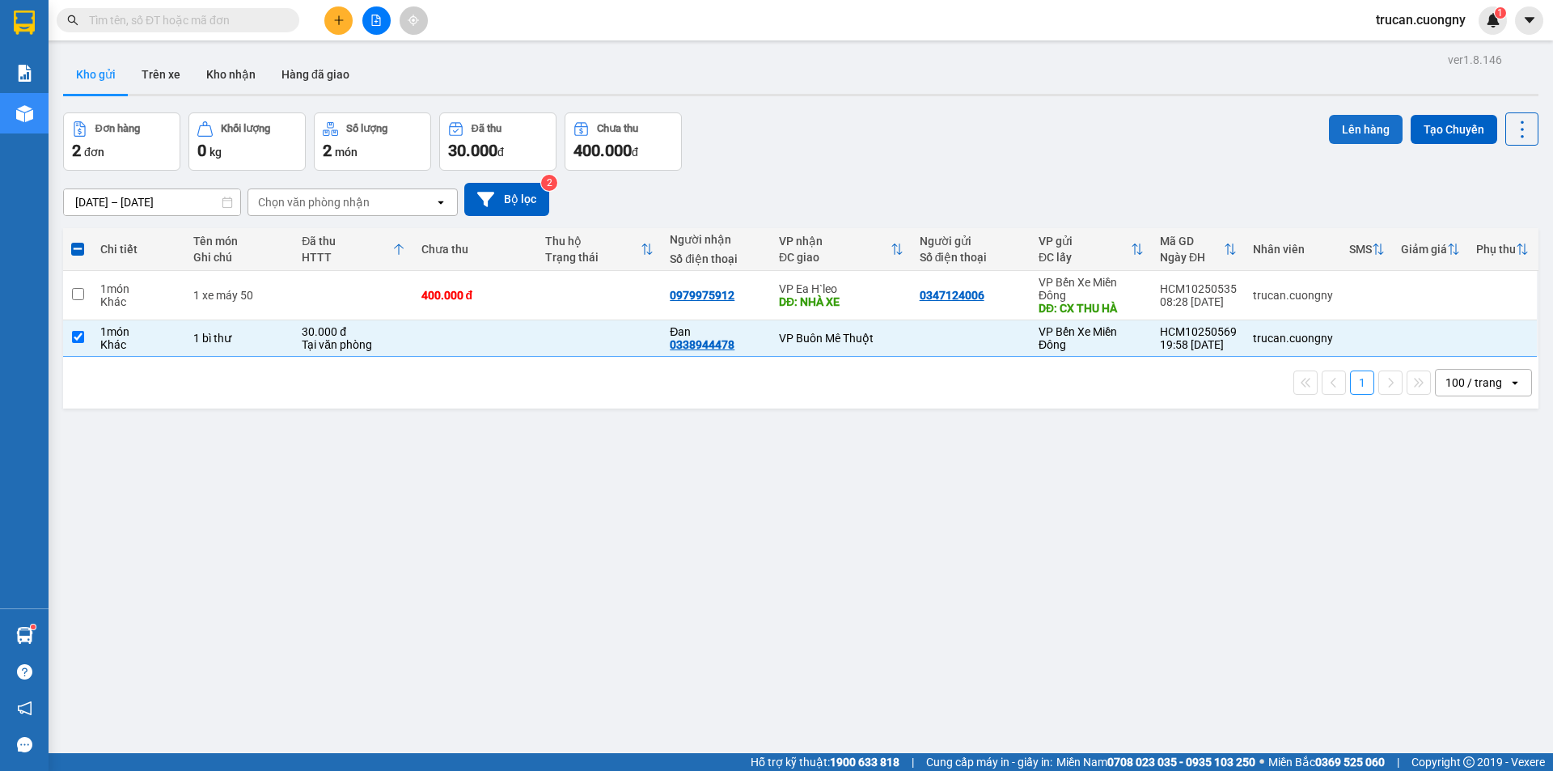
click at [1374, 136] on button "Lên hàng" at bounding box center [1366, 129] width 74 height 29
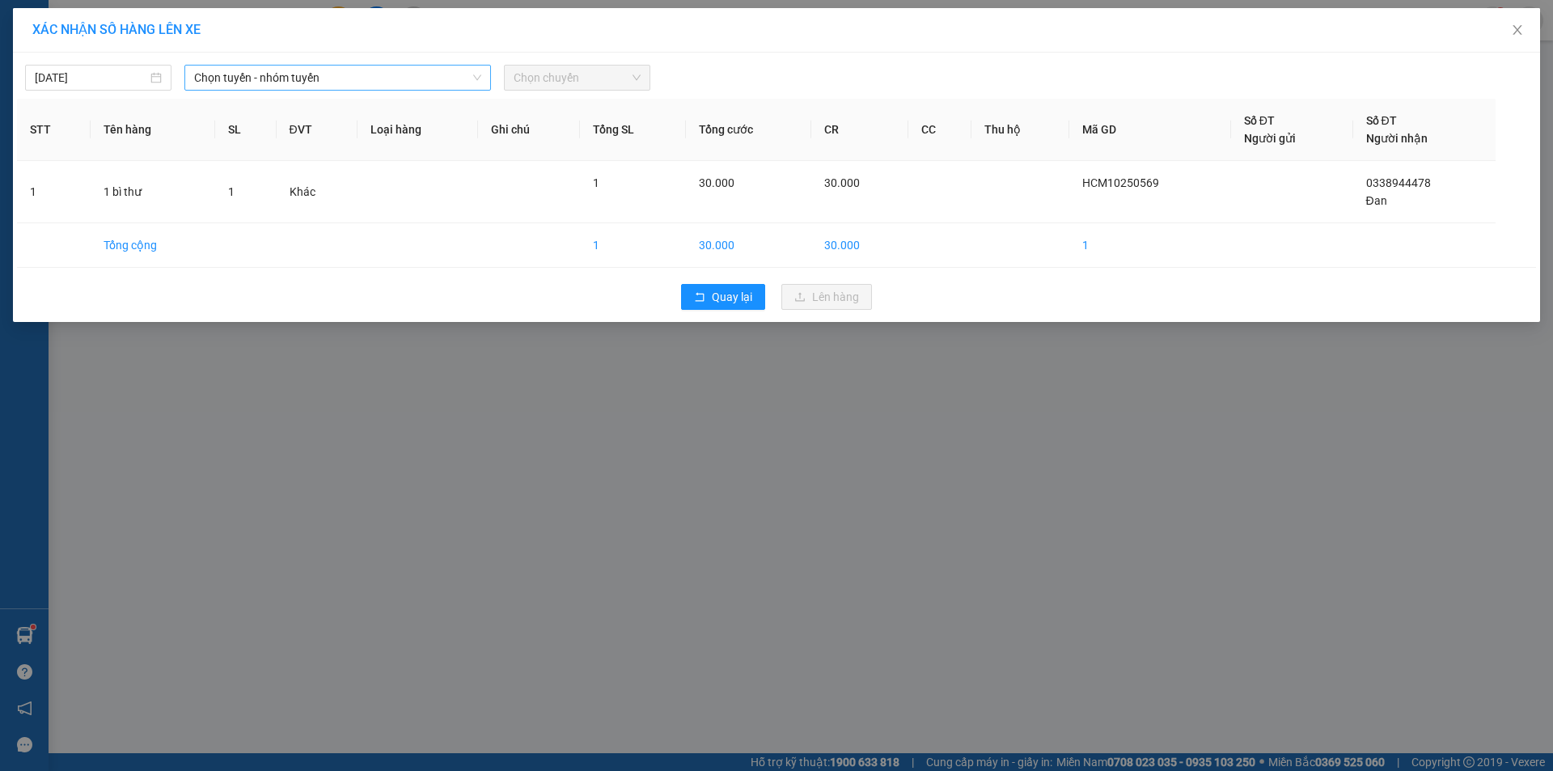
click at [376, 69] on span "Chọn tuyến - nhóm tuyến" at bounding box center [337, 78] width 287 height 24
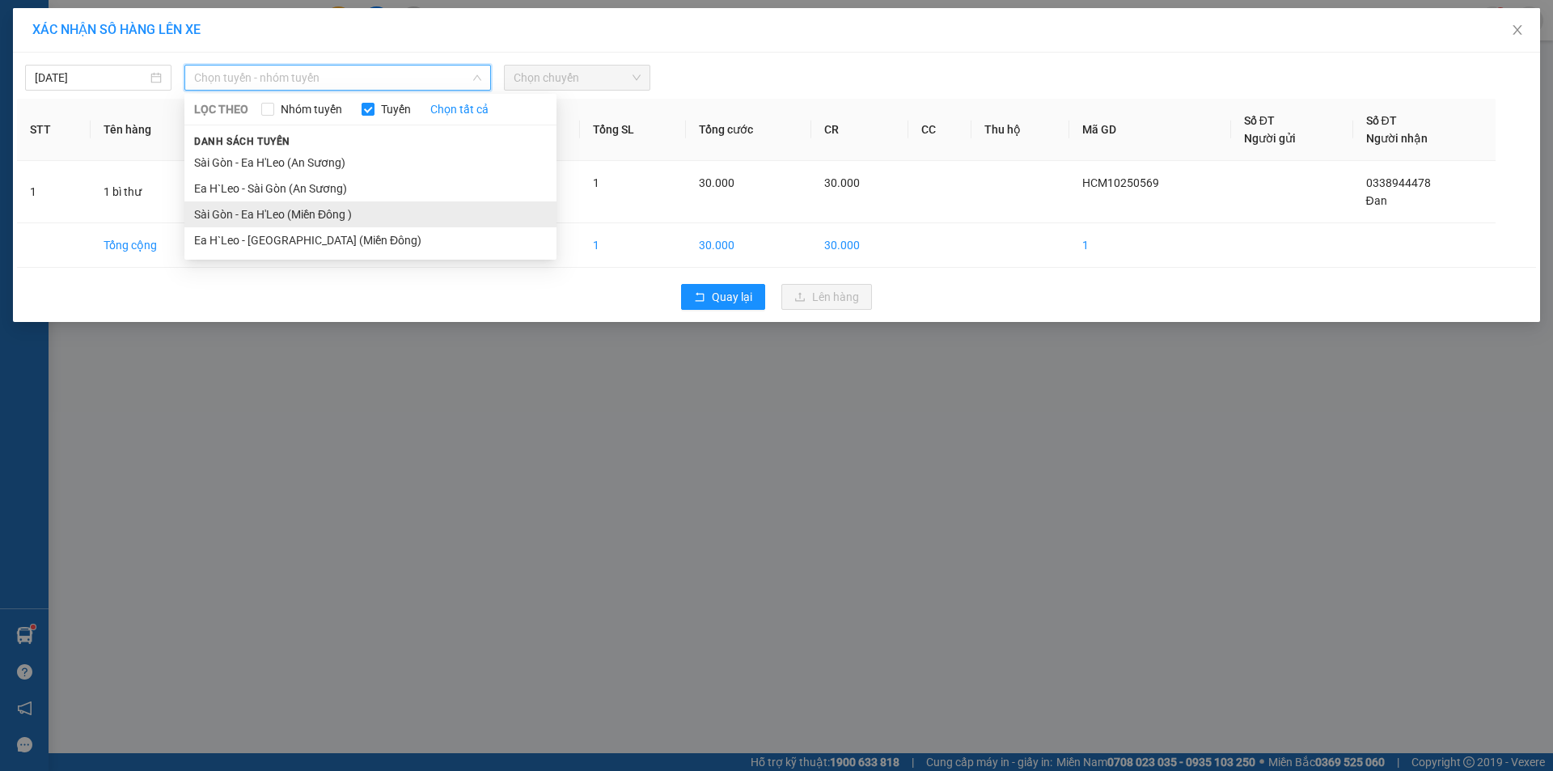
click at [400, 214] on li "Sài Gòn - Ea H'Leo (Miền Đông )" at bounding box center [370, 214] width 372 height 26
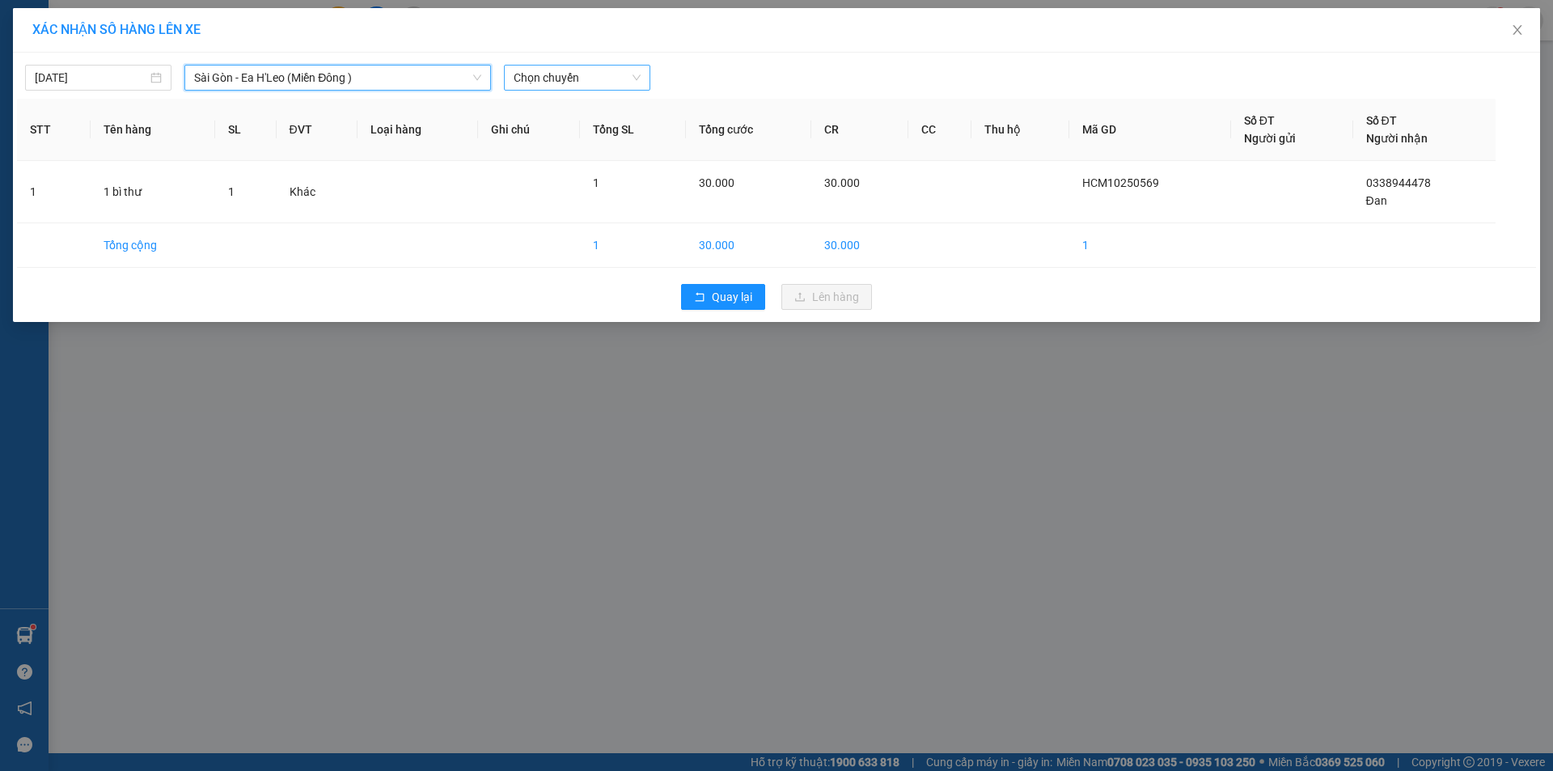
click at [523, 78] on span "Chọn chuyến" at bounding box center [577, 78] width 127 height 24
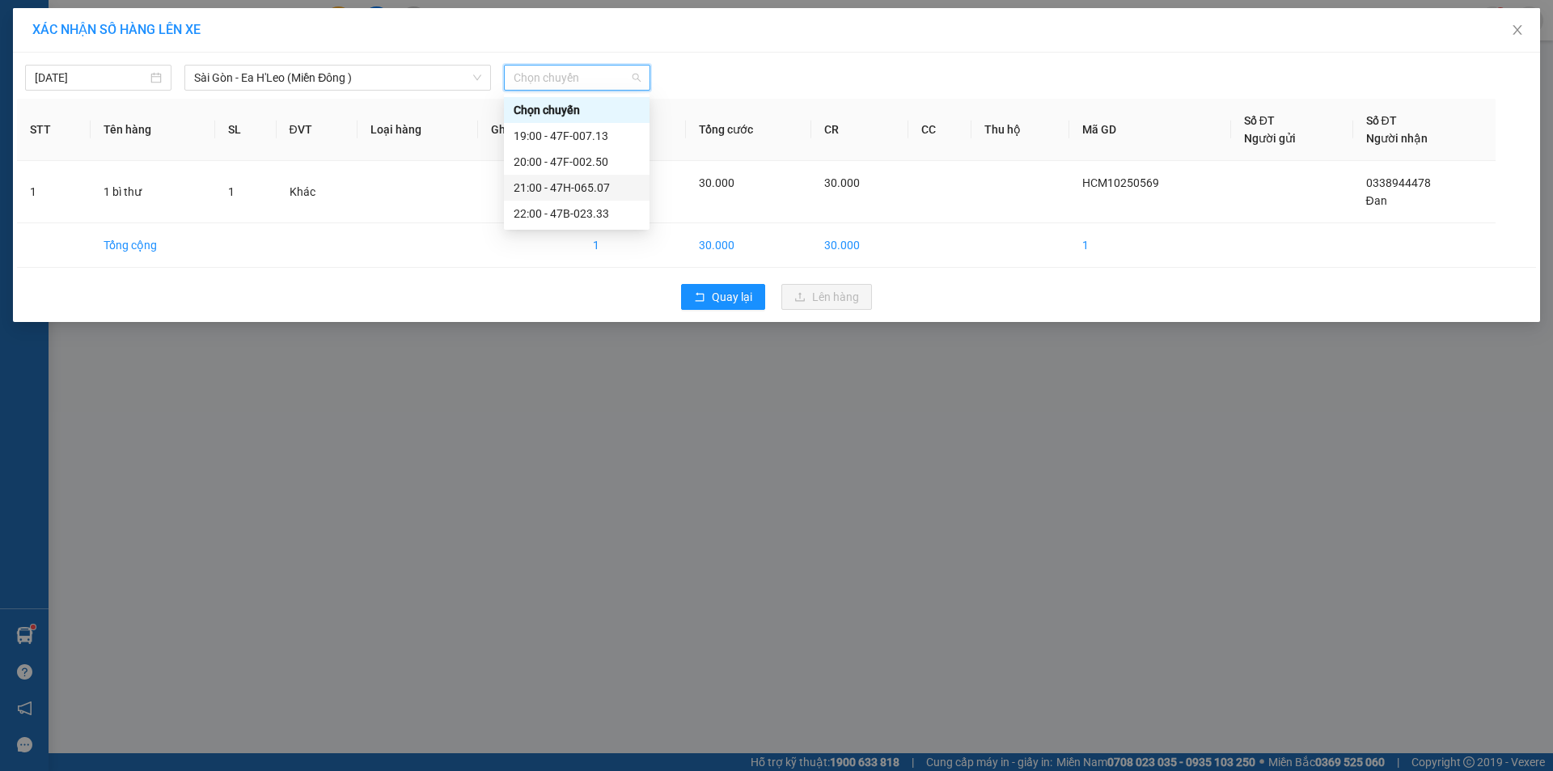
click at [540, 193] on div "21:00 - 47H-065.07" at bounding box center [577, 188] width 126 height 18
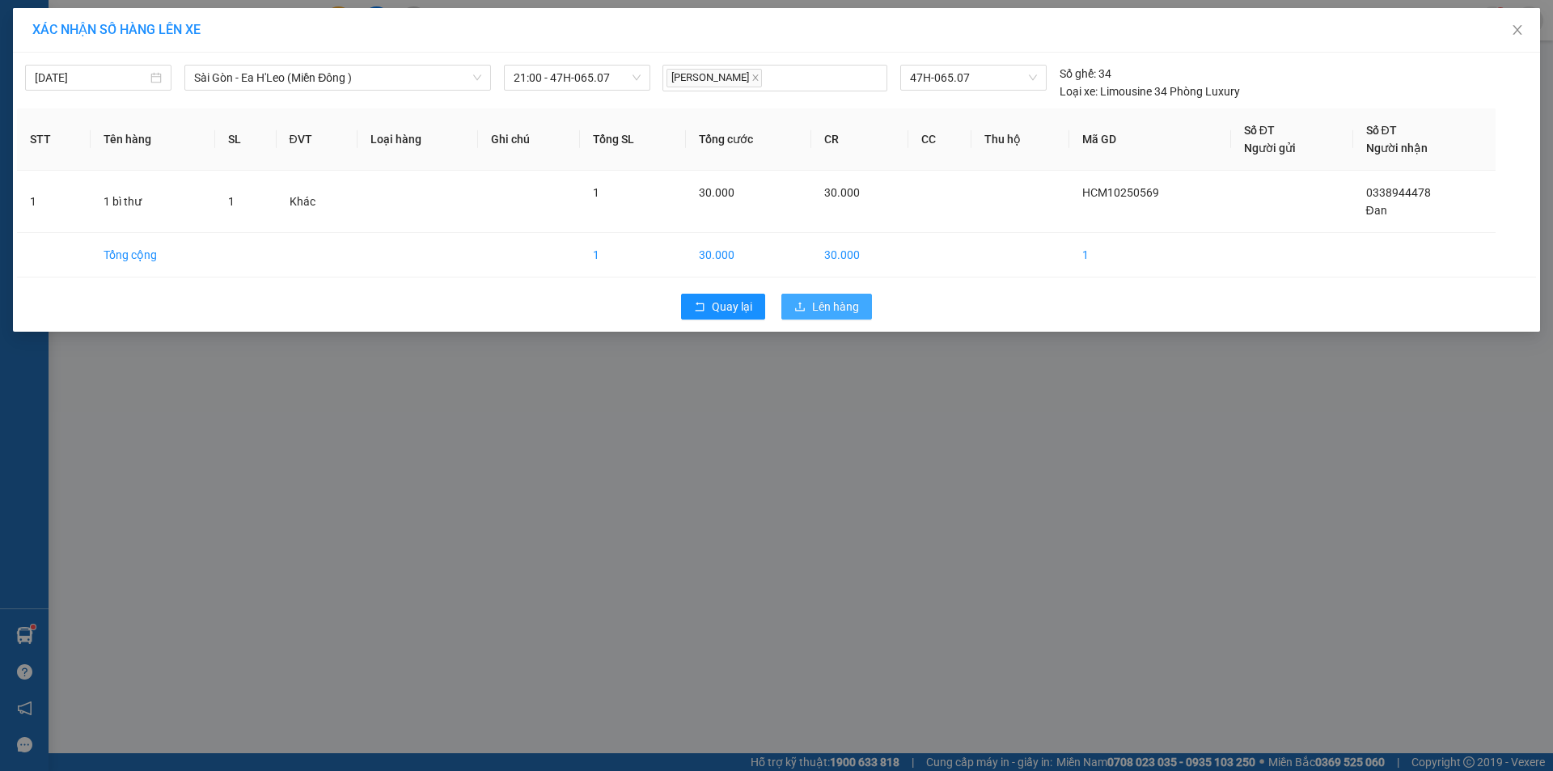
click at [842, 307] on span "Lên hàng" at bounding box center [835, 307] width 47 height 18
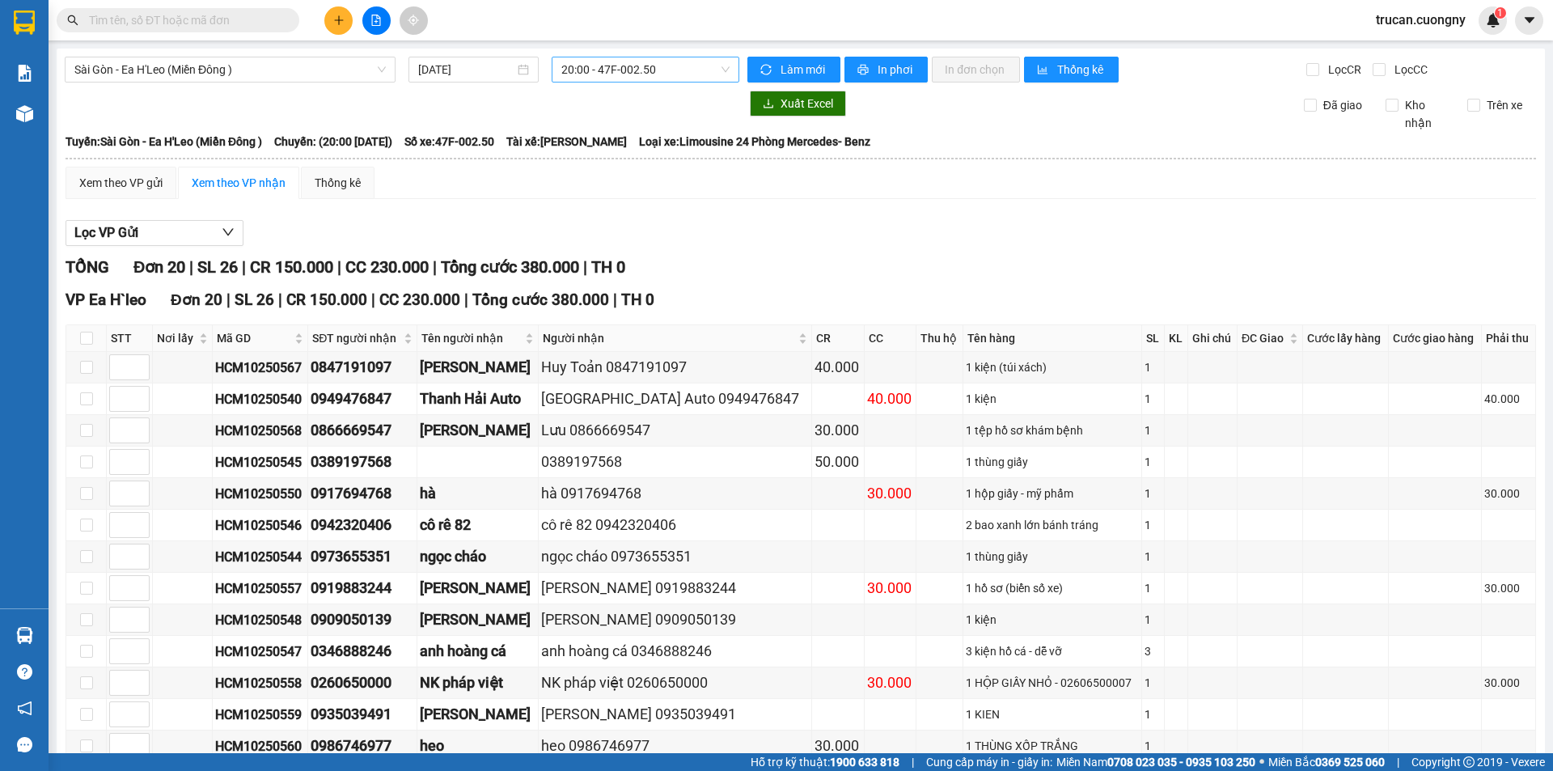
click at [667, 71] on span "20:00 - 47F-002.50" at bounding box center [645, 69] width 168 height 24
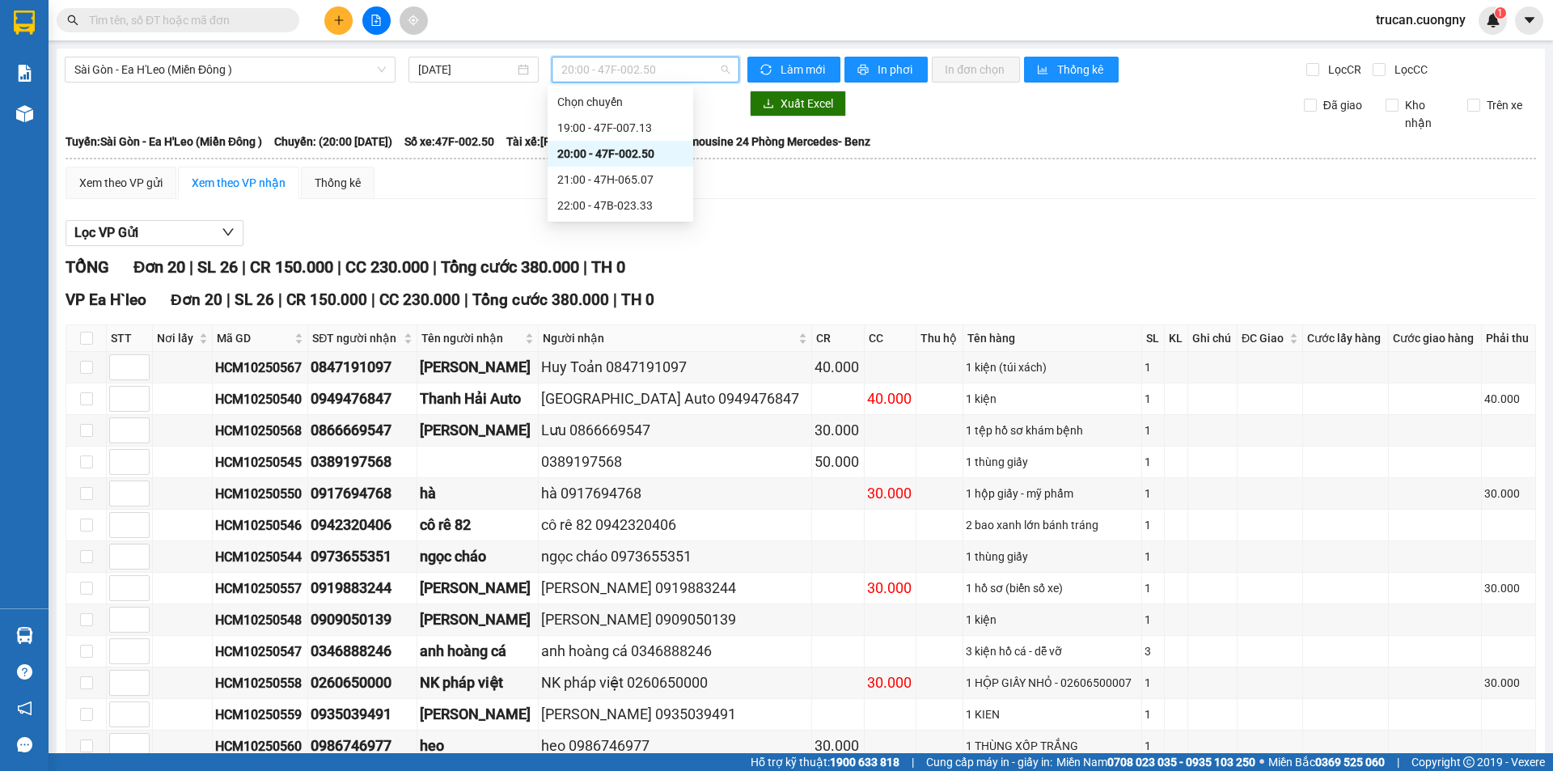
click at [660, 152] on div "20:00 - 47F-002.50" at bounding box center [620, 154] width 126 height 18
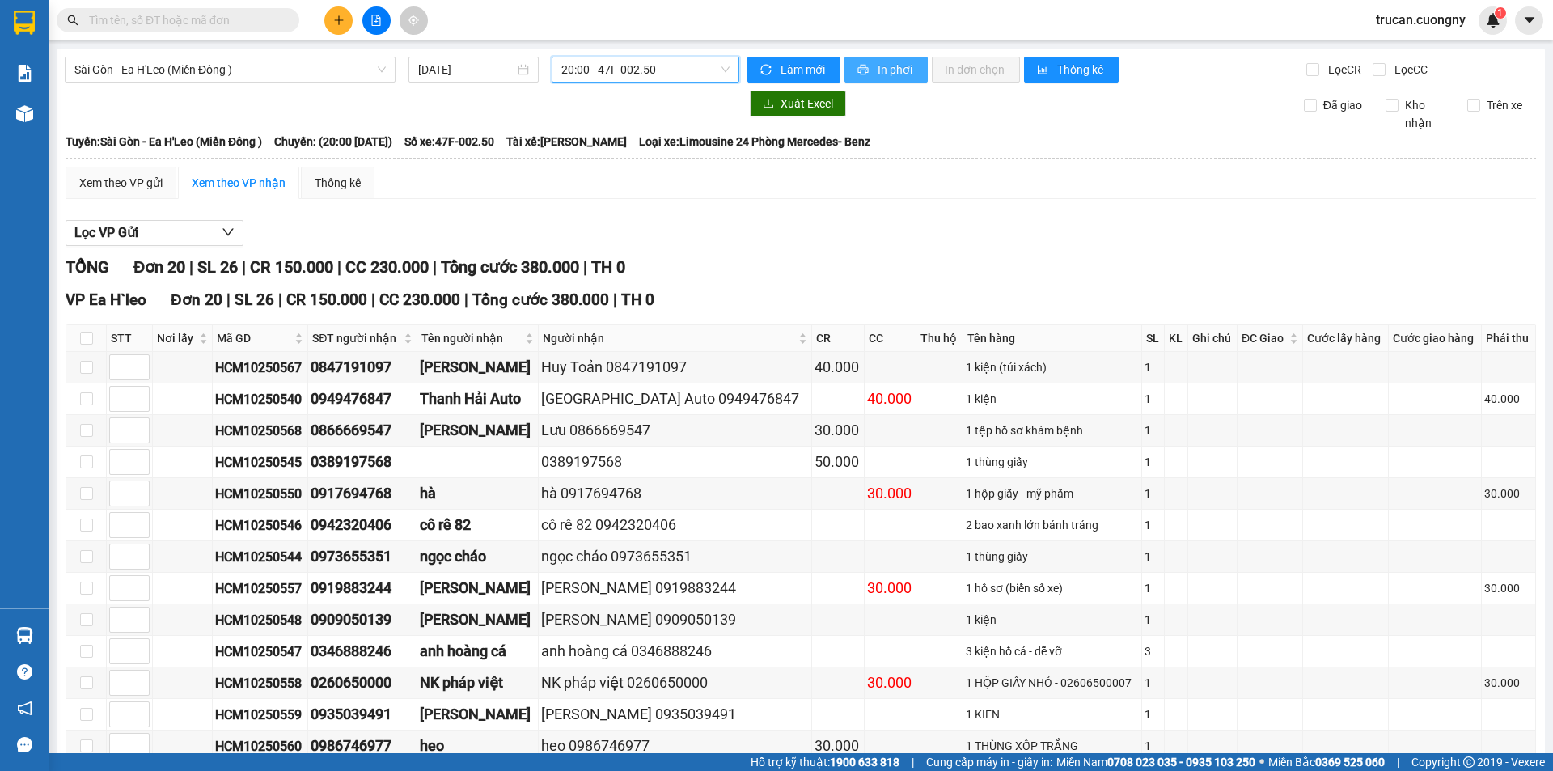
click at [866, 69] on button "In phơi" at bounding box center [886, 70] width 83 height 26
click at [613, 64] on span "20:00 - 47F-002.50" at bounding box center [645, 69] width 168 height 24
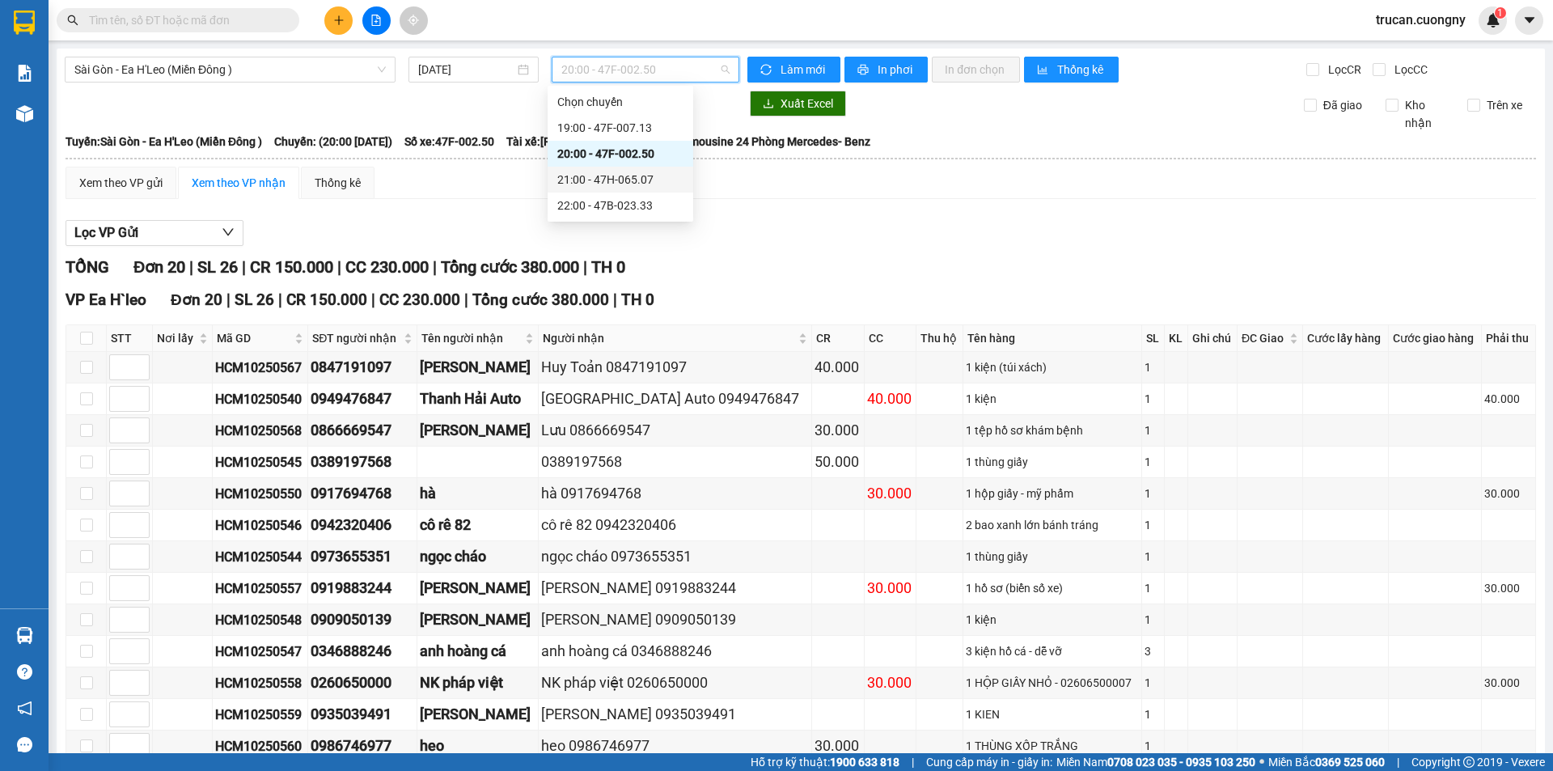
click at [656, 172] on div "21:00 - 47H-065.07" at bounding box center [620, 180] width 126 height 18
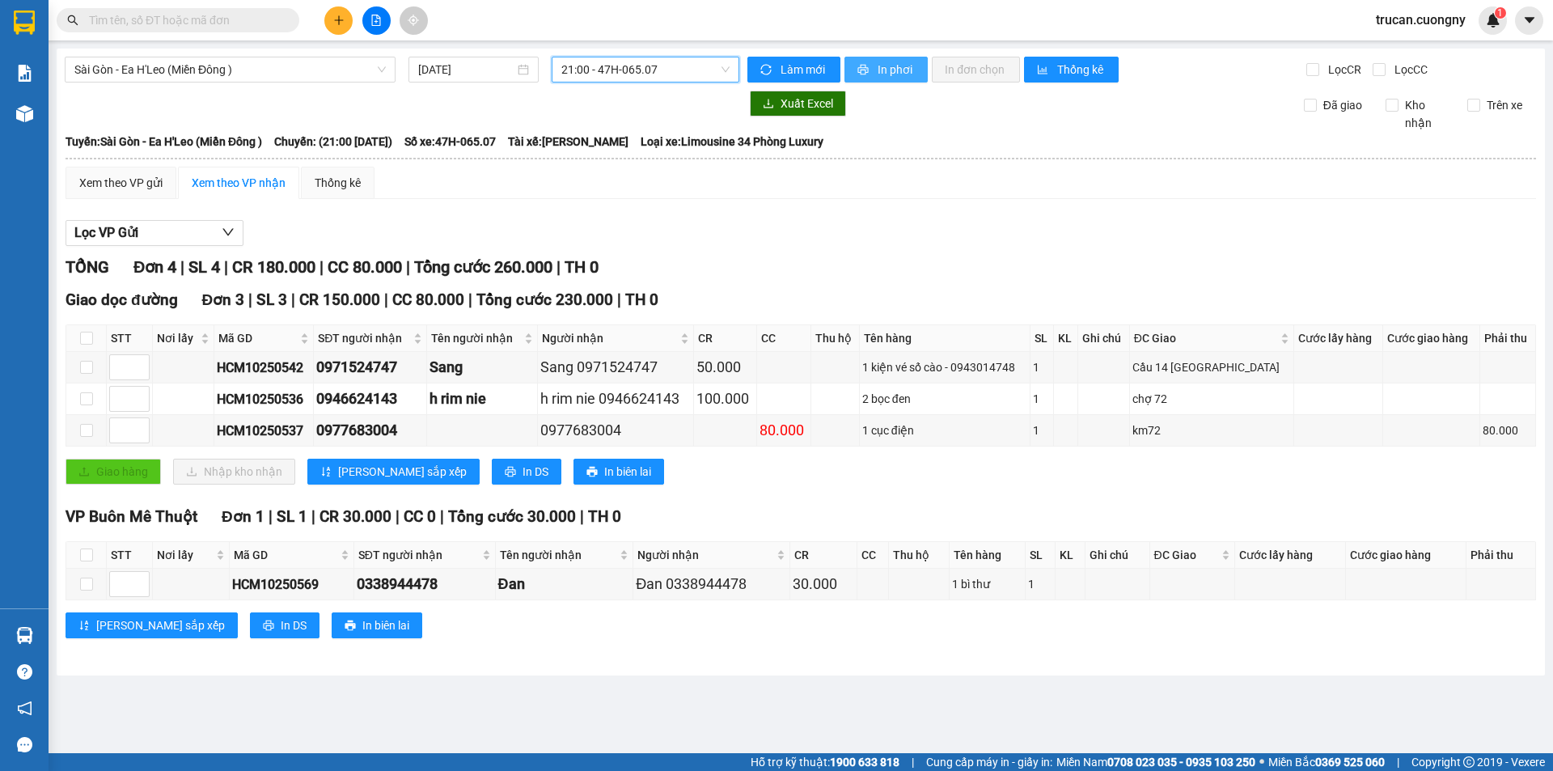
click at [888, 67] on span "In phơi" at bounding box center [896, 70] width 37 height 18
click at [345, 66] on span "Sài Gòn - Ea H'Leo (Miền Đông )" at bounding box center [229, 69] width 311 height 24
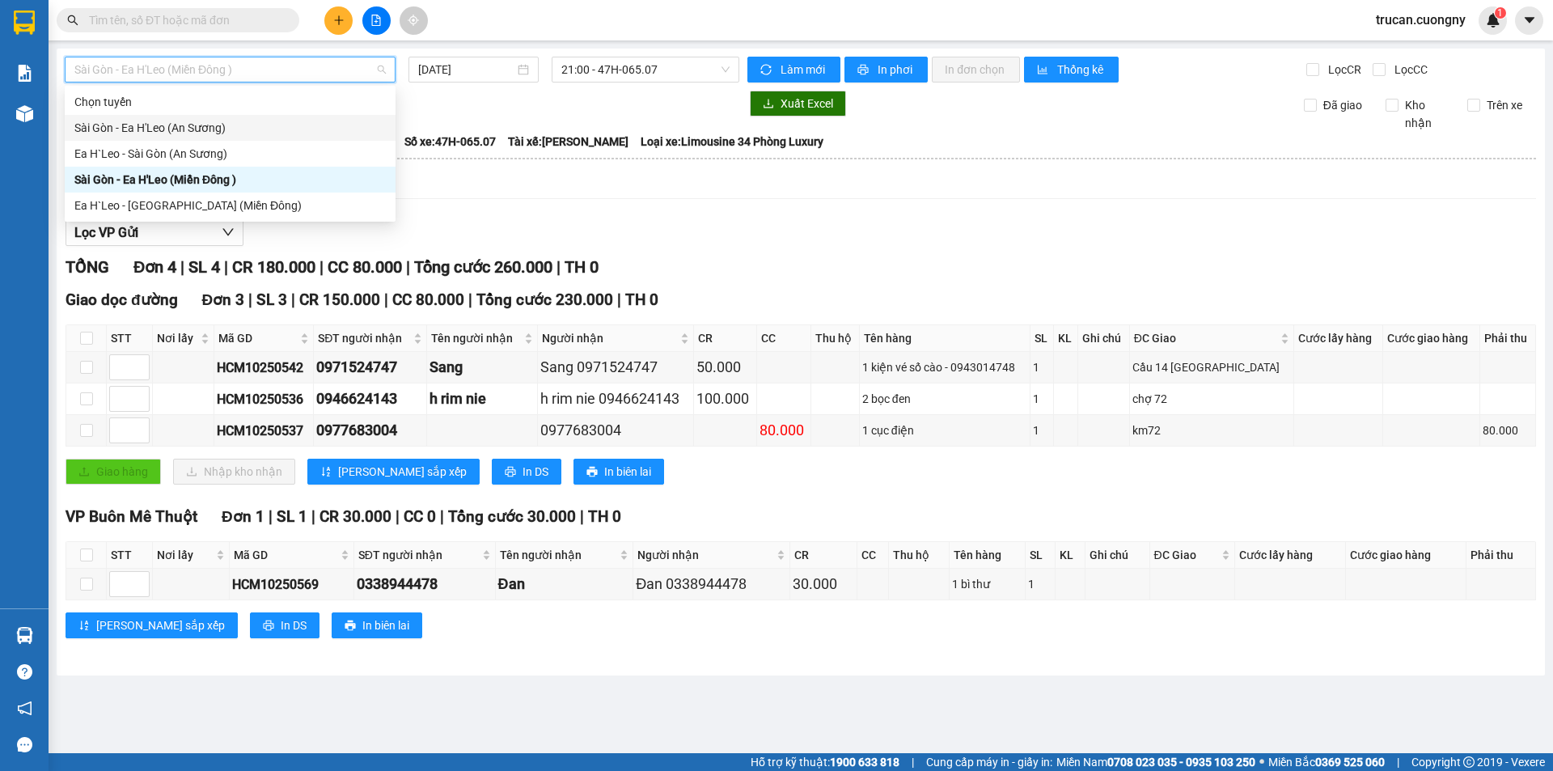
click at [345, 129] on div "Sài Gòn - Ea H'Leo (An Sương)" at bounding box center [229, 128] width 311 height 18
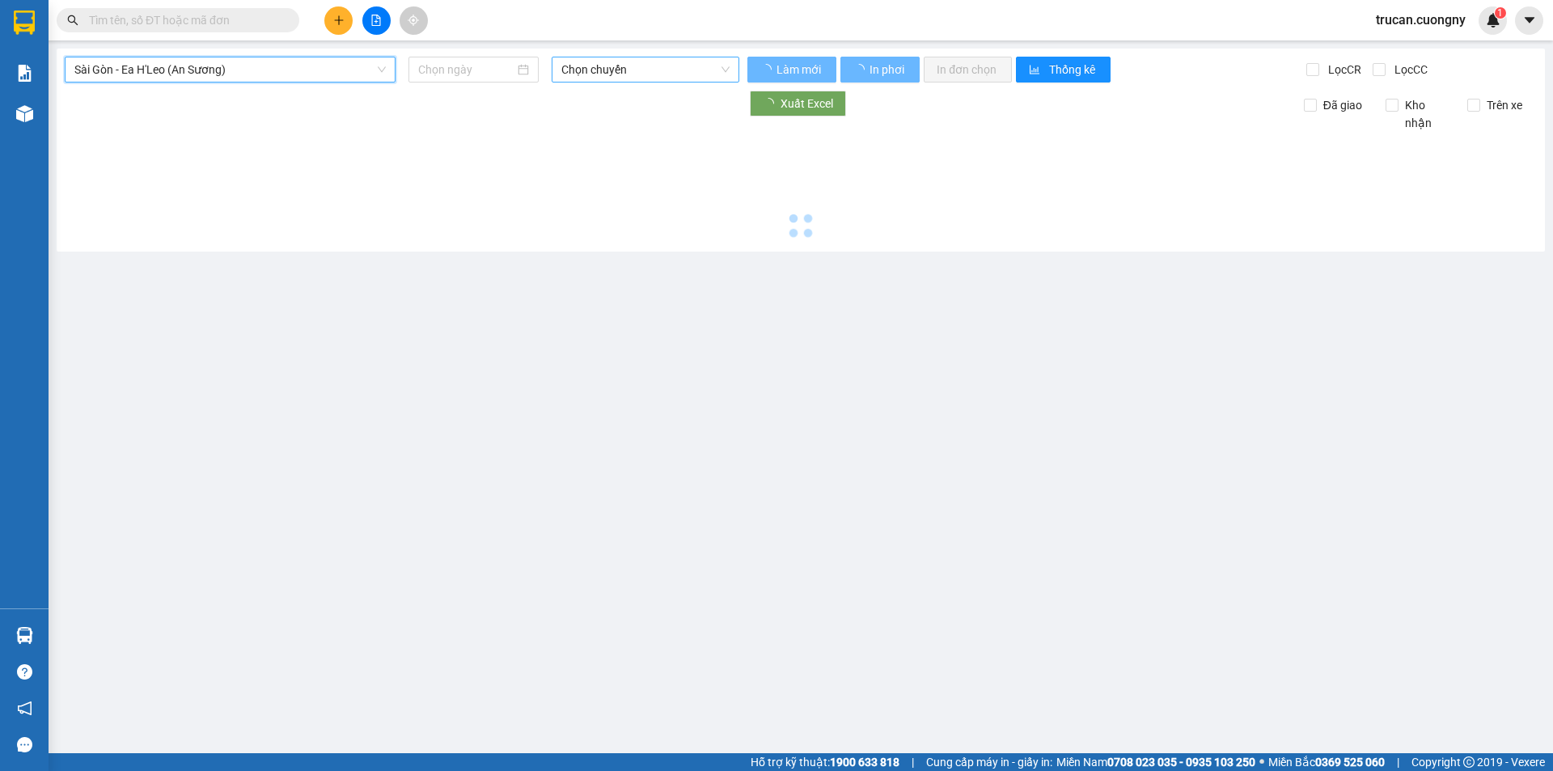
type input "[DATE]"
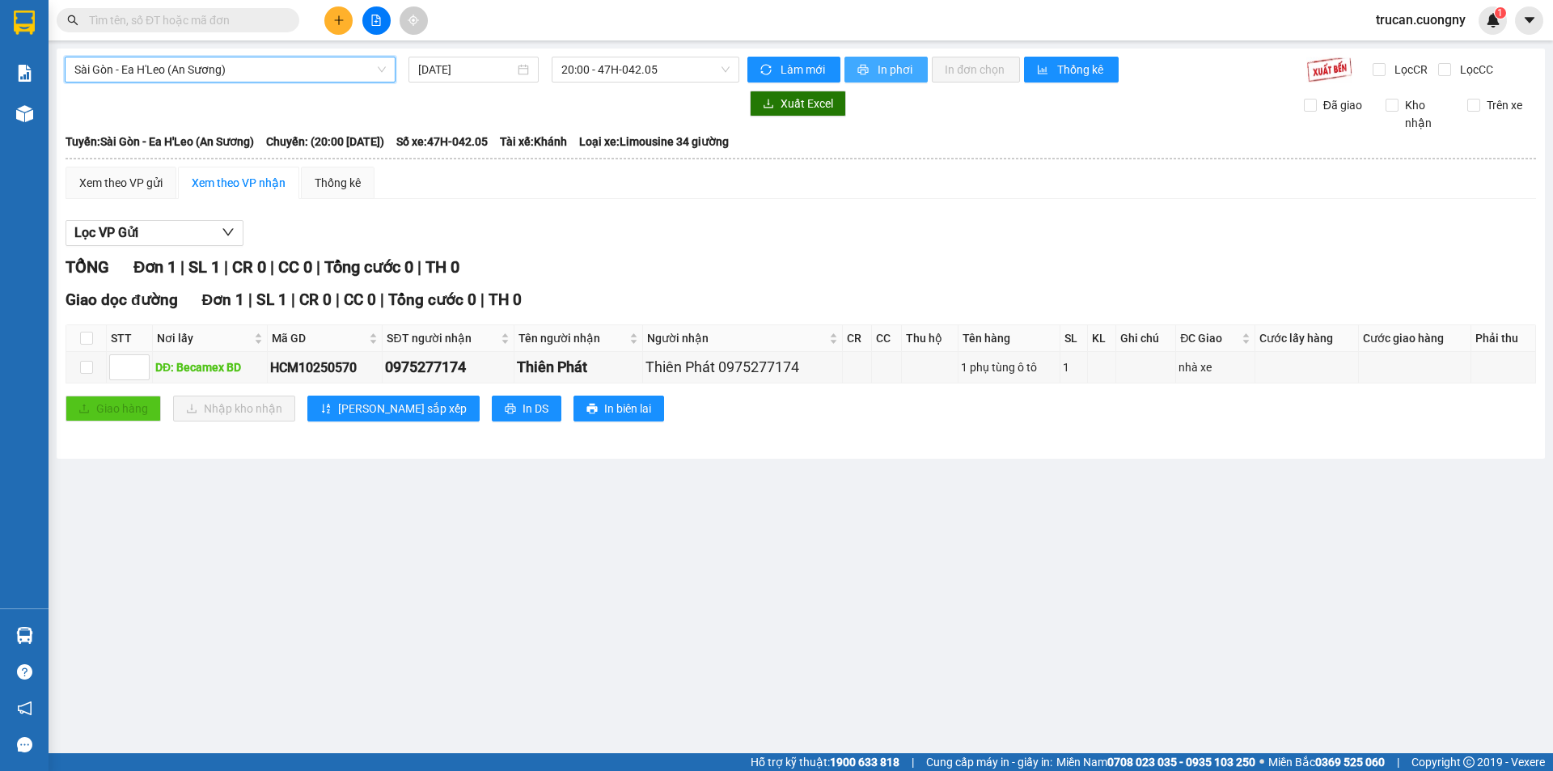
click at [861, 66] on icon "printer" at bounding box center [863, 69] width 11 height 11
click at [333, 66] on span "Sài Gòn - Ea H'Leo (An Sương)" at bounding box center [229, 69] width 311 height 24
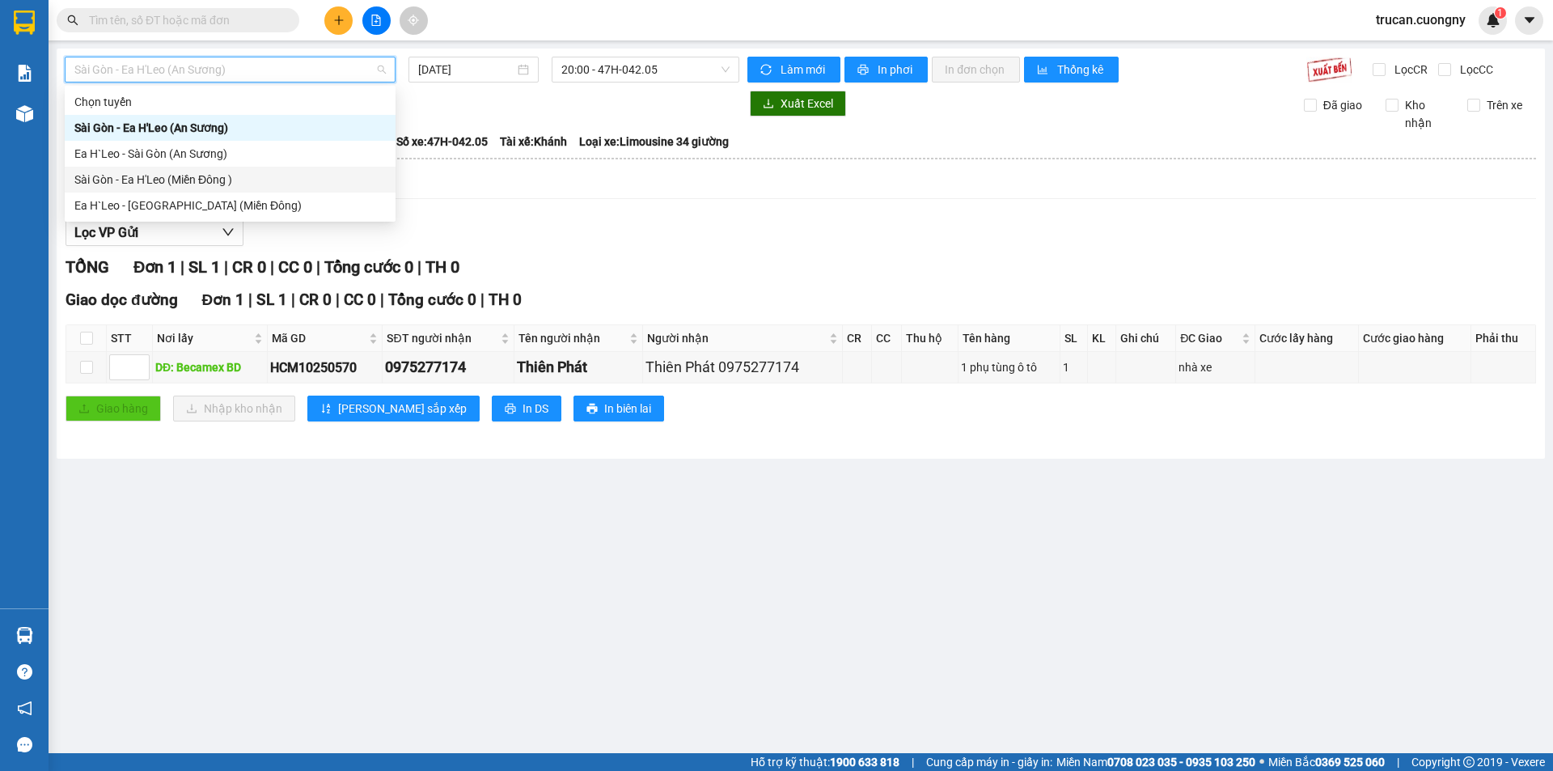
click at [278, 184] on div "Sài Gòn - Ea H'Leo (Miền Đông )" at bounding box center [229, 180] width 311 height 18
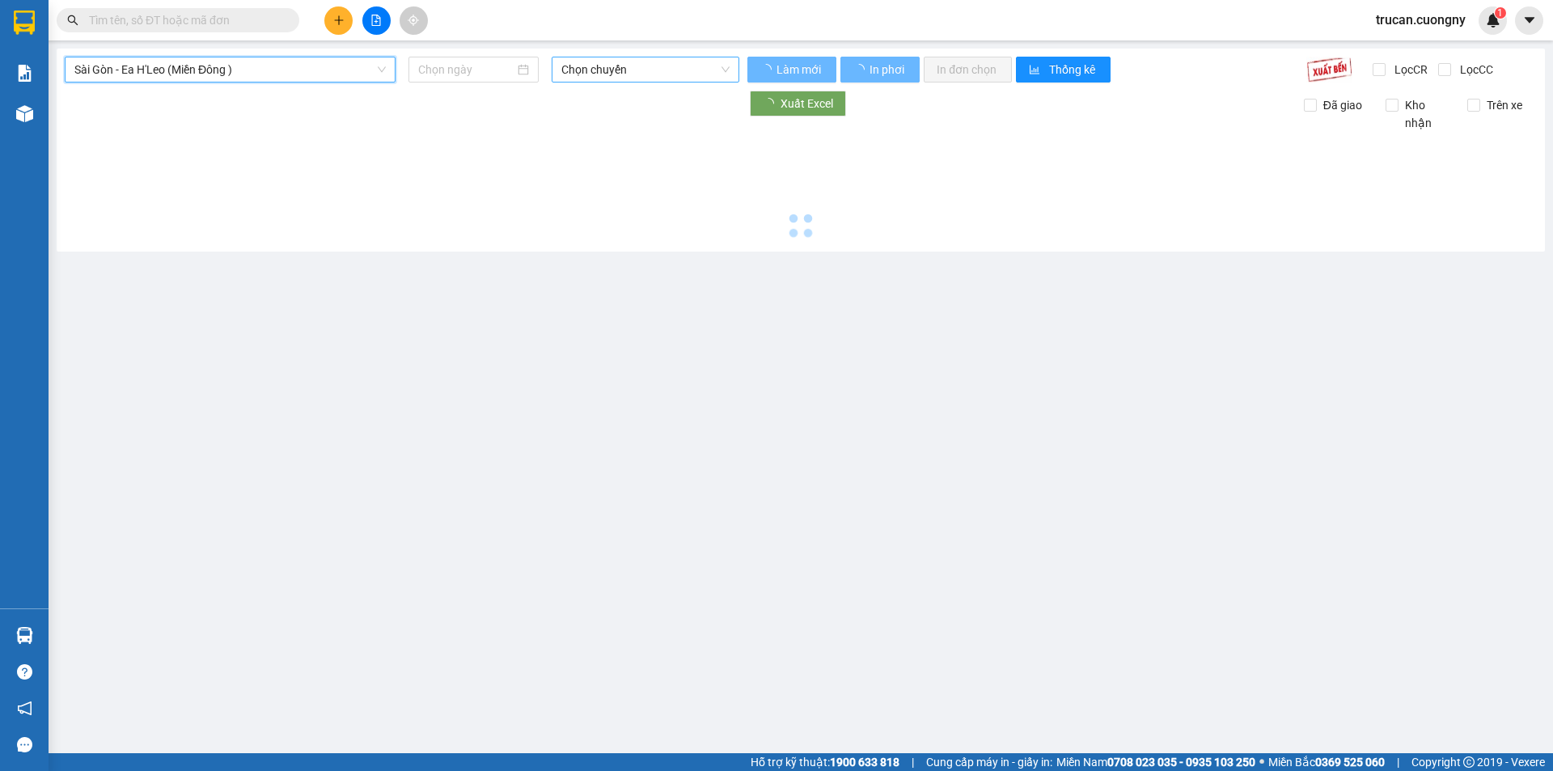
type input "[DATE]"
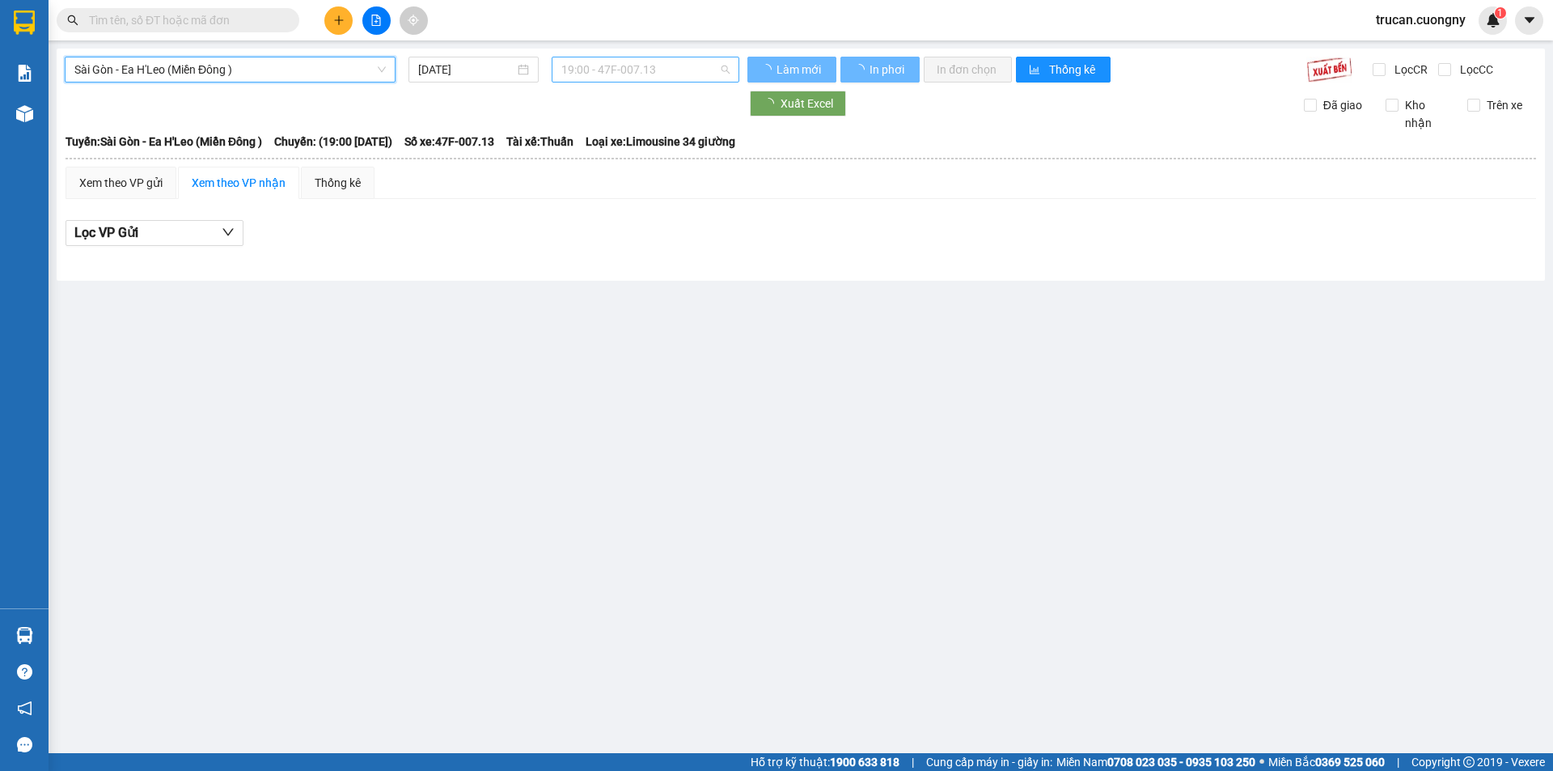
click at [590, 73] on span "19:00 - 47F-007.13" at bounding box center [645, 69] width 168 height 24
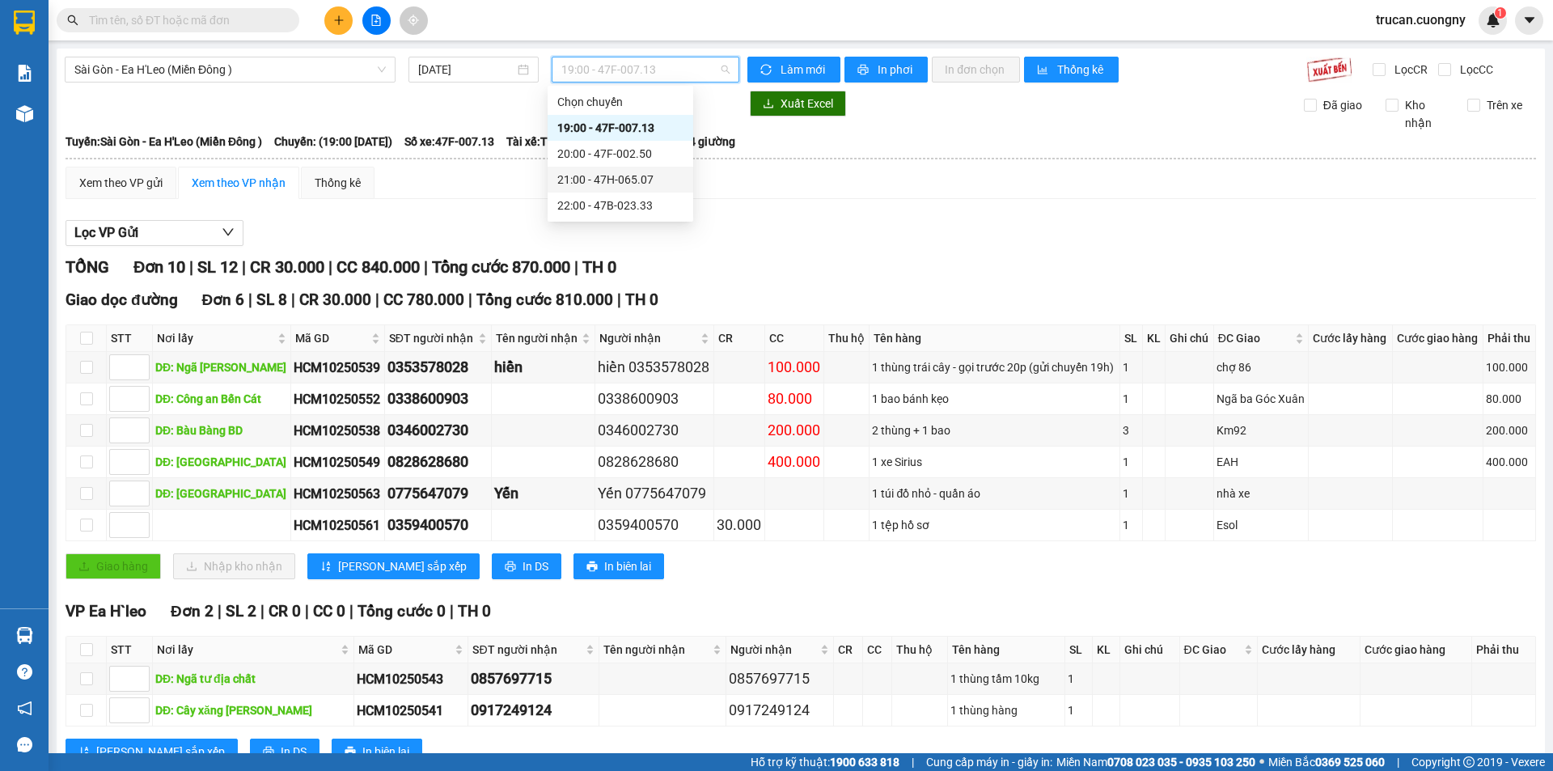
click at [608, 181] on div "21:00 - 47H-065.07" at bounding box center [620, 180] width 126 height 18
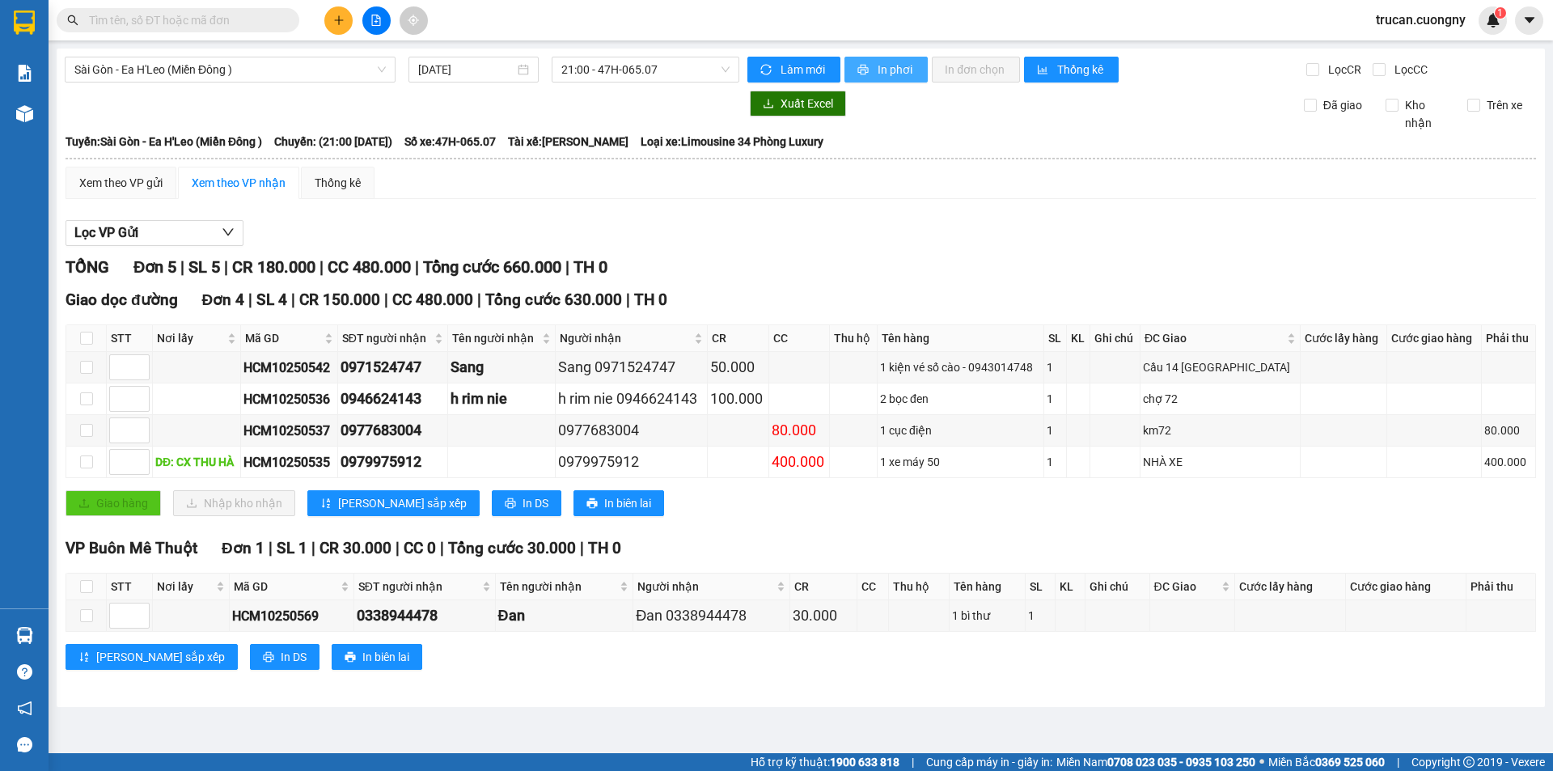
click at [914, 72] on button "In phơi" at bounding box center [886, 70] width 83 height 26
click at [288, 69] on span "Sài Gòn - Ea H'Leo (Miền Đông )" at bounding box center [229, 69] width 311 height 24
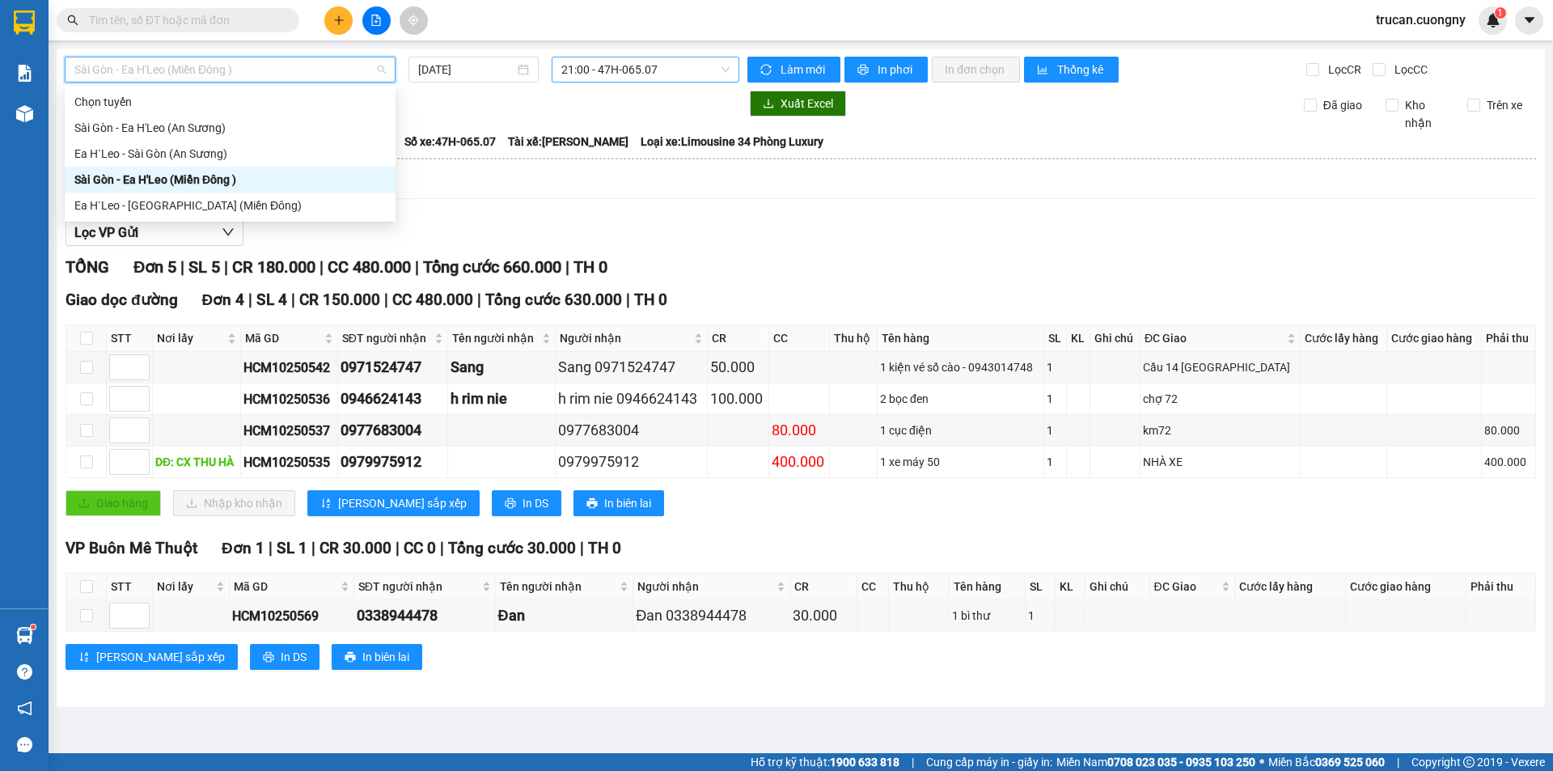
click at [627, 76] on span "21:00 - 47H-065.07" at bounding box center [645, 69] width 168 height 24
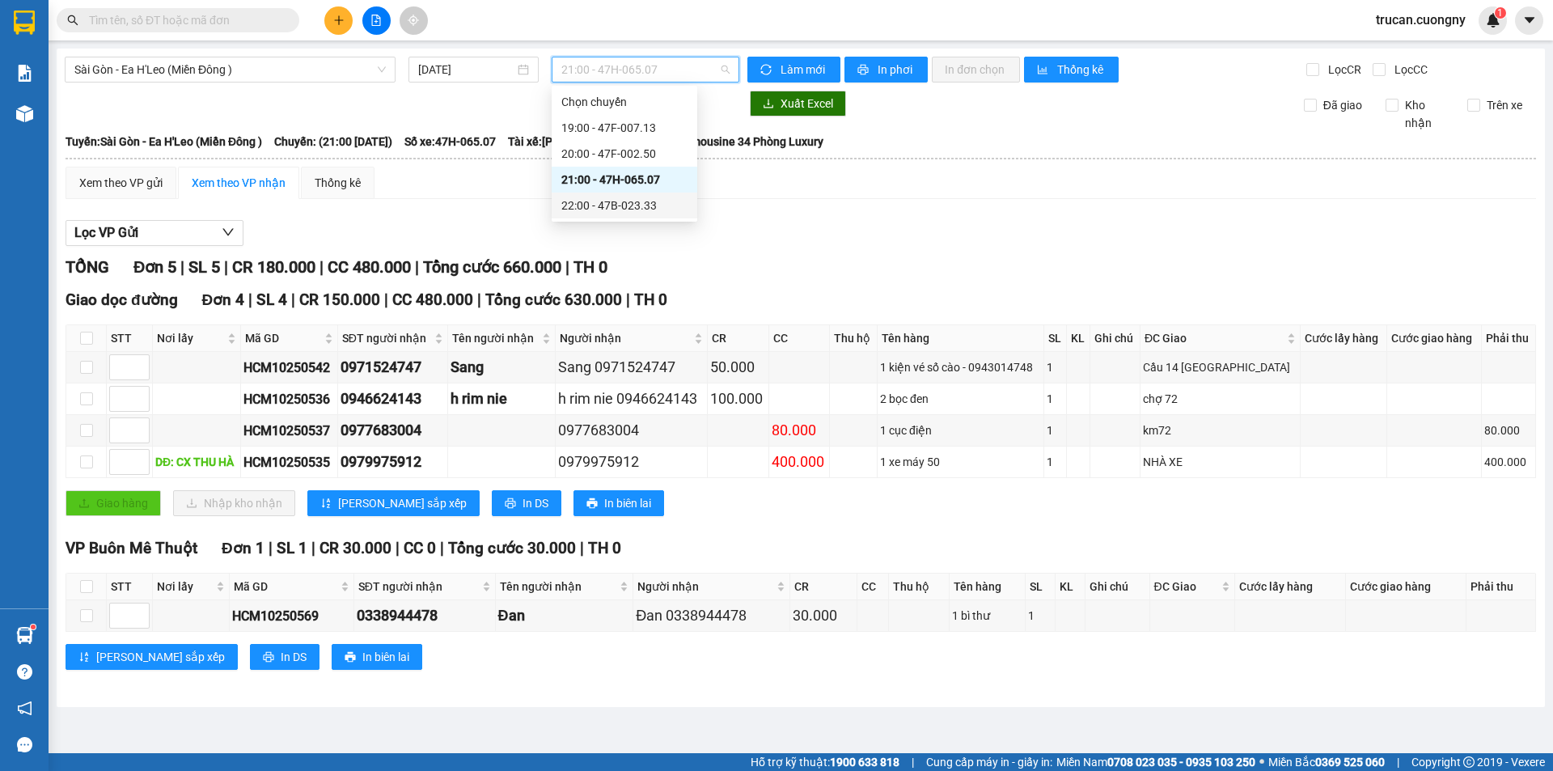
click at [625, 201] on div "22:00 - 47B-023.33" at bounding box center [624, 206] width 126 height 18
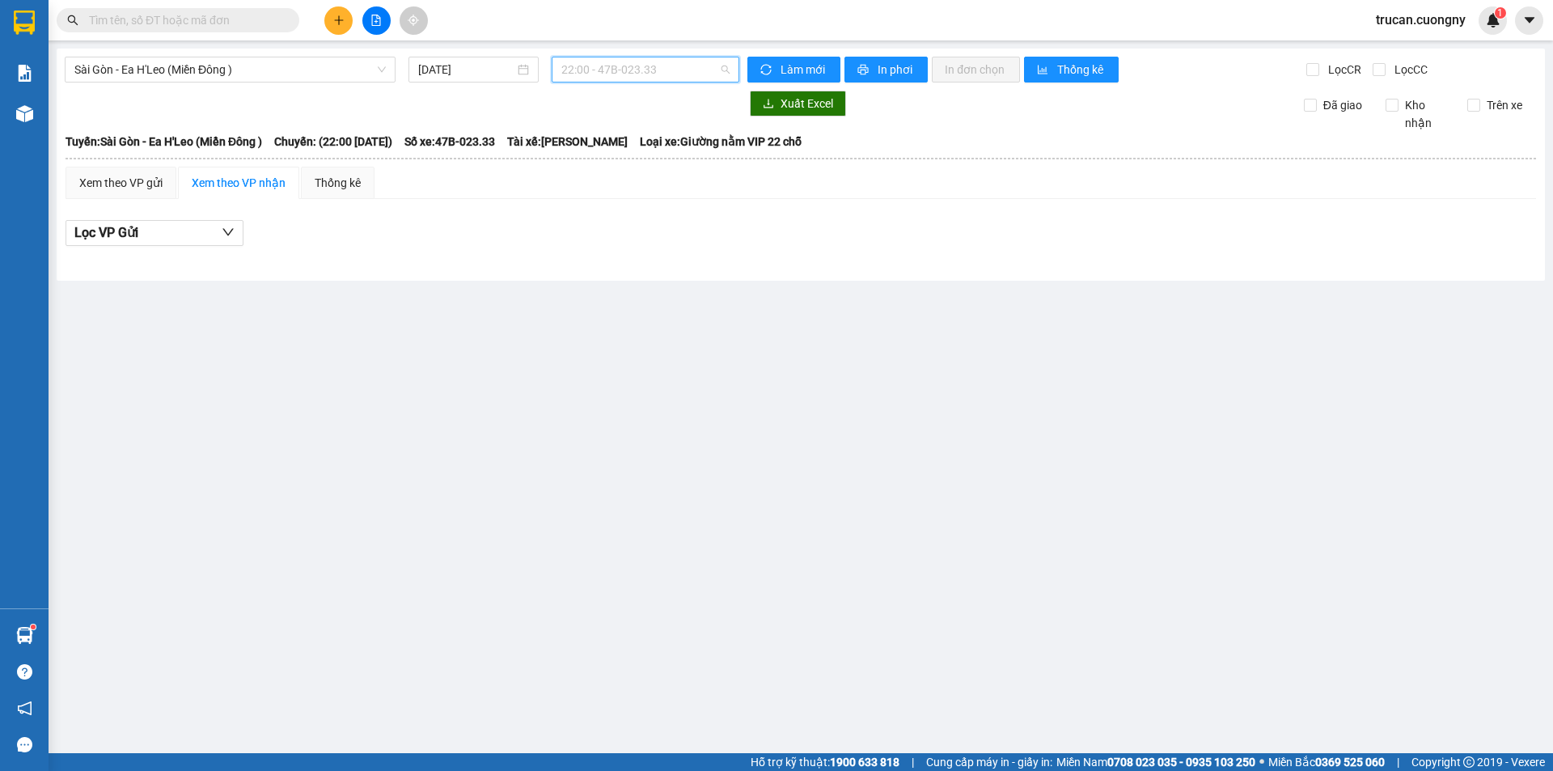
click at [580, 70] on span "22:00 - 47B-023.33" at bounding box center [645, 69] width 168 height 24
click at [620, 158] on div "20:00 - 47F-002.50" at bounding box center [624, 154] width 126 height 18
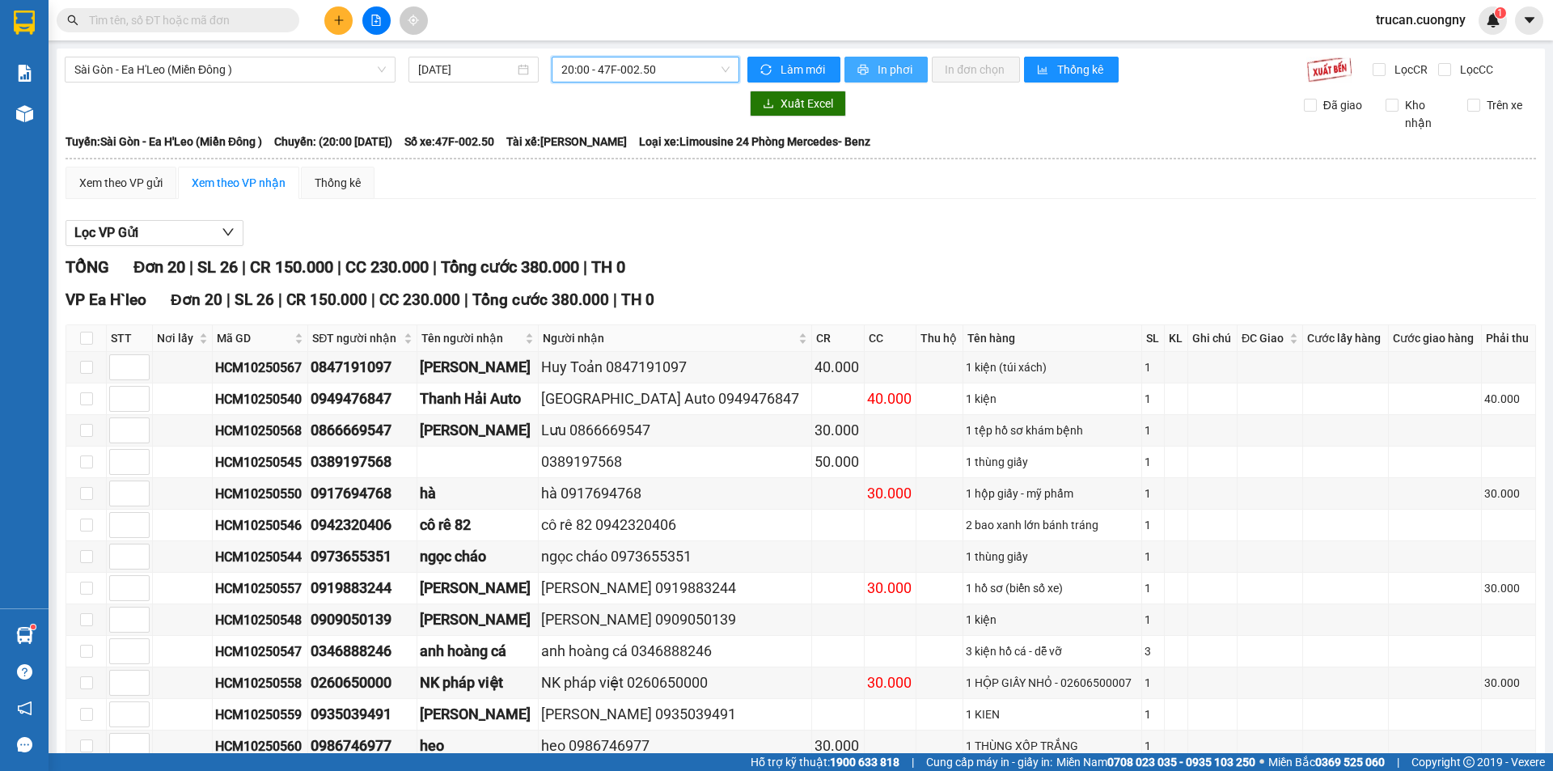
click at [858, 73] on icon "printer" at bounding box center [863, 69] width 11 height 11
click at [880, 71] on span "In phơi" at bounding box center [896, 70] width 37 height 18
click at [630, 63] on span "20:00 - 47F-002.50" at bounding box center [645, 69] width 168 height 24
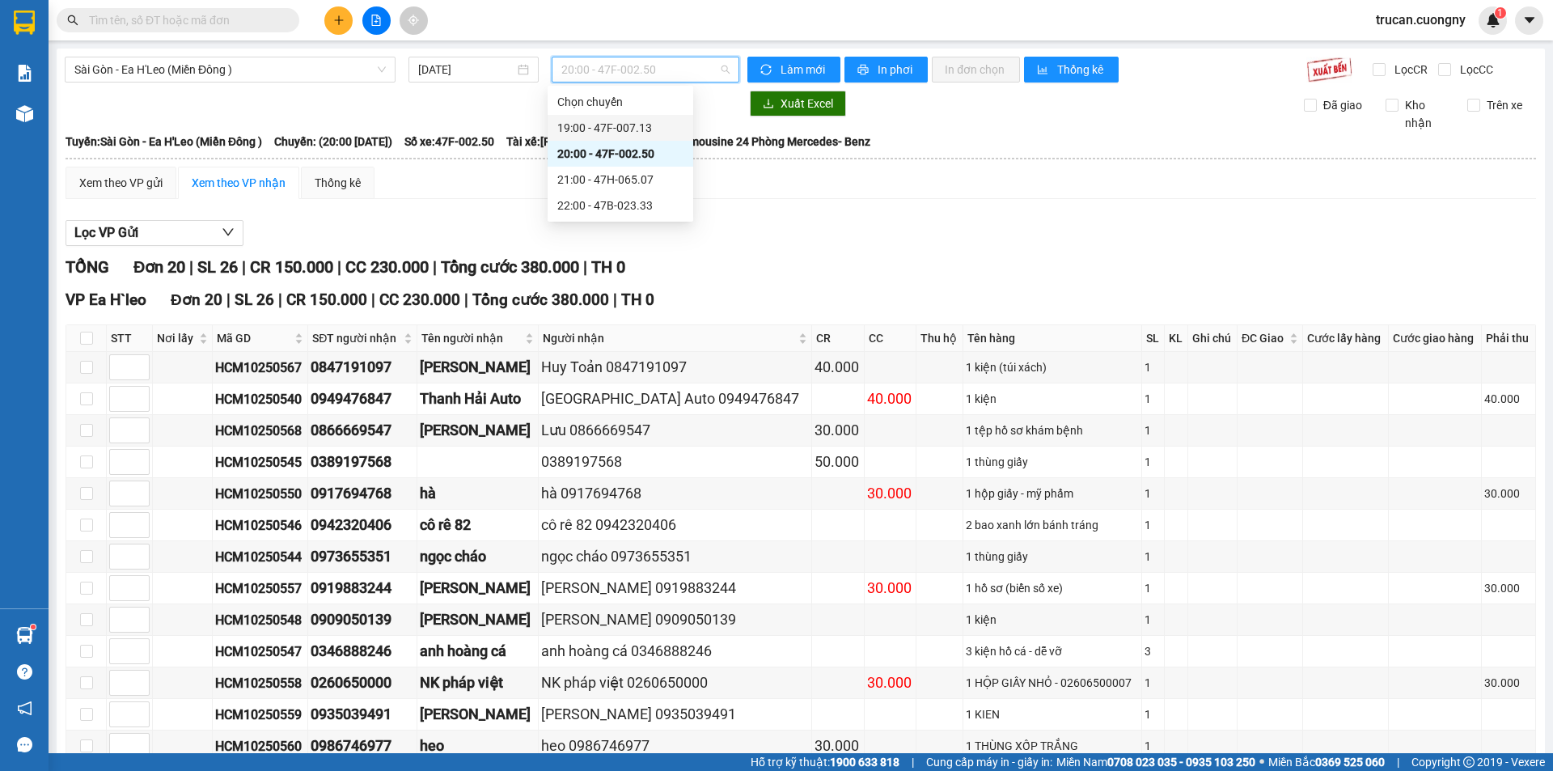
click at [645, 127] on div "19:00 - 47F-007.13" at bounding box center [620, 128] width 126 height 18
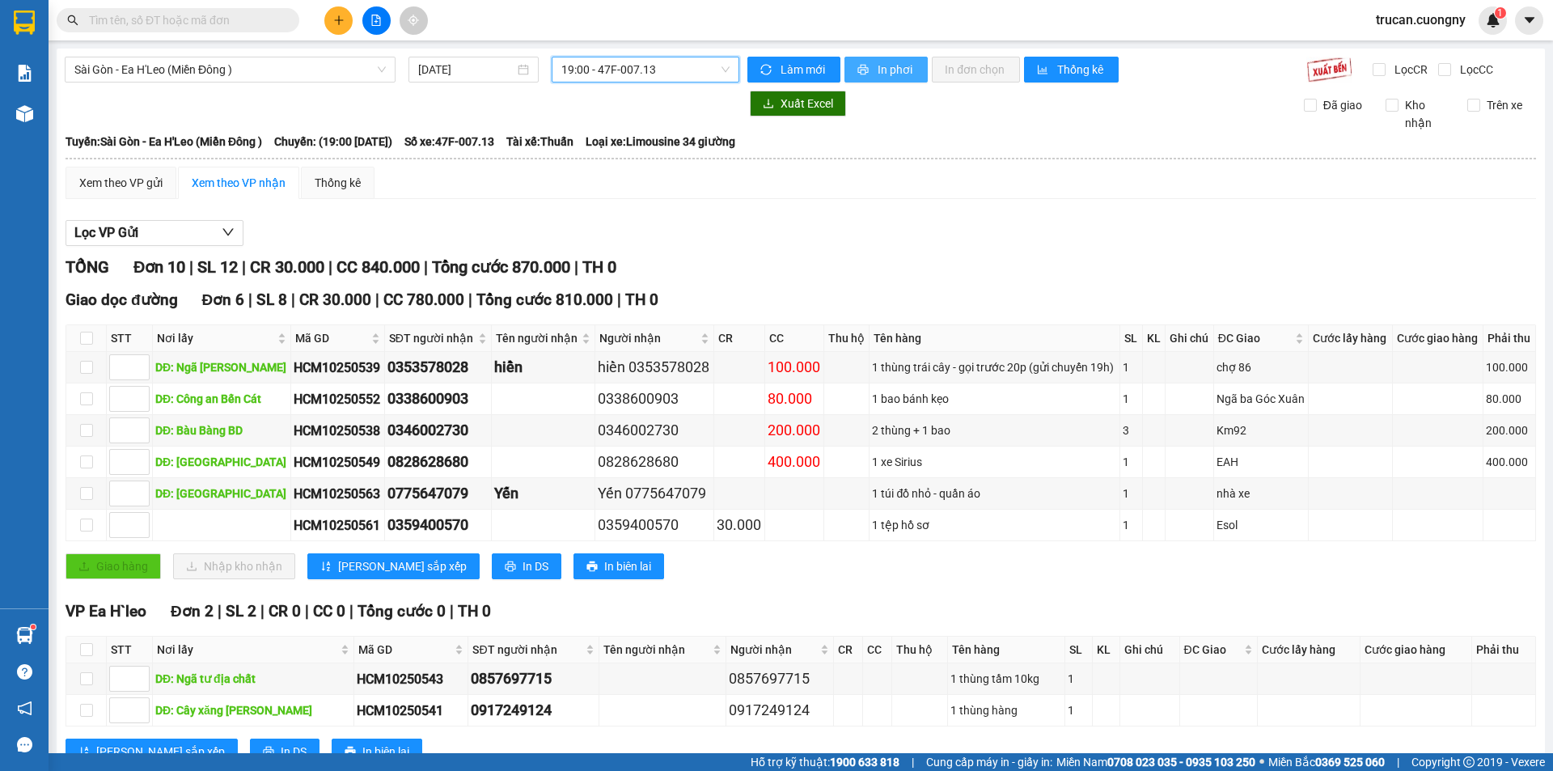
click at [862, 69] on span "printer" at bounding box center [865, 70] width 14 height 13
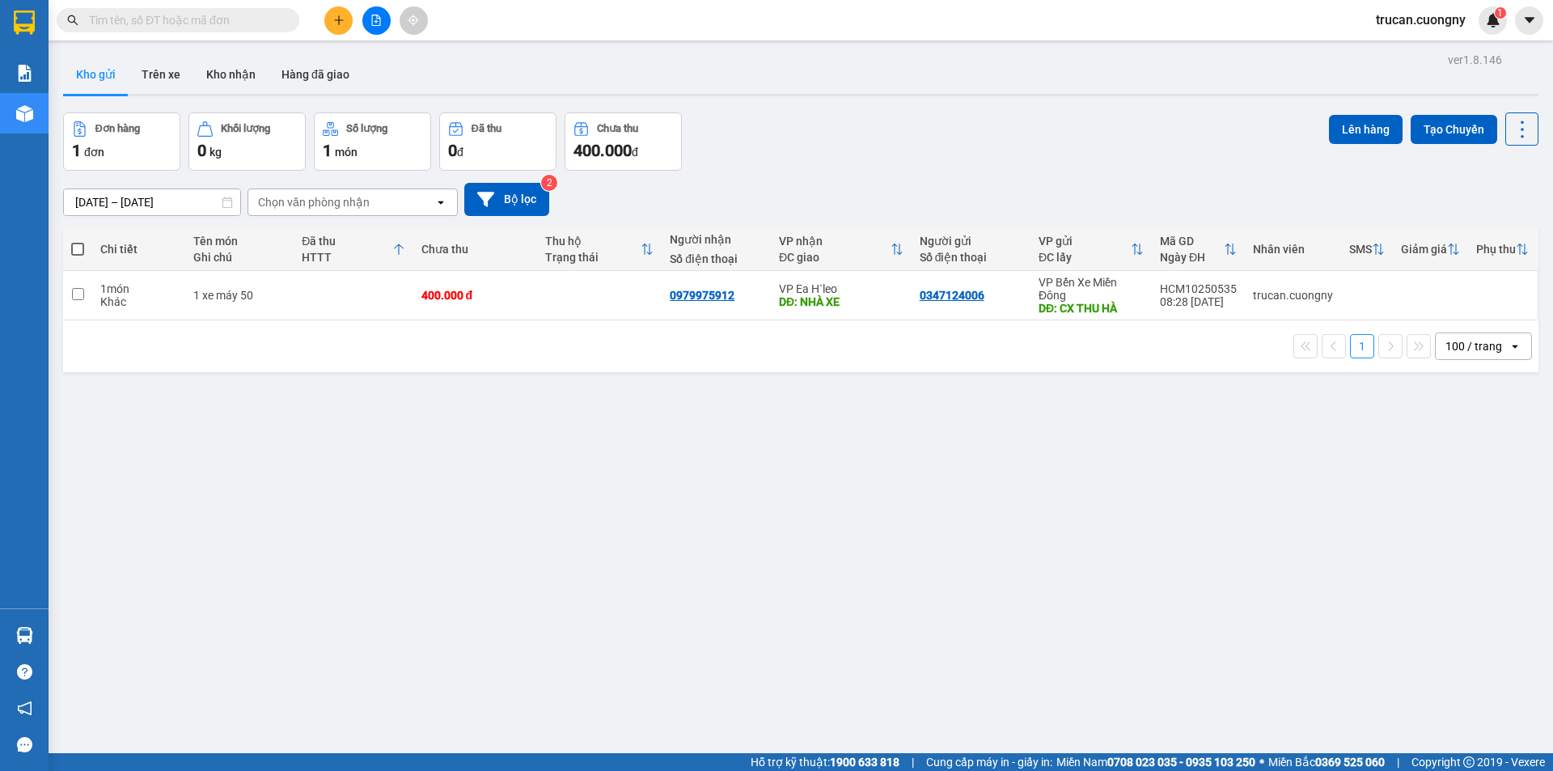
drag, startPoint x: 496, startPoint y: 423, endPoint x: 486, endPoint y: 328, distance: 95.2
click at [496, 418] on div "ver 1.8.146 Kho gửi Trên xe Kho nhận Hàng đã giao Đơn hàng 1 đơn Khối lượng 0 k…" at bounding box center [801, 434] width 1489 height 771
drag, startPoint x: 382, startPoint y: 294, endPoint x: 389, endPoint y: 285, distance: 12.1
click at [383, 294] on td at bounding box center [353, 295] width 119 height 49
checkbox input "true"
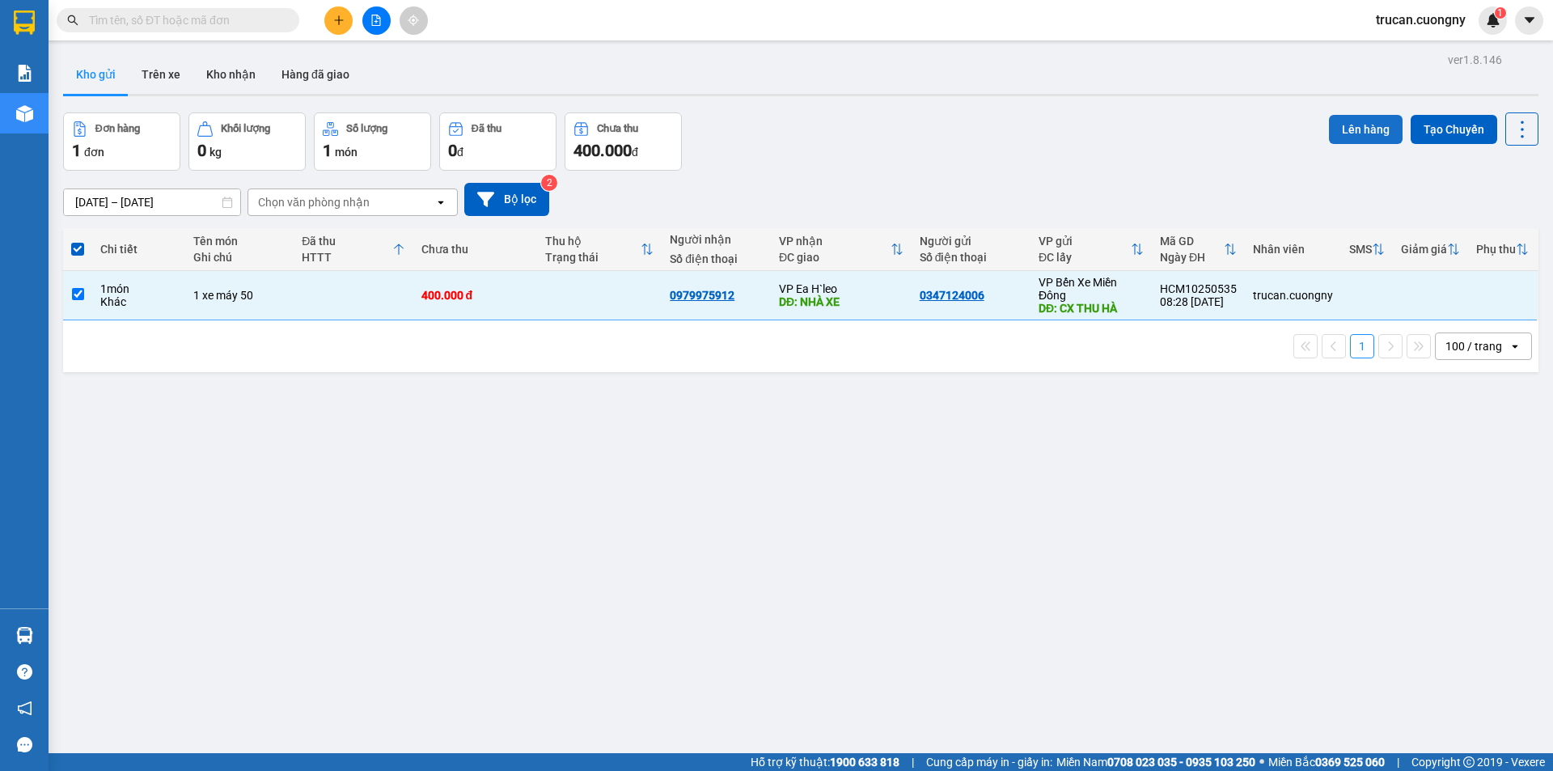
click at [1329, 127] on button "Lên hàng" at bounding box center [1366, 129] width 74 height 29
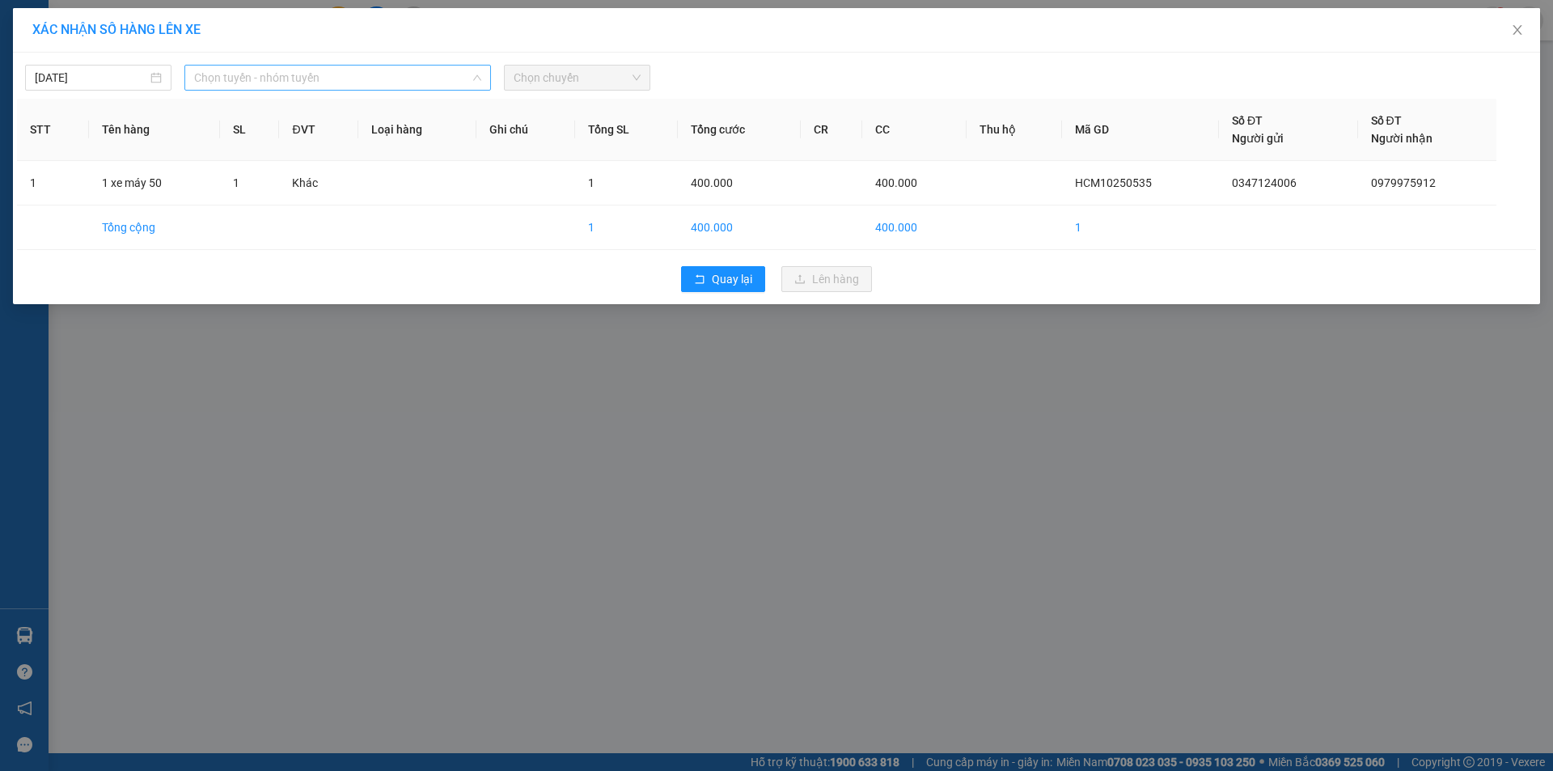
click at [389, 87] on span "Chọn tuyến - nhóm tuyến" at bounding box center [337, 78] width 287 height 24
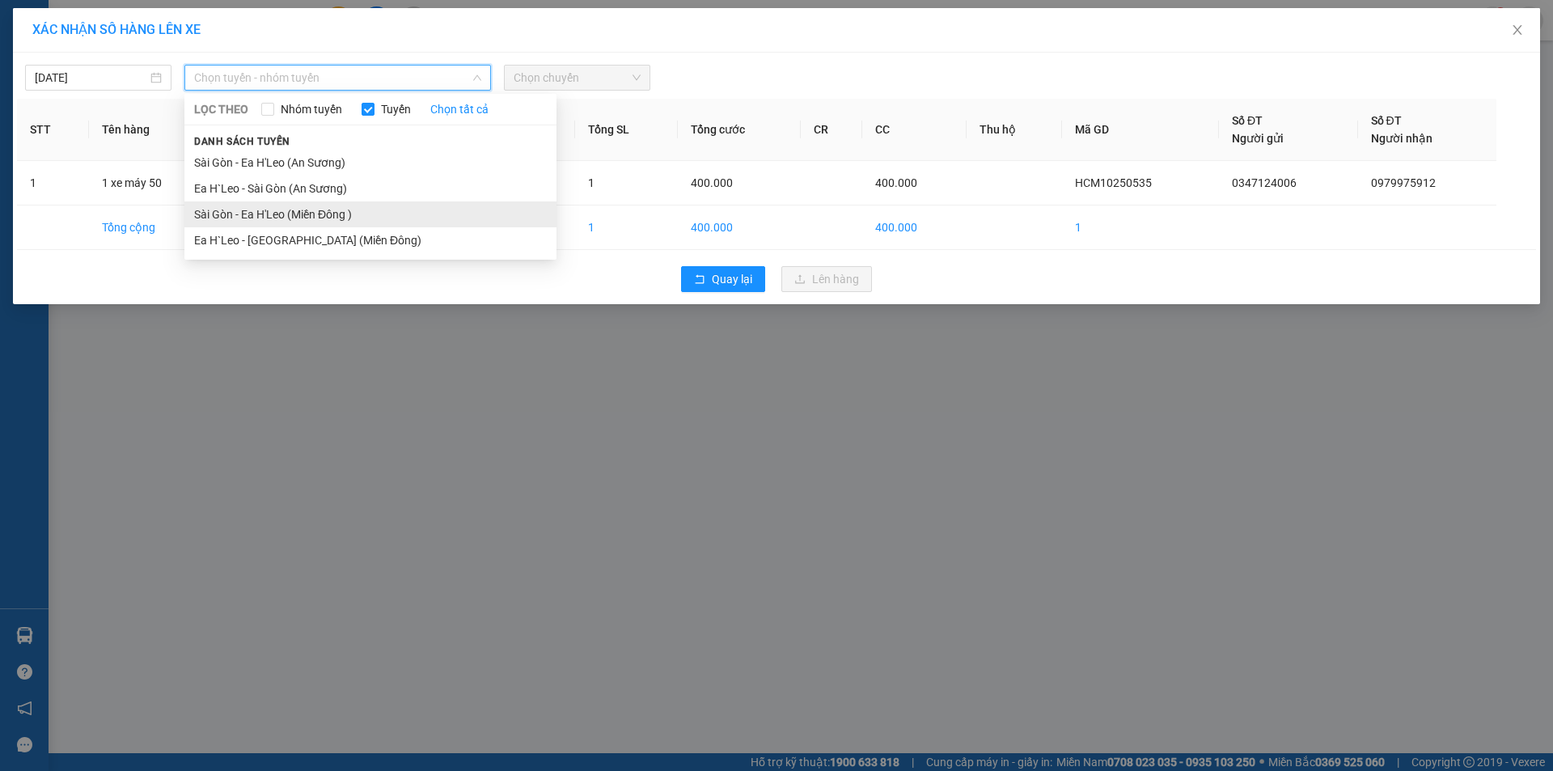
drag, startPoint x: 382, startPoint y: 220, endPoint x: 521, endPoint y: 147, distance: 157.1
click at [383, 220] on li "Sài Gòn - Ea H'Leo (Miền Đông )" at bounding box center [370, 214] width 372 height 26
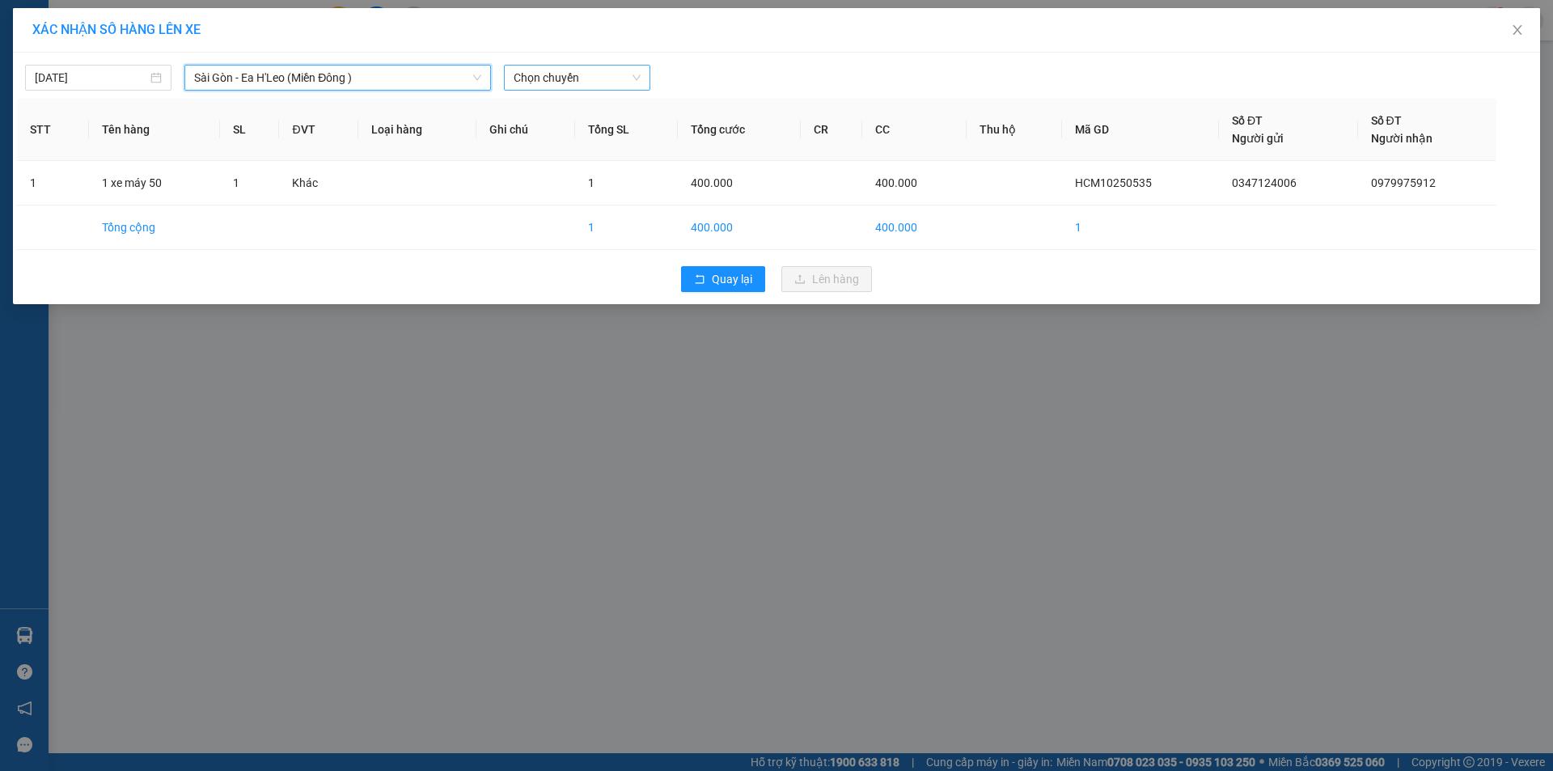
click at [573, 81] on span "Chọn chuyến" at bounding box center [577, 78] width 127 height 24
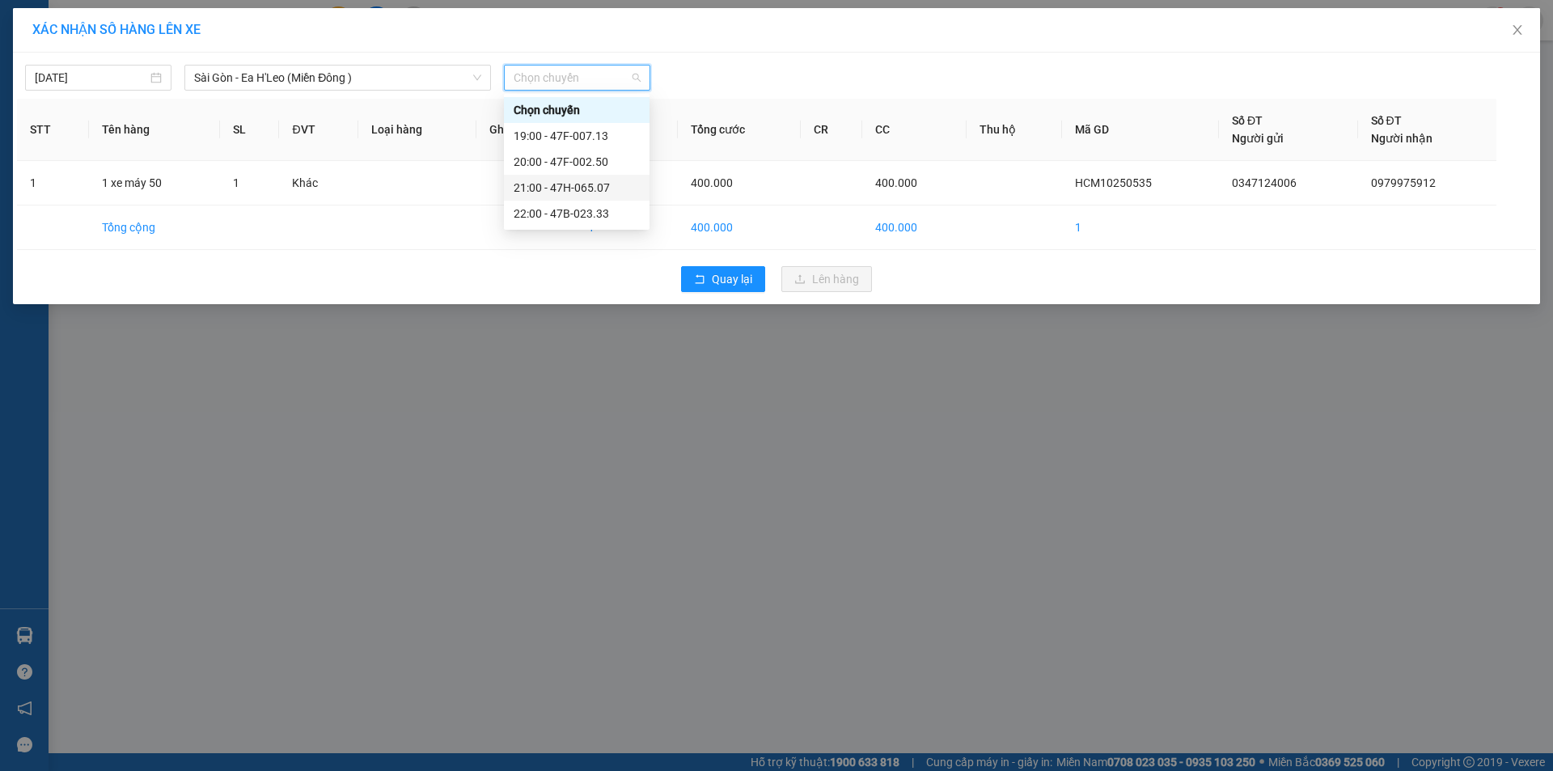
click at [577, 191] on div "21:00 - 47H-065.07" at bounding box center [577, 188] width 126 height 18
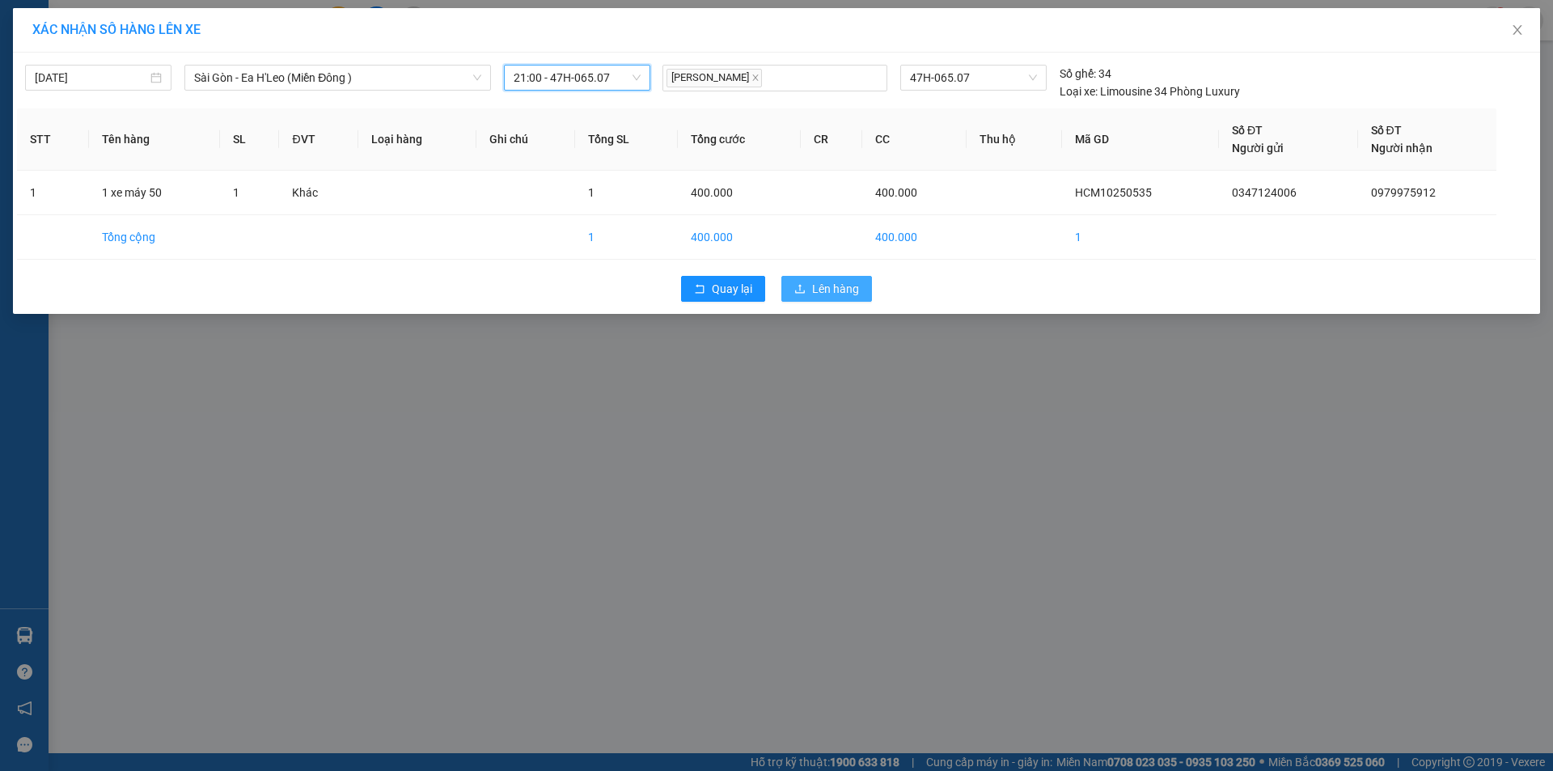
click at [801, 283] on icon "upload" at bounding box center [799, 288] width 11 height 11
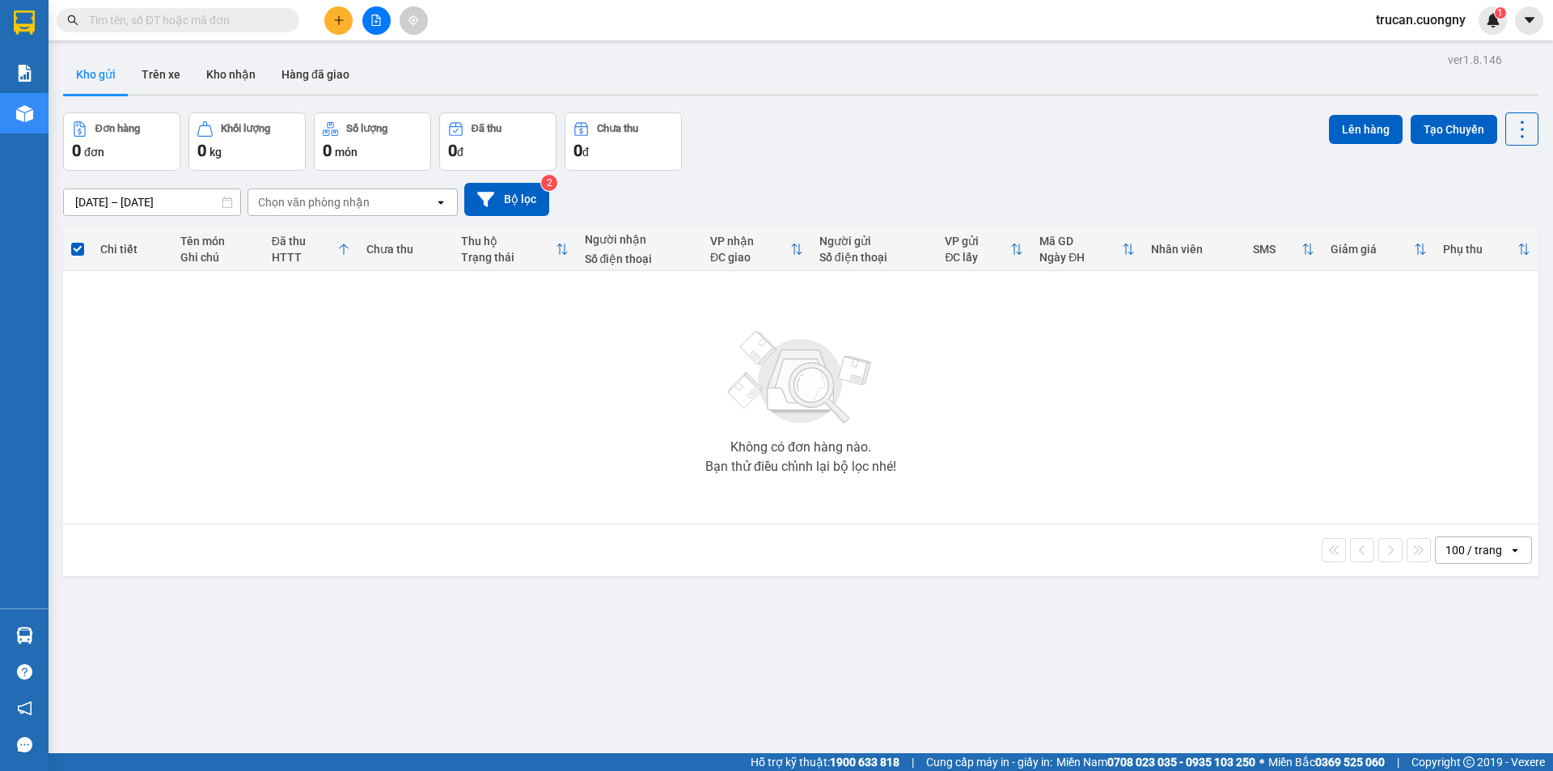
click at [198, 32] on span at bounding box center [178, 20] width 243 height 24
click at [198, 23] on input "text" at bounding box center [184, 20] width 191 height 18
paste input "0367617801"
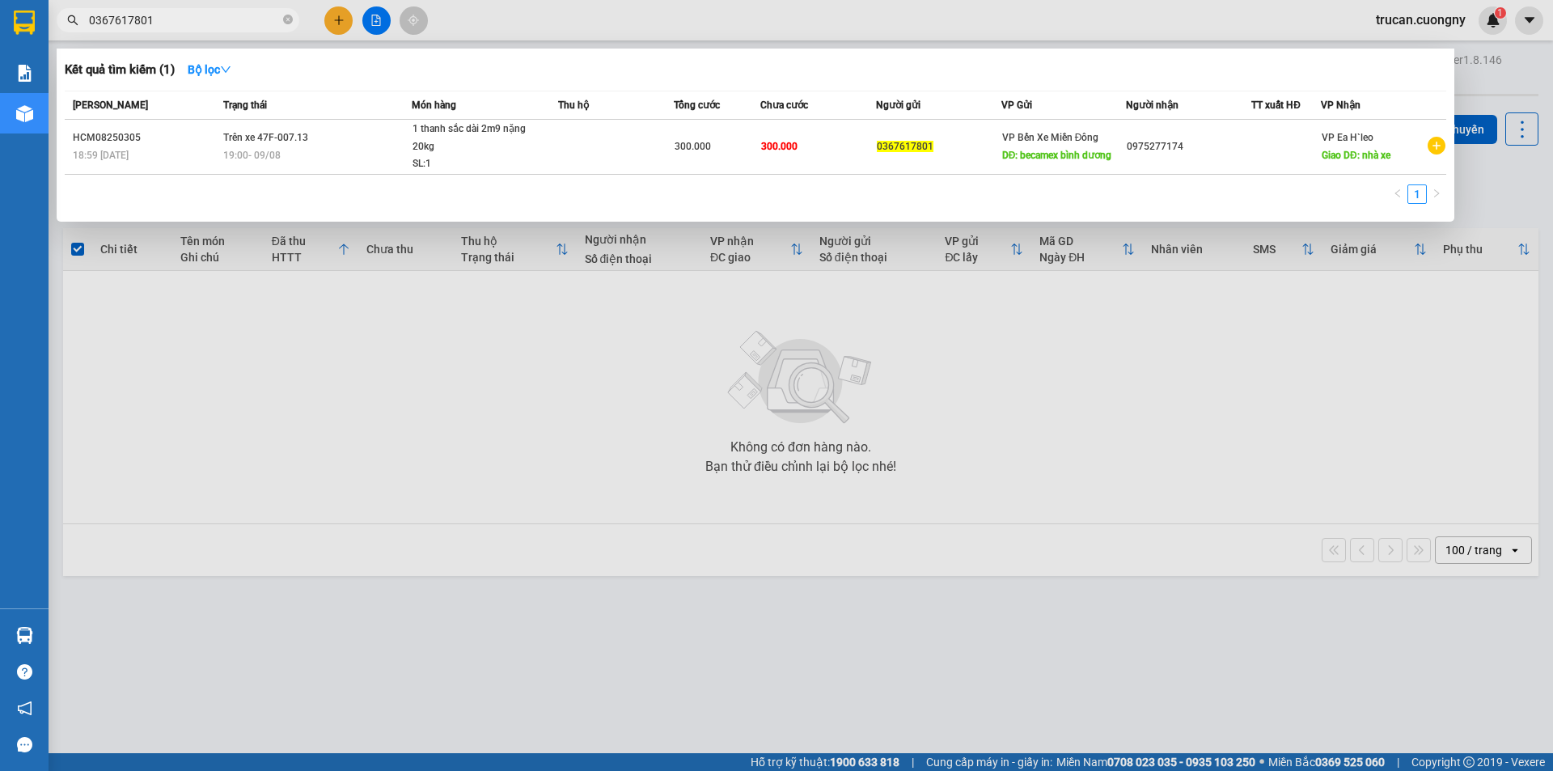
type input "0367617801"
click at [325, 12] on div at bounding box center [776, 385] width 1553 height 771
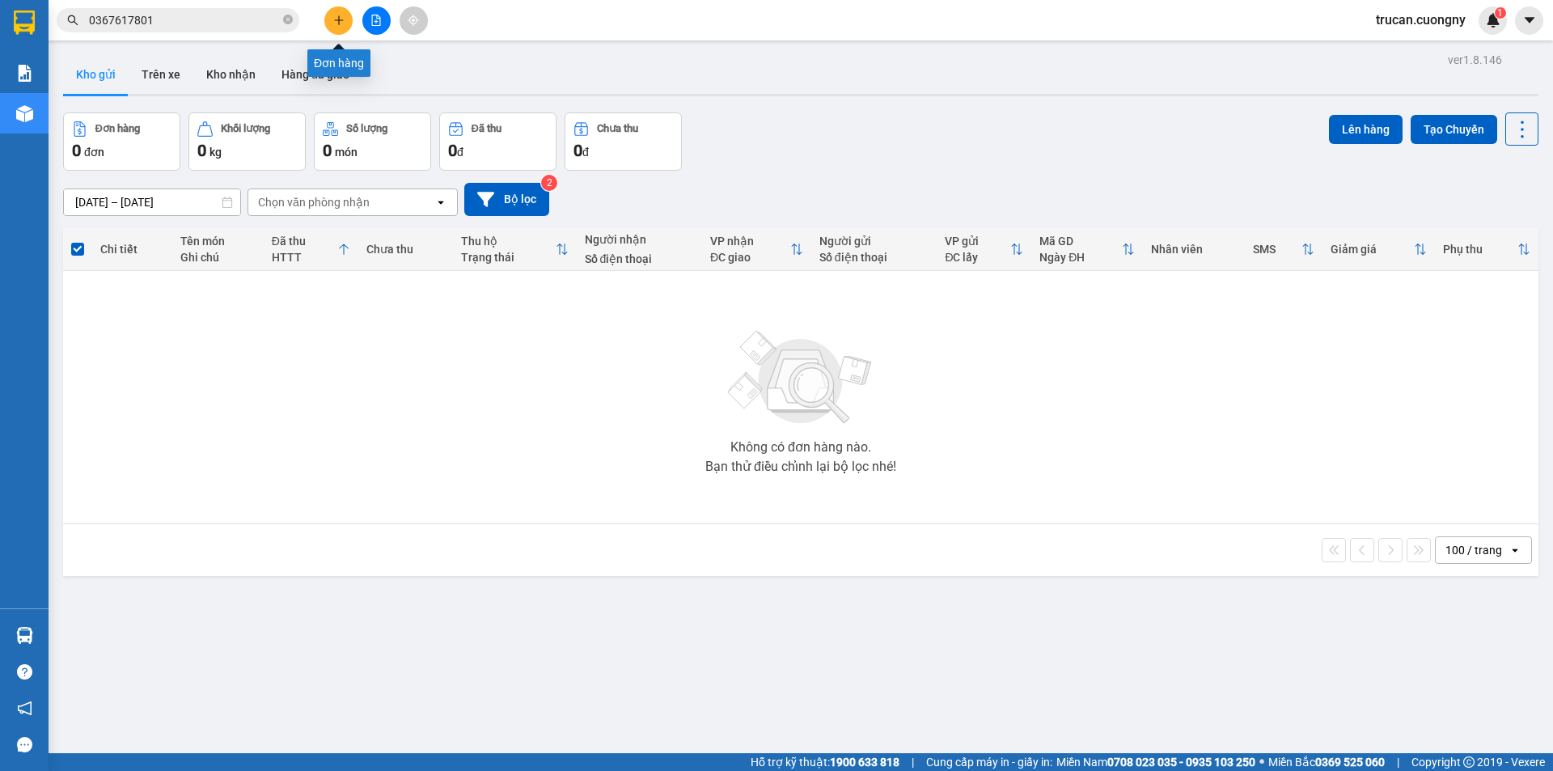
click at [329, 23] on button at bounding box center [338, 20] width 28 height 28
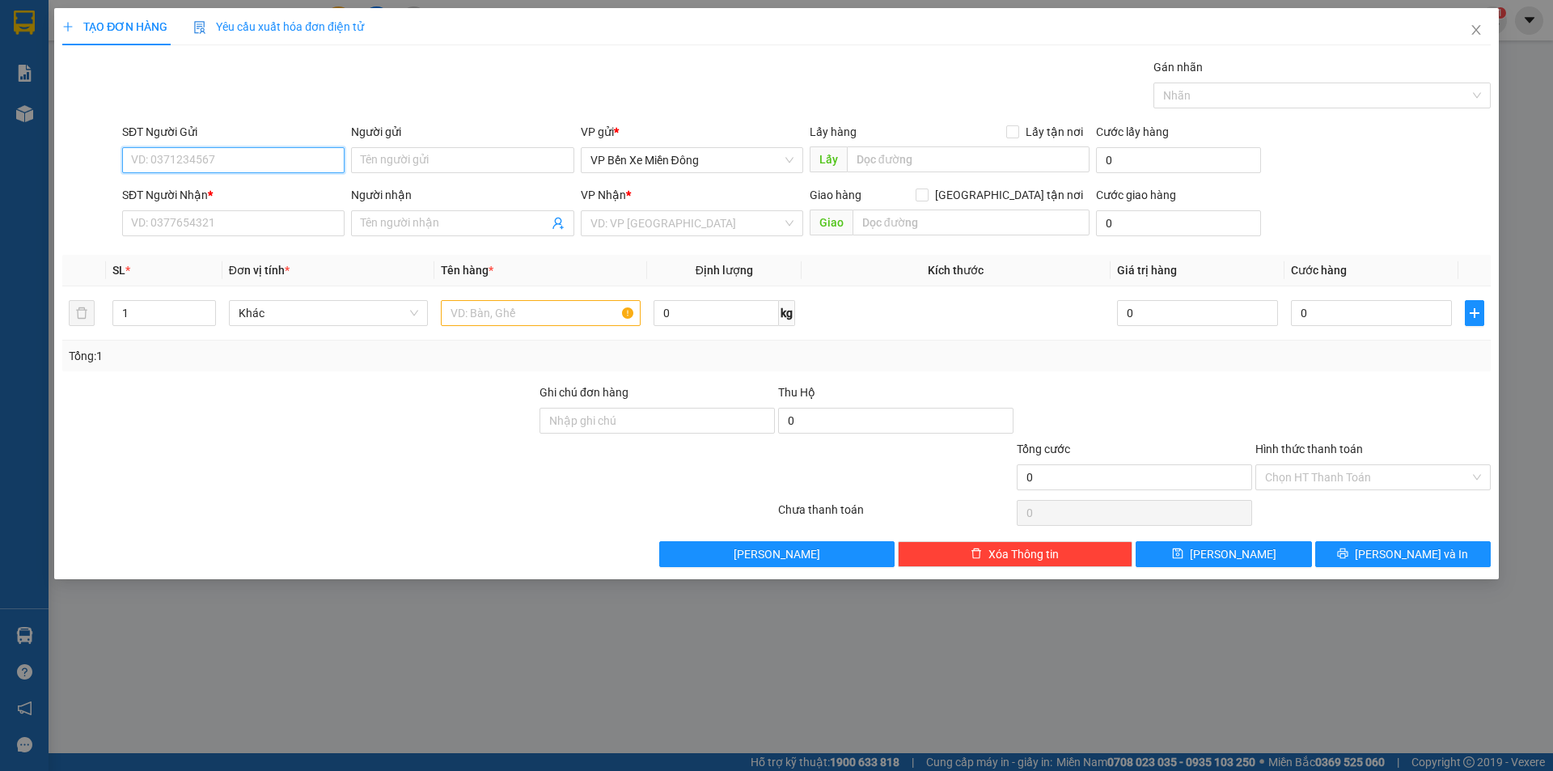
click at [253, 150] on input "SĐT Người Gửi" at bounding box center [233, 160] width 222 height 26
paste input "0367617801"
type input "0367617801"
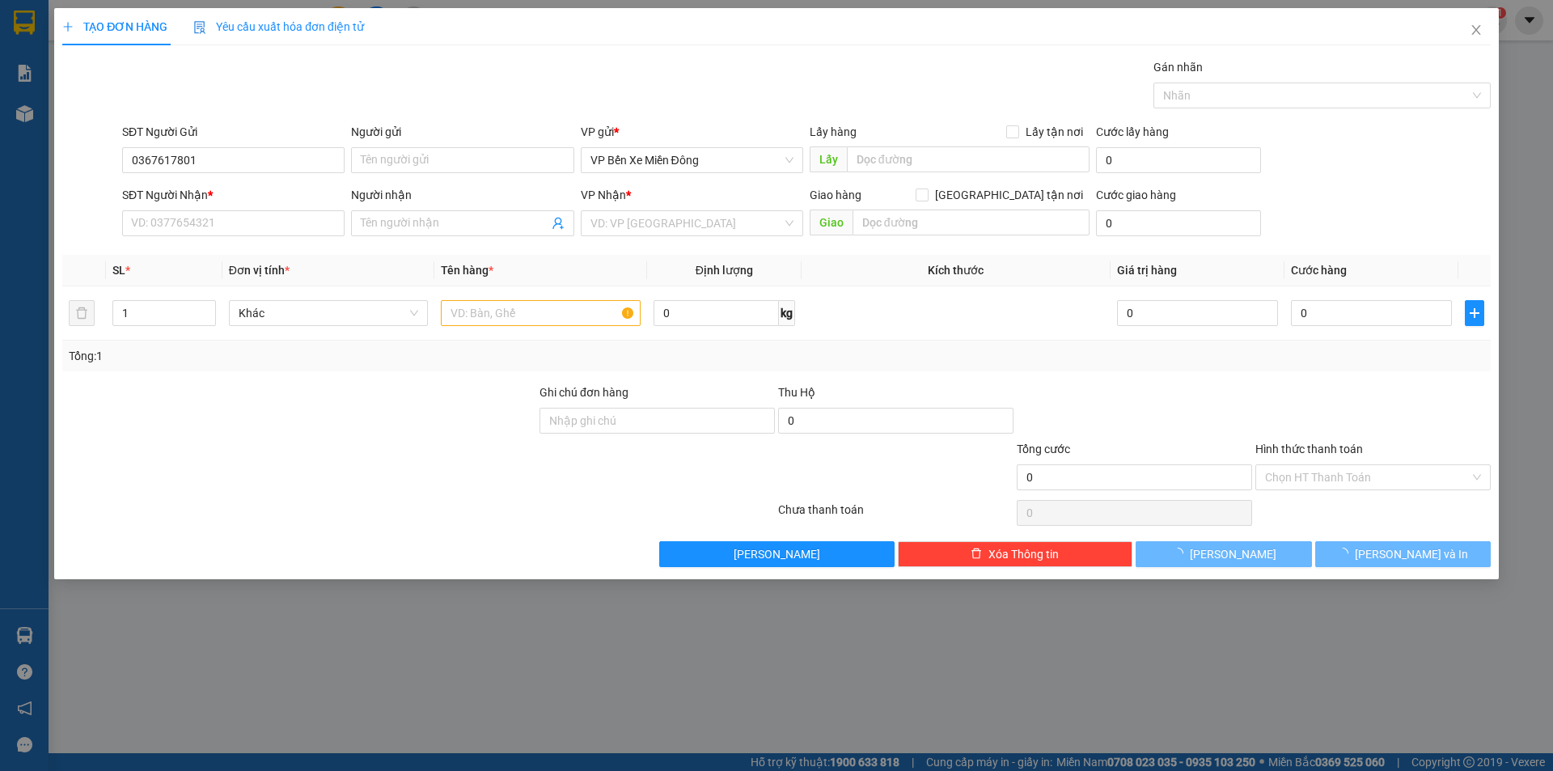
click at [235, 206] on div "SĐT Người Nhận *" at bounding box center [233, 198] width 222 height 24
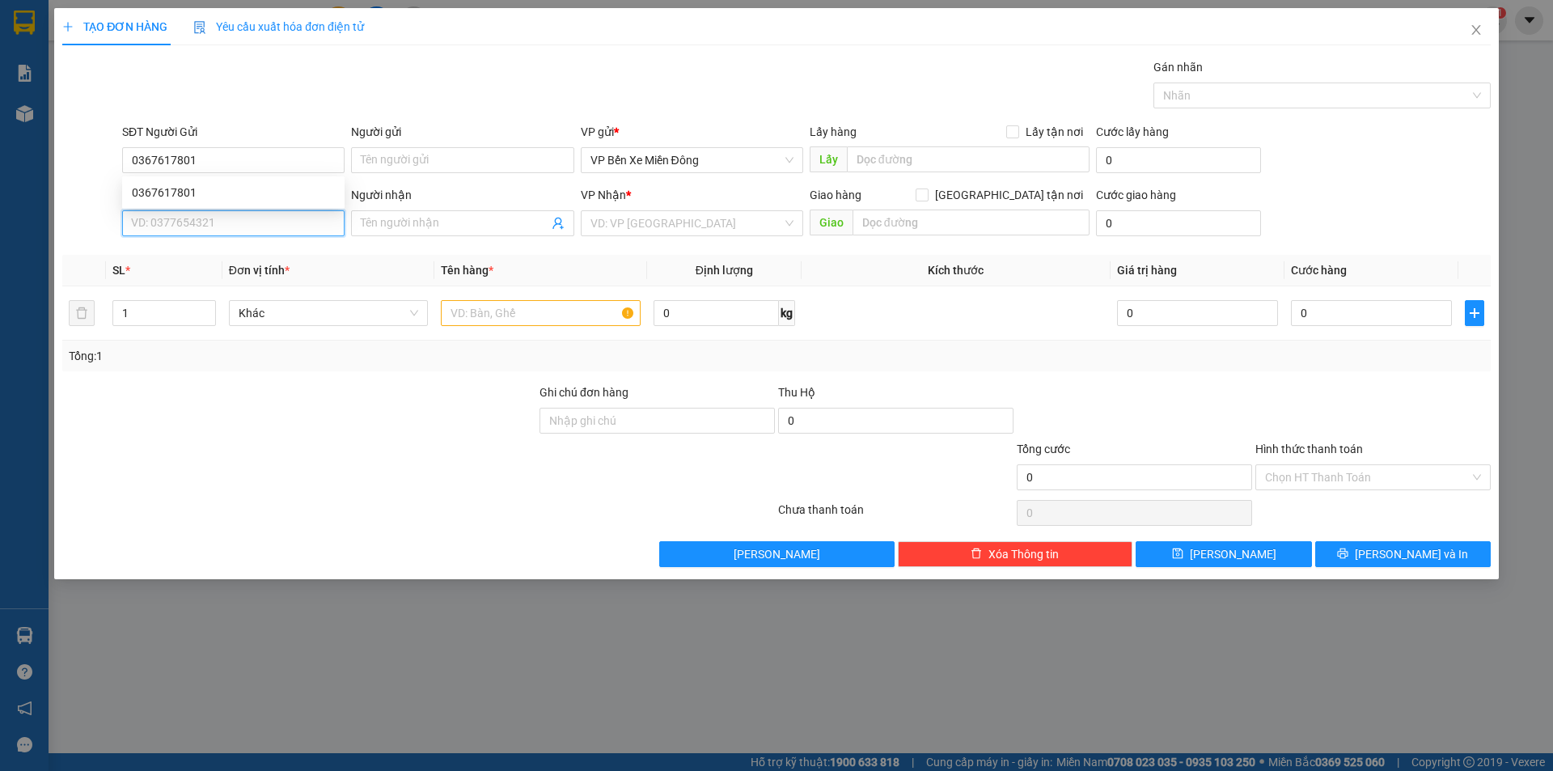
click at [227, 231] on input "SĐT Người Nhận *" at bounding box center [233, 223] width 222 height 26
paste input "0975277174"
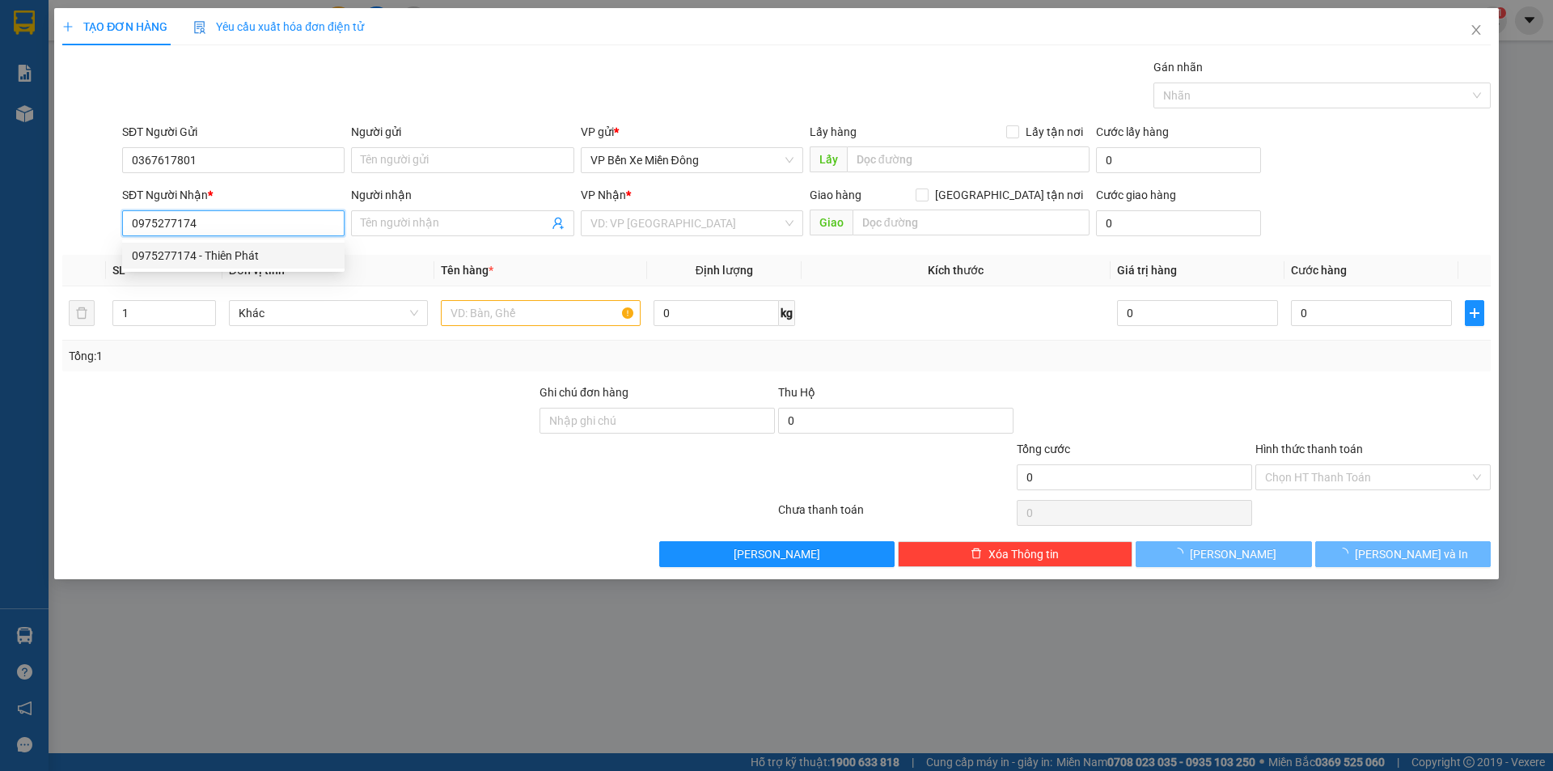
type input "0975277174"
click at [228, 447] on div at bounding box center [299, 468] width 477 height 57
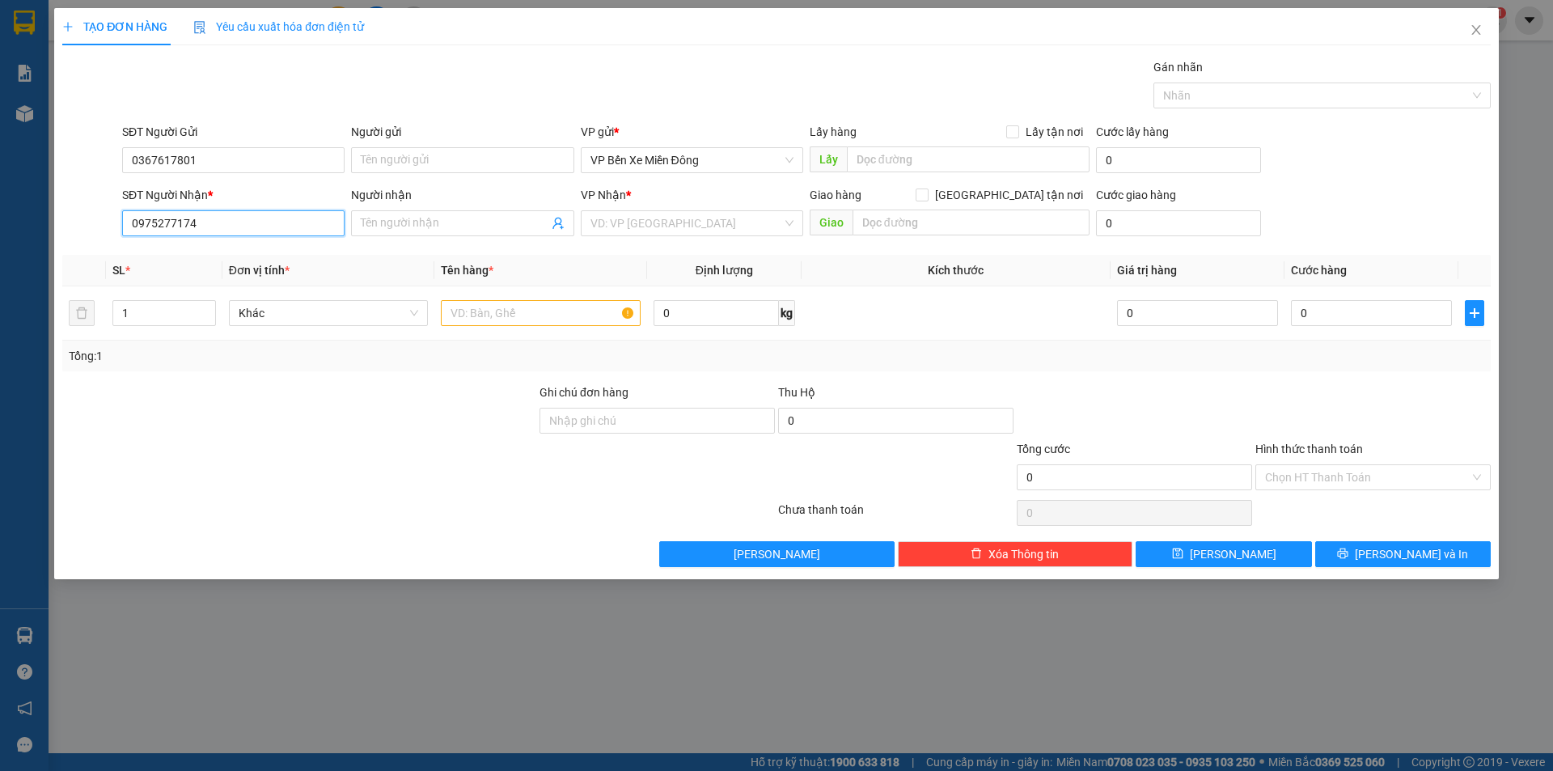
click at [216, 232] on input "0975277174" at bounding box center [233, 223] width 222 height 26
click at [216, 254] on div "0975277174 - Thiên Phát" at bounding box center [233, 256] width 203 height 18
type input "Thiên Phát"
type input "nhà xe"
click at [876, 151] on input "text" at bounding box center [968, 159] width 243 height 26
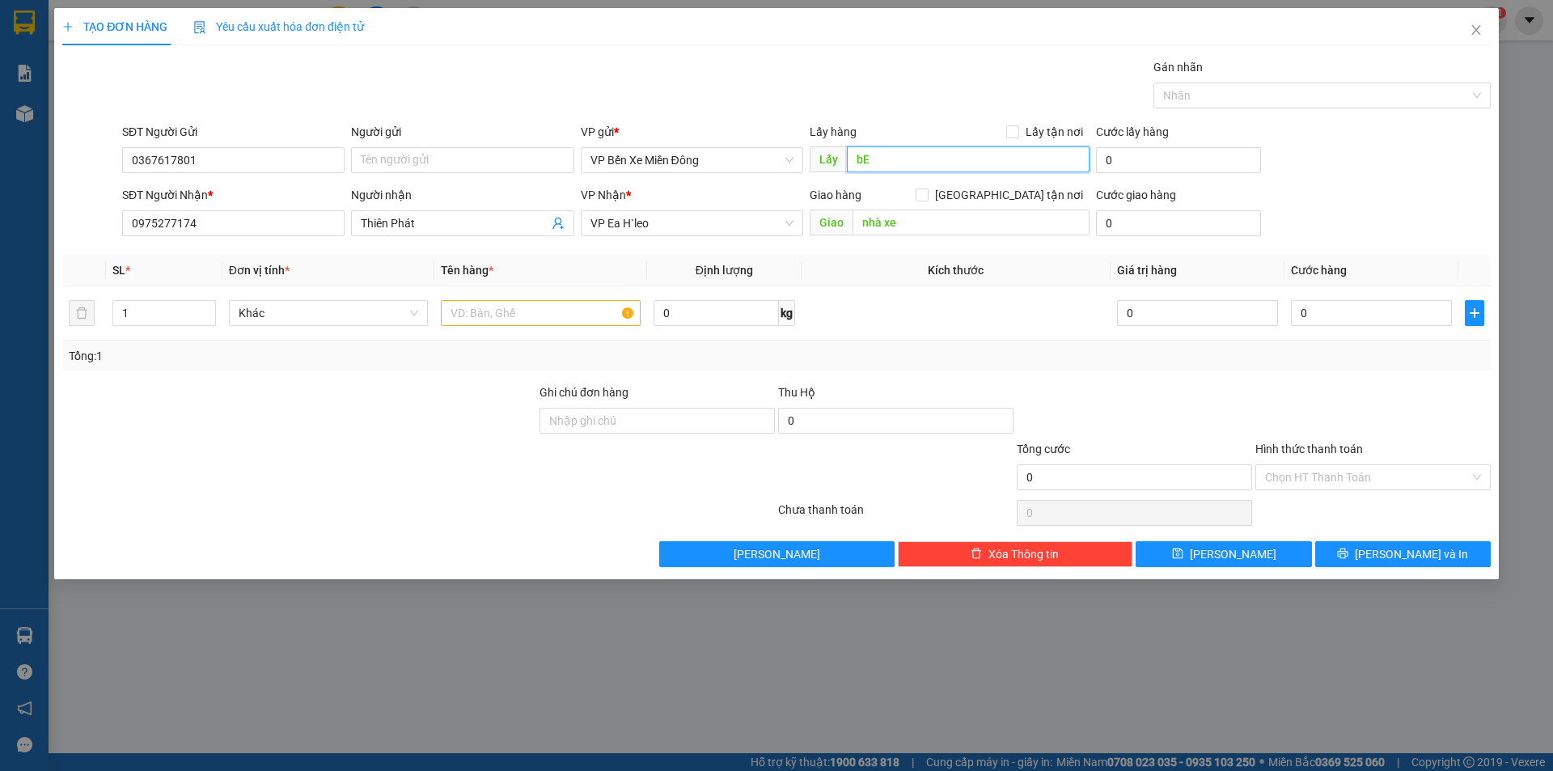
type input "b"
type input "Becamex BD"
click at [831, 351] on div "Tổng: 1" at bounding box center [777, 356] width 1416 height 18
click at [538, 312] on input "text" at bounding box center [541, 313] width 200 height 26
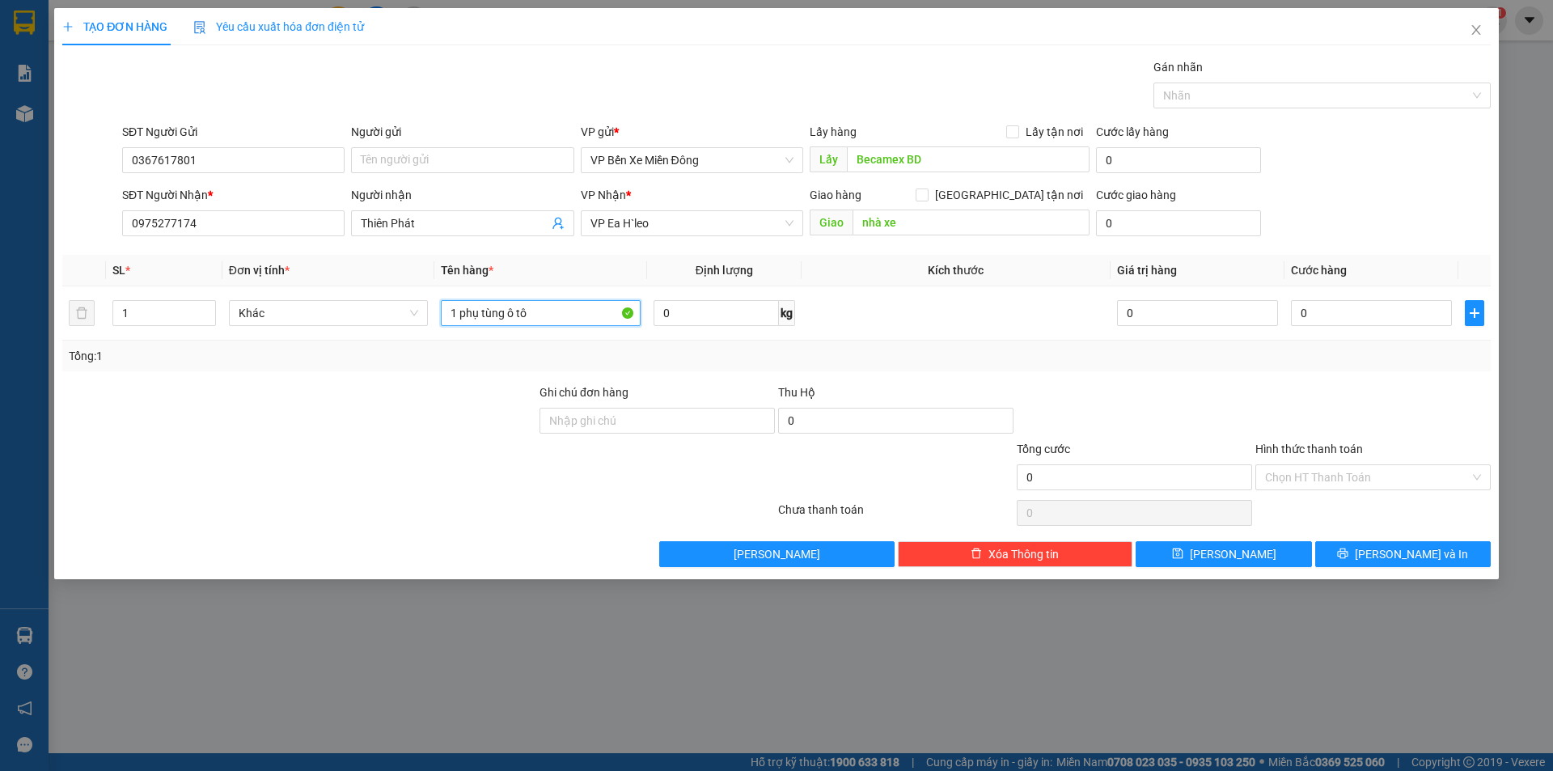
type input "1 phụ tùng ô tô"
click at [479, 536] on div "Transit Pickup Surcharge Ids Transit Deliver Surcharge Ids Transit Deliver Surc…" at bounding box center [776, 312] width 1429 height 509
click at [1386, 541] on button "[PERSON_NAME] và In" at bounding box center [1404, 554] width 176 height 26
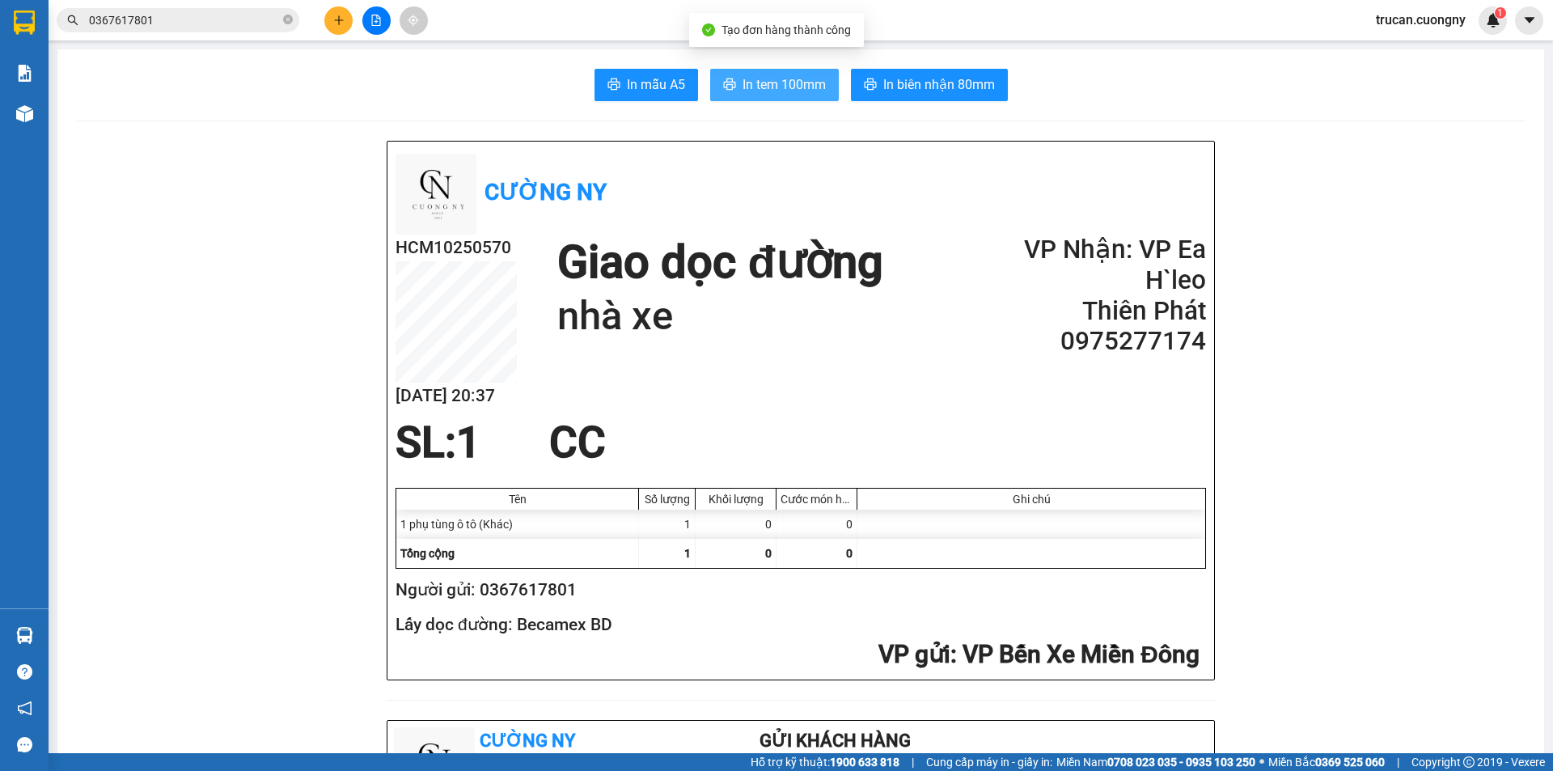
click at [756, 86] on span "In tem 100mm" at bounding box center [784, 84] width 83 height 20
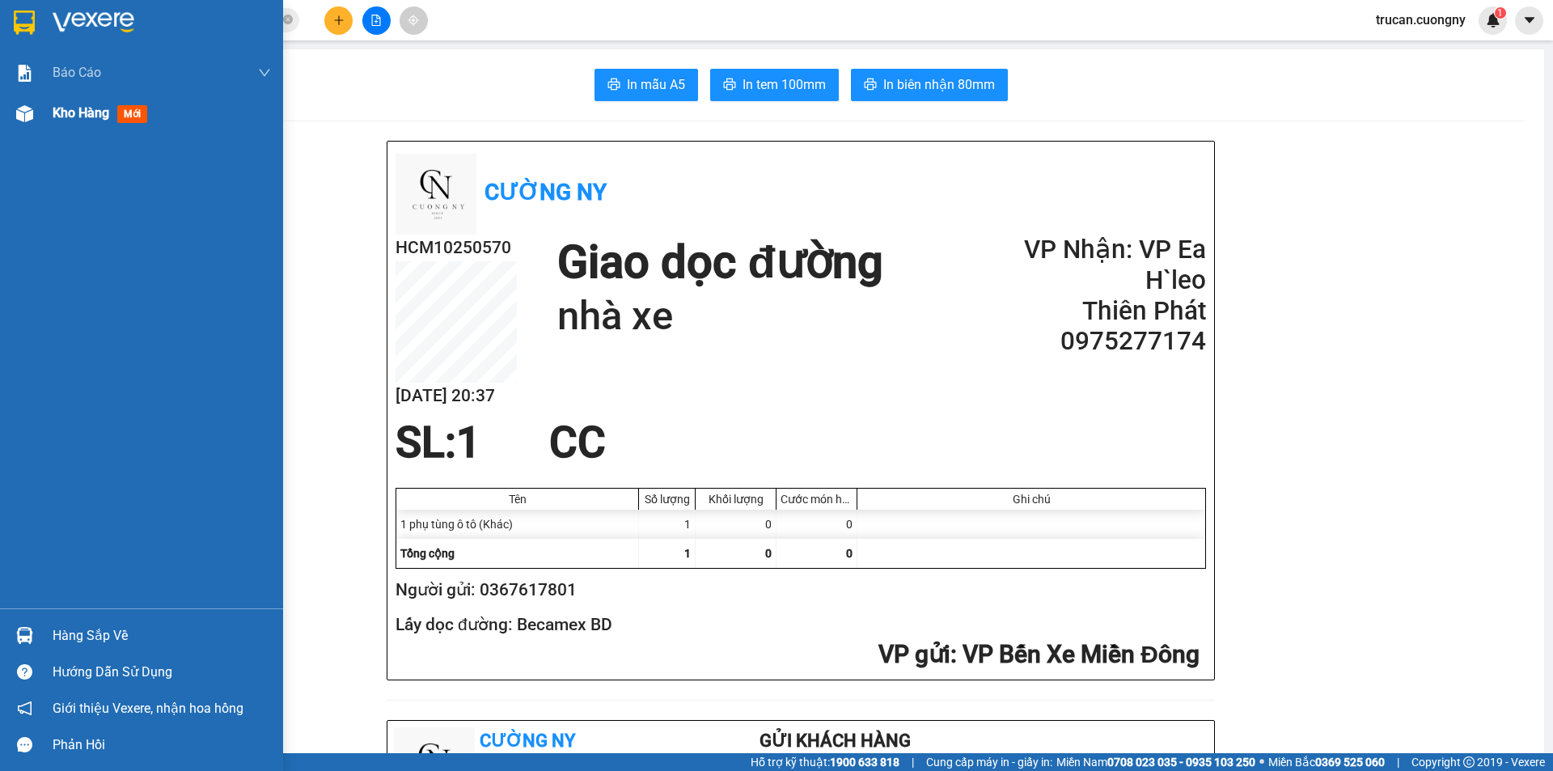
click at [53, 117] on span "Kho hàng" at bounding box center [81, 112] width 57 height 15
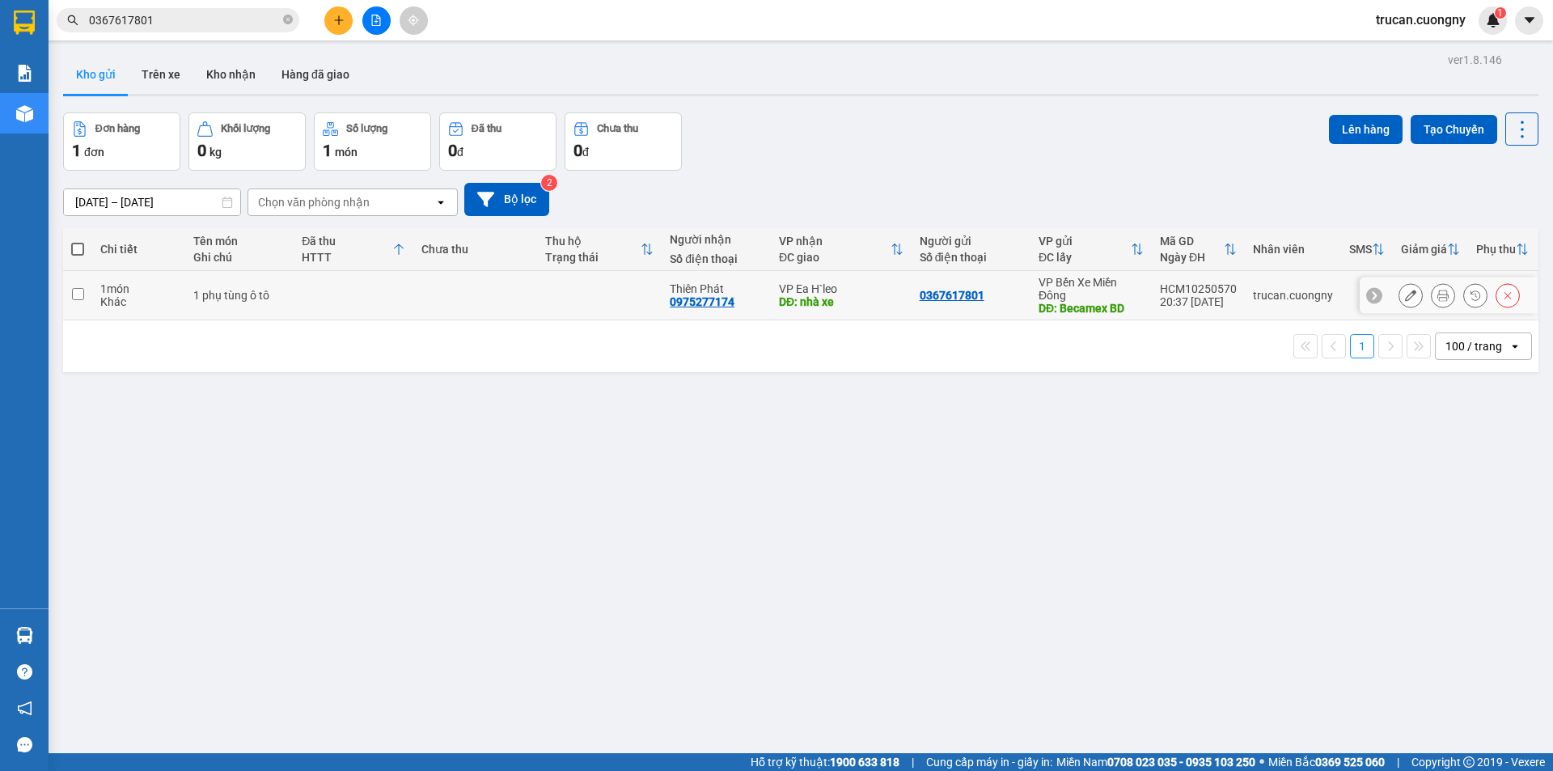
click at [256, 292] on div "1 phụ tùng ô tô" at bounding box center [239, 295] width 92 height 13
checkbox input "true"
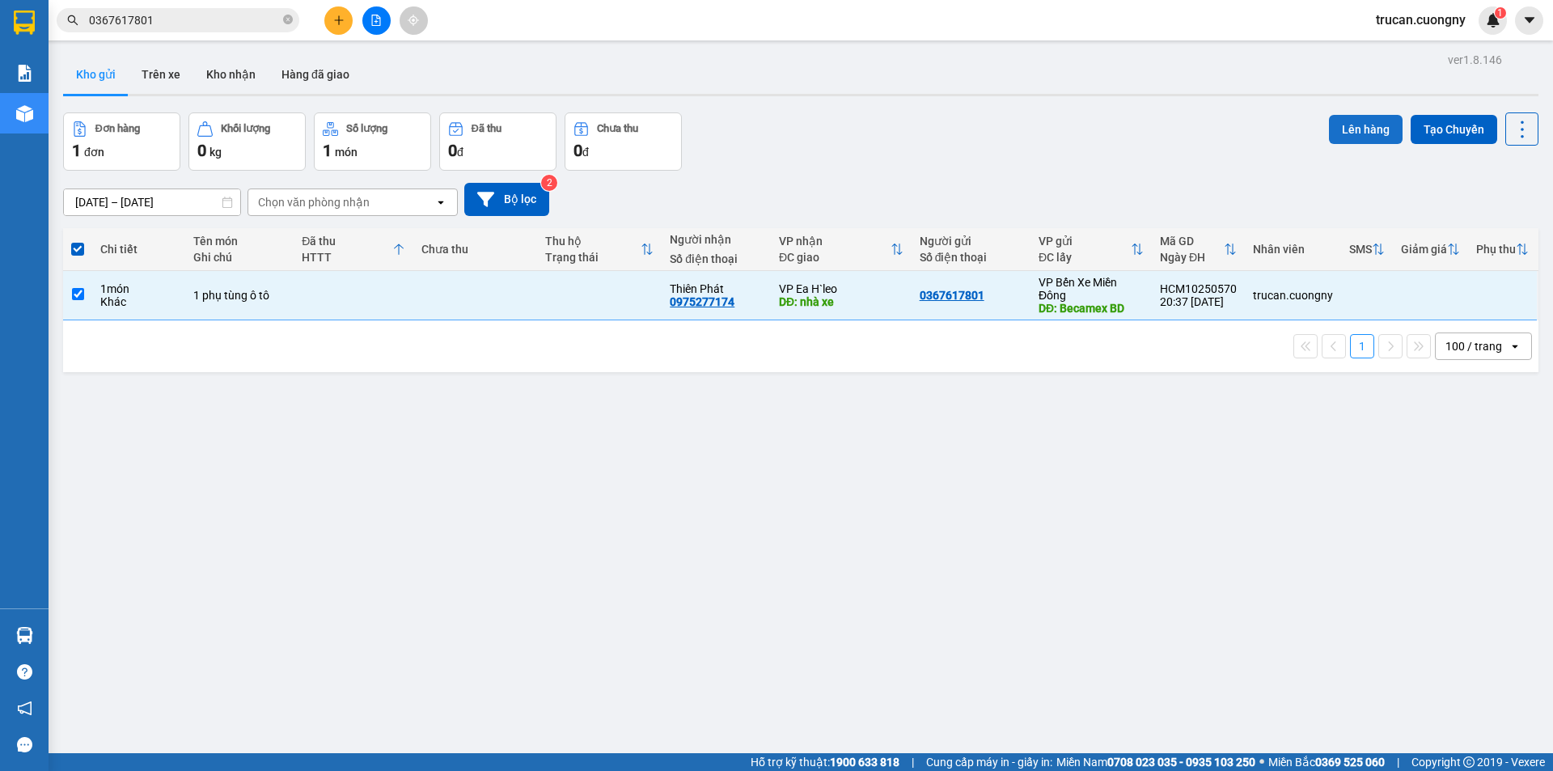
click at [1357, 134] on button "Lên hàng" at bounding box center [1366, 129] width 74 height 29
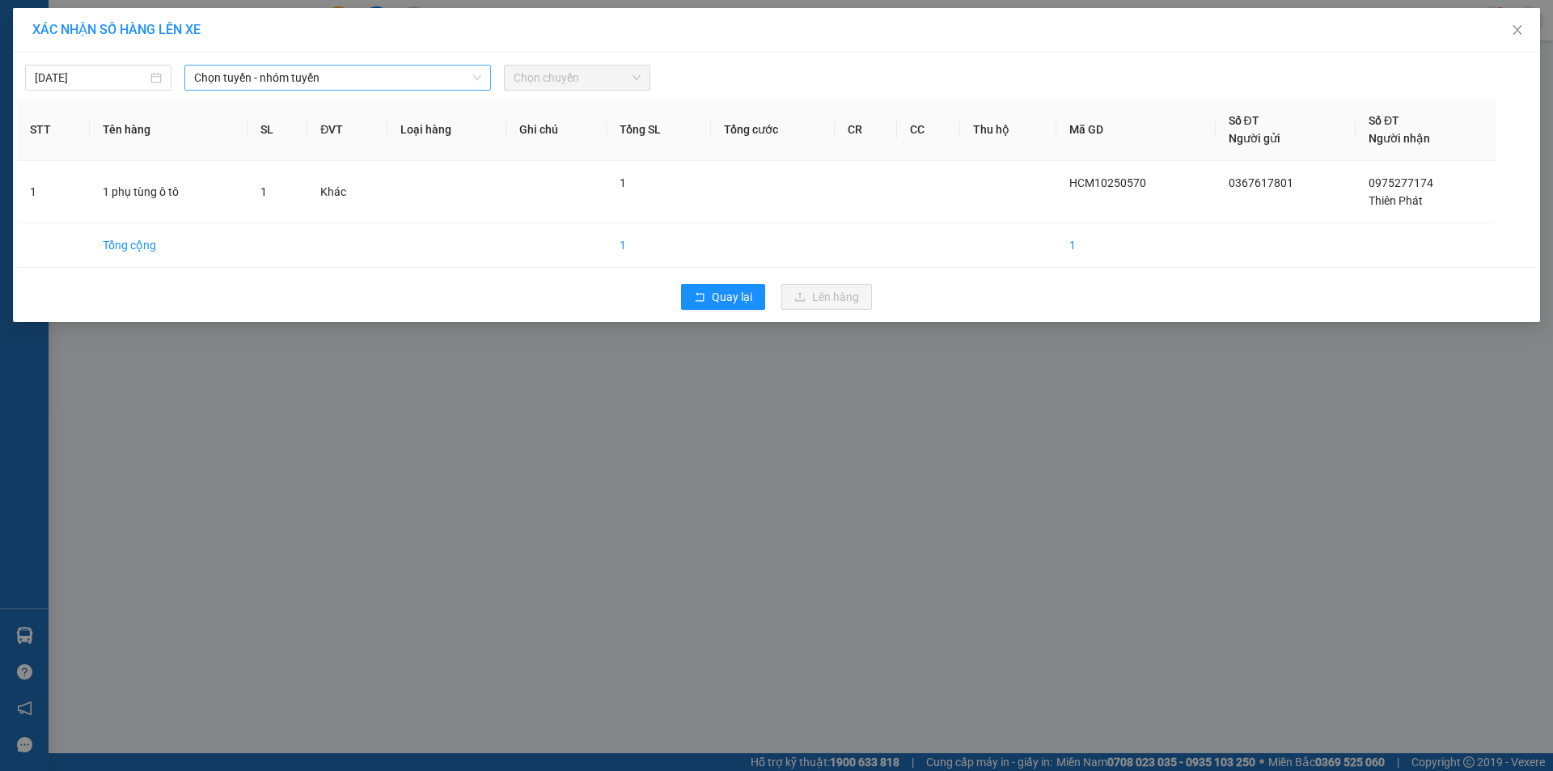
click at [310, 87] on span "Chọn tuyến - nhóm tuyến" at bounding box center [337, 78] width 287 height 24
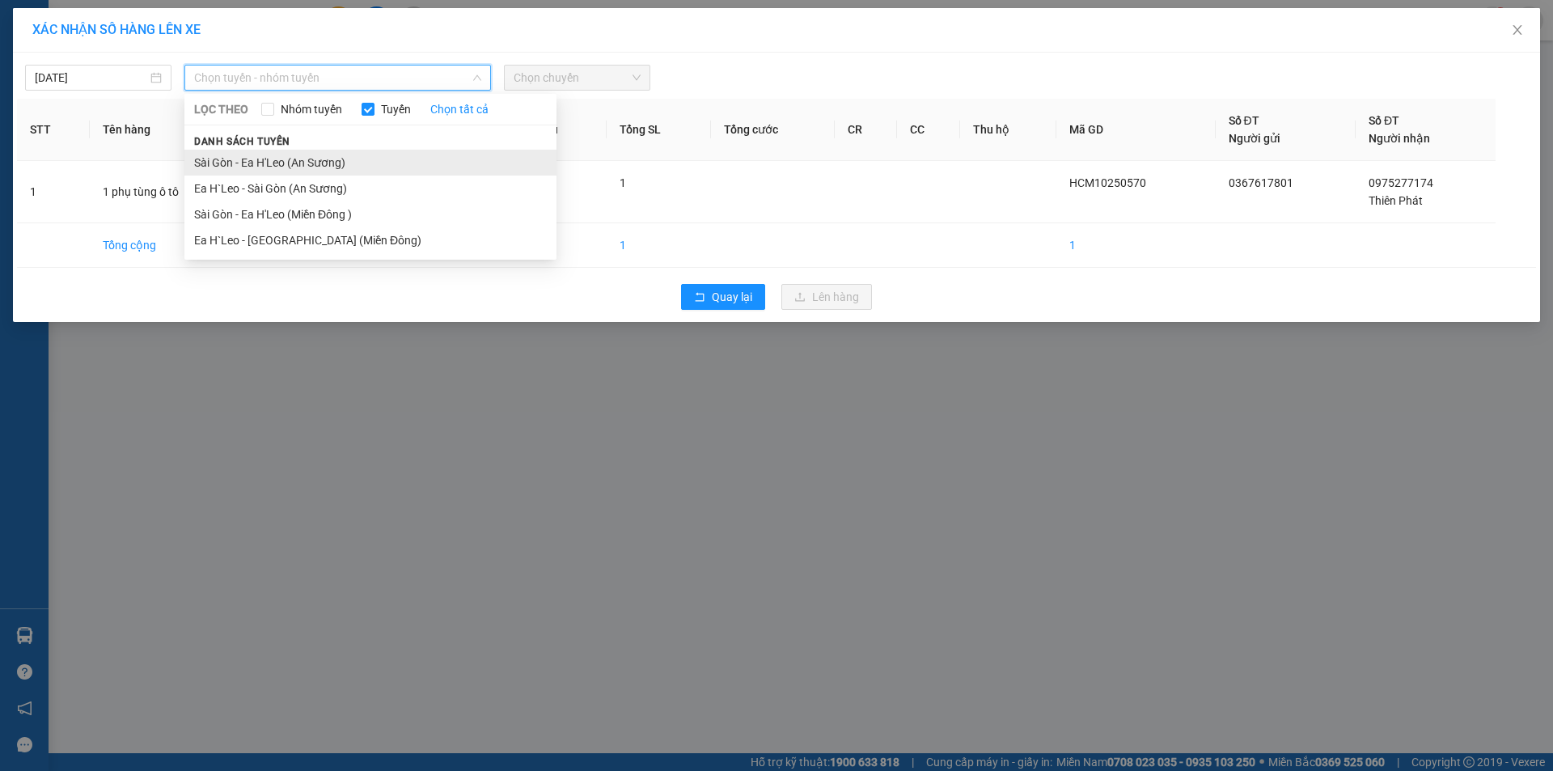
click at [340, 166] on li "Sài Gòn - Ea H'Leo (An Sương)" at bounding box center [370, 163] width 372 height 26
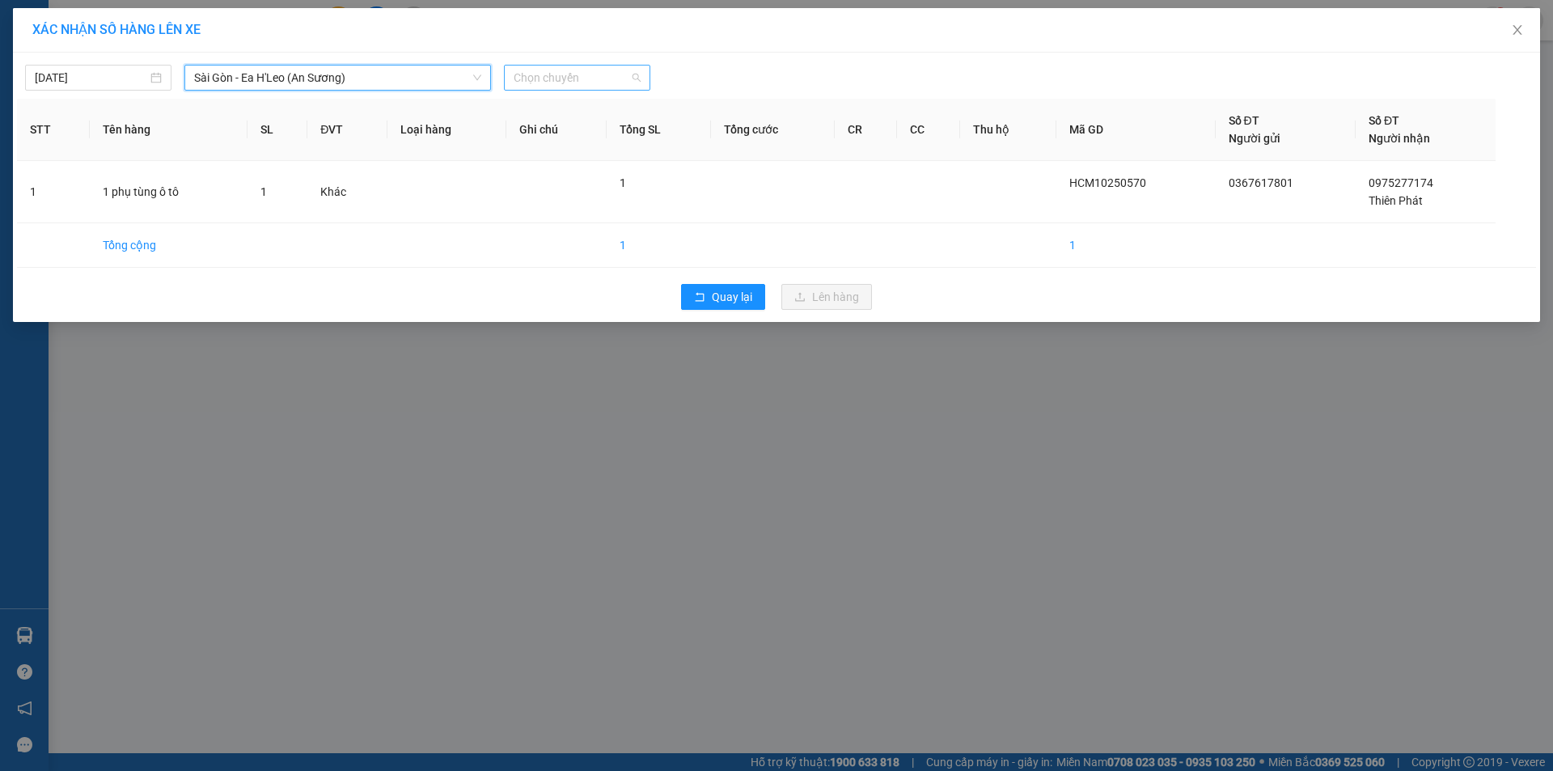
click at [514, 71] on span "Chọn chuyến" at bounding box center [577, 78] width 127 height 24
click at [554, 133] on div "20:00 - 47H-042.05" at bounding box center [577, 136] width 126 height 18
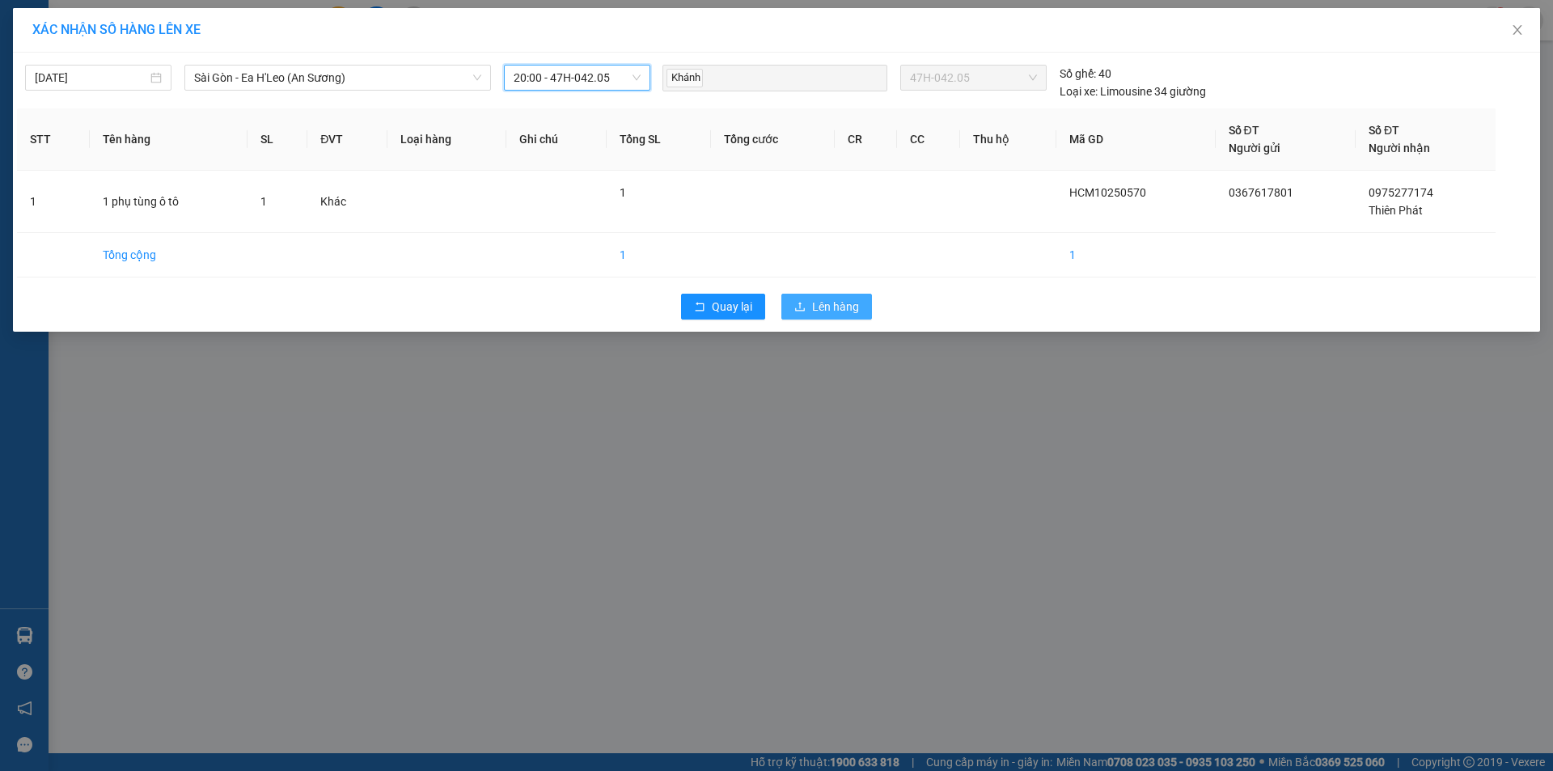
click at [833, 311] on span "Lên hàng" at bounding box center [835, 307] width 47 height 18
